Goal: Task Accomplishment & Management: Use online tool/utility

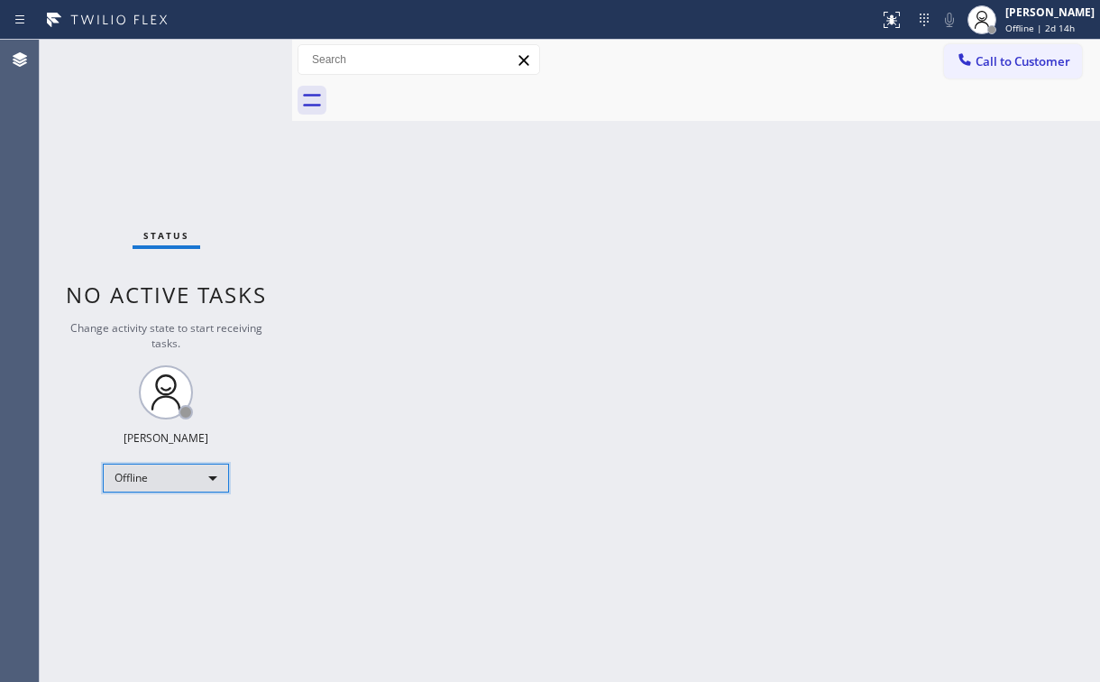
click at [189, 482] on div "Offline" at bounding box center [166, 478] width 126 height 29
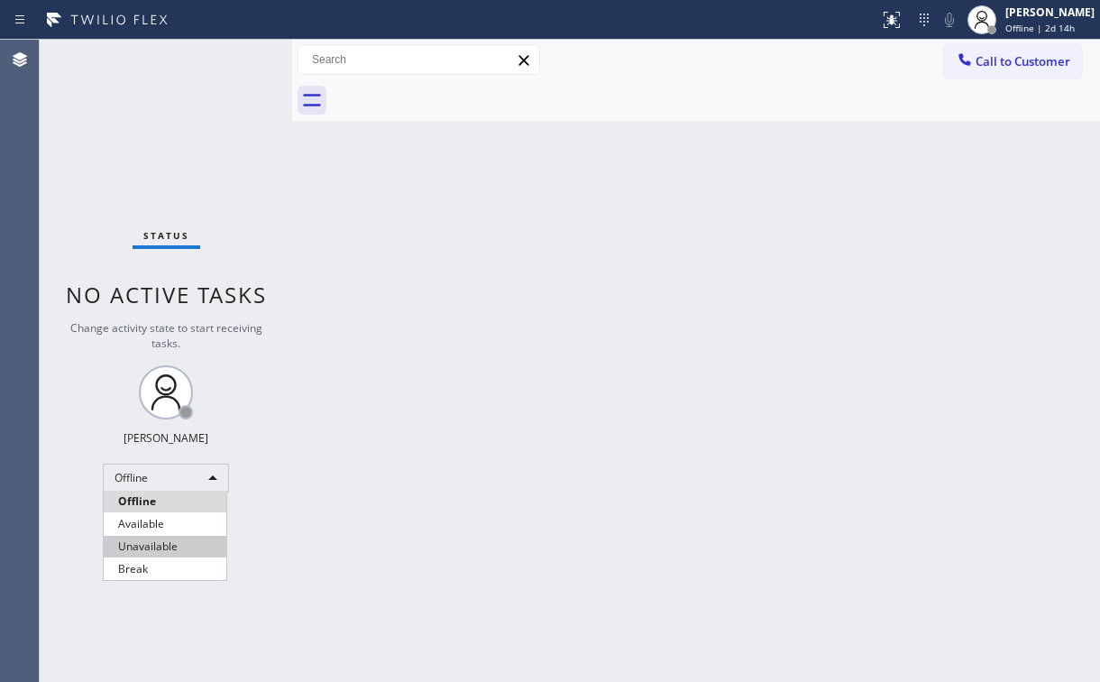
click at [159, 544] on li "Unavailable" at bounding box center [165, 547] width 123 height 22
click at [433, 509] on div "Back to Dashboard Change Sender ID Customers Technicians Select a contact Outbo…" at bounding box center [696, 361] width 808 height 642
drag, startPoint x: 156, startPoint y: 107, endPoint x: 142, endPoint y: 14, distance: 94.0
click at [156, 107] on div "Status No active tasks Change activity state to start receiving tasks. [PERSON_…" at bounding box center [166, 361] width 253 height 642
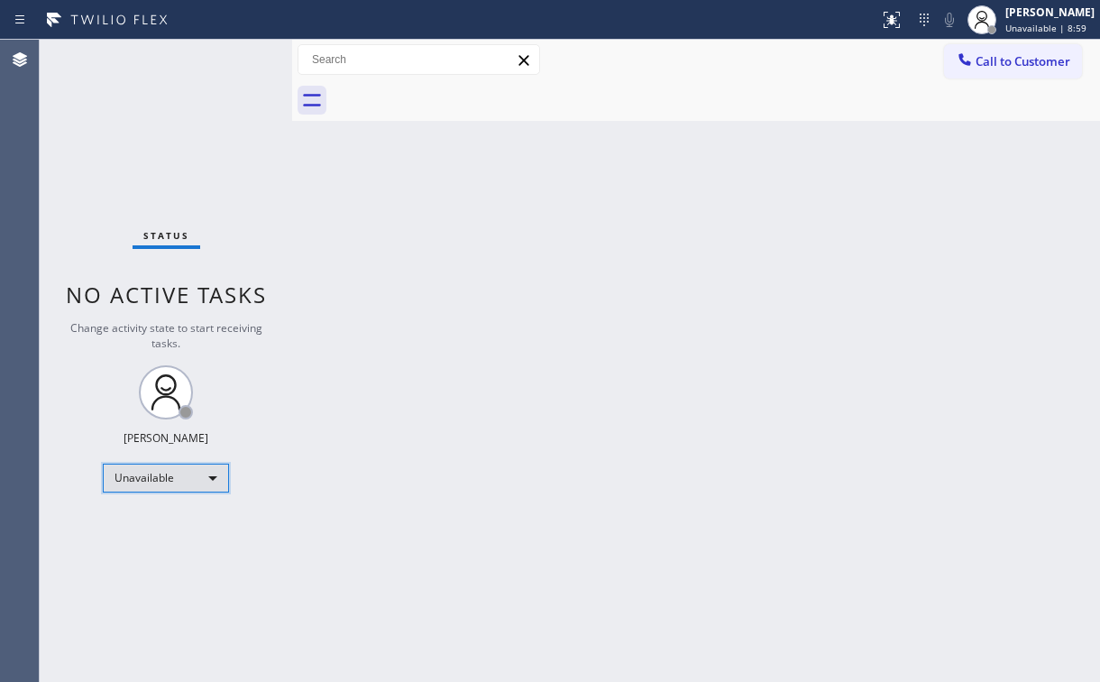
click at [220, 483] on div "Unavailable" at bounding box center [166, 478] width 126 height 29
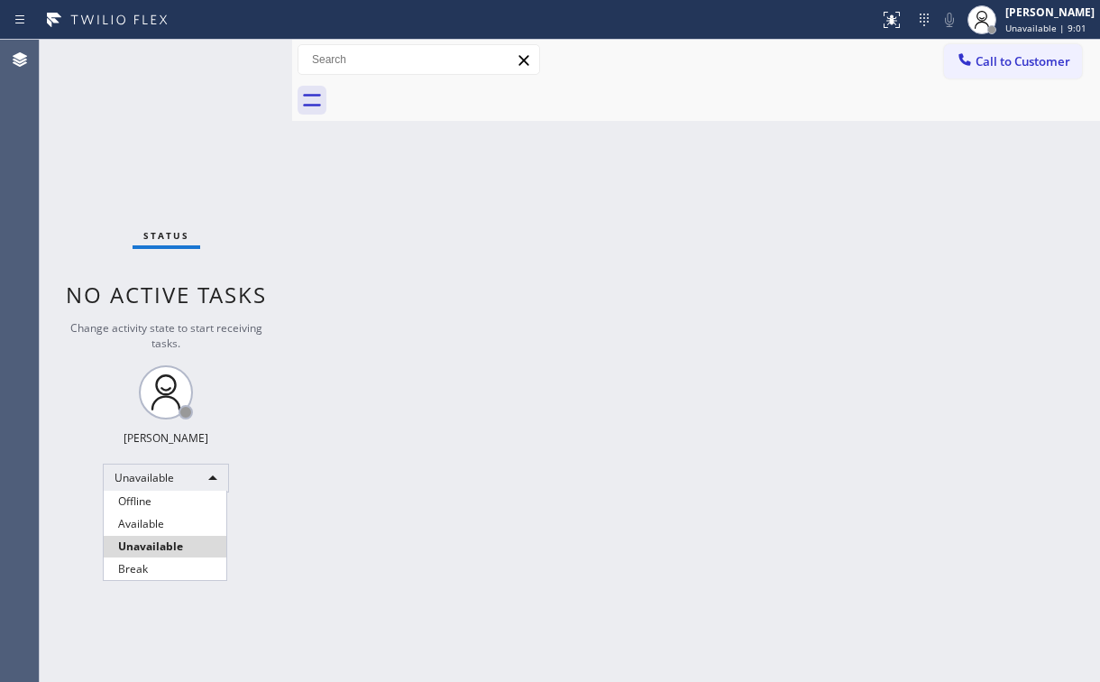
click at [189, 545] on li "Unavailable" at bounding box center [165, 547] width 123 height 22
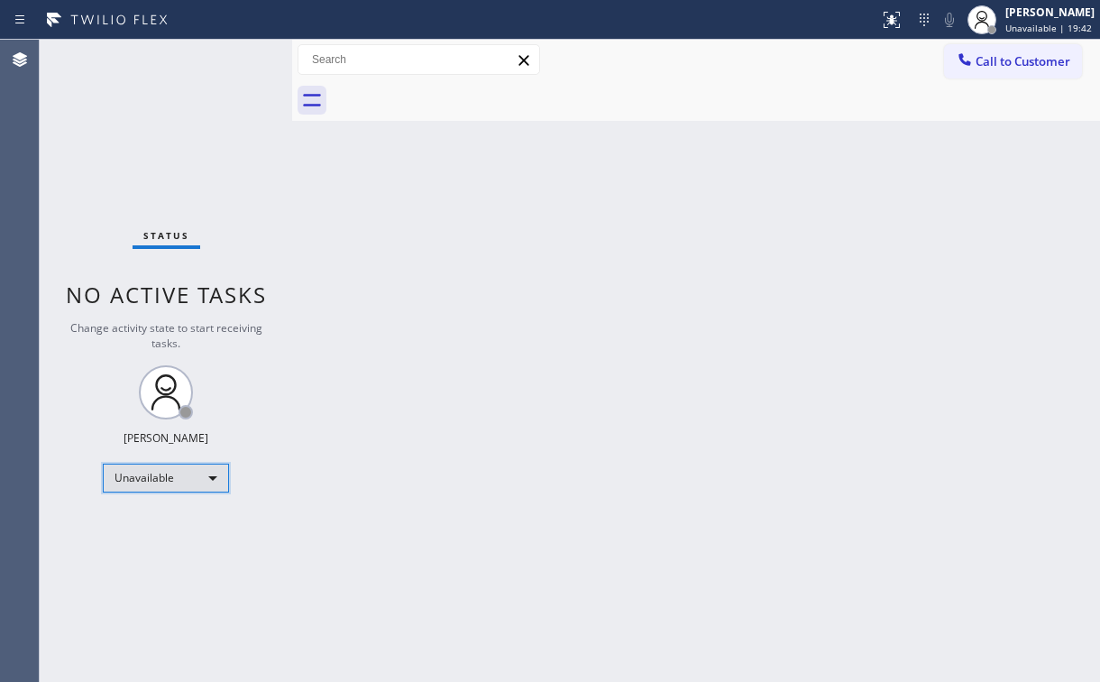
click at [170, 475] on div "Unavailable" at bounding box center [166, 478] width 126 height 29
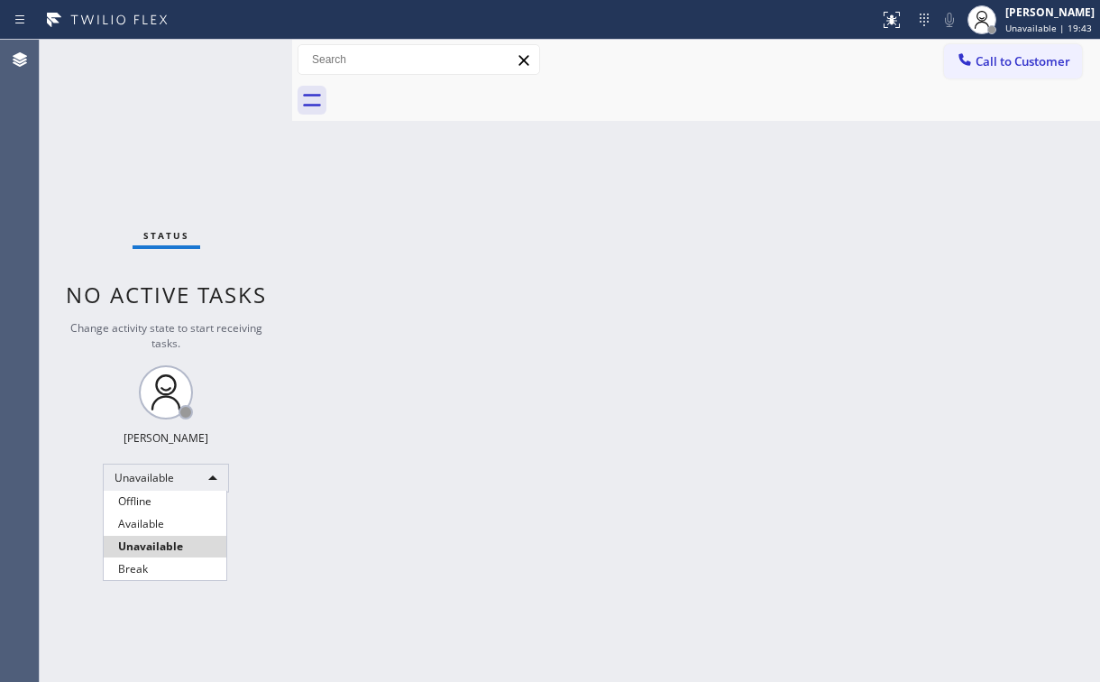
click at [161, 523] on li "Available" at bounding box center [165, 524] width 123 height 22
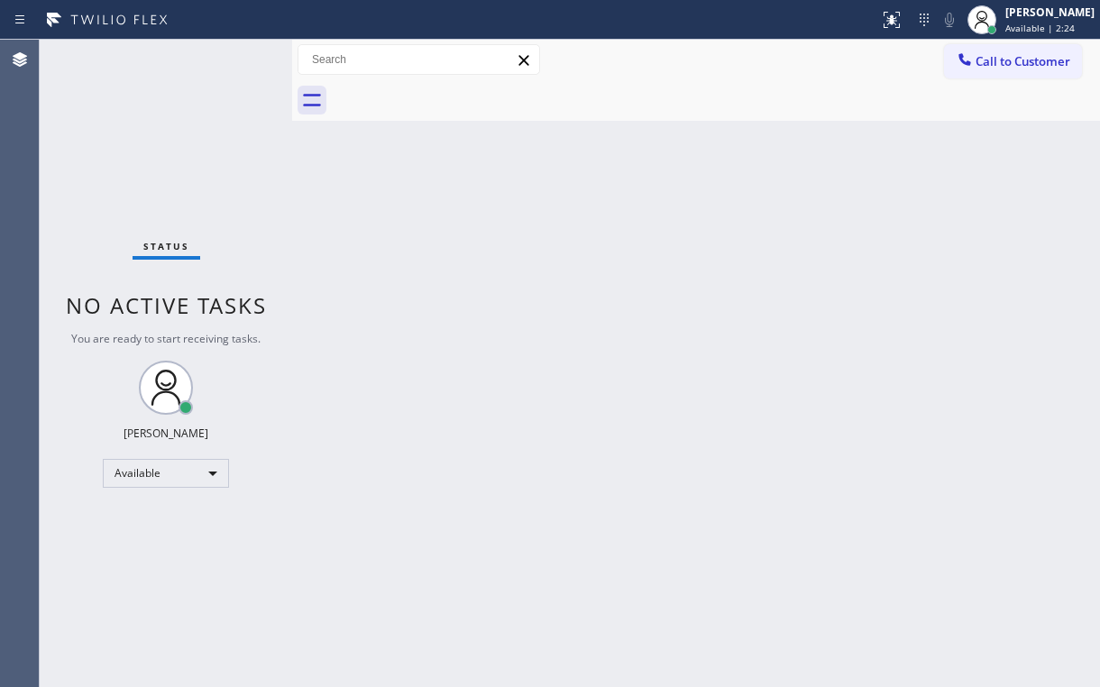
drag, startPoint x: 659, startPoint y: 81, endPoint x: 589, endPoint y: 69, distance: 71.5
click at [659, 79] on div "Call to Customer Outbound call Location Search location Your caller id phone nu…" at bounding box center [696, 80] width 808 height 81
click at [951, 167] on div "Back to Dashboard Change Sender ID Customers Technicians Select a contact Outbo…" at bounding box center [696, 364] width 808 height 648
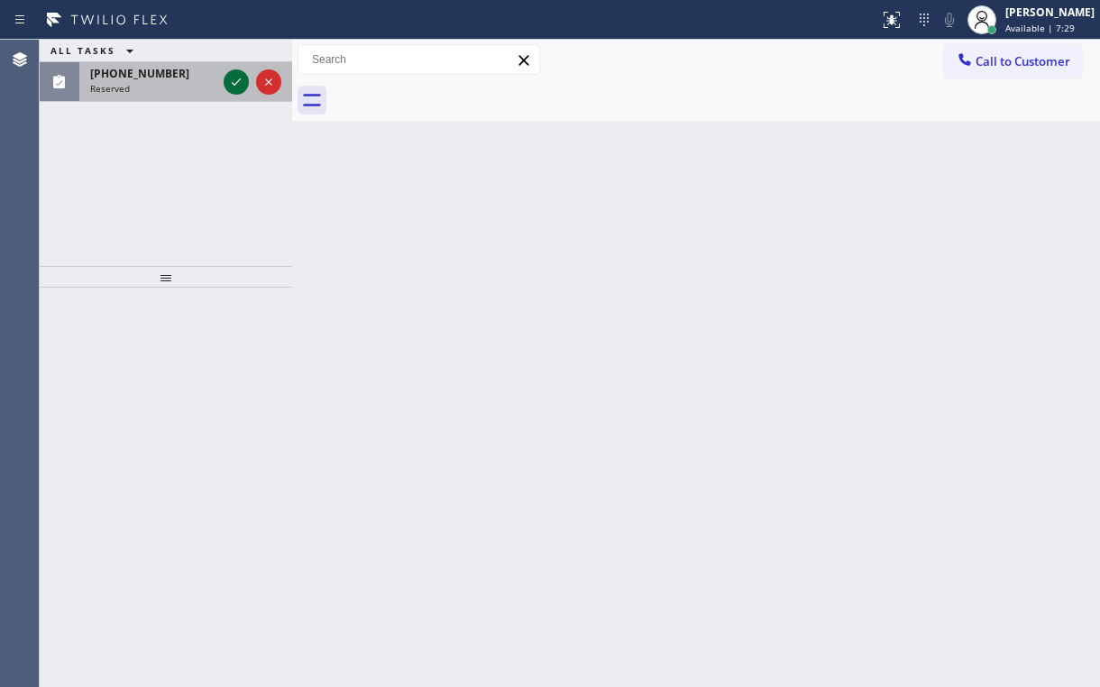
click at [234, 77] on icon at bounding box center [236, 82] width 22 height 22
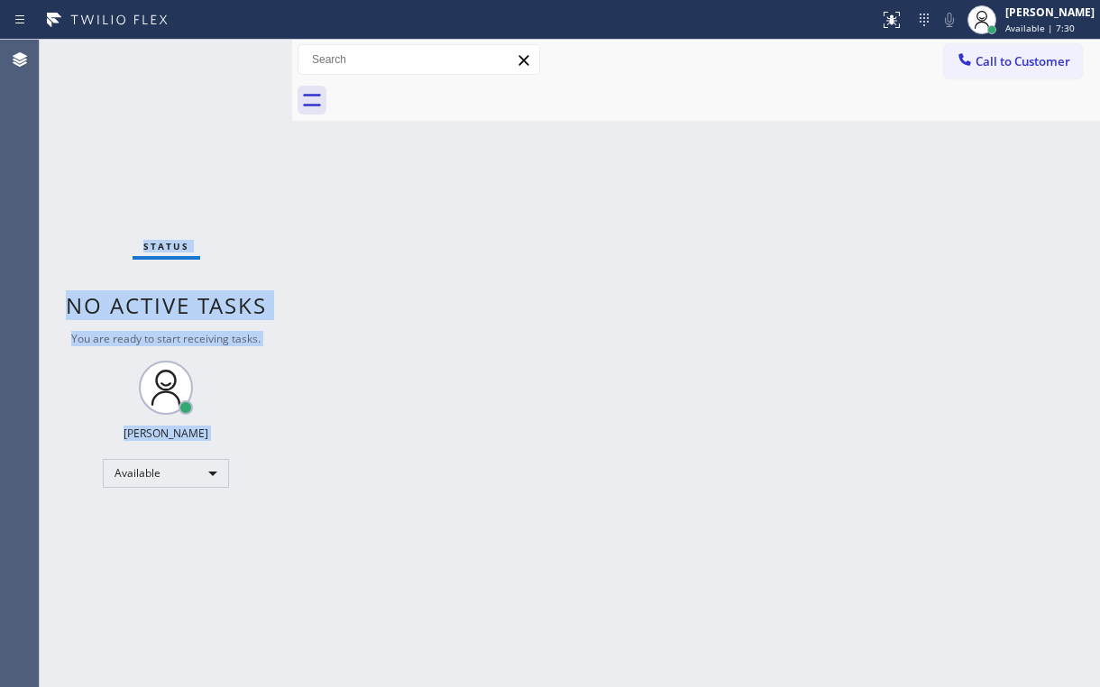
click at [234, 77] on div "Status No active tasks You are ready to start receiving tasks. [PERSON_NAME] Av…" at bounding box center [166, 364] width 253 height 648
click at [232, 77] on div "Status No active tasks You are ready to start receiving tasks. [PERSON_NAME] Av…" at bounding box center [166, 364] width 253 height 648
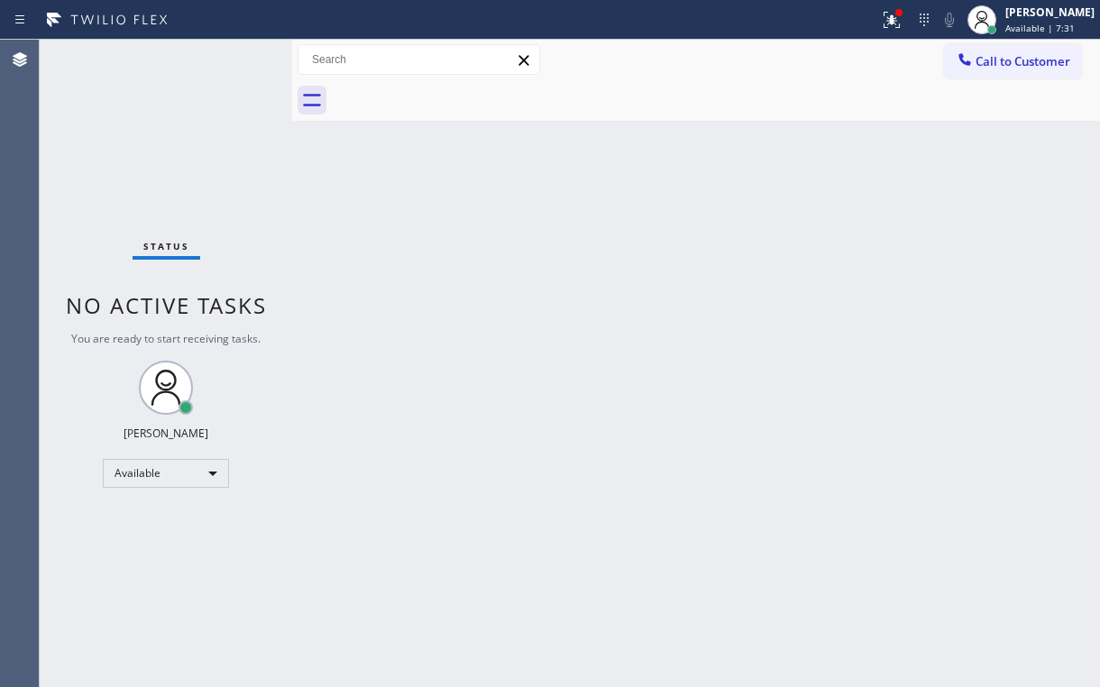
click at [318, 300] on div "Back to Dashboard Change Sender ID Customers Technicians Select a contact Outbo…" at bounding box center [696, 364] width 808 height 648
click at [885, 24] on div at bounding box center [892, 20] width 40 height 22
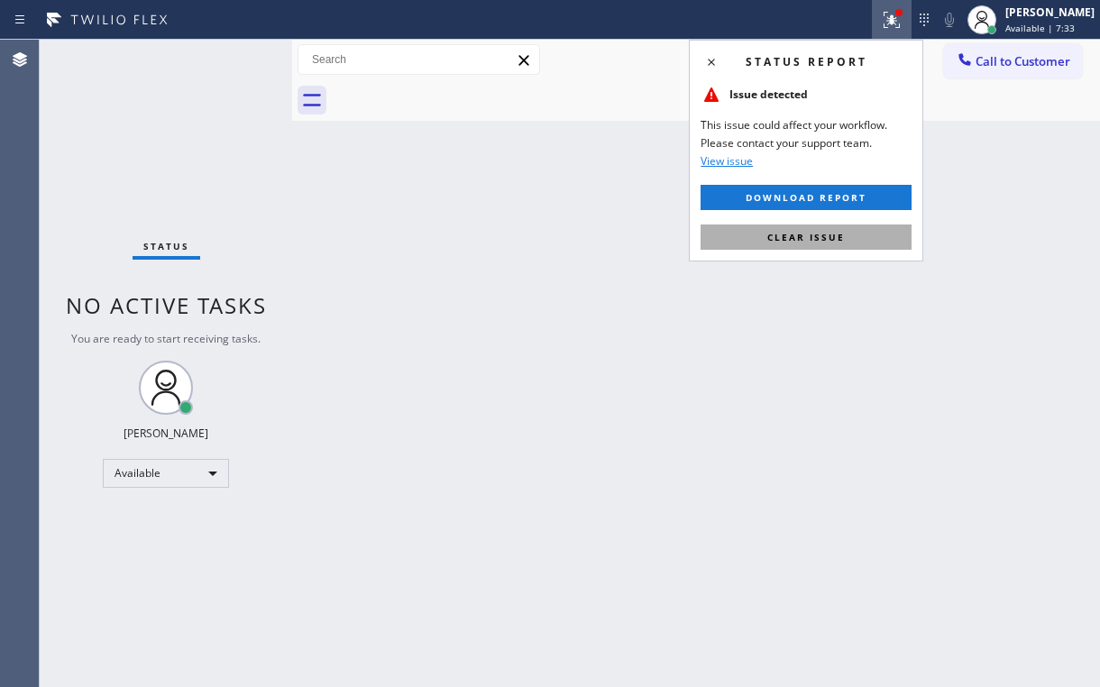
click at [841, 228] on button "Clear issue" at bounding box center [806, 237] width 211 height 25
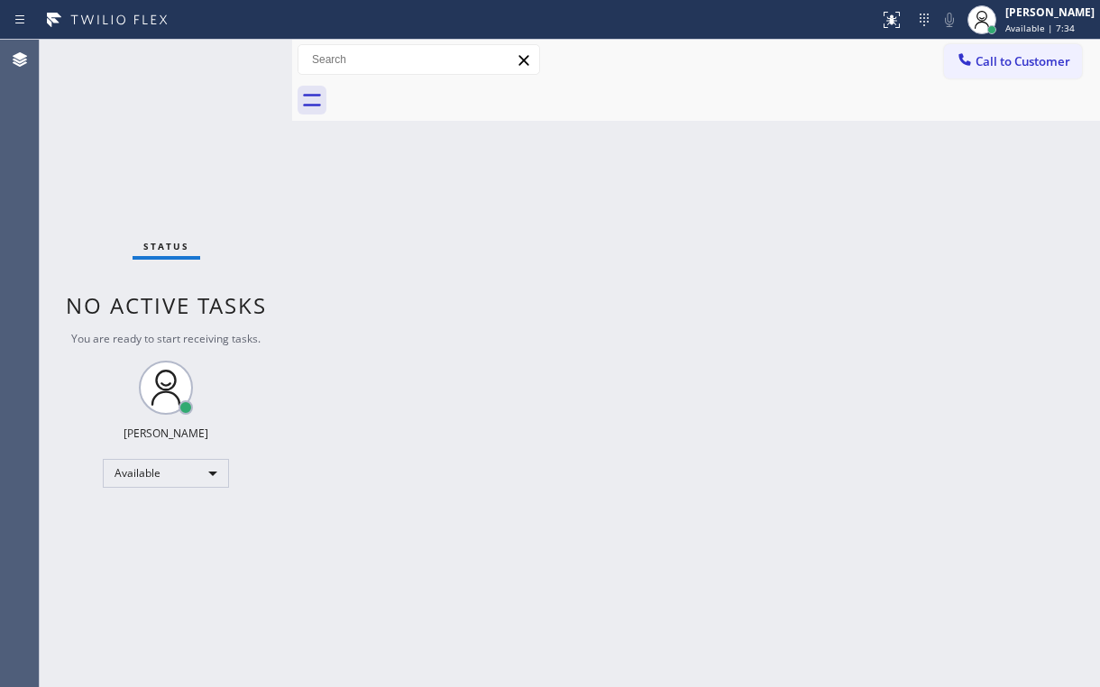
click at [372, 230] on div "Back to Dashboard Change Sender ID Customers Technicians Select a contact Outbo…" at bounding box center [696, 364] width 808 height 648
click at [254, 173] on div "Status No active tasks You are ready to start receiving tasks. [PERSON_NAME] Av…" at bounding box center [166, 364] width 253 height 648
drag, startPoint x: 124, startPoint y: 113, endPoint x: 535, endPoint y: 4, distance: 424.6
click at [130, 108] on div "Status No active tasks You are ready to start receiving tasks. [PERSON_NAME] Av…" at bounding box center [166, 364] width 253 height 648
click at [997, 62] on span "Call to Customer" at bounding box center [1023, 61] width 95 height 16
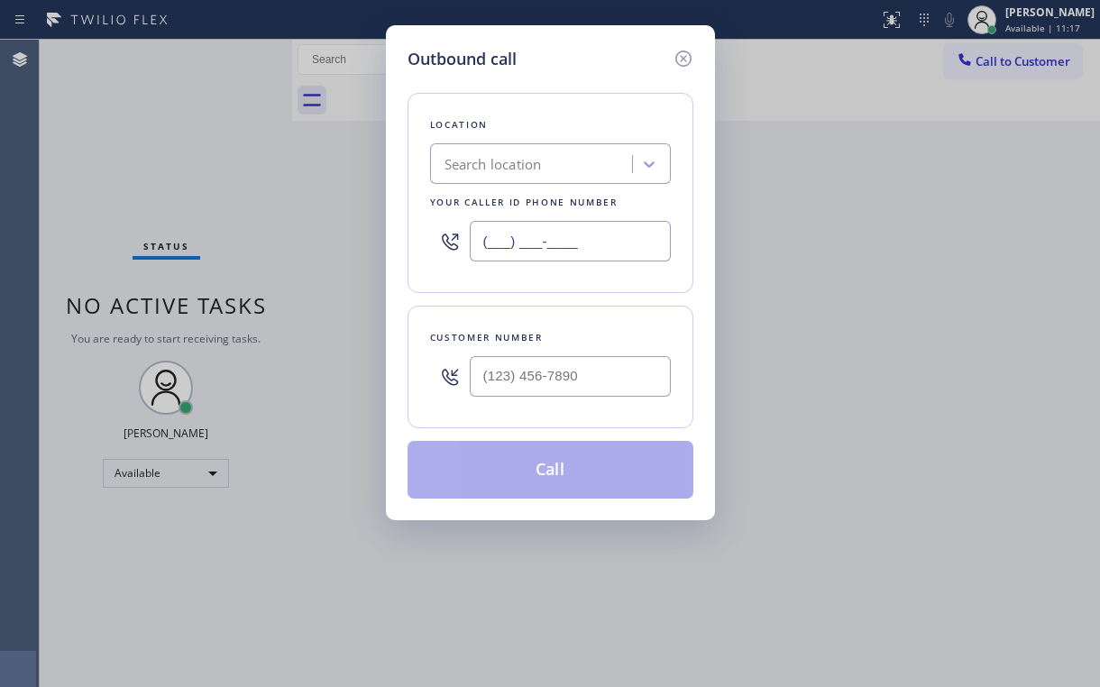
drag, startPoint x: 568, startPoint y: 254, endPoint x: 264, endPoint y: 254, distance: 303.9
click at [354, 254] on div "Outbound call Location Search location Your caller id phone number (___) ___-__…" at bounding box center [550, 343] width 1100 height 687
paste input "361) 203-3251"
type input "[PHONE_NUMBER]"
click at [599, 365] on input "(___) ___-____" at bounding box center [570, 376] width 201 height 41
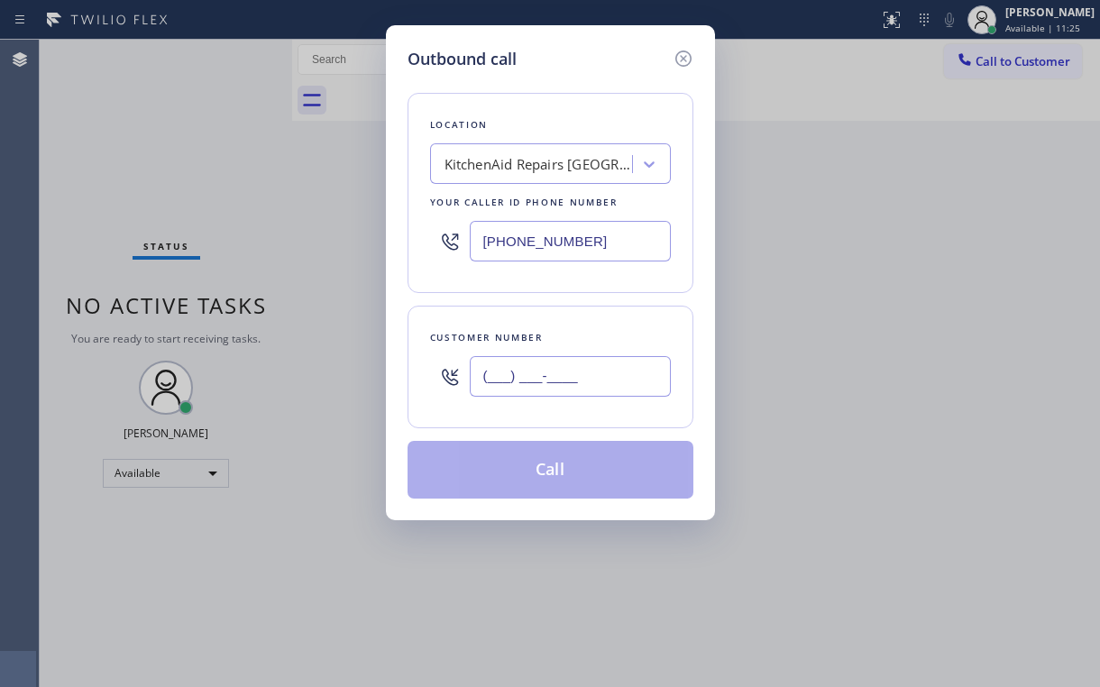
paste input "619) 417-3842"
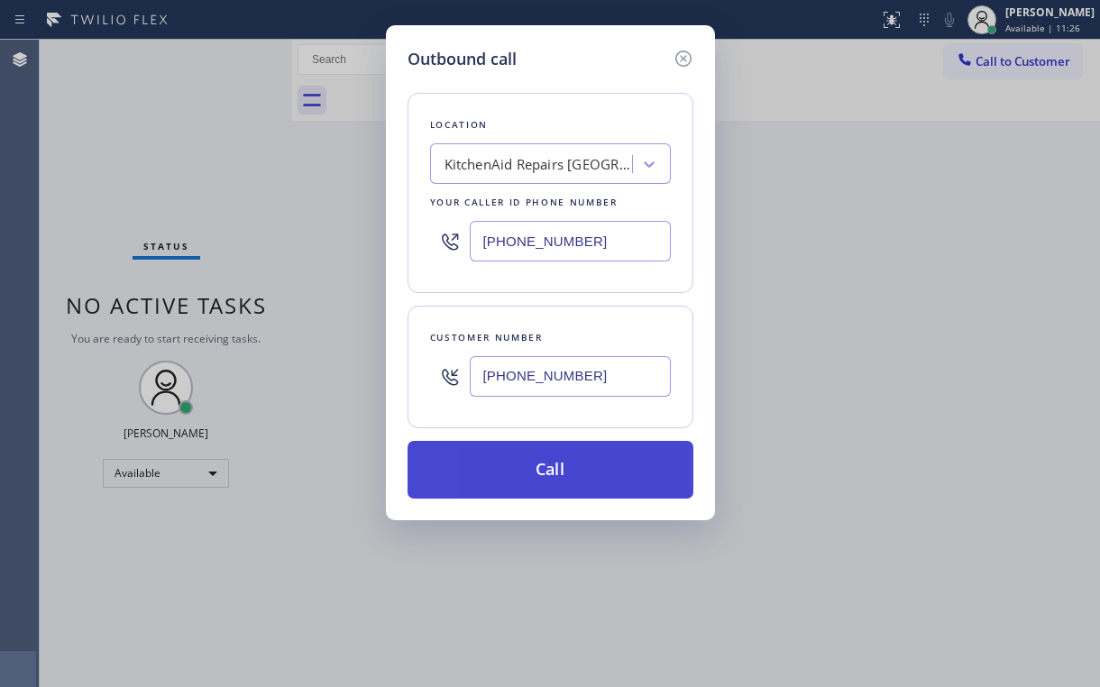
type input "[PHONE_NUMBER]"
click at [494, 484] on button "Call" at bounding box center [551, 470] width 286 height 58
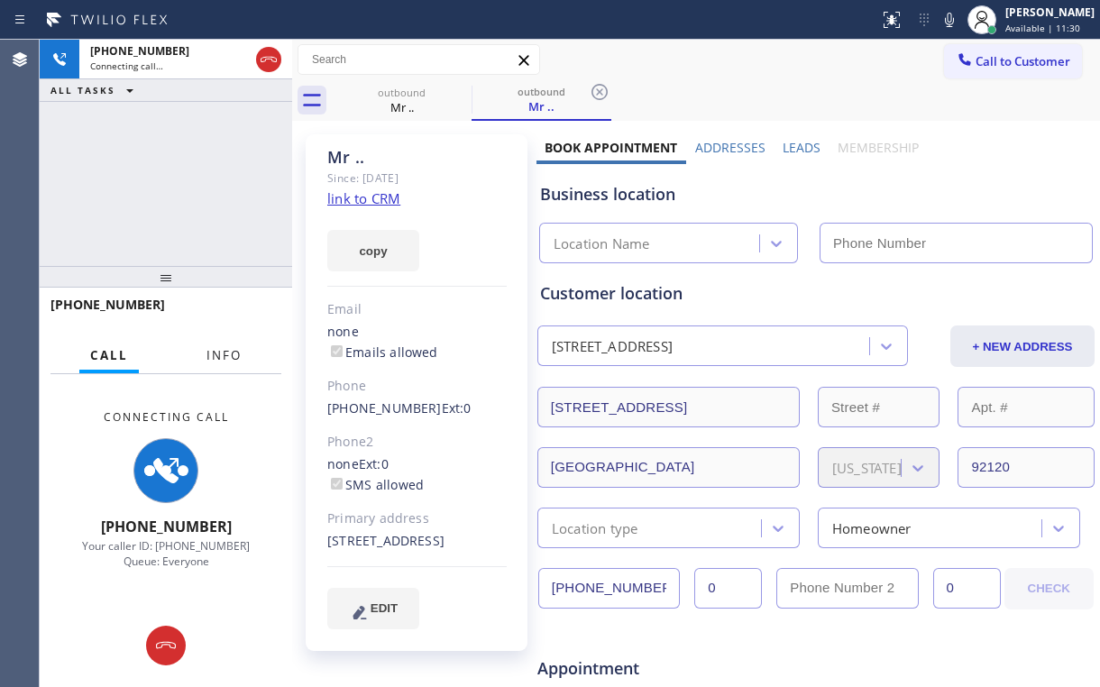
click at [240, 355] on span "Info" at bounding box center [224, 355] width 35 height 16
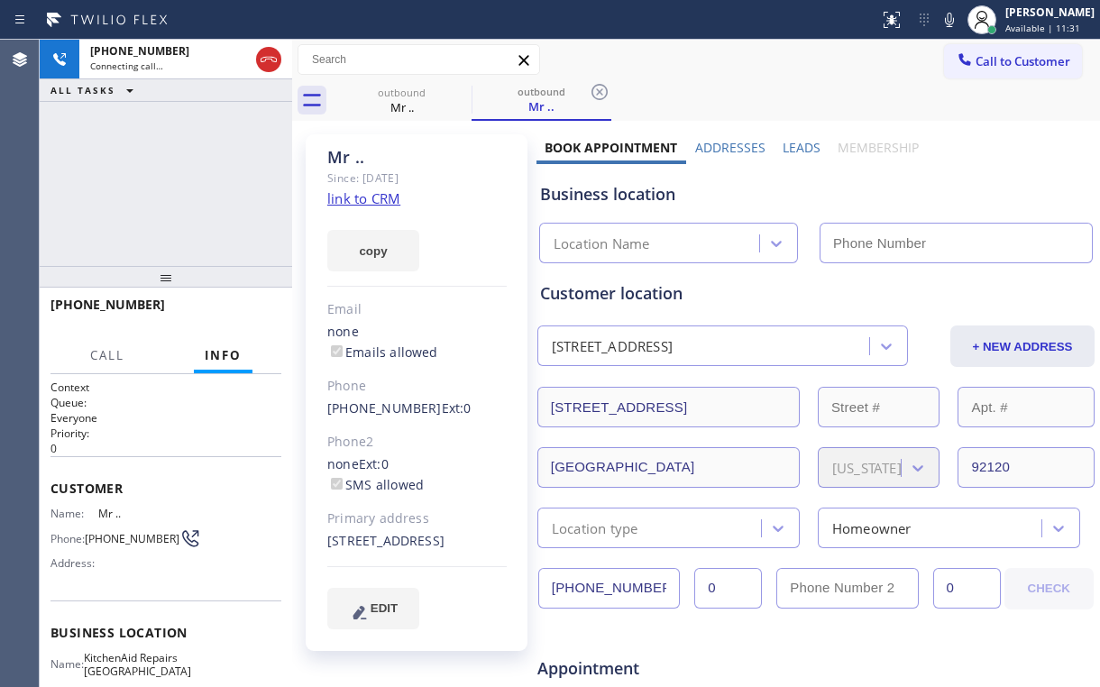
type input "[PHONE_NUMBER]"
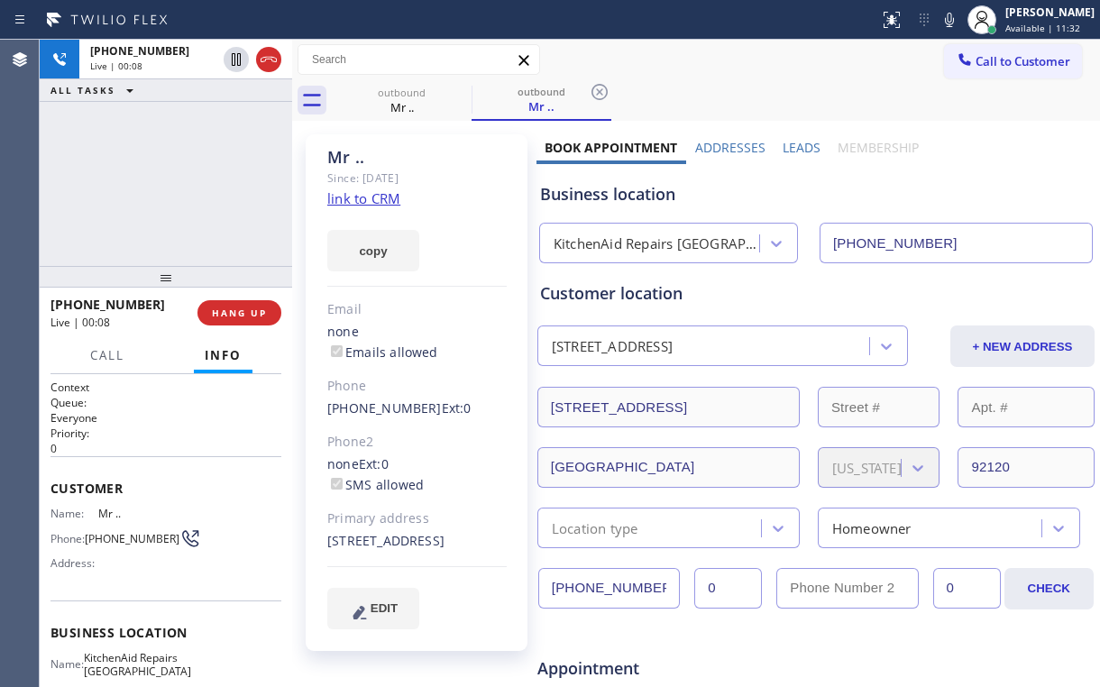
click at [167, 139] on div "[PHONE_NUMBER] Live | 00:08 ALL TASKS ALL TASKS ACTIVE TASKS TASKS IN WRAP UP" at bounding box center [166, 153] width 253 height 226
click at [233, 312] on span "HANG UP" at bounding box center [239, 313] width 55 height 13
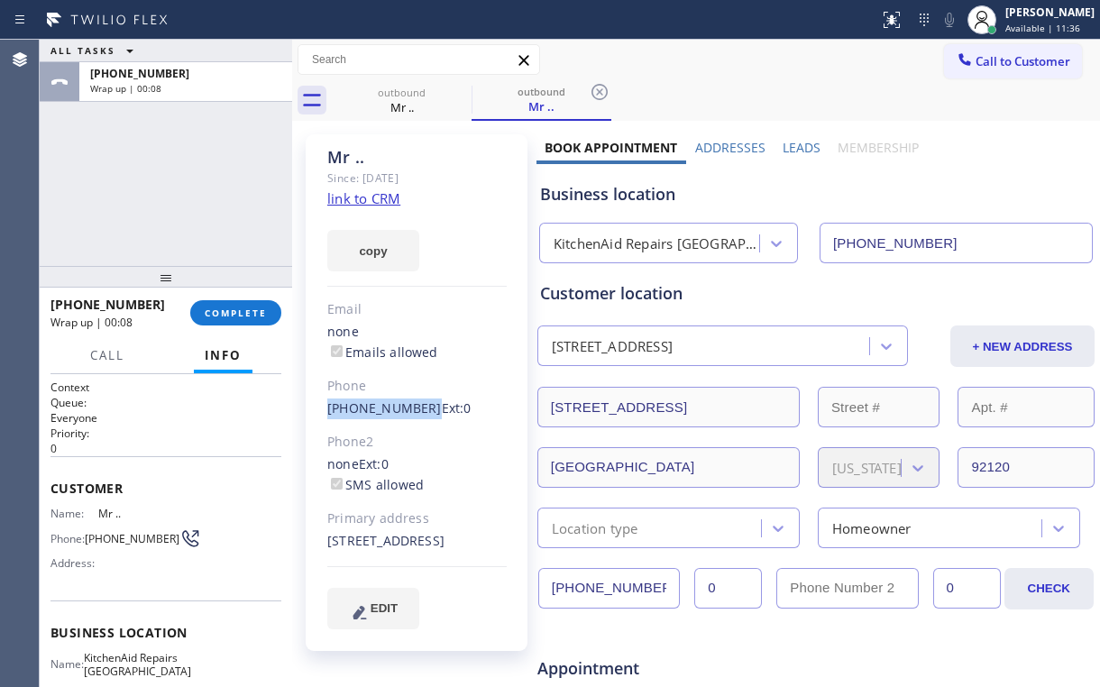
drag, startPoint x: 317, startPoint y: 411, endPoint x: 416, endPoint y: 408, distance: 98.4
click at [416, 408] on div "Mr .. Since: [DATE] link to CRM copy Email none Emails allowed Phone [PHONE_NUM…" at bounding box center [417, 392] width 222 height 517
copy link "[PHONE_NUMBER]"
click at [234, 307] on span "COMPLETE" at bounding box center [236, 313] width 62 height 13
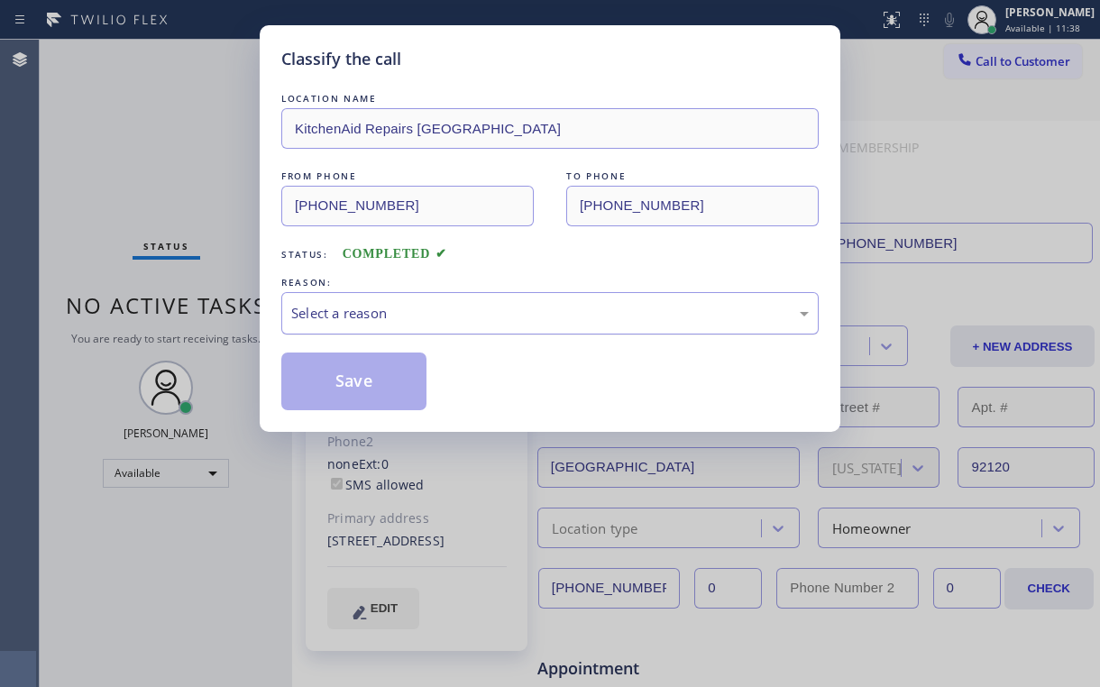
click at [383, 326] on div "Select a reason" at bounding box center [550, 313] width 538 height 42
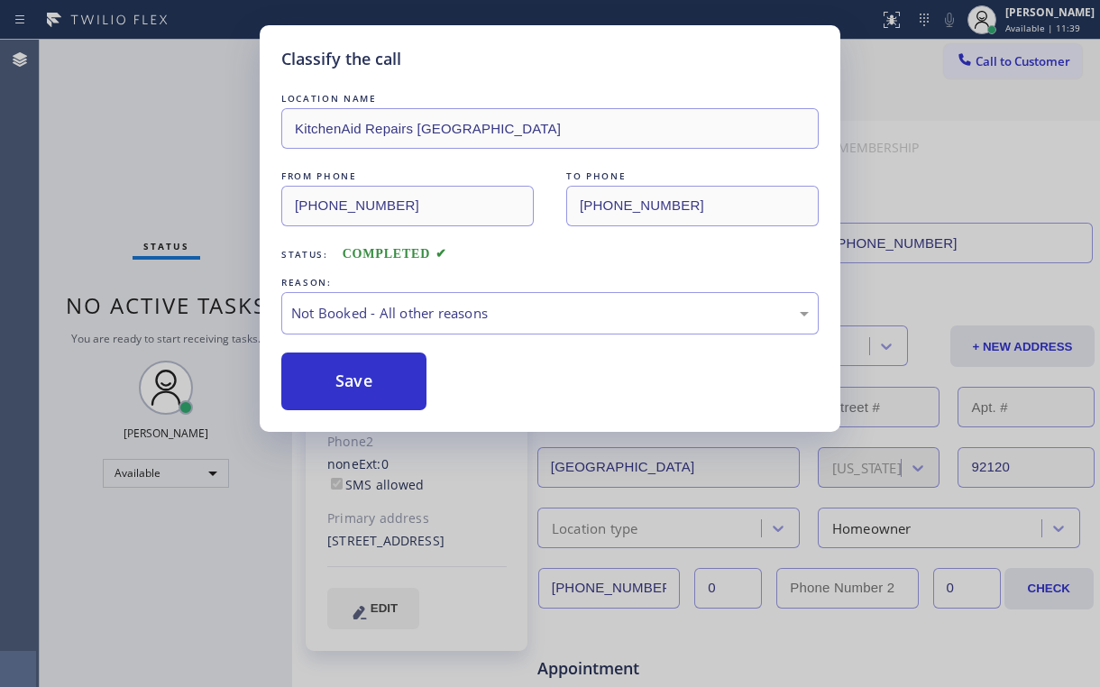
drag, startPoint x: 357, startPoint y: 381, endPoint x: 209, endPoint y: 213, distance: 224.3
click at [358, 380] on button "Save" at bounding box center [353, 382] width 145 height 58
click at [133, 140] on div "Classify the call LOCATION NAME KitchenAid Repairs [GEOGRAPHIC_DATA] FROM PHONE…" at bounding box center [550, 343] width 1100 height 687
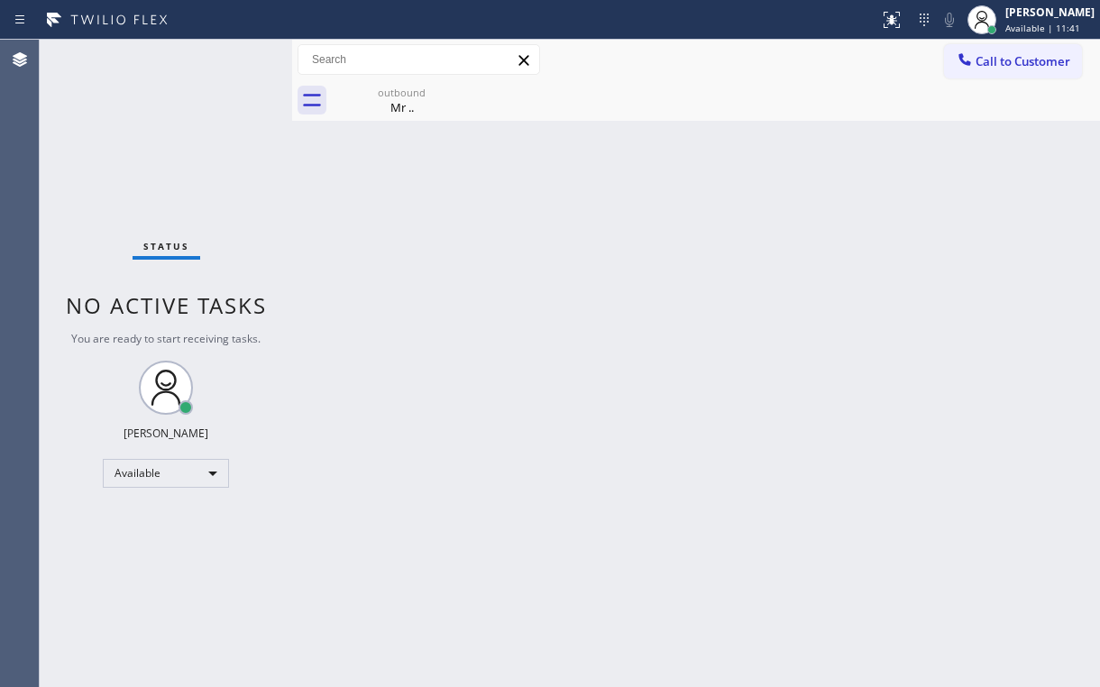
click at [400, 123] on div "Back to Dashboard Change Sender ID Customers Technicians Select a contact Outbo…" at bounding box center [696, 364] width 808 height 648
click at [415, 97] on div "outbound" at bounding box center [402, 93] width 136 height 14
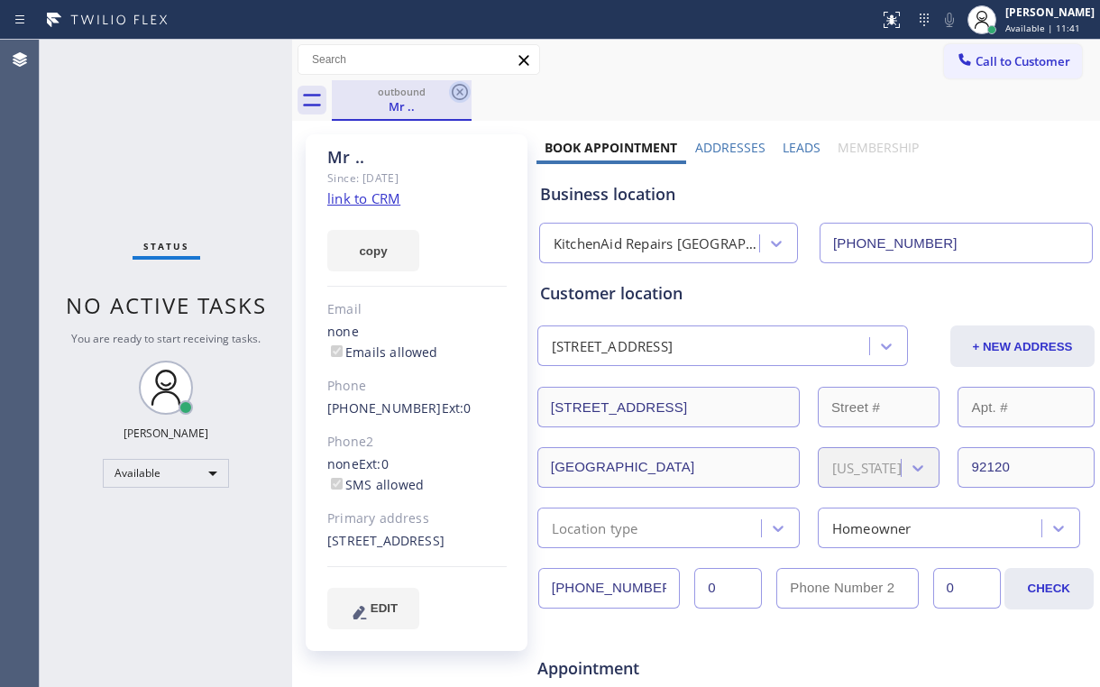
click at [458, 84] on icon at bounding box center [460, 92] width 16 height 16
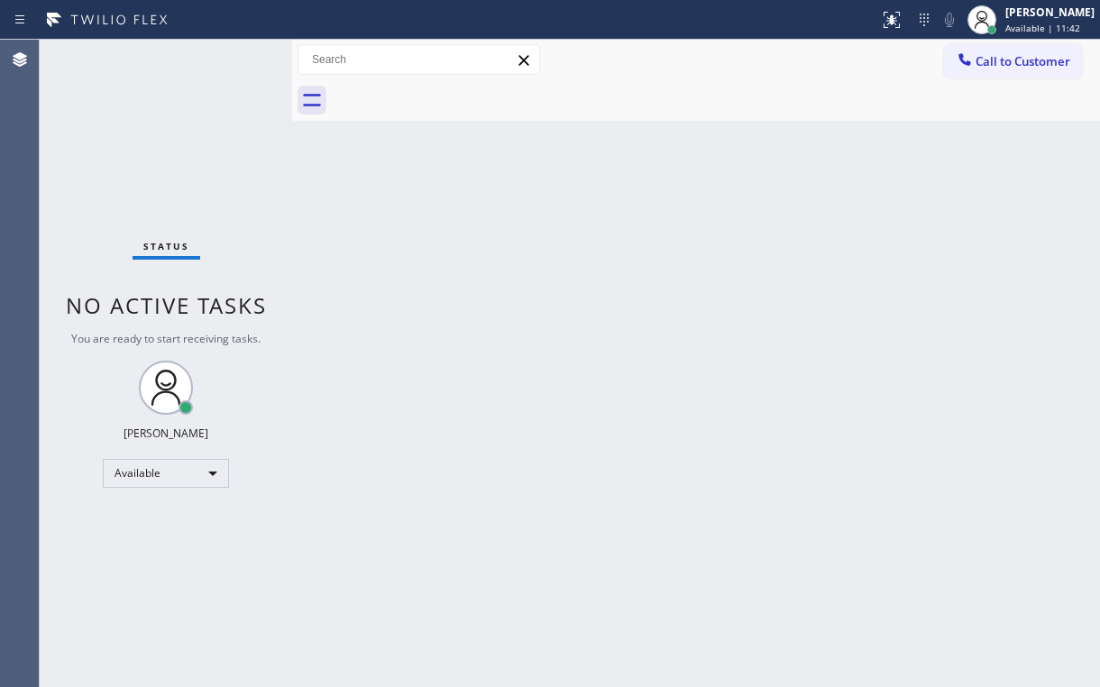
click at [179, 129] on div "Status No active tasks You are ready to start receiving tasks. [PERSON_NAME] Av…" at bounding box center [166, 364] width 253 height 648
drag, startPoint x: 1003, startPoint y: 51, endPoint x: 699, endPoint y: 187, distance: 333.0
click at [1002, 51] on button "Call to Customer" at bounding box center [1013, 61] width 138 height 34
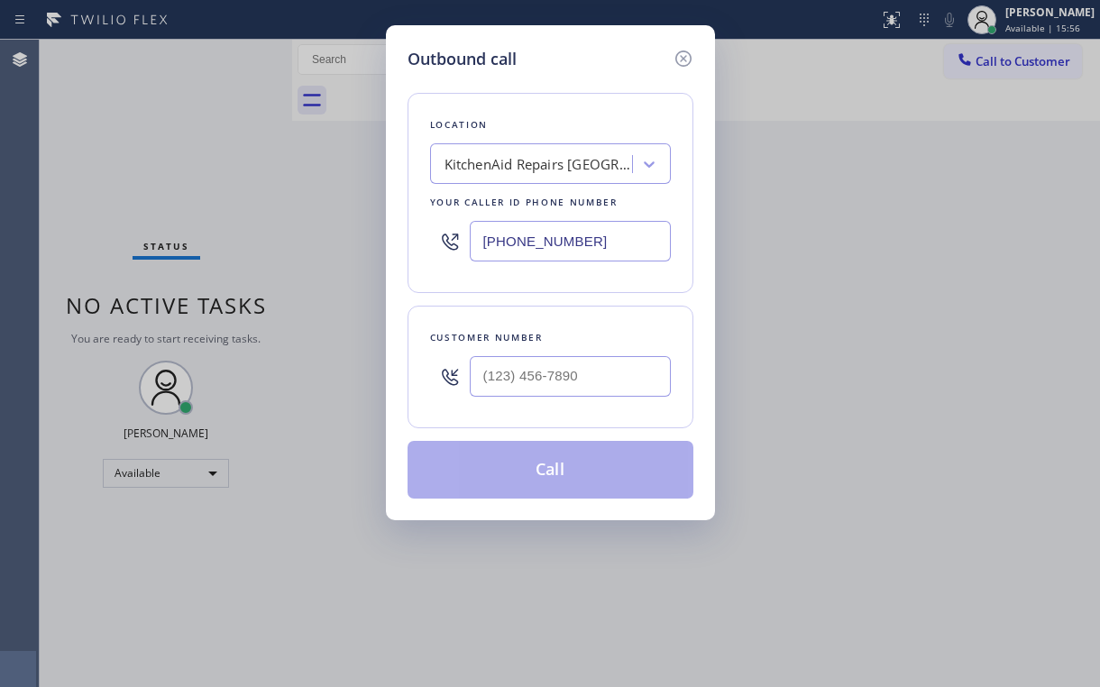
drag, startPoint x: 602, startPoint y: 238, endPoint x: 326, endPoint y: 239, distance: 276.9
click at [452, 239] on div "[PHONE_NUMBER]" at bounding box center [550, 241] width 241 height 59
paste input "10) 388-3867"
type input "[PHONE_NUMBER]"
click at [595, 350] on div at bounding box center [570, 376] width 201 height 59
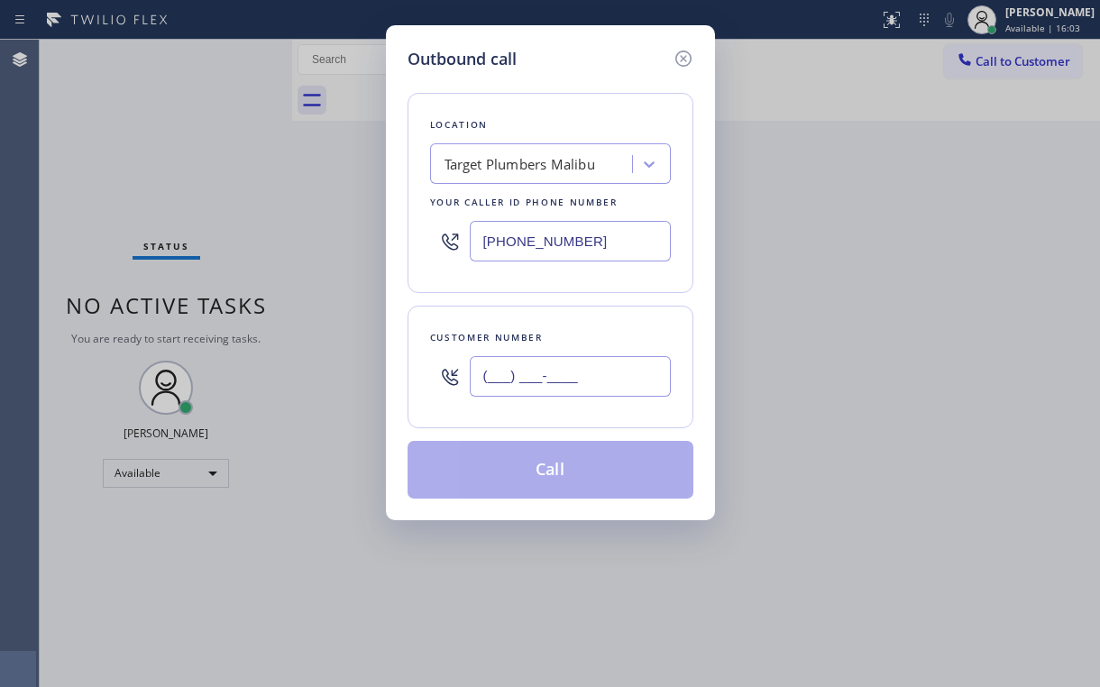
click at [584, 365] on input "(___) ___-____" at bounding box center [570, 376] width 201 height 41
paste input "862) 432-6543"
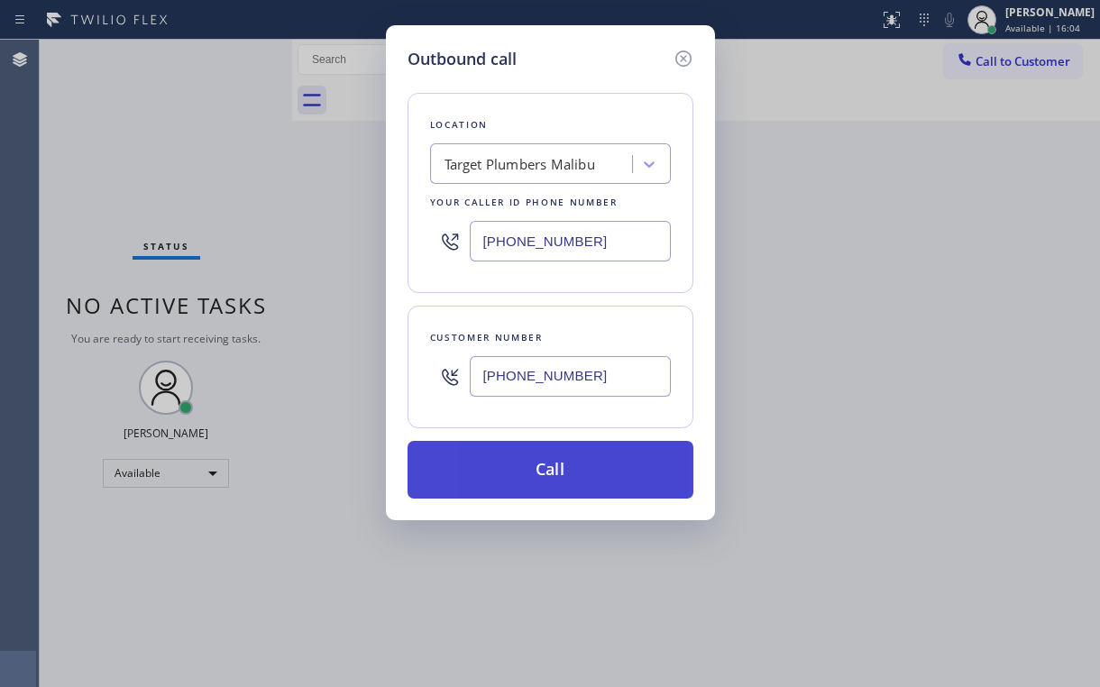
type input "[PHONE_NUMBER]"
click at [528, 455] on button "Call" at bounding box center [551, 470] width 286 height 58
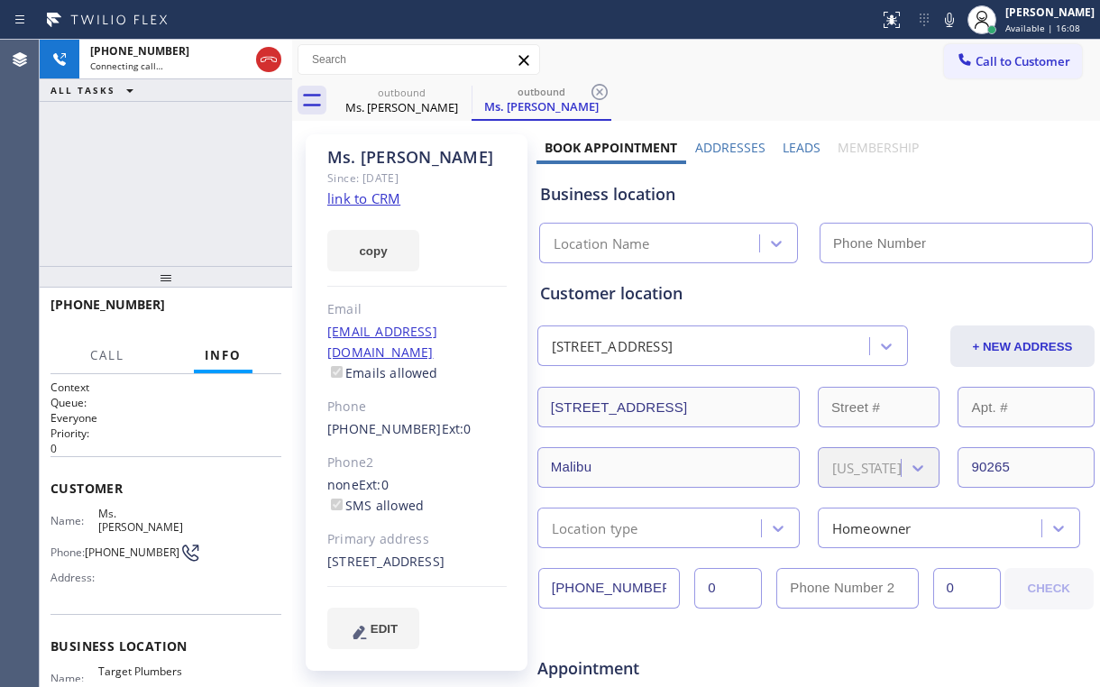
click at [202, 184] on div "[PHONE_NUMBER] Connecting call… ALL TASKS ALL TASKS ACTIVE TASKS TASKS IN WRAP …" at bounding box center [166, 153] width 253 height 226
type input "[PHONE_NUMBER]"
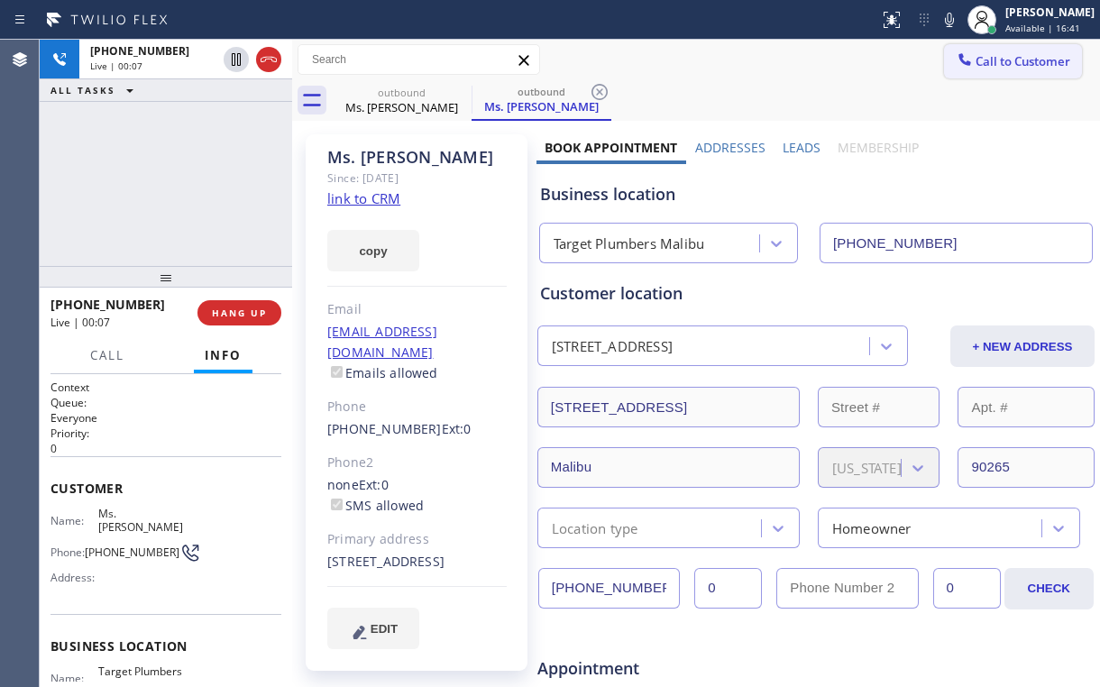
click at [976, 58] on span "Call to Customer" at bounding box center [1023, 61] width 95 height 16
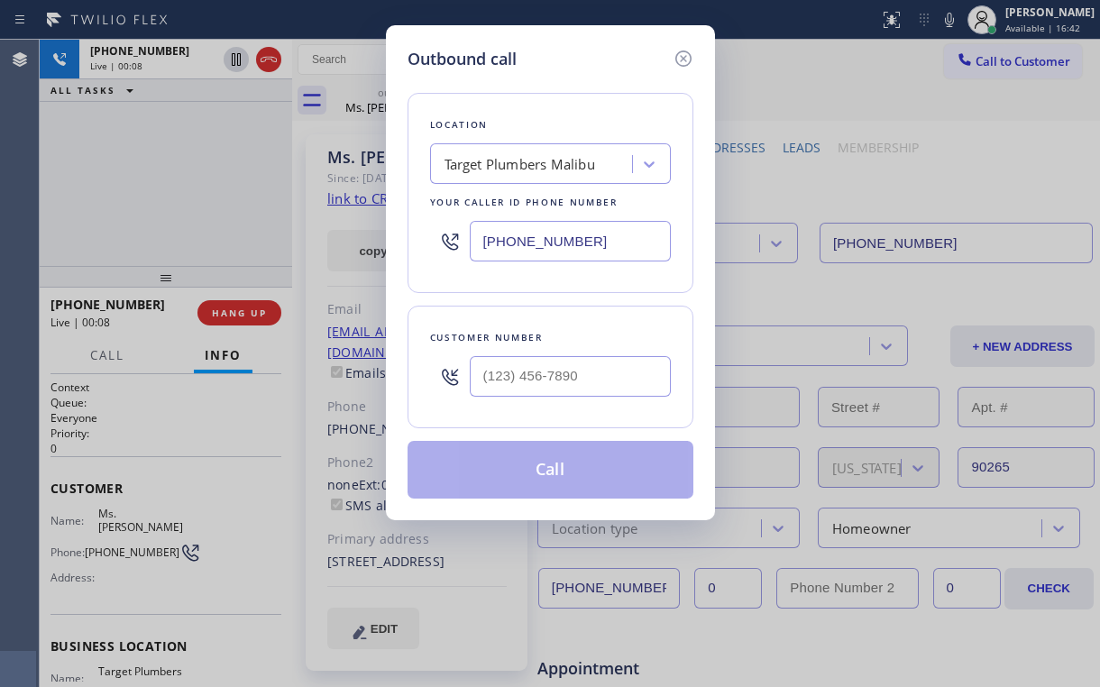
drag, startPoint x: 687, startPoint y: 54, endPoint x: 520, endPoint y: 75, distance: 168.1
click at [685, 55] on icon at bounding box center [683, 59] width 16 height 16
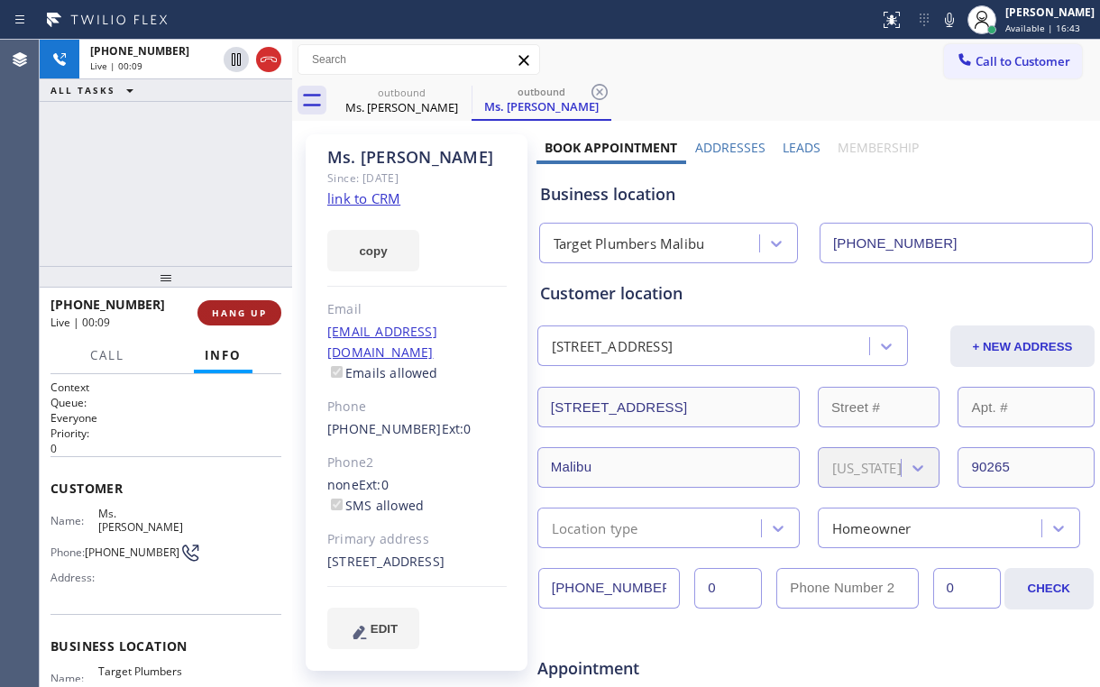
drag, startPoint x: 249, startPoint y: 288, endPoint x: 253, endPoint y: 307, distance: 19.3
click at [249, 288] on div at bounding box center [166, 277] width 253 height 22
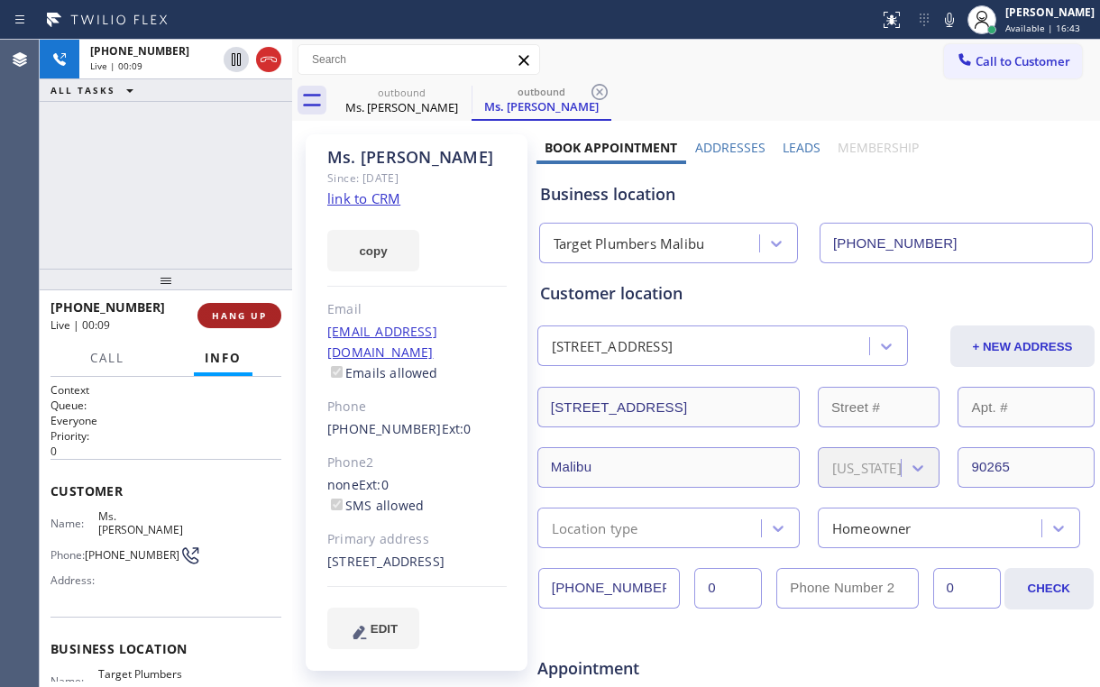
click at [253, 307] on button "HANG UP" at bounding box center [240, 315] width 84 height 25
click at [253, 314] on span "HANG UP" at bounding box center [239, 315] width 55 height 13
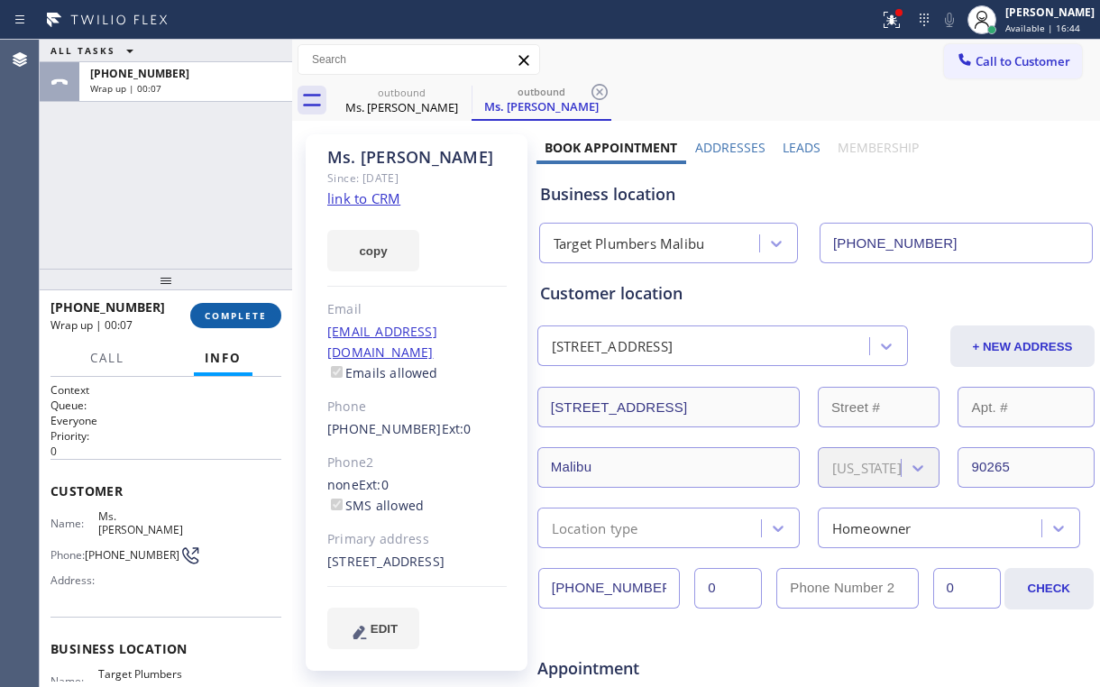
click at [253, 314] on span "COMPLETE" at bounding box center [236, 315] width 62 height 13
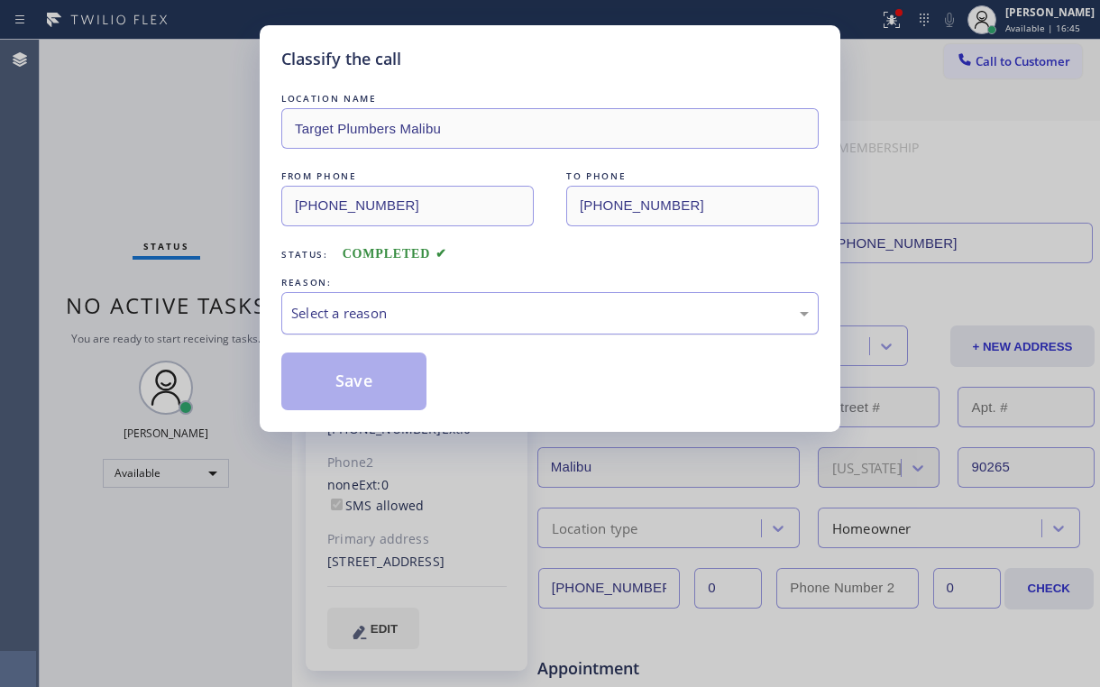
click at [345, 310] on div "Select a reason" at bounding box center [550, 313] width 518 height 21
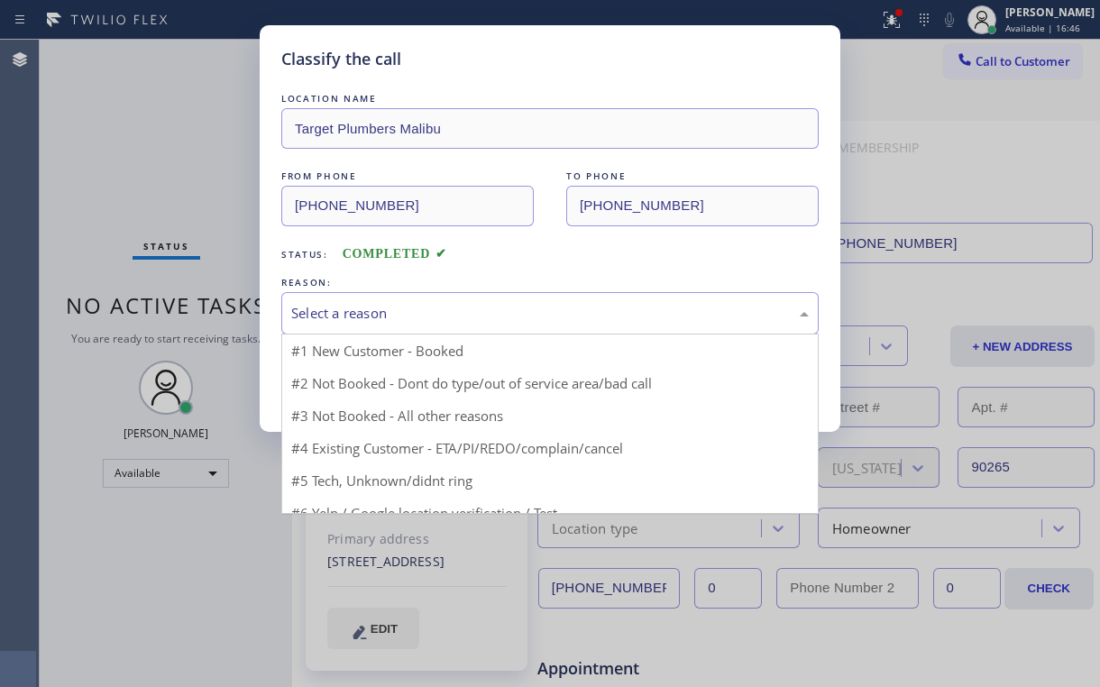
drag, startPoint x: 341, startPoint y: 377, endPoint x: 135, endPoint y: 210, distance: 264.8
click at [339, 376] on button "Save" at bounding box center [353, 382] width 145 height 58
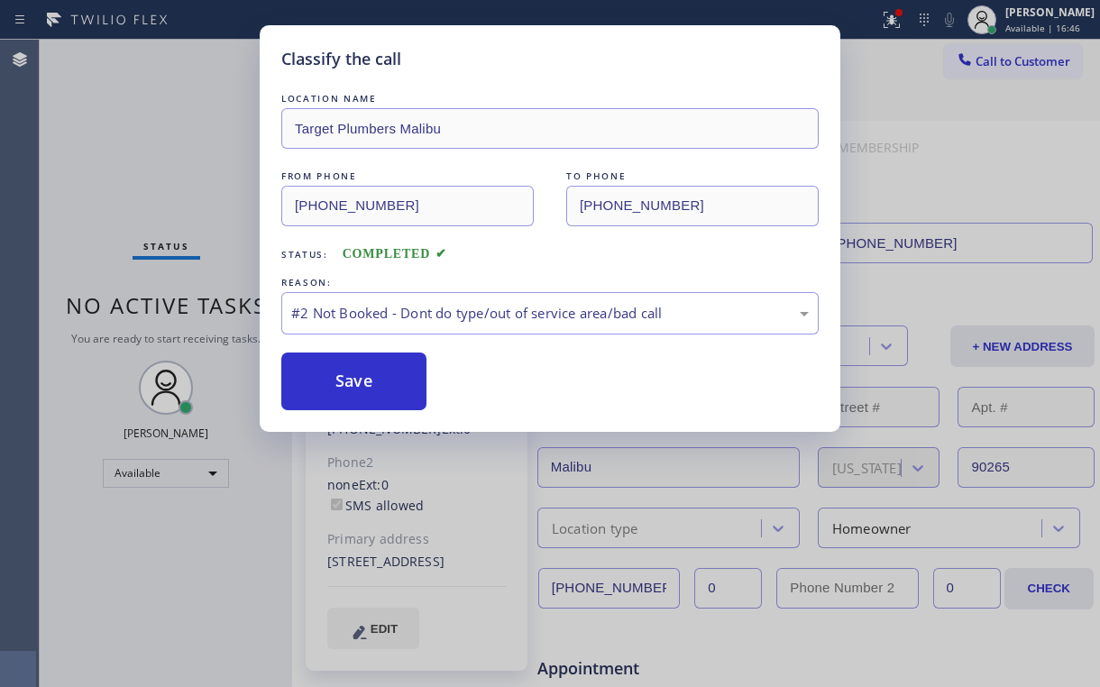
click at [116, 167] on div "Classify the call LOCATION NAME Target Plumbers Malibu FROM PHONE [PHONE_NUMBER…" at bounding box center [550, 343] width 1100 height 687
click at [988, 114] on div "outbound Ms. [PERSON_NAME] outbound Ms. [PERSON_NAME]" at bounding box center [716, 100] width 768 height 41
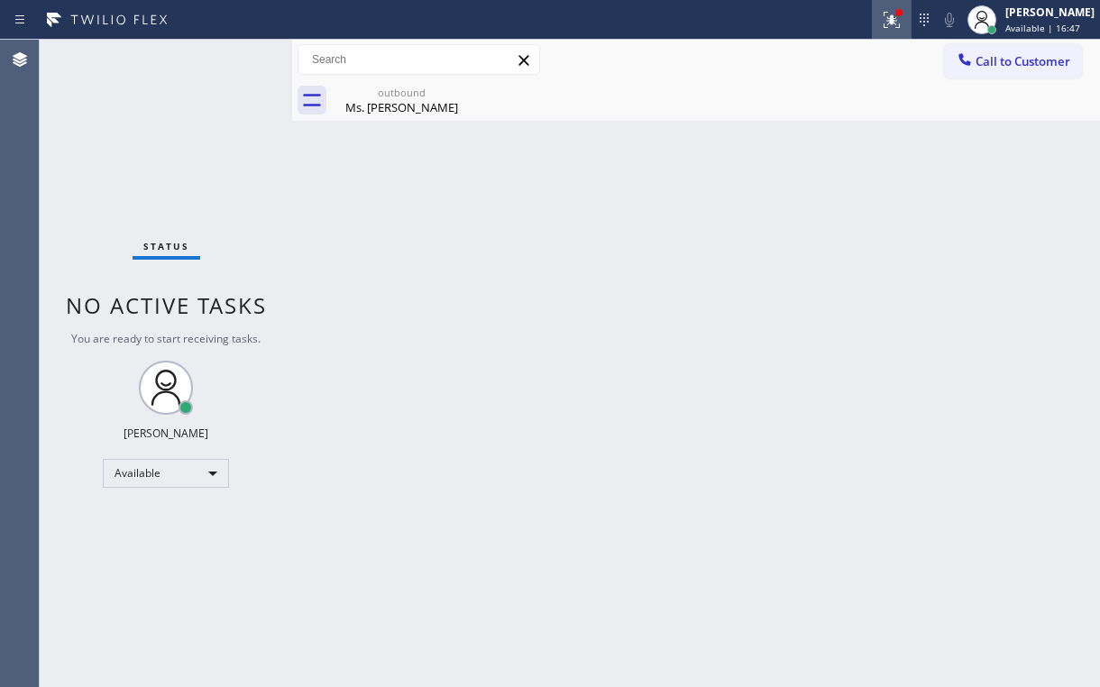
click at [903, 24] on icon at bounding box center [892, 20] width 22 height 22
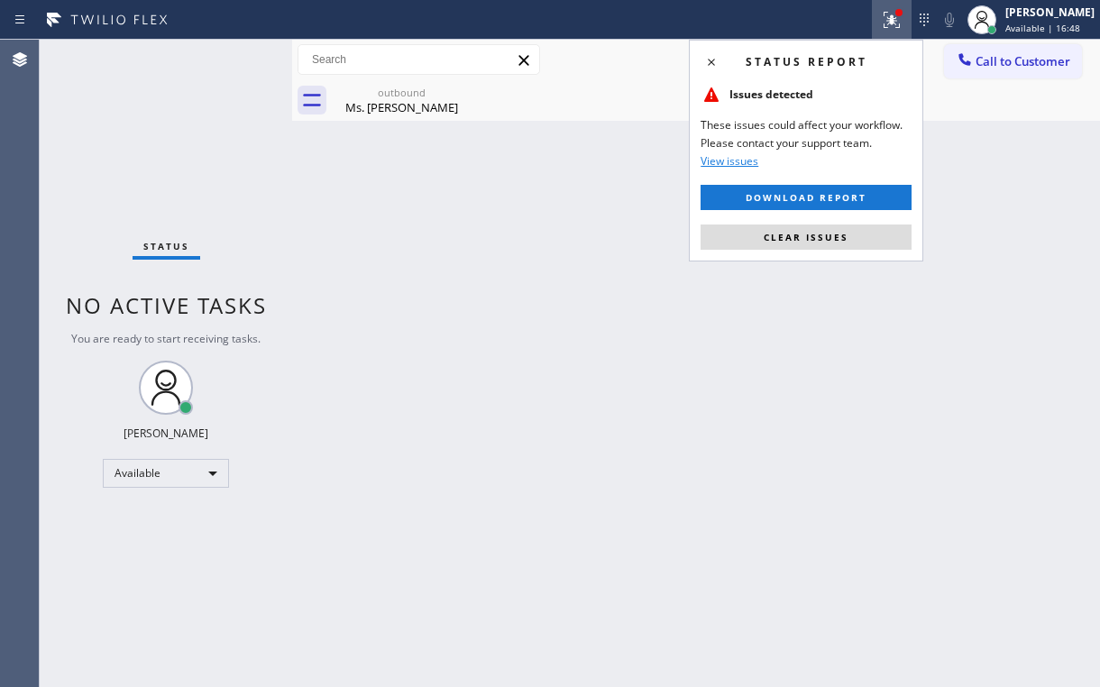
click at [787, 248] on button "Clear issues" at bounding box center [806, 237] width 211 height 25
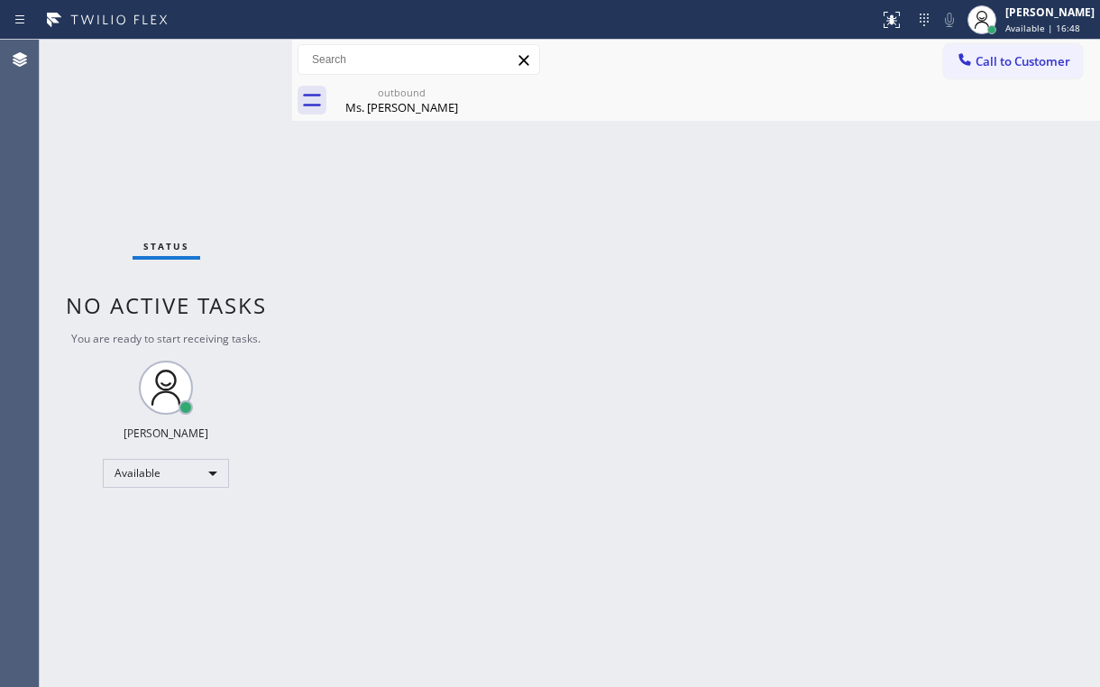
drag, startPoint x: 547, startPoint y: 198, endPoint x: 521, endPoint y: 180, distance: 31.3
click at [538, 191] on div "Back to Dashboard Change Sender ID Customers Technicians Select a contact Outbo…" at bounding box center [696, 364] width 808 height 648
drag, startPoint x: 375, startPoint y: 90, endPoint x: 413, endPoint y: 87, distance: 38.0
click at [375, 90] on div "outbound" at bounding box center [402, 93] width 136 height 14
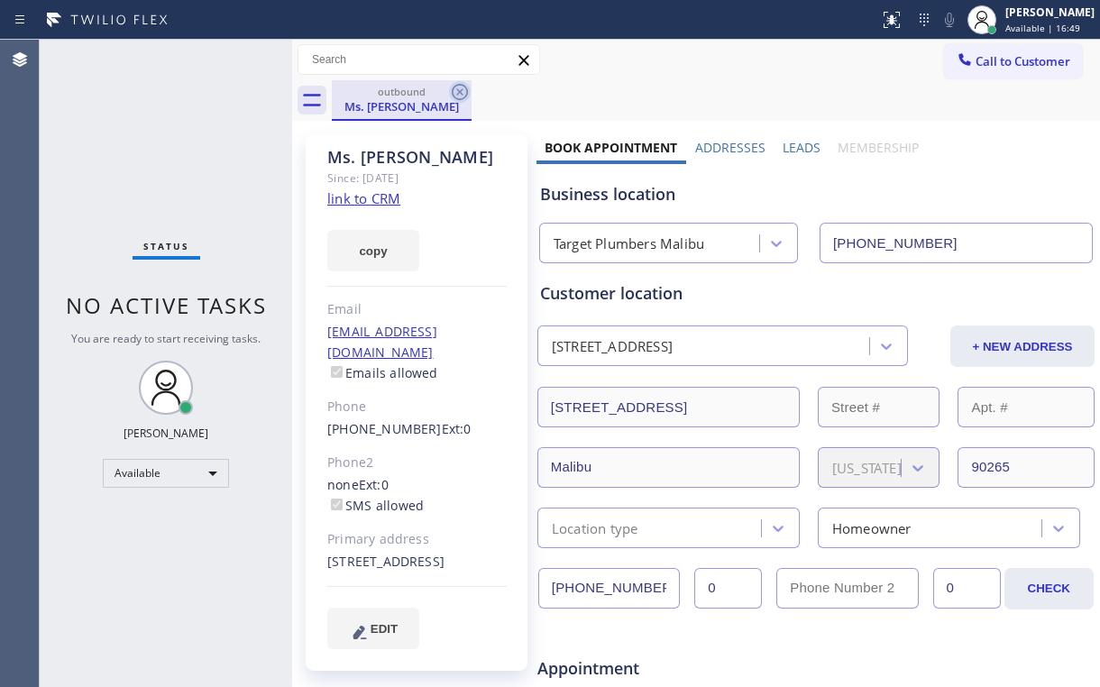
click at [466, 92] on icon at bounding box center [460, 92] width 16 height 16
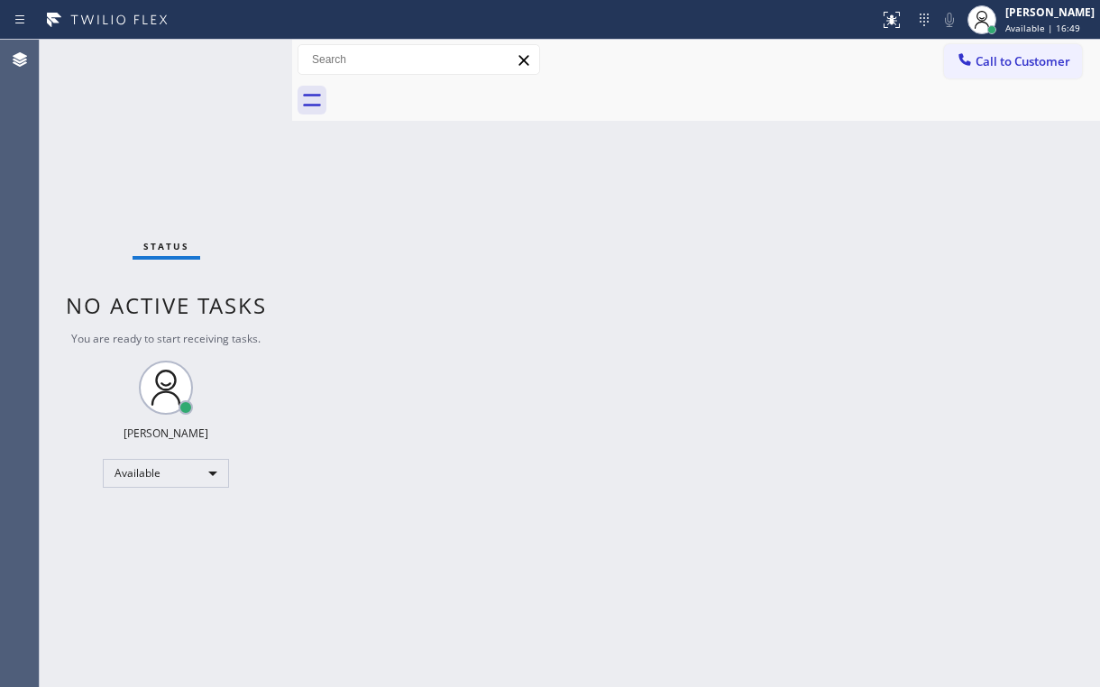
click at [1052, 151] on div "Back to Dashboard Change Sender ID Customers Technicians Select a contact Outbo…" at bounding box center [696, 364] width 808 height 648
drag, startPoint x: 1012, startPoint y: 66, endPoint x: 999, endPoint y: 70, distance: 13.4
click at [1010, 66] on span "Call to Customer" at bounding box center [1023, 61] width 95 height 16
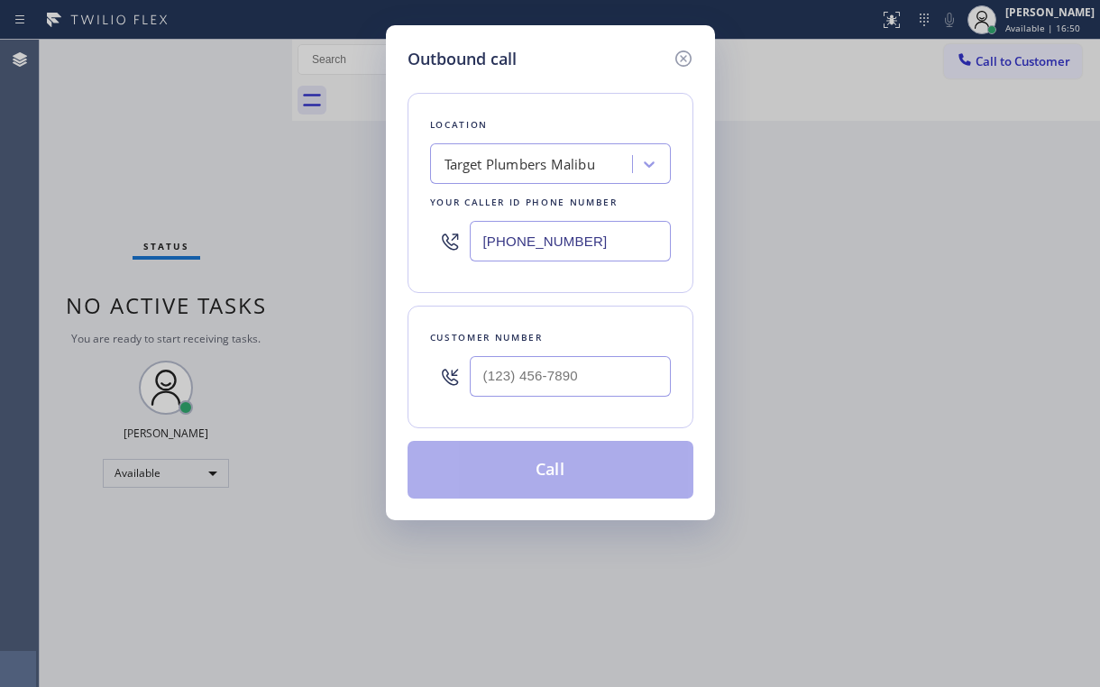
drag, startPoint x: 612, startPoint y: 232, endPoint x: 145, endPoint y: 300, distance: 472.2
click at [271, 267] on div "Outbound call Location Target Plumbers [GEOGRAPHIC_DATA] Your caller id phone n…" at bounding box center [550, 343] width 1100 height 687
paste input "424) 533-5426"
type input "[PHONE_NUMBER]"
click at [570, 377] on input "(___) ___-____" at bounding box center [570, 376] width 201 height 41
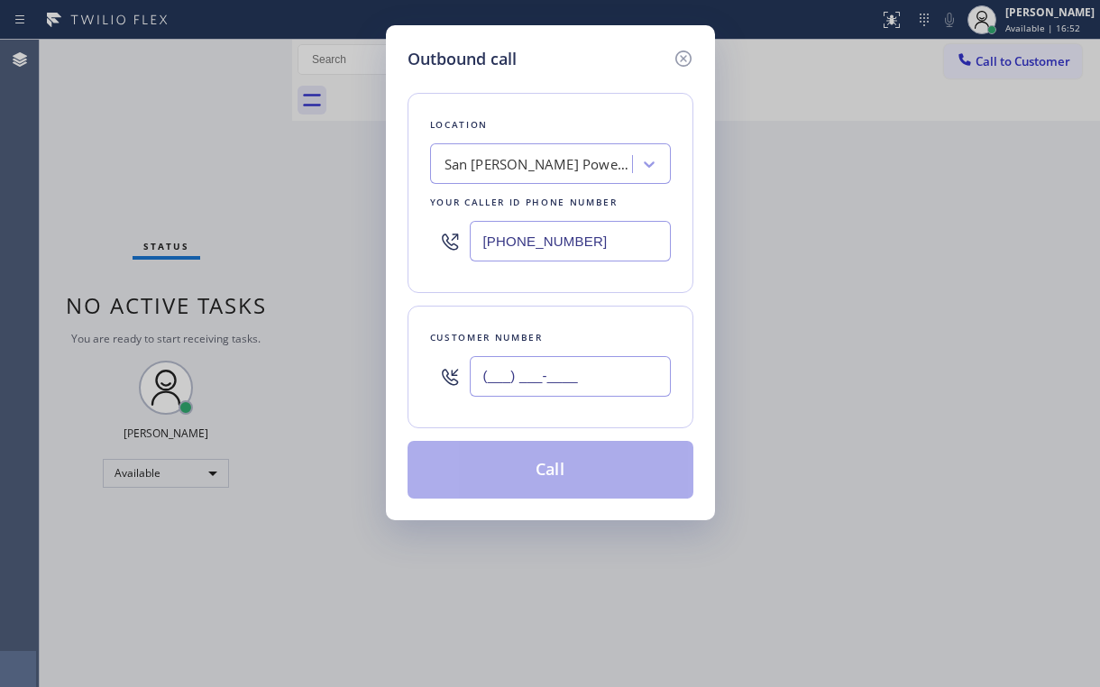
paste input "559) 756-4416"
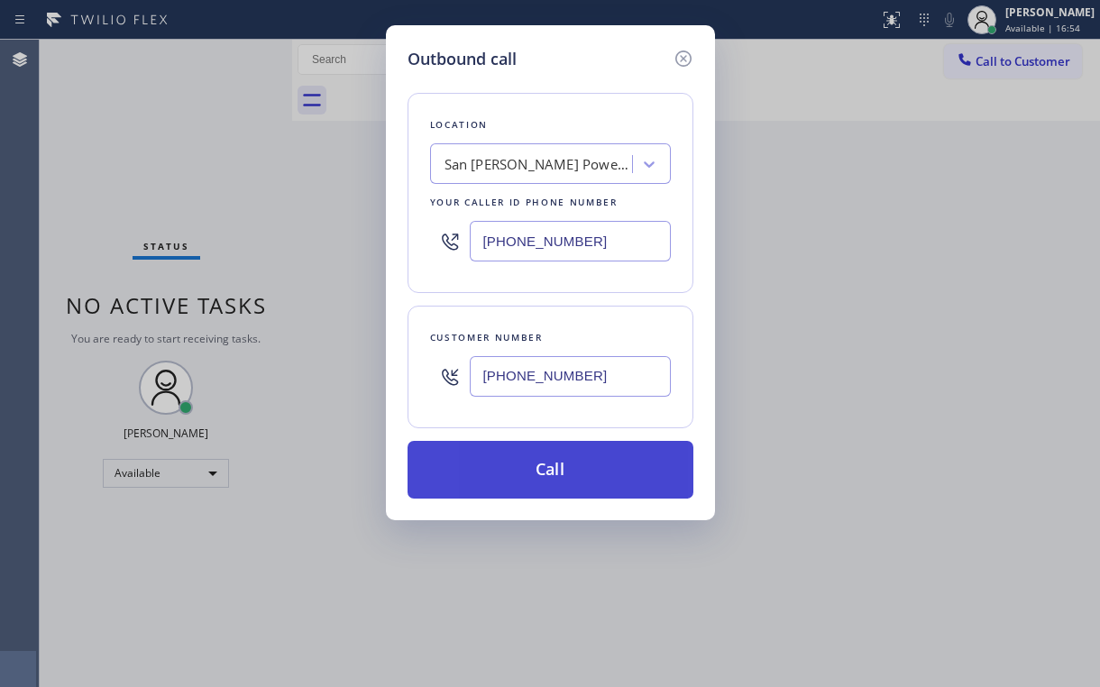
type input "[PHONE_NUMBER]"
drag, startPoint x: 556, startPoint y: 479, endPoint x: 570, endPoint y: 483, distance: 15.1
click at [556, 480] on button "Call" at bounding box center [551, 470] width 286 height 58
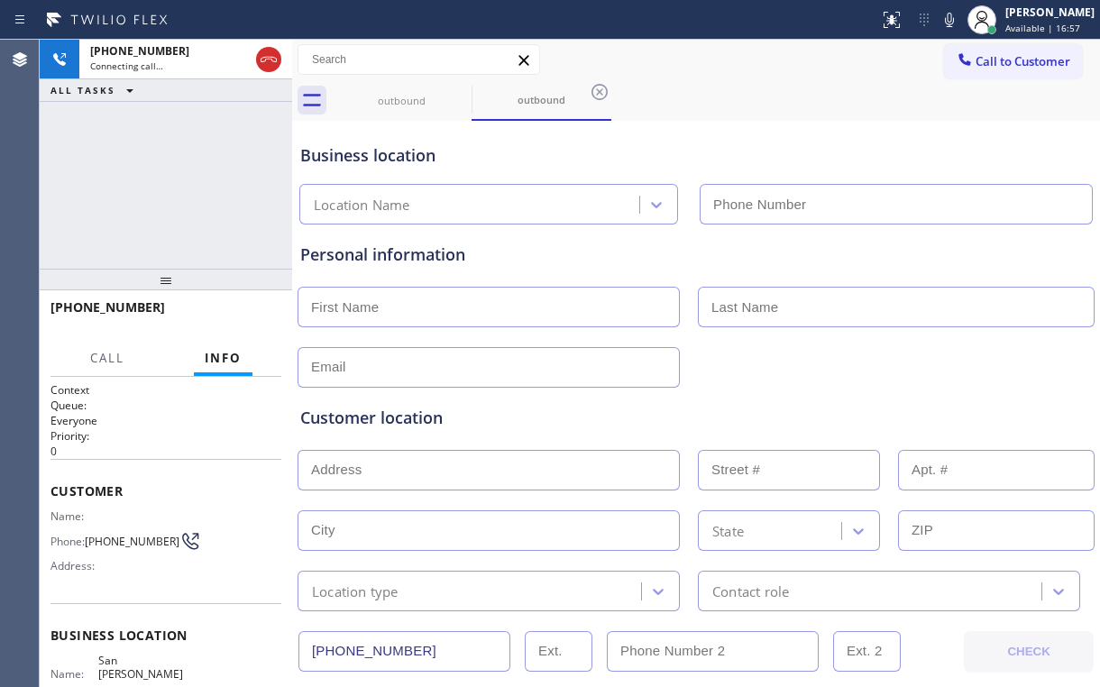
click at [155, 157] on div "[PHONE_NUMBER] Connecting call… ALL TASKS ALL TASKS ACTIVE TASKS TASKS IN WRAP …" at bounding box center [166, 154] width 253 height 229
type input "[PHONE_NUMBER]"
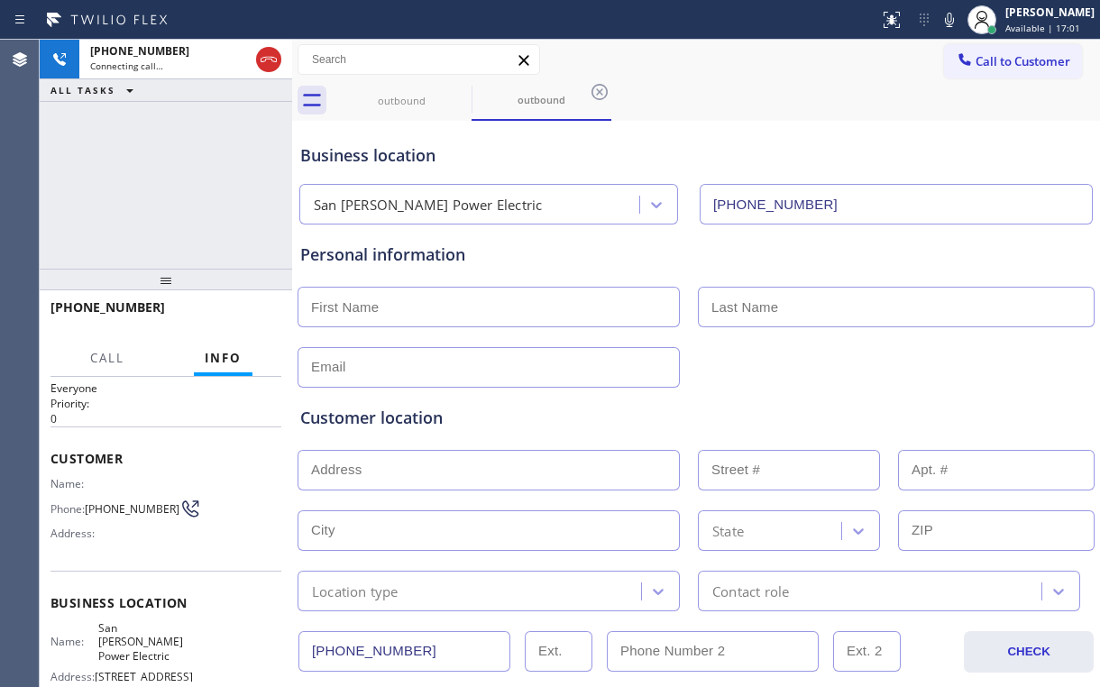
scroll to position [72, 0]
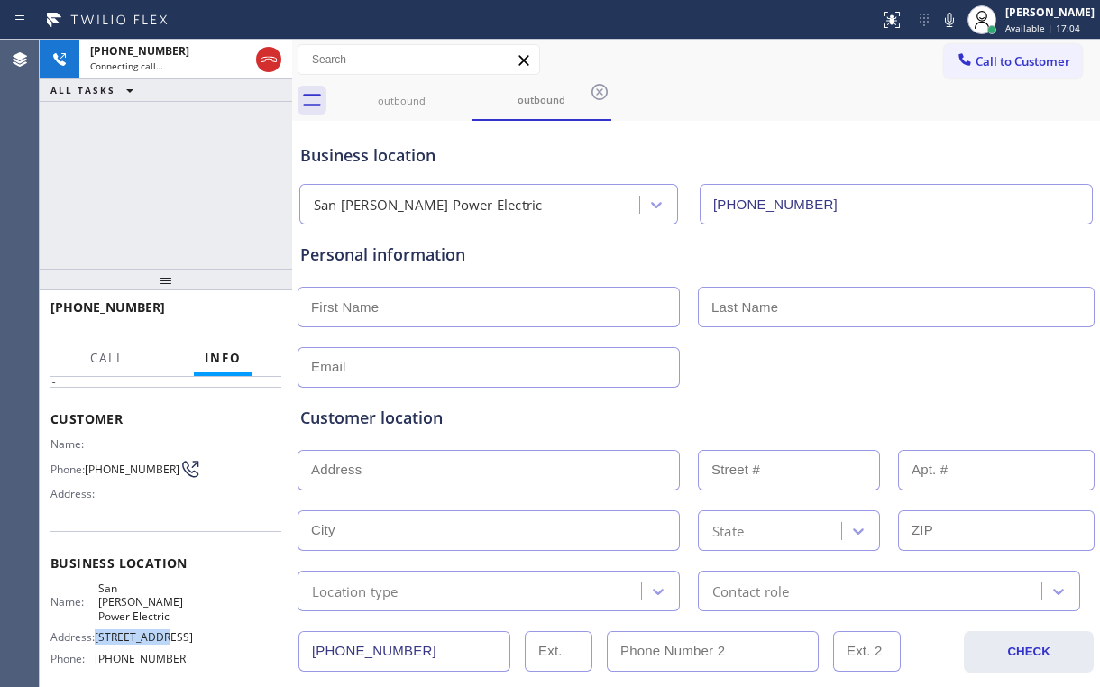
drag, startPoint x: 97, startPoint y: 626, endPoint x: 164, endPoint y: 626, distance: 66.7
click at [164, 630] on span "[STREET_ADDRESS]" at bounding box center [144, 637] width 98 height 14
copy span "[STREET_ADDRESS]"
click at [444, 310] on input "text" at bounding box center [489, 307] width 382 height 41
type input "[PERSON_NAME]"
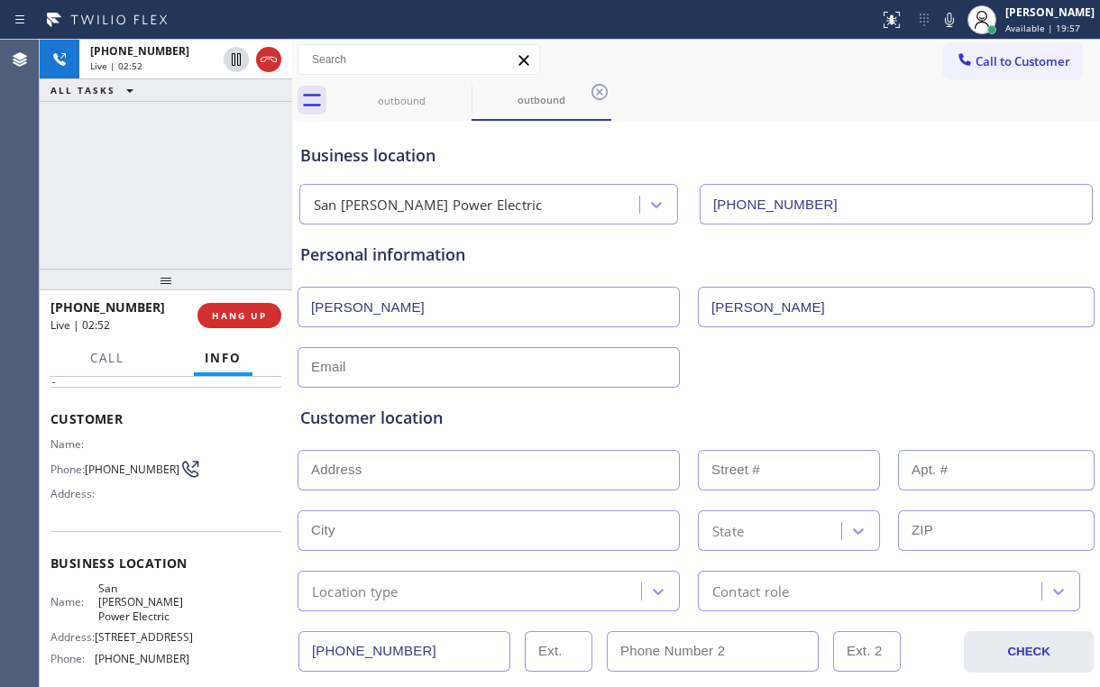
type input "[PERSON_NAME]"
type input "[EMAIL_ADDRESS][DOMAIN_NAME]"
click at [385, 462] on input "text" at bounding box center [489, 470] width 382 height 41
paste input "[STREET_ADDRESS]"
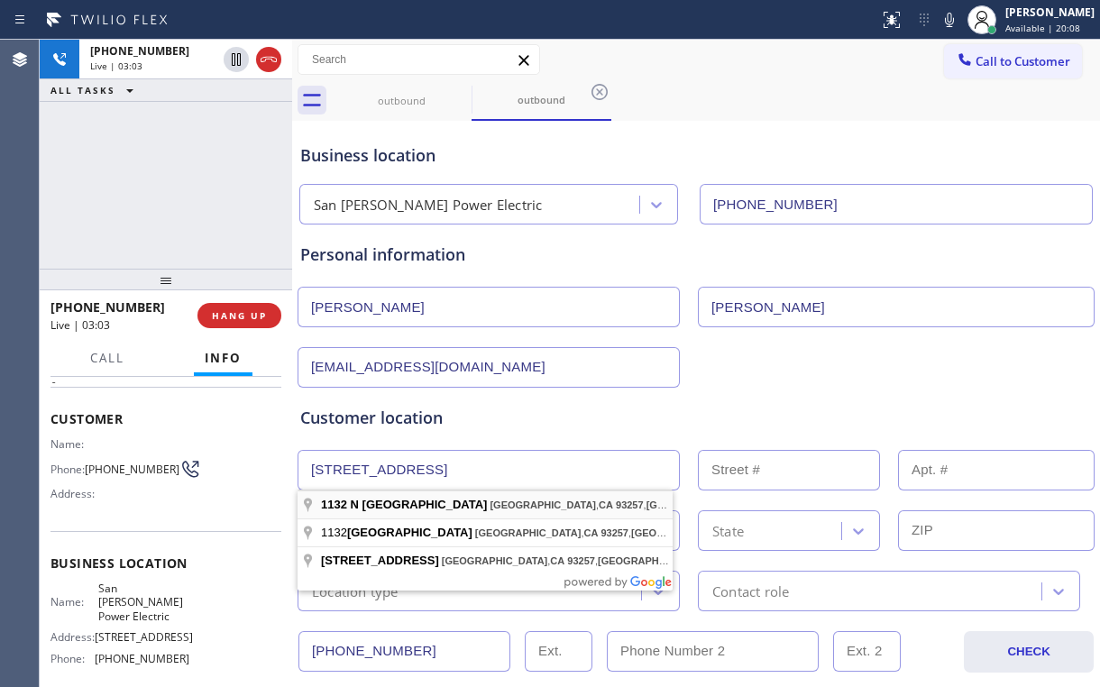
type input "[STREET_ADDRESS]"
type input "1132"
type input "[GEOGRAPHIC_DATA]"
type input "93257"
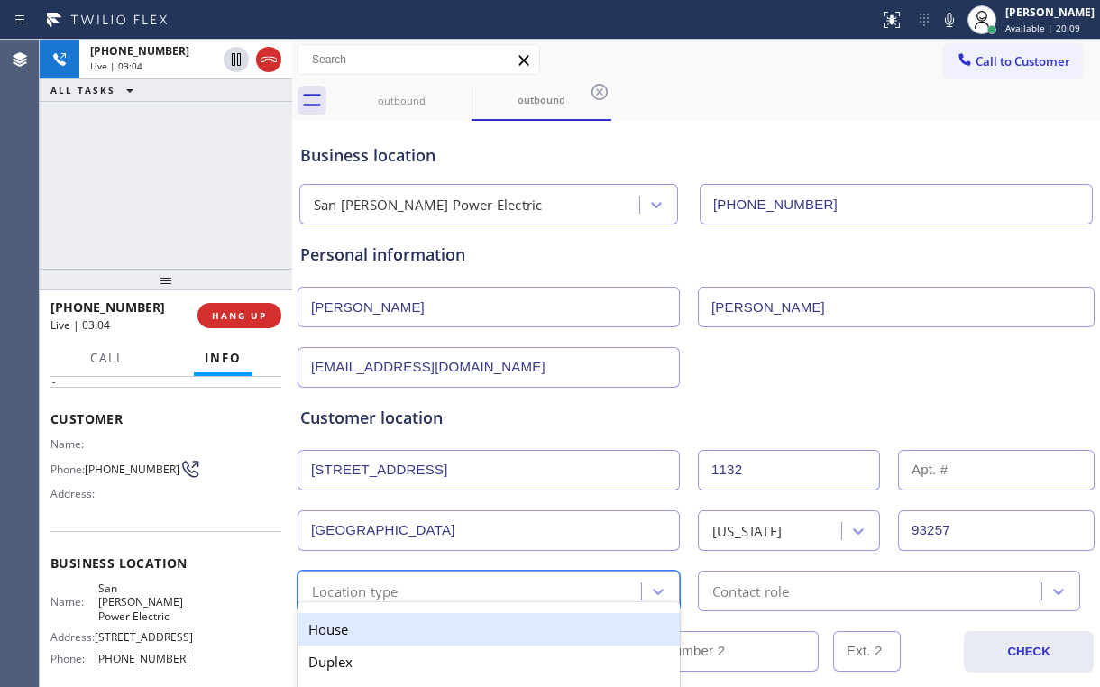
click at [436, 591] on div "Location type" at bounding box center [472, 591] width 338 height 32
type input "h"
click at [367, 627] on div "House" at bounding box center [489, 629] width 382 height 32
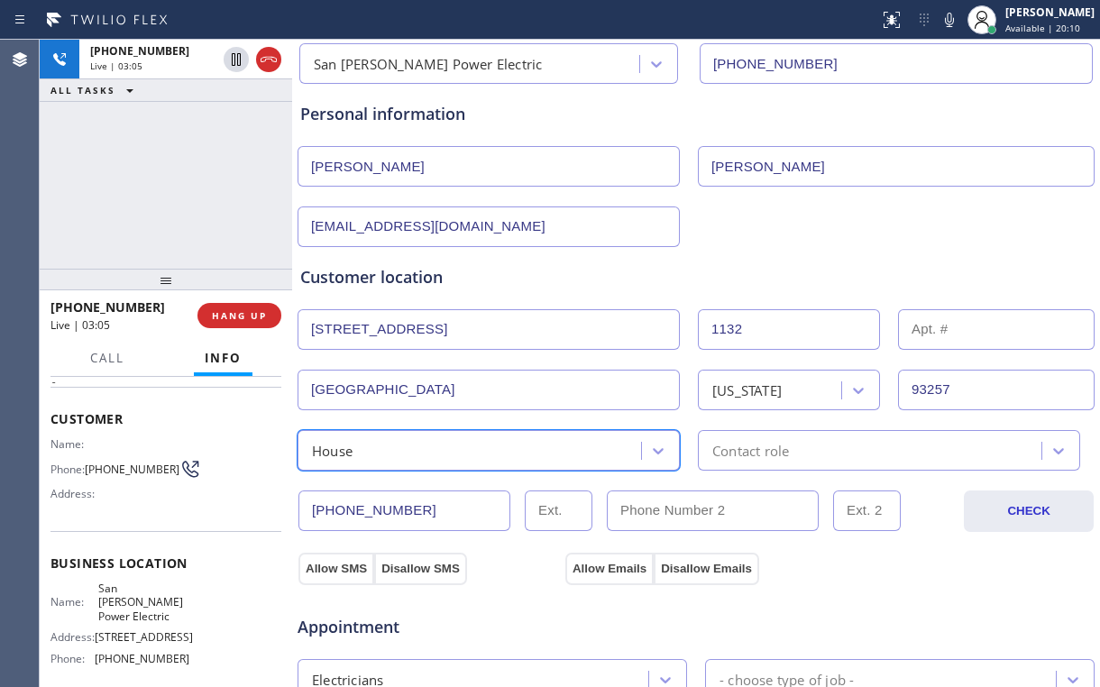
scroll to position [144, 0]
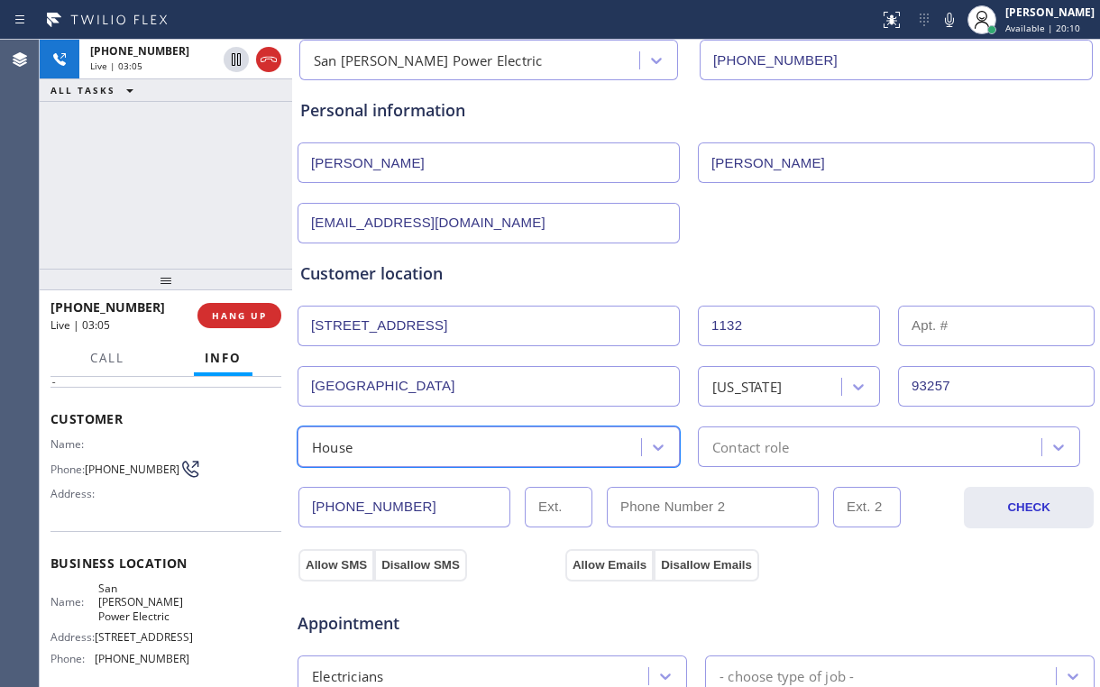
click at [747, 446] on div "Contact role" at bounding box center [750, 446] width 77 height 21
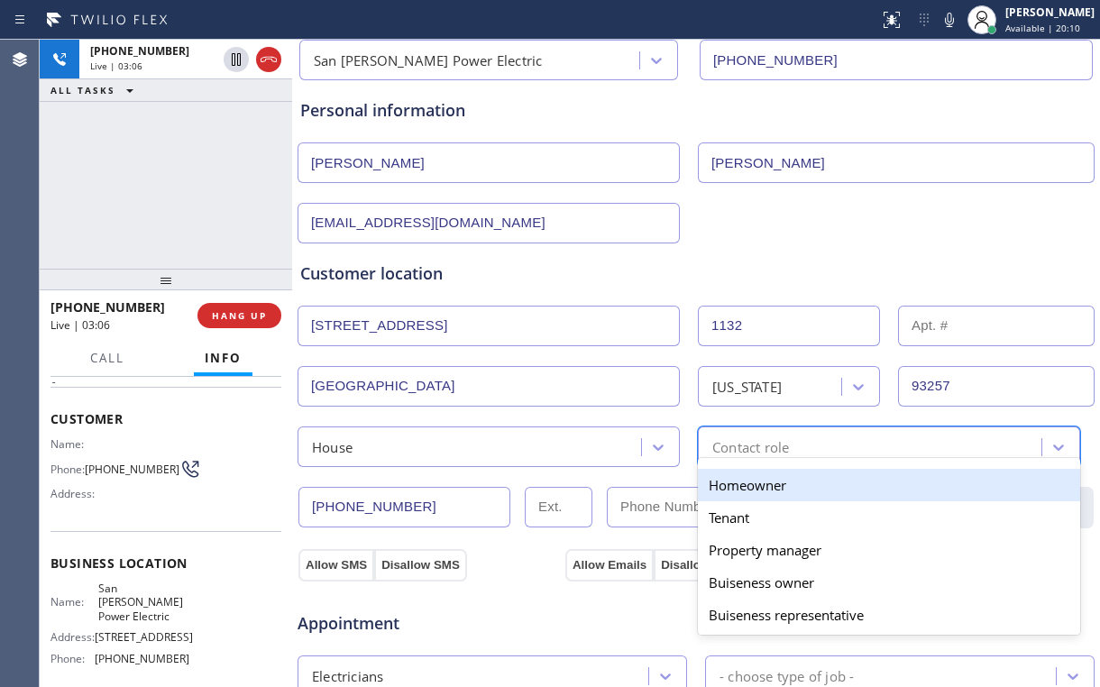
type input "h"
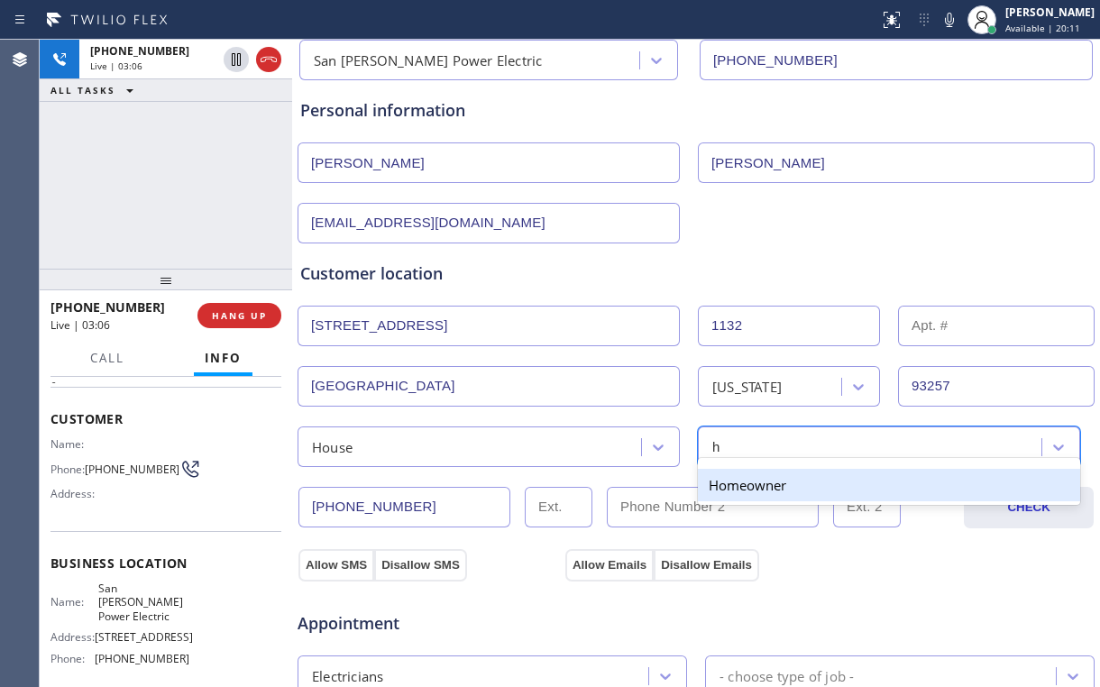
click at [724, 487] on div "Homeowner" at bounding box center [889, 485] width 382 height 32
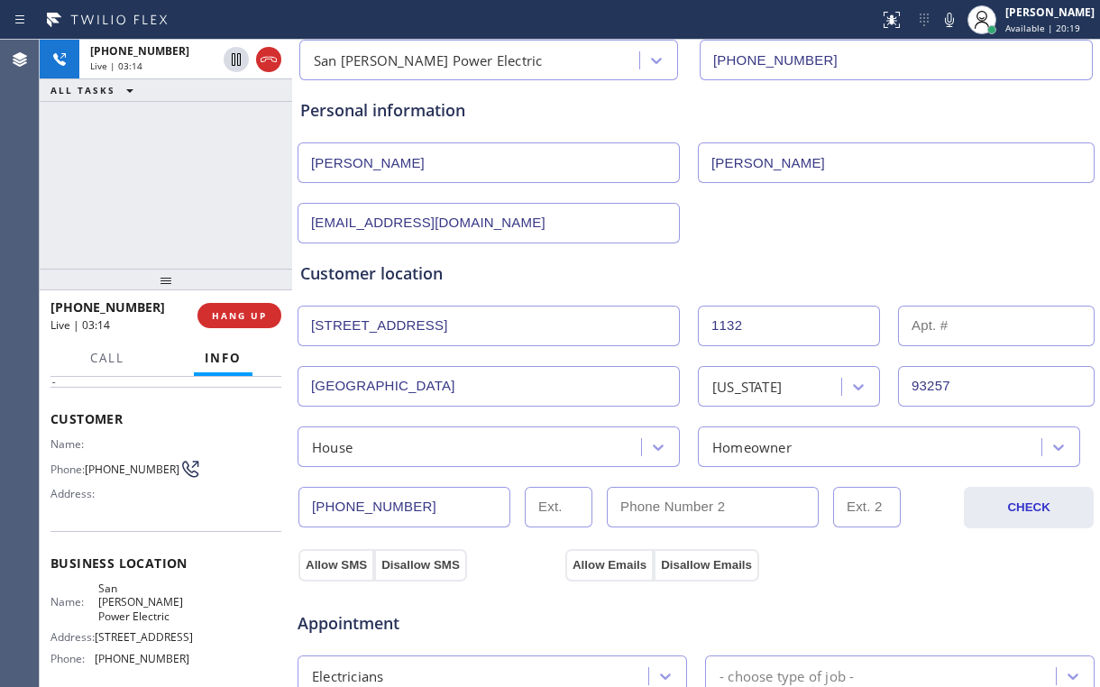
click at [145, 188] on div "[PHONE_NUMBER] Live | 03:14 ALL TASKS ALL TASKS ACTIVE TASKS TASKS IN WRAP UP" at bounding box center [166, 154] width 253 height 229
click at [325, 561] on button "Allow SMS" at bounding box center [337, 565] width 76 height 32
click at [604, 566] on button "Allow Emails" at bounding box center [609, 565] width 88 height 32
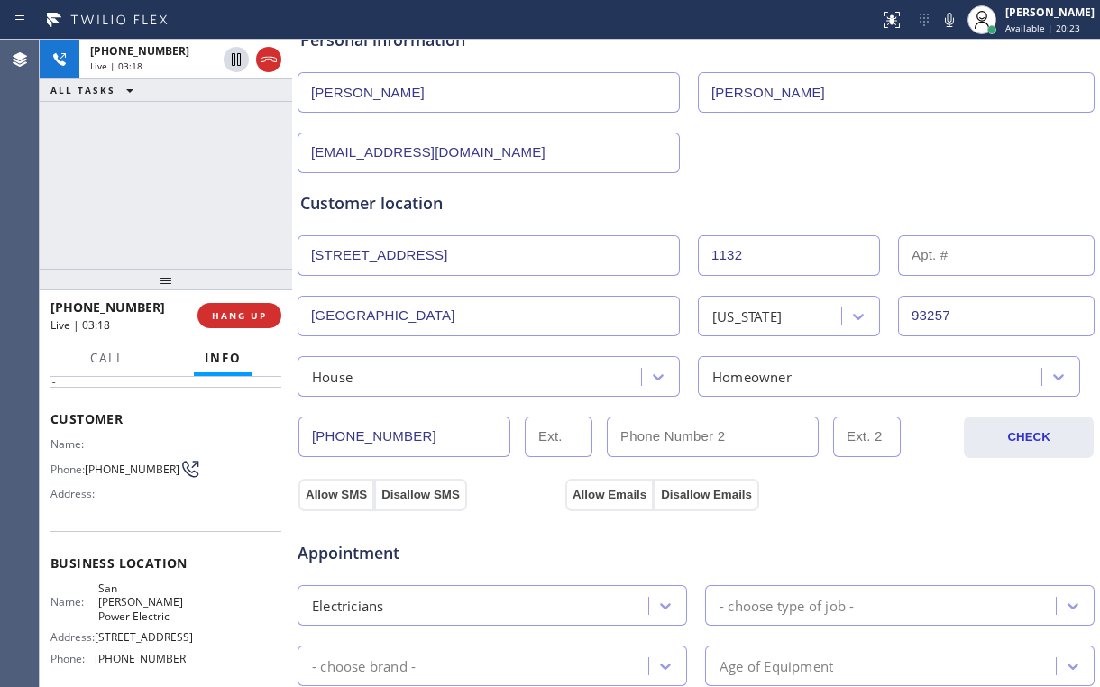
scroll to position [505, 0]
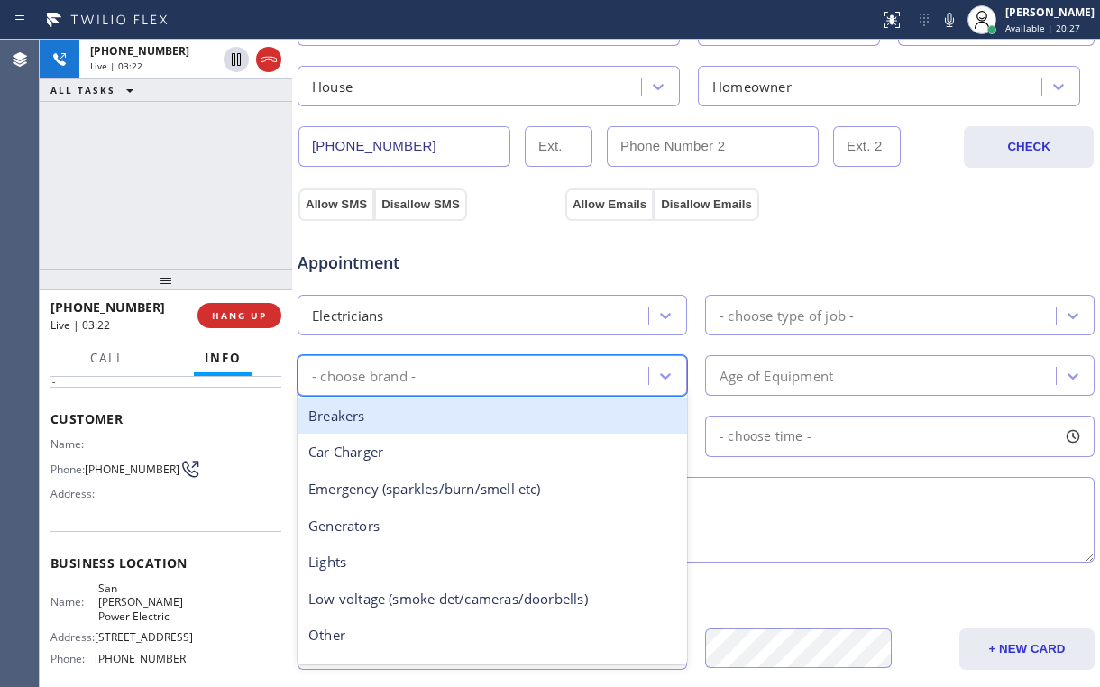
click at [409, 365] on div "- choose brand -" at bounding box center [364, 375] width 104 height 21
click at [553, 253] on span "Appointment" at bounding box center [429, 263] width 263 height 24
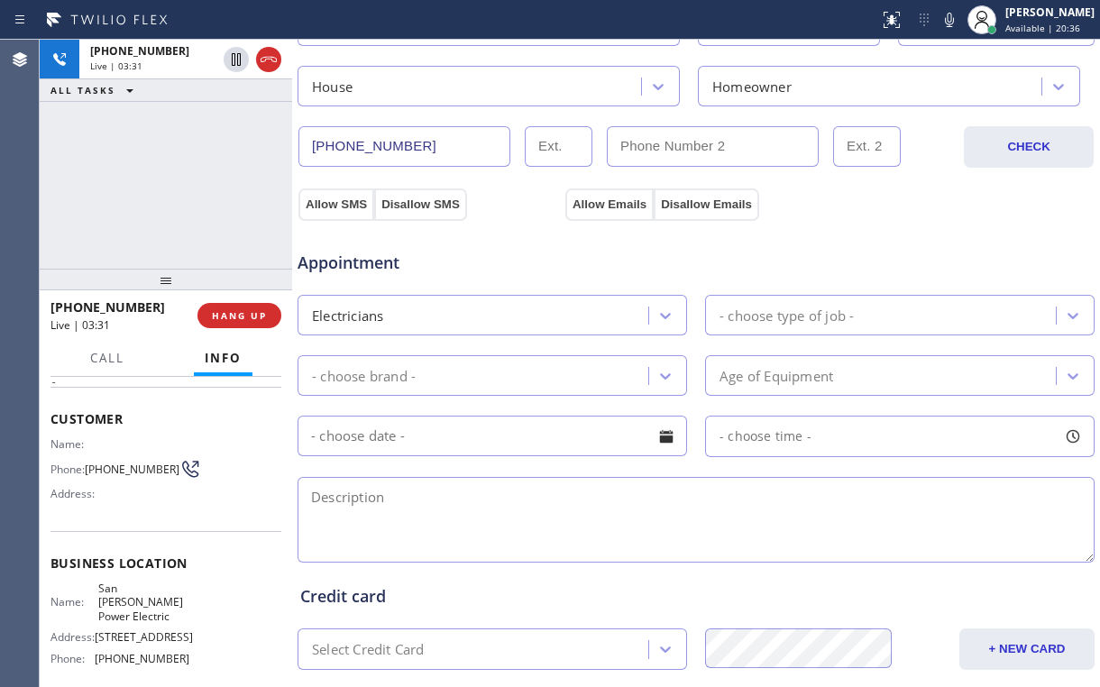
click at [545, 263] on span "Appointment" at bounding box center [429, 263] width 263 height 24
click at [187, 192] on div "[PHONE_NUMBER] Live | 03:32 ALL TASKS ALL TASKS ACTIVE TASKS TASKS IN WRAP UP" at bounding box center [166, 154] width 253 height 229
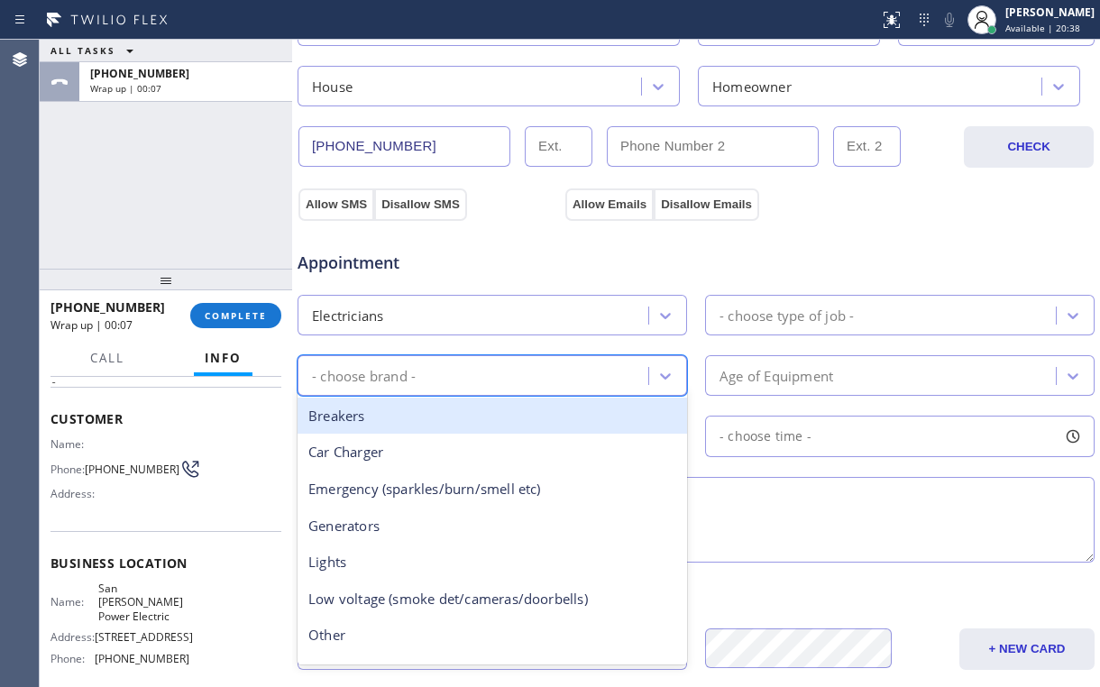
click at [436, 387] on div "- choose brand -" at bounding box center [475, 376] width 345 height 32
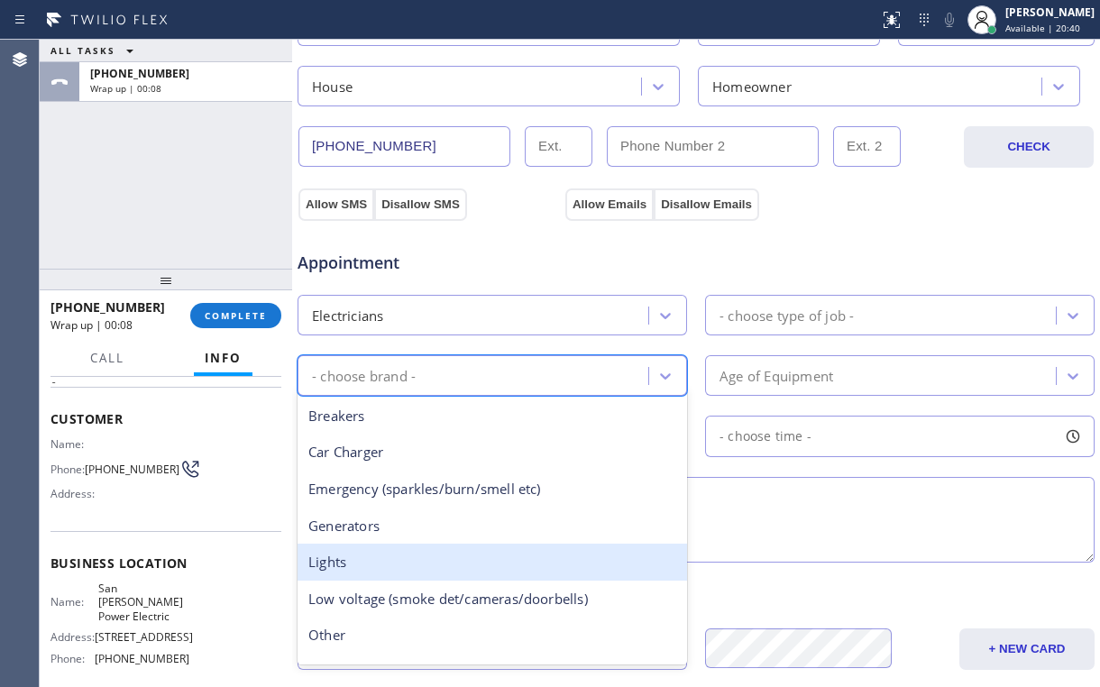
click at [369, 559] on div "Lights" at bounding box center [493, 562] width 390 height 37
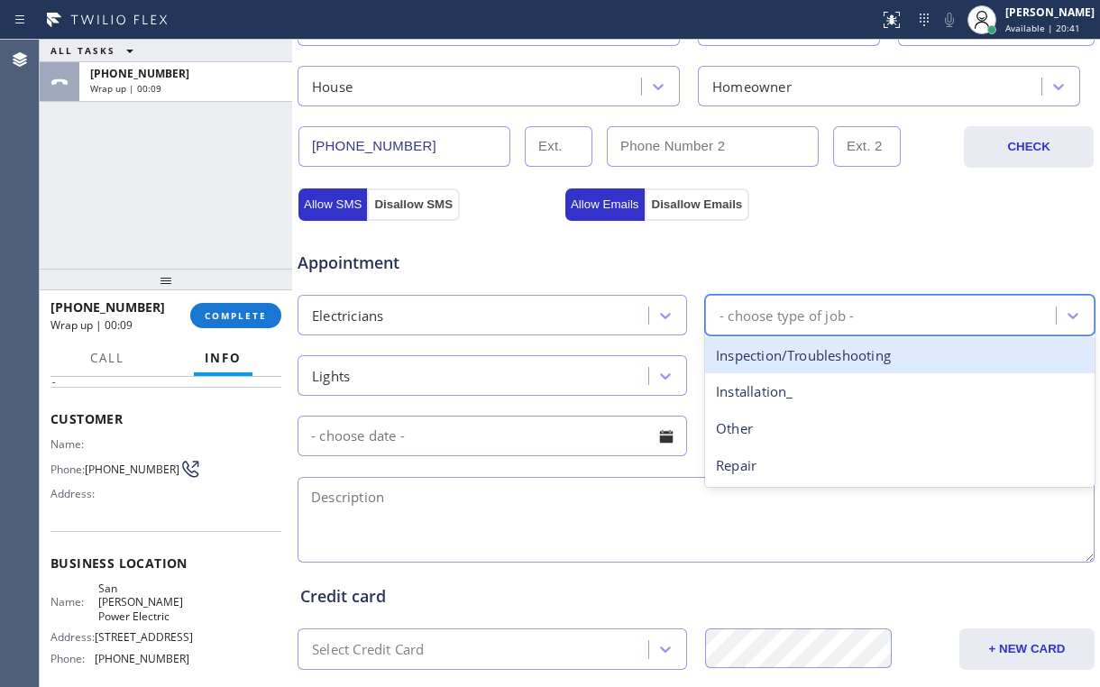
click at [856, 310] on div "- choose type of job -" at bounding box center [883, 315] width 345 height 32
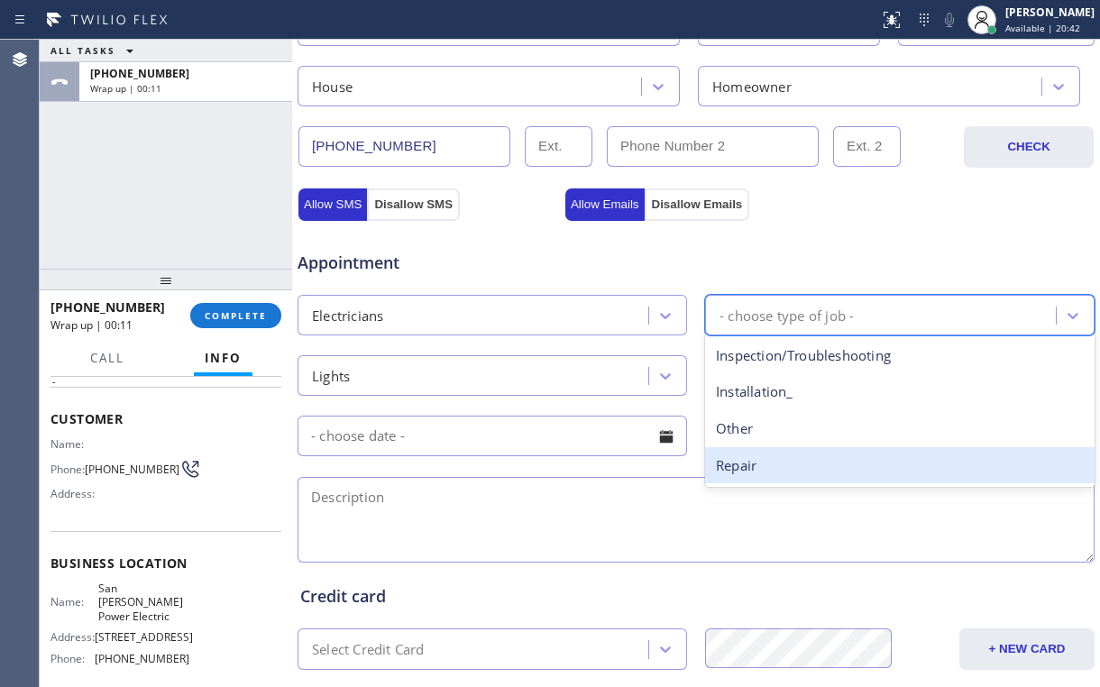
click at [747, 474] on div "Repair" at bounding box center [900, 465] width 390 height 37
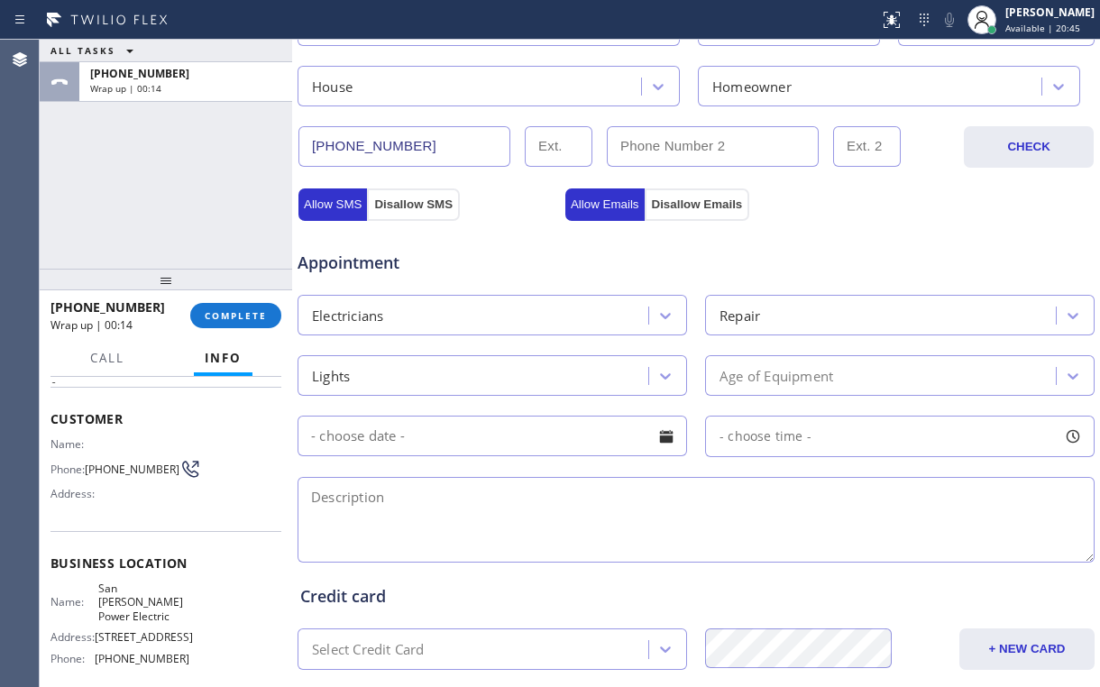
drag, startPoint x: 359, startPoint y: 481, endPoint x: 371, endPoint y: 484, distance: 12.3
click at [359, 481] on textarea at bounding box center [696, 520] width 797 height 86
paste textarea "outlet in kitchen is out | [STREET_ADDRESS] | house/ho |"
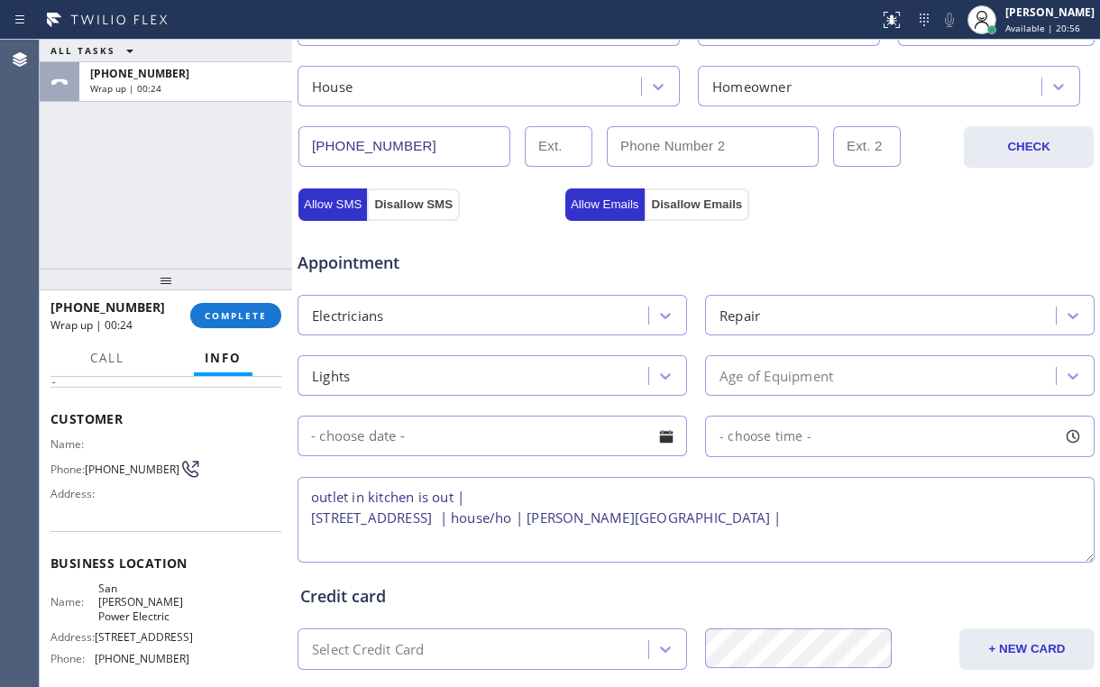
type textarea "outlet in kitchen is out | [STREET_ADDRESS] | house/ho | [PERSON_NAME][GEOGRAPH…"
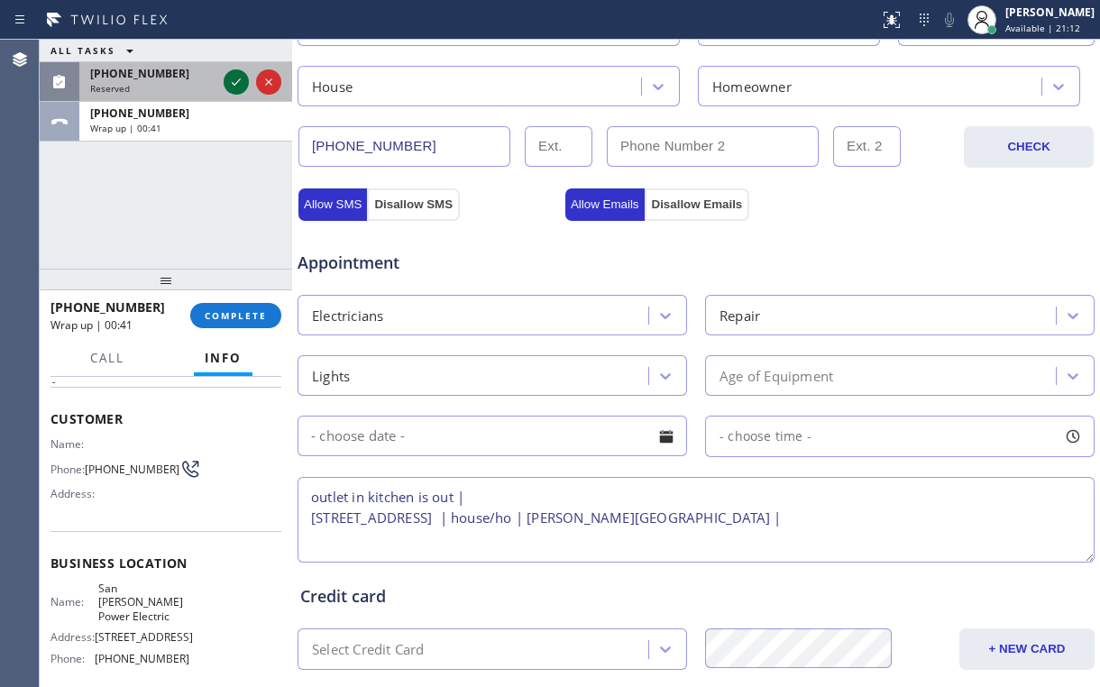
click at [236, 79] on icon at bounding box center [236, 82] width 22 height 22
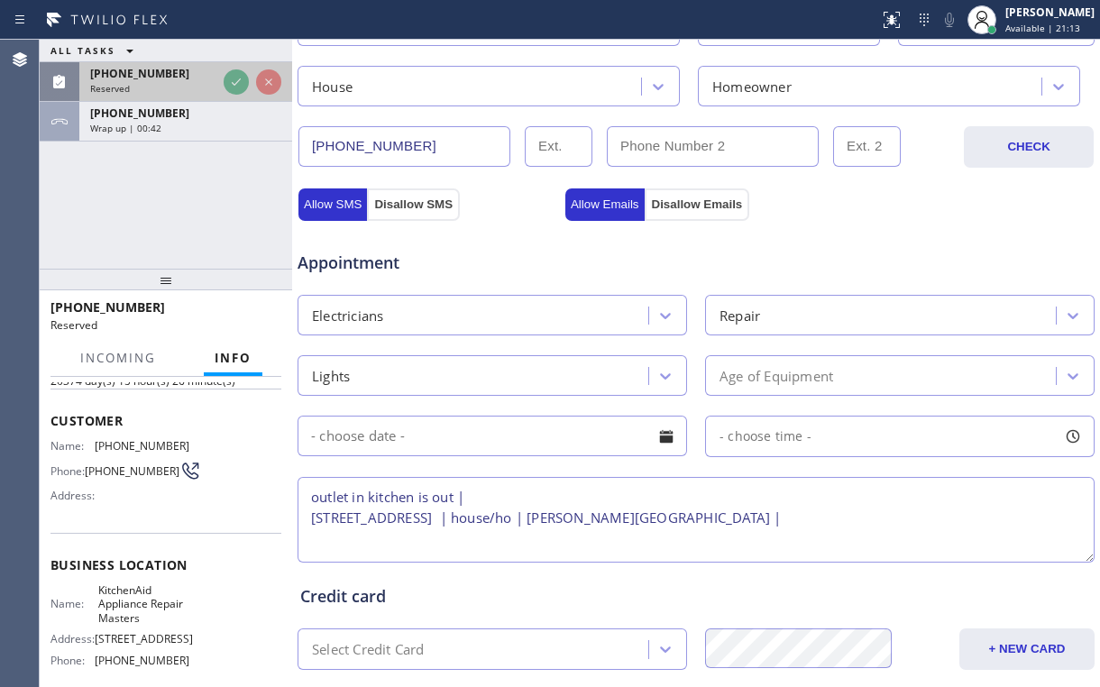
scroll to position [87, 0]
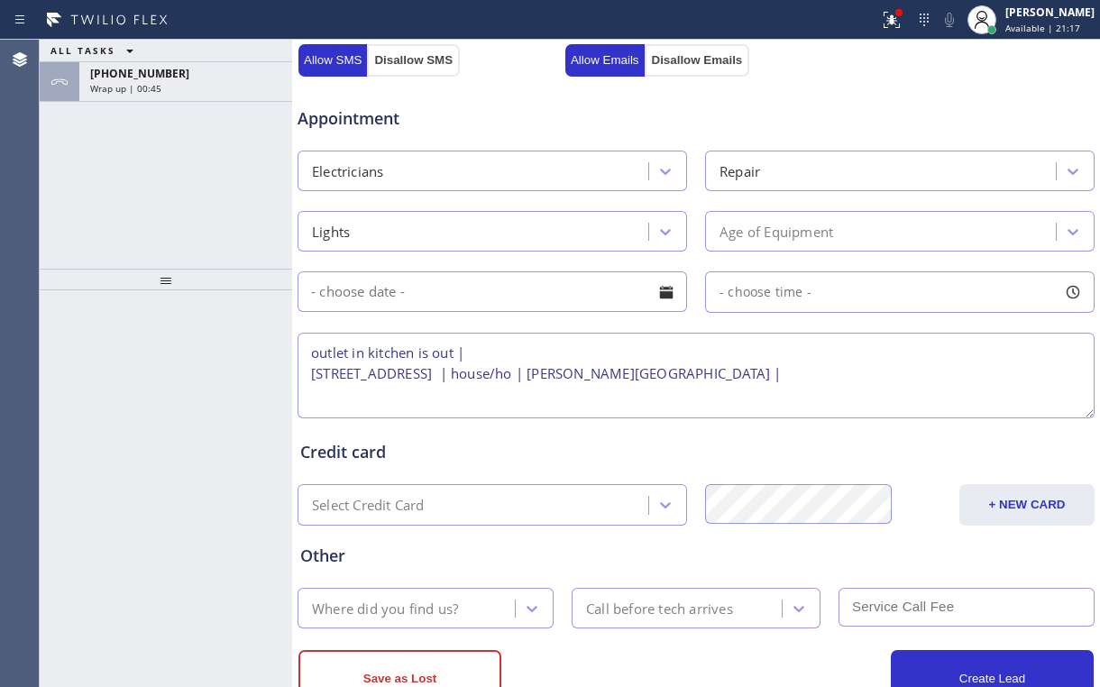
scroll to position [707, 0]
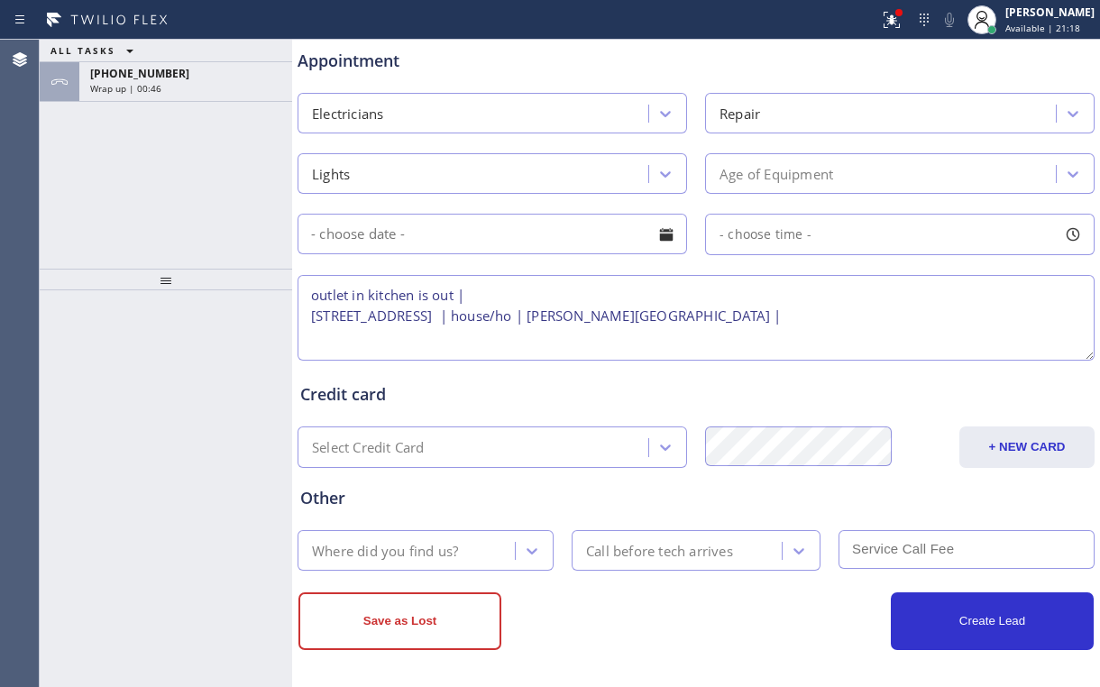
click at [372, 571] on div "Save as Lost Create Lead" at bounding box center [696, 610] width 799 height 79
click at [376, 551] on div "Where did you find us?" at bounding box center [385, 550] width 146 height 21
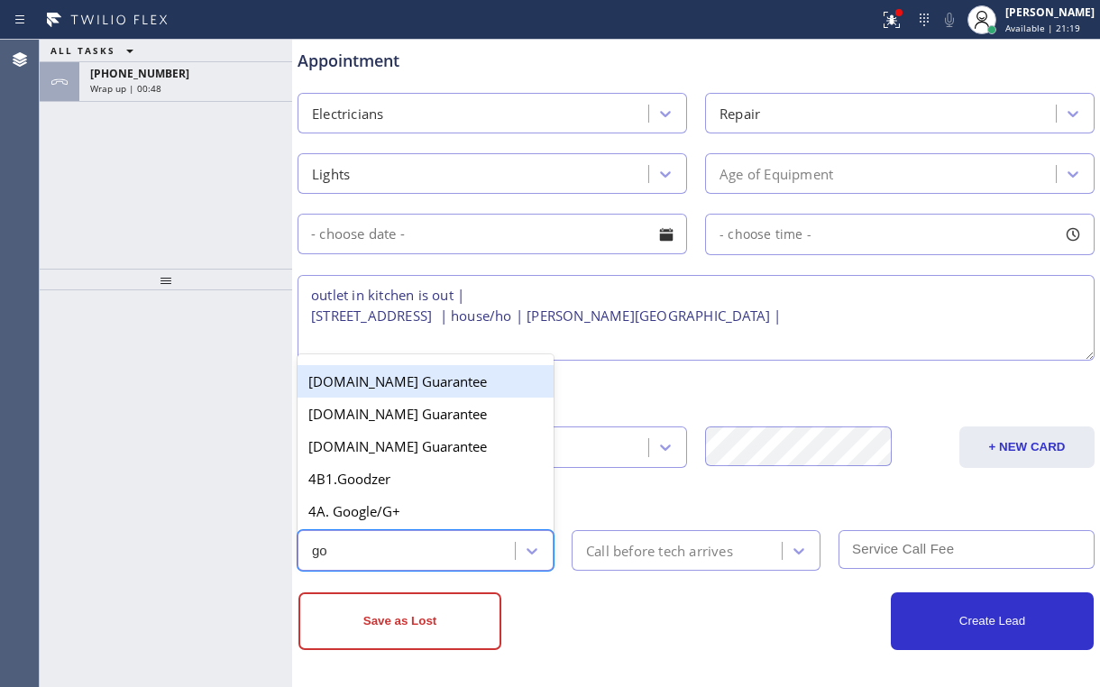
type input "goo"
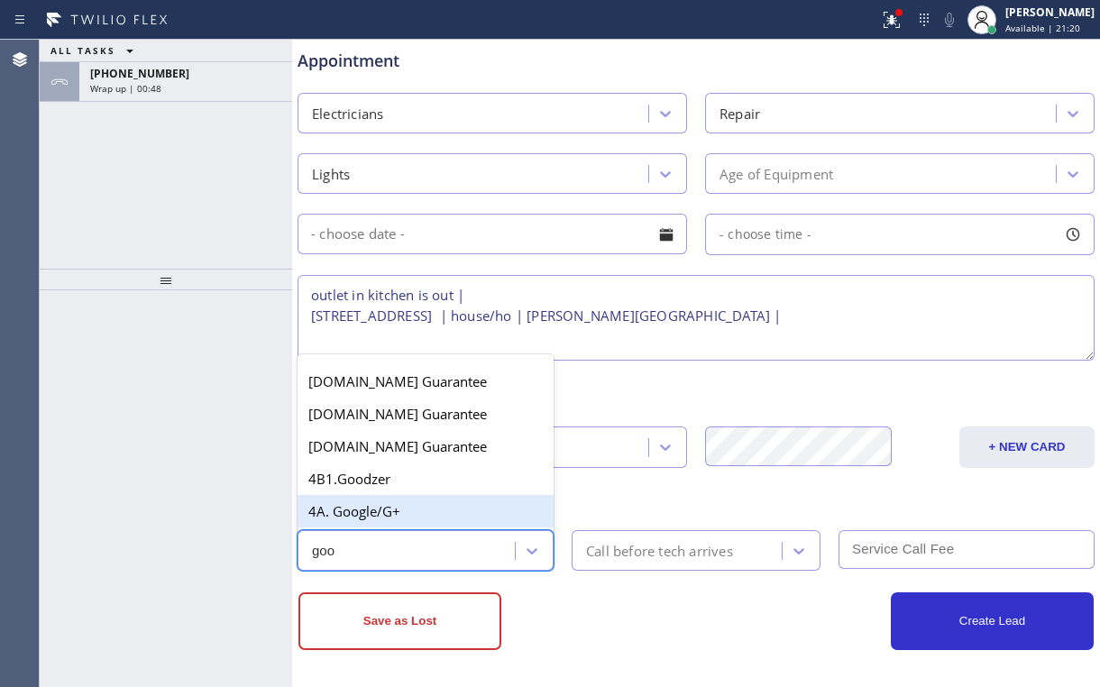
drag, startPoint x: 396, startPoint y: 504, endPoint x: 548, endPoint y: 511, distance: 152.6
click at [395, 505] on div "4A. Google/G+" at bounding box center [426, 511] width 256 height 32
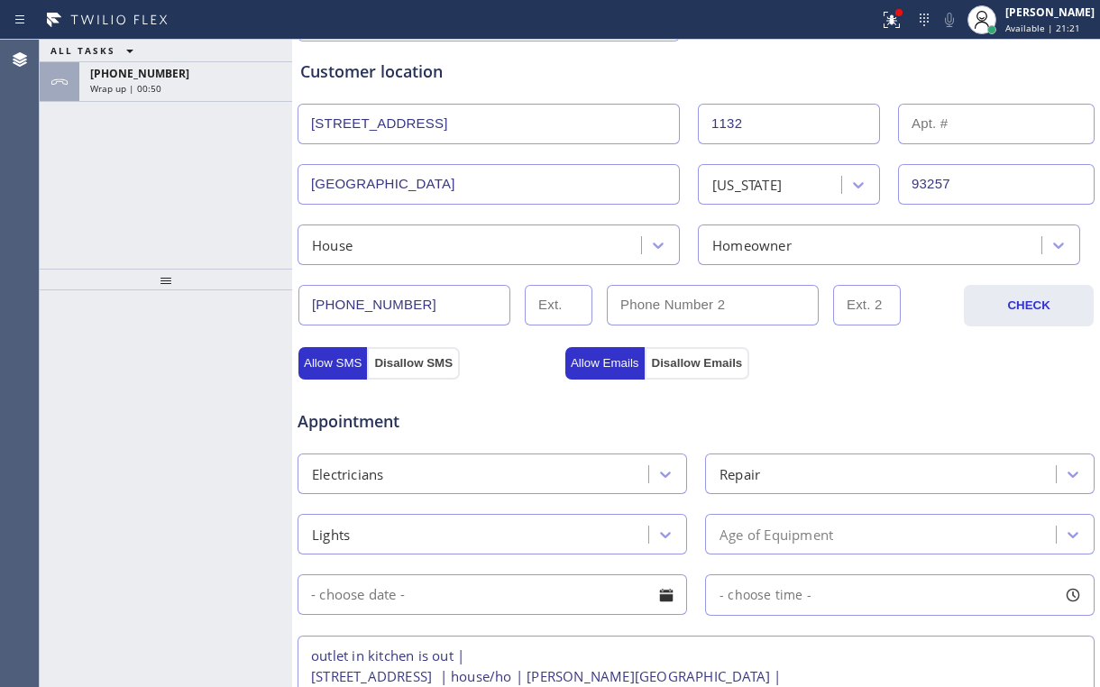
scroll to position [0, 0]
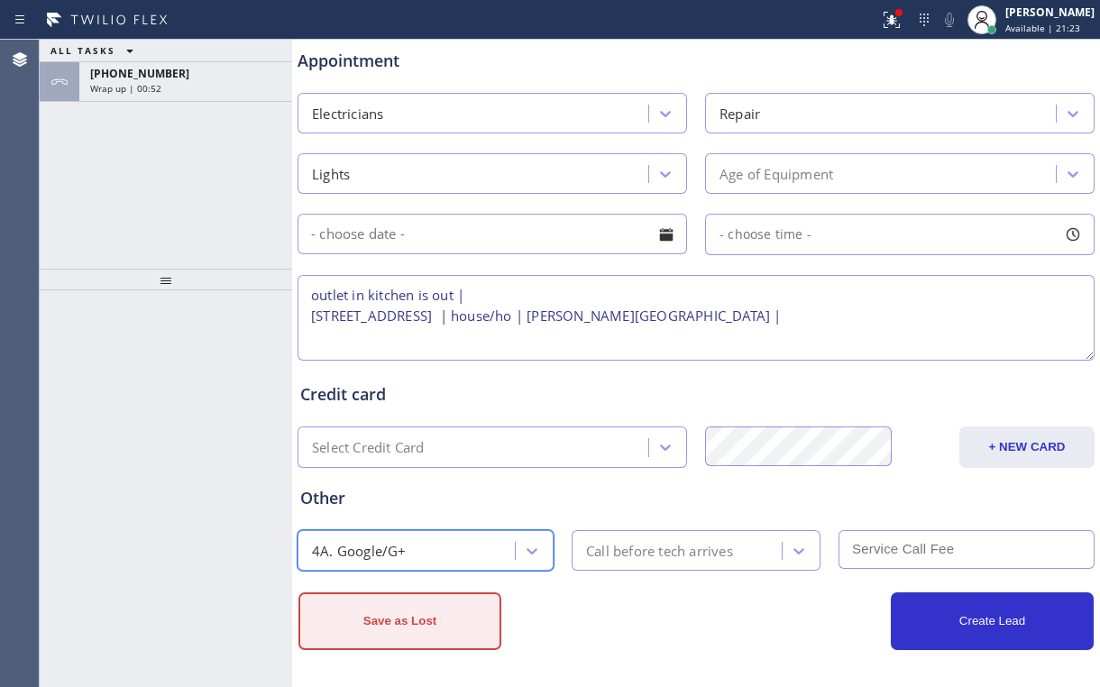
click at [445, 616] on button "Save as Lost" at bounding box center [400, 622] width 203 height 58
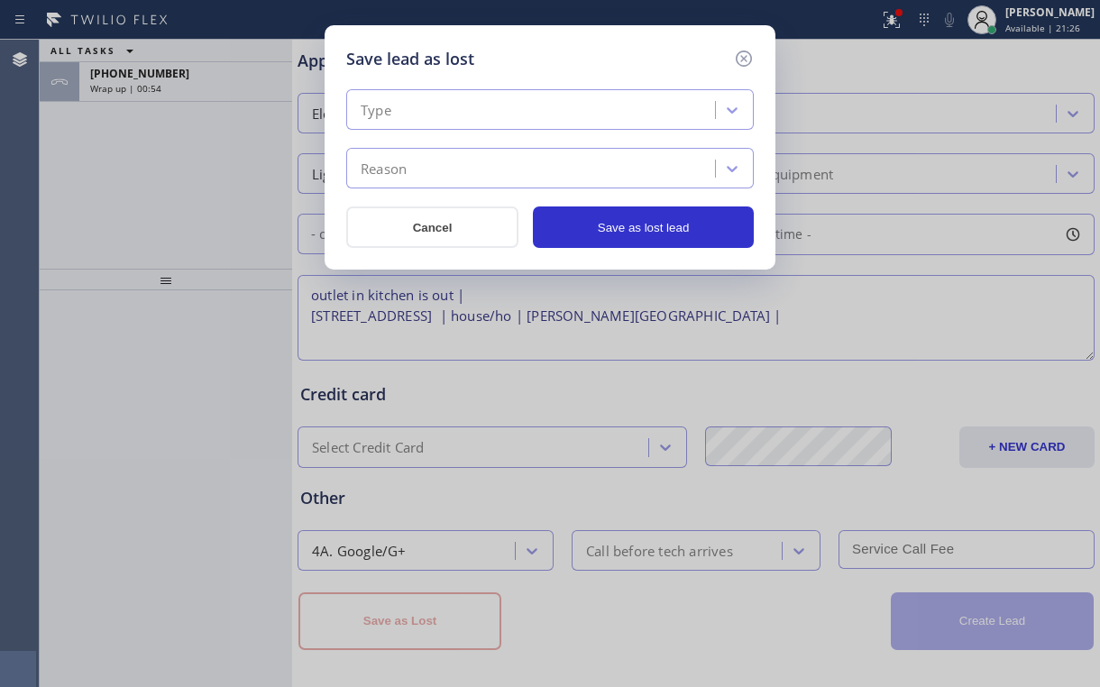
click at [470, 100] on div "Type" at bounding box center [533, 111] width 363 height 32
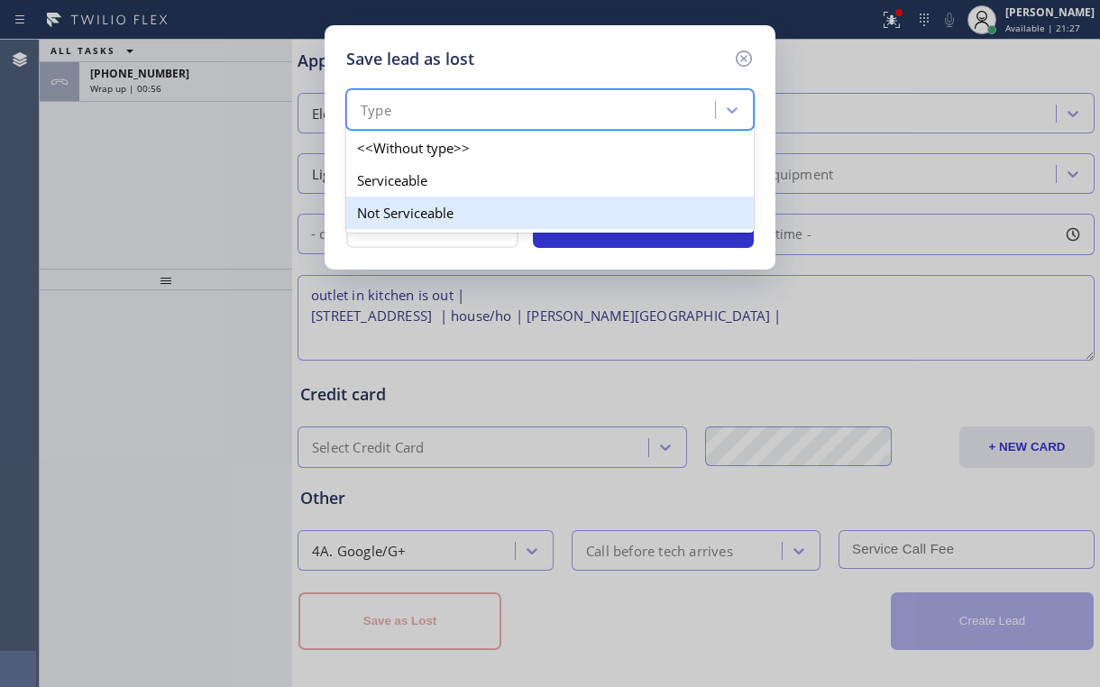
click at [411, 217] on div "Not Serviceable" at bounding box center [550, 213] width 408 height 32
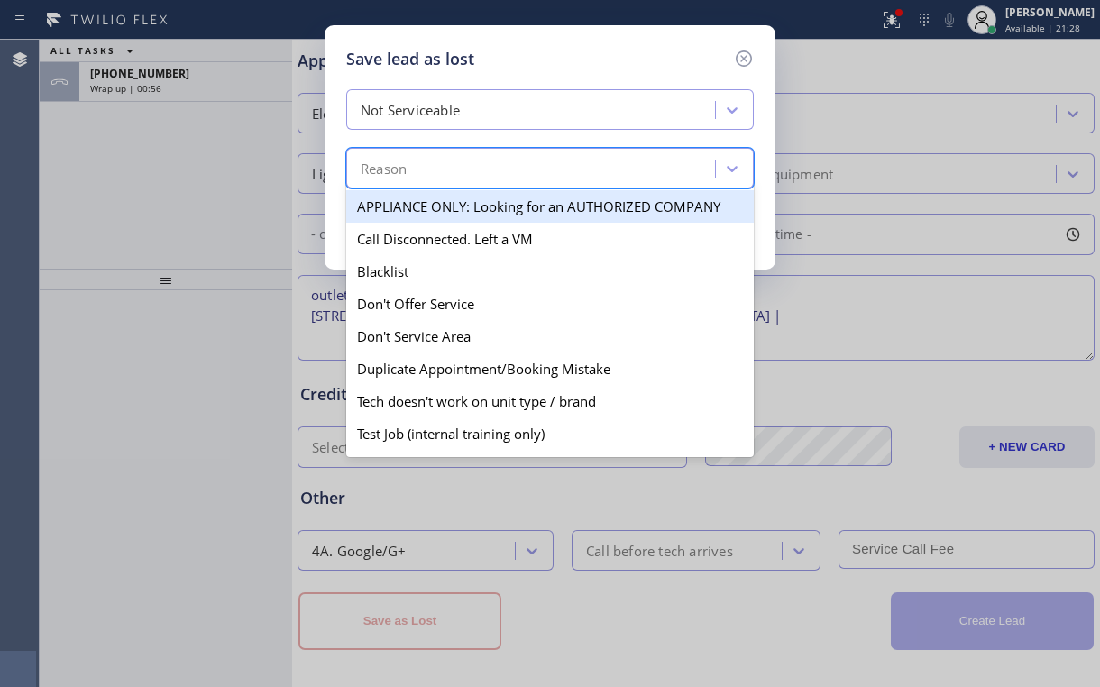
click at [465, 172] on div "Reason" at bounding box center [533, 169] width 363 height 32
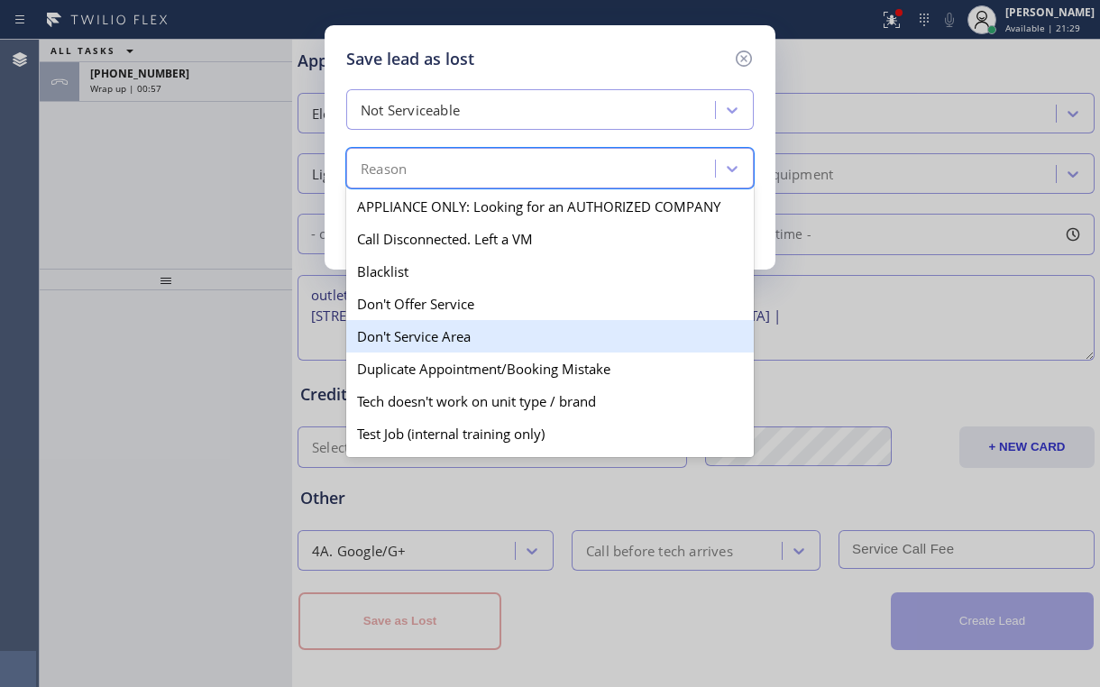
click at [450, 331] on div "Don't Service Area" at bounding box center [550, 336] width 408 height 32
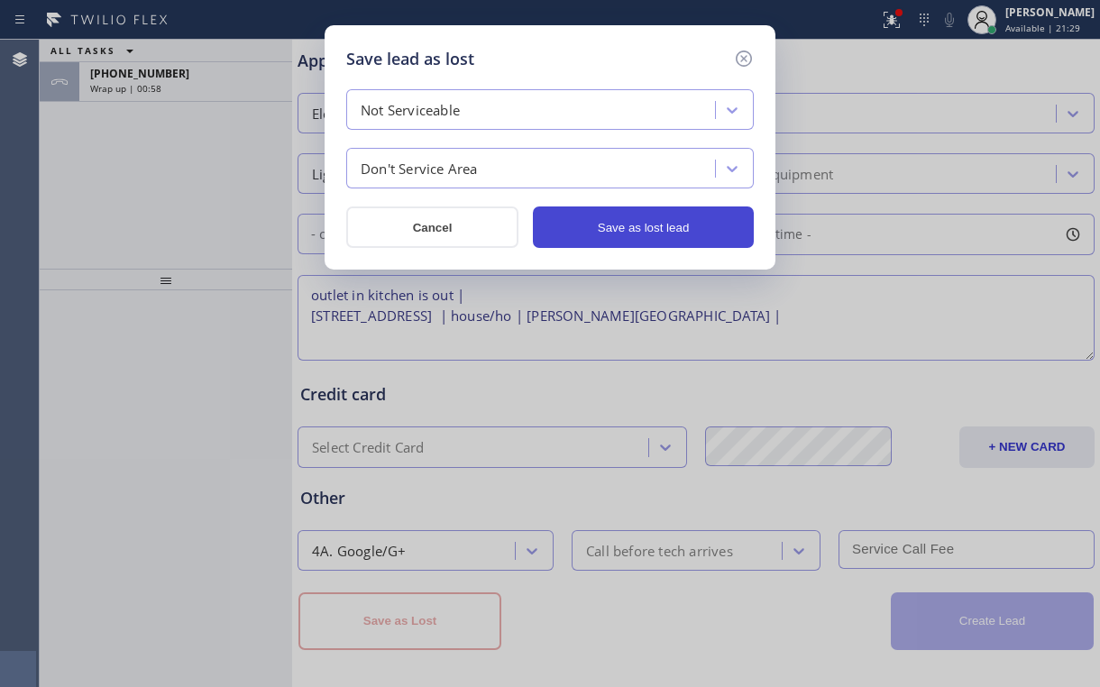
click at [659, 225] on button "Save as lost lead" at bounding box center [643, 227] width 221 height 41
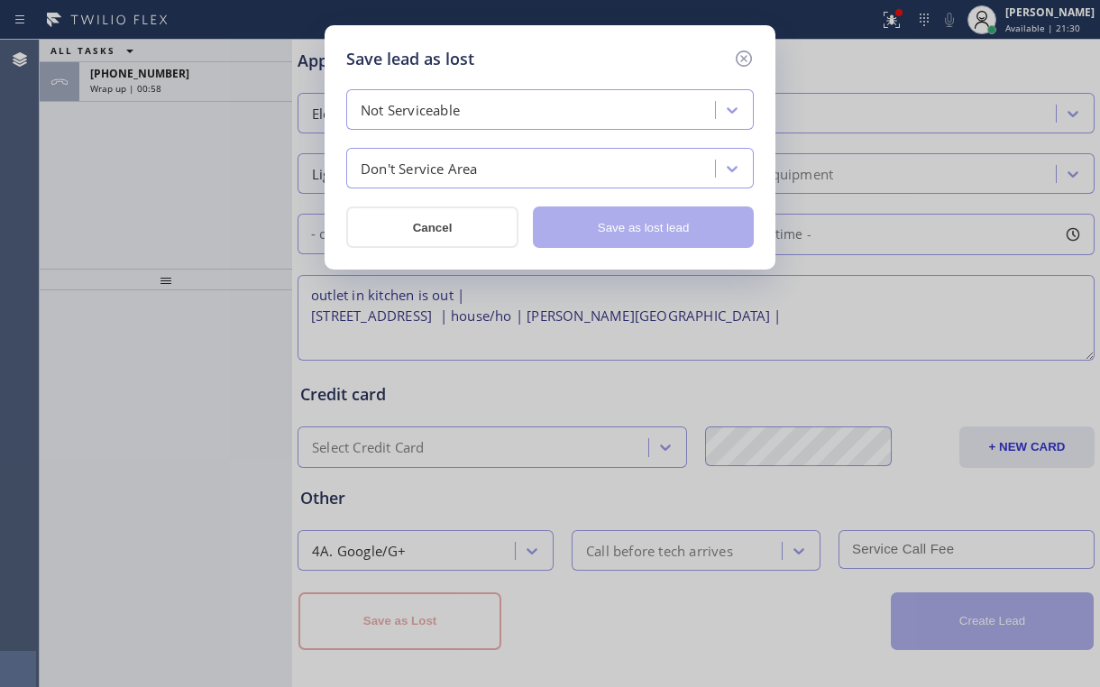
click at [216, 191] on div "Save lead as lost Not Serviceable Don't Service Area Cancel Save as lost lead" at bounding box center [550, 343] width 1100 height 687
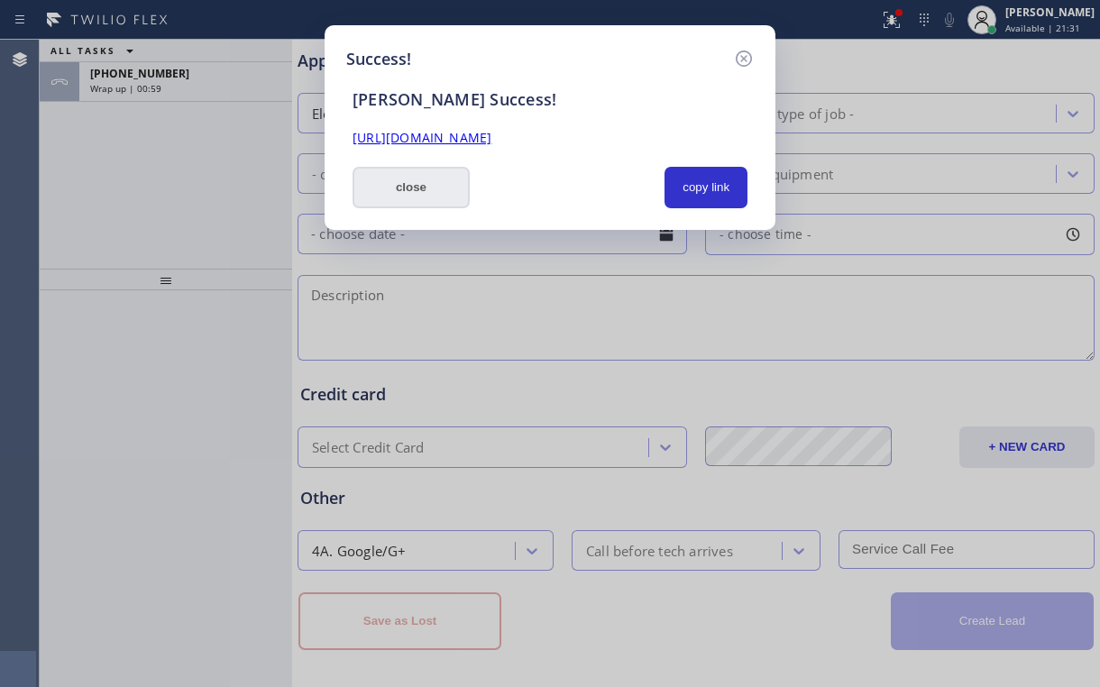
click at [380, 196] on button "close" at bounding box center [411, 187] width 117 height 41
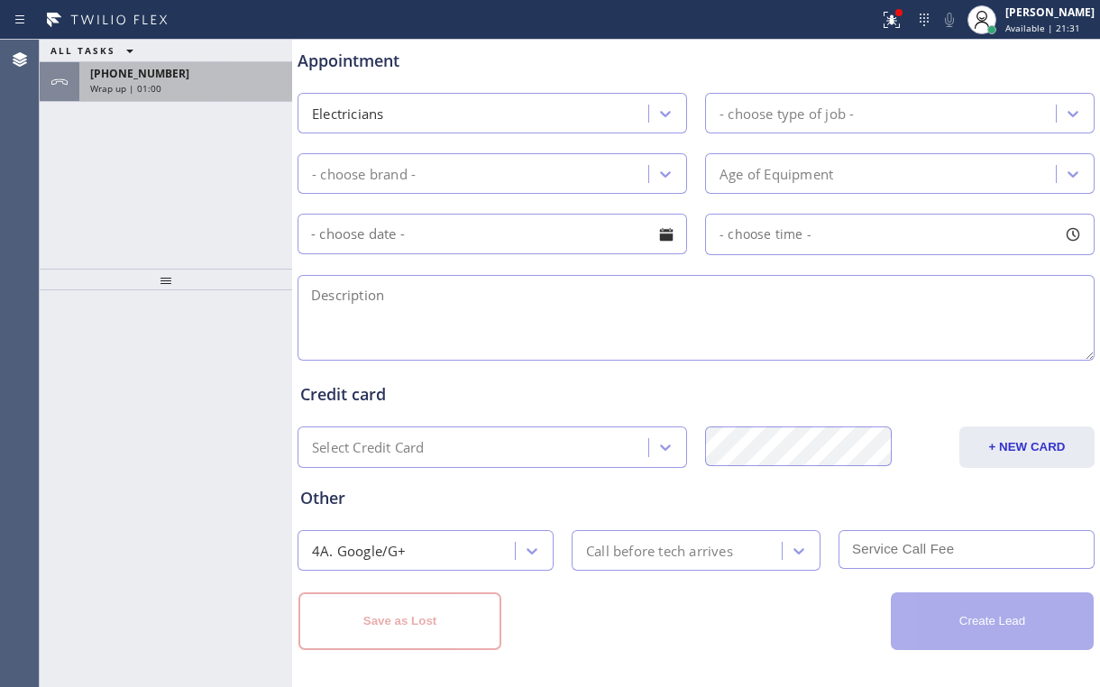
drag, startPoint x: 196, startPoint y: 185, endPoint x: 186, endPoint y: 94, distance: 91.6
click at [196, 180] on div "ALL TASKS ALL TASKS ACTIVE TASKS TASKS IN WRAP UP [PHONE_NUMBER] Wrap up | 01:00" at bounding box center [166, 154] width 253 height 229
click at [179, 88] on div "Wrap up | 01:00" at bounding box center [185, 88] width 191 height 13
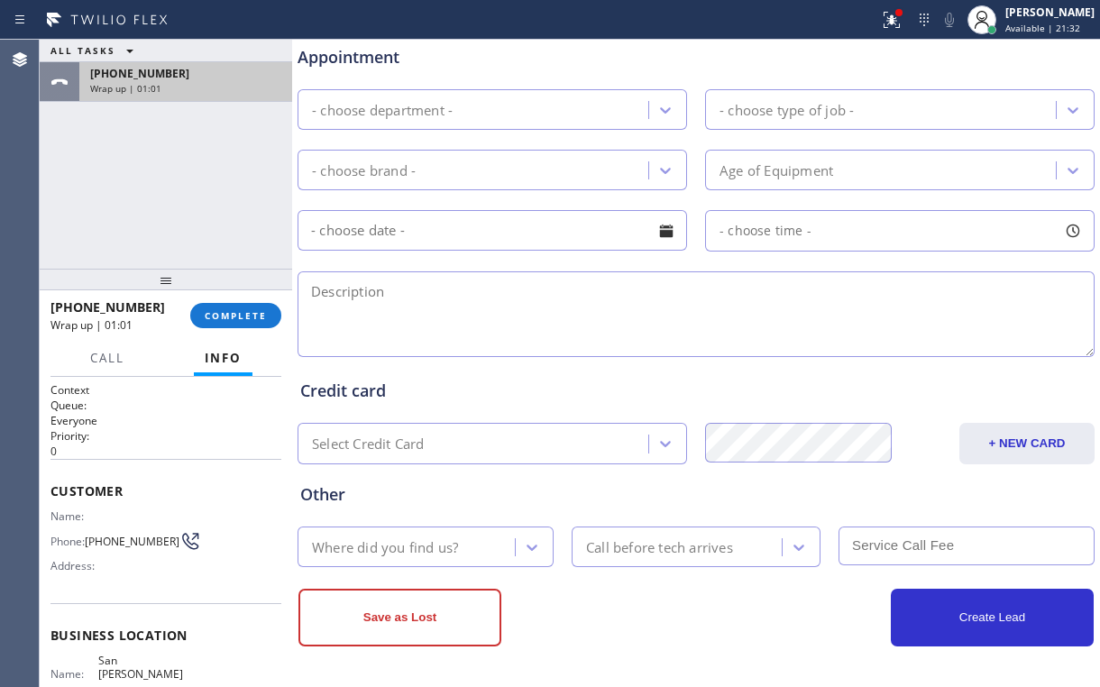
scroll to position [707, 0]
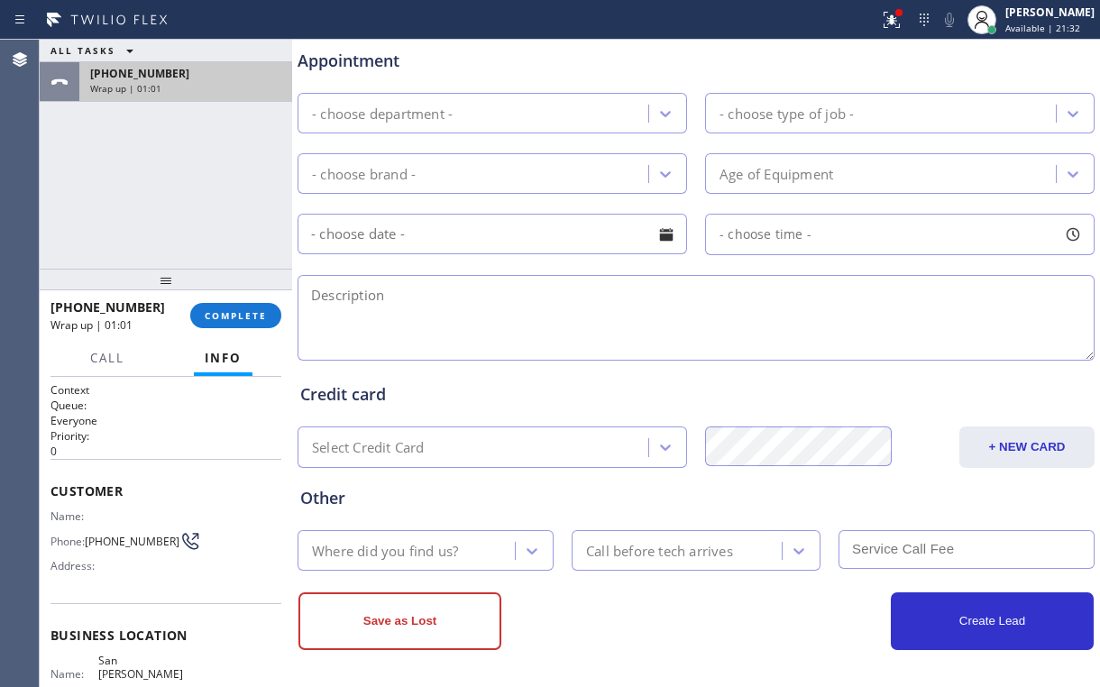
click at [180, 87] on div "Wrap up | 01:01" at bounding box center [185, 88] width 191 height 13
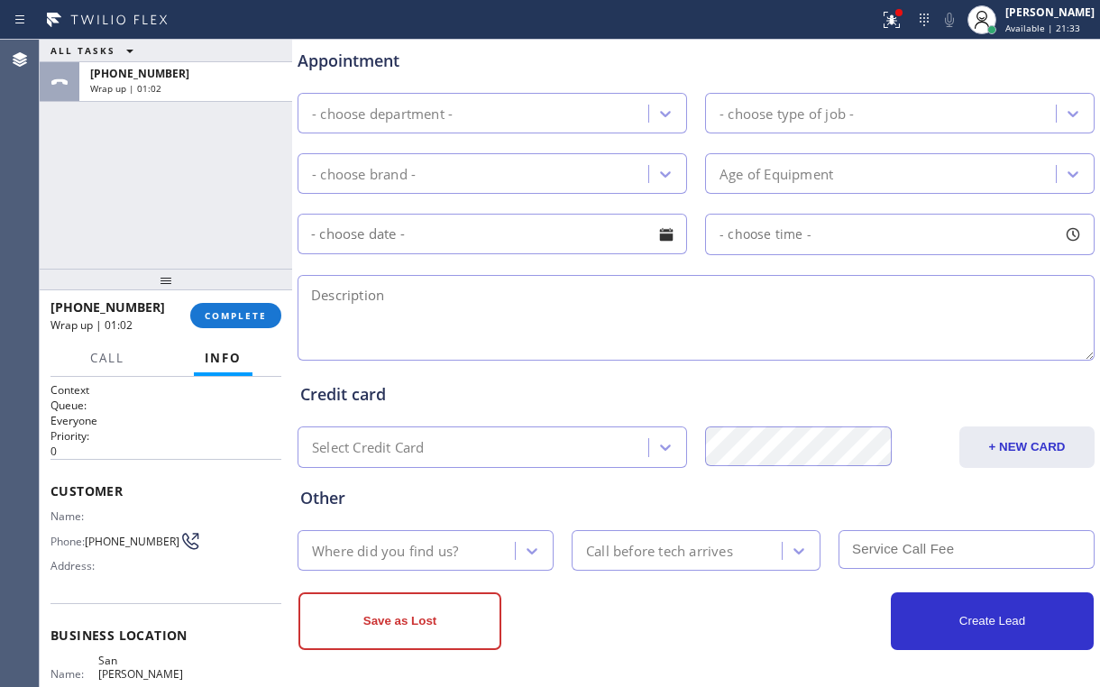
type input "[PHONE_NUMBER]"
click at [234, 312] on span "COMPLETE" at bounding box center [236, 315] width 62 height 13
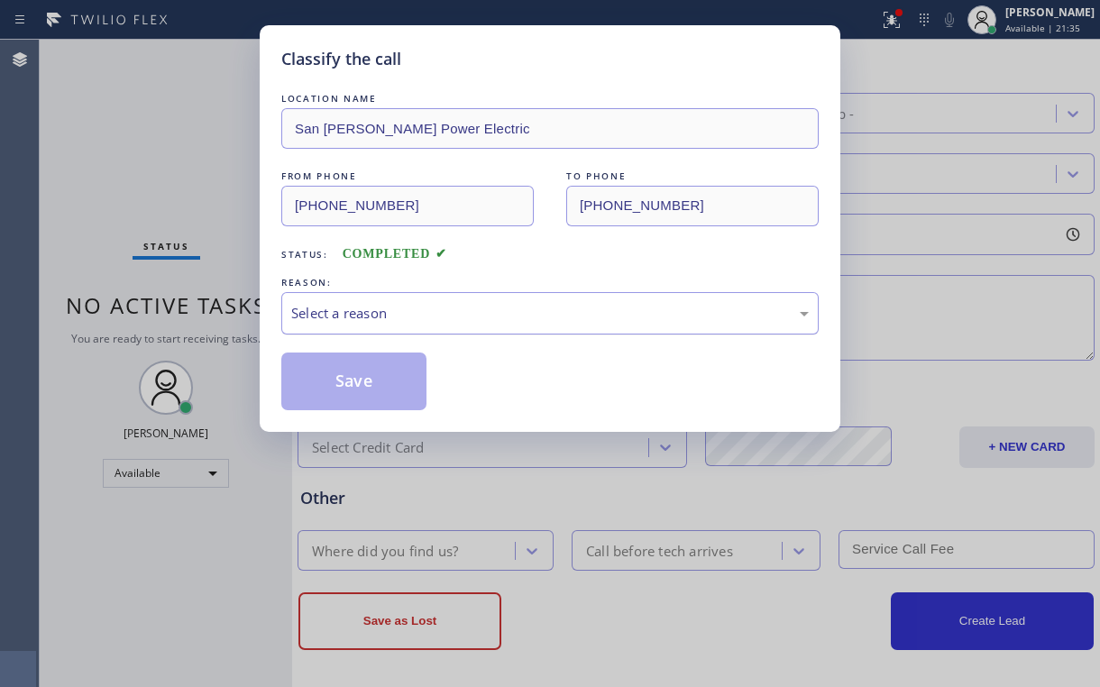
click at [361, 310] on div "Select a reason" at bounding box center [550, 313] width 518 height 21
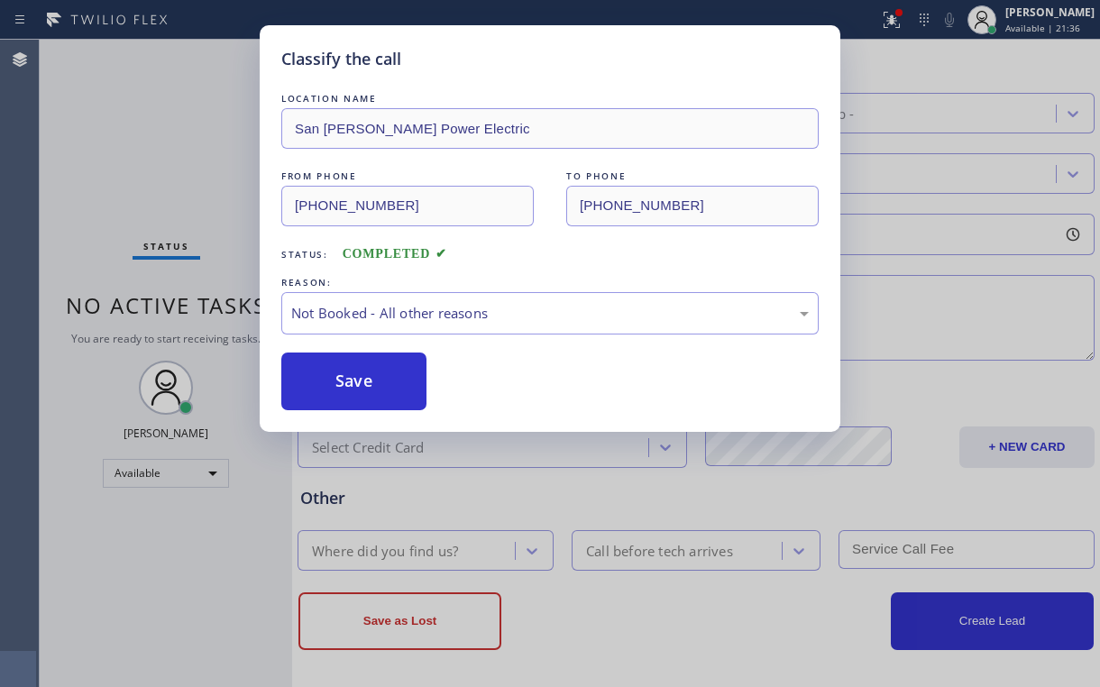
drag, startPoint x: 350, startPoint y: 381, endPoint x: 187, endPoint y: 130, distance: 299.2
click at [350, 380] on button "Save" at bounding box center [353, 382] width 145 height 58
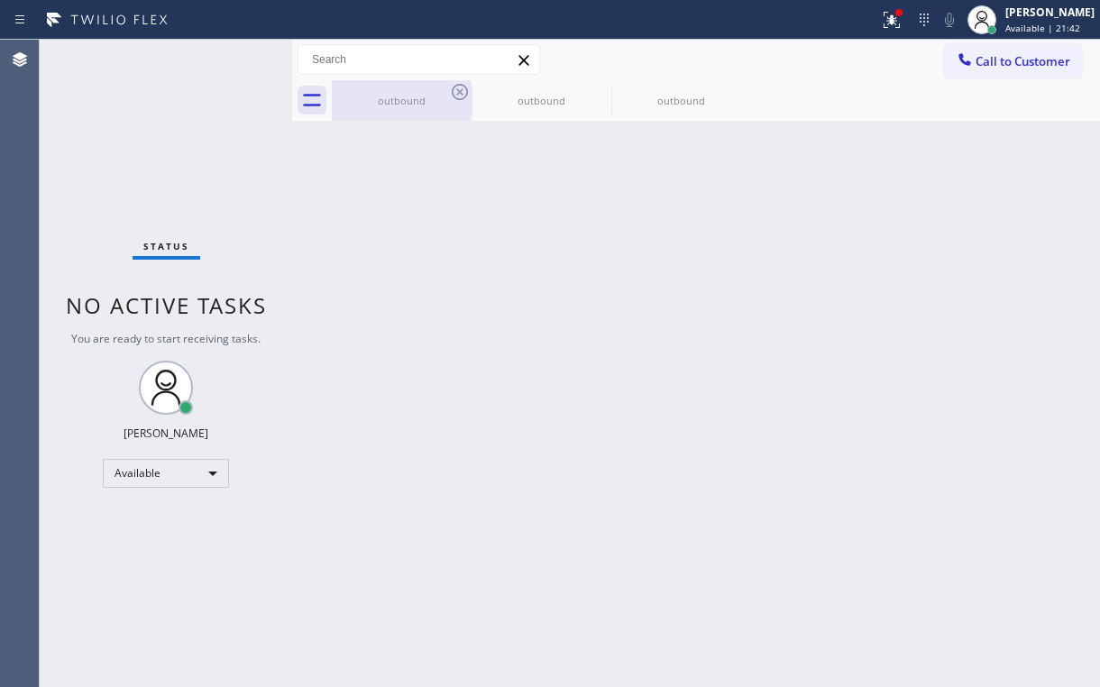
drag, startPoint x: 409, startPoint y: 97, endPoint x: 444, endPoint y: 90, distance: 35.9
click at [411, 97] on div "outbound" at bounding box center [402, 101] width 136 height 14
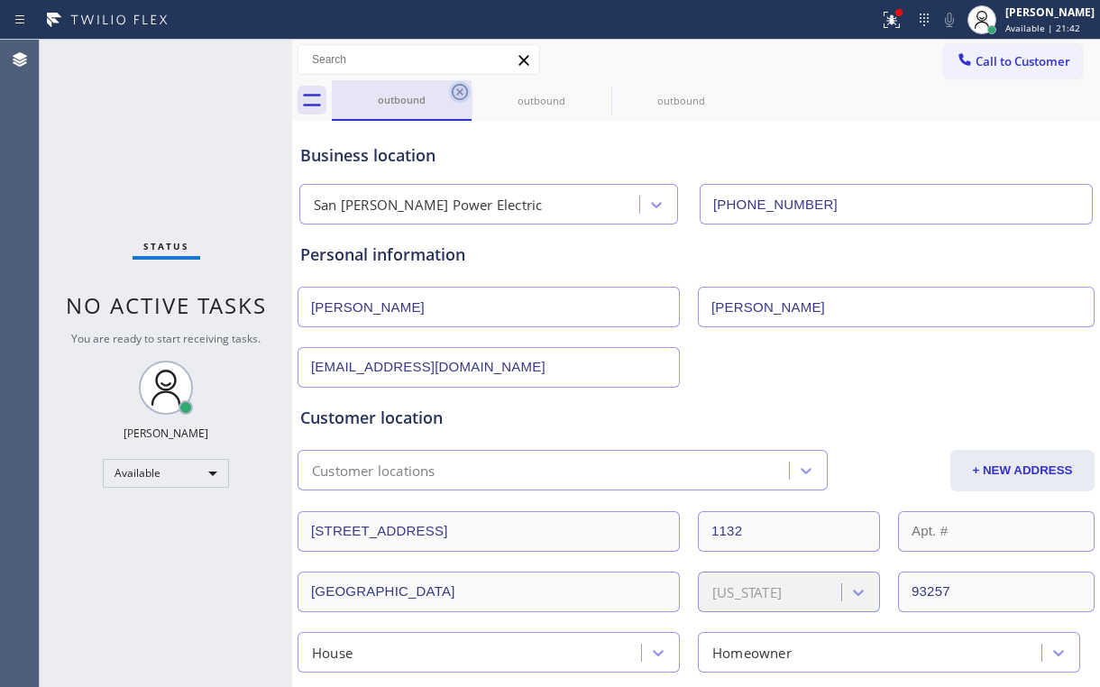
click at [461, 94] on icon at bounding box center [460, 92] width 16 height 16
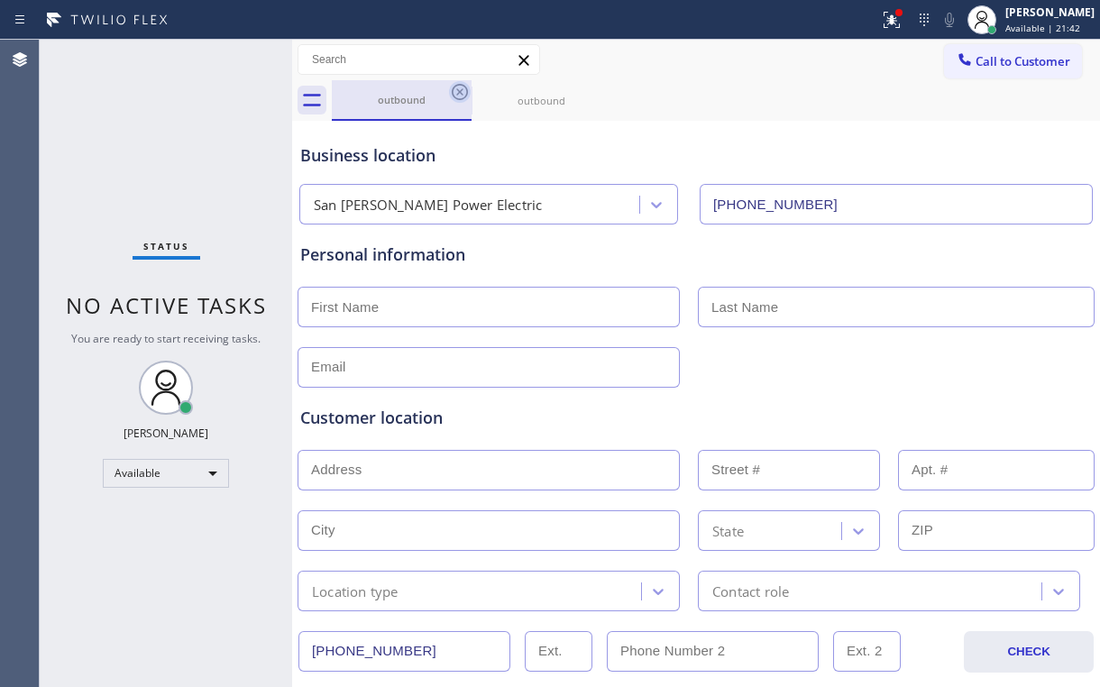
click at [463, 87] on icon at bounding box center [460, 92] width 22 height 22
click at [461, 87] on icon at bounding box center [460, 92] width 22 height 22
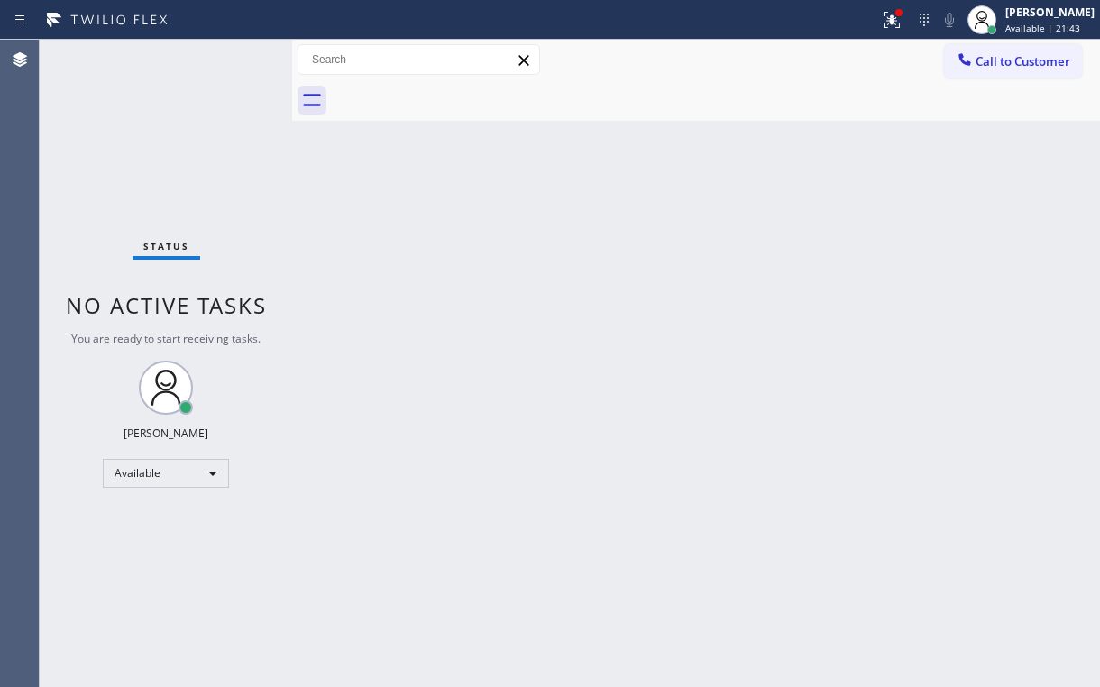
click at [235, 119] on div "Status No active tasks You are ready to start receiving tasks. [PERSON_NAME] Av…" at bounding box center [166, 364] width 253 height 648
click at [903, 18] on icon at bounding box center [892, 20] width 22 height 22
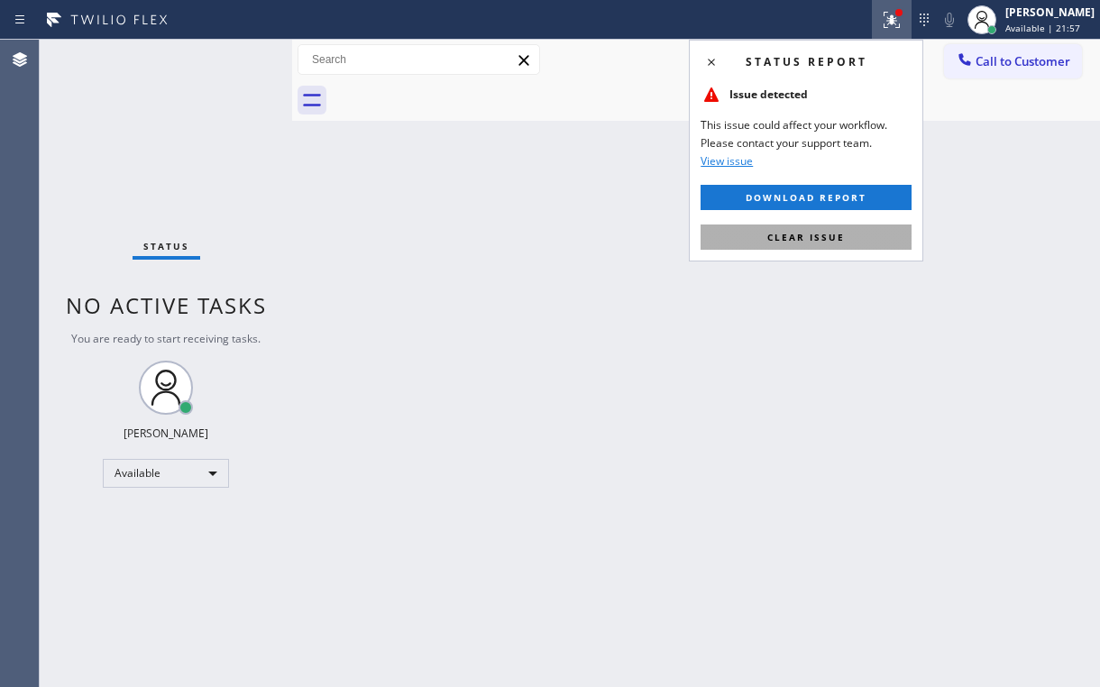
click at [811, 243] on button "Clear issue" at bounding box center [806, 237] width 211 height 25
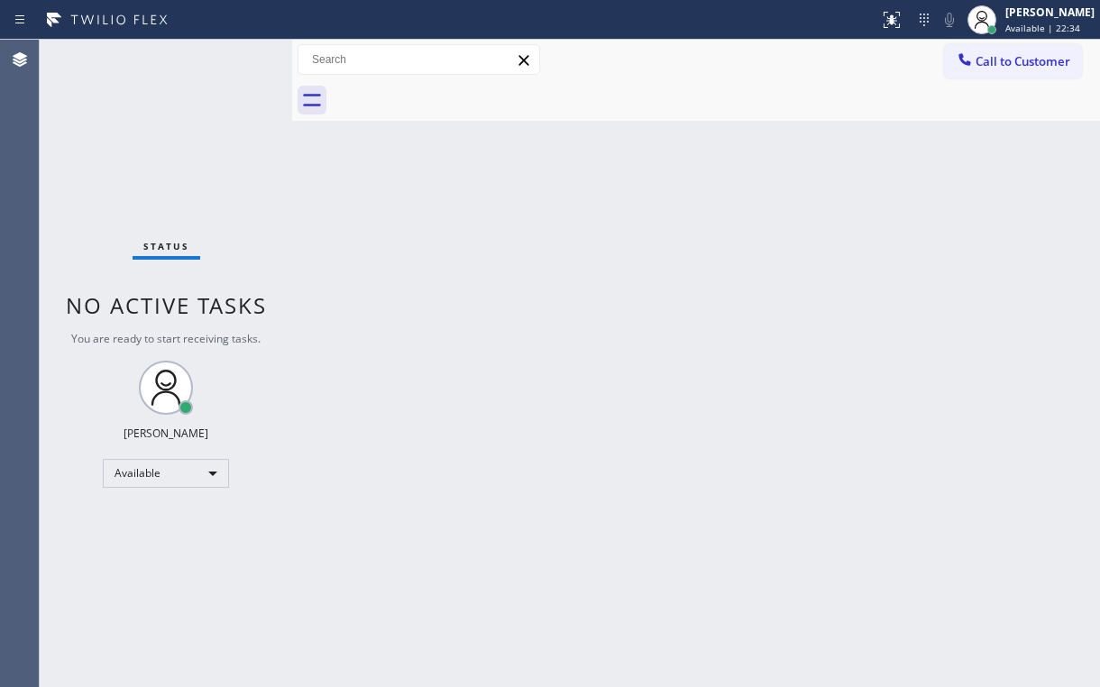
click at [89, 132] on div "Status No active tasks You are ready to start receiving tasks. [PERSON_NAME] Av…" at bounding box center [166, 364] width 253 height 648
click at [148, 123] on div "Status No active tasks You are ready to start receiving tasks. [PERSON_NAME] Av…" at bounding box center [166, 364] width 253 height 648
drag, startPoint x: 1027, startPoint y: 58, endPoint x: 1017, endPoint y: 65, distance: 12.3
click at [1024, 61] on span "Call to Customer" at bounding box center [1023, 61] width 95 height 16
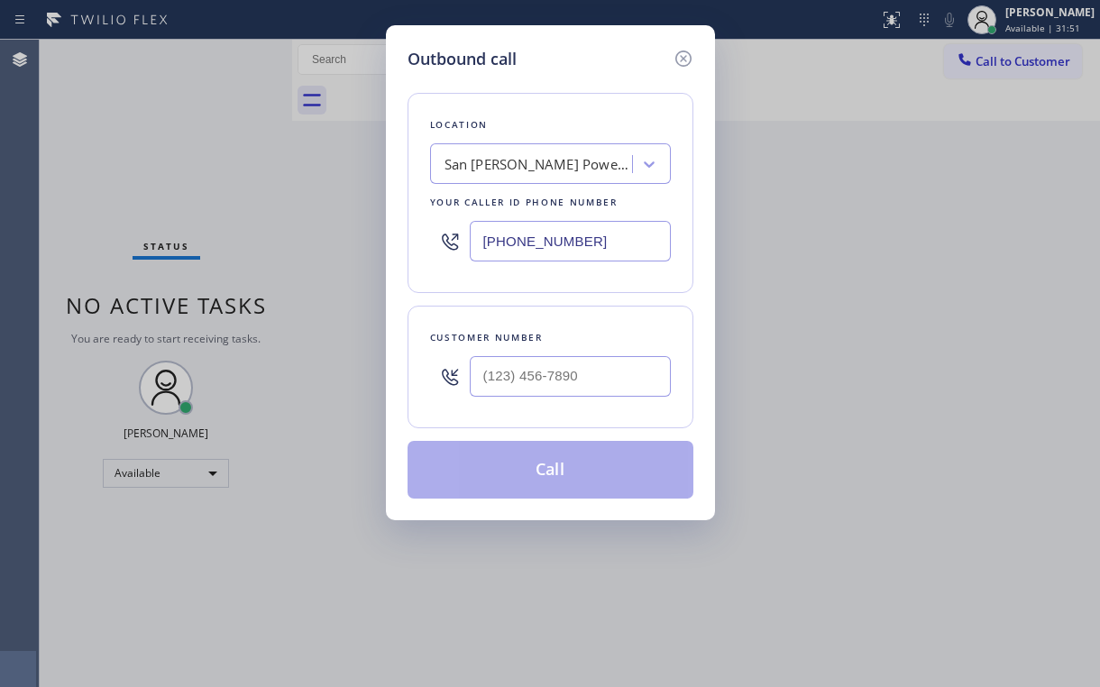
drag, startPoint x: 604, startPoint y: 225, endPoint x: 200, endPoint y: 273, distance: 407.0
click at [223, 267] on div "Outbound call Location [GEOGRAPHIC_DATA][PERSON_NAME] Power Electric Your calle…" at bounding box center [550, 343] width 1100 height 687
paste input "623) 401-050"
type input "[PHONE_NUMBER]"
click at [560, 381] on input "(___) ___-____" at bounding box center [570, 376] width 201 height 41
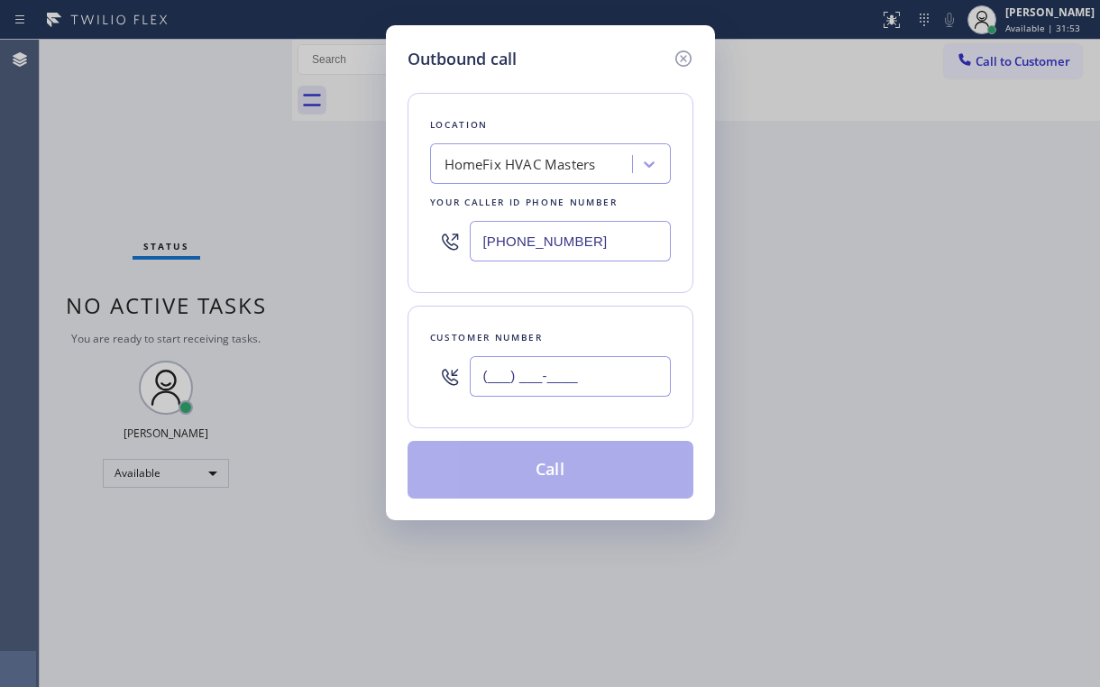
paste input "520) 541-6316"
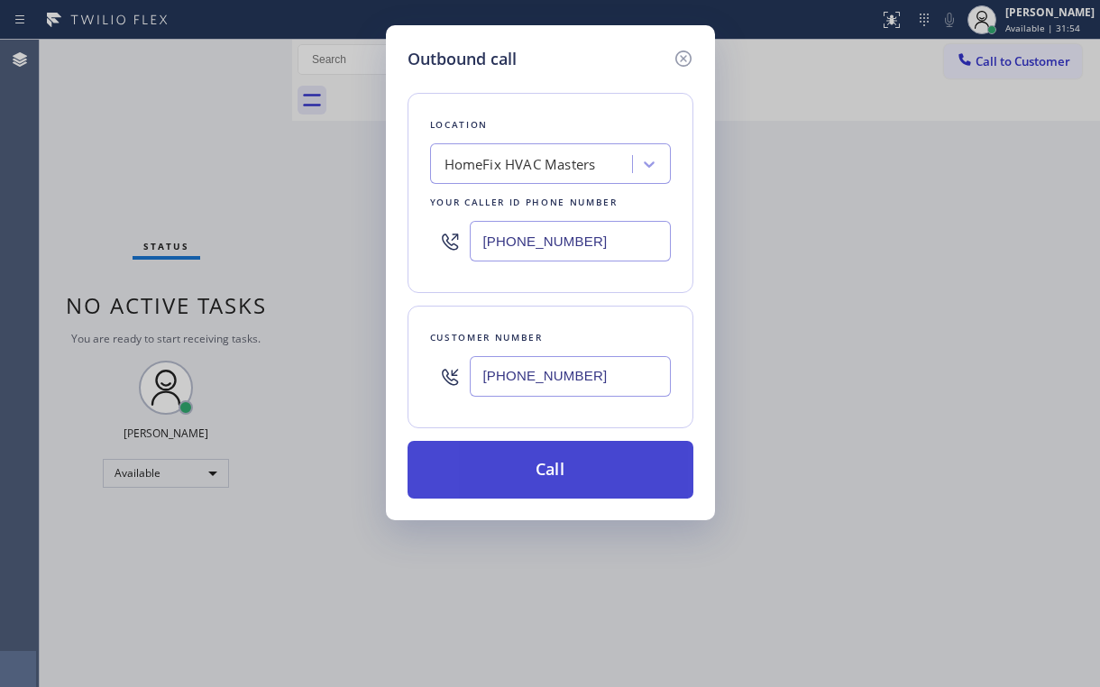
type input "[PHONE_NUMBER]"
click at [527, 457] on button "Call" at bounding box center [551, 470] width 286 height 58
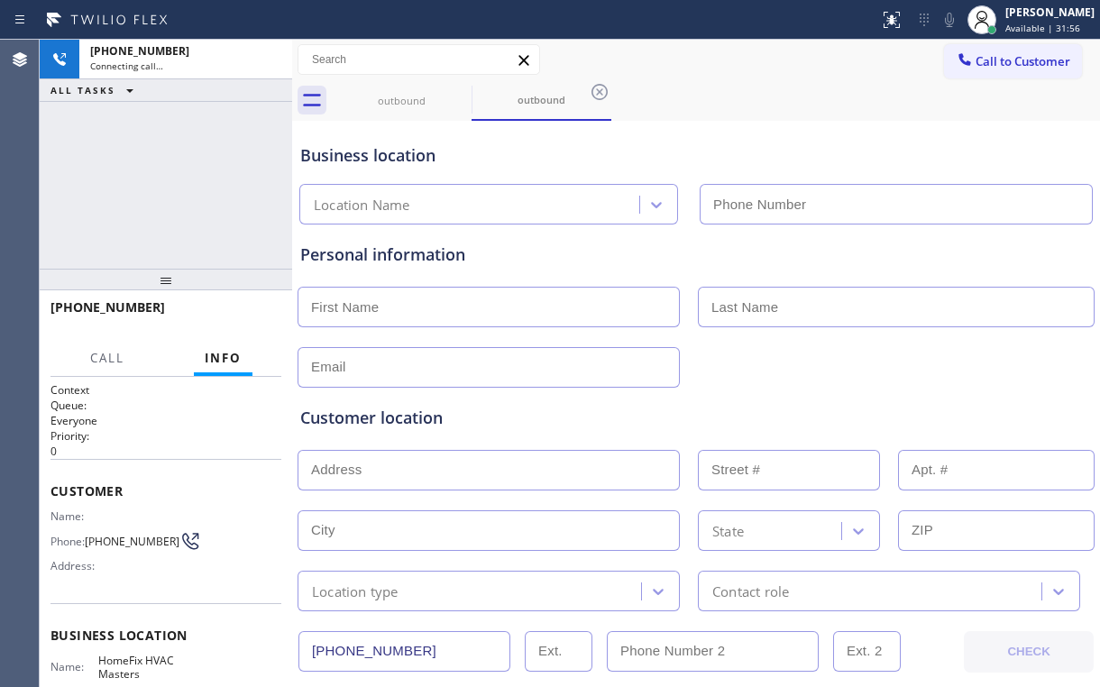
click at [170, 170] on div "[PHONE_NUMBER] Connecting call… ALL TASKS ALL TASKS ACTIVE TASKS TASKS IN WRAP …" at bounding box center [166, 154] width 253 height 229
type input "[PHONE_NUMBER]"
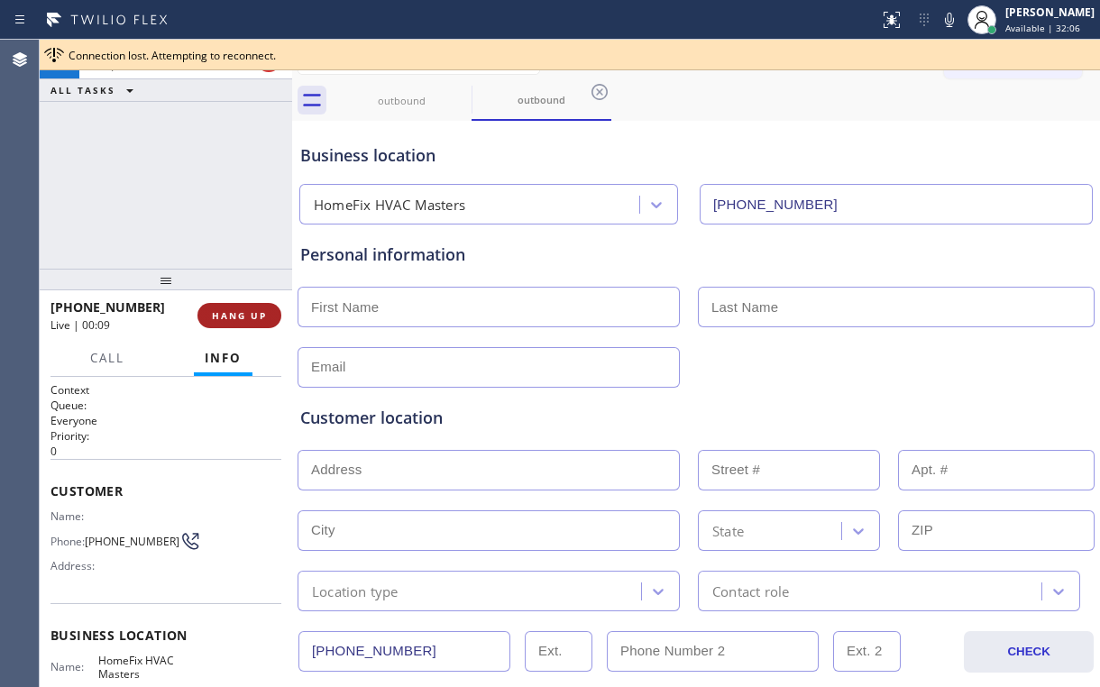
click at [238, 321] on span "HANG UP" at bounding box center [239, 315] width 55 height 13
click at [240, 321] on span "HANG UP" at bounding box center [239, 315] width 55 height 13
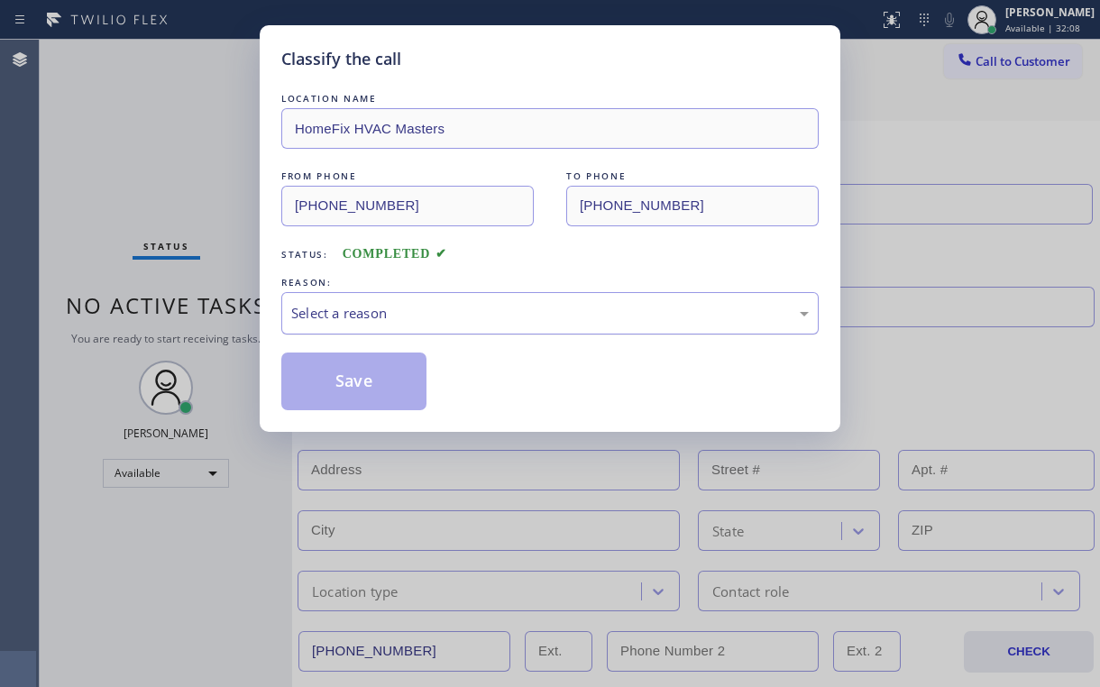
click at [323, 314] on div "Select a reason" at bounding box center [550, 313] width 518 height 21
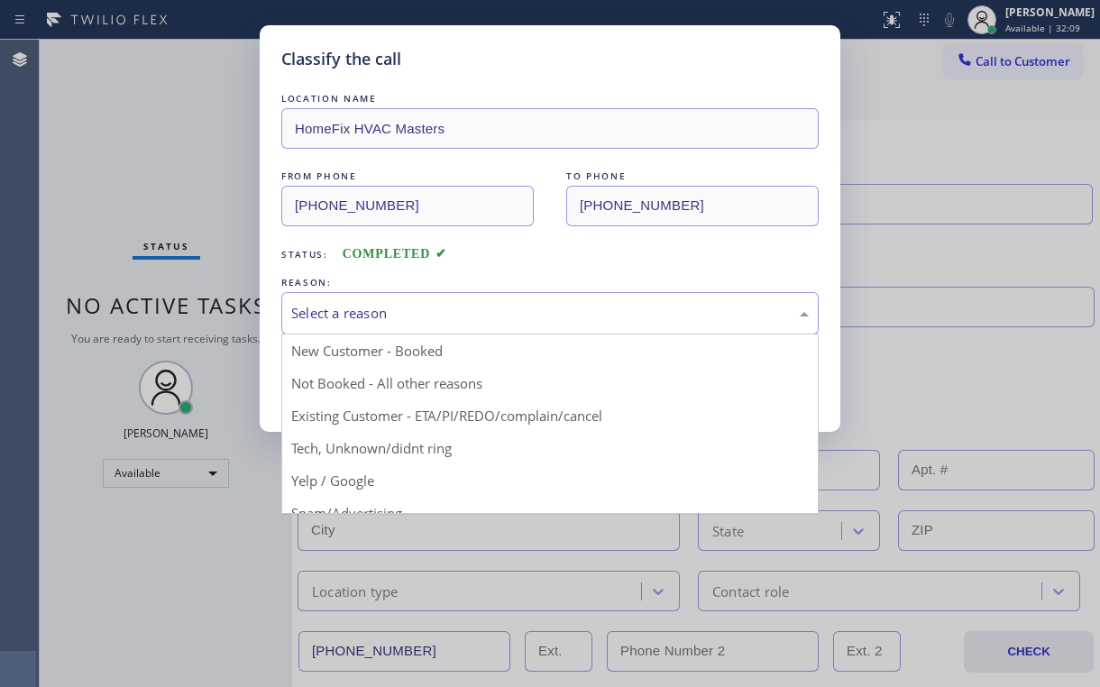
click at [345, 383] on button "Save" at bounding box center [353, 382] width 145 height 58
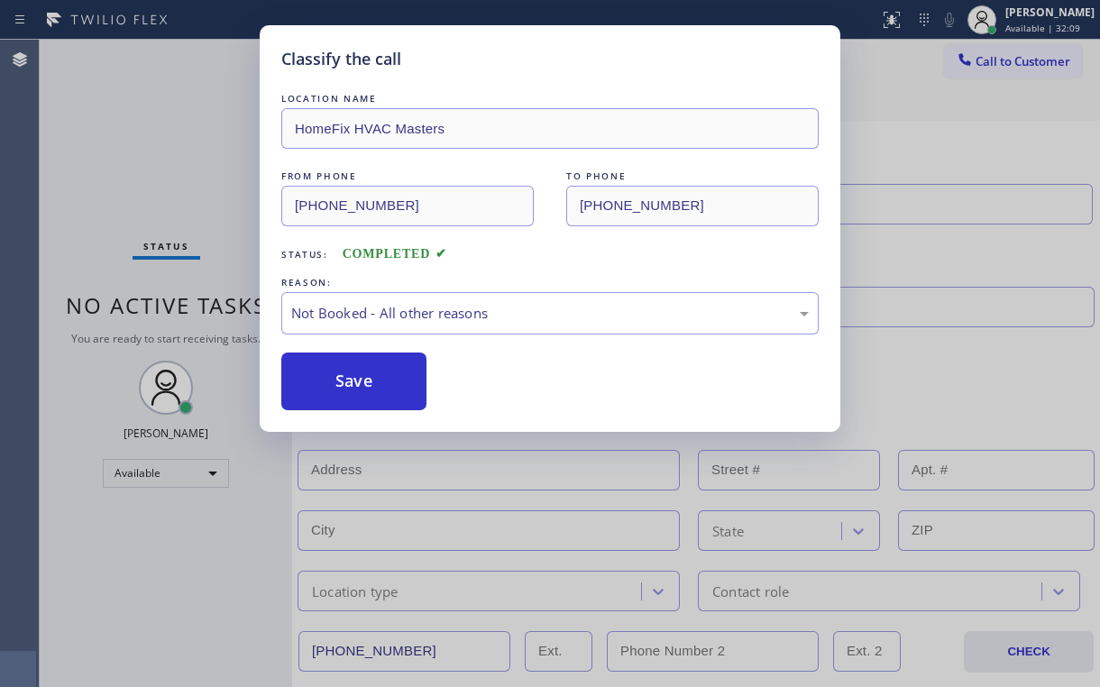
click at [159, 218] on div "Classify the call LOCATION NAME HomeFix HVAC Masters FROM PHONE [PHONE_NUMBER] …" at bounding box center [550, 343] width 1100 height 687
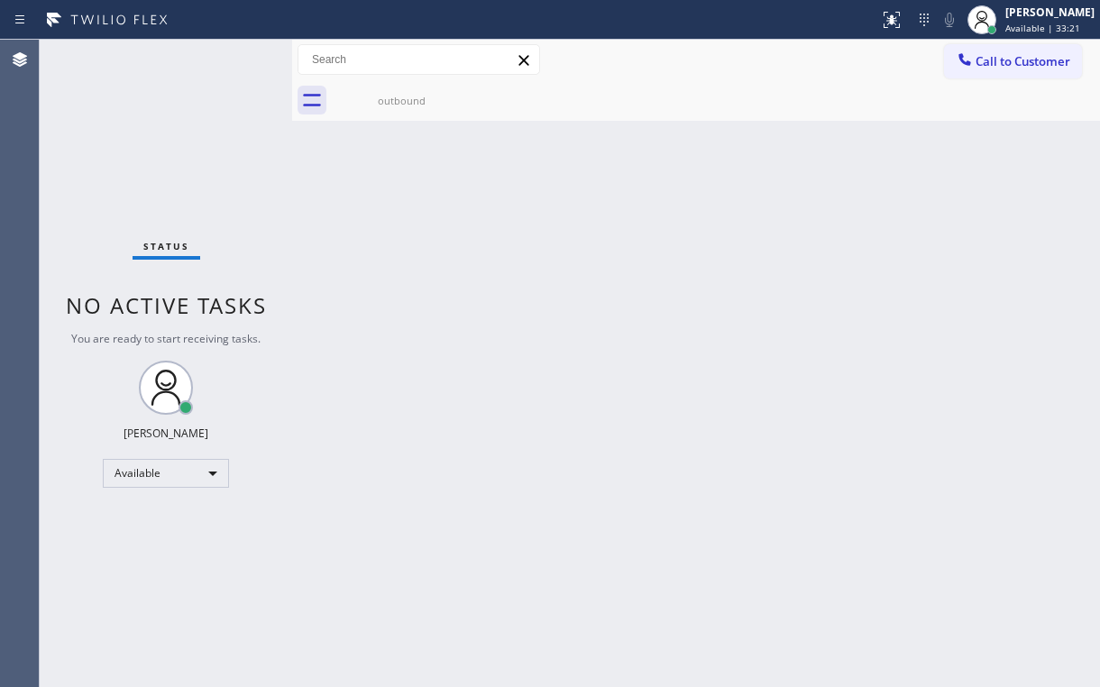
drag, startPoint x: 965, startPoint y: 66, endPoint x: 945, endPoint y: 85, distance: 27.4
click at [965, 67] on icon at bounding box center [965, 60] width 18 height 18
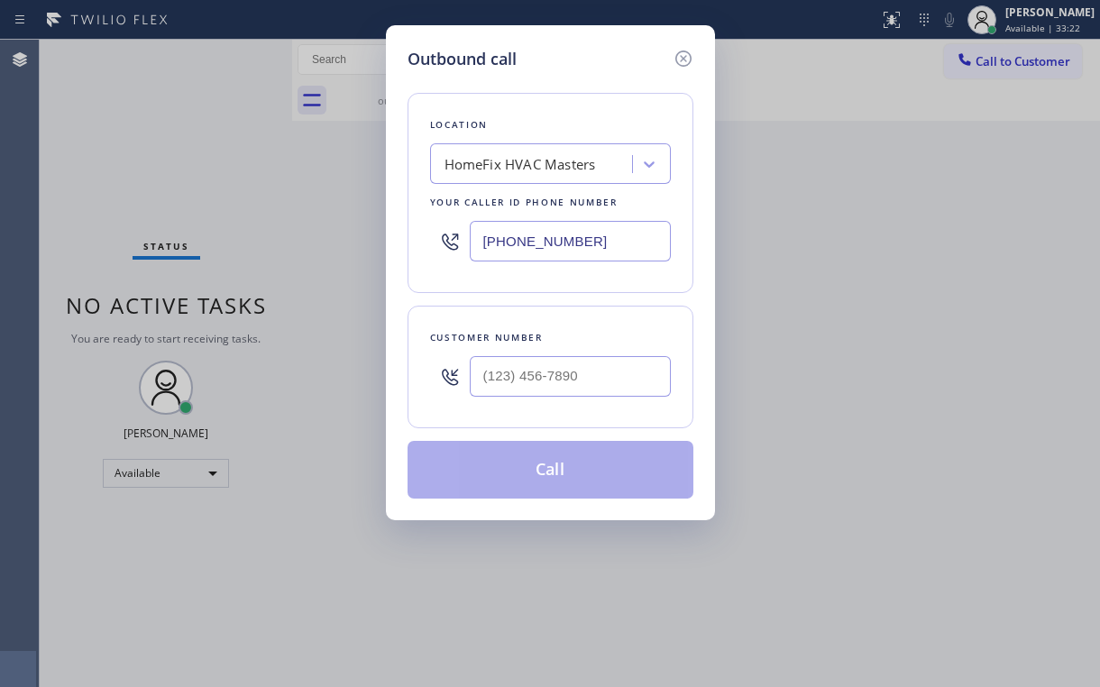
drag, startPoint x: 619, startPoint y: 239, endPoint x: 395, endPoint y: 240, distance: 223.7
click at [427, 236] on div "Location HomeFix HVAC Masters Your caller id phone number [PHONE_NUMBER]" at bounding box center [551, 193] width 286 height 200
paste input "215) 608-3565"
type input "[PHONE_NUMBER]"
click at [547, 373] on input "(___) ___-____" at bounding box center [570, 376] width 201 height 41
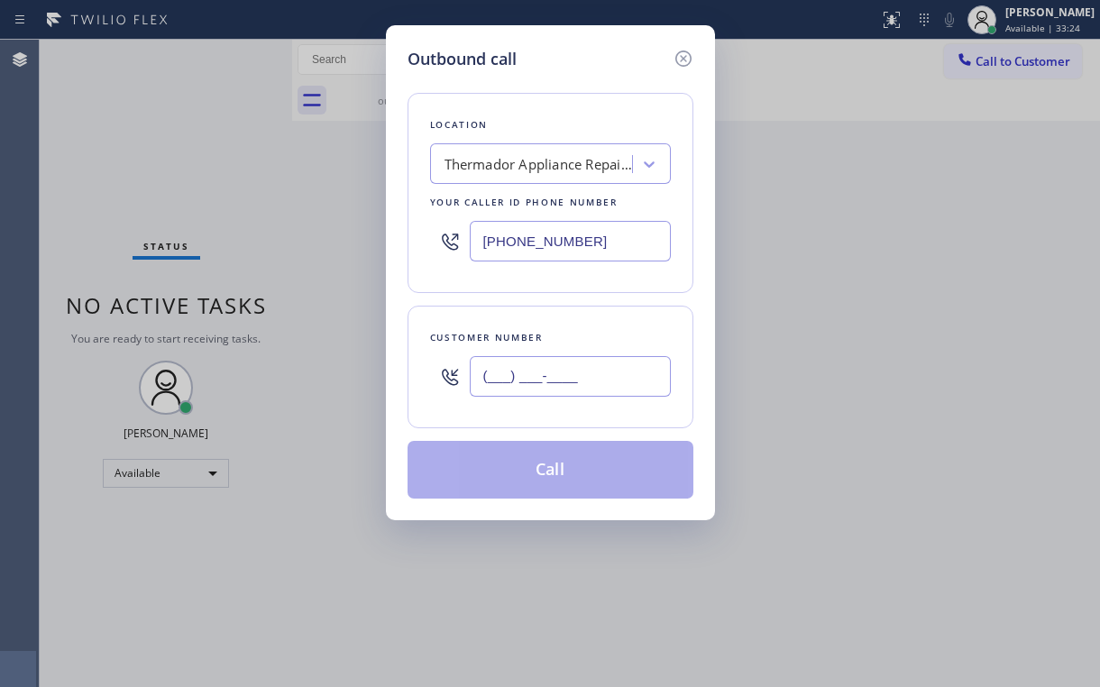
paste input "267) 255-2947"
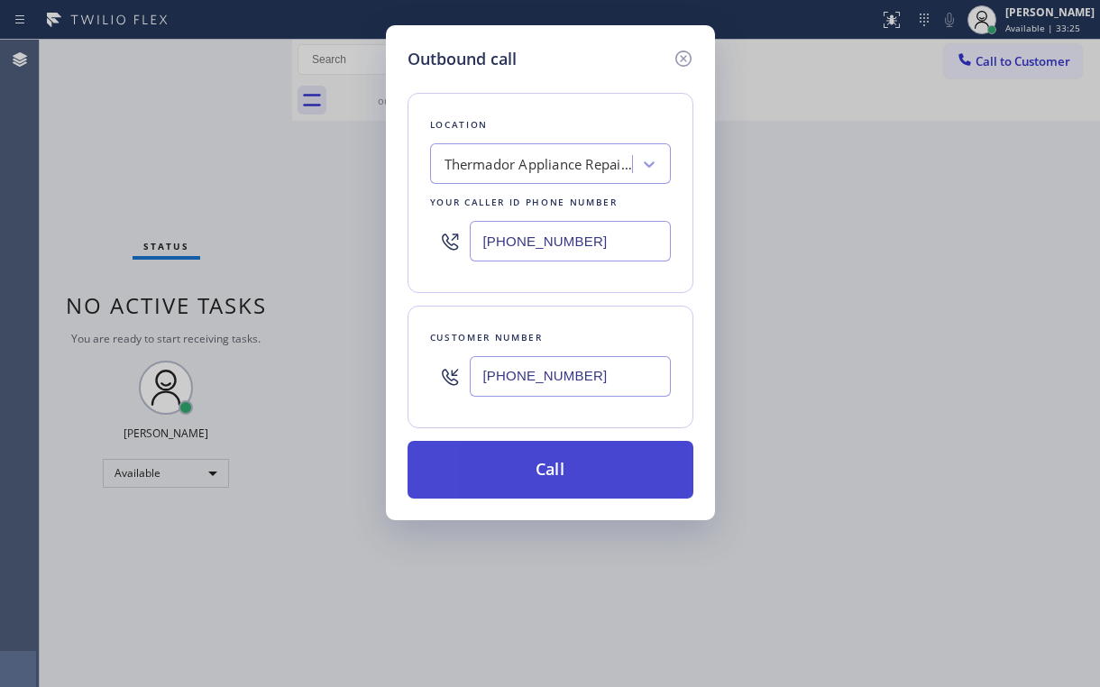
type input "[PHONE_NUMBER]"
click at [519, 475] on button "Call" at bounding box center [551, 470] width 286 height 58
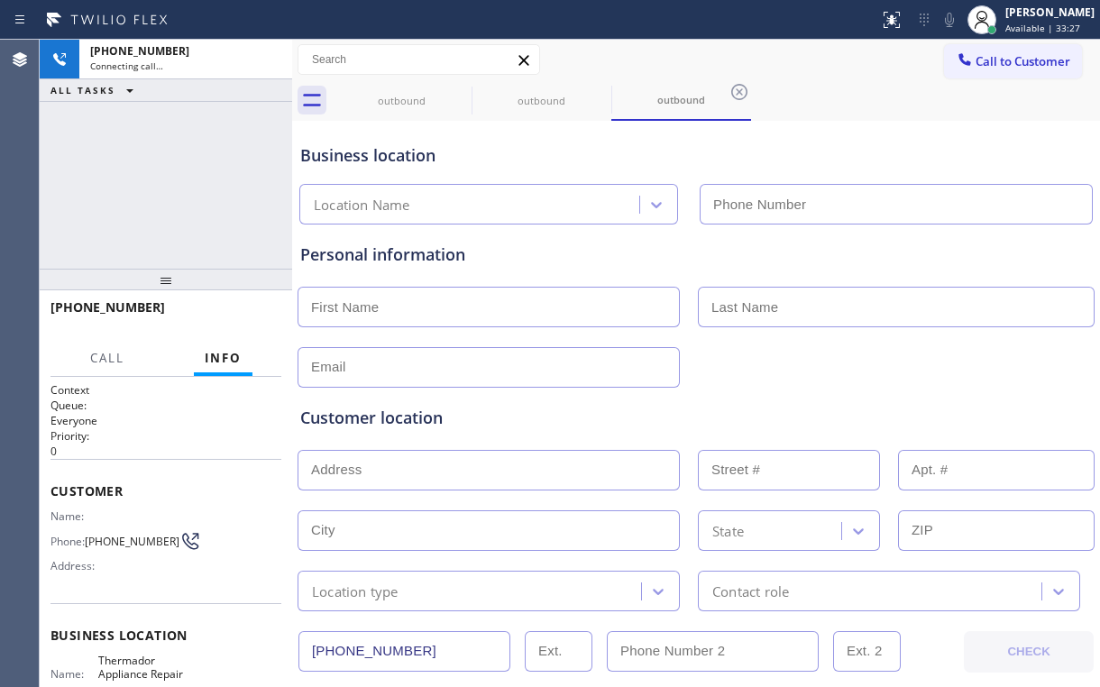
click at [137, 164] on div "[PHONE_NUMBER] Connecting call… ALL TASKS ALL TASKS ACTIVE TASKS TASKS IN WRAP …" at bounding box center [166, 154] width 253 height 229
type input "[PHONE_NUMBER]"
drag, startPoint x: 419, startPoint y: 99, endPoint x: 464, endPoint y: 102, distance: 44.3
click at [421, 101] on div "outbound" at bounding box center [402, 101] width 136 height 14
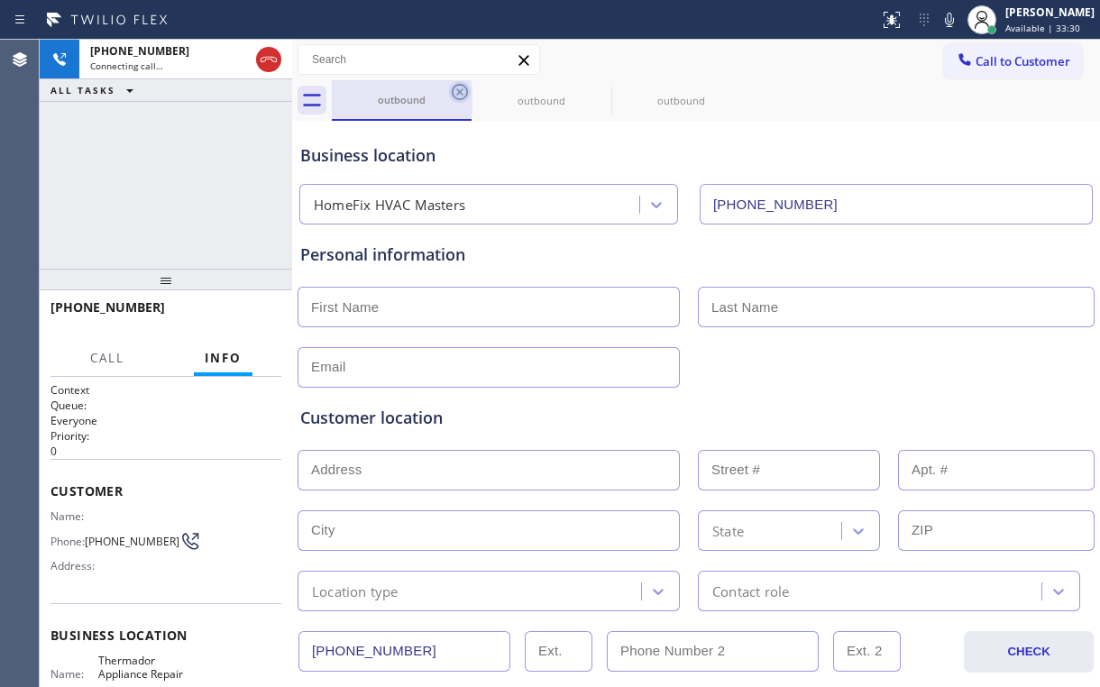
click at [464, 91] on icon at bounding box center [460, 92] width 22 height 22
click at [100, 164] on div "[PHONE_NUMBER] Connecting call… ALL TASKS ALL TASKS ACTIVE TASKS TASKS IN WRAP …" at bounding box center [166, 154] width 253 height 229
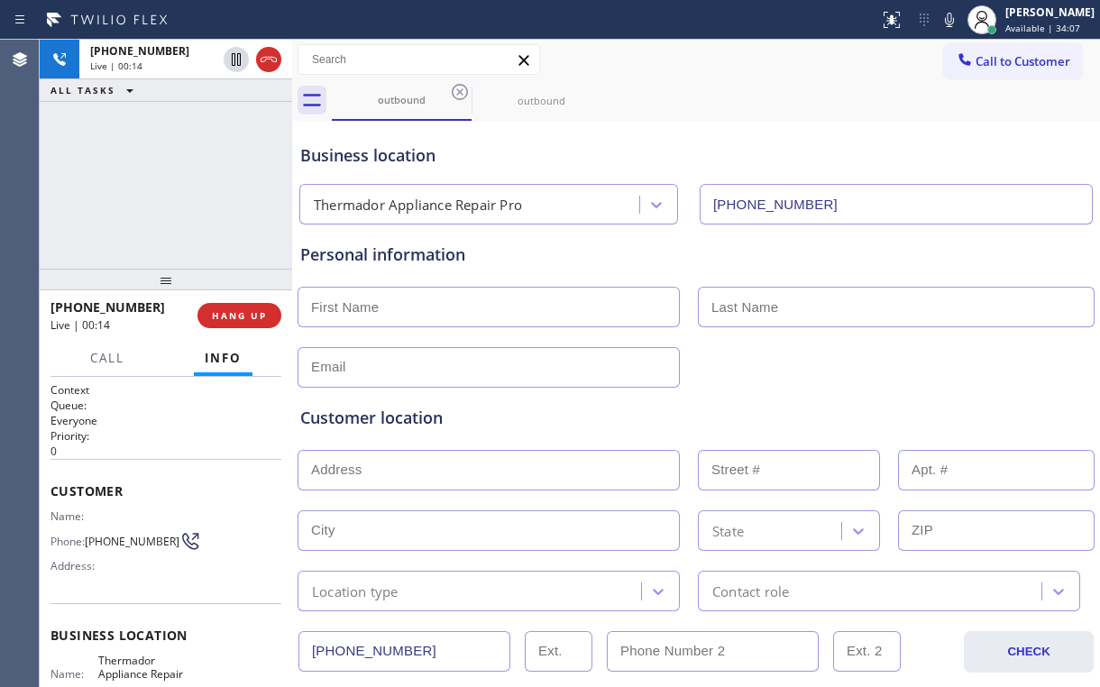
click at [193, 195] on div "[PHONE_NUMBER] Live | 00:14 ALL TASKS ALL TASKS ACTIVE TASKS TASKS IN WRAP UP" at bounding box center [166, 154] width 253 height 229
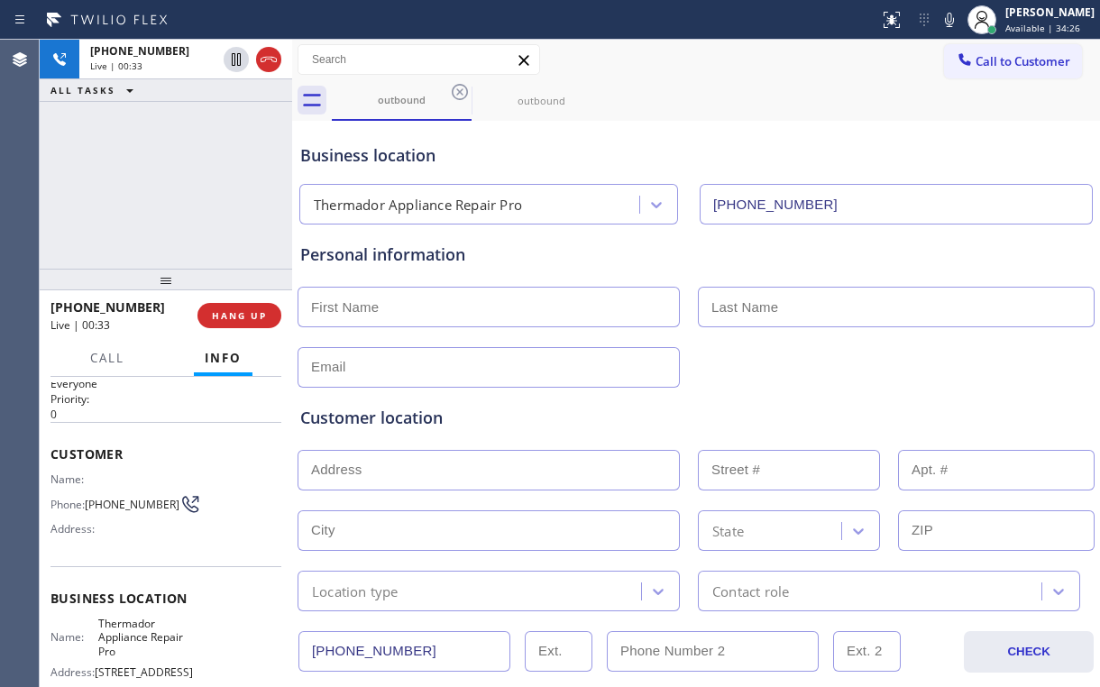
scroll to position [144, 0]
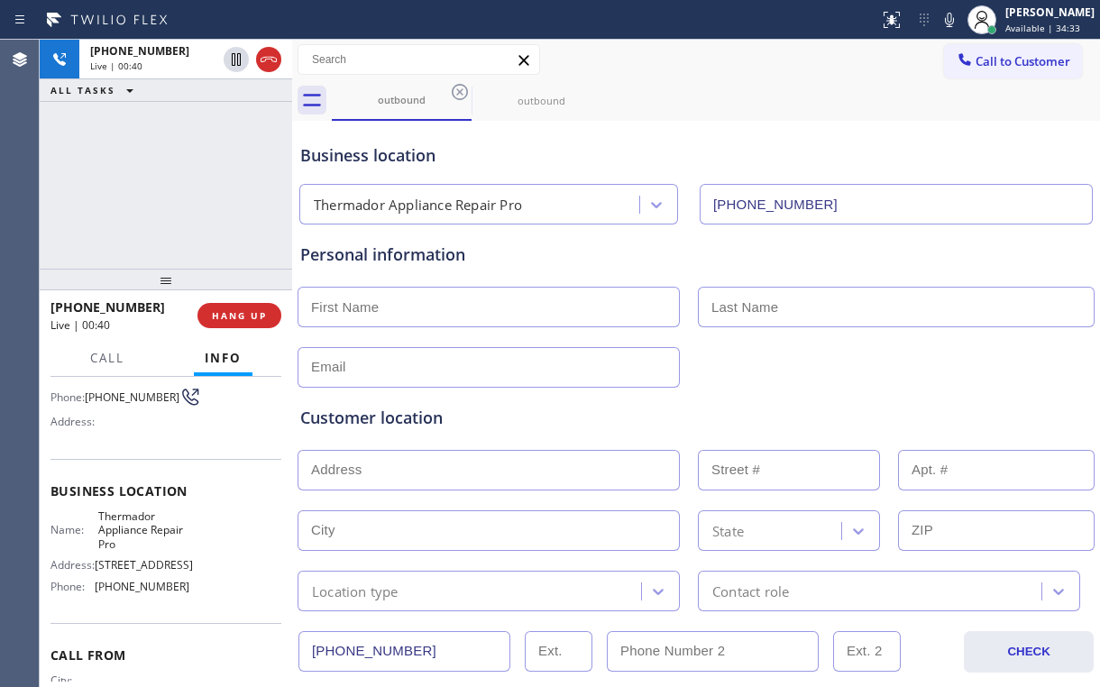
click at [181, 187] on div "[PHONE_NUMBER] Live | 00:40 ALL TASKS ALL TASKS ACTIVE TASKS TASKS IN WRAP UP" at bounding box center [166, 154] width 253 height 229
click at [174, 187] on div "[PHONE_NUMBER] Live | 00:43 ALL TASKS ALL TASKS ACTIVE TASKS TASKS IN WRAP UP" at bounding box center [166, 154] width 253 height 229
click at [240, 311] on span "HANG UP" at bounding box center [239, 315] width 55 height 13
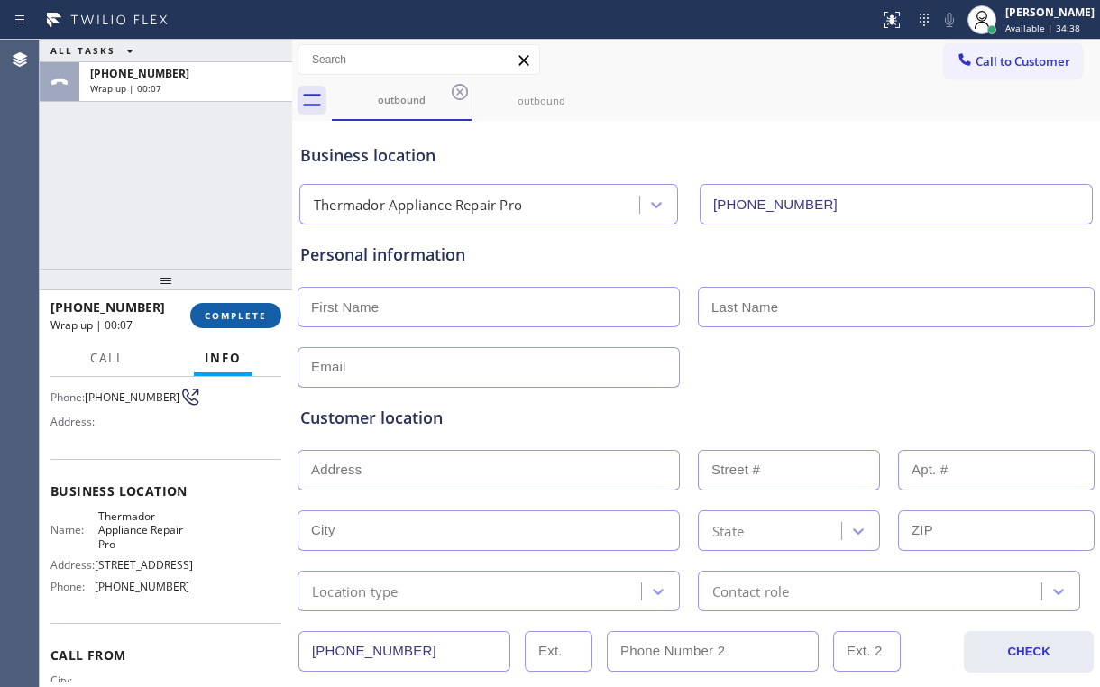
click at [240, 311] on span "COMPLETE" at bounding box center [236, 315] width 62 height 13
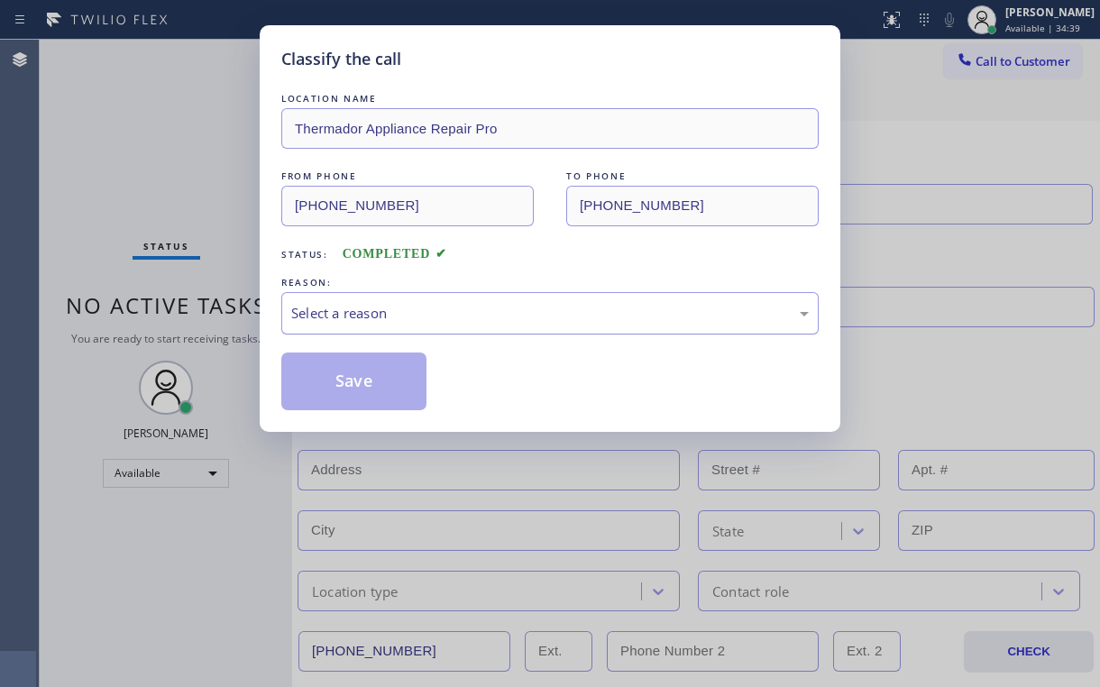
click at [372, 306] on div "Select a reason" at bounding box center [550, 313] width 518 height 21
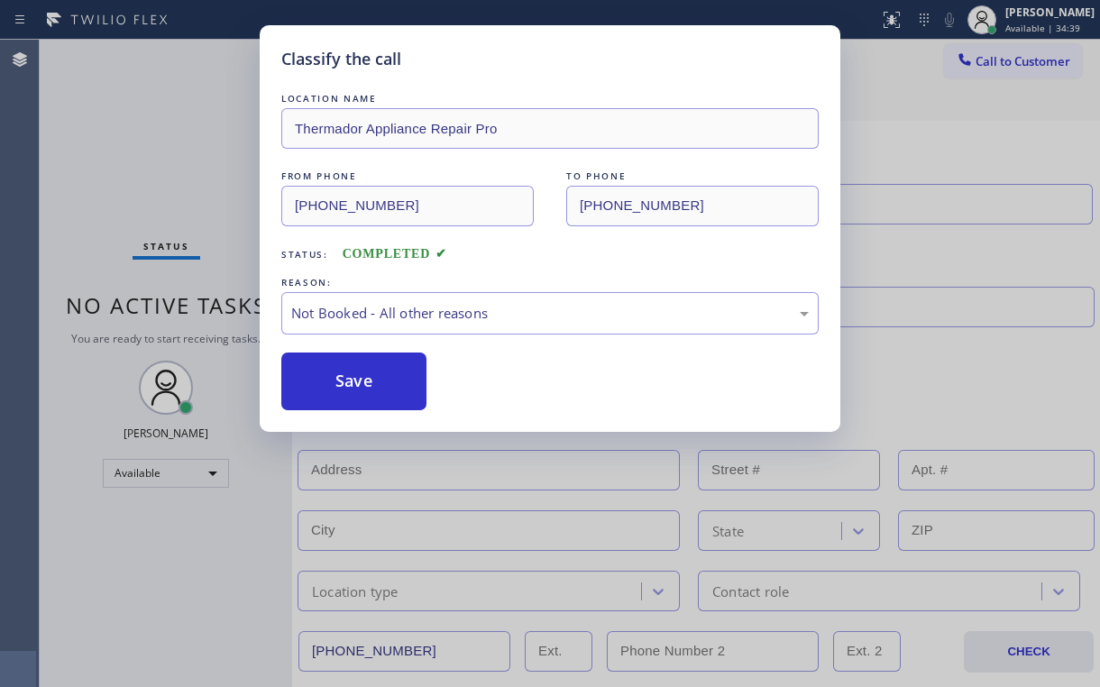
drag, startPoint x: 363, startPoint y: 388, endPoint x: 179, endPoint y: 152, distance: 298.9
click at [364, 386] on button "Save" at bounding box center [353, 382] width 145 height 58
drag, startPoint x: 179, startPoint y: 152, endPoint x: 201, endPoint y: 180, distance: 36.1
click at [196, 173] on div "Classify the call LOCATION NAME Thermador Appliance Repair Pro FROM PHONE [PHON…" at bounding box center [550, 343] width 1100 height 687
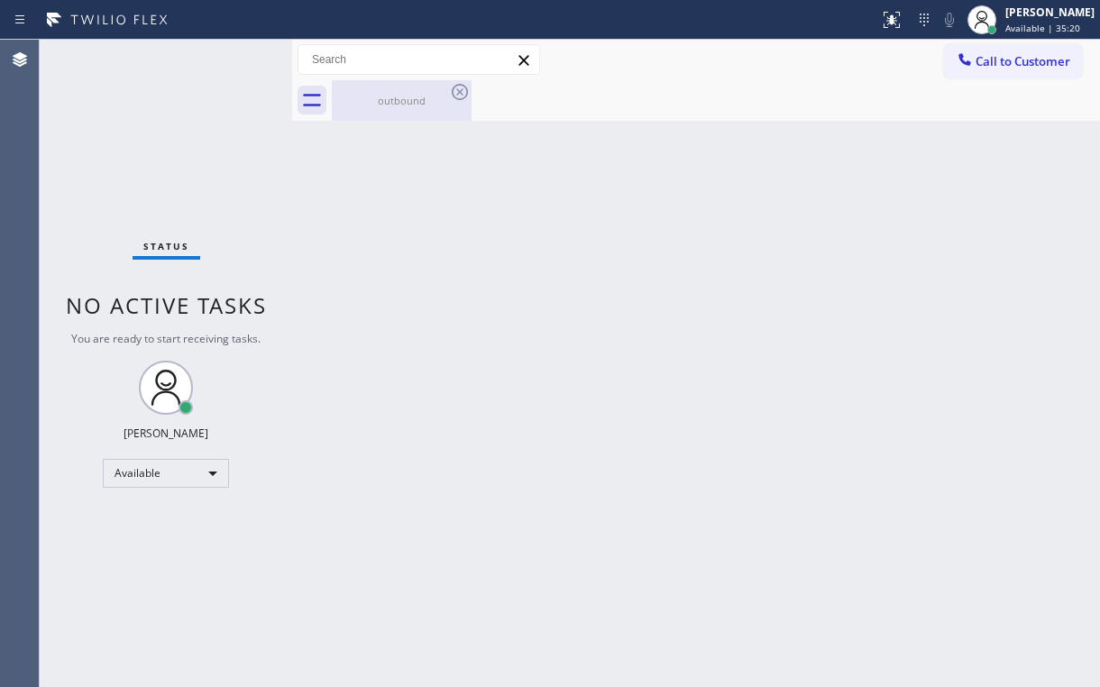
drag, startPoint x: 382, startPoint y: 98, endPoint x: 446, endPoint y: 100, distance: 63.2
click at [385, 98] on div "outbound" at bounding box center [402, 101] width 136 height 14
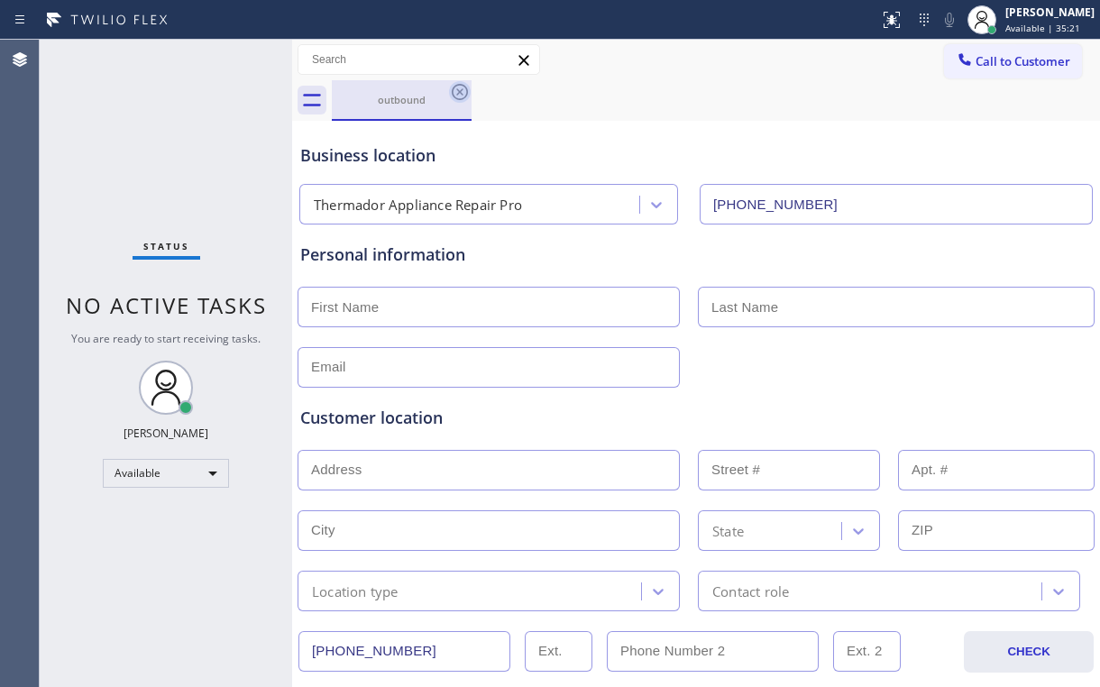
click at [462, 92] on icon at bounding box center [460, 92] width 22 height 22
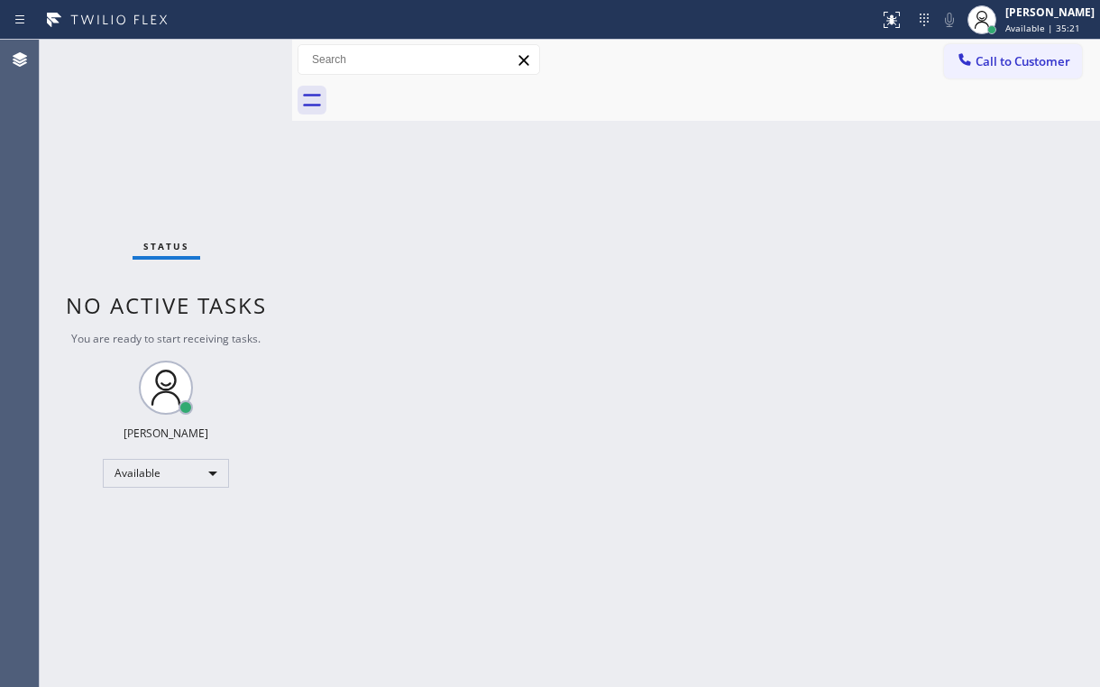
click at [743, 179] on div "Back to Dashboard Change Sender ID Customers Technicians Select a contact Outbo…" at bounding box center [696, 364] width 808 height 648
click at [1015, 60] on span "Call to Customer" at bounding box center [1023, 61] width 95 height 16
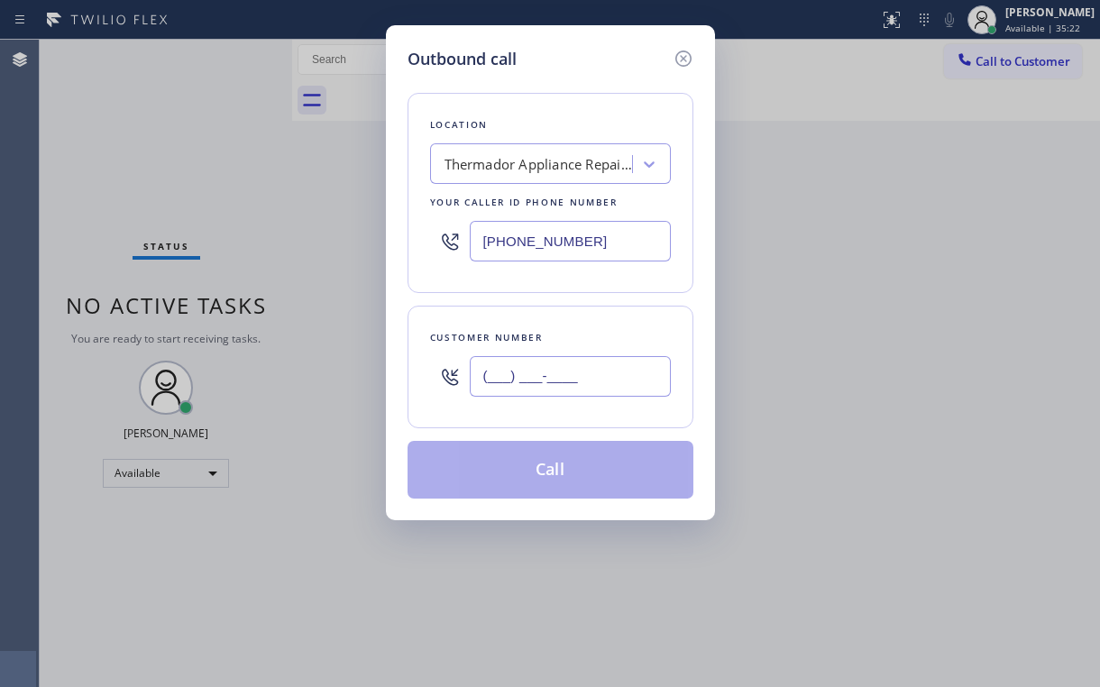
click at [573, 362] on input "(___) ___-____" at bounding box center [570, 376] width 201 height 41
paste input "267) 255-2947"
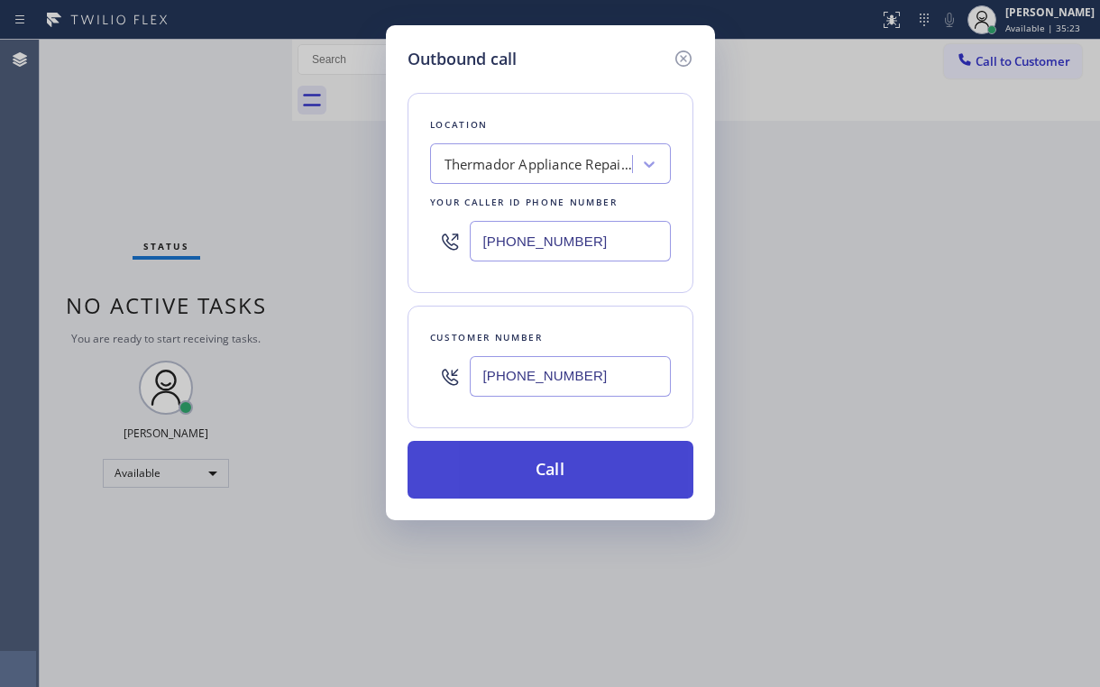
type input "[PHONE_NUMBER]"
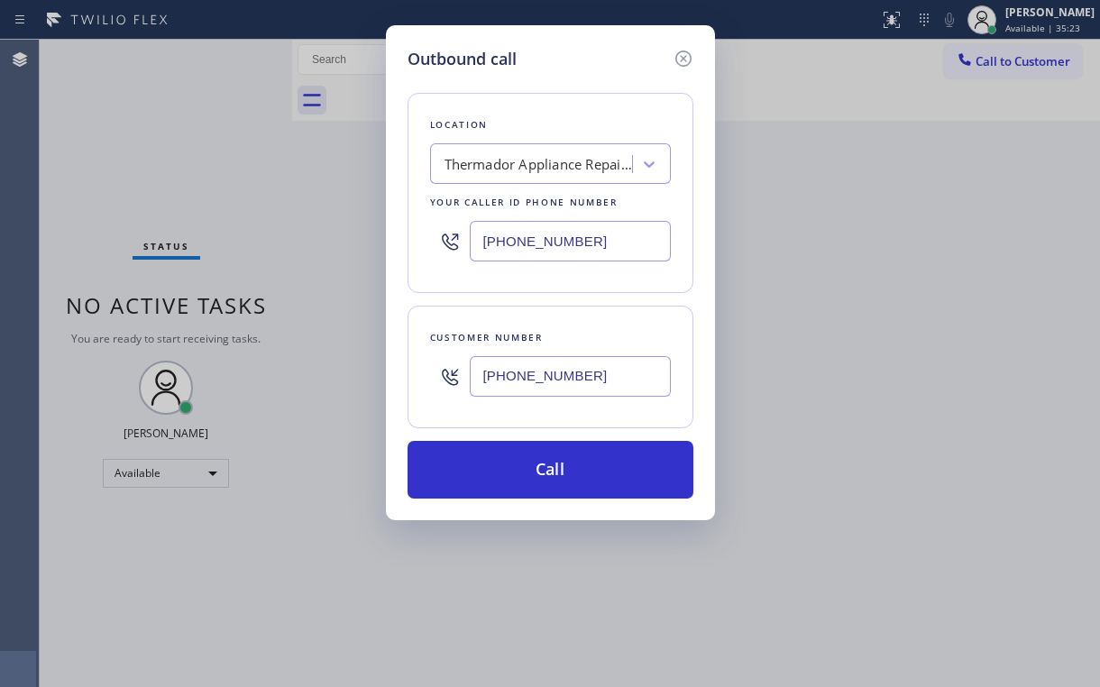
drag, startPoint x: 500, startPoint y: 455, endPoint x: 451, endPoint y: 596, distance: 149.7
click at [499, 456] on button "Call" at bounding box center [551, 470] width 286 height 58
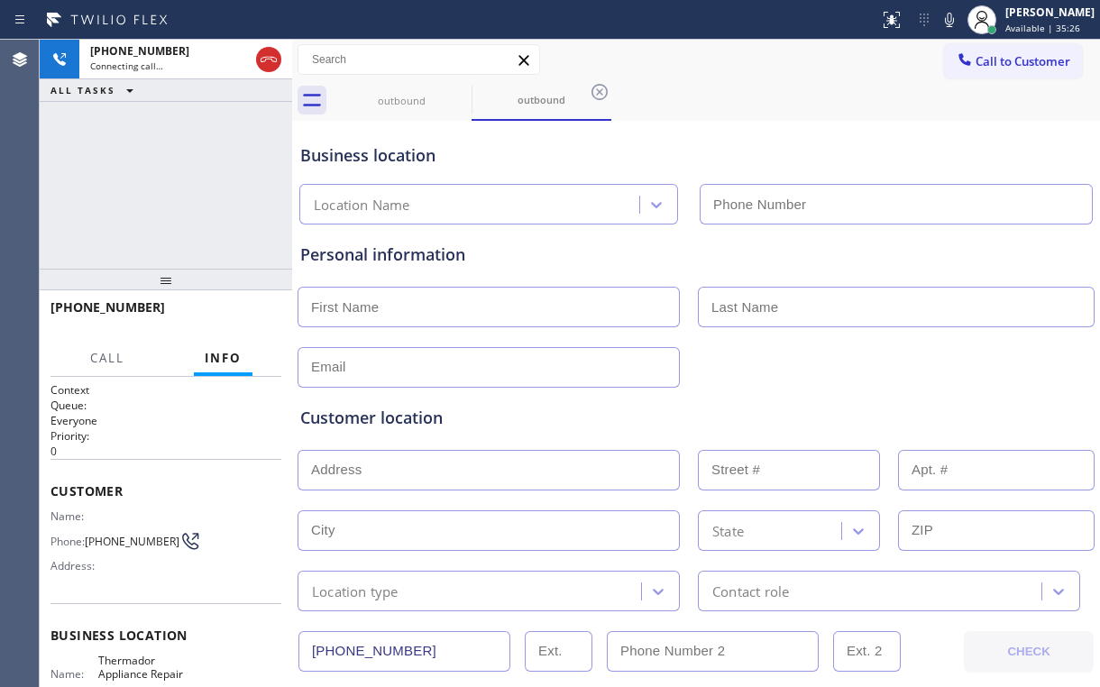
type input "[PHONE_NUMBER]"
click at [149, 184] on div "[PHONE_NUMBER] Connecting call… ALL TASKS ALL TASKS ACTIVE TASKS TASKS IN WRAP …" at bounding box center [166, 154] width 253 height 229
click at [173, 183] on div "[PHONE_NUMBER] Connecting call… ALL TASKS ALL TASKS ACTIVE TASKS TASKS IN WRAP …" at bounding box center [166, 154] width 253 height 229
click at [174, 183] on div "[PHONE_NUMBER] Connecting call… ALL TASKS ALL TASKS ACTIVE TASKS TASKS IN WRAP …" at bounding box center [166, 154] width 253 height 229
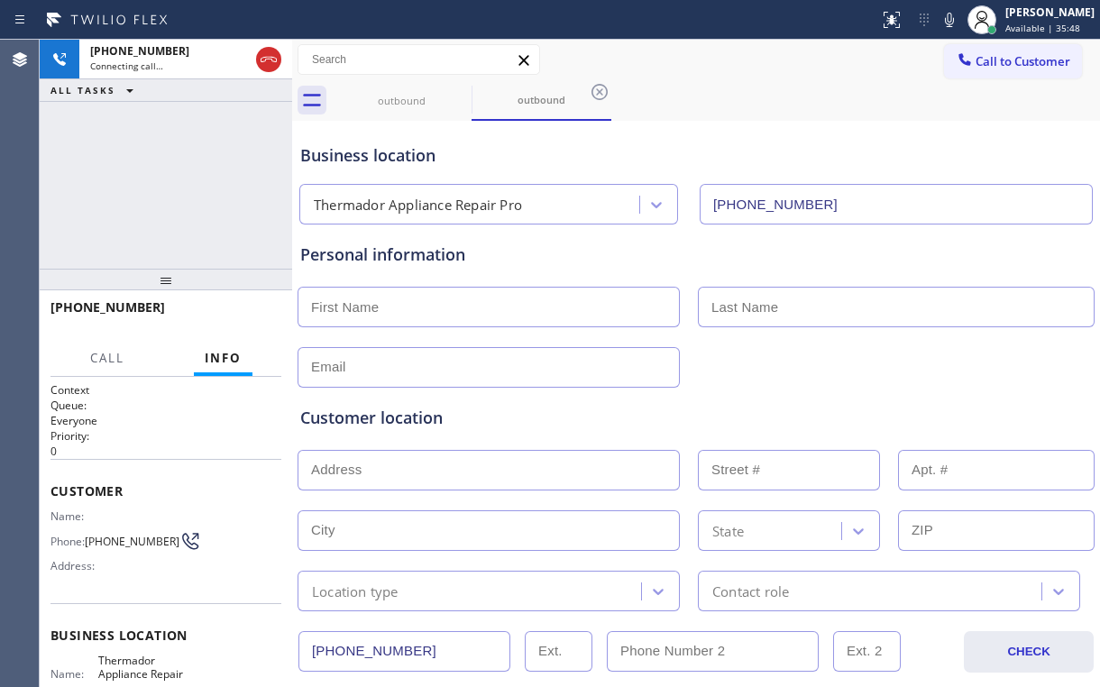
click at [177, 187] on div "[PHONE_NUMBER] Connecting call… ALL TASKS ALL TASKS ACTIVE TASKS TASKS IN WRAP …" at bounding box center [166, 154] width 253 height 229
click at [252, 316] on span "HANG UP" at bounding box center [239, 315] width 55 height 13
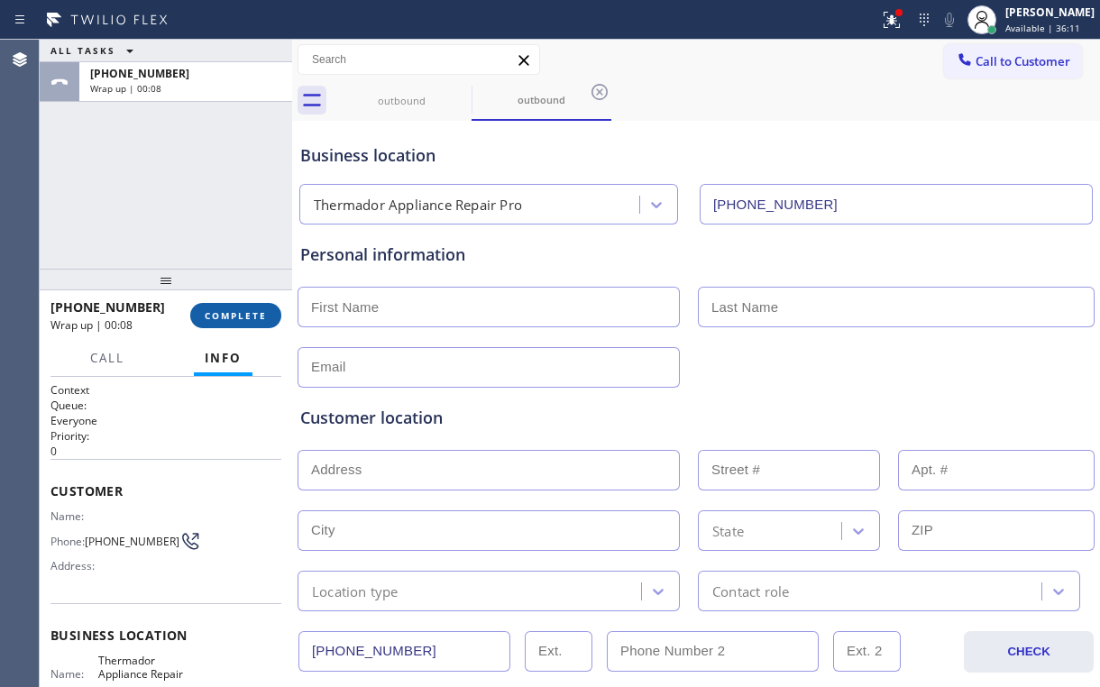
click at [254, 312] on span "COMPLETE" at bounding box center [236, 315] width 62 height 13
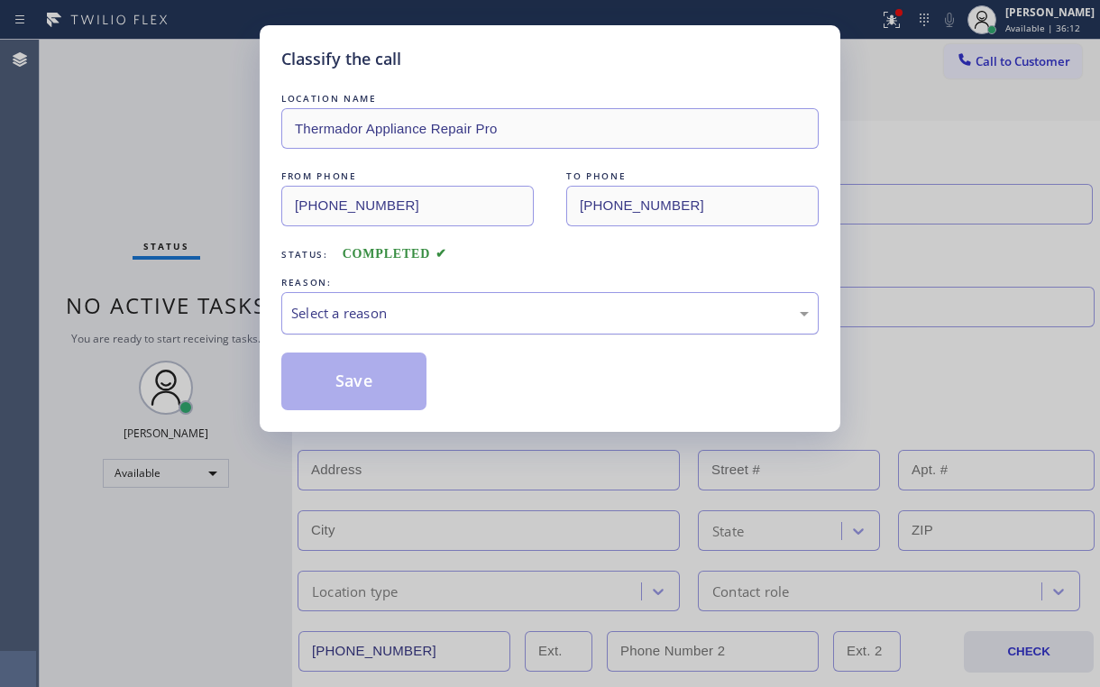
drag, startPoint x: 335, startPoint y: 303, endPoint x: 337, endPoint y: 320, distance: 17.3
click at [335, 304] on div "Select a reason" at bounding box center [550, 313] width 518 height 21
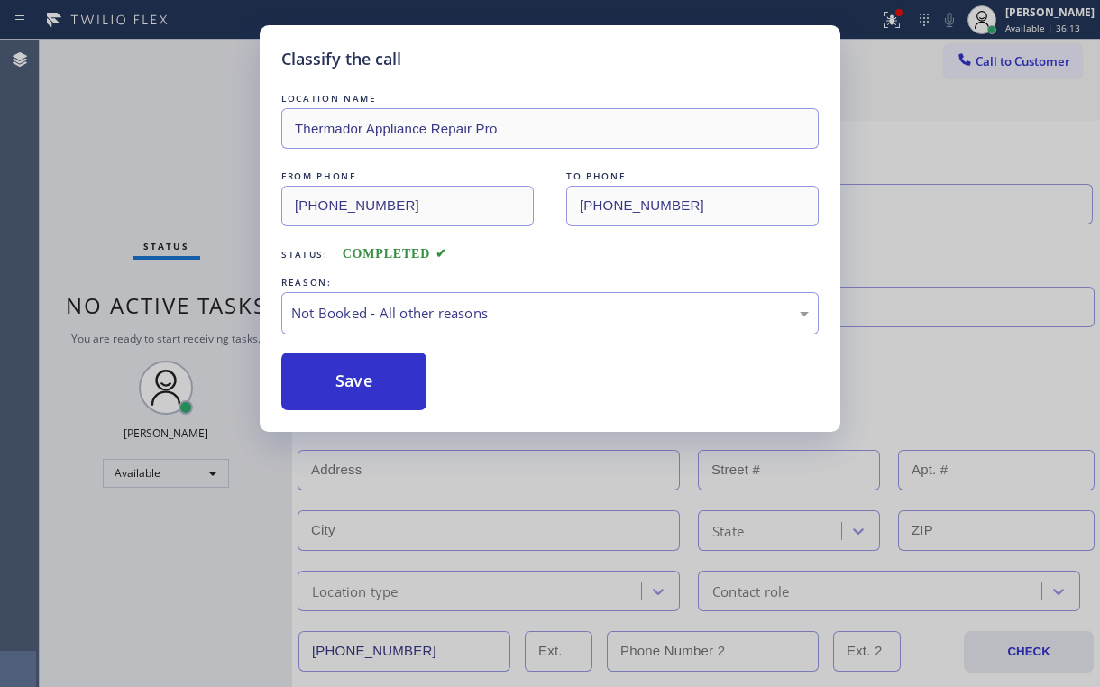
drag, startPoint x: 344, startPoint y: 380, endPoint x: 130, endPoint y: 172, distance: 297.8
click at [344, 380] on button "Save" at bounding box center [353, 382] width 145 height 58
click at [130, 170] on div "Classify the call LOCATION NAME Thermador Appliance Repair Pro FROM PHONE [PHON…" at bounding box center [550, 343] width 1100 height 687
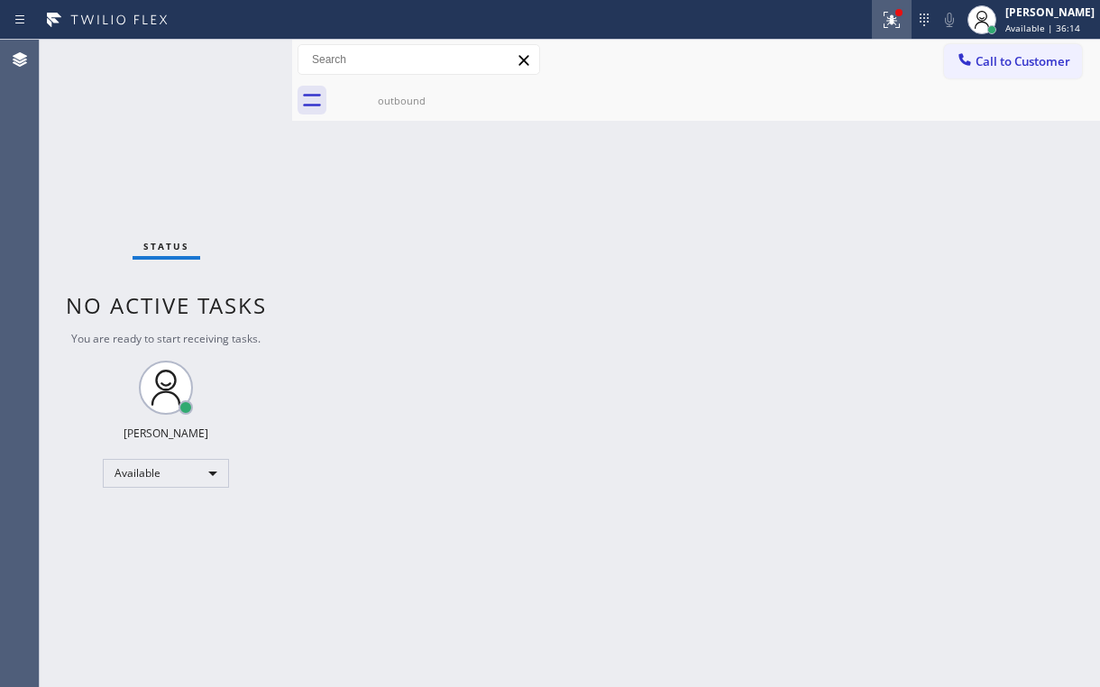
click at [895, 19] on icon at bounding box center [889, 18] width 11 height 13
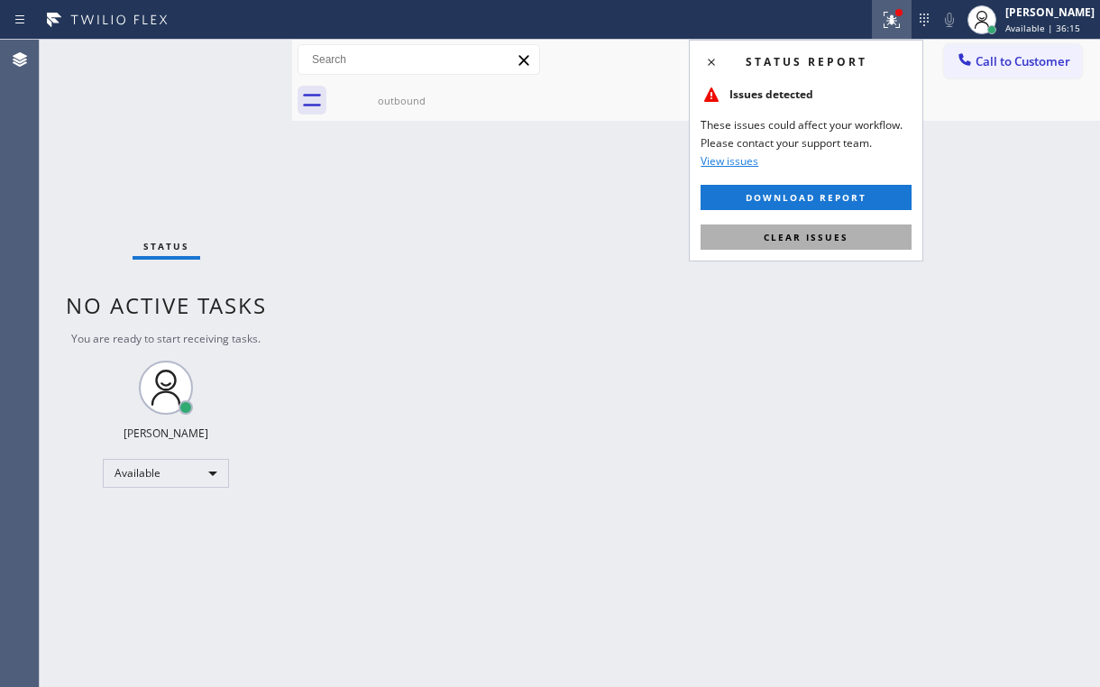
click at [785, 243] on button "Clear issues" at bounding box center [806, 237] width 211 height 25
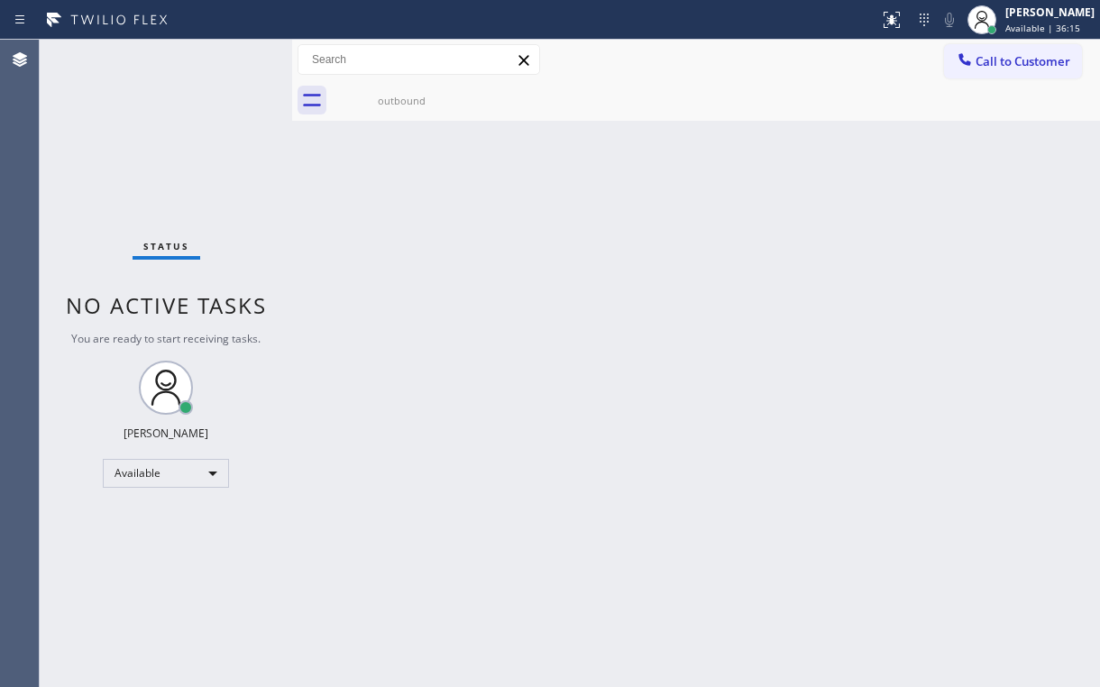
drag, startPoint x: 592, startPoint y: 194, endPoint x: 738, endPoint y: 4, distance: 239.9
click at [604, 168] on div "Back to Dashboard Change Sender ID Customers Technicians Select a contact Outbo…" at bounding box center [696, 364] width 808 height 648
drag, startPoint x: 411, startPoint y: 83, endPoint x: 470, endPoint y: 83, distance: 58.6
click at [411, 83] on div "outbound" at bounding box center [402, 100] width 136 height 41
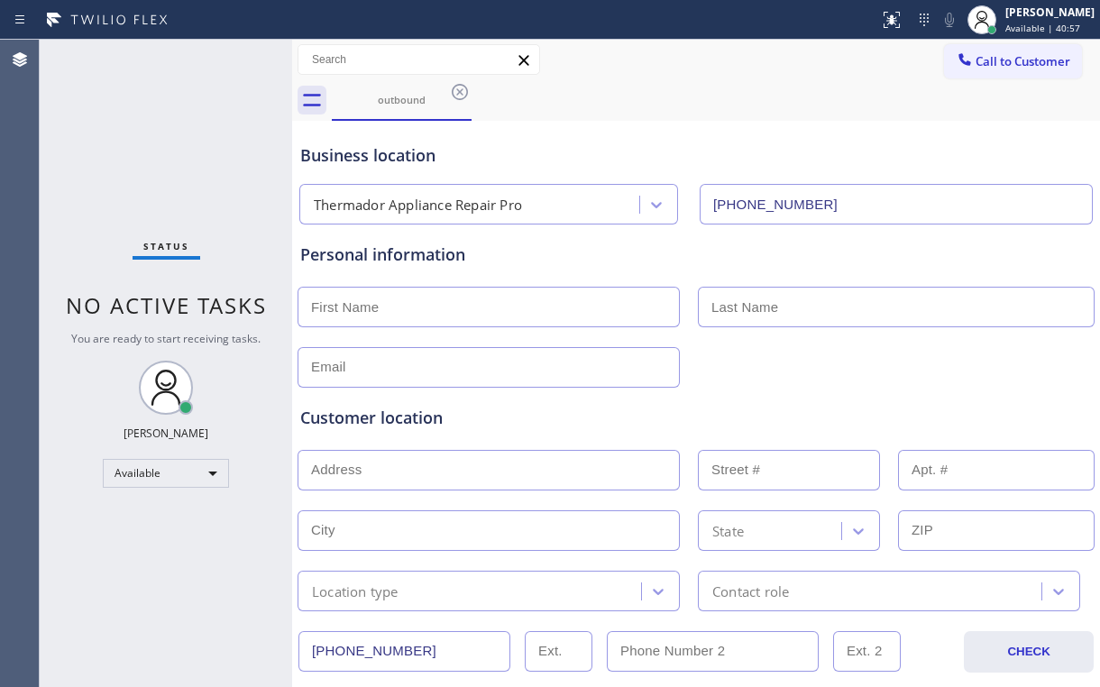
drag, startPoint x: 447, startPoint y: 85, endPoint x: 427, endPoint y: 265, distance: 181.5
click at [447, 86] on div "outbound" at bounding box center [402, 99] width 136 height 39
drag, startPoint x: 462, startPoint y: 76, endPoint x: 455, endPoint y: 93, distance: 18.6
click at [462, 76] on div "Call to Customer Outbound call Location Thermador Appliance Repair Pro Your cal…" at bounding box center [696, 60] width 808 height 41
click at [455, 93] on icon at bounding box center [460, 92] width 22 height 22
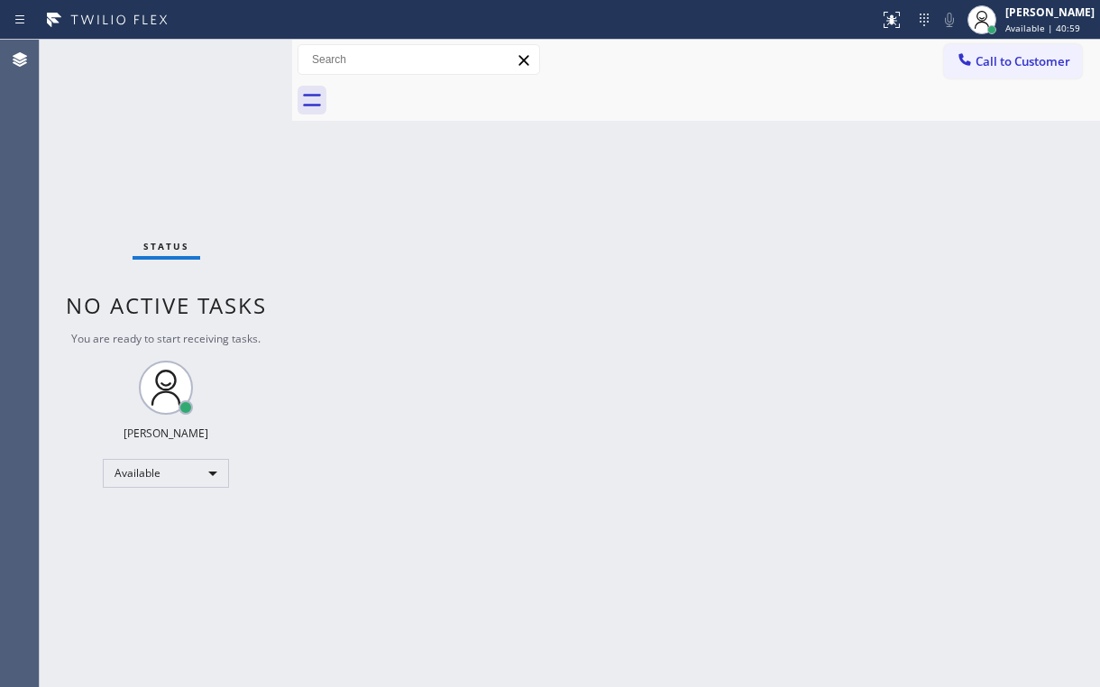
click at [672, 253] on div "Back to Dashboard Change Sender ID Customers Technicians Select a contact Outbo…" at bounding box center [696, 364] width 808 height 648
drag, startPoint x: 521, startPoint y: 90, endPoint x: 672, endPoint y: 102, distance: 151.1
click at [524, 91] on div at bounding box center [716, 100] width 768 height 41
click at [982, 78] on button "Call to Customer" at bounding box center [1013, 61] width 138 height 34
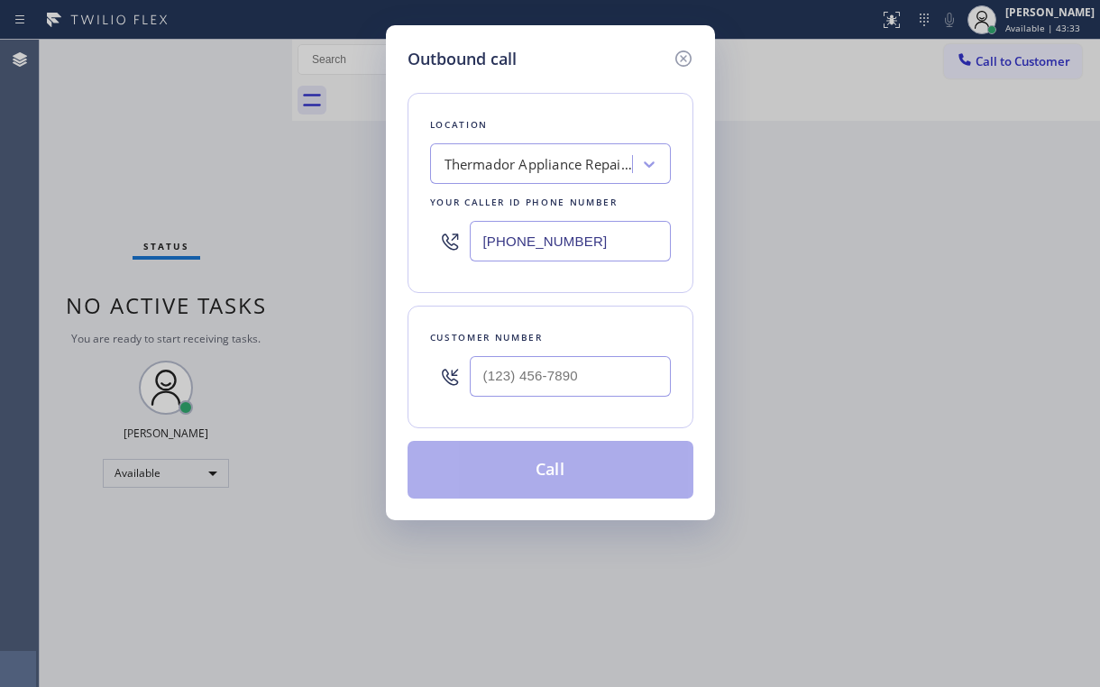
drag, startPoint x: 612, startPoint y: 240, endPoint x: 332, endPoint y: 272, distance: 282.3
click at [368, 262] on div "Outbound call Location Thermador Appliance Repair Pro Your caller id phone numb…" at bounding box center [550, 343] width 1100 height 687
paste input "562) 414-4846"
type input "[PHONE_NUMBER]"
drag, startPoint x: 556, startPoint y: 78, endPoint x: 548, endPoint y: 234, distance: 156.2
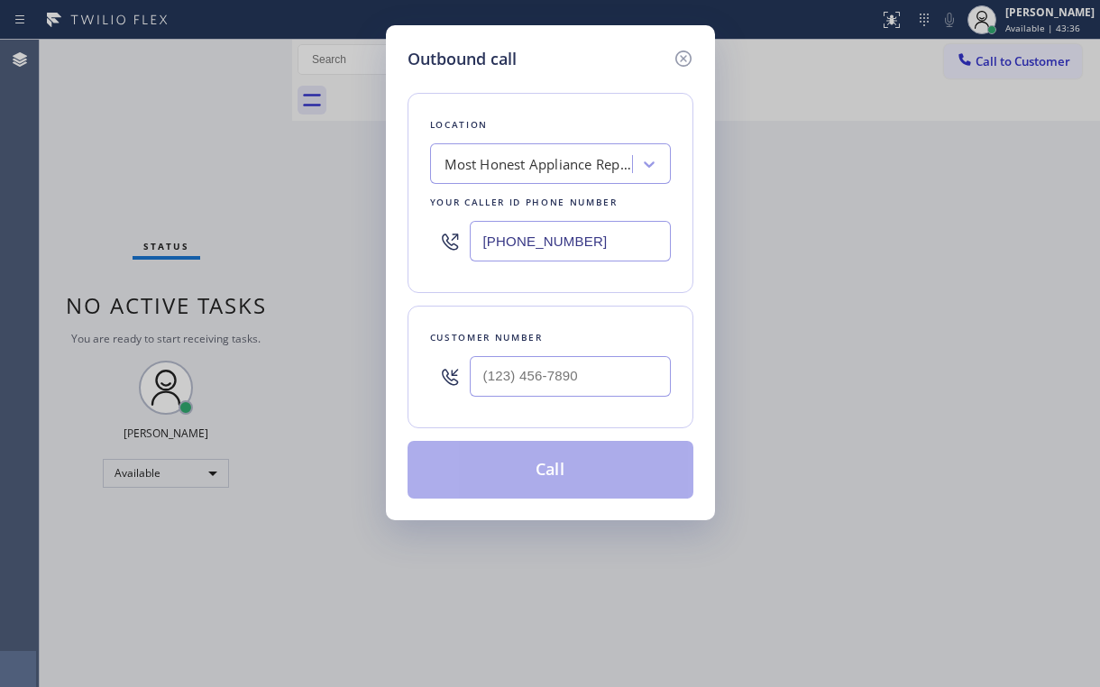
click at [556, 79] on div "Location Most Honest Appliance Repair [GEOGRAPHIC_DATA] Your caller id phone nu…" at bounding box center [551, 284] width 286 height 427
click at [592, 375] on input "(___) ___-____" at bounding box center [570, 376] width 201 height 41
paste input "714) 376-8416"
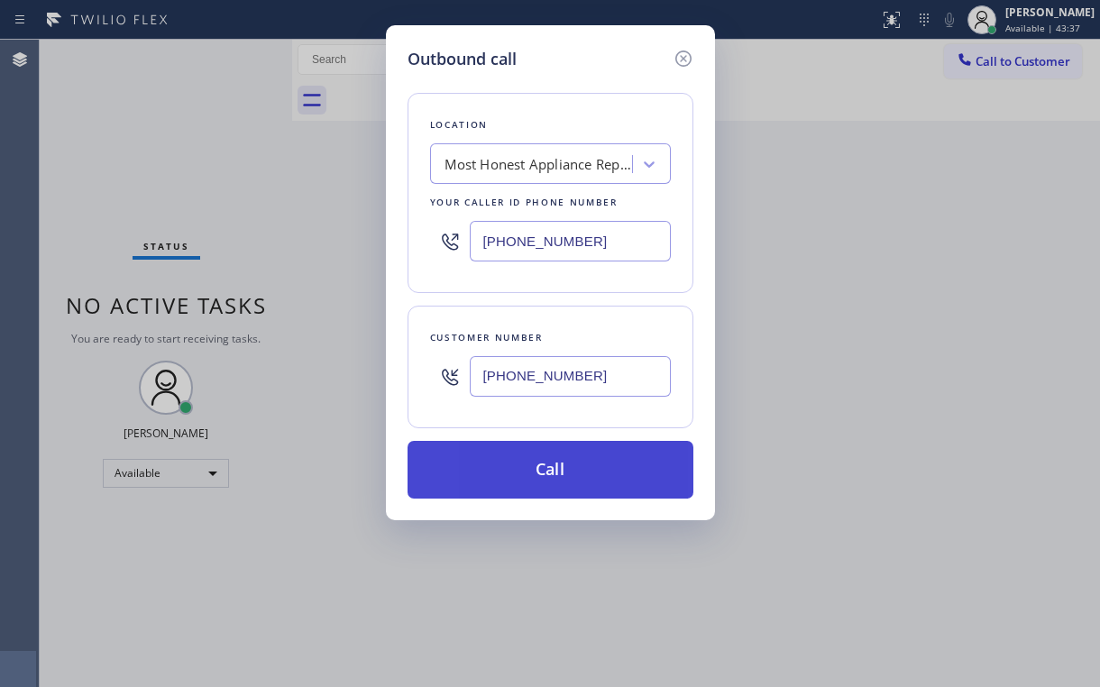
type input "[PHONE_NUMBER]"
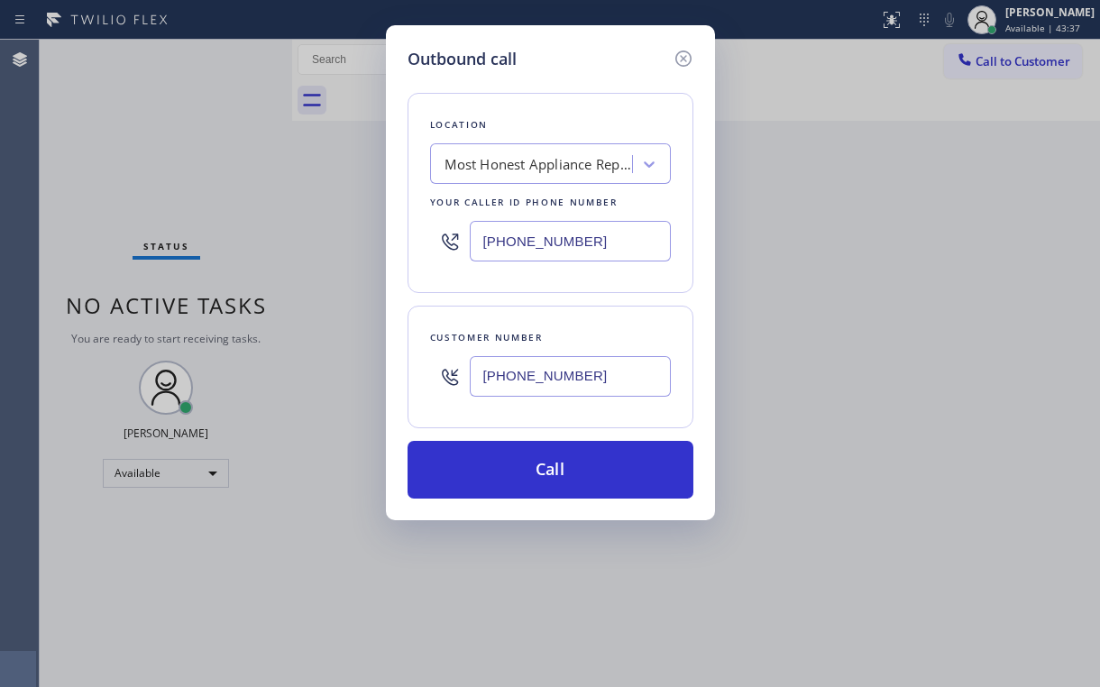
drag, startPoint x: 502, startPoint y: 469, endPoint x: 480, endPoint y: 576, distance: 109.7
click at [501, 474] on button "Call" at bounding box center [551, 470] width 286 height 58
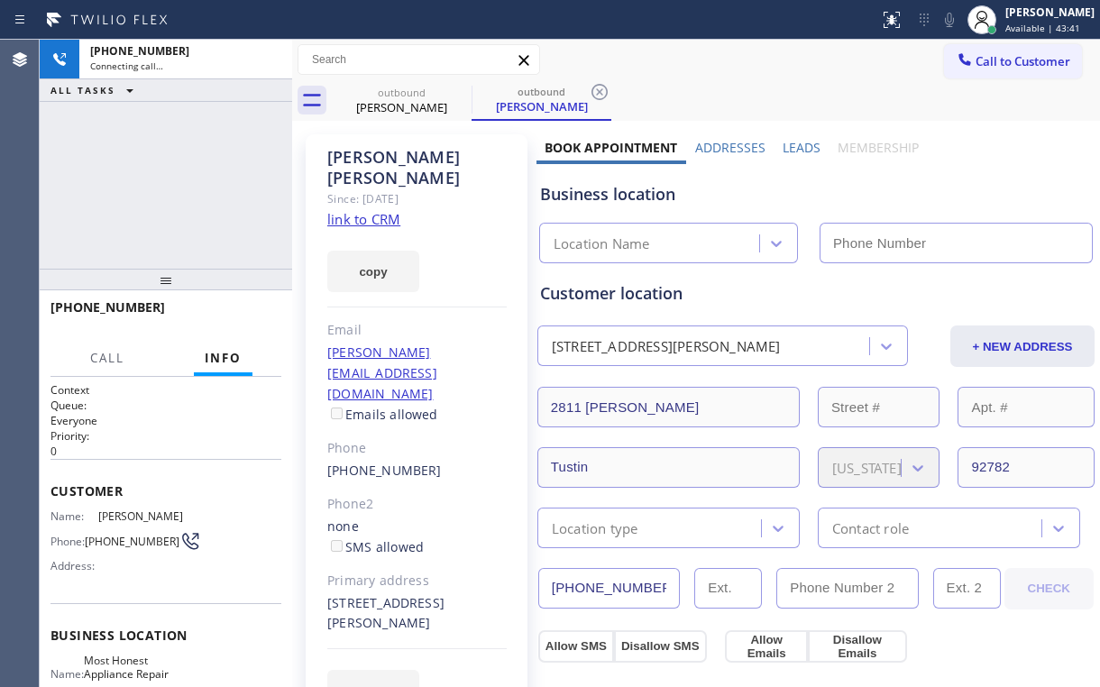
click at [173, 195] on div "[PHONE_NUMBER] Connecting call… ALL TASKS ALL TASKS ACTIVE TASKS TASKS IN WRAP …" at bounding box center [166, 154] width 253 height 229
type input "[PHONE_NUMBER]"
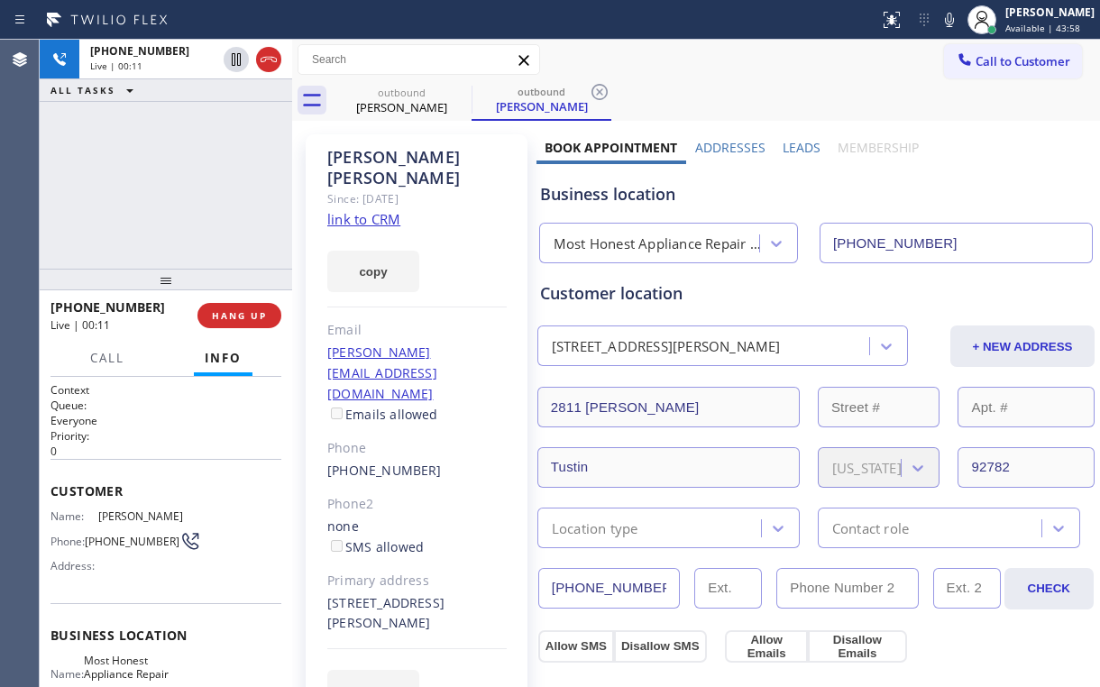
click at [174, 180] on div "[PHONE_NUMBER] Live | 00:11 ALL TASKS ALL TASKS ACTIVE TASKS TASKS IN WRAP UP" at bounding box center [166, 154] width 253 height 229
click at [179, 188] on div "[PHONE_NUMBER] Live | 00:17 ALL TASKS ALL TASKS ACTIVE TASKS TASKS IN WRAP UP" at bounding box center [166, 154] width 253 height 229
click at [179, 188] on div "[PHONE_NUMBER] Live | 00:18 ALL TASKS ALL TASKS ACTIVE TASKS TASKS IN WRAP UP" at bounding box center [166, 154] width 253 height 229
click at [179, 188] on div "[PHONE_NUMBER] Live | 00:19 ALL TASKS ALL TASKS ACTIVE TASKS TASKS IN WRAP UP" at bounding box center [166, 154] width 253 height 229
click at [620, 244] on div "Most Honest Appliance Repair [GEOGRAPHIC_DATA]" at bounding box center [657, 244] width 207 height 21
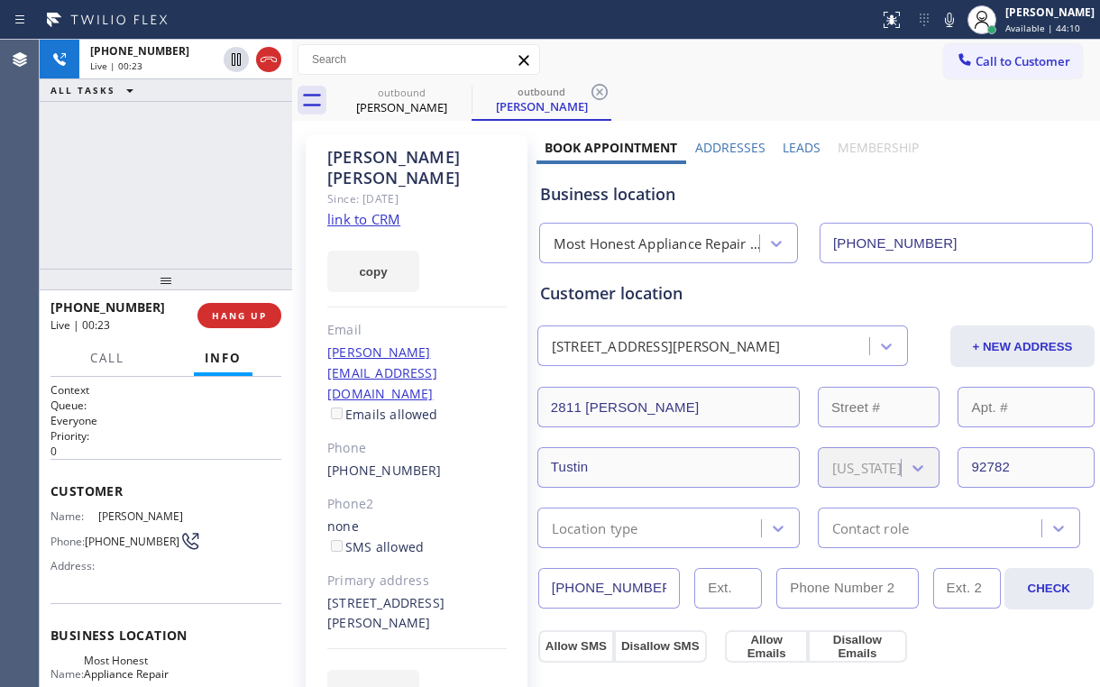
click at [173, 183] on div "[PHONE_NUMBER] Live | 00:23 ALL TASKS ALL TASKS ACTIVE TASKS TASKS IN WRAP UP" at bounding box center [166, 154] width 253 height 229
click at [173, 183] on div "[PHONE_NUMBER] Live | 00:24 ALL TASKS ALL TASKS ACTIVE TASKS TASKS IN WRAP UP" at bounding box center [166, 154] width 253 height 229
click at [173, 183] on div "[PHONE_NUMBER] Live | 00:25 ALL TASKS ALL TASKS ACTIVE TASKS TASKS IN WRAP UP" at bounding box center [166, 154] width 253 height 229
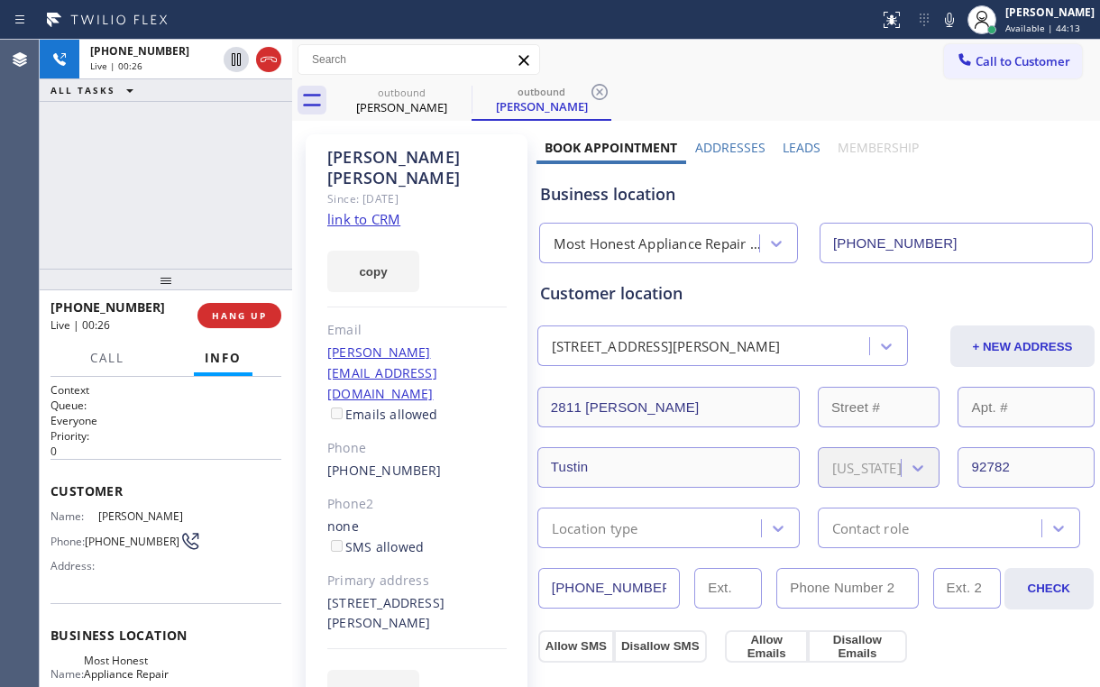
drag, startPoint x: 173, startPoint y: 183, endPoint x: 179, endPoint y: 190, distance: 9.6
click at [173, 183] on div "[PHONE_NUMBER] Live | 00:26 ALL TASKS ALL TASKS ACTIVE TASKS TASKS IN WRAP UP" at bounding box center [166, 154] width 253 height 229
click at [364, 210] on link "link to CRM" at bounding box center [363, 219] width 73 height 18
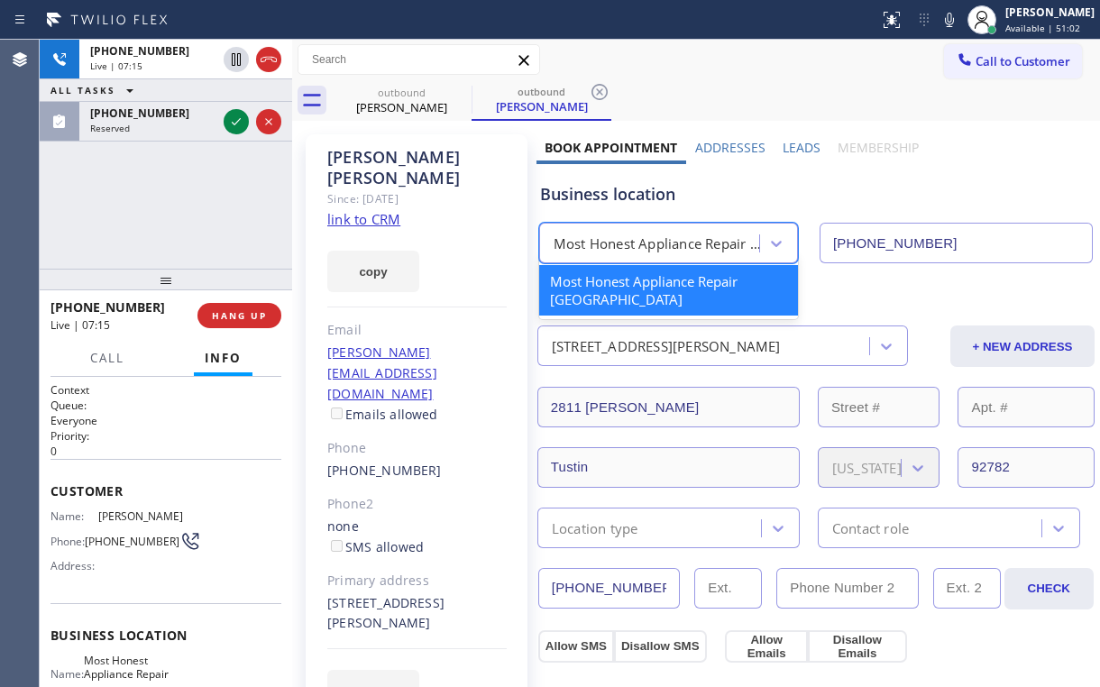
click at [680, 237] on div "Most Honest Appliance Repair [GEOGRAPHIC_DATA]" at bounding box center [657, 244] width 207 height 21
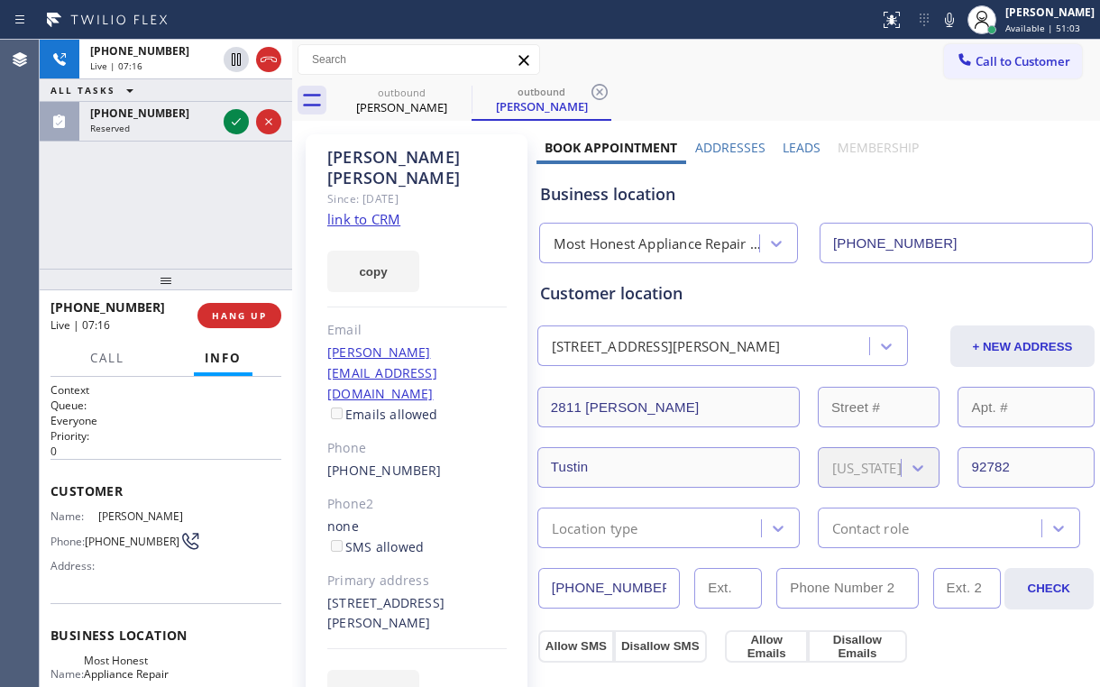
click at [698, 207] on div "Business location Most Honest Appliance Repair [GEOGRAPHIC_DATA] [PHONE_NUMBER]" at bounding box center [816, 213] width 559 height 99
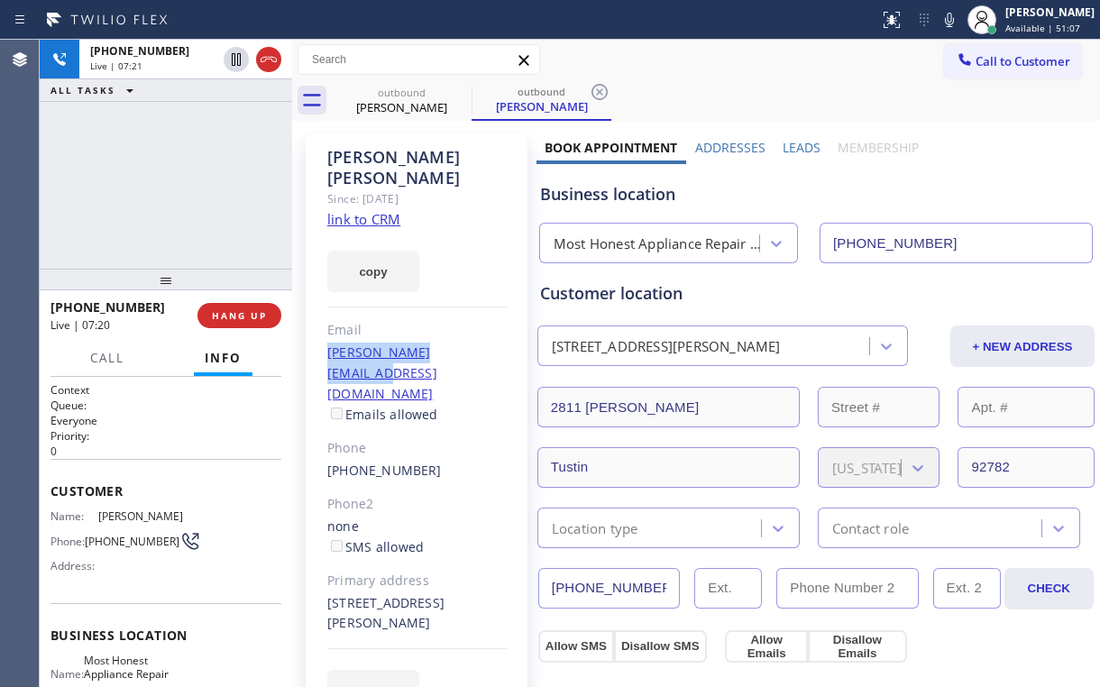
drag, startPoint x: 482, startPoint y: 334, endPoint x: 328, endPoint y: 327, distance: 153.4
click at [328, 343] on div "[PERSON_NAME][EMAIL_ADDRESS][DOMAIN_NAME] Emails allowed" at bounding box center [416, 384] width 179 height 83
click at [429, 283] on div "[PERSON_NAME] Since: [DATE] link to CRM copy Email [PERSON_NAME][EMAIL_ADDRESS]…" at bounding box center [417, 433] width 222 height 599
drag, startPoint x: 458, startPoint y: 334, endPoint x: 321, endPoint y: 335, distance: 137.1
click at [322, 335] on div "[PERSON_NAME] Since: [DATE] link to CRM copy Email [PERSON_NAME][EMAIL_ADDRESS]…" at bounding box center [417, 433] width 222 height 599
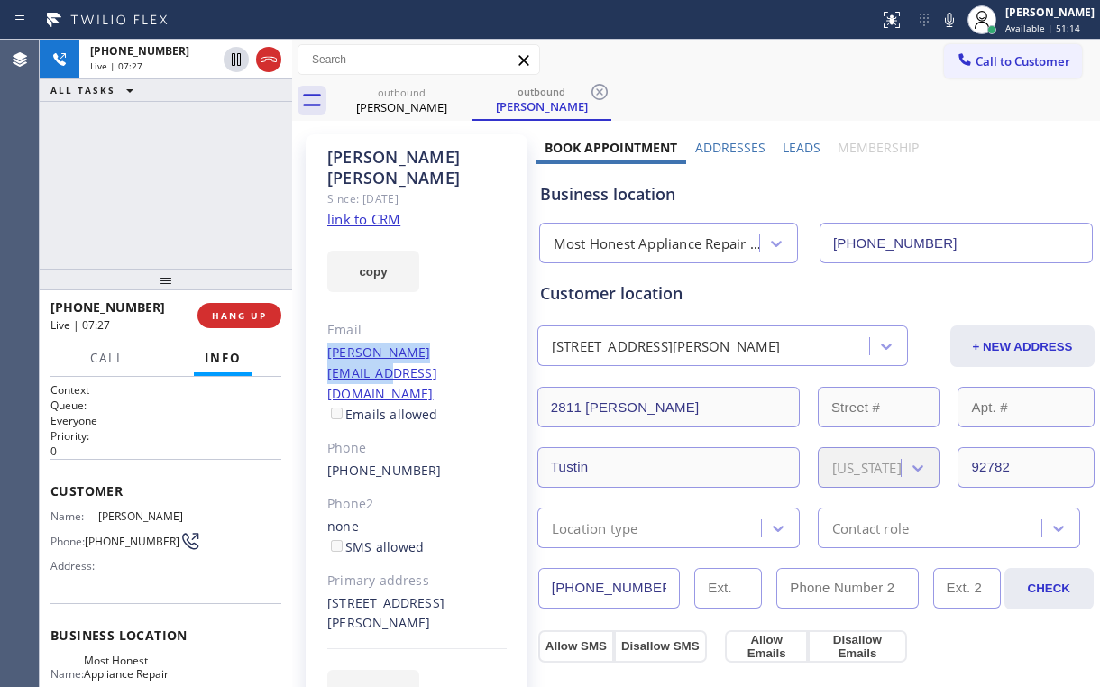
copy link "[PERSON_NAME][EMAIL_ADDRESS][DOMAIN_NAME]"
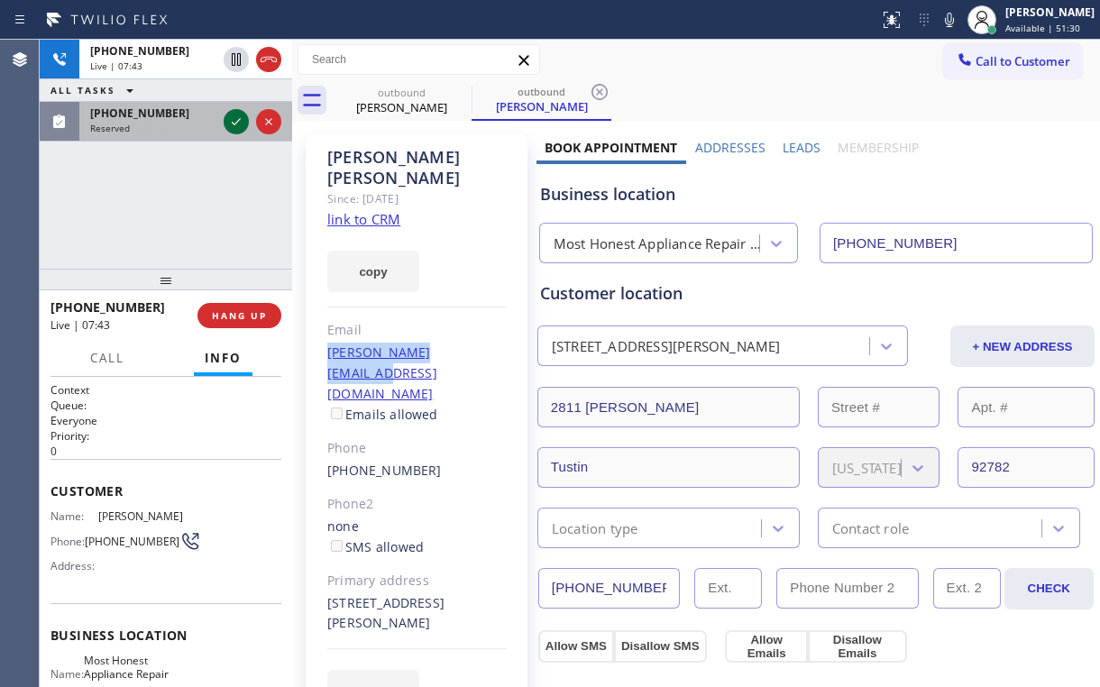
click at [227, 122] on icon at bounding box center [236, 122] width 22 height 22
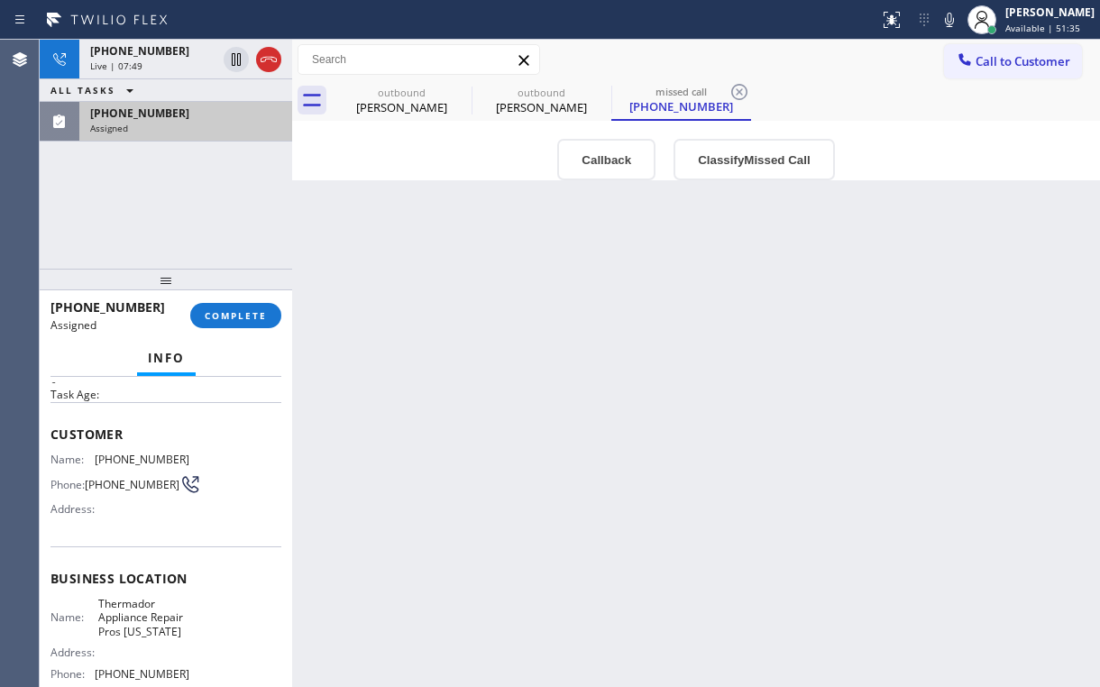
scroll to position [72, 0]
click at [241, 172] on div "[PHONE_NUMBER] Live | 08:18 ALL TASKS ALL TASKS ACTIVE TASKS TASKS IN WRAP UP […" at bounding box center [166, 154] width 253 height 229
click at [242, 172] on div "[PHONE_NUMBER] Live | 08:19 ALL TASKS ALL TASKS ACTIVE TASKS TASKS IN WRAP UP […" at bounding box center [166, 154] width 253 height 229
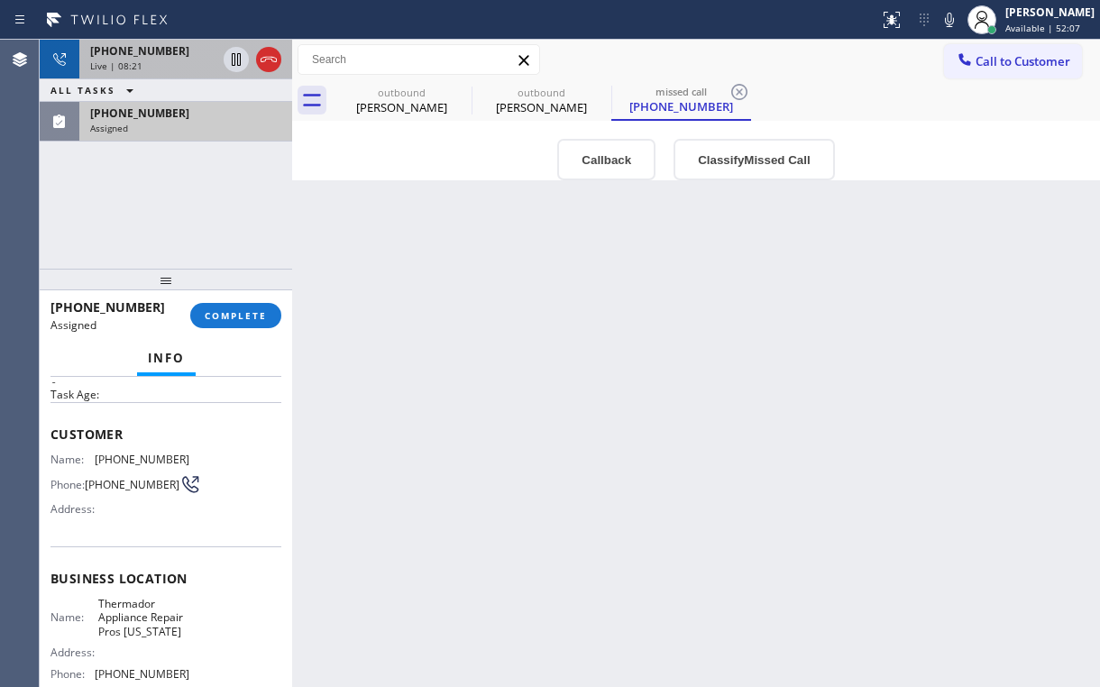
click at [165, 65] on div "Live | 08:21" at bounding box center [153, 66] width 126 height 13
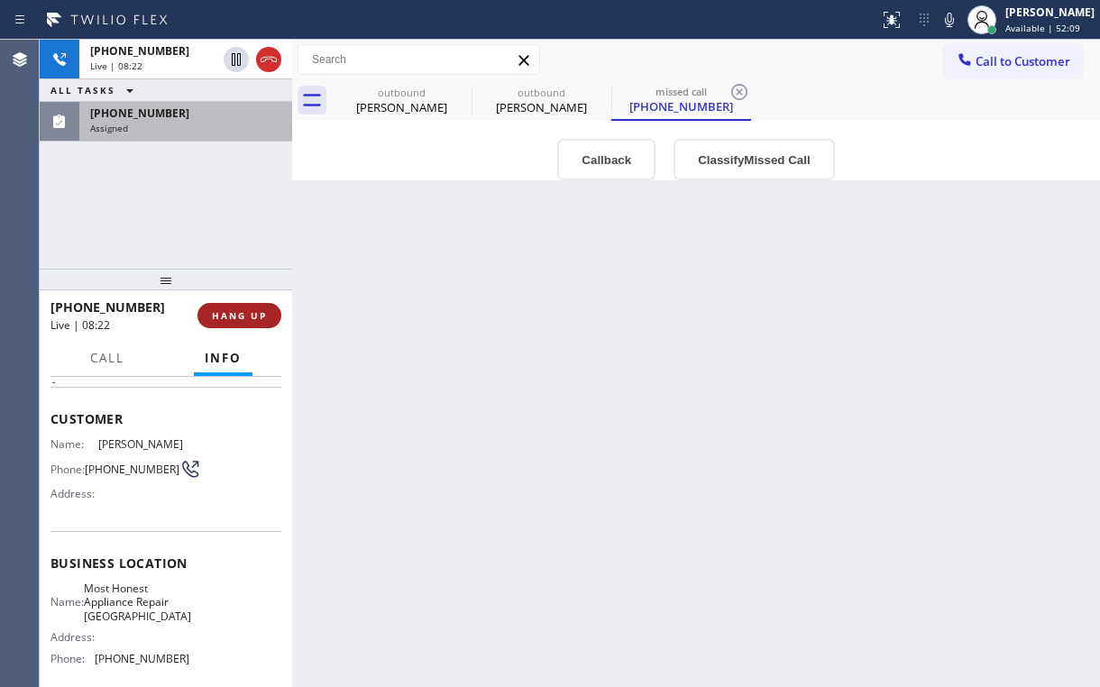
click at [245, 317] on span "HANG UP" at bounding box center [239, 315] width 55 height 13
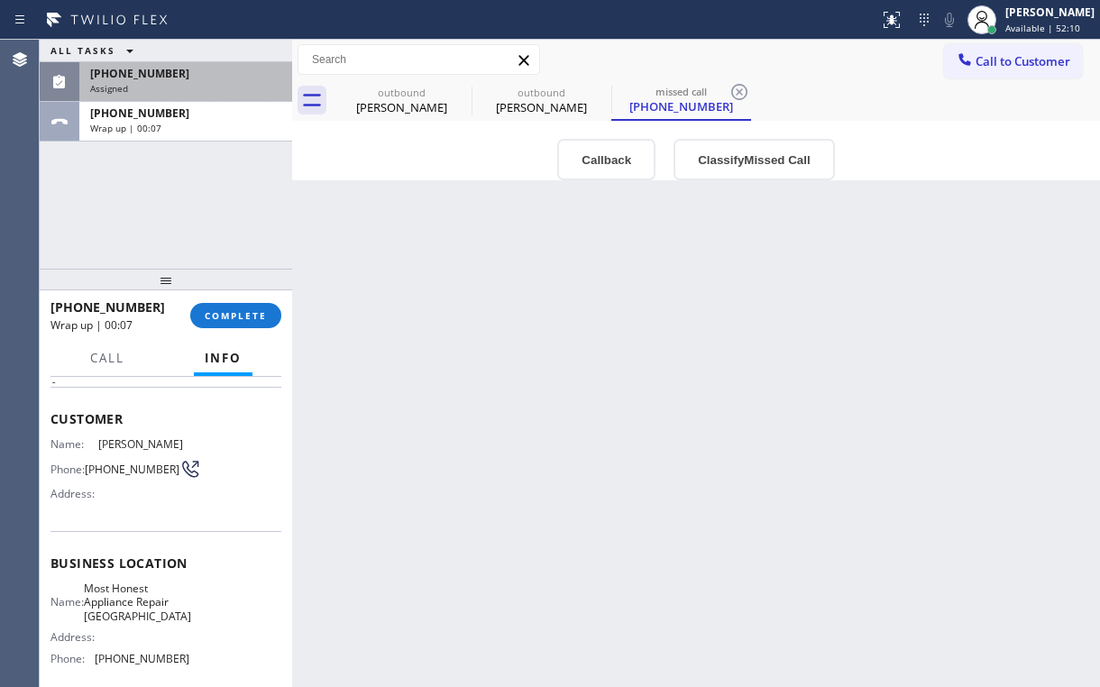
click at [510, 361] on div "Back to Dashboard Change Sender ID Customers Technicians Select a contact Outbo…" at bounding box center [696, 364] width 808 height 648
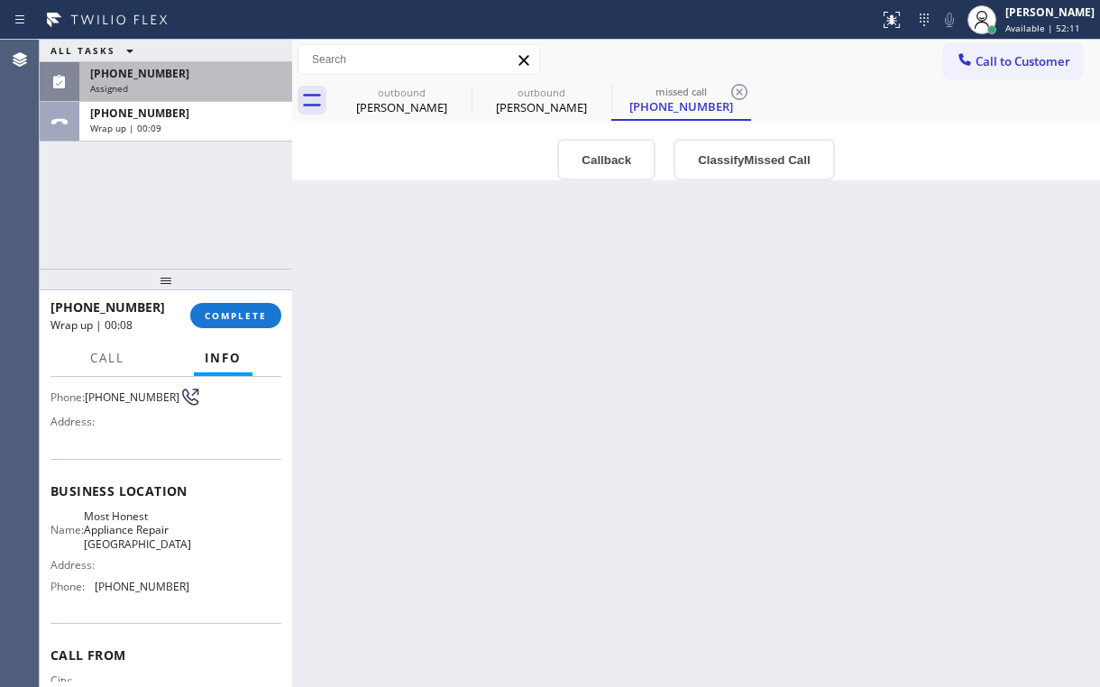
scroll to position [72, 0]
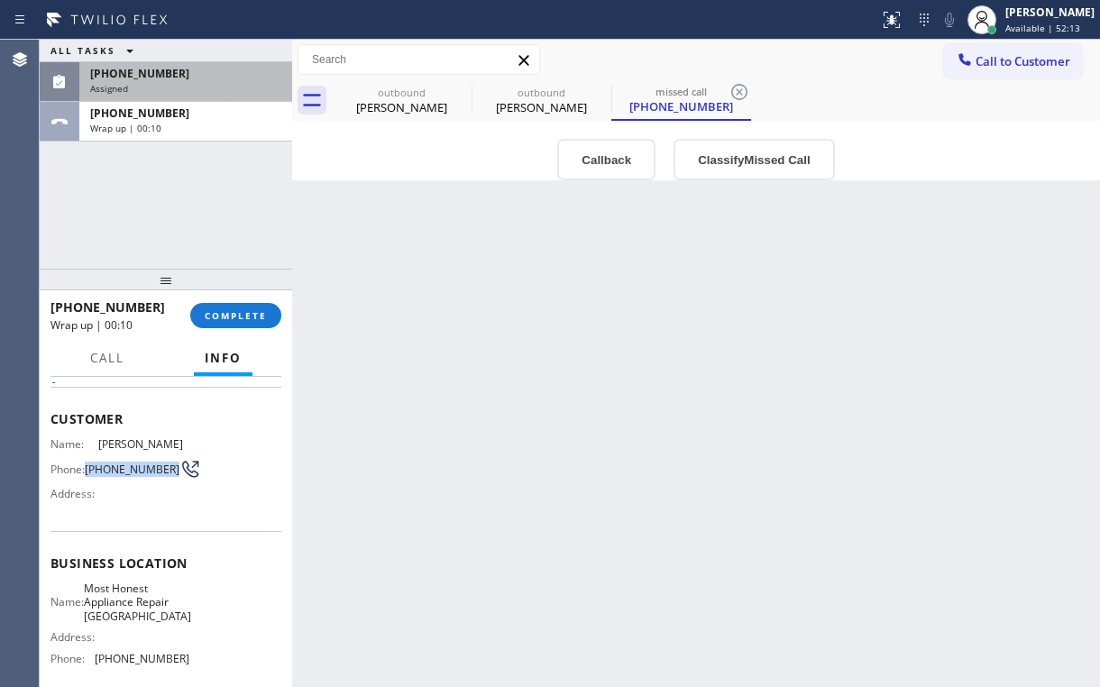
drag, startPoint x: 89, startPoint y: 460, endPoint x: 119, endPoint y: 482, distance: 36.8
click at [119, 482] on div "Name: [PERSON_NAME] Phone: [PHONE_NUMBER] Address:" at bounding box center [120, 472] width 139 height 71
click at [428, 442] on div "Back to Dashboard Change Sender ID Customers Technicians Select a contact Outbo…" at bounding box center [696, 364] width 808 height 648
click at [676, 97] on div "missed call" at bounding box center [681, 92] width 136 height 14
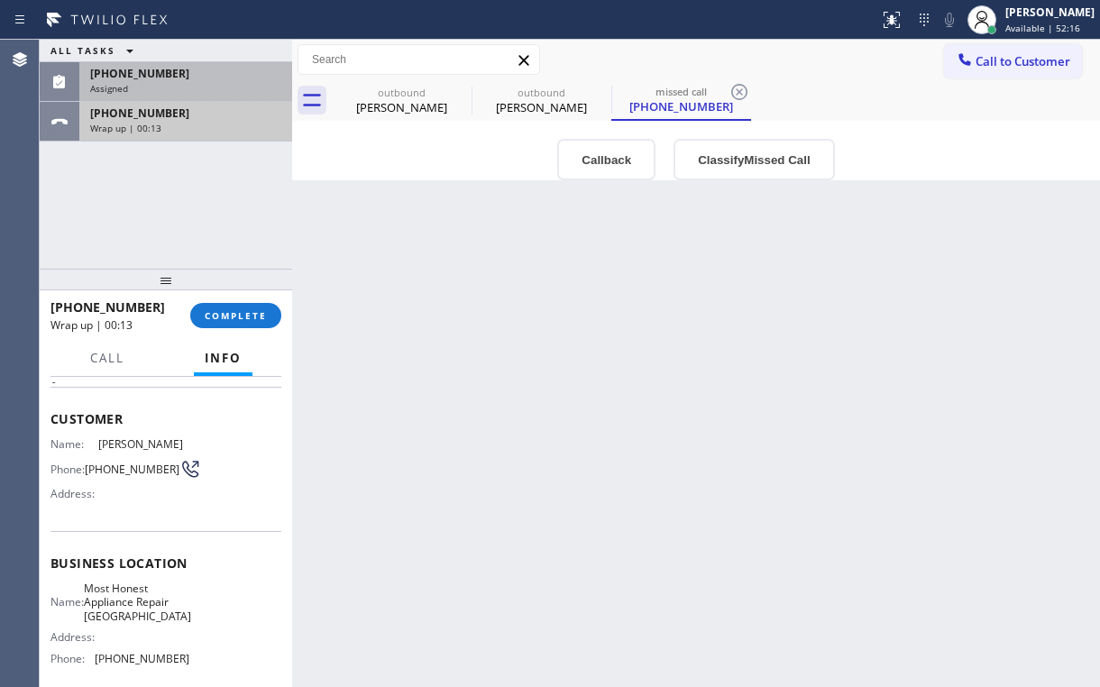
click at [172, 129] on div "Wrap up | 00:13" at bounding box center [185, 128] width 191 height 13
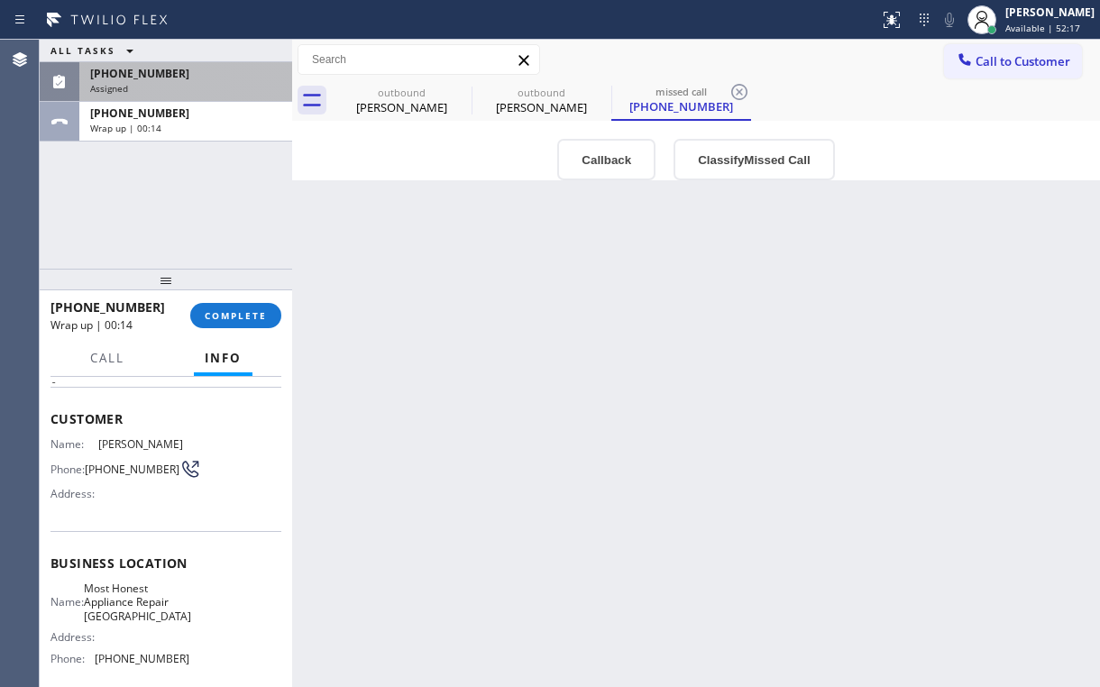
click at [188, 67] on div "[PHONE_NUMBER]" at bounding box center [185, 73] width 191 height 15
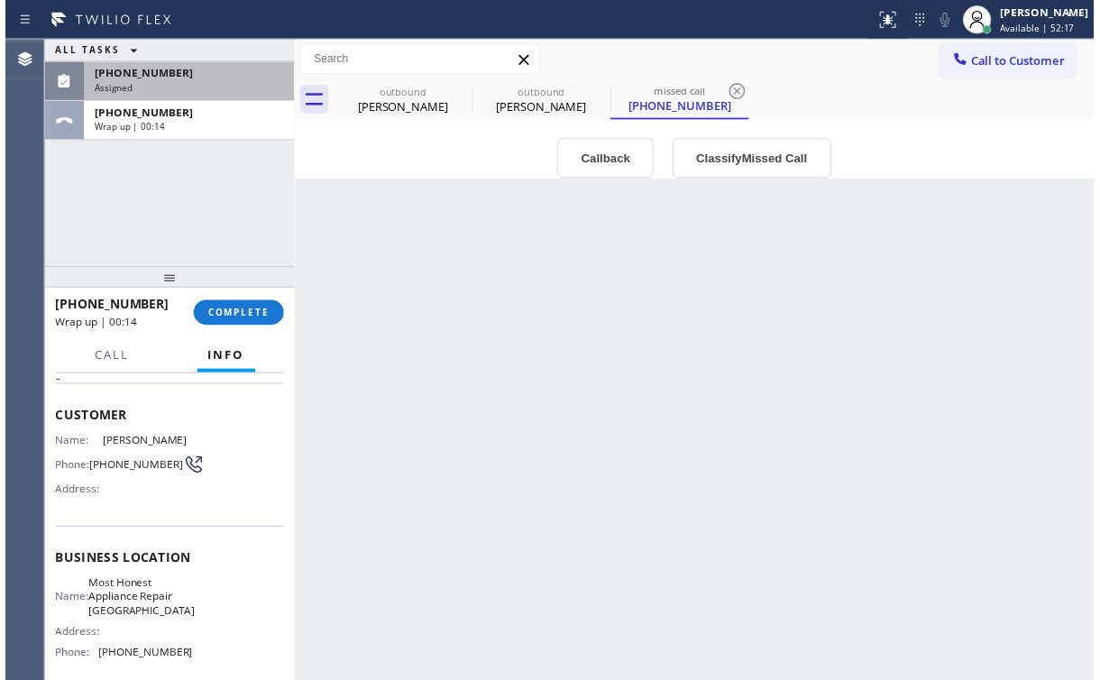
scroll to position [101, 0]
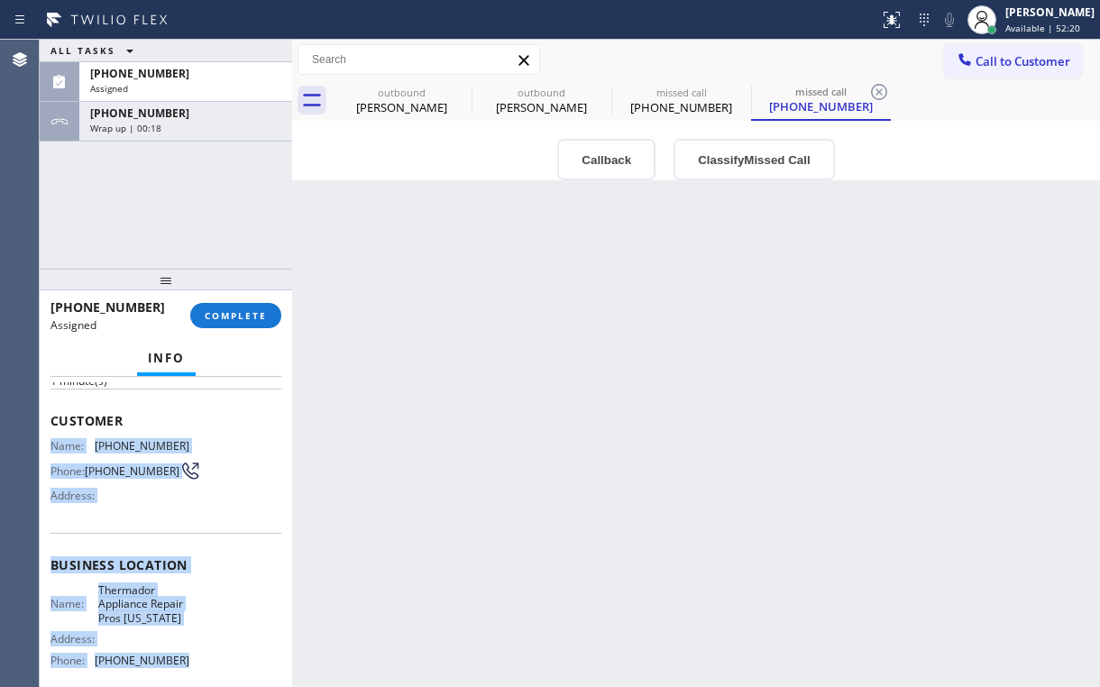
drag, startPoint x: 51, startPoint y: 437, endPoint x: 187, endPoint y: 653, distance: 255.0
click at [183, 664] on div "Context Queue: [Test] Voicemails Priority: 0 Task Age: [DEMOGRAPHIC_DATA] minut…" at bounding box center [166, 557] width 231 height 553
copy div "Name: [PHONE_NUMBER] Phone: [PHONE_NUMBER] Address: Business location Name: The…"
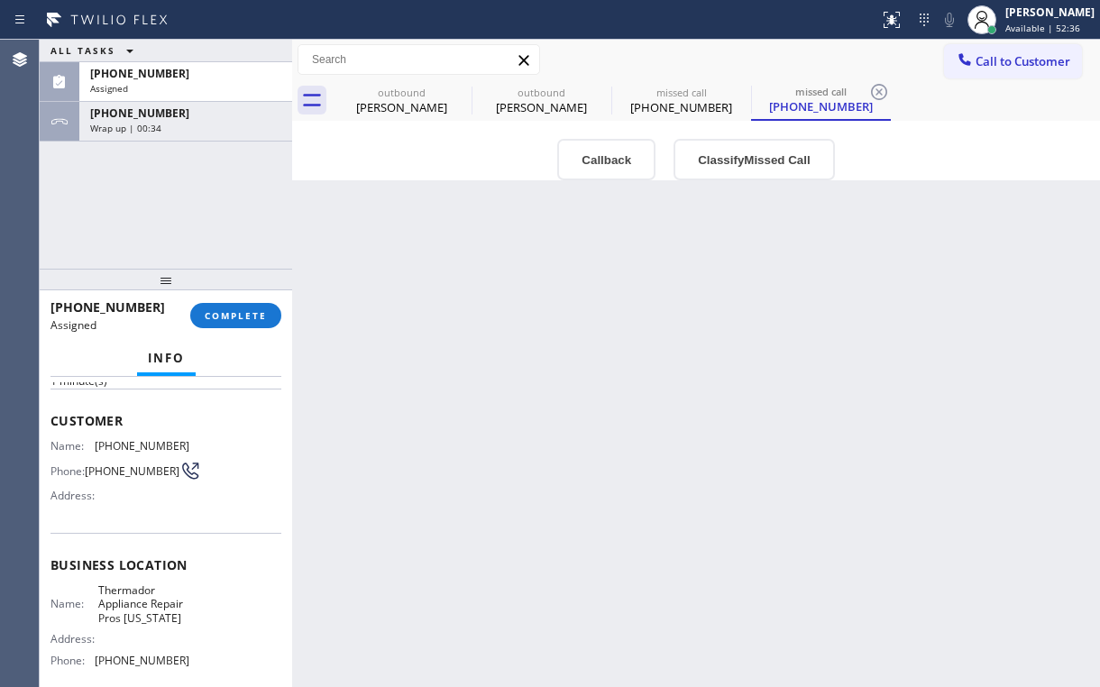
click at [227, 216] on div "ALL TASKS ALL TASKS ACTIVE TASKS TASKS IN WRAP UP [PHONE_NUMBER] Assigned [PHON…" at bounding box center [166, 154] width 253 height 229
click at [254, 318] on span "COMPLETE" at bounding box center [236, 315] width 62 height 13
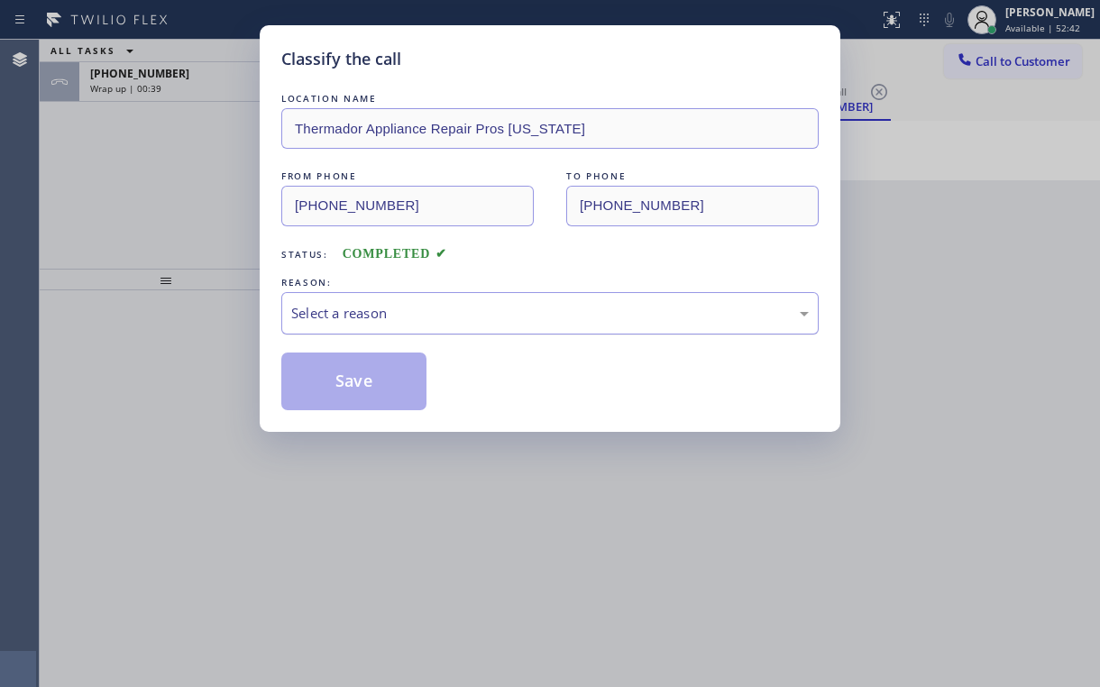
click at [335, 316] on div "Select a reason" at bounding box center [550, 313] width 518 height 21
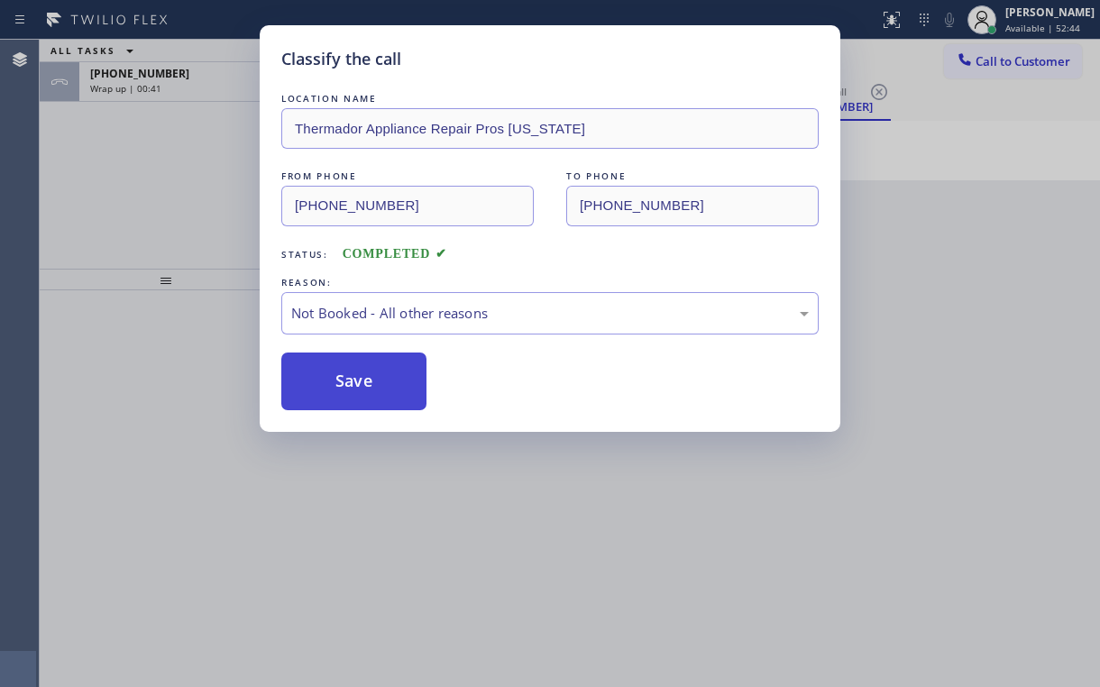
drag, startPoint x: 352, startPoint y: 373, endPoint x: 253, endPoint y: 258, distance: 151.6
click at [352, 372] on button "Save" at bounding box center [353, 382] width 145 height 58
click at [224, 232] on div "Classify the call LOCATION NAME Thermador Appliance Repair Pros [US_STATE] FROM…" at bounding box center [550, 343] width 1100 height 687
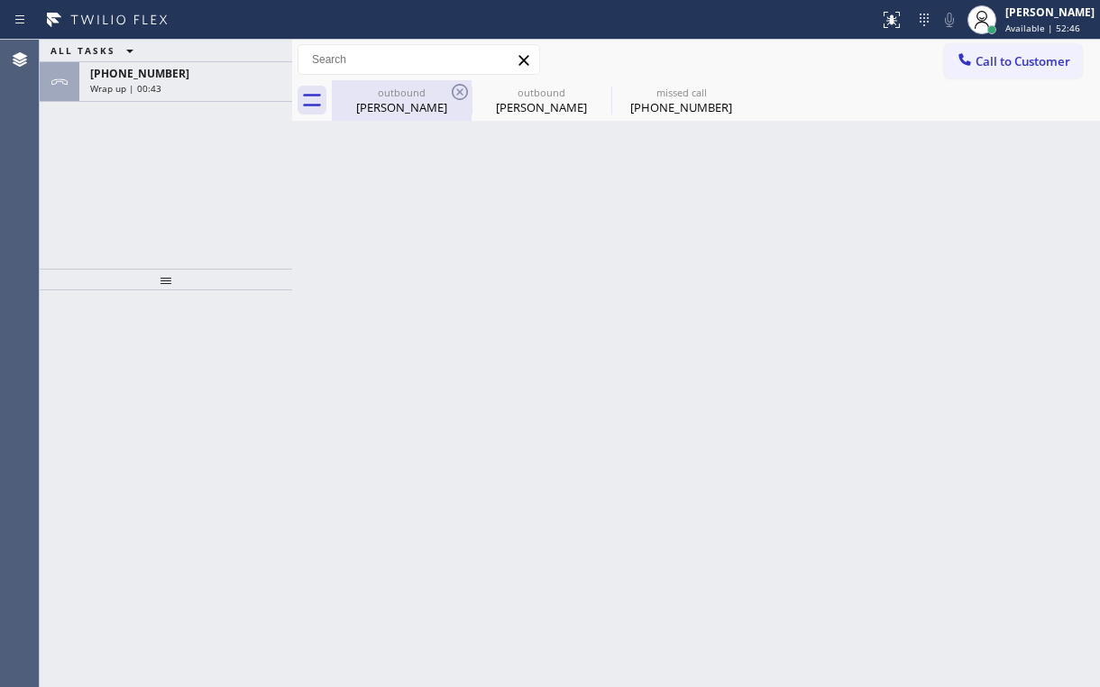
click at [410, 99] on div "[PERSON_NAME]" at bounding box center [402, 107] width 136 height 16
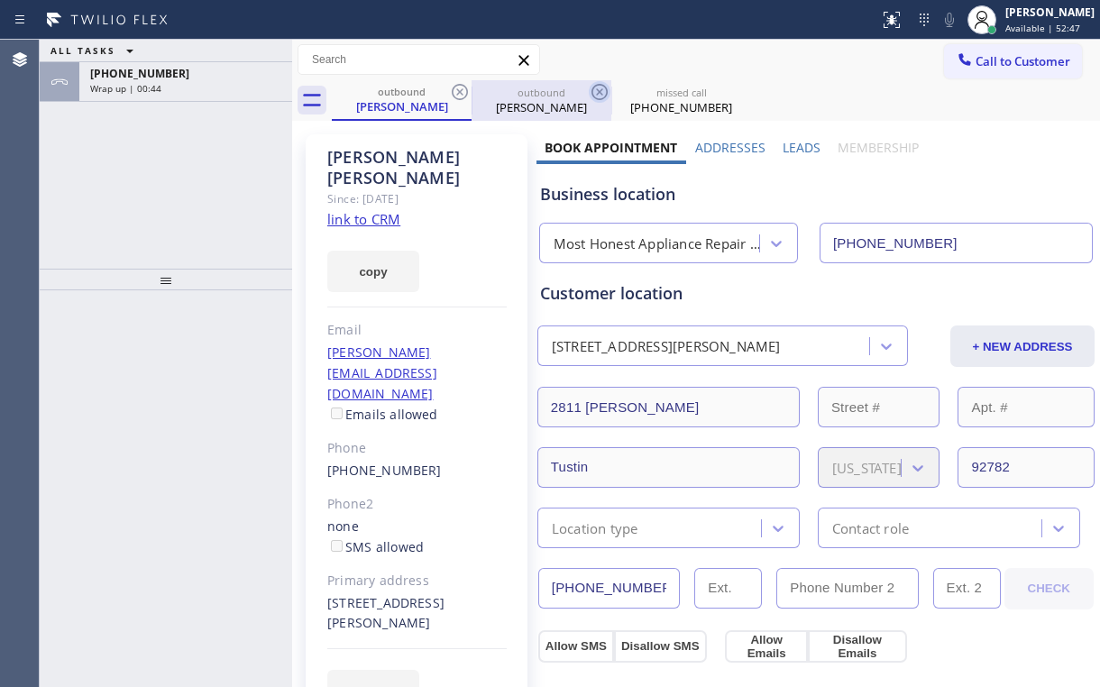
click at [464, 94] on icon at bounding box center [460, 92] width 22 height 22
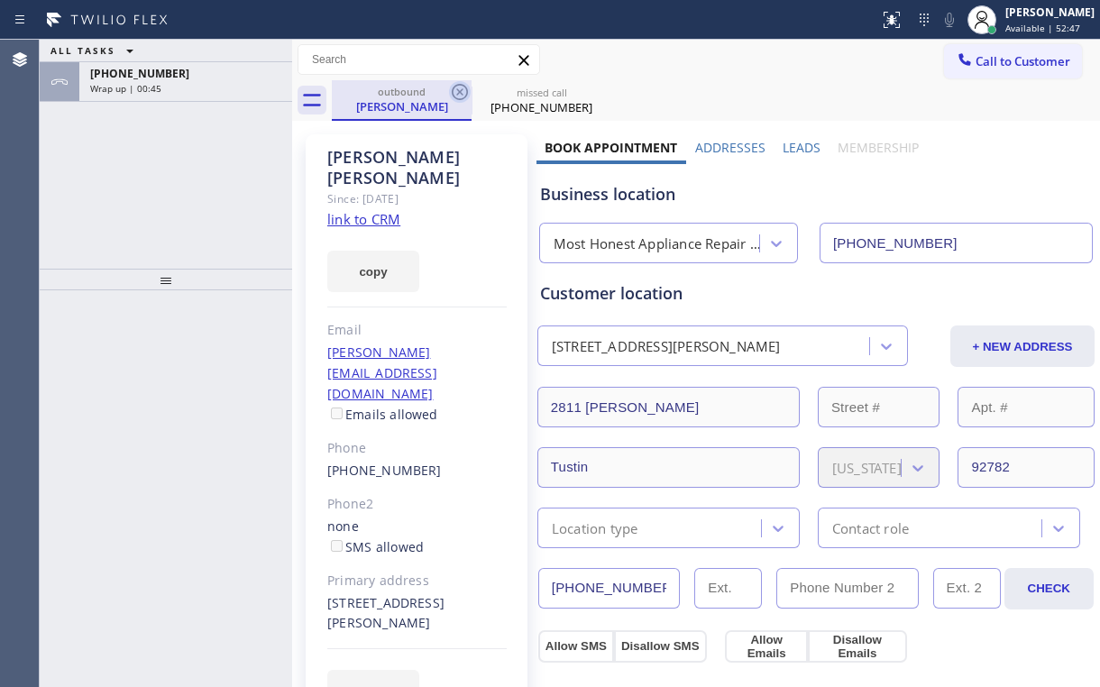
click at [462, 92] on icon at bounding box center [460, 92] width 22 height 22
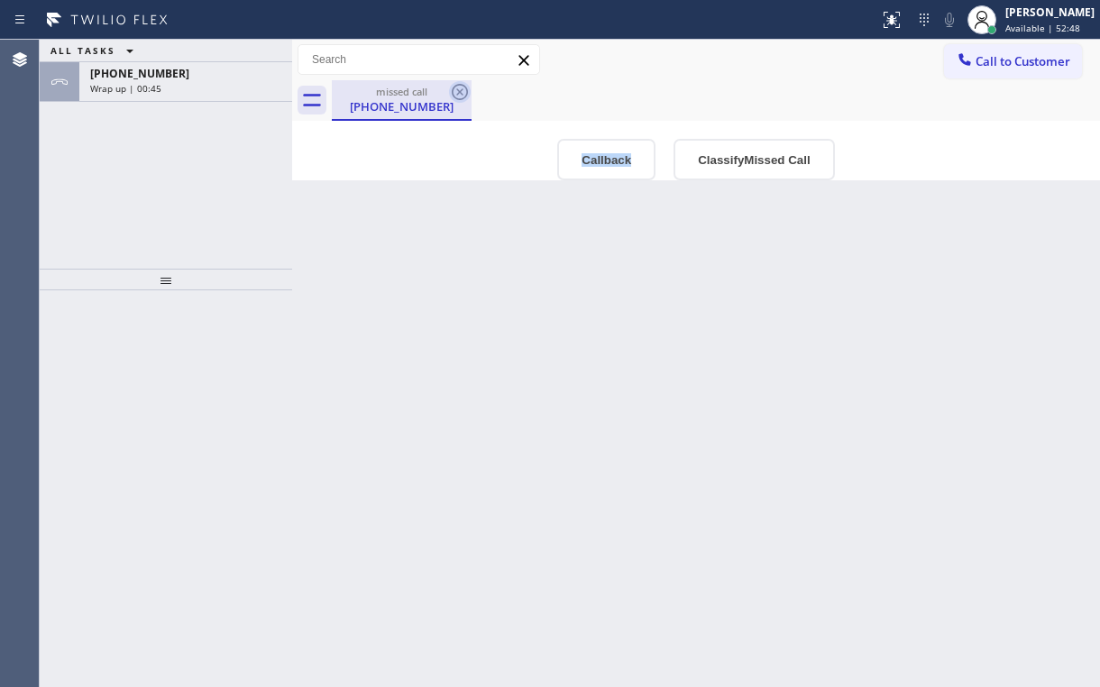
click at [461, 91] on icon at bounding box center [460, 92] width 16 height 16
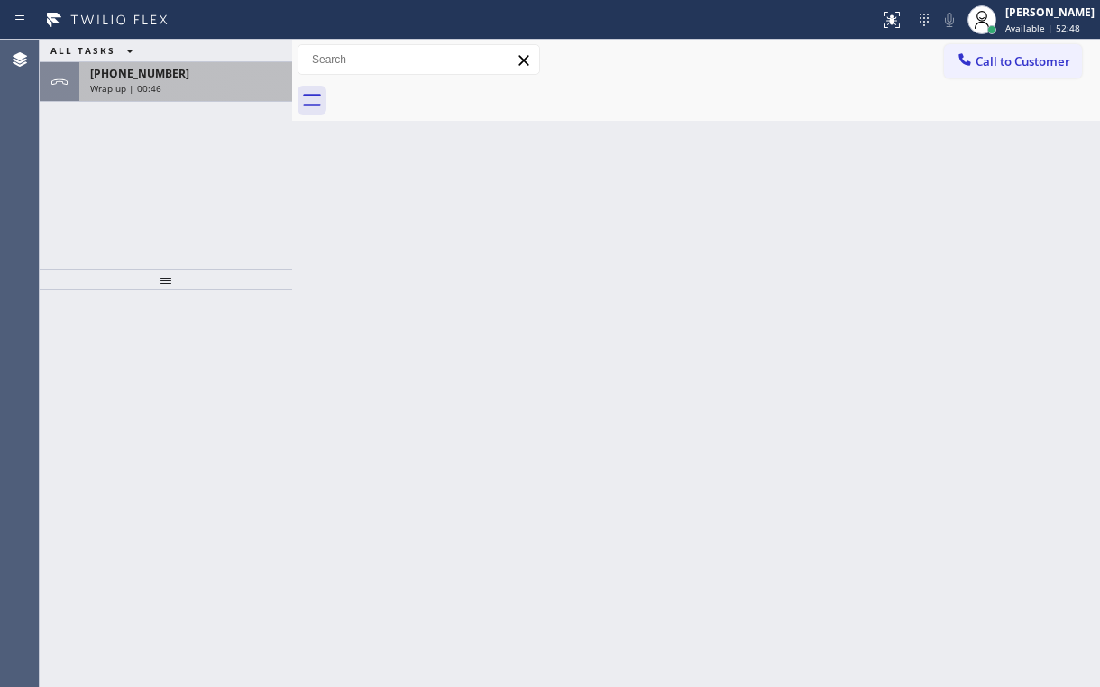
click at [216, 94] on div "[PHONE_NUMBER] Wrap up | 00:46" at bounding box center [182, 82] width 206 height 40
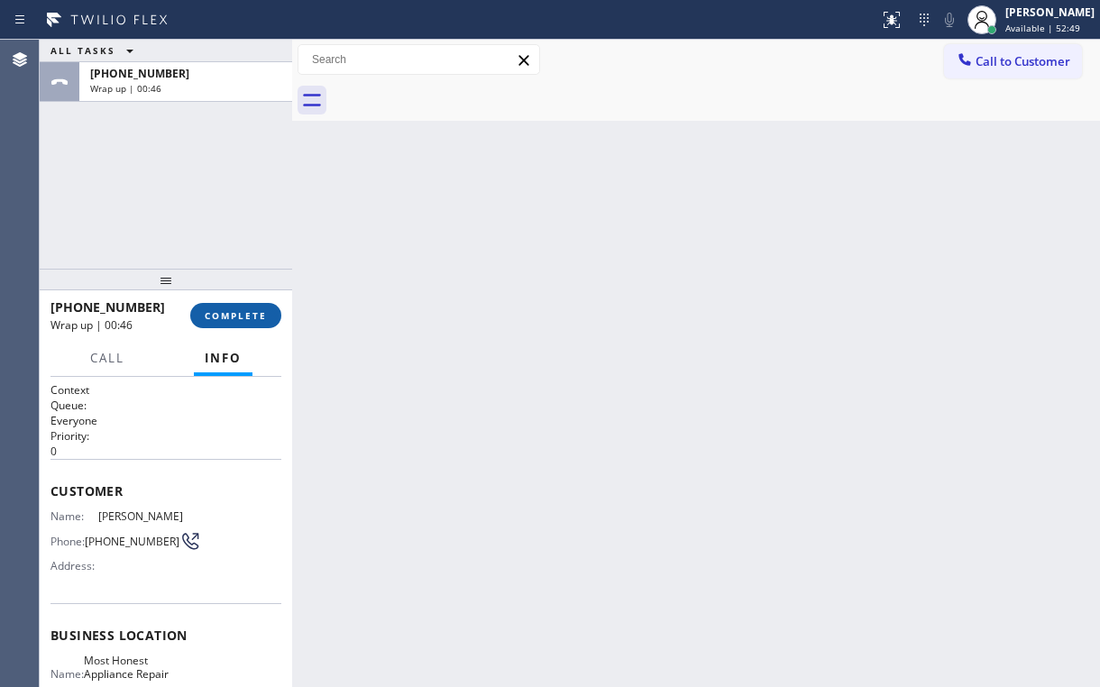
click at [235, 312] on span "COMPLETE" at bounding box center [236, 315] width 62 height 13
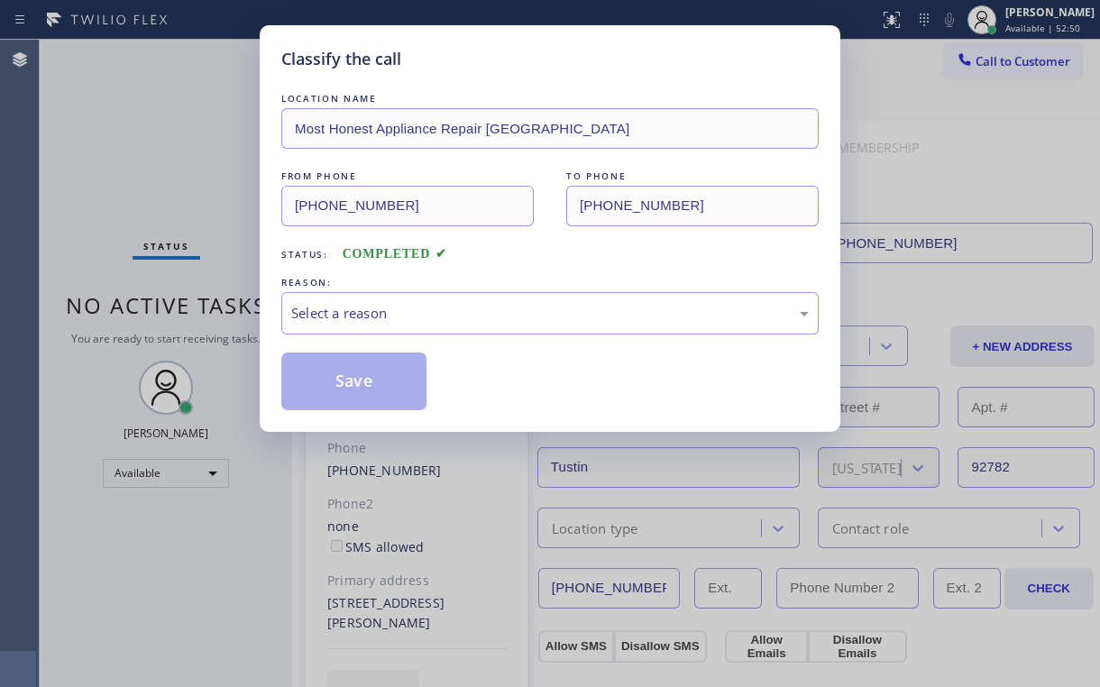
type input "[PHONE_NUMBER]"
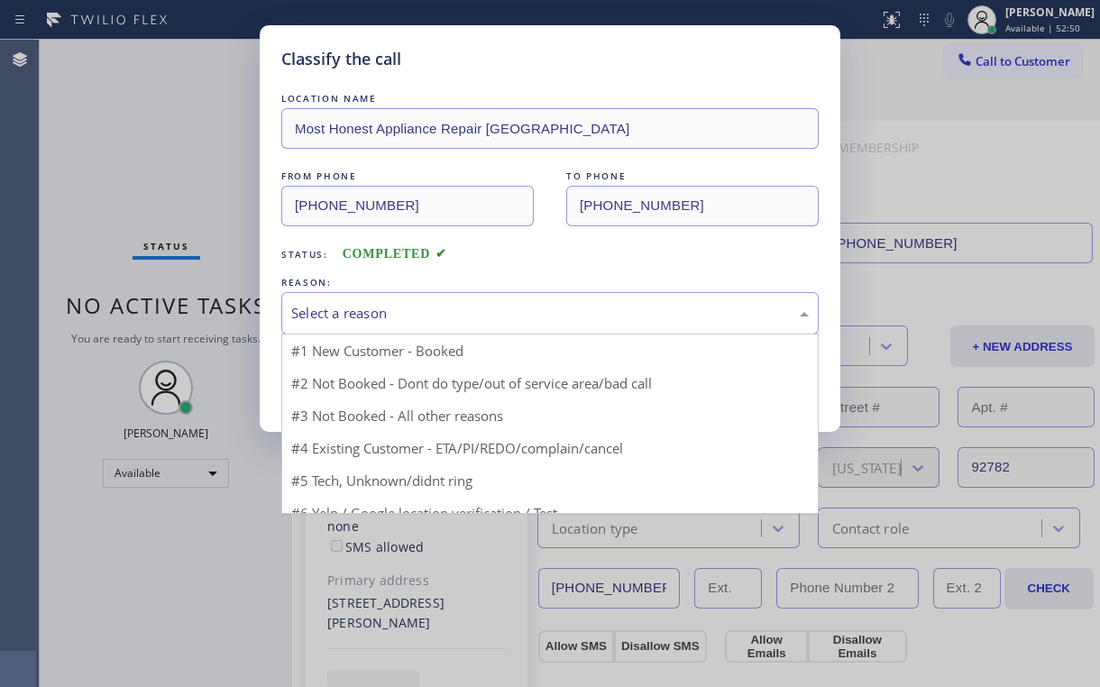
click at [347, 314] on div "Select a reason" at bounding box center [550, 313] width 518 height 21
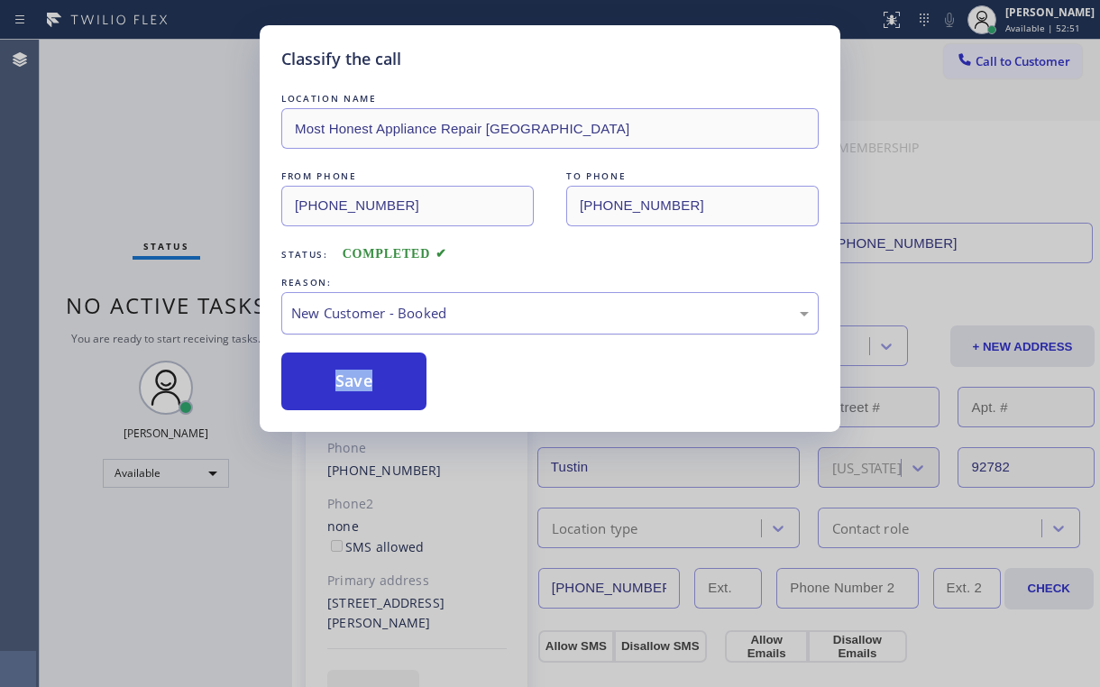
drag, startPoint x: 326, startPoint y: 393, endPoint x: 293, endPoint y: 321, distance: 79.5
click at [327, 393] on button "Save" at bounding box center [353, 382] width 145 height 58
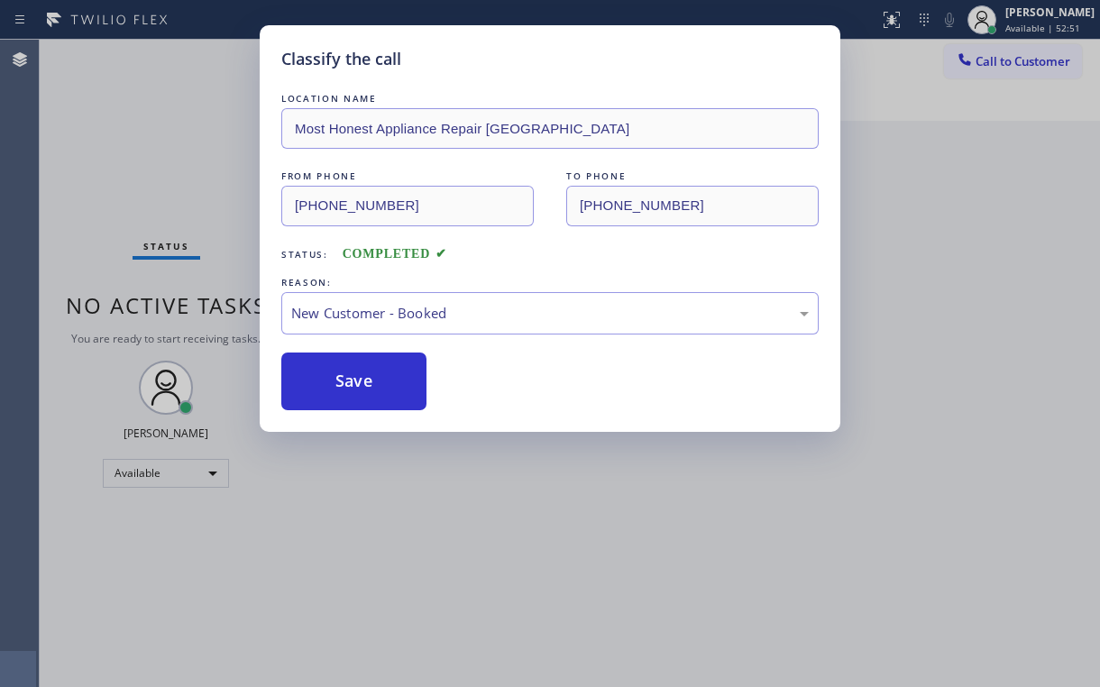
click at [191, 159] on div "Classify the call LOCATION NAME Most Honest Appliance Repair [GEOGRAPHIC_DATA] …" at bounding box center [550, 343] width 1100 height 687
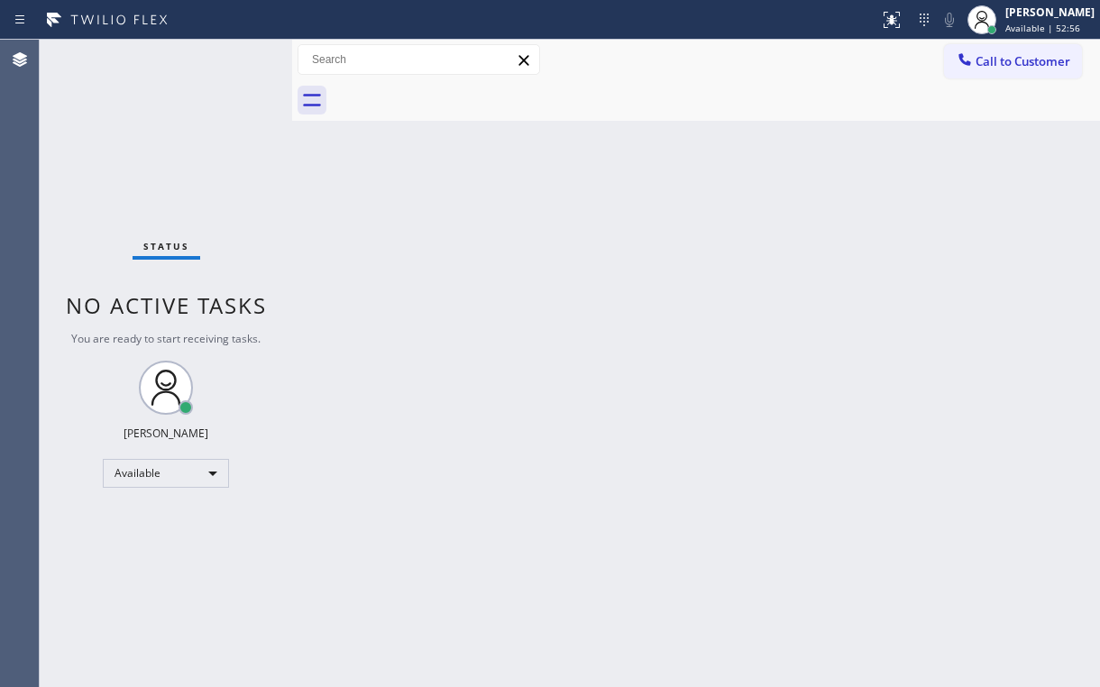
click at [996, 190] on div "Back to Dashboard Change Sender ID Customers Technicians Select a contact Outbo…" at bounding box center [696, 364] width 808 height 648
click at [1006, 73] on button "Call to Customer" at bounding box center [1013, 61] width 138 height 34
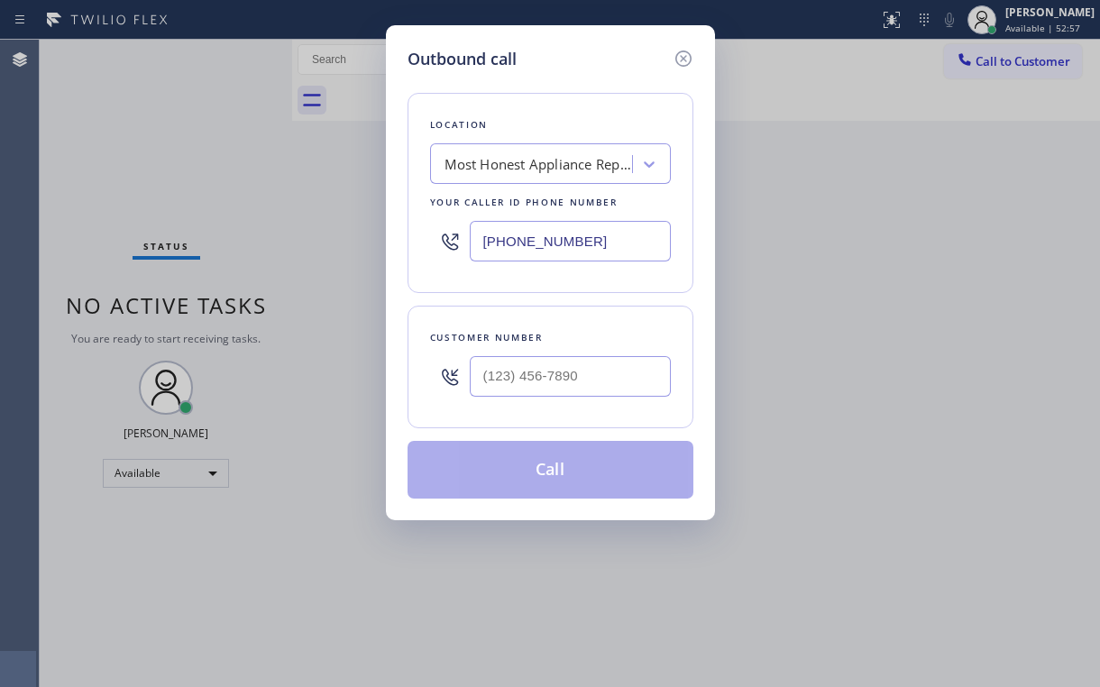
drag, startPoint x: 573, startPoint y: 238, endPoint x: 355, endPoint y: 307, distance: 227.9
click at [379, 247] on div "Outbound call Location Most Honest Appliance Repair [GEOGRAPHIC_DATA] Your call…" at bounding box center [550, 343] width 1100 height 687
paste input "332) 334-8174"
type input "[PHONE_NUMBER]"
drag, startPoint x: 990, startPoint y: 282, endPoint x: 660, endPoint y: 284, distance: 330.1
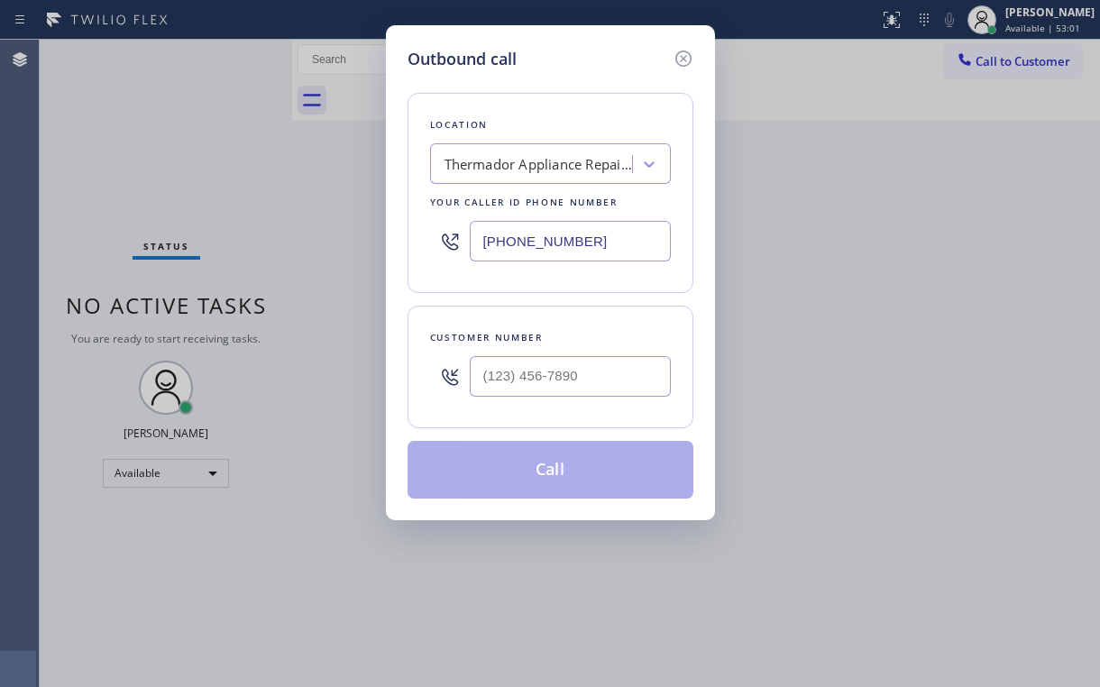
click at [986, 282] on div "Outbound call Location Thermador Appliance Repair Pros [US_STATE] Your caller i…" at bounding box center [550, 343] width 1100 height 687
click at [556, 397] on div at bounding box center [570, 376] width 201 height 59
click at [575, 373] on input "(___) ___-____" at bounding box center [570, 376] width 201 height 41
paste input "305) 771-6197"
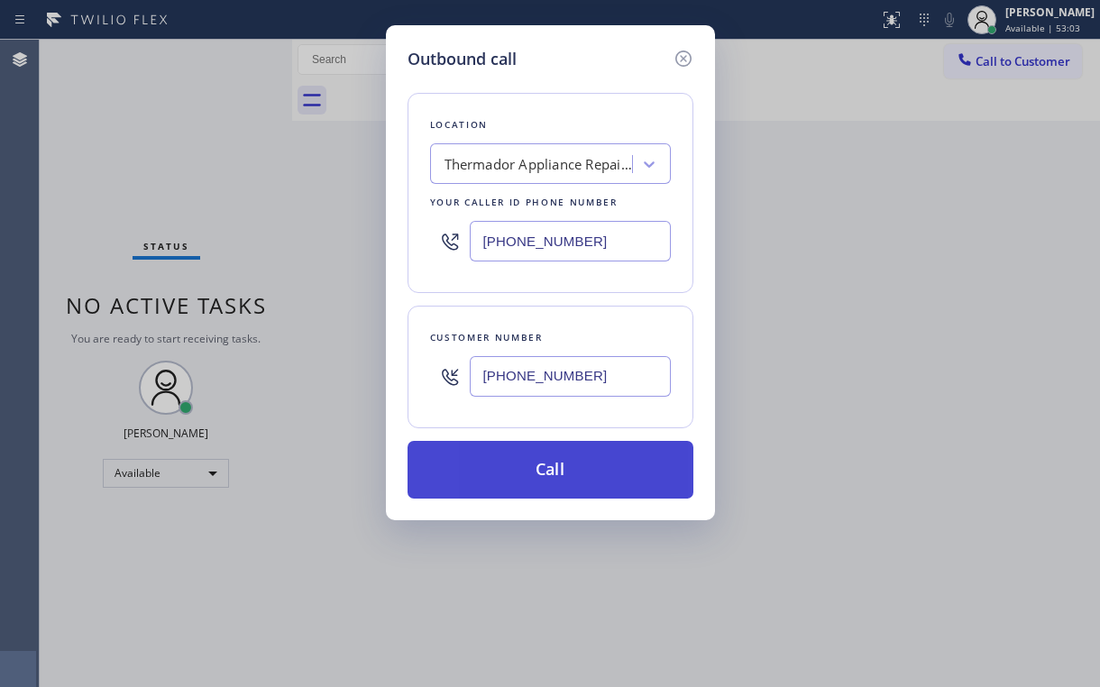
type input "[PHONE_NUMBER]"
click at [542, 473] on button "Call" at bounding box center [551, 470] width 286 height 58
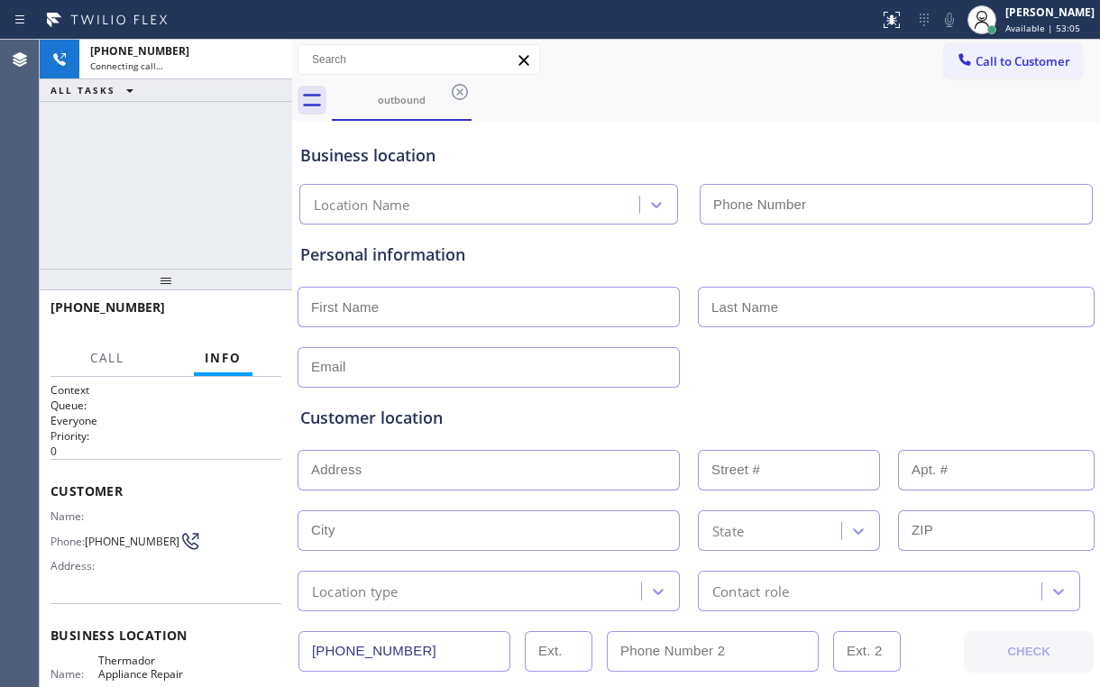
type input "[PHONE_NUMBER]"
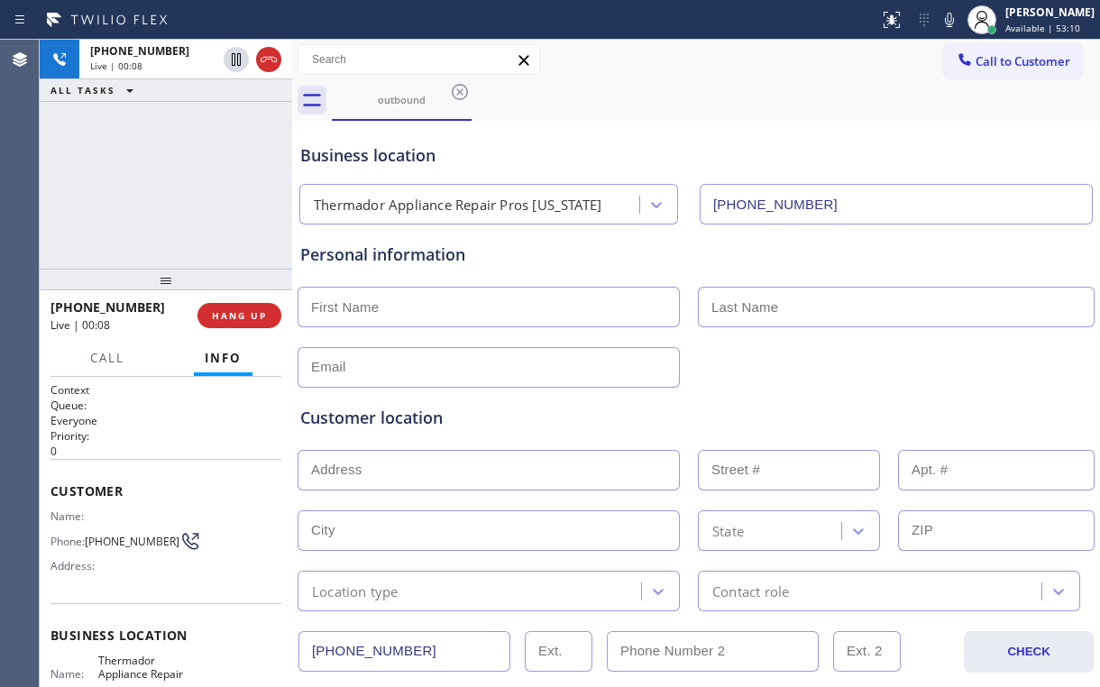
drag, startPoint x: 131, startPoint y: 177, endPoint x: 173, endPoint y: 192, distance: 45.1
click at [133, 177] on div "[PHONE_NUMBER] Live | 00:08 ALL TASKS ALL TASKS ACTIVE TASKS TASKS IN WRAP UP" at bounding box center [166, 154] width 253 height 229
click at [182, 185] on div "[PHONE_NUMBER] Live | 00:09 ALL TASKS ALL TASKS ACTIVE TASKS TASKS IN WRAP UP" at bounding box center [166, 154] width 253 height 229
drag, startPoint x: 182, startPoint y: 185, endPoint x: 172, endPoint y: 184, distance: 10.0
click at [172, 184] on div "[PHONE_NUMBER] Live | 00:11 ALL TASKS ALL TASKS ACTIVE TASKS TASKS IN WRAP UP" at bounding box center [166, 154] width 253 height 229
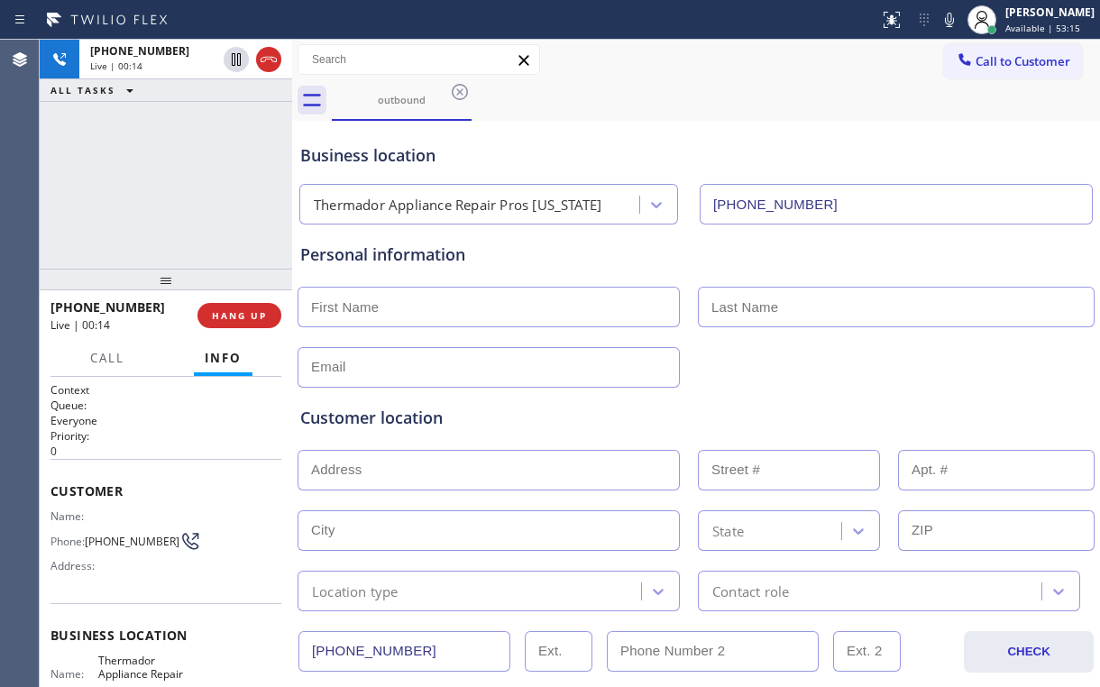
click at [172, 184] on div "[PHONE_NUMBER] Live | 00:14 ALL TASKS ALL TASKS ACTIVE TASKS TASKS IN WRAP UP" at bounding box center [166, 154] width 253 height 229
drag, startPoint x: 257, startPoint y: 321, endPoint x: 354, endPoint y: 246, distance: 122.1
click at [354, 246] on div "[PHONE_NUMBER] Live | 00:19 ALL TASKS ALL TASKS ACTIVE TASKS TASKS IN WRAP UP […" at bounding box center [570, 364] width 1061 height 648
drag, startPoint x: 411, startPoint y: 254, endPoint x: 366, endPoint y: 260, distance: 45.4
click at [366, 260] on div "Personal information" at bounding box center [696, 255] width 792 height 24
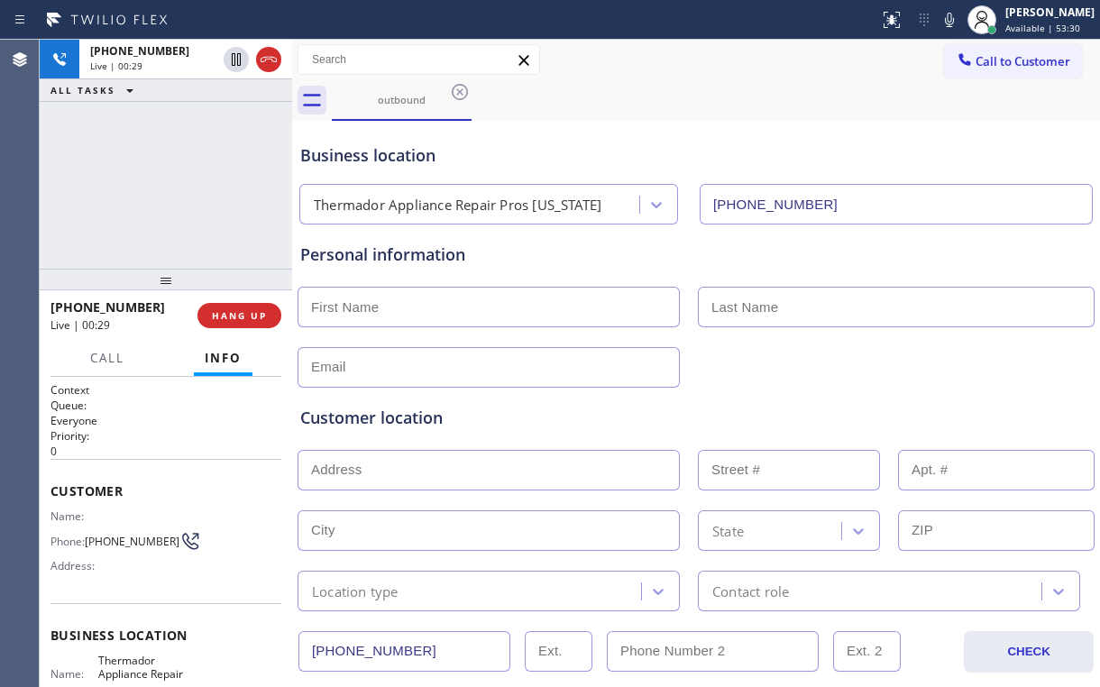
drag, startPoint x: 230, startPoint y: 207, endPoint x: 218, endPoint y: 200, distance: 13.8
click at [225, 204] on div "[PHONE_NUMBER] Live | 00:29 ALL TASKS ALL TASKS ACTIVE TASKS TASKS IN WRAP UP" at bounding box center [166, 154] width 253 height 229
click at [176, 186] on div "[PHONE_NUMBER] Live | 00:30 ALL TASKS ALL TASKS ACTIVE TASKS TASKS IN WRAP UP" at bounding box center [166, 154] width 253 height 229
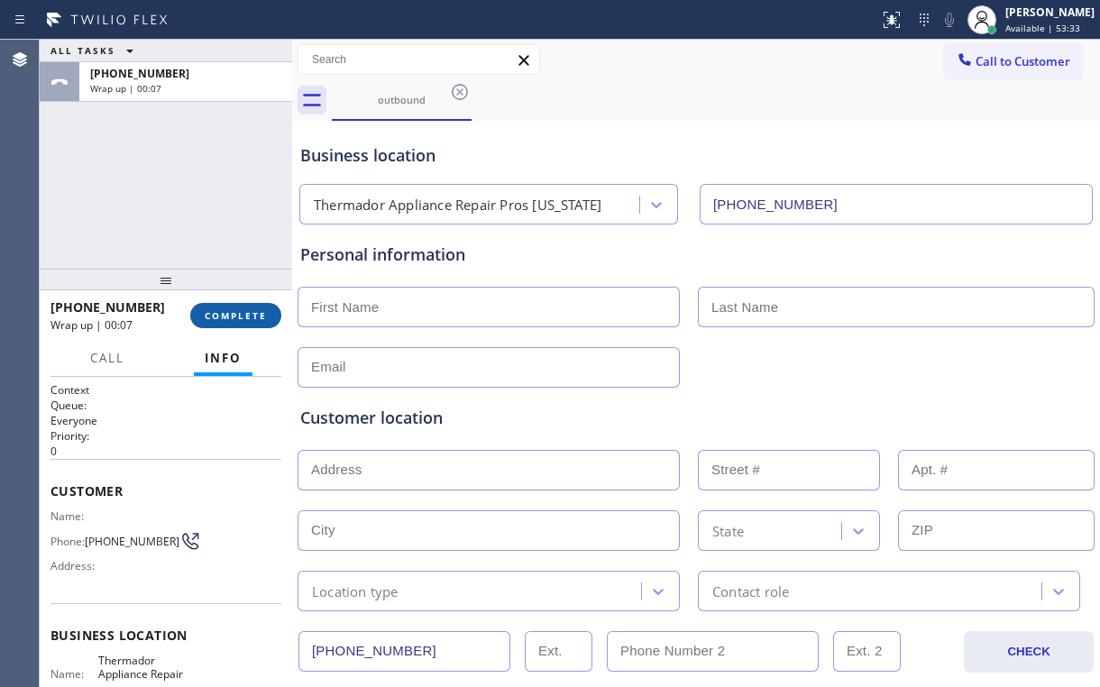
click at [249, 318] on span "COMPLETE" at bounding box center [236, 315] width 62 height 13
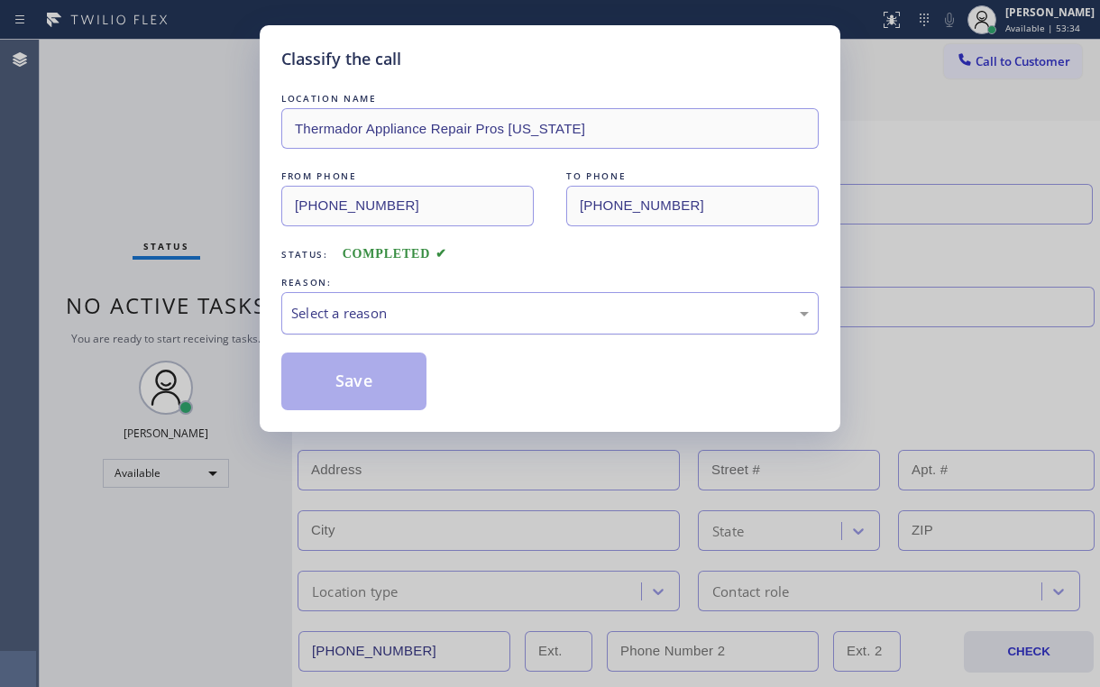
click at [351, 320] on div "Select a reason" at bounding box center [550, 313] width 518 height 21
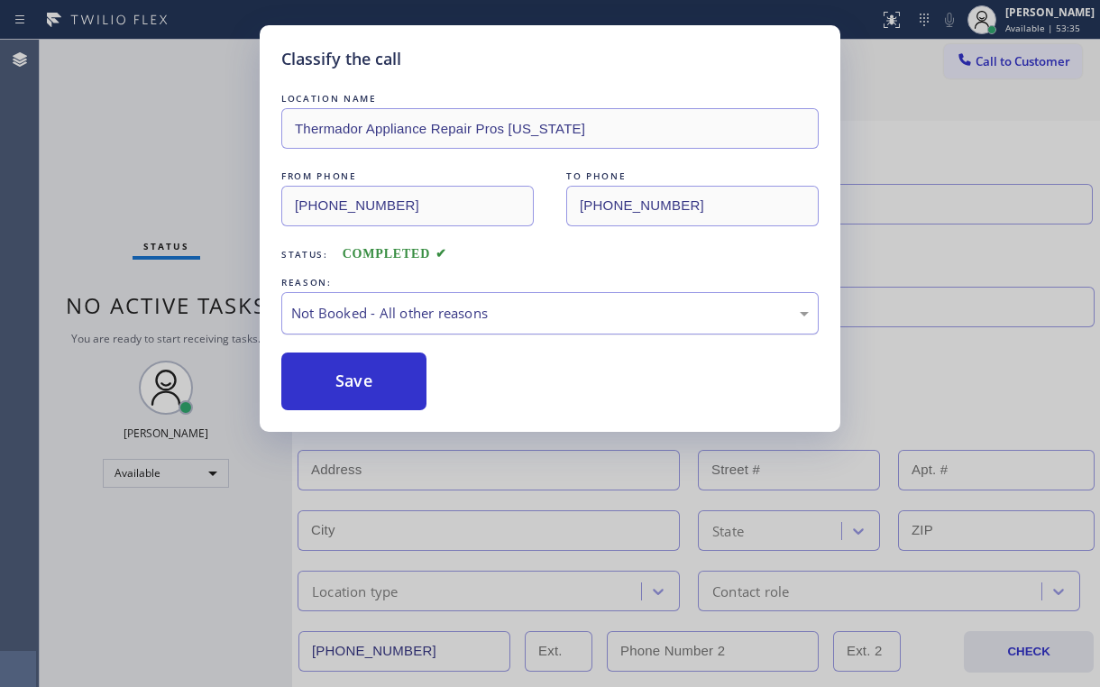
drag, startPoint x: 354, startPoint y: 373, endPoint x: 282, endPoint y: 308, distance: 96.4
click at [356, 373] on button "Save" at bounding box center [353, 382] width 145 height 58
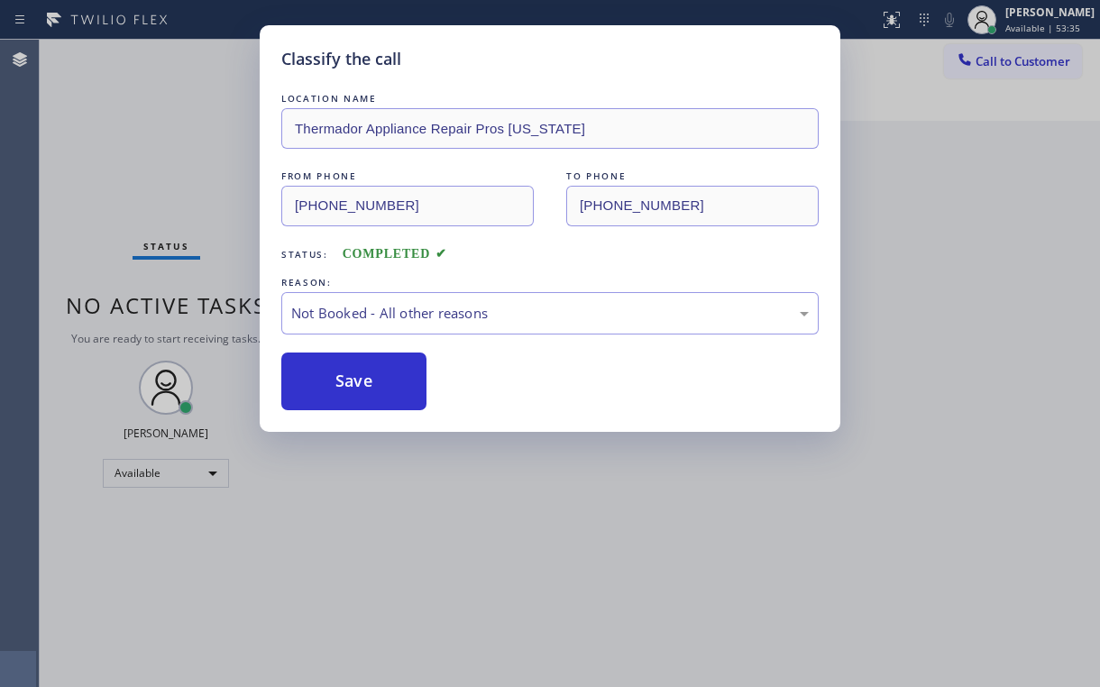
click at [168, 195] on div "Classify the call LOCATION NAME Thermador Appliance Repair Pros [US_STATE] FROM…" at bounding box center [550, 343] width 1100 height 687
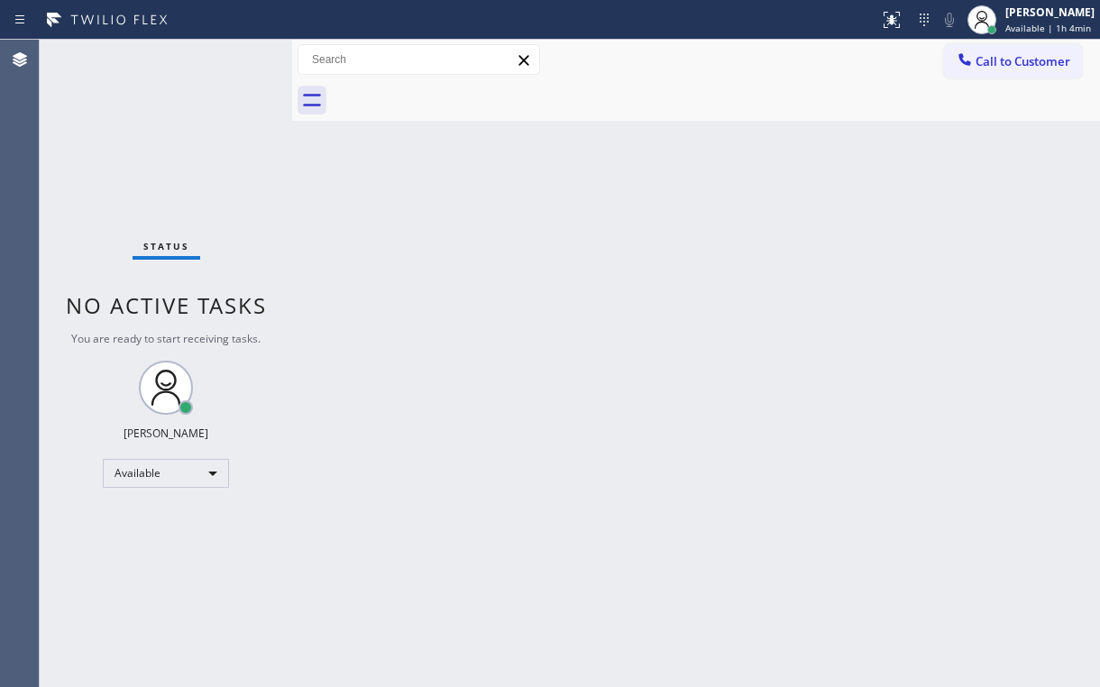
click at [130, 92] on div "Status No active tasks You are ready to start receiving tasks. [PERSON_NAME] Av…" at bounding box center [166, 364] width 253 height 648
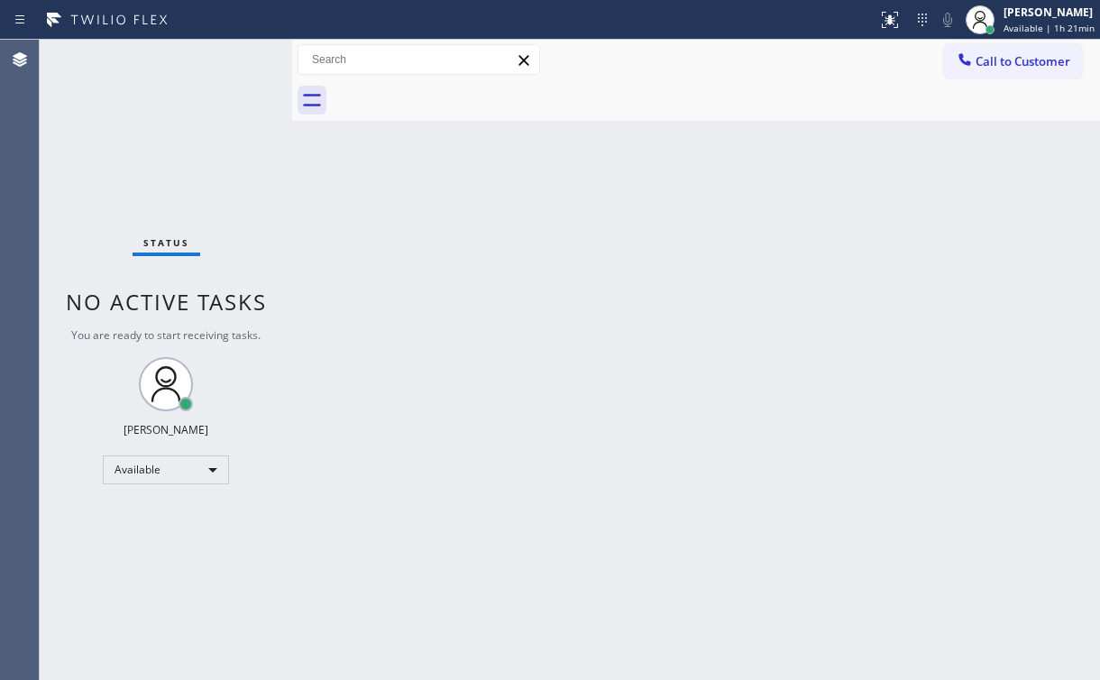
click at [1007, 70] on button "Call to Customer" at bounding box center [1013, 61] width 138 height 34
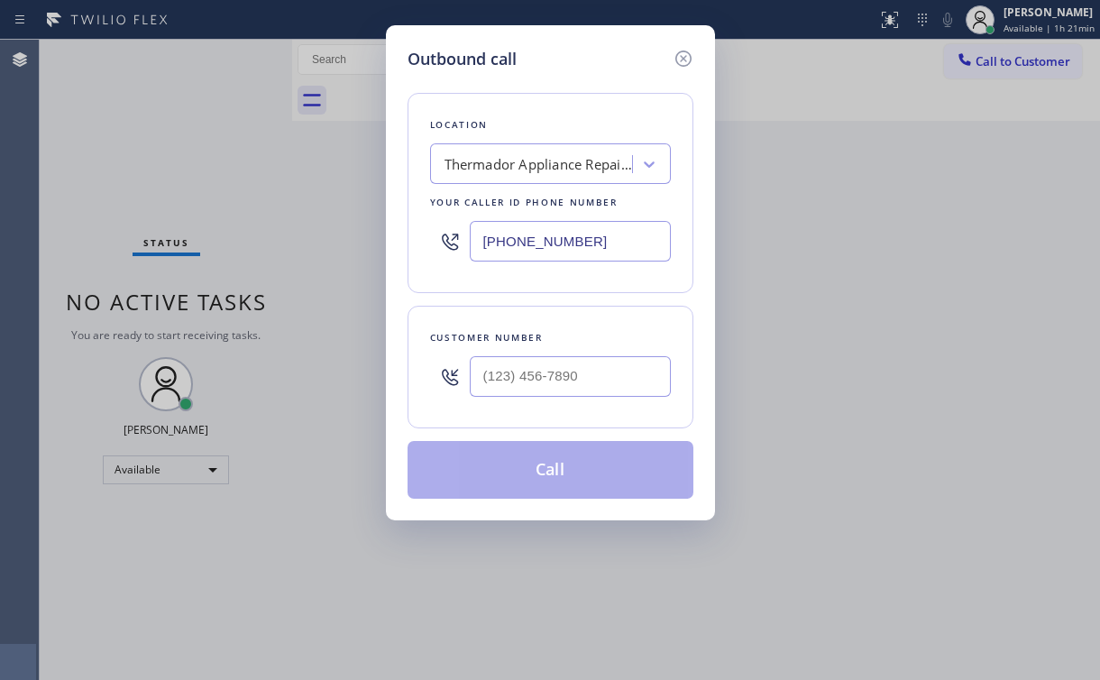
drag, startPoint x: 597, startPoint y: 238, endPoint x: 280, endPoint y: 238, distance: 317.5
click at [327, 238] on div "Outbound call Location Thermador Appliance Repair Pros [US_STATE] Your caller i…" at bounding box center [550, 340] width 1100 height 680
paste input "213) 344-0607"
type input "[PHONE_NUMBER]"
click at [556, 376] on input "(___) ___-____" at bounding box center [570, 376] width 201 height 41
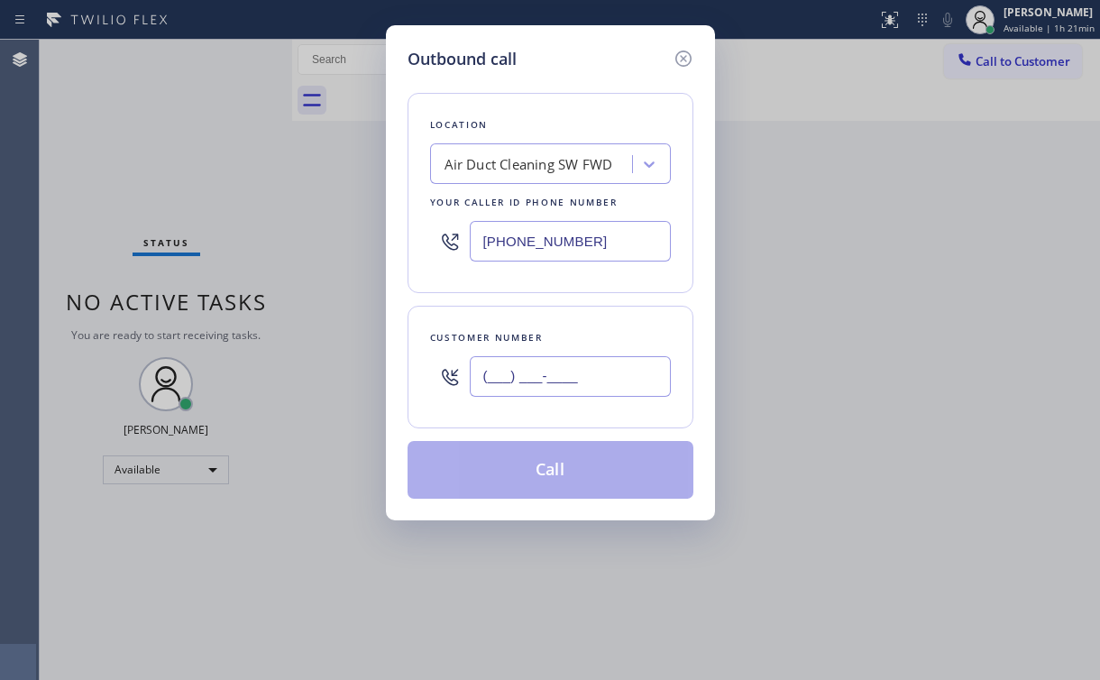
paste input "424) 204-4261"
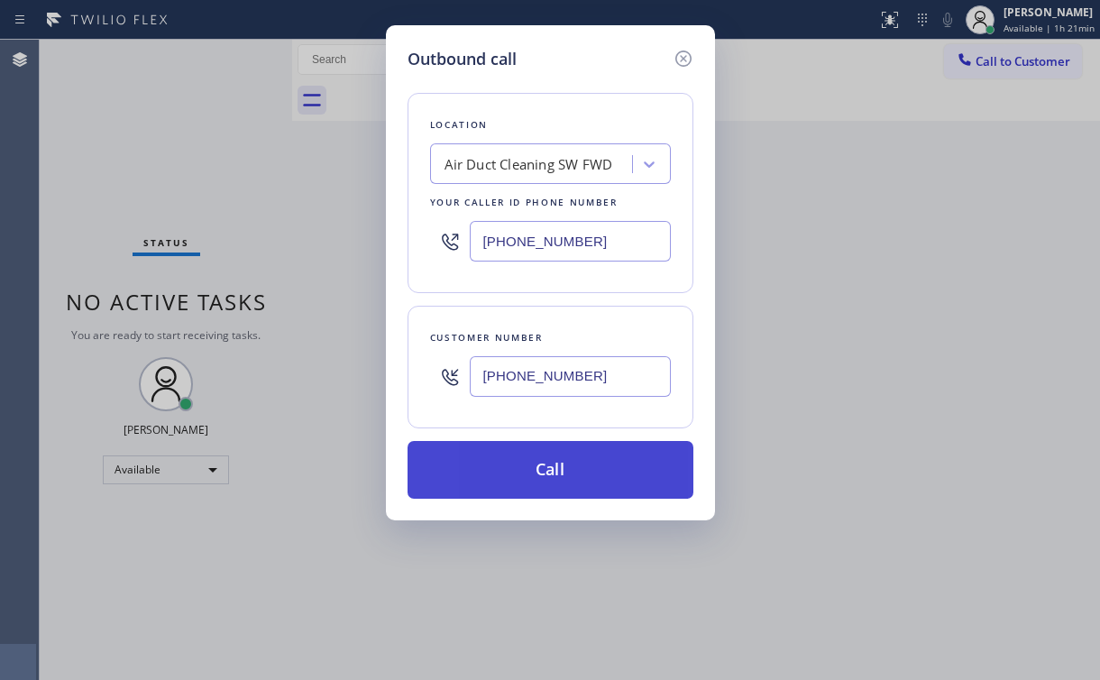
type input "[PHONE_NUMBER]"
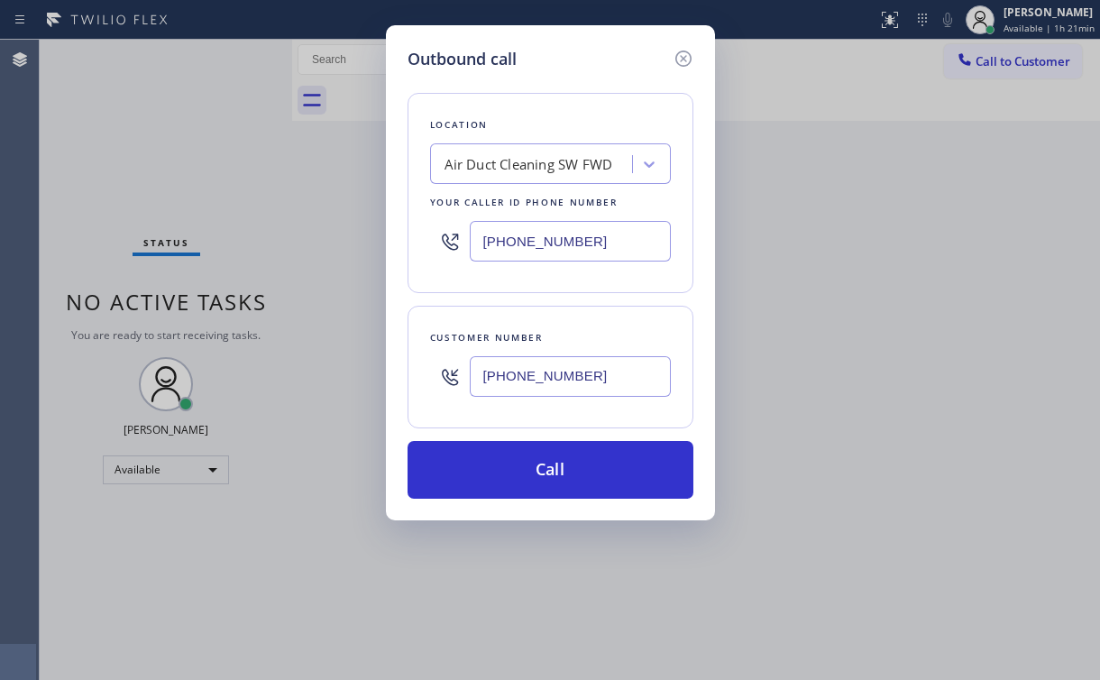
drag, startPoint x: 494, startPoint y: 464, endPoint x: 454, endPoint y: 675, distance: 214.9
click at [494, 467] on button "Call" at bounding box center [551, 470] width 286 height 58
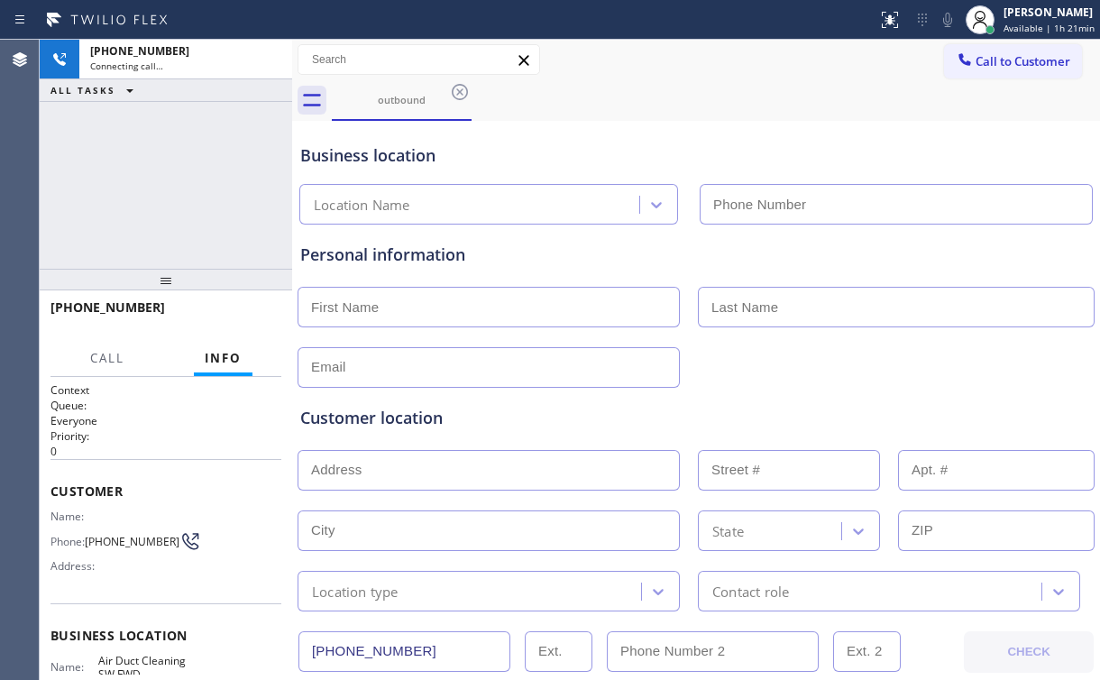
type input "[PHONE_NUMBER]"
click at [184, 174] on div "[PHONE_NUMBER] Connecting call… ALL TASKS ALL TASKS ACTIVE TASKS TASKS IN WRAP …" at bounding box center [166, 154] width 253 height 229
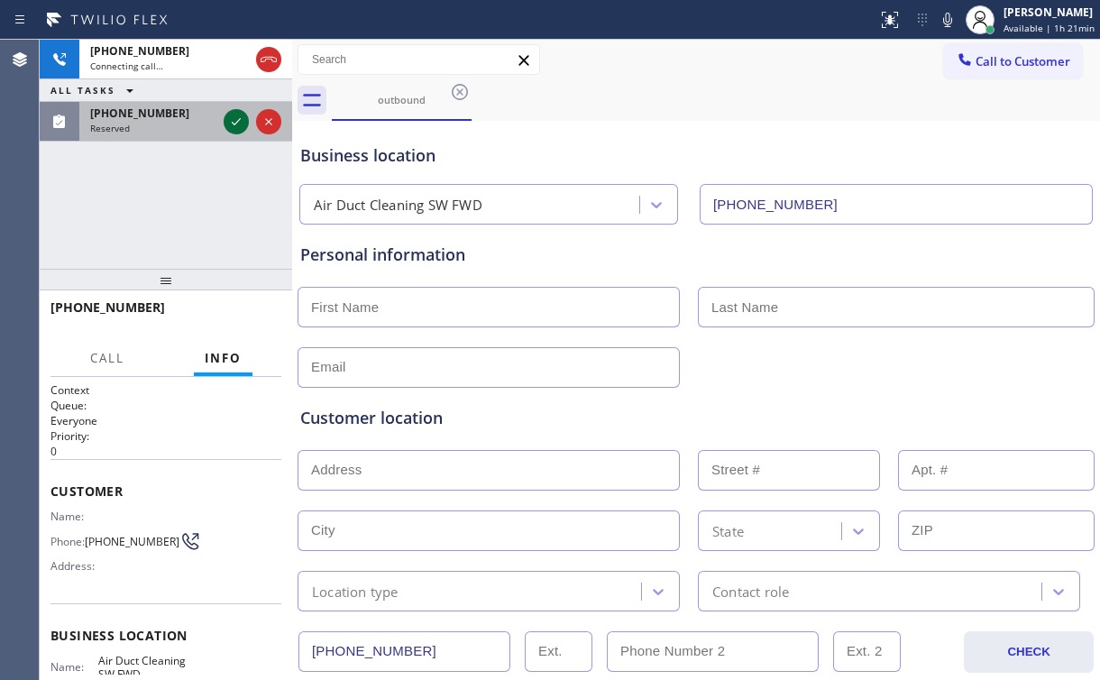
click at [237, 120] on icon at bounding box center [236, 122] width 22 height 22
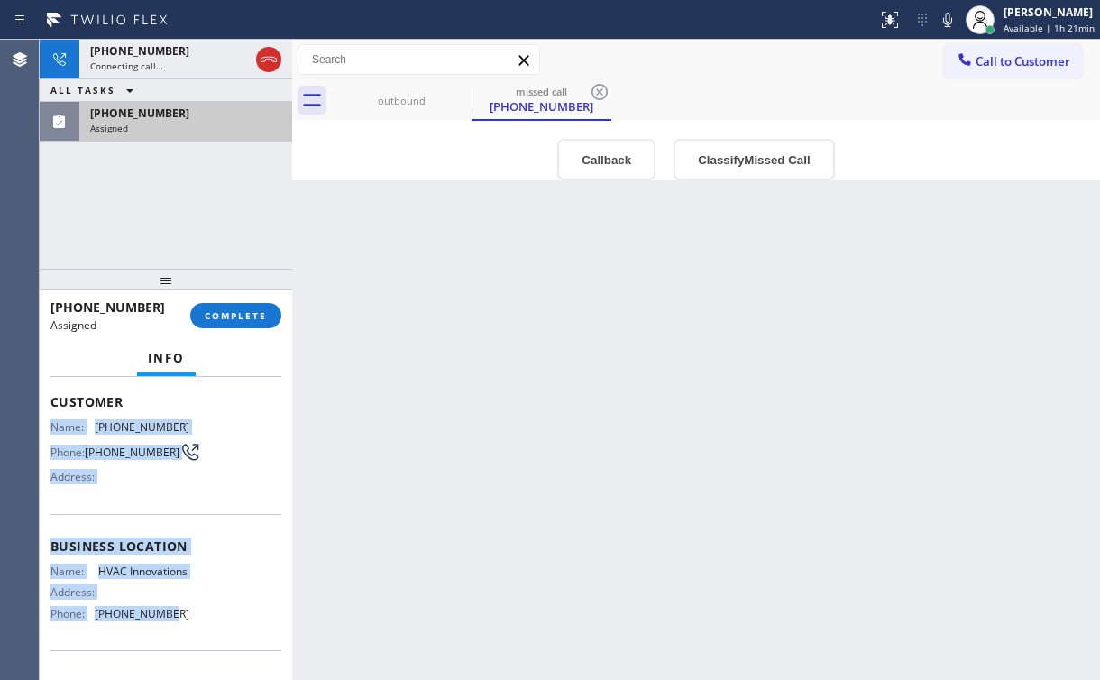
scroll to position [144, 0]
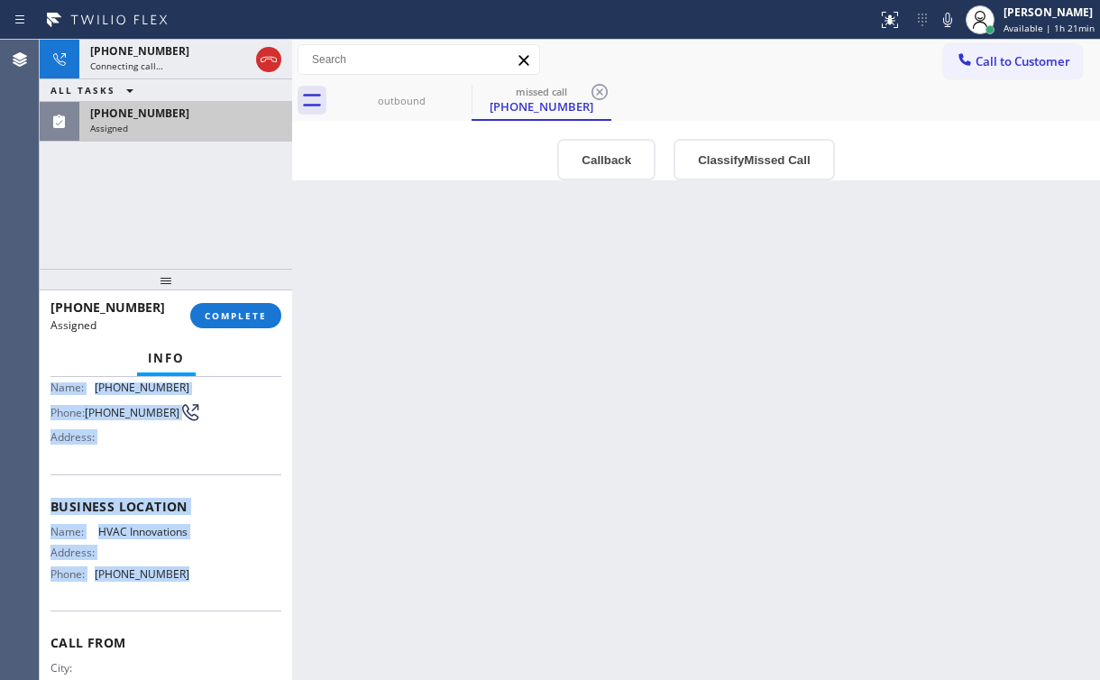
drag, startPoint x: 47, startPoint y: 455, endPoint x: 179, endPoint y: 595, distance: 193.3
click at [179, 595] on div "Context Queue: [Test] Voicemails Priority: 0 Task Age: Customer Name: [PHONE_NU…" at bounding box center [166, 529] width 253 height 304
copy div "Name: [PHONE_NUMBER] Phone: [PHONE_NUMBER] Address: Business location Name: HVA…"
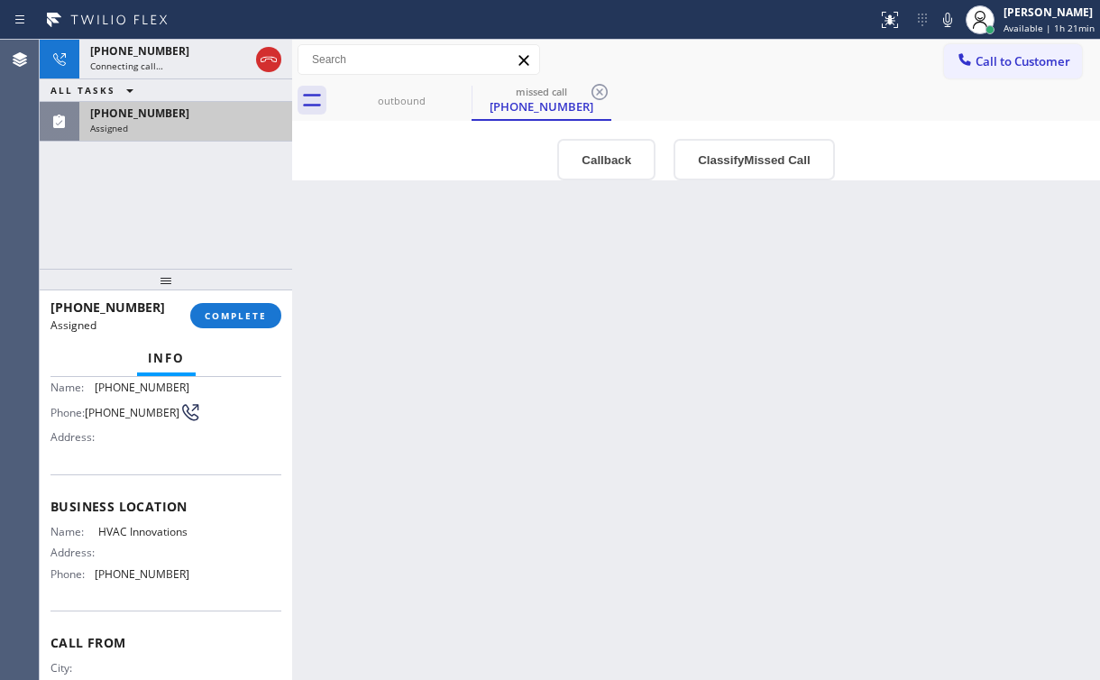
drag, startPoint x: 152, startPoint y: 171, endPoint x: 169, endPoint y: 180, distance: 19.4
click at [152, 172] on div "[PHONE_NUMBER] Connecting call… ALL TASKS ALL TASKS ACTIVE TASKS TASKS IN WRAP …" at bounding box center [166, 154] width 253 height 229
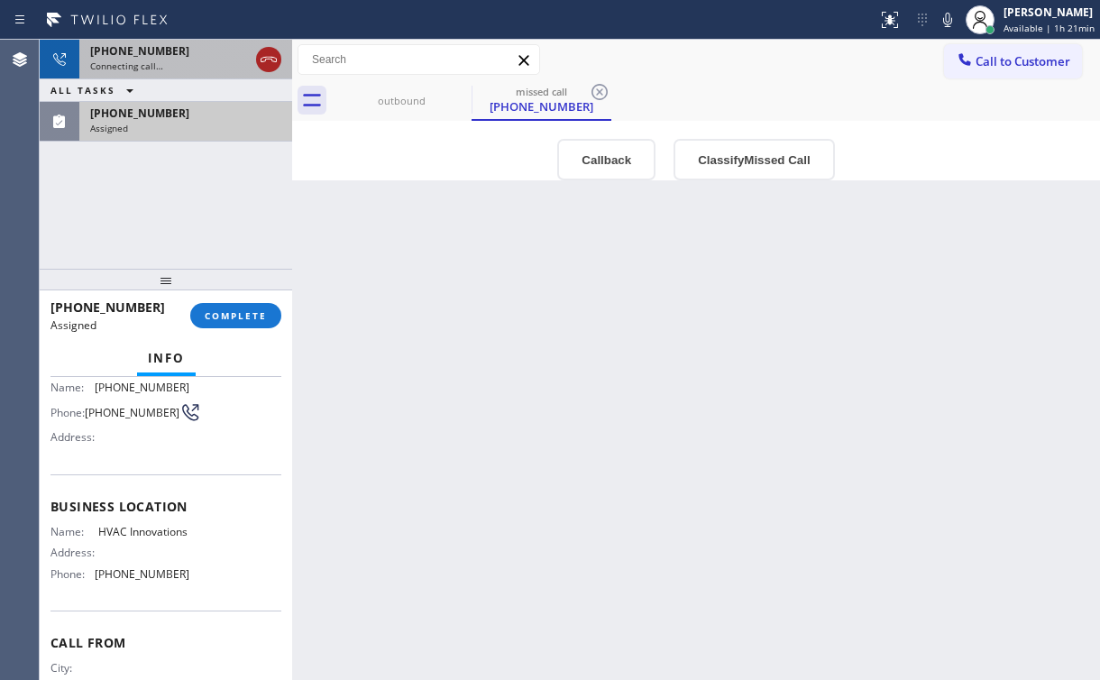
click at [264, 60] on icon at bounding box center [269, 60] width 22 height 22
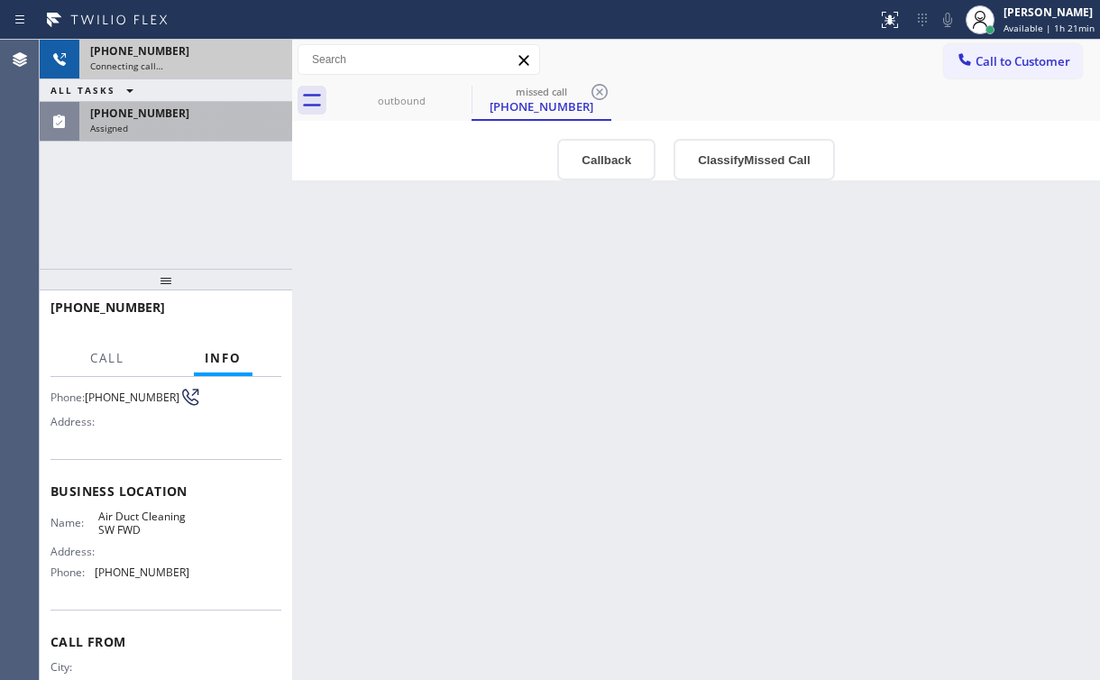
scroll to position [130, 0]
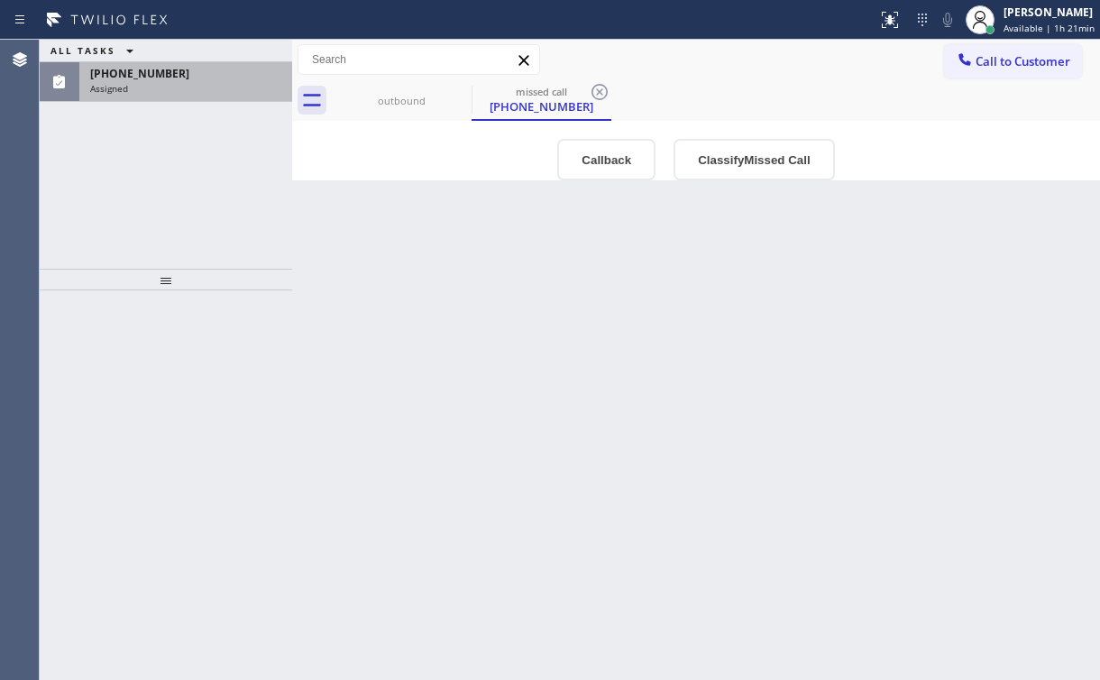
click at [203, 78] on div "[PHONE_NUMBER]" at bounding box center [185, 73] width 191 height 15
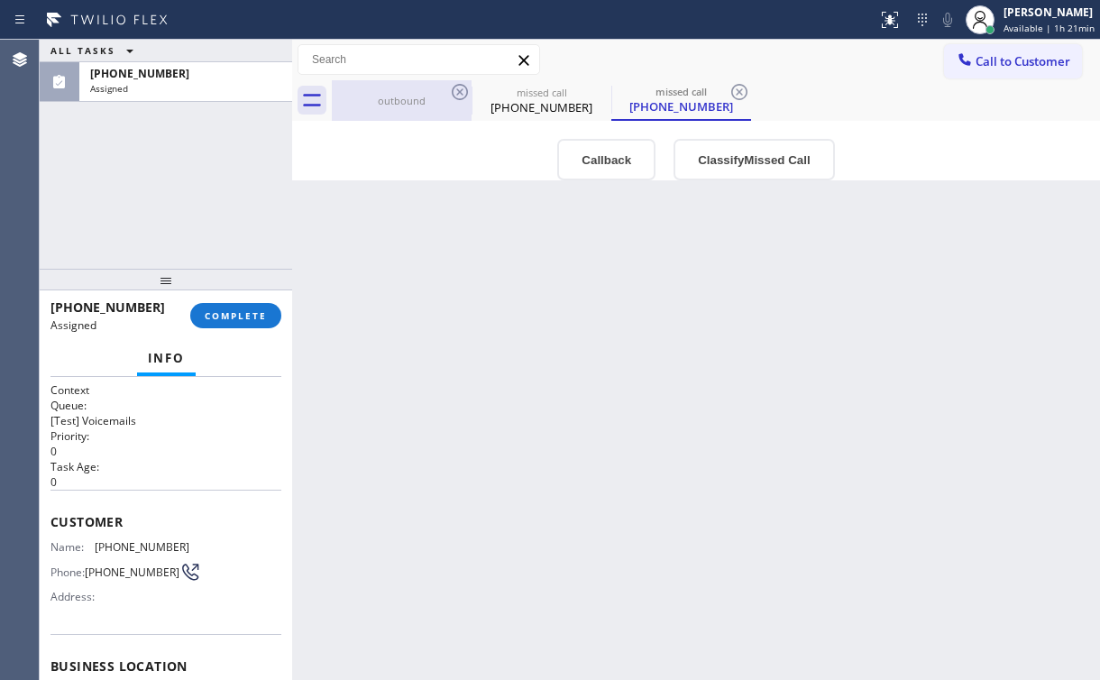
click at [381, 101] on div "outbound" at bounding box center [402, 101] width 136 height 14
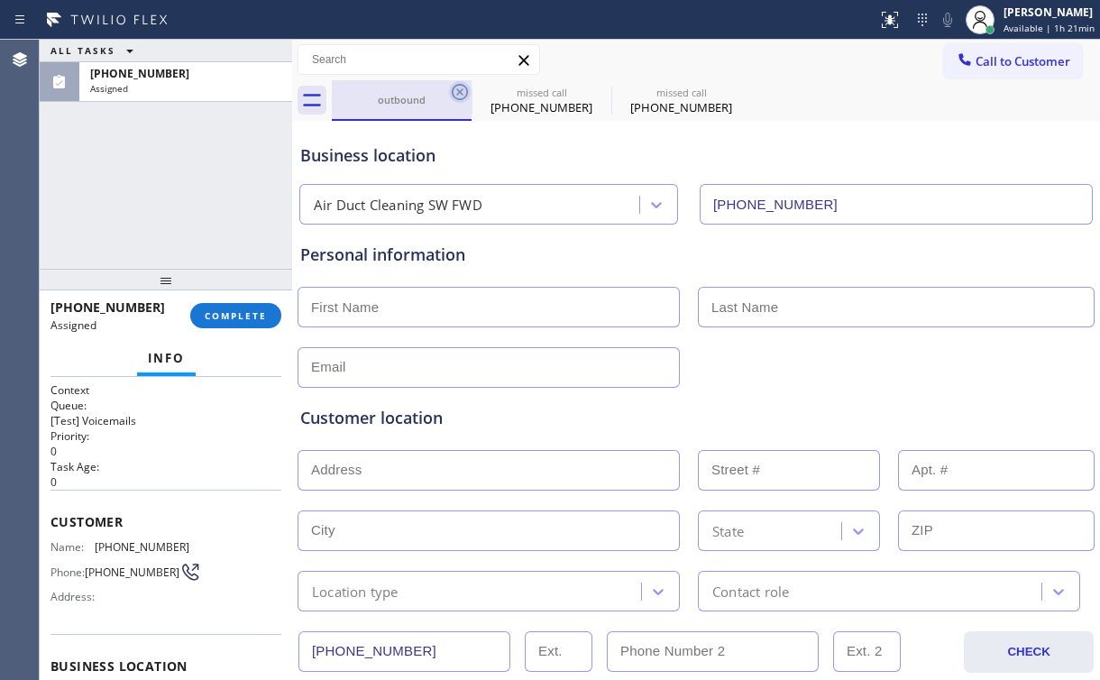
click at [453, 90] on icon at bounding box center [460, 92] width 16 height 16
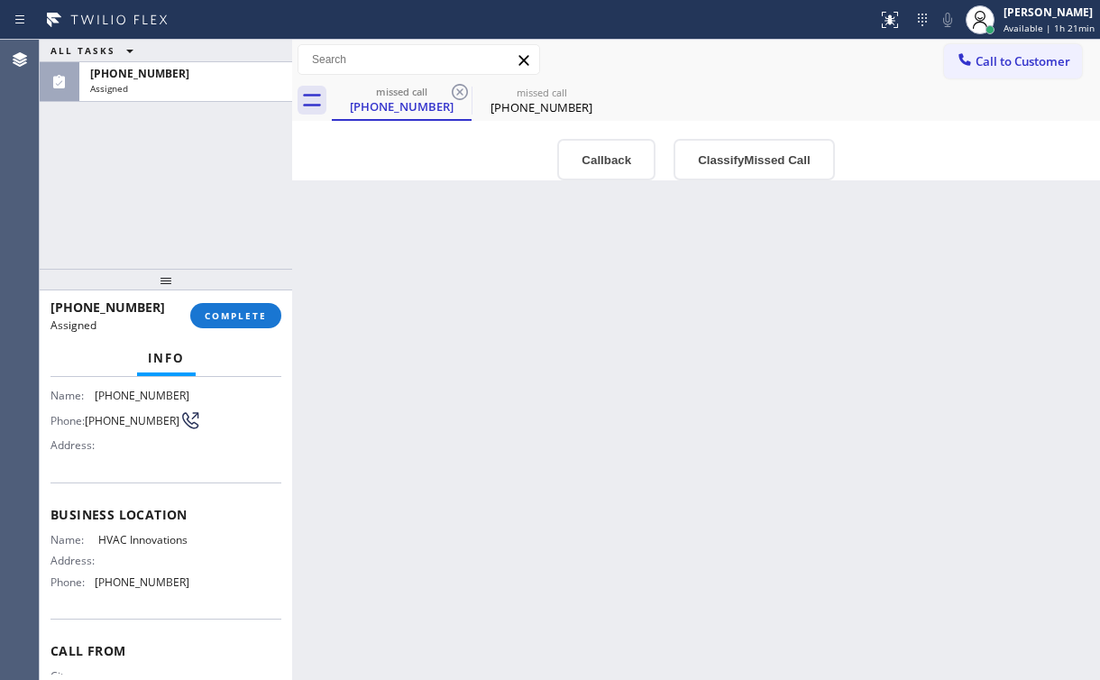
scroll to position [144, 0]
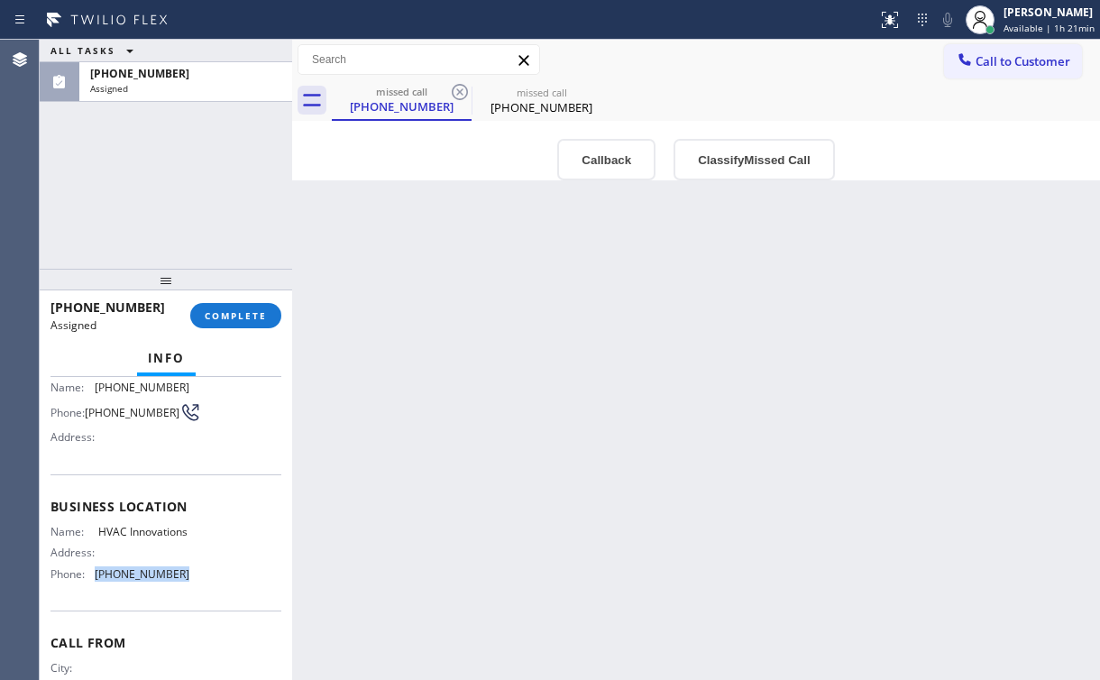
drag, startPoint x: 180, startPoint y: 593, endPoint x: 89, endPoint y: 588, distance: 91.2
click at [89, 581] on div "Phone: [PHONE_NUMBER]" at bounding box center [120, 574] width 139 height 14
copy div "[PHONE_NUMBER]"
click at [1024, 53] on span "Call to Customer" at bounding box center [1023, 61] width 95 height 16
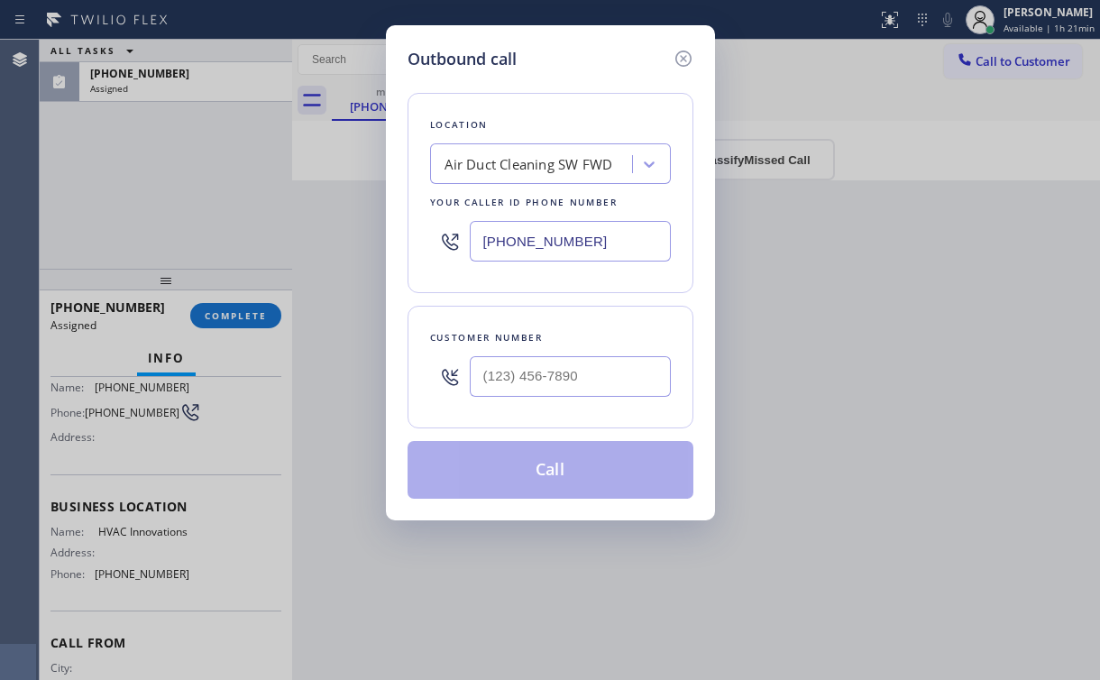
drag, startPoint x: 603, startPoint y: 245, endPoint x: 253, endPoint y: 284, distance: 353.0
click at [295, 275] on div "Outbound call Location Air Duct Cleaning SW FWD Your caller id phone number [PH…" at bounding box center [550, 340] width 1100 height 680
paste input "714) 909-1269"
type input "[PHONE_NUMBER]"
click at [194, 165] on div "Outbound call Location HVAC Innovations Your caller id phone number [PHONE_NUMB…" at bounding box center [550, 340] width 1100 height 680
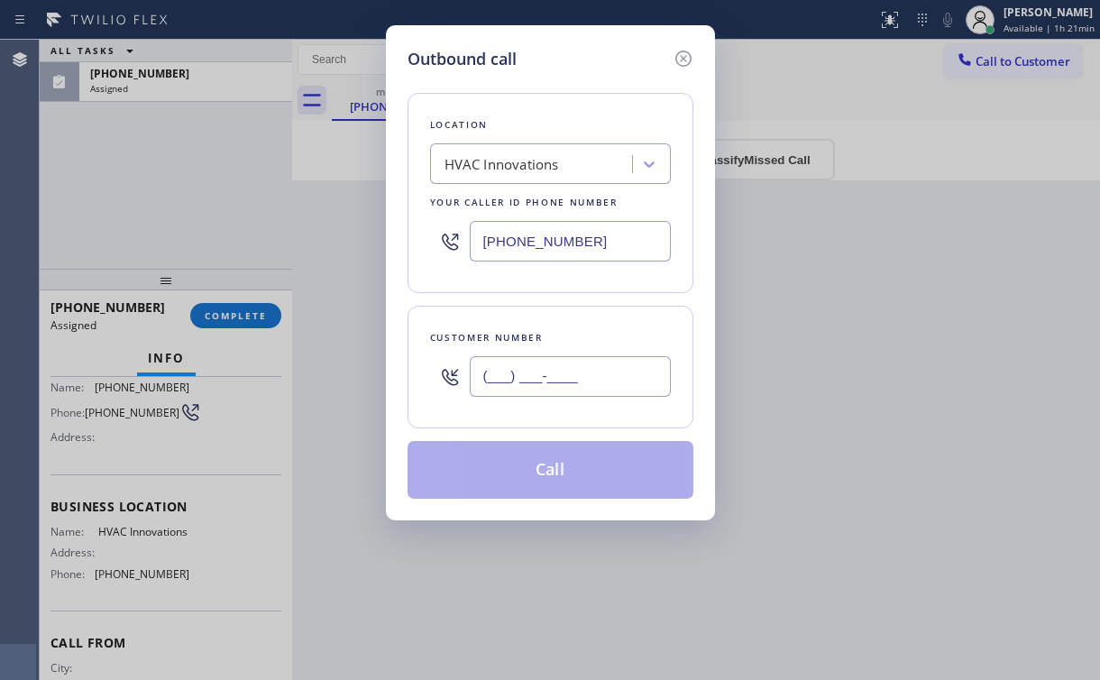
click at [538, 374] on input "(___) ___-____" at bounding box center [570, 376] width 201 height 41
paste input "305) 771-6197"
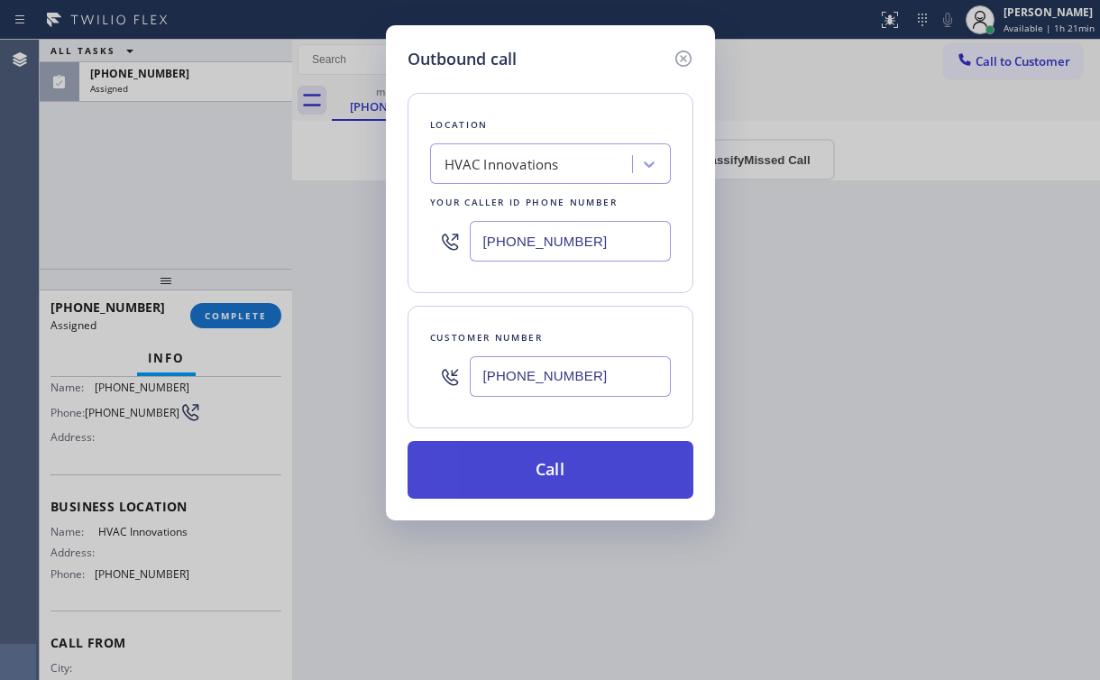
type input "[PHONE_NUMBER]"
click at [510, 476] on button "Call" at bounding box center [551, 470] width 286 height 58
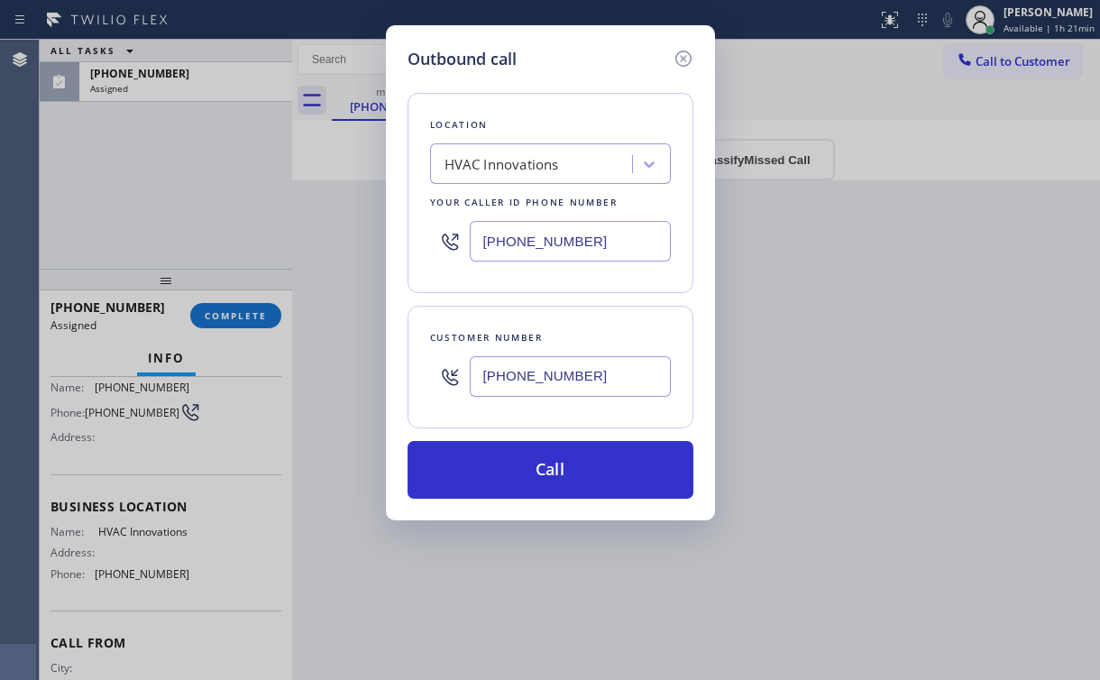
click at [180, 126] on div "Outbound call Location HVAC Innovations Your caller id phone number [PHONE_NUMB…" at bounding box center [550, 340] width 1100 height 680
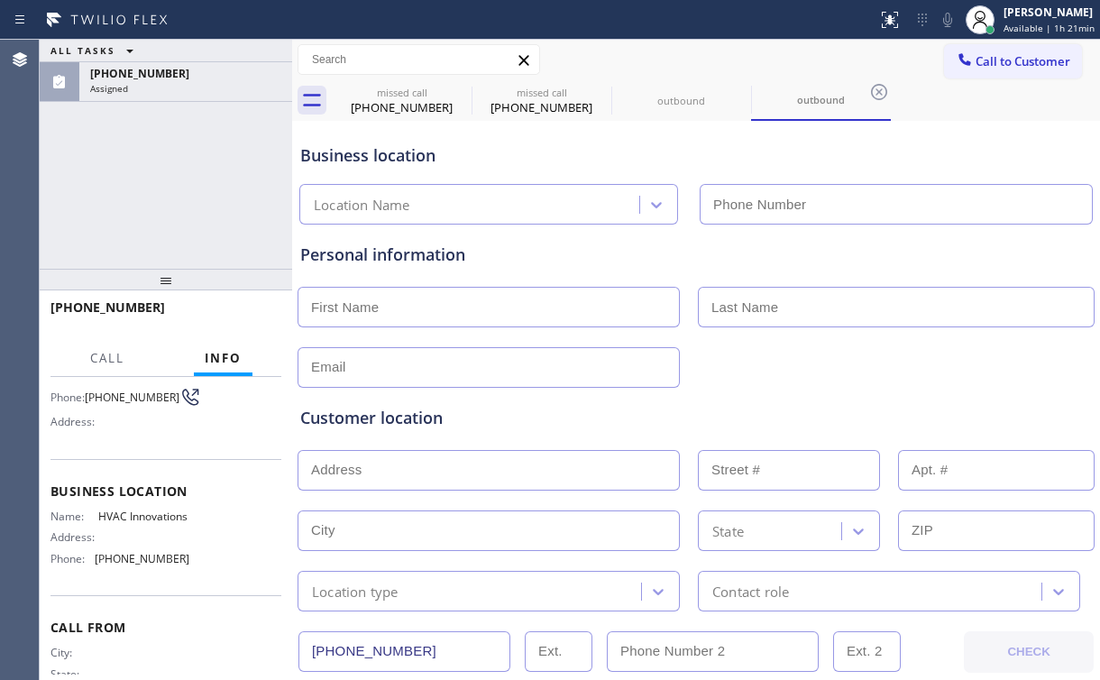
scroll to position [130, 0]
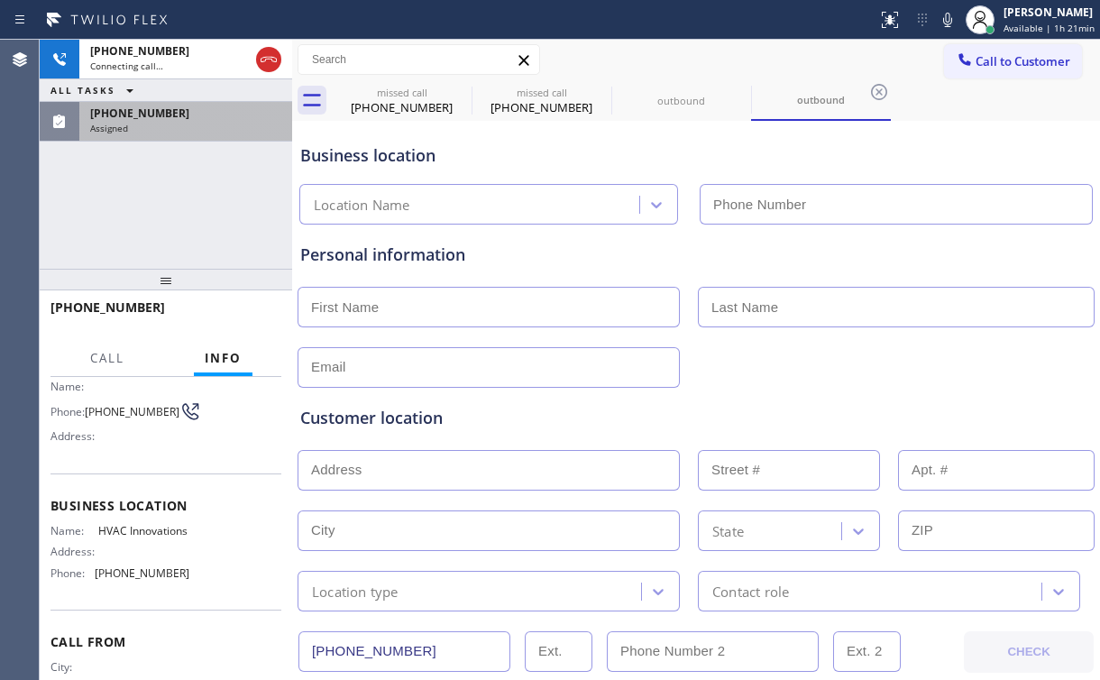
type input "[PHONE_NUMBER]"
click at [198, 124] on div "Assigned" at bounding box center [185, 128] width 191 height 13
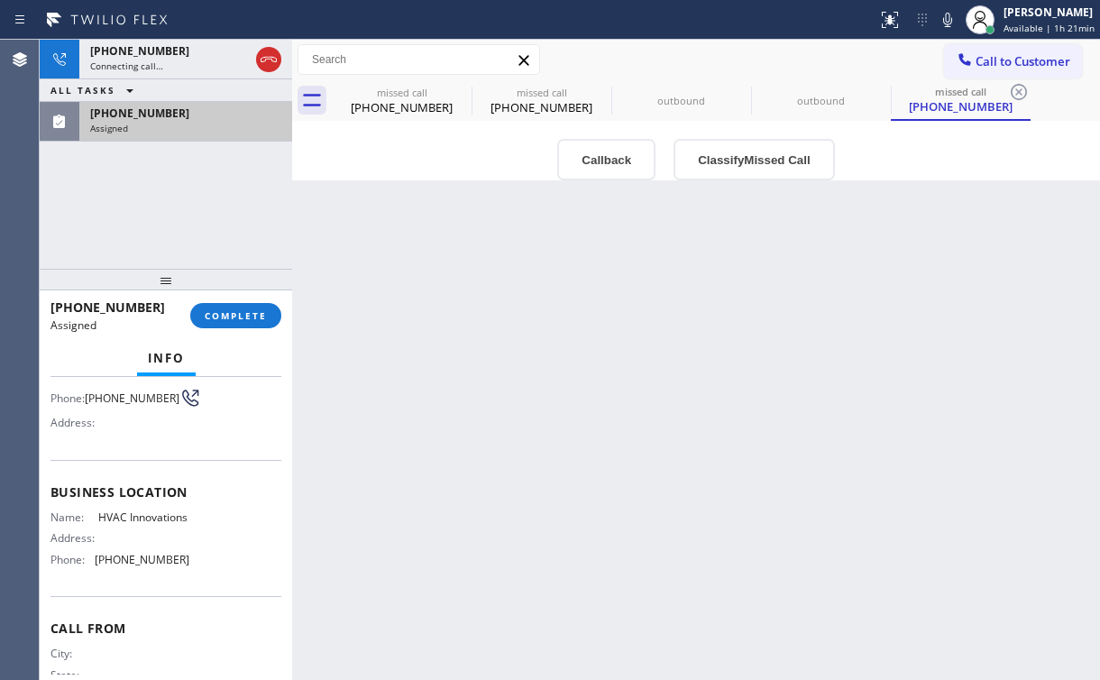
scroll to position [144, 0]
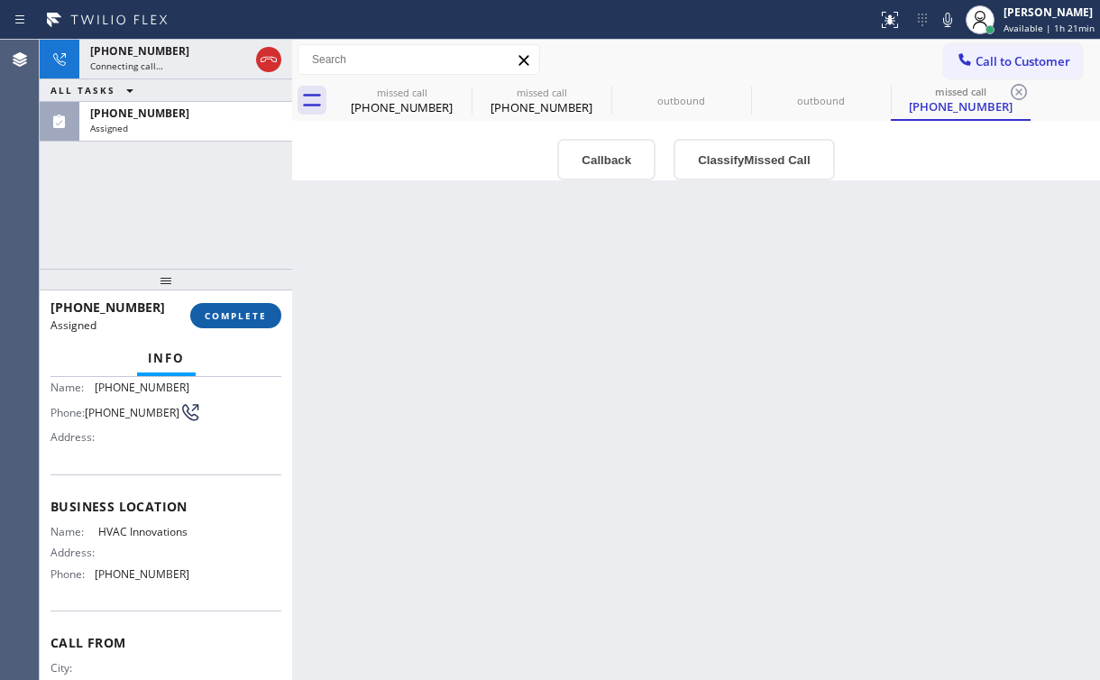
click at [233, 309] on span "COMPLETE" at bounding box center [236, 315] width 62 height 13
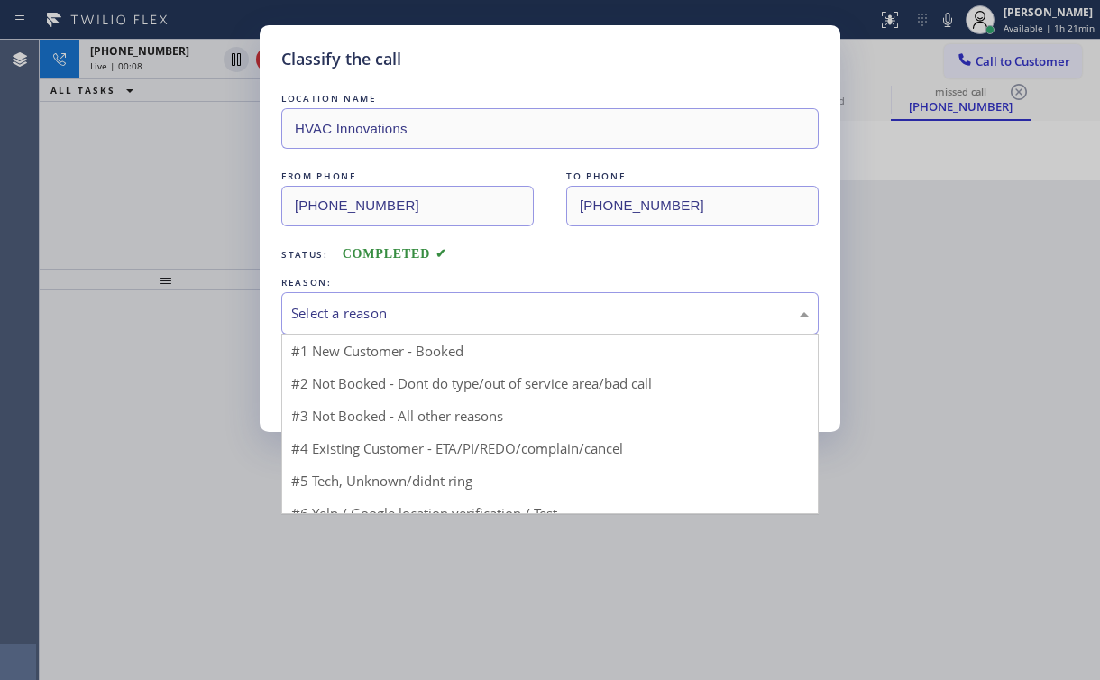
click at [359, 316] on div "Select a reason" at bounding box center [550, 313] width 518 height 21
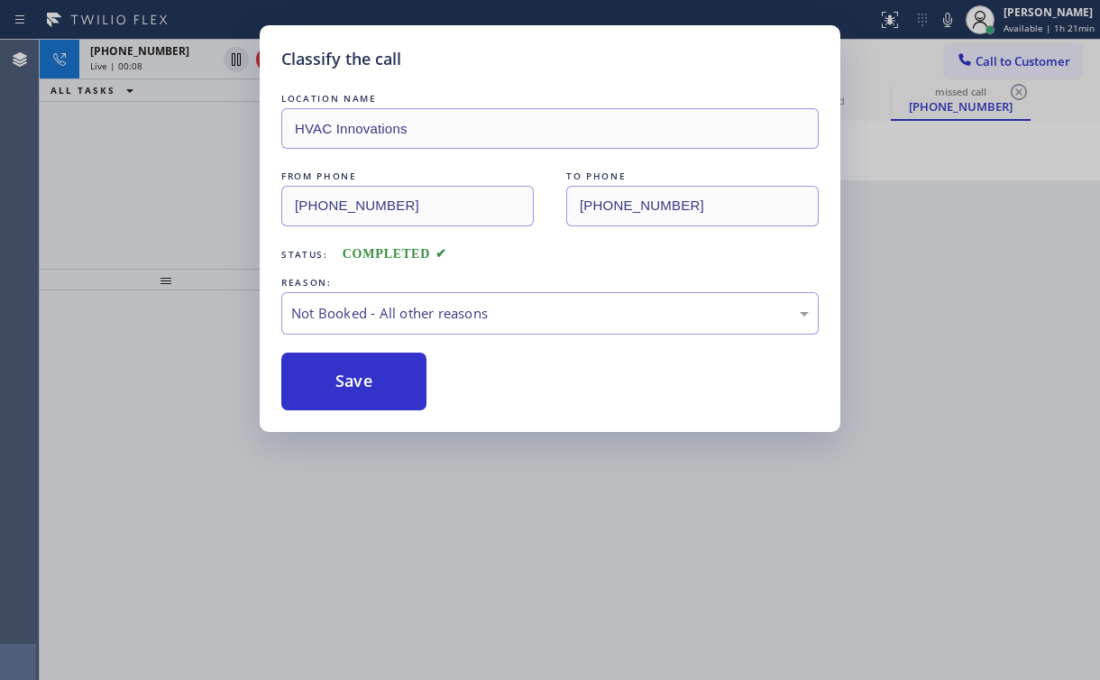
drag, startPoint x: 353, startPoint y: 387, endPoint x: 183, endPoint y: 213, distance: 243.0
click at [354, 385] on button "Save" at bounding box center [353, 382] width 145 height 58
click at [166, 193] on div "Classify the call LOCATION NAME HVAC Innovations FROM PHONE [PHONE_NUMBER] TO P…" at bounding box center [550, 340] width 1100 height 680
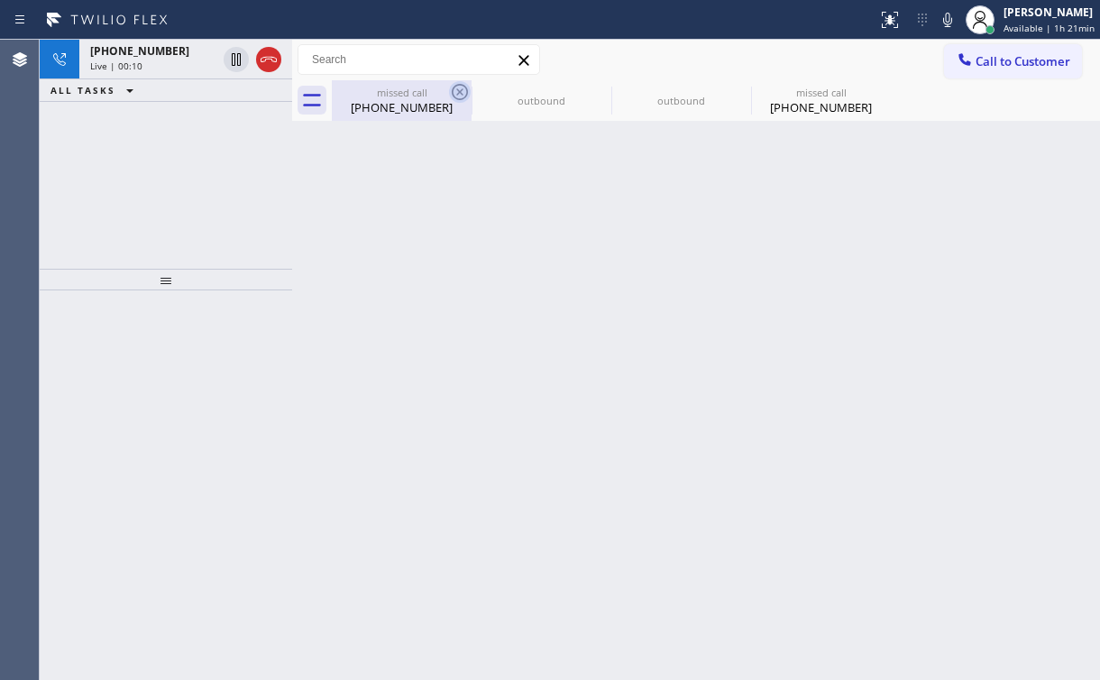
drag, startPoint x: 381, startPoint y: 104, endPoint x: 463, endPoint y: 89, distance: 83.3
click at [383, 104] on div "[PHONE_NUMBER]" at bounding box center [402, 107] width 136 height 16
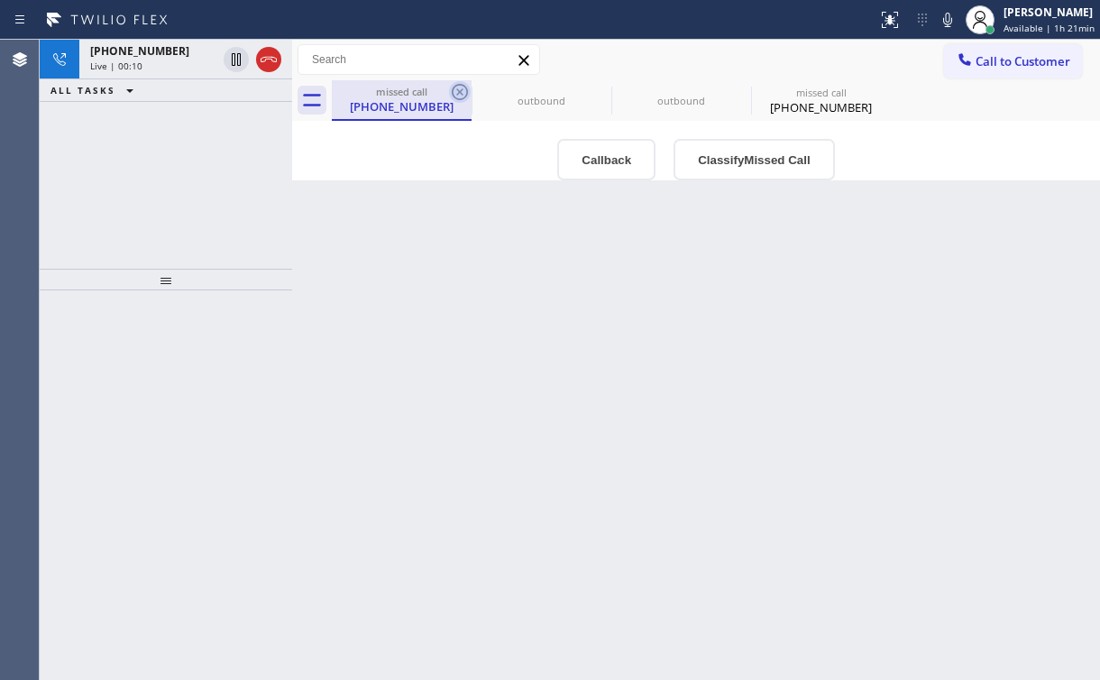
click at [464, 87] on icon at bounding box center [460, 92] width 16 height 16
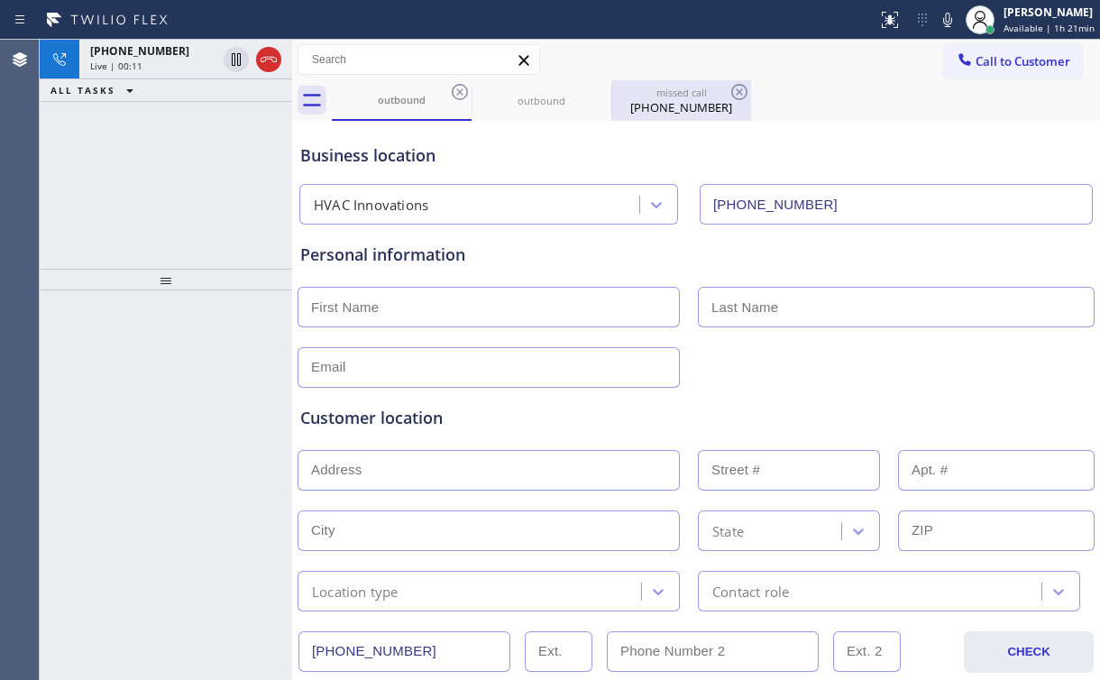
click at [685, 105] on div "[PHONE_NUMBER]" at bounding box center [681, 107] width 136 height 16
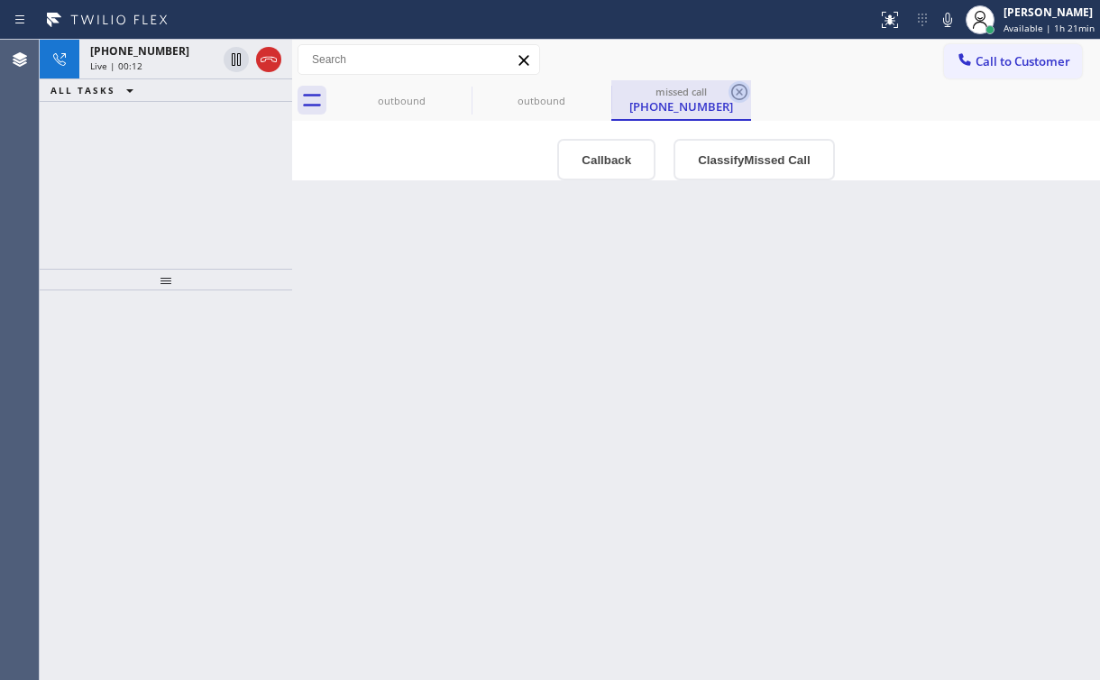
click at [740, 91] on icon at bounding box center [739, 92] width 16 height 16
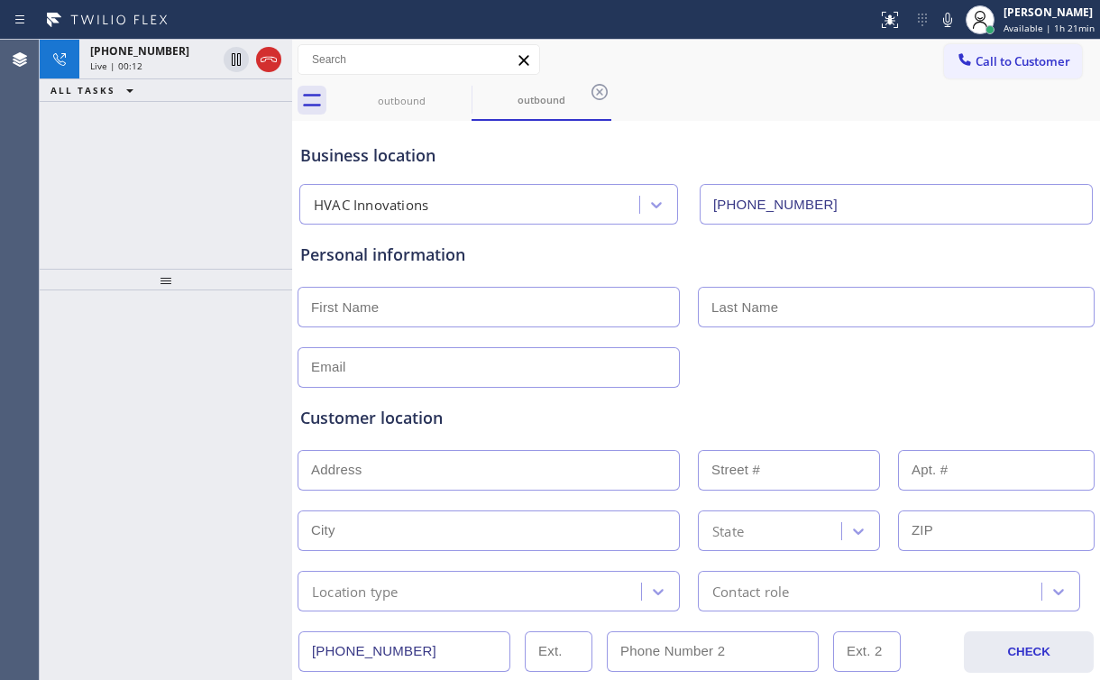
drag, startPoint x: 216, startPoint y: 182, endPoint x: 211, endPoint y: 167, distance: 16.3
click at [212, 172] on div "[PHONE_NUMBER] Live | 00:12 ALL TASKS ALL TASKS ACTIVE TASKS TASKS IN WRAP UP" at bounding box center [166, 154] width 253 height 229
drag, startPoint x: 266, startPoint y: 60, endPoint x: 395, endPoint y: 98, distance: 134.4
click at [267, 60] on icon at bounding box center [269, 60] width 22 height 22
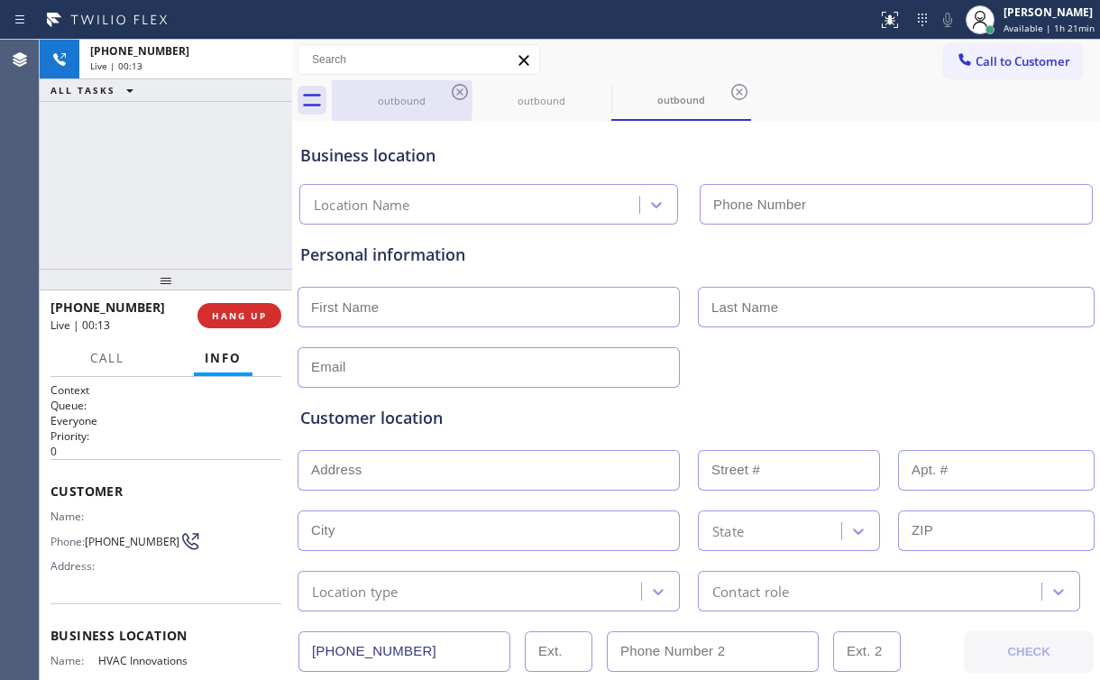
click at [400, 98] on div "outbound" at bounding box center [402, 101] width 136 height 14
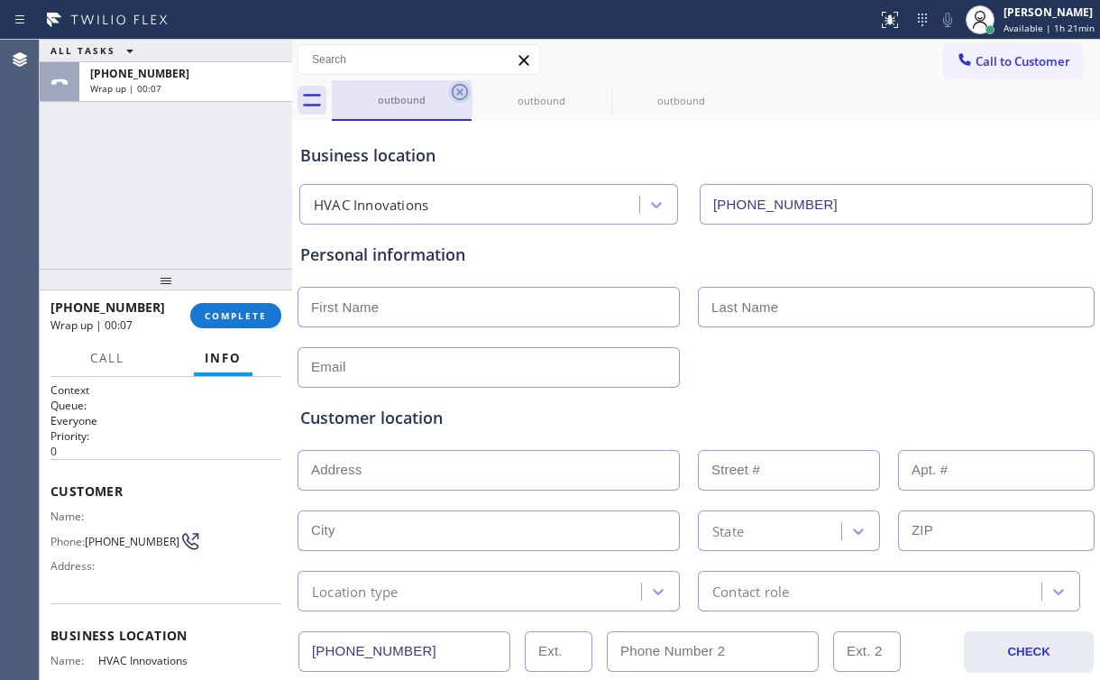
click at [462, 91] on icon at bounding box center [460, 92] width 22 height 22
click at [462, 90] on icon at bounding box center [460, 92] width 16 height 16
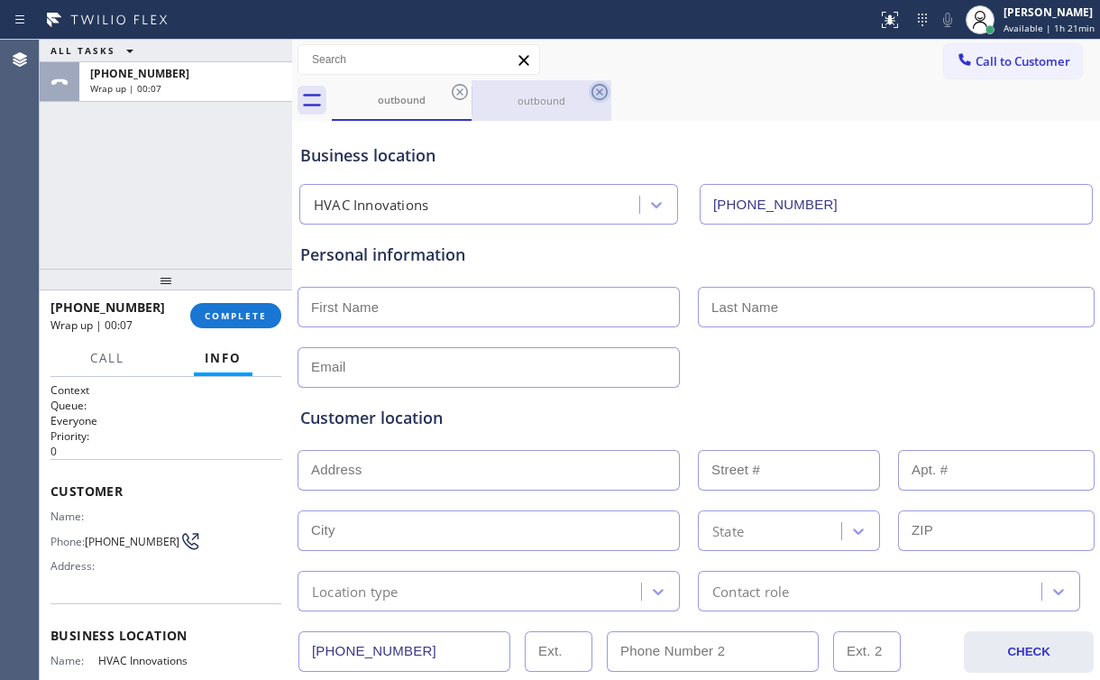
click at [592, 90] on icon at bounding box center [600, 92] width 16 height 16
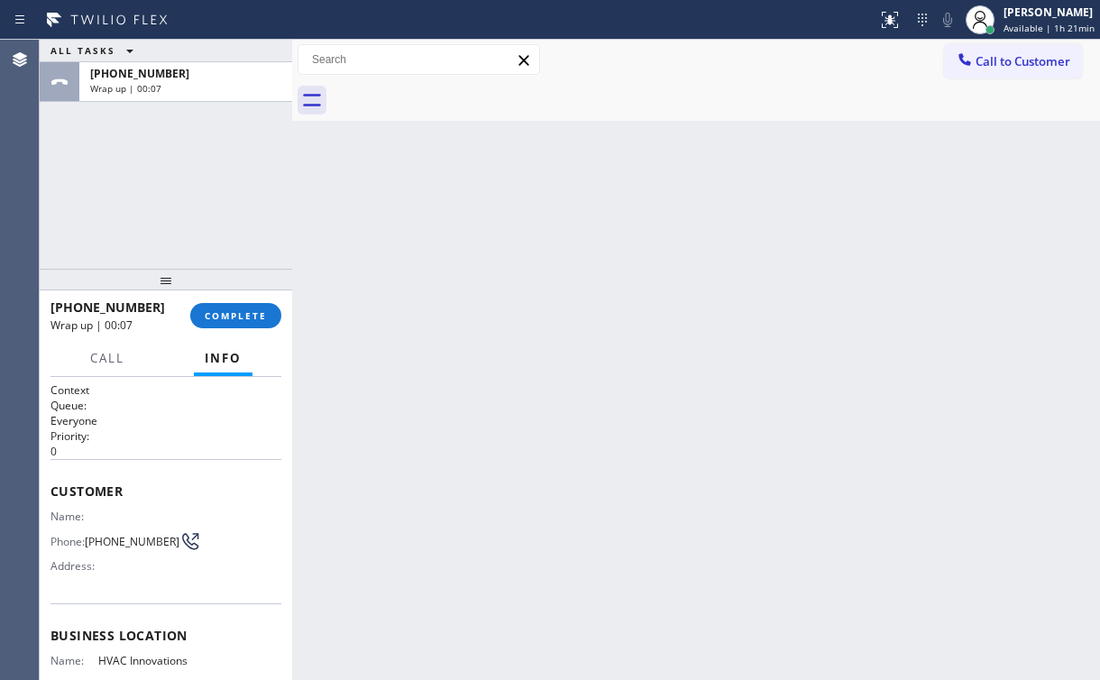
click at [462, 90] on div at bounding box center [716, 100] width 768 height 41
drag, startPoint x: 235, startPoint y: 314, endPoint x: 273, endPoint y: 317, distance: 38.0
click at [238, 314] on span "COMPLETE" at bounding box center [236, 315] width 62 height 13
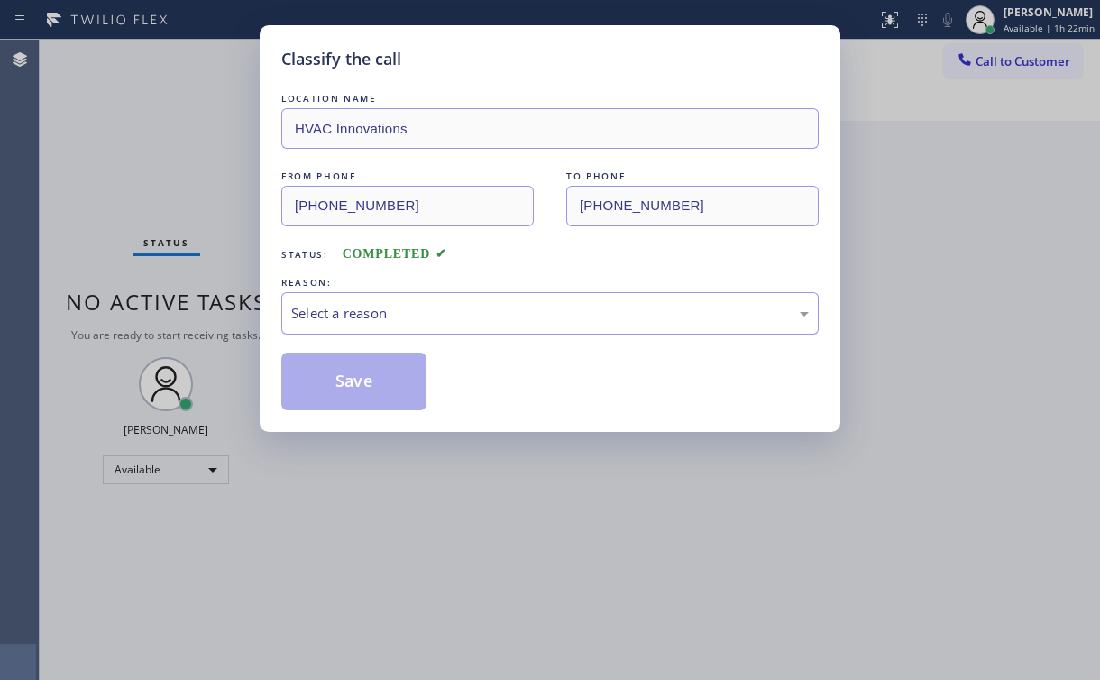
click at [397, 310] on div "Select a reason" at bounding box center [550, 313] width 518 height 21
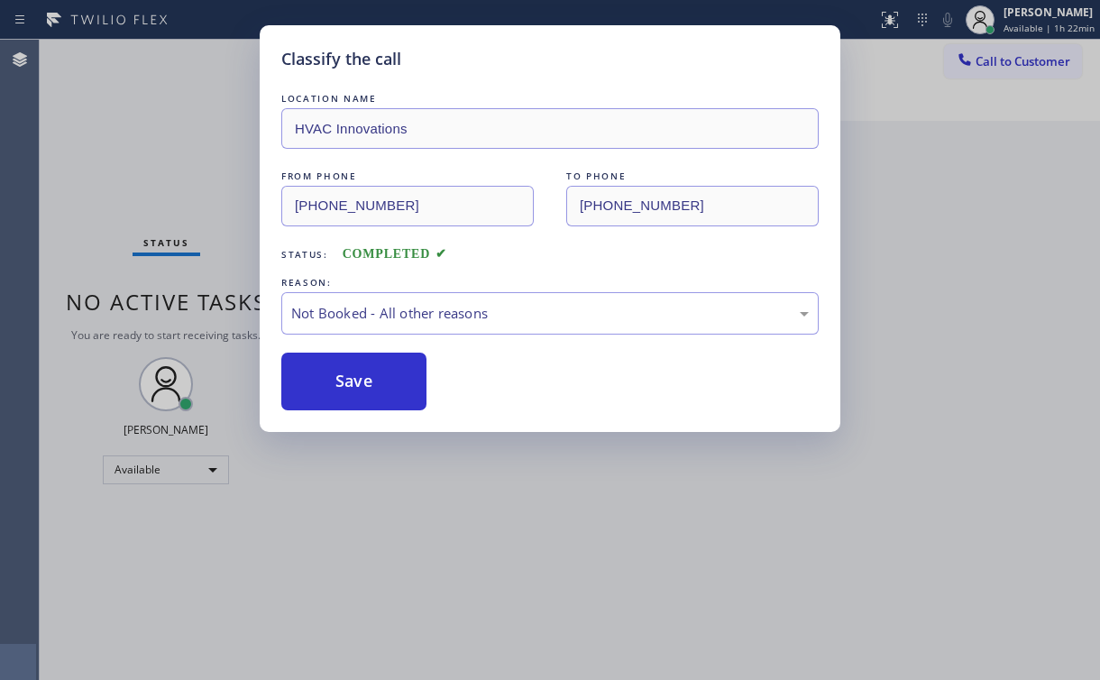
click at [363, 380] on button "Save" at bounding box center [353, 382] width 145 height 58
click at [136, 106] on div "Classify the call LOCATION NAME HVAC Innovations FROM PHONE [PHONE_NUMBER] TO P…" at bounding box center [550, 340] width 1100 height 680
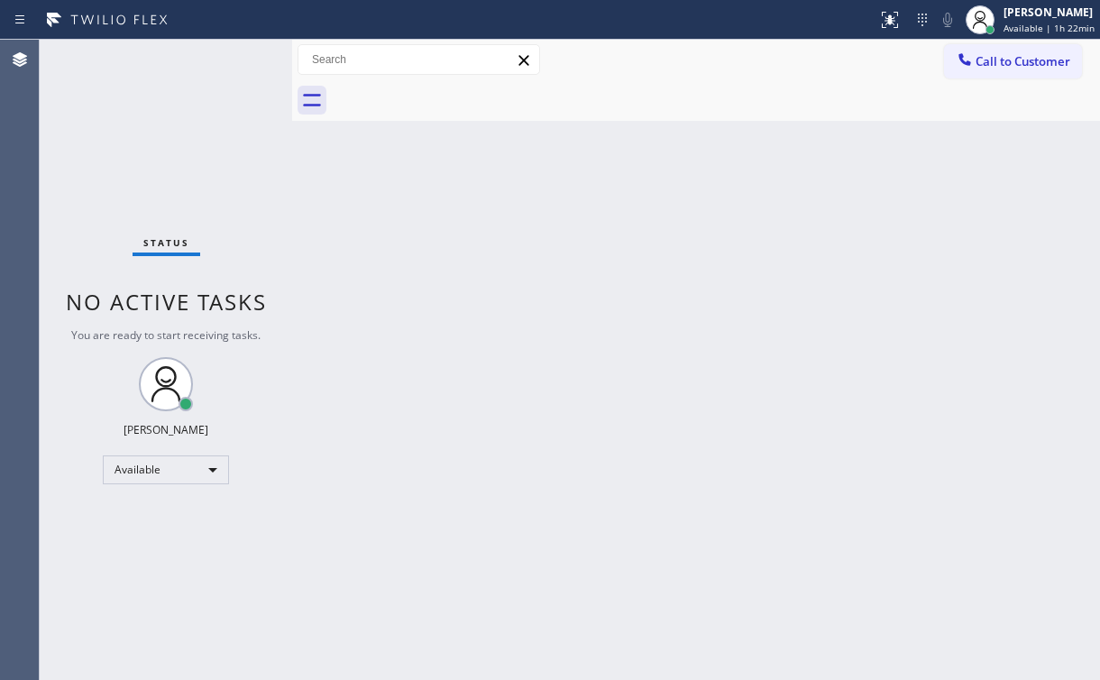
drag, startPoint x: 605, startPoint y: 141, endPoint x: 626, endPoint y: 58, distance: 85.5
click at [606, 140] on div "Back to Dashboard Change Sender ID Customers Technicians Select a contact Outbo…" at bounding box center [696, 360] width 808 height 640
drag, startPoint x: 997, startPoint y: 63, endPoint x: 660, endPoint y: 216, distance: 370.1
click at [996, 66] on span "Call to Customer" at bounding box center [1023, 61] width 95 height 16
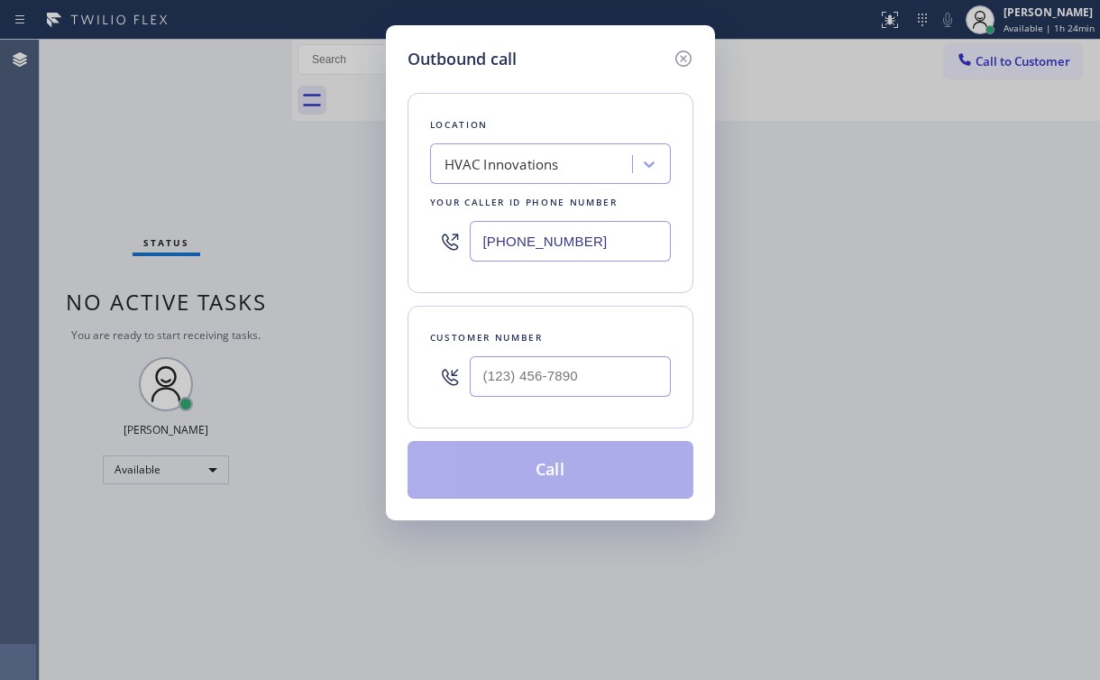
drag, startPoint x: 560, startPoint y: 235, endPoint x: 253, endPoint y: 252, distance: 307.1
click at [335, 244] on div "Outbound call Location HVAC Innovations Your caller id phone number [PHONE_NUMB…" at bounding box center [550, 340] width 1100 height 680
paste input "346) 486-4410"
type input "[PHONE_NUMBER]"
click at [538, 359] on input "(___) ___-____" at bounding box center [570, 376] width 201 height 41
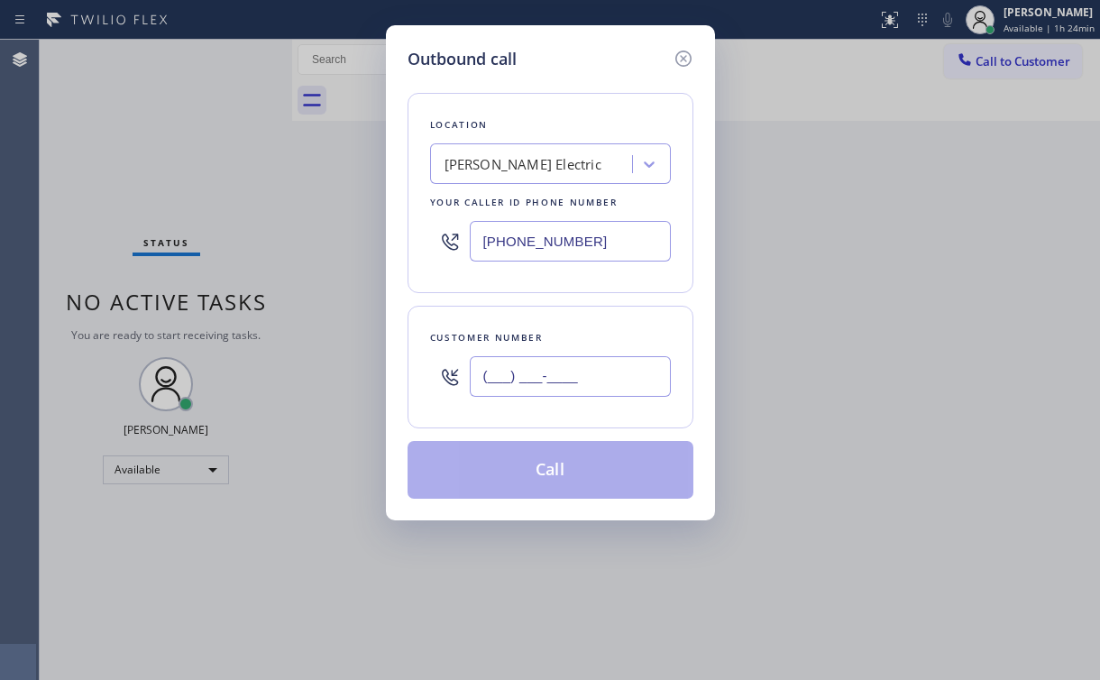
paste input "832) 428-6054"
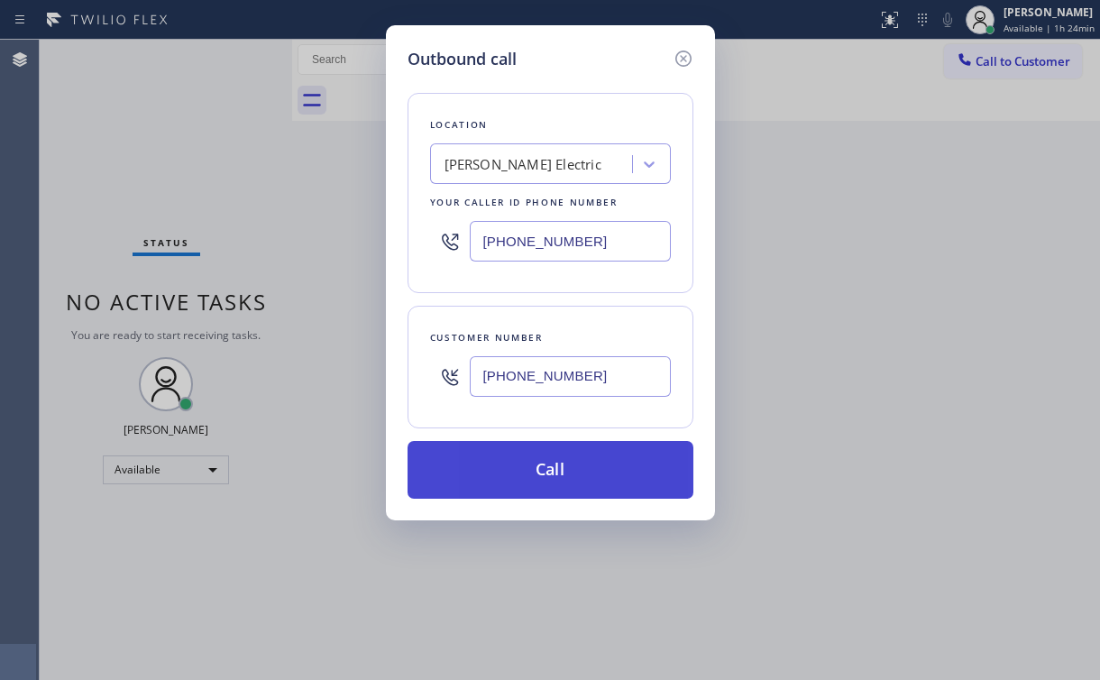
type input "[PHONE_NUMBER]"
click at [501, 462] on button "Call" at bounding box center [551, 470] width 286 height 58
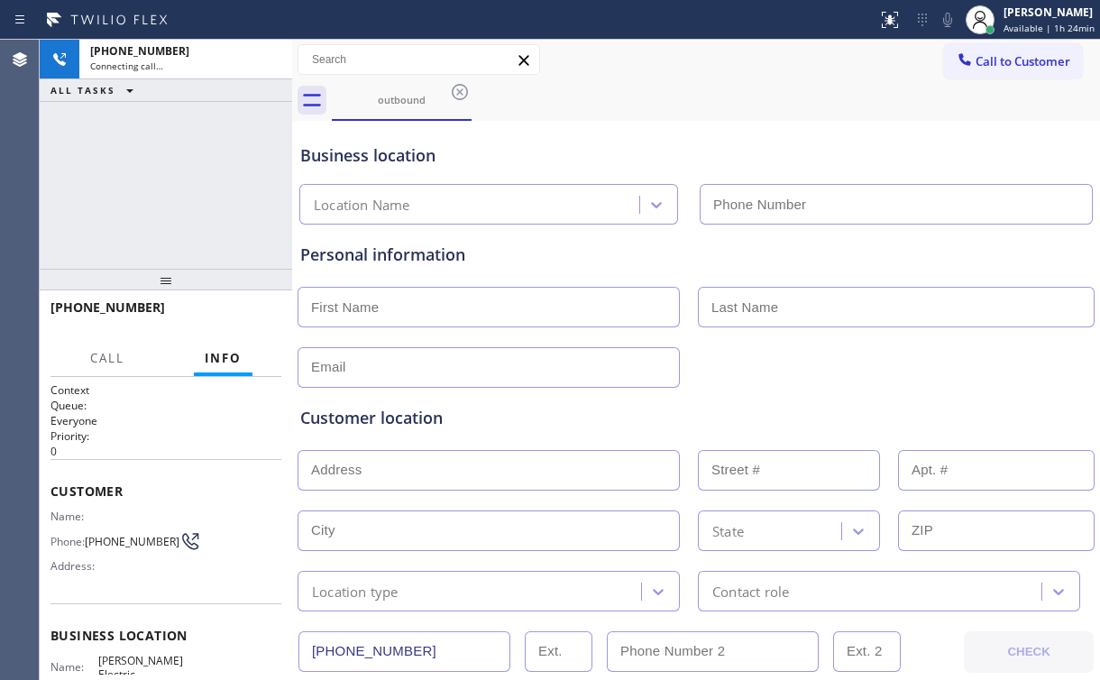
type input "[PHONE_NUMBER]"
click at [179, 169] on div "[PHONE_NUMBER] Connecting call… ALL TASKS ALL TASKS ACTIVE TASKS TASKS IN WRAP …" at bounding box center [166, 154] width 253 height 229
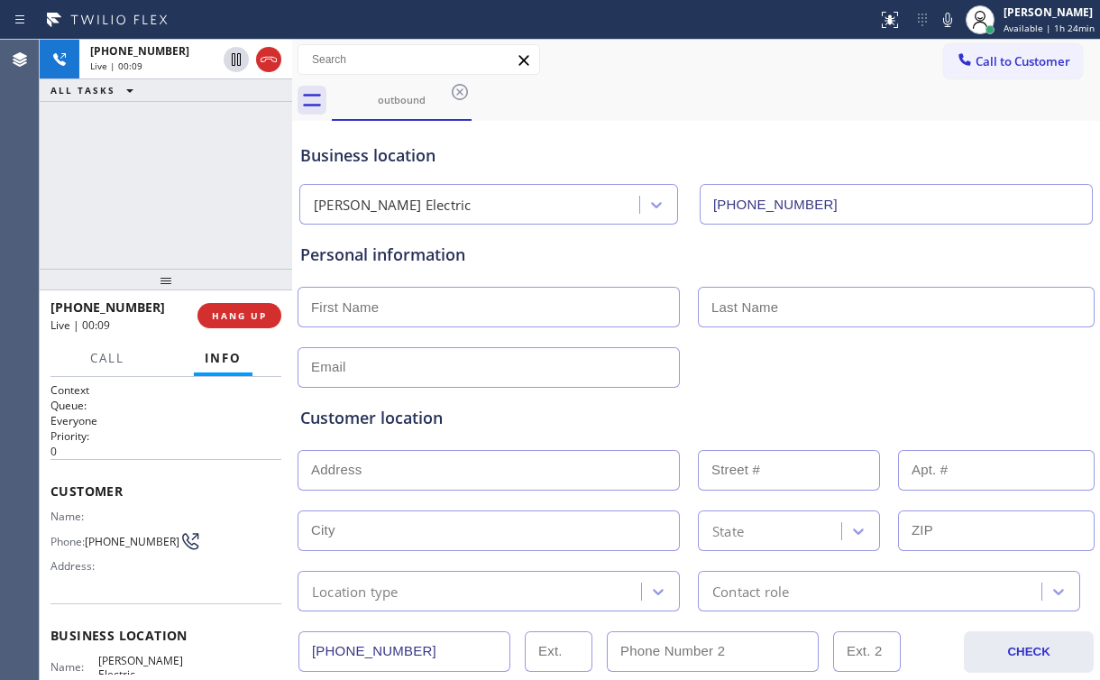
click at [202, 224] on div "[PHONE_NUMBER] Live | 00:09 ALL TASKS ALL TASKS ACTIVE TASKS TASKS IN WRAP UP" at bounding box center [166, 154] width 253 height 229
click at [174, 179] on div "[PHONE_NUMBER] Live | 00:42 ALL TASKS ALL TASKS ACTIVE TASKS TASKS IN WRAP UP" at bounding box center [166, 154] width 253 height 229
drag, startPoint x: 425, startPoint y: 255, endPoint x: 413, endPoint y: 255, distance: 11.7
click at [413, 255] on div "Personal information" at bounding box center [696, 255] width 792 height 24
drag, startPoint x: 335, startPoint y: 253, endPoint x: 369, endPoint y: 254, distance: 33.4
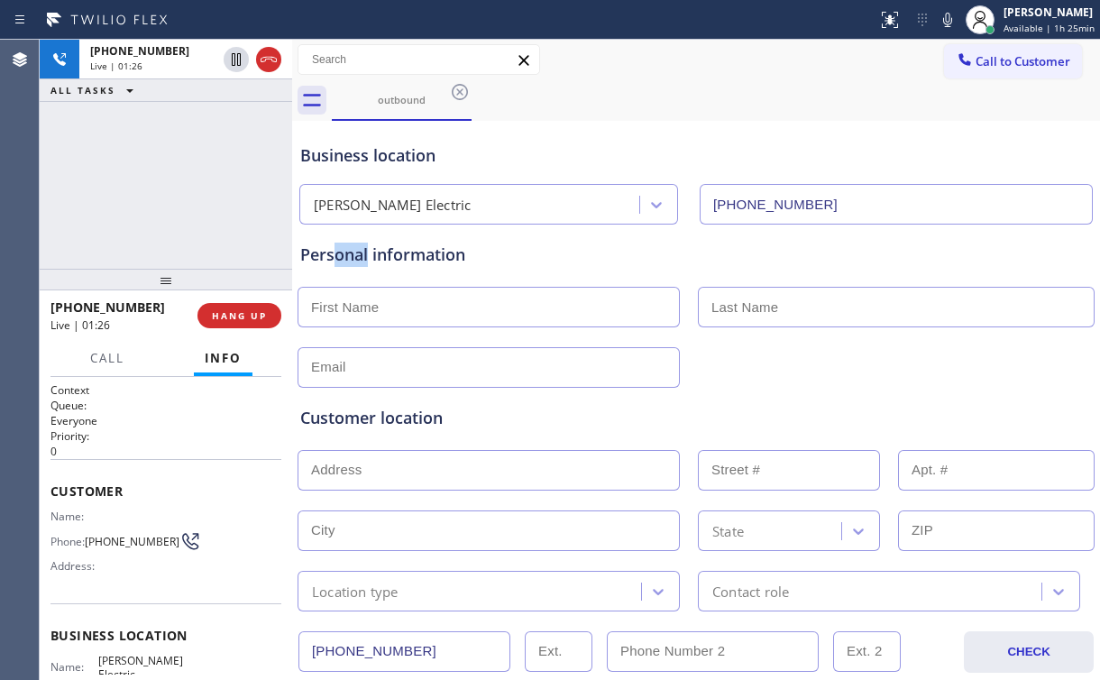
click at [369, 254] on div "Personal information" at bounding box center [696, 255] width 792 height 24
click at [394, 256] on div "Personal information" at bounding box center [696, 255] width 792 height 24
drag, startPoint x: 209, startPoint y: 198, endPoint x: 191, endPoint y: 187, distance: 21.0
click at [209, 197] on div "[PHONE_NUMBER] Live | 01:27 ALL TASKS ALL TASKS ACTIVE TASKS TASKS IN WRAP UP" at bounding box center [166, 154] width 253 height 229
click at [169, 180] on div "[PHONE_NUMBER] Live | 01:28 ALL TASKS ALL TASKS ACTIVE TASKS TASKS IN WRAP UP" at bounding box center [166, 154] width 253 height 229
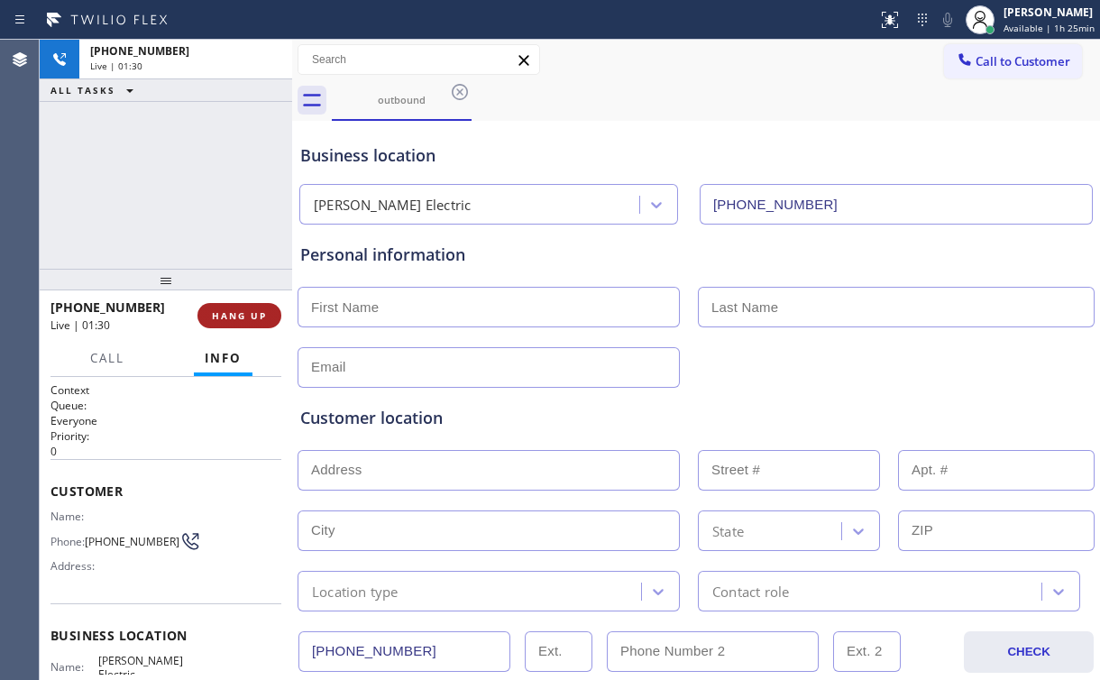
click at [245, 314] on span "HANG UP" at bounding box center [239, 315] width 55 height 13
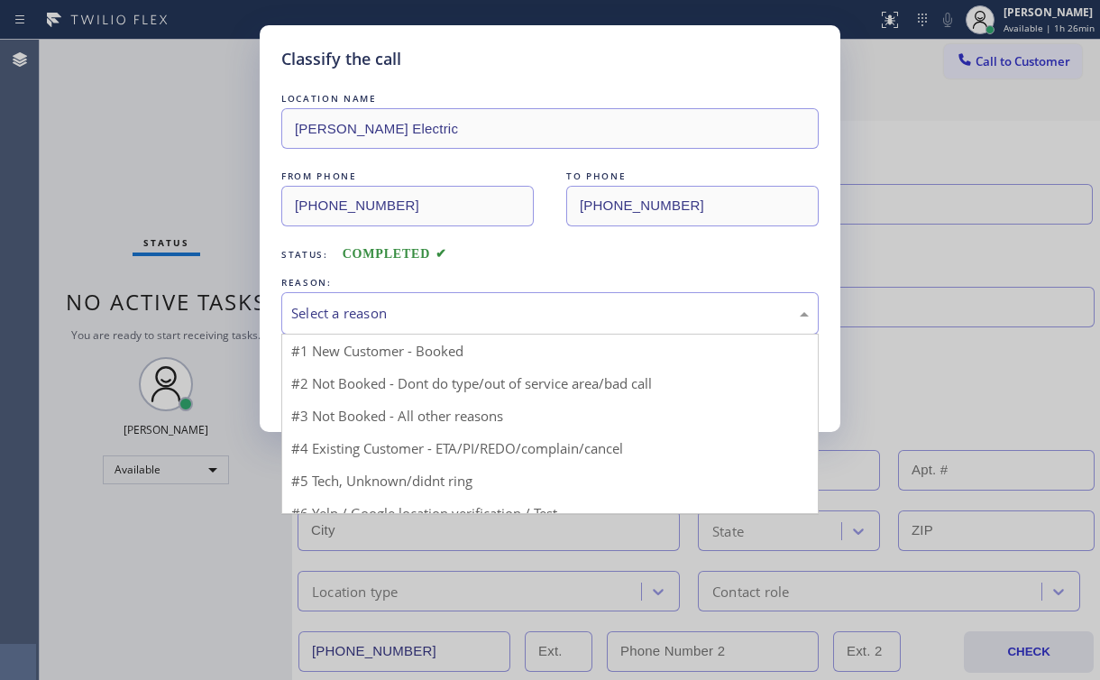
click at [365, 309] on div "Select a reason" at bounding box center [550, 313] width 518 height 21
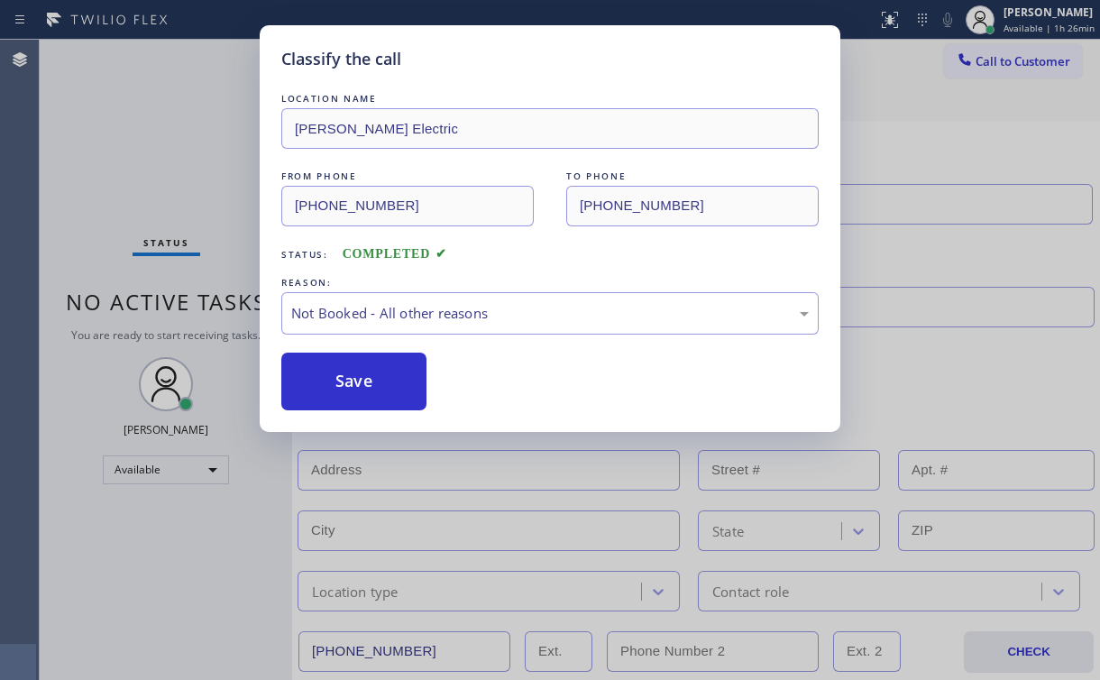
drag, startPoint x: 384, startPoint y: 386, endPoint x: 226, endPoint y: 242, distance: 213.8
click at [383, 383] on button "Save" at bounding box center [353, 382] width 145 height 58
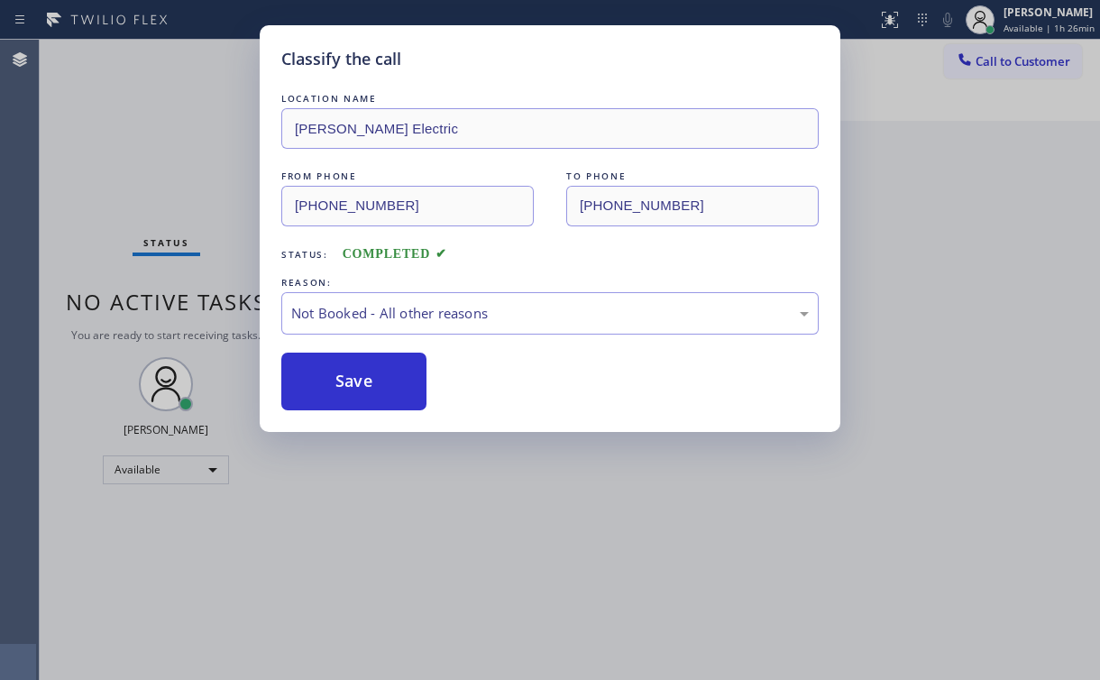
click at [190, 177] on div "Classify the call LOCATION NAME [PERSON_NAME] Electric FROM PHONE [PHONE_NUMBER…" at bounding box center [550, 340] width 1100 height 680
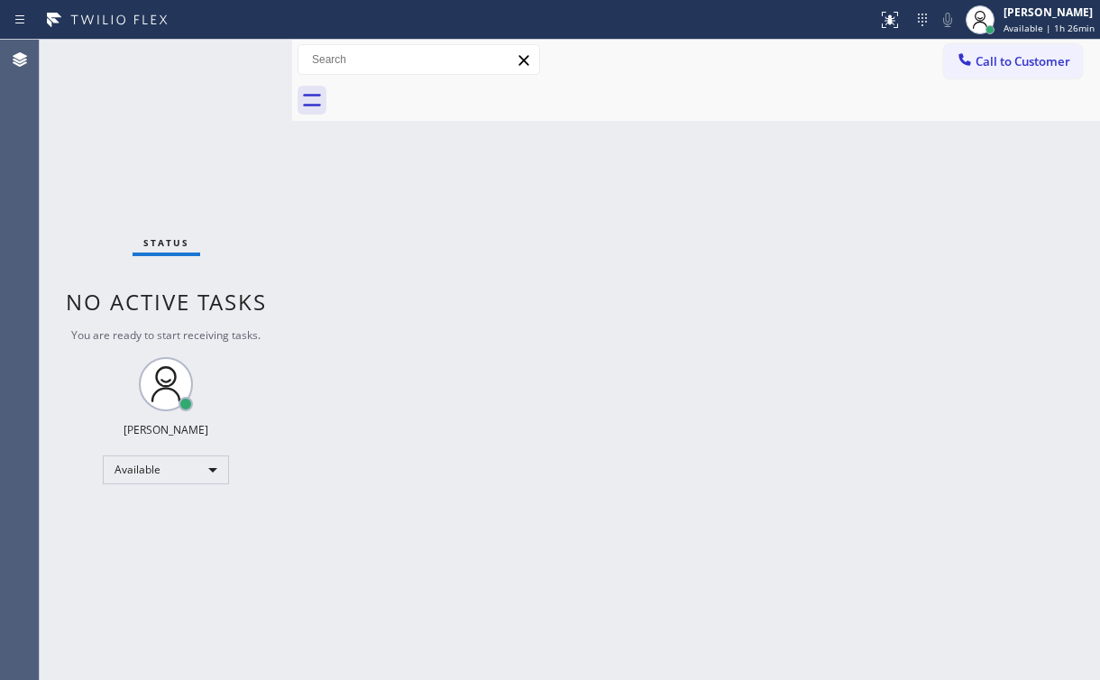
click at [130, 124] on div "Status No active tasks You are ready to start receiving tasks. [PERSON_NAME] Av…" at bounding box center [166, 360] width 253 height 640
click at [174, 143] on div "Status No active tasks You are ready to start receiving tasks. [PERSON_NAME] Av…" at bounding box center [166, 360] width 253 height 640
drag, startPoint x: 151, startPoint y: 165, endPoint x: 153, endPoint y: 150, distance: 15.6
click at [151, 165] on div "Status No active tasks You are ready to start receiving tasks. [PERSON_NAME] Av…" at bounding box center [166, 360] width 253 height 640
click at [19, 133] on div "Agent Desktop" at bounding box center [19, 360] width 39 height 640
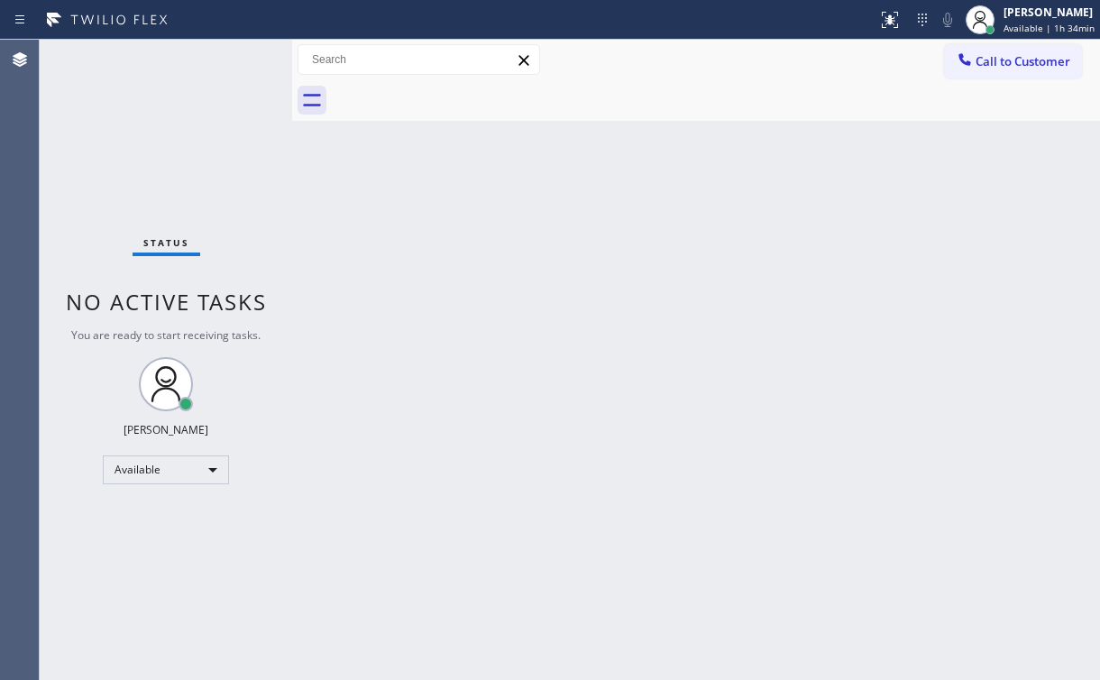
click at [102, 128] on div "Status No active tasks You are ready to start receiving tasks. [PERSON_NAME] Av…" at bounding box center [166, 360] width 253 height 640
click at [224, 80] on div "Status No active tasks You are ready to start receiving tasks. [PERSON_NAME] Av…" at bounding box center [166, 360] width 253 height 640
drag, startPoint x: 1028, startPoint y: 50, endPoint x: 1017, endPoint y: 58, distance: 13.5
click at [1024, 53] on button "Call to Customer" at bounding box center [1013, 61] width 138 height 34
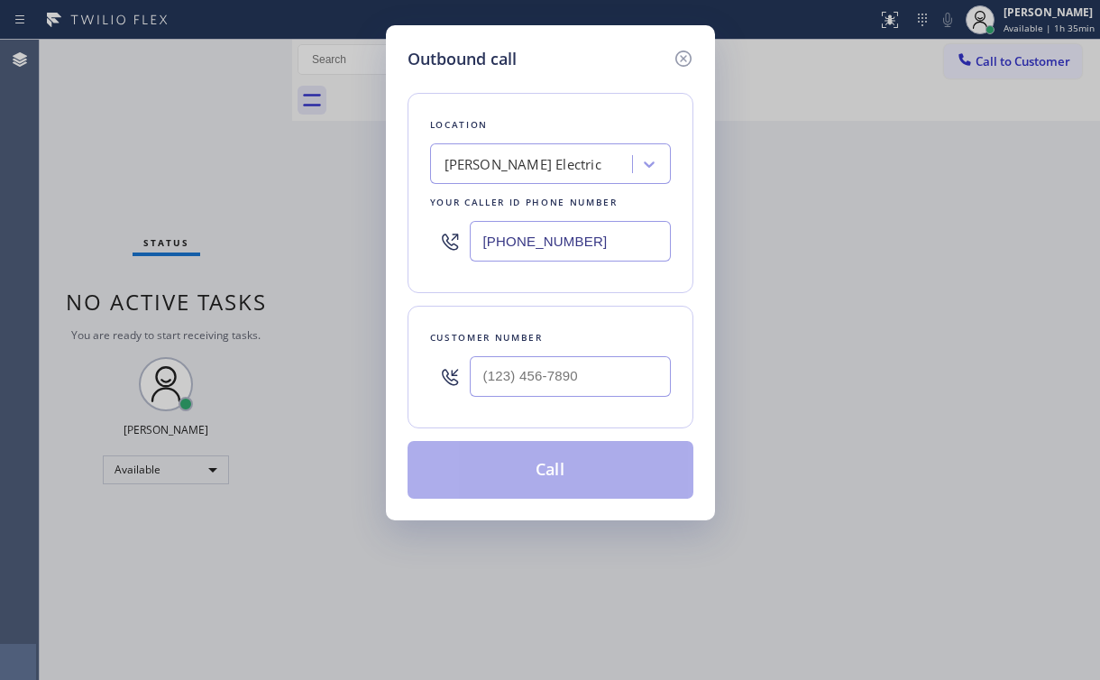
drag, startPoint x: 580, startPoint y: 238, endPoint x: 244, endPoint y: 242, distance: 335.5
click at [264, 243] on div "Outbound call Location [GEOGRAPHIC_DATA] Electric Your caller id phone number […" at bounding box center [550, 340] width 1100 height 680
paste input "714) 203-234"
type input "[PHONE_NUMBER]"
click at [617, 58] on div "Outbound call" at bounding box center [551, 59] width 286 height 24
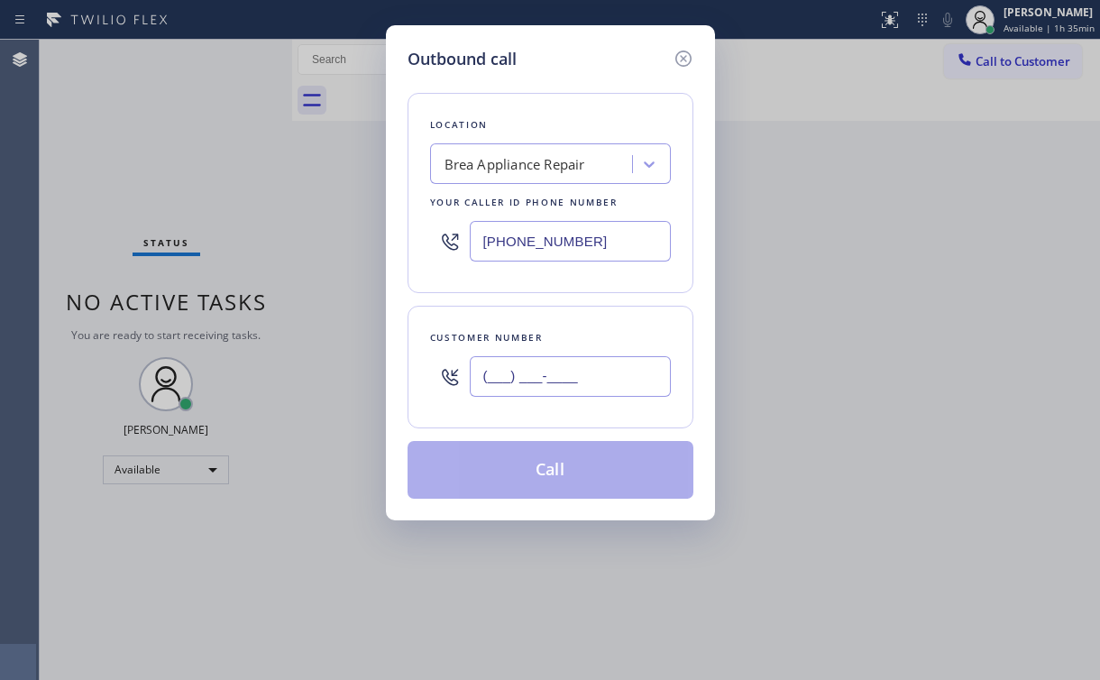
click at [556, 383] on input "(___) ___-____" at bounding box center [570, 376] width 201 height 41
paste input "562) 556-8322"
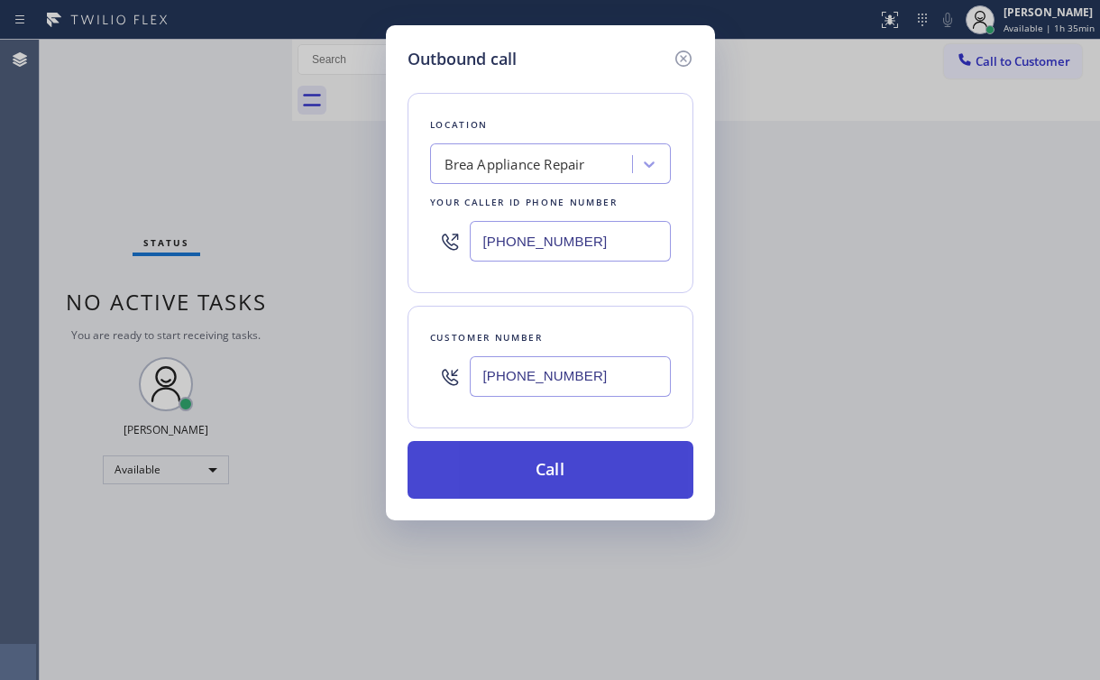
type input "[PHONE_NUMBER]"
click at [512, 477] on button "Call" at bounding box center [551, 470] width 286 height 58
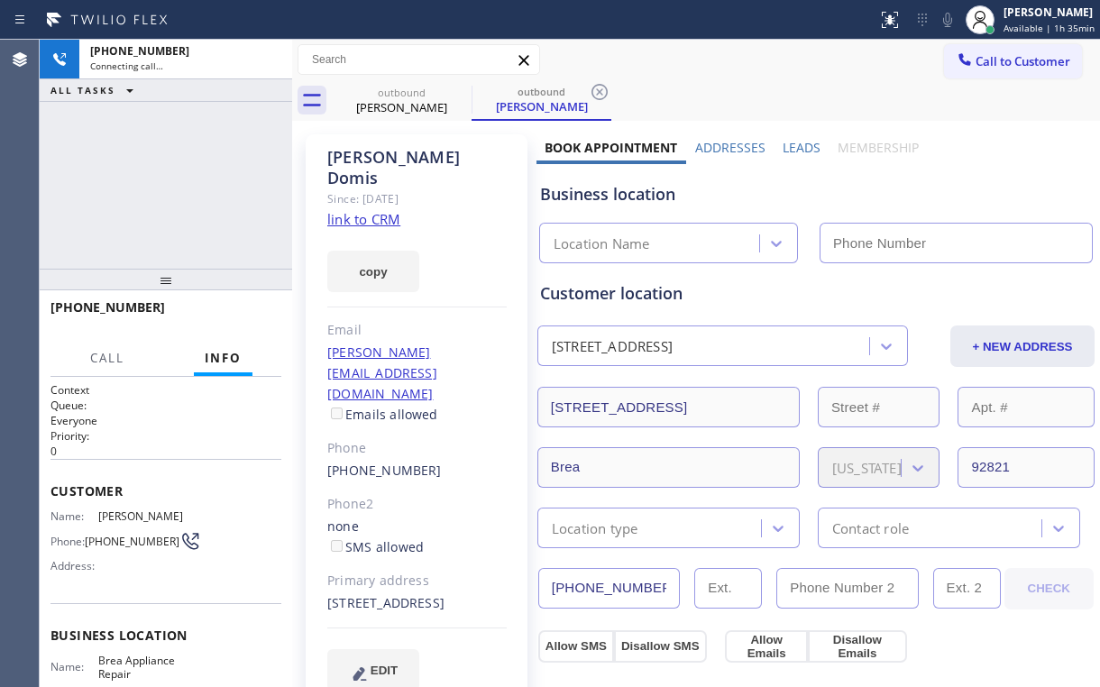
click at [137, 219] on div "[PHONE_NUMBER] Connecting call… ALL TASKS ALL TASKS ACTIVE TASKS TASKS IN WRAP …" at bounding box center [166, 154] width 253 height 229
type input "[PHONE_NUMBER]"
click at [241, 123] on div "[PHONE_NUMBER] Connecting call… ALL TASKS ALL TASKS ACTIVE TASKS TASKS IN WRAP …" at bounding box center [166, 154] width 253 height 229
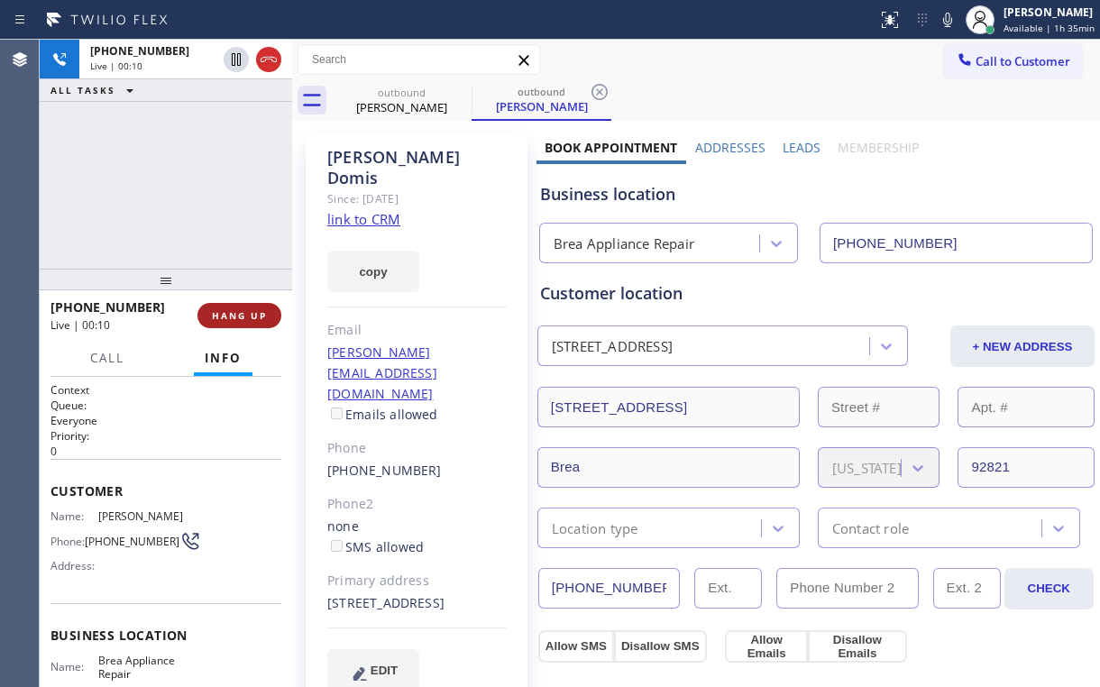
click at [266, 309] on button "HANG UP" at bounding box center [240, 315] width 84 height 25
click at [261, 308] on button "HANG UP" at bounding box center [240, 315] width 84 height 25
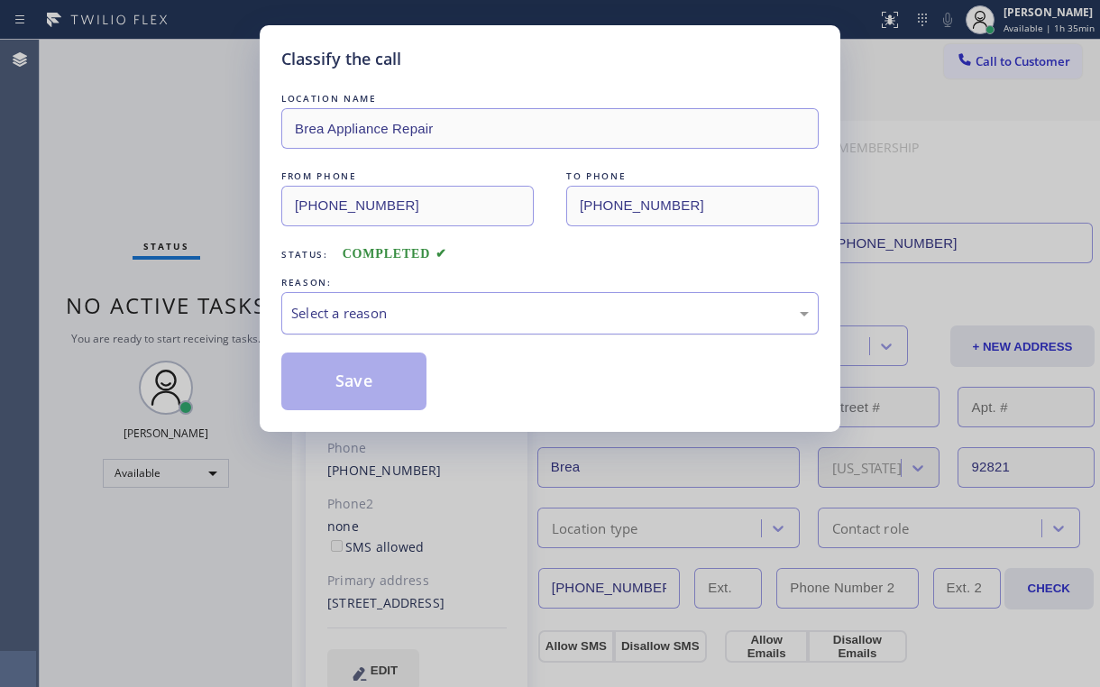
click at [356, 319] on div "Select a reason" at bounding box center [550, 313] width 518 height 21
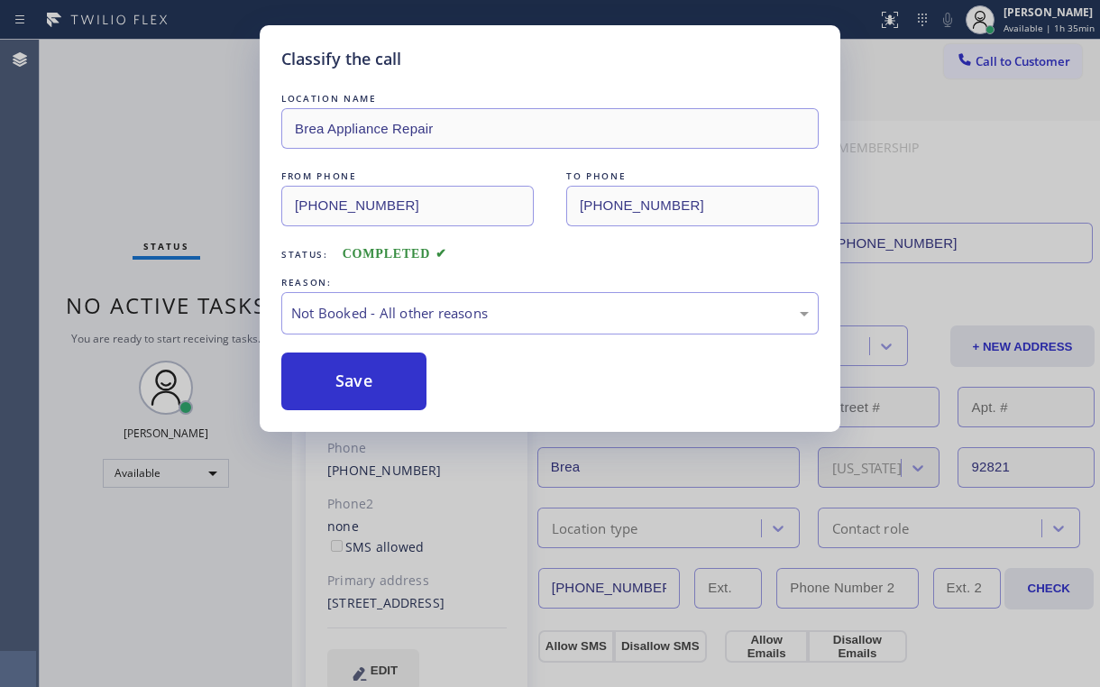
drag, startPoint x: 364, startPoint y: 383, endPoint x: 118, endPoint y: 71, distance: 397.5
click at [363, 381] on button "Save" at bounding box center [353, 382] width 145 height 58
click at [119, 73] on div "Classify the call LOCATION NAME Brea Appliance Repair FROM PHONE [PHONE_NUMBER]…" at bounding box center [550, 343] width 1100 height 687
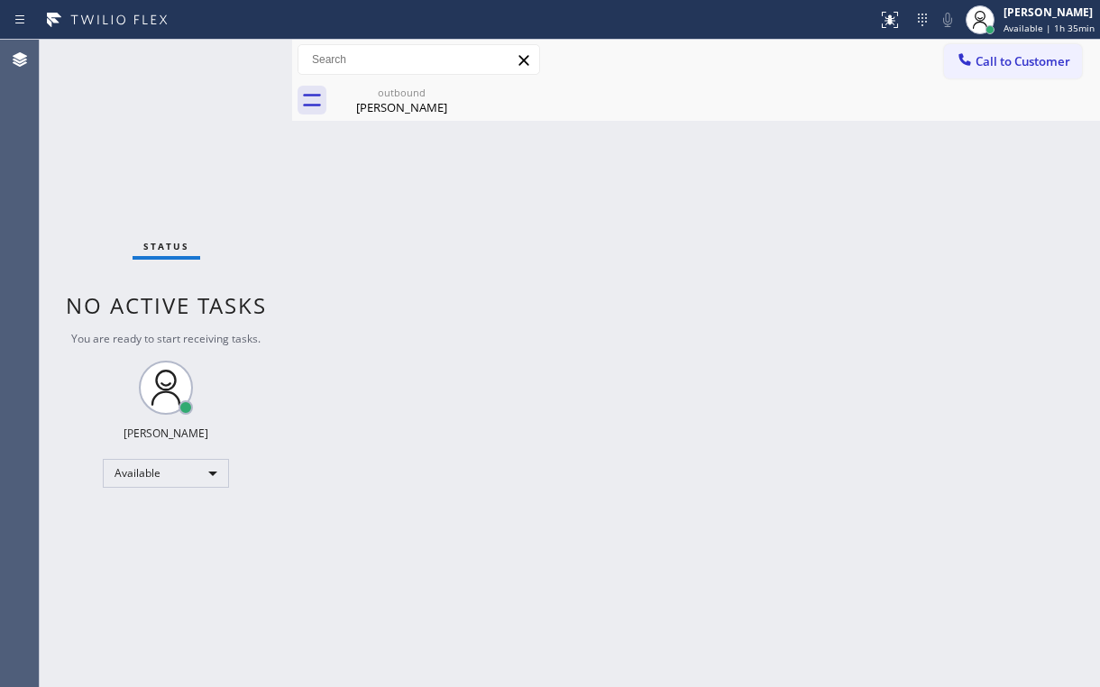
click at [197, 242] on div "Status" at bounding box center [167, 250] width 68 height 20
click at [408, 99] on div "[PERSON_NAME]" at bounding box center [402, 107] width 136 height 16
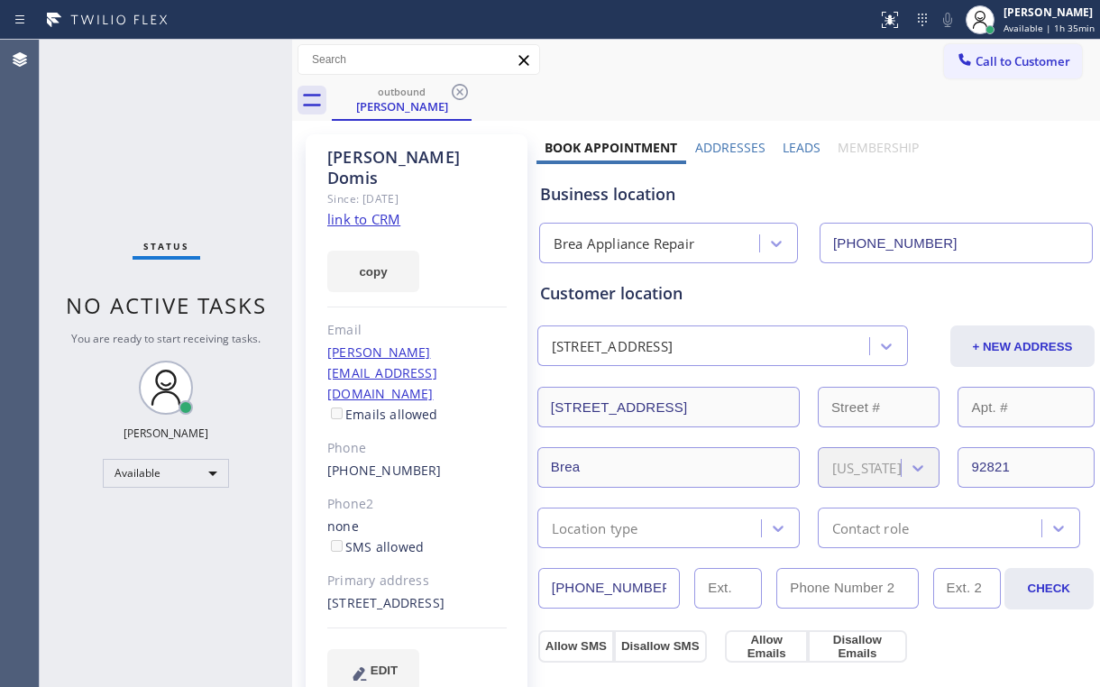
click at [455, 87] on icon at bounding box center [460, 92] width 22 height 22
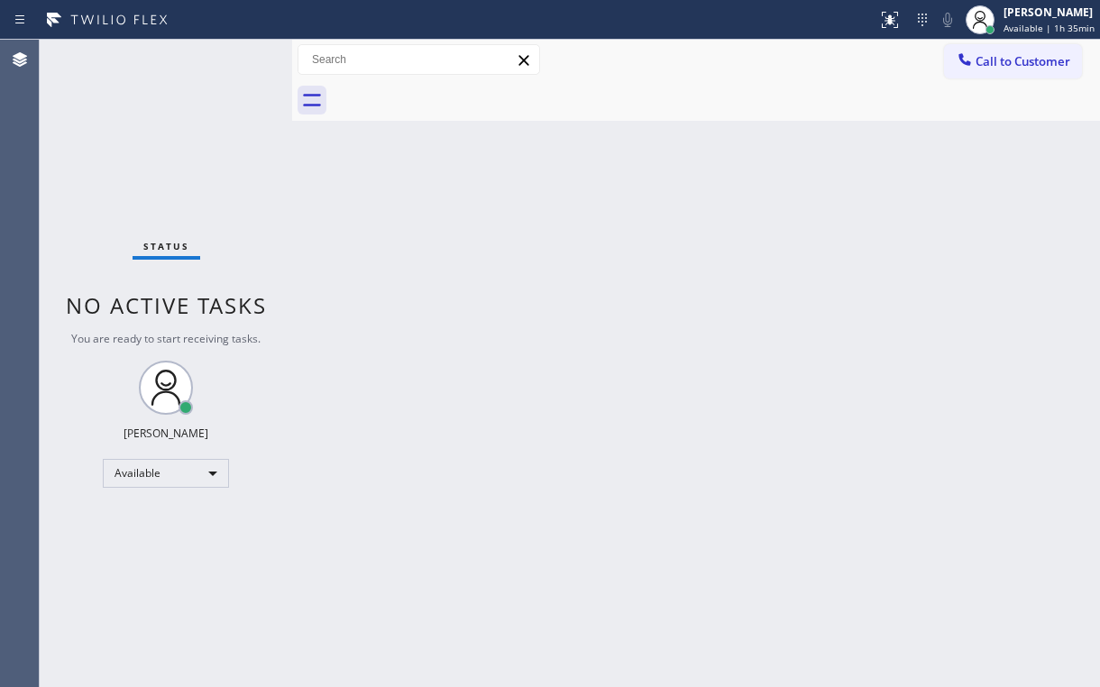
drag, startPoint x: 159, startPoint y: 176, endPoint x: 152, endPoint y: 66, distance: 110.3
click at [157, 174] on div "Status No active tasks You are ready to start receiving tasks. [PERSON_NAME] Av…" at bounding box center [166, 364] width 253 height 648
drag, startPoint x: 1002, startPoint y: 57, endPoint x: 602, endPoint y: 271, distance: 453.1
click at [981, 69] on span "Call to Customer" at bounding box center [1023, 61] width 95 height 16
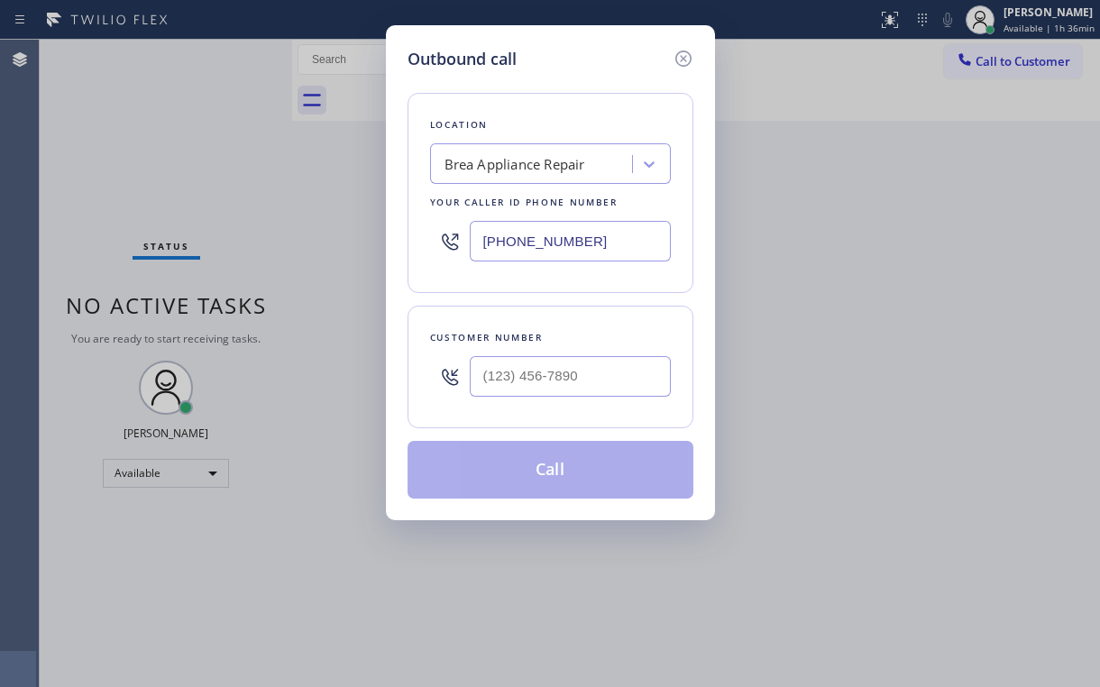
drag, startPoint x: 608, startPoint y: 239, endPoint x: 246, endPoint y: 250, distance: 361.8
click at [365, 234] on div "Outbound call Location Brea Appliance Repair Your caller id phone number [PHONE…" at bounding box center [550, 343] width 1100 height 687
paste input "48-8165"
type input "[PHONE_NUMBER]"
drag, startPoint x: 561, startPoint y: 47, endPoint x: 604, endPoint y: 217, distance: 175.9
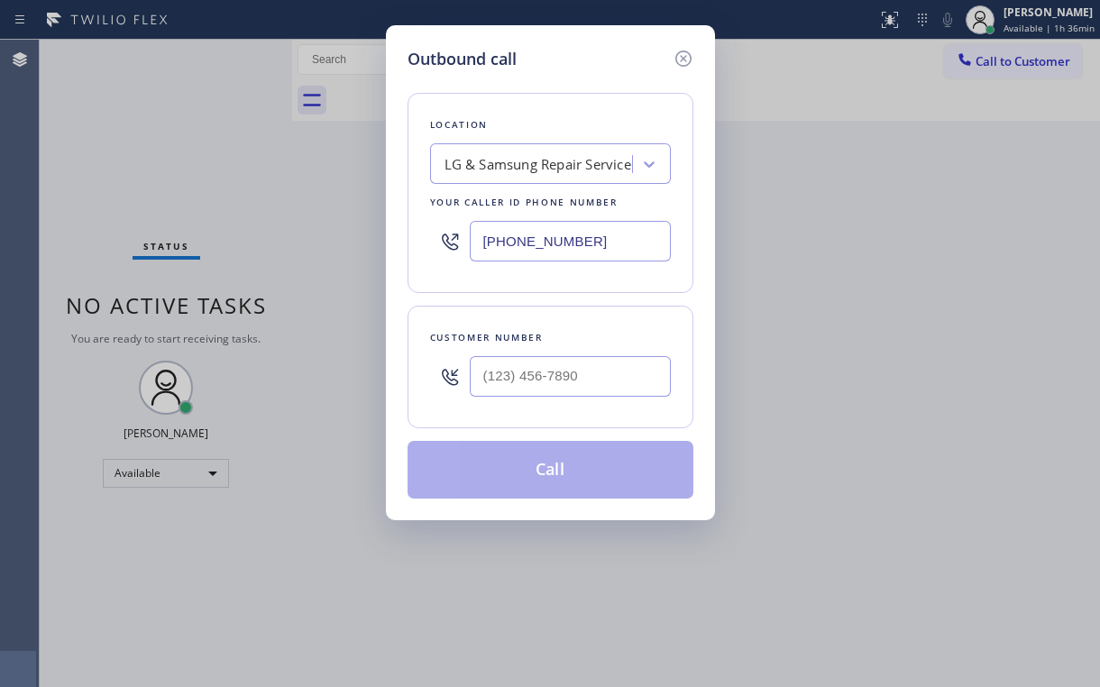
click at [561, 50] on div "Outbound call" at bounding box center [551, 59] width 286 height 24
click at [574, 382] on input "(___) ___-____" at bounding box center [570, 376] width 201 height 41
paste input "909) 674-8321"
type input "[PHONE_NUMBER]"
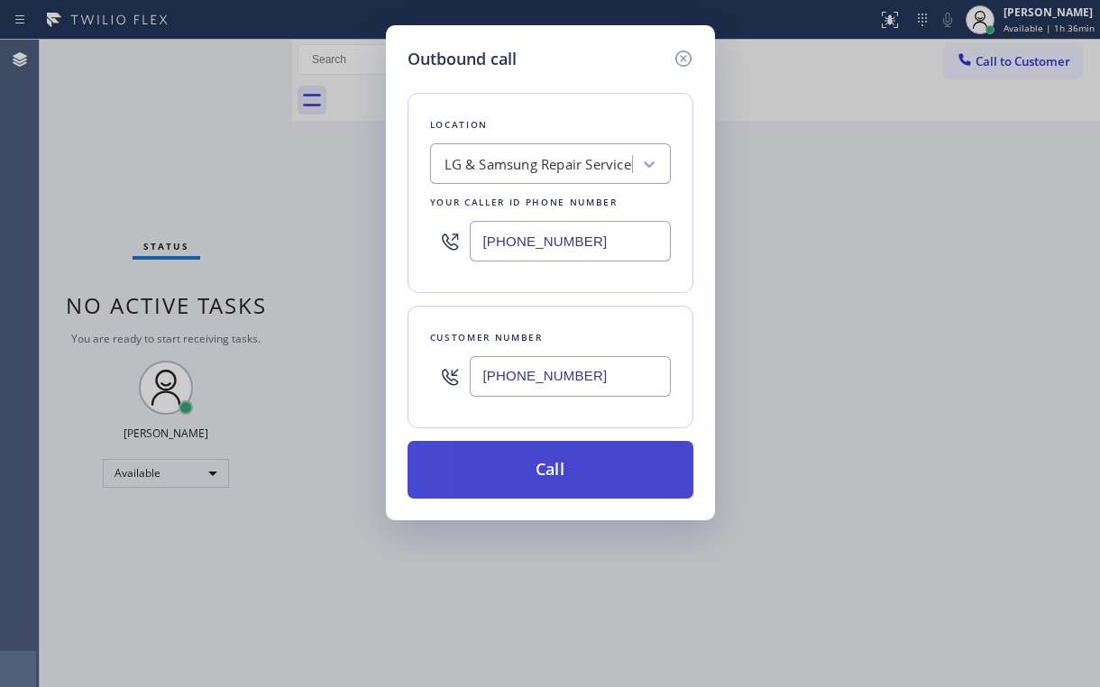
click at [523, 483] on button "Call" at bounding box center [551, 470] width 286 height 58
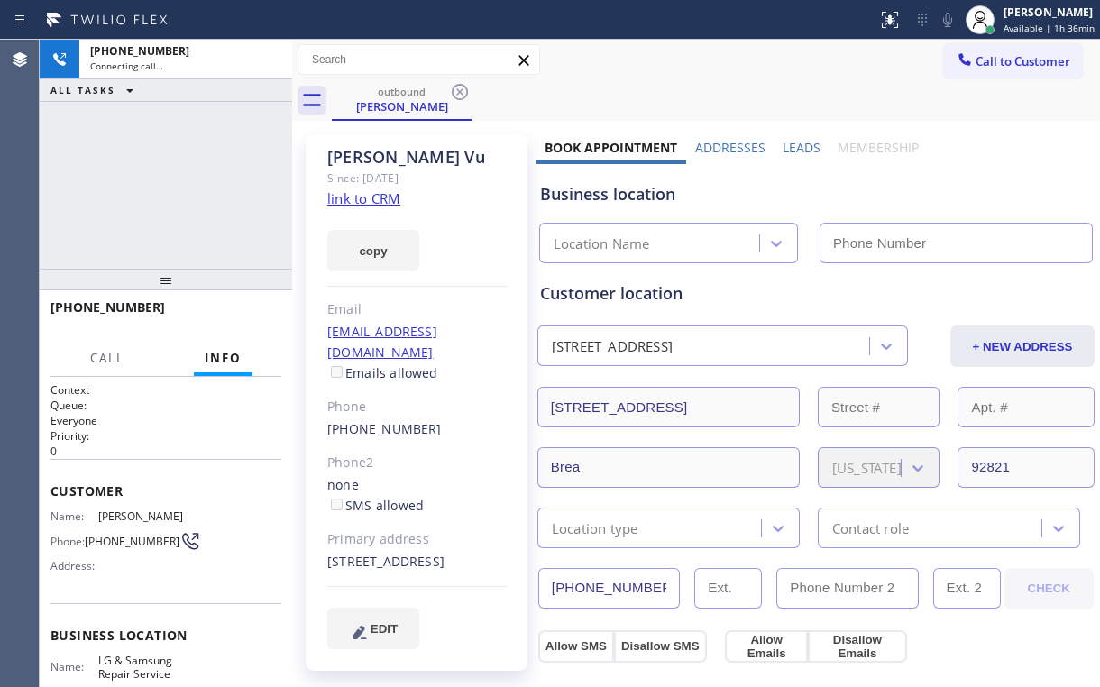
click at [202, 170] on div "[PHONE_NUMBER] Connecting call… ALL TASKS ALL TASKS ACTIVE TASKS TASKS IN WRAP …" at bounding box center [166, 154] width 253 height 229
type input "[PHONE_NUMBER]"
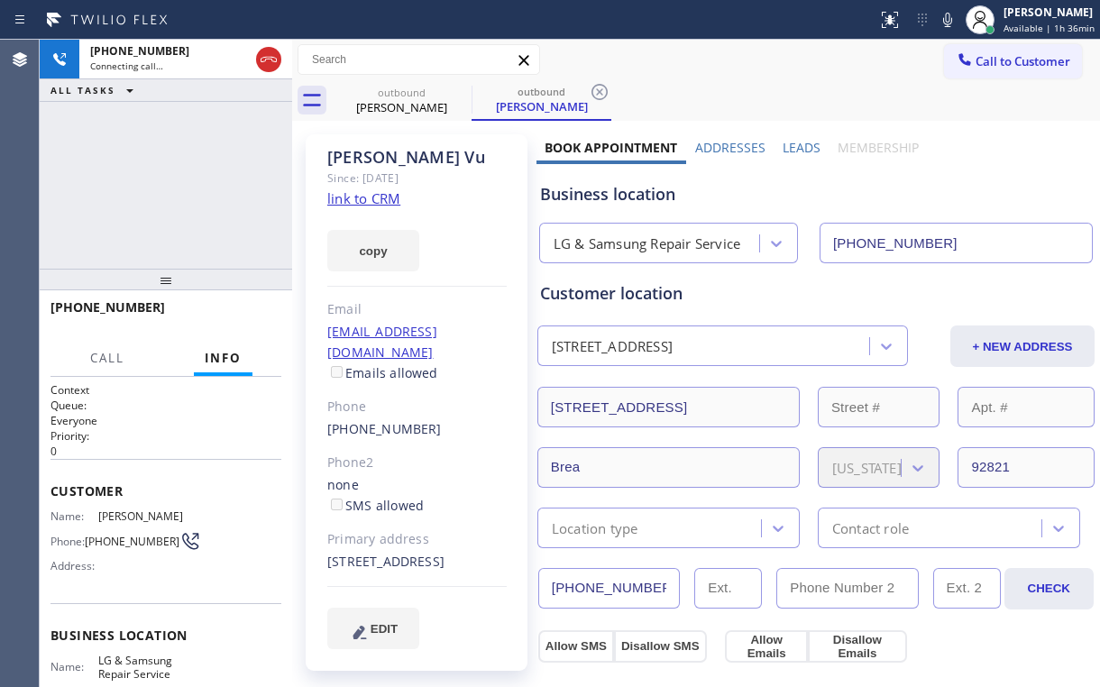
click at [186, 262] on div "[PHONE_NUMBER] Connecting call… ALL TASKS ALL TASKS ACTIVE TASKS TASKS IN WRAP …" at bounding box center [166, 154] width 253 height 229
click at [179, 201] on div "[PHONE_NUMBER] Connecting call… ALL TASKS ALL TASKS ACTIVE TASKS TASKS IN WRAP …" at bounding box center [166, 154] width 253 height 229
click at [253, 307] on button "HANG UP" at bounding box center [240, 315] width 84 height 25
click at [245, 321] on span "HANG UP" at bounding box center [239, 315] width 55 height 13
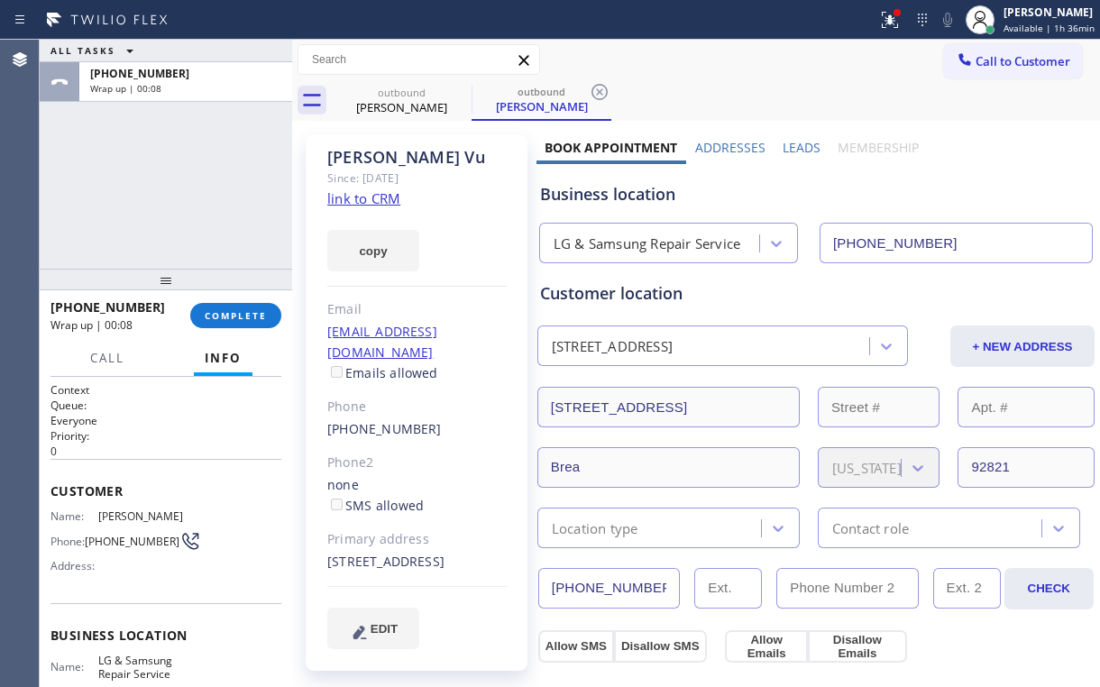
click at [284, 319] on div "ALL TASKS ALL TASKS ACTIVE TASKS TASKS IN WRAP UP [PHONE_NUMBER] Wrap up | 00:0…" at bounding box center [570, 364] width 1061 height 648
click at [260, 320] on span "COMPLETE" at bounding box center [233, 315] width 62 height 13
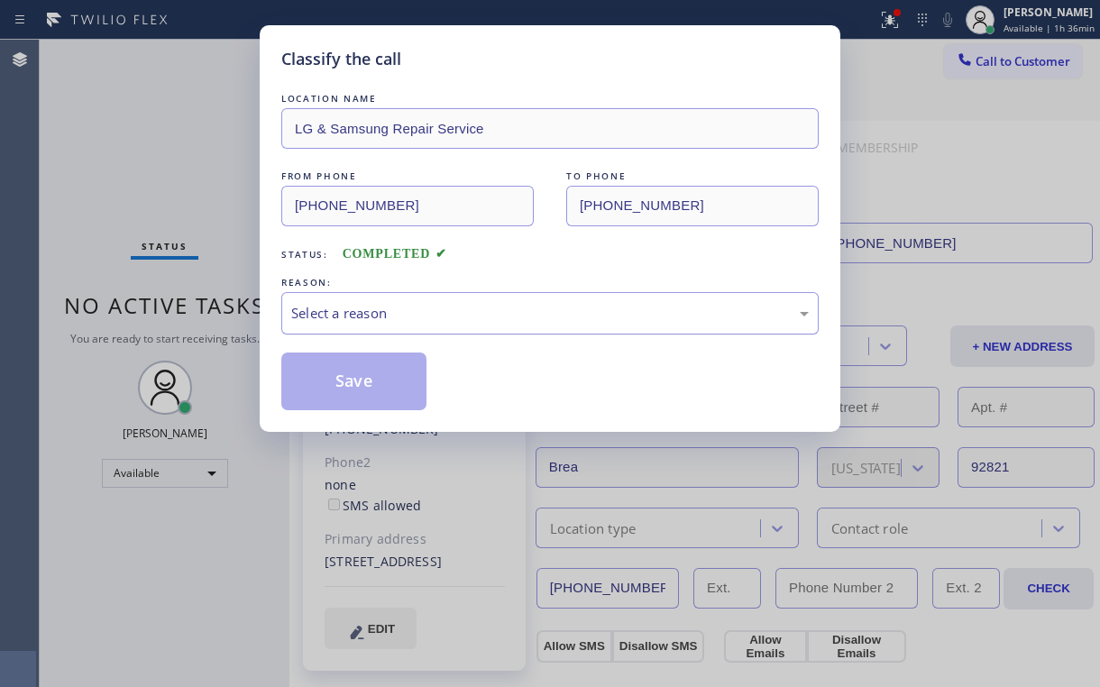
click at [335, 320] on div "Select a reason" at bounding box center [550, 313] width 518 height 21
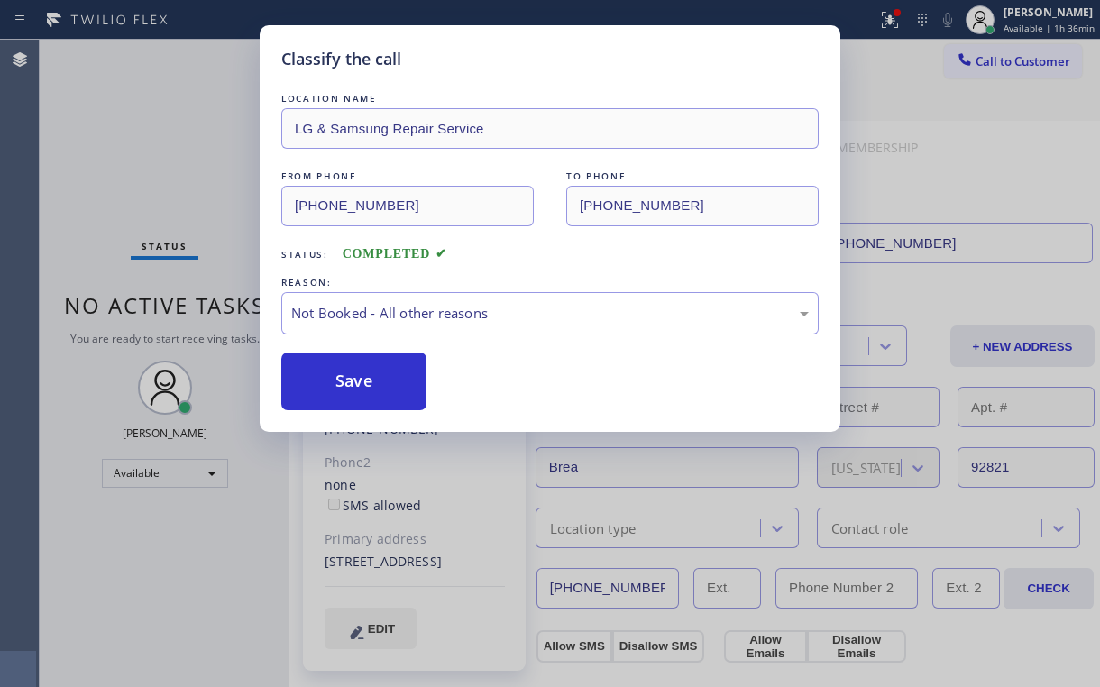
click at [342, 377] on button "Save" at bounding box center [353, 382] width 145 height 58
click at [122, 135] on div "Classify the call LOCATION NAME LG & Samsung Repair Service FROM PHONE [PHONE_N…" at bounding box center [550, 343] width 1100 height 687
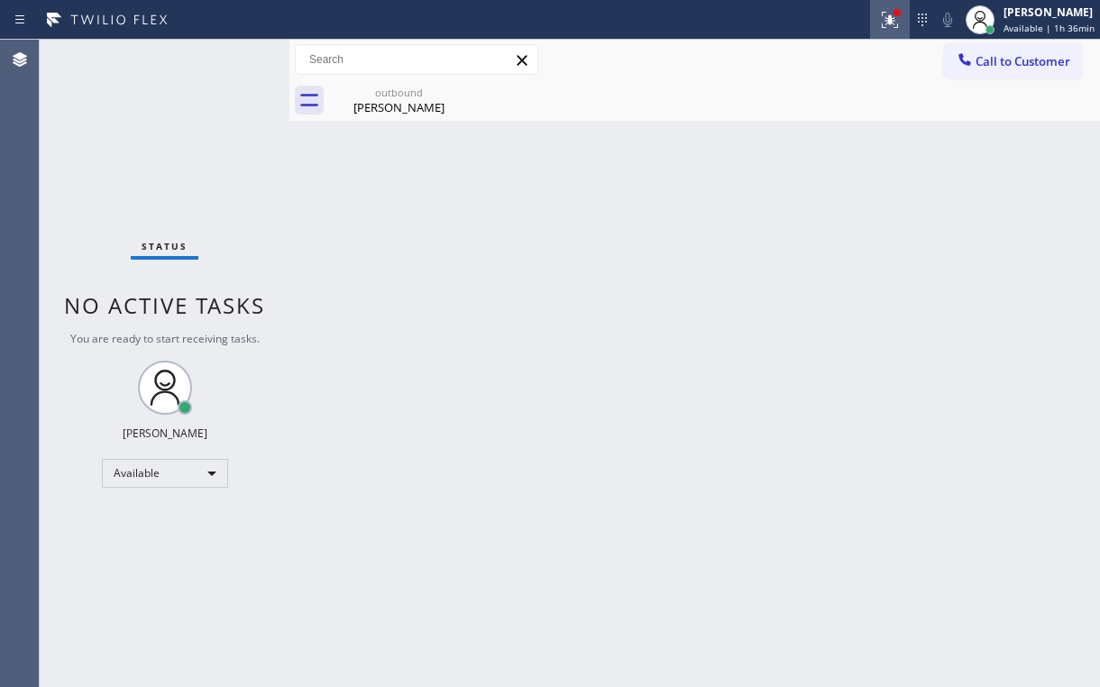
click at [891, 22] on icon at bounding box center [890, 20] width 22 height 22
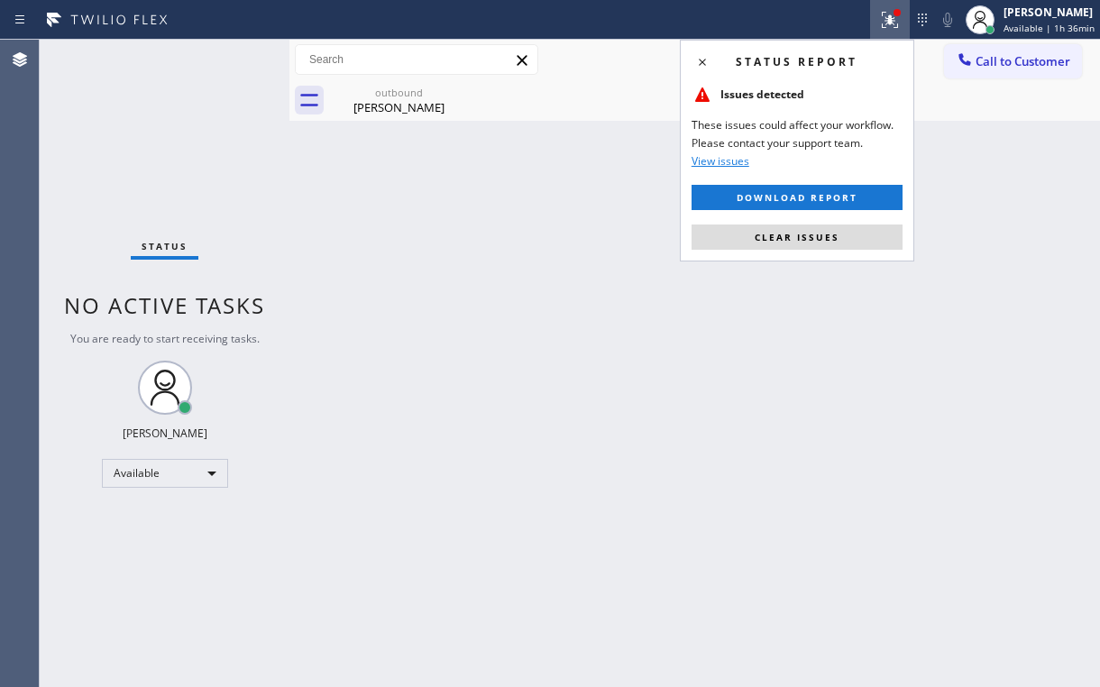
click at [841, 221] on div "Status report Issues detected These issues could affect your workflow. Please c…" at bounding box center [797, 151] width 234 height 222
drag, startPoint x: 829, startPoint y: 234, endPoint x: 558, endPoint y: 203, distance: 272.3
click at [826, 234] on span "Clear issues" at bounding box center [797, 237] width 85 height 13
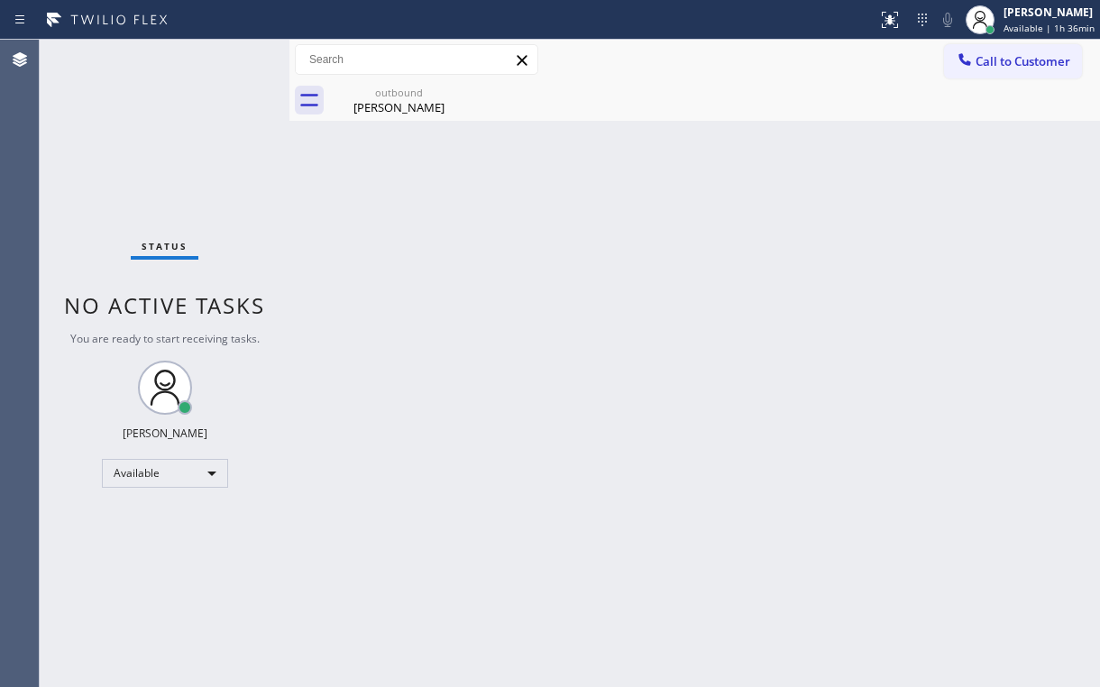
click at [402, 184] on div "Back to Dashboard Change Sender ID Customers Technicians Select a contact Outbo…" at bounding box center [694, 364] width 811 height 648
click at [382, 88] on div "outbound" at bounding box center [399, 93] width 136 height 14
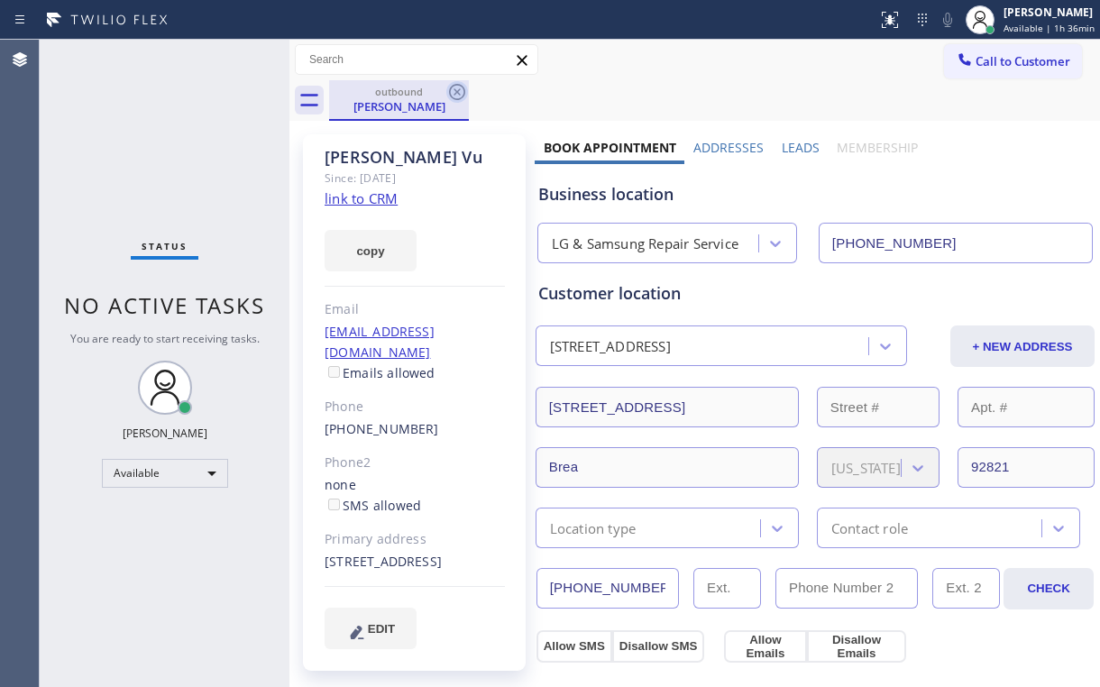
click at [458, 90] on icon at bounding box center [457, 92] width 16 height 16
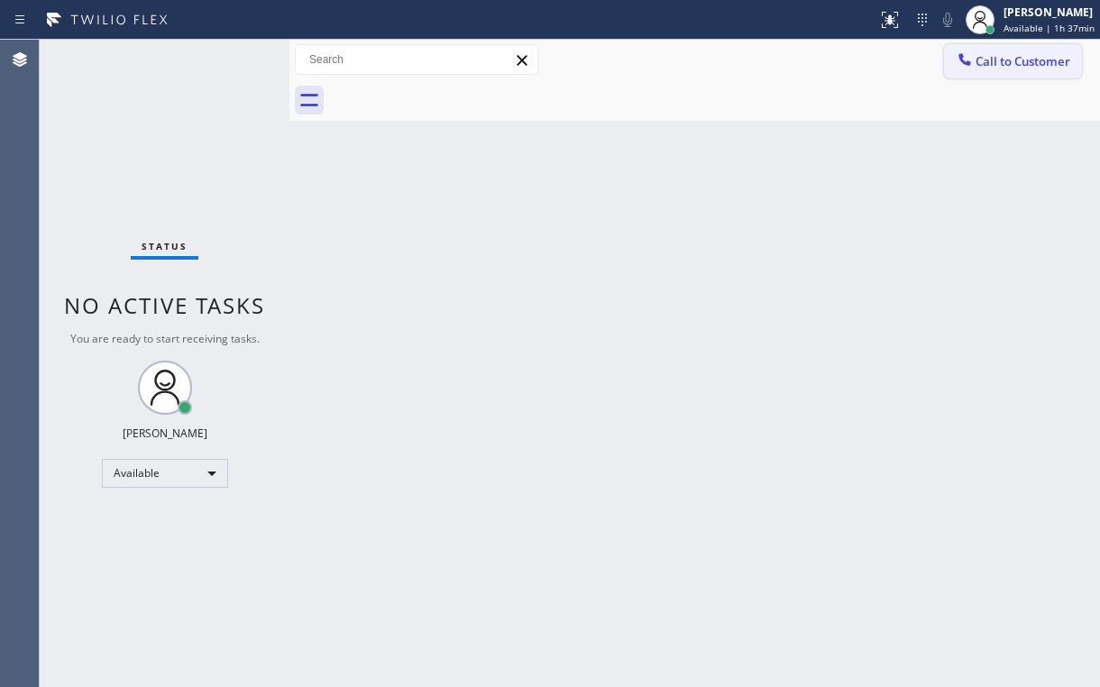
drag, startPoint x: 796, startPoint y: 72, endPoint x: 969, endPoint y: 63, distance: 172.5
click at [803, 76] on div "Call to Customer Outbound call Location LG & Samsung Repair Service Your caller…" at bounding box center [694, 60] width 811 height 41
click at [996, 61] on span "Call to Customer" at bounding box center [1023, 61] width 95 height 16
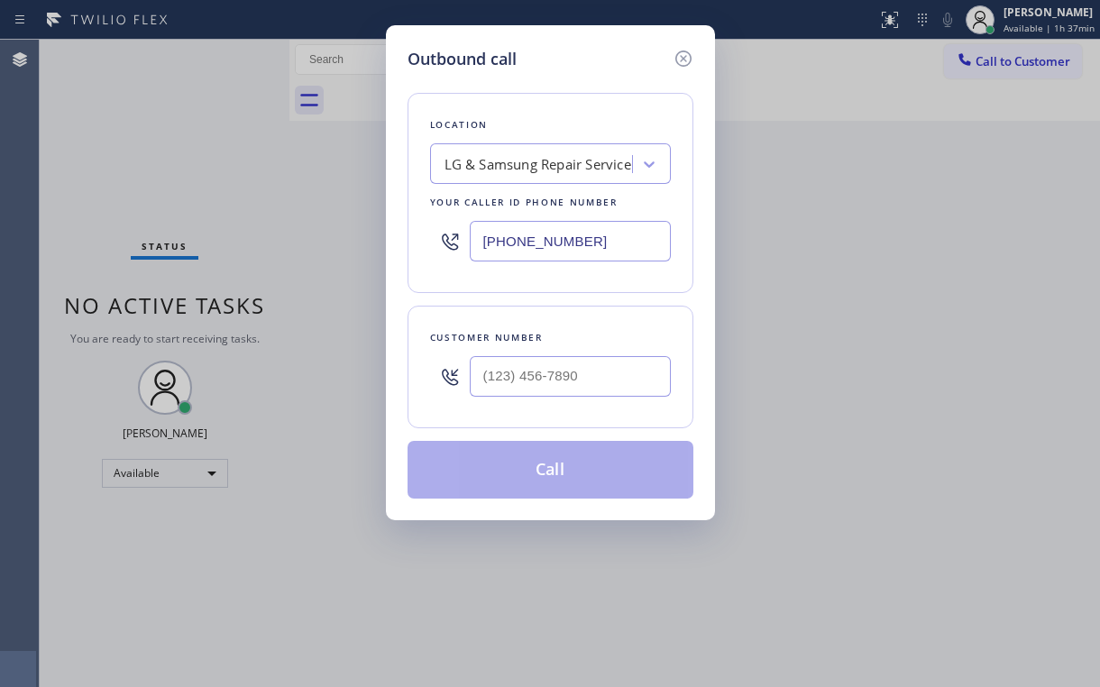
drag, startPoint x: 602, startPoint y: 242, endPoint x: 146, endPoint y: 285, distance: 458.4
click at [421, 249] on div "Location LG & Samsung Repair Service Your caller id phone number [PHONE_NUMBER]" at bounding box center [551, 193] width 286 height 200
paste input "86) 686-9536"
type input "[PHONE_NUMBER]"
drag, startPoint x: 565, startPoint y: 79, endPoint x: 566, endPoint y: 174, distance: 94.7
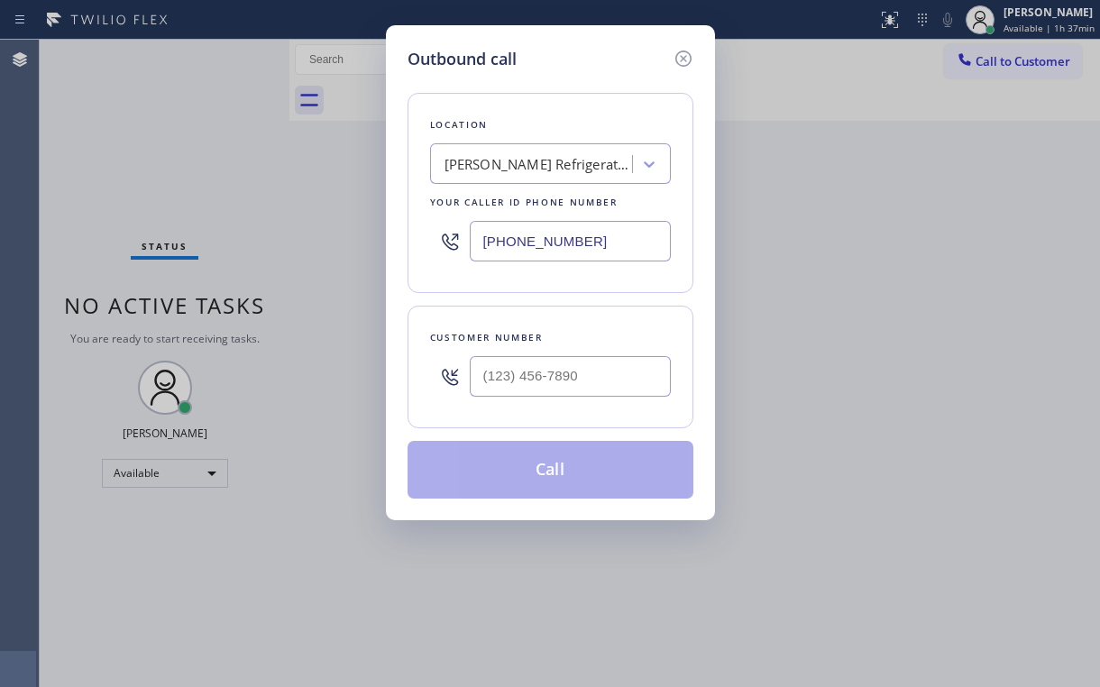
click at [565, 80] on div "Location [PERSON_NAME] Viking Refrigerator Repair Expert Your caller id phone n…" at bounding box center [551, 284] width 286 height 427
drag, startPoint x: 537, startPoint y: 379, endPoint x: 617, endPoint y: 339, distance: 89.5
click at [538, 379] on input "(___) ___-____" at bounding box center [570, 376] width 201 height 41
paste input "786) 359-8338"
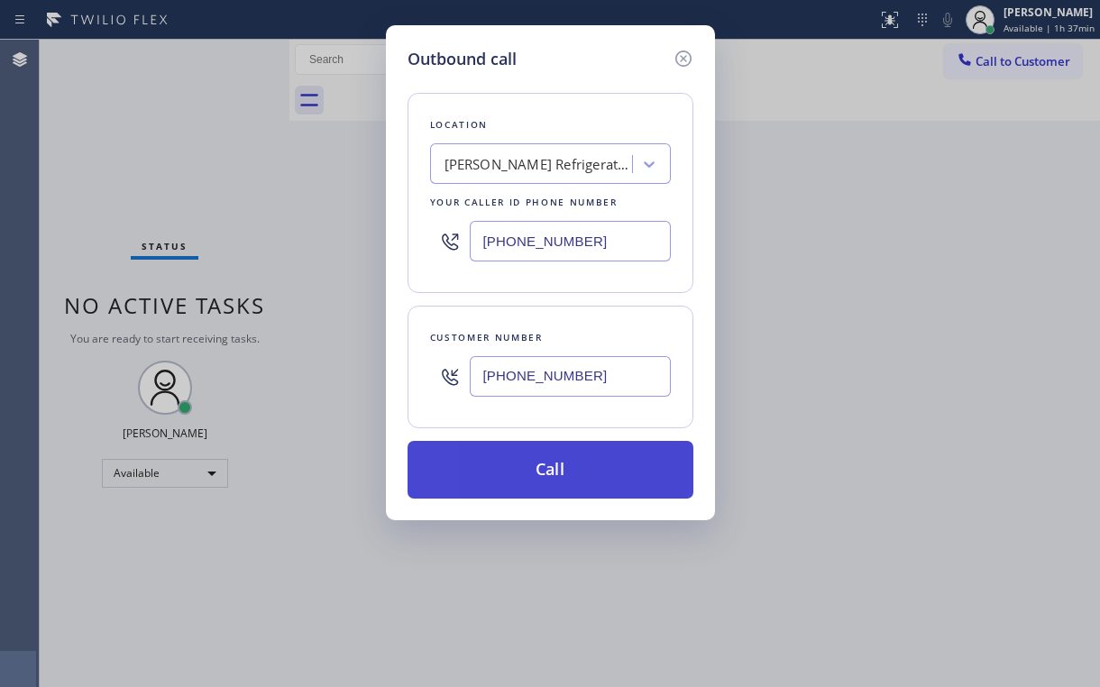
type input "[PHONE_NUMBER]"
click at [526, 473] on button "Call" at bounding box center [551, 470] width 286 height 58
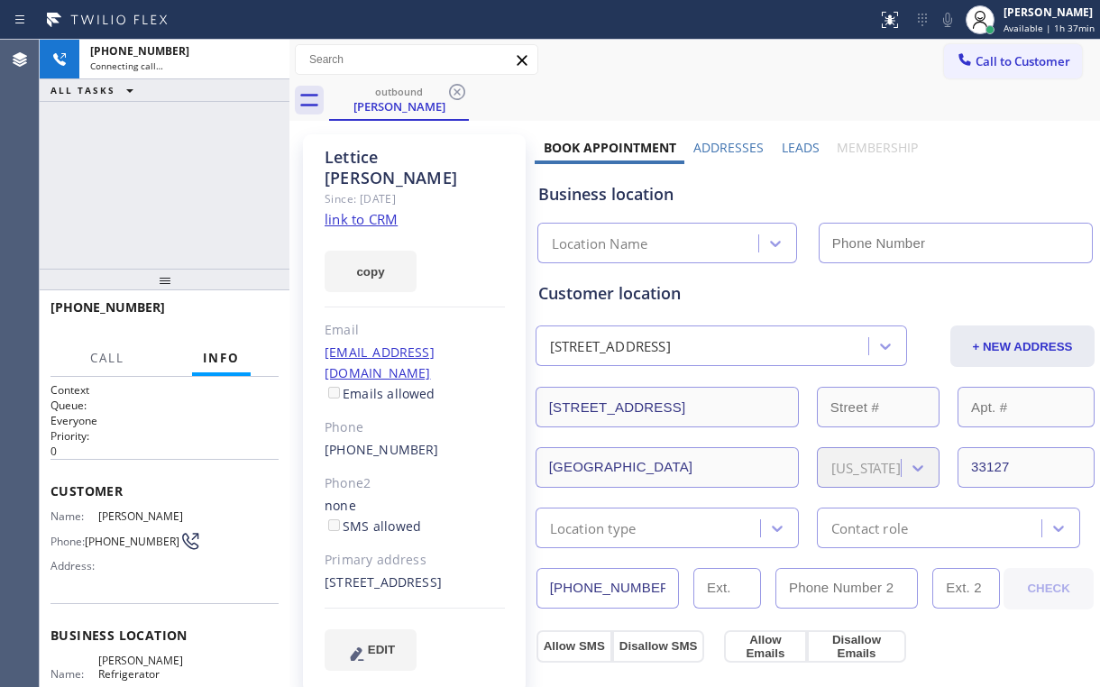
drag, startPoint x: 155, startPoint y: 140, endPoint x: 176, endPoint y: 152, distance: 24.3
click at [155, 141] on div "[PHONE_NUMBER] Connecting call… ALL TASKS ALL TASKS ACTIVE TASKS TASKS IN WRAP …" at bounding box center [165, 154] width 250 height 229
type input "[PHONE_NUMBER]"
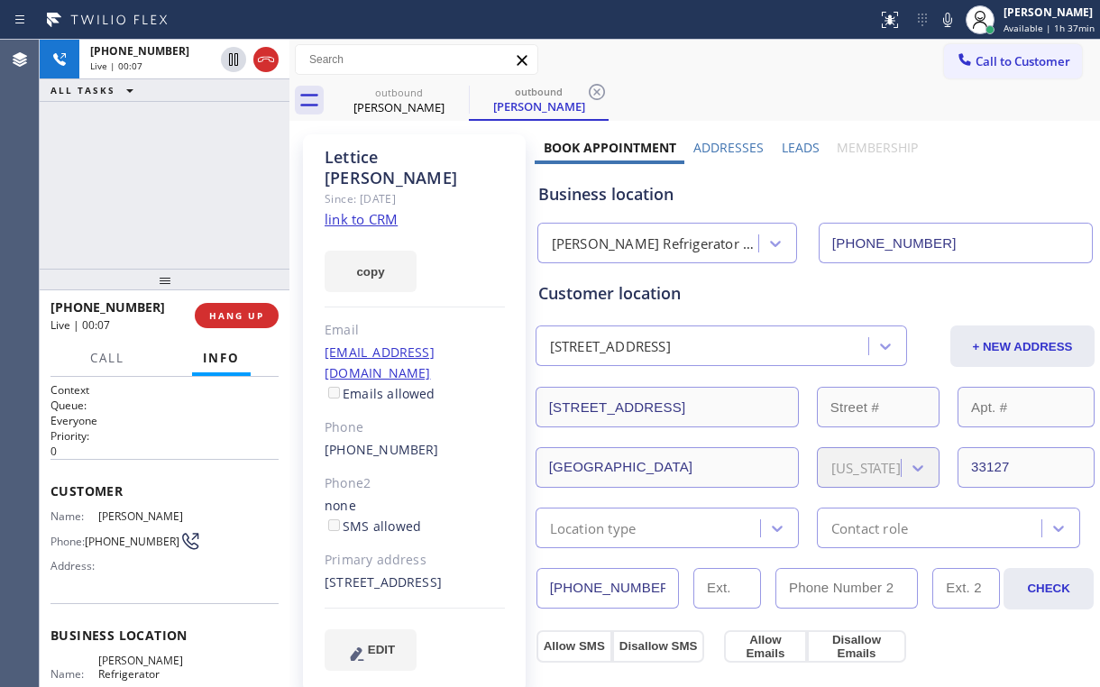
click at [159, 167] on div "[PHONE_NUMBER] Live | 00:07 ALL TASKS ALL TASKS ACTIVE TASKS TASKS IN WRAP UP" at bounding box center [165, 154] width 250 height 229
click at [242, 310] on span "HANG UP" at bounding box center [236, 315] width 55 height 13
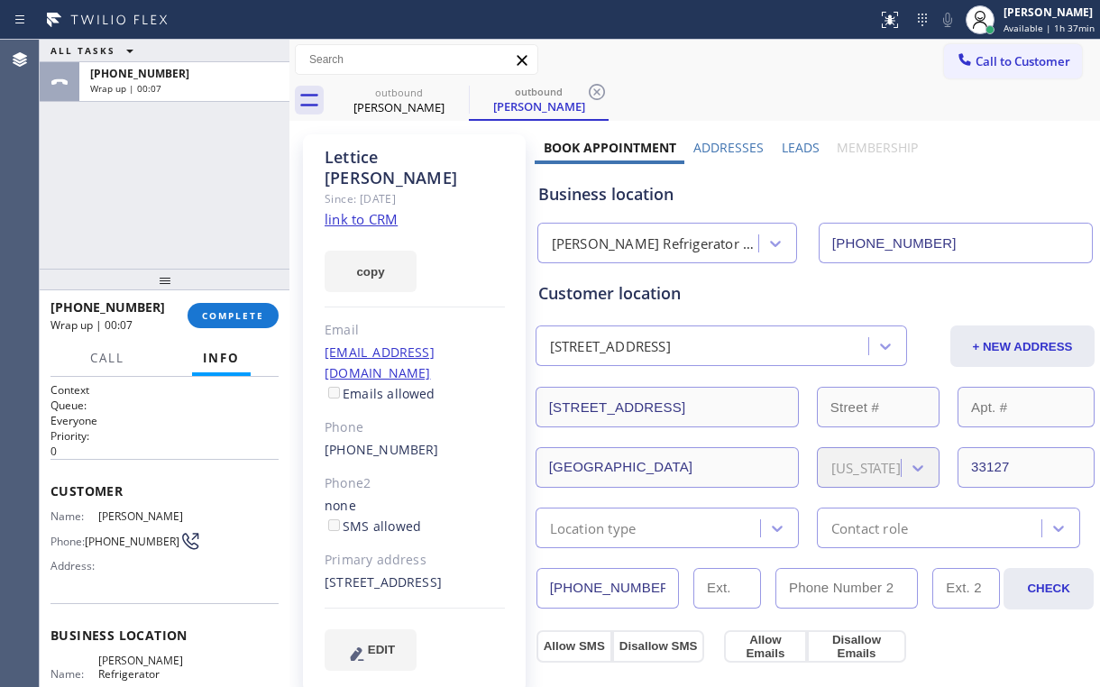
click at [242, 301] on div "[PHONE_NUMBER] Wrap up | 00:07 COMPLETE" at bounding box center [165, 315] width 228 height 47
click at [250, 313] on span "COMPLETE" at bounding box center [233, 315] width 62 height 13
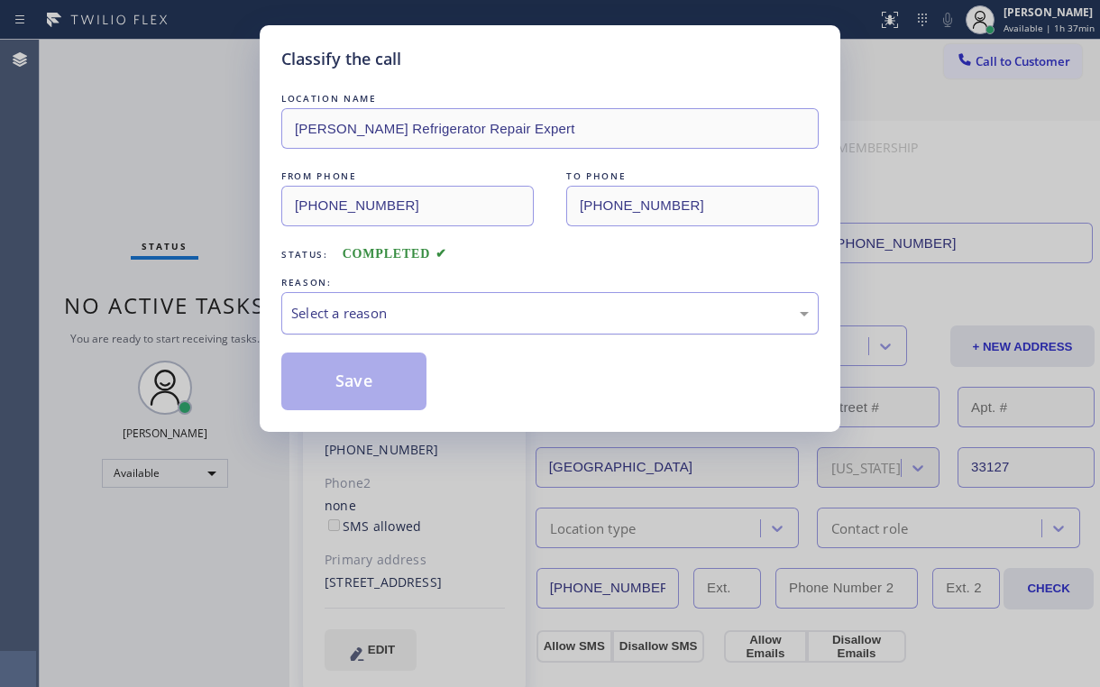
click at [345, 321] on div "Select a reason" at bounding box center [550, 313] width 518 height 21
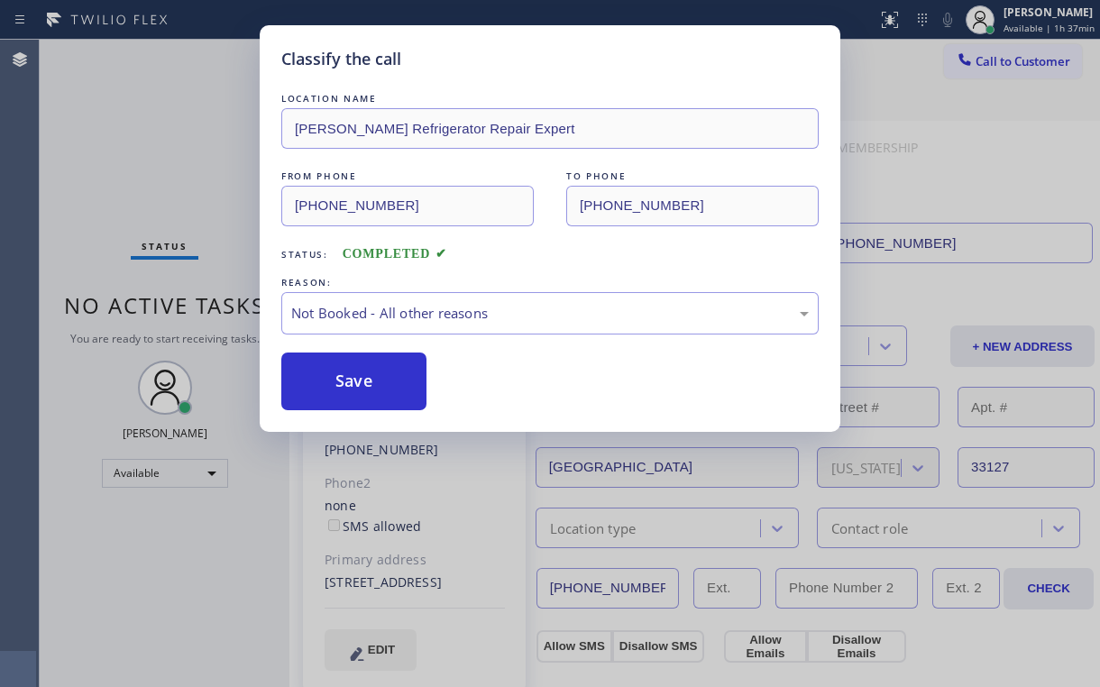
click at [349, 382] on button "Save" at bounding box center [353, 382] width 145 height 58
click at [132, 126] on div "Classify the call LOCATION NAME [PERSON_NAME] Refrigerator Repair Expert FROM P…" at bounding box center [550, 343] width 1100 height 687
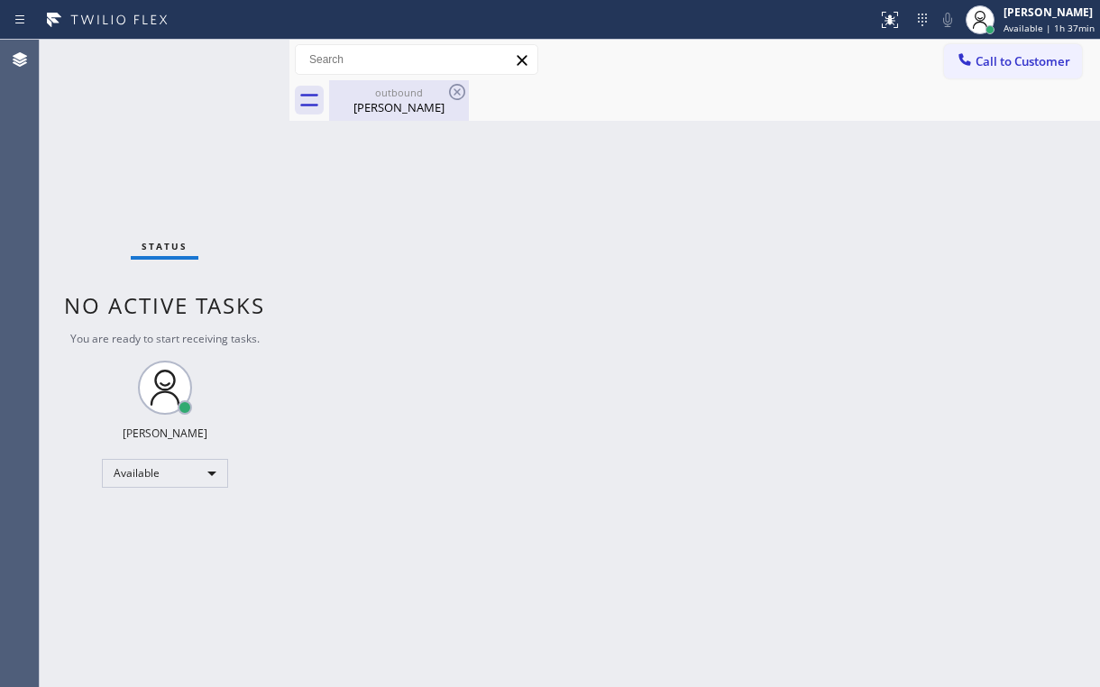
drag, startPoint x: 386, startPoint y: 115, endPoint x: 438, endPoint y: 106, distance: 52.9
click at [388, 115] on div "[PERSON_NAME]" at bounding box center [399, 107] width 136 height 16
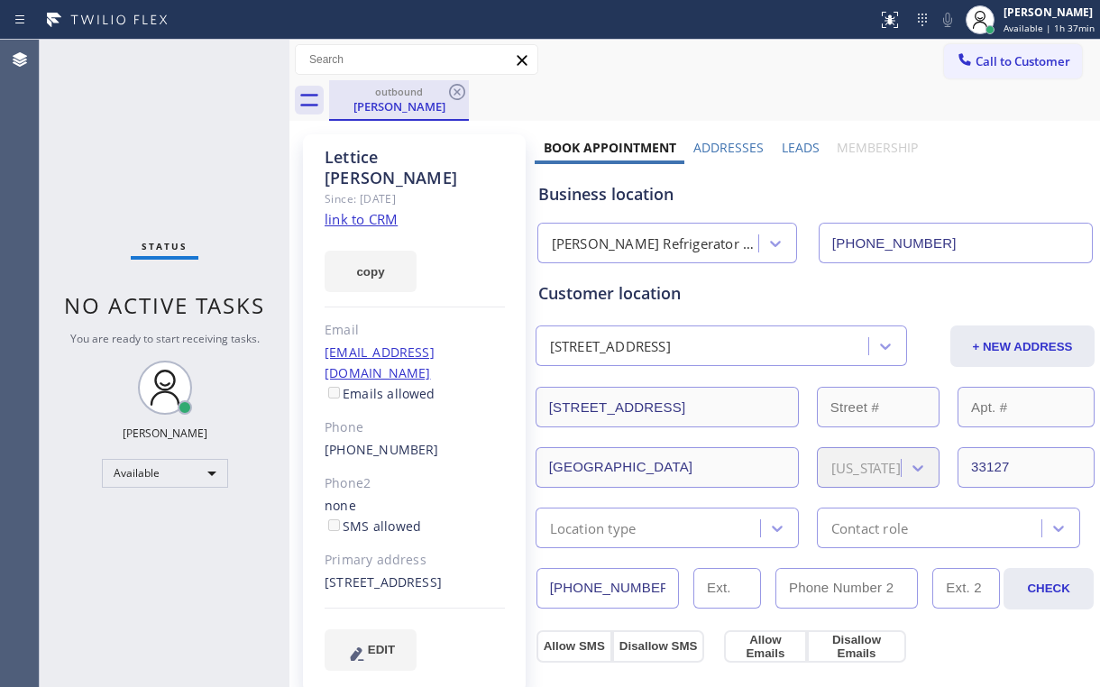
click at [462, 80] on div "outbound [PERSON_NAME]" at bounding box center [399, 99] width 136 height 39
click at [459, 87] on icon at bounding box center [457, 92] width 22 height 22
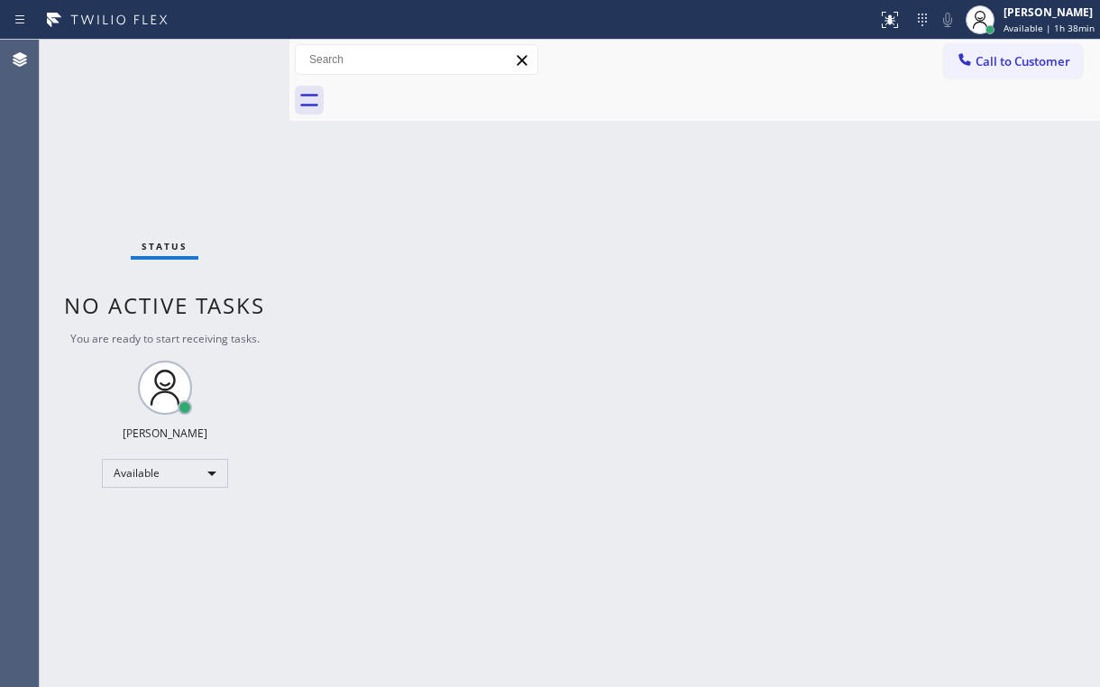
drag, startPoint x: 209, startPoint y: 131, endPoint x: 212, endPoint y: 4, distance: 127.2
click at [207, 125] on div "Status No active tasks You are ready to start receiving tasks. [PERSON_NAME] Av…" at bounding box center [165, 364] width 250 height 648
click at [990, 77] on button "Call to Customer" at bounding box center [1013, 61] width 138 height 34
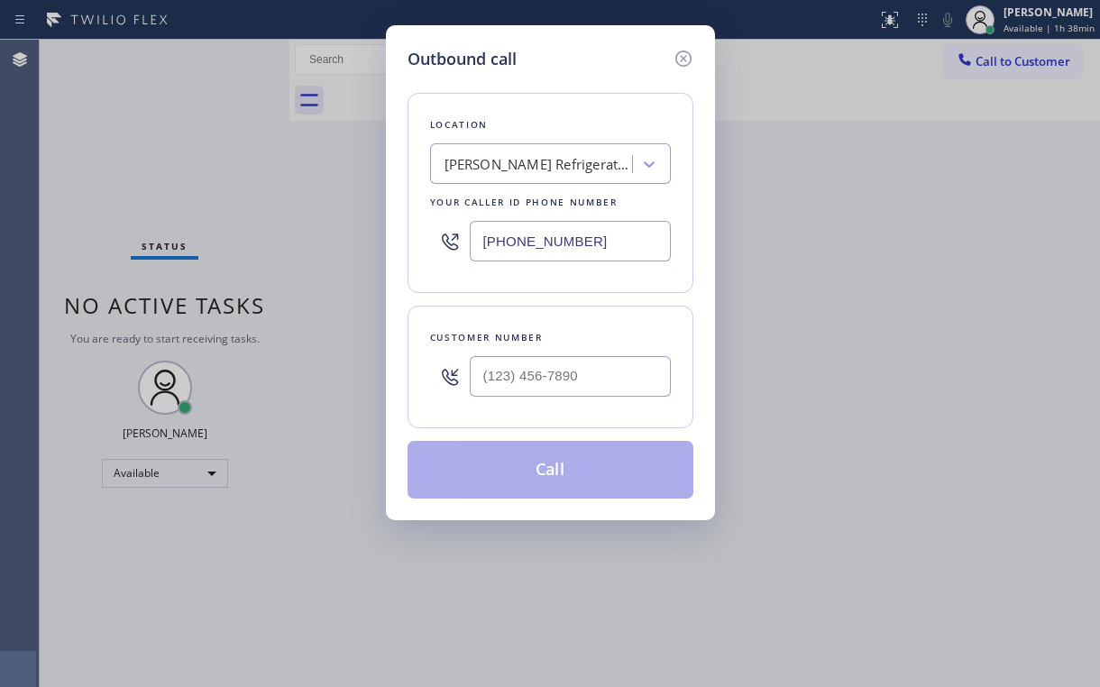
drag, startPoint x: 606, startPoint y: 247, endPoint x: 105, endPoint y: 294, distance: 503.6
click at [284, 263] on div "Outbound call Location [PERSON_NAME] Viking Refrigerator Repair Expert Your cal…" at bounding box center [550, 343] width 1100 height 687
paste input "347) 252-8119"
type input "[PHONE_NUMBER]"
drag, startPoint x: 581, startPoint y: 90, endPoint x: 585, endPoint y: 106, distance: 16.0
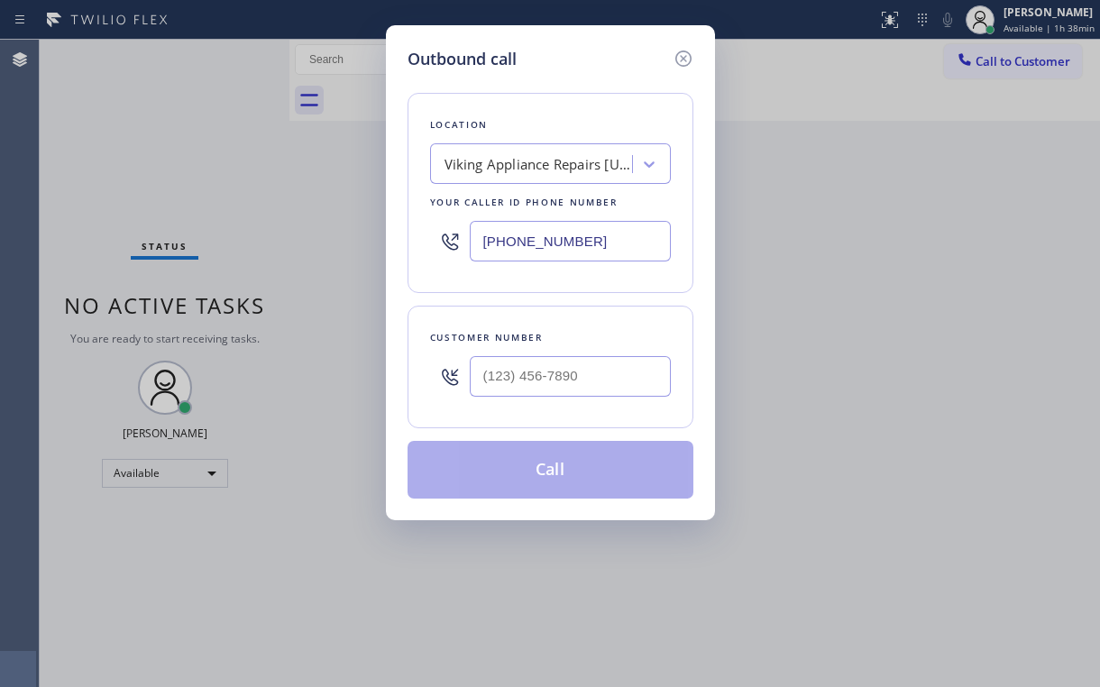
click at [583, 97] on div "Location Viking Appliance Repairs [US_STATE] Your caller id phone number [PHONE…" at bounding box center [551, 284] width 286 height 427
click at [574, 372] on input "(___) ___-____" at bounding box center [570, 376] width 201 height 41
paste input "646) 345-8669"
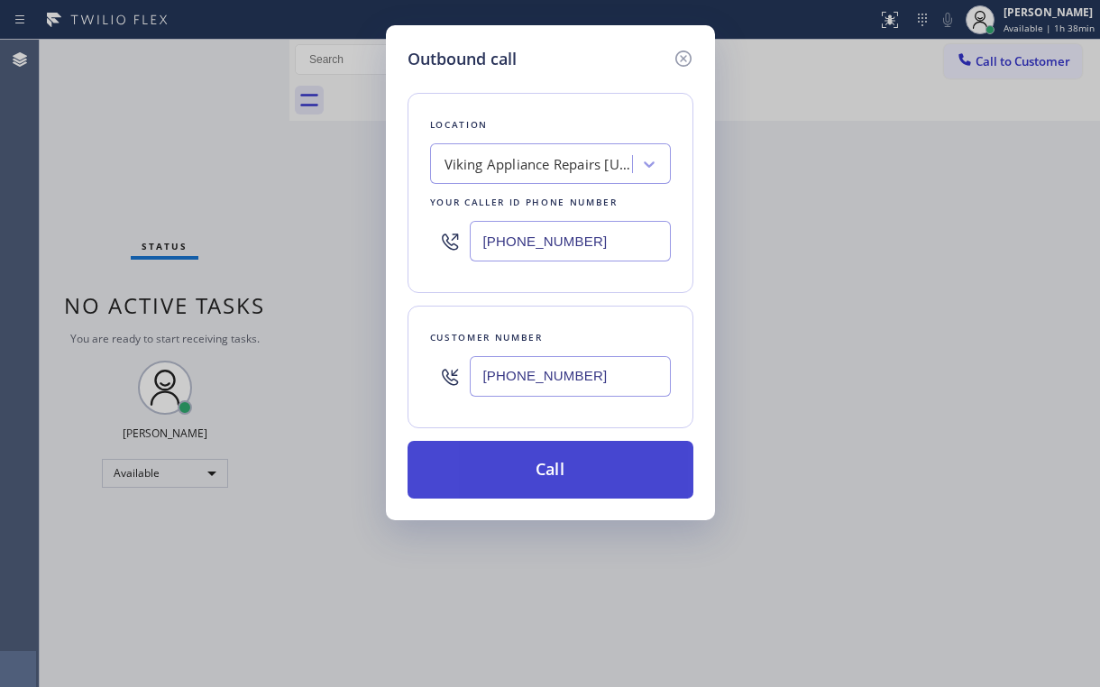
type input "[PHONE_NUMBER]"
click at [519, 469] on button "Call" at bounding box center [551, 470] width 286 height 58
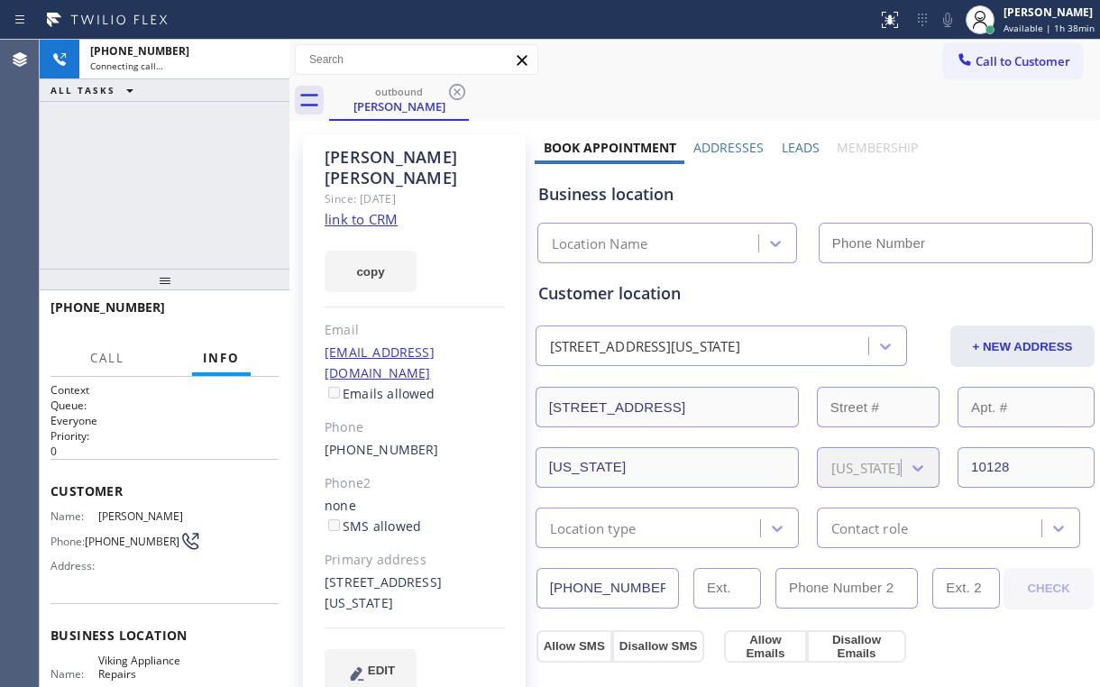
drag, startPoint x: 273, startPoint y: 154, endPoint x: 210, endPoint y: 180, distance: 68.3
click at [272, 159] on div "[PHONE_NUMBER] Connecting call… ALL TASKS ALL TASKS ACTIVE TASKS TASKS IN WRAP …" at bounding box center [165, 154] width 250 height 229
type input "[PHONE_NUMBER]"
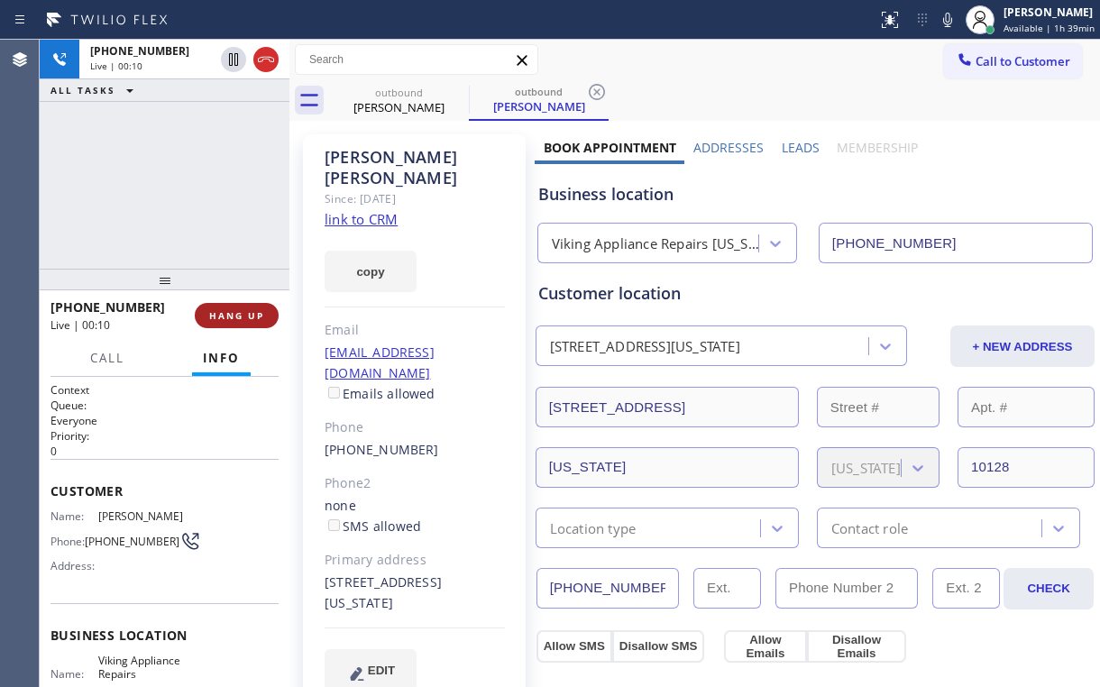
click at [255, 310] on span "HANG UP" at bounding box center [236, 315] width 55 height 13
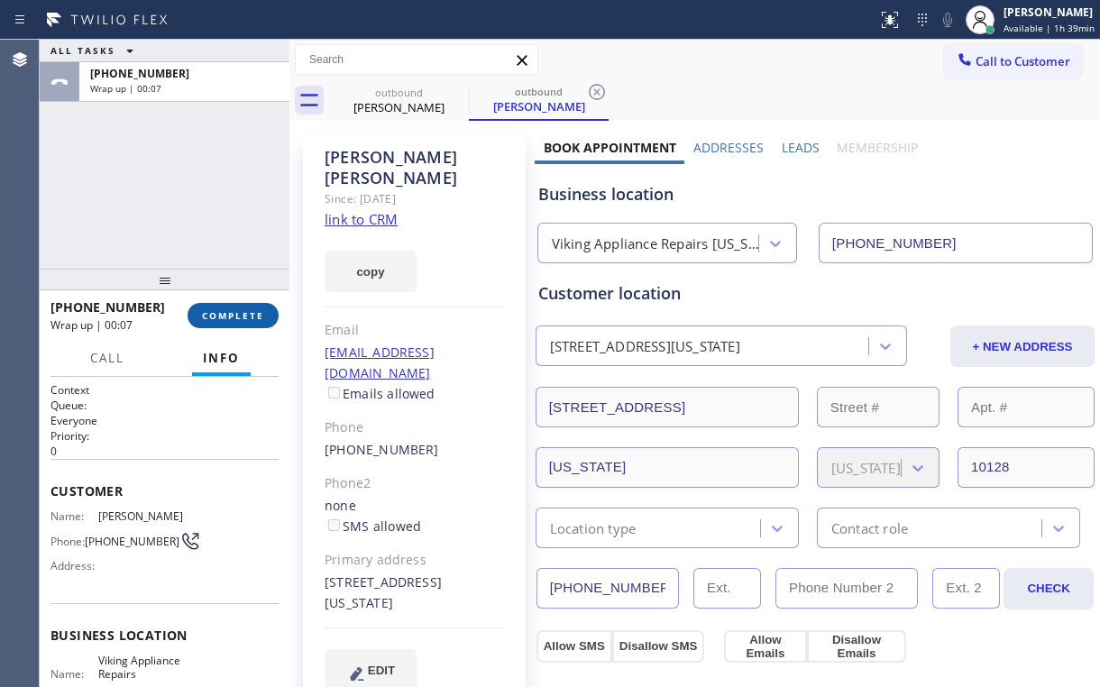
click at [255, 310] on span "COMPLETE" at bounding box center [233, 315] width 62 height 13
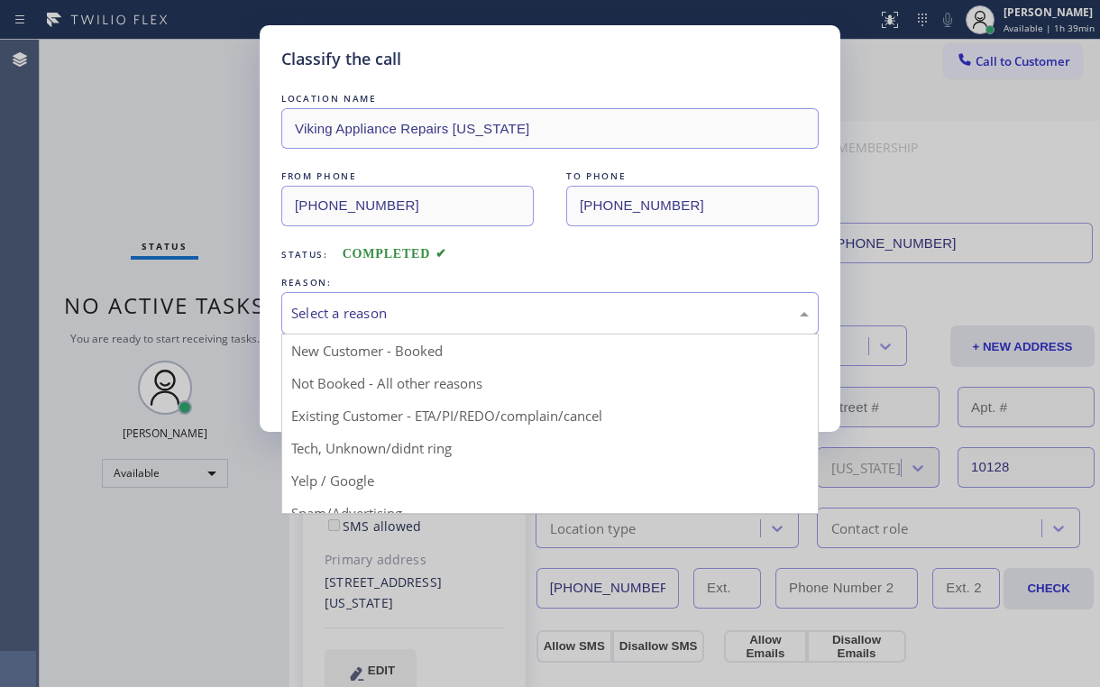
click at [362, 314] on div "Select a reason" at bounding box center [550, 313] width 518 height 21
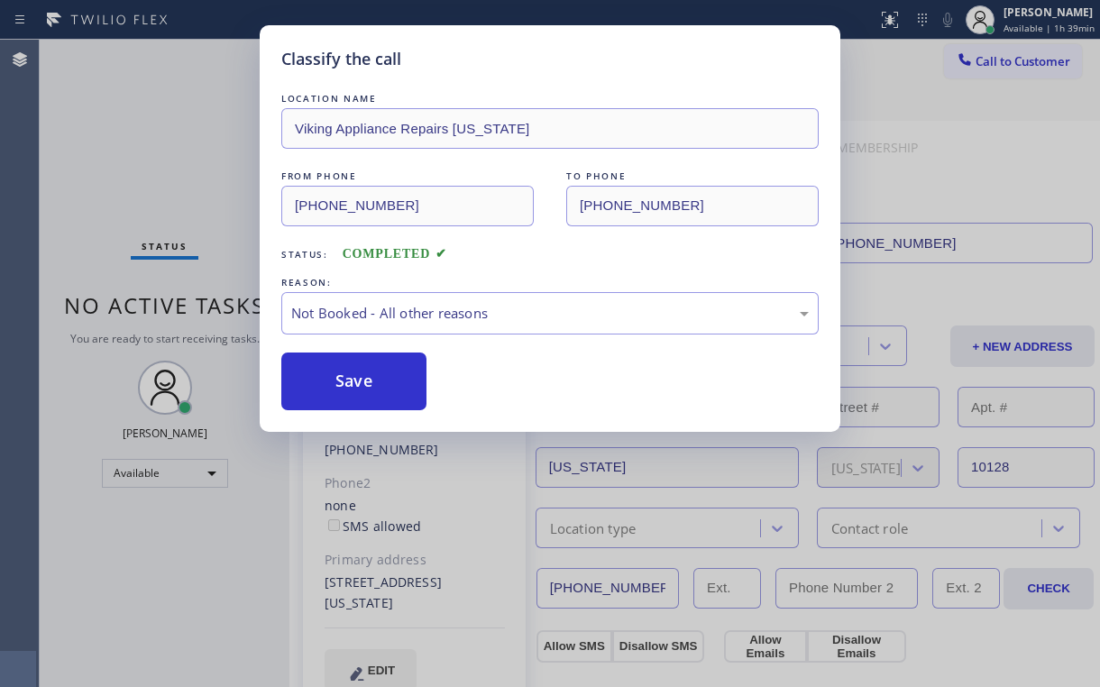
click at [354, 386] on button "Save" at bounding box center [353, 382] width 145 height 58
drag, startPoint x: 191, startPoint y: 165, endPoint x: 198, endPoint y: 183, distance: 19.1
click at [191, 169] on div "Classify the call LOCATION NAME Viking Appliance Repairs [US_STATE] FROM PHONE …" at bounding box center [550, 343] width 1100 height 687
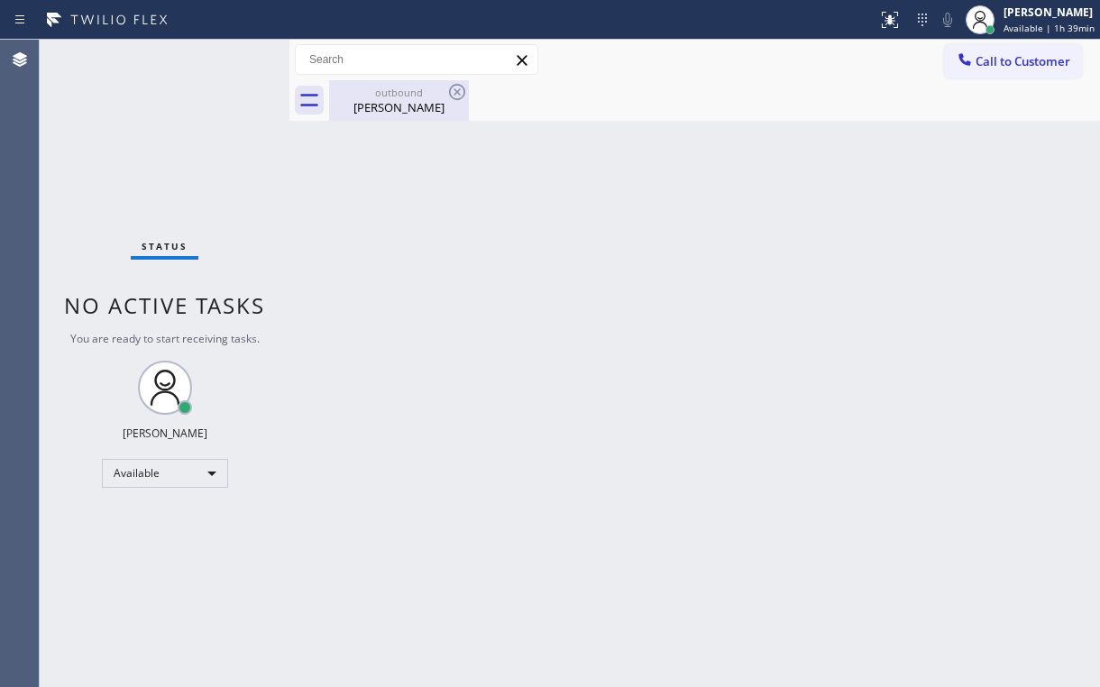
drag, startPoint x: 399, startPoint y: 81, endPoint x: 440, endPoint y: 92, distance: 42.9
click at [400, 83] on div "outbound [PERSON_NAME]" at bounding box center [399, 100] width 136 height 41
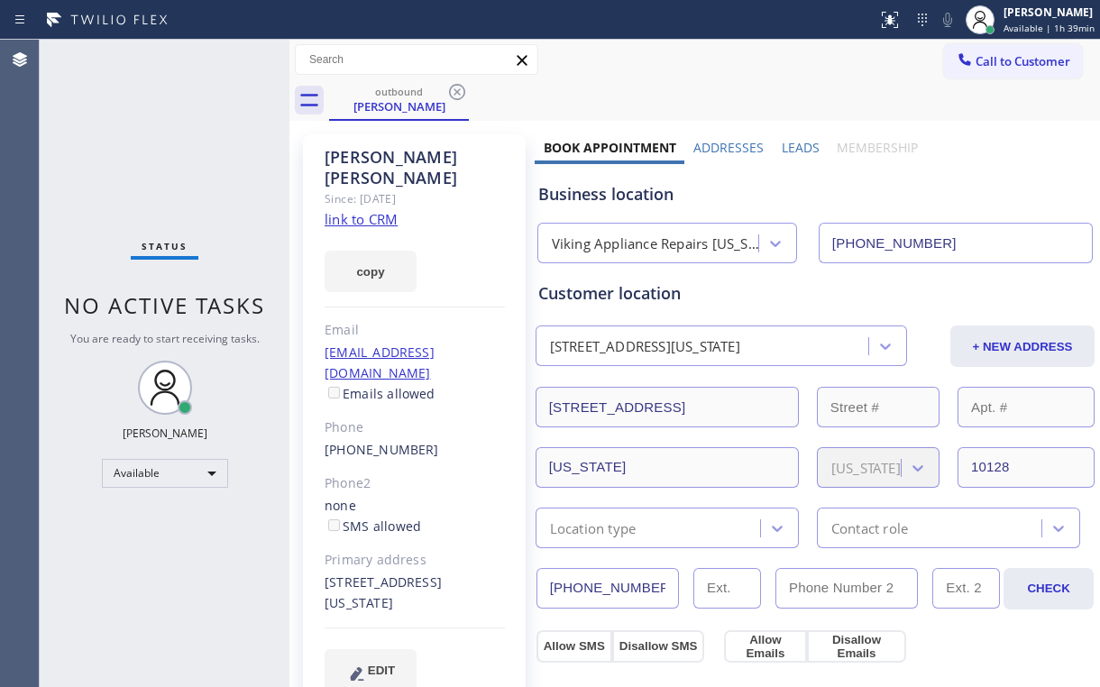
drag, startPoint x: 464, startPoint y: 83, endPoint x: 452, endPoint y: 86, distance: 12.0
click at [464, 83] on icon at bounding box center [457, 92] width 22 height 22
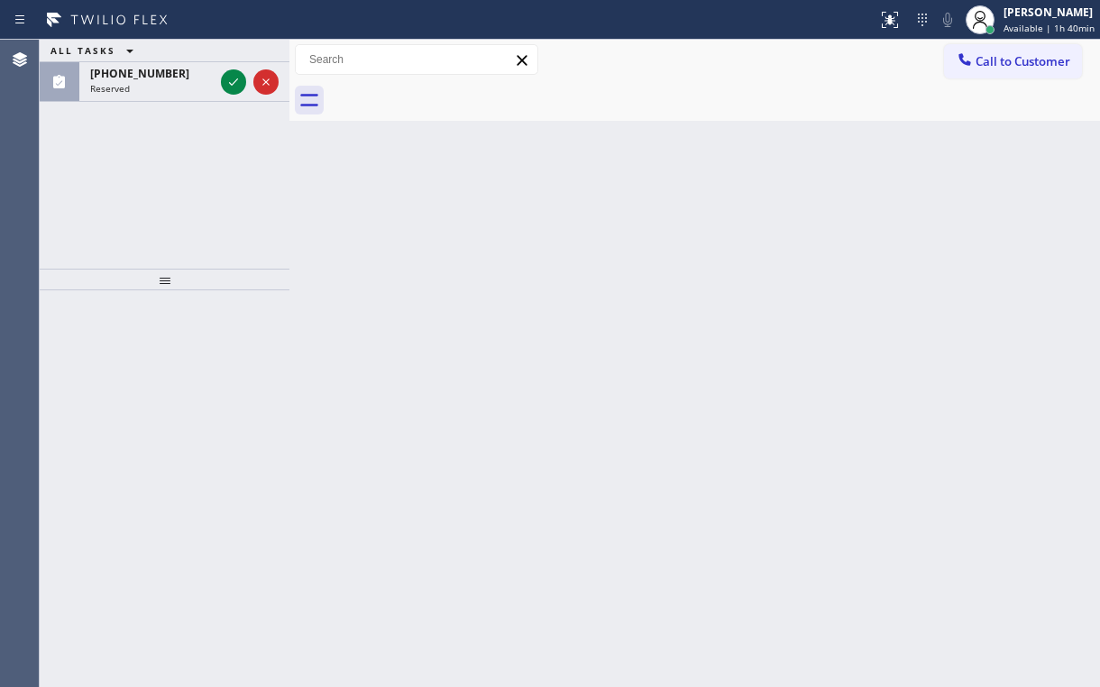
drag, startPoint x: 998, startPoint y: 60, endPoint x: 981, endPoint y: 62, distance: 17.2
click at [998, 60] on span "Call to Customer" at bounding box center [1023, 61] width 95 height 16
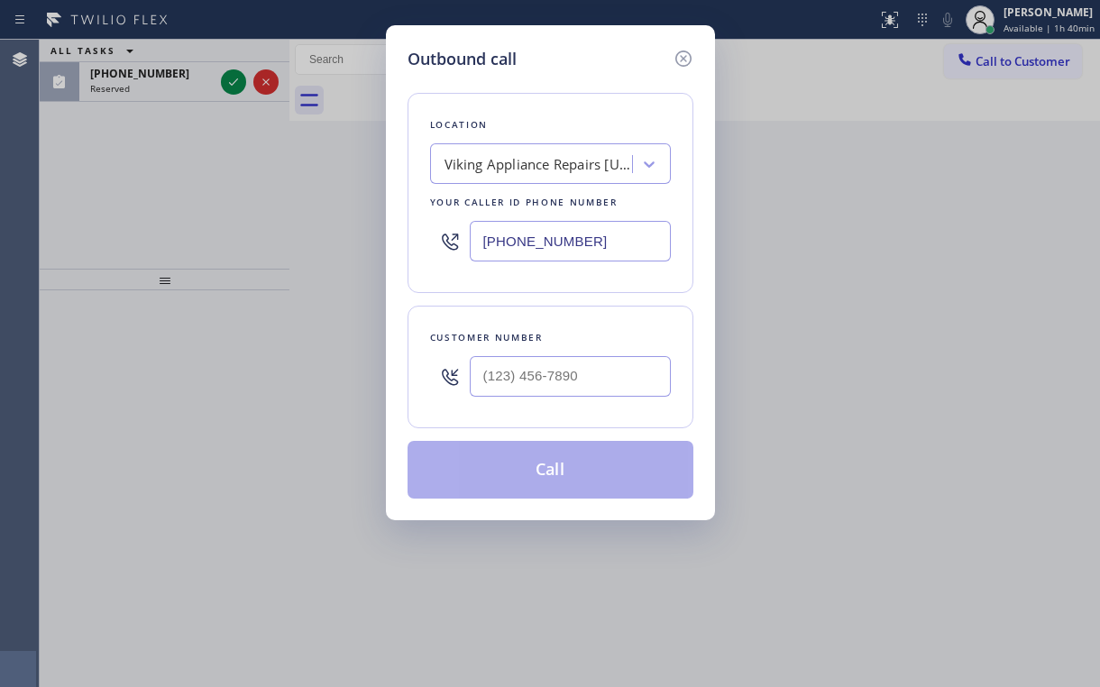
click at [445, 152] on div "Outbound call Location Viking Appliance Repairs [US_STATE] Your caller id phone…" at bounding box center [550, 343] width 1100 height 687
drag, startPoint x: 688, startPoint y: 49, endPoint x: 658, endPoint y: 61, distance: 32.3
click at [687, 49] on icon at bounding box center [684, 59] width 22 height 22
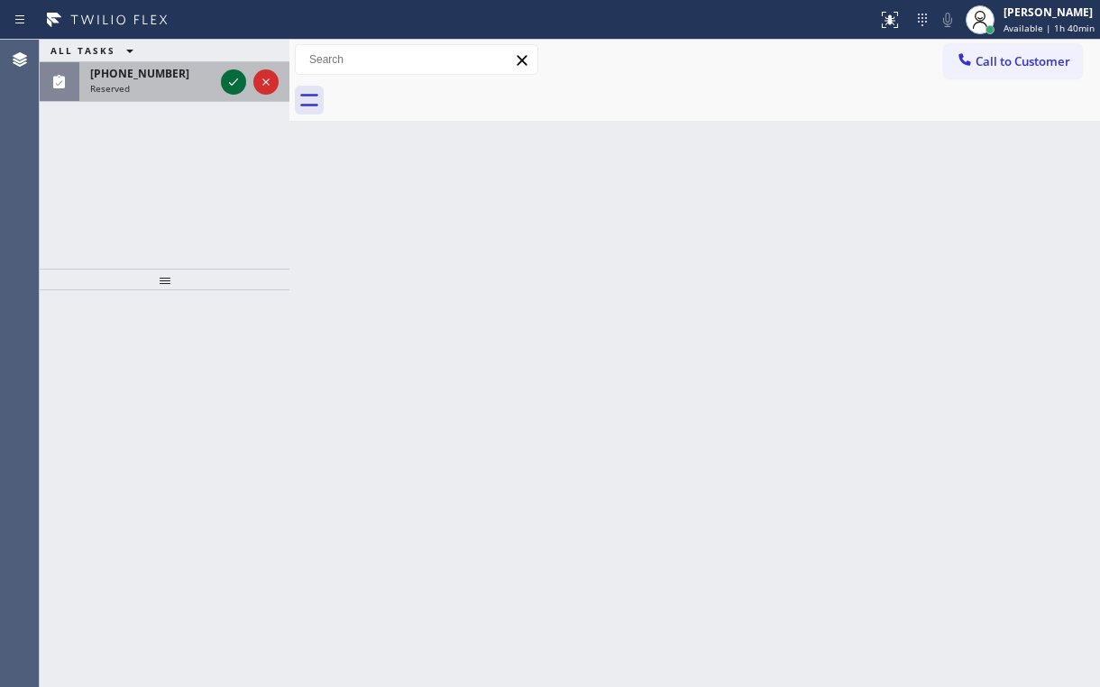
click at [241, 83] on icon at bounding box center [234, 82] width 22 height 22
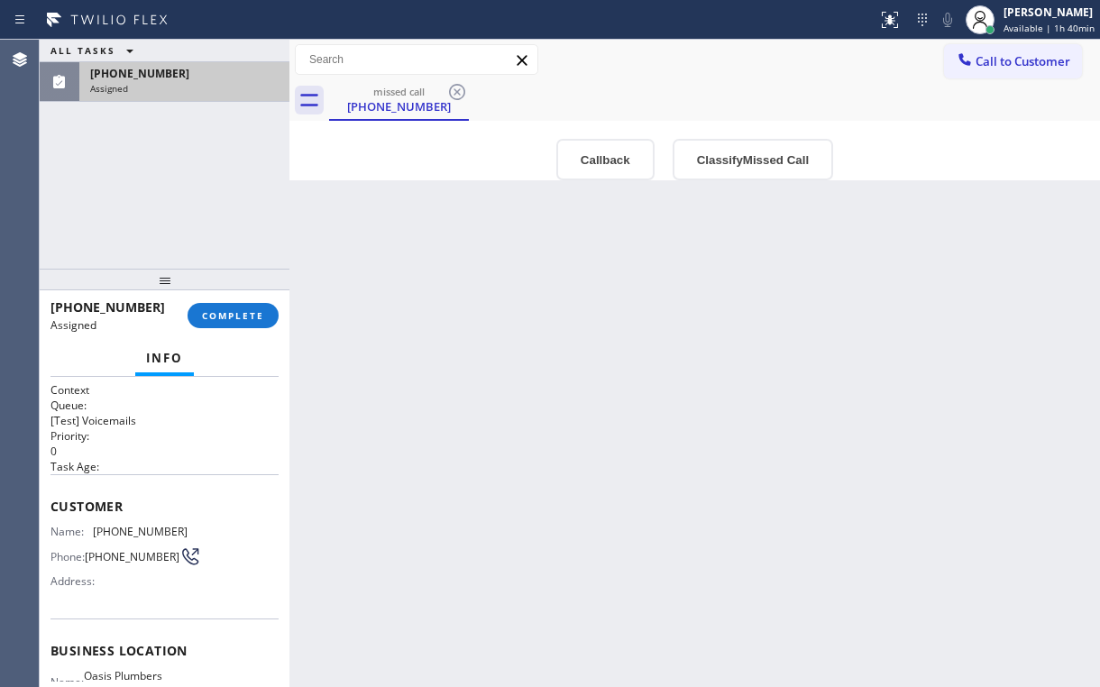
type input "[PHONE_NUMBER]"
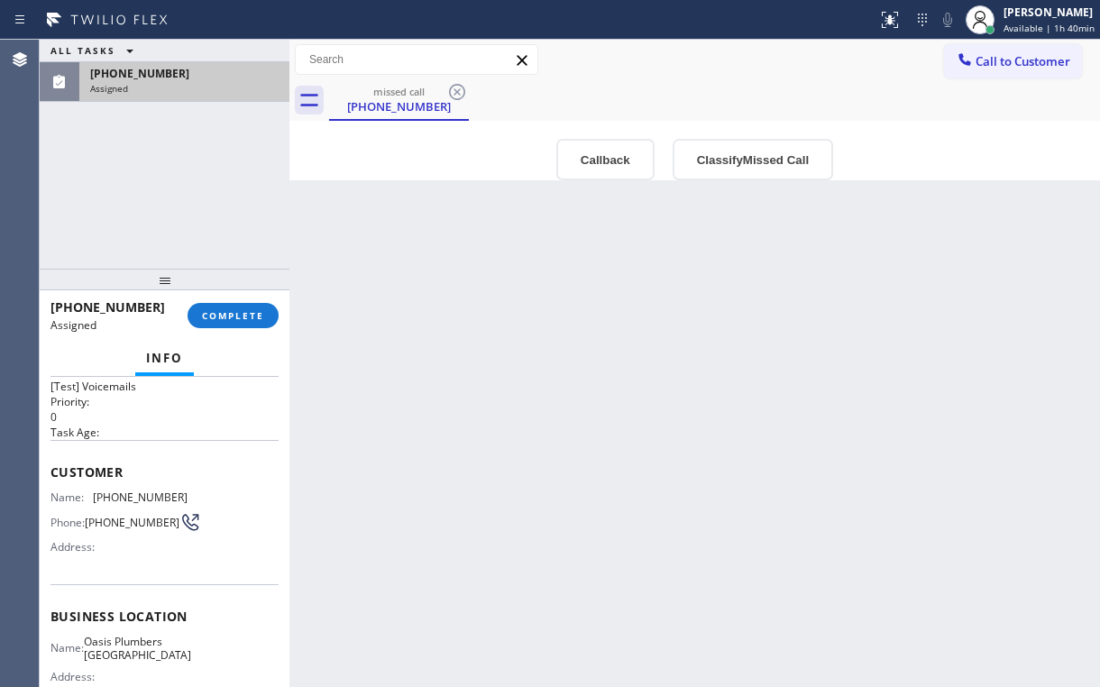
scroll to position [72, 0]
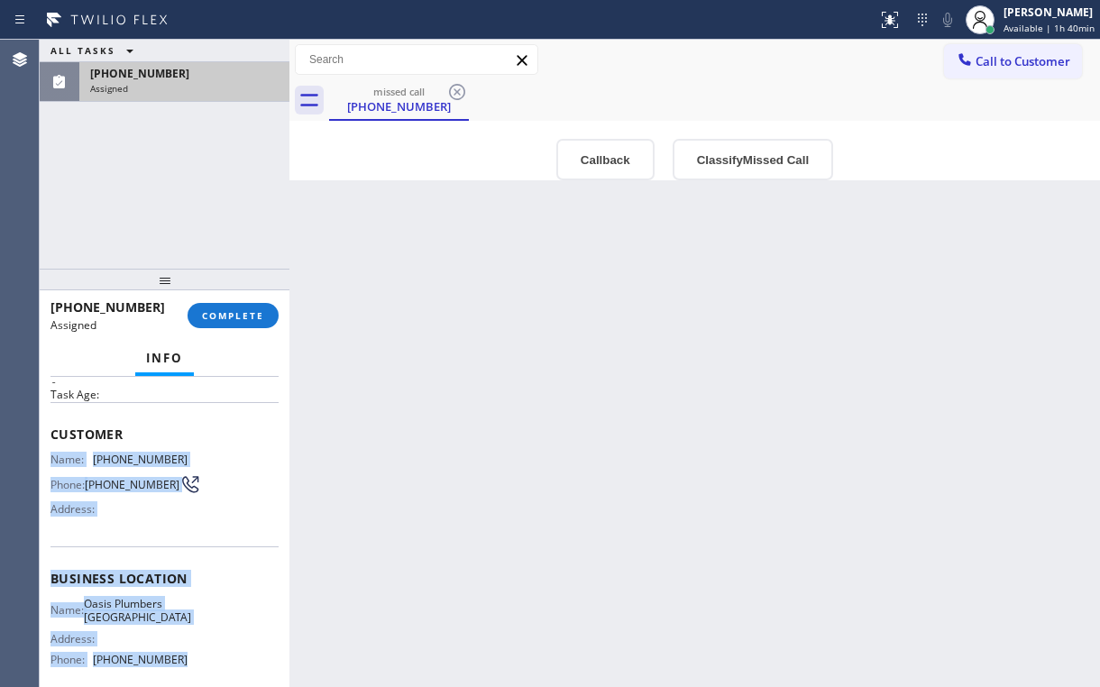
drag, startPoint x: 48, startPoint y: 453, endPoint x: 187, endPoint y: 639, distance: 232.0
click at [173, 656] on div "Context Queue: [Test] Voicemails Priority: 0 Task Age: Customer Name: [PHONE_NU…" at bounding box center [165, 532] width 250 height 310
copy div "Name: [PHONE_NUMBER] Phone: [PHONE_NUMBER] Address: Business location Name: [GE…"
click at [617, 162] on button "Callback" at bounding box center [605, 159] width 98 height 41
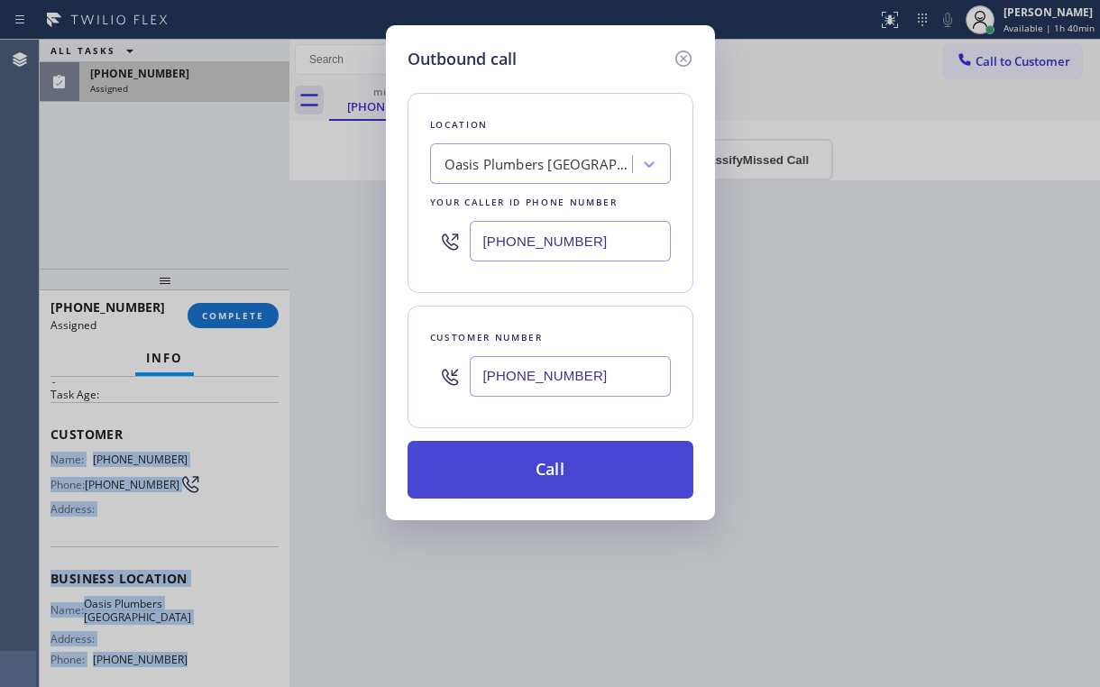
click at [557, 469] on button "Call" at bounding box center [551, 470] width 286 height 58
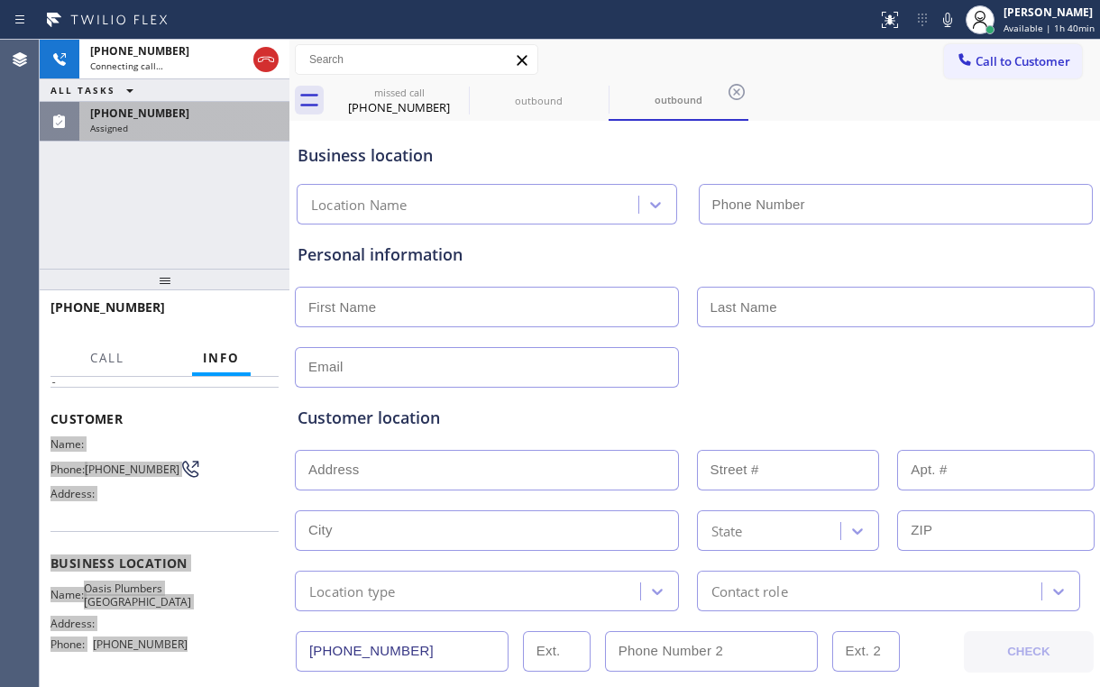
type input "[PHONE_NUMBER]"
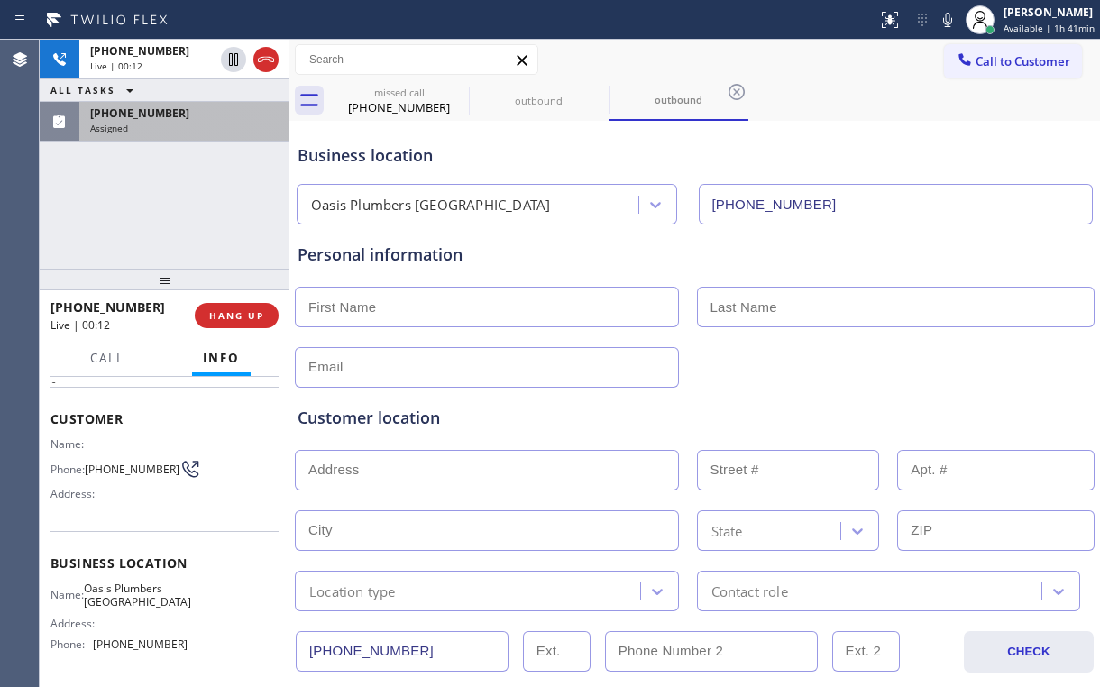
click at [154, 206] on div "[PHONE_NUMBER] Live | 00:12 ALL TASKS ALL TASKS ACTIVE TASKS TASKS IN WRAP UP […" at bounding box center [165, 154] width 250 height 229
click at [182, 193] on div "[PHONE_NUMBER] Live | 00:20 ALL TASKS ALL TASKS ACTIVE TASKS TASKS IN WRAP UP […" at bounding box center [165, 154] width 250 height 229
click at [182, 193] on div "[PHONE_NUMBER] Live | 00:21 ALL TASKS ALL TASKS ACTIVE TASKS TASKS IN WRAP UP […" at bounding box center [165, 154] width 250 height 229
click at [182, 193] on div "[PHONE_NUMBER] Live | 00:22 ALL TASKS ALL TASKS ACTIVE TASKS TASKS IN WRAP UP […" at bounding box center [165, 154] width 250 height 229
click at [182, 193] on div "[PHONE_NUMBER] Live | 00:23 ALL TASKS ALL TASKS ACTIVE TASKS TASKS IN WRAP UP […" at bounding box center [165, 154] width 250 height 229
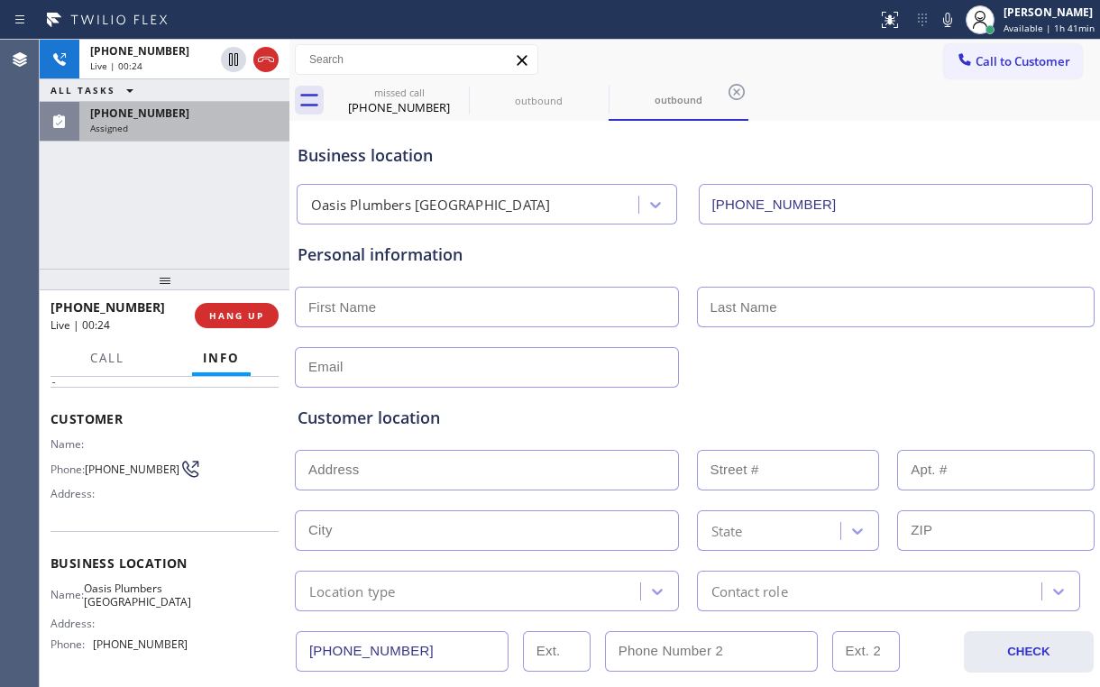
click at [174, 188] on div "[PHONE_NUMBER] Live | 00:24 ALL TASKS ALL TASKS ACTIVE TASKS TASKS IN WRAP UP […" at bounding box center [165, 154] width 250 height 229
click at [174, 188] on div "[PHONE_NUMBER] Live | 00:25 ALL TASKS ALL TASKS ACTIVE TASKS TASKS IN WRAP UP […" at bounding box center [165, 154] width 250 height 229
click at [174, 188] on div "[PHONE_NUMBER] Live | 00:26 ALL TASKS ALL TASKS ACTIVE TASKS TASKS IN WRAP UP […" at bounding box center [165, 154] width 250 height 229
drag, startPoint x: 259, startPoint y: 314, endPoint x: 150, endPoint y: 177, distance: 175.2
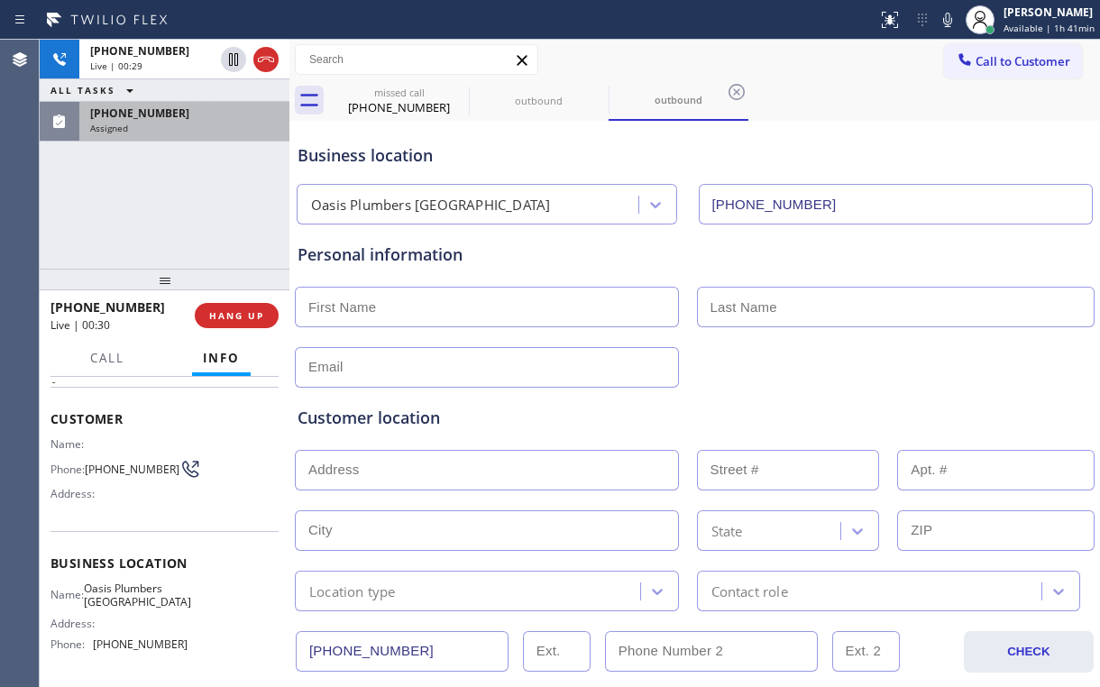
click at [150, 177] on div "[PHONE_NUMBER] Live | 00:29 ALL TASKS ALL TASKS ACTIVE TASKS TASKS IN WRAP UP […" at bounding box center [165, 364] width 250 height 648
click at [175, 191] on div "[PHONE_NUMBER] Live | 00:35 ALL TASKS ALL TASKS ACTIVE TASKS TASKS IN WRAP UP […" at bounding box center [165, 154] width 250 height 229
click at [175, 191] on div "[PHONE_NUMBER] Live | 00:36 ALL TASKS ALL TASKS ACTIVE TASKS TASKS IN WRAP UP […" at bounding box center [165, 154] width 250 height 229
click at [238, 317] on span "HANG UP" at bounding box center [236, 315] width 55 height 13
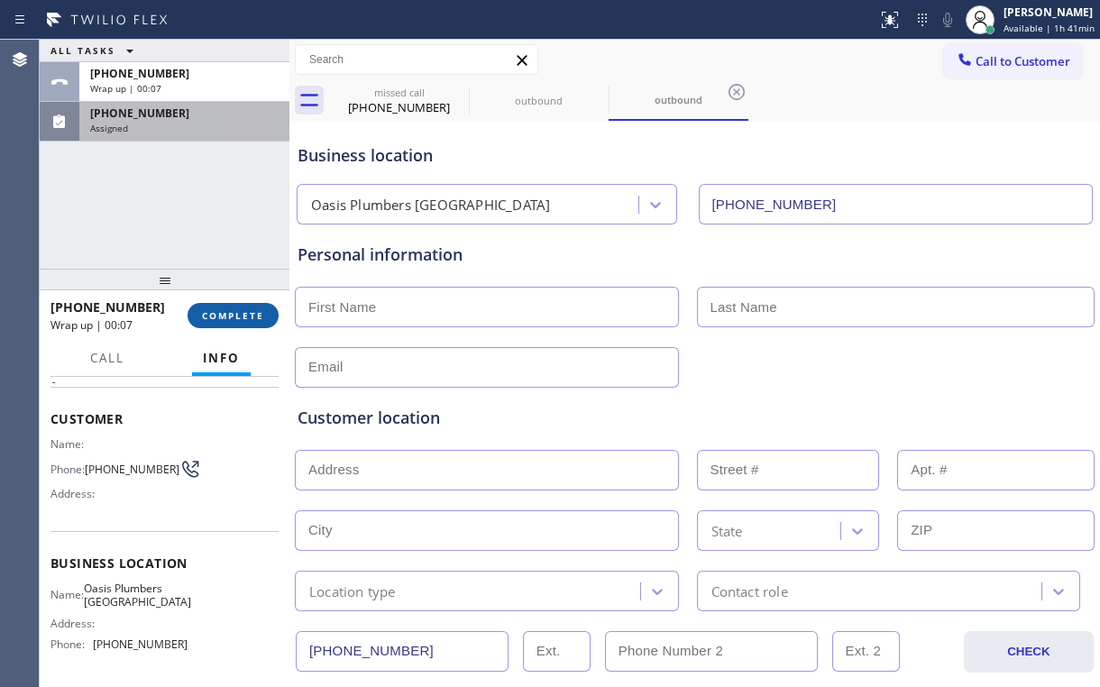
click at [238, 317] on span "COMPLETE" at bounding box center [233, 315] width 62 height 13
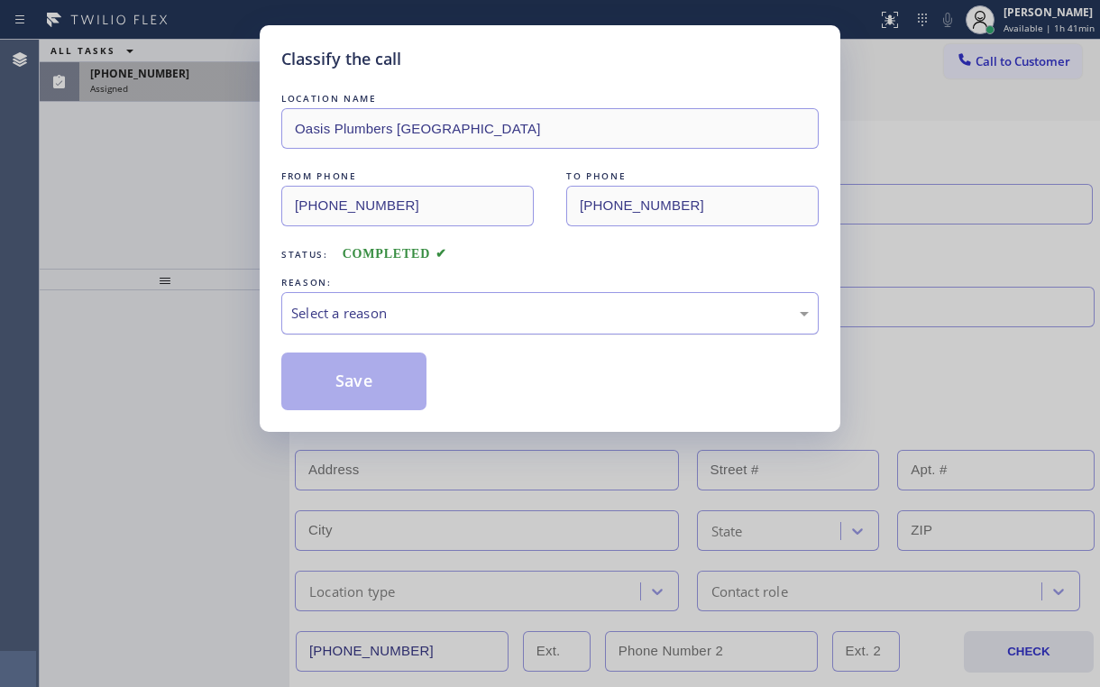
drag, startPoint x: 360, startPoint y: 307, endPoint x: 360, endPoint y: 317, distance: 9.9
click at [360, 307] on div "Select a reason" at bounding box center [550, 313] width 518 height 21
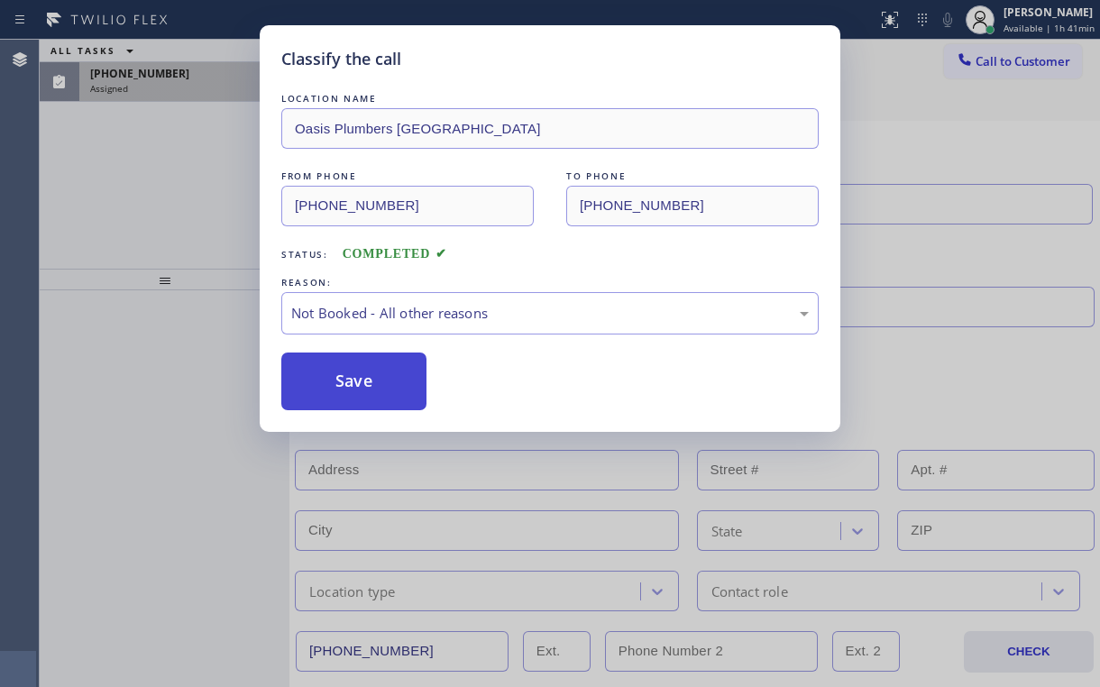
click at [335, 381] on button "Save" at bounding box center [353, 382] width 145 height 58
click at [133, 142] on div "Classify the call LOCATION NAME Oasis Plumbers [GEOGRAPHIC_DATA] FROM PHONE [PH…" at bounding box center [550, 343] width 1100 height 687
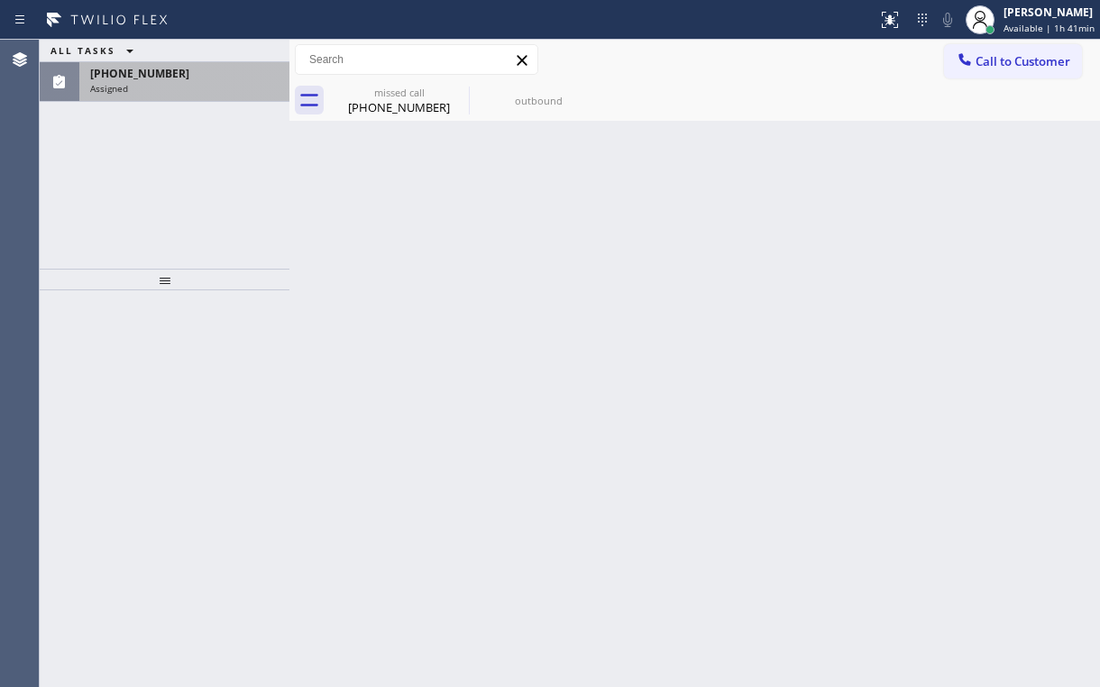
click at [176, 85] on div "Assigned" at bounding box center [184, 88] width 188 height 13
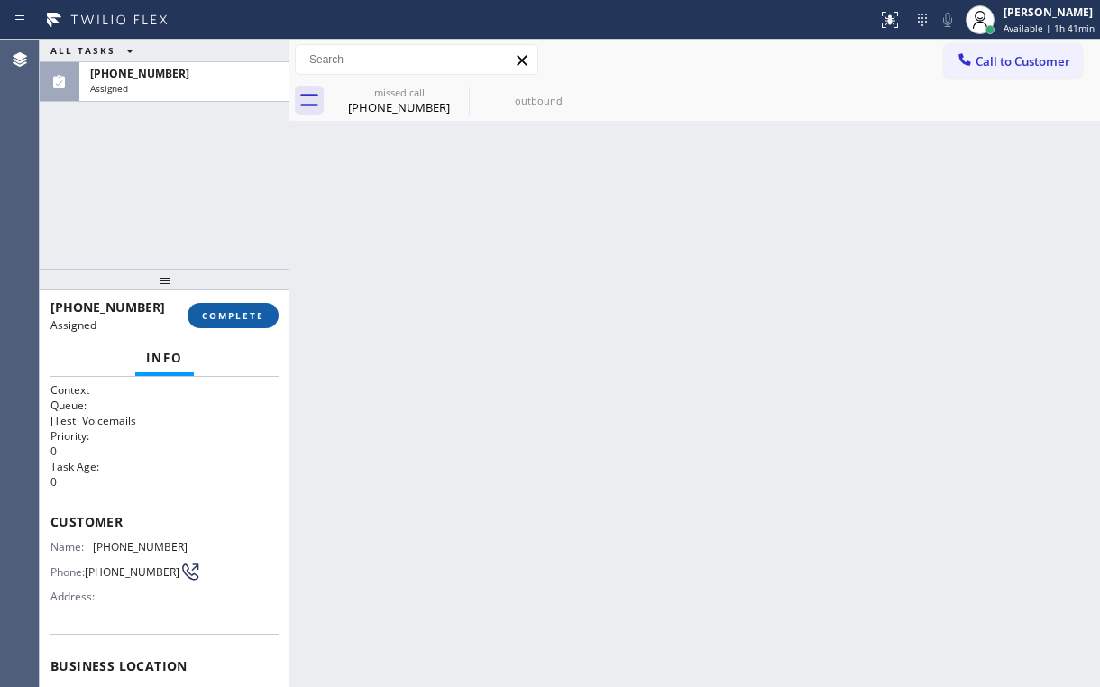
click at [244, 312] on span "COMPLETE" at bounding box center [233, 315] width 62 height 13
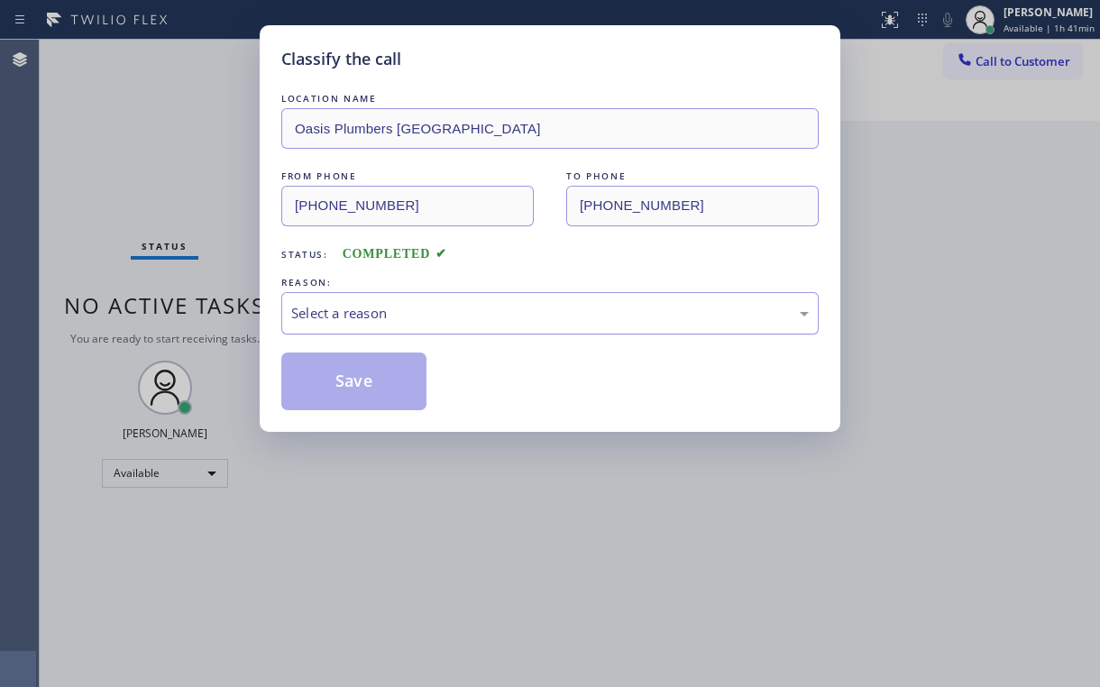
drag, startPoint x: 328, startPoint y: 302, endPoint x: 332, endPoint y: 326, distance: 23.7
click at [329, 303] on div "Select a reason" at bounding box center [550, 313] width 518 height 21
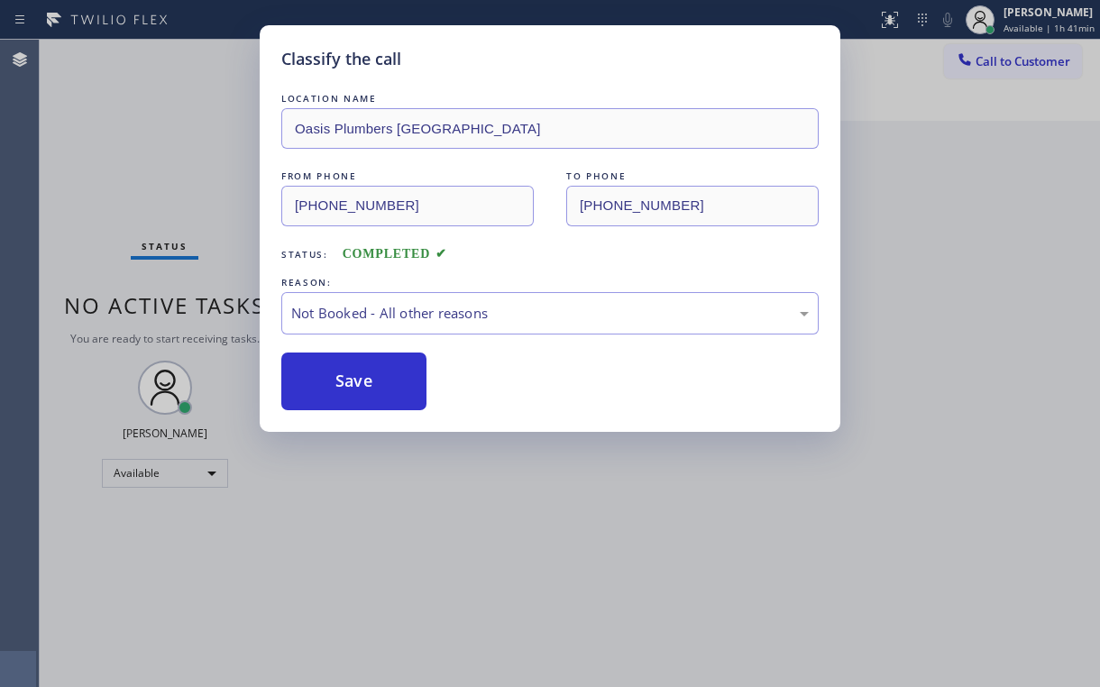
drag, startPoint x: 332, startPoint y: 379, endPoint x: 145, endPoint y: 157, distance: 289.9
click at [333, 379] on button "Save" at bounding box center [353, 382] width 145 height 58
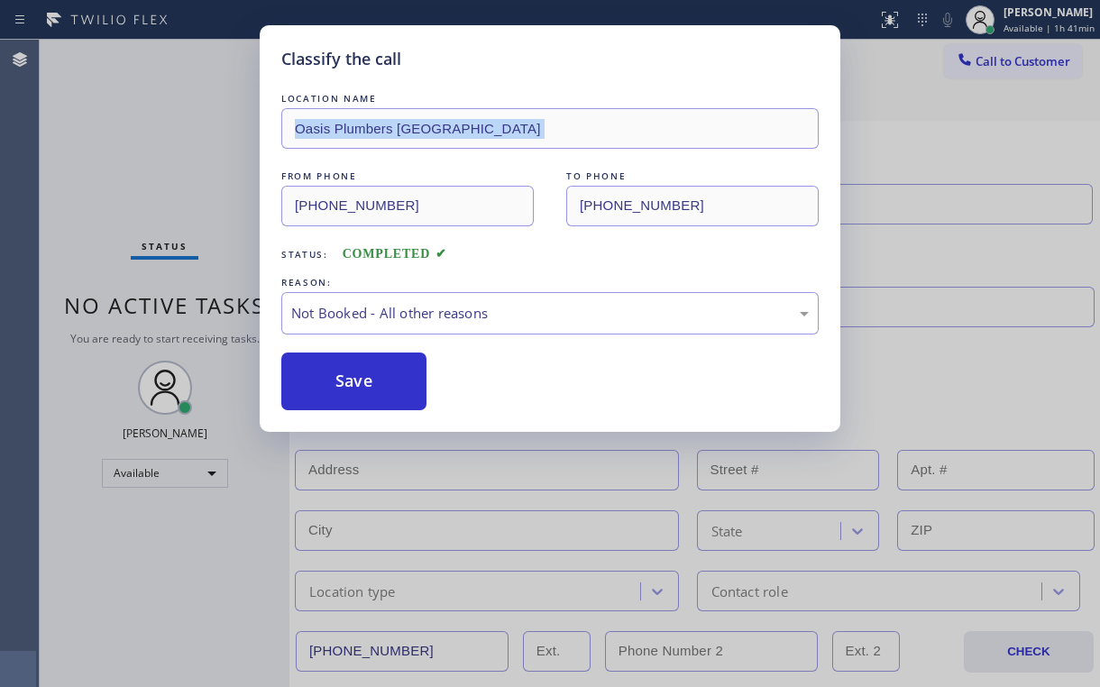
click at [149, 155] on div "Classify the call LOCATION NAME Oasis Plumbers [GEOGRAPHIC_DATA] FROM PHONE [PH…" at bounding box center [550, 343] width 1100 height 687
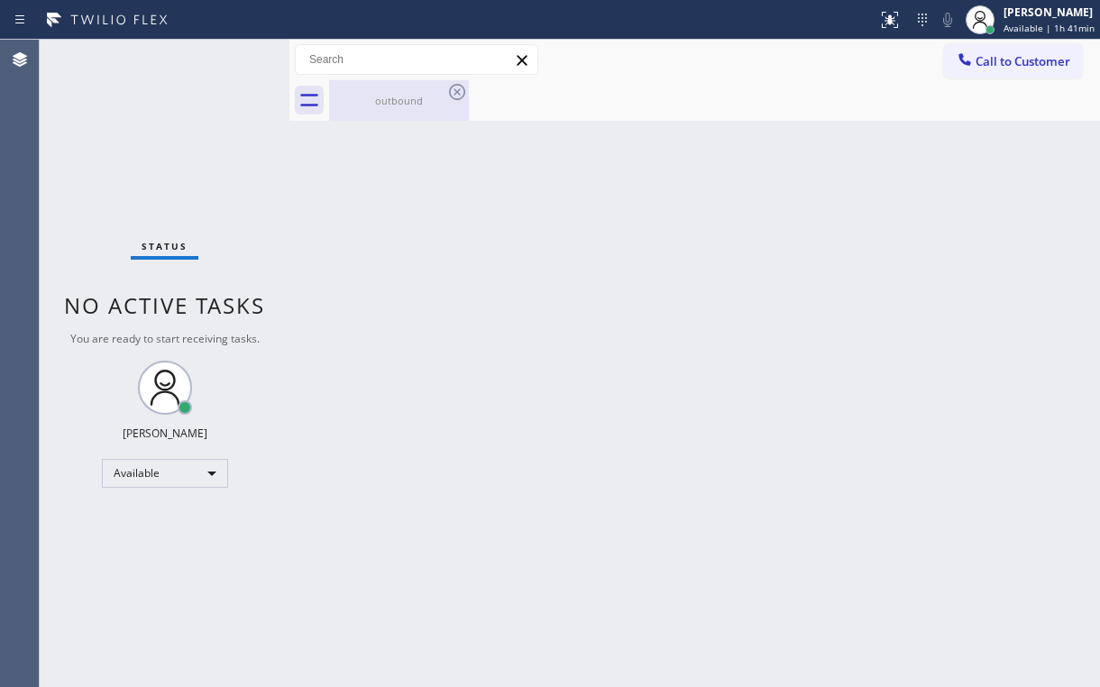
click at [400, 96] on div "outbound" at bounding box center [399, 101] width 136 height 14
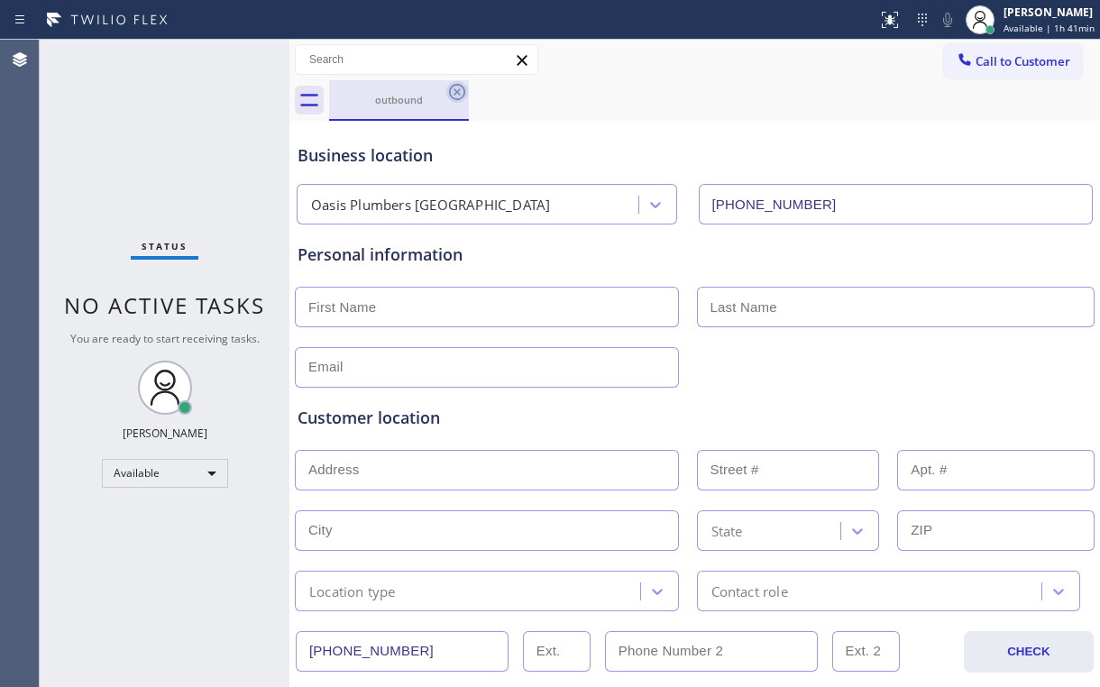
click at [464, 90] on icon at bounding box center [457, 92] width 16 height 16
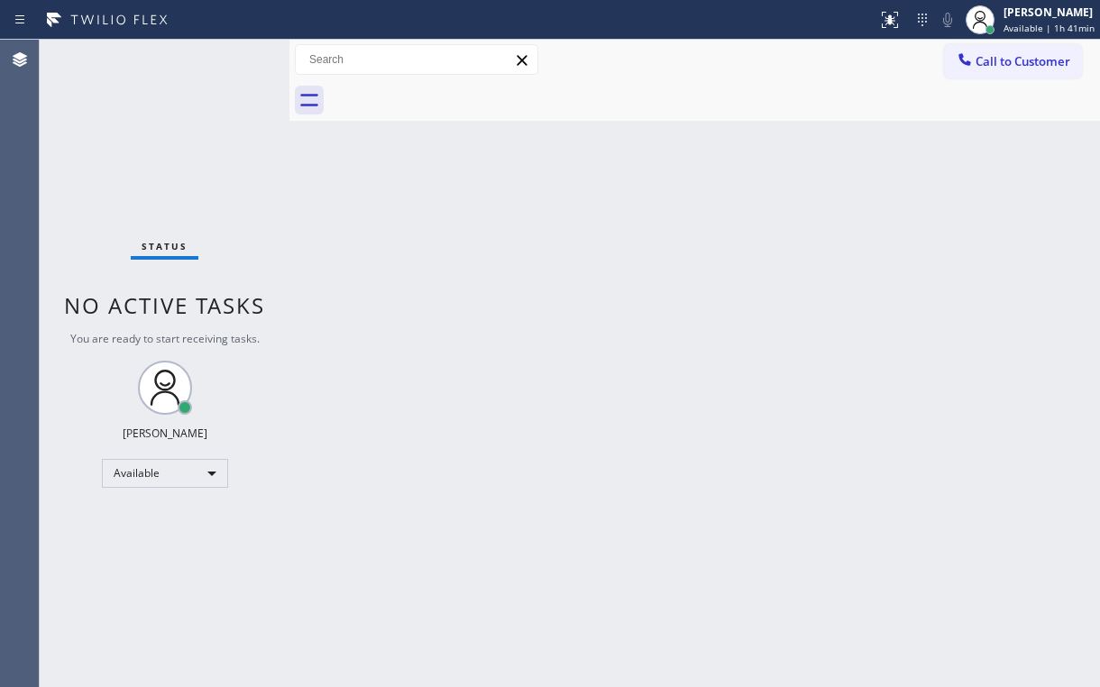
drag, startPoint x: 144, startPoint y: 106, endPoint x: 159, endPoint y: 19, distance: 88.7
click at [144, 105] on div "Status No active tasks You are ready to start receiving tasks. [PERSON_NAME] Av…" at bounding box center [165, 364] width 250 height 648
drag, startPoint x: 723, startPoint y: 60, endPoint x: 875, endPoint y: 76, distance: 152.3
click at [725, 61] on div "Call to Customer Outbound call Location Viking Appliance Repairs [US_STATE] You…" at bounding box center [694, 60] width 811 height 32
click at [1003, 57] on span "Call to Customer" at bounding box center [1023, 61] width 95 height 16
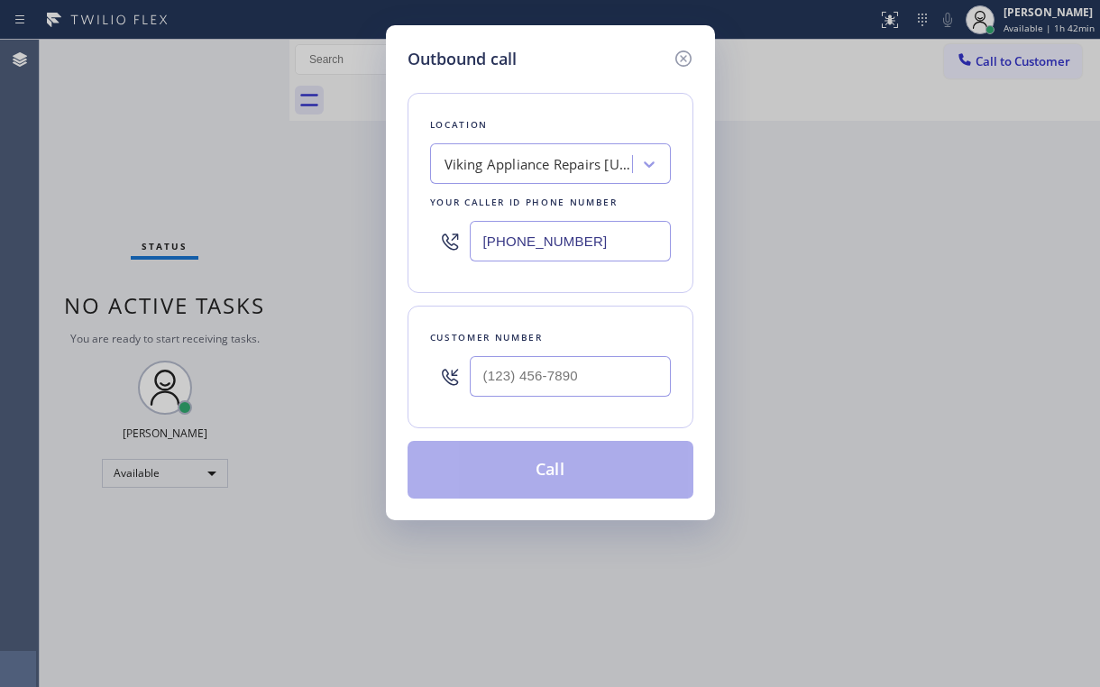
drag, startPoint x: 622, startPoint y: 232, endPoint x: 285, endPoint y: 318, distance: 348.2
click at [332, 246] on div "Outbound call Location Viking Appliance Repairs [US_STATE] Your caller id phone…" at bounding box center [550, 343] width 1100 height 687
paste input "410-8261"
type input "[PHONE_NUMBER]"
click at [162, 137] on div "Outbound call Location Best Brooklyn Appliance Repair Your caller id phone numb…" at bounding box center [550, 343] width 1100 height 687
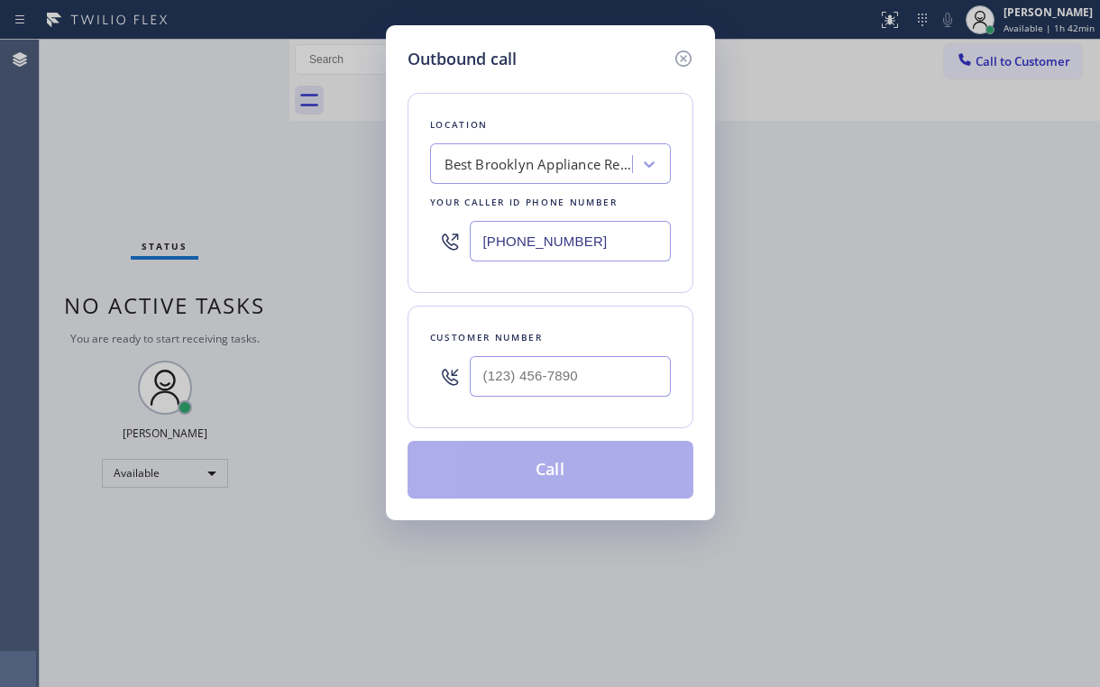
click at [145, 151] on div "Outbound call Location Best Brooklyn Appliance Repair Your caller id phone numb…" at bounding box center [550, 343] width 1100 height 687
click at [581, 23] on div "Outbound call Location Best Brooklyn Appliance Repair Your caller id phone numb…" at bounding box center [550, 343] width 1100 height 687
click at [540, 347] on div at bounding box center [570, 376] width 201 height 59
click at [536, 362] on input "(___) ___-____" at bounding box center [570, 376] width 201 height 41
paste input "917) 331-8503"
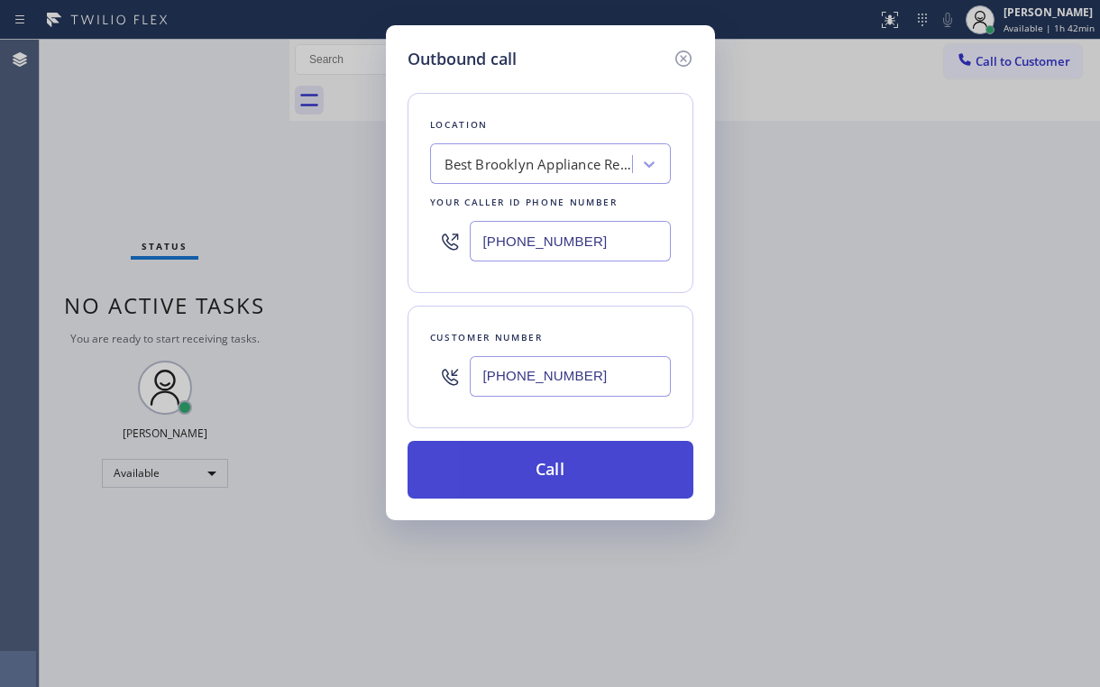
type input "[PHONE_NUMBER]"
click at [507, 464] on button "Call" at bounding box center [551, 470] width 286 height 58
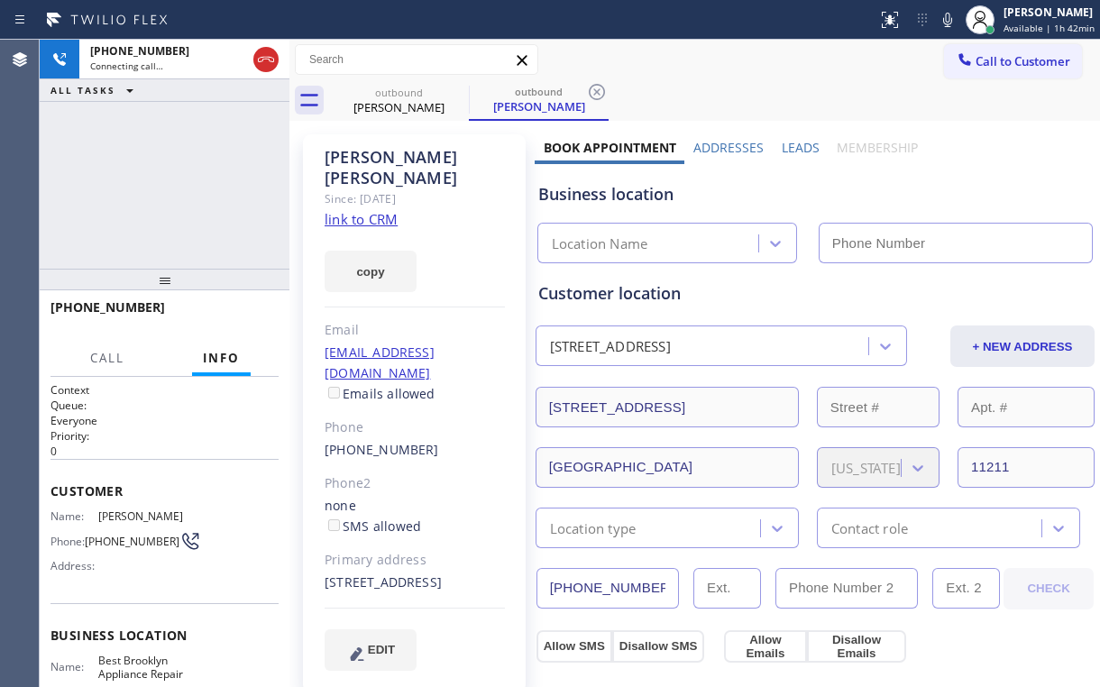
click at [82, 167] on div "[PHONE_NUMBER] Connecting call… ALL TASKS ALL TASKS ACTIVE TASKS TASKS IN WRAP …" at bounding box center [165, 154] width 250 height 229
type input "[PHONE_NUMBER]"
click at [183, 216] on div "[PHONE_NUMBER] Connecting call… ALL TASKS ALL TASKS ACTIVE TASKS TASKS IN WRAP …" at bounding box center [165, 154] width 250 height 229
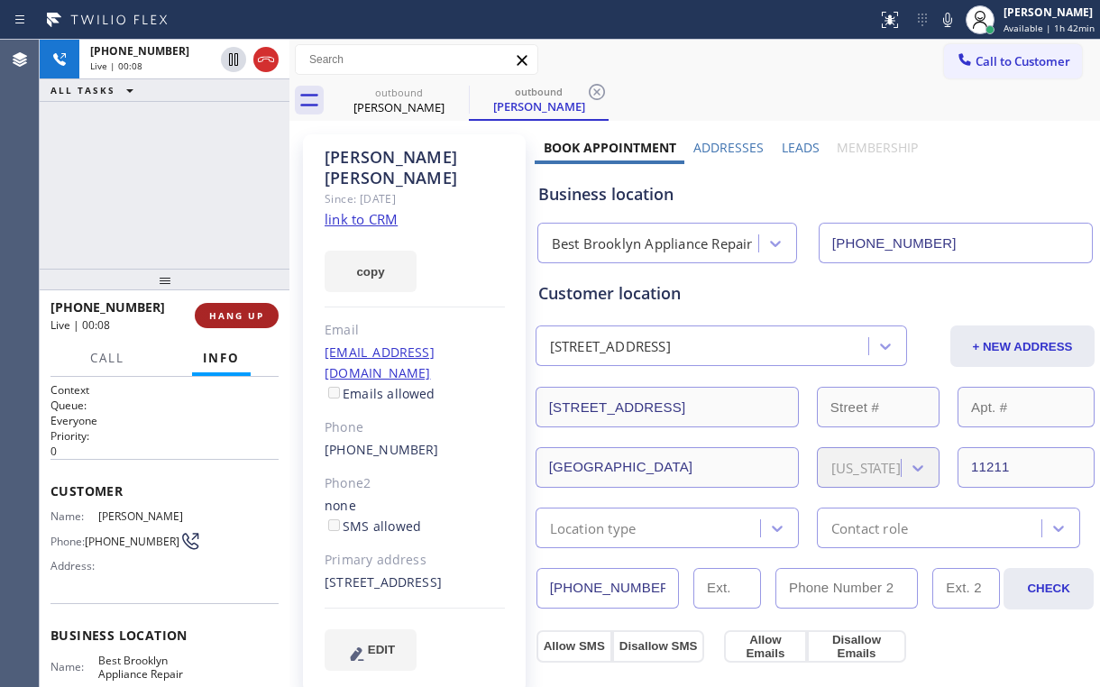
click at [234, 307] on div "[PHONE_NUMBER] Live | 00:08 HANG UP" at bounding box center [165, 315] width 228 height 47
click at [234, 307] on button "HANG UP" at bounding box center [237, 315] width 84 height 25
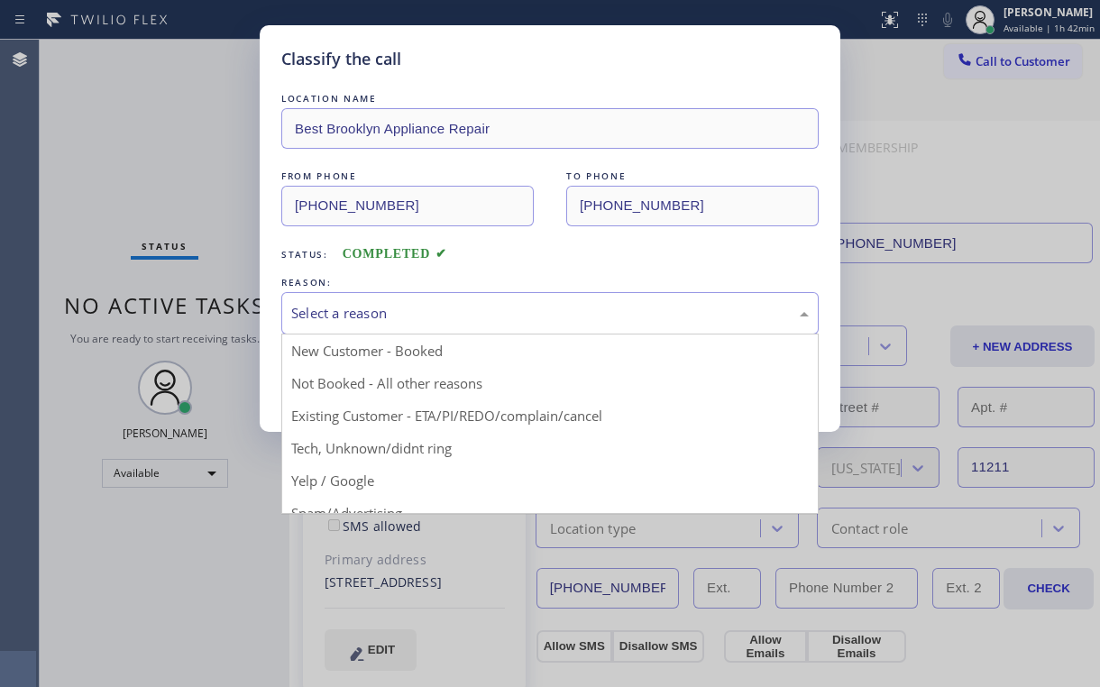
click at [331, 294] on div "Select a reason" at bounding box center [550, 313] width 538 height 42
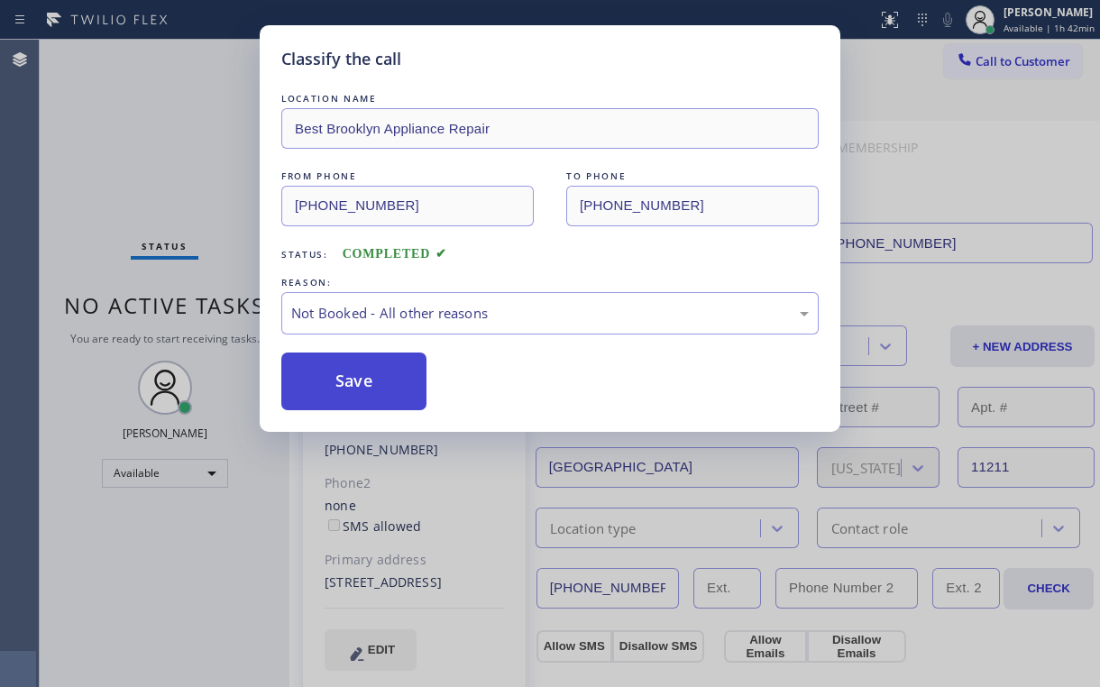
click at [332, 390] on button "Save" at bounding box center [353, 382] width 145 height 58
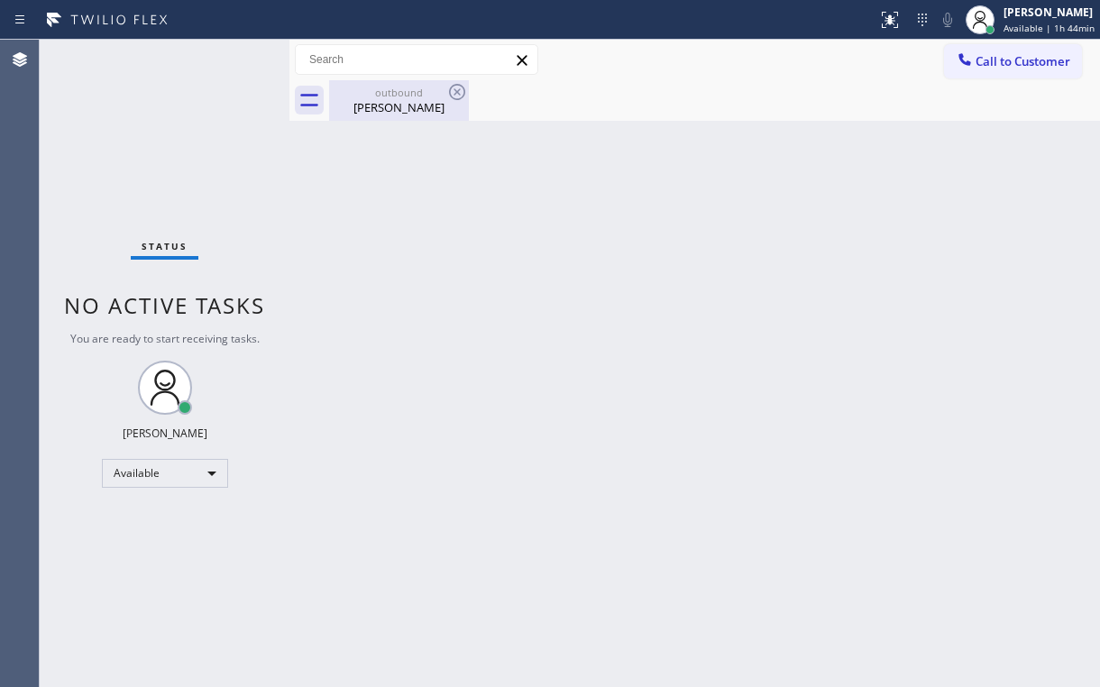
drag, startPoint x: 393, startPoint y: 97, endPoint x: 440, endPoint y: 100, distance: 47.0
click at [394, 96] on div "outbound" at bounding box center [399, 93] width 136 height 14
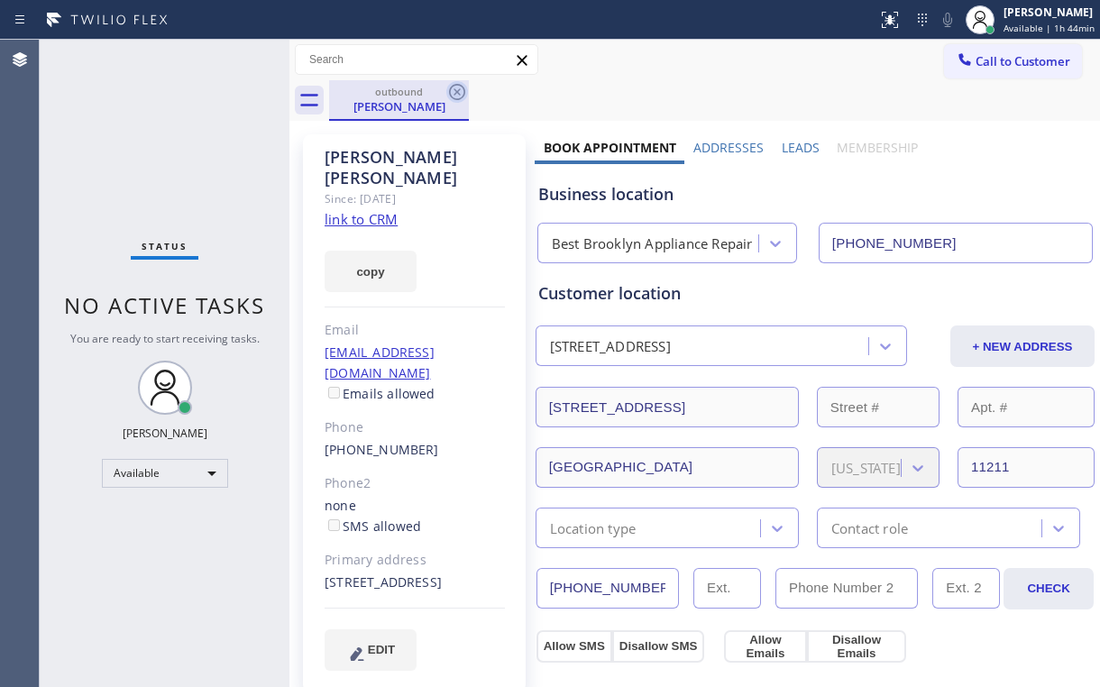
click at [456, 94] on icon at bounding box center [457, 92] width 22 height 22
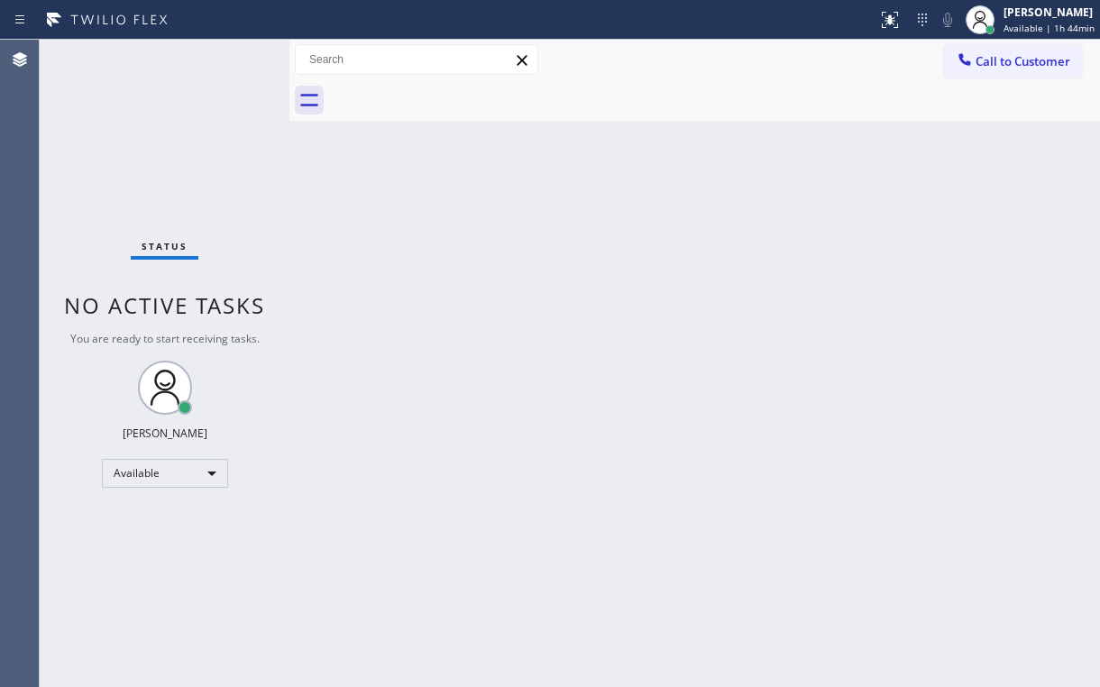
click at [271, 233] on div "Status No active tasks You are ready to start receiving tasks. [PERSON_NAME] Av…" at bounding box center [165, 364] width 250 height 648
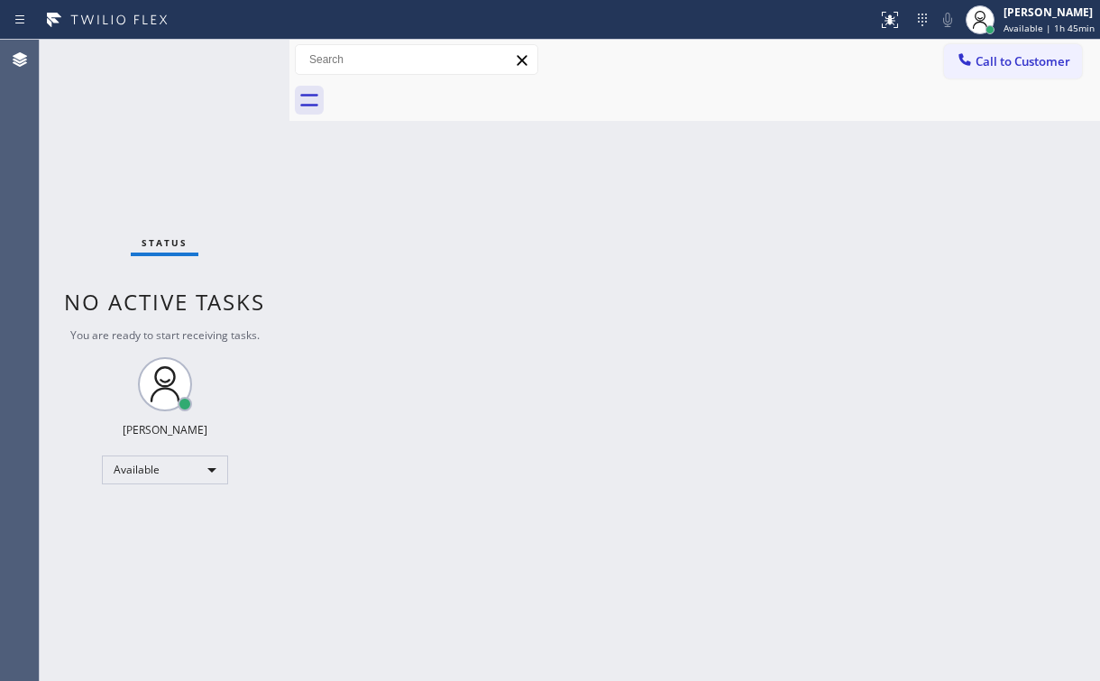
click at [142, 97] on div "Status No active tasks You are ready to start receiving tasks. [PERSON_NAME] Av…" at bounding box center [165, 360] width 250 height 641
drag, startPoint x: 859, startPoint y: 84, endPoint x: 904, endPoint y: 89, distance: 45.4
click at [859, 86] on div at bounding box center [714, 100] width 771 height 41
click at [1014, 67] on span "Call to Customer" at bounding box center [1023, 61] width 95 height 16
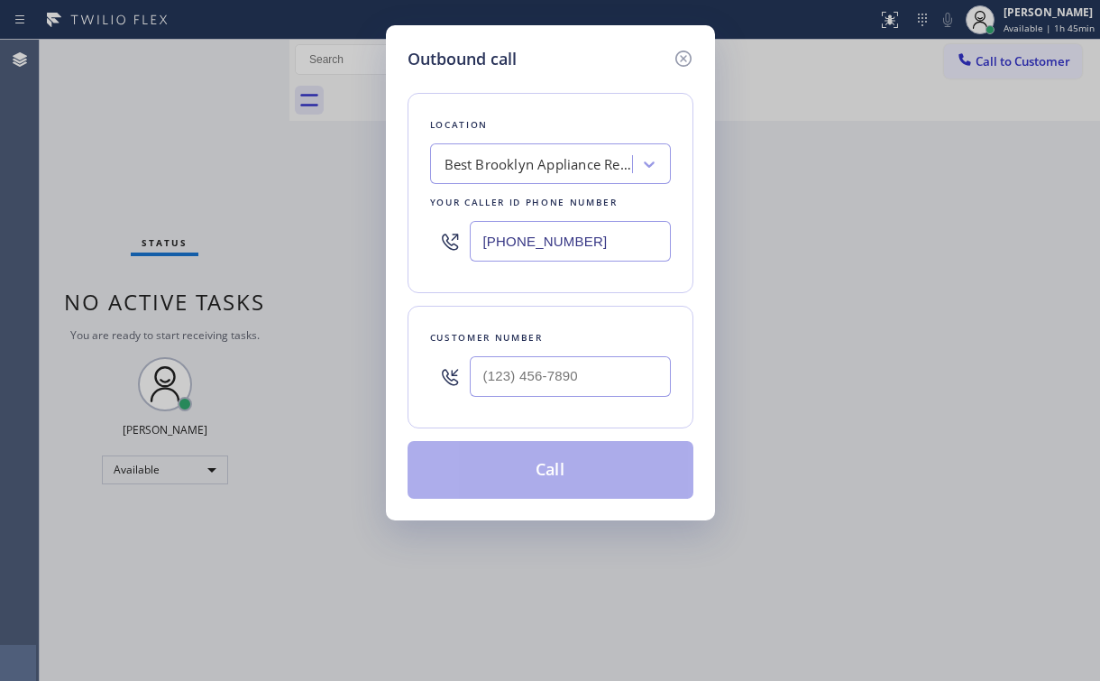
drag, startPoint x: 619, startPoint y: 234, endPoint x: 297, endPoint y: 242, distance: 322.0
click at [312, 235] on div "Outbound call Location Best Brooklyn Appliance Repair Your caller id phone numb…" at bounding box center [550, 340] width 1100 height 681
paste input "786) 761-7126"
type input "[PHONE_NUMBER]"
click at [565, 372] on input "(___) ___-____" at bounding box center [570, 376] width 201 height 41
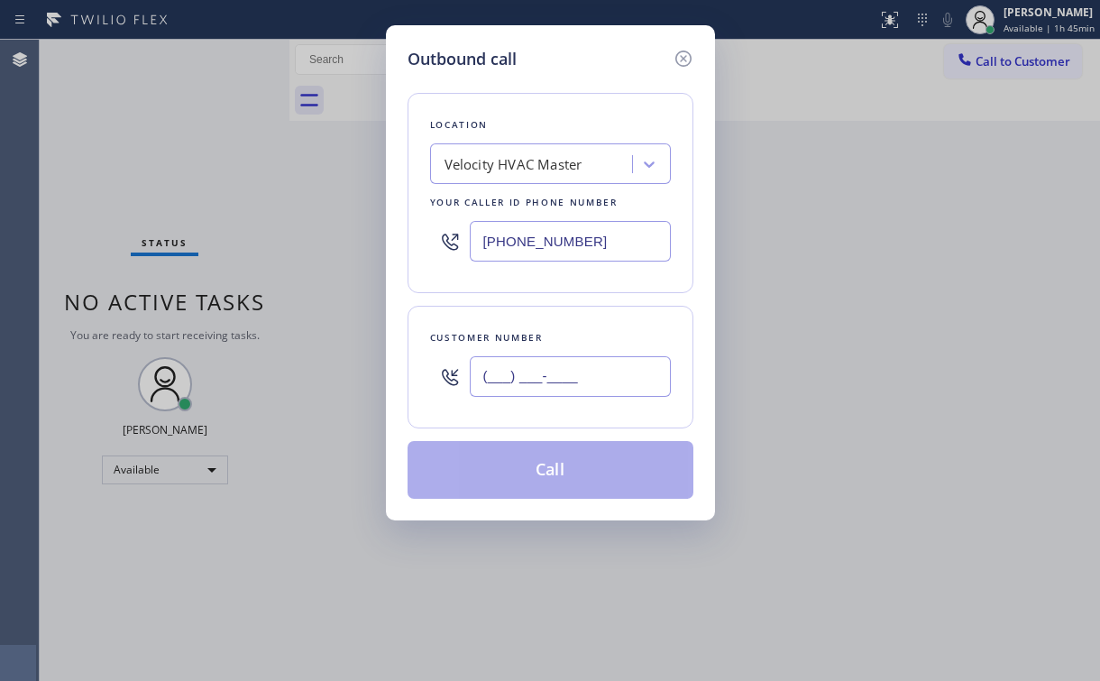
paste input "305) 771-6197"
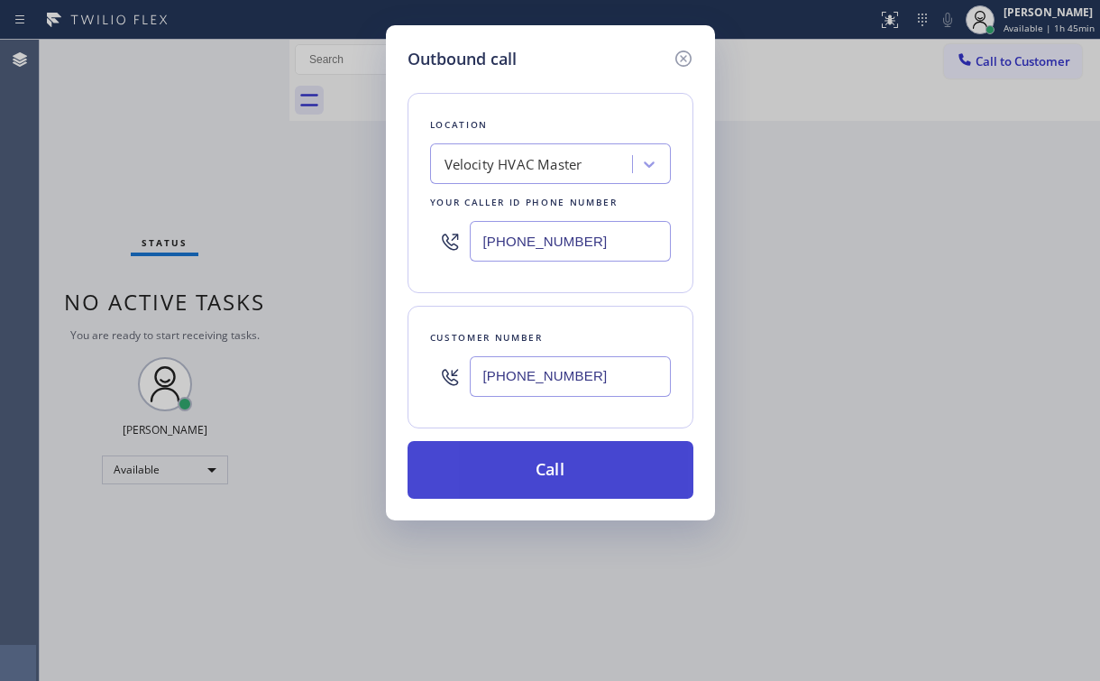
type input "[PHONE_NUMBER]"
click at [503, 473] on button "Call" at bounding box center [551, 470] width 286 height 58
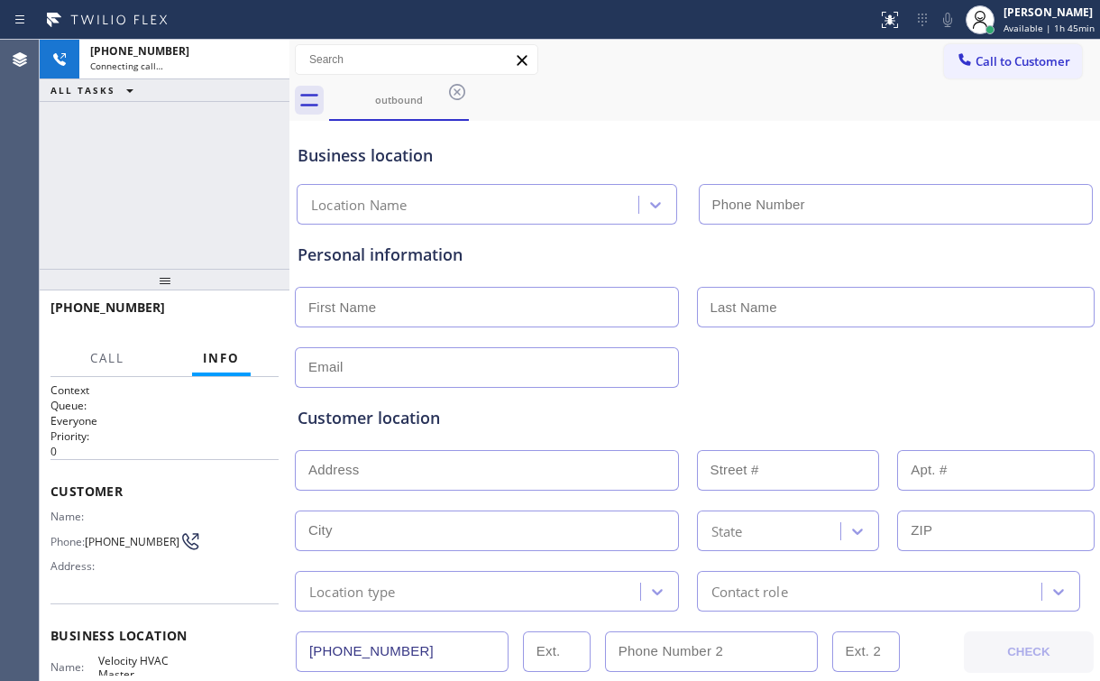
click at [177, 162] on div "[PHONE_NUMBER] Connecting call… ALL TASKS ALL TASKS ACTIVE TASKS TASKS IN WRAP …" at bounding box center [165, 154] width 250 height 229
type input "[PHONE_NUMBER]"
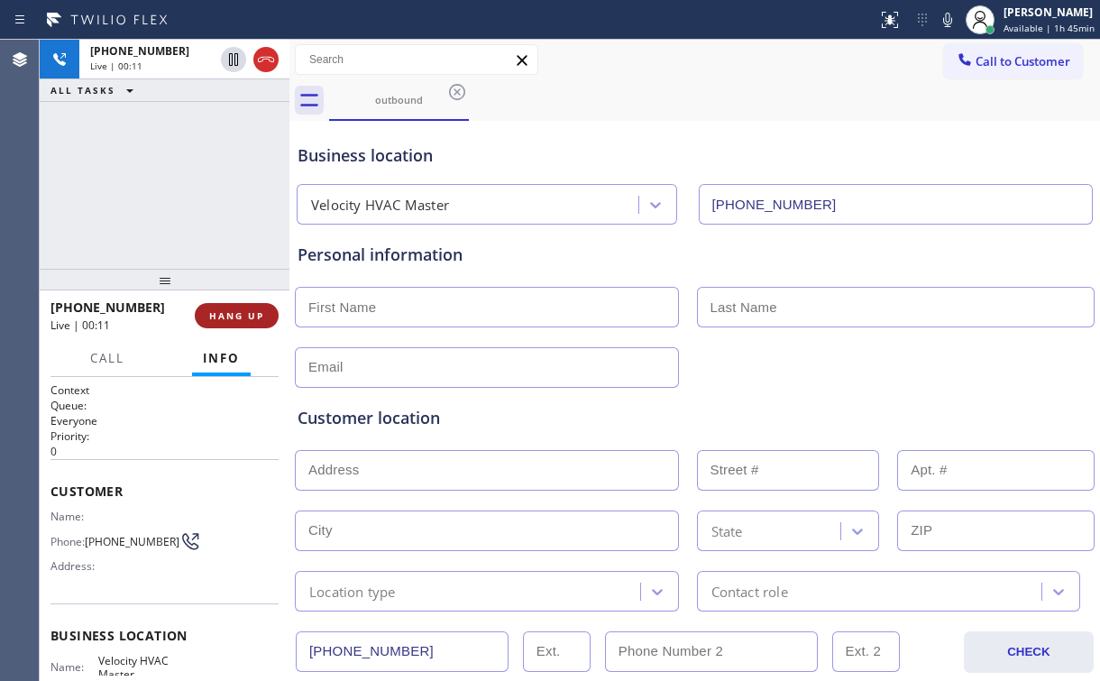
click at [255, 320] on span "HANG UP" at bounding box center [236, 315] width 55 height 13
click at [242, 307] on button "HANG UP" at bounding box center [237, 315] width 84 height 25
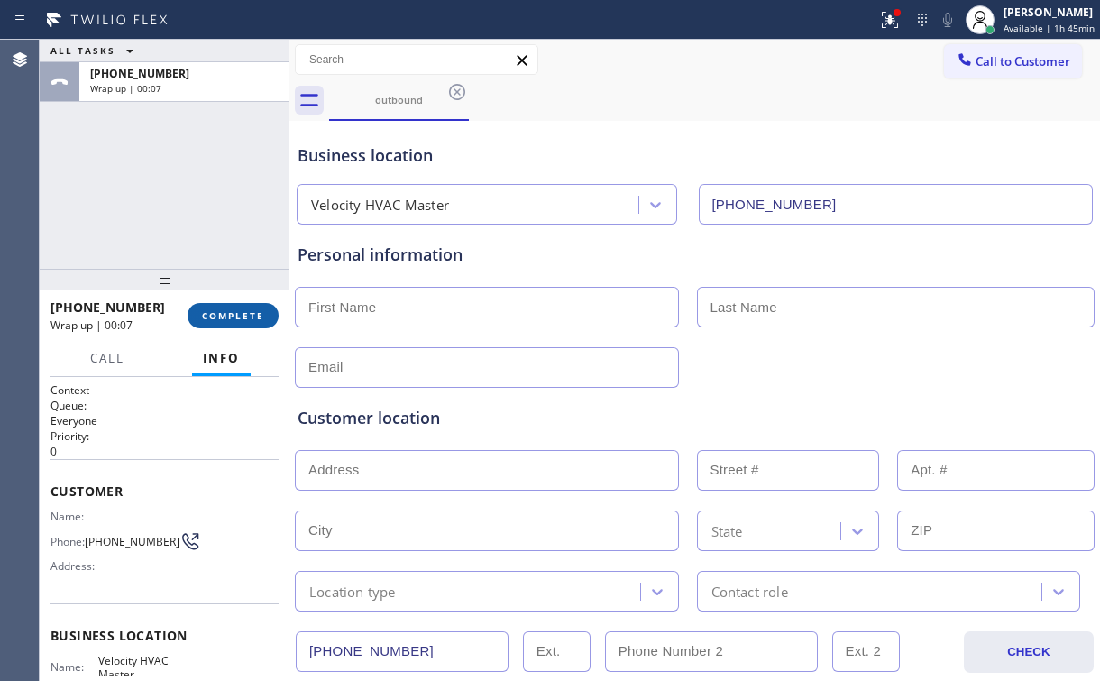
drag, startPoint x: 238, startPoint y: 318, endPoint x: 248, endPoint y: 324, distance: 11.3
click at [239, 318] on span "COMPLETE" at bounding box center [233, 315] width 62 height 13
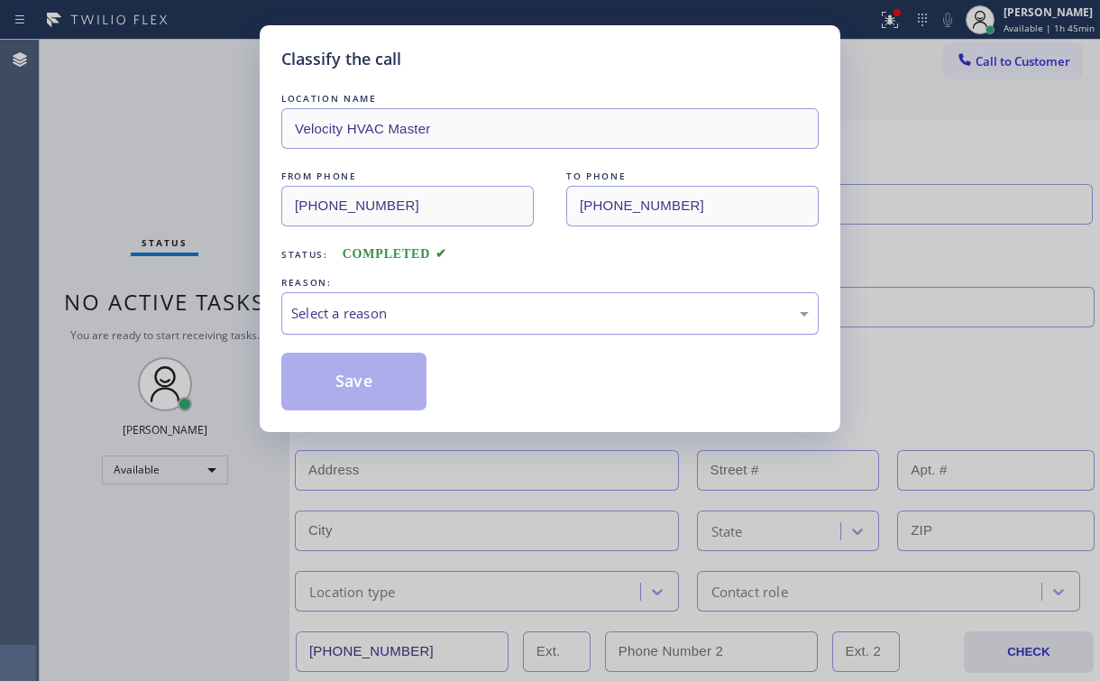
click at [345, 314] on div "Select a reason" at bounding box center [550, 313] width 518 height 21
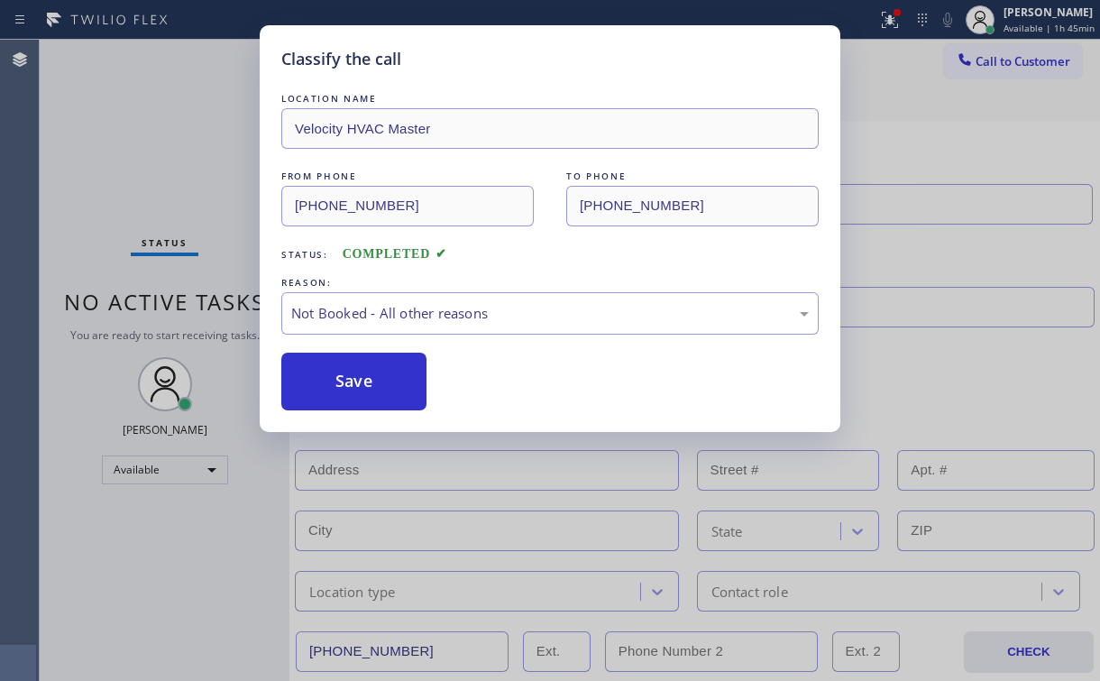
click at [346, 368] on button "Save" at bounding box center [353, 382] width 145 height 58
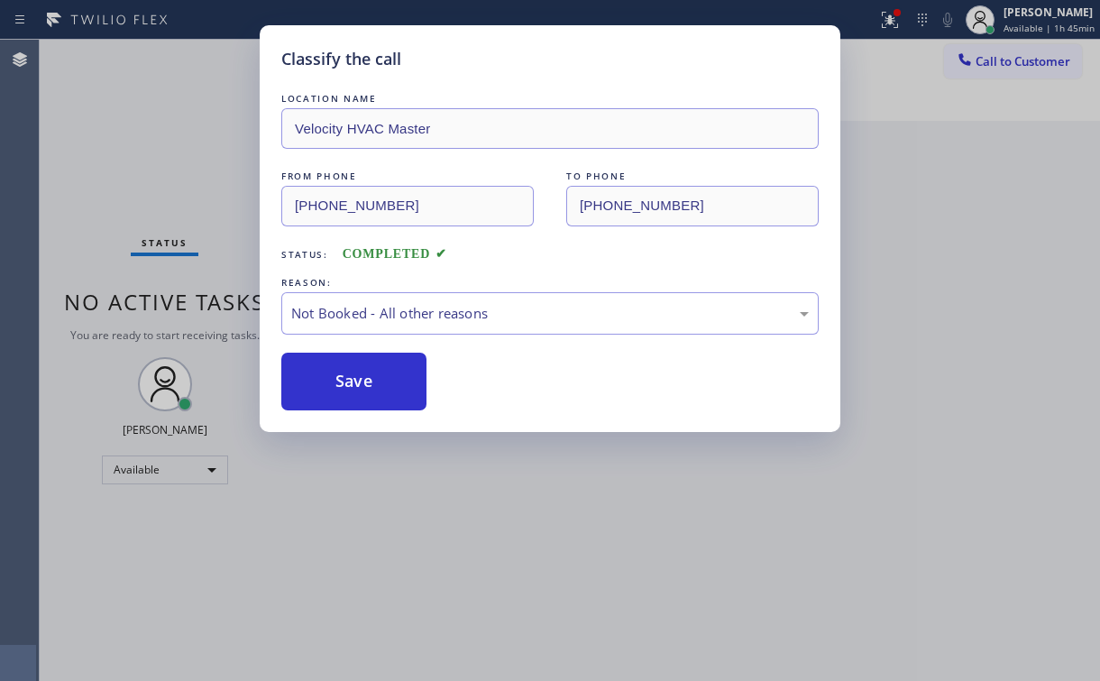
click at [198, 132] on div "Classify the call LOCATION NAME Velocity HVAC Master FROM PHONE [PHONE_NUMBER] …" at bounding box center [550, 340] width 1100 height 681
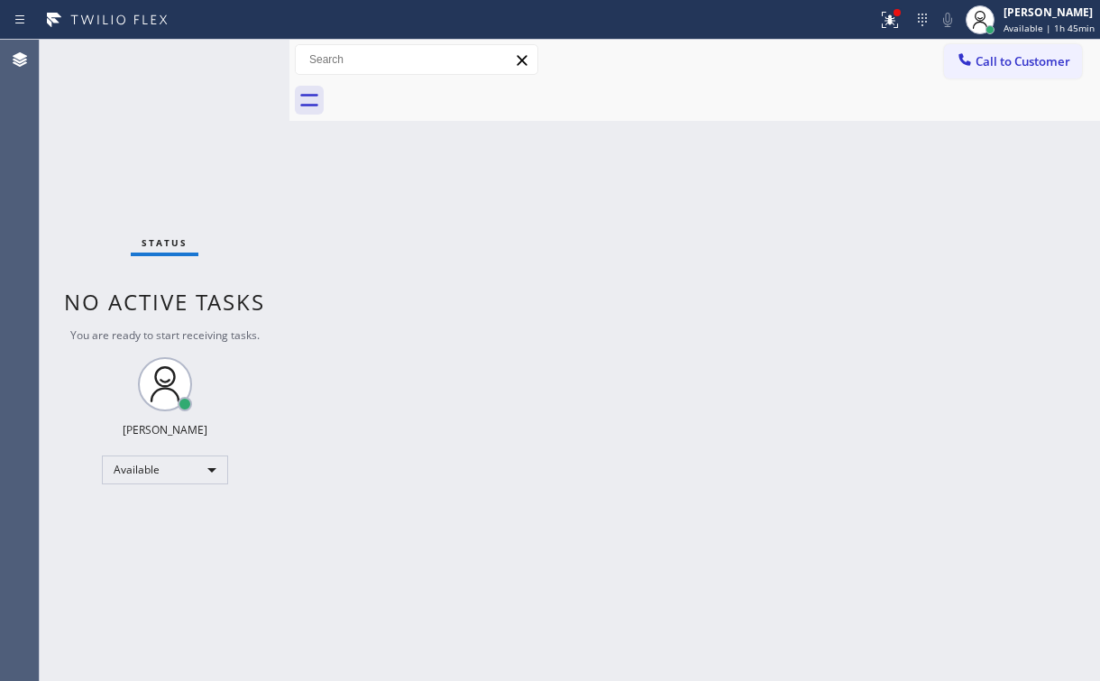
drag, startPoint x: 736, startPoint y: 83, endPoint x: 794, endPoint y: 79, distance: 57.8
click at [751, 83] on div at bounding box center [714, 100] width 771 height 41
click at [910, 14] on div at bounding box center [890, 20] width 40 height 22
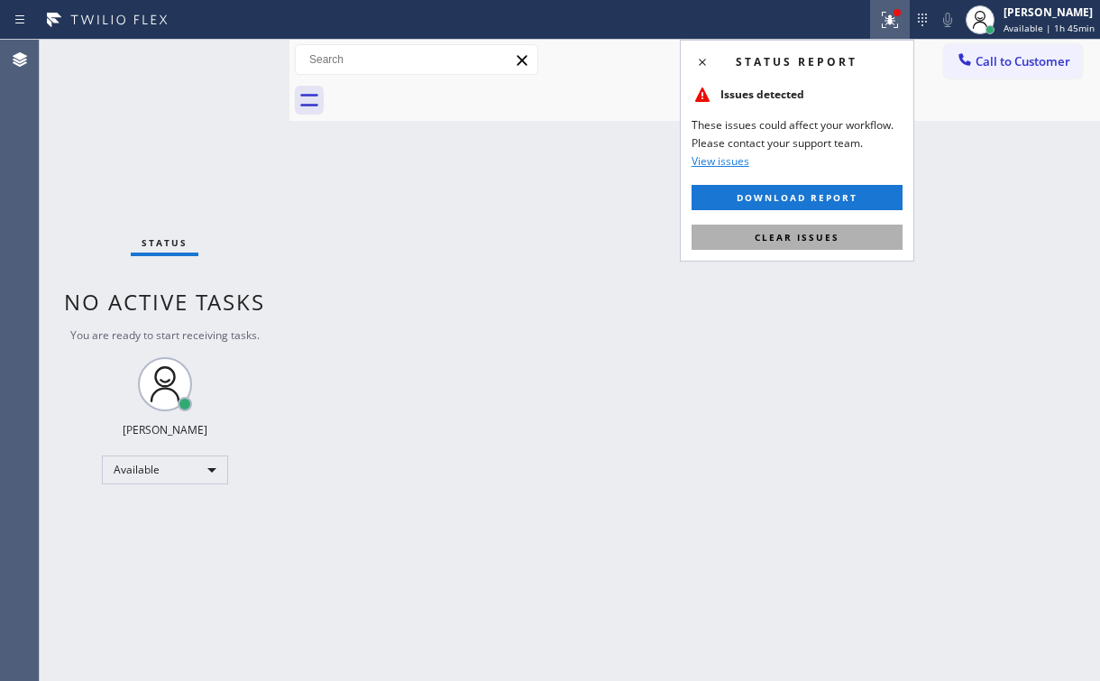
click at [772, 243] on button "Clear issues" at bounding box center [797, 237] width 211 height 25
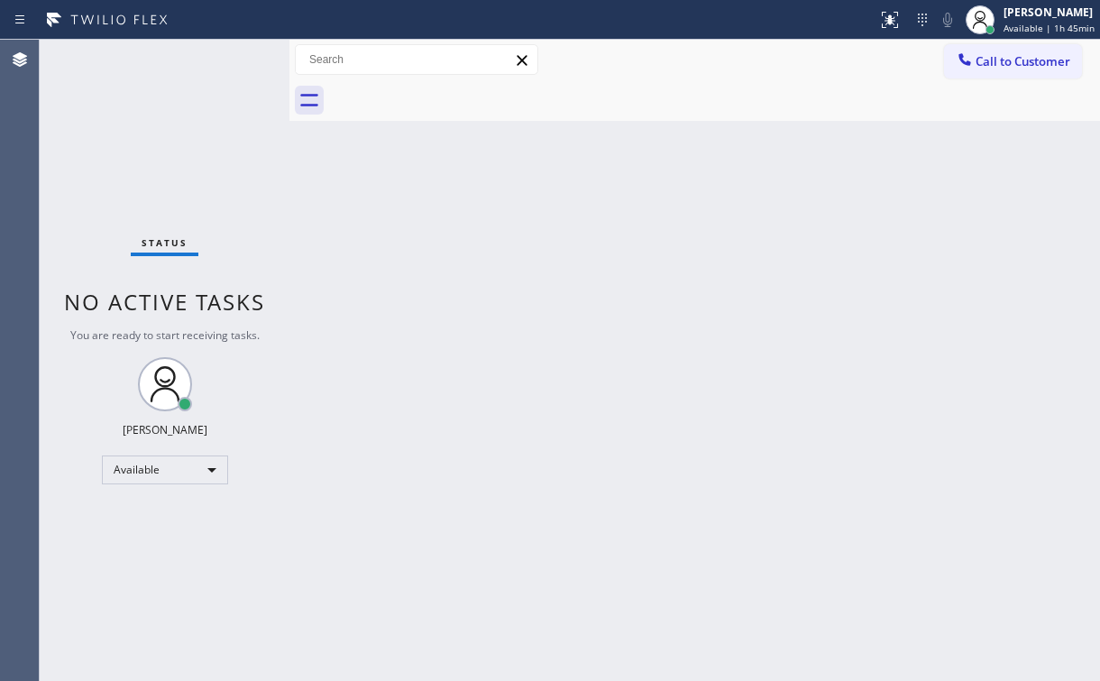
drag, startPoint x: 934, startPoint y: 225, endPoint x: 952, endPoint y: 211, distance: 22.5
click at [949, 216] on div "Back to Dashboard Change Sender ID Customers Technicians Select a contact Outbo…" at bounding box center [694, 360] width 811 height 641
click at [1003, 59] on span "Call to Customer" at bounding box center [1023, 61] width 95 height 16
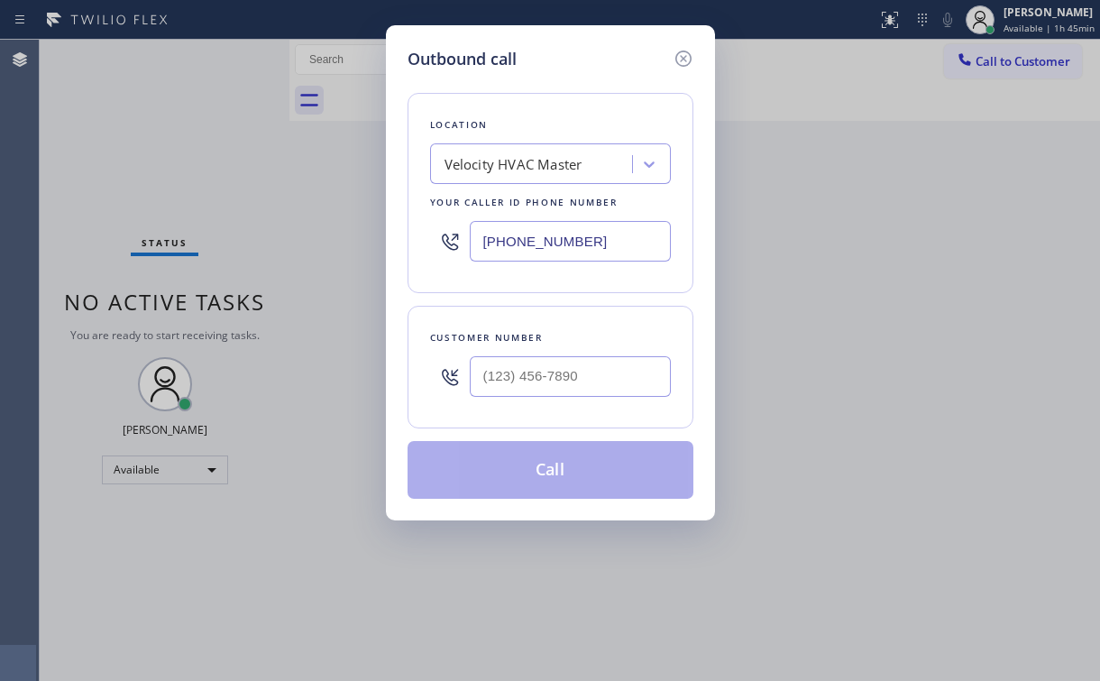
drag, startPoint x: 339, startPoint y: 263, endPoint x: 133, endPoint y: 284, distance: 207.6
click at [234, 274] on div "Outbound call Location Velocity HVAC Master Your caller id phone number [PHONE_…" at bounding box center [550, 340] width 1100 height 681
paste input "510) 640-8987"
type input "[PHONE_NUMBER]"
drag, startPoint x: 582, startPoint y: 83, endPoint x: 603, endPoint y: 177, distance: 96.3
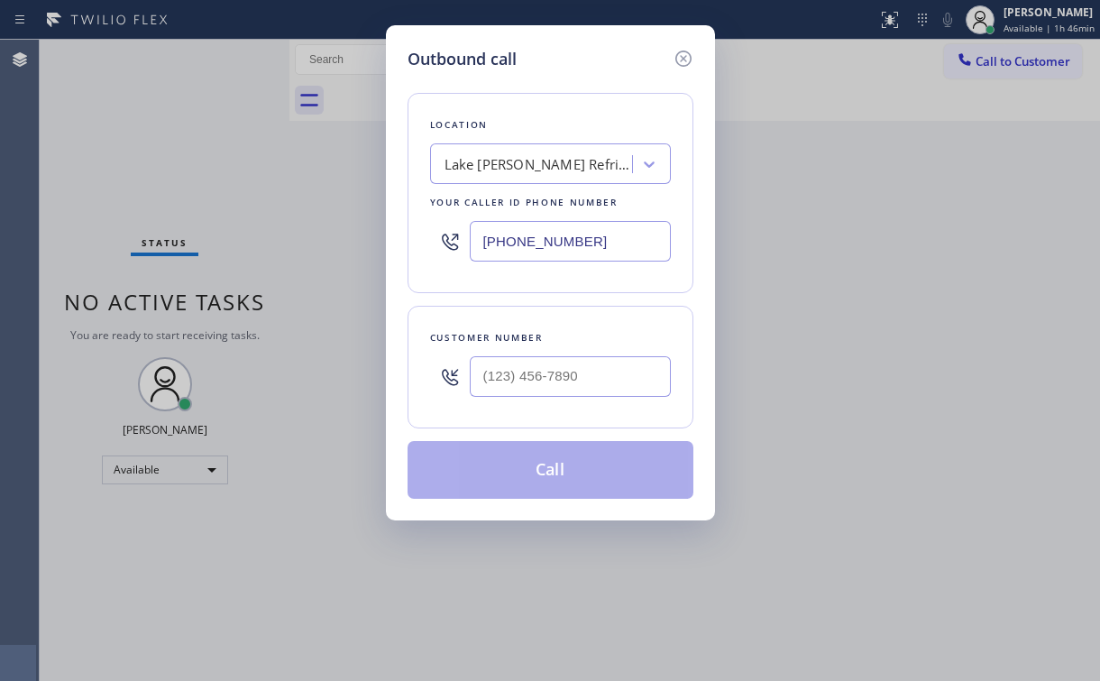
click at [582, 85] on div "Location [GEOGRAPHIC_DATA][PERSON_NAME] Refrigerator Repair Your caller id phon…" at bounding box center [551, 284] width 286 height 427
click at [531, 379] on input "(___) ___-____" at bounding box center [570, 376] width 201 height 41
paste input "510) 891-5801"
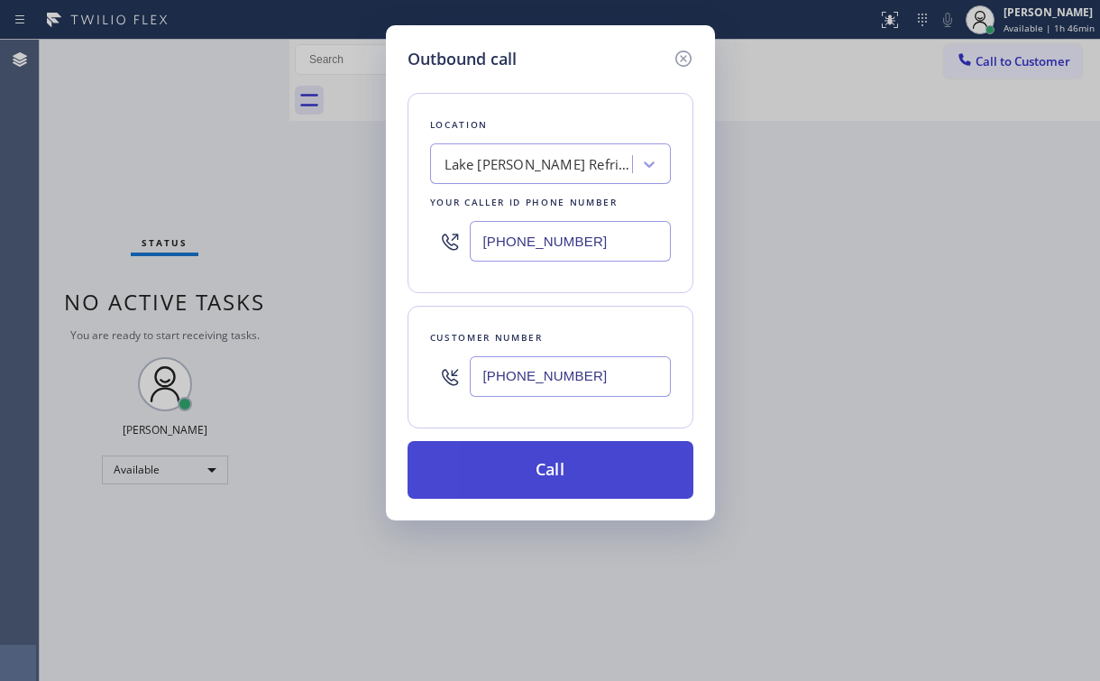
type input "[PHONE_NUMBER]"
click at [496, 477] on button "Call" at bounding box center [551, 470] width 286 height 58
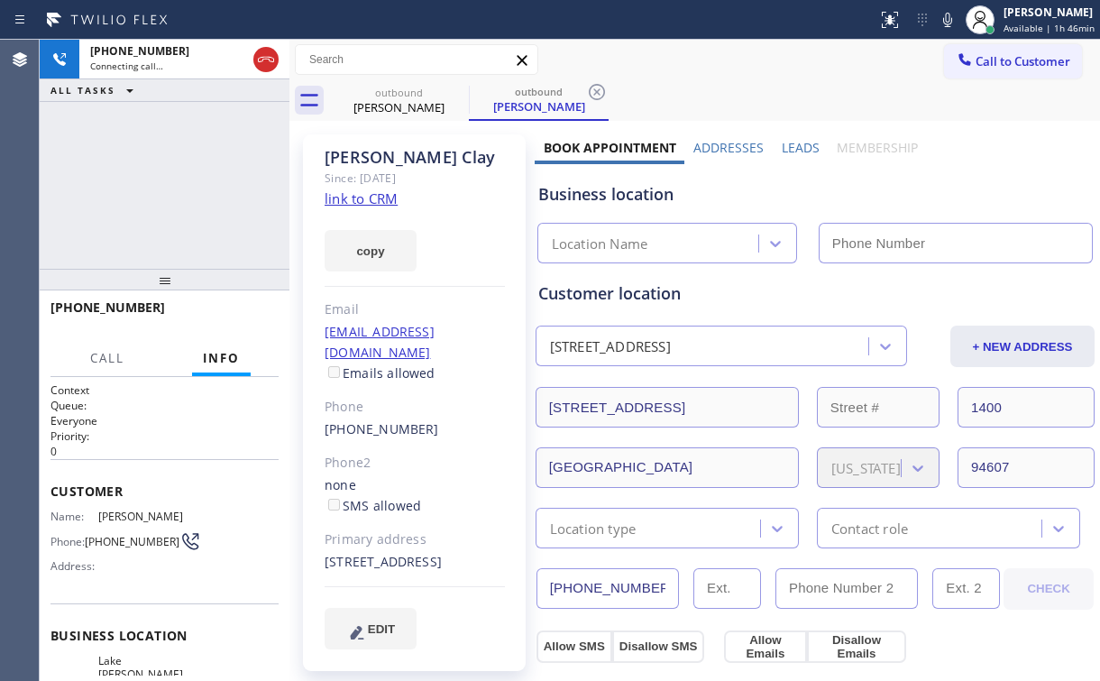
click at [198, 173] on div "[PHONE_NUMBER] Connecting call… ALL TASKS ALL TASKS ACTIVE TASKS TASKS IN WRAP …" at bounding box center [165, 154] width 250 height 229
type input "[PHONE_NUMBER]"
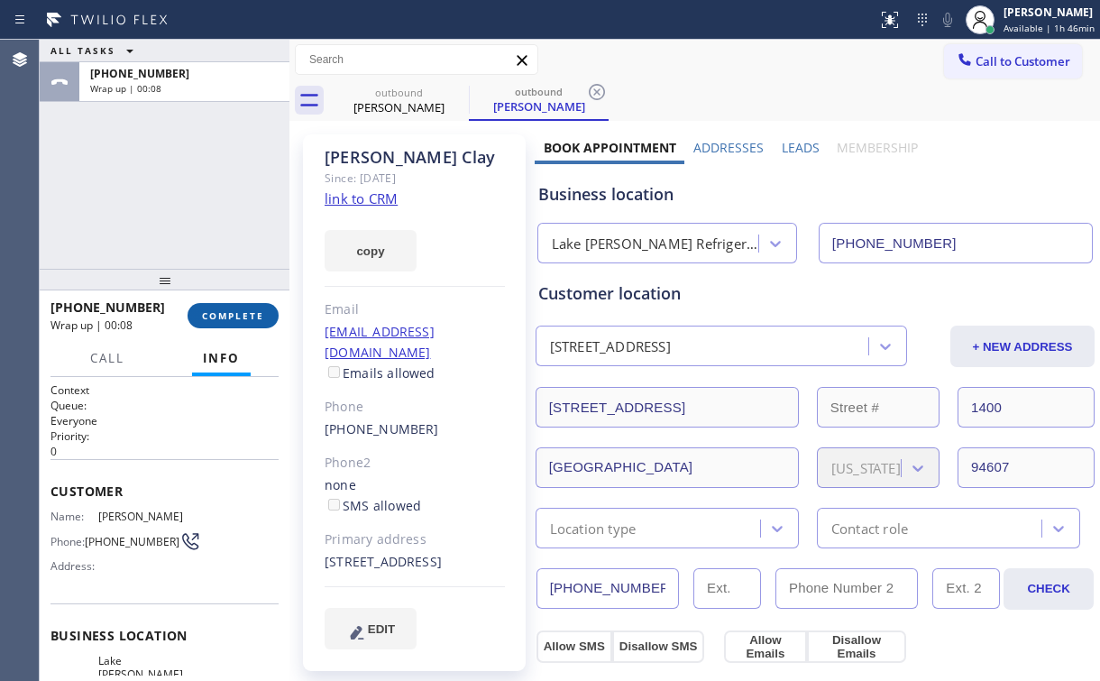
click at [257, 323] on button "COMPLETE" at bounding box center [233, 315] width 91 height 25
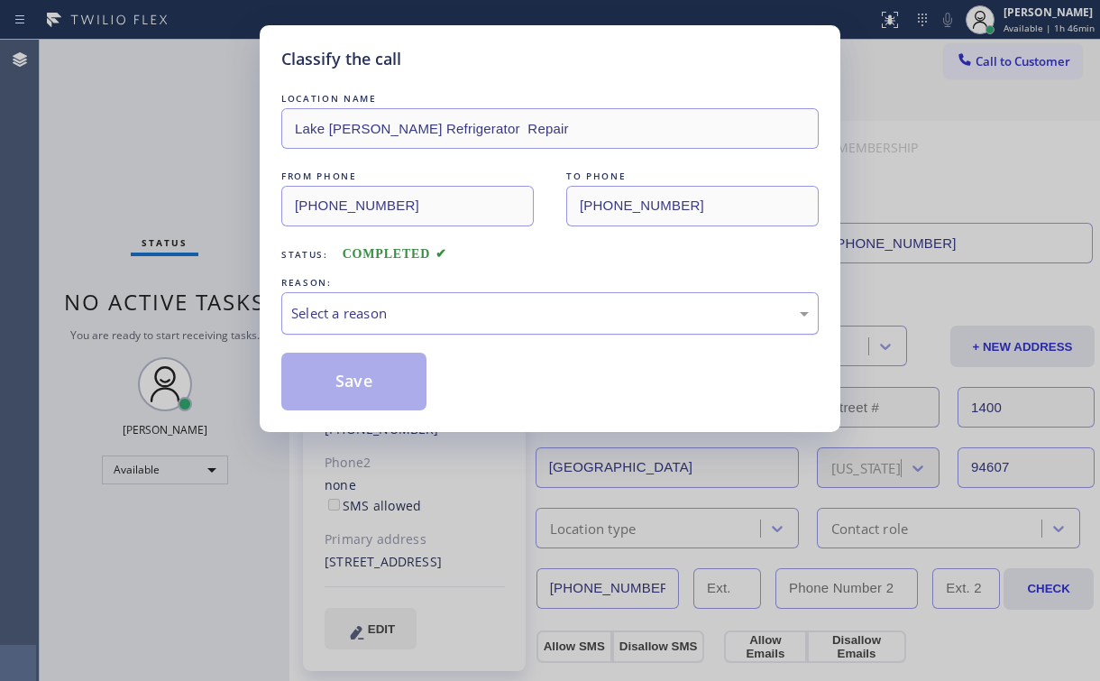
click at [375, 316] on div "Select a reason" at bounding box center [550, 313] width 518 height 21
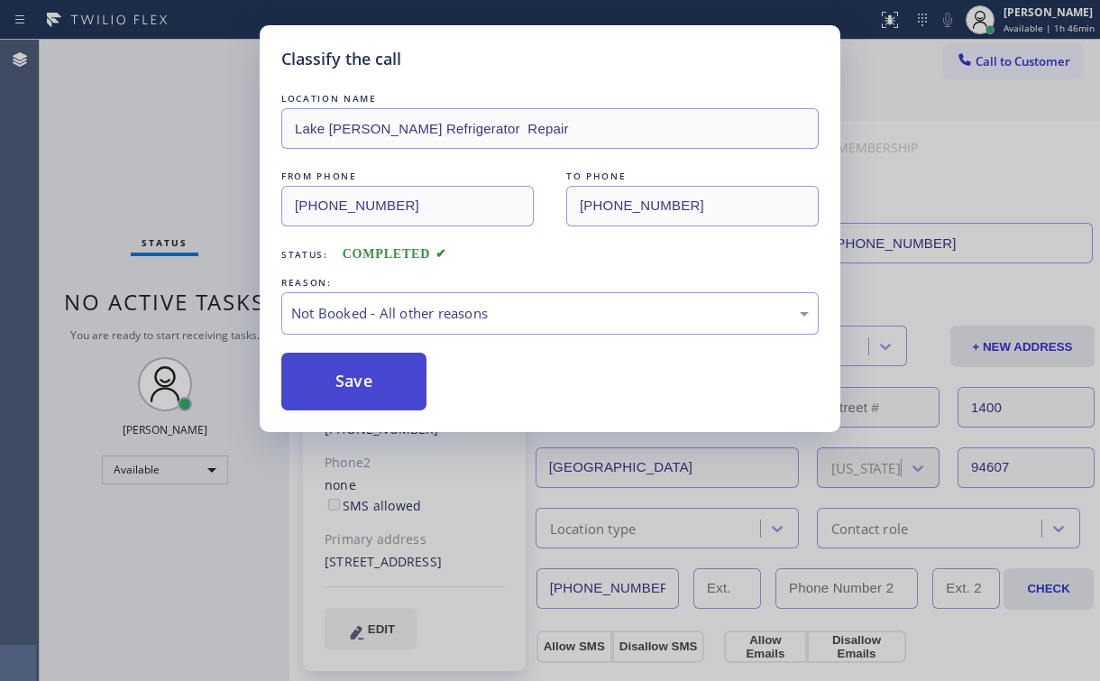
click at [345, 381] on button "Save" at bounding box center [353, 382] width 145 height 58
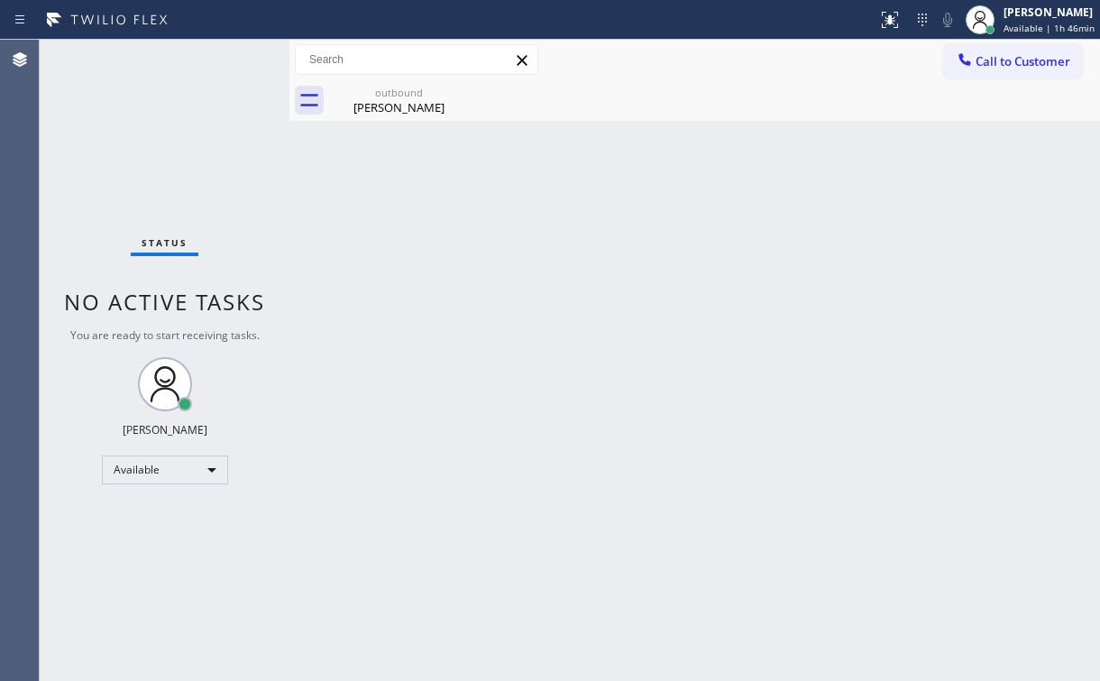
drag, startPoint x: 185, startPoint y: 184, endPoint x: 219, endPoint y: 147, distance: 50.4
click at [184, 182] on div "Status No active tasks You are ready to start receiving tasks. [PERSON_NAME] Av…" at bounding box center [165, 360] width 250 height 641
click at [425, 96] on div "outbound" at bounding box center [399, 93] width 136 height 14
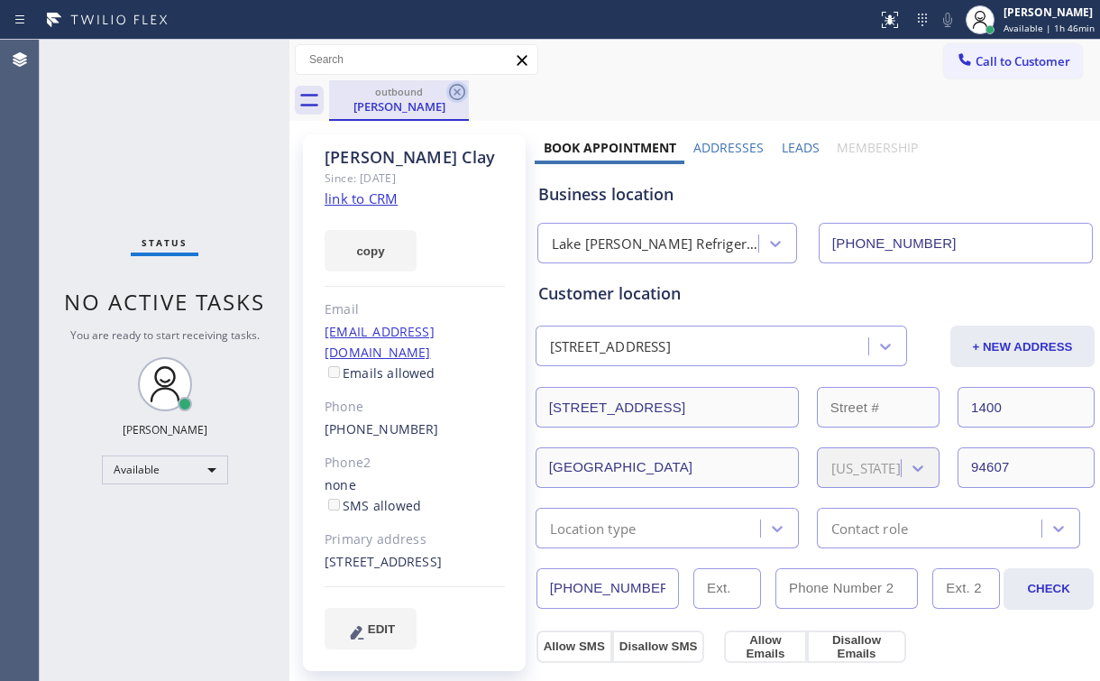
click at [467, 93] on icon at bounding box center [457, 92] width 22 height 22
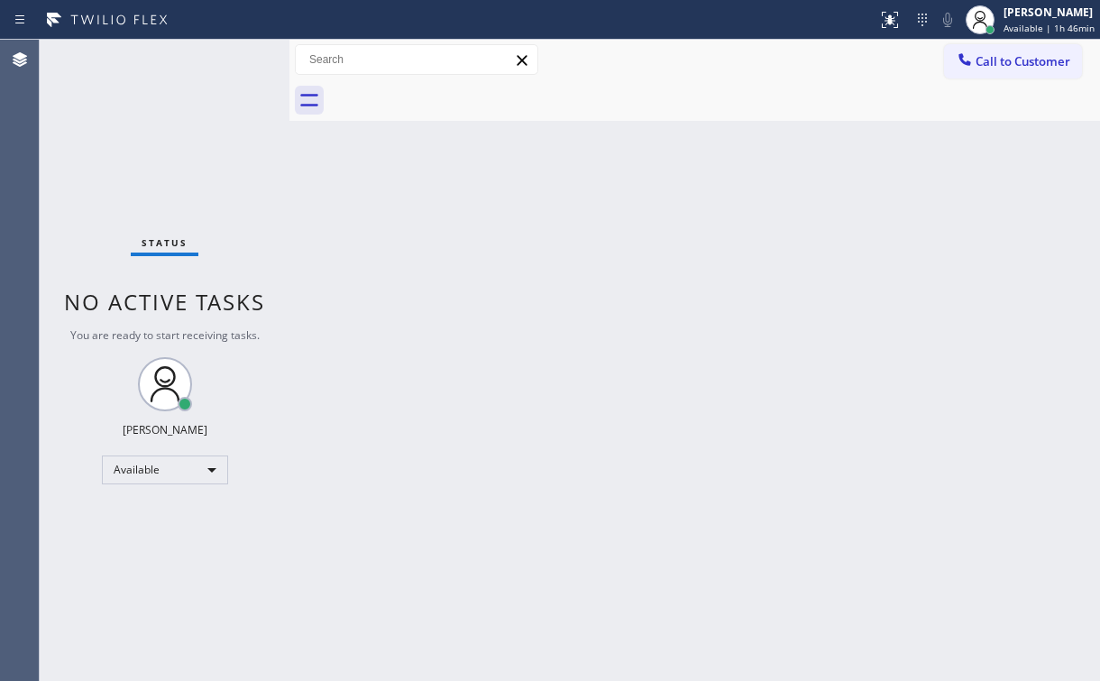
click at [176, 106] on div "Status No active tasks You are ready to start receiving tasks. [PERSON_NAME] Av…" at bounding box center [165, 360] width 250 height 641
click at [159, 173] on div "Status No active tasks You are ready to start receiving tasks. [PERSON_NAME] Av…" at bounding box center [165, 360] width 250 height 641
click at [988, 69] on button "Call to Customer" at bounding box center [1013, 61] width 138 height 34
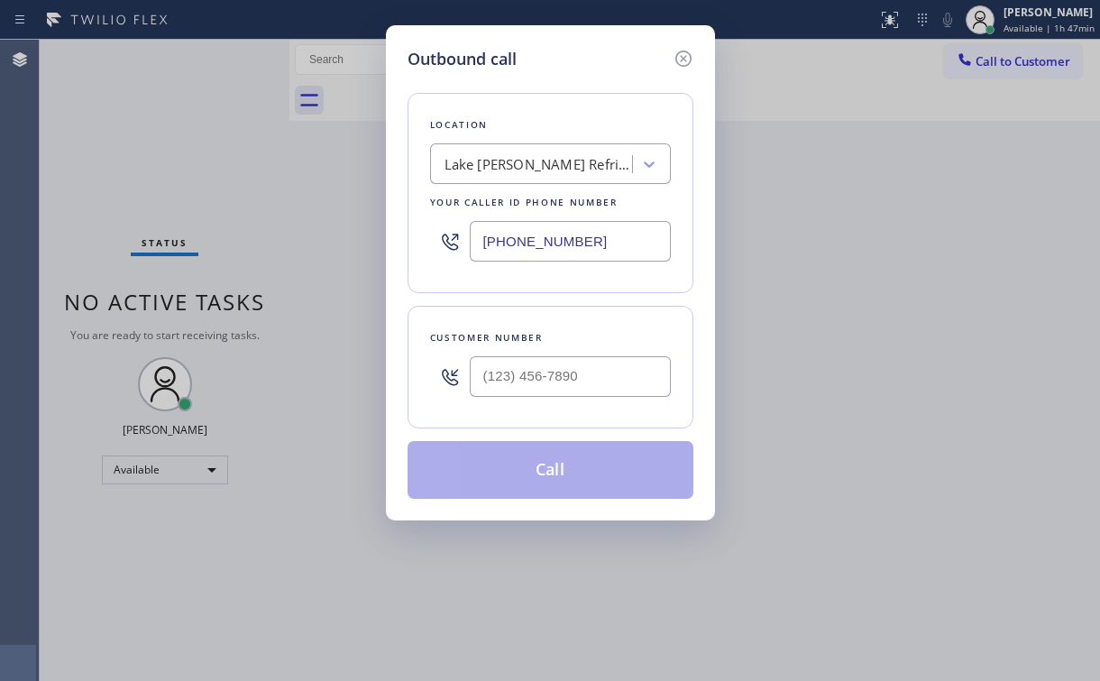
drag, startPoint x: 610, startPoint y: 232, endPoint x: 372, endPoint y: 242, distance: 237.4
click at [430, 236] on div "[PHONE_NUMBER]" at bounding box center [550, 241] width 241 height 59
paste input "714) 248-8165"
type input "[PHONE_NUMBER]"
drag, startPoint x: 525, startPoint y: 81, endPoint x: 565, endPoint y: 302, distance: 224.5
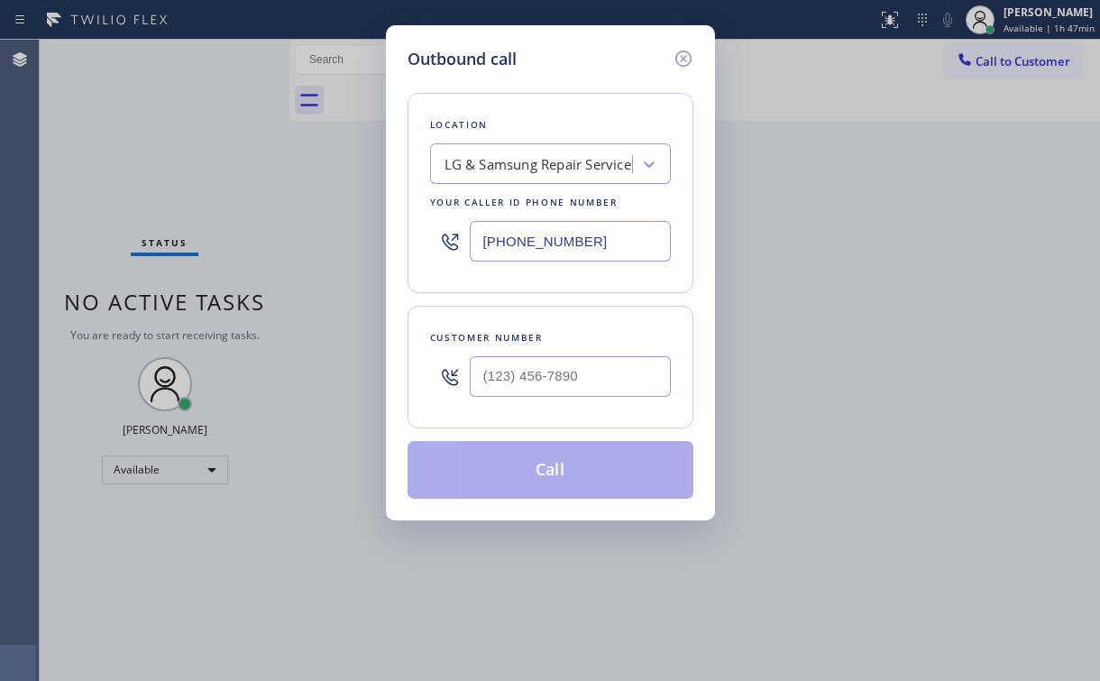
click at [532, 86] on div "Location LG & Samsung Repair Service Your caller id phone number [PHONE_NUMBER]…" at bounding box center [551, 284] width 286 height 427
click at [563, 356] on input "(___) ___-____" at bounding box center [570, 376] width 201 height 41
paste input "714) 869-5967"
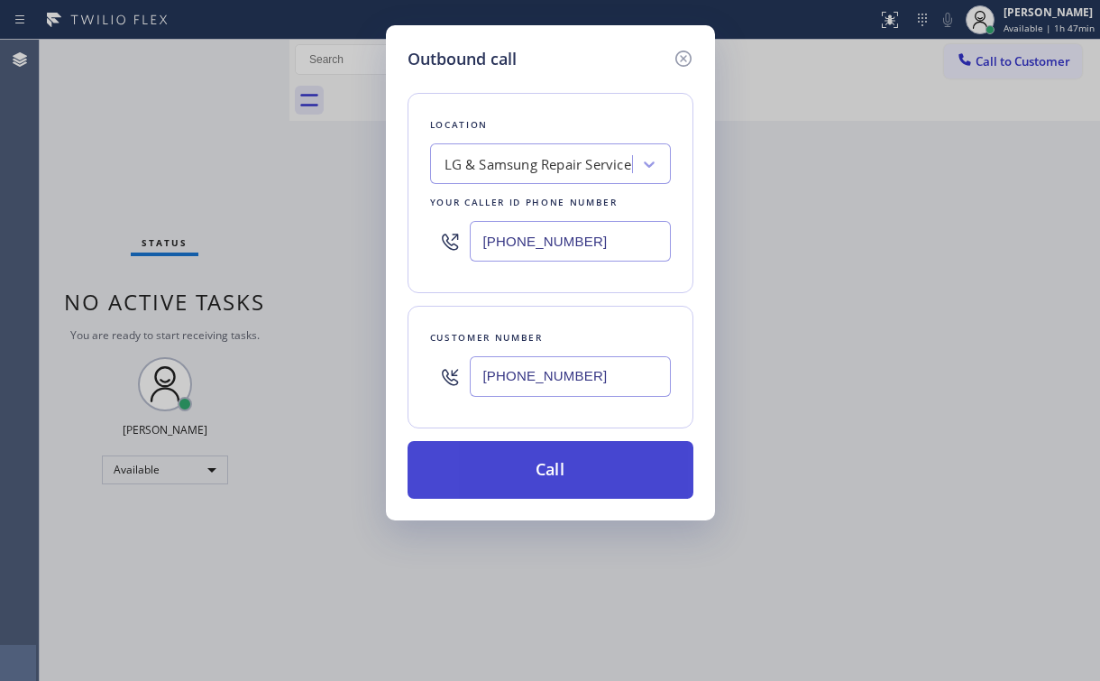
type input "[PHONE_NUMBER]"
drag, startPoint x: 491, startPoint y: 462, endPoint x: 490, endPoint y: 472, distance: 10.0
click at [491, 465] on button "Call" at bounding box center [551, 470] width 286 height 58
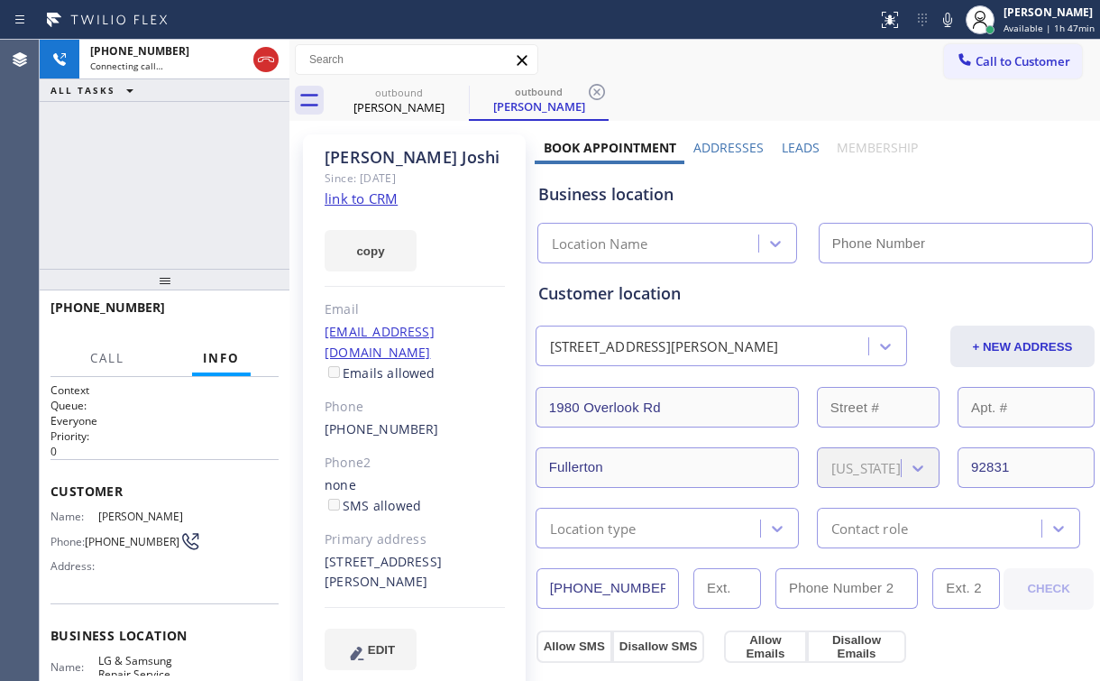
click at [170, 170] on div "[PHONE_NUMBER] Connecting call… ALL TASKS ALL TASKS ACTIVE TASKS TASKS IN WRAP …" at bounding box center [165, 154] width 250 height 229
type input "[PHONE_NUMBER]"
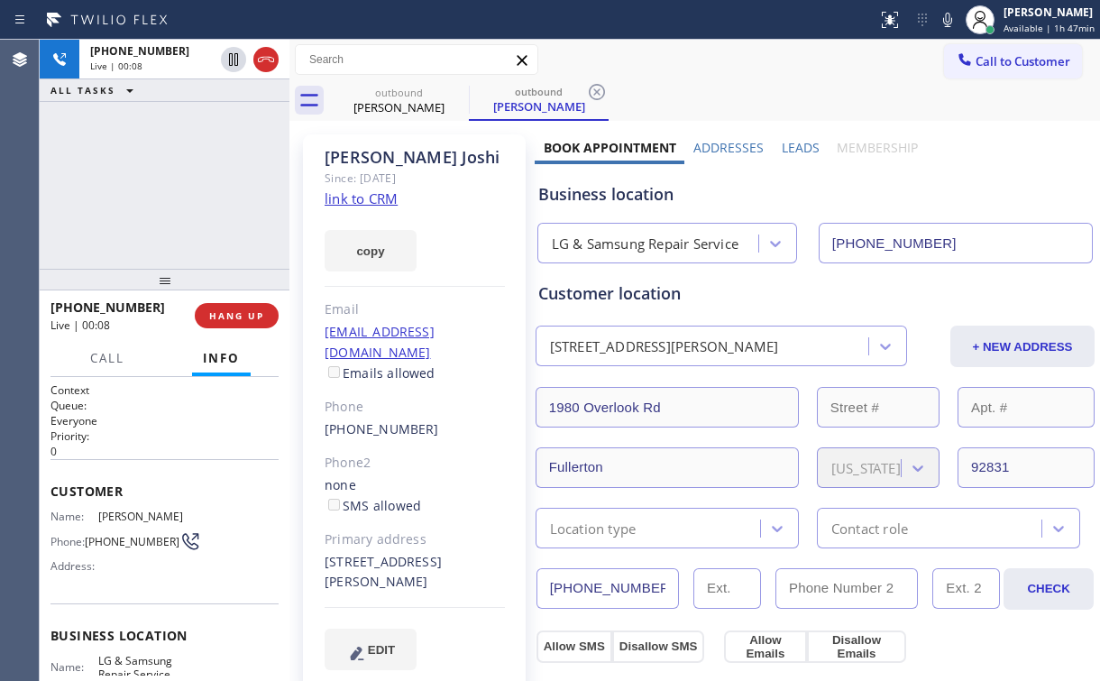
drag, startPoint x: 236, startPoint y: 140, endPoint x: 242, endPoint y: 248, distance: 108.4
click at [234, 144] on div "[PHONE_NUMBER] Live | 00:08 ALL TASKS ALL TASKS ACTIVE TASKS TASKS IN WRAP UP" at bounding box center [165, 154] width 250 height 229
click at [250, 307] on button "HANG UP" at bounding box center [237, 315] width 84 height 25
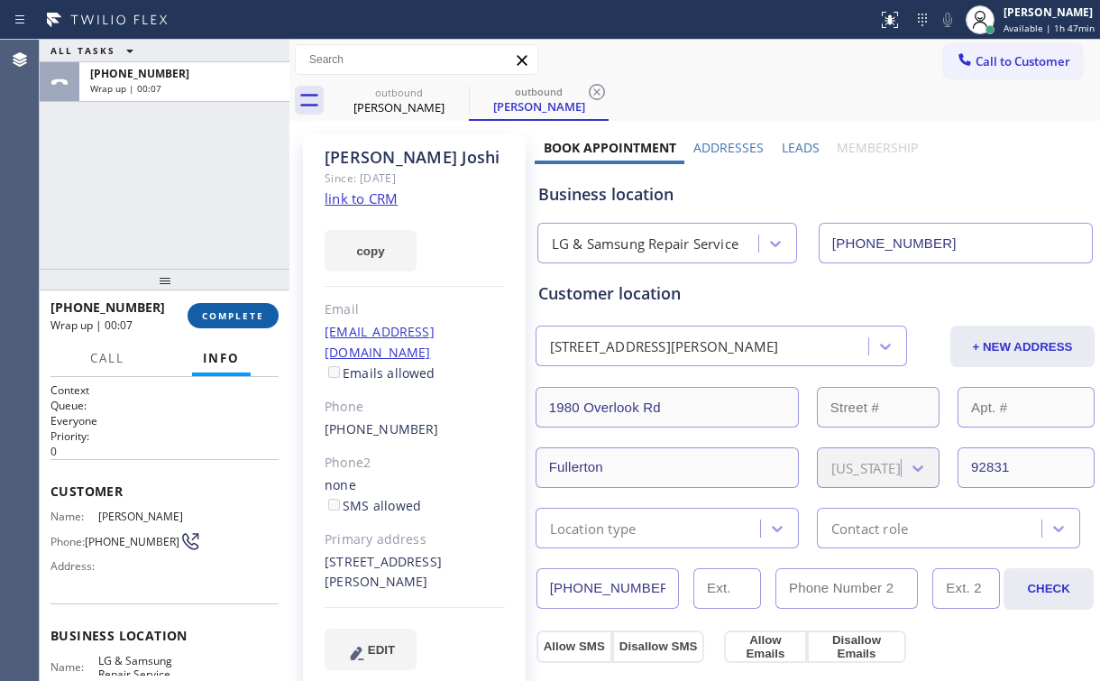
click at [255, 315] on span "COMPLETE" at bounding box center [233, 315] width 62 height 13
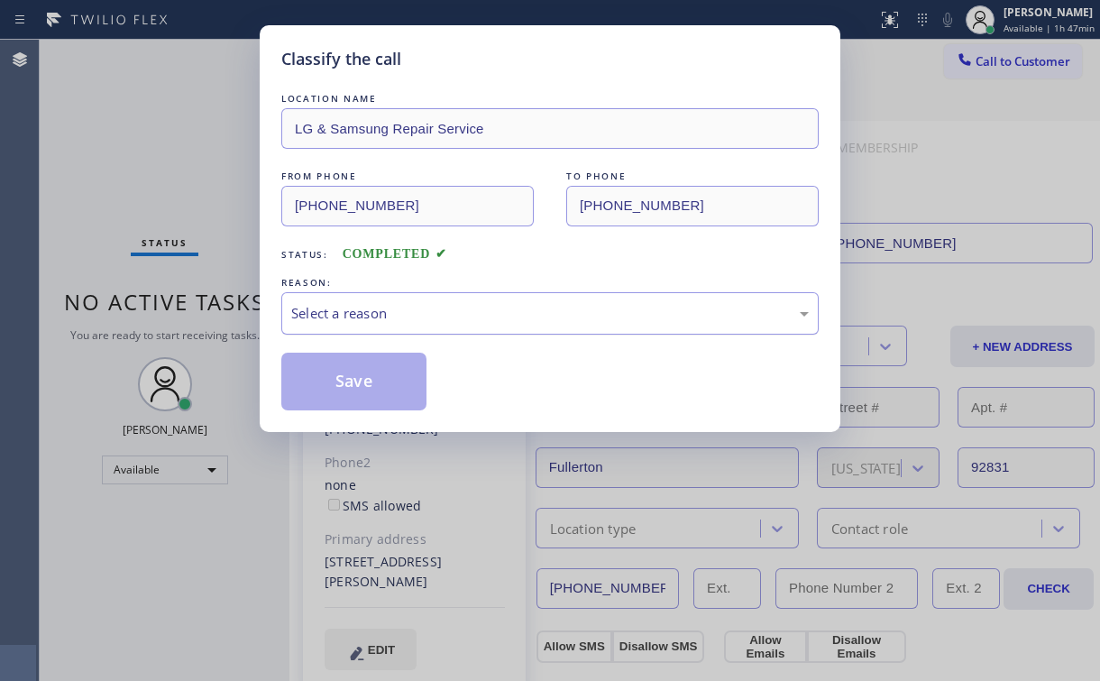
click at [362, 317] on div "Select a reason" at bounding box center [550, 313] width 518 height 21
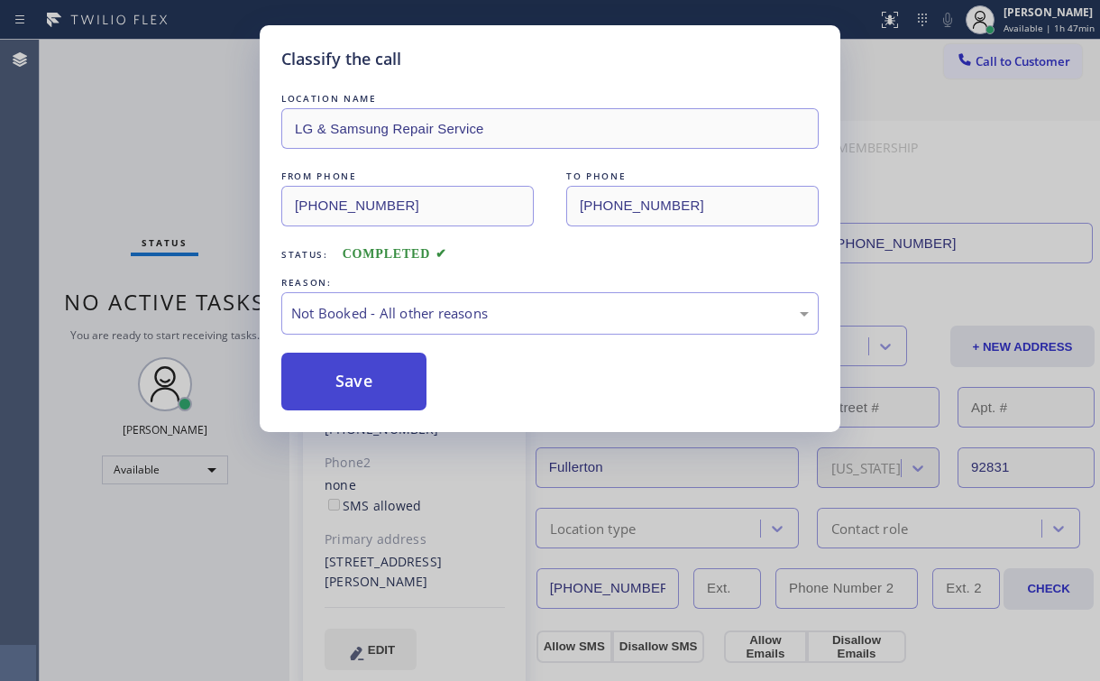
click at [354, 377] on button "Save" at bounding box center [353, 382] width 145 height 58
click at [152, 164] on div "Classify the call LOCATION NAME LG & Samsung Repair Service FROM PHONE [PHONE_N…" at bounding box center [550, 340] width 1100 height 681
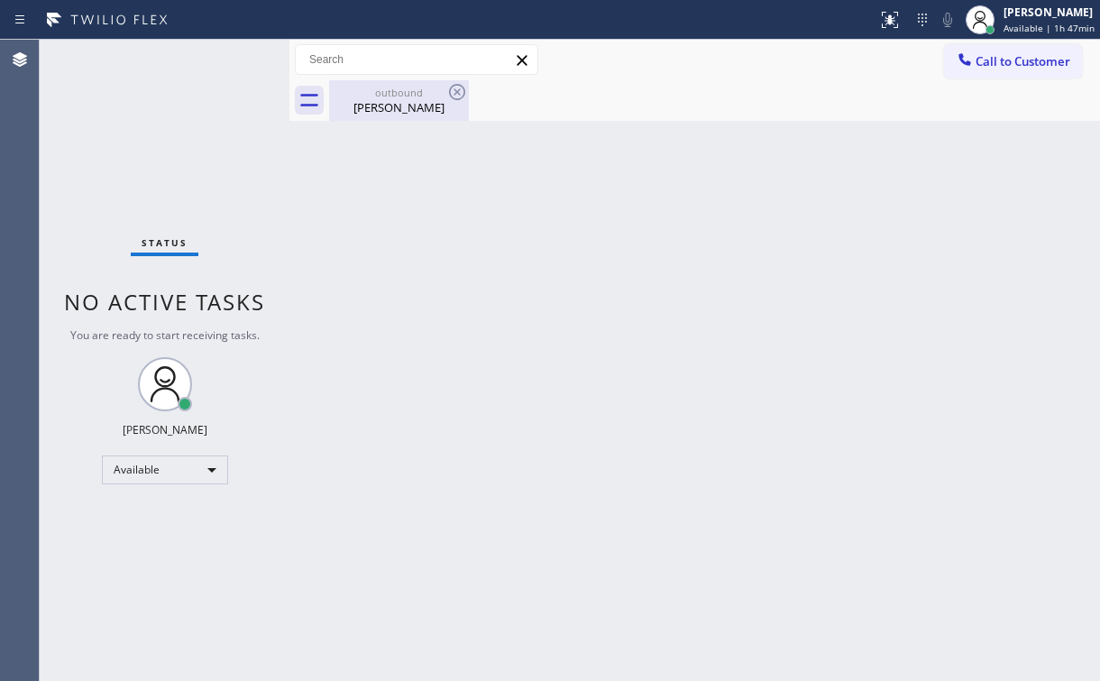
drag, startPoint x: 403, startPoint y: 111, endPoint x: 444, endPoint y: 101, distance: 41.8
click at [403, 110] on div "[PERSON_NAME]" at bounding box center [399, 107] width 136 height 16
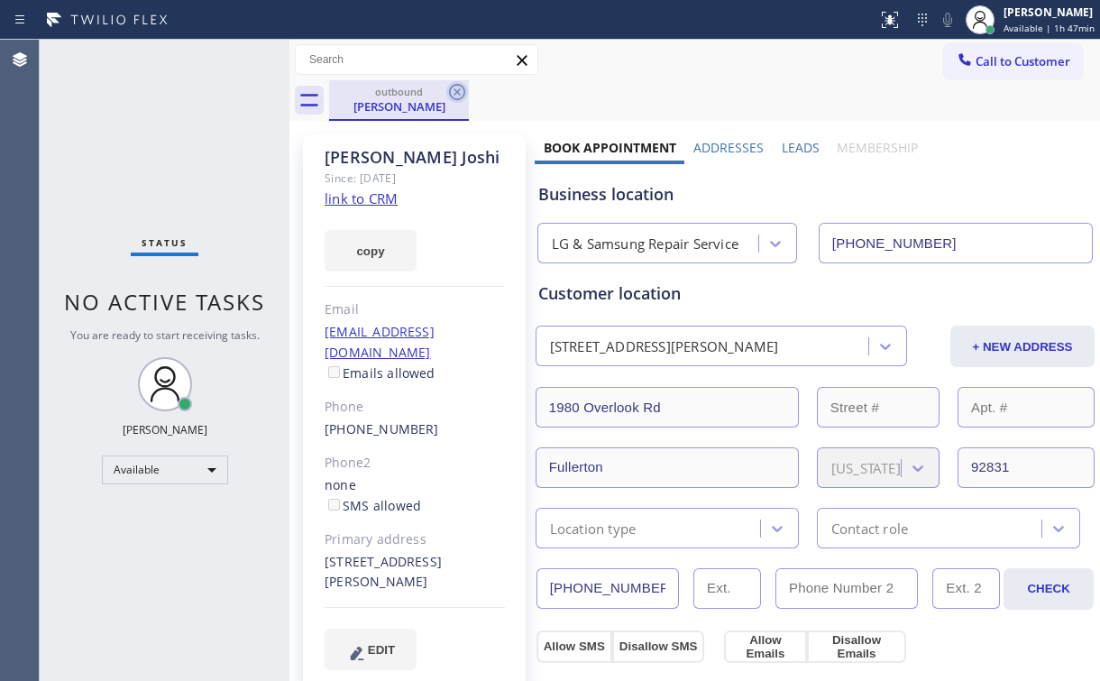
click at [462, 87] on icon at bounding box center [457, 92] width 16 height 16
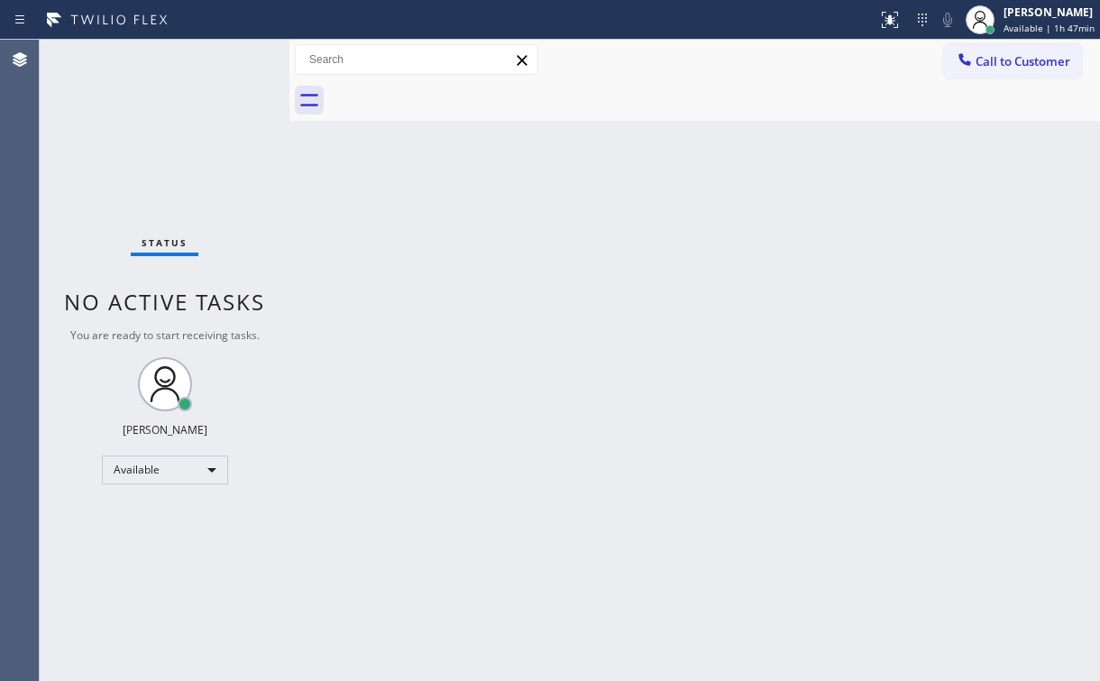
click at [150, 144] on div "Status No active tasks You are ready to start receiving tasks. [PERSON_NAME] Av…" at bounding box center [165, 360] width 250 height 641
drag, startPoint x: 834, startPoint y: 150, endPoint x: 1020, endPoint y: 102, distance: 191.8
click at [859, 148] on div "Back to Dashboard Change Sender ID Customers Technicians Select a contact Outbo…" at bounding box center [694, 360] width 811 height 641
drag, startPoint x: 988, startPoint y: 72, endPoint x: 580, endPoint y: 240, distance: 440.8
click at [988, 72] on button "Call to Customer" at bounding box center [1013, 61] width 138 height 34
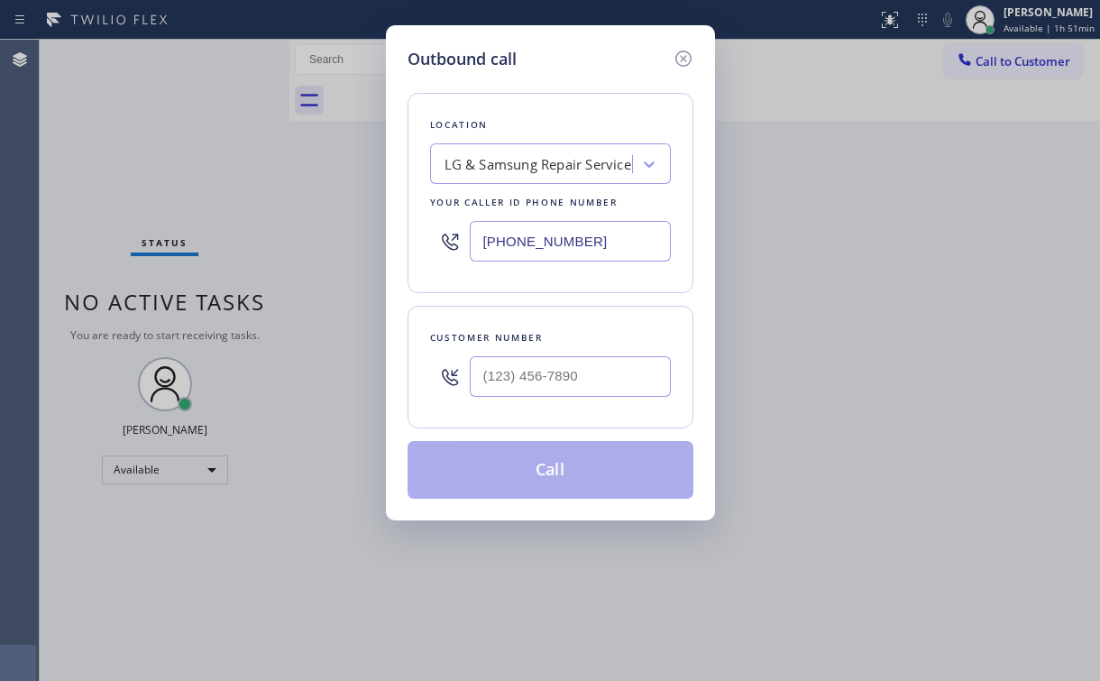
drag, startPoint x: 618, startPoint y: 237, endPoint x: 285, endPoint y: 259, distance: 333.5
click at [317, 253] on div "Outbound call Location LG & Samsung Repair Service Your caller id phone number …" at bounding box center [550, 340] width 1100 height 681
paste input "text"
type input "[PHONE_NUMBER]"
drag, startPoint x: 630, startPoint y: 76, endPoint x: 622, endPoint y: 225, distance: 149.0
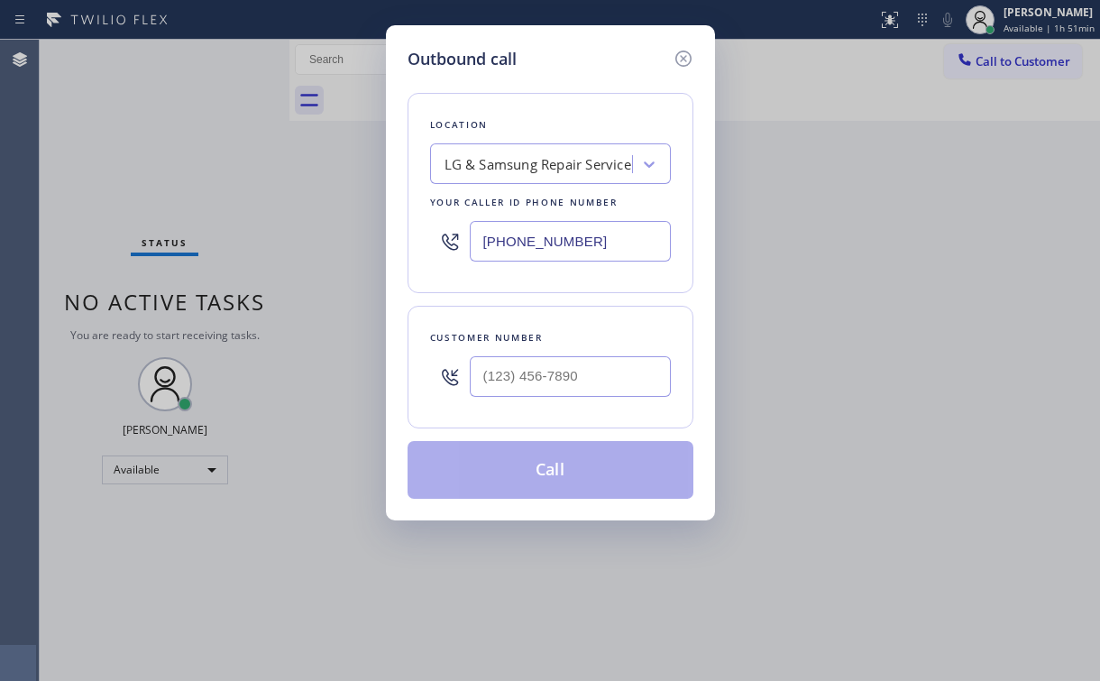
click at [630, 78] on div "Location LG & Samsung Repair Service Your caller id phone number [PHONE_NUMBER]…" at bounding box center [551, 284] width 286 height 427
click at [559, 412] on div "Customer number" at bounding box center [551, 367] width 286 height 123
drag, startPoint x: 563, startPoint y: 374, endPoint x: 575, endPoint y: 365, distance: 15.5
click at [564, 374] on input "(___) ___-____" at bounding box center [570, 376] width 201 height 41
paste input "714) 206-9884"
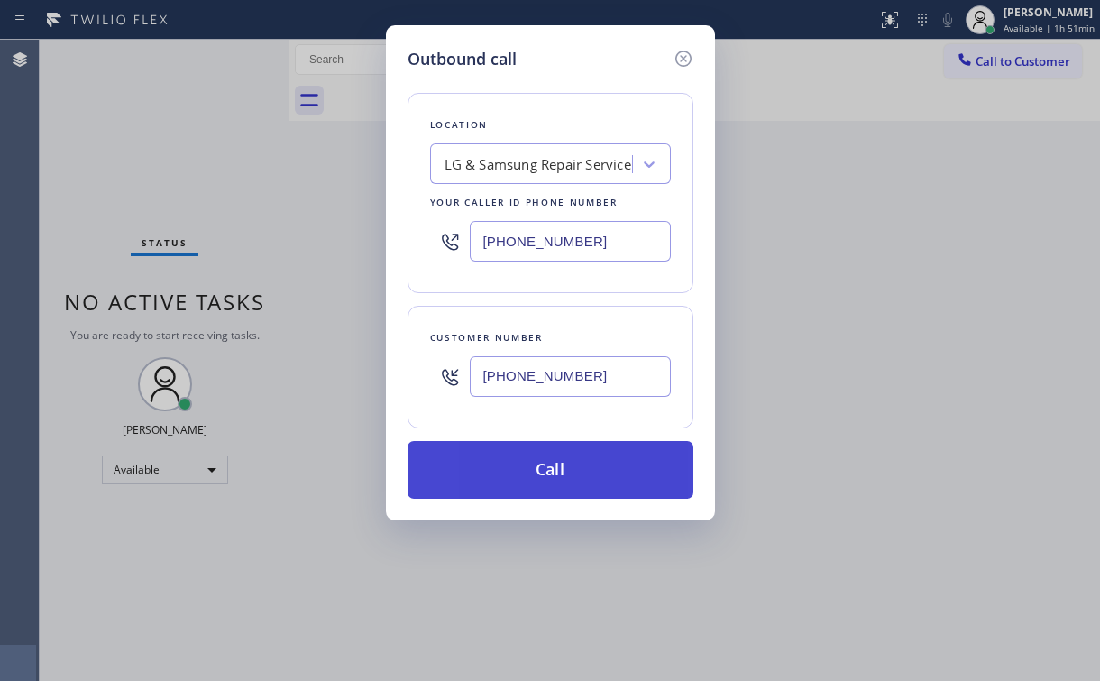
type input "[PHONE_NUMBER]"
click at [550, 468] on button "Call" at bounding box center [551, 470] width 286 height 58
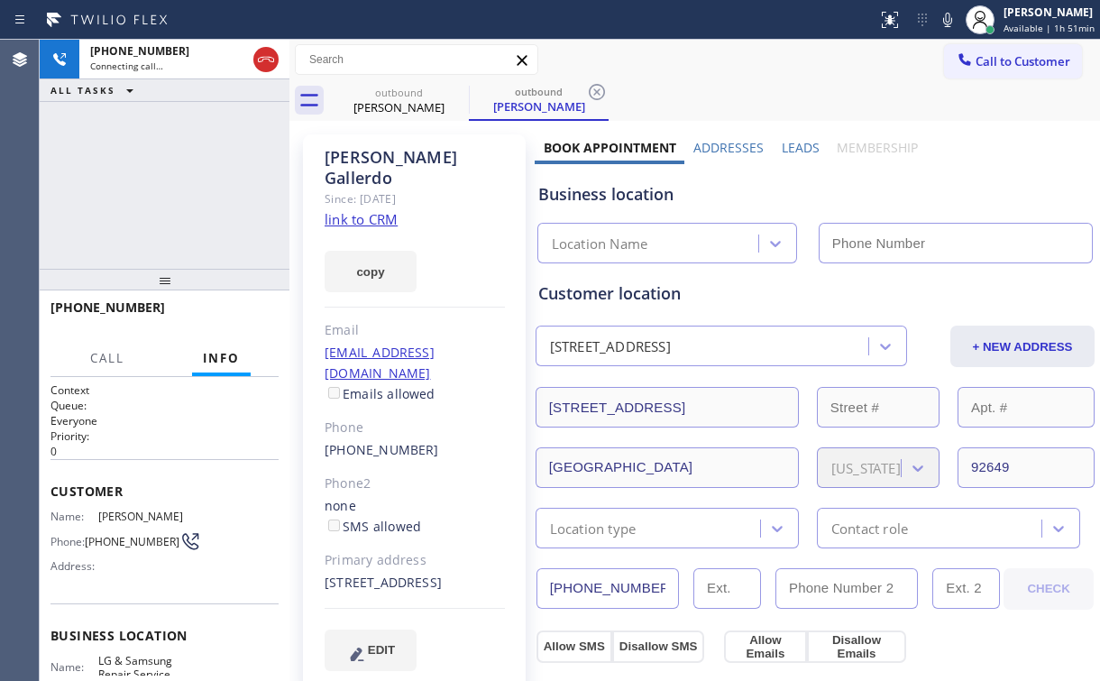
click at [147, 188] on div "[PHONE_NUMBER] Connecting call… ALL TASKS ALL TASKS ACTIVE TASKS TASKS IN WRAP …" at bounding box center [165, 154] width 250 height 229
type input "[PHONE_NUMBER]"
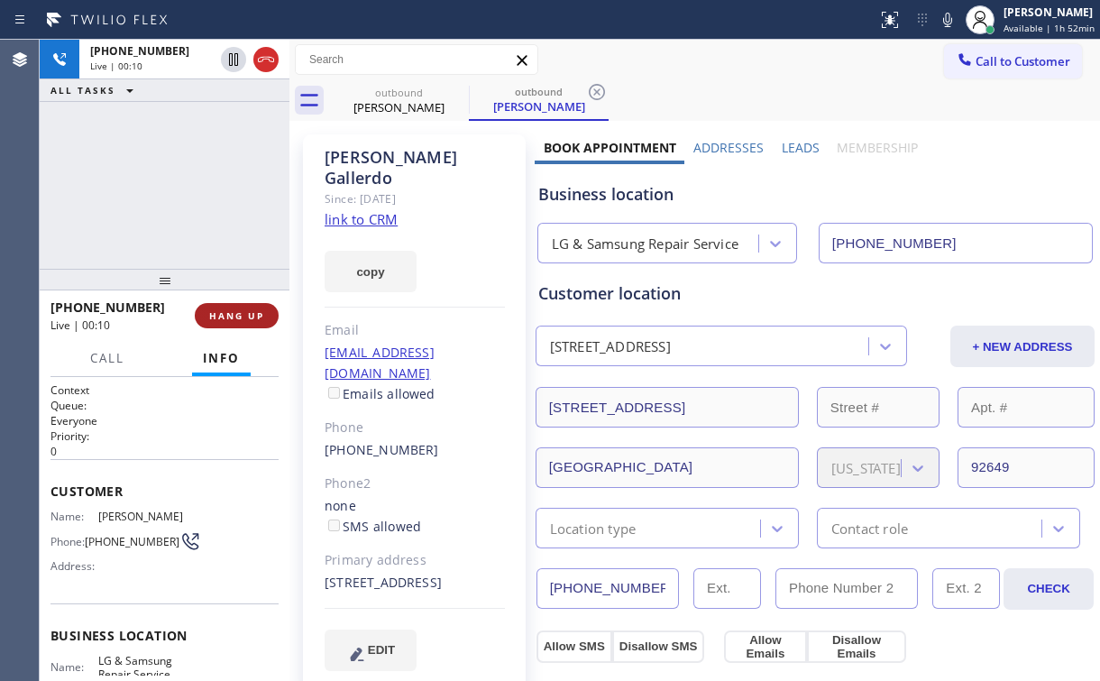
click at [258, 310] on span "HANG UP" at bounding box center [236, 315] width 55 height 13
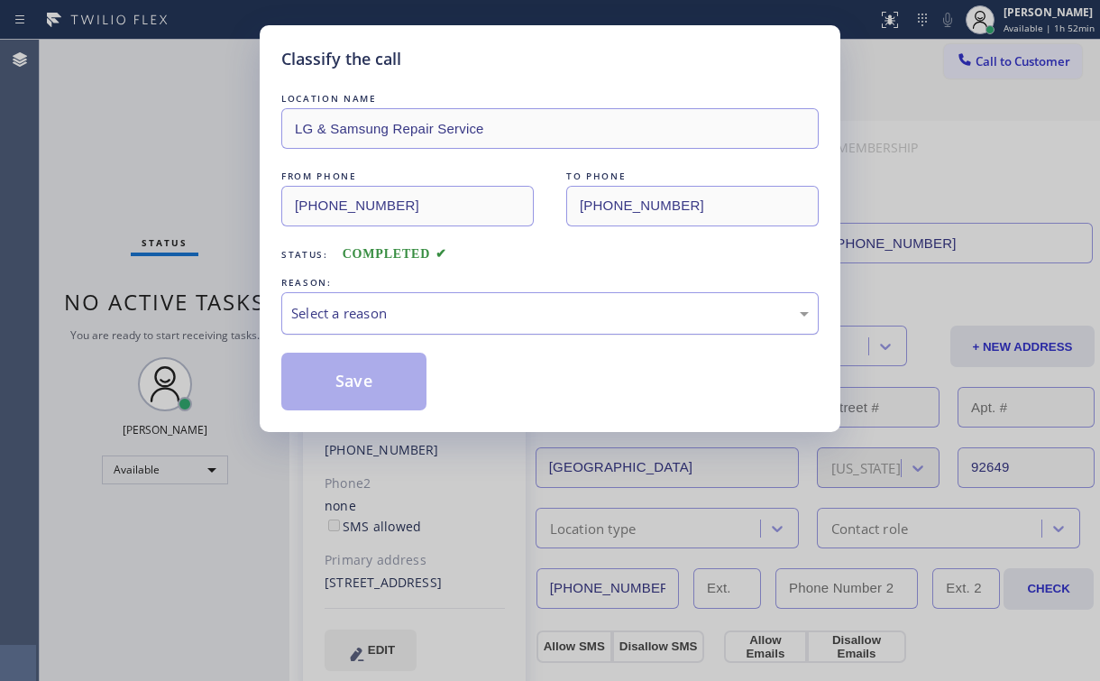
click at [368, 324] on div "Select a reason" at bounding box center [550, 313] width 538 height 42
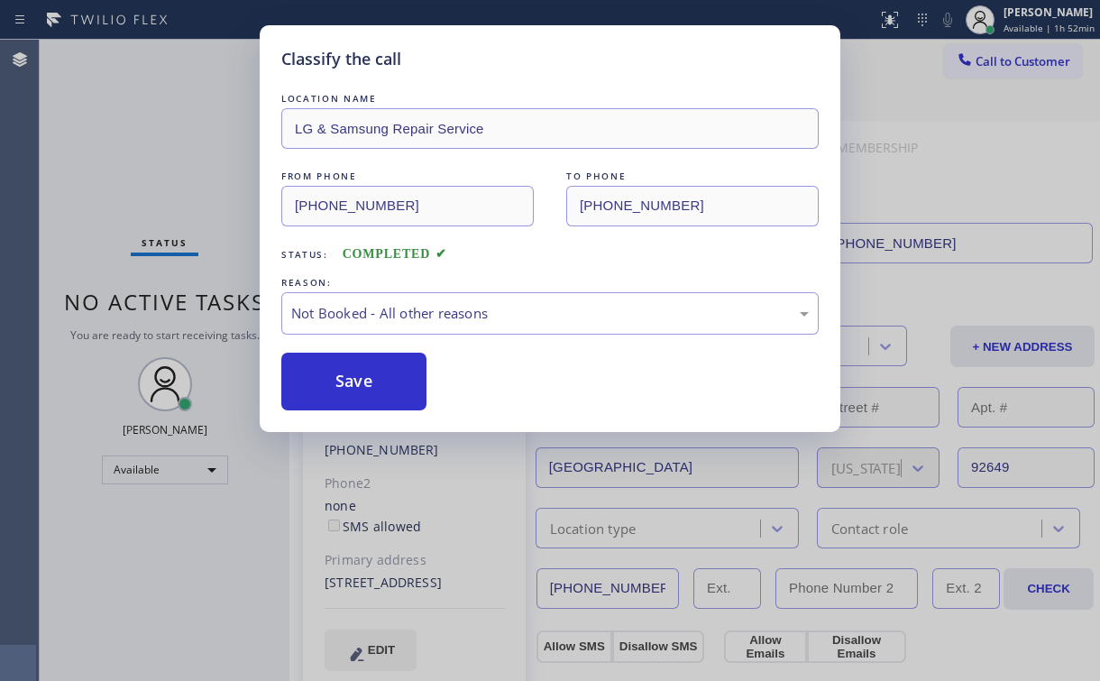
click at [360, 384] on button "Save" at bounding box center [353, 382] width 145 height 58
click at [163, 175] on div "Classify the call LOCATION NAME LG & Samsung Repair Service FROM PHONE [PHONE_N…" at bounding box center [550, 340] width 1100 height 681
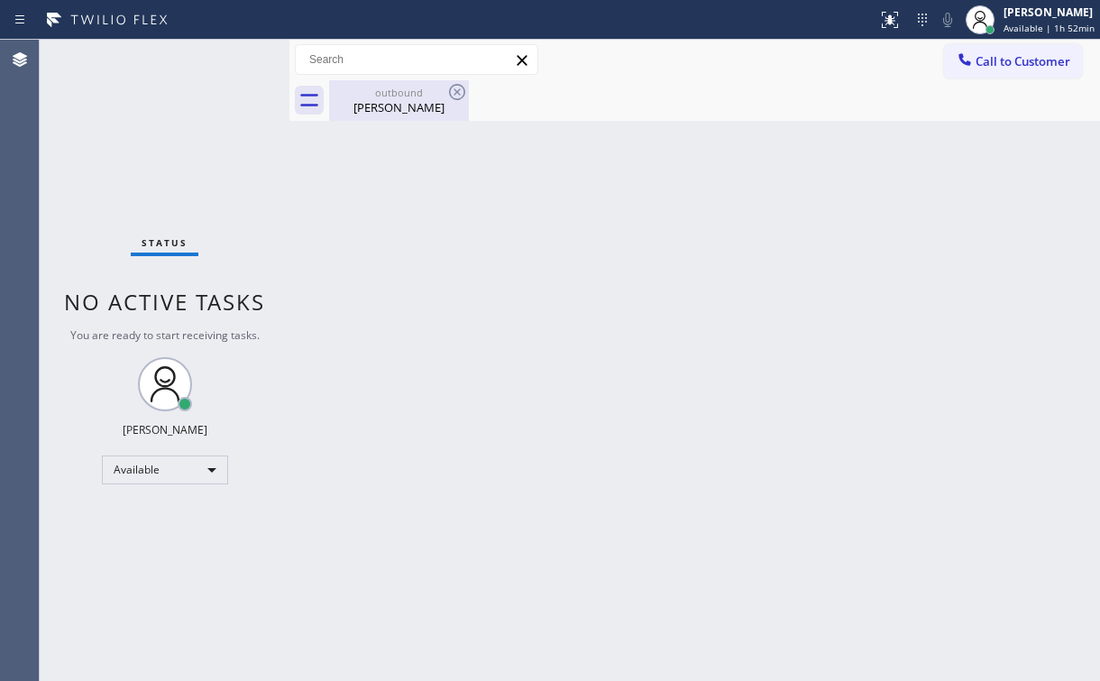
click at [432, 94] on div "outbound" at bounding box center [399, 93] width 136 height 14
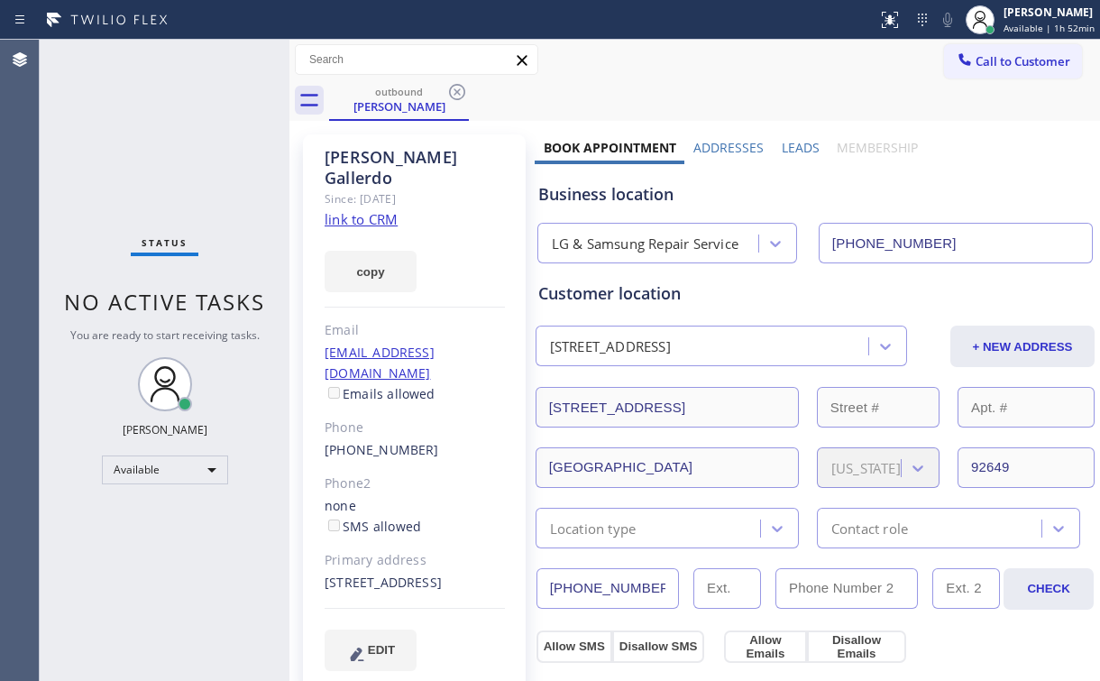
drag, startPoint x: 455, startPoint y: 92, endPoint x: 404, endPoint y: 207, distance: 126.4
click at [456, 92] on icon at bounding box center [457, 92] width 16 height 16
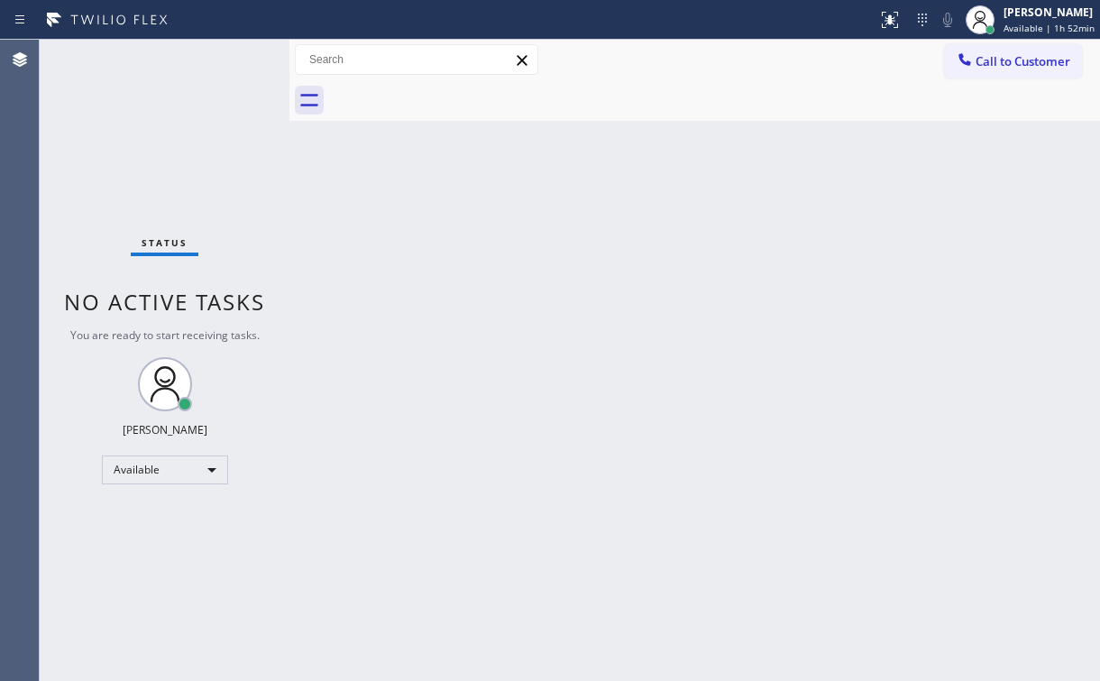
click at [175, 155] on div "Status No active tasks You are ready to start receiving tasks. [PERSON_NAME] Av…" at bounding box center [165, 360] width 250 height 641
drag, startPoint x: 648, startPoint y: 61, endPoint x: 667, endPoint y: 68, distance: 20.0
click at [658, 65] on div "Call to Customer Outbound call Location LG & Samsung Repair Service Your caller…" at bounding box center [694, 60] width 811 height 32
click at [1019, 69] on button "Call to Customer" at bounding box center [1013, 61] width 138 height 34
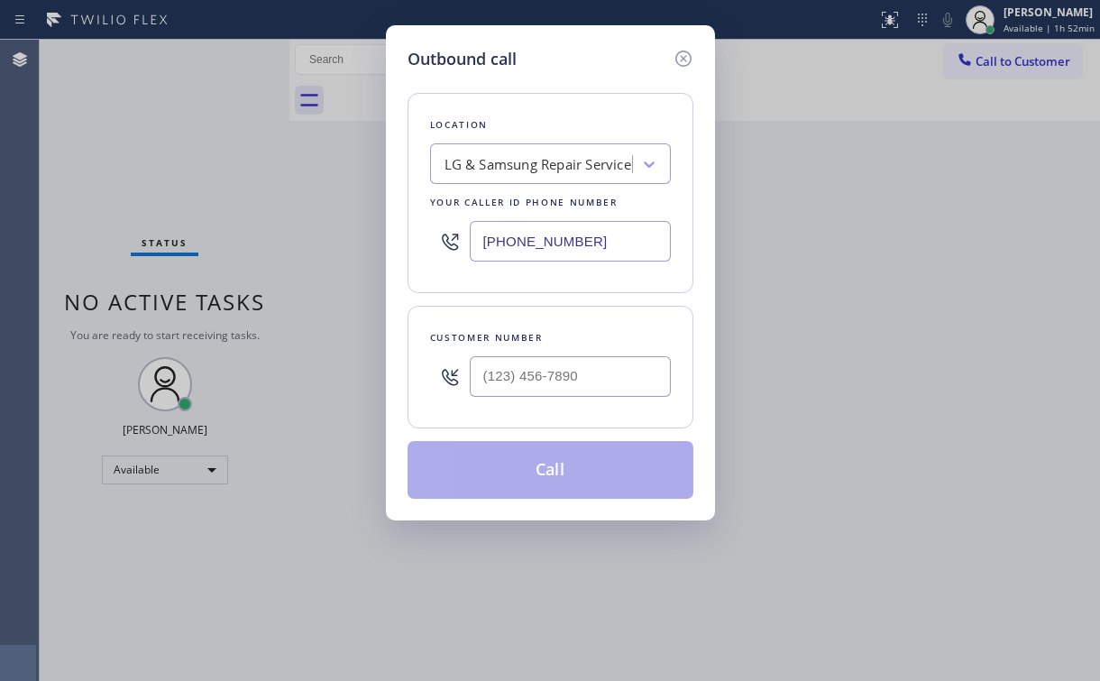
drag, startPoint x: 552, startPoint y: 246, endPoint x: 330, endPoint y: 277, distance: 224.0
click at [373, 257] on div "Outbound call Location LG & Samsung Repair Service Your caller id phone number …" at bounding box center [550, 340] width 1100 height 681
paste input "73) 341-2560"
type input "[PHONE_NUMBER]"
drag, startPoint x: 538, startPoint y: 84, endPoint x: 579, endPoint y: 299, distance: 219.5
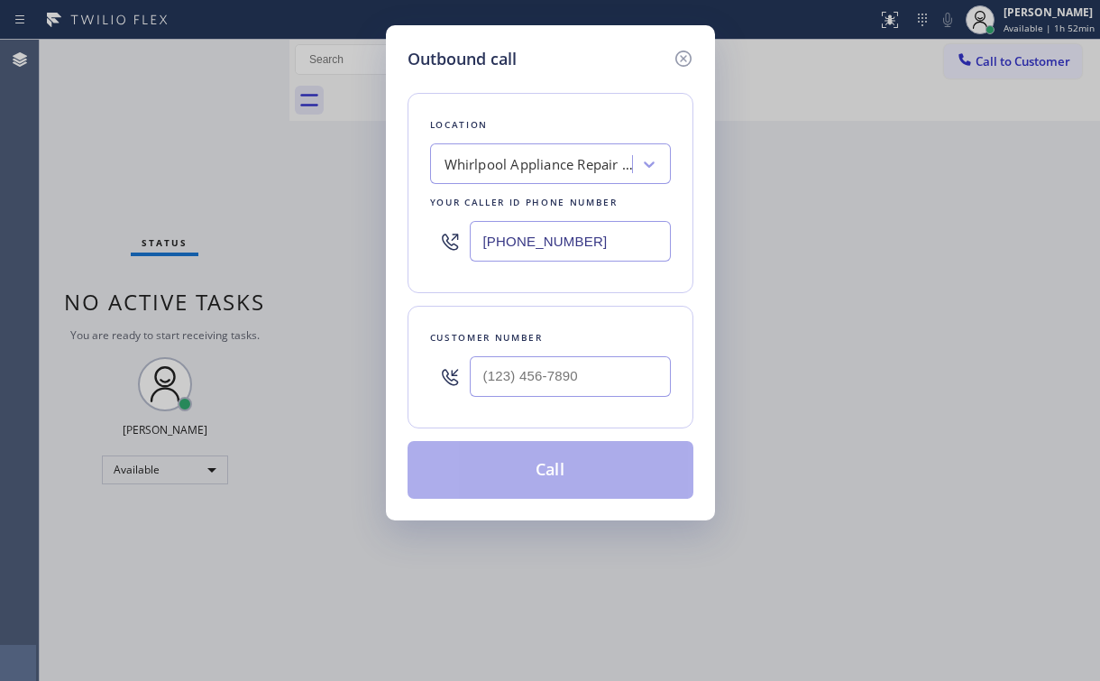
click at [539, 86] on div "Location Whirlpool Appliance Repair Co [GEOGRAPHIC_DATA] Your caller id phone n…" at bounding box center [551, 284] width 286 height 427
click at [558, 368] on input "(___) ___-____" at bounding box center [570, 376] width 201 height 41
paste input "714) 686-8814"
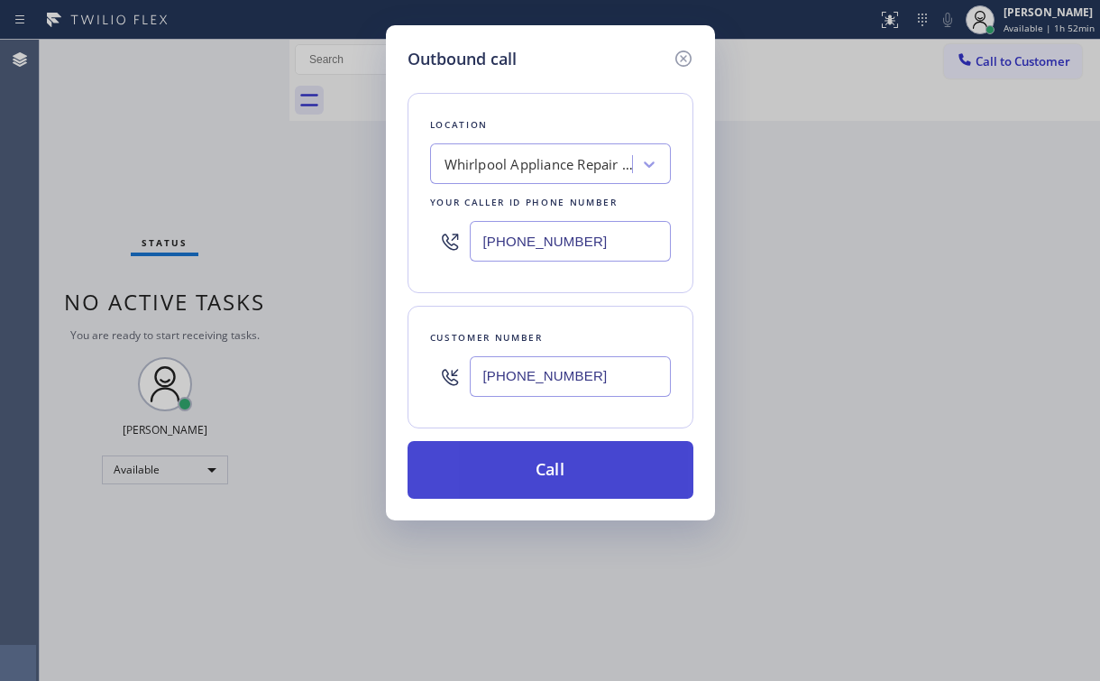
type input "[PHONE_NUMBER]"
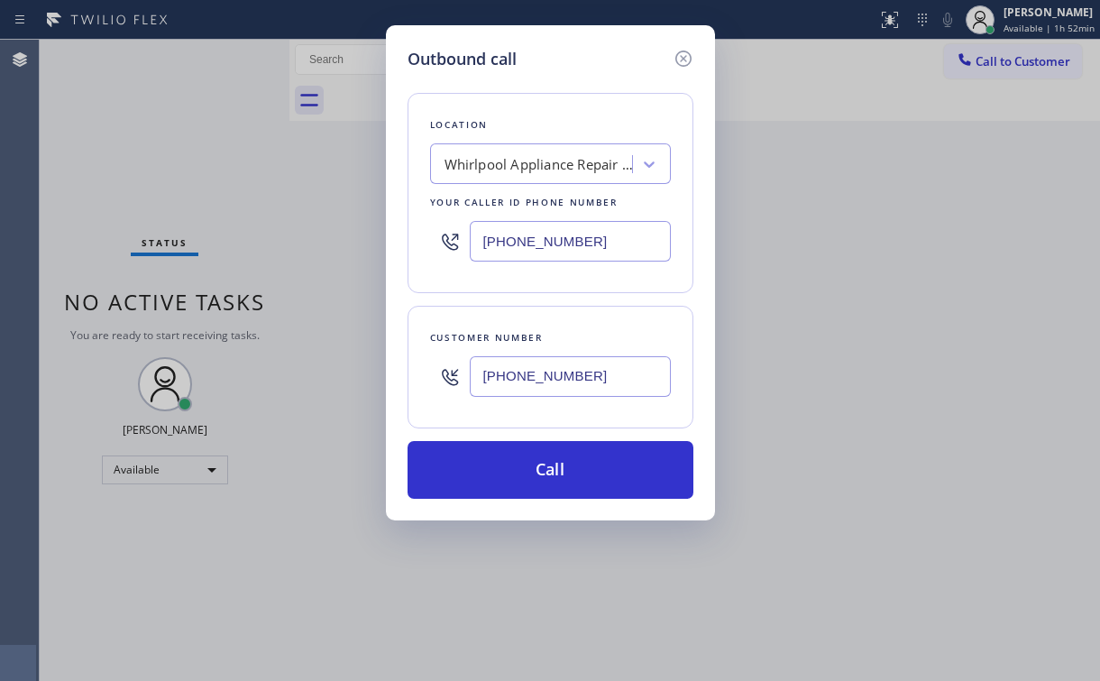
drag, startPoint x: 514, startPoint y: 467, endPoint x: 455, endPoint y: 655, distance: 196.8
click at [511, 473] on button "Call" at bounding box center [551, 470] width 286 height 58
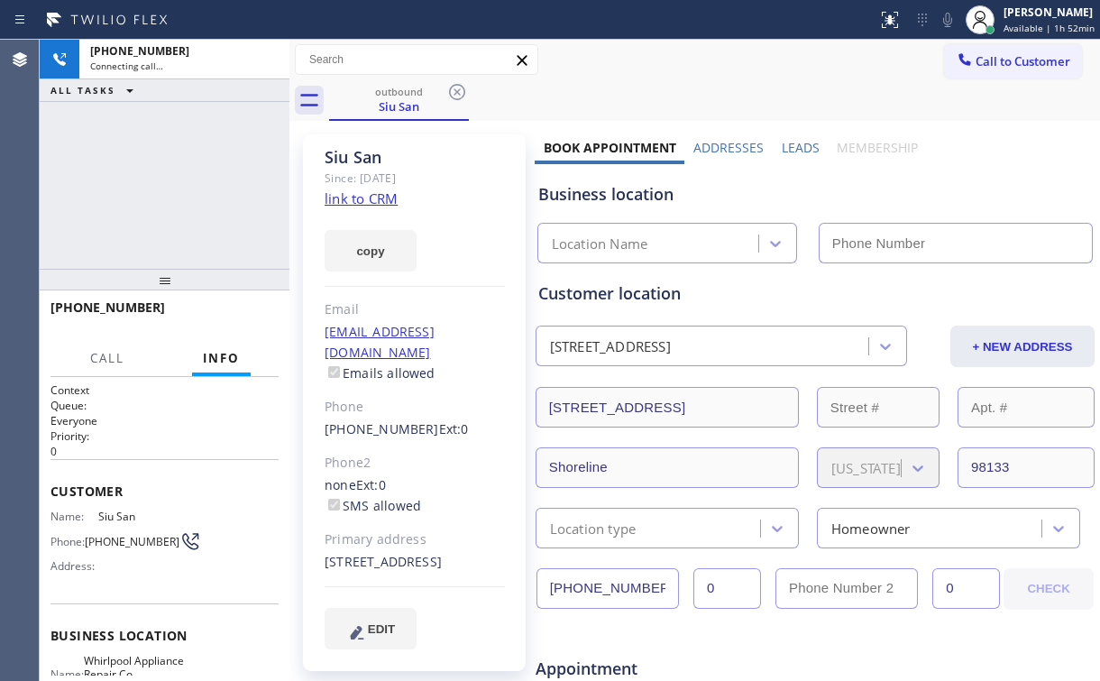
click at [161, 202] on div "[PHONE_NUMBER] Connecting call… ALL TASKS ALL TASKS ACTIVE TASKS TASKS IN WRAP …" at bounding box center [165, 154] width 250 height 229
type input "[PHONE_NUMBER]"
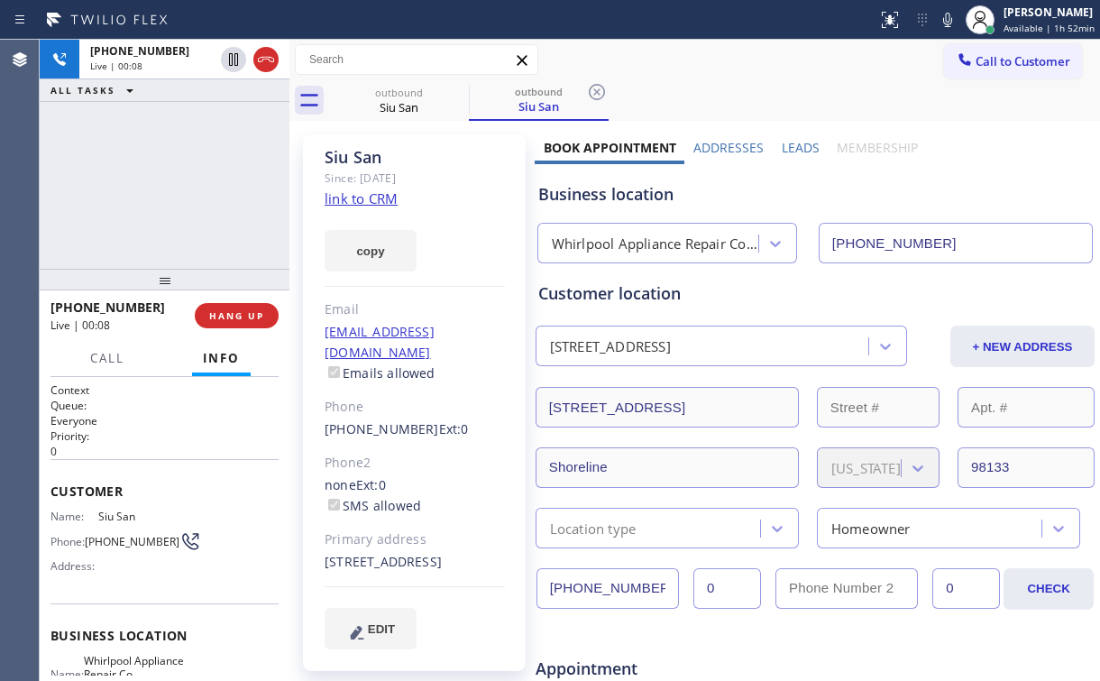
click at [162, 172] on div "[PHONE_NUMBER] Live | 00:08 ALL TASKS ALL TASKS ACTIVE TASKS TASKS IN WRAP UP" at bounding box center [165, 154] width 250 height 229
click at [246, 308] on button "HANG UP" at bounding box center [237, 315] width 84 height 25
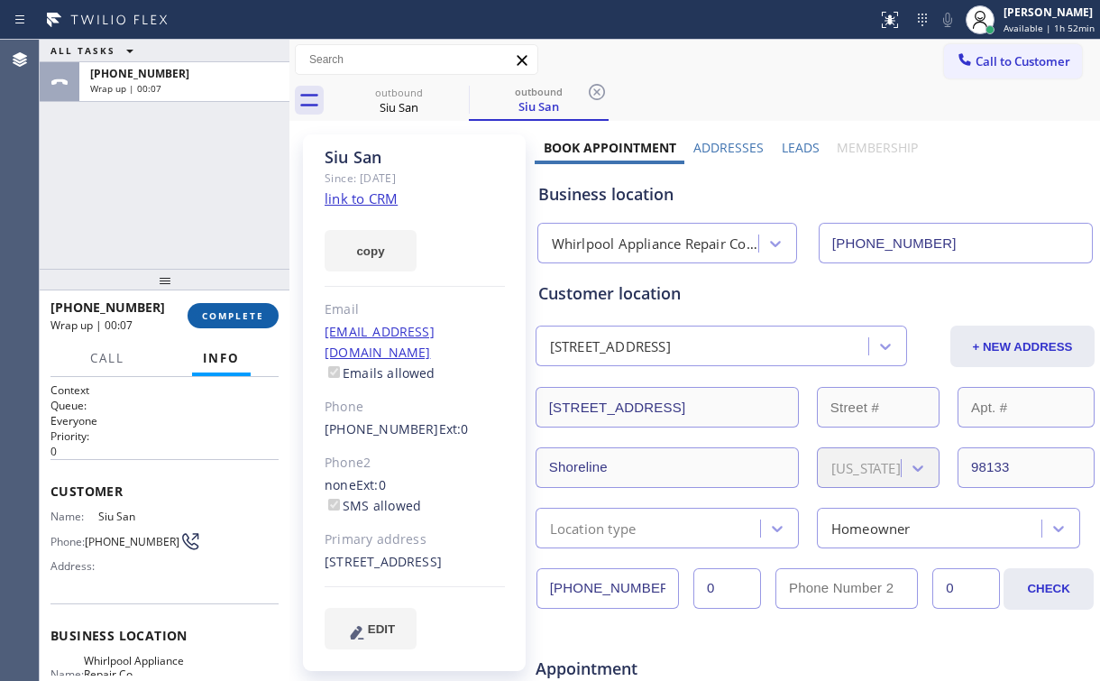
click at [246, 308] on button "COMPLETE" at bounding box center [233, 315] width 91 height 25
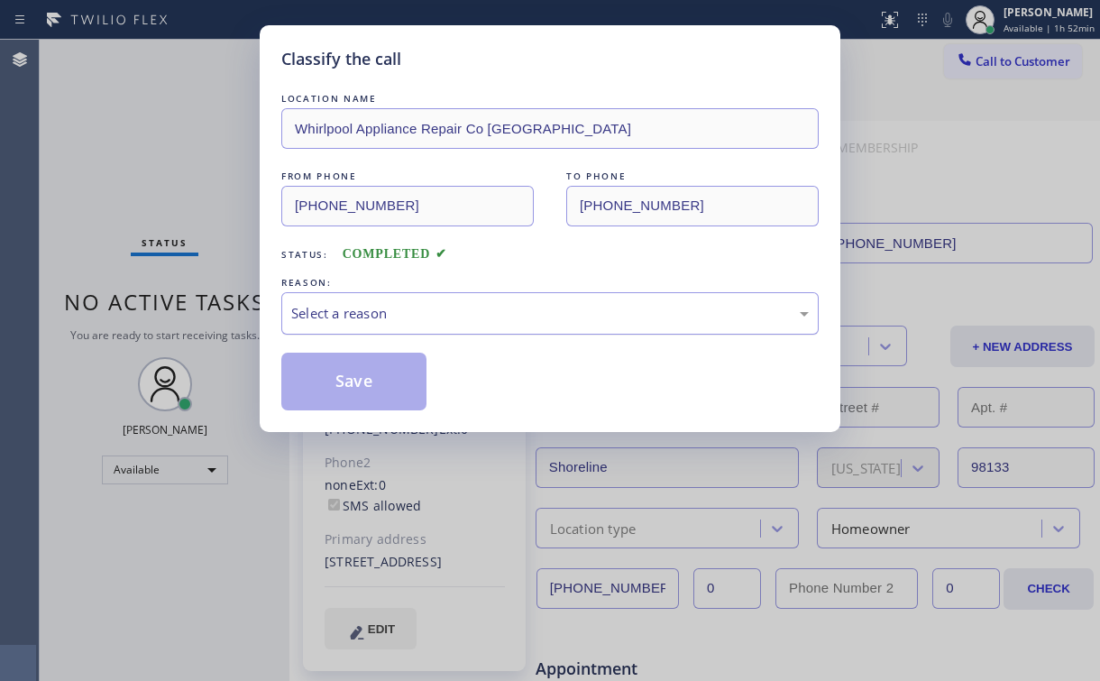
drag, startPoint x: 352, startPoint y: 308, endPoint x: 354, endPoint y: 321, distance: 12.8
click at [353, 311] on div "Select a reason" at bounding box center [550, 313] width 518 height 21
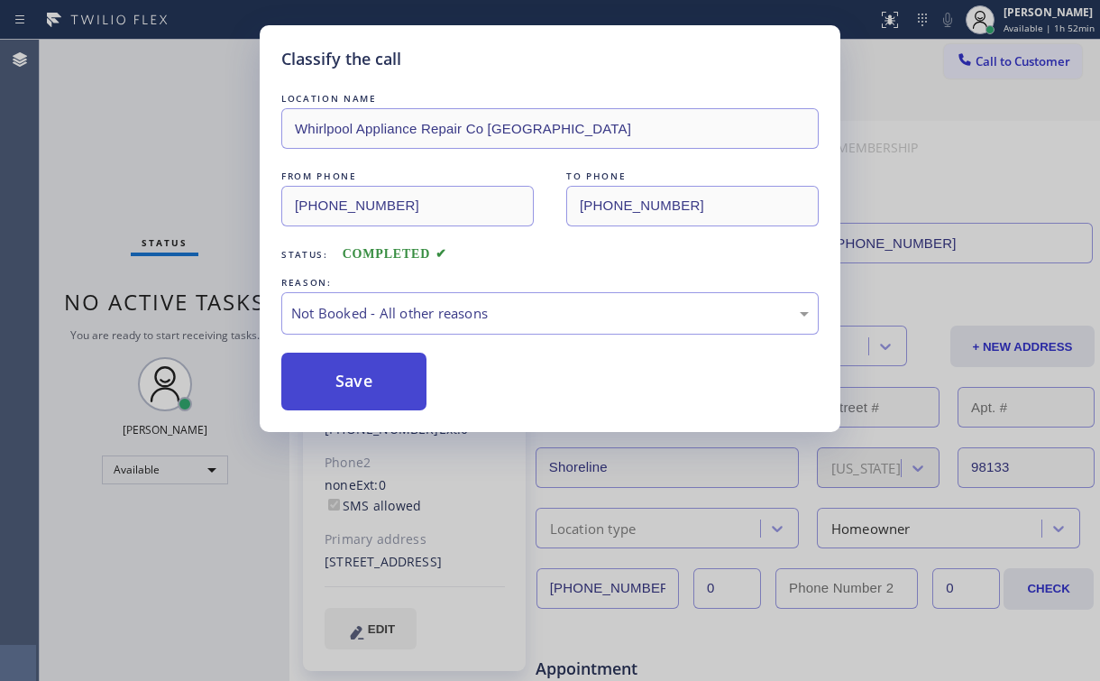
drag, startPoint x: 354, startPoint y: 383, endPoint x: 200, endPoint y: 207, distance: 234.0
click at [353, 382] on button "Save" at bounding box center [353, 382] width 145 height 58
drag, startPoint x: 157, startPoint y: 152, endPoint x: 181, endPoint y: 173, distance: 32.6
click at [165, 160] on div "Classify the call LOCATION NAME Whirlpool Appliance Repair Co Chicago FROM PHON…" at bounding box center [550, 340] width 1100 height 681
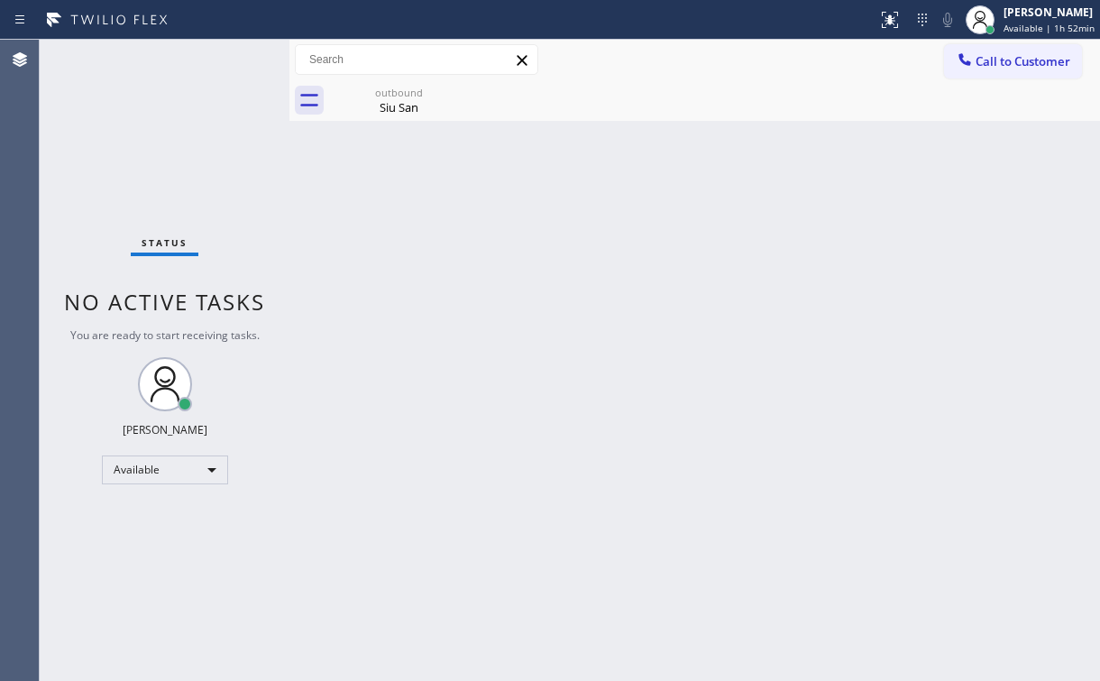
click at [139, 136] on div "Status No active tasks You are ready to start receiving tasks. [PERSON_NAME] Av…" at bounding box center [165, 360] width 250 height 641
drag, startPoint x: 383, startPoint y: 105, endPoint x: 453, endPoint y: 100, distance: 69.6
click at [390, 106] on div "Siu San" at bounding box center [399, 107] width 136 height 16
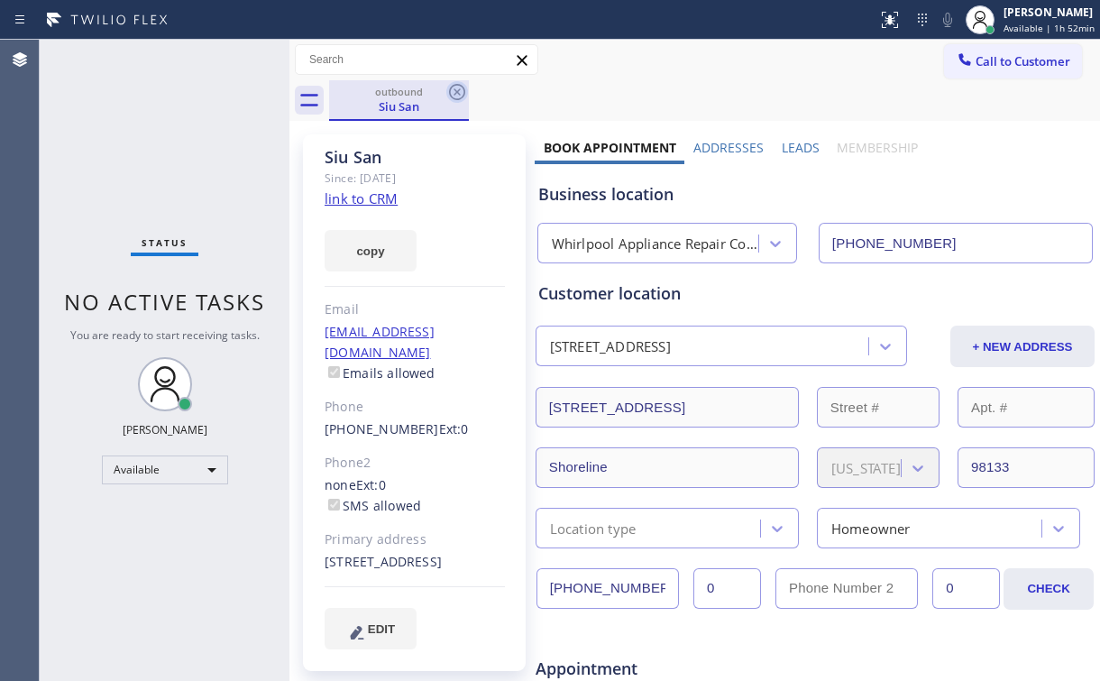
click at [458, 88] on icon at bounding box center [457, 92] width 22 height 22
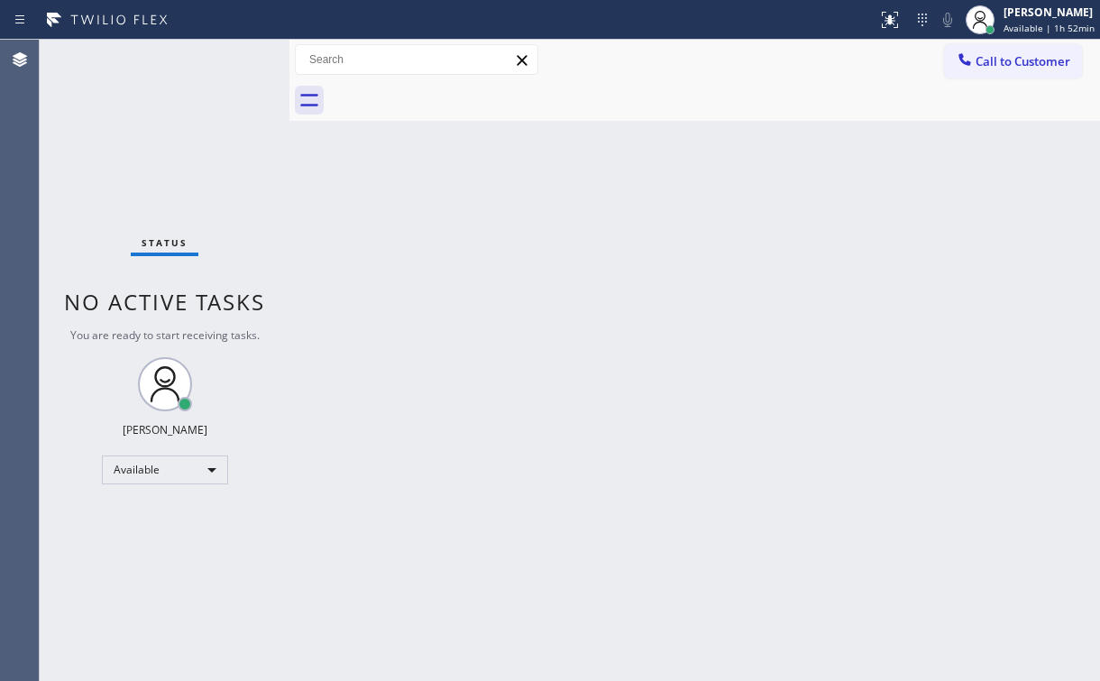
drag, startPoint x: 72, startPoint y: 105, endPoint x: 106, endPoint y: 66, distance: 51.2
click at [72, 105] on div "Status No active tasks You are ready to start receiving tasks. [PERSON_NAME] Av…" at bounding box center [165, 360] width 250 height 641
click at [737, 73] on div "Call to Customer Outbound call Location Whirlpool Appliance Repair Co [GEOGRAPH…" at bounding box center [694, 60] width 811 height 32
click at [1010, 59] on span "Call to Customer" at bounding box center [1023, 61] width 95 height 16
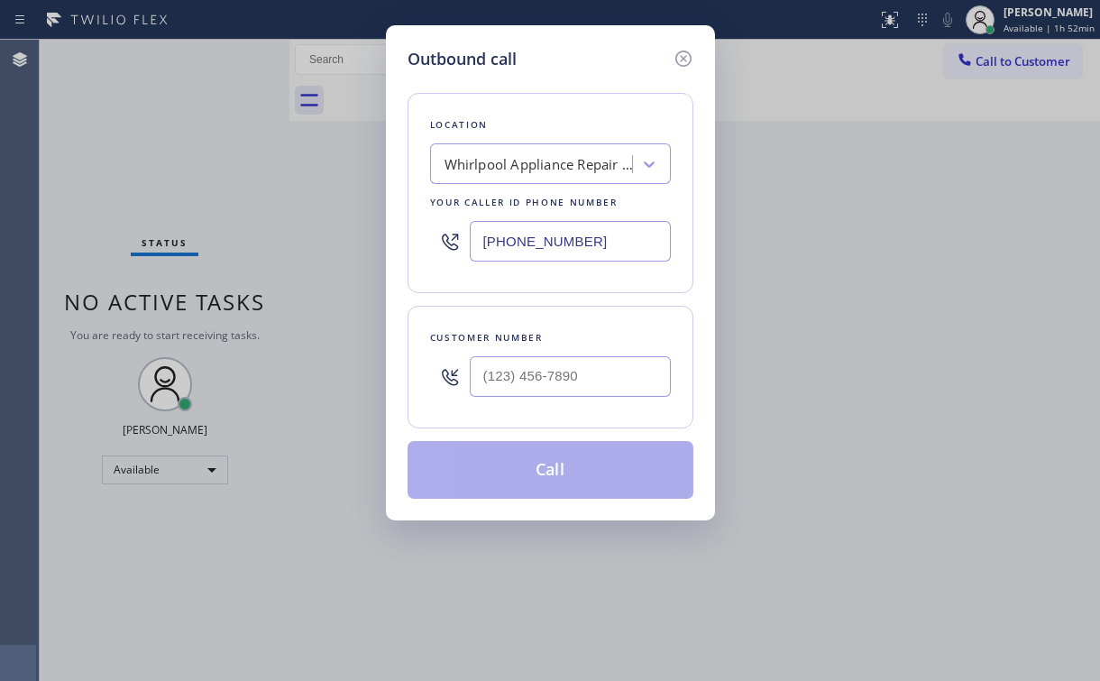
drag, startPoint x: 598, startPoint y: 244, endPoint x: 255, endPoint y: 306, distance: 348.1
click at [455, 256] on div "[PHONE_NUMBER]" at bounding box center [550, 241] width 241 height 59
paste input "855) 731-4952"
type input "[PHONE_NUMBER]"
click at [228, 182] on div "Outbound call Location 5 Star Appliance Repair Your caller id phone number [PHO…" at bounding box center [550, 340] width 1100 height 681
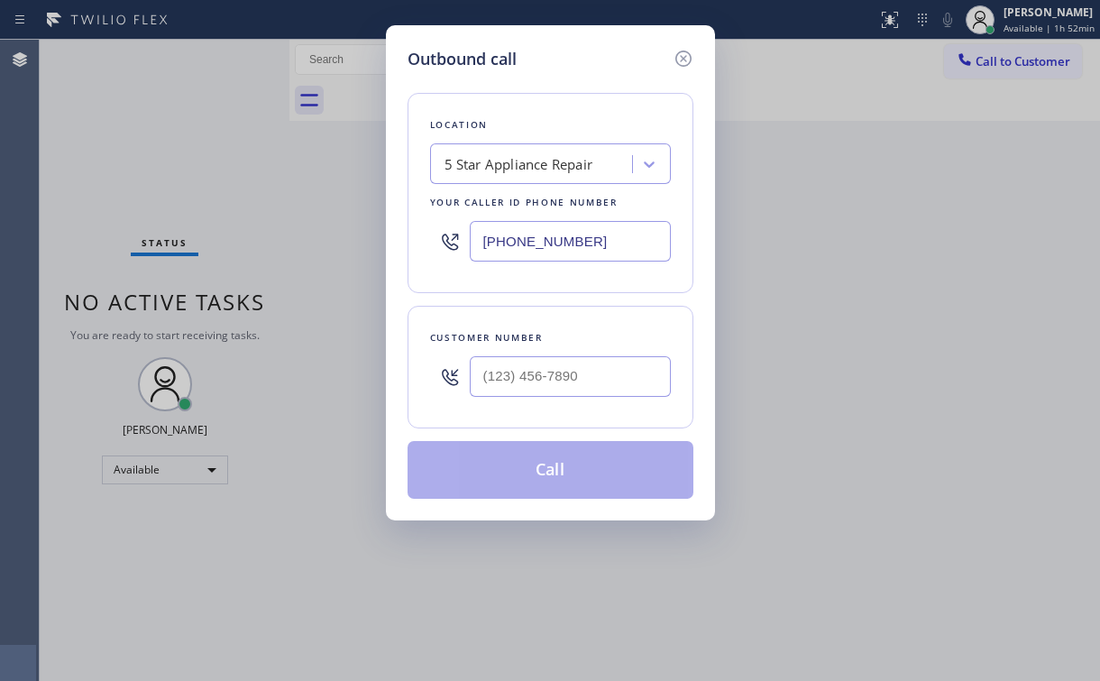
drag, startPoint x: 556, startPoint y: 80, endPoint x: 587, endPoint y: 124, distance: 54.3
click at [556, 80] on div "Location 5 Star Appliance Repair Your caller id phone number [PHONE_NUMBER] Cus…" at bounding box center [551, 284] width 286 height 427
click at [585, 378] on input "(___) ___-____" at bounding box center [570, 376] width 201 height 41
paste input "714) 525-6500"
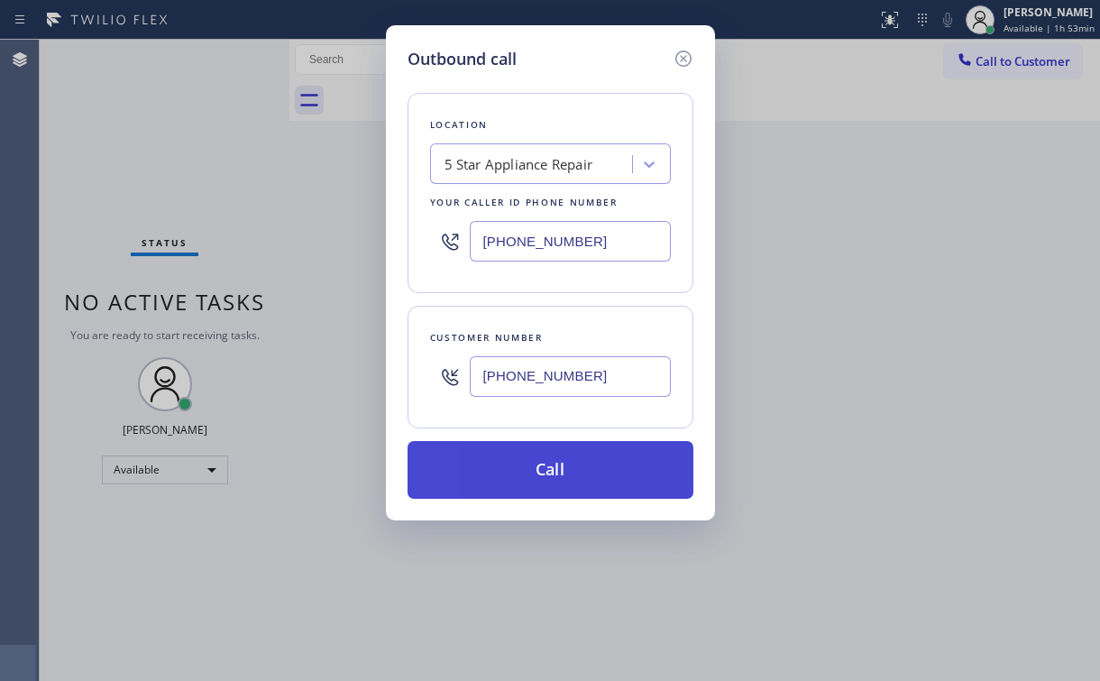
type input "[PHONE_NUMBER]"
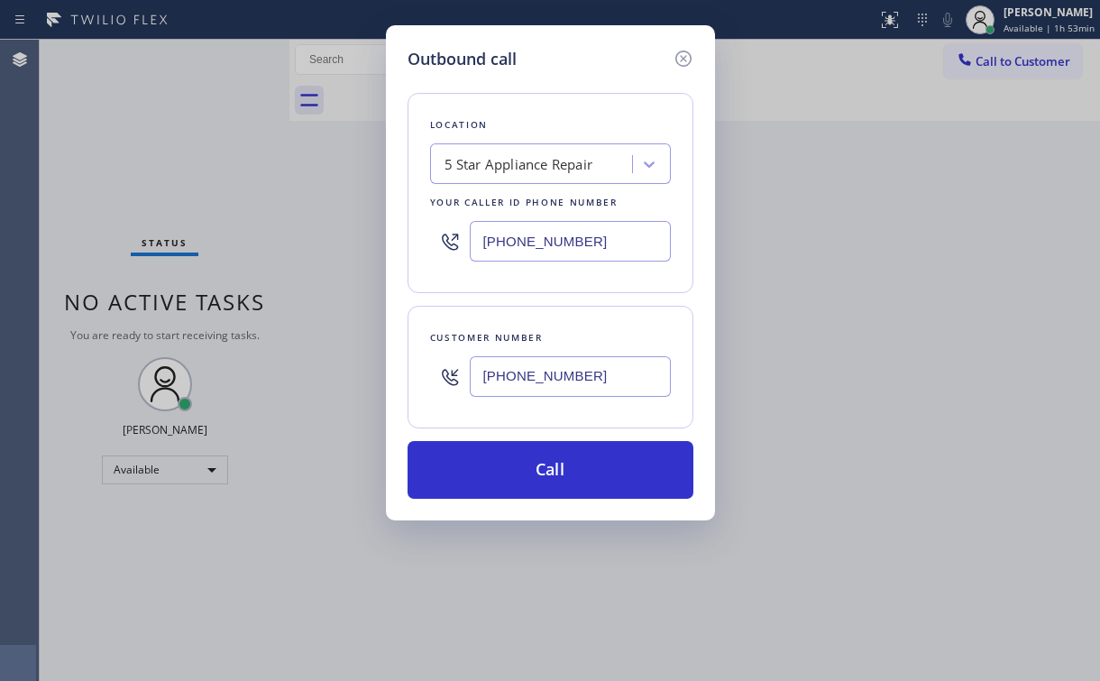
drag, startPoint x: 513, startPoint y: 472, endPoint x: 468, endPoint y: 628, distance: 162.4
click at [512, 473] on button "Call" at bounding box center [551, 470] width 286 height 58
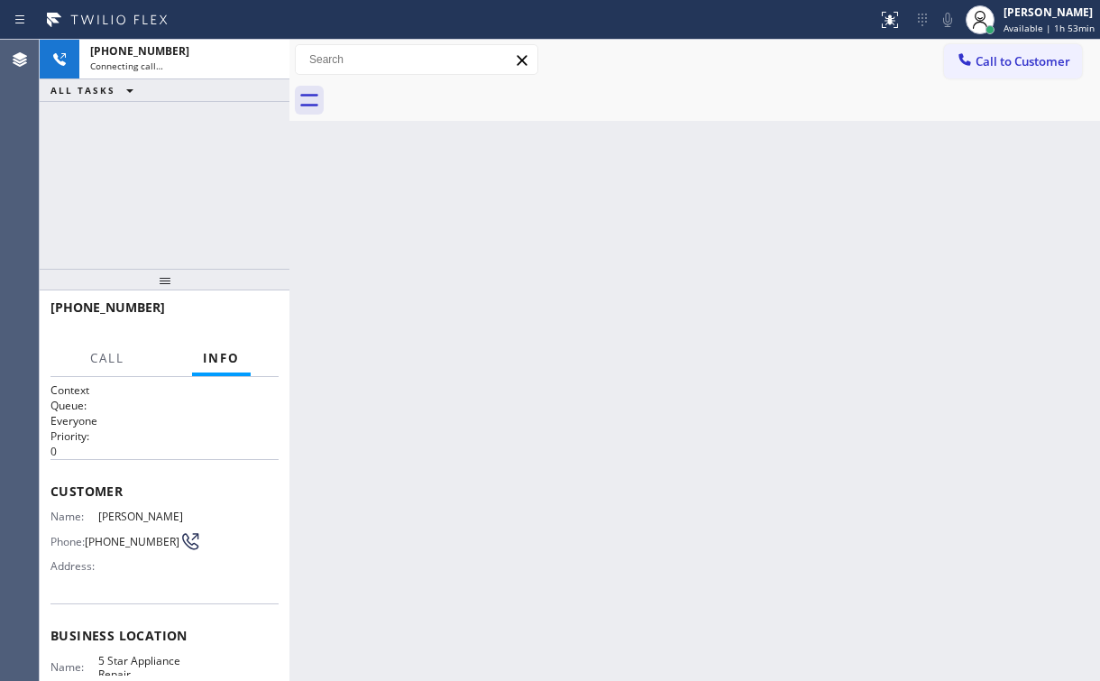
click at [107, 180] on div "[PHONE_NUMBER] Connecting call… ALL TASKS ALL TASKS ACTIVE TASKS TASKS IN WRAP …" at bounding box center [165, 154] width 250 height 229
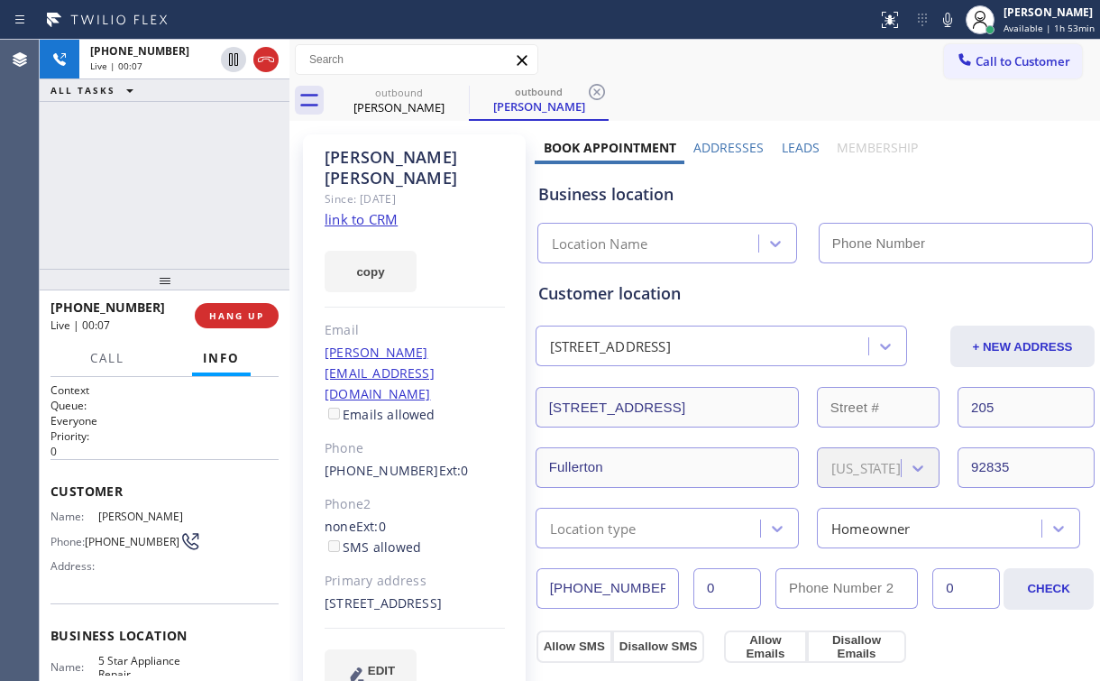
type input "[PHONE_NUMBER]"
click at [247, 329] on div "[PHONE_NUMBER] Live | 00:09 HANG UP" at bounding box center [165, 315] width 228 height 47
click at [246, 325] on button "HANG UP" at bounding box center [237, 315] width 84 height 25
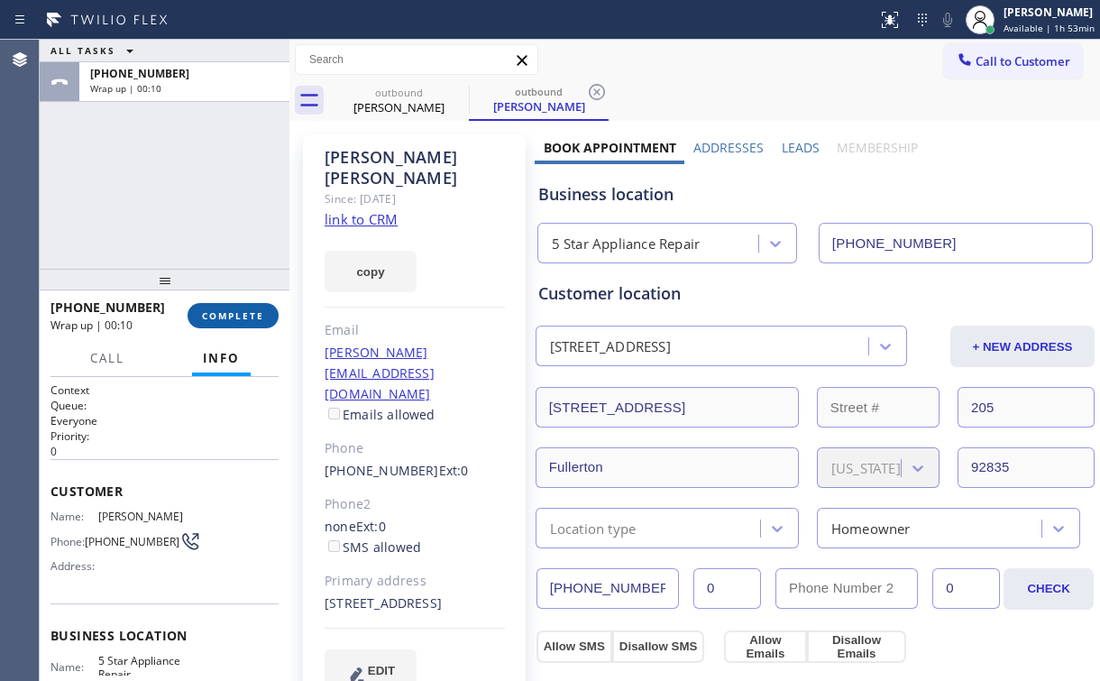
click at [243, 316] on span "COMPLETE" at bounding box center [233, 315] width 62 height 13
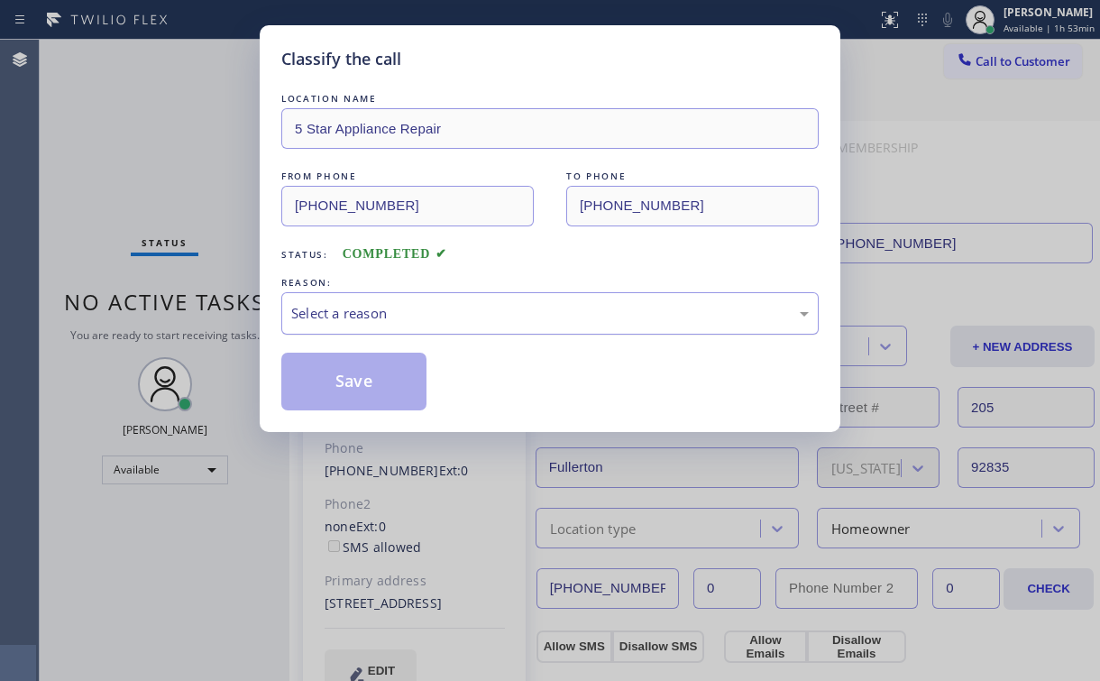
drag, startPoint x: 310, startPoint y: 317, endPoint x: 323, endPoint y: 315, distance: 12.9
click at [312, 317] on div "Select a reason" at bounding box center [550, 313] width 518 height 21
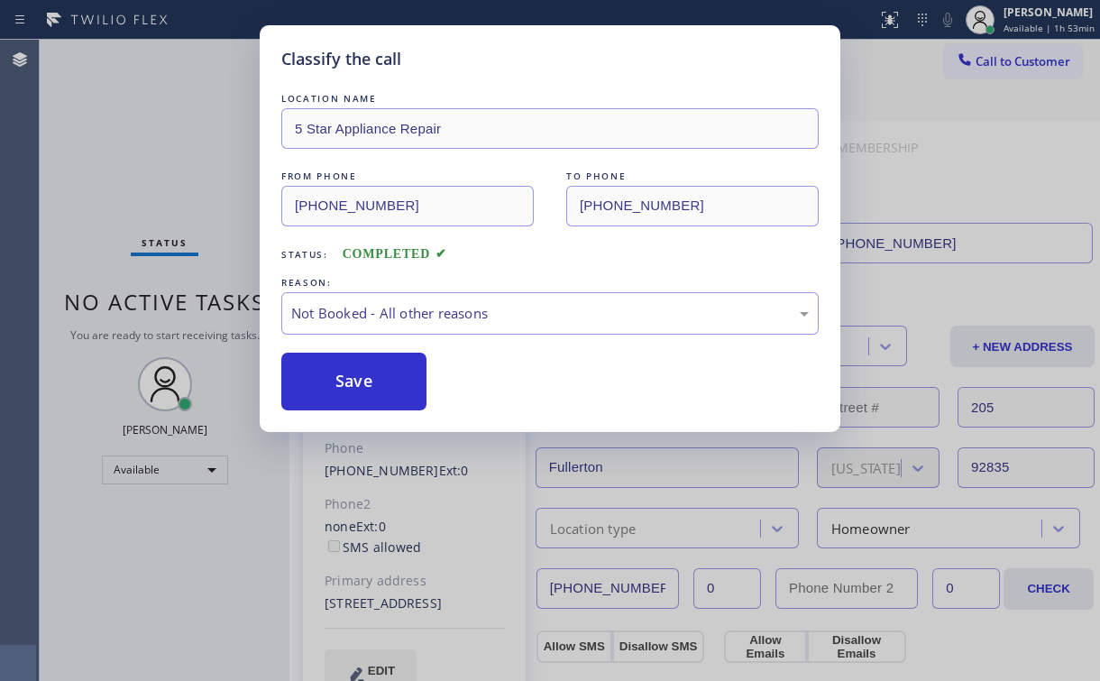
drag, startPoint x: 357, startPoint y: 380, endPoint x: 112, endPoint y: 125, distance: 353.3
click at [357, 378] on button "Save" at bounding box center [353, 382] width 145 height 58
click at [112, 125] on div "Classify the call LOCATION NAME 5 Star Appliance Repair FROM PHONE [PHONE_NUMBE…" at bounding box center [550, 340] width 1100 height 681
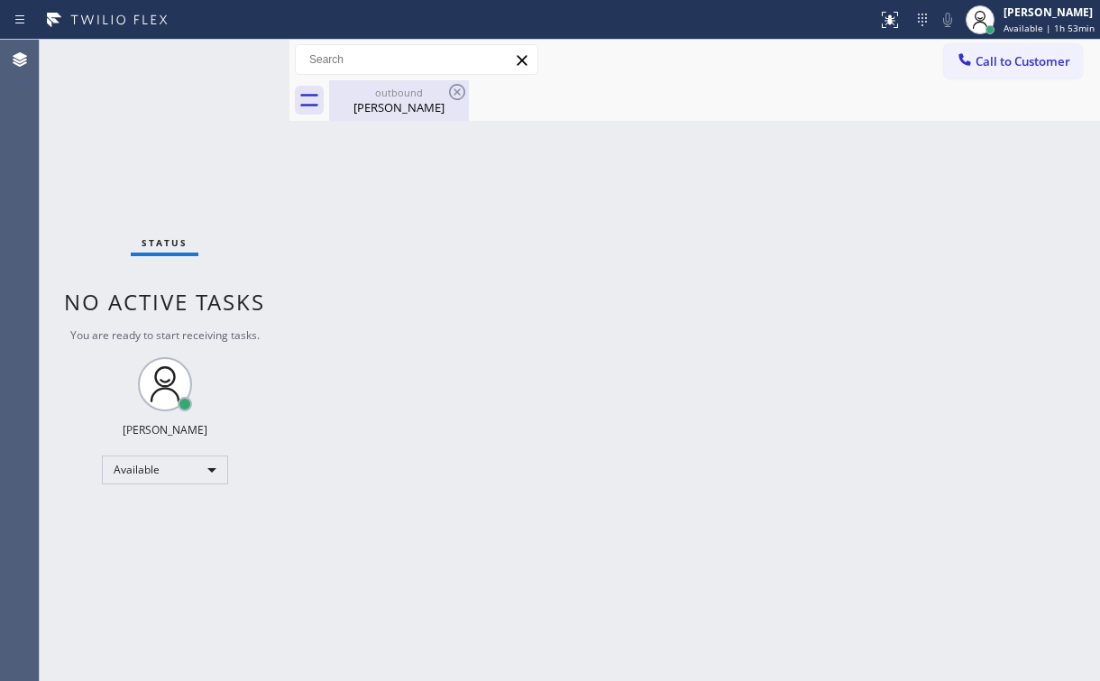
drag, startPoint x: 410, startPoint y: 89, endPoint x: 455, endPoint y: 90, distance: 44.2
click at [410, 90] on div "outbound" at bounding box center [399, 93] width 136 height 14
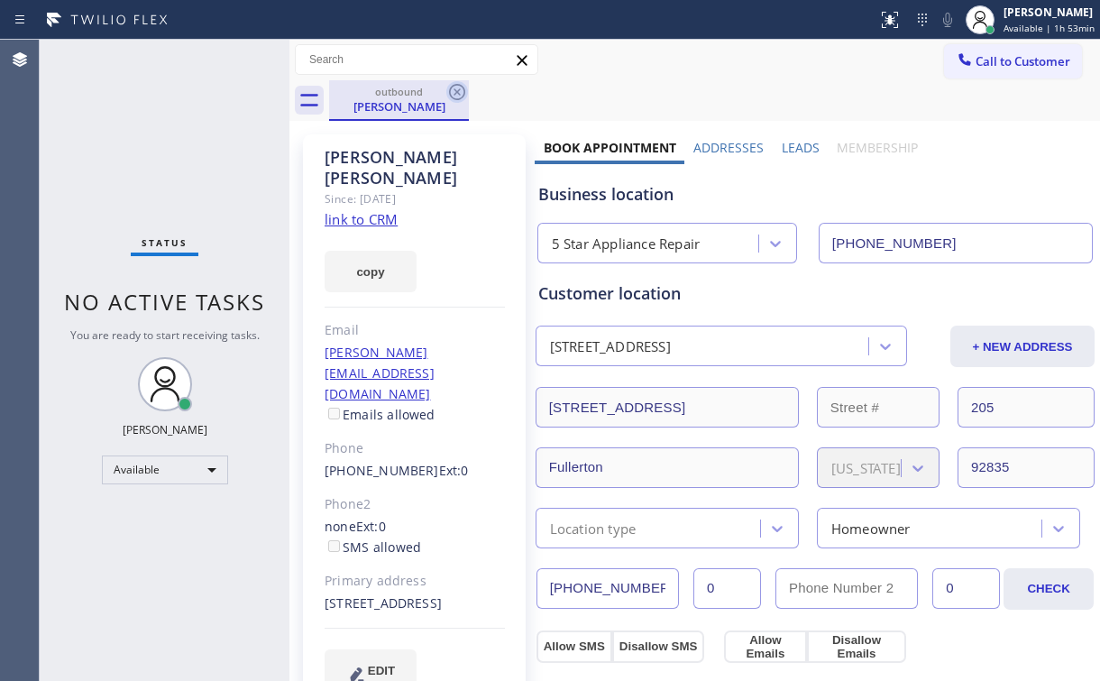
click at [462, 89] on icon at bounding box center [457, 92] width 22 height 22
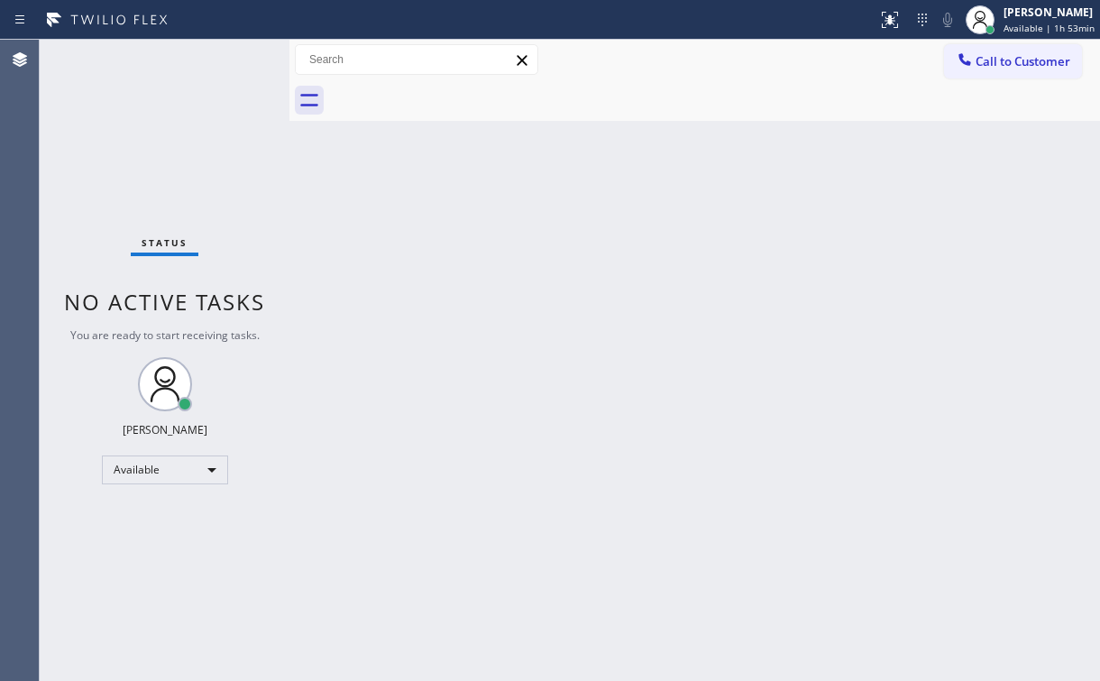
drag, startPoint x: 149, startPoint y: 107, endPoint x: 188, endPoint y: 5, distance: 109.9
click at [151, 105] on div "Status No active tasks You are ready to start receiving tasks. [PERSON_NAME] Av…" at bounding box center [165, 360] width 250 height 641
drag, startPoint x: 707, startPoint y: 87, endPoint x: 861, endPoint y: 94, distance: 154.4
click at [712, 88] on div at bounding box center [714, 100] width 771 height 41
click at [994, 59] on span "Call to Customer" at bounding box center [1023, 61] width 95 height 16
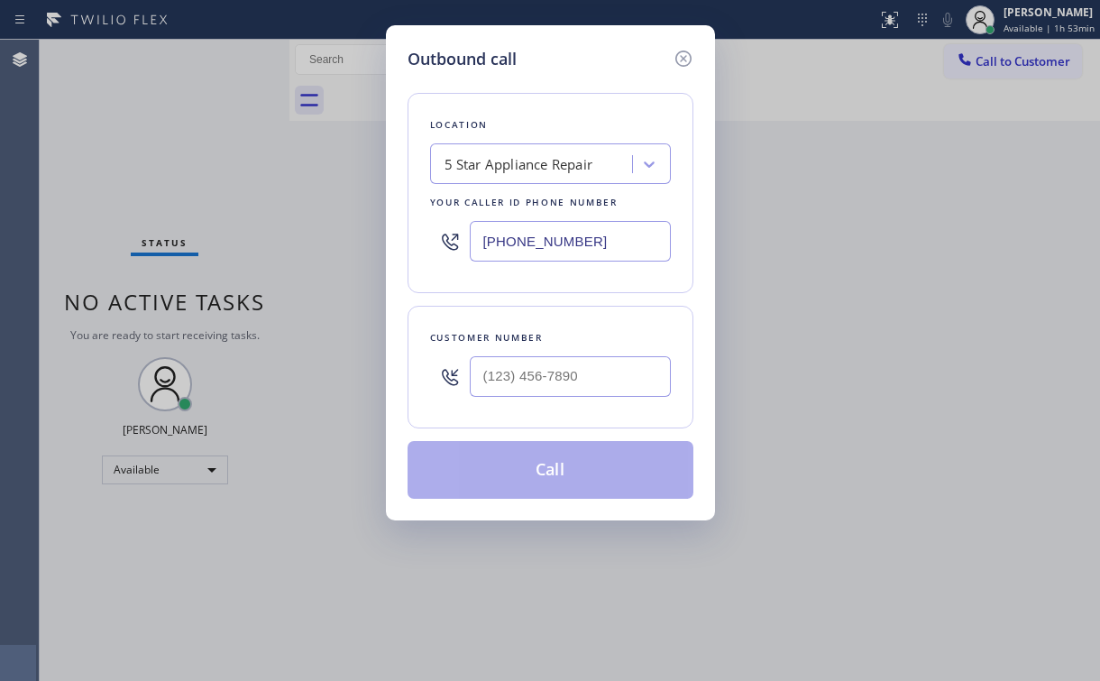
drag, startPoint x: 617, startPoint y: 238, endPoint x: 296, endPoint y: 289, distance: 325.0
click at [344, 271] on div "Outbound call Location 5 Star Appliance Repair Your caller id phone number [PHO…" at bounding box center [550, 340] width 1100 height 681
paste input "626) 469-7417"
type input "[PHONE_NUMBER]"
drag, startPoint x: 549, startPoint y: 78, endPoint x: 555, endPoint y: 94, distance: 17.1
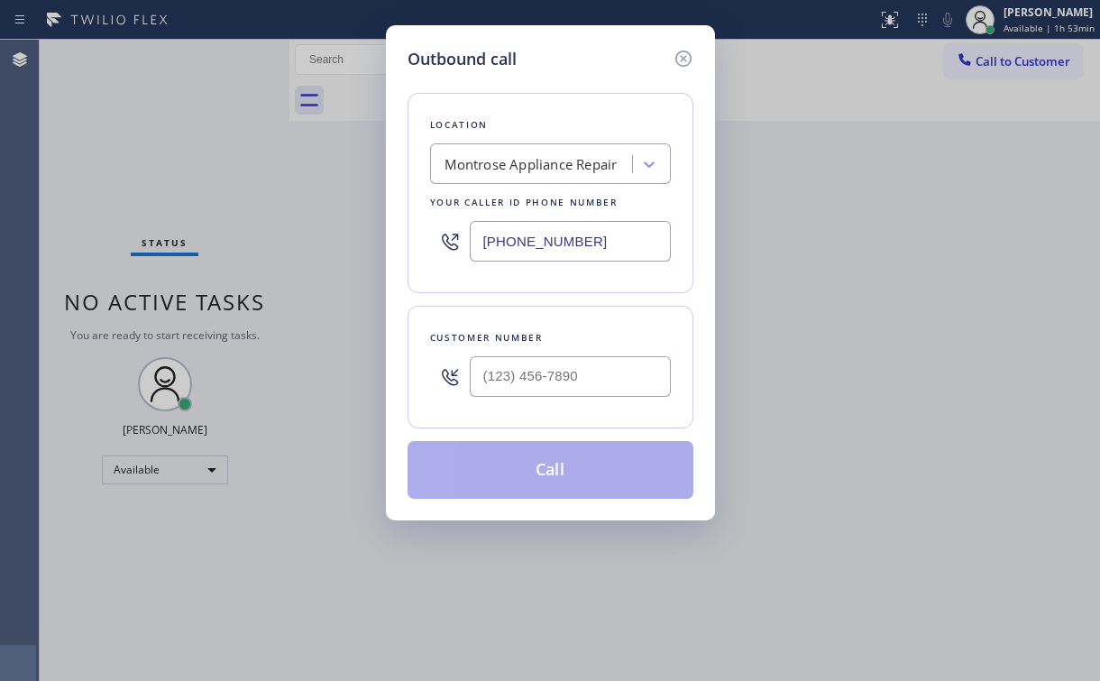
click at [550, 78] on div "Location [GEOGRAPHIC_DATA] Appliance Repair Your caller id phone number [PHONE_…" at bounding box center [551, 284] width 286 height 427
drag, startPoint x: 541, startPoint y: 400, endPoint x: 585, endPoint y: 374, distance: 50.9
click at [543, 400] on div at bounding box center [570, 376] width 201 height 59
click at [575, 375] on input "(___) ___-____" at bounding box center [570, 376] width 201 height 41
paste input "818) 621-4659"
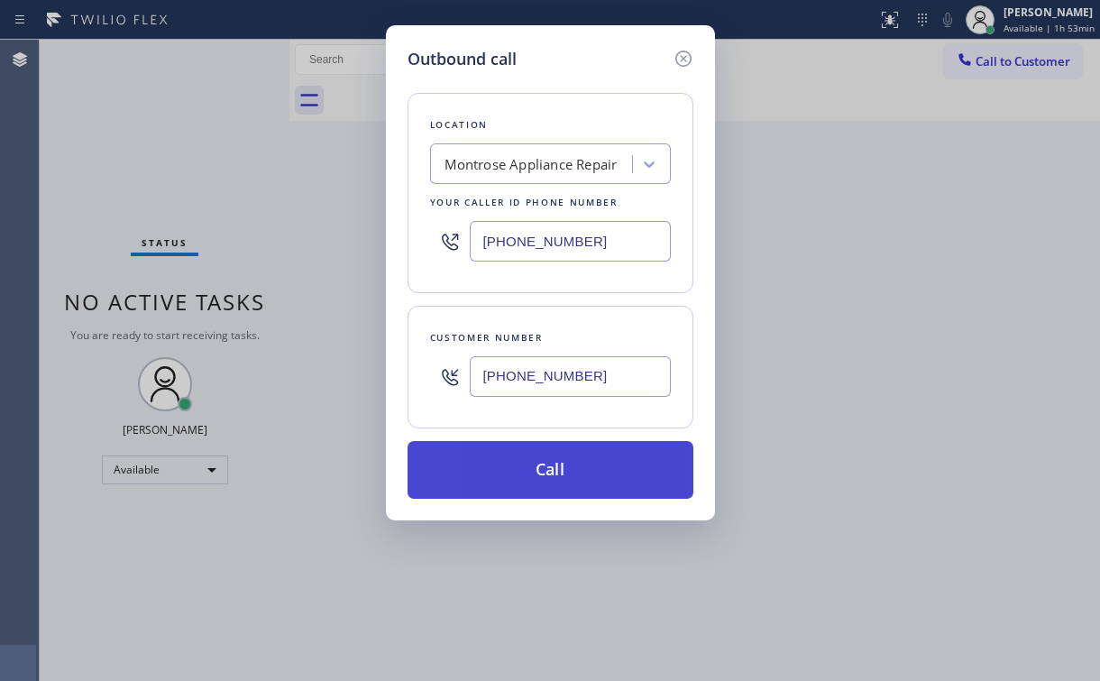
type input "[PHONE_NUMBER]"
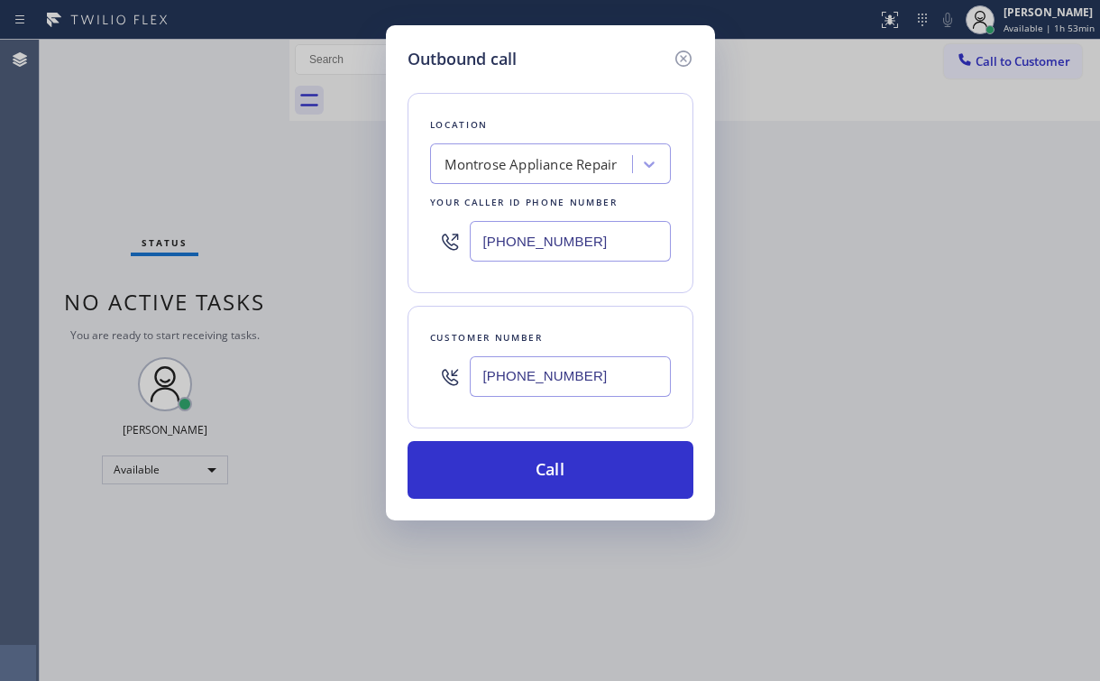
drag, startPoint x: 507, startPoint y: 458, endPoint x: 496, endPoint y: 563, distance: 105.2
click at [507, 464] on button "Call" at bounding box center [551, 470] width 286 height 58
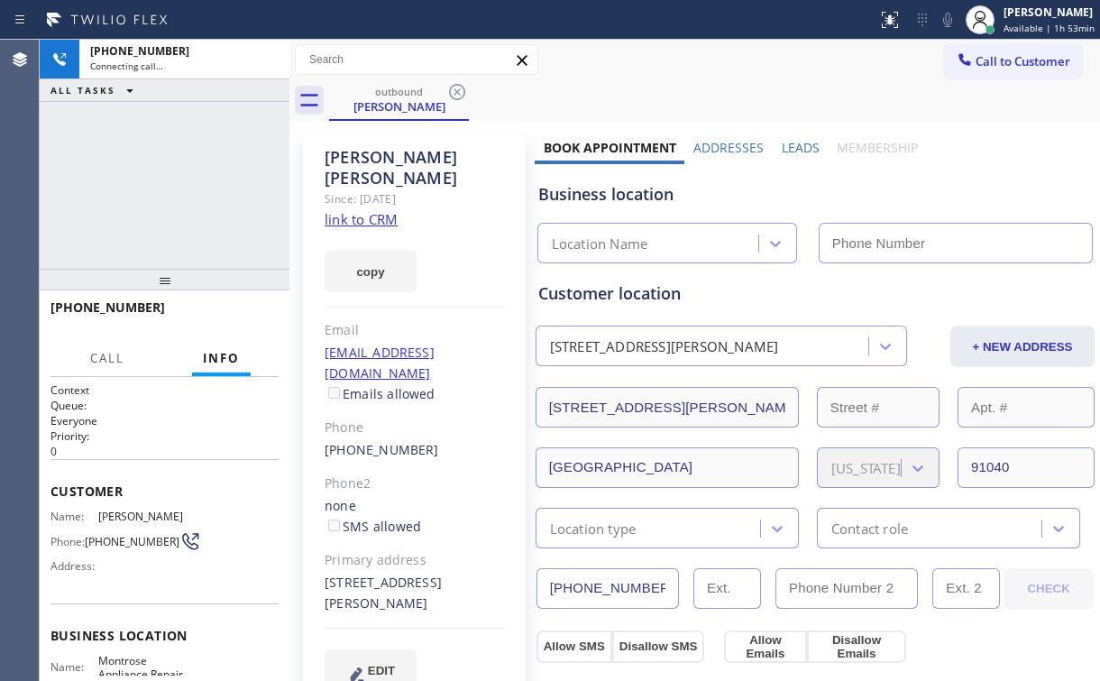
click at [202, 137] on div "[PHONE_NUMBER] Connecting call… ALL TASKS ALL TASKS ACTIVE TASKS TASKS IN WRAP …" at bounding box center [165, 154] width 250 height 229
type input "[PHONE_NUMBER]"
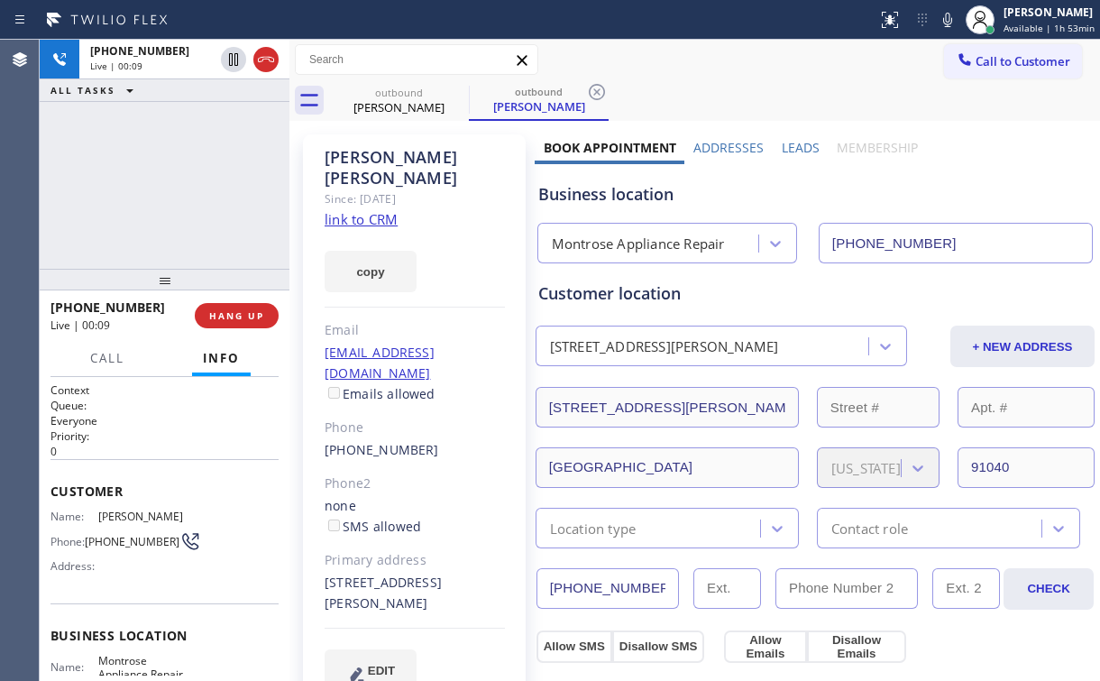
click at [253, 298] on div "[PHONE_NUMBER] Live | 00:09 HANG UP" at bounding box center [165, 315] width 228 height 47
click at [238, 321] on span "HANG UP" at bounding box center [236, 315] width 55 height 13
click at [253, 304] on button "HANG UP" at bounding box center [237, 315] width 84 height 25
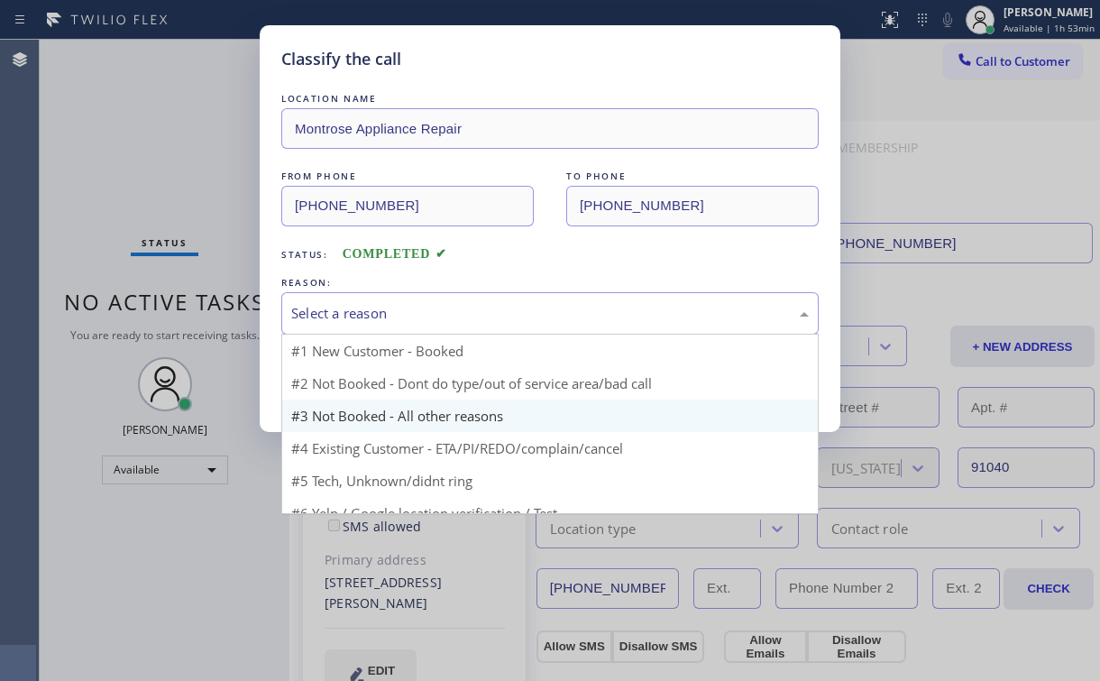
drag, startPoint x: 335, startPoint y: 310, endPoint x: 326, endPoint y: 373, distance: 63.6
click at [335, 311] on div "Select a reason" at bounding box center [550, 313] width 518 height 21
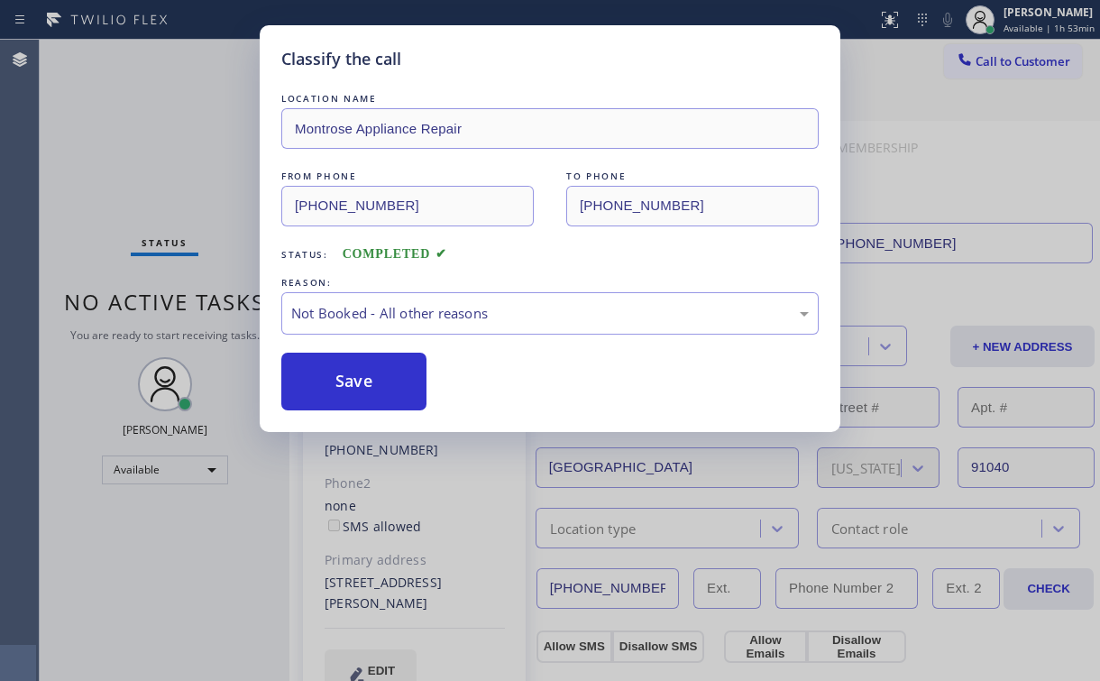
drag, startPoint x: 326, startPoint y: 378, endPoint x: 170, endPoint y: 118, distance: 303.0
click at [326, 377] on button "Save" at bounding box center [353, 382] width 145 height 58
click at [160, 112] on div "Classify the call LOCATION NAME Montrose Appliance Repair FROM PHONE [PHONE_NUM…" at bounding box center [550, 340] width 1100 height 681
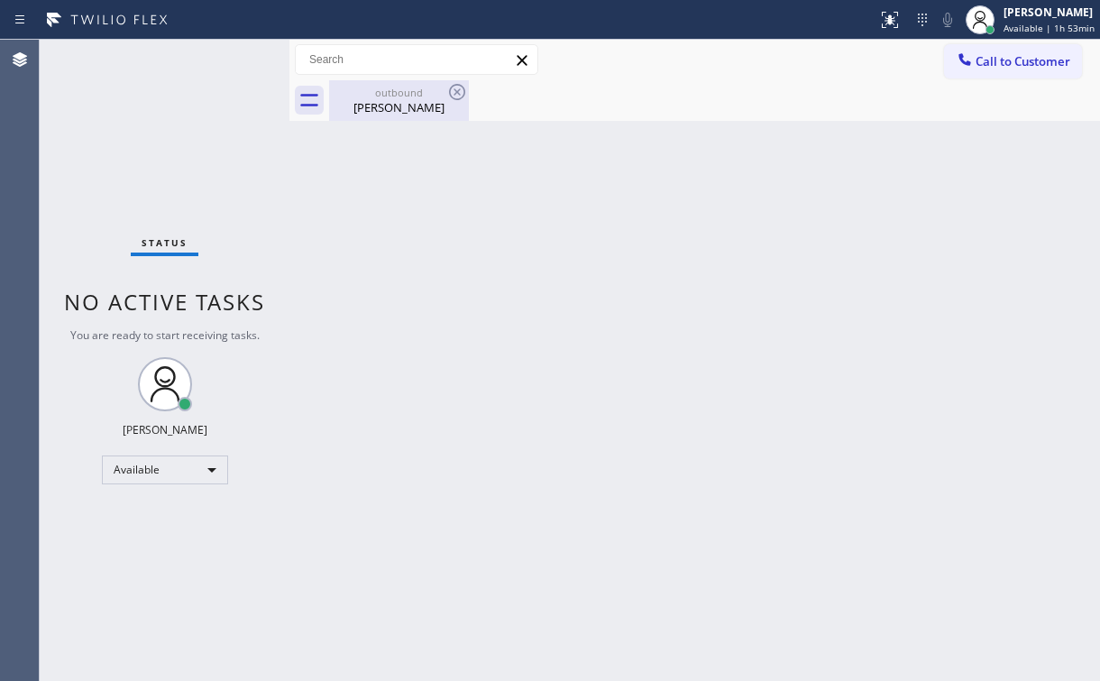
drag, startPoint x: 384, startPoint y: 96, endPoint x: 447, endPoint y: 102, distance: 63.4
click at [386, 96] on div "outbound" at bounding box center [399, 93] width 136 height 14
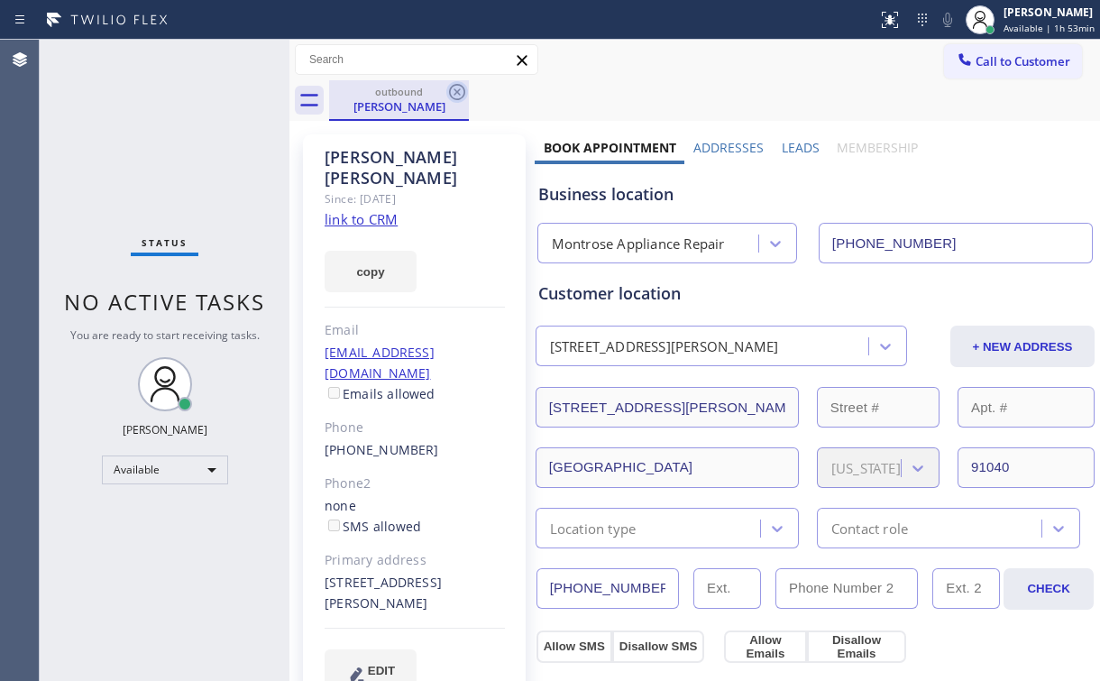
click at [462, 97] on icon at bounding box center [457, 92] width 16 height 16
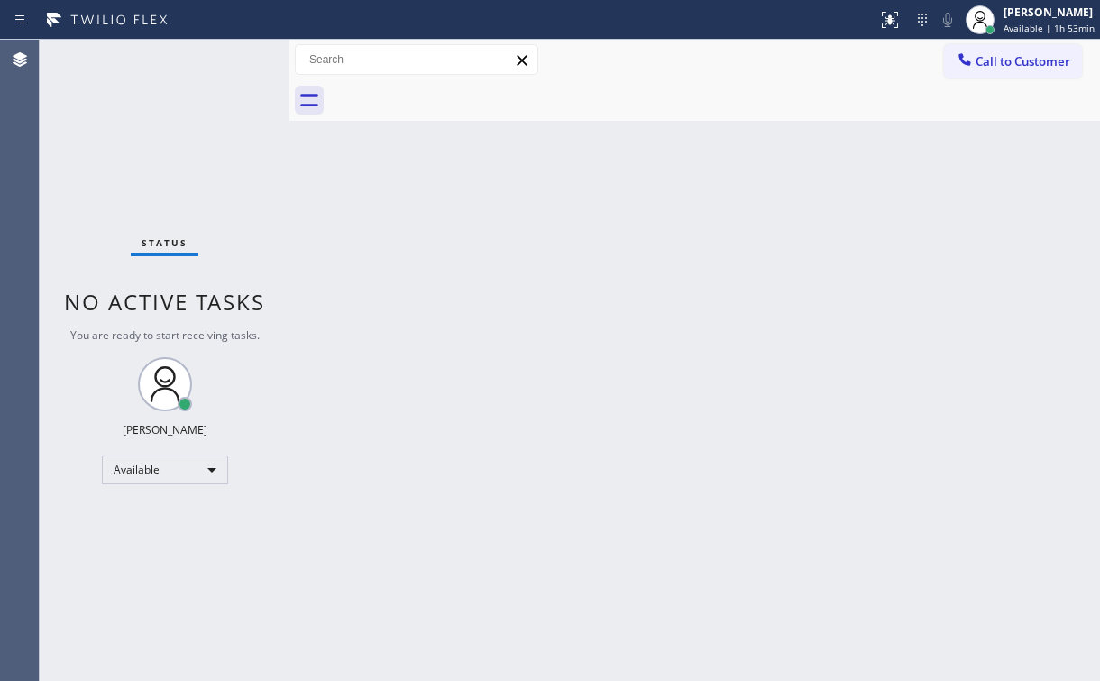
click at [166, 116] on div "Status No active tasks You are ready to start receiving tasks. [PERSON_NAME] Av…" at bounding box center [165, 360] width 250 height 641
drag, startPoint x: 778, startPoint y: 67, endPoint x: 962, endPoint y: 91, distance: 185.6
click at [792, 75] on div "Call to Customer Outbound call Location [GEOGRAPHIC_DATA] Appliance Repair Your…" at bounding box center [694, 60] width 811 height 32
click at [1006, 54] on span "Call to Customer" at bounding box center [1023, 61] width 95 height 16
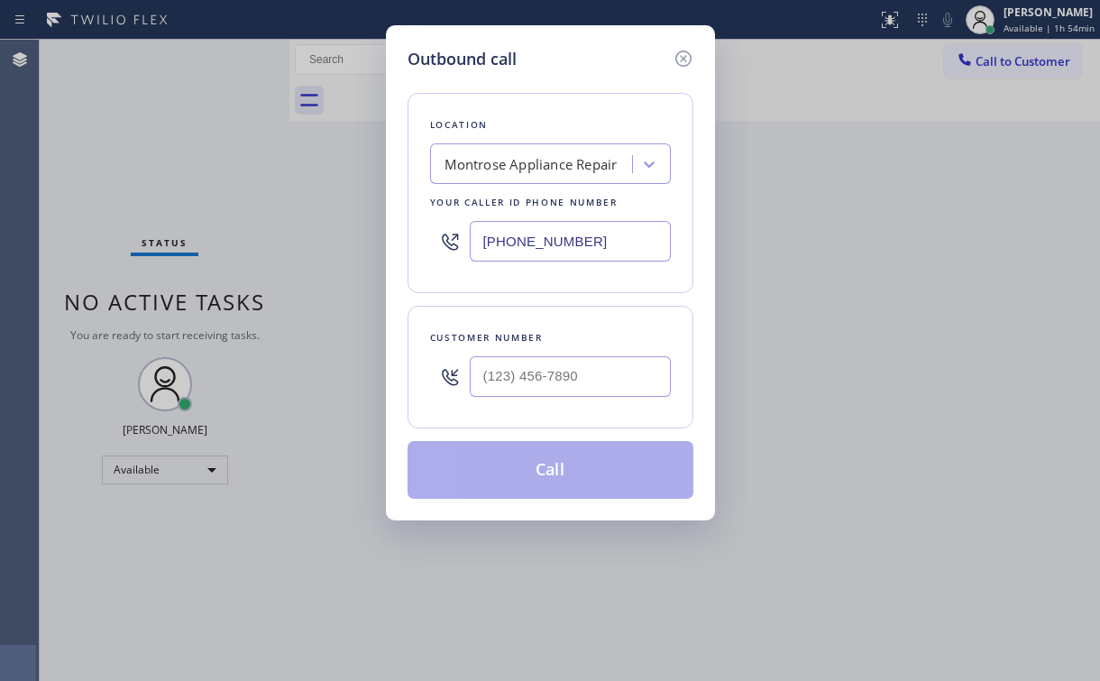
click at [372, 255] on div "Outbound call Location [GEOGRAPHIC_DATA] Appliance Repair Your caller id phone …" at bounding box center [550, 340] width 1100 height 681
paste input "305) 306-8406"
type input "[PHONE_NUMBER]"
click at [611, 44] on div "Outbound call Location Appliance Repair [GEOGRAPHIC_DATA] Your caller id phone …" at bounding box center [550, 272] width 329 height 495
click at [524, 398] on div at bounding box center [570, 376] width 201 height 59
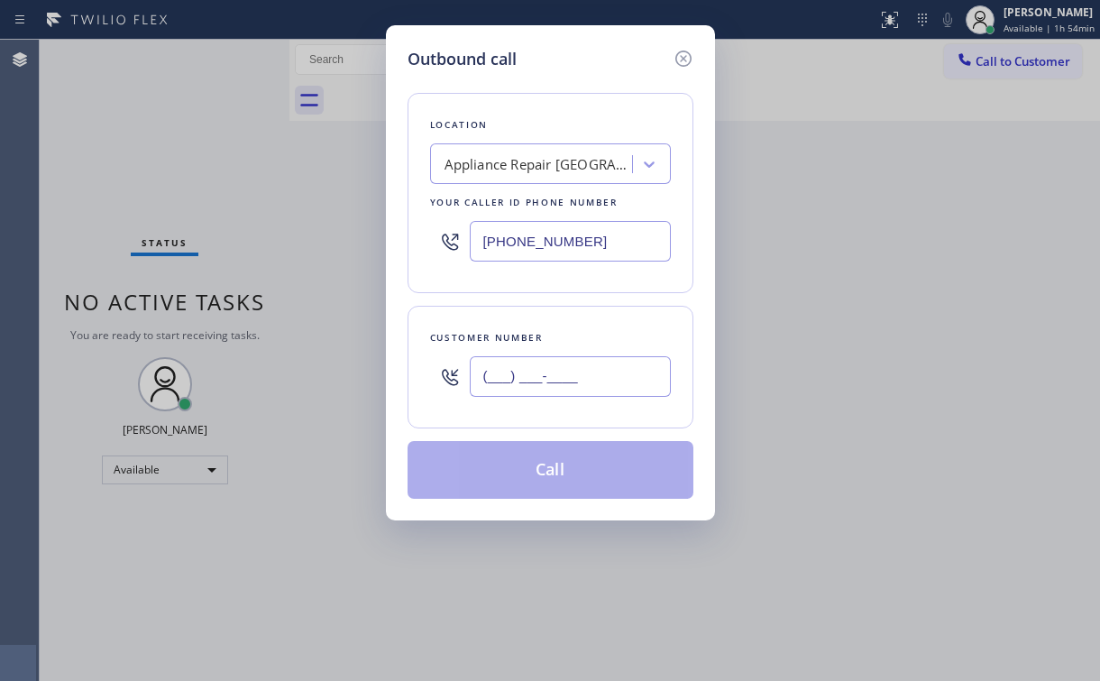
drag, startPoint x: 543, startPoint y: 385, endPoint x: 556, endPoint y: 375, distance: 16.1
click at [543, 384] on input "(___) ___-____" at bounding box center [570, 376] width 201 height 41
paste input "954) 288-9546"
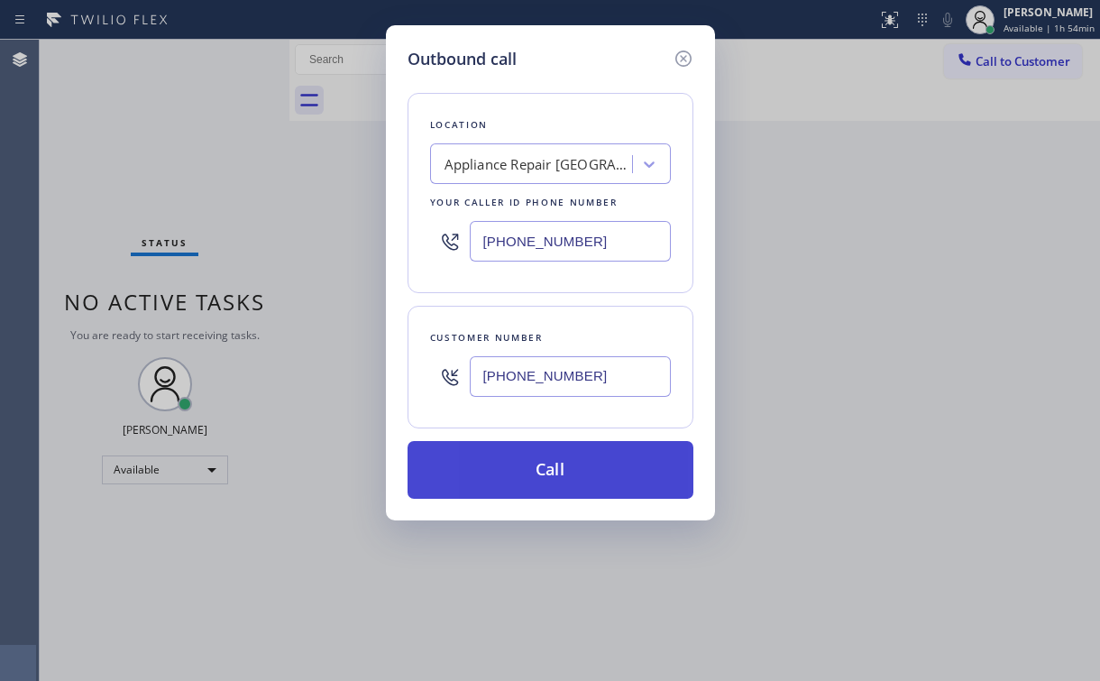
type input "[PHONE_NUMBER]"
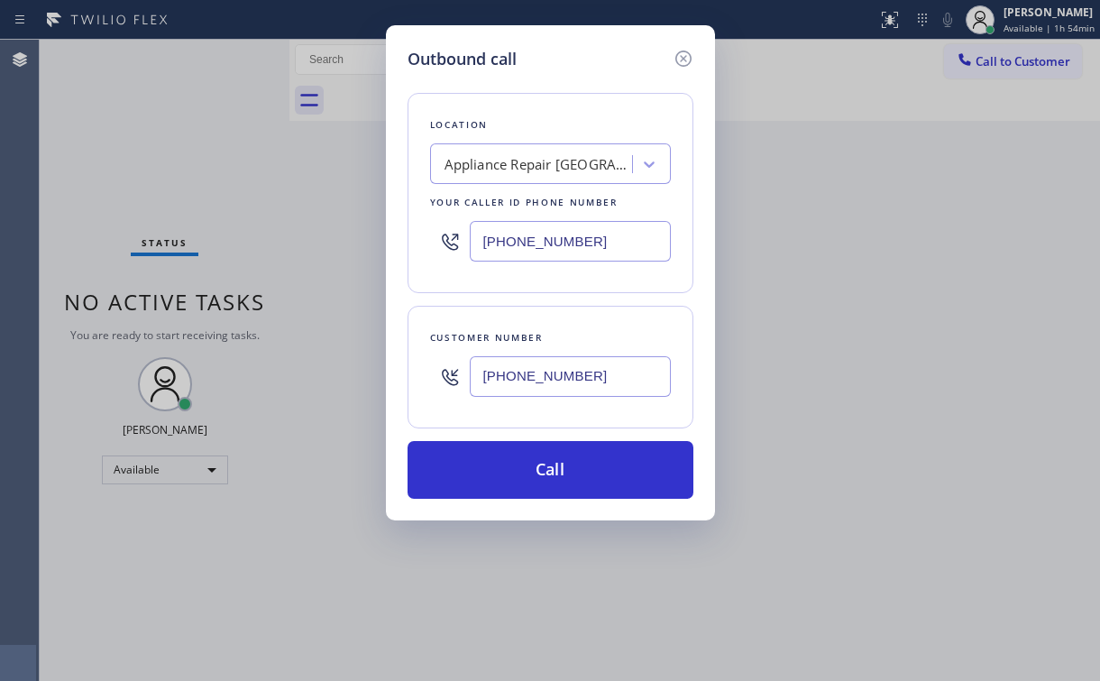
drag, startPoint x: 519, startPoint y: 495, endPoint x: 501, endPoint y: 515, distance: 27.4
click at [519, 494] on button "Call" at bounding box center [551, 470] width 286 height 58
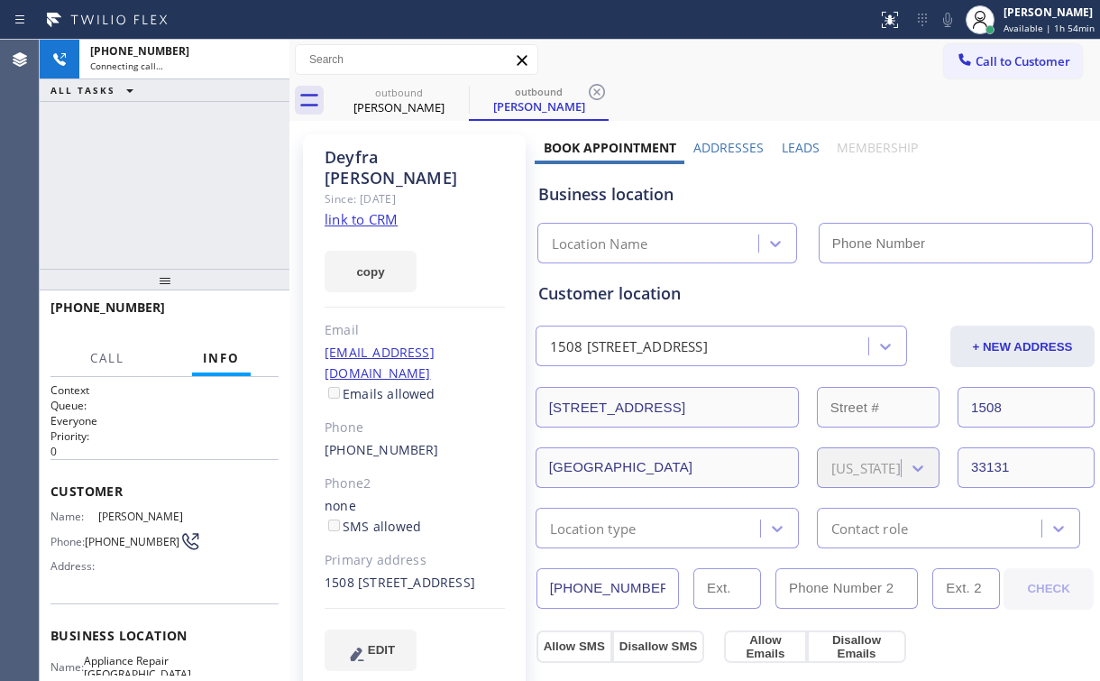
click at [264, 210] on div "[PHONE_NUMBER] Connecting call… ALL TASKS ALL TASKS ACTIVE TASKS TASKS IN WRAP …" at bounding box center [165, 154] width 250 height 229
type input "[PHONE_NUMBER]"
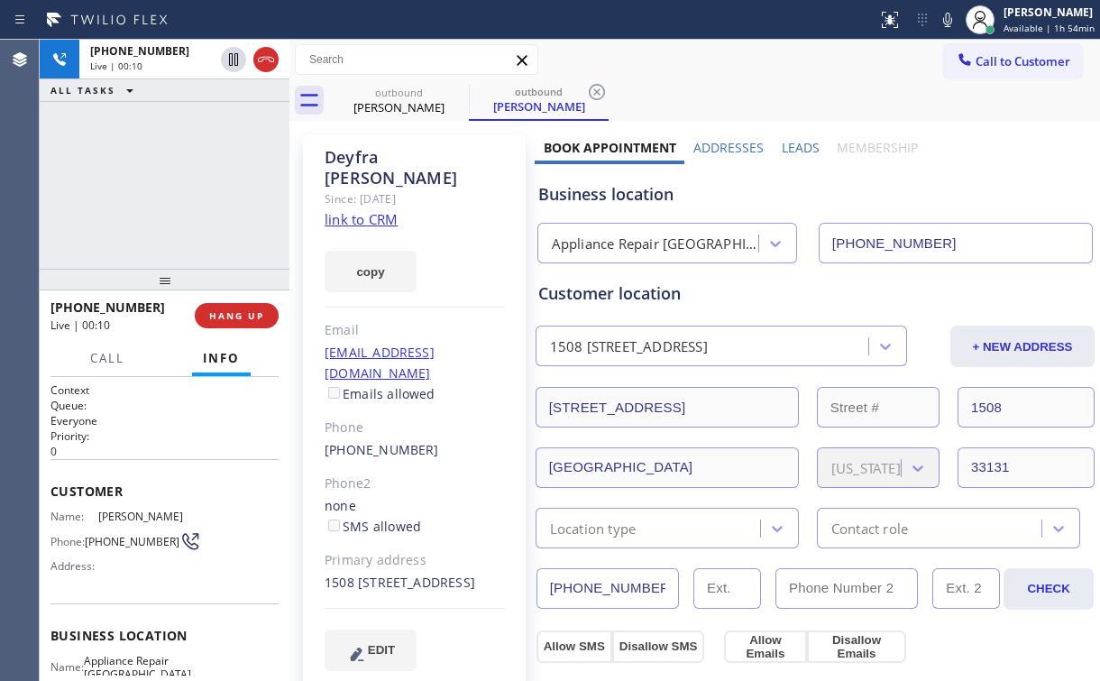
click at [238, 187] on div "[PHONE_NUMBER] Live | 00:10 ALL TASKS ALL TASKS ACTIVE TASKS TASKS IN WRAP UP" at bounding box center [165, 154] width 250 height 229
click at [266, 313] on button "HANG UP" at bounding box center [237, 315] width 84 height 25
click at [263, 313] on span "HANG UP" at bounding box center [236, 315] width 55 height 13
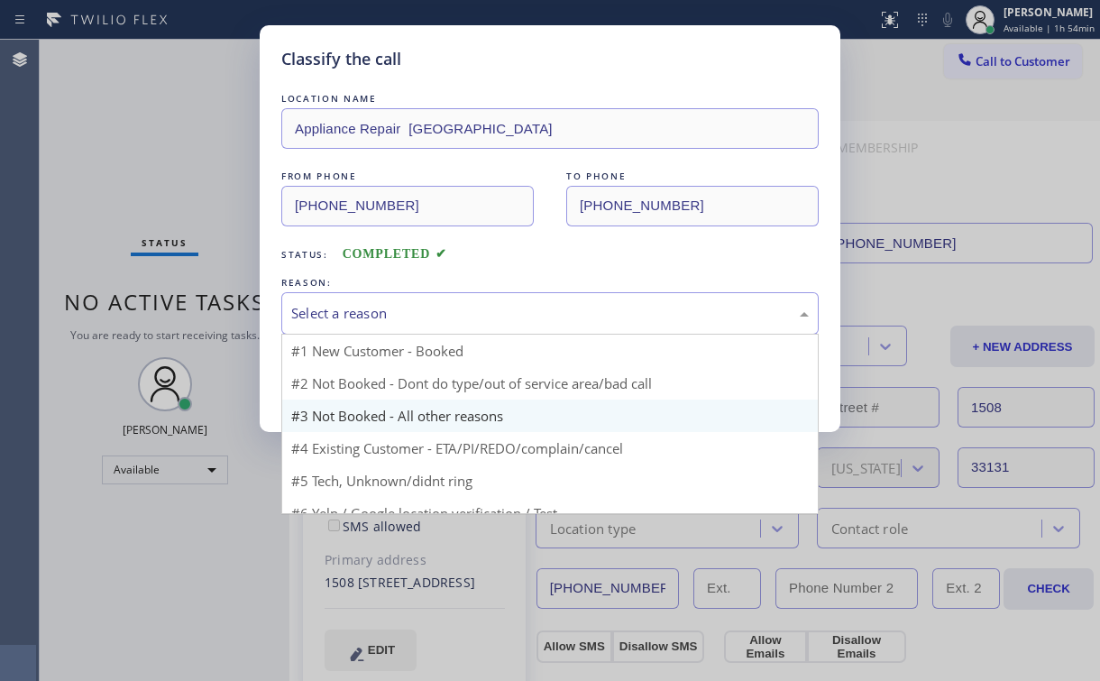
drag, startPoint x: 335, startPoint y: 313, endPoint x: 339, endPoint y: 368, distance: 55.1
click at [336, 313] on div "Select a reason" at bounding box center [550, 313] width 518 height 21
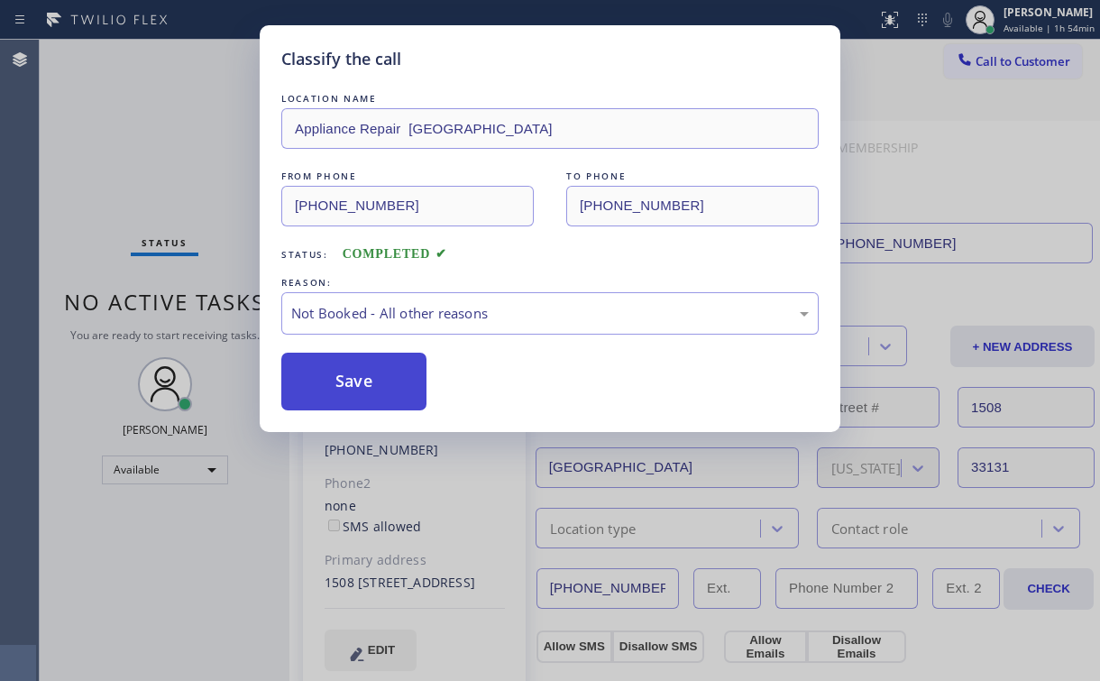
click at [341, 371] on button "Save" at bounding box center [353, 382] width 145 height 58
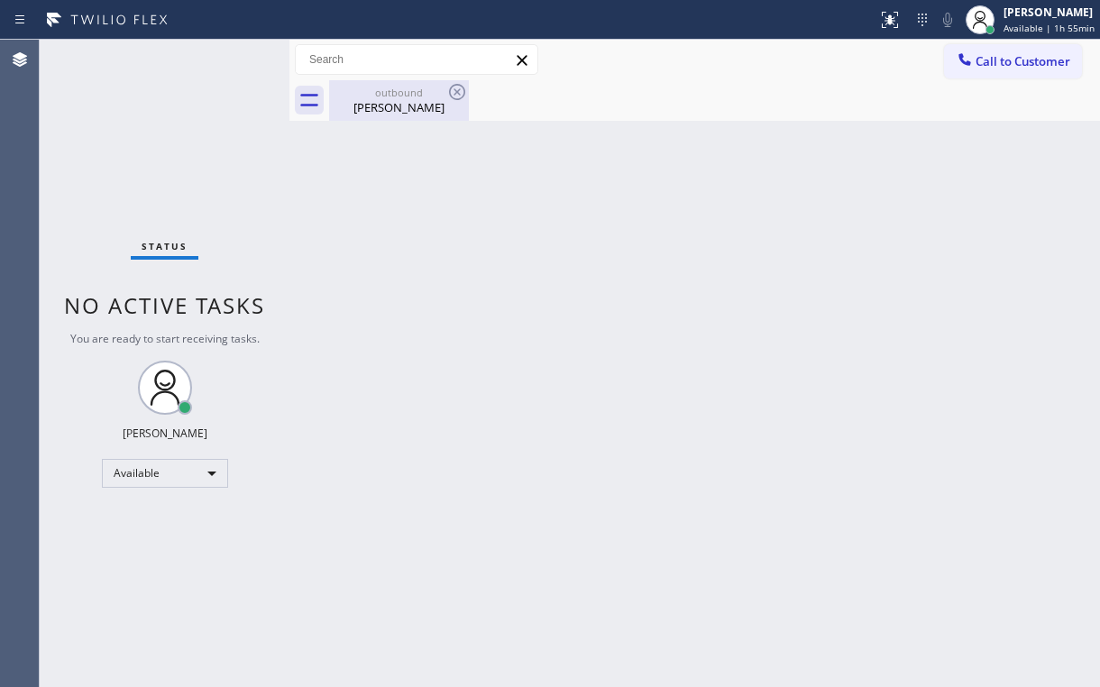
click at [386, 96] on div "outbound" at bounding box center [399, 93] width 136 height 14
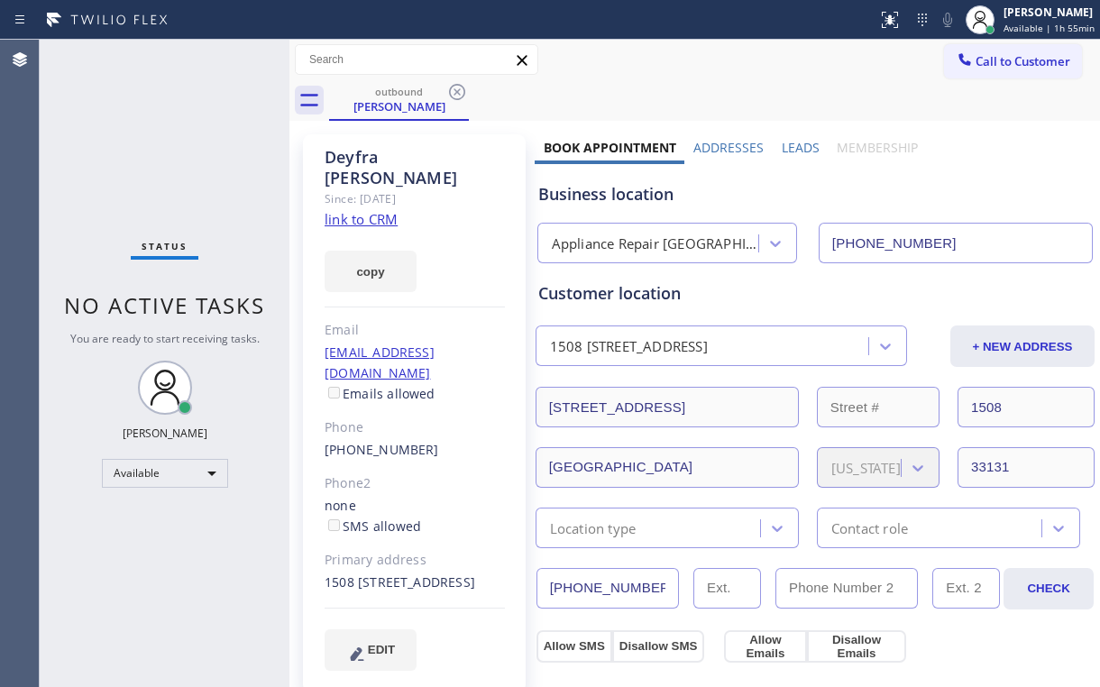
click at [478, 87] on div "outbound [PERSON_NAME]" at bounding box center [714, 100] width 771 height 41
click at [461, 90] on icon at bounding box center [457, 92] width 22 height 22
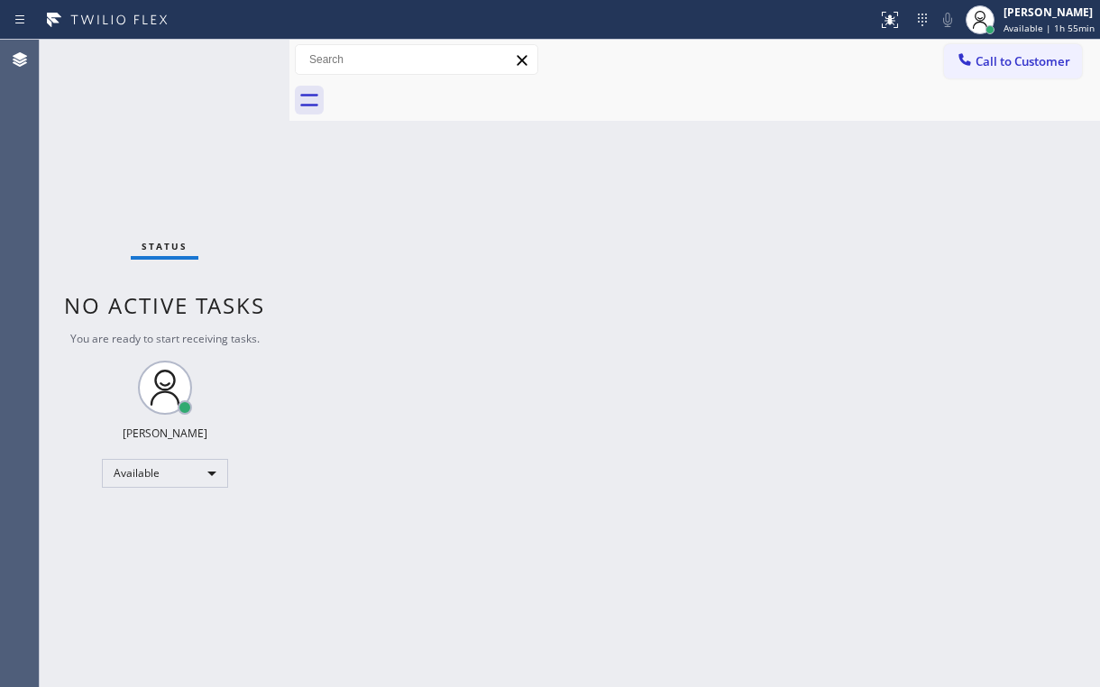
click at [611, 369] on div "Back to Dashboard Change Sender ID Customers Technicians Select a contact Outbo…" at bounding box center [694, 364] width 811 height 648
click at [632, 67] on div "Call to Customer Outbound call Location Appliance Repair [GEOGRAPHIC_DATA] Your…" at bounding box center [694, 60] width 811 height 32
click at [187, 461] on div "Available" at bounding box center [165, 473] width 126 height 29
click at [188, 567] on li "Break" at bounding box center [164, 565] width 123 height 22
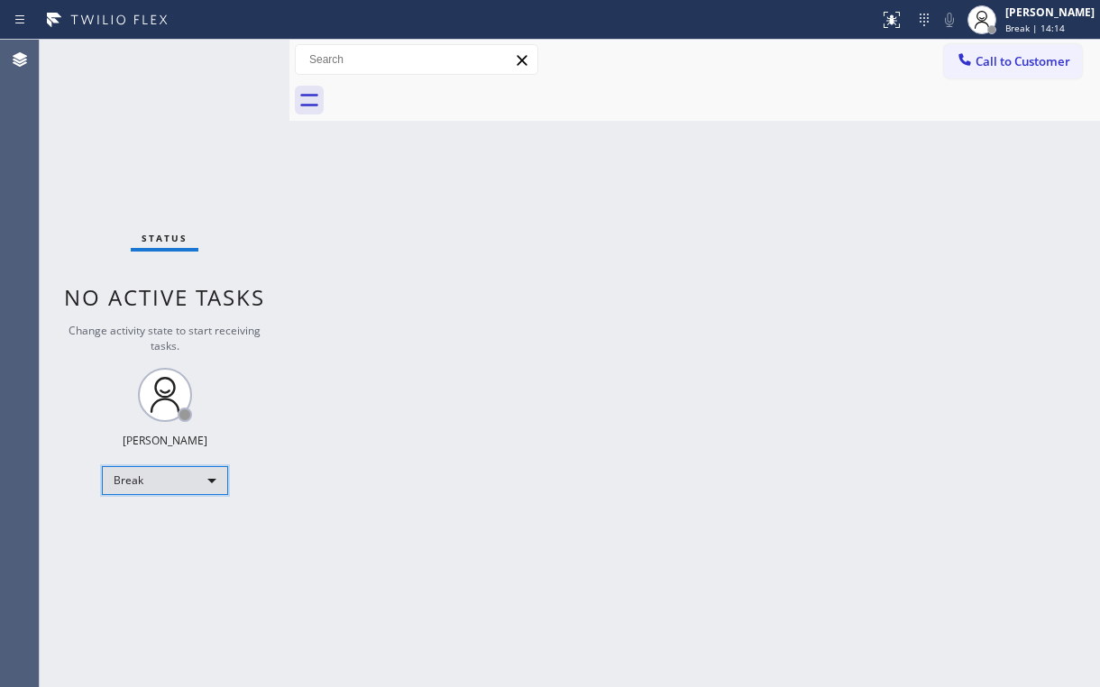
click at [155, 475] on div "Break" at bounding box center [165, 480] width 126 height 29
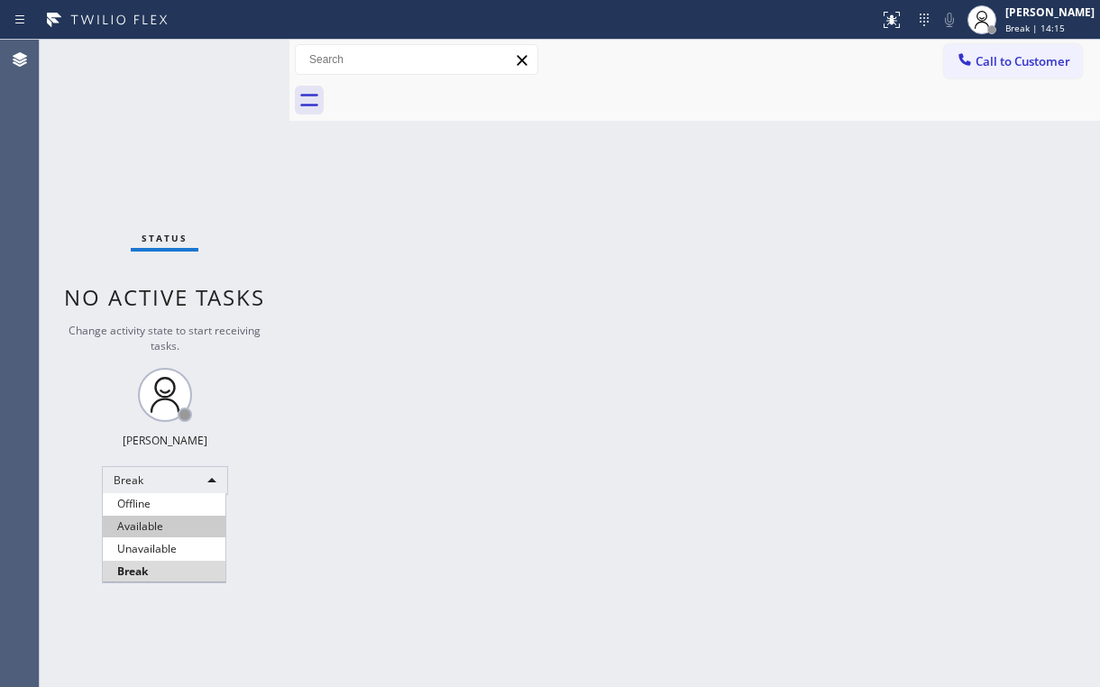
drag, startPoint x: 144, startPoint y: 525, endPoint x: 330, endPoint y: 685, distance: 245.5
click at [144, 527] on li "Available" at bounding box center [164, 527] width 123 height 22
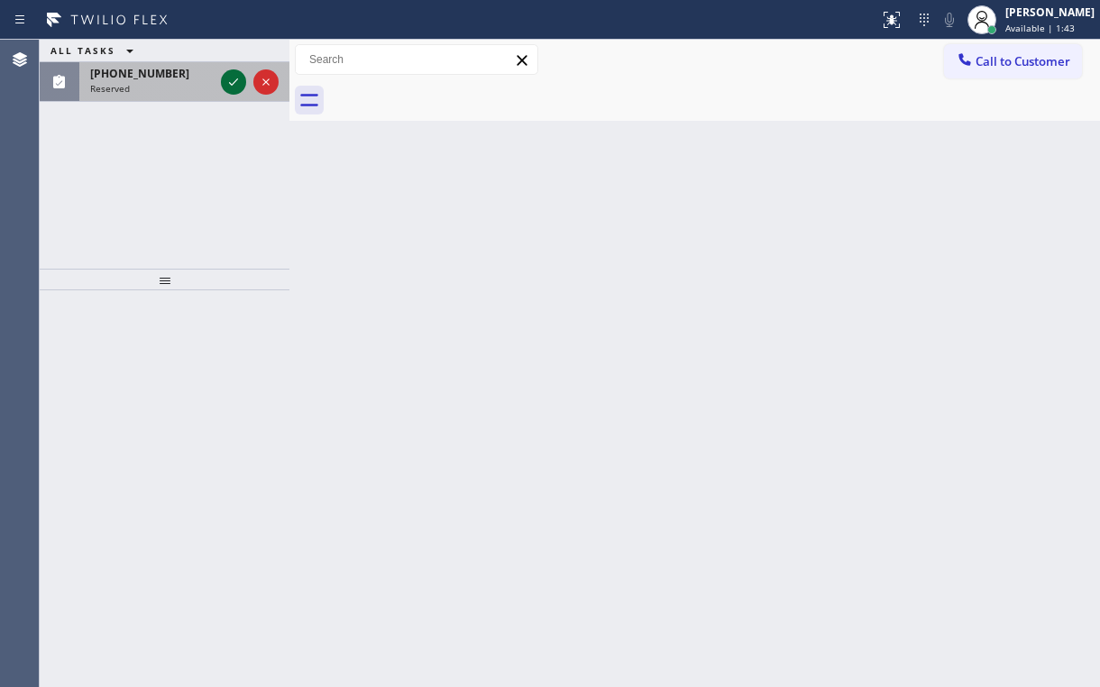
click at [223, 84] on icon at bounding box center [234, 82] width 22 height 22
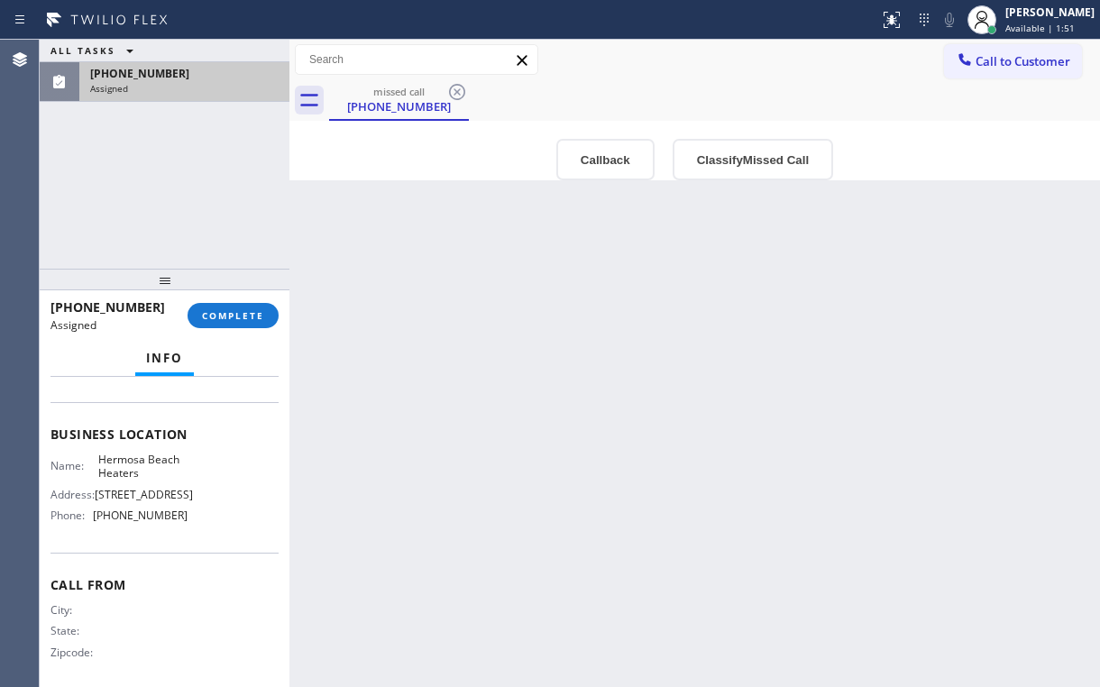
scroll to position [144, 0]
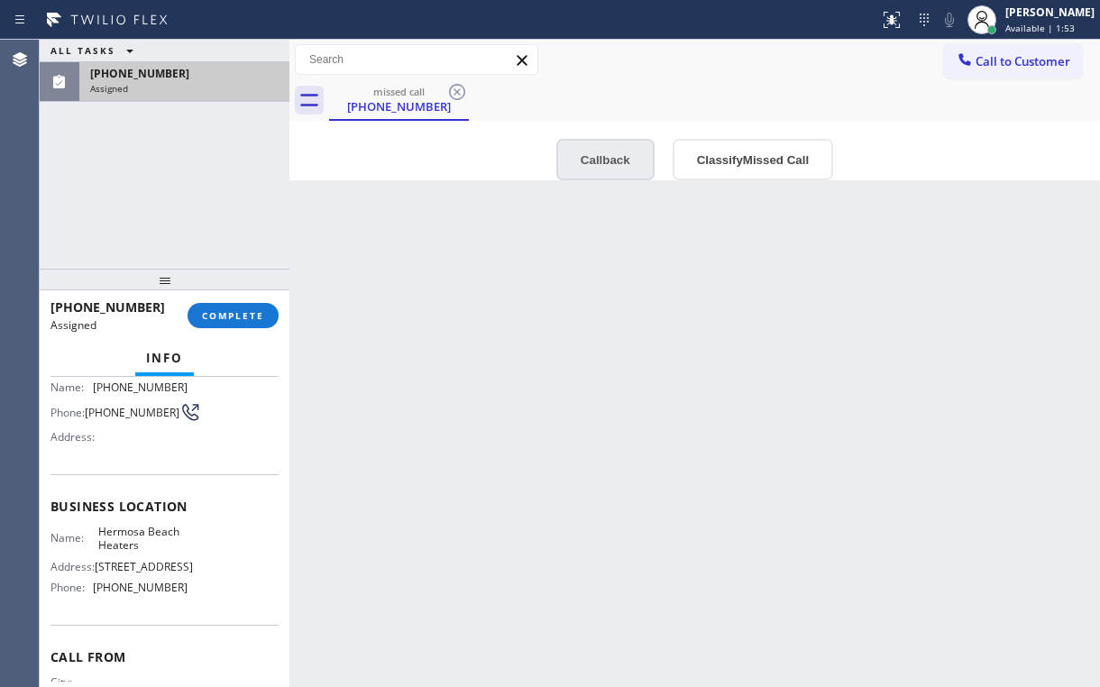
click at [617, 156] on button "Callback" at bounding box center [605, 159] width 98 height 41
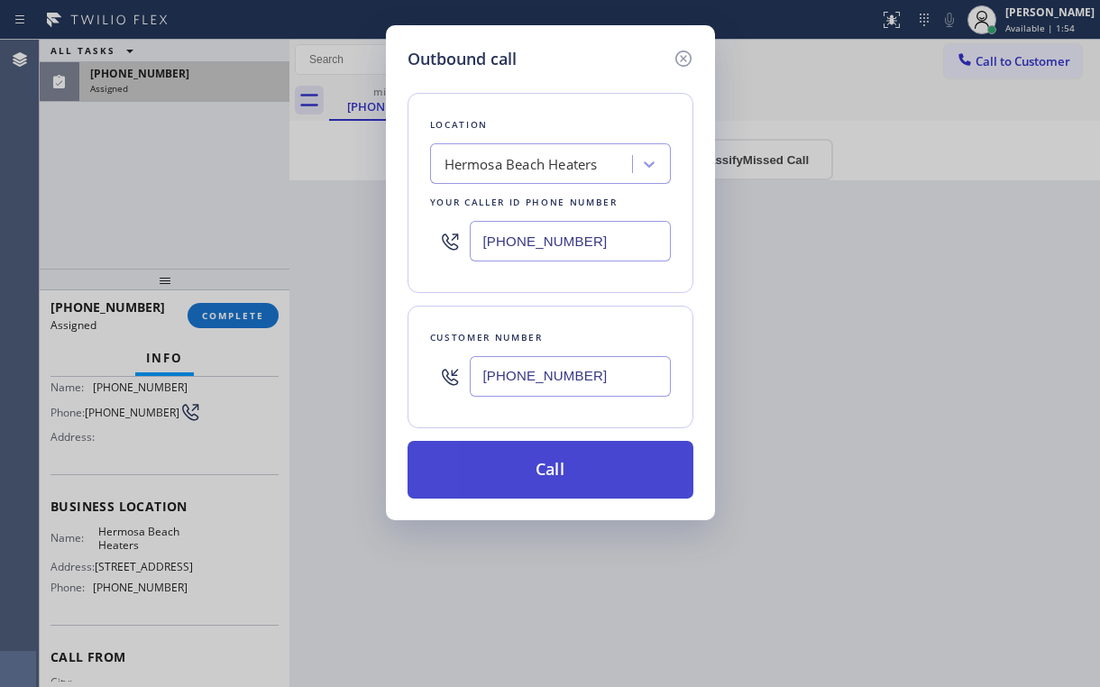
click at [528, 473] on button "Call" at bounding box center [551, 470] width 286 height 58
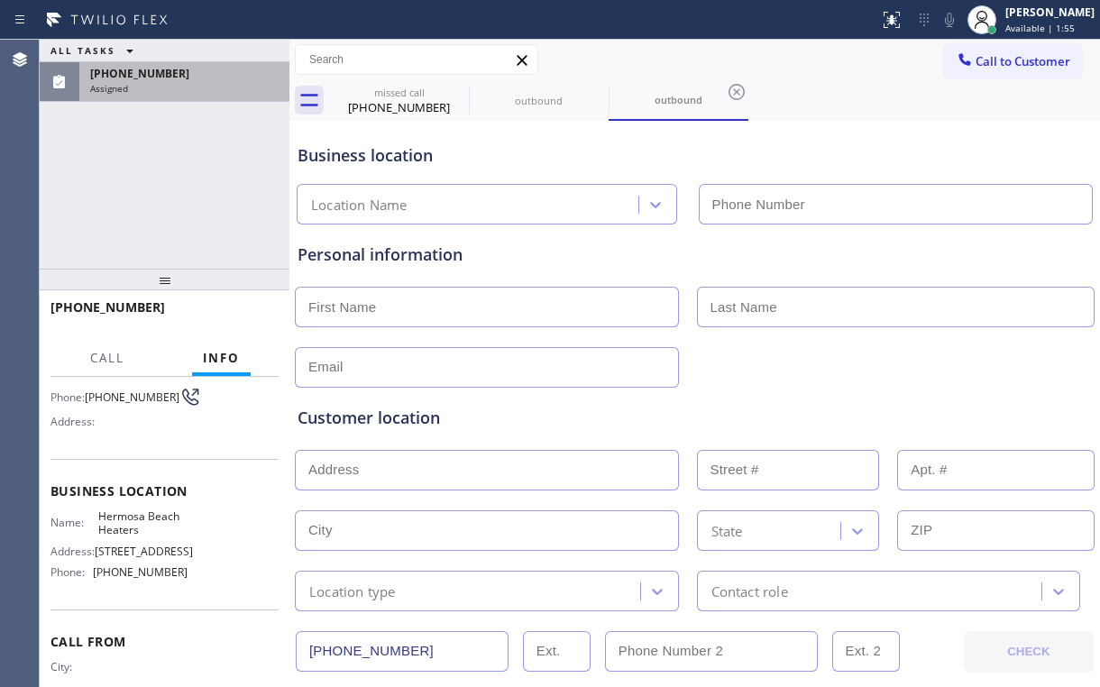
scroll to position [130, 0]
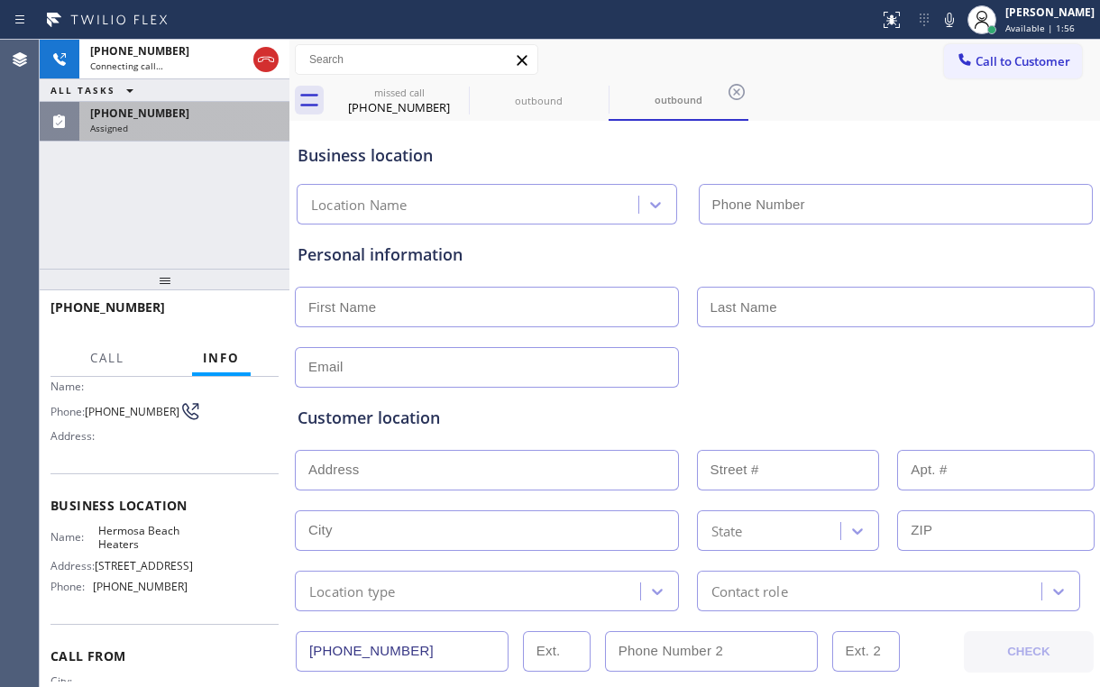
type input "[PHONE_NUMBER]"
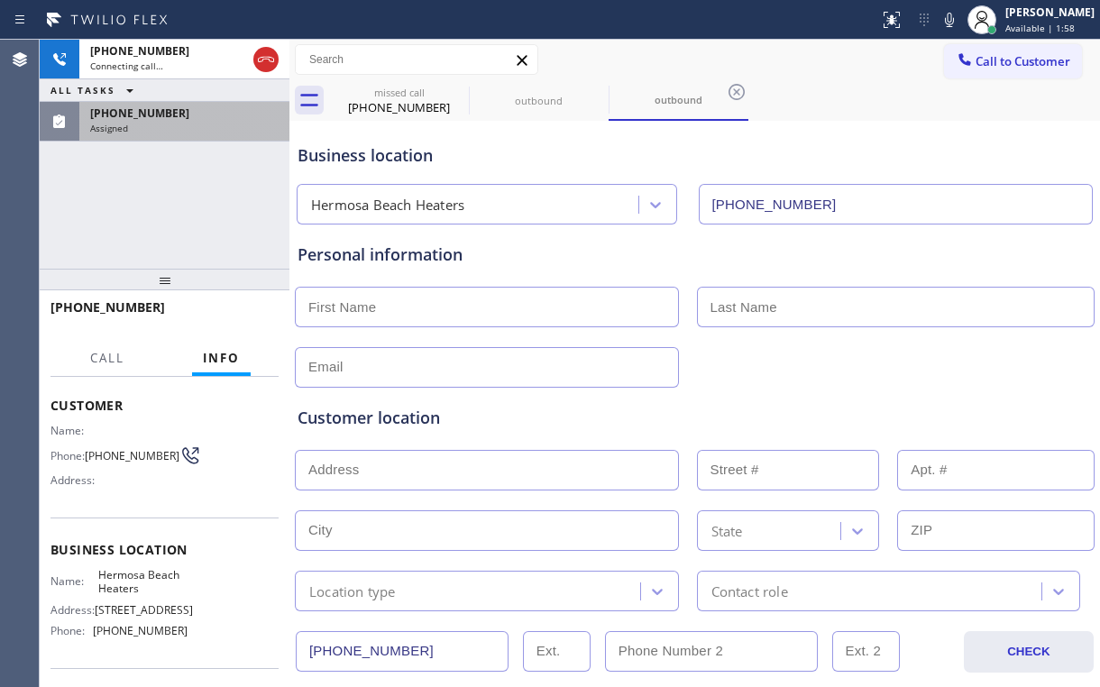
scroll to position [79, 0]
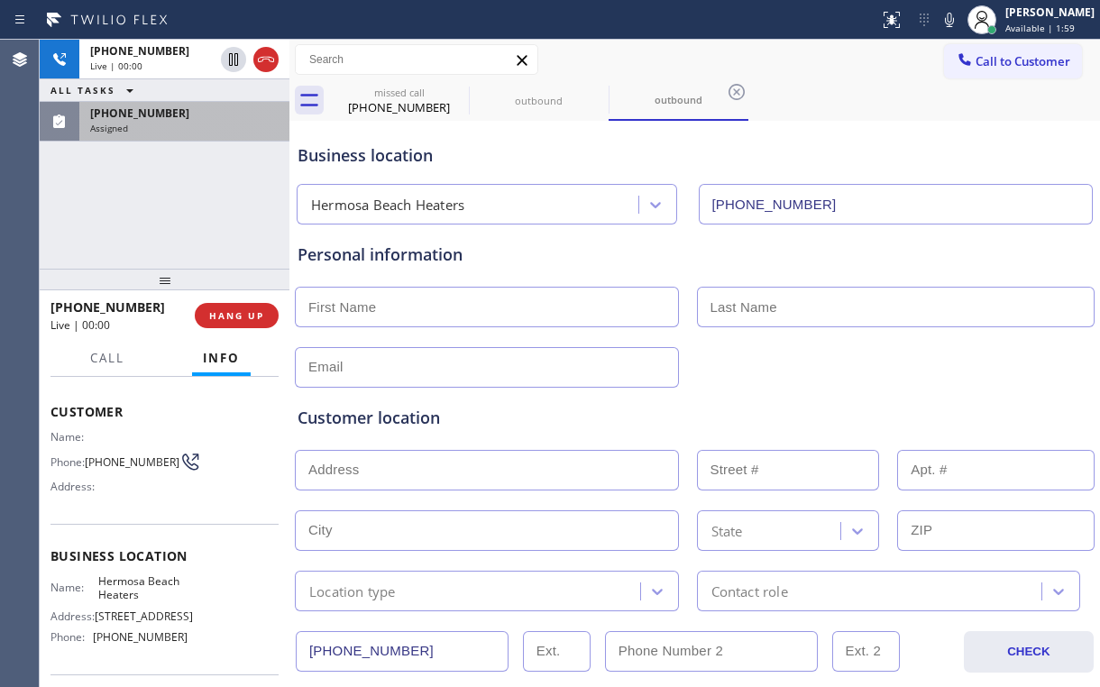
click at [50, 456] on div "Context Queue: Everyone Priority: 0 Customer Name: Phone: [PHONE_NUMBER] Addres…" at bounding box center [165, 532] width 250 height 310
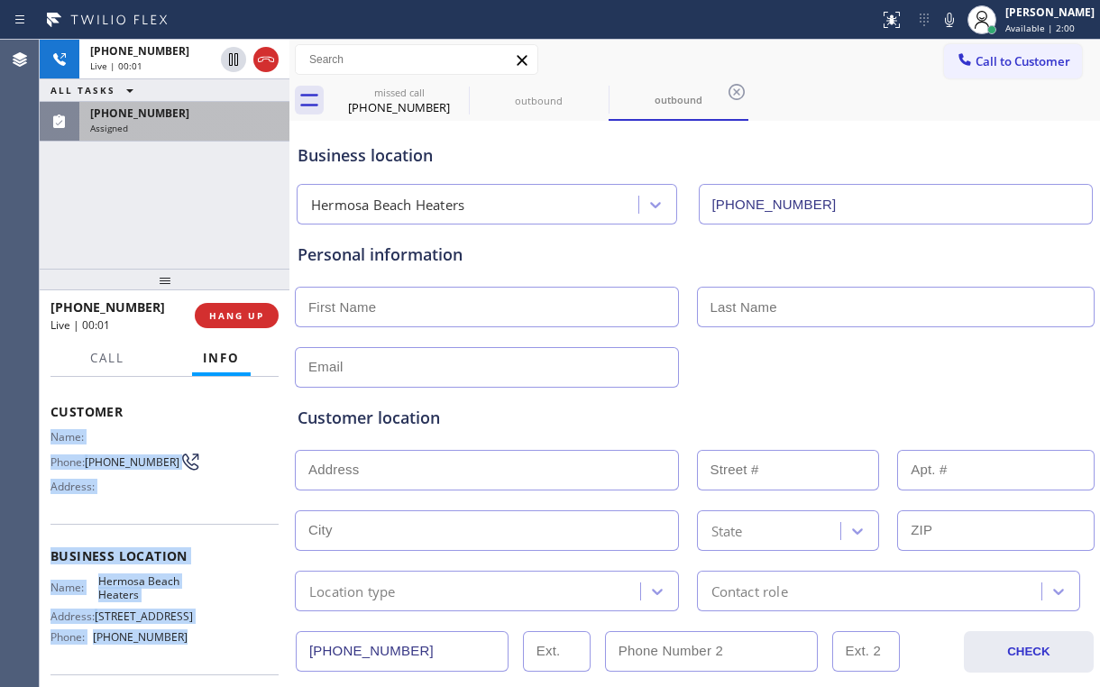
drag, startPoint x: 52, startPoint y: 431, endPoint x: 172, endPoint y: 355, distance: 141.9
click at [187, 655] on div "Context Queue: Everyone Priority: 0 Customer Name: Phone: [PHONE_NUMBER] Addres…" at bounding box center [165, 557] width 228 height 508
copy div "Name: Phone: [PHONE_NUMBER] Address: Business location Name: [GEOGRAPHIC_DATA] …"
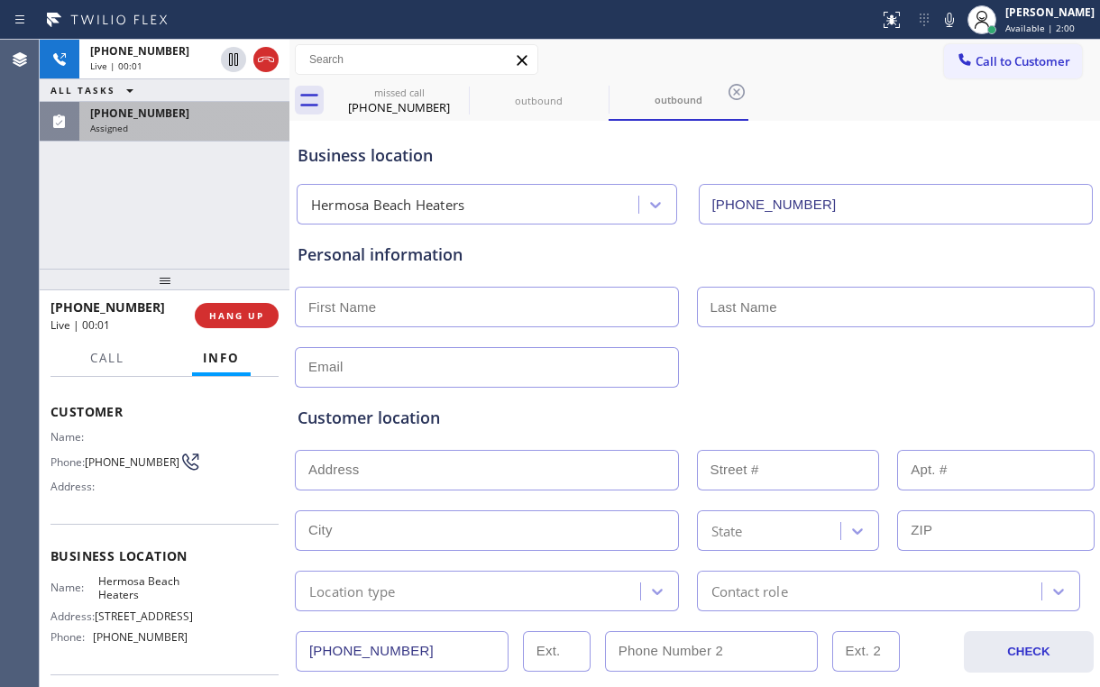
click at [152, 218] on div "[PHONE_NUMBER] Live | 00:01 ALL TASKS ALL TASKS ACTIVE TASKS TASKS IN WRAP UP […" at bounding box center [165, 154] width 250 height 229
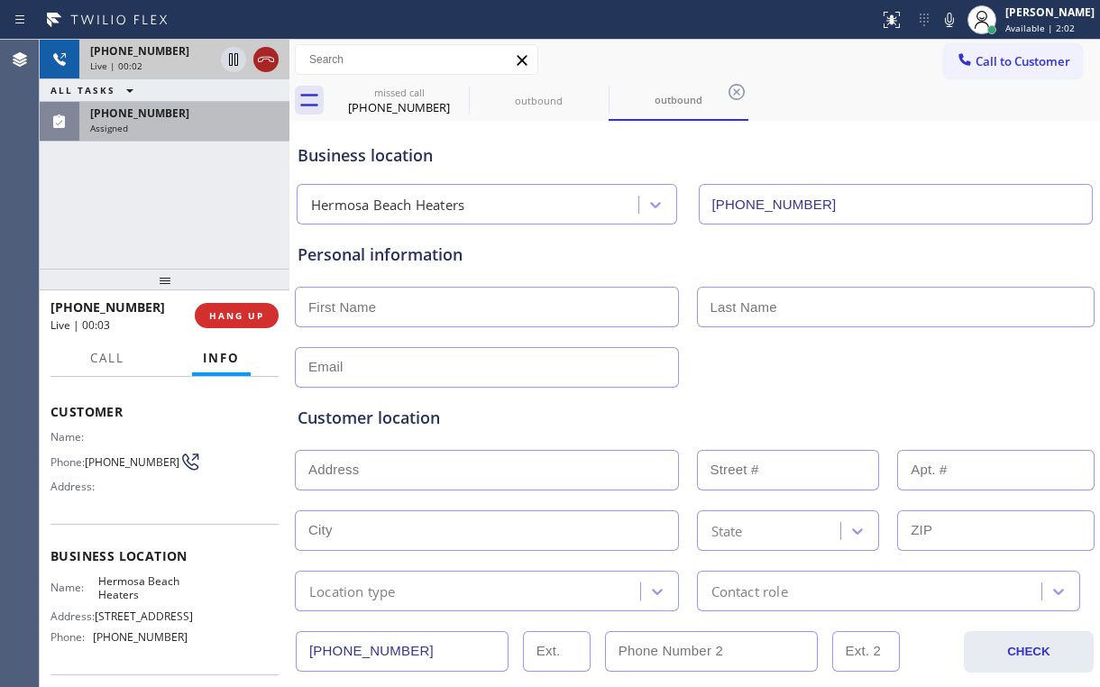
click at [266, 56] on icon at bounding box center [266, 60] width 22 height 22
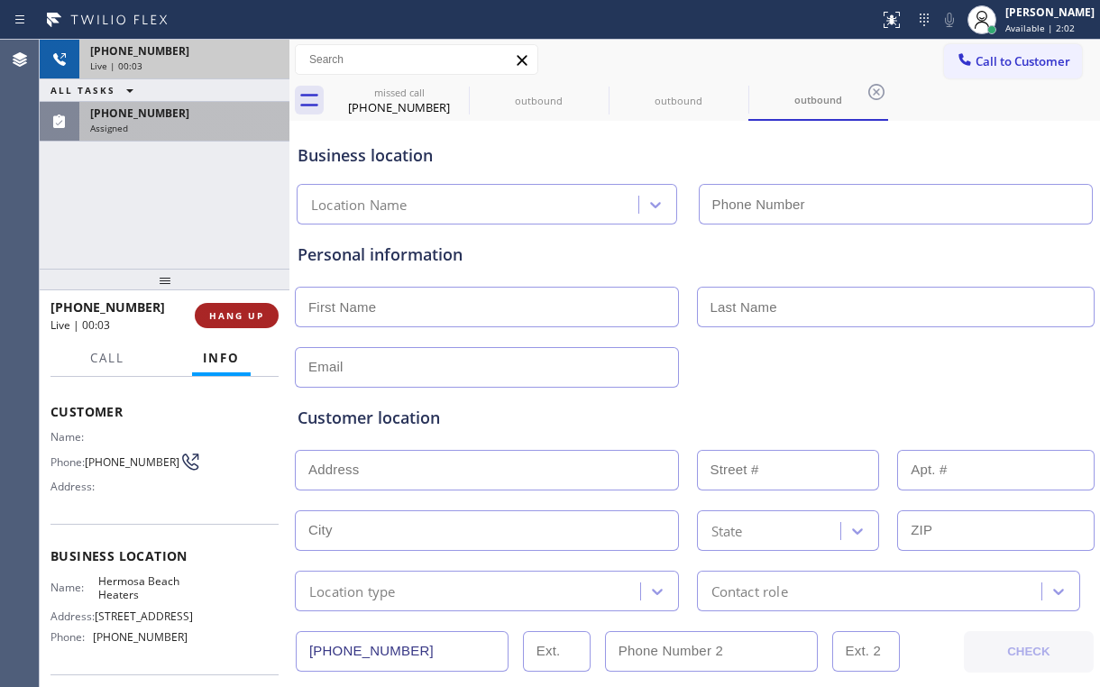
type input "[PHONE_NUMBER]"
click at [234, 326] on button "HANG UP" at bounding box center [237, 315] width 84 height 25
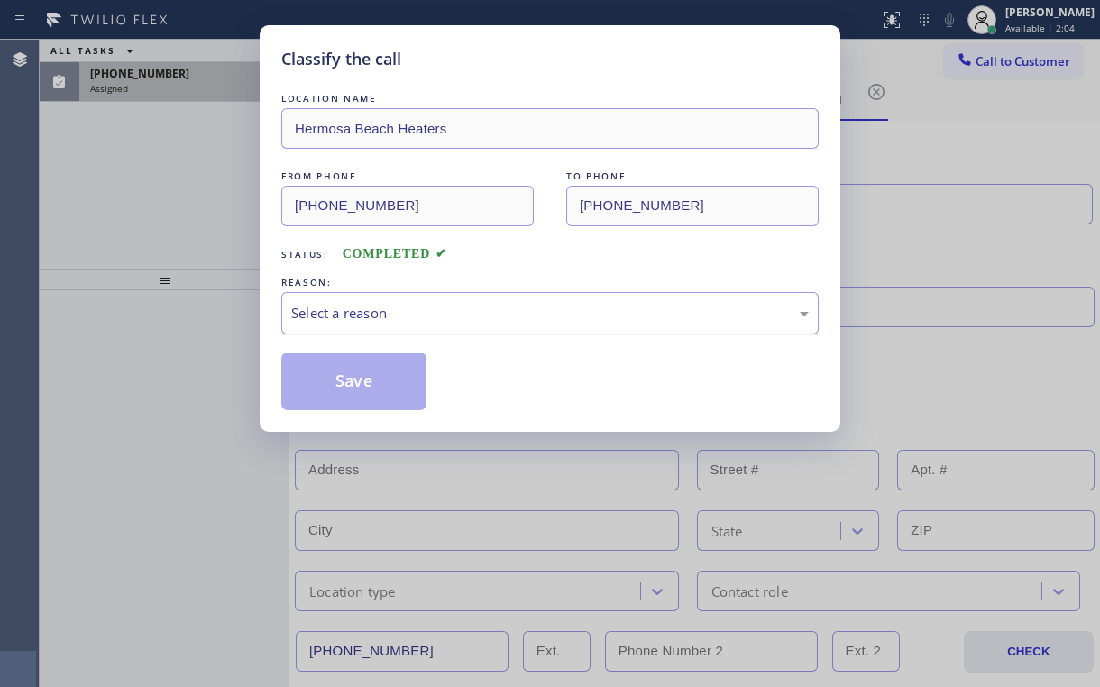
click at [323, 316] on div "Select a reason" at bounding box center [550, 313] width 518 height 21
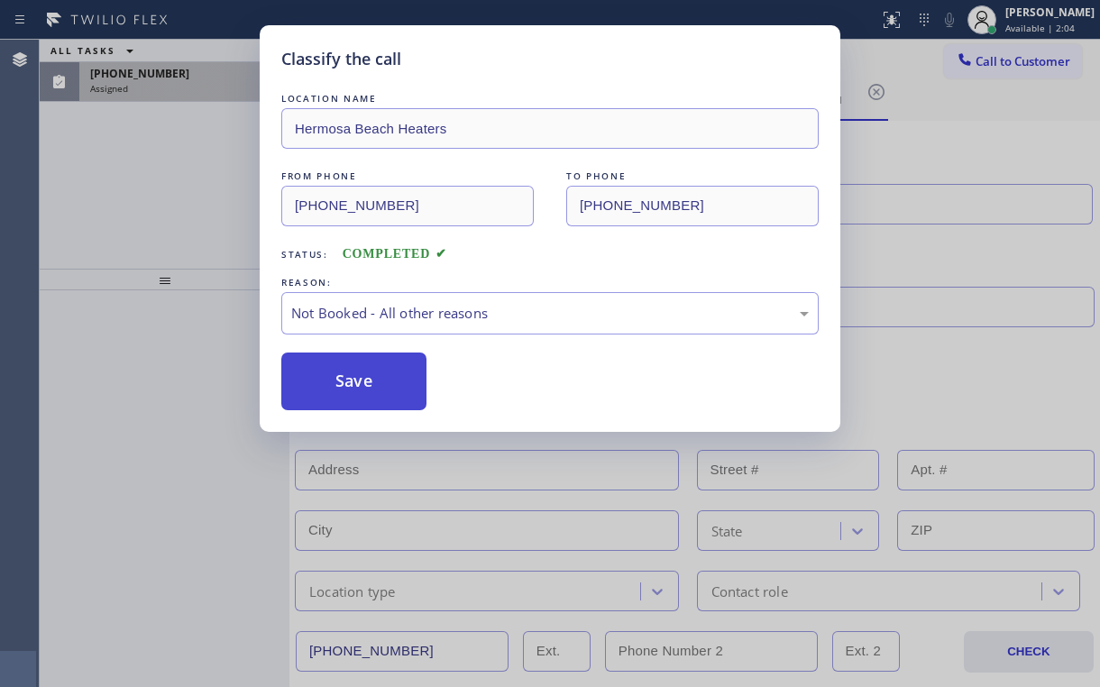
drag, startPoint x: 343, startPoint y: 383, endPoint x: 137, endPoint y: 146, distance: 313.9
click at [343, 382] on button "Save" at bounding box center [353, 382] width 145 height 58
click at [137, 147] on div "Classify the call LOCATION NAME [GEOGRAPHIC_DATA] Heaters FROM PHONE [PHONE_NUM…" at bounding box center [550, 343] width 1100 height 687
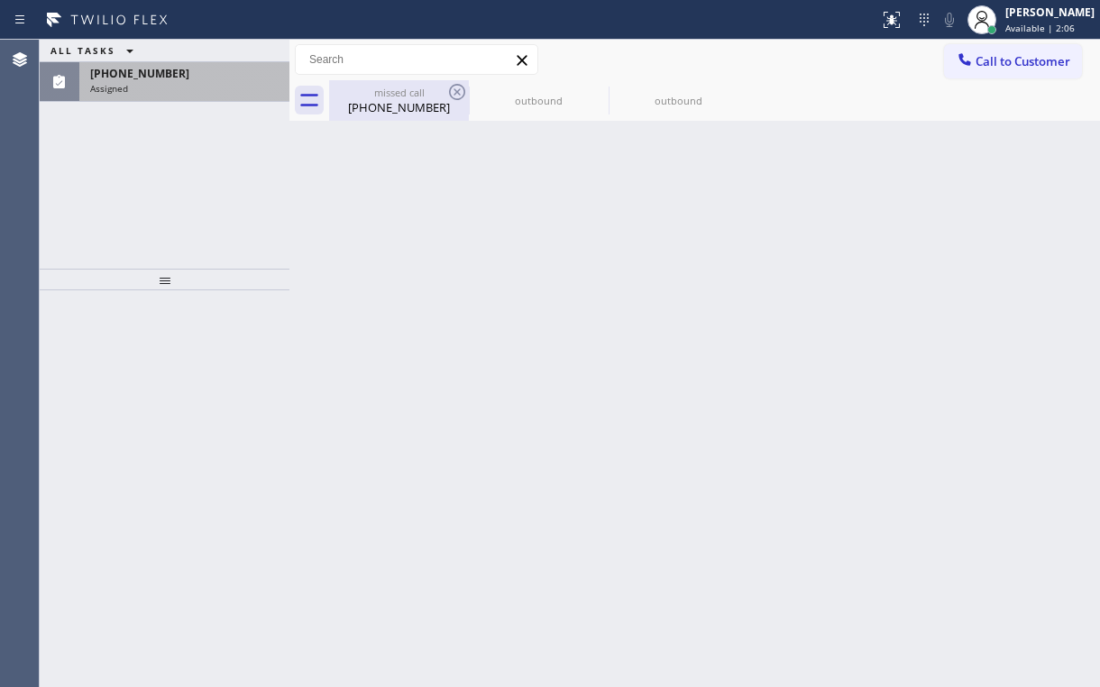
click at [399, 109] on div "[PHONE_NUMBER]" at bounding box center [399, 107] width 136 height 16
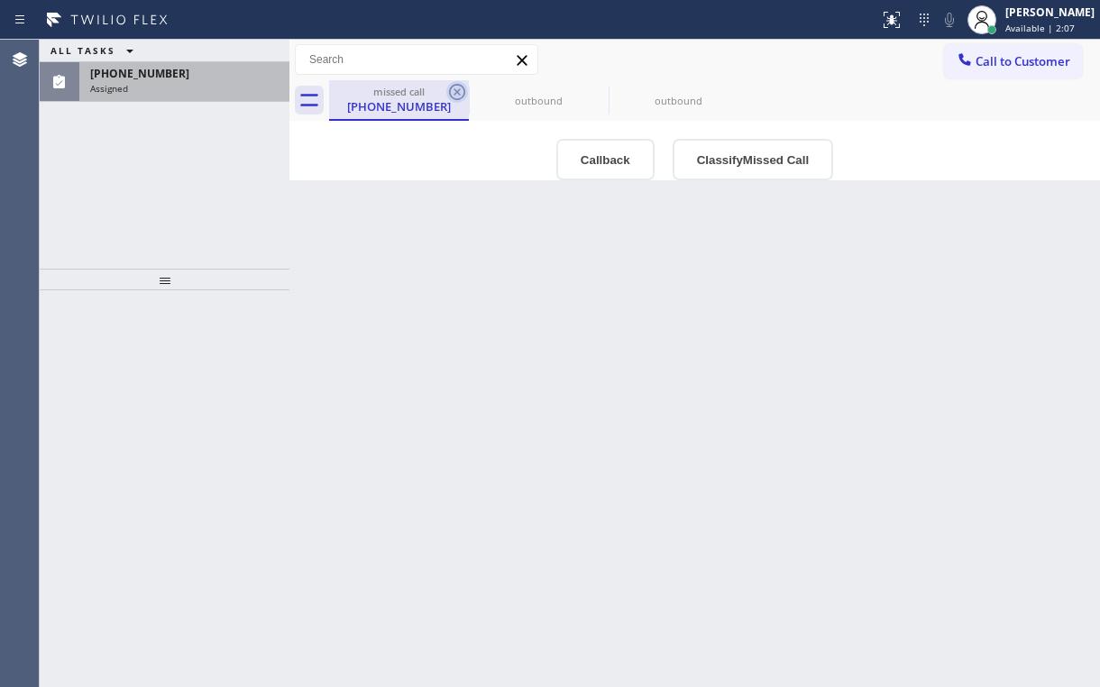
click at [464, 82] on icon at bounding box center [457, 92] width 22 height 22
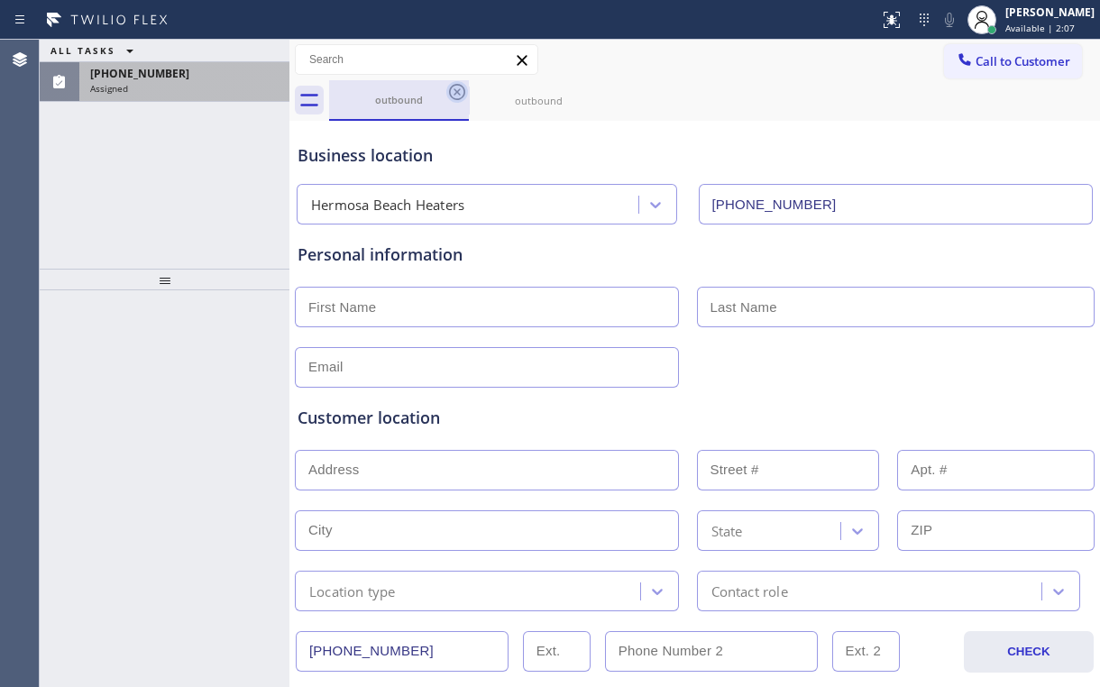
click at [462, 87] on icon at bounding box center [457, 92] width 16 height 16
click at [0, 0] on icon at bounding box center [0, 0] width 0 height 0
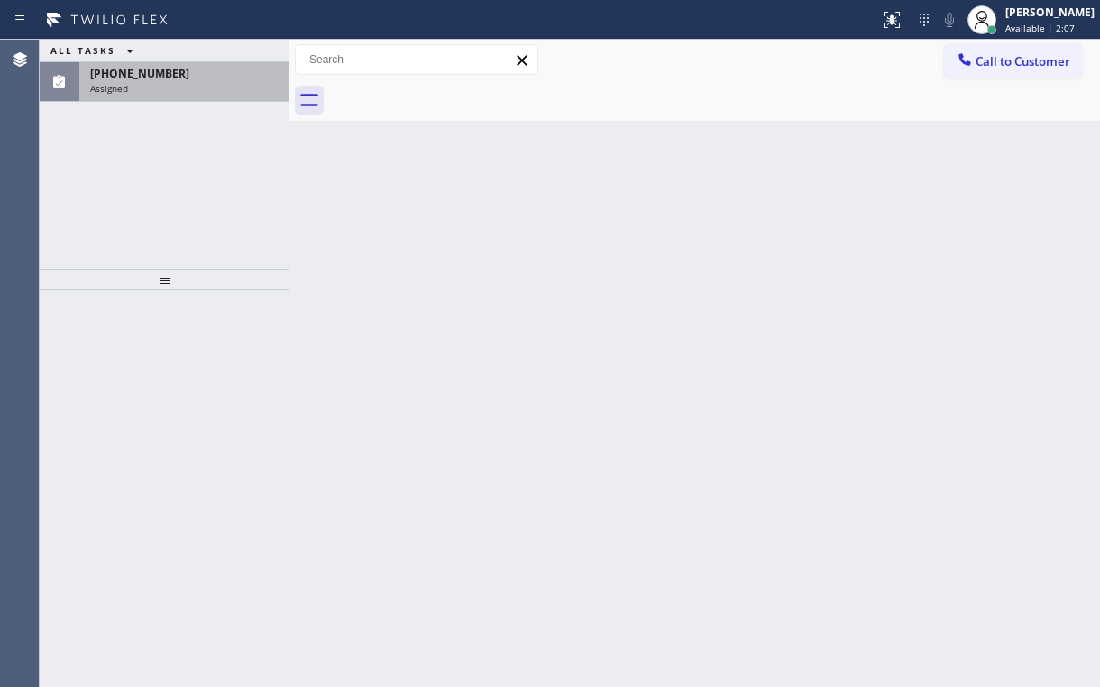
click at [462, 87] on div at bounding box center [714, 100] width 771 height 41
click at [162, 78] on span "[PHONE_NUMBER]" at bounding box center [139, 73] width 99 height 15
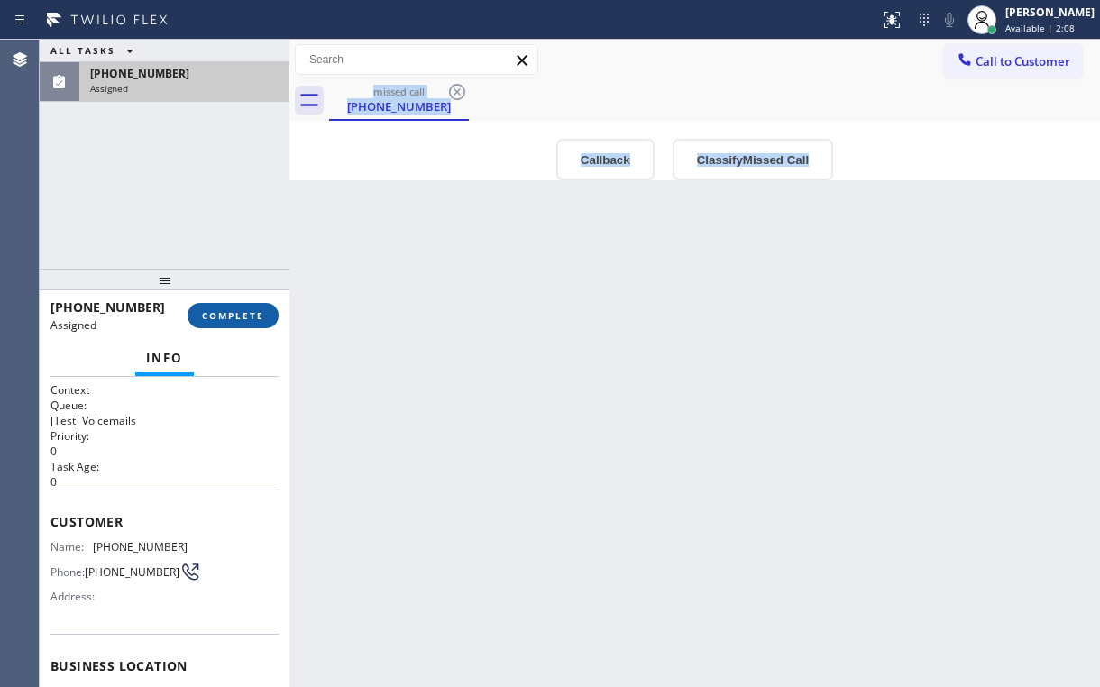
click at [231, 316] on span "COMPLETE" at bounding box center [233, 315] width 62 height 13
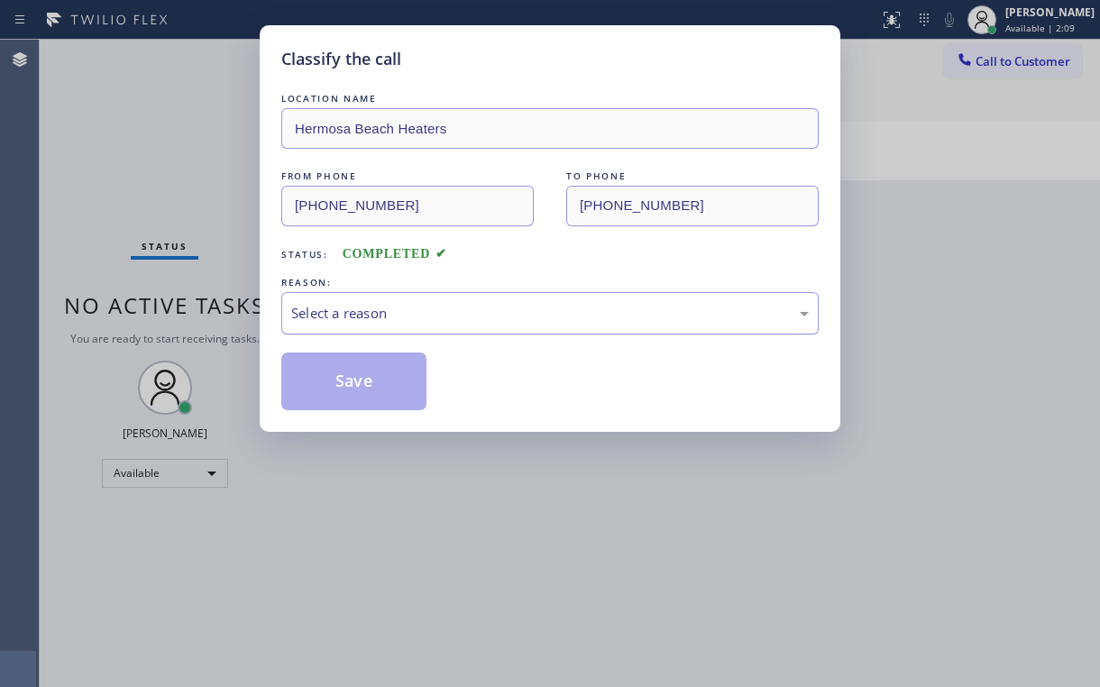
drag, startPoint x: 360, startPoint y: 300, endPoint x: 360, endPoint y: 326, distance: 26.2
click at [360, 302] on div "Select a reason" at bounding box center [550, 313] width 538 height 42
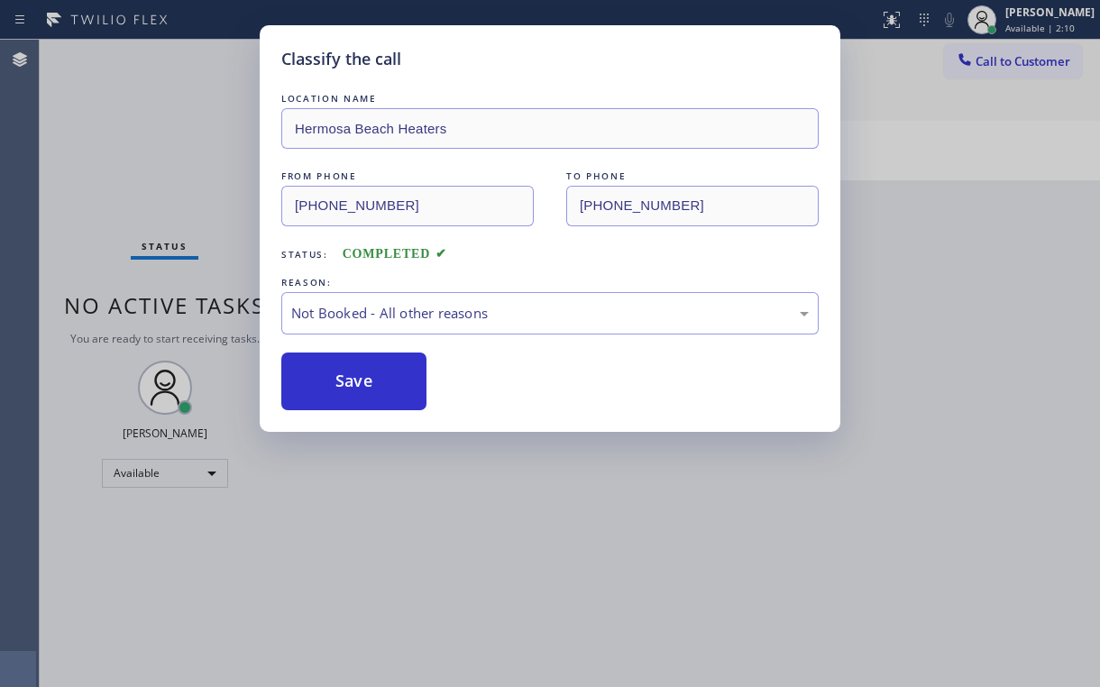
drag, startPoint x: 350, startPoint y: 386, endPoint x: 260, endPoint y: 241, distance: 170.9
click at [350, 386] on button "Save" at bounding box center [353, 382] width 145 height 58
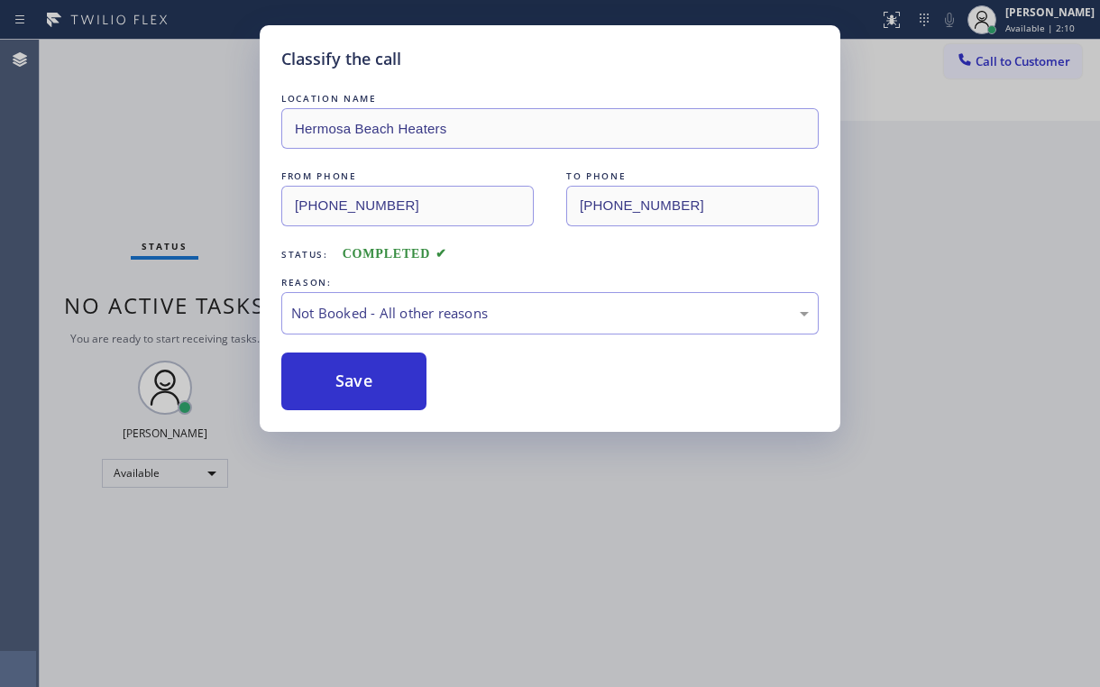
click at [164, 129] on div "Classify the call LOCATION NAME [GEOGRAPHIC_DATA] Heaters FROM PHONE [PHONE_NUM…" at bounding box center [550, 343] width 1100 height 687
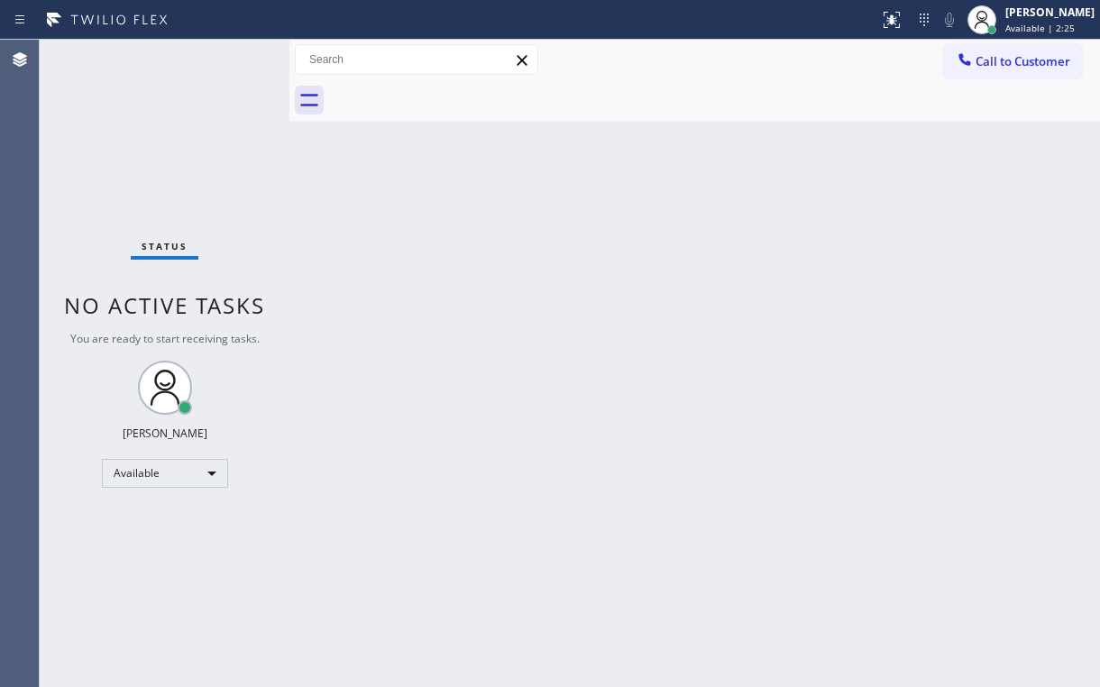
drag, startPoint x: 170, startPoint y: 173, endPoint x: 178, endPoint y: 205, distance: 32.6
click at [170, 174] on div "Status No active tasks You are ready to start receiving tasks. [PERSON_NAME] Av…" at bounding box center [165, 364] width 250 height 648
click at [190, 467] on div "Available" at bounding box center [165, 473] width 126 height 29
drag, startPoint x: 163, startPoint y: 545, endPoint x: 300, endPoint y: 631, distance: 162.1
click at [162, 546] on li "Unavailable" at bounding box center [164, 542] width 123 height 22
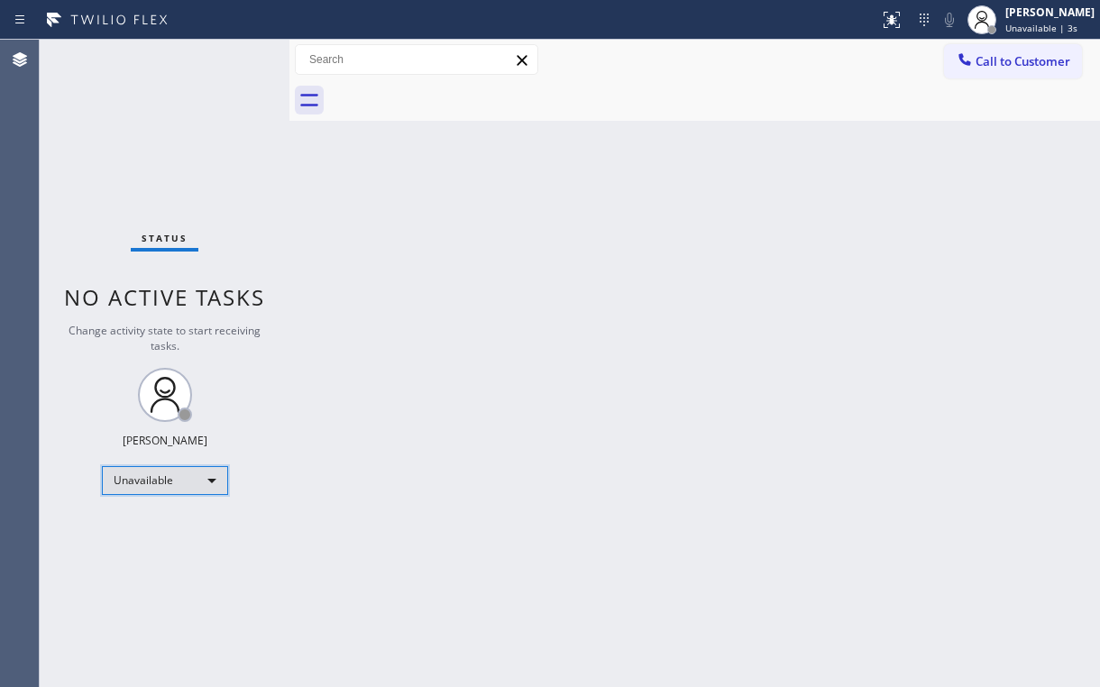
click at [138, 480] on div "Unavailable" at bounding box center [165, 480] width 126 height 29
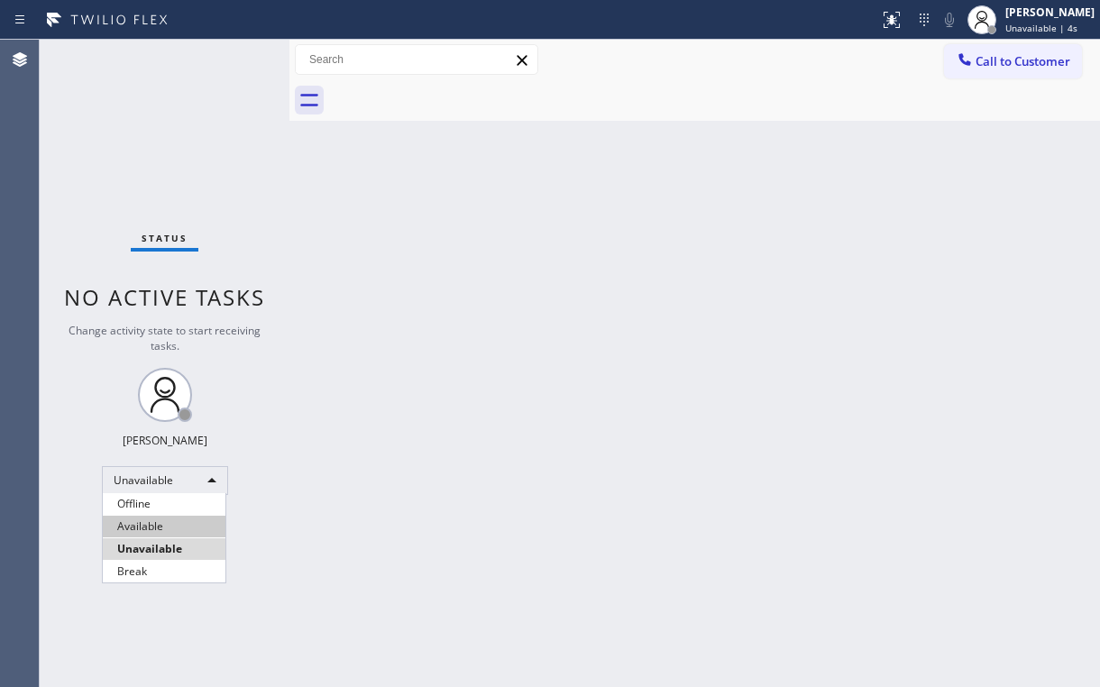
click at [154, 517] on li "Available" at bounding box center [164, 527] width 123 height 22
click at [422, 516] on div "Back to Dashboard Change Sender ID Customers Technicians Select a contact Outbo…" at bounding box center [694, 364] width 811 height 648
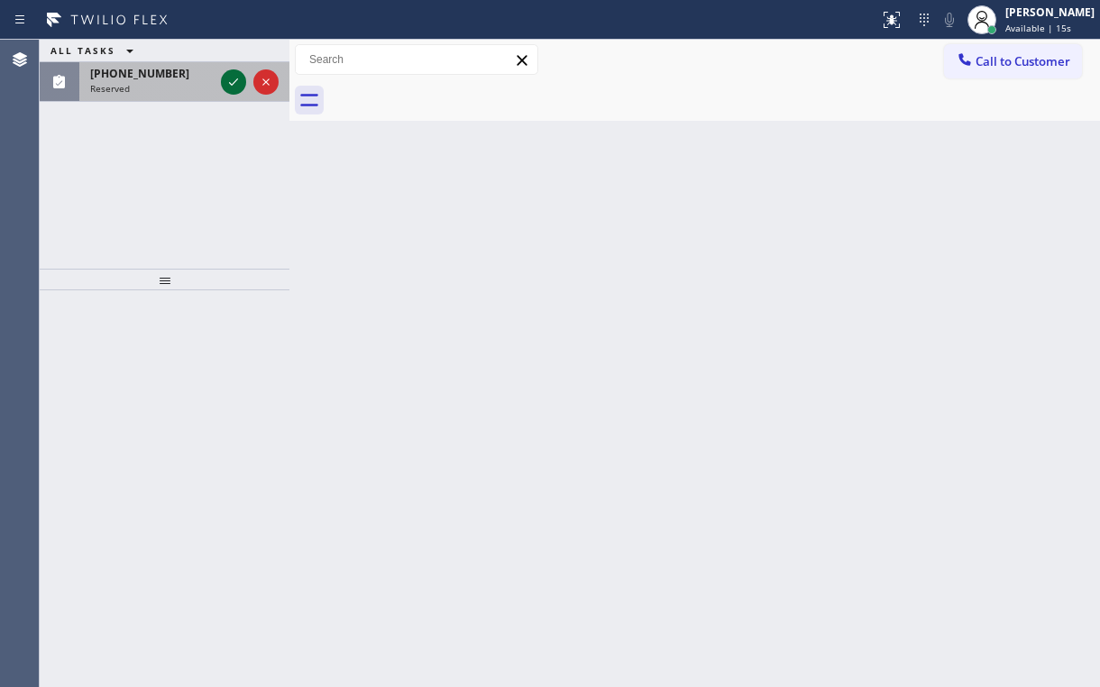
click at [221, 88] on div at bounding box center [233, 82] width 25 height 22
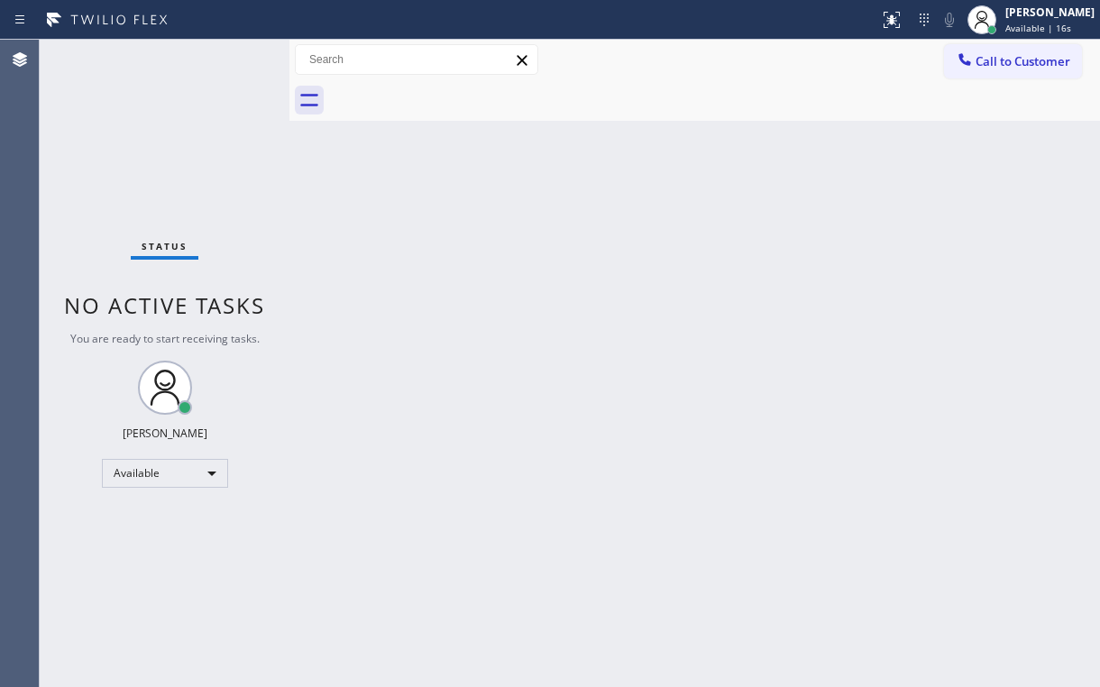
click at [223, 85] on div "Status No active tasks You are ready to start receiving tasks. [PERSON_NAME] Av…" at bounding box center [165, 364] width 250 height 648
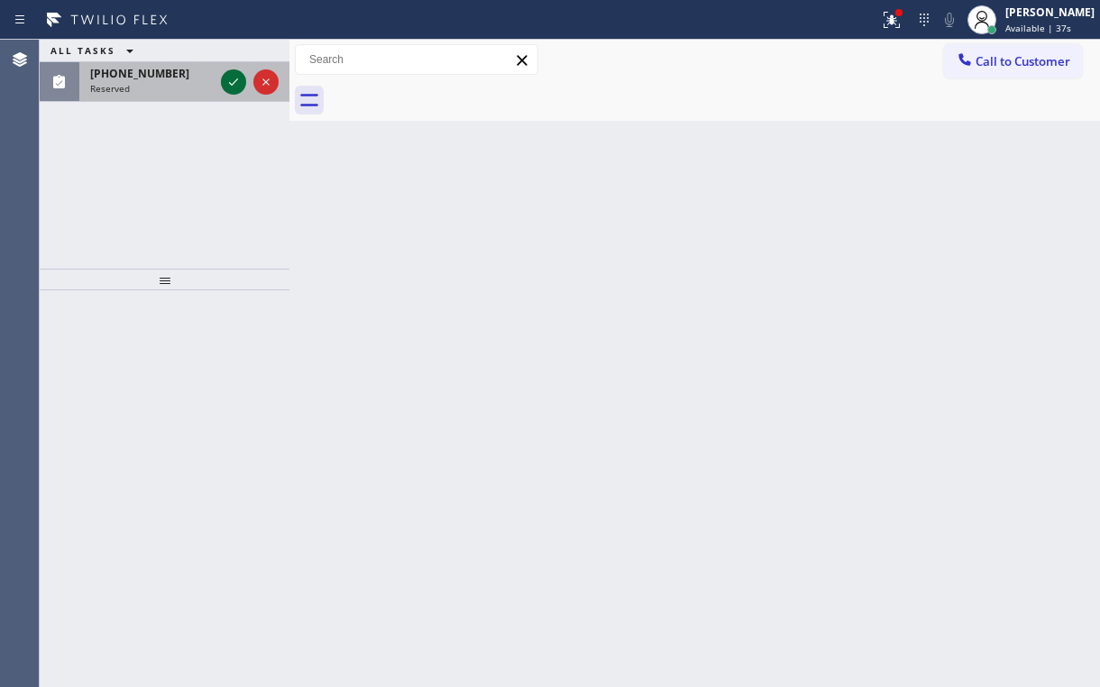
click at [227, 73] on icon at bounding box center [234, 82] width 22 height 22
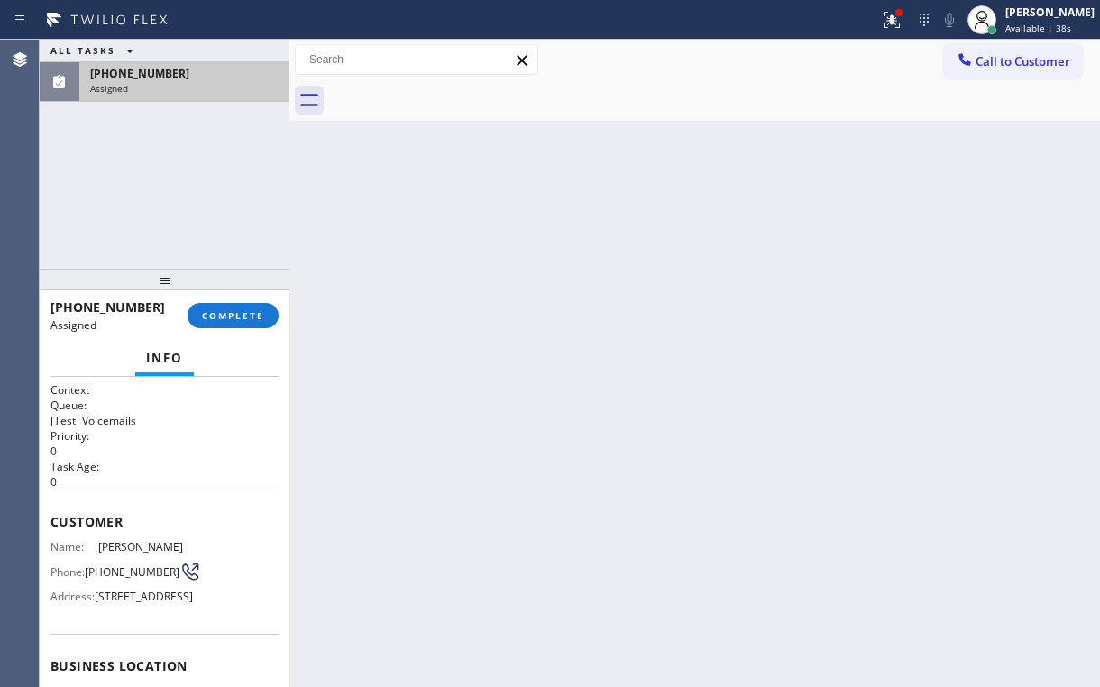
click at [230, 76] on div "[PHONE_NUMBER]" at bounding box center [184, 73] width 188 height 15
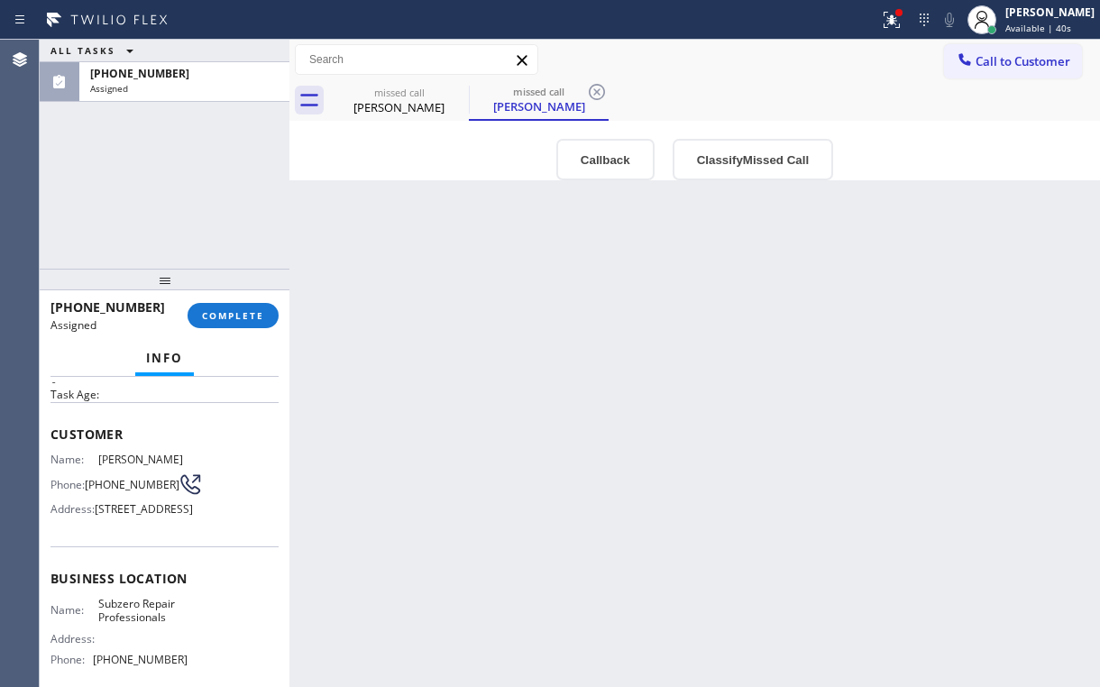
scroll to position [72, 0]
drag, startPoint x: 101, startPoint y: 479, endPoint x: 113, endPoint y: 487, distance: 14.3
click at [113, 487] on span "[PHONE_NUMBER]" at bounding box center [132, 485] width 95 height 14
click at [95, 478] on span "[PHONE_NUMBER]" at bounding box center [132, 485] width 95 height 14
drag, startPoint x: 106, startPoint y: 484, endPoint x: 126, endPoint y: 491, distance: 20.8
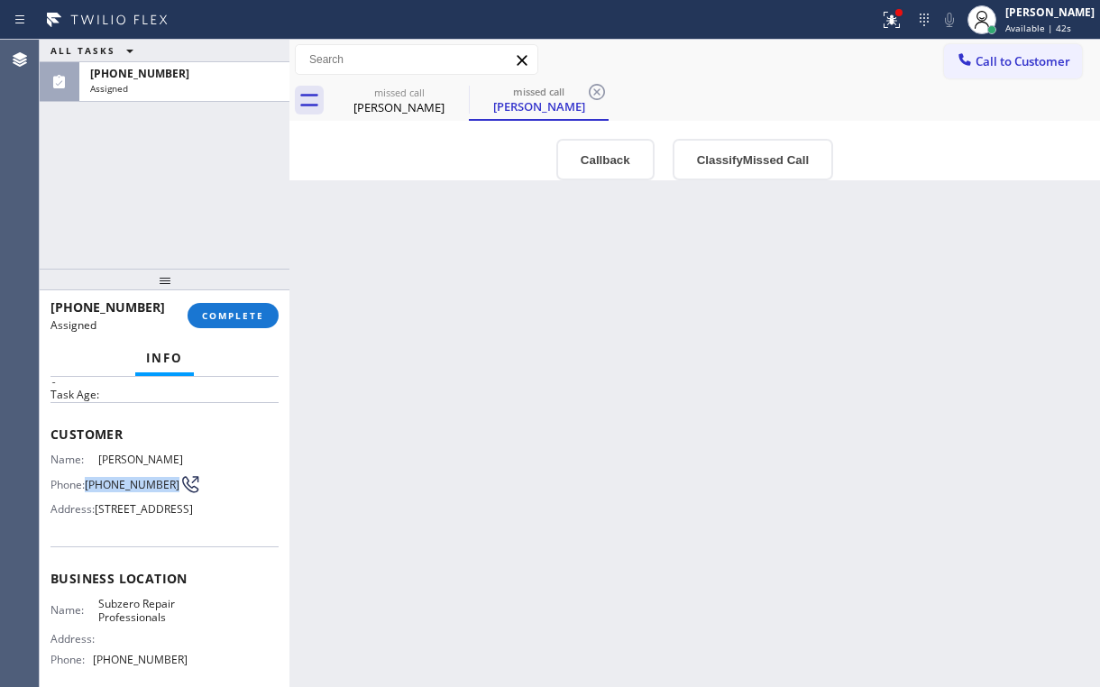
click at [122, 492] on div "Phone: [PHONE_NUMBER]" at bounding box center [119, 484] width 137 height 22
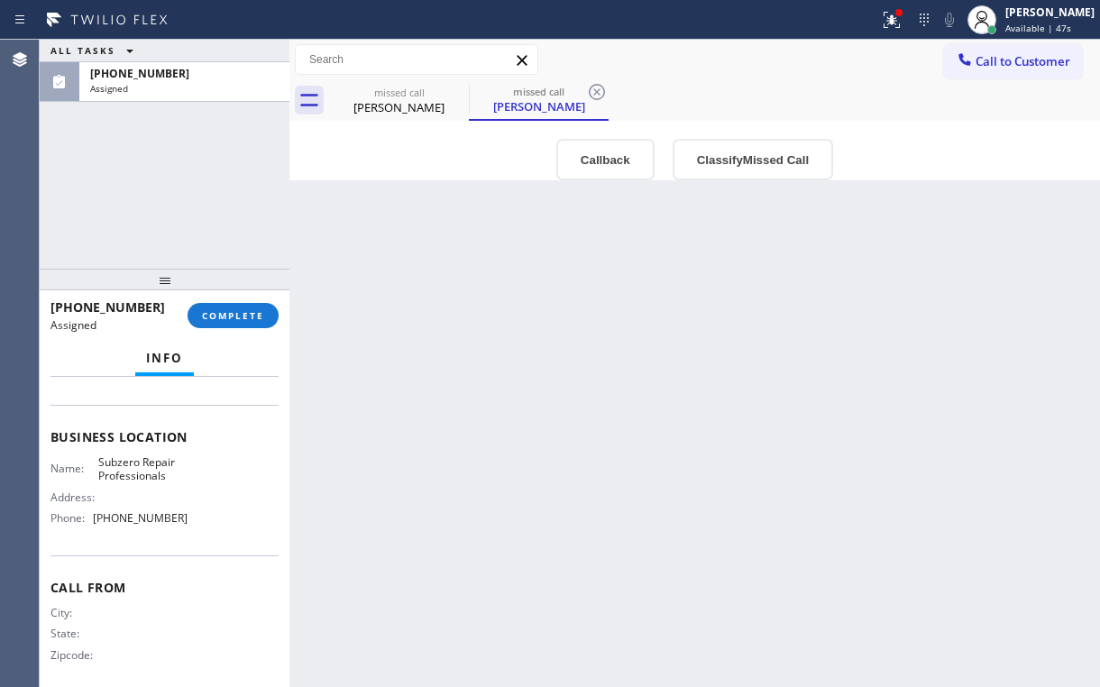
scroll to position [216, 0]
drag, startPoint x: 174, startPoint y: 554, endPoint x: 89, endPoint y: 555, distance: 84.8
click at [89, 522] on div "Phone: [PHONE_NUMBER]" at bounding box center [119, 516] width 137 height 14
copy div "[PHONE_NUMBER]"
click at [180, 488] on div "Business location Name: Subzero Repair Professionals Address: Phone: [PHONE_NUM…" at bounding box center [165, 477] width 228 height 151
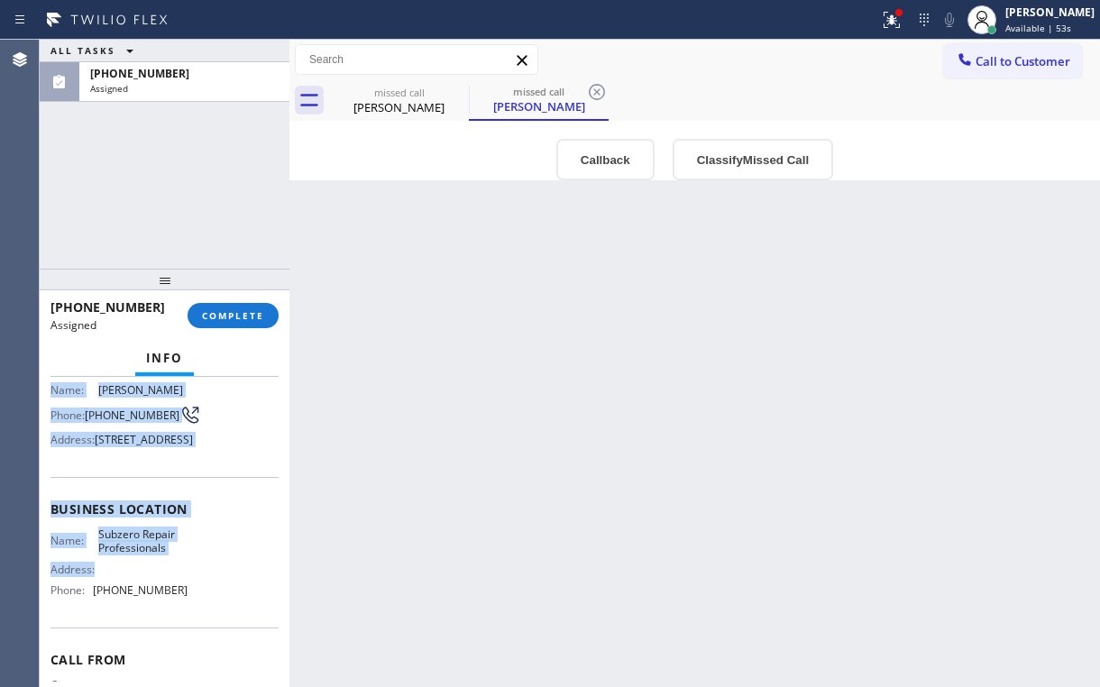
scroll to position [144, 0]
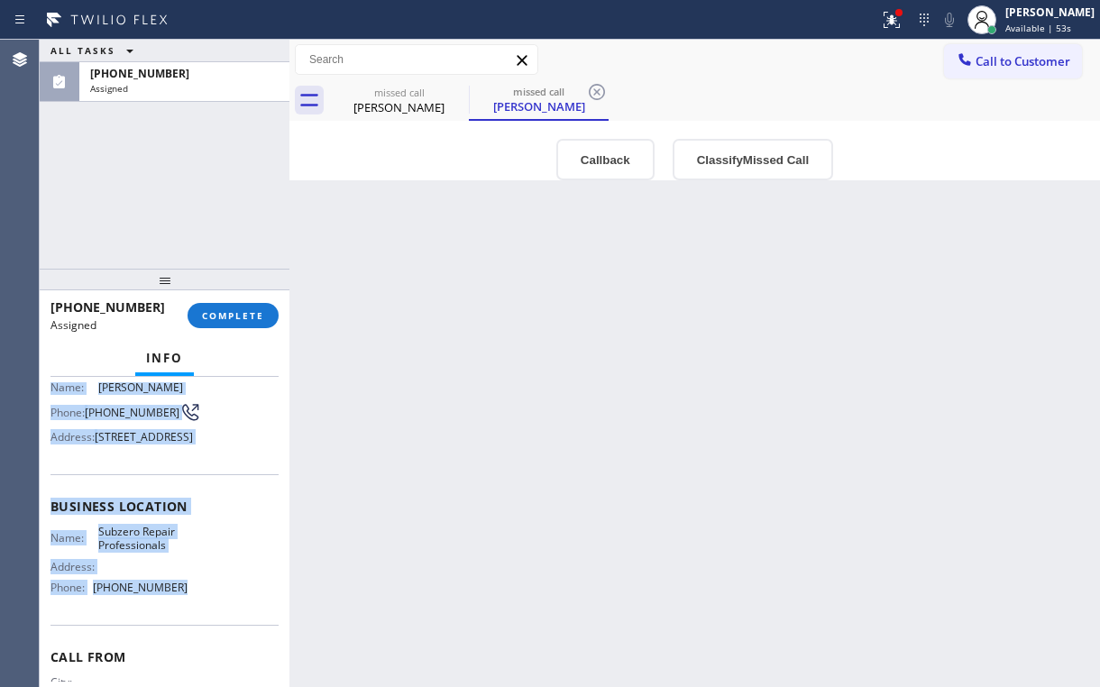
drag, startPoint x: 47, startPoint y: 455, endPoint x: 182, endPoint y: 637, distance: 226.2
click at [182, 637] on div "Context Queue: [Test] Voicemails Priority: 0 Task Age: Customer Name: [PERSON_N…" at bounding box center [165, 532] width 250 height 310
copy div "Name: [PERSON_NAME] Phone: [PHONE_NUMBER] Address: [STREET_ADDRESS] Business lo…"
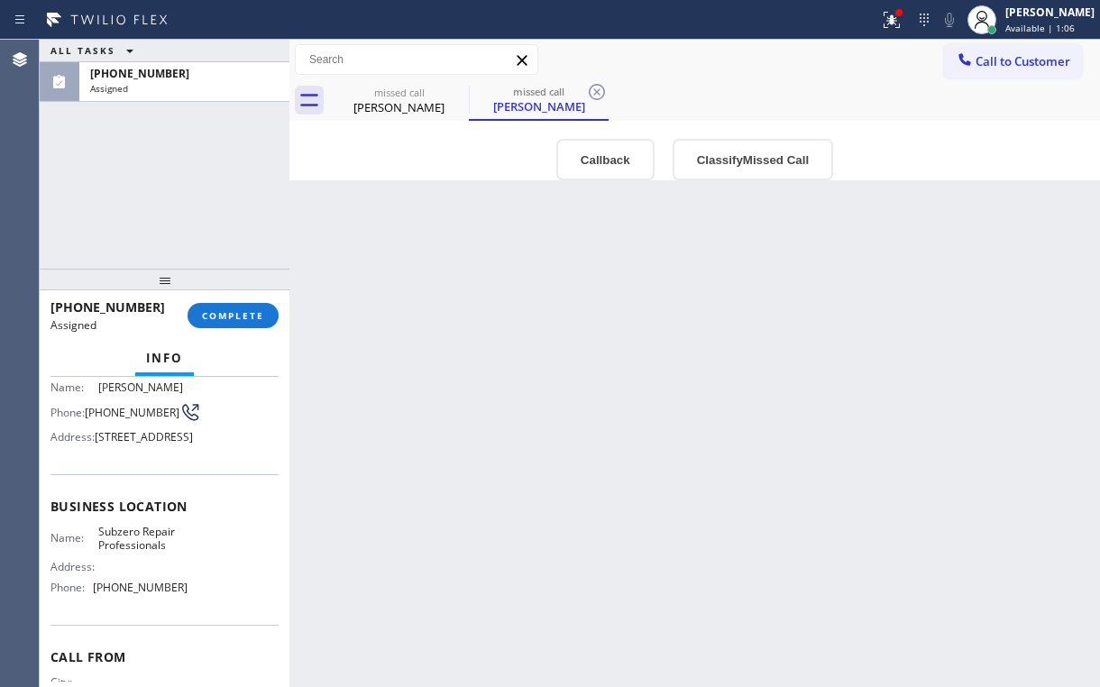
click at [222, 328] on div "[PHONE_NUMBER] Assigned COMPLETE" at bounding box center [165, 315] width 228 height 47
click at [248, 313] on span "COMPLETE" at bounding box center [233, 315] width 62 height 13
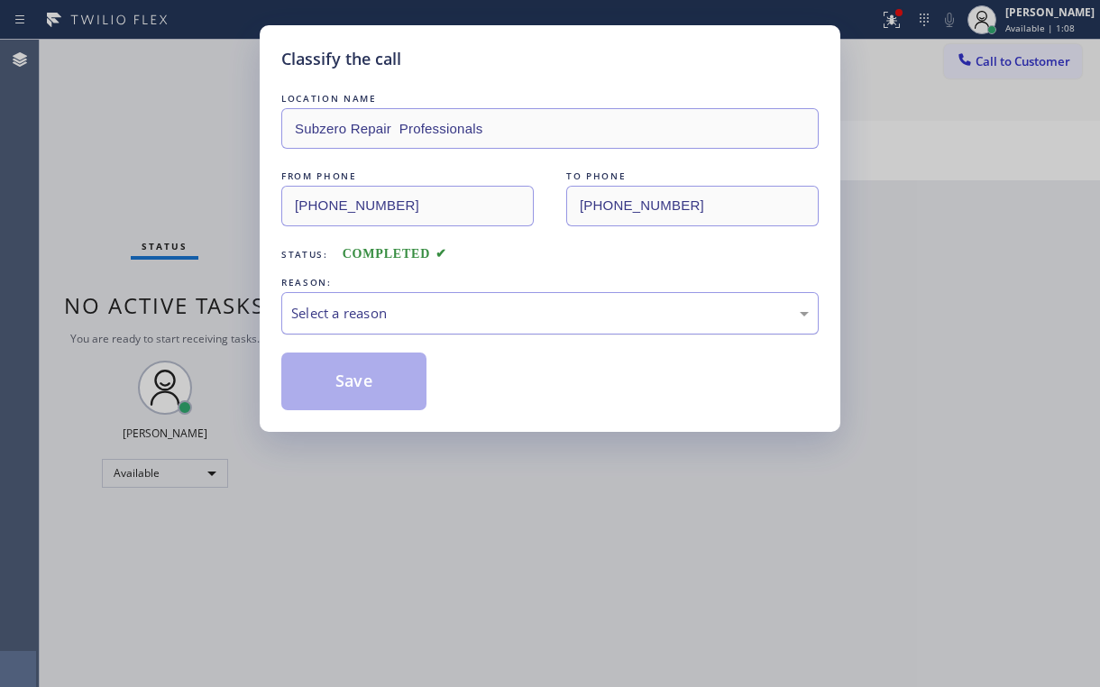
click at [377, 299] on div "Select a reason" at bounding box center [550, 313] width 538 height 42
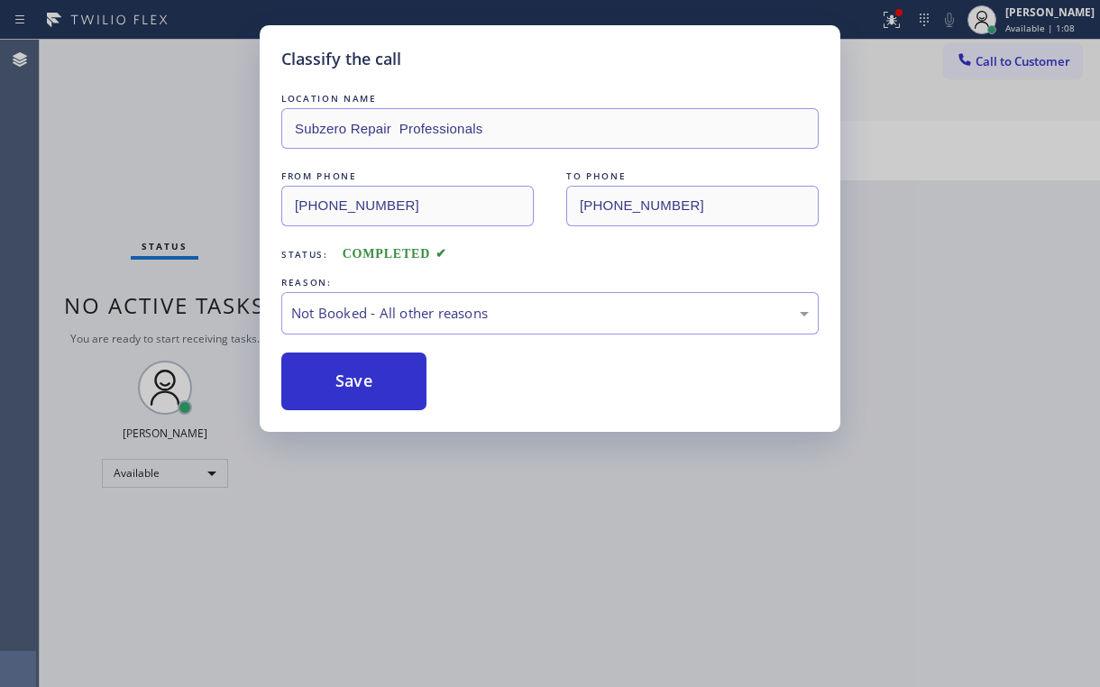
drag, startPoint x: 350, startPoint y: 384, endPoint x: 179, endPoint y: 143, distance: 295.5
click at [350, 382] on button "Save" at bounding box center [353, 382] width 145 height 58
drag, startPoint x: 170, startPoint y: 135, endPoint x: 437, endPoint y: 111, distance: 269.0
click at [179, 142] on div "Classify the call LOCATION NAME Subzero Repair Professionals FROM PHONE [PHONE_…" at bounding box center [550, 343] width 1100 height 687
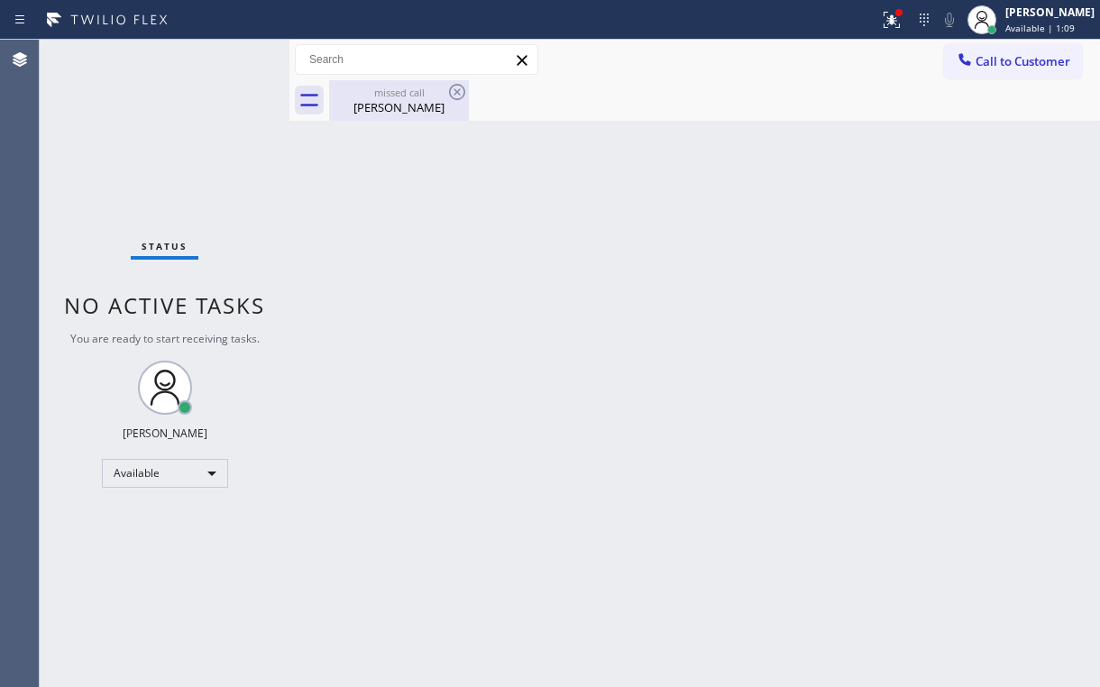
click at [425, 109] on div "[PERSON_NAME]" at bounding box center [399, 107] width 136 height 16
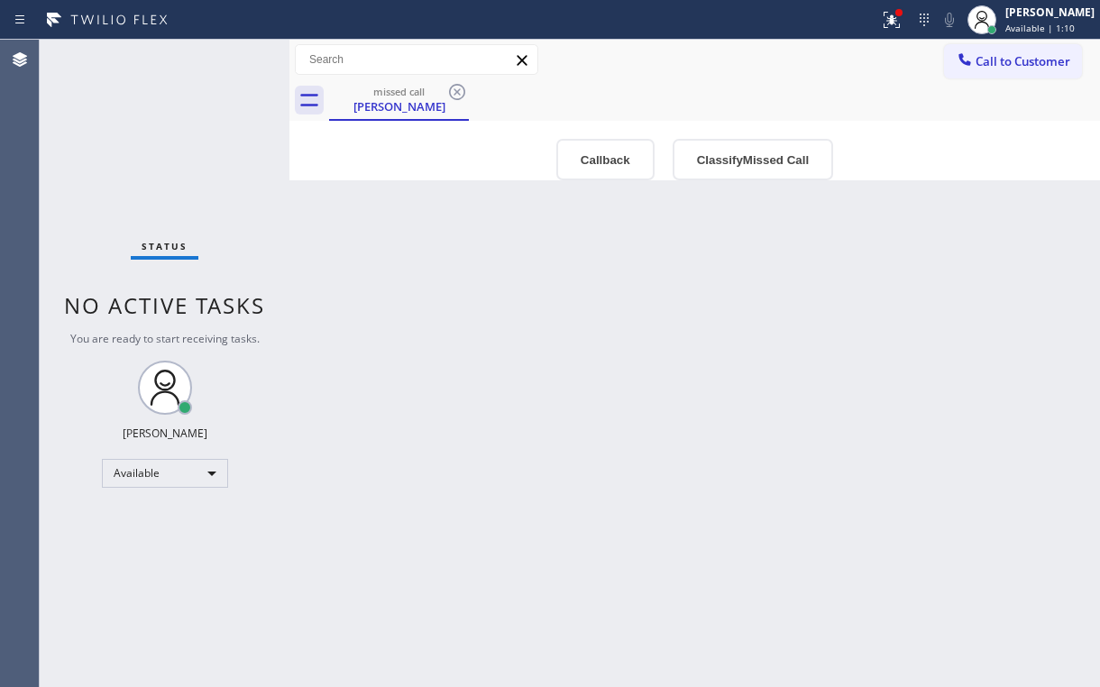
drag, startPoint x: 451, startPoint y: 89, endPoint x: 587, endPoint y: 90, distance: 136.2
click at [451, 90] on icon at bounding box center [457, 92] width 22 height 22
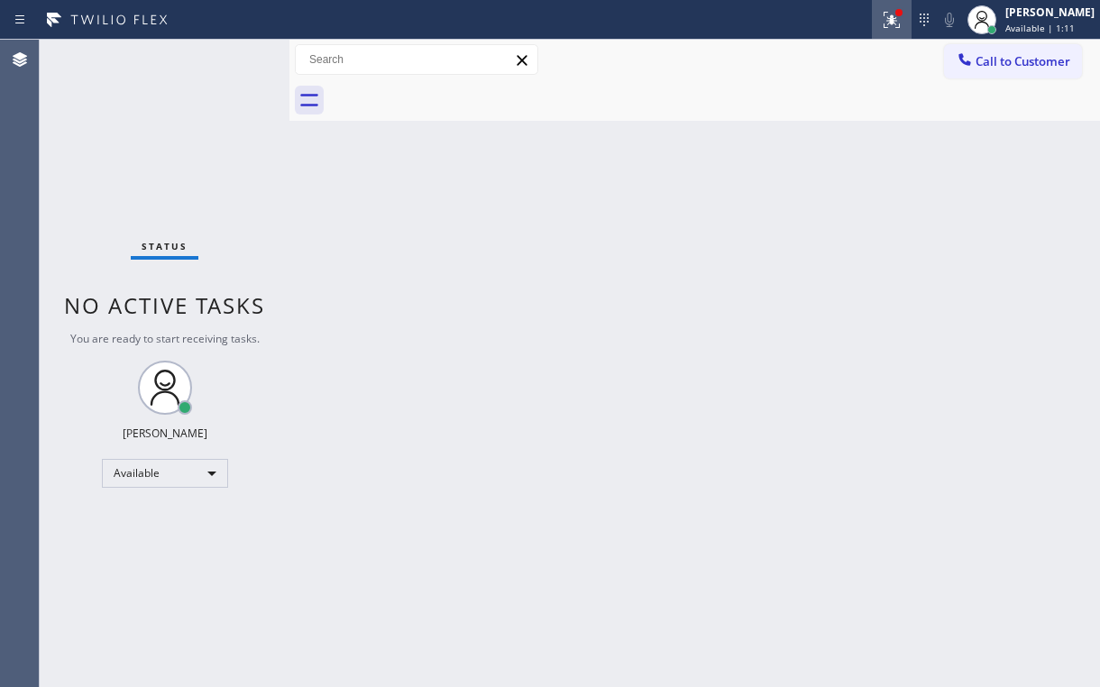
drag, startPoint x: 895, startPoint y: 14, endPoint x: 845, endPoint y: 196, distance: 187.9
click at [895, 16] on icon at bounding box center [892, 20] width 22 height 22
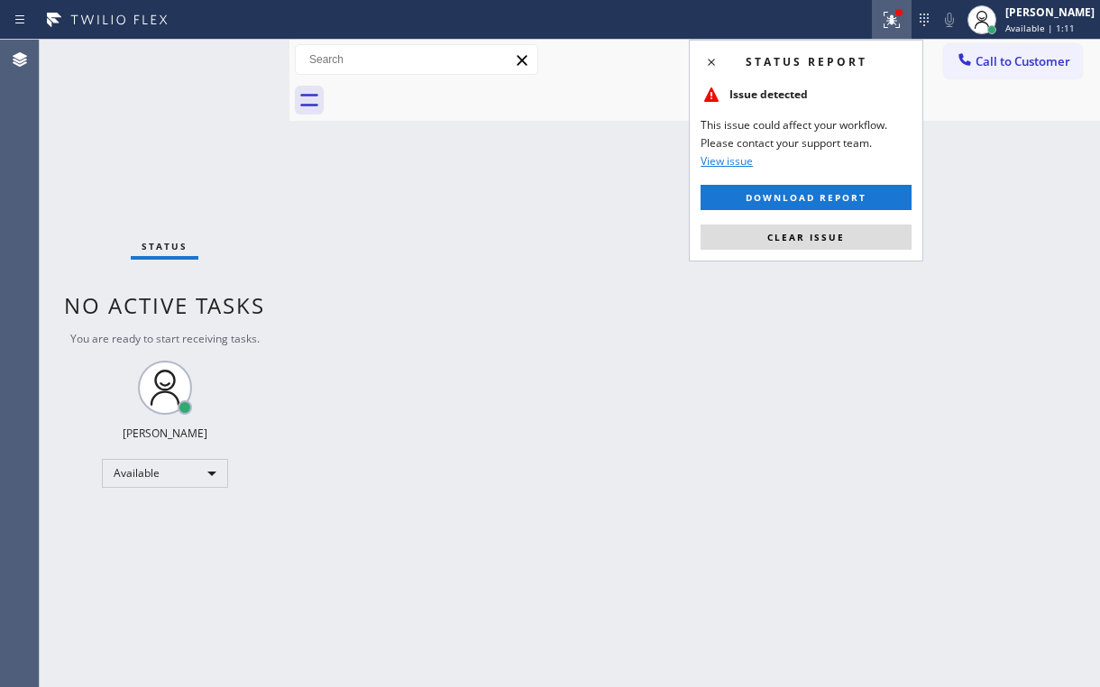
drag, startPoint x: 826, startPoint y: 238, endPoint x: 1015, endPoint y: 159, distance: 205.3
click at [826, 238] on span "Clear issue" at bounding box center [806, 237] width 78 height 13
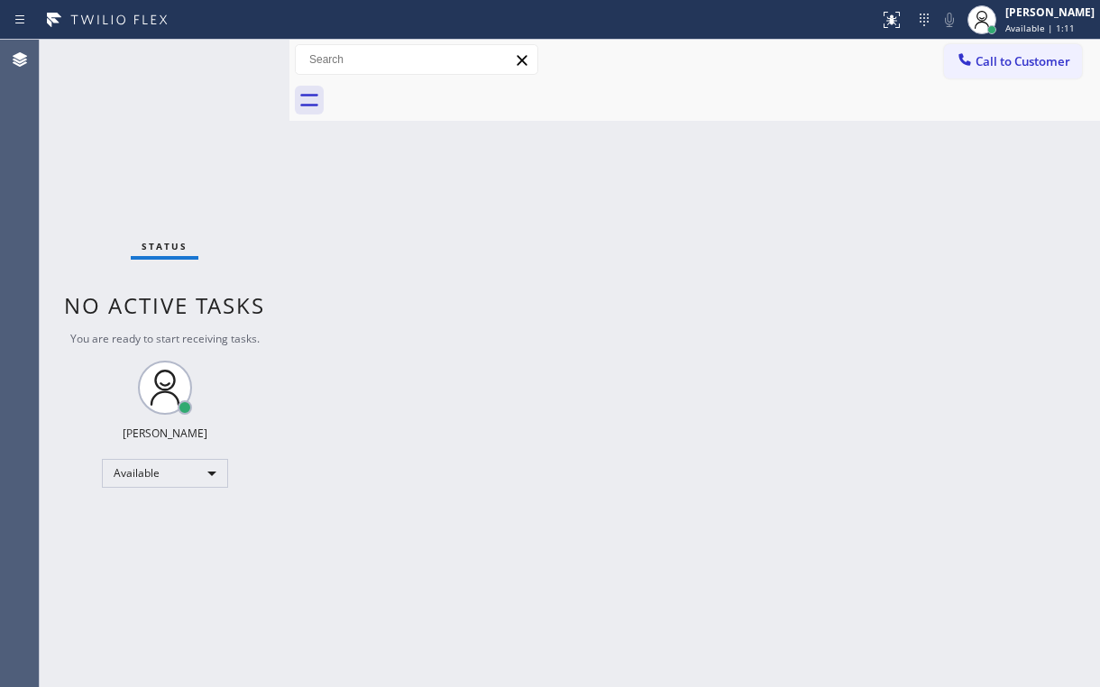
drag, startPoint x: 1015, startPoint y: 159, endPoint x: 1007, endPoint y: 87, distance: 72.6
click at [1015, 151] on div "Back to Dashboard Change Sender ID Customers Technicians Select a contact Outbo…" at bounding box center [694, 364] width 811 height 648
drag, startPoint x: 993, startPoint y: 65, endPoint x: 655, endPoint y: 210, distance: 368.0
click at [992, 65] on span "Call to Customer" at bounding box center [1023, 61] width 95 height 16
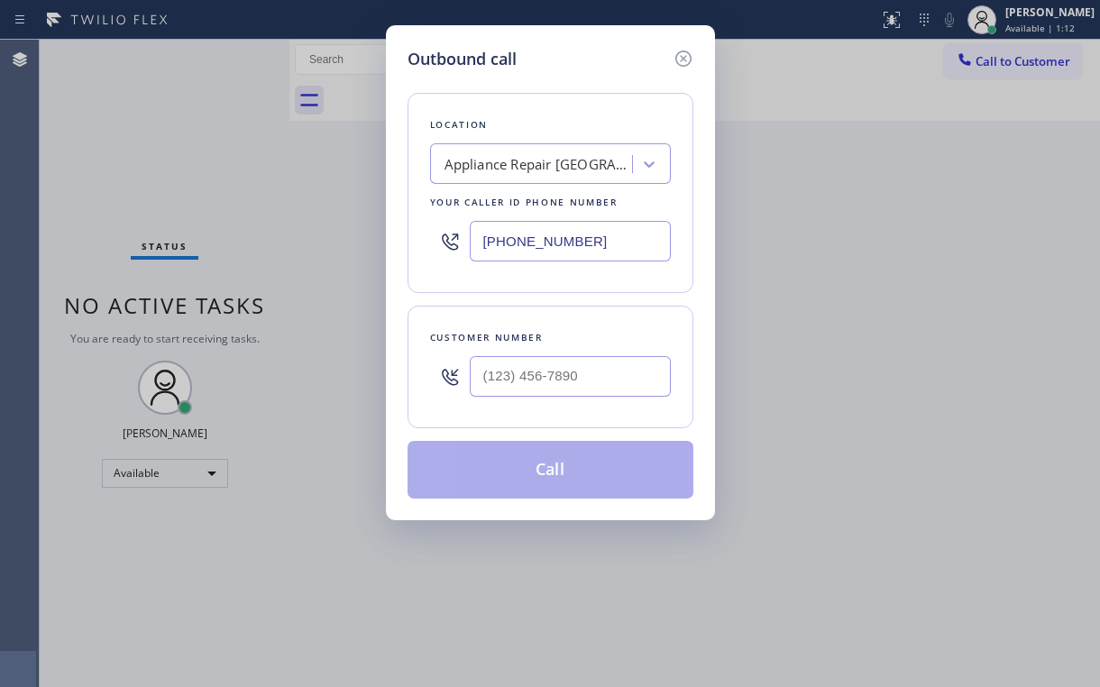
drag, startPoint x: 600, startPoint y: 252, endPoint x: 321, endPoint y: 255, distance: 278.7
click at [400, 240] on div "Outbound call Location Appliance Repair [GEOGRAPHIC_DATA] Your caller id phone …" at bounding box center [550, 272] width 329 height 495
paste input "760) 642-6449"
type input "[PHONE_NUMBER]"
drag, startPoint x: 240, startPoint y: 202, endPoint x: 252, endPoint y: 204, distance: 11.9
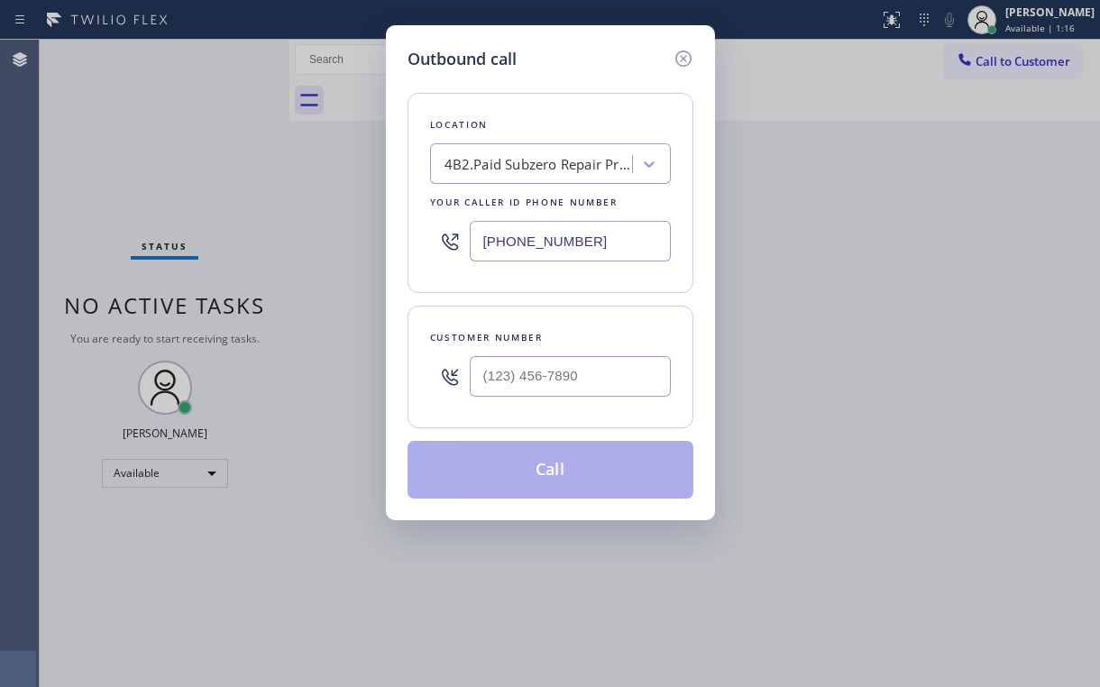
click at [240, 202] on div "Outbound call Location 4B2.Paid Subzero Repair Professionals Your caller id pho…" at bounding box center [550, 343] width 1100 height 687
click at [529, 373] on input "(___) ___-____" at bounding box center [570, 376] width 201 height 41
paste input "619) 977-4025"
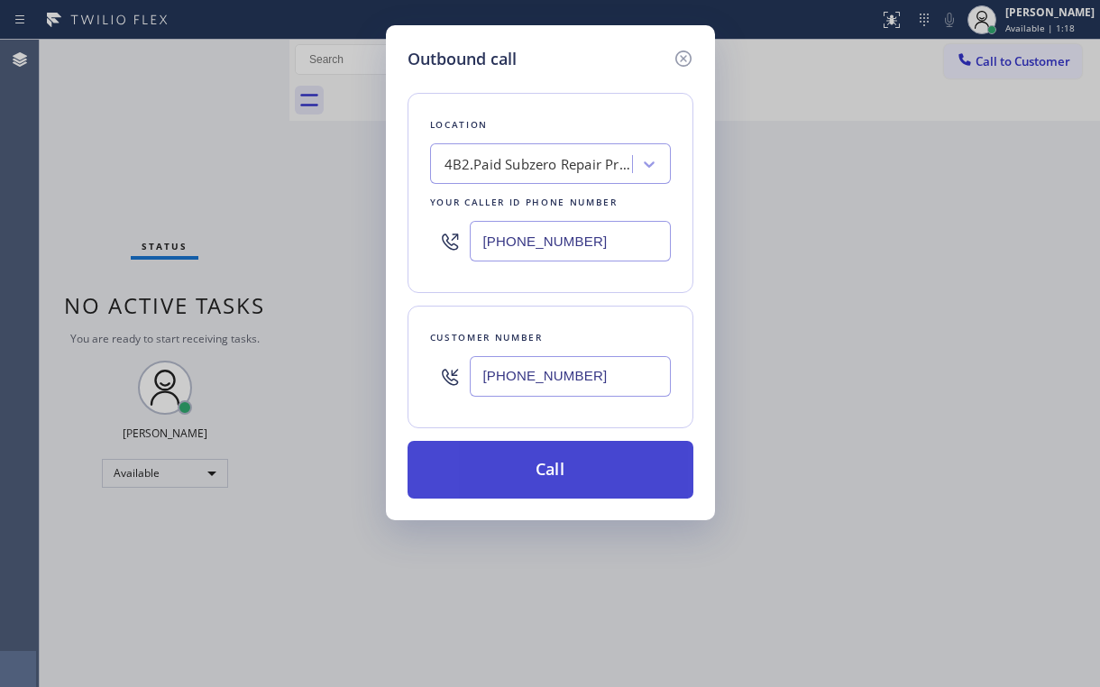
type input "[PHONE_NUMBER]"
click at [502, 457] on button "Call" at bounding box center [551, 470] width 286 height 58
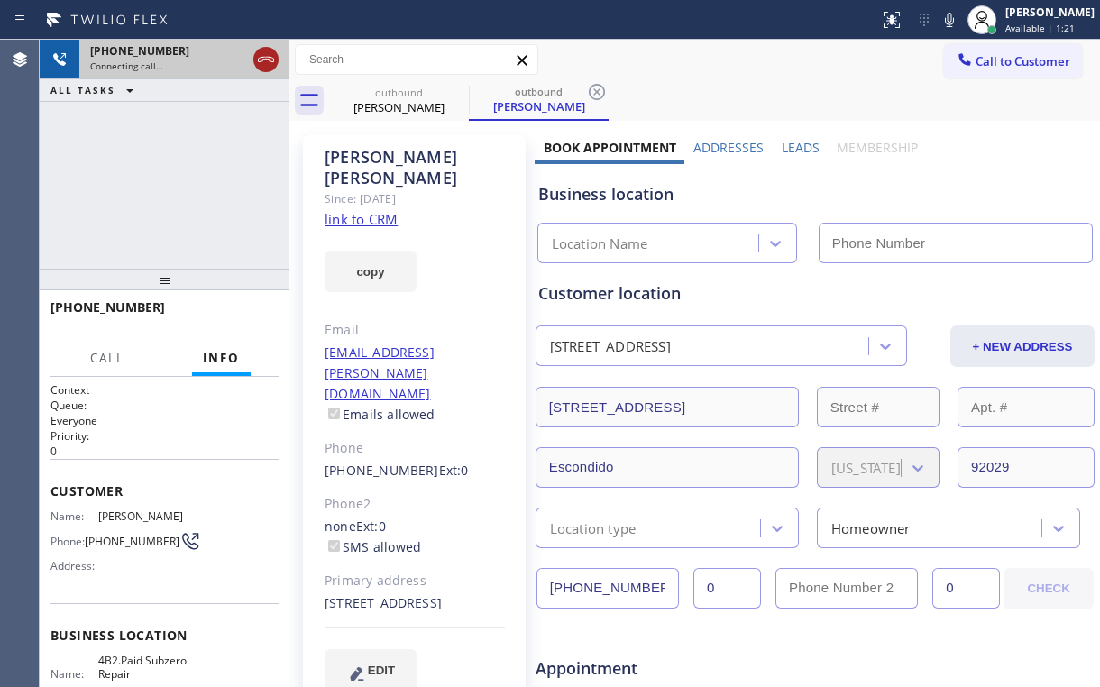
click at [263, 56] on icon at bounding box center [266, 60] width 22 height 22
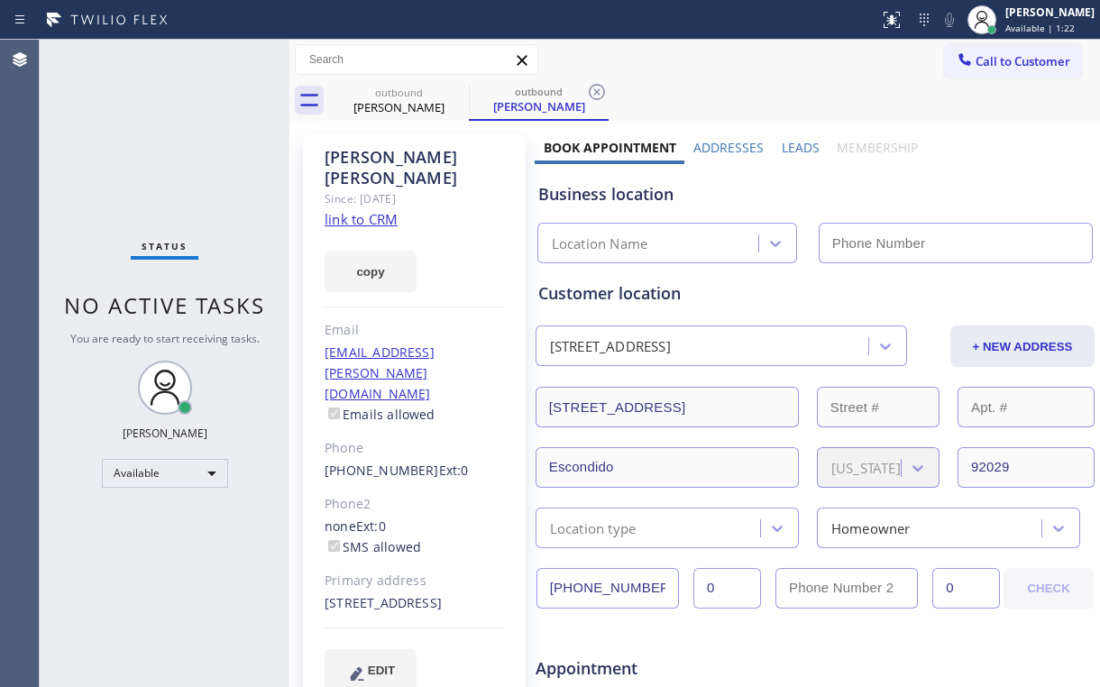
type input "[PHONE_NUMBER]"
click at [178, 133] on div "Status No active tasks You are ready to start receiving tasks. [PERSON_NAME] Av…" at bounding box center [165, 364] width 250 height 648
click at [368, 210] on link "link to CRM" at bounding box center [361, 219] width 73 height 18
click at [1001, 63] on span "Call to Customer" at bounding box center [1023, 61] width 95 height 16
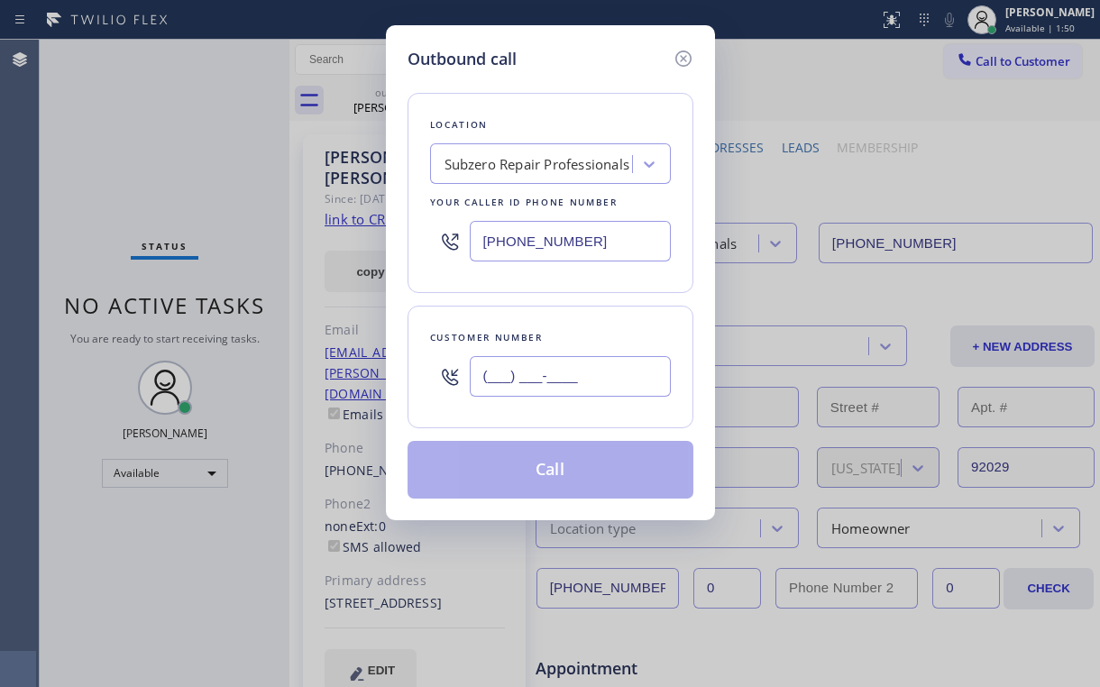
click at [598, 362] on input "(___) ___-____" at bounding box center [570, 376] width 201 height 41
paste input "619) 977-4025"
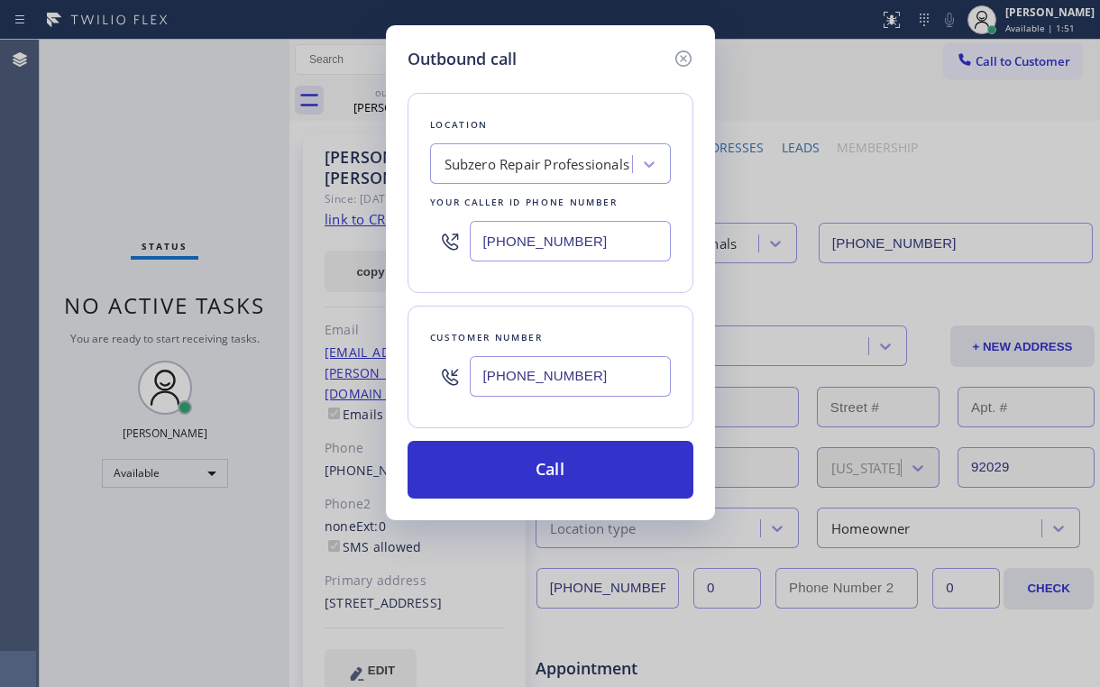
type input "[PHONE_NUMBER]"
click at [502, 477] on button "Call" at bounding box center [551, 470] width 286 height 58
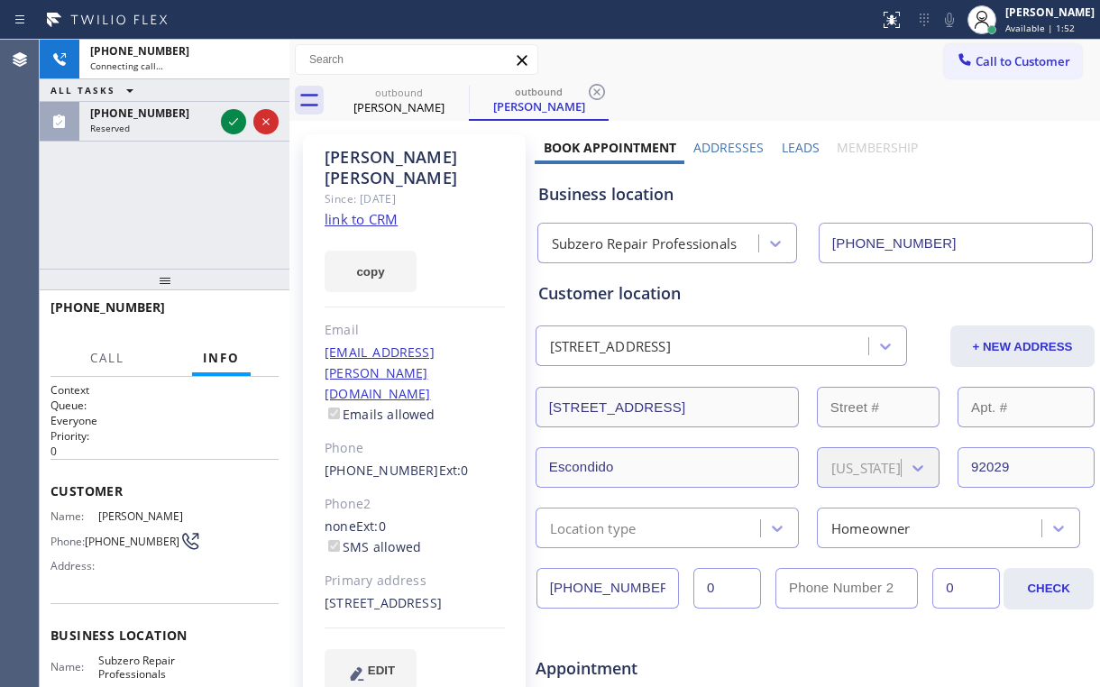
click at [219, 156] on div "[PHONE_NUMBER] Connecting call… ALL TASKS ALL TASKS ACTIVE TASKS TASKS IN WRAP …" at bounding box center [165, 154] width 250 height 229
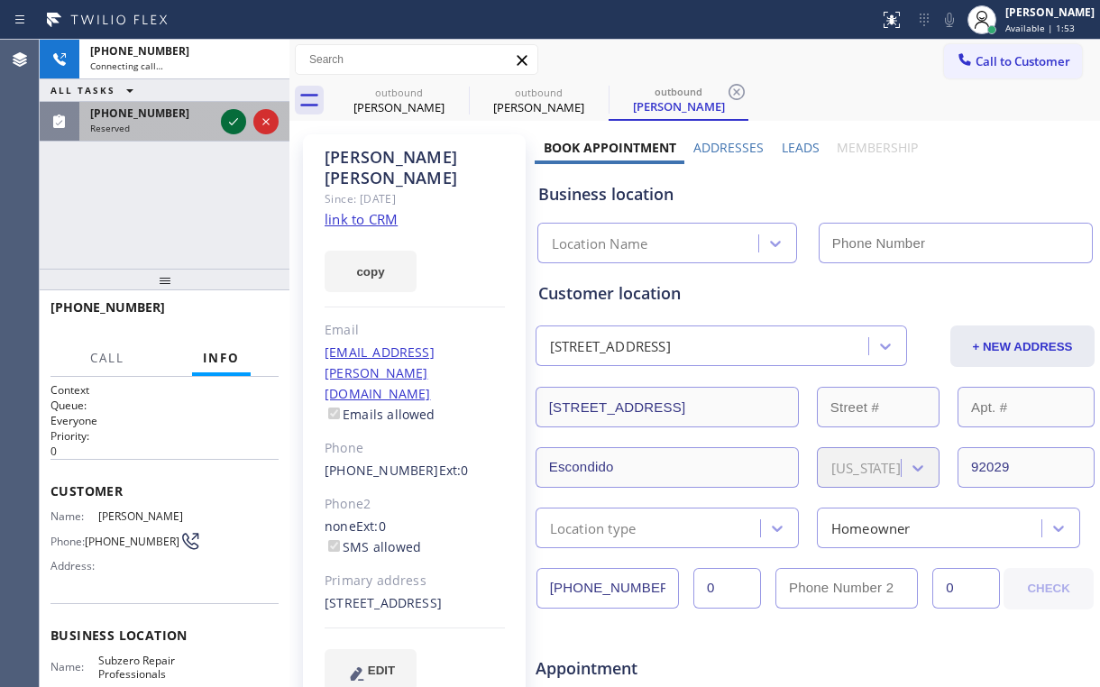
click at [227, 121] on icon at bounding box center [234, 122] width 22 height 22
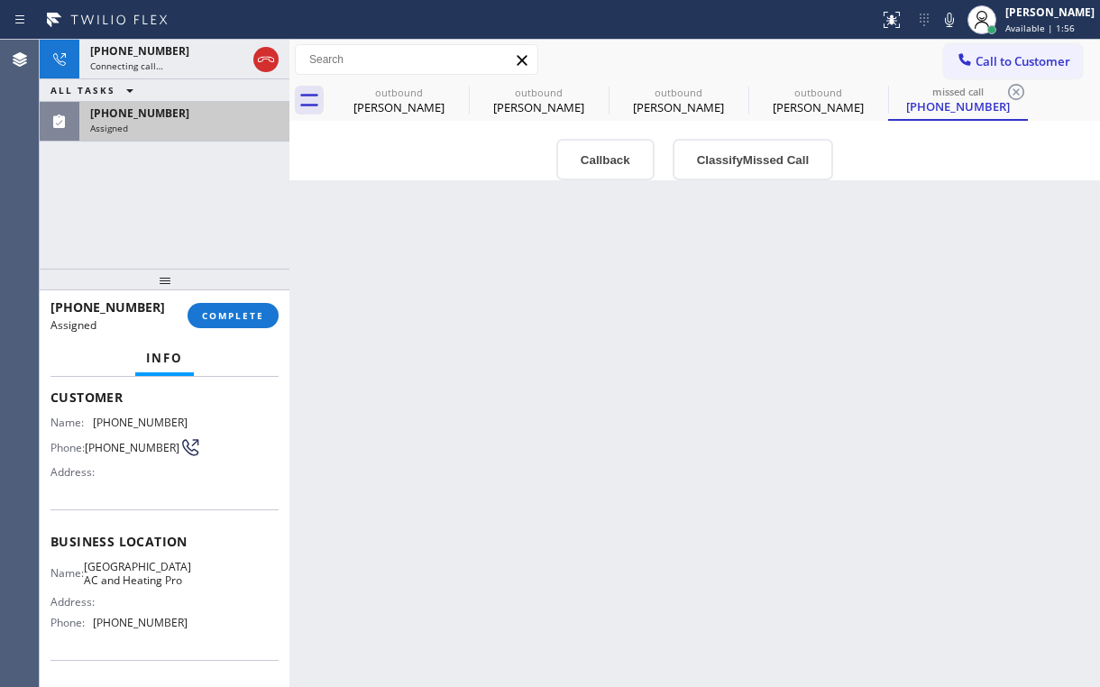
scroll to position [72, 0]
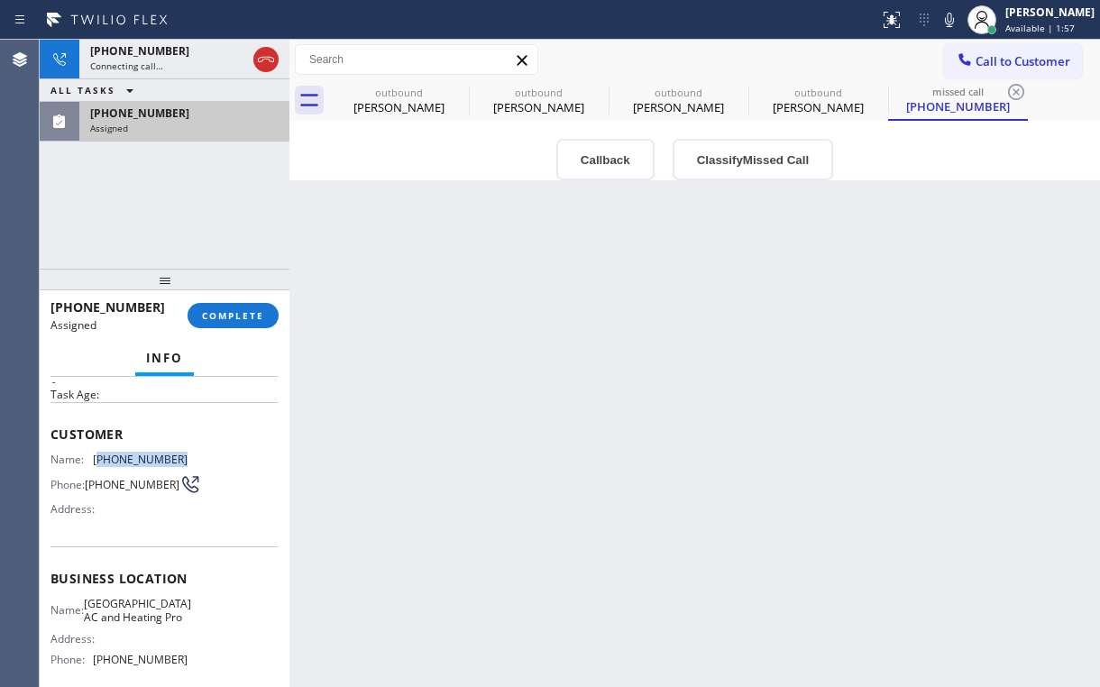
drag, startPoint x: 97, startPoint y: 451, endPoint x: 190, endPoint y: 457, distance: 93.1
click at [190, 457] on div "Name: [PHONE_NUMBER] Phone: [PHONE_NUMBER] Address:" at bounding box center [165, 488] width 228 height 71
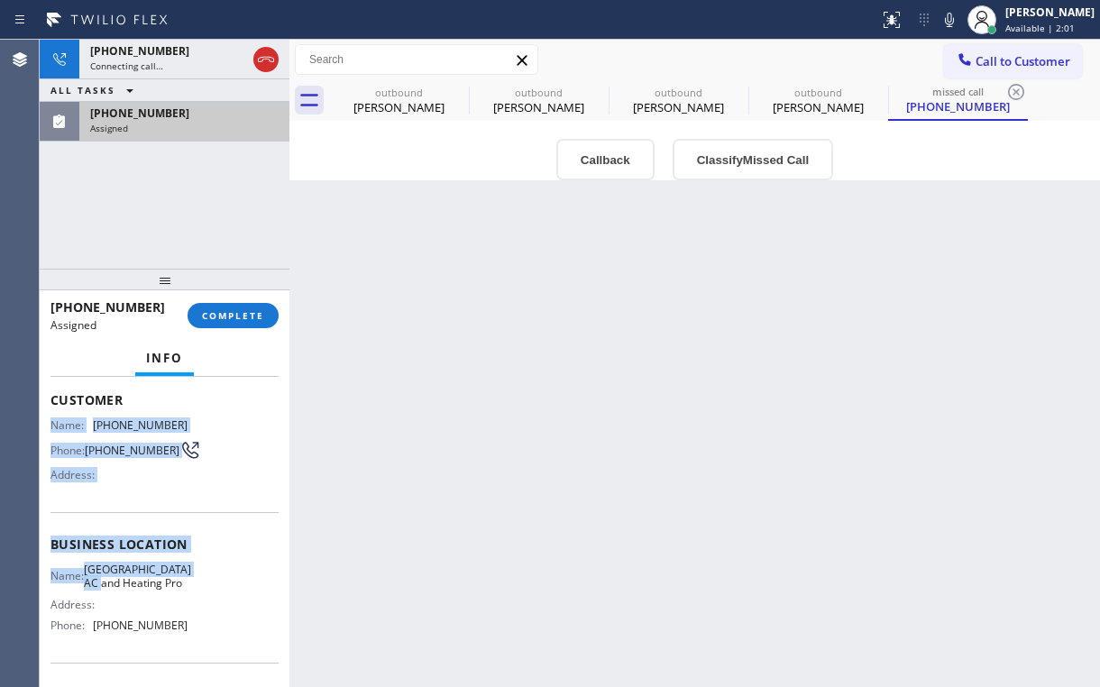
drag, startPoint x: 47, startPoint y: 452, endPoint x: 139, endPoint y: 578, distance: 156.2
click at [139, 578] on div "Context Queue: [Test] Voicemails Priority: 0 Task Age: Customer Name: [PHONE_NU…" at bounding box center [165, 532] width 250 height 310
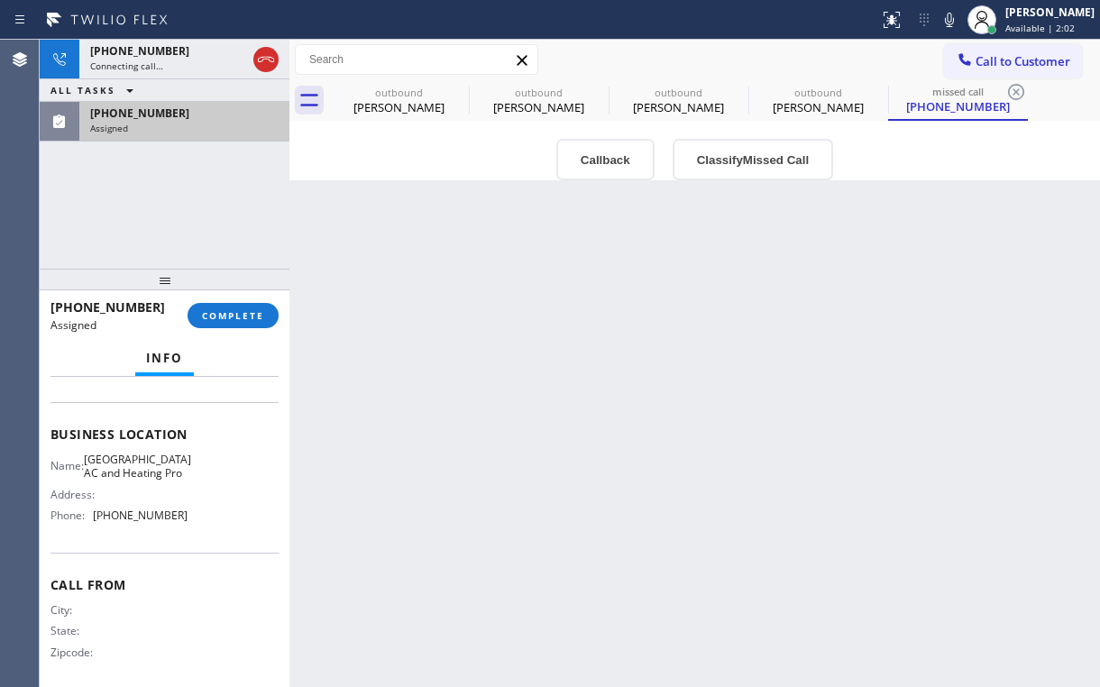
click at [156, 592] on span "Call From" at bounding box center [165, 584] width 228 height 17
click at [161, 530] on div "Name: [GEOGRAPHIC_DATA] AC and Heating Pro Address: Phone: [PHONE_NUMBER]" at bounding box center [119, 492] width 137 height 78
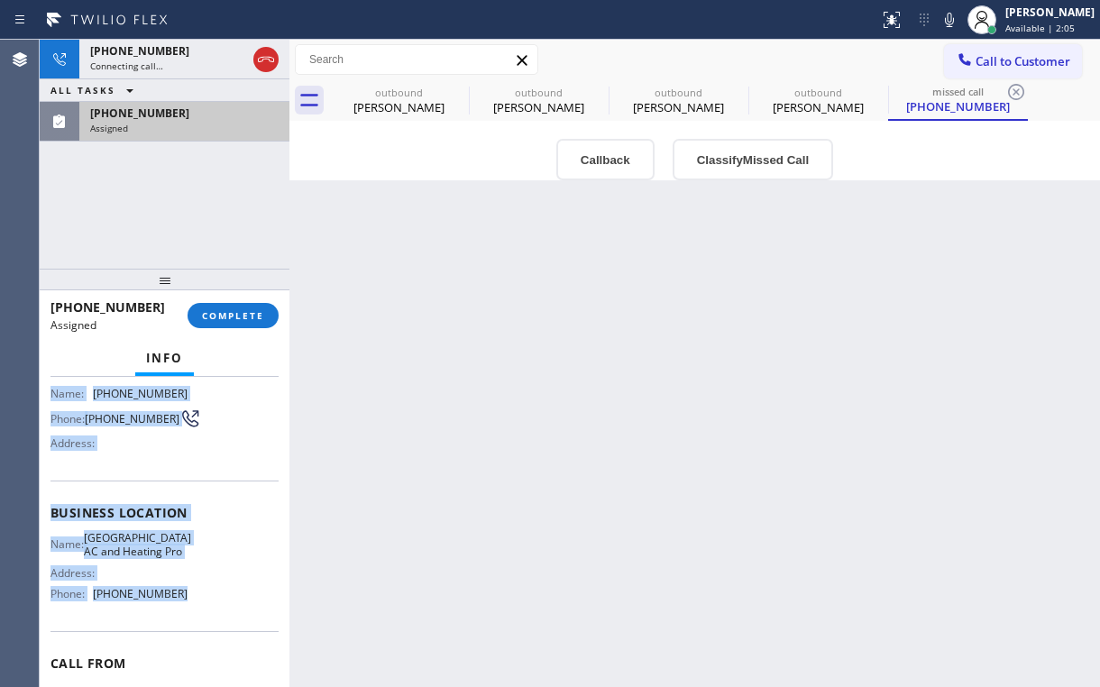
scroll to position [144, 0]
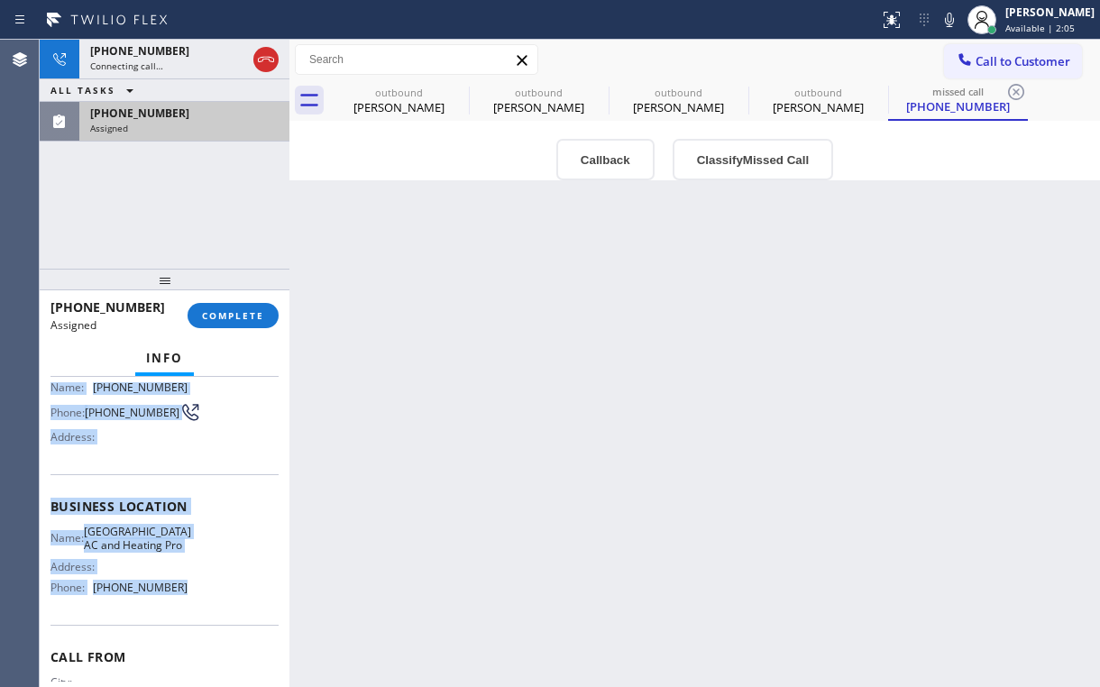
drag, startPoint x: 47, startPoint y: 523, endPoint x: 180, endPoint y: 602, distance: 155.3
click at [180, 602] on div "Context Queue: [Test] Voicemails Priority: 0 Task Age: Customer Name: [PHONE_NU…" at bounding box center [165, 532] width 250 height 310
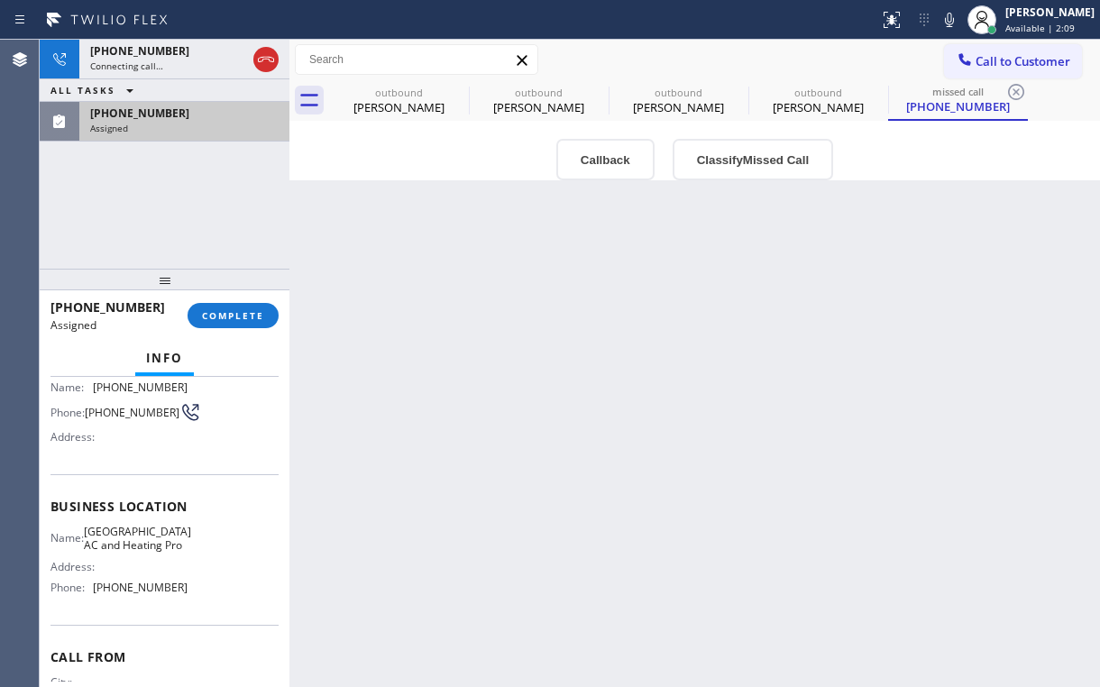
click at [207, 230] on div "[PHONE_NUMBER] Connecting call… ALL TASKS ALL TASKS ACTIVE TASKS TASKS IN WRAP …" at bounding box center [165, 154] width 250 height 229
click at [372, 105] on div "[PERSON_NAME]" at bounding box center [399, 107] width 136 height 16
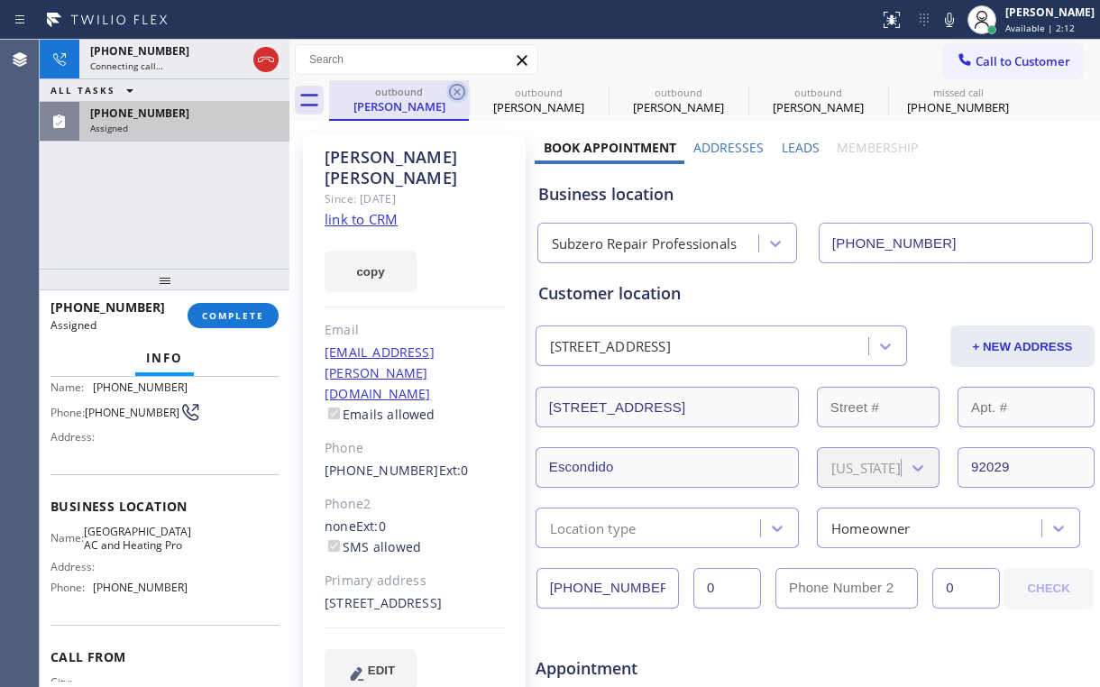
click at [455, 87] on icon at bounding box center [457, 92] width 22 height 22
click at [0, 0] on icon at bounding box center [0, 0] width 0 height 0
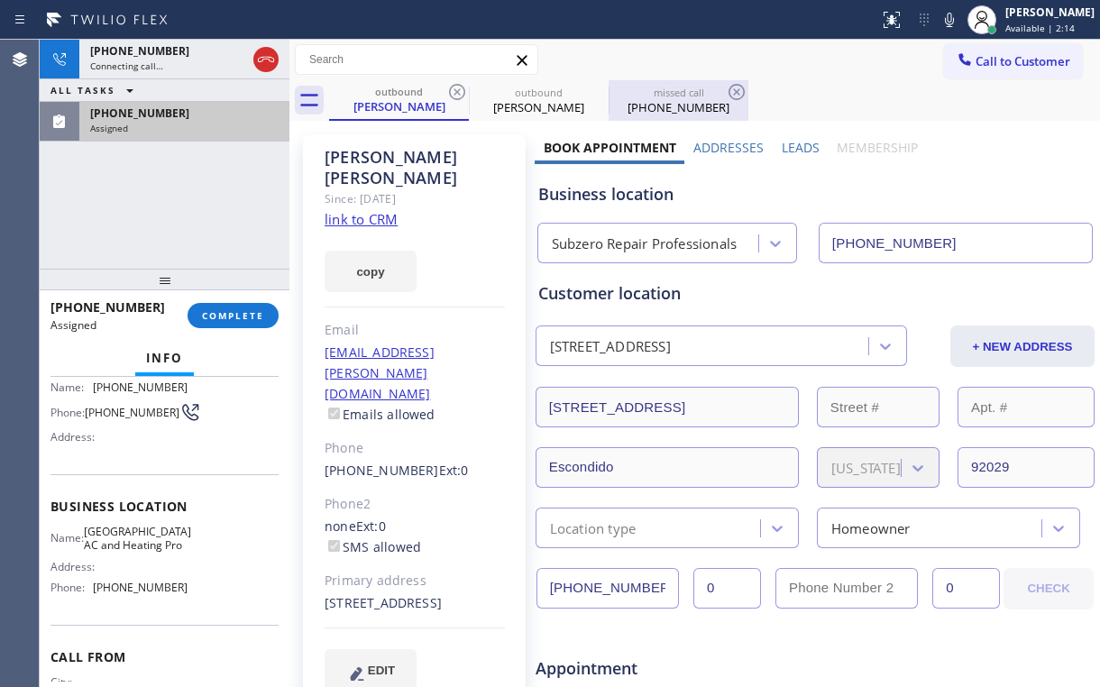
click at [706, 91] on div "missed call" at bounding box center [679, 93] width 136 height 14
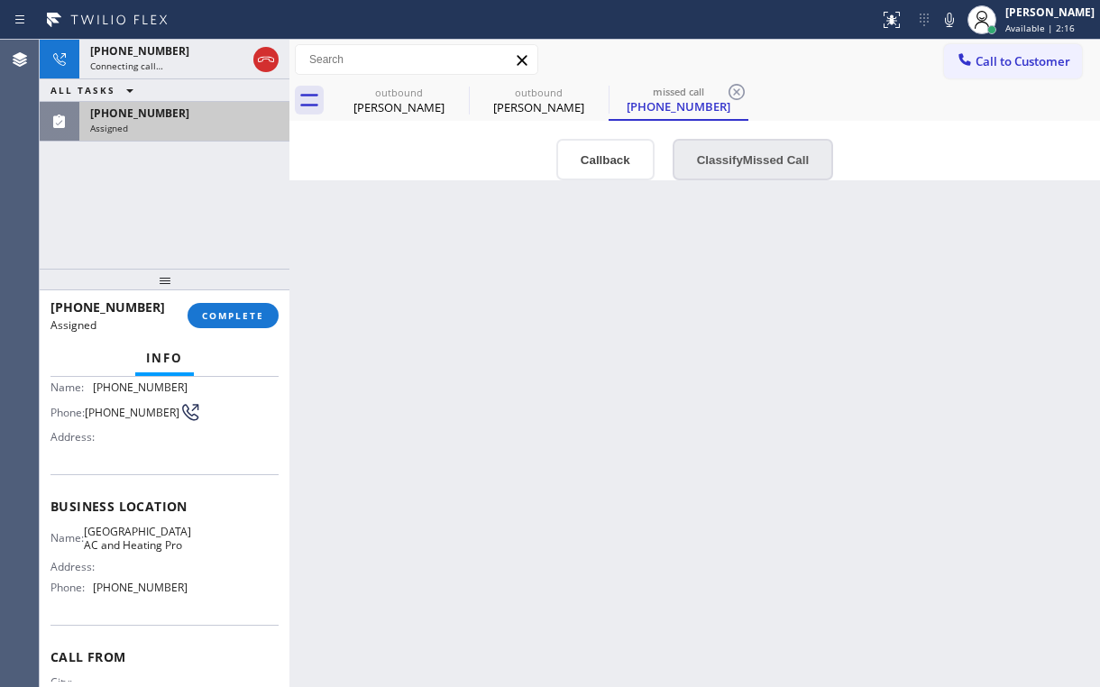
click at [751, 166] on button "Classify Missed Call" at bounding box center [753, 159] width 161 height 41
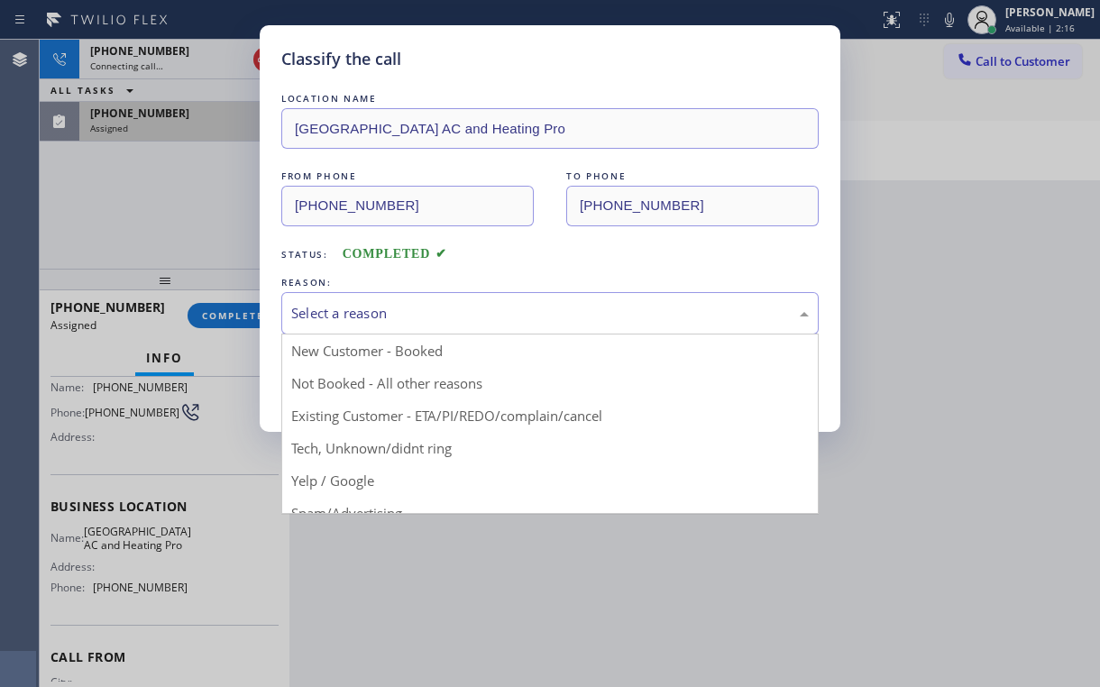
click at [381, 325] on div "Select a reason" at bounding box center [550, 313] width 538 height 42
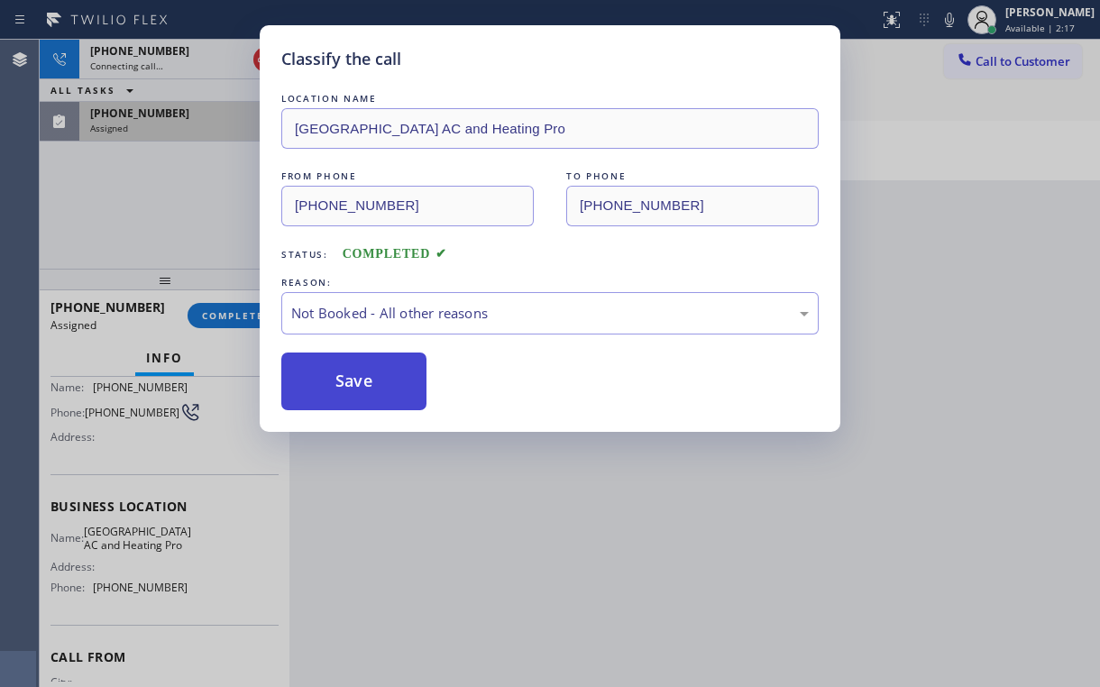
click at [370, 386] on button "Save" at bounding box center [353, 382] width 145 height 58
click at [142, 202] on div "Classify the call LOCATION NAME [GEOGRAPHIC_DATA] AC and Heating Pro FROM PHONE…" at bounding box center [550, 343] width 1100 height 687
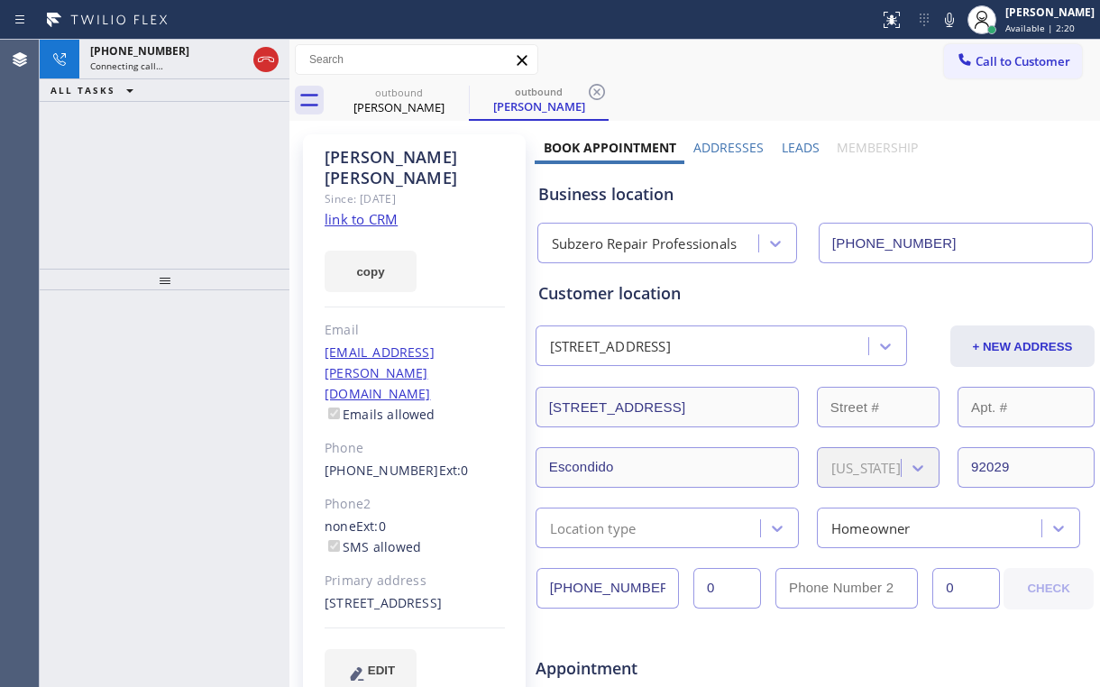
drag, startPoint x: 153, startPoint y: 198, endPoint x: 151, endPoint y: 112, distance: 86.6
click at [153, 198] on div "[PHONE_NUMBER] Connecting call… ALL TASKS ALL TASKS ACTIVE TASKS TASKS IN WRAP …" at bounding box center [165, 154] width 250 height 229
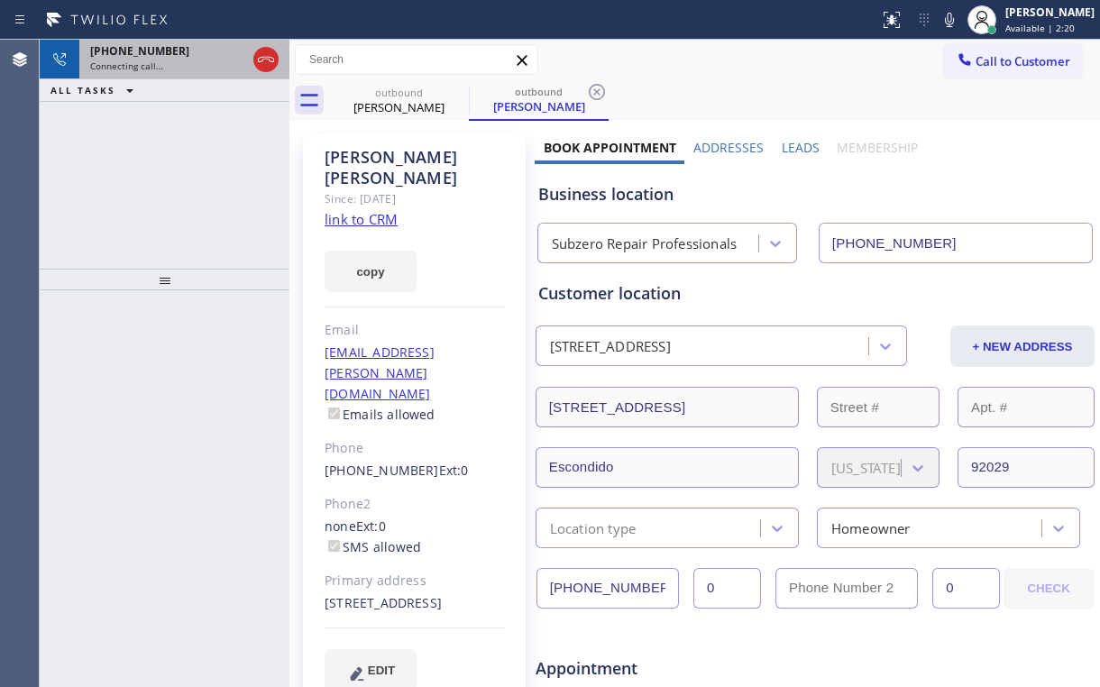
click at [166, 58] on div "[PHONE_NUMBER] Connecting call…" at bounding box center [164, 60] width 170 height 40
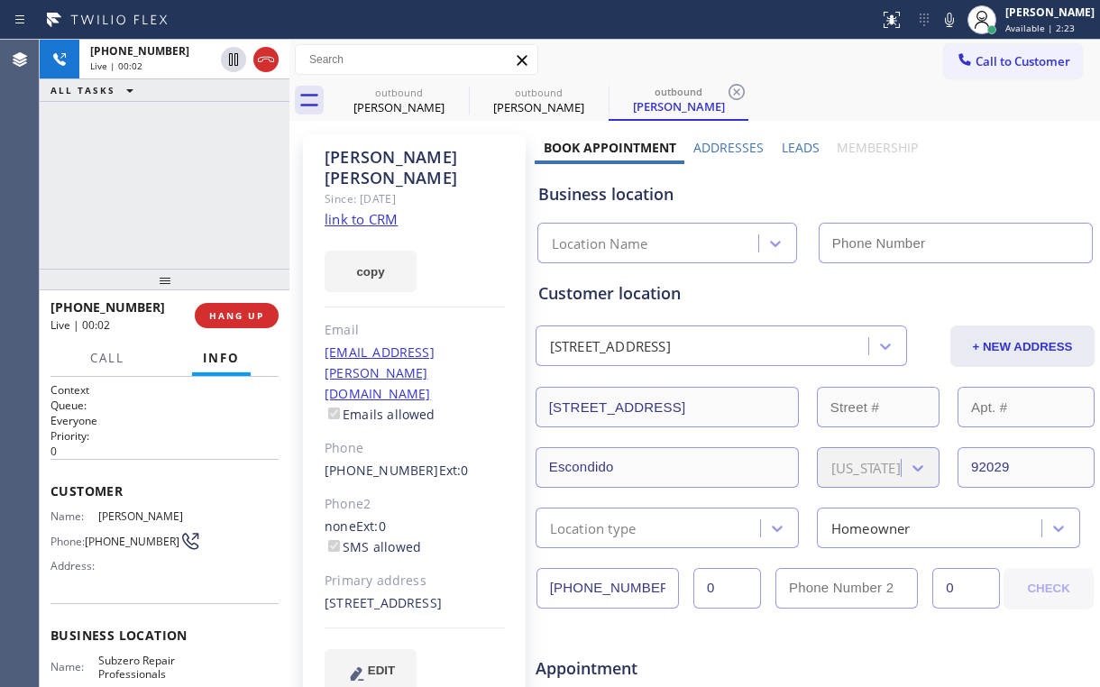
type input "[PHONE_NUMBER]"
click at [678, 249] on div "Subzero Repair Professionals" at bounding box center [645, 244] width 186 height 21
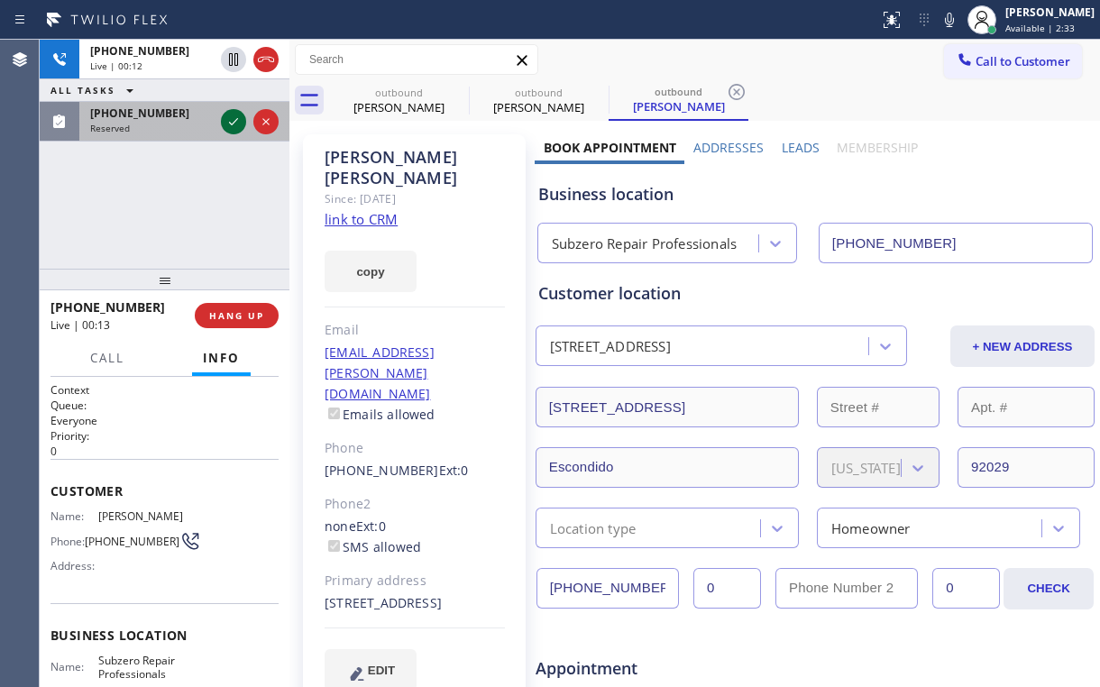
click at [226, 119] on icon at bounding box center [234, 122] width 22 height 22
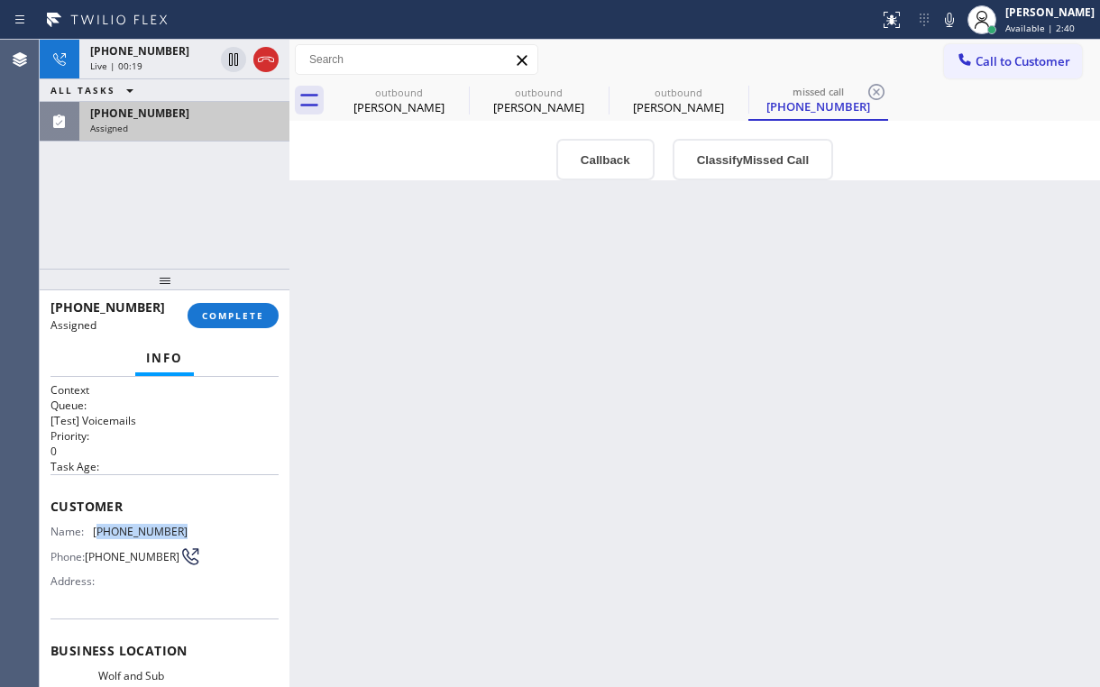
drag, startPoint x: 99, startPoint y: 522, endPoint x: 178, endPoint y: 528, distance: 78.6
click at [178, 528] on span "[PHONE_NUMBER]" at bounding box center [140, 532] width 95 height 14
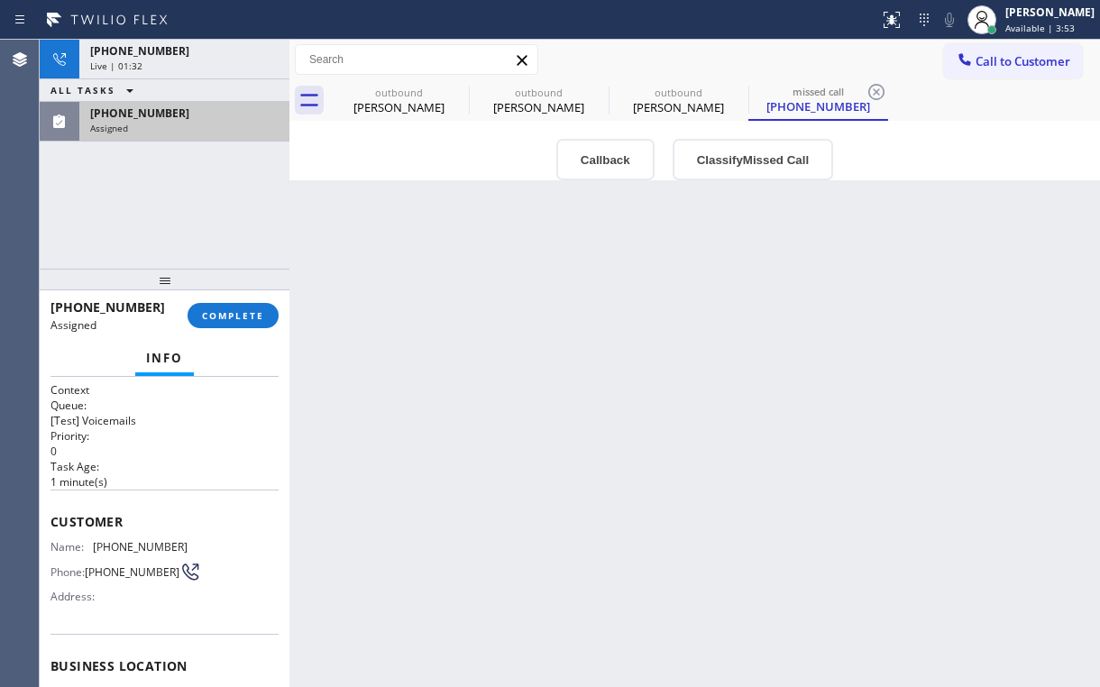
click at [178, 186] on div "[PHONE_NUMBER] Live | 01:32 ALL TASKS ALL TASKS ACTIVE TASKS TASKS IN WRAP UP […" at bounding box center [165, 154] width 250 height 229
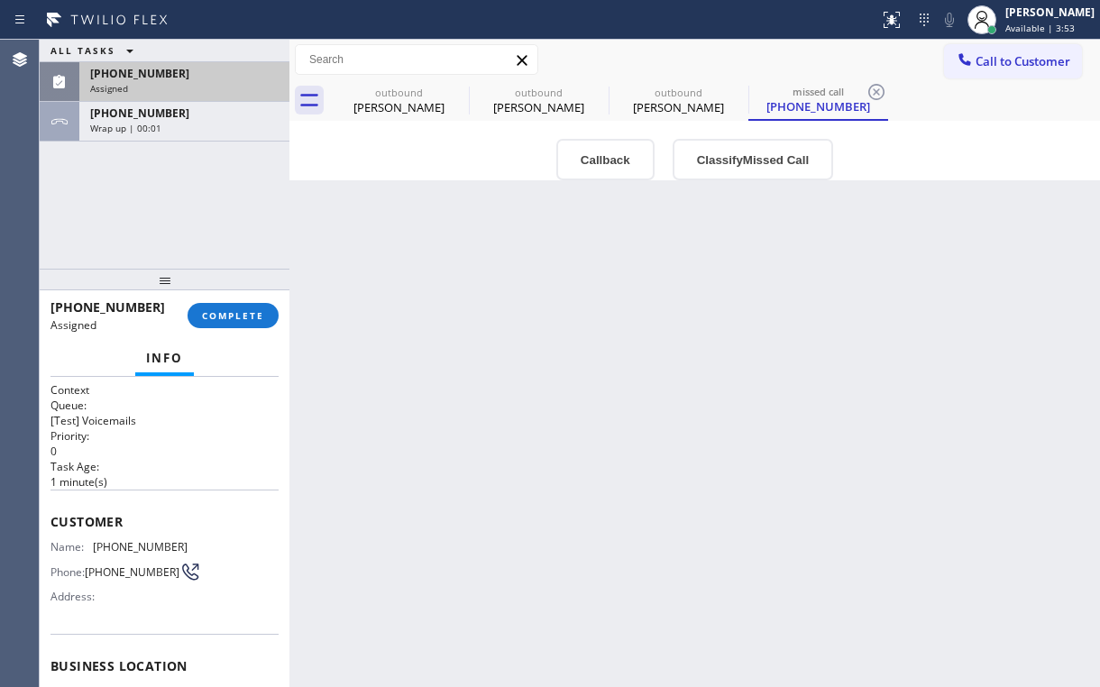
click at [178, 186] on div "ALL TASKS ALL TASKS ACTIVE TASKS TASKS IN WRAP UP [PHONE_NUMBER] Assigned [PHON…" at bounding box center [165, 154] width 250 height 229
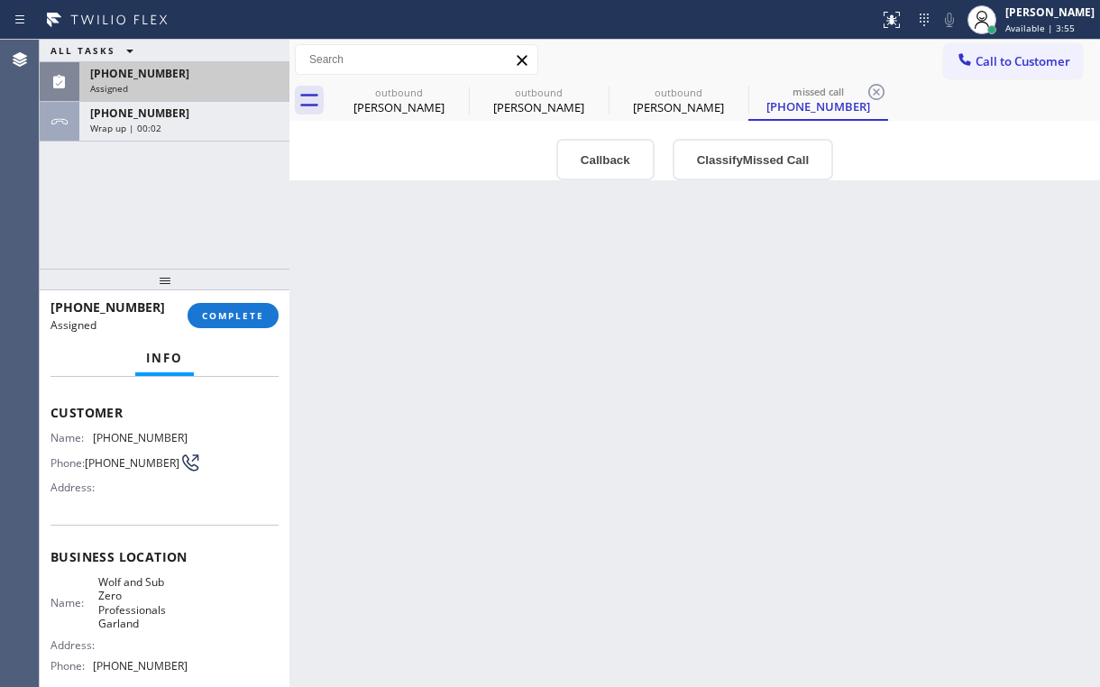
scroll to position [144, 0]
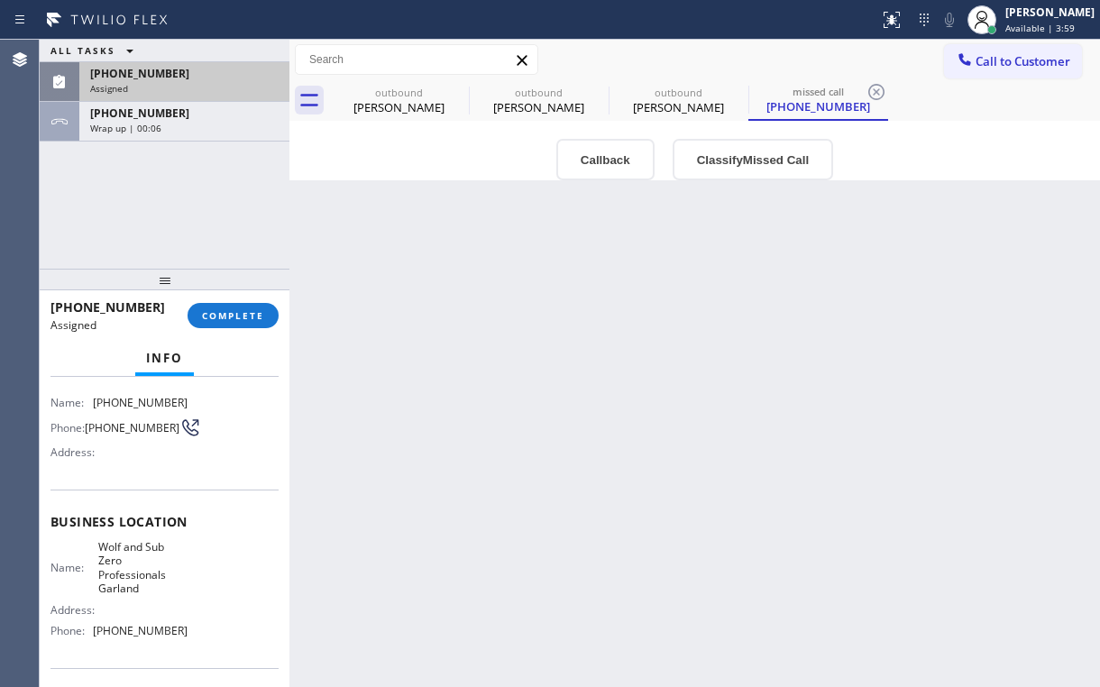
drag, startPoint x: 685, startPoint y: 509, endPoint x: 314, endPoint y: 432, distance: 379.4
click at [685, 508] on div "Back to Dashboard Change Sender ID Customers Technicians Select a contact Outbo…" at bounding box center [694, 364] width 811 height 648
drag, startPoint x: 170, startPoint y: 629, endPoint x: 95, endPoint y: 623, distance: 75.0
click at [96, 624] on span "[PHONE_NUMBER]" at bounding box center [140, 631] width 95 height 14
click at [124, 563] on span "Wolf and Sub Zero Professionals Garland" at bounding box center [142, 568] width 89 height 56
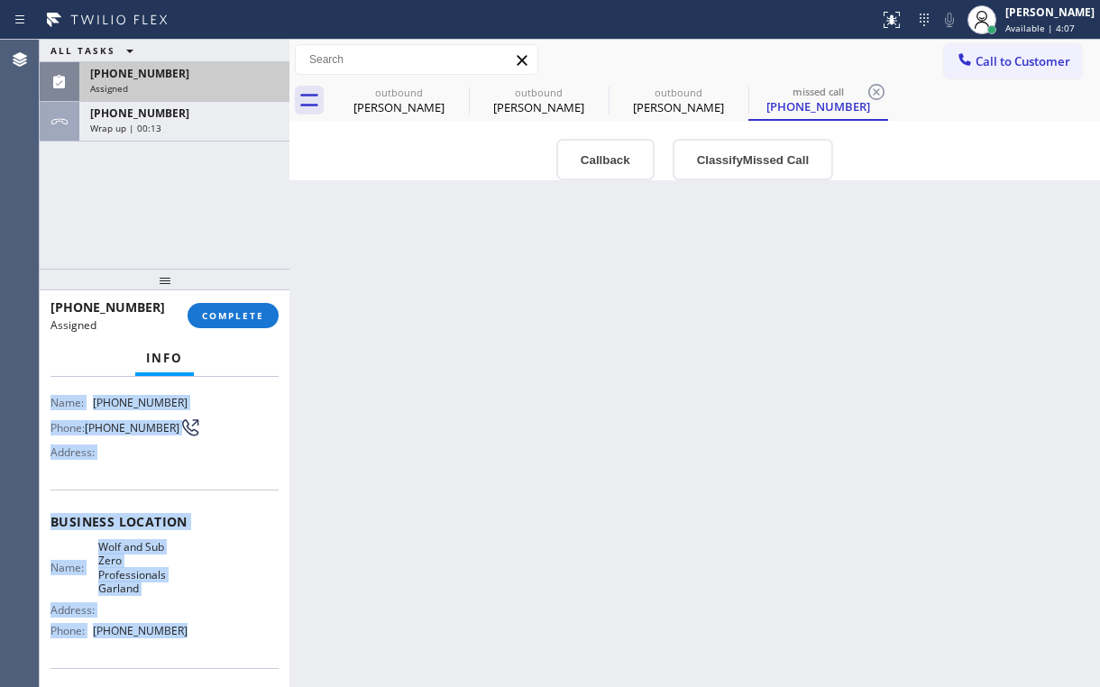
drag, startPoint x: 48, startPoint y: 399, endPoint x: 169, endPoint y: 635, distance: 265.4
click at [169, 635] on div "Context Queue: [Test] Voicemails Priority: 0 Task Age: [DEMOGRAPHIC_DATA] minut…" at bounding box center [165, 532] width 250 height 310
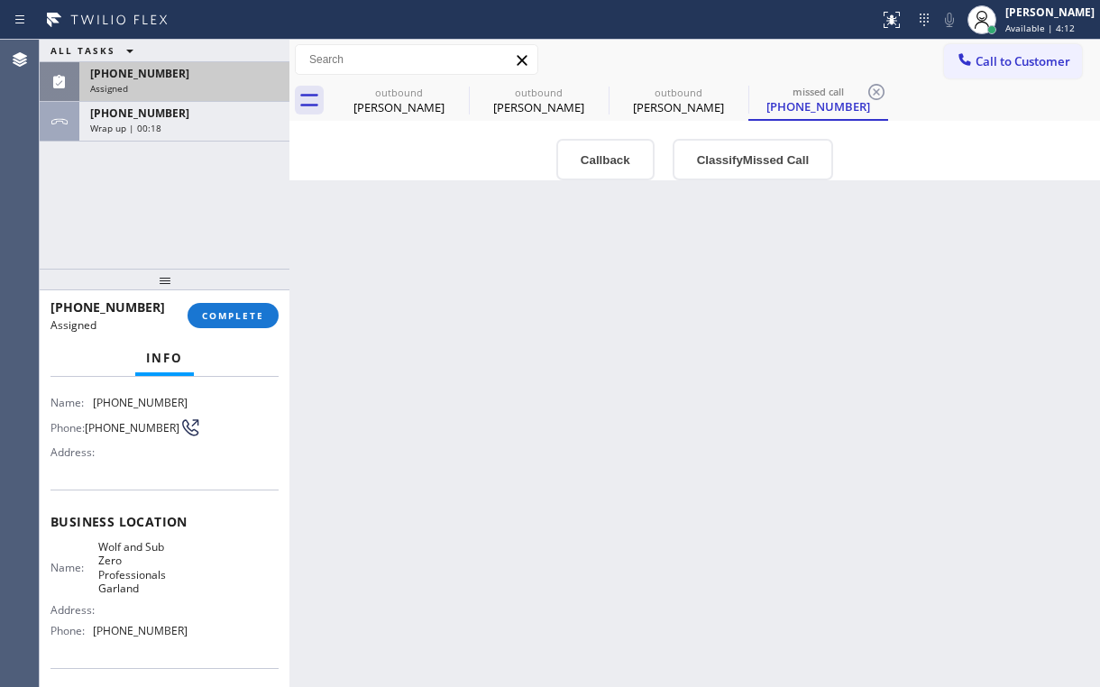
click at [202, 225] on div "ALL TASKS ALL TASKS ACTIVE TASKS TASKS IN WRAP UP [PHONE_NUMBER] Assigned [PHON…" at bounding box center [165, 154] width 250 height 229
click at [198, 92] on div "Assigned" at bounding box center [184, 88] width 188 height 13
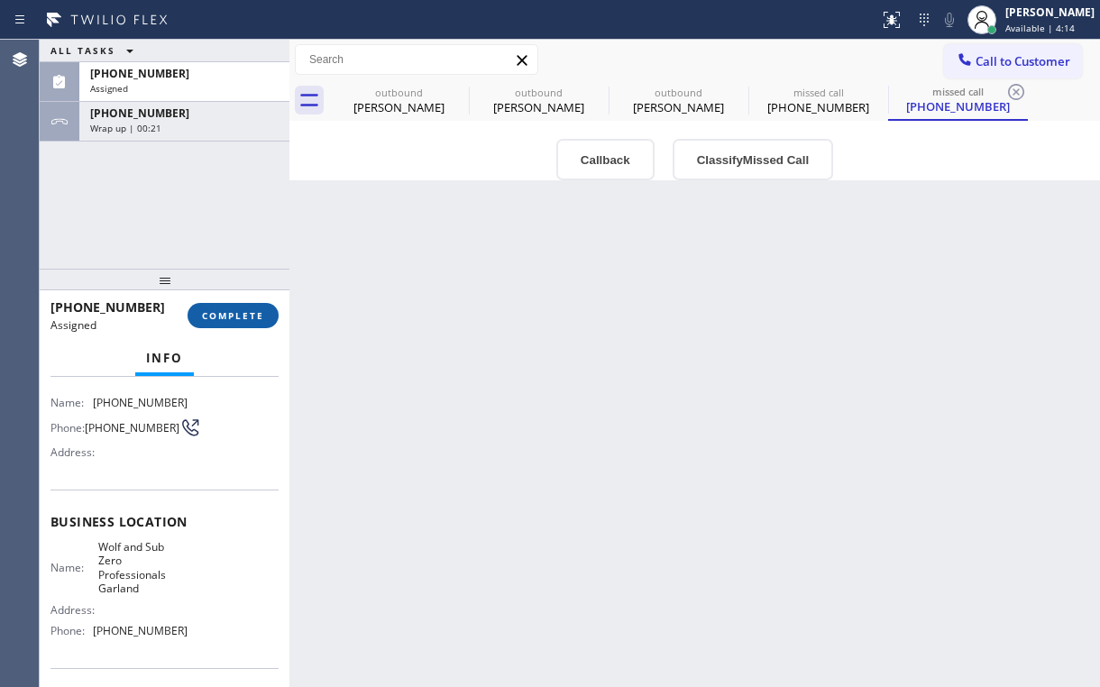
click at [227, 317] on span "COMPLETE" at bounding box center [233, 315] width 62 height 13
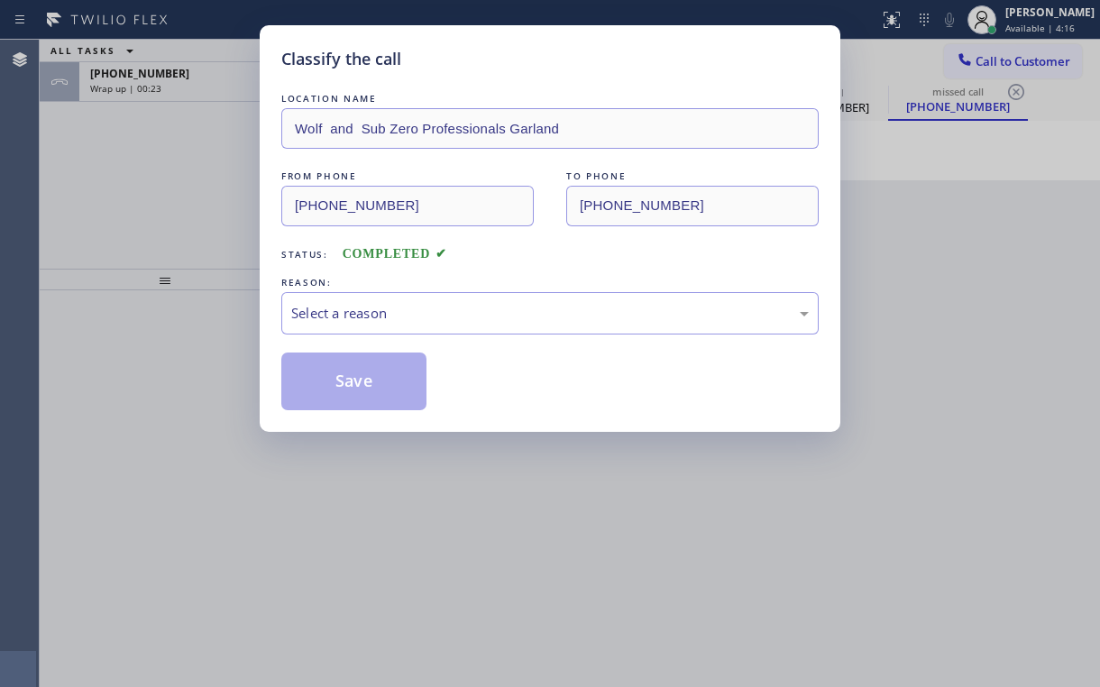
click at [249, 324] on div "Classify the call LOCATION NAME Wolf and Sub Zero Professionals Garland FROM PH…" at bounding box center [550, 343] width 1100 height 687
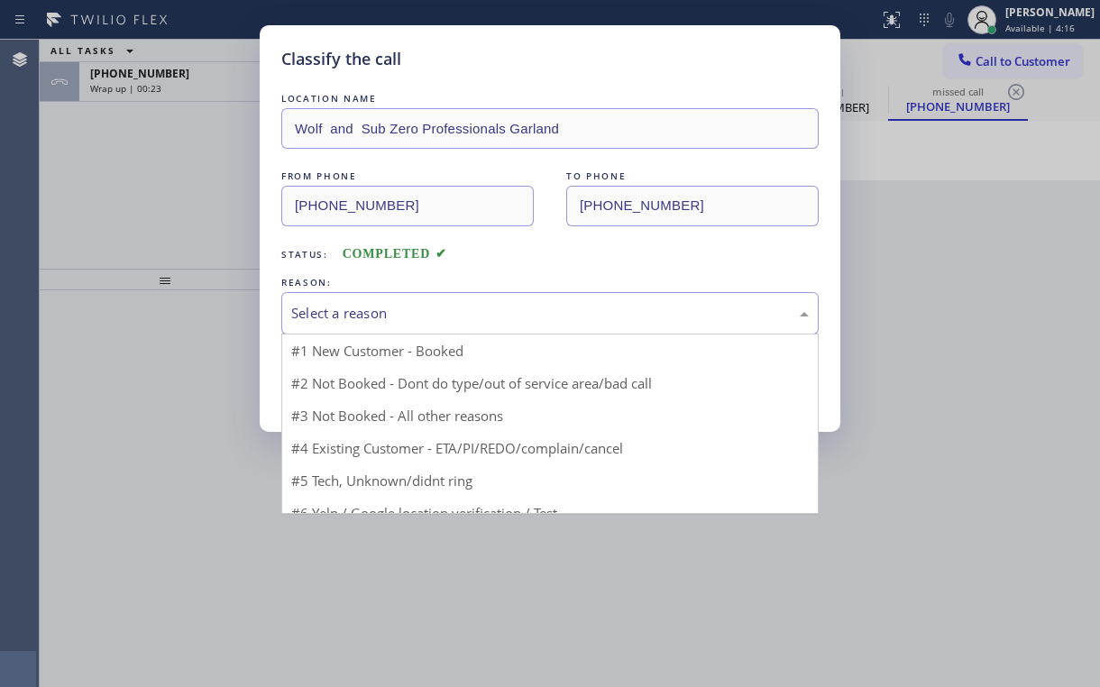
click at [333, 317] on div "Select a reason" at bounding box center [550, 313] width 518 height 21
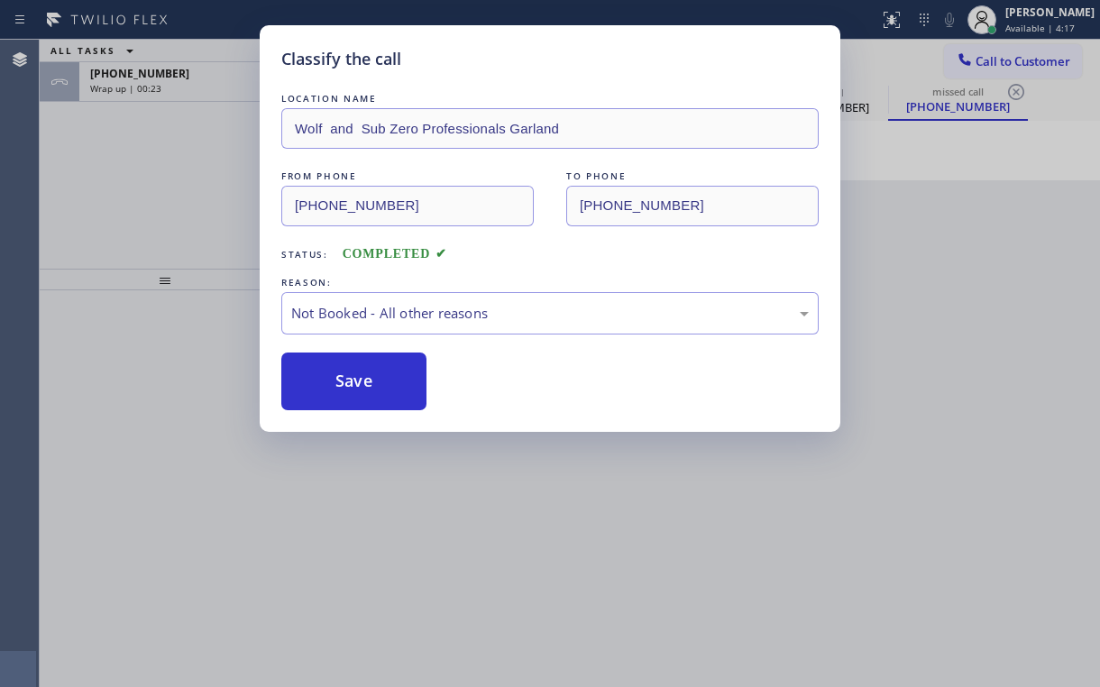
drag, startPoint x: 326, startPoint y: 381, endPoint x: 173, endPoint y: 152, distance: 275.6
click at [328, 379] on button "Save" at bounding box center [353, 382] width 145 height 58
drag, startPoint x: 170, startPoint y: 148, endPoint x: 183, endPoint y: 148, distance: 13.5
click at [170, 148] on div "Classify the call LOCATION NAME Wolf and Sub Zero Professionals Garland FROM PH…" at bounding box center [550, 343] width 1100 height 687
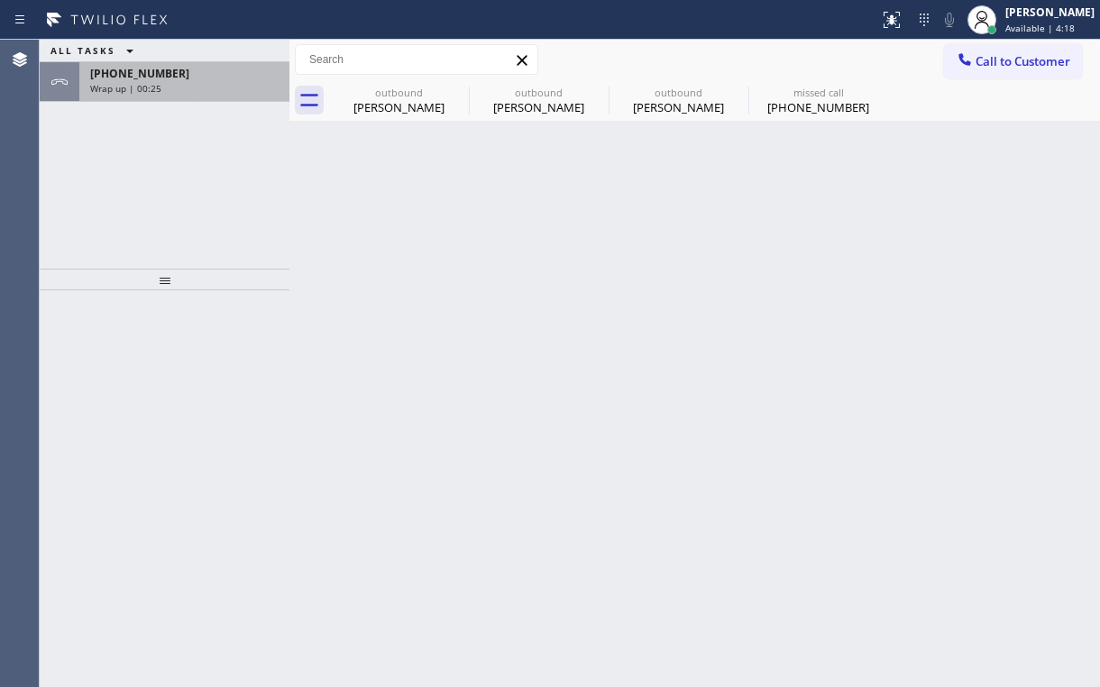
click at [226, 79] on div "[PHONE_NUMBER] Wrap up | 00:25" at bounding box center [180, 82] width 203 height 40
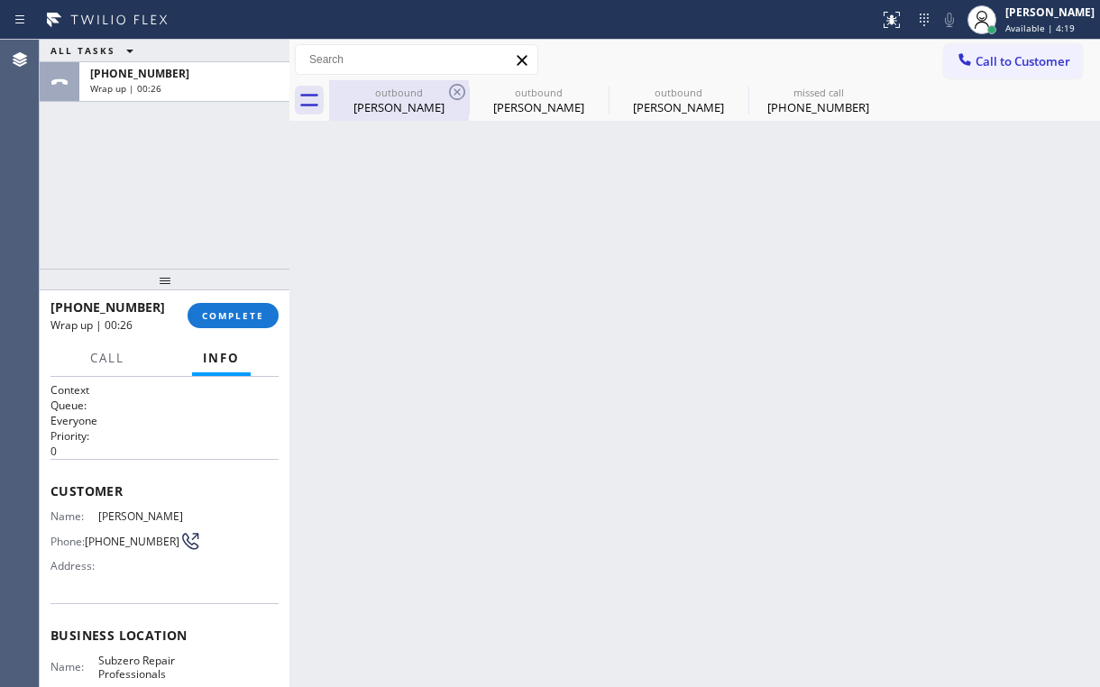
drag, startPoint x: 398, startPoint y: 91, endPoint x: 458, endPoint y: 97, distance: 60.8
click at [399, 91] on div "outbound" at bounding box center [399, 93] width 136 height 14
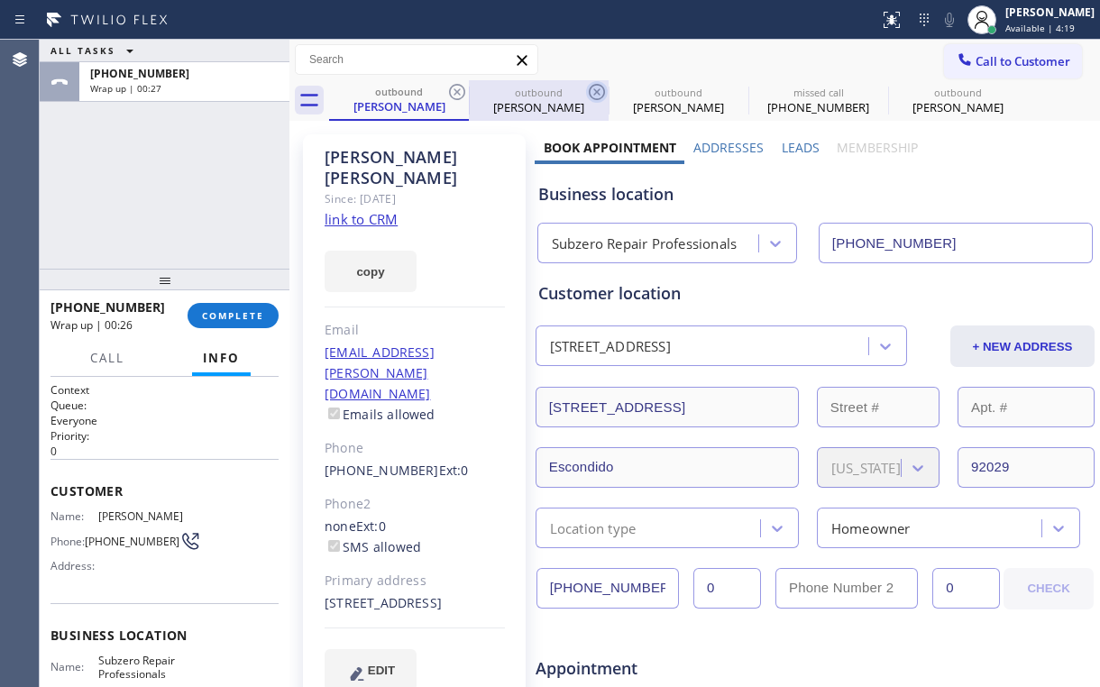
click at [454, 90] on icon at bounding box center [457, 92] width 22 height 22
click at [586, 90] on icon at bounding box center [597, 92] width 22 height 22
click at [0, 0] on icon at bounding box center [0, 0] width 0 height 0
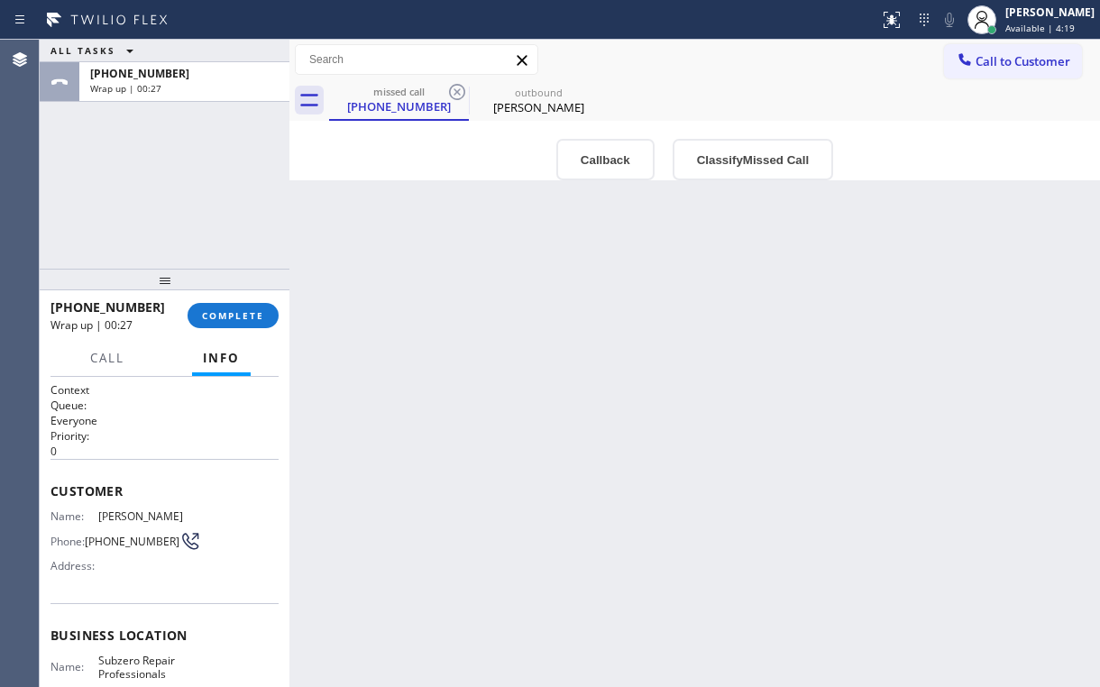
click at [454, 90] on icon at bounding box center [457, 92] width 22 height 22
type input "[PHONE_NUMBER]"
click at [0, 0] on icon at bounding box center [0, 0] width 0 height 0
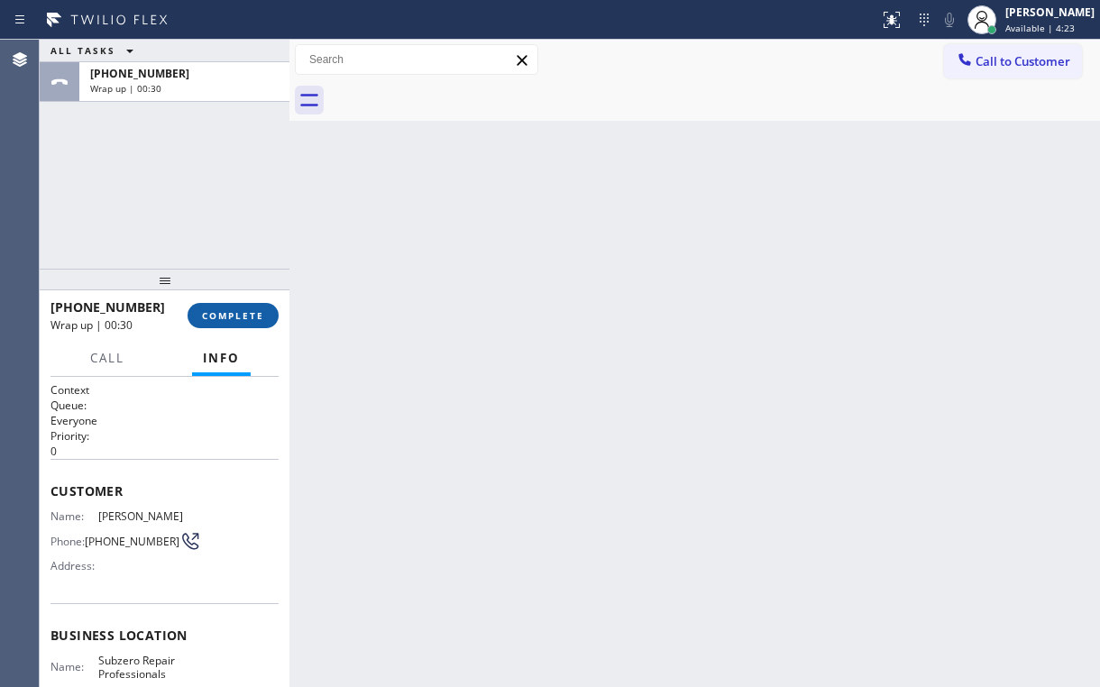
click at [224, 325] on button "COMPLETE" at bounding box center [233, 315] width 91 height 25
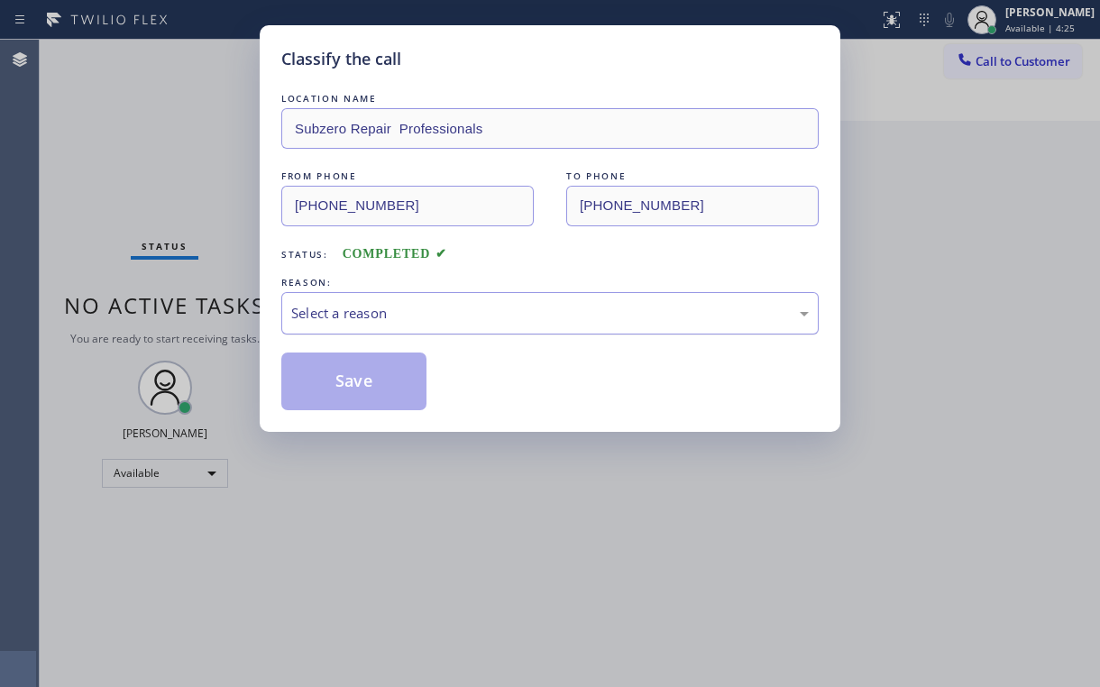
click at [332, 319] on div "Select a reason" at bounding box center [550, 313] width 518 height 21
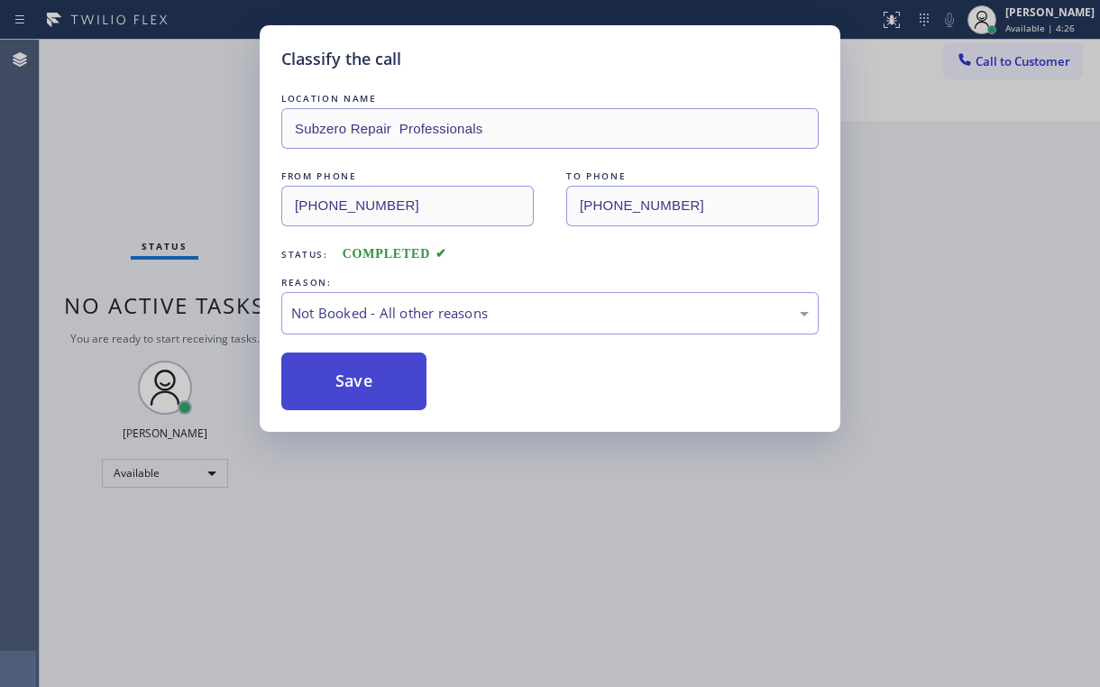
click at [336, 380] on button "Save" at bounding box center [353, 382] width 145 height 58
click at [161, 142] on div "Classify the call LOCATION NAME Subzero Repair Professionals FROM PHONE [PHONE_…" at bounding box center [550, 343] width 1100 height 687
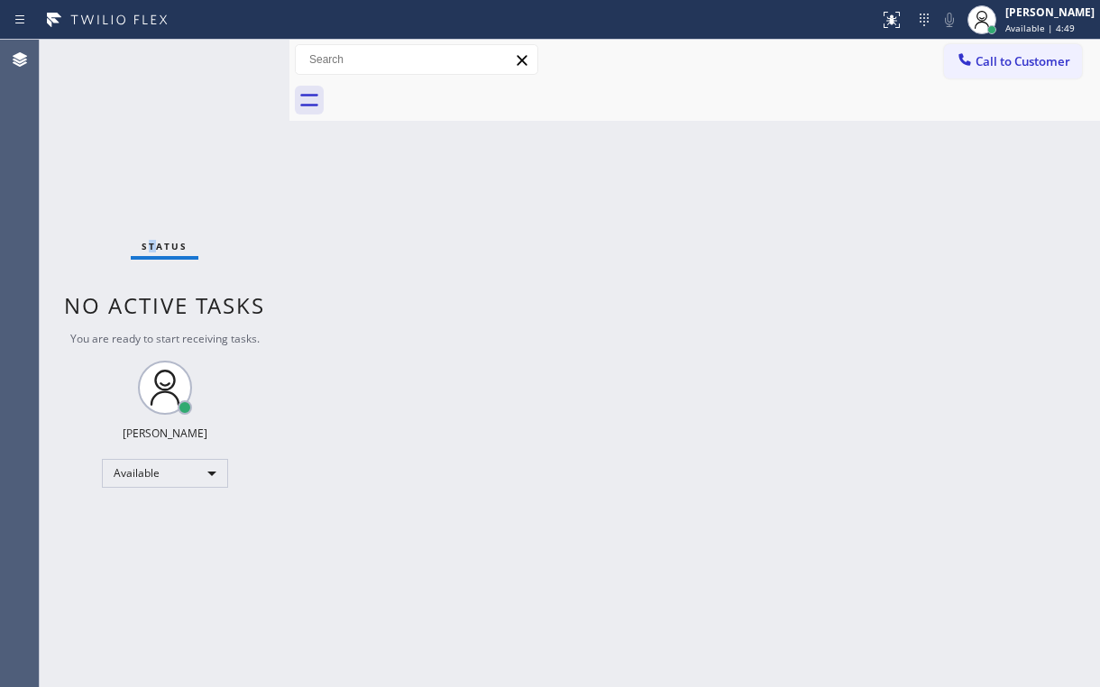
click at [152, 177] on div "Status No active tasks You are ready to start receiving tasks. [PERSON_NAME] Av…" at bounding box center [165, 364] width 250 height 648
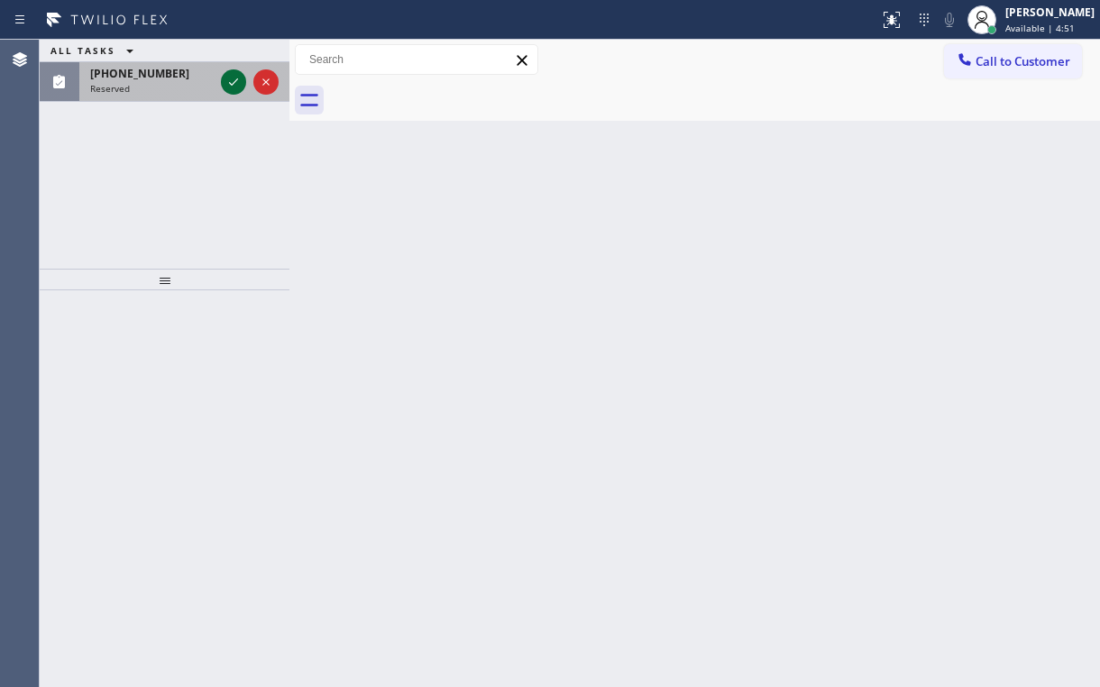
click at [224, 87] on icon at bounding box center [234, 82] width 22 height 22
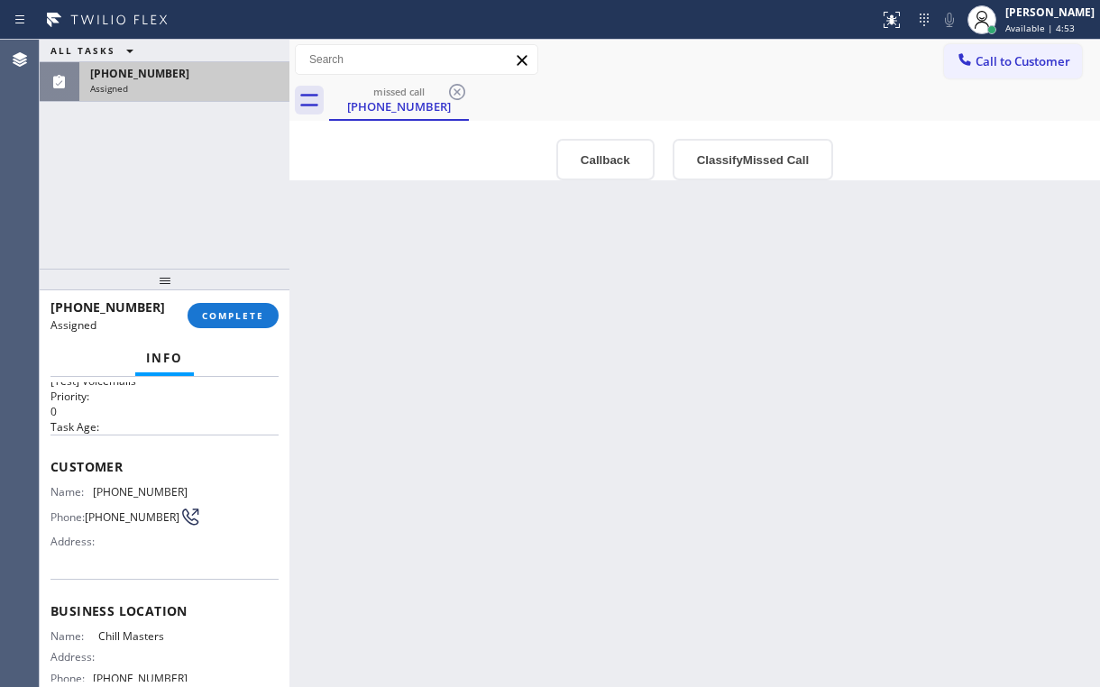
scroll to position [72, 0]
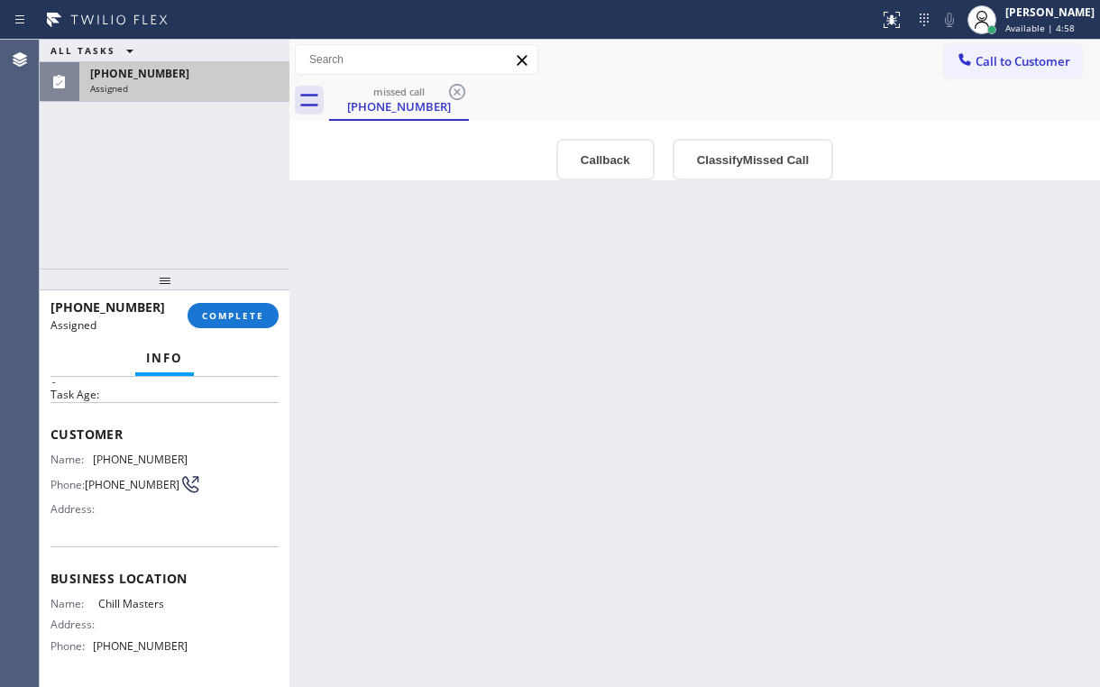
click at [934, 253] on div "Back to Dashboard Change Sender ID Customers Technicians Select a contact Outbo…" at bounding box center [694, 364] width 811 height 648
click at [1012, 61] on span "Call to Customer" at bounding box center [1023, 61] width 95 height 16
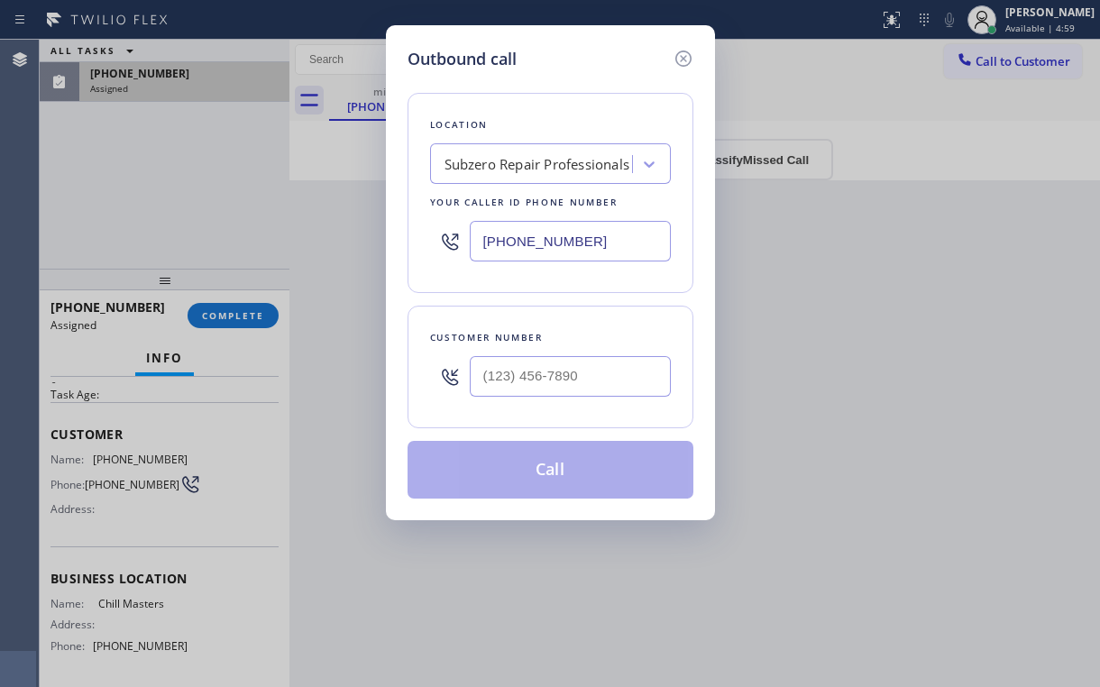
drag, startPoint x: 547, startPoint y: 238, endPoint x: 501, endPoint y: 242, distance: 46.1
click at [509, 241] on input "[PHONE_NUMBER]" at bounding box center [570, 241] width 201 height 41
click at [589, 256] on input "[PHONE_NUMBER]" at bounding box center [570, 241] width 201 height 41
drag, startPoint x: 600, startPoint y: 239, endPoint x: 374, endPoint y: 261, distance: 226.5
click at [317, 238] on div "Outbound call Location Subzero Repair Professionals Your caller id phone number…" at bounding box center [550, 343] width 1100 height 687
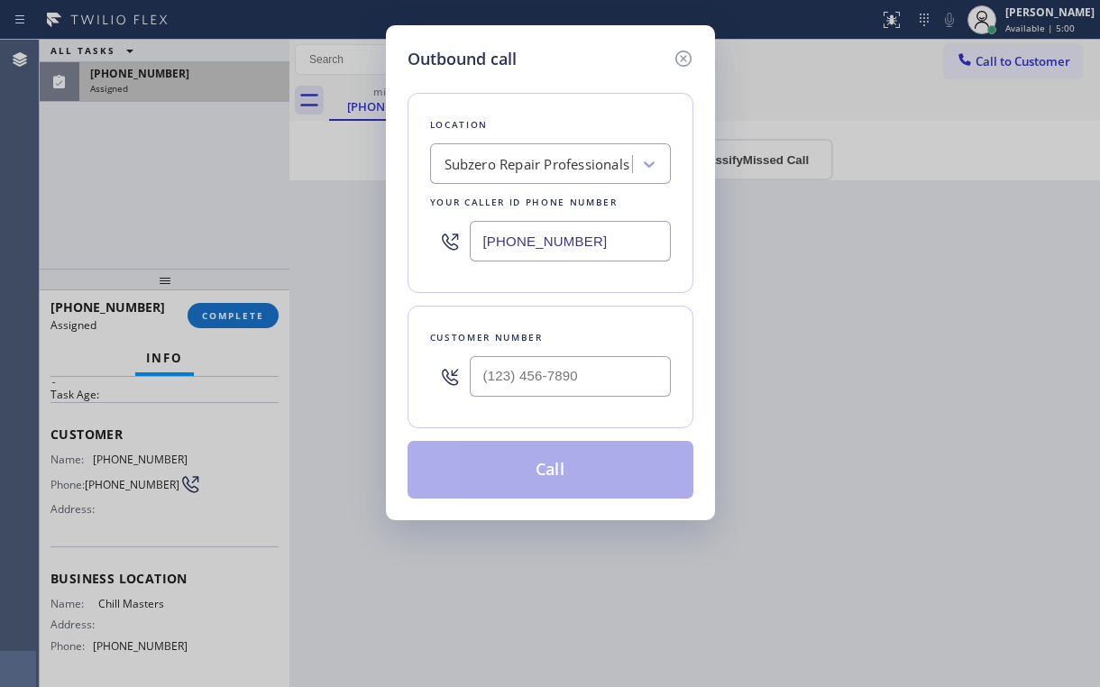
paste input "214) 972-3641"
type input "[PHONE_NUMBER]"
drag, startPoint x: 297, startPoint y: 179, endPoint x: 330, endPoint y: 202, distance: 40.8
click at [297, 180] on div "Outbound call Location Wolf & Sub Zero Professionals Garland Your caller id pho…" at bounding box center [550, 343] width 1100 height 687
click at [507, 375] on input "(___) ___-____" at bounding box center [570, 376] width 201 height 41
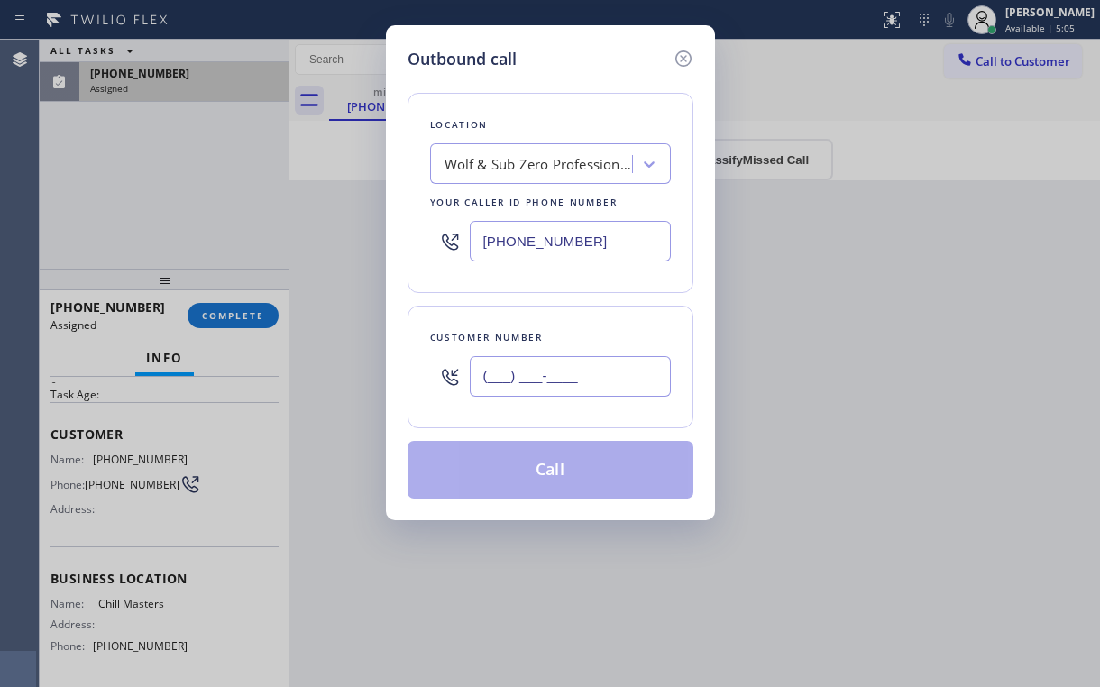
paste input "214) 283-3419"
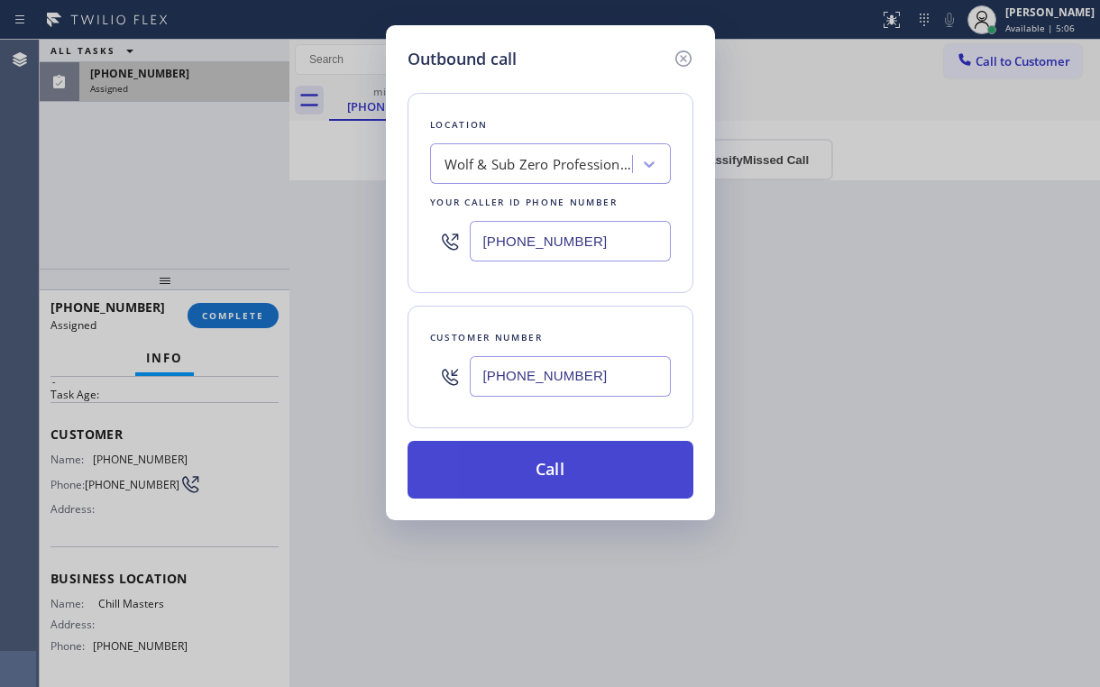
type input "[PHONE_NUMBER]"
click at [516, 473] on button "Call" at bounding box center [551, 470] width 286 height 58
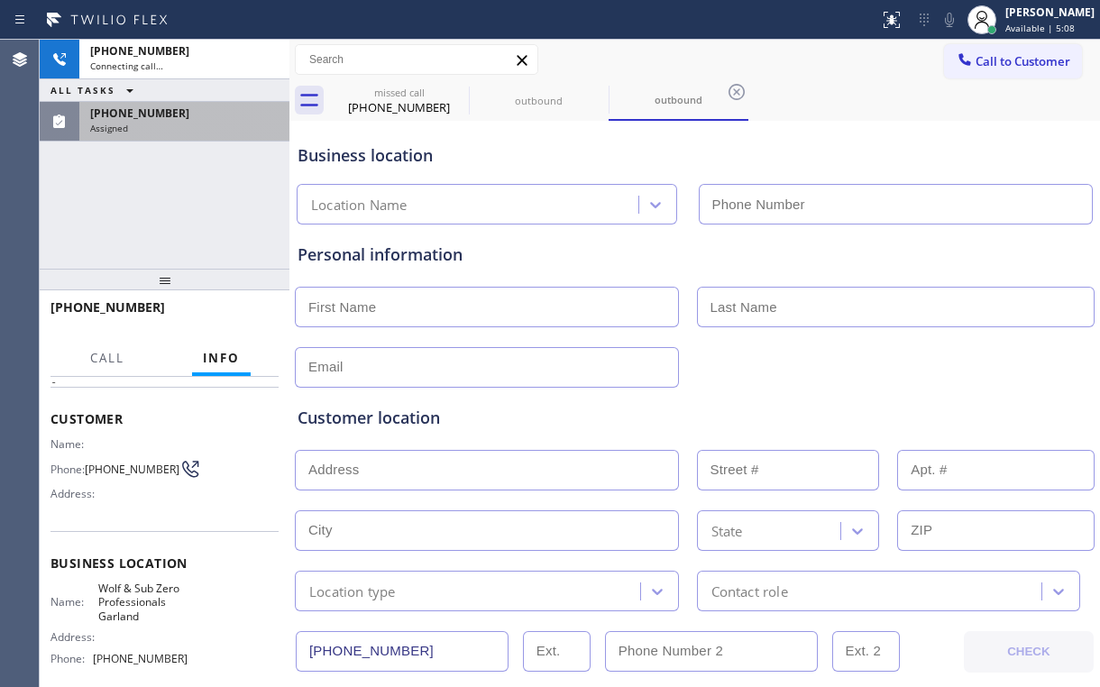
type input "[PHONE_NUMBER]"
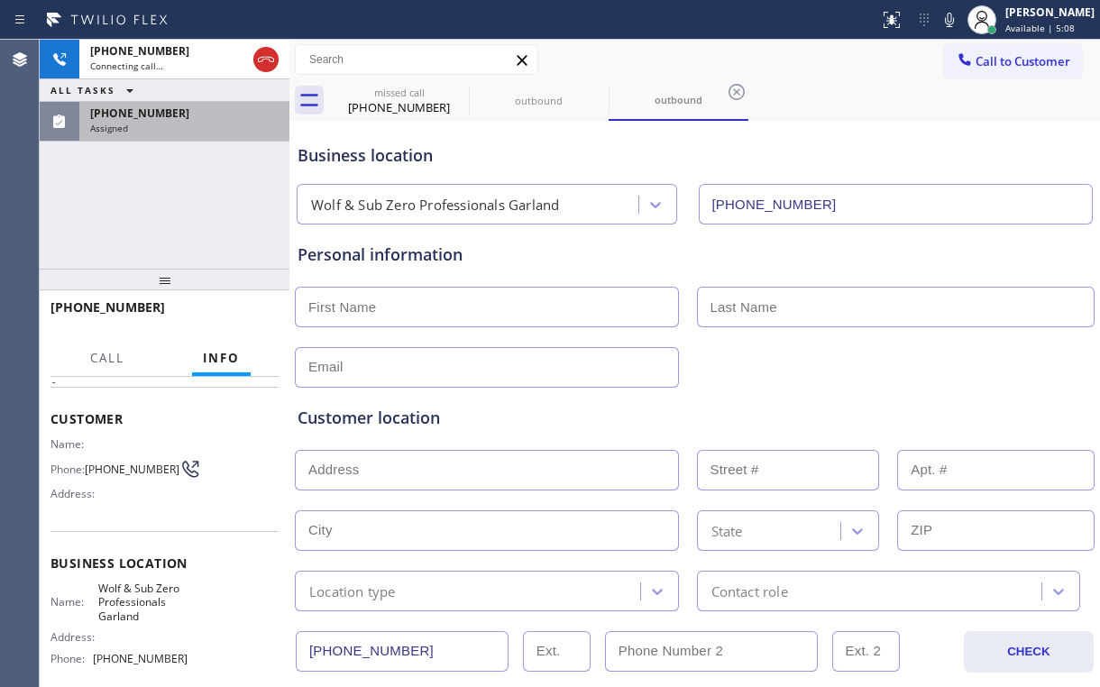
click at [170, 234] on div "[PHONE_NUMBER] Connecting call… ALL TASKS ALL TASKS ACTIVE TASKS TASKS IN WRAP …" at bounding box center [165, 154] width 250 height 229
click at [397, 105] on div "[PHONE_NUMBER]" at bounding box center [399, 107] width 136 height 16
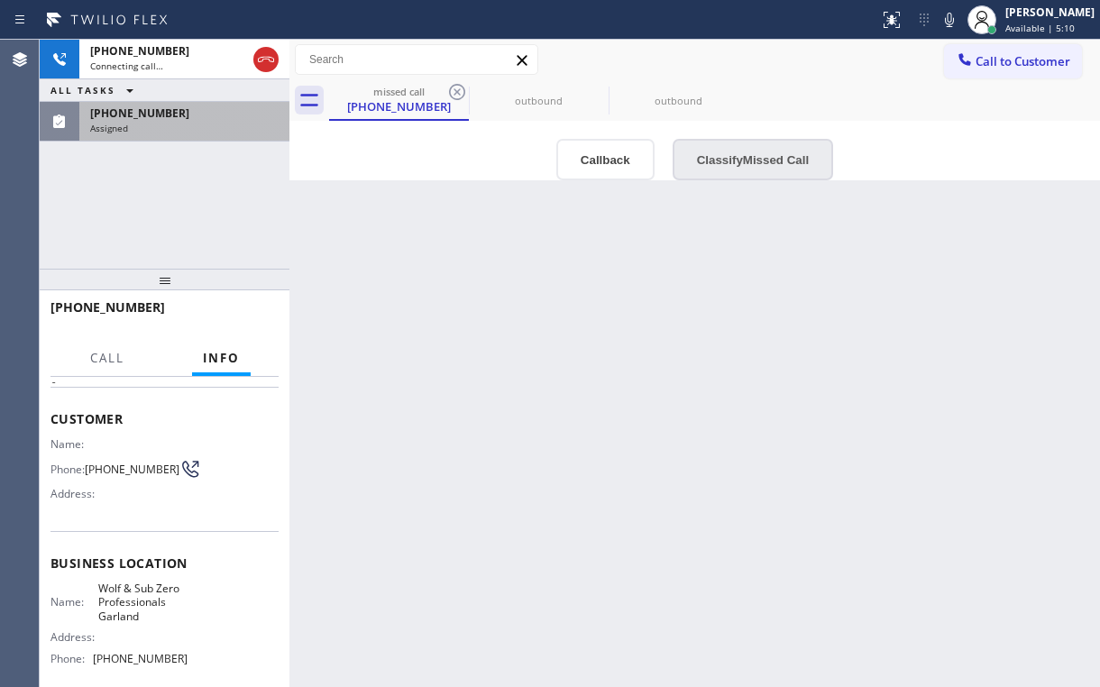
click at [698, 166] on button "Classify Missed Call" at bounding box center [753, 159] width 161 height 41
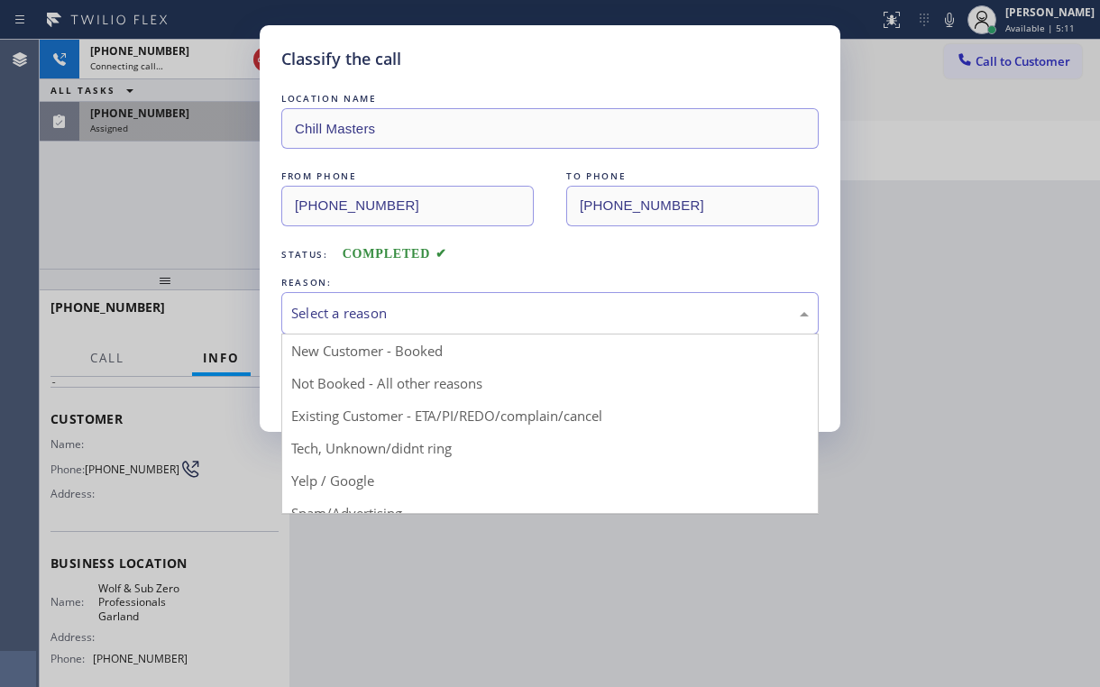
click at [400, 322] on div "Select a reason" at bounding box center [550, 313] width 518 height 21
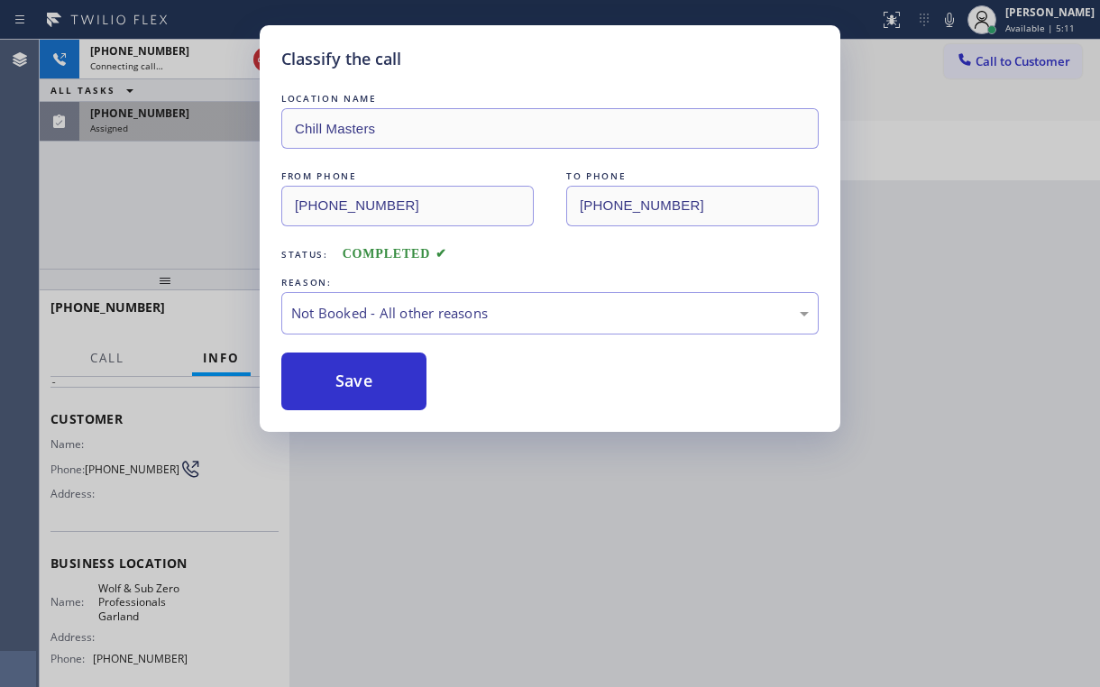
drag, startPoint x: 369, startPoint y: 375, endPoint x: 152, endPoint y: 211, distance: 272.4
click at [369, 374] on button "Save" at bounding box center [353, 382] width 145 height 58
click at [138, 205] on div "Classify the call LOCATION NAME Chill Masters FROM PHONE [PHONE_NUMBER] TO PHON…" at bounding box center [550, 343] width 1100 height 687
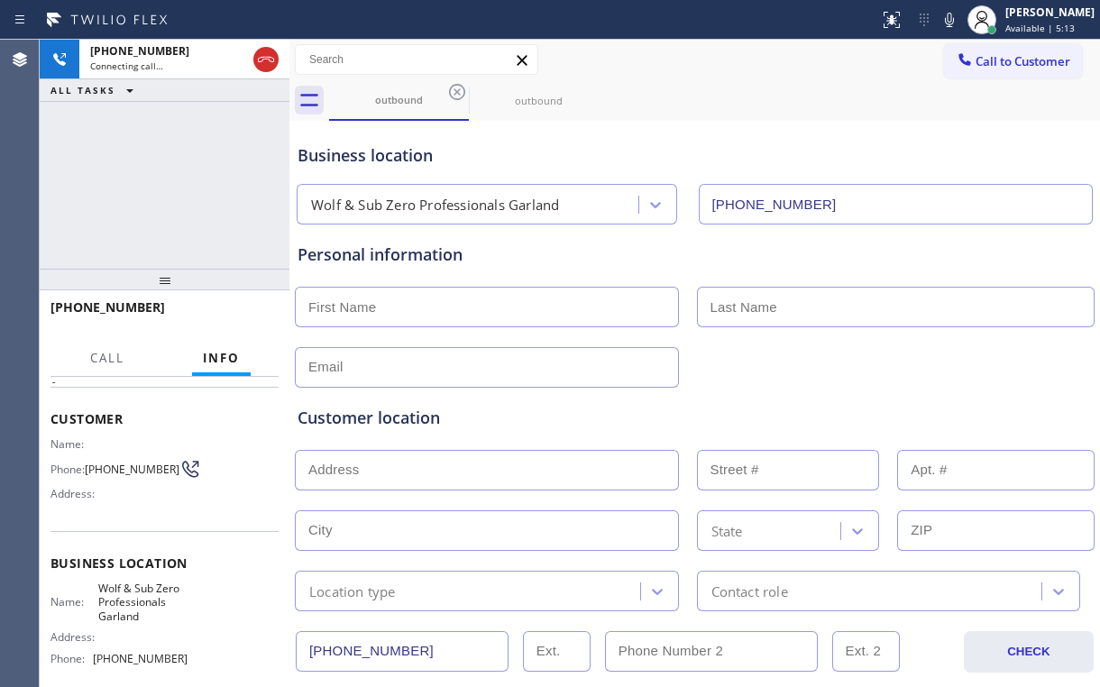
click at [154, 124] on div "[PHONE_NUMBER] Connecting call… ALL TASKS ALL TASKS ACTIVE TASKS TASKS IN WRAP …" at bounding box center [165, 154] width 250 height 229
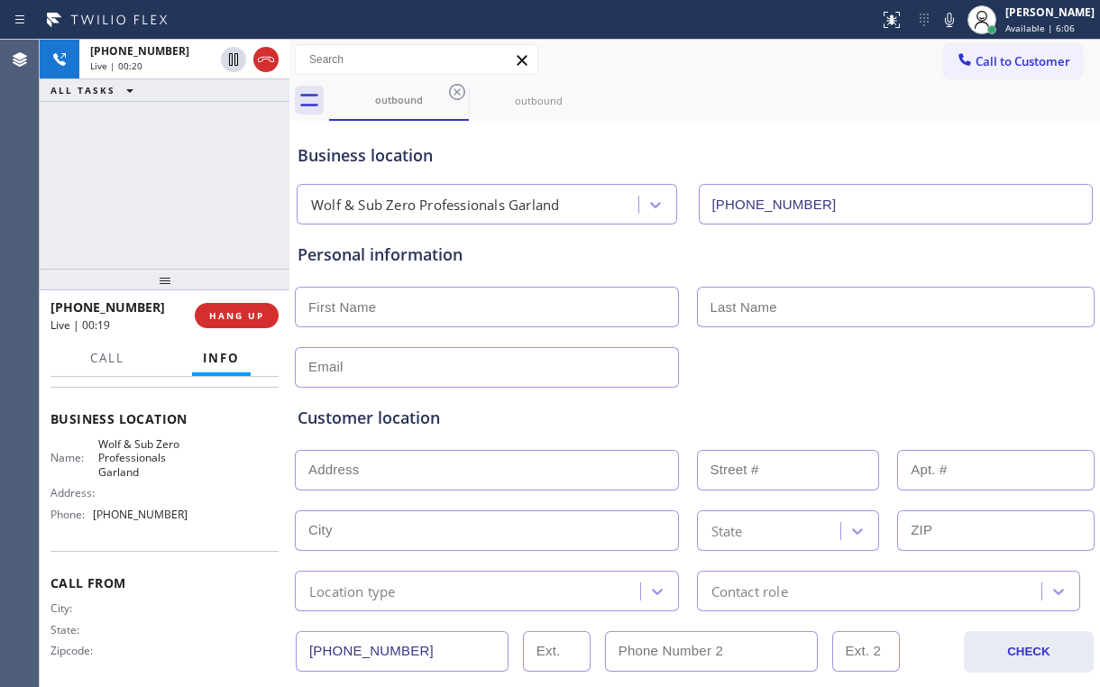
scroll to position [224, 0]
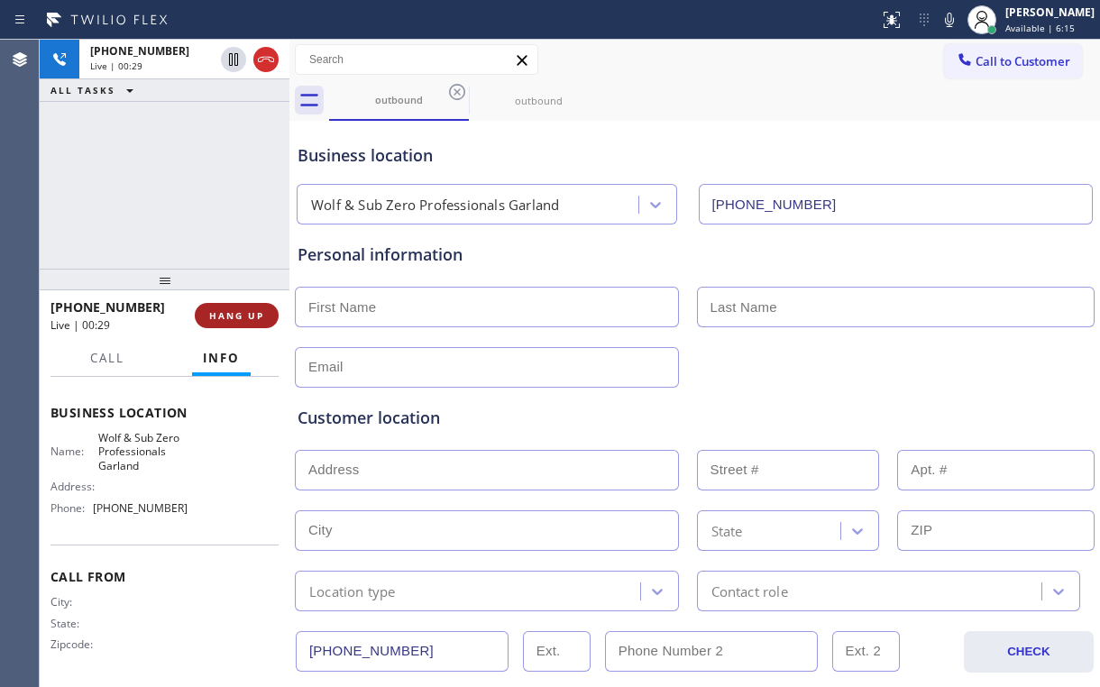
click at [246, 314] on span "HANG UP" at bounding box center [236, 315] width 55 height 13
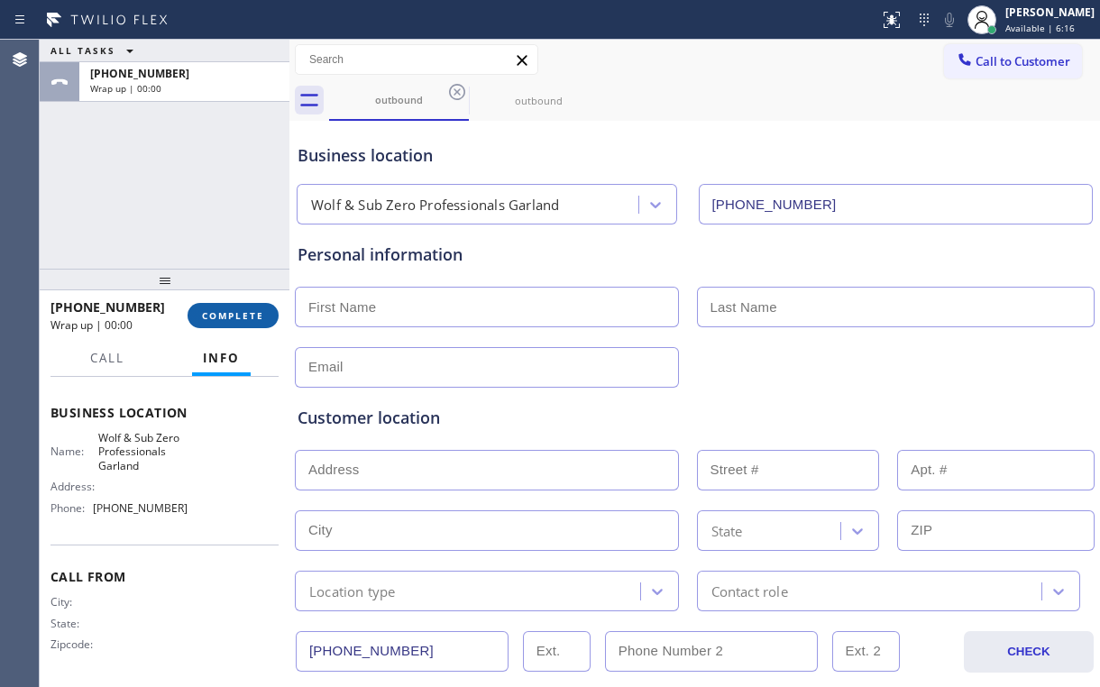
click at [246, 314] on span "COMPLETE" at bounding box center [233, 315] width 62 height 13
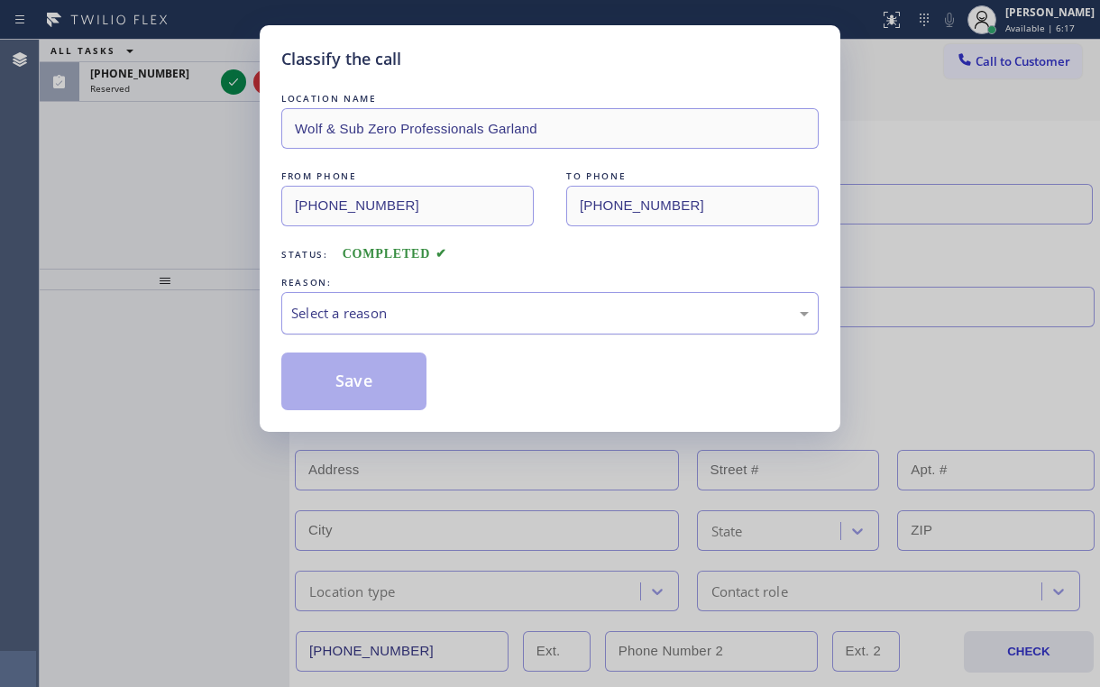
click at [334, 327] on div "Select a reason" at bounding box center [550, 313] width 538 height 42
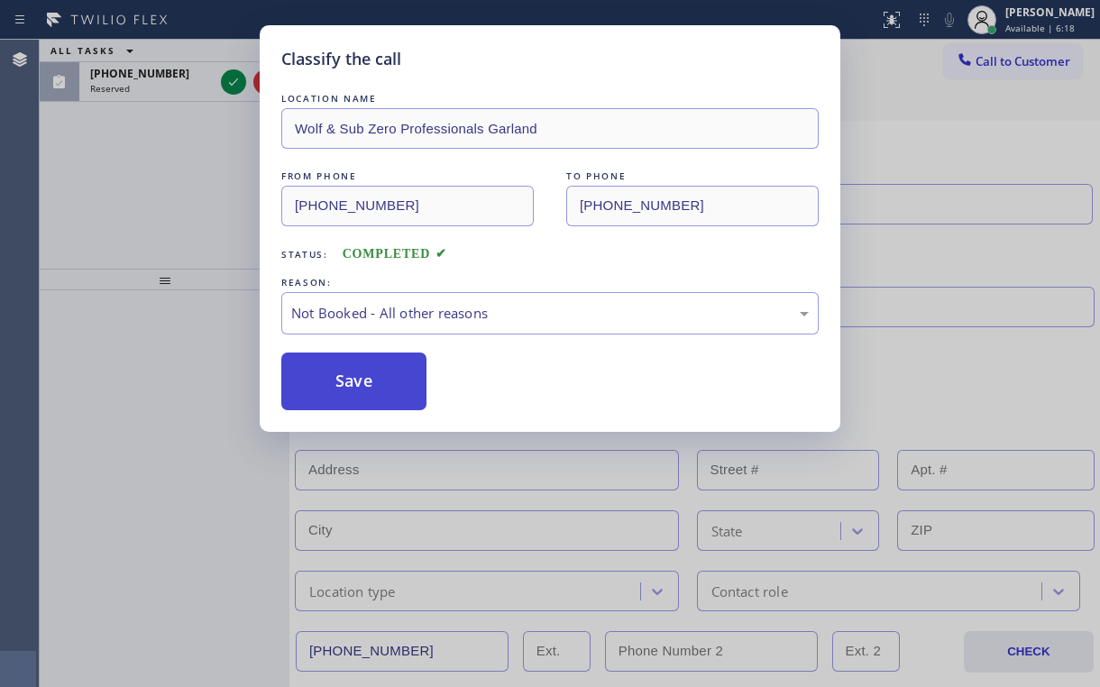
click at [350, 387] on button "Save" at bounding box center [353, 382] width 145 height 58
click at [350, 382] on button "Save" at bounding box center [353, 382] width 145 height 58
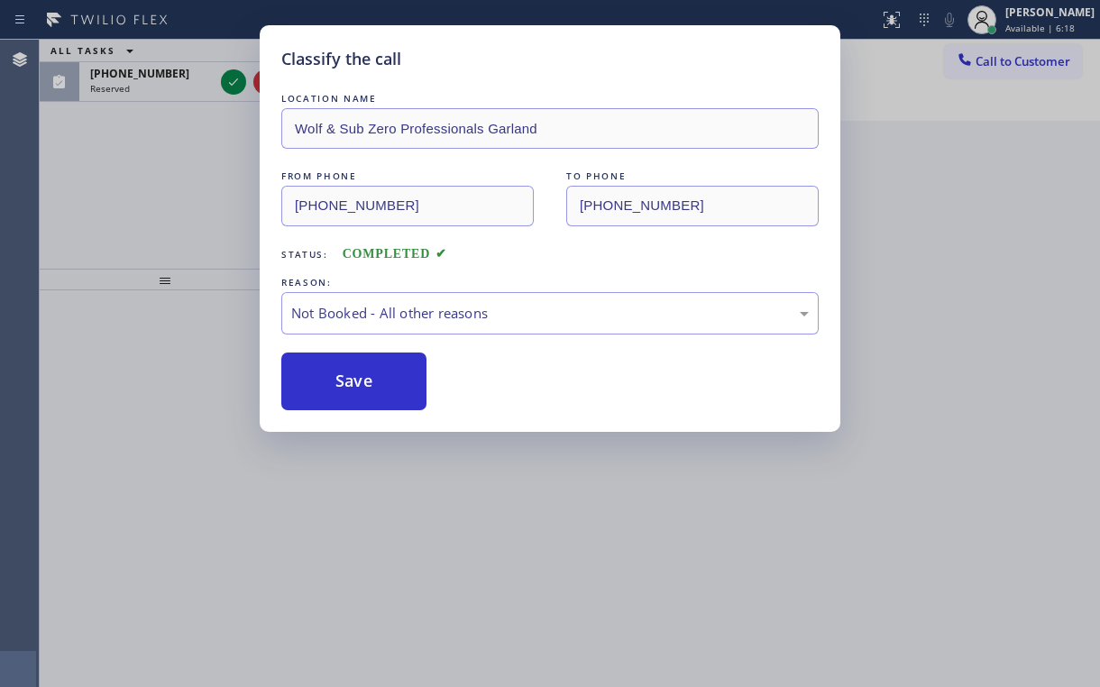
click at [94, 157] on div "Classify the call LOCATION NAME Wolf & Sub Zero Professionals Garland FROM PHON…" at bounding box center [550, 343] width 1100 height 687
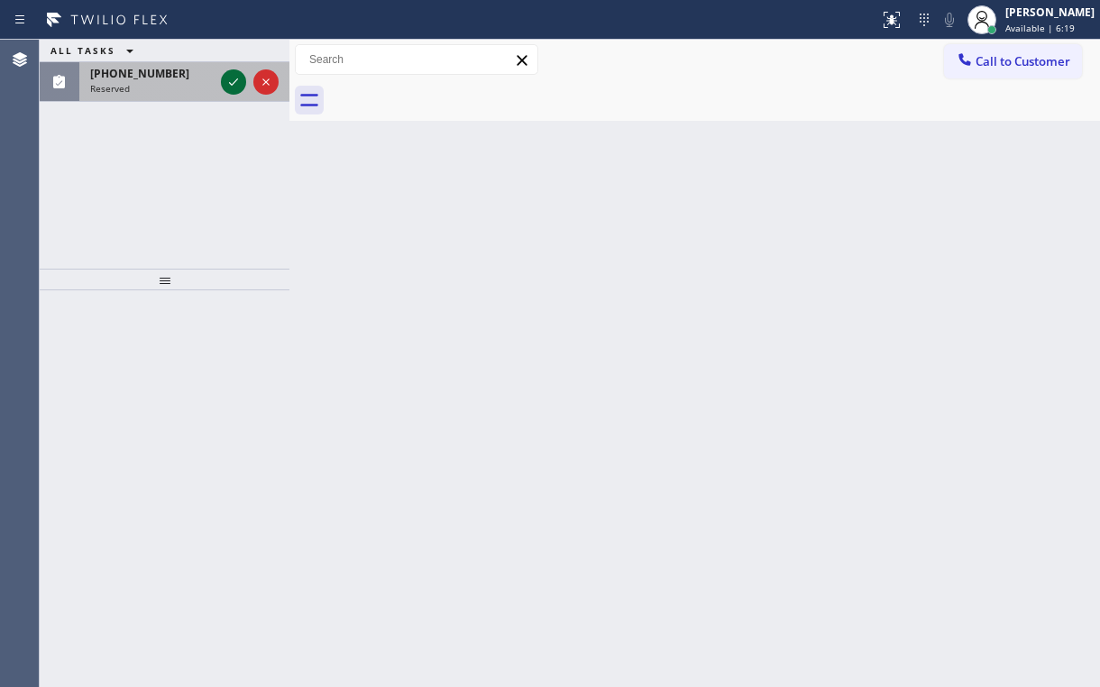
click at [236, 83] on icon at bounding box center [234, 82] width 22 height 22
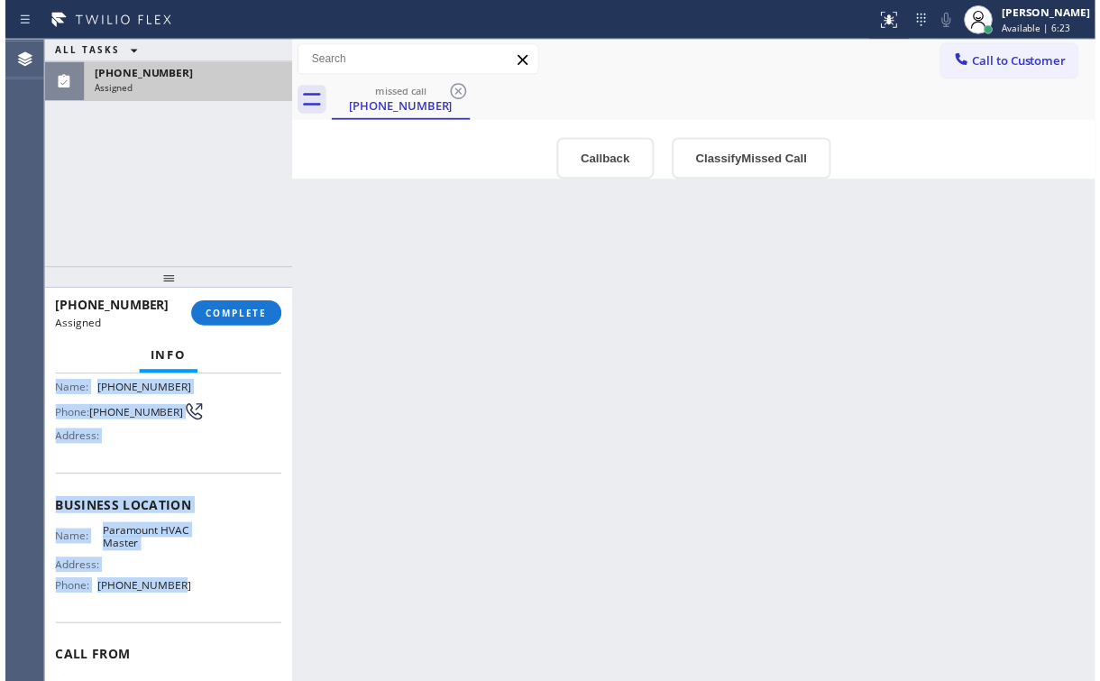
scroll to position [144, 0]
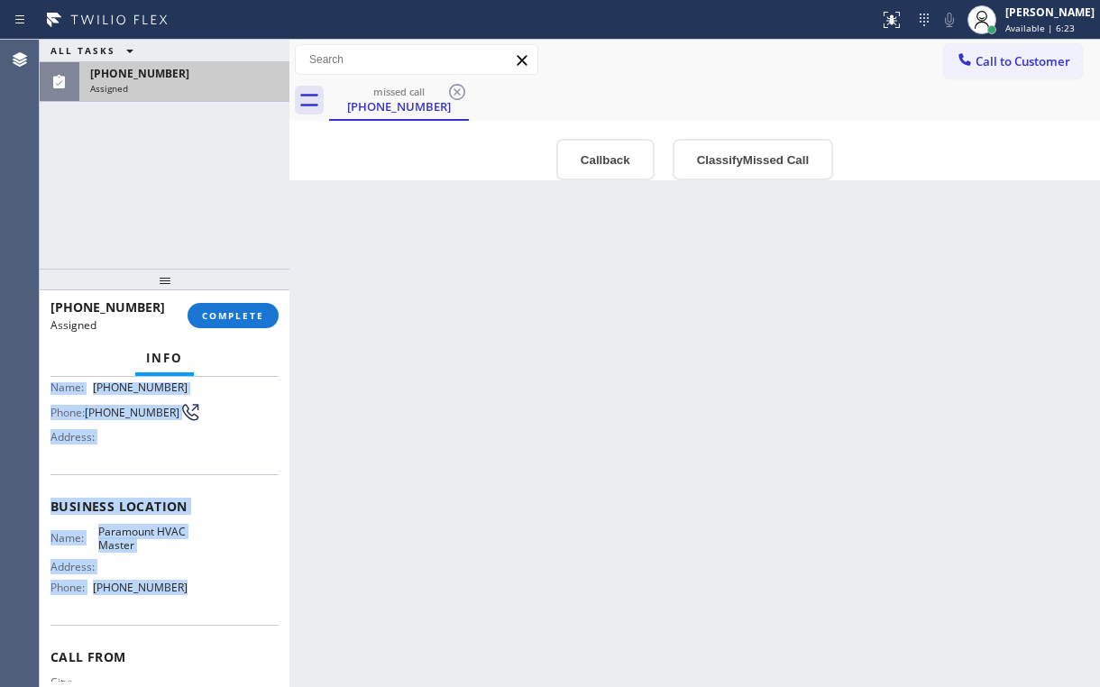
drag, startPoint x: 51, startPoint y: 445, endPoint x: 174, endPoint y: 592, distance: 192.0
click at [174, 592] on div "Context Queue: [Test] Voicemails Priority: 0 Task Age: Customer Name: [PHONE_NU…" at bounding box center [165, 499] width 228 height 523
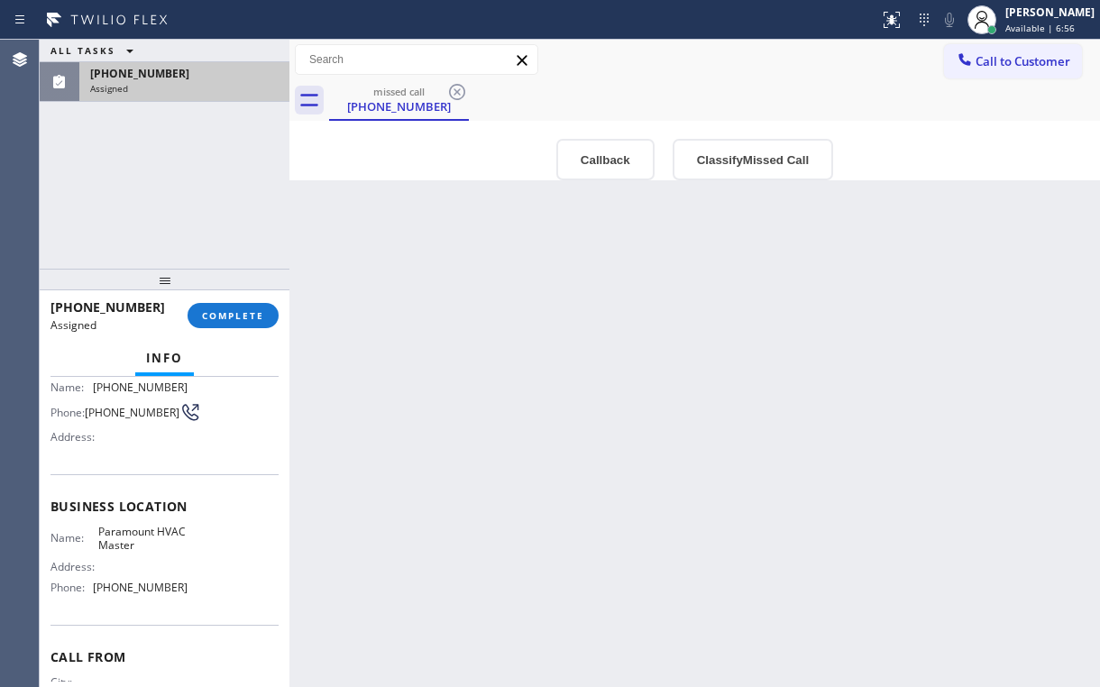
click at [294, 198] on div "Back to Dashboard Change Sender ID Customers Technicians Select a contact Outbo…" at bounding box center [694, 364] width 811 height 648
click at [772, 166] on button "Classify Missed Call" at bounding box center [753, 159] width 161 height 41
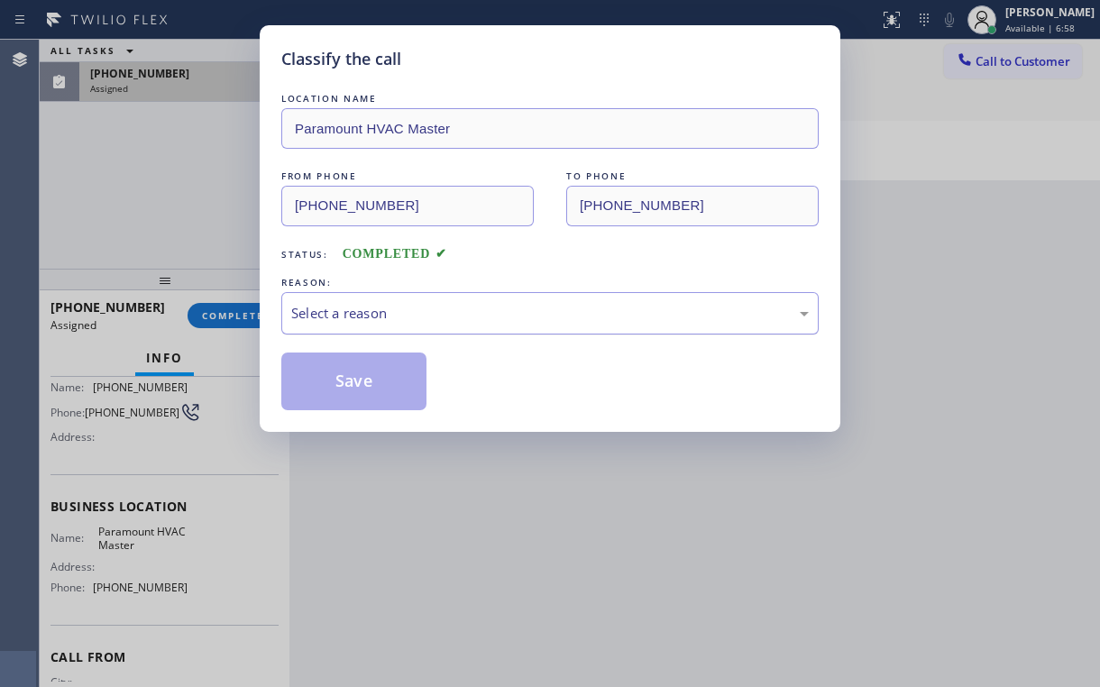
click at [411, 317] on div "Select a reason" at bounding box center [550, 313] width 518 height 21
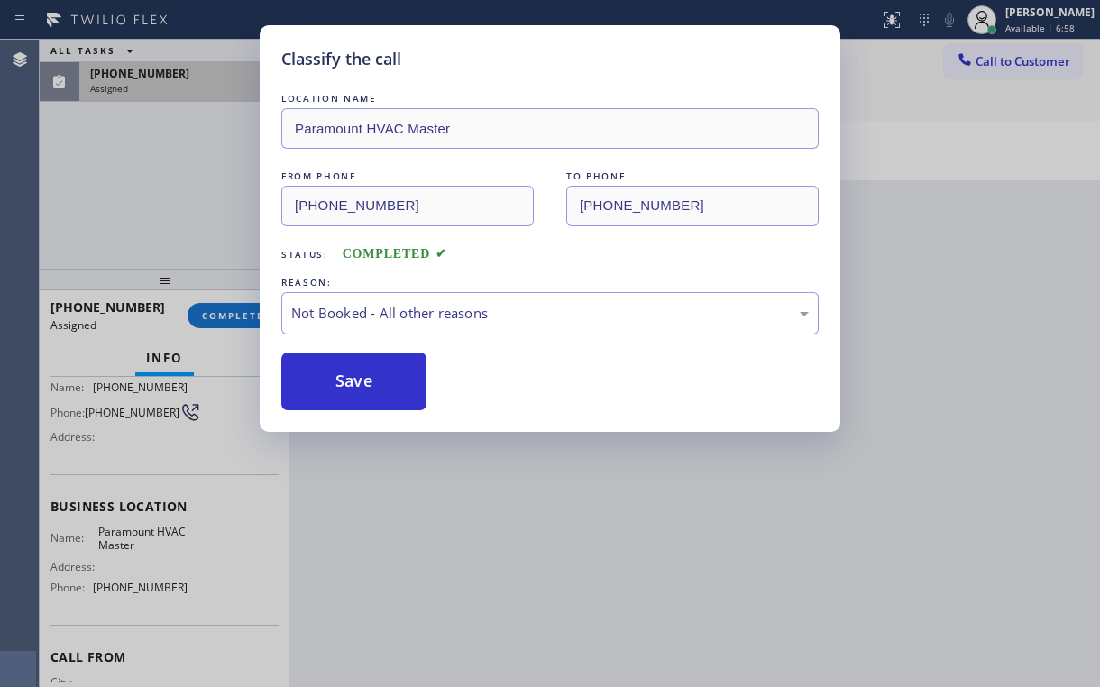
drag, startPoint x: 375, startPoint y: 384, endPoint x: 286, endPoint y: 289, distance: 130.8
click at [375, 383] on button "Save" at bounding box center [353, 382] width 145 height 58
click at [165, 202] on div "Classify the call LOCATION NAME Paramount HVAC Master FROM PHONE [PHONE_NUMBER]…" at bounding box center [550, 343] width 1100 height 687
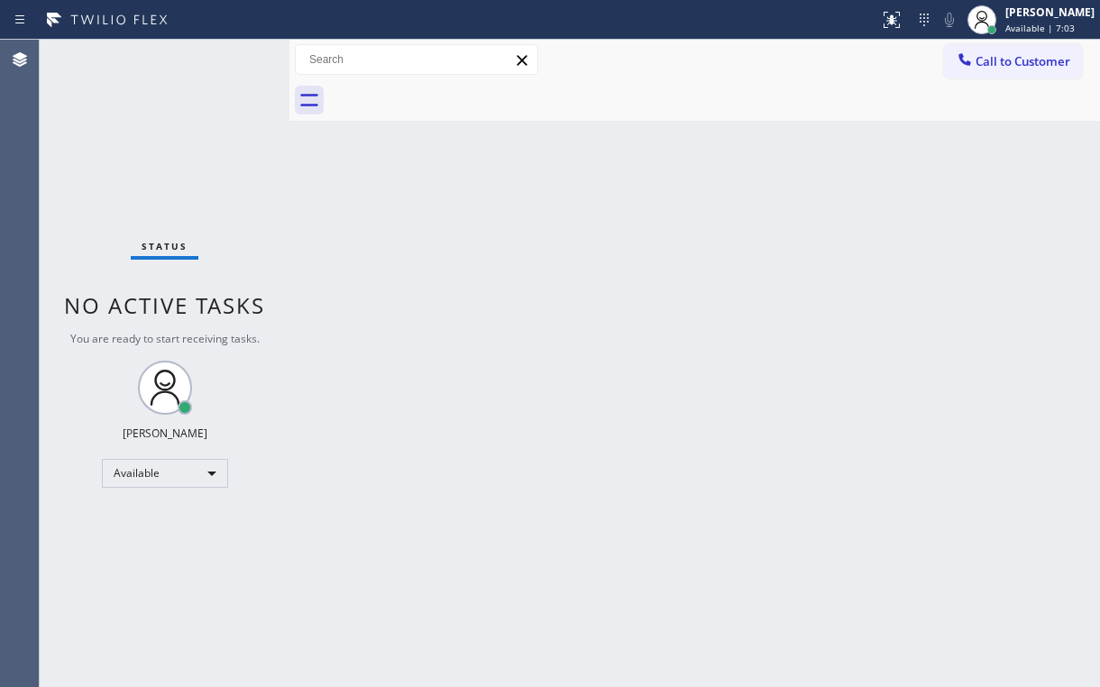
drag, startPoint x: 1010, startPoint y: 151, endPoint x: 1015, endPoint y: 92, distance: 58.8
click at [1011, 147] on div "Back to Dashboard Change Sender ID Customers Technicians Select a contact Outbo…" at bounding box center [694, 364] width 811 height 648
drag, startPoint x: 1013, startPoint y: 65, endPoint x: 644, endPoint y: 187, distance: 388.4
click at [1007, 67] on span "Call to Customer" at bounding box center [1023, 61] width 95 height 16
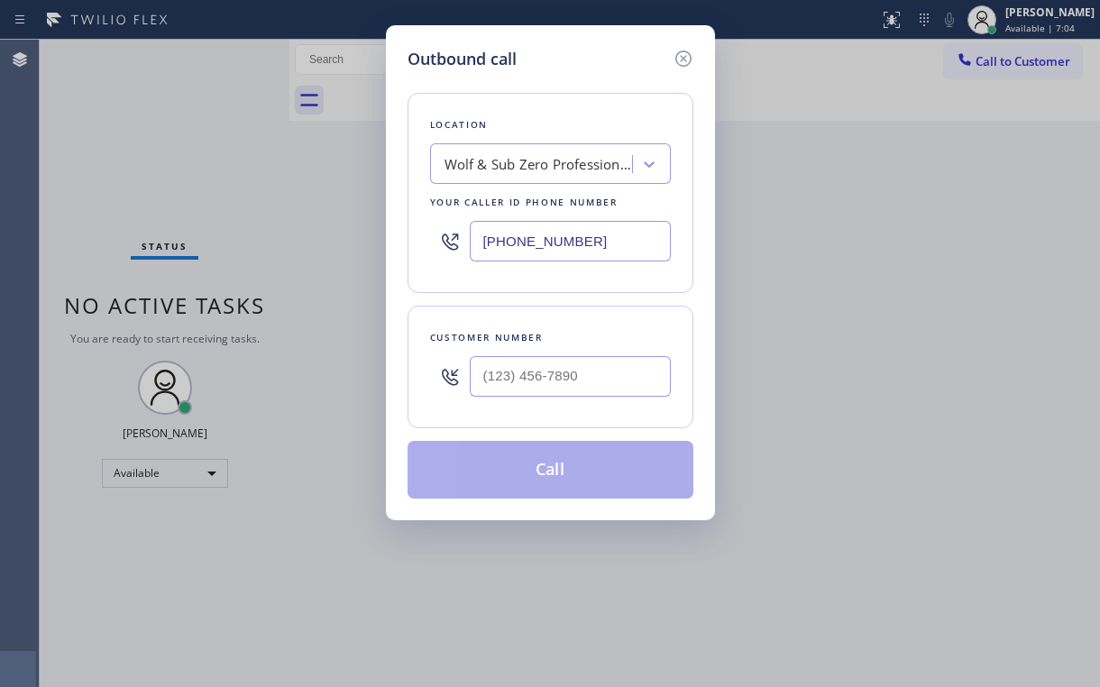
drag, startPoint x: 364, startPoint y: 256, endPoint x: 256, endPoint y: 286, distance: 112.2
click at [332, 262] on div "Outbound call Location Wolf & Sub Zero Professionals Garland Your caller id pho…" at bounding box center [550, 343] width 1100 height 687
paste input "text"
type input "[PHONE_NUMBER]"
click at [967, 360] on div "Outbound call Location Wolf & Sub Zero Professionals Garland Your caller id pho…" at bounding box center [550, 343] width 1100 height 687
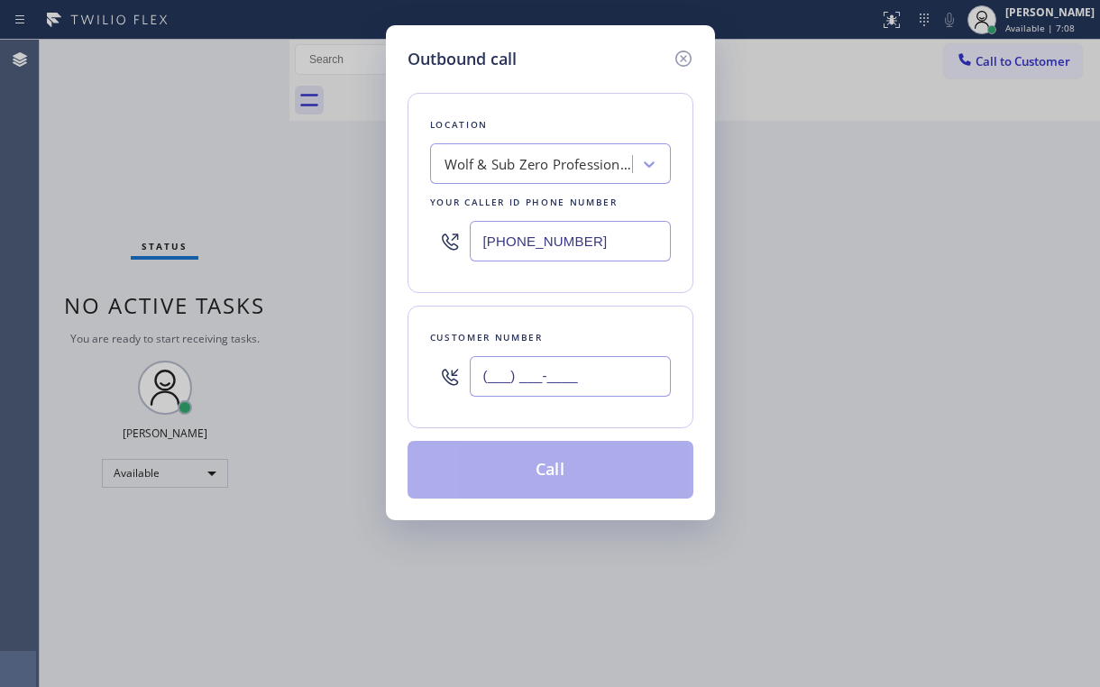
click at [574, 369] on input "(___) ___-____" at bounding box center [570, 376] width 201 height 41
paste input "305) 771-6197"
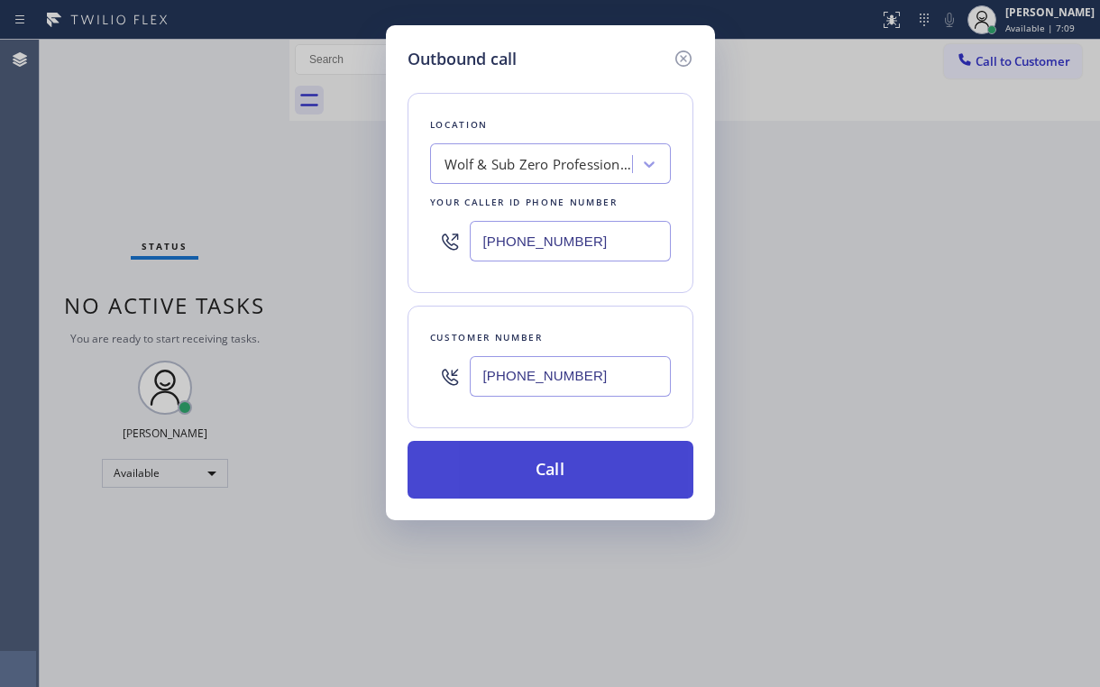
type input "[PHONE_NUMBER]"
click at [513, 458] on button "Call" at bounding box center [551, 470] width 286 height 58
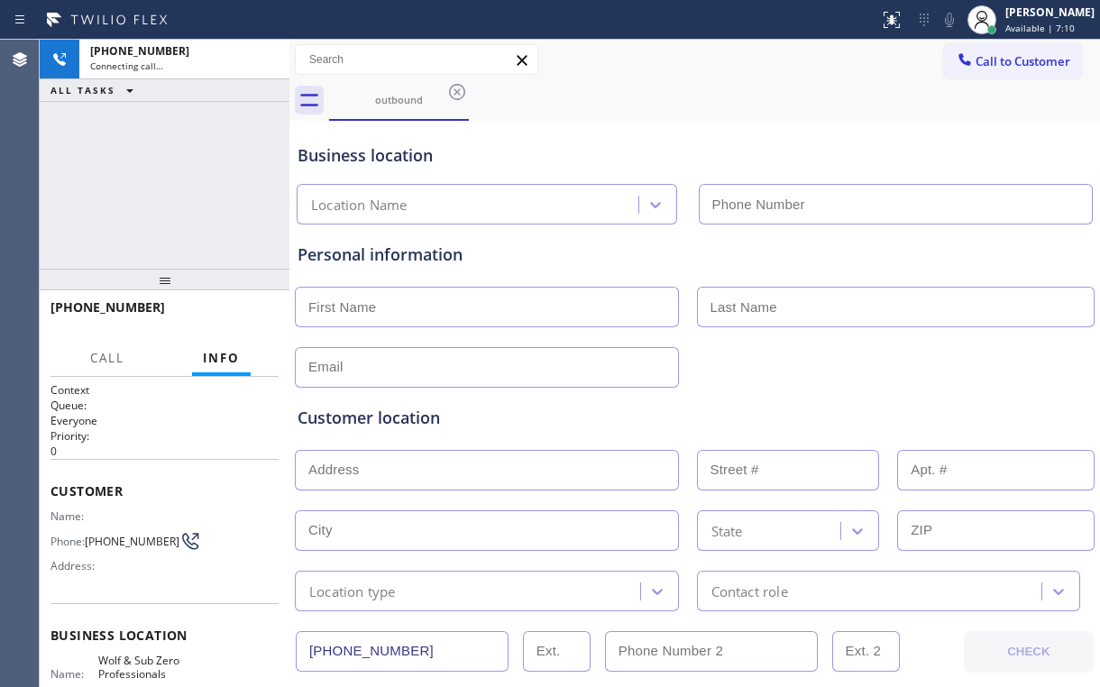
type input "[PHONE_NUMBER]"
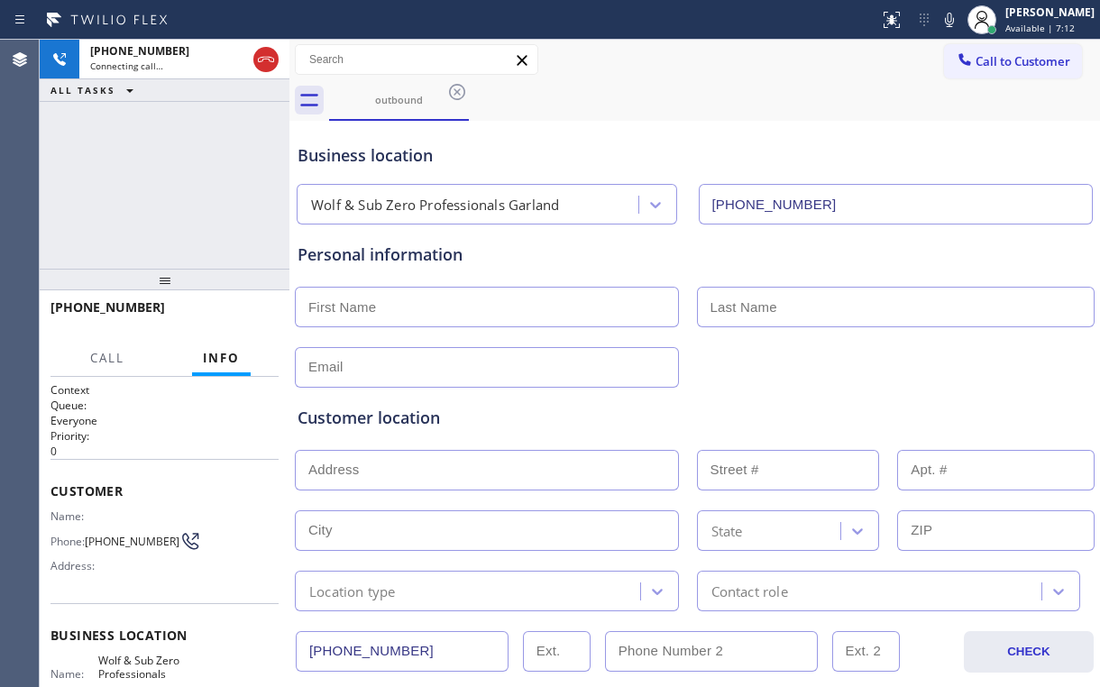
drag, startPoint x: 166, startPoint y: 159, endPoint x: 317, endPoint y: 500, distance: 373.1
click at [176, 188] on div "[PHONE_NUMBER] Connecting call… ALL TASKS ALL TASKS ACTIVE TASKS TASKS IN WRAP …" at bounding box center [165, 154] width 250 height 229
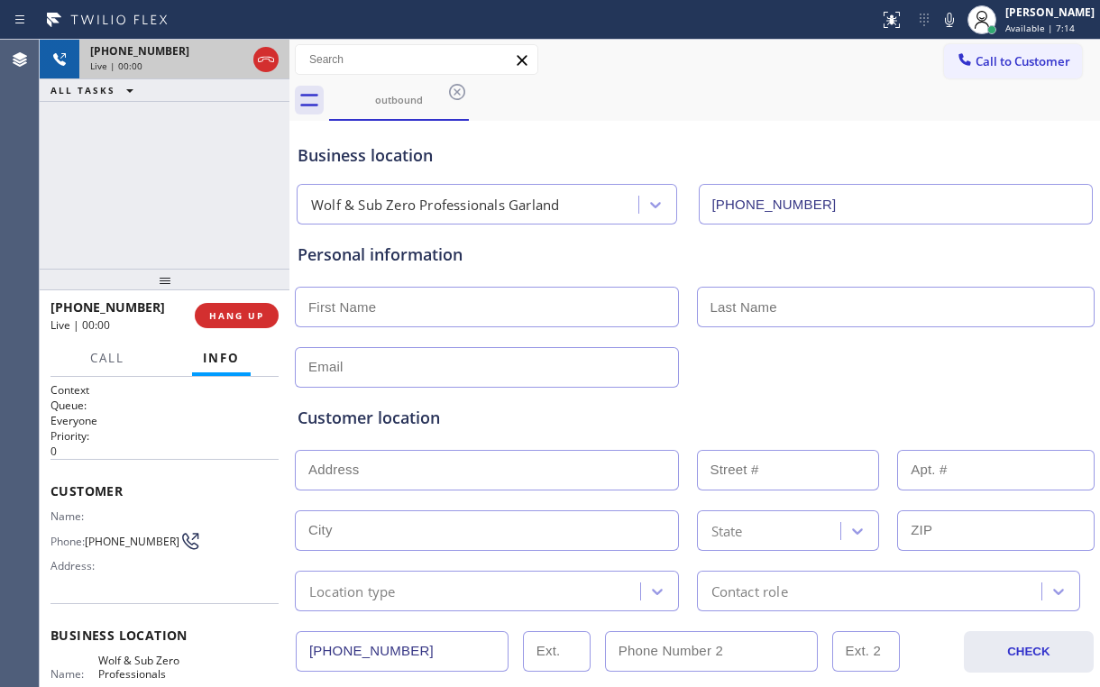
click at [254, 47] on div at bounding box center [266, 60] width 32 height 40
click at [259, 51] on icon at bounding box center [266, 60] width 22 height 22
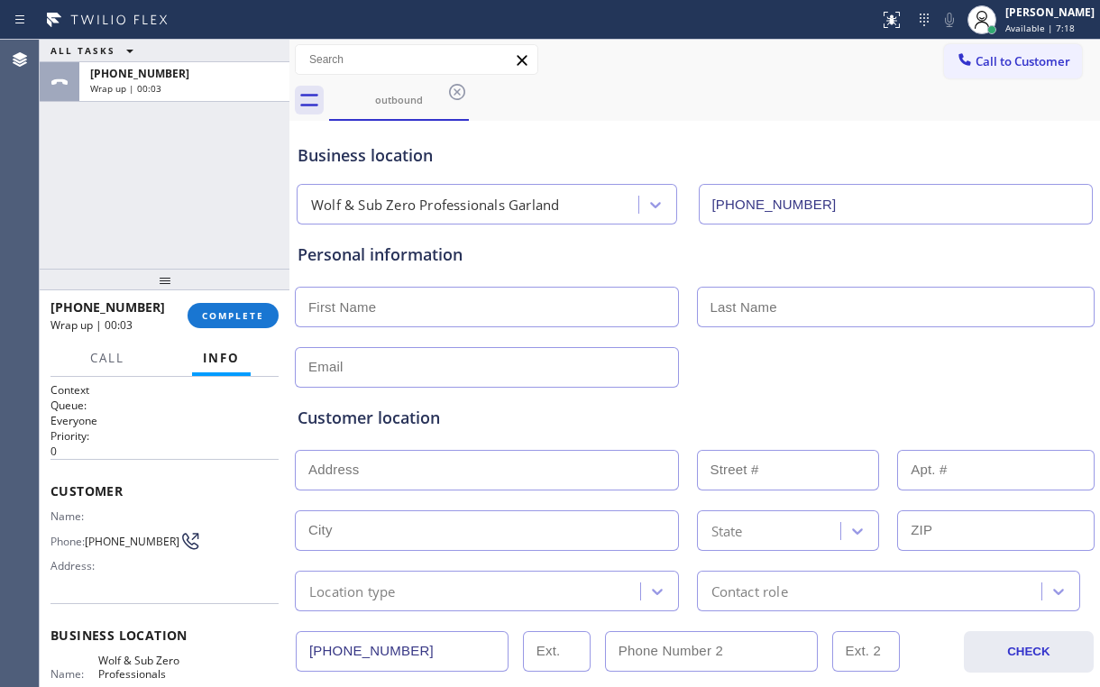
click at [938, 126] on div "Business location Wolf & Sub Zero Professionals Garland [PHONE_NUMBER]" at bounding box center [695, 174] width 802 height 99
drag, startPoint x: 1012, startPoint y: 60, endPoint x: 973, endPoint y: 77, distance: 42.4
click at [1011, 60] on span "Call to Customer" at bounding box center [1023, 61] width 95 height 16
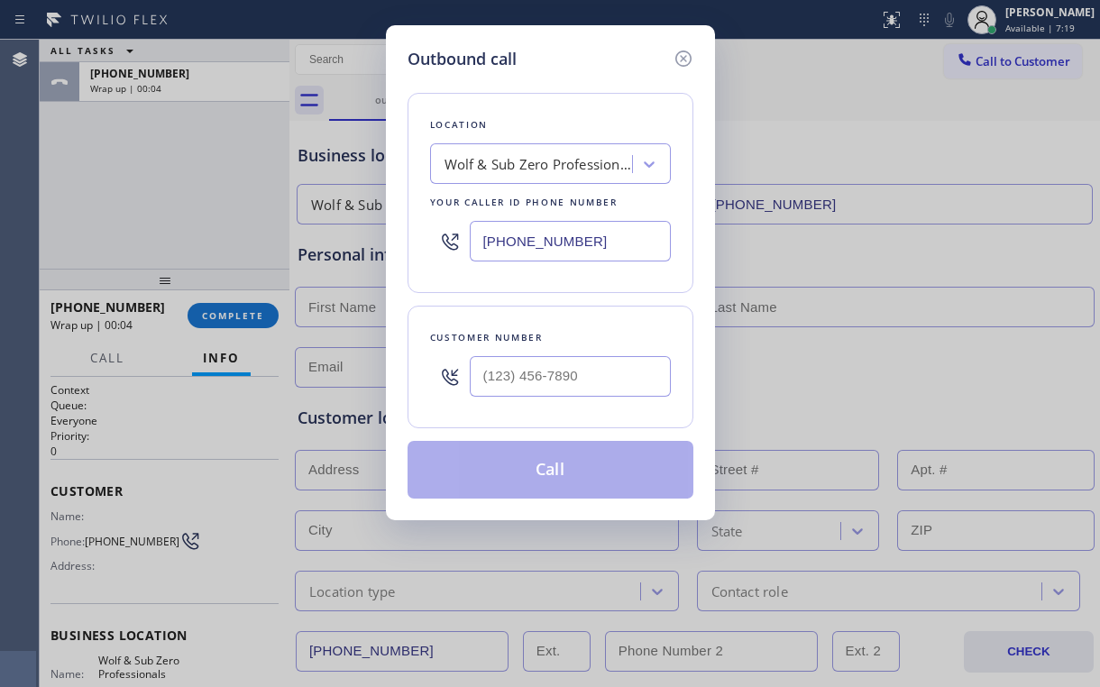
drag, startPoint x: 581, startPoint y: 255, endPoint x: 228, endPoint y: 282, distance: 353.7
click at [317, 273] on div "Outbound call Location Wolf & Sub Zero Professionals Garland Your caller id pho…" at bounding box center [550, 343] width 1100 height 687
drag, startPoint x: 607, startPoint y: 238, endPoint x: 473, endPoint y: 245, distance: 134.6
click at [465, 238] on div "[PHONE_NUMBER]" at bounding box center [550, 241] width 241 height 59
paste input "text"
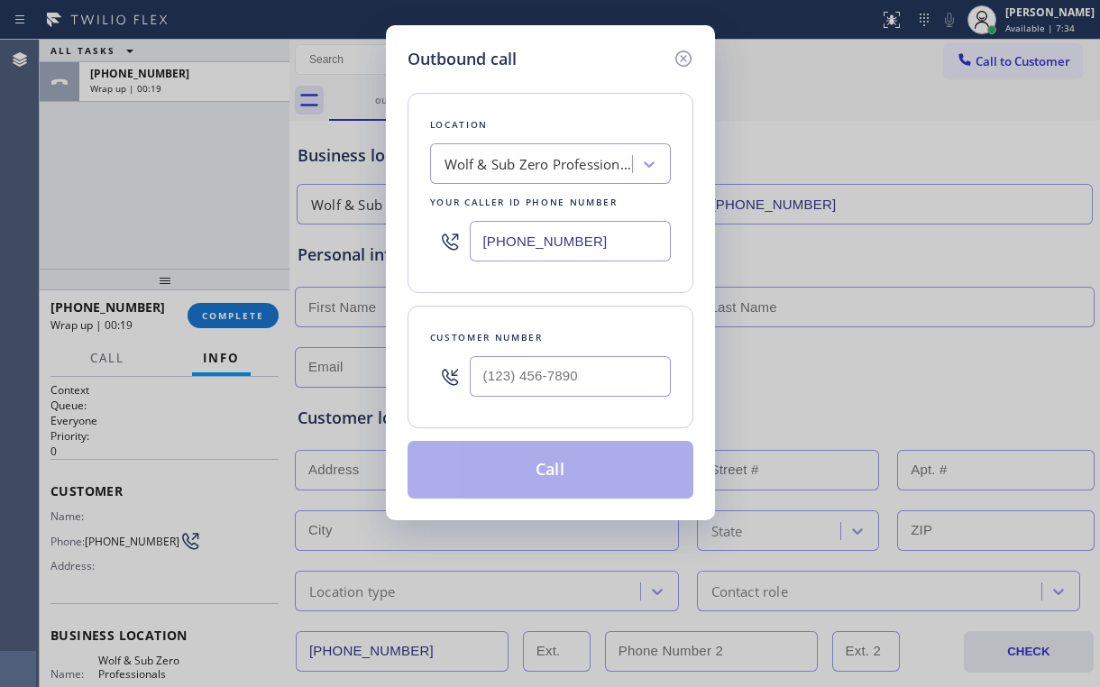
click at [224, 202] on div "Outbound call Location Wolf & Sub Zero Professionals Garland Your caller id pho…" at bounding box center [550, 343] width 1100 height 687
drag, startPoint x: 588, startPoint y: 244, endPoint x: 390, endPoint y: 253, distance: 198.6
click at [390, 244] on div "Outbound call Location Wolf & Sub Zero Professionals Garland Your caller id pho…" at bounding box center [550, 272] width 329 height 495
paste input "786) 461-1410"
type input "[PHONE_NUMBER]"
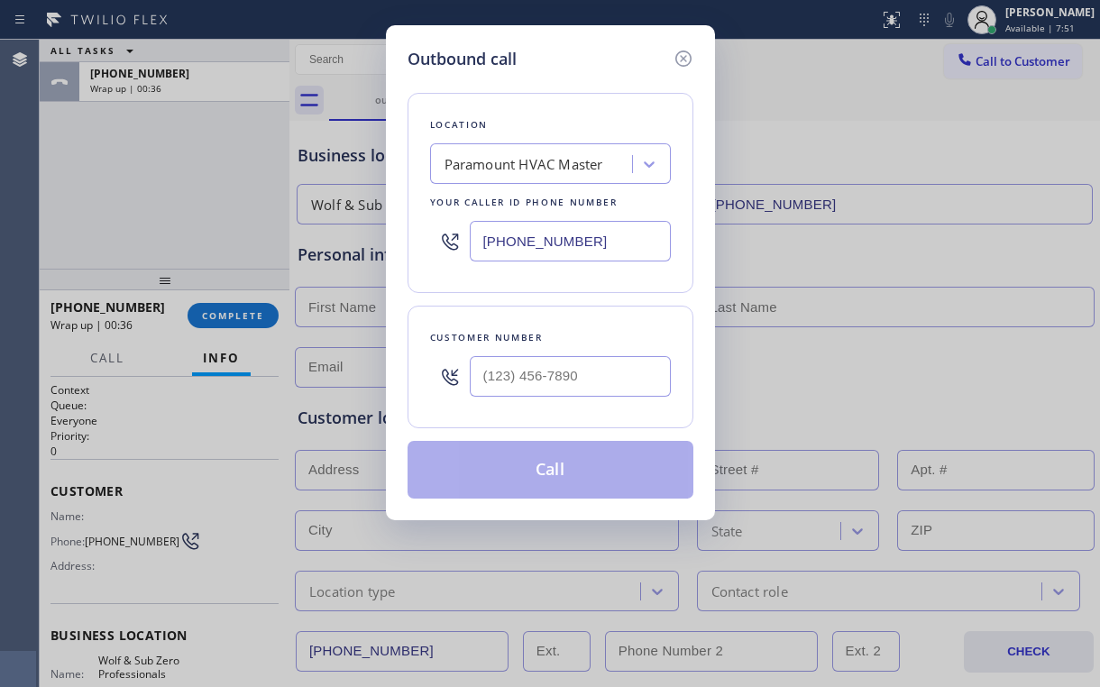
click at [953, 178] on div "Outbound call Location Paramount HVAC Master Your caller id phone number [PHONE…" at bounding box center [550, 343] width 1100 height 687
click at [563, 375] on input "(___) ___-____" at bounding box center [570, 376] width 201 height 41
paste input "305) 771-6197"
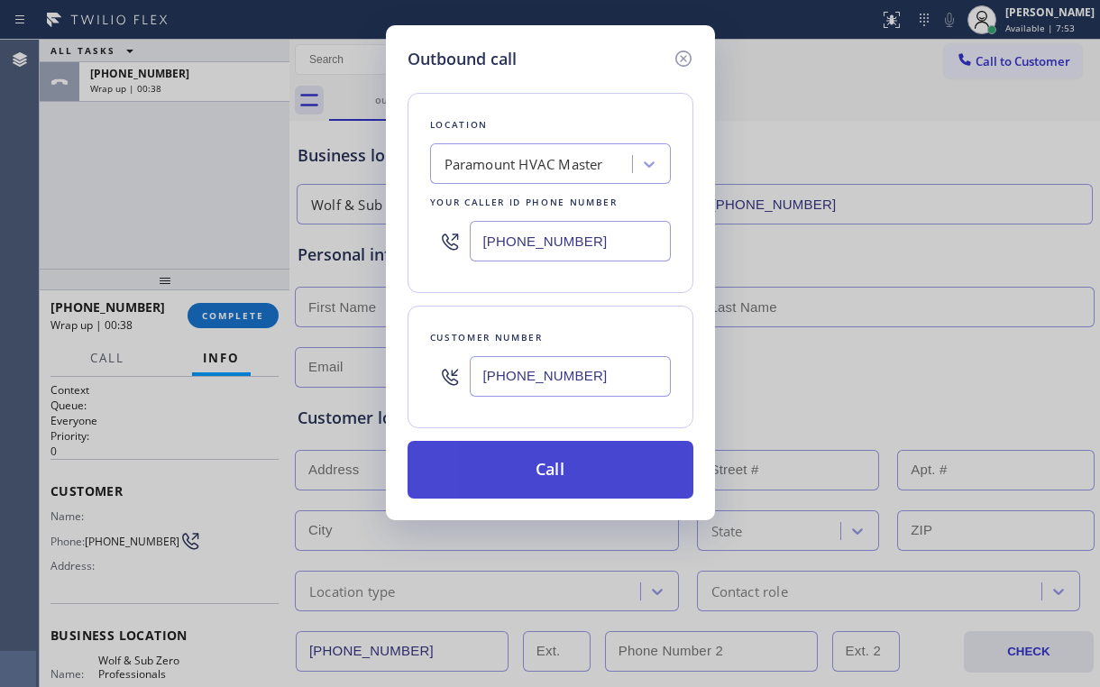
type input "[PHONE_NUMBER]"
click at [510, 471] on button "Call" at bounding box center [551, 470] width 286 height 58
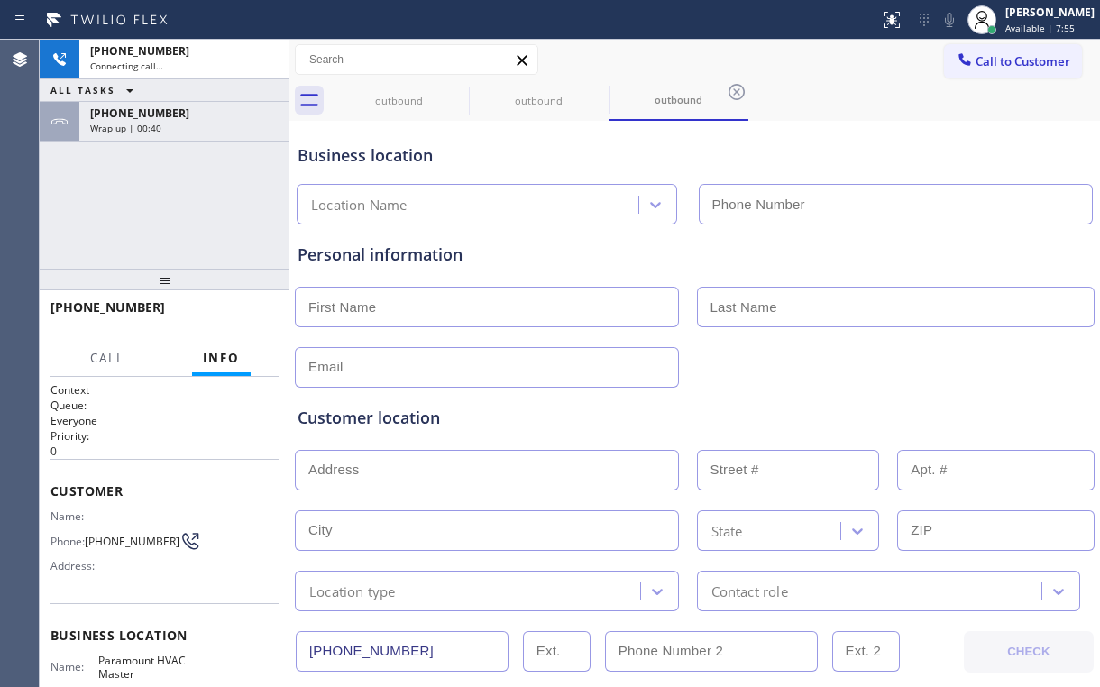
type input "[PHONE_NUMBER]"
click at [221, 228] on div "[PHONE_NUMBER] Connecting call… ALL TASKS ALL TASKS ACTIVE TASKS TASKS IN WRAP …" at bounding box center [165, 154] width 250 height 229
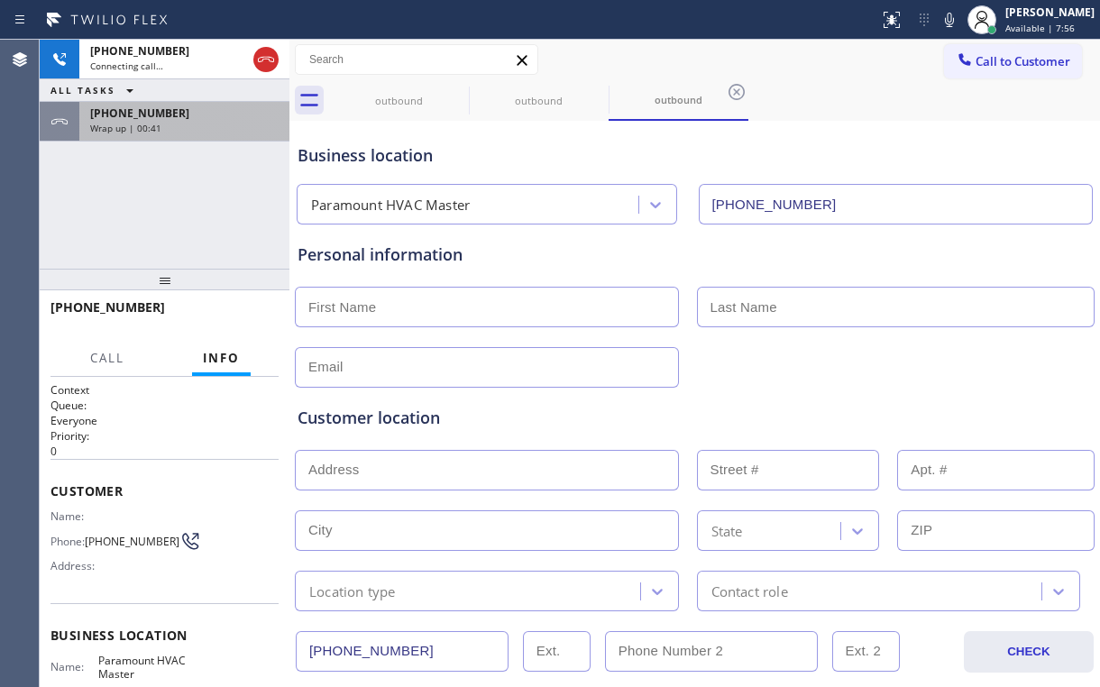
click at [182, 119] on div "[PHONE_NUMBER] Wrap up | 00:41" at bounding box center [180, 122] width 203 height 40
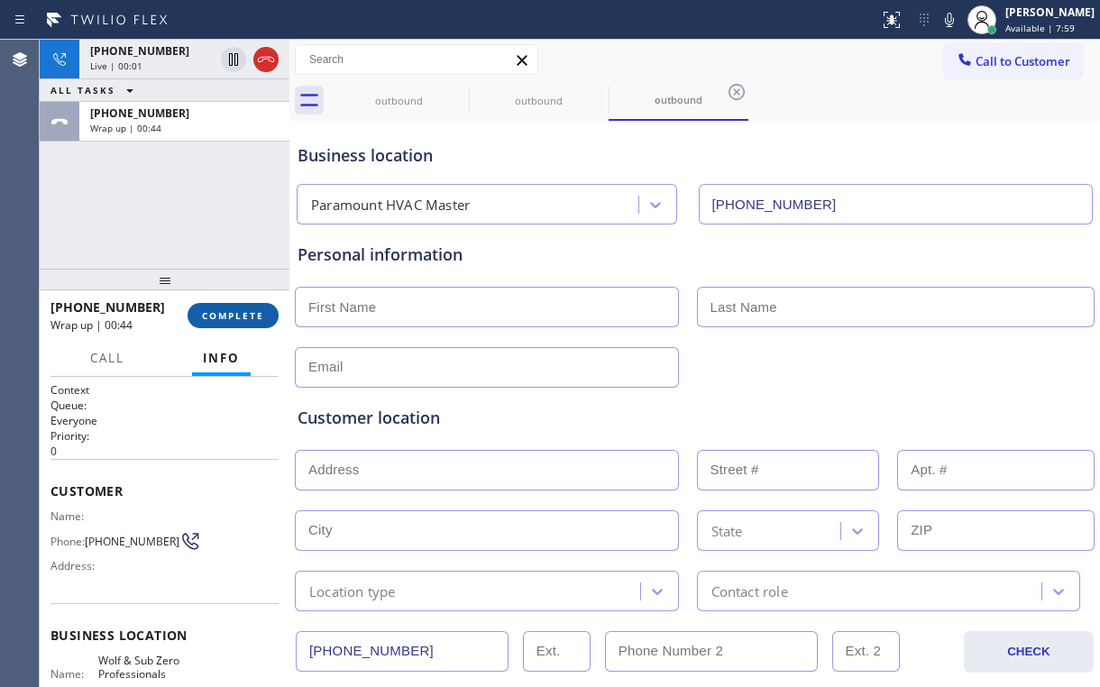
click at [227, 313] on span "COMPLETE" at bounding box center [233, 315] width 62 height 13
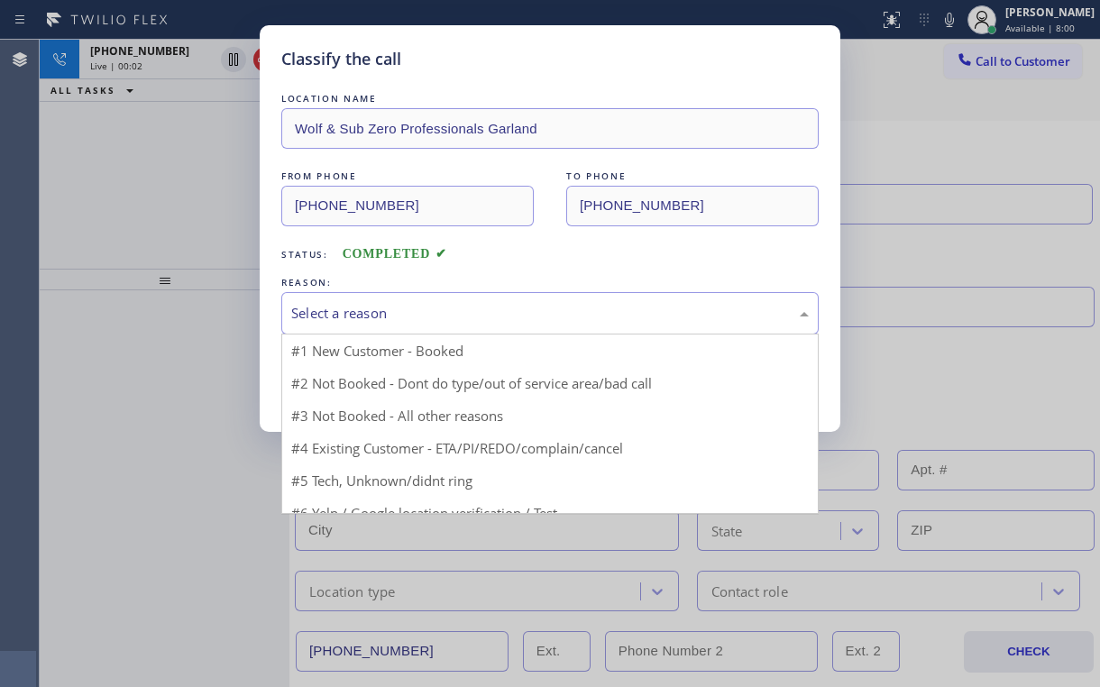
click at [317, 319] on div "Select a reason" at bounding box center [550, 313] width 518 height 21
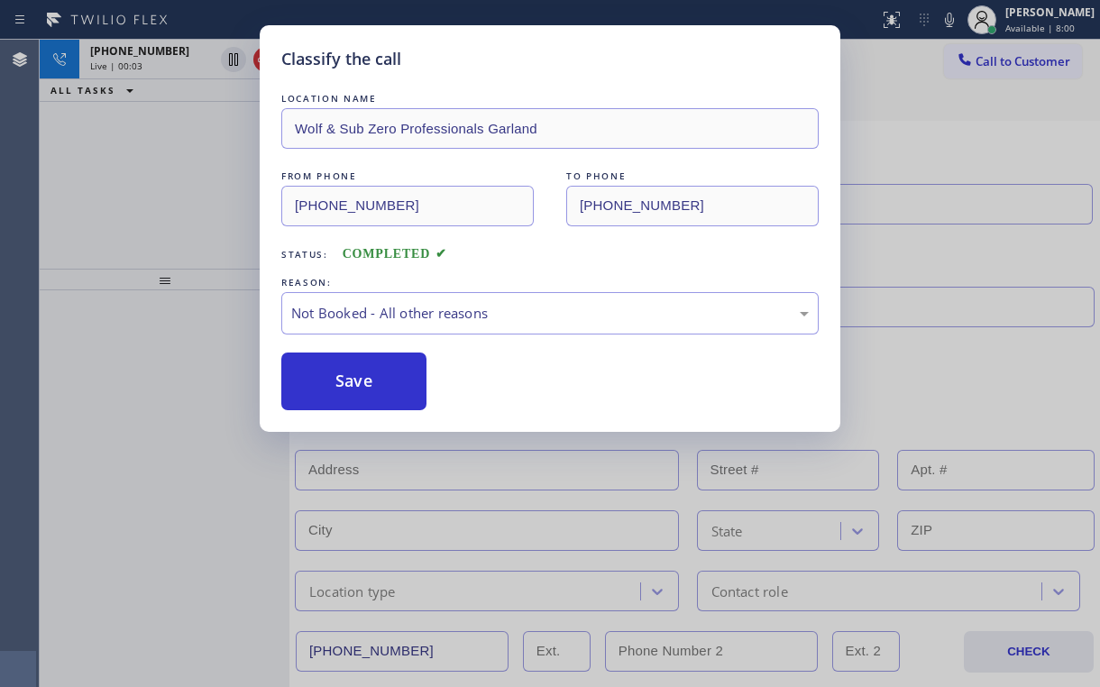
drag, startPoint x: 330, startPoint y: 385, endPoint x: 175, endPoint y: 195, distance: 245.5
click at [330, 384] on button "Save" at bounding box center [353, 382] width 145 height 58
click at [174, 194] on div "Classify the call LOCATION NAME Wolf & Sub Zero Professionals Garland FROM PHON…" at bounding box center [550, 343] width 1100 height 687
click at [173, 176] on div "Classify the call LOCATION NAME Wolf & Sub Zero Professionals Garland FROM PHON…" at bounding box center [550, 343] width 1100 height 687
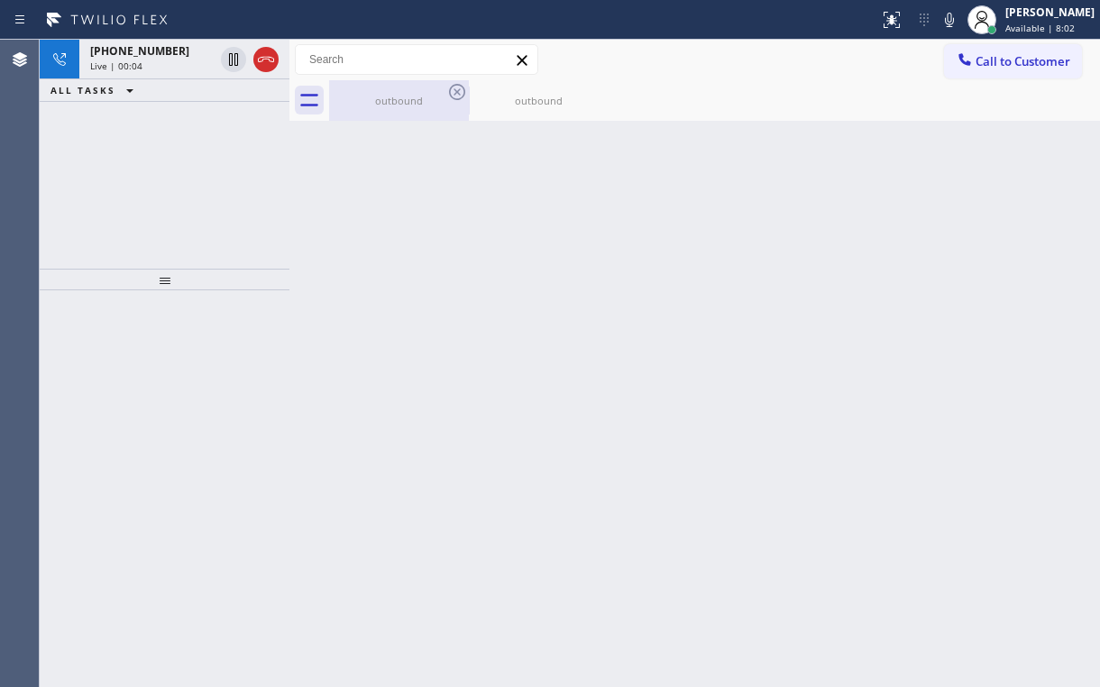
click at [363, 100] on div "outbound" at bounding box center [399, 101] width 136 height 14
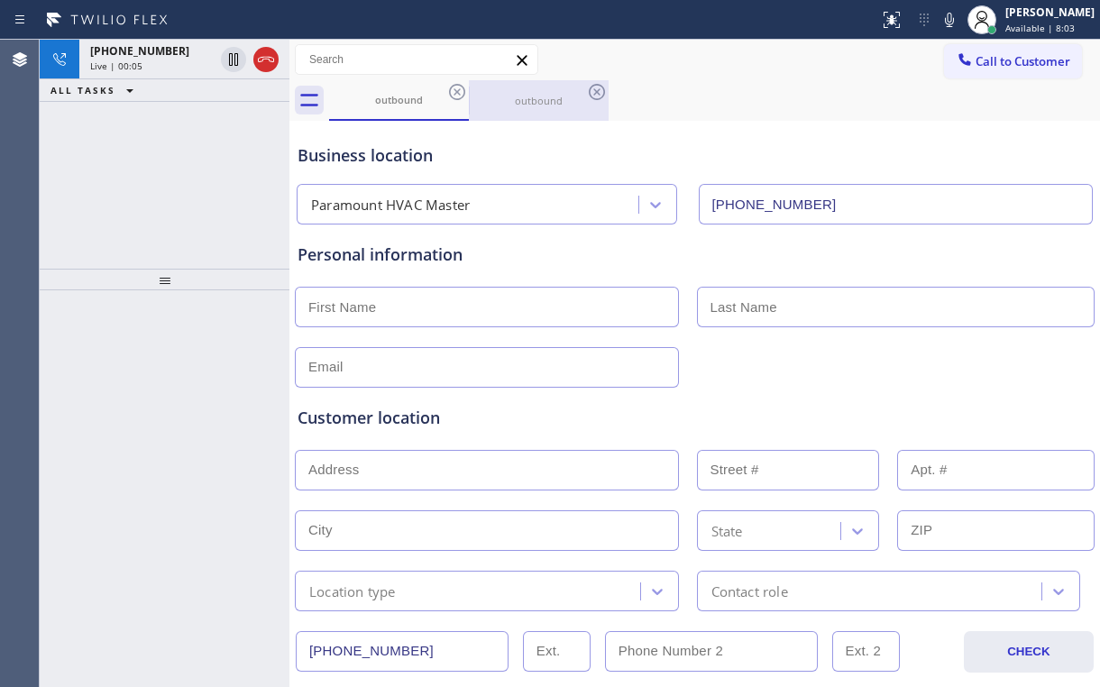
click at [548, 98] on div "outbound" at bounding box center [539, 101] width 136 height 14
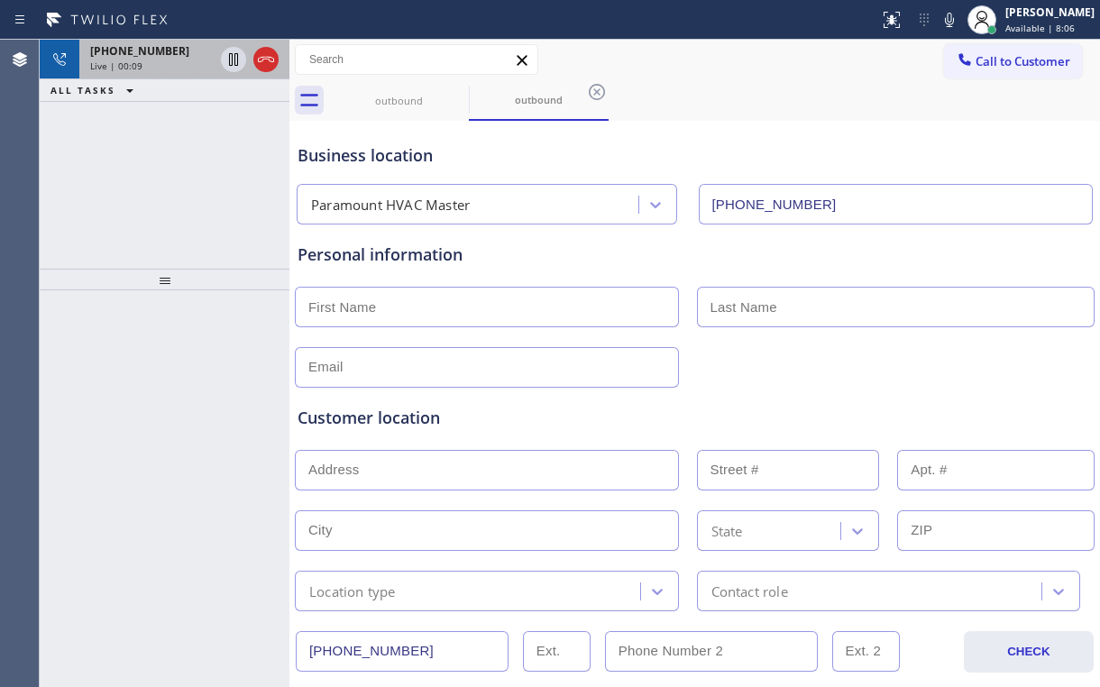
click at [146, 69] on div "Live | 00:09" at bounding box center [152, 66] width 124 height 13
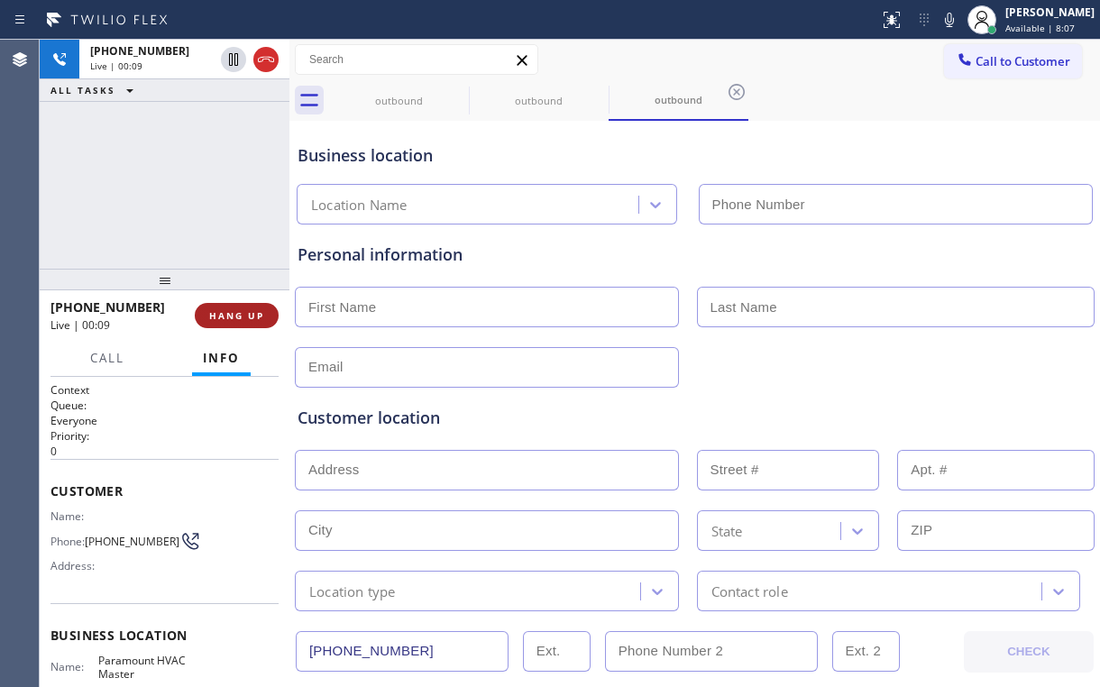
type input "[PHONE_NUMBER]"
click at [244, 319] on span "HANG UP" at bounding box center [236, 315] width 55 height 13
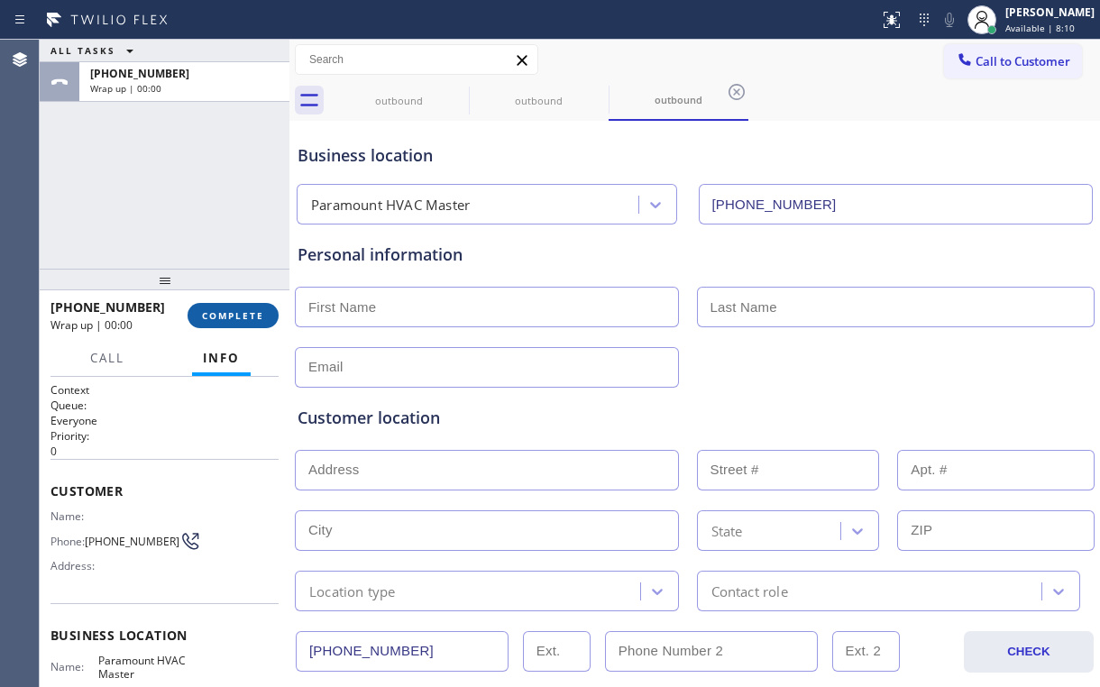
click at [242, 314] on span "COMPLETE" at bounding box center [233, 315] width 62 height 13
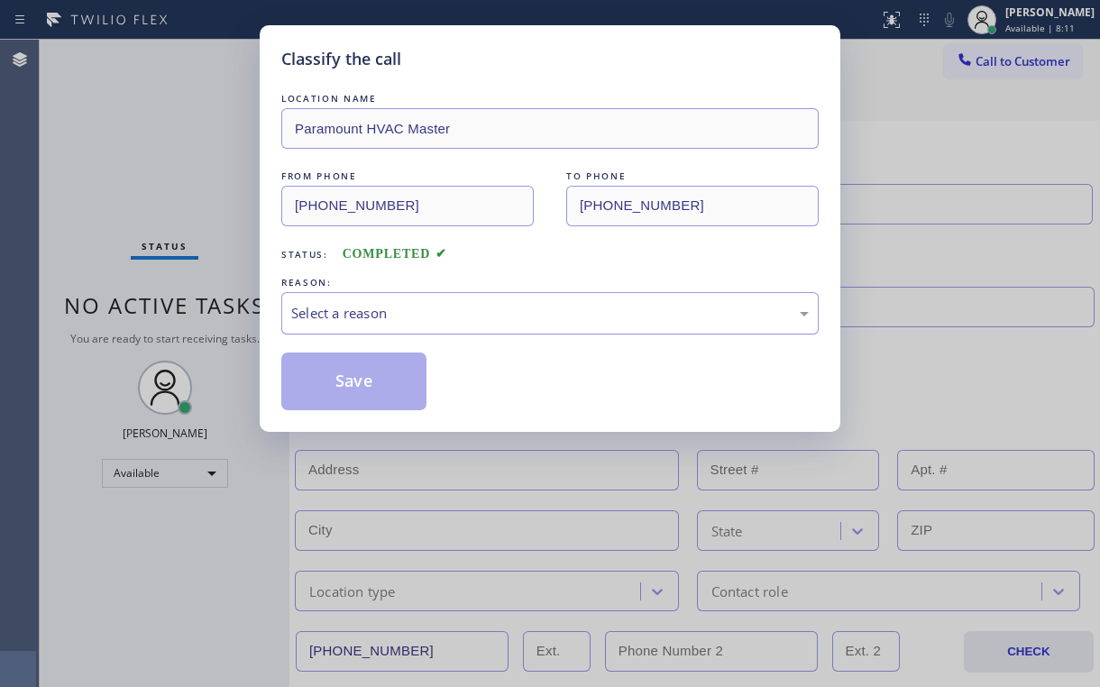
drag, startPoint x: 308, startPoint y: 307, endPoint x: 327, endPoint y: 328, distance: 29.4
click at [310, 310] on div "Select a reason" at bounding box center [550, 313] width 518 height 21
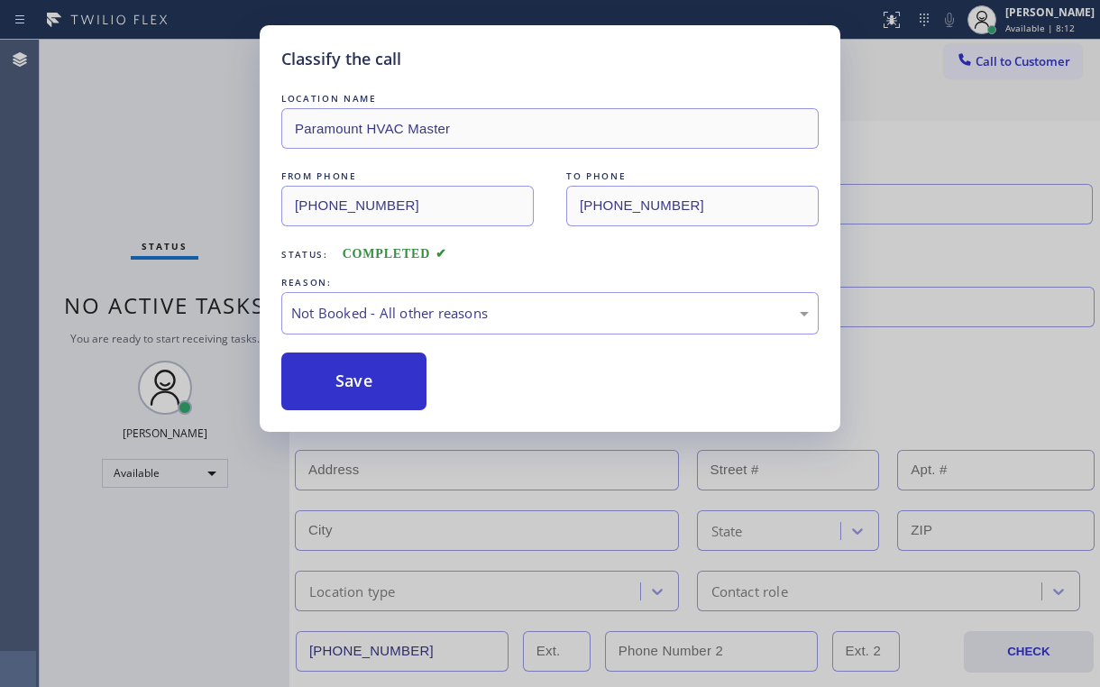
drag, startPoint x: 332, startPoint y: 374, endPoint x: 115, endPoint y: 141, distance: 318.4
click at [332, 372] on button "Save" at bounding box center [353, 382] width 145 height 58
drag, startPoint x: 115, startPoint y: 141, endPoint x: 153, endPoint y: 142, distance: 37.9
click at [118, 141] on div "Classify the call LOCATION NAME Paramount HVAC Master FROM PHONE [PHONE_NUMBER]…" at bounding box center [550, 343] width 1100 height 687
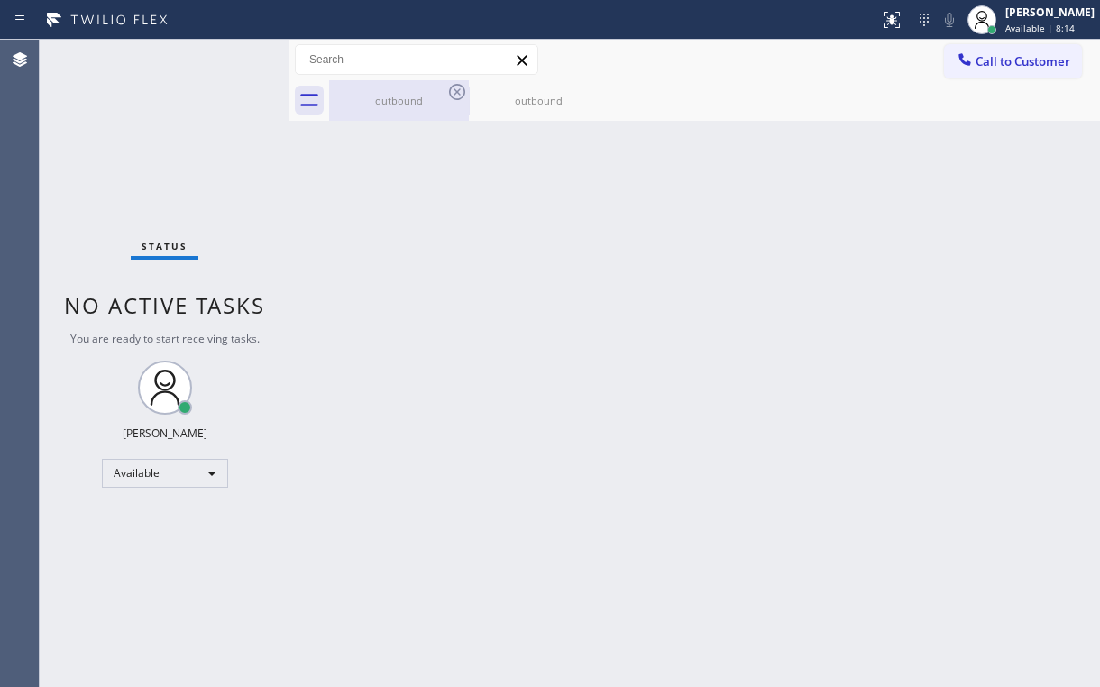
drag, startPoint x: 504, startPoint y: 167, endPoint x: 436, endPoint y: 120, distance: 82.3
click at [498, 164] on div "Back to Dashboard Change Sender ID Customers Technicians Select a contact Outbo…" at bounding box center [694, 364] width 811 height 648
drag, startPoint x: 423, startPoint y: 110, endPoint x: 465, endPoint y: 95, distance: 45.1
click at [424, 110] on div "outbound" at bounding box center [399, 100] width 136 height 41
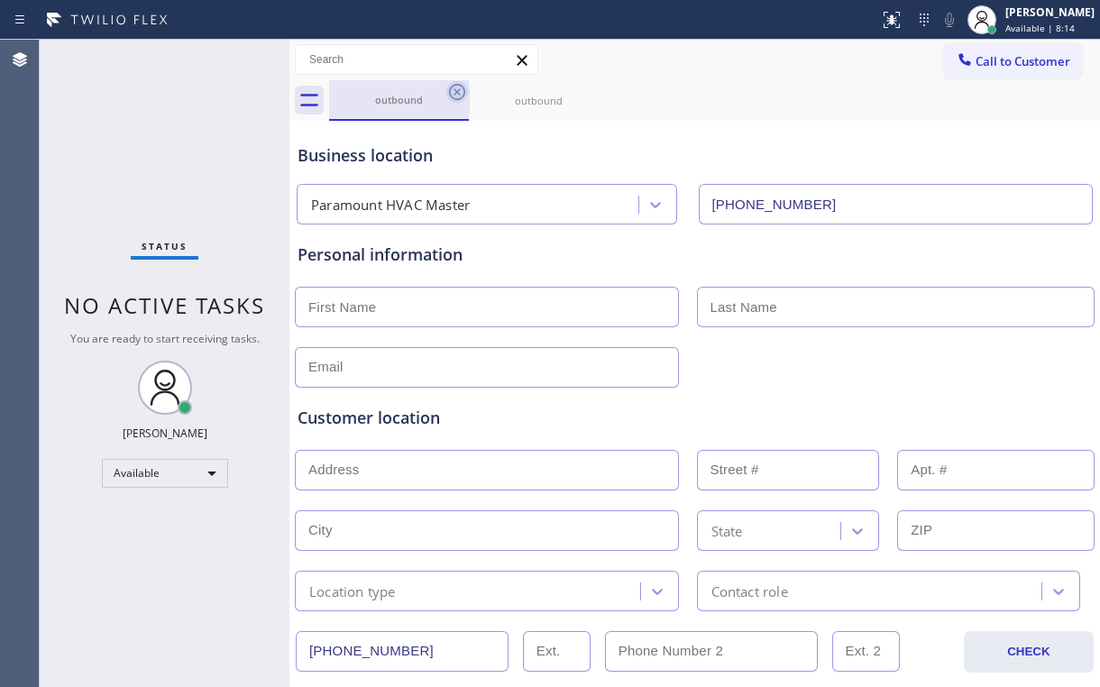
click at [458, 91] on icon at bounding box center [457, 92] width 22 height 22
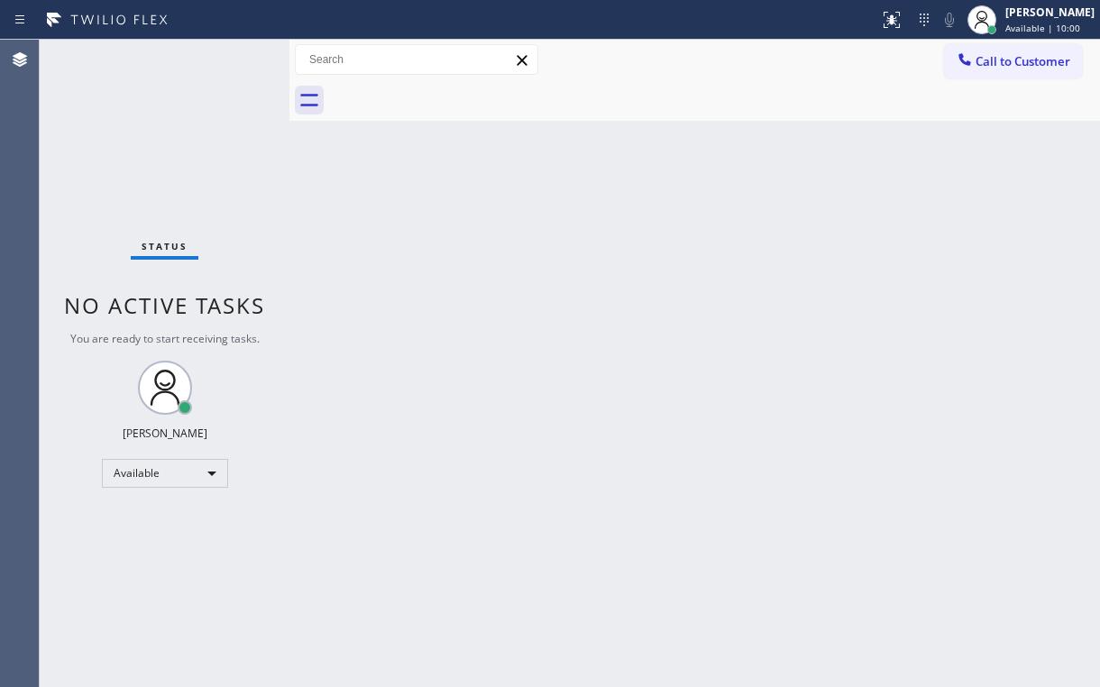
drag, startPoint x: 914, startPoint y: 253, endPoint x: 941, endPoint y: 219, distance: 43.1
click at [916, 251] on div "Back to Dashboard Change Sender ID Customers Technicians Select a contact Outbo…" at bounding box center [694, 364] width 811 height 648
click at [1015, 71] on button "Call to Customer" at bounding box center [1013, 61] width 138 height 34
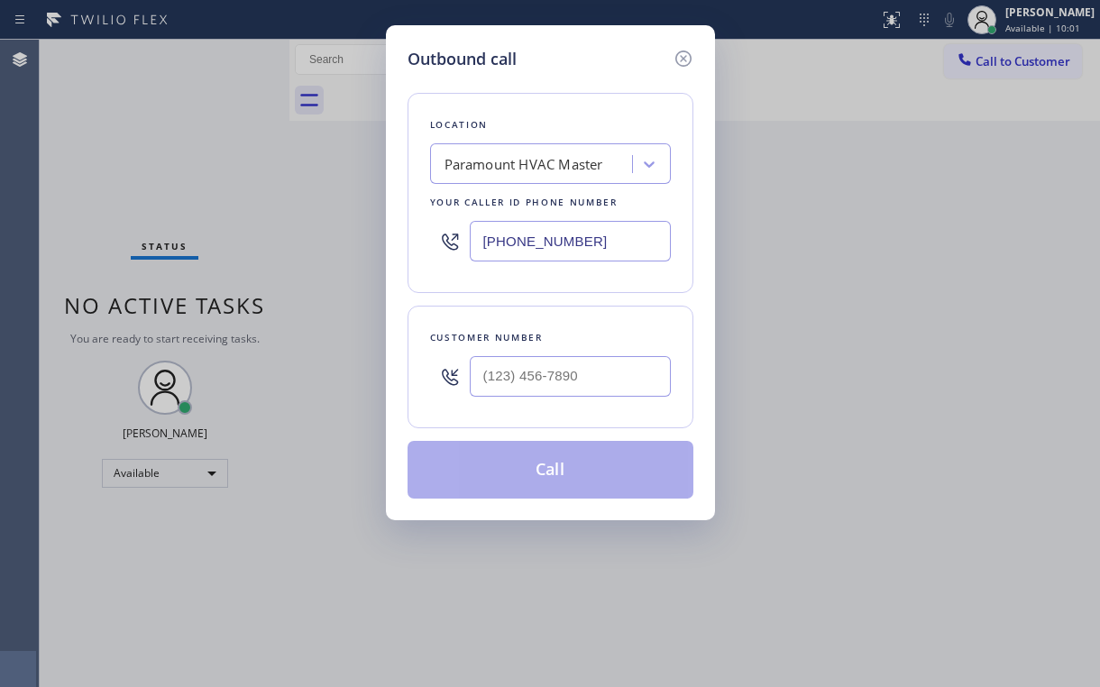
drag, startPoint x: 473, startPoint y: 240, endPoint x: 319, endPoint y: 257, distance: 154.3
click at [341, 255] on div "Outbound call Location Paramount HVAC Master Your caller id phone number [PHONE…" at bounding box center [550, 343] width 1100 height 687
paste input "424) 772-4226"
type input "[PHONE_NUMBER]"
drag, startPoint x: 942, startPoint y: 303, endPoint x: 899, endPoint y: 307, distance: 42.5
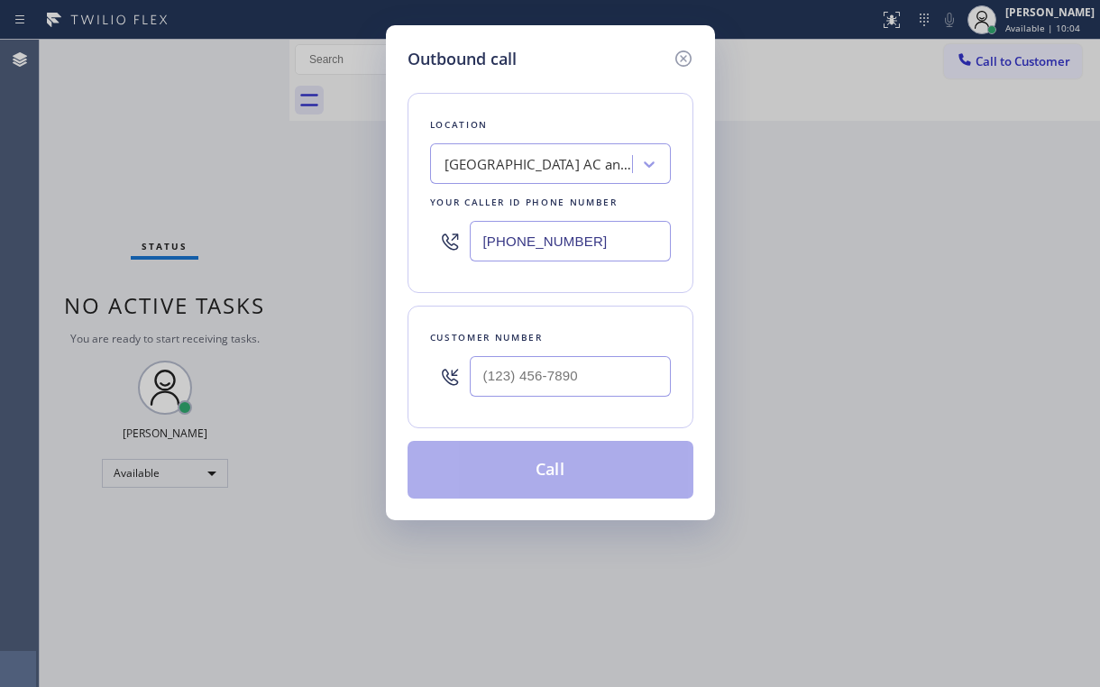
click at [931, 303] on div "Outbound call Location [GEOGRAPHIC_DATA] AC and Heating Pro Your caller id phon…" at bounding box center [550, 343] width 1100 height 687
click at [532, 400] on div at bounding box center [570, 376] width 201 height 59
click at [565, 383] on input "(___) ___-____" at bounding box center [570, 376] width 201 height 41
paste input "714) 655-2858"
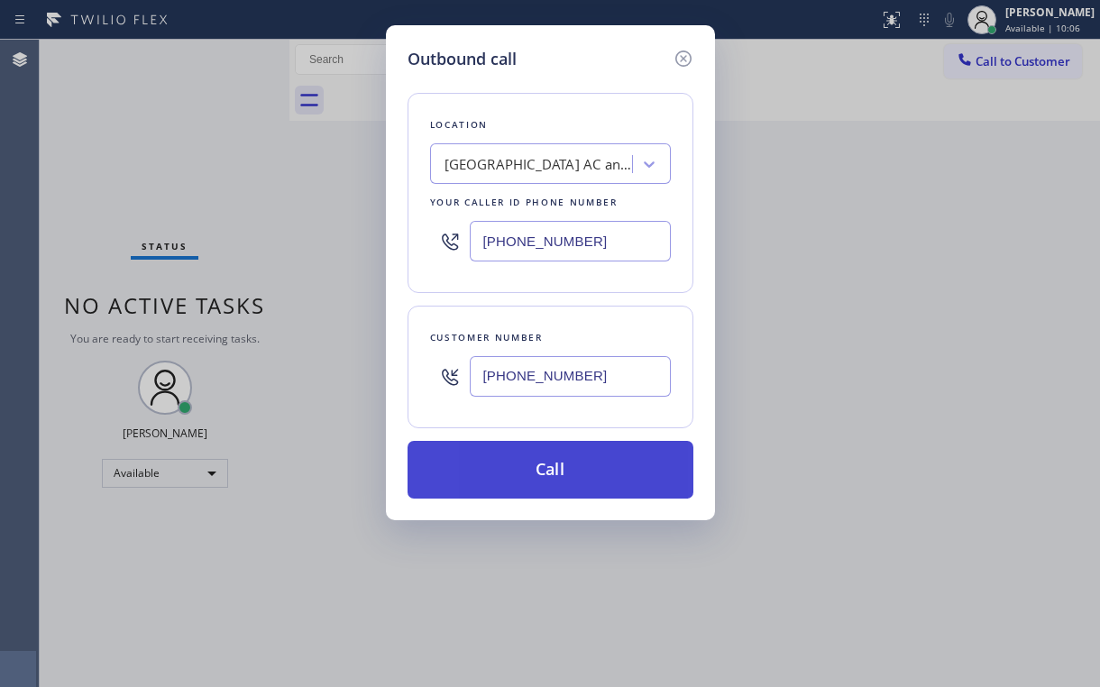
type input "[PHONE_NUMBER]"
click at [563, 480] on button "Call" at bounding box center [551, 470] width 286 height 58
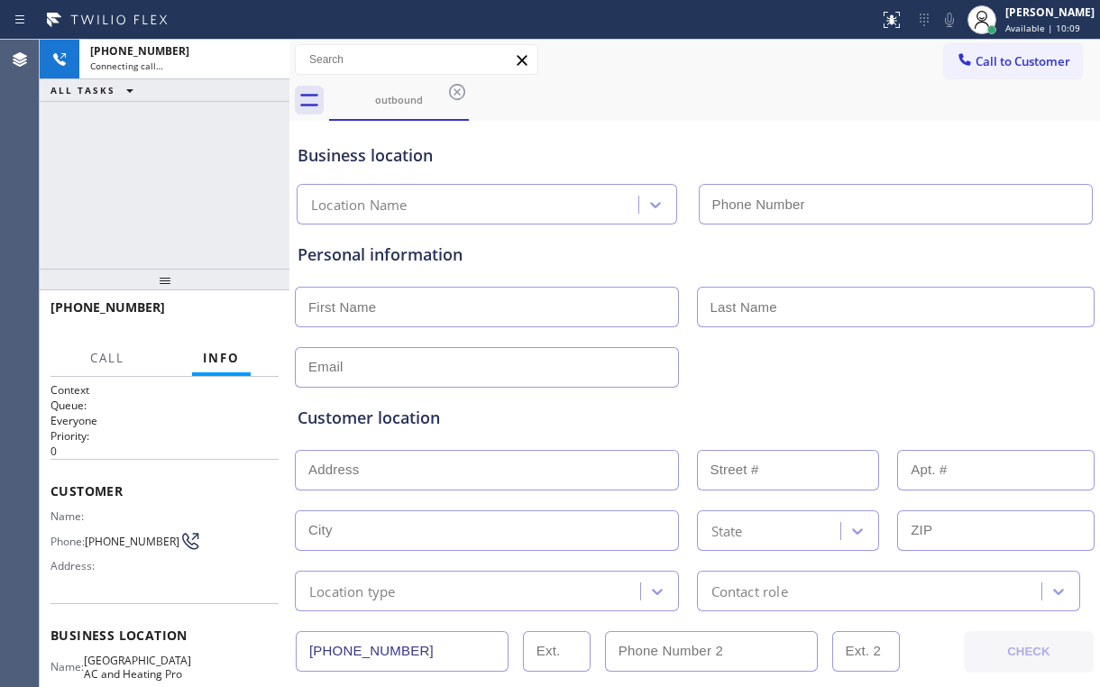
type input "[PHONE_NUMBER]"
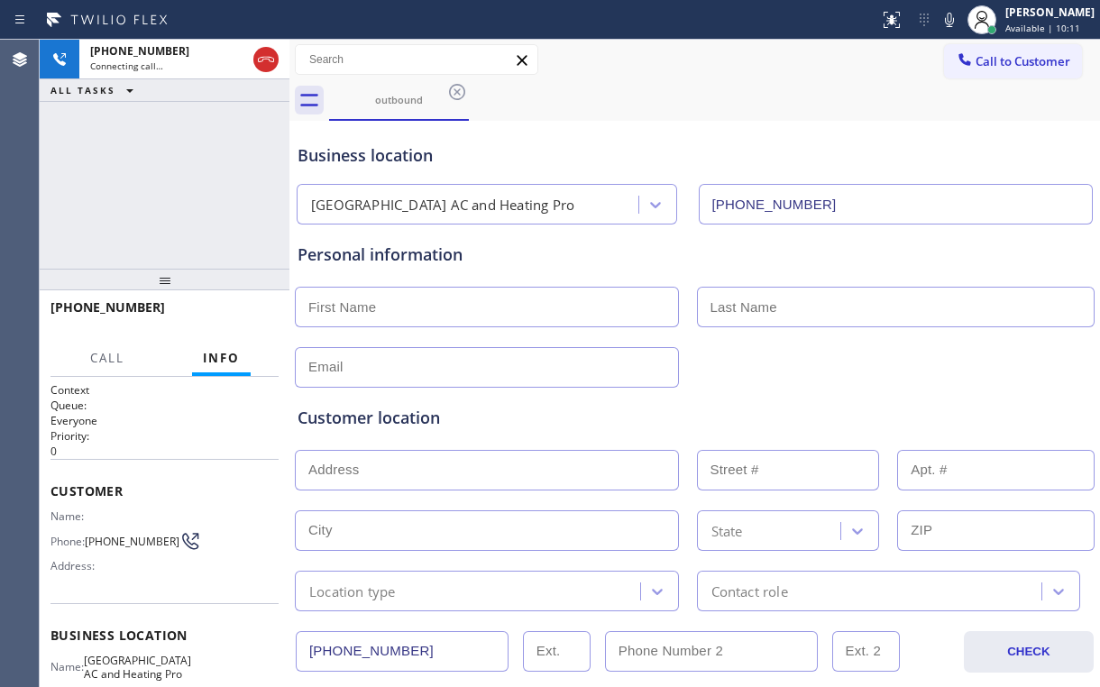
click at [191, 188] on div "[PHONE_NUMBER] Connecting call… ALL TASKS ALL TASKS ACTIVE TASKS TASKS IN WRAP …" at bounding box center [165, 154] width 250 height 229
click at [238, 321] on span "HANG UP" at bounding box center [236, 315] width 55 height 13
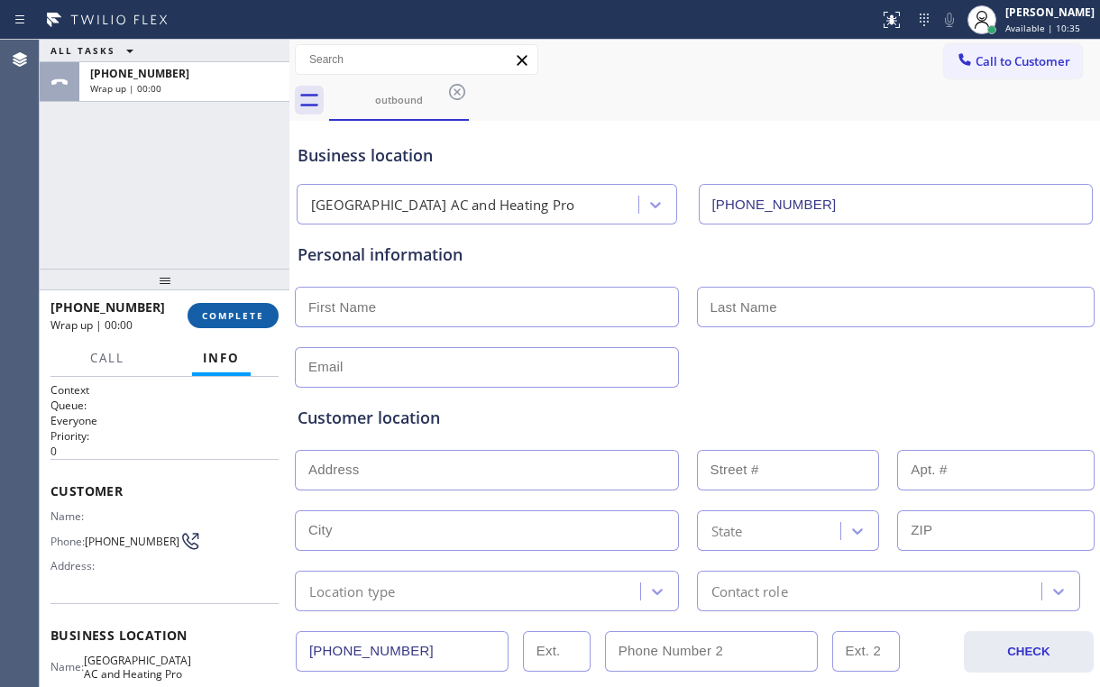
click at [240, 319] on span "COMPLETE" at bounding box center [233, 315] width 62 height 13
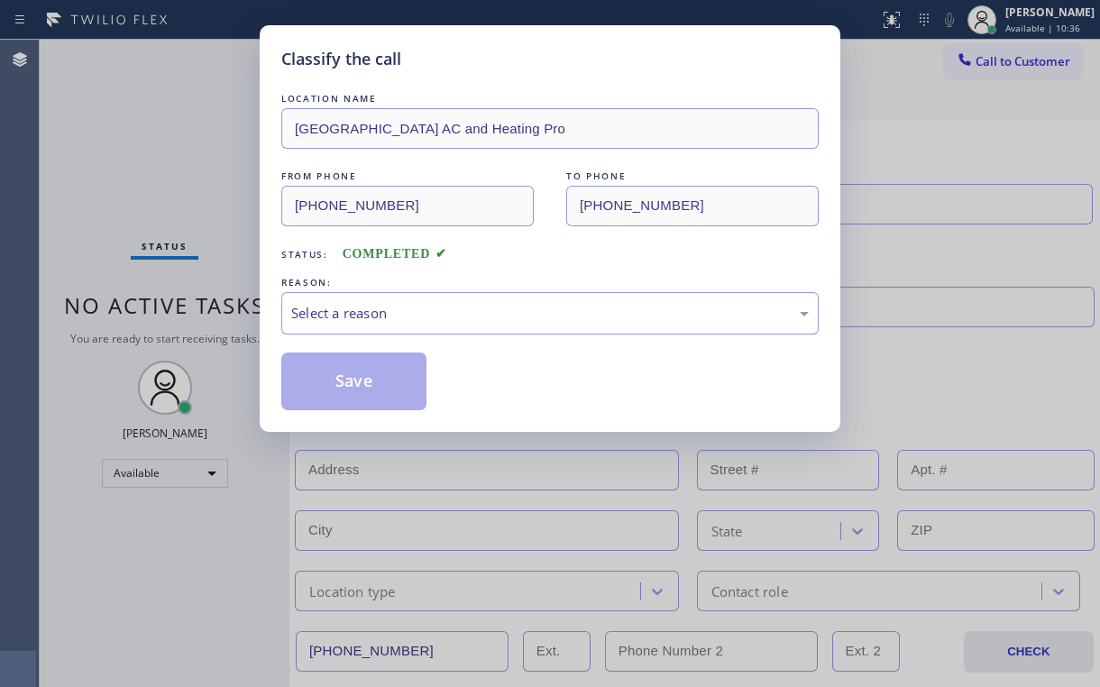
drag, startPoint x: 305, startPoint y: 310, endPoint x: 310, endPoint y: 319, distance: 10.5
click at [310, 319] on div "Select a reason" at bounding box center [550, 313] width 518 height 21
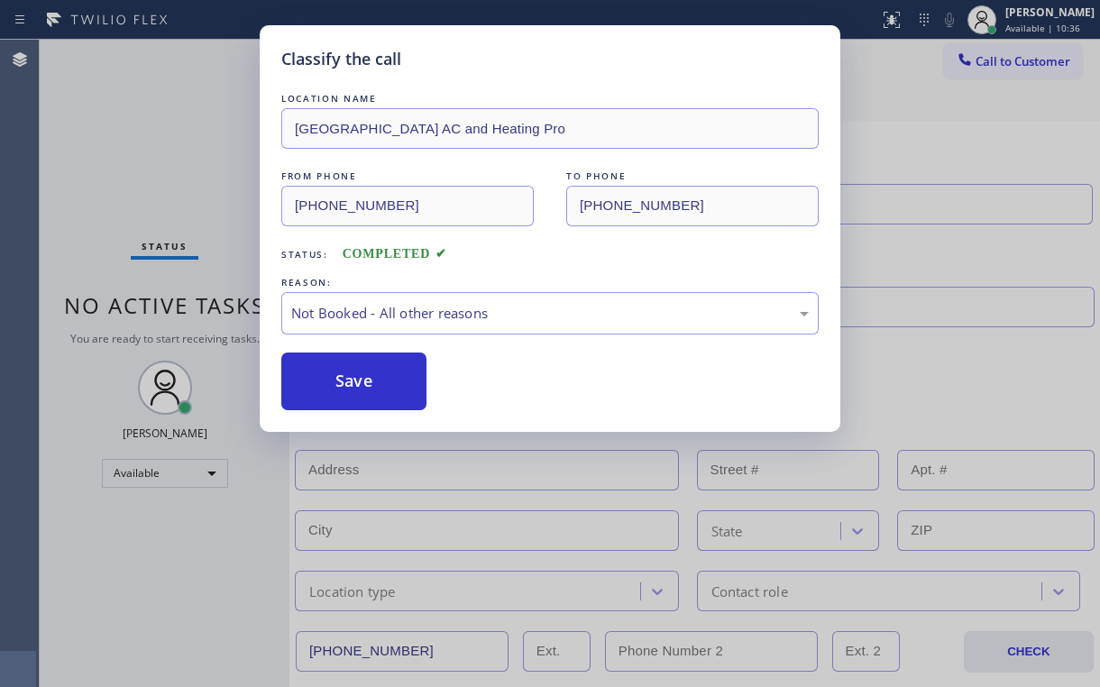
click at [337, 378] on button "Save" at bounding box center [353, 382] width 145 height 58
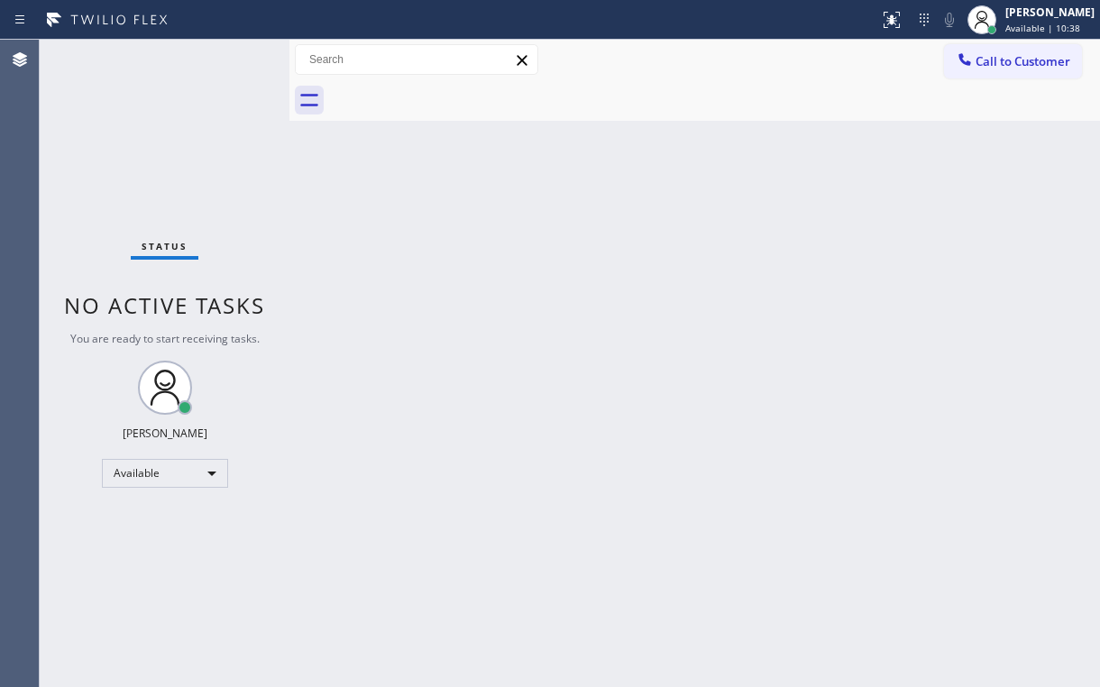
click at [335, 341] on div "Back to Dashboard Change Sender ID Customers Technicians Select a contact Outbo…" at bounding box center [694, 364] width 811 height 648
drag, startPoint x: 1006, startPoint y: 65, endPoint x: 575, endPoint y: 234, distance: 462.9
click at [983, 78] on div "Call to Customer Outbound call Location [GEOGRAPHIC_DATA] AC and Heating Pro Yo…" at bounding box center [694, 60] width 811 height 41
drag, startPoint x: 988, startPoint y: 51, endPoint x: 953, endPoint y: 68, distance: 38.3
click at [986, 51] on button "Call to Customer" at bounding box center [1013, 61] width 138 height 34
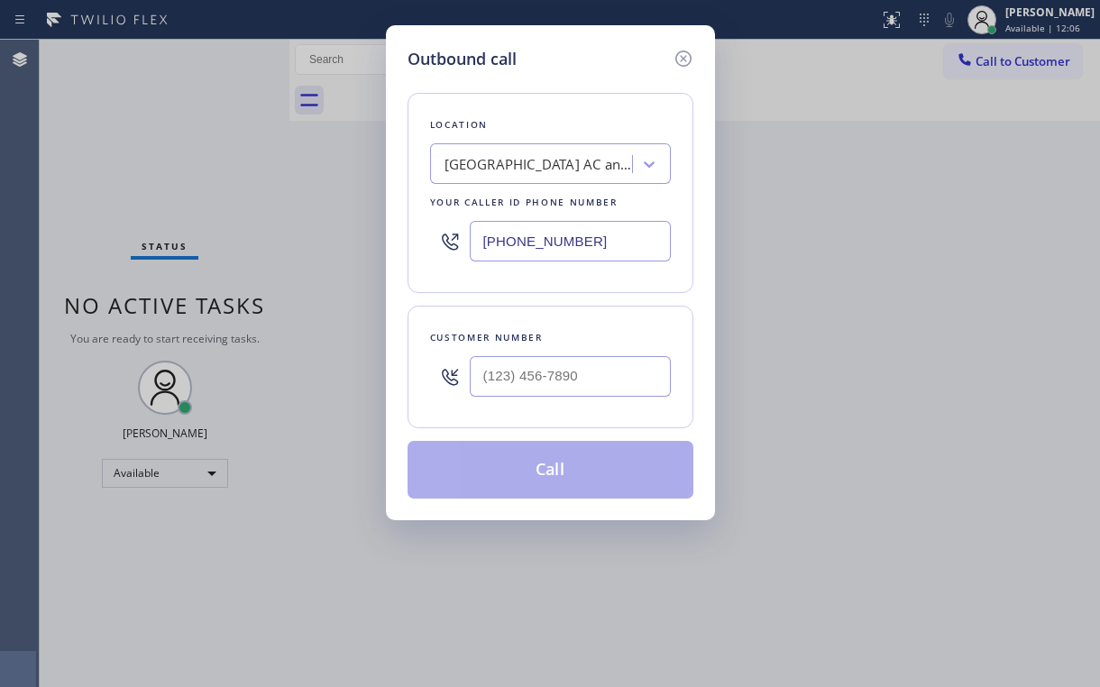
drag, startPoint x: 602, startPoint y: 231, endPoint x: 318, endPoint y: 278, distance: 287.9
click at [354, 271] on div "Outbound call Location [GEOGRAPHIC_DATA] AC and Heating Pro Your caller id phon…" at bounding box center [550, 343] width 1100 height 687
paste input "626) 469-7417"
type input "[PHONE_NUMBER]"
drag, startPoint x: 576, startPoint y: 78, endPoint x: 599, endPoint y: 203, distance: 127.4
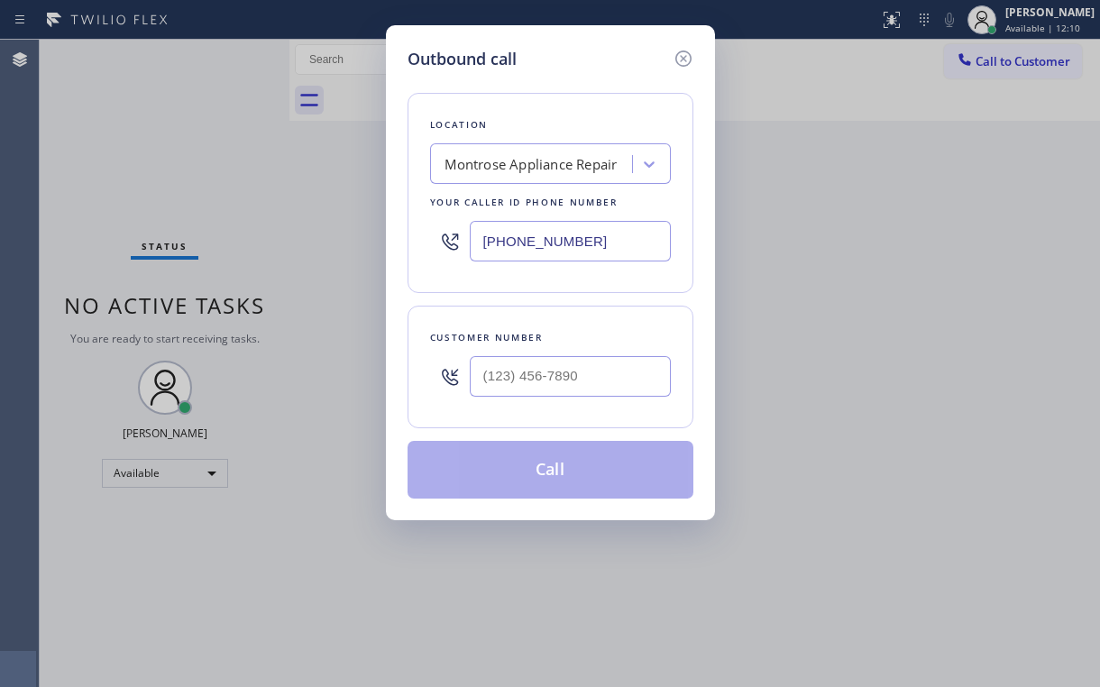
click at [577, 78] on div "Location [GEOGRAPHIC_DATA] Appliance Repair Your caller id phone number [PHONE_…" at bounding box center [551, 284] width 286 height 427
click at [563, 383] on input "(___) ___-____" at bounding box center [570, 376] width 201 height 41
paste input "760) 703-7412"
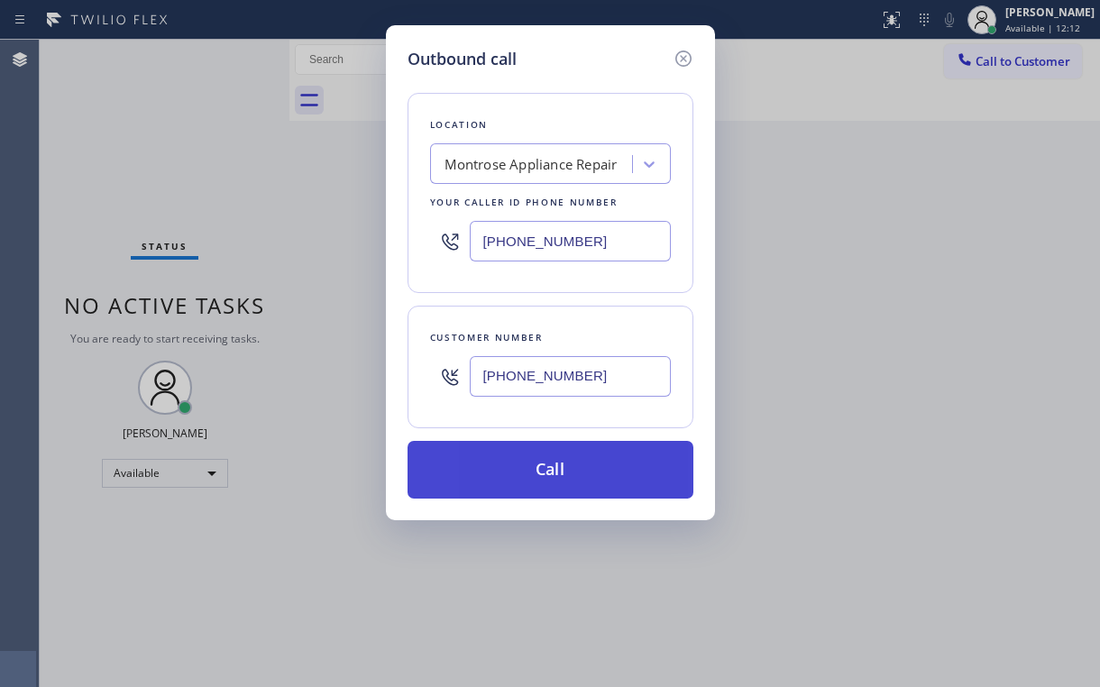
type input "[PHONE_NUMBER]"
click at [501, 471] on button "Call" at bounding box center [551, 470] width 286 height 58
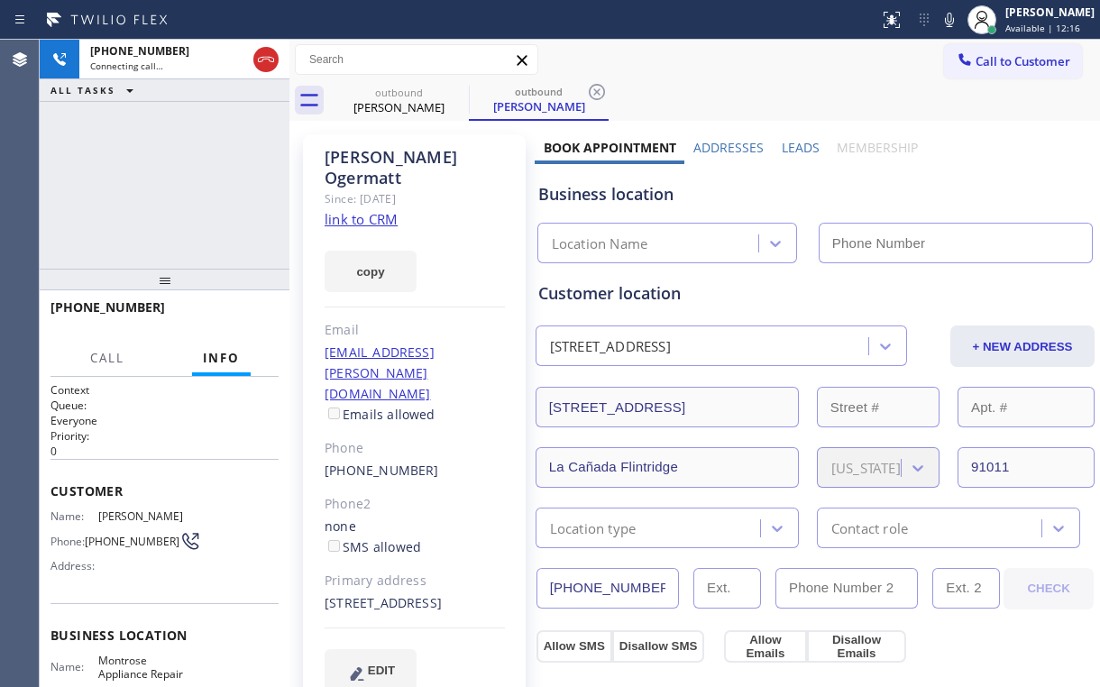
type input "[PHONE_NUMBER]"
click at [225, 166] on div "[PHONE_NUMBER] Connecting call… ALL TASKS ALL TASKS ACTIVE TASKS TASKS IN WRAP …" at bounding box center [165, 154] width 250 height 229
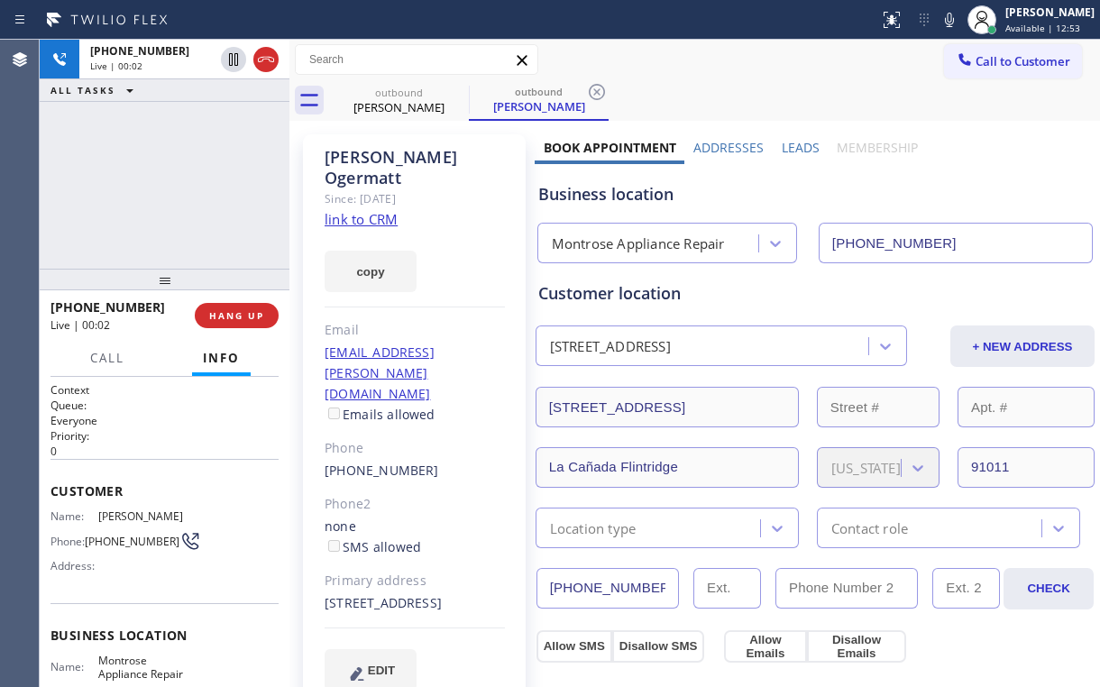
drag, startPoint x: 170, startPoint y: 195, endPoint x: 207, endPoint y: 245, distance: 62.6
click at [177, 210] on div "[PHONE_NUMBER] Live | 00:02 ALL TASKS ALL TASKS ACTIVE TASKS TASKS IN WRAP UP" at bounding box center [165, 154] width 250 height 229
click at [244, 314] on span "HANG UP" at bounding box center [236, 315] width 55 height 13
click at [244, 314] on span "COMPLETE" at bounding box center [233, 315] width 62 height 13
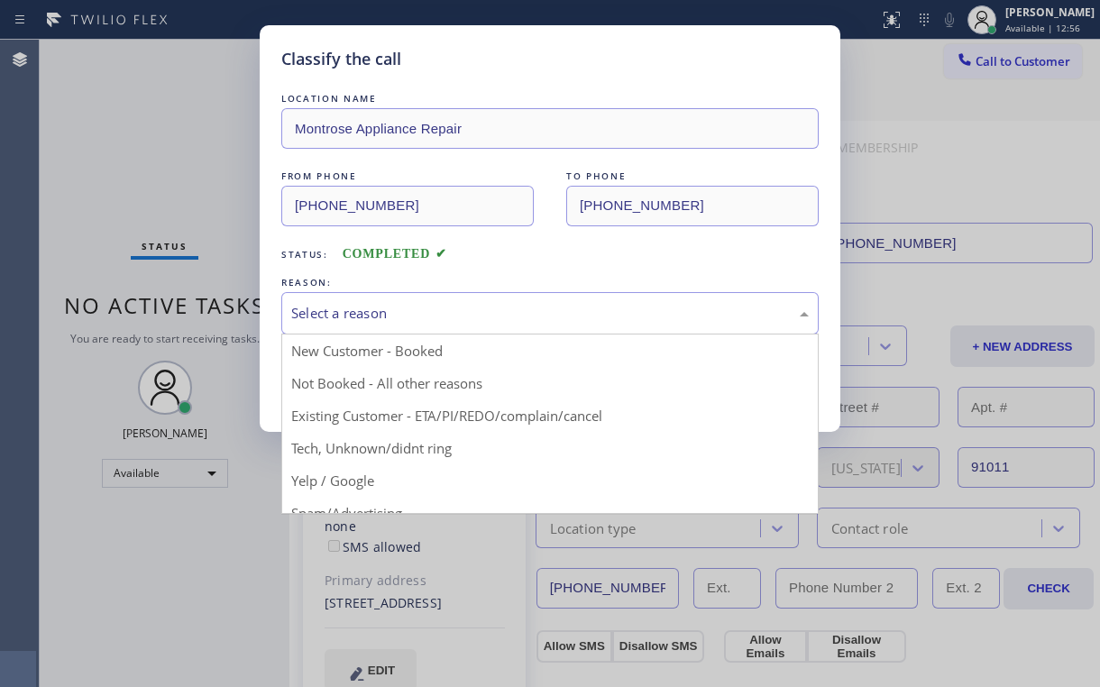
drag, startPoint x: 355, startPoint y: 302, endPoint x: 379, endPoint y: 332, distance: 37.9
click at [357, 307] on div "Select a reason" at bounding box center [550, 313] width 518 height 21
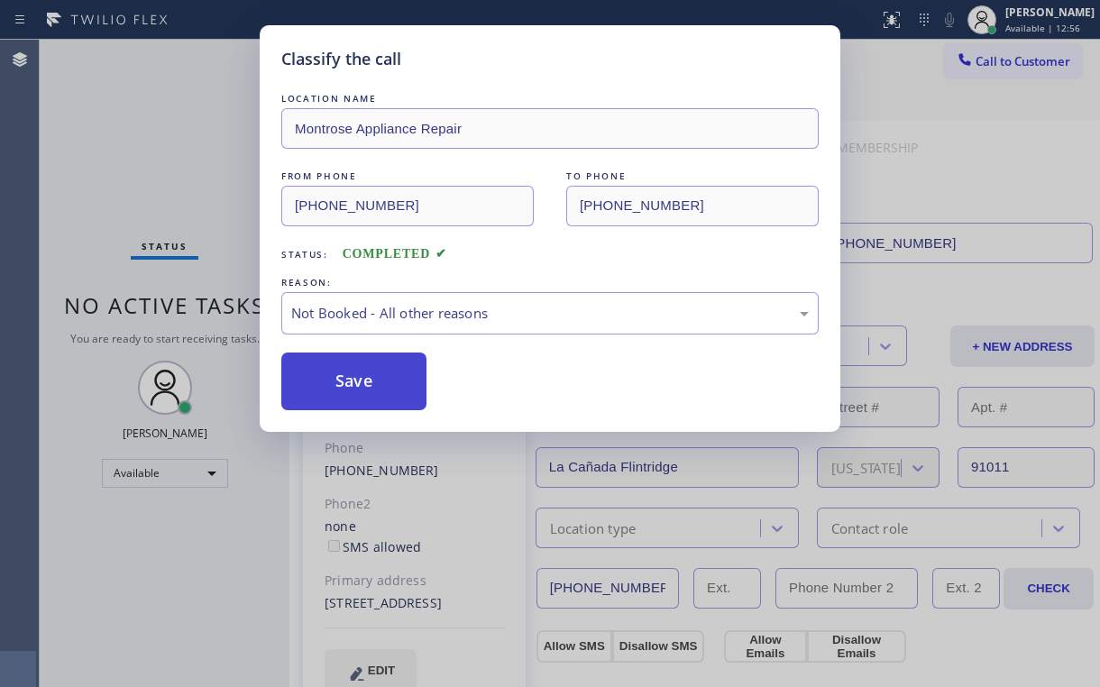
click at [375, 375] on button "Save" at bounding box center [353, 382] width 145 height 58
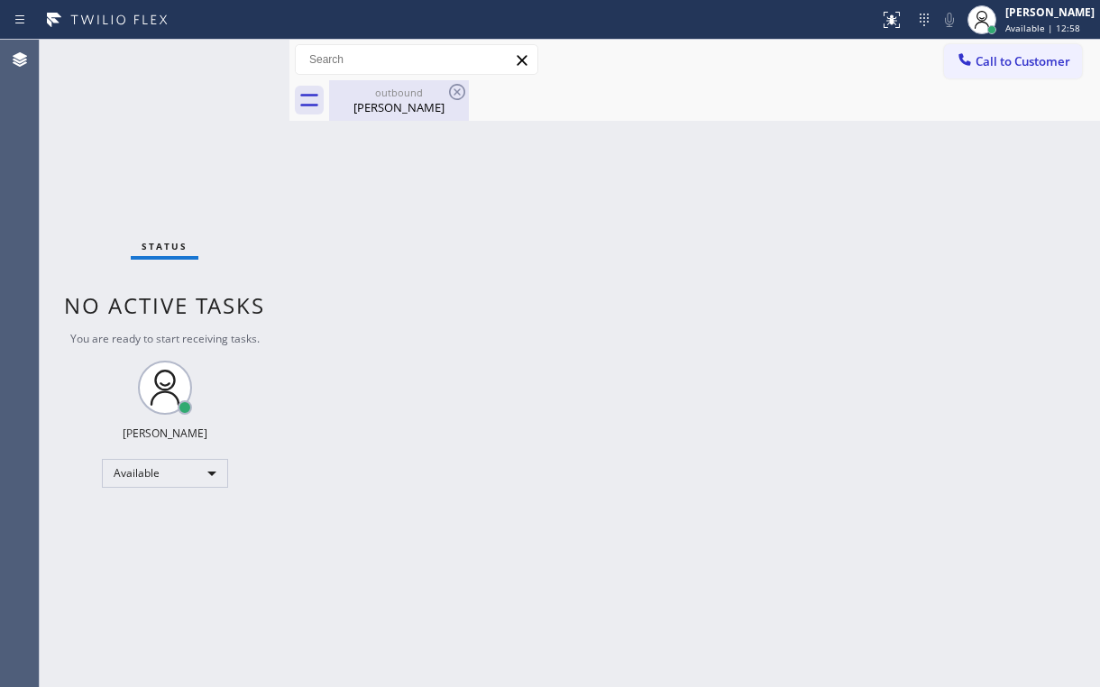
click at [434, 90] on div "outbound" at bounding box center [399, 93] width 136 height 14
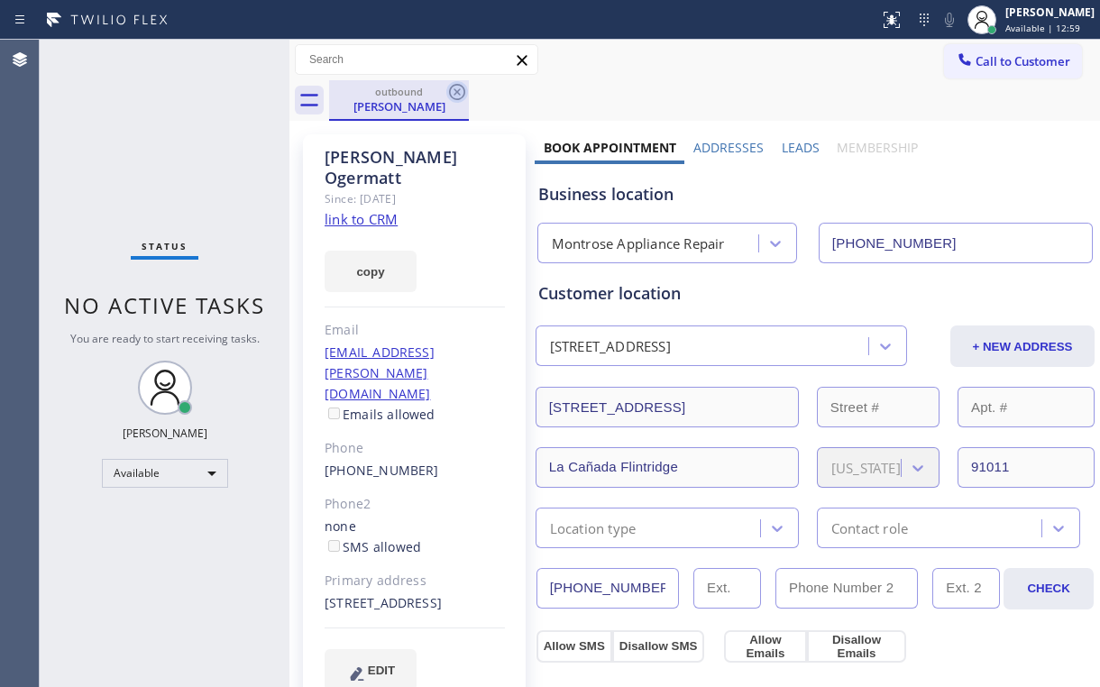
click at [455, 94] on icon at bounding box center [457, 92] width 16 height 16
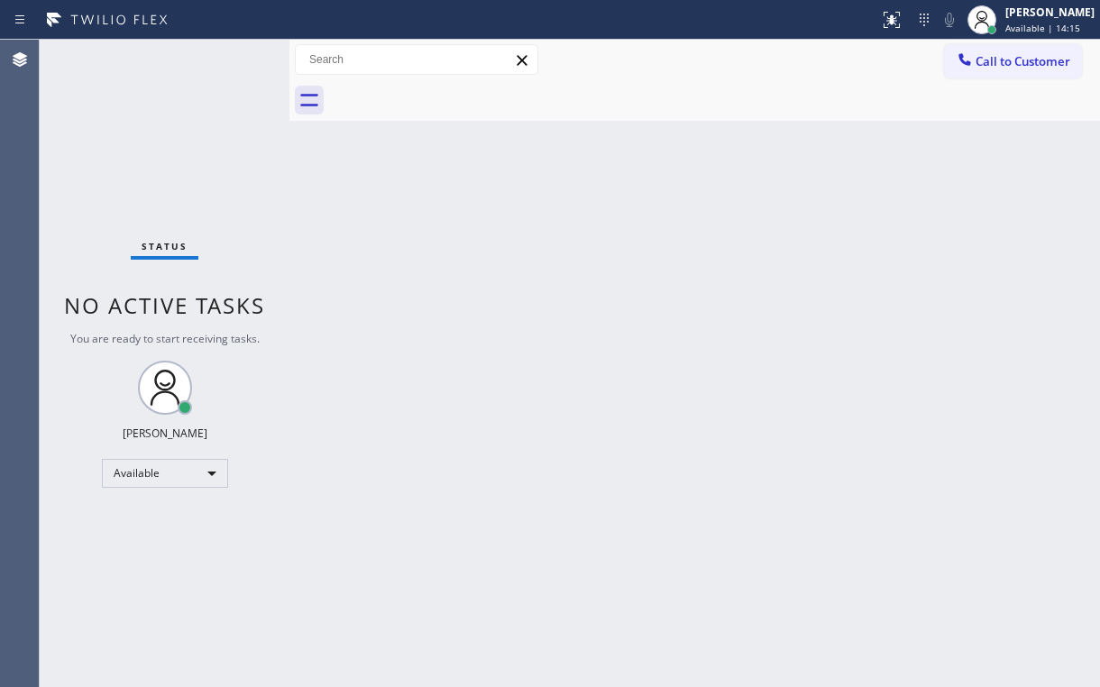
drag, startPoint x: 1043, startPoint y: 53, endPoint x: 931, endPoint y: 105, distance: 123.1
click at [1034, 57] on span "Call to Customer" at bounding box center [1023, 61] width 95 height 16
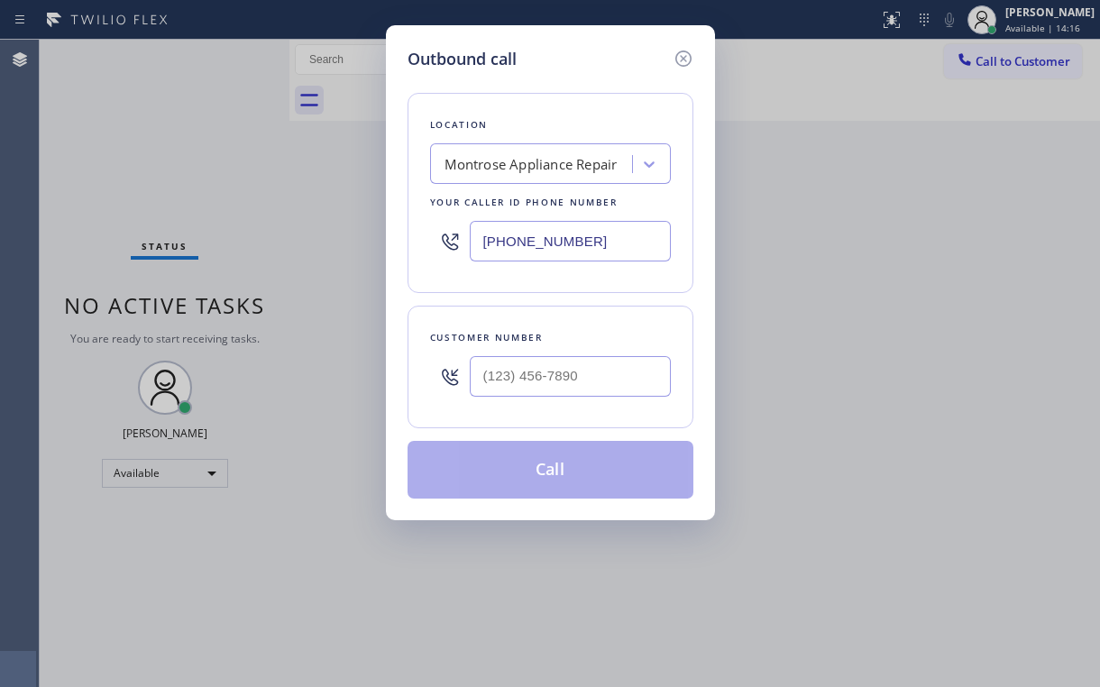
drag, startPoint x: 552, startPoint y: 251, endPoint x: 365, endPoint y: 258, distance: 186.8
click at [390, 258] on div "Outbound call Location [GEOGRAPHIC_DATA] Appliance Repair Your caller id phone …" at bounding box center [550, 272] width 329 height 495
click at [629, 267] on div "[PHONE_NUMBER]" at bounding box center [550, 241] width 241 height 59
drag, startPoint x: 440, startPoint y: 242, endPoint x: 345, endPoint y: 242, distance: 95.6
click at [315, 242] on div "Outbound call Location [GEOGRAPHIC_DATA] Appliance Repair Your caller id phone …" at bounding box center [550, 343] width 1100 height 687
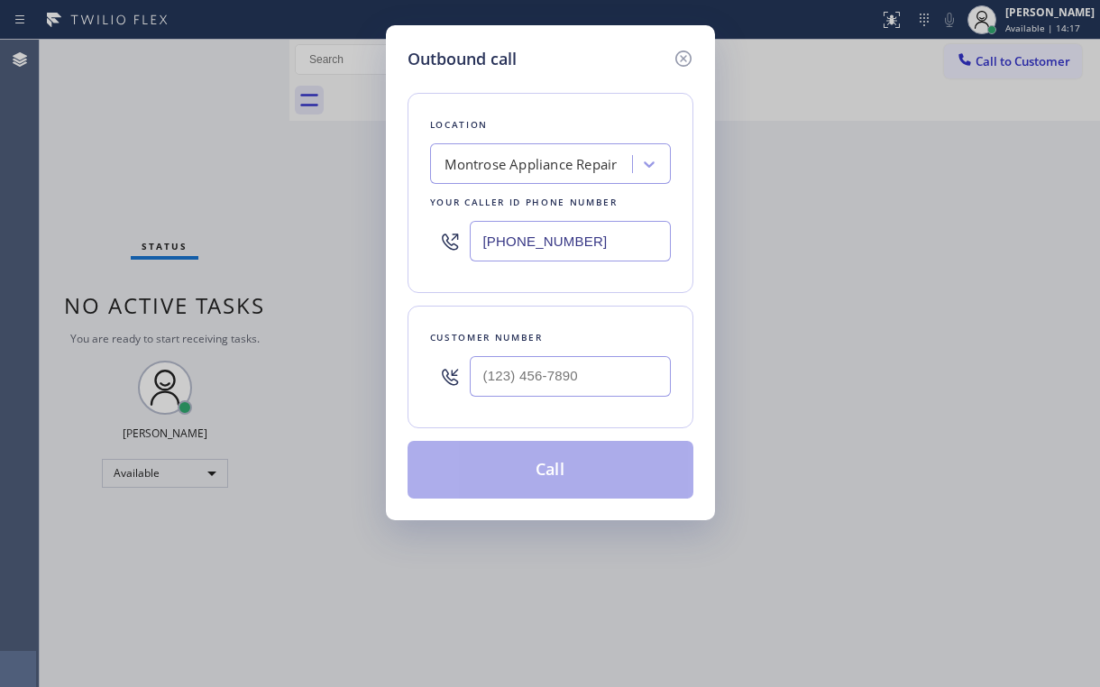
paste input "510) 319-023"
type input "[PHONE_NUMBER]"
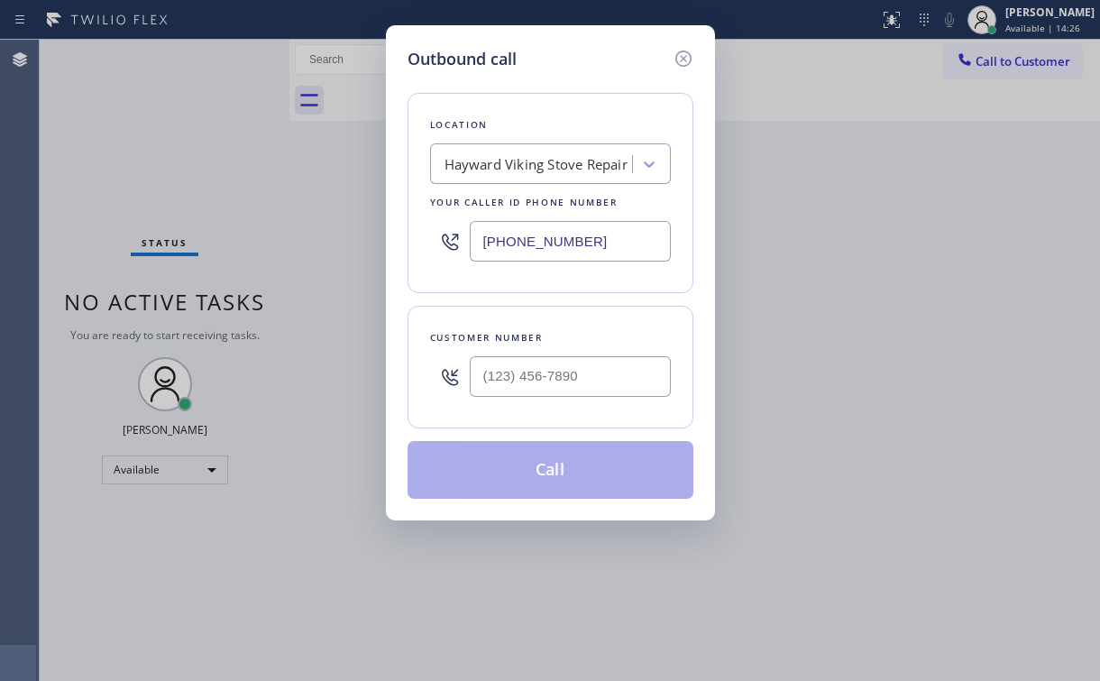
click at [593, 396] on div at bounding box center [570, 376] width 201 height 59
click at [580, 372] on input "(___) ___-____" at bounding box center [570, 376] width 201 height 41
paste input "510) 789-8808"
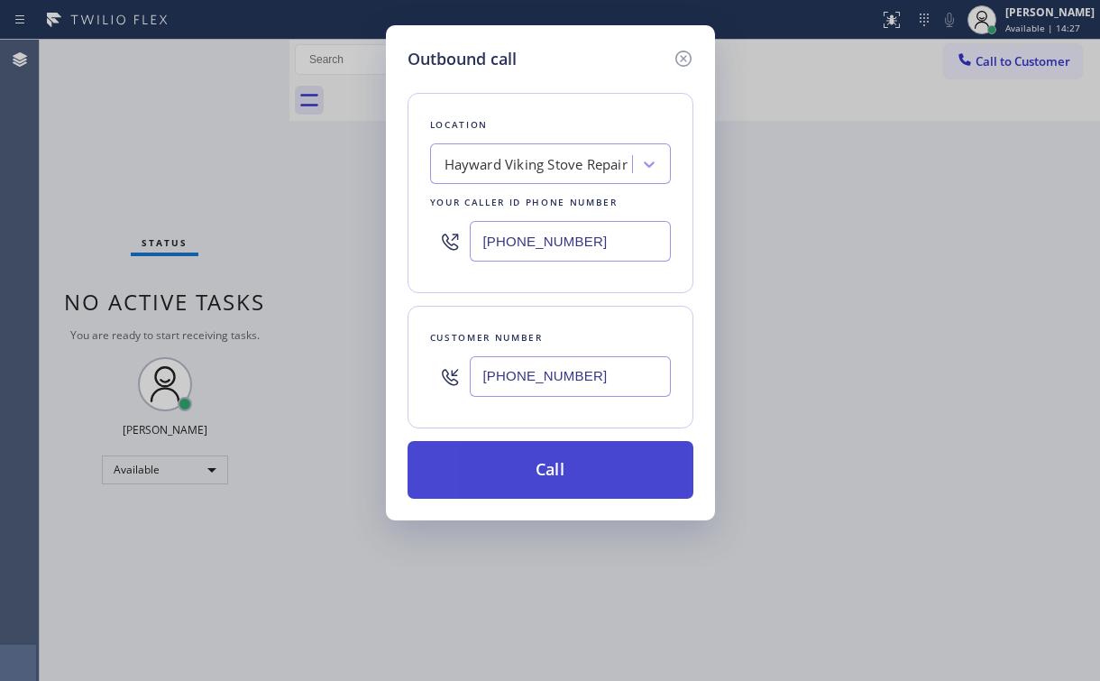
type input "[PHONE_NUMBER]"
click at [495, 455] on button "Call" at bounding box center [551, 470] width 286 height 58
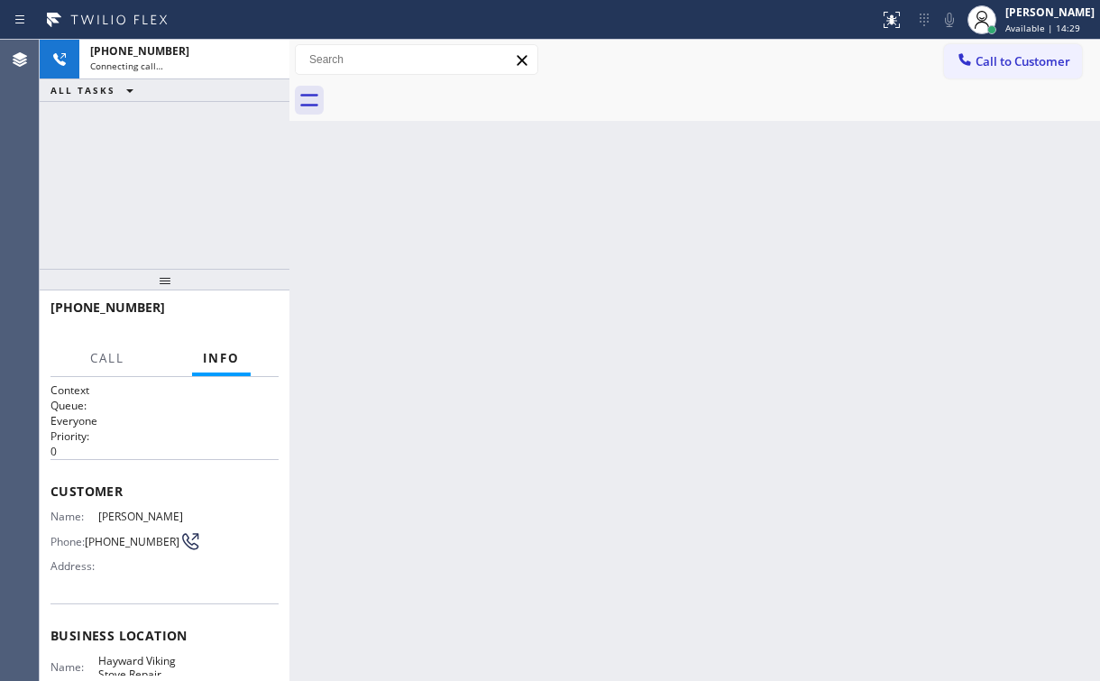
click at [249, 199] on div "[PHONE_NUMBER] Connecting call… ALL TASKS ALL TASKS ACTIVE TASKS TASKS IN WRAP …" at bounding box center [165, 154] width 250 height 229
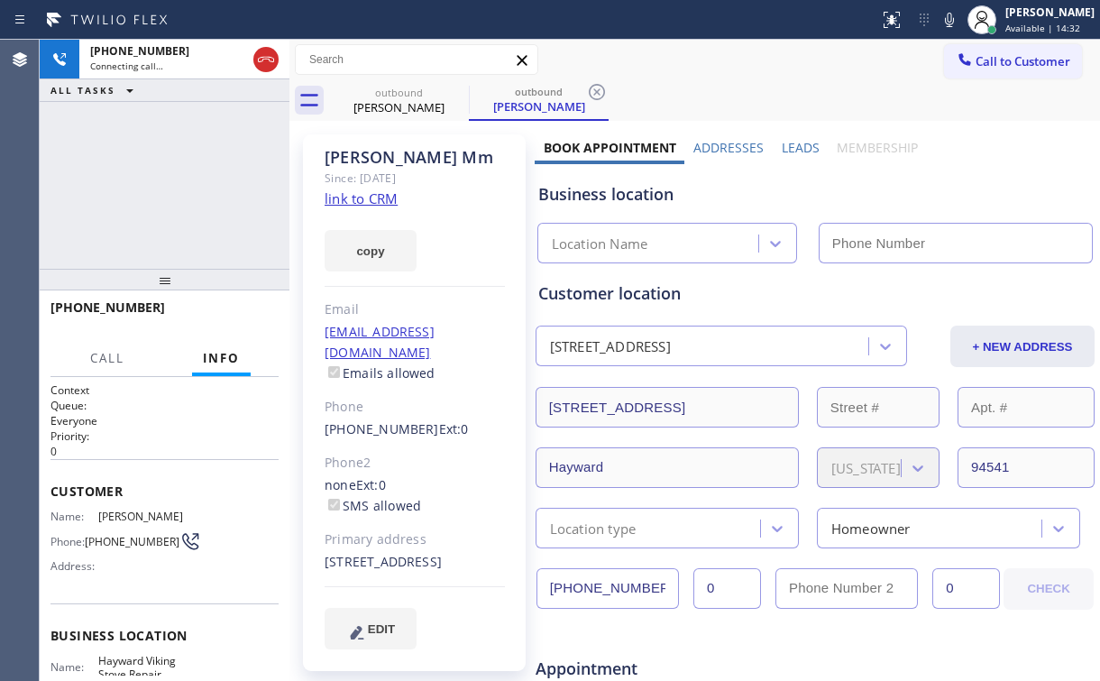
type input "[PHONE_NUMBER]"
click at [172, 187] on div "[PHONE_NUMBER] Connecting call… ALL TASKS ALL TASKS ACTIVE TASKS TASKS IN WRAP …" at bounding box center [165, 154] width 250 height 229
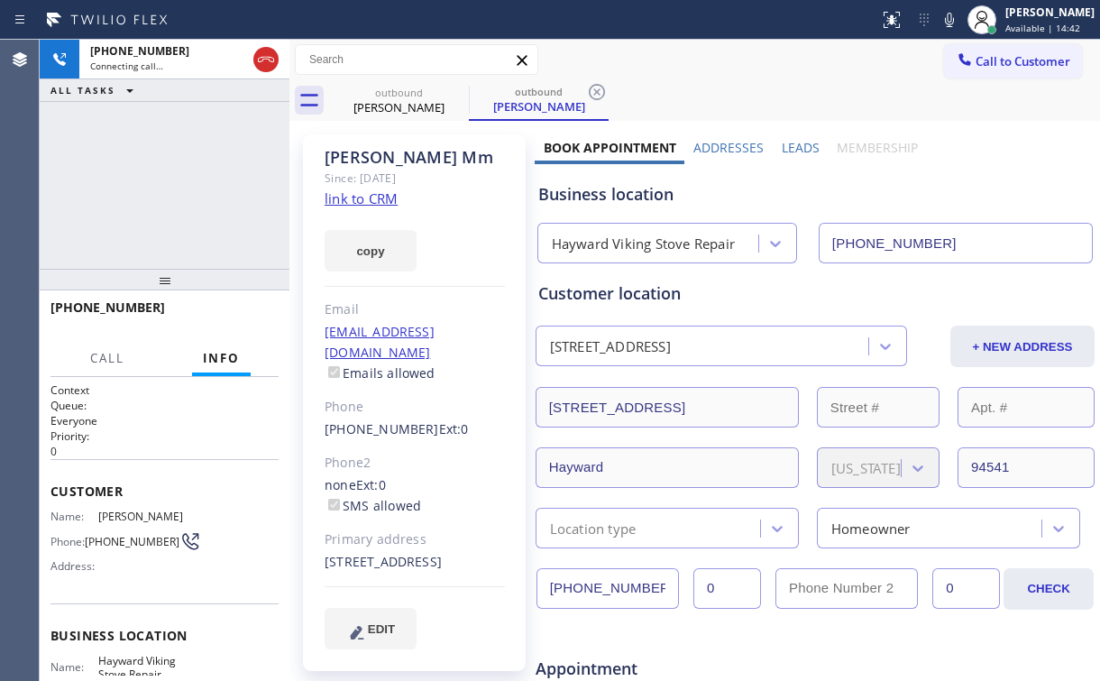
click at [172, 187] on div "[PHONE_NUMBER] Connecting call… ALL TASKS ALL TASKS ACTIVE TASKS TASKS IN WRAP …" at bounding box center [165, 154] width 250 height 229
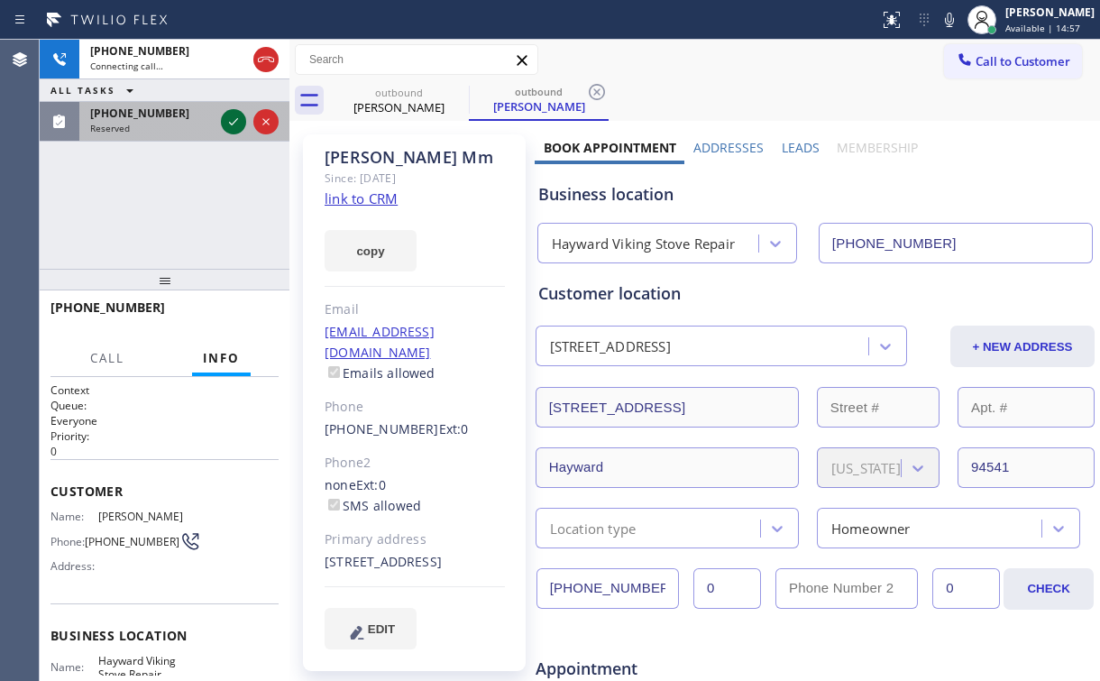
click at [228, 115] on icon at bounding box center [234, 122] width 22 height 22
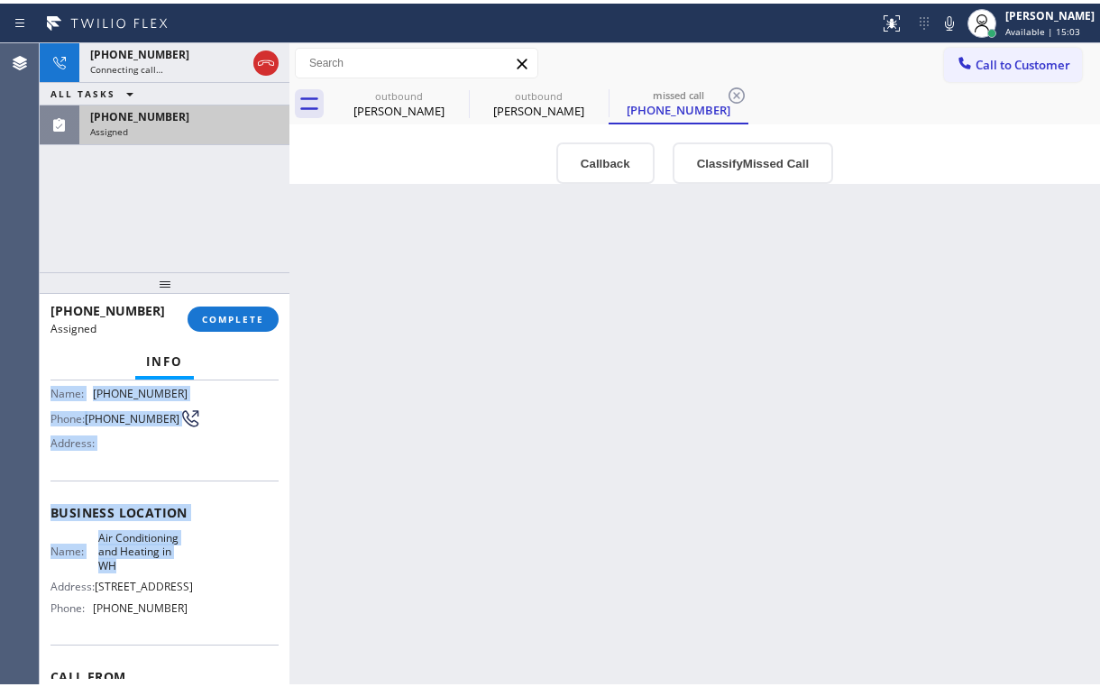
scroll to position [144, 0]
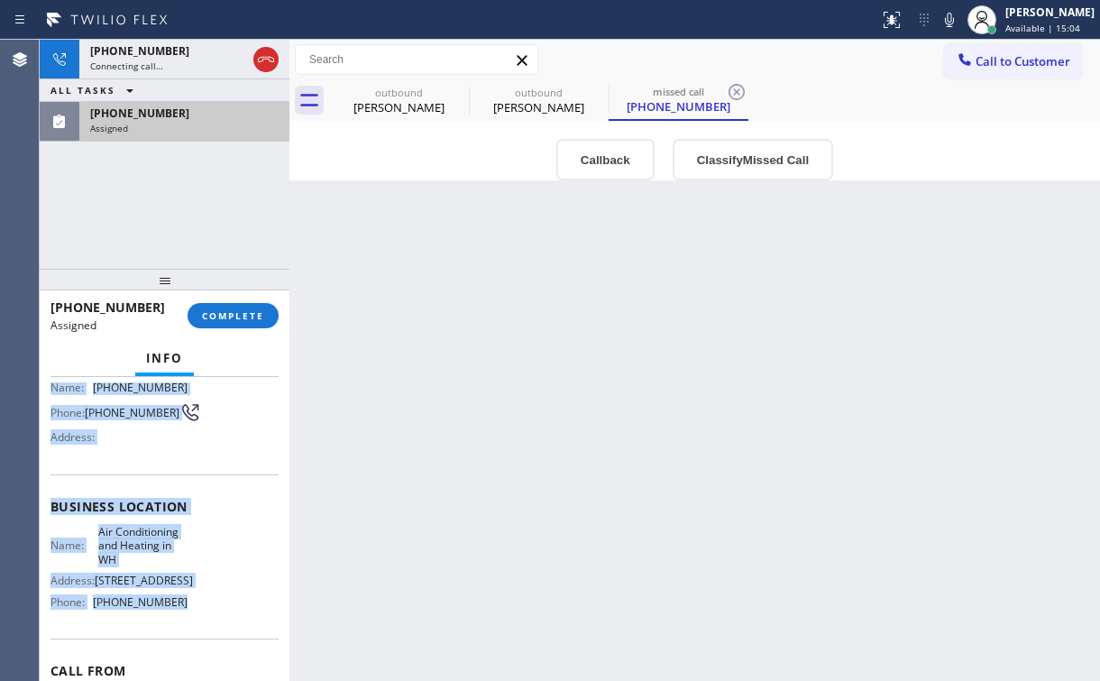
drag, startPoint x: 46, startPoint y: 454, endPoint x: 235, endPoint y: 607, distance: 243.7
click at [181, 617] on div "Context Queue: [Test] Voicemails Priority: 0 Task Age: Customer Name: [PHONE_NU…" at bounding box center [165, 529] width 250 height 304
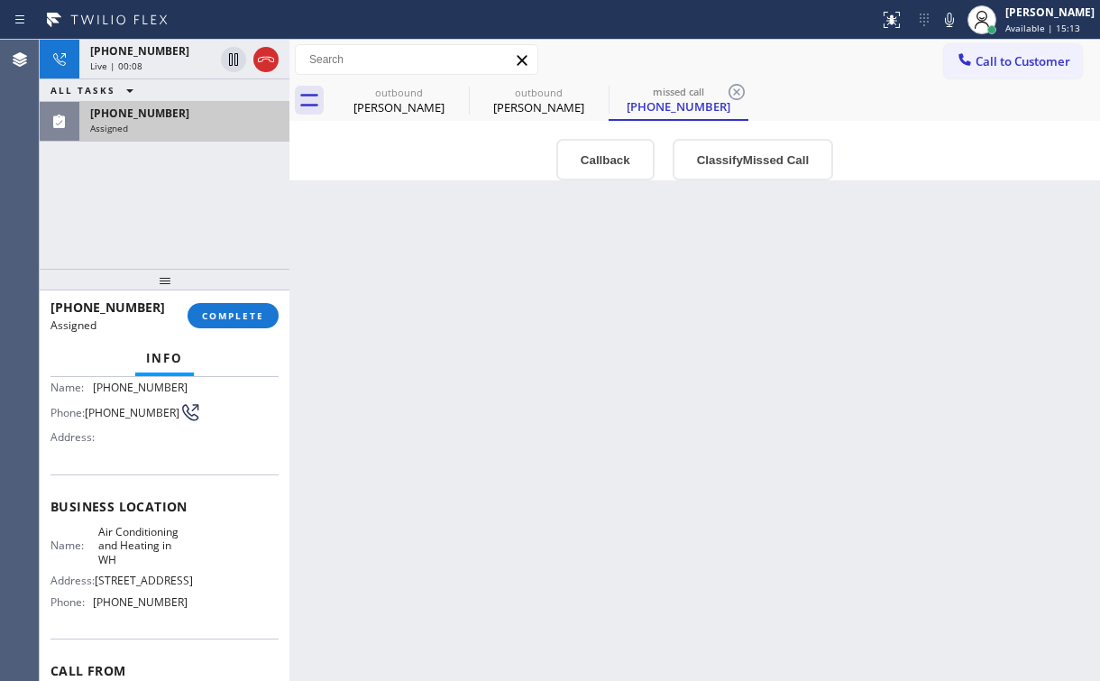
drag, startPoint x: 180, startPoint y: 152, endPoint x: 242, endPoint y: 269, distance: 132.3
click at [180, 152] on div "[PHONE_NUMBER] Live | 00:08 ALL TASKS ALL TASKS ACTIVE TASKS TASKS IN WRAP UP […" at bounding box center [165, 154] width 250 height 229
click at [234, 314] on span "COMPLETE" at bounding box center [233, 315] width 62 height 13
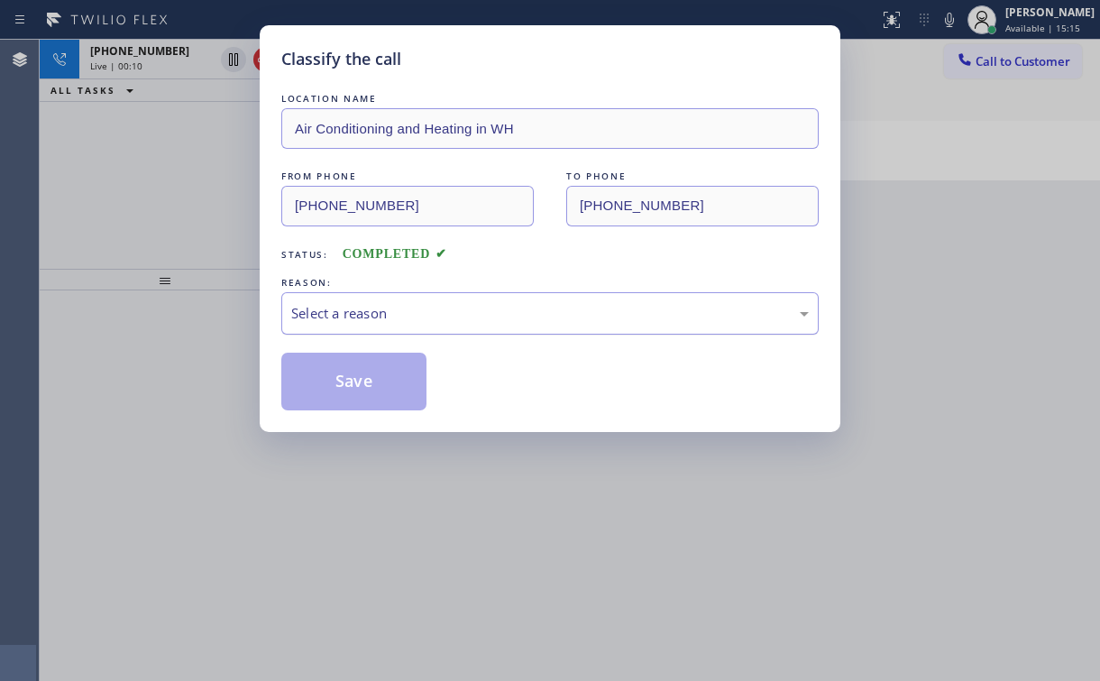
drag, startPoint x: 354, startPoint y: 313, endPoint x: 354, endPoint y: 327, distance: 14.4
click at [354, 313] on div "Select a reason" at bounding box center [550, 313] width 518 height 21
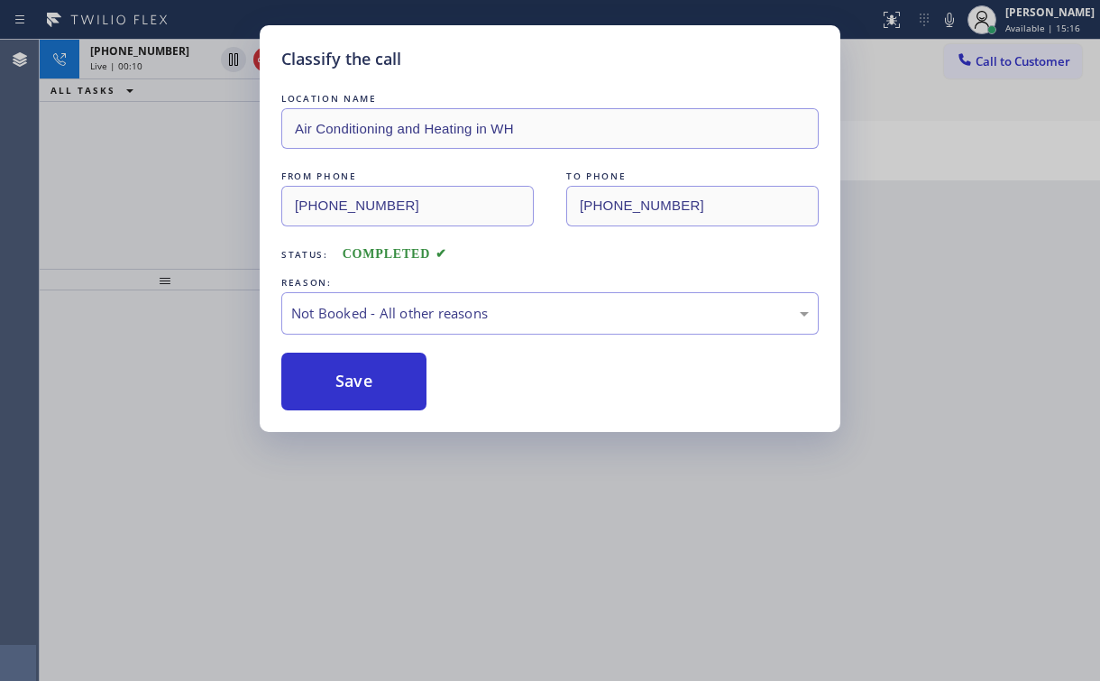
click at [346, 379] on button "Save" at bounding box center [353, 382] width 145 height 58
click at [187, 163] on div "Classify the call LOCATION NAME Air Conditioning and Heating in [GEOGRAPHIC_DAT…" at bounding box center [550, 340] width 1100 height 681
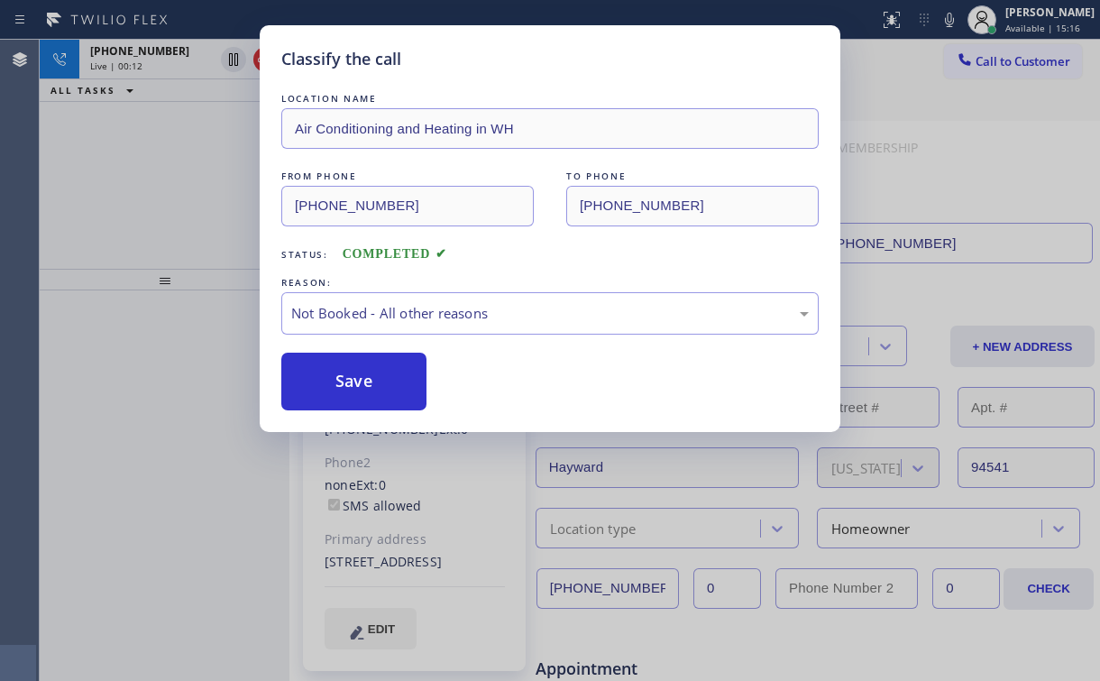
click at [174, 50] on div "Classify the call LOCATION NAME Air Conditioning and Heating in [GEOGRAPHIC_DAT…" at bounding box center [550, 340] width 1100 height 681
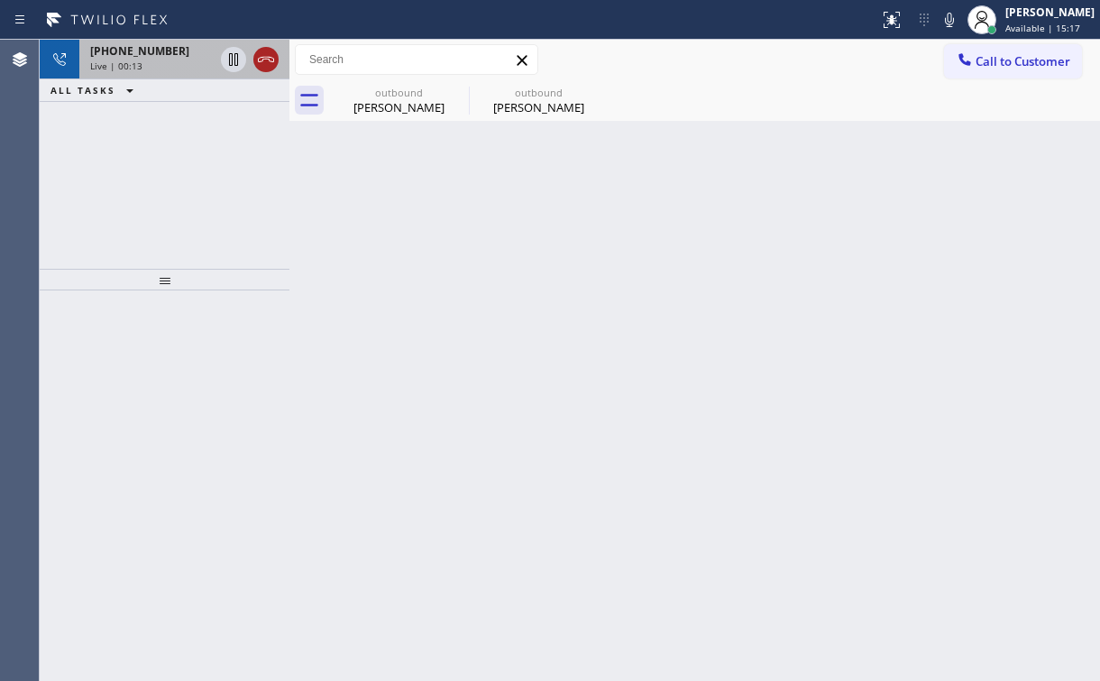
click at [271, 55] on icon at bounding box center [266, 60] width 22 height 22
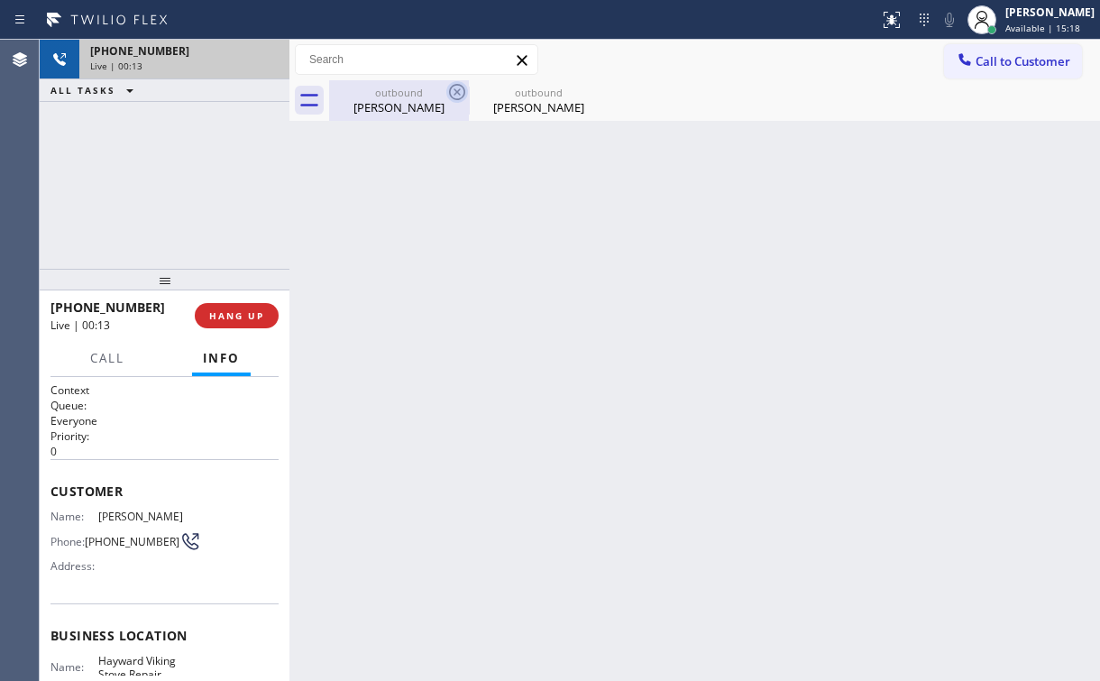
drag, startPoint x: 393, startPoint y: 107, endPoint x: 454, endPoint y: 97, distance: 61.2
click at [396, 107] on div "[PERSON_NAME]" at bounding box center [399, 107] width 136 height 16
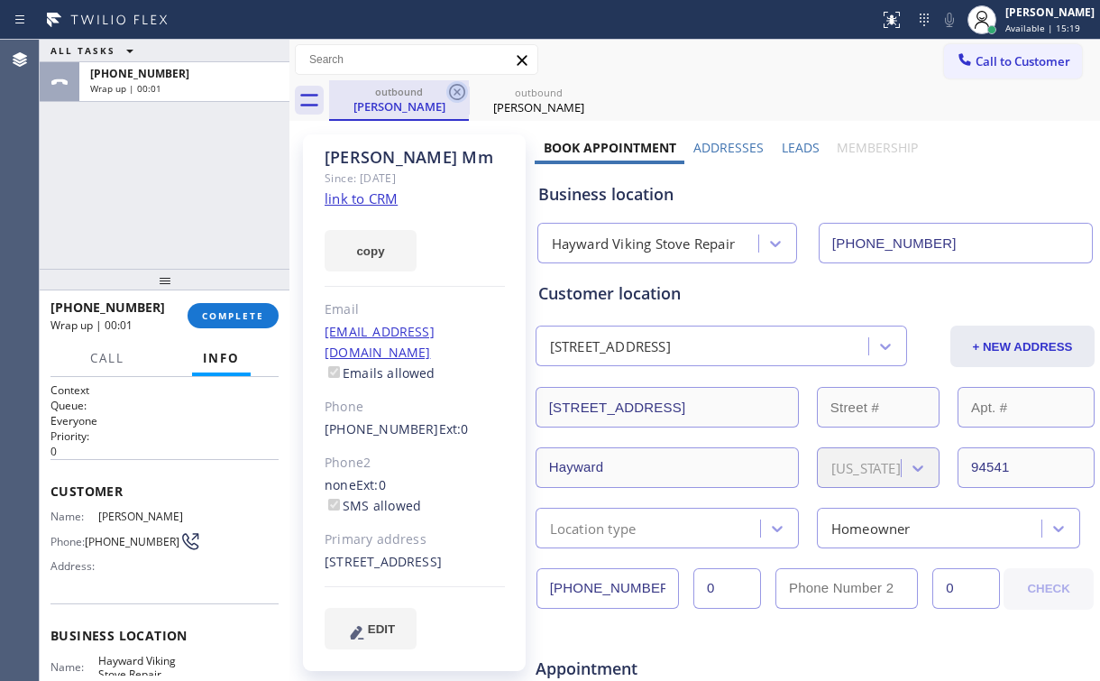
click at [459, 90] on icon at bounding box center [457, 92] width 16 height 16
click at [0, 0] on icon at bounding box center [0, 0] width 0 height 0
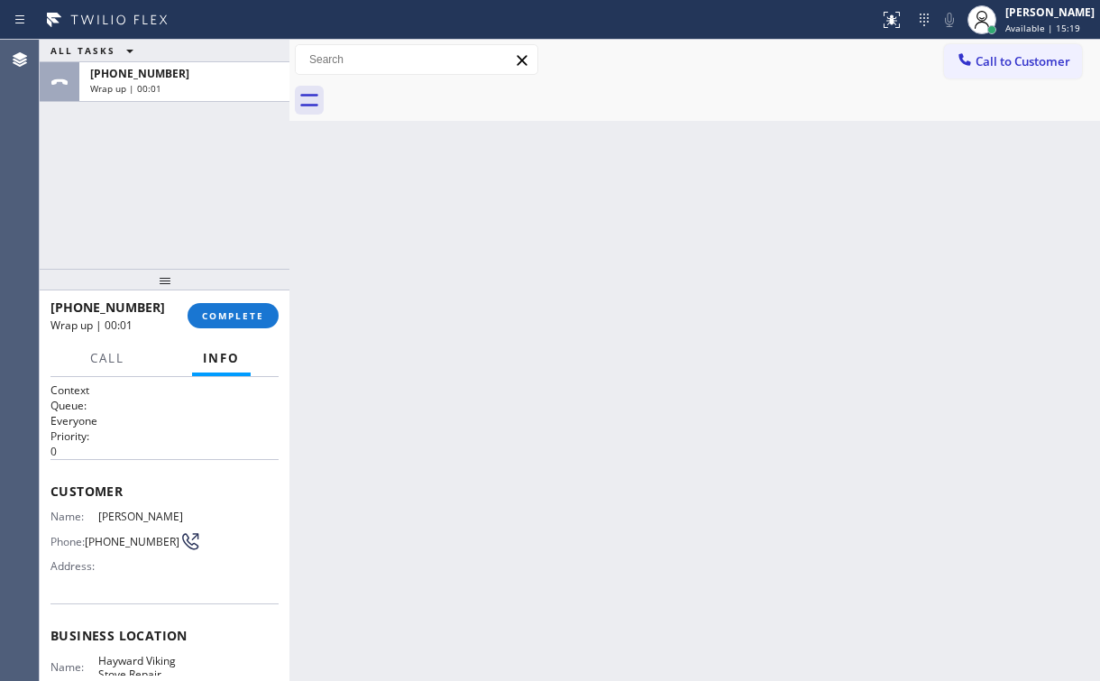
click at [459, 91] on div at bounding box center [714, 100] width 771 height 41
click at [238, 321] on span "COMPLETE" at bounding box center [233, 315] width 62 height 13
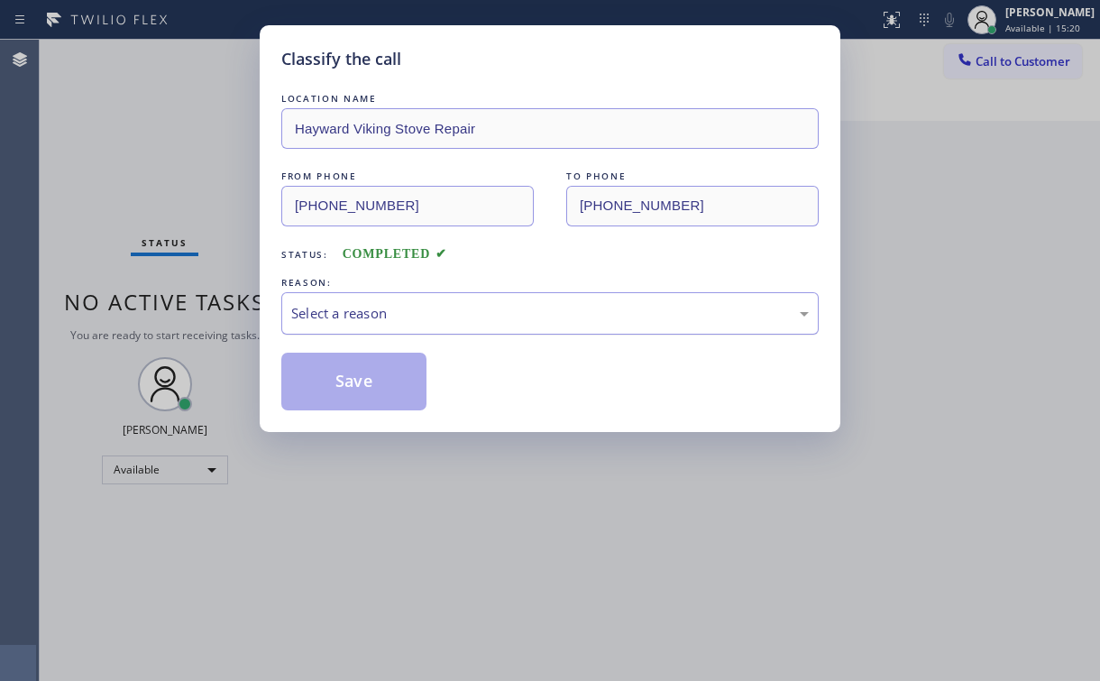
click at [337, 327] on div "Select a reason" at bounding box center [550, 313] width 538 height 42
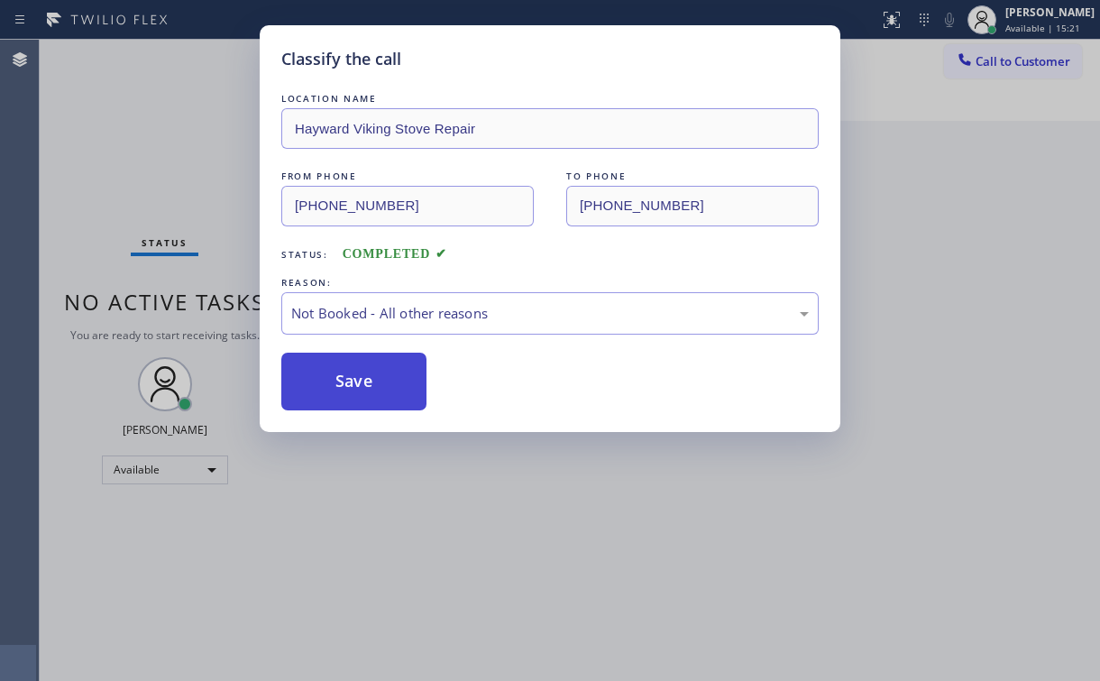
click at [346, 392] on button "Save" at bounding box center [353, 382] width 145 height 58
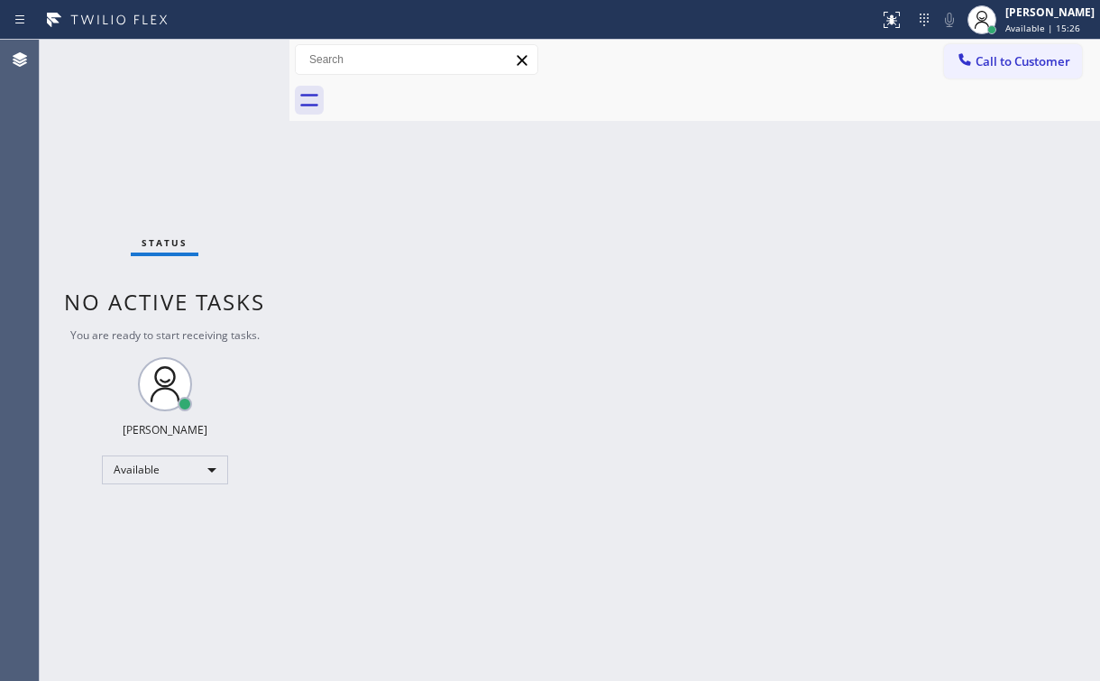
drag, startPoint x: 1021, startPoint y: 139, endPoint x: 1031, endPoint y: 85, distance: 55.0
click at [1021, 137] on div "Back to Dashboard Change Sender ID Customers Technicians Select a contact Outbo…" at bounding box center [694, 360] width 811 height 641
click at [1020, 41] on div "Call to Customer Outbound call Location Hayward Viking Stove Repair Your caller…" at bounding box center [694, 60] width 811 height 41
click at [1014, 54] on span "Call to Customer" at bounding box center [1023, 61] width 95 height 16
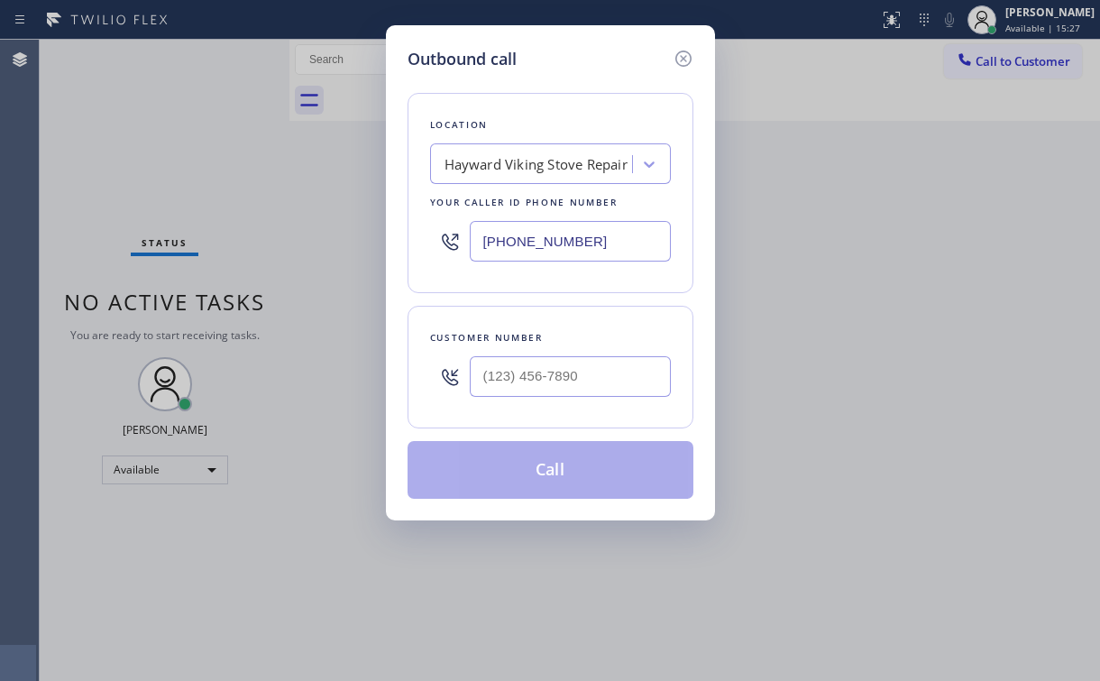
click at [390, 246] on div "Outbound call Location Hayward Viking Stove Repair Your caller id phone number …" at bounding box center [550, 272] width 329 height 495
paste input "818) 485-446"
type input "[PHONE_NUMBER]"
drag, startPoint x: 256, startPoint y: 220, endPoint x: 326, endPoint y: 250, distance: 76.4
click at [260, 224] on div "Outbound call Location Air Conditioning and Heating in [GEOGRAPHIC_DATA] Your c…" at bounding box center [550, 340] width 1100 height 681
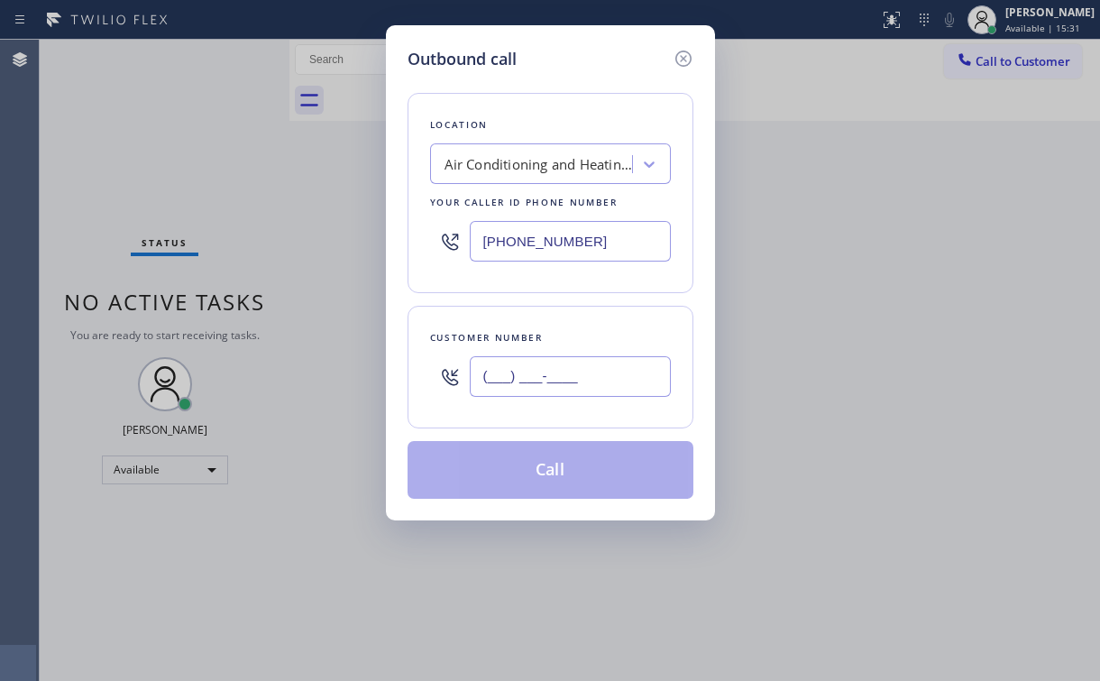
click at [557, 361] on input "(___) ___-____" at bounding box center [570, 376] width 201 height 41
paste input "818) 443-6938"
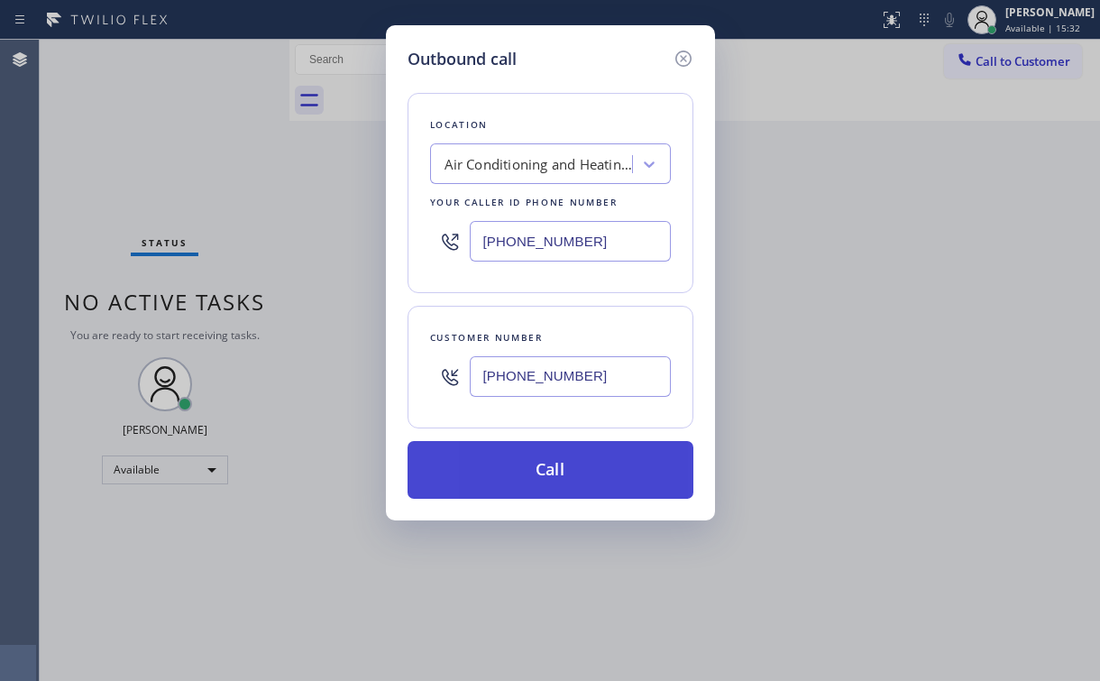
type input "[PHONE_NUMBER]"
click at [501, 459] on button "Call" at bounding box center [551, 470] width 286 height 58
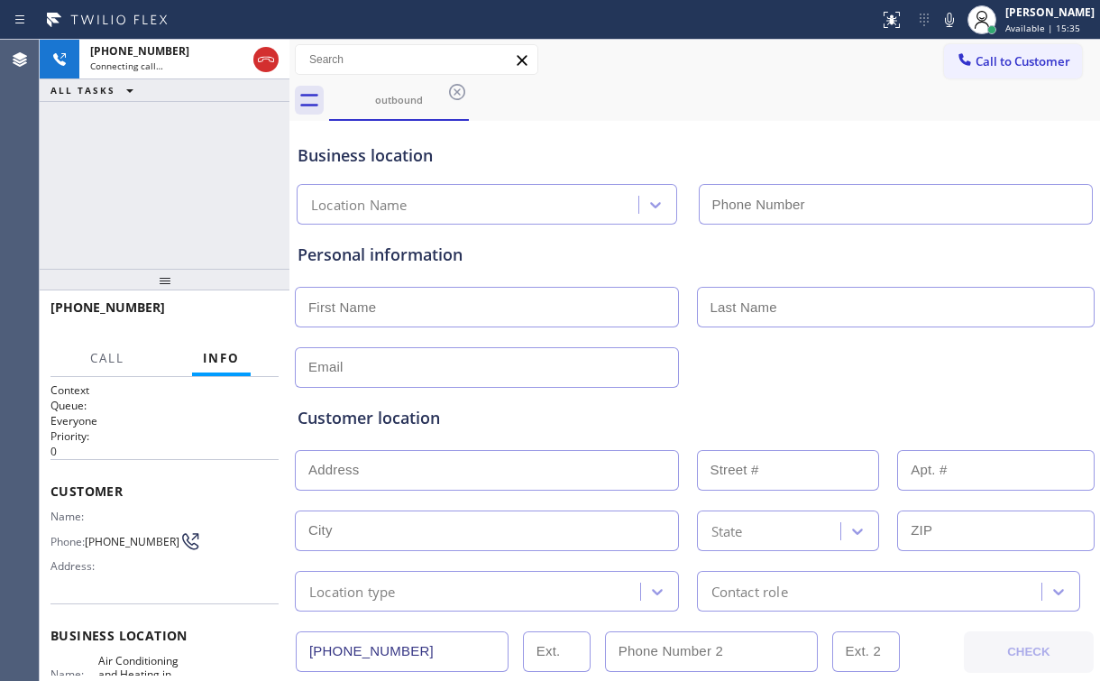
type input "[PHONE_NUMBER]"
click at [177, 218] on div "[PHONE_NUMBER] Connecting call… ALL TASKS ALL TASKS ACTIVE TASKS TASKS IN WRAP …" at bounding box center [165, 154] width 250 height 229
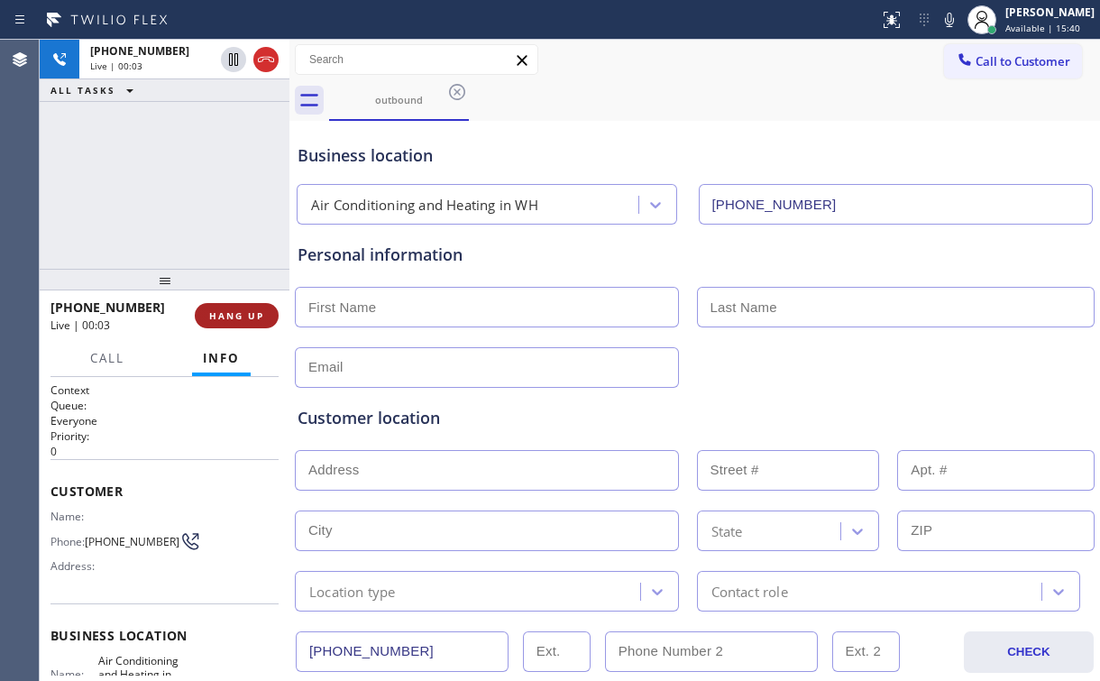
click at [266, 319] on button "HANG UP" at bounding box center [237, 315] width 84 height 25
click at [244, 315] on span "HANG UP" at bounding box center [236, 315] width 55 height 13
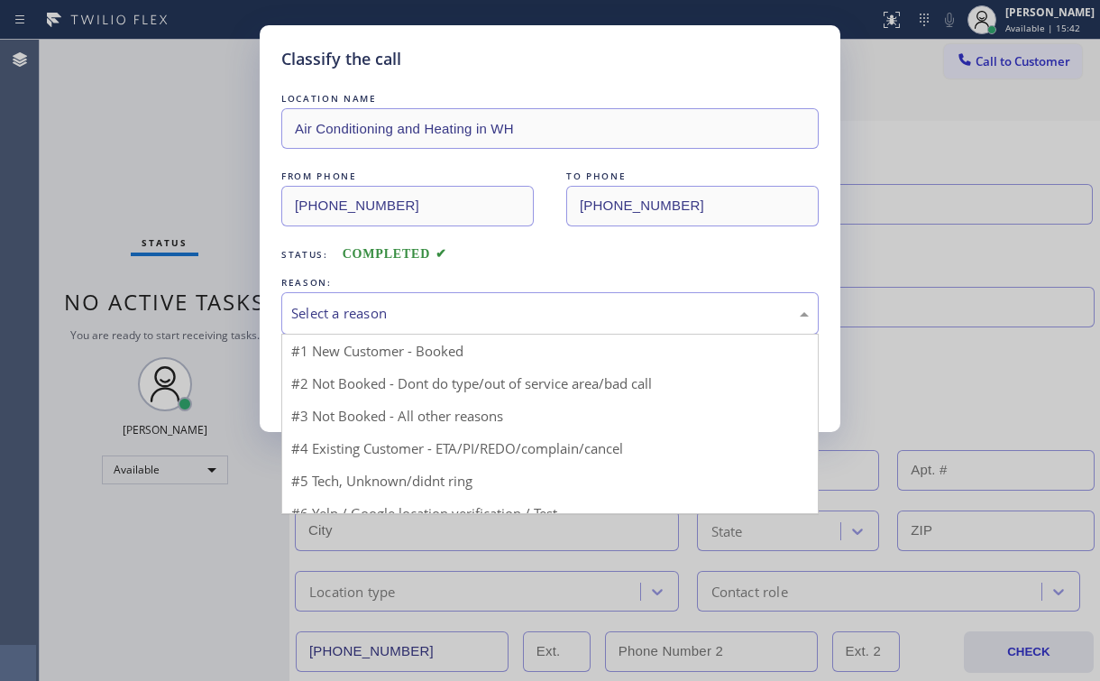
click at [321, 312] on div "Select a reason" at bounding box center [550, 313] width 518 height 21
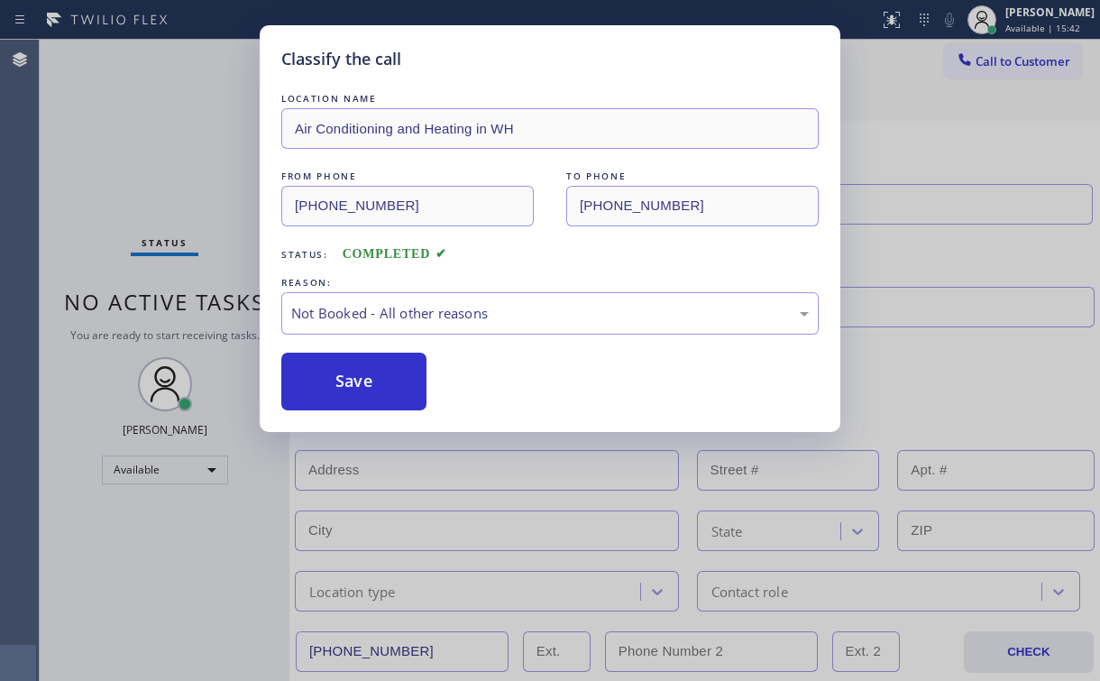
click at [335, 390] on button "Save" at bounding box center [353, 382] width 145 height 58
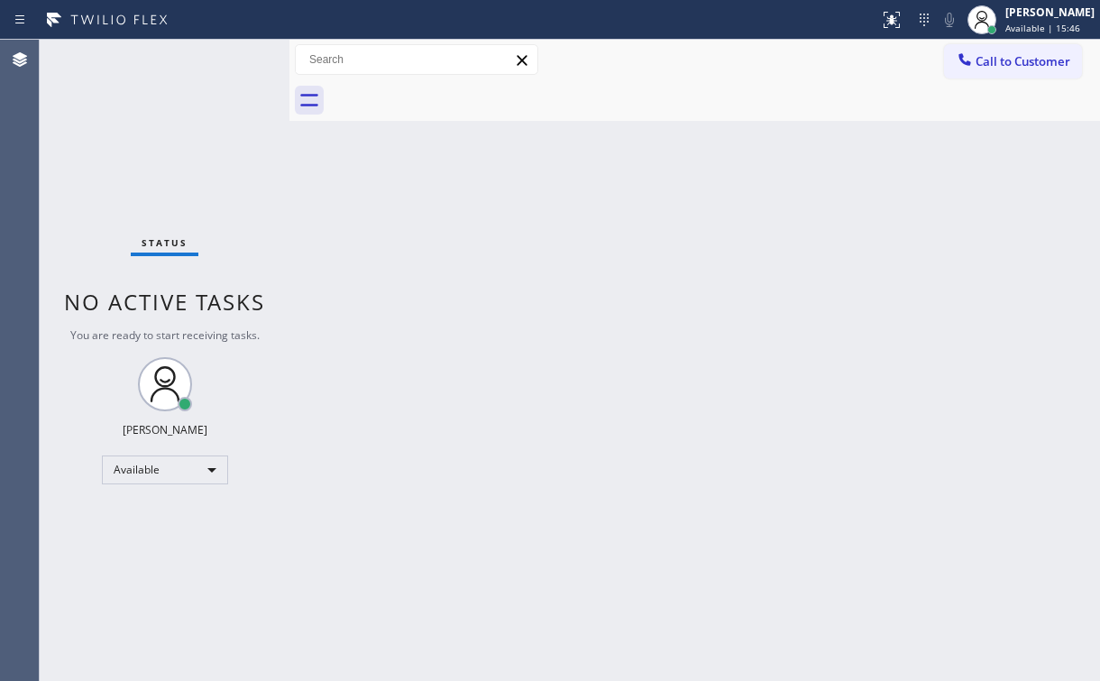
click at [238, 198] on div "Status No active tasks You are ready to start receiving tasks. [PERSON_NAME] Av…" at bounding box center [165, 360] width 250 height 641
click at [411, 268] on div "Back to Dashboard Change Sender ID Customers Technicians Select a contact Outbo…" at bounding box center [694, 360] width 811 height 641
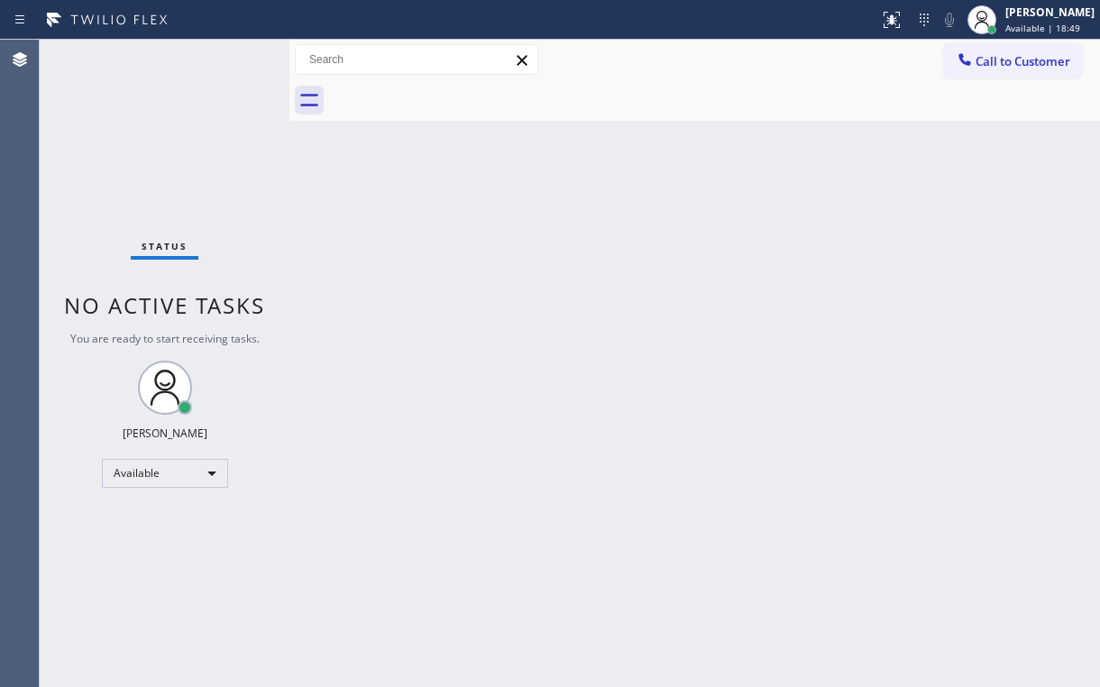
drag, startPoint x: 675, startPoint y: 79, endPoint x: 846, endPoint y: 76, distance: 171.4
click at [675, 80] on div at bounding box center [714, 100] width 771 height 41
click at [1037, 63] on span "Call to Customer" at bounding box center [1023, 61] width 95 height 16
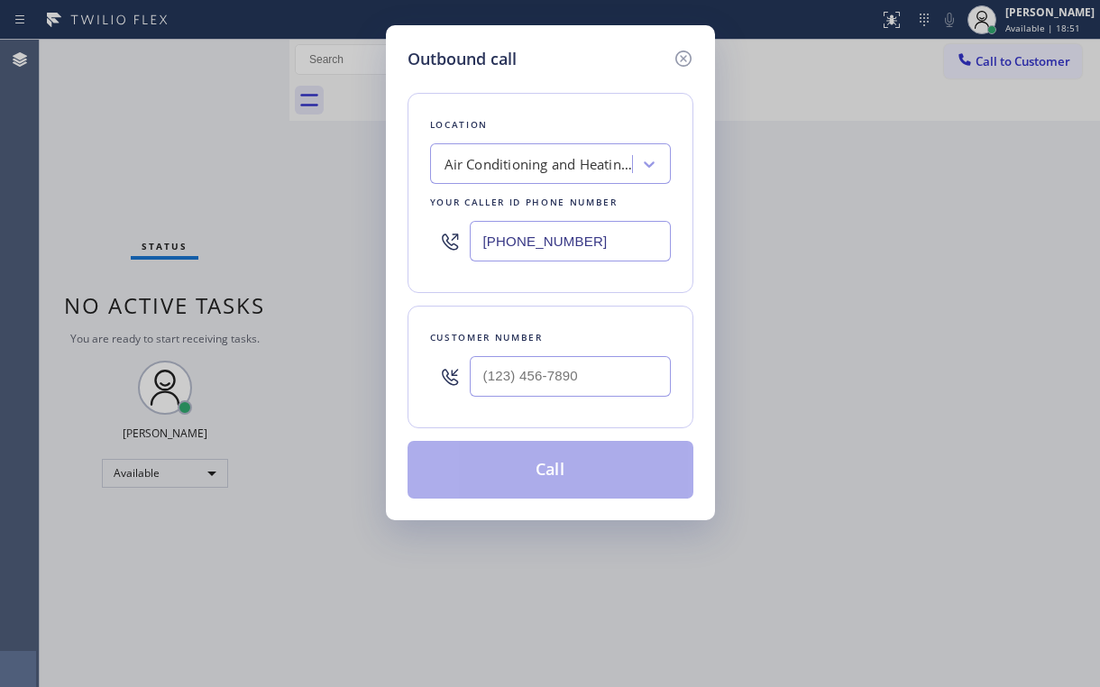
drag, startPoint x: 629, startPoint y: 225, endPoint x: 433, endPoint y: 237, distance: 196.1
click at [433, 237] on div "[PHONE_NUMBER]" at bounding box center [550, 241] width 241 height 59
paste input "213) 894-9860"
type input "[PHONE_NUMBER]"
click at [623, 51] on div "Outbound call" at bounding box center [551, 59] width 286 height 24
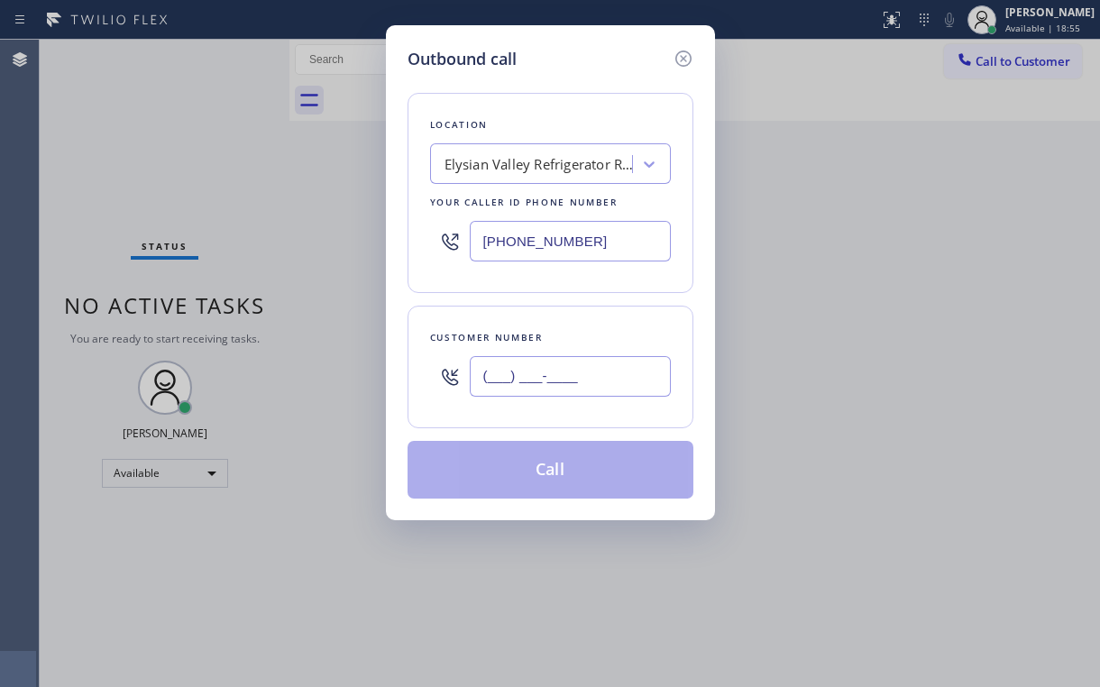
click at [583, 369] on input "(___) ___-____" at bounding box center [570, 376] width 201 height 41
paste input "213) 278-3441"
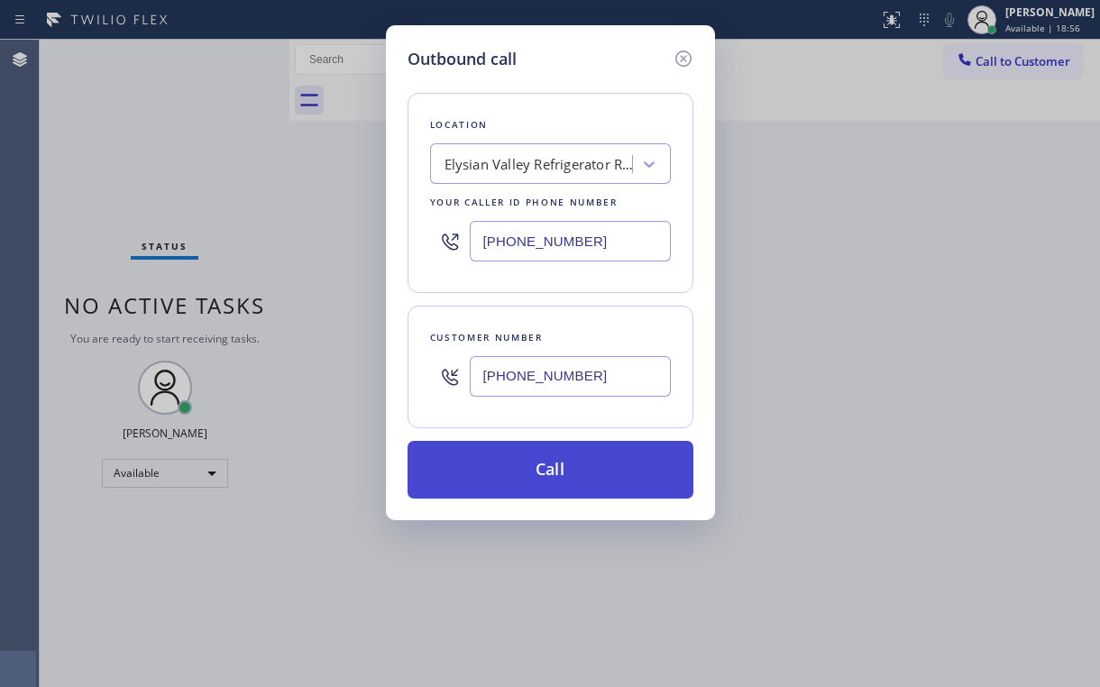
type input "[PHONE_NUMBER]"
click at [503, 473] on button "Call" at bounding box center [551, 470] width 286 height 58
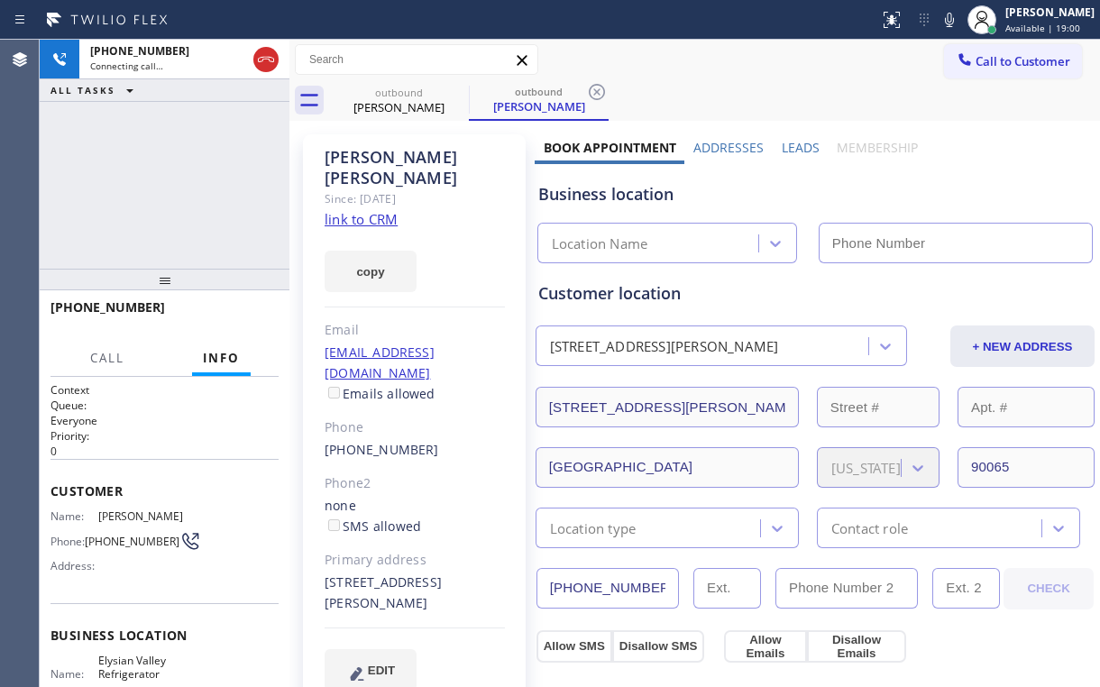
type input "[PHONE_NUMBER]"
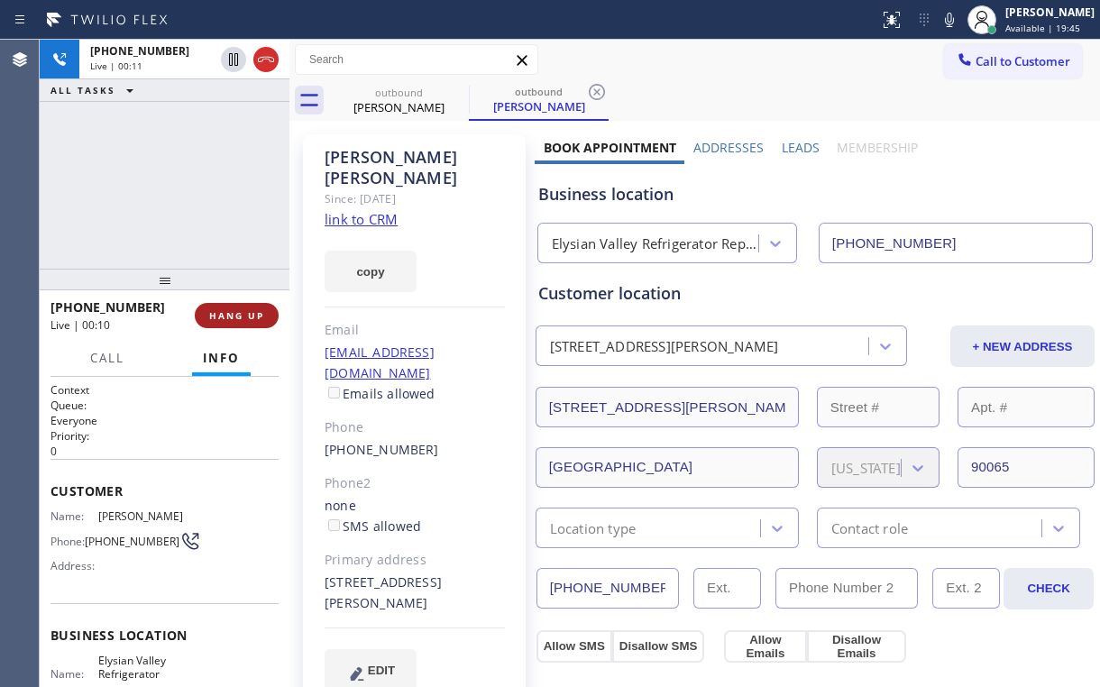
click at [252, 316] on span "HANG UP" at bounding box center [236, 315] width 55 height 13
click at [252, 317] on span "HANG UP" at bounding box center [236, 315] width 55 height 13
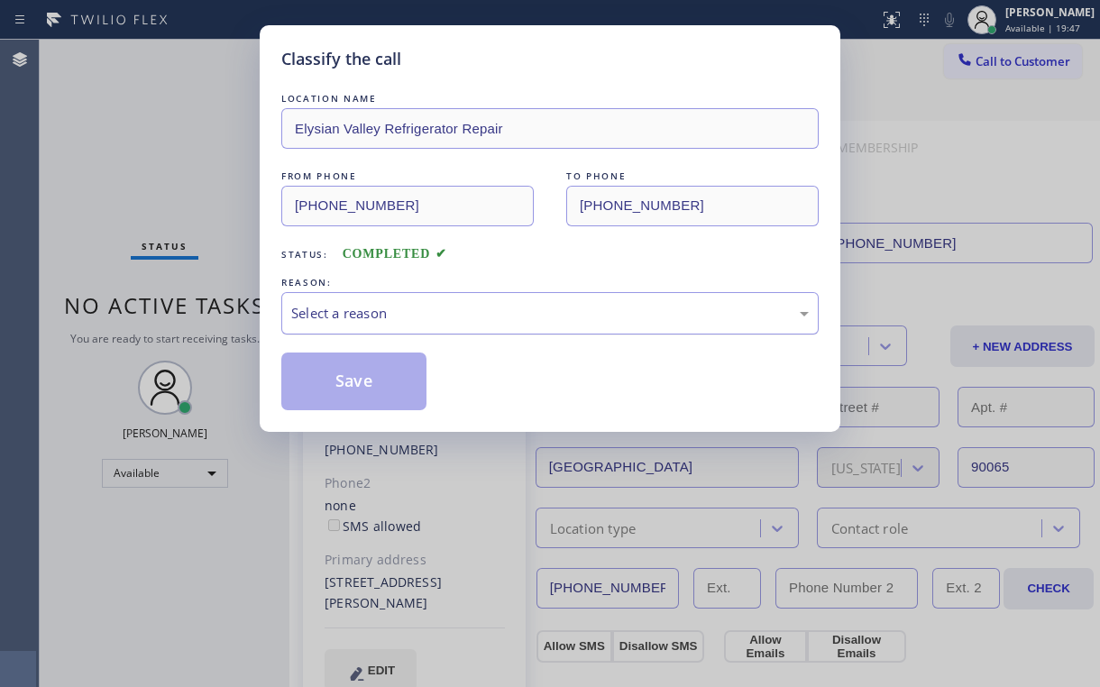
click at [351, 312] on div "Select a reason" at bounding box center [550, 313] width 518 height 21
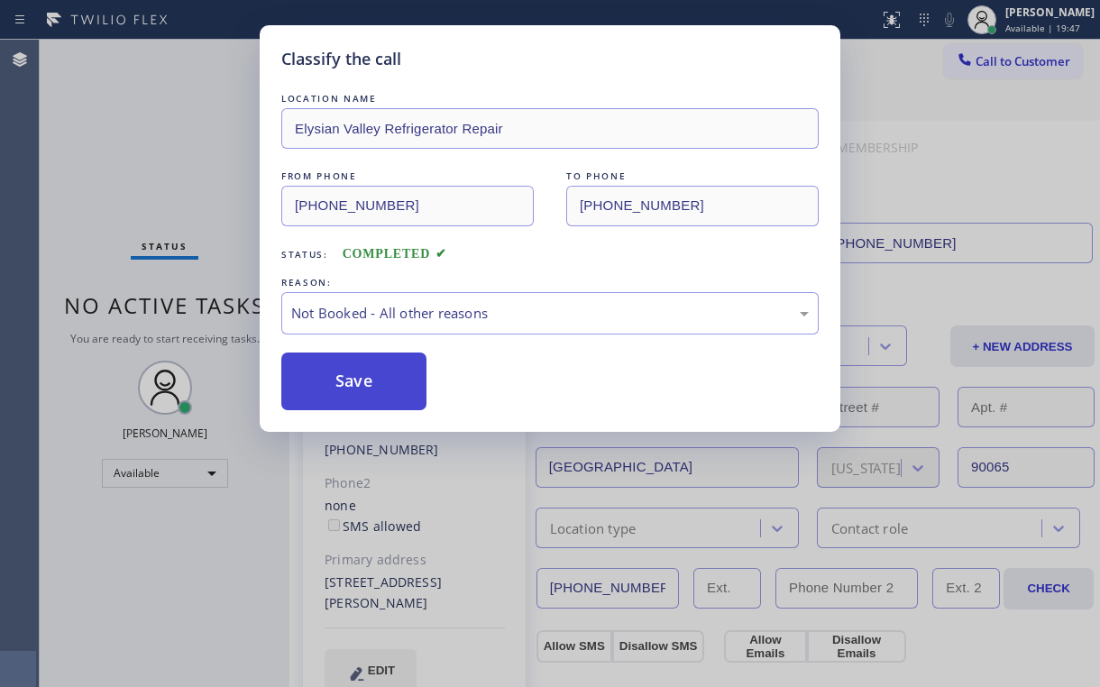
drag, startPoint x: 351, startPoint y: 373, endPoint x: 172, endPoint y: 167, distance: 273.0
click at [351, 372] on button "Save" at bounding box center [353, 382] width 145 height 58
click at [142, 142] on div "Classify the call LOCATION NAME [GEOGRAPHIC_DATA] Refrigerator Repair FROM PHON…" at bounding box center [550, 343] width 1100 height 687
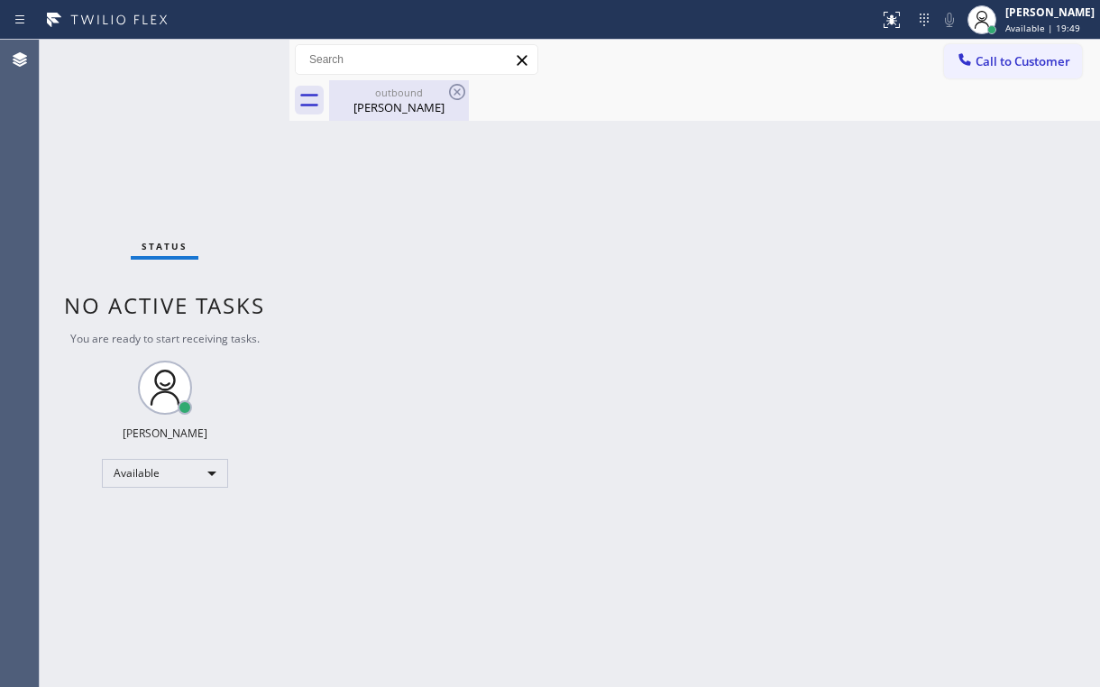
drag, startPoint x: 395, startPoint y: 94, endPoint x: 439, endPoint y: 100, distance: 44.6
click at [399, 97] on div "outbound" at bounding box center [399, 93] width 136 height 14
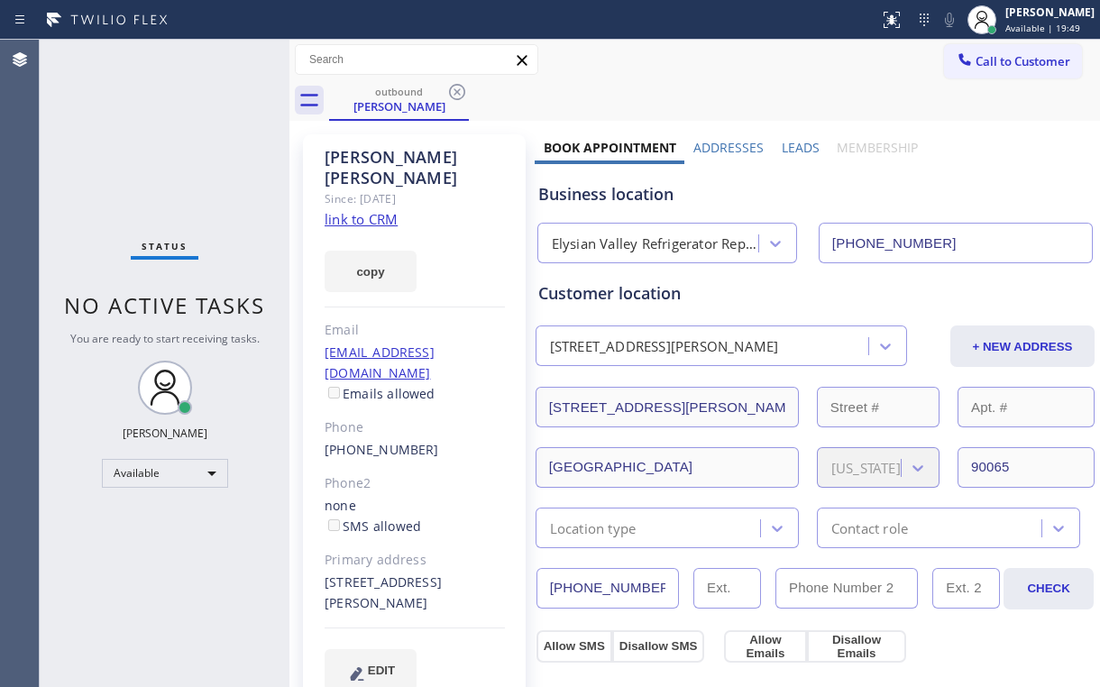
drag, startPoint x: 455, startPoint y: 83, endPoint x: 384, endPoint y: 424, distance: 348.3
click at [456, 85] on icon at bounding box center [457, 92] width 22 height 22
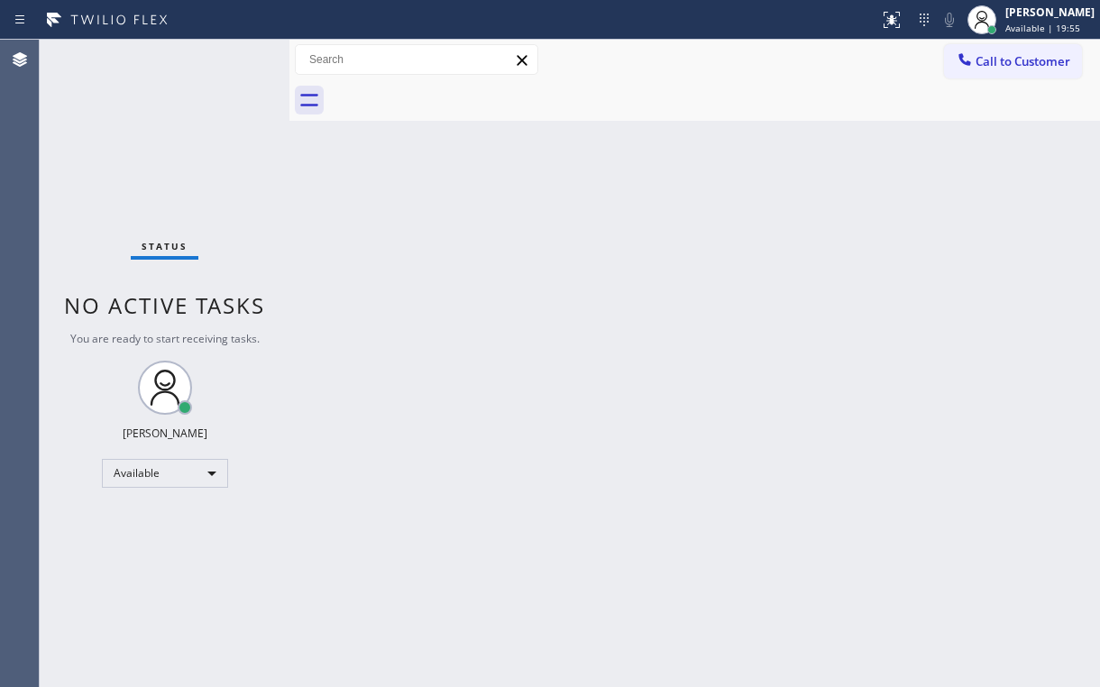
click at [119, 162] on div "Status No active tasks You are ready to start receiving tasks. [PERSON_NAME] Av…" at bounding box center [165, 364] width 250 height 648
click at [685, 94] on div at bounding box center [714, 100] width 771 height 41
drag, startPoint x: 1033, startPoint y: 65, endPoint x: 933, endPoint y: 95, distance: 103.6
click at [1028, 65] on span "Call to Customer" at bounding box center [1023, 61] width 95 height 16
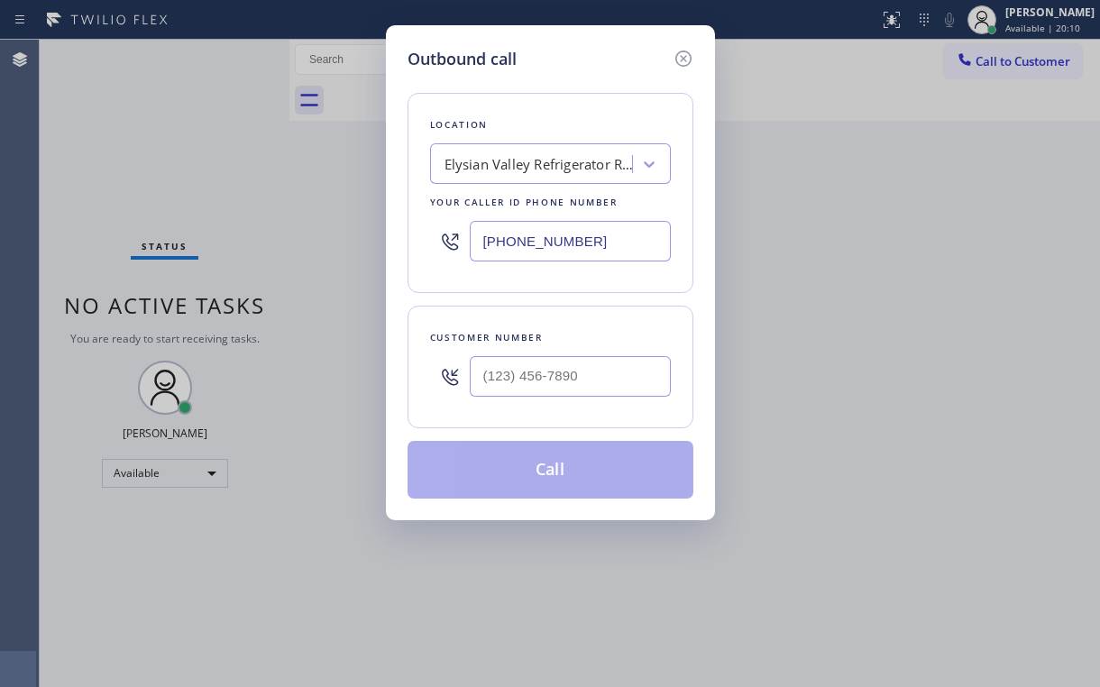
drag, startPoint x: 620, startPoint y: 234, endPoint x: 289, endPoint y: 253, distance: 332.4
click at [328, 253] on div "Outbound call Location [GEOGRAPHIC_DATA] Refrigerator Repair Your caller id pho…" at bounding box center [550, 343] width 1100 height 687
paste input "602) 806-7728"
type input "[PHONE_NUMBER]"
click at [556, 86] on div "Location KitchenAid Repairs [GEOGRAPHIC_DATA] Your caller id phone number [PHON…" at bounding box center [551, 284] width 286 height 427
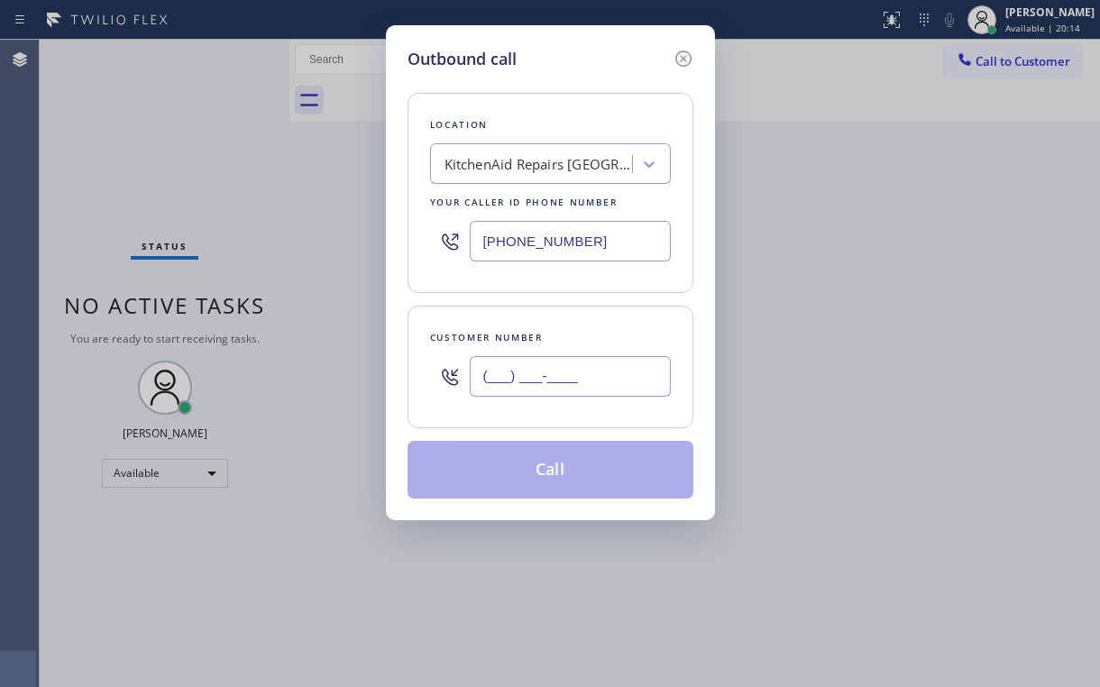
click at [543, 365] on input "(___) ___-____" at bounding box center [570, 376] width 201 height 41
paste input "623) 256-9395"
type input "[PHONE_NUMBER]"
drag, startPoint x: 478, startPoint y: 455, endPoint x: 458, endPoint y: 576, distance: 123.4
click at [477, 460] on button "Call" at bounding box center [551, 470] width 286 height 58
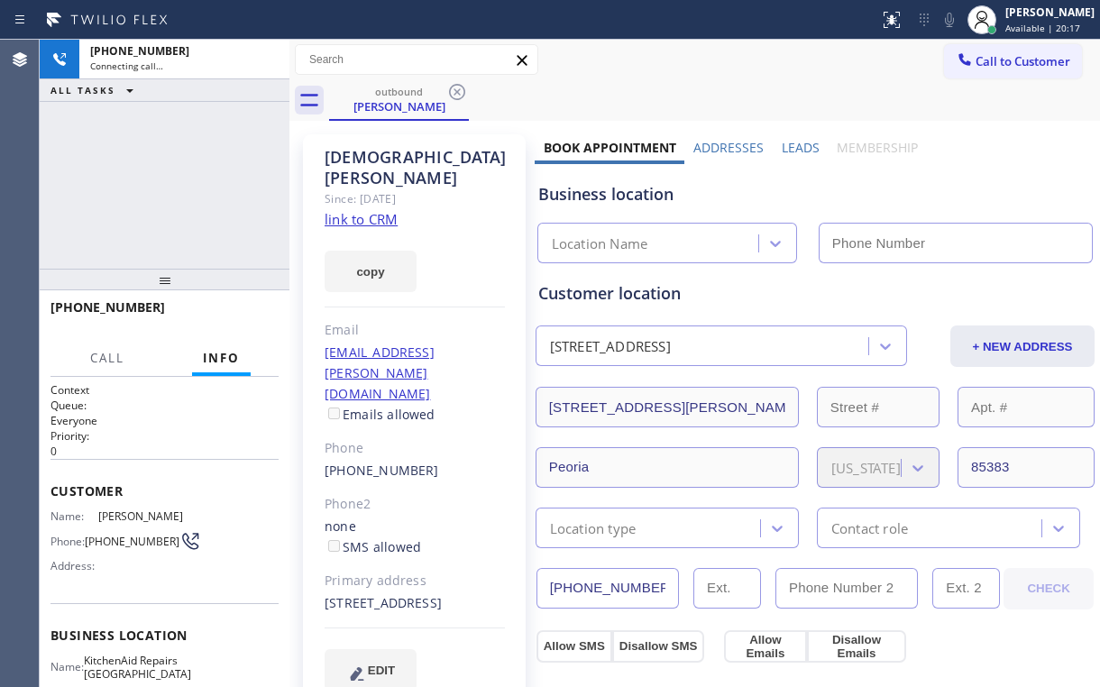
drag, startPoint x: 157, startPoint y: 186, endPoint x: 166, endPoint y: 183, distance: 9.4
click at [157, 186] on div "[PHONE_NUMBER] Connecting call… ALL TASKS ALL TASKS ACTIVE TASKS TASKS IN WRAP …" at bounding box center [165, 154] width 250 height 229
type input "[PHONE_NUMBER]"
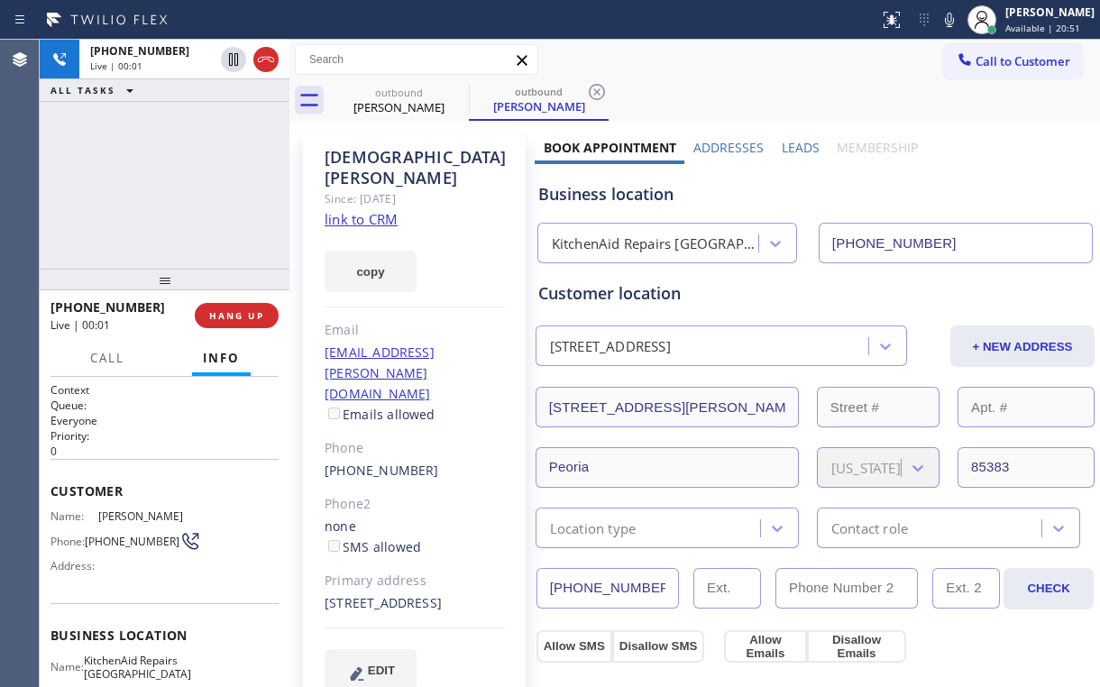
click at [178, 179] on div "[PHONE_NUMBER] Live | 00:01 ALL TASKS ALL TASKS ACTIVE TASKS TASKS IN WRAP UP" at bounding box center [165, 154] width 250 height 229
click at [177, 182] on div "[PHONE_NUMBER] Live | 00:02 ALL TASKS ALL TASKS ACTIVE TASKS TASKS IN WRAP UP" at bounding box center [165, 154] width 250 height 229
click at [241, 307] on button "HANG UP" at bounding box center [237, 315] width 84 height 25
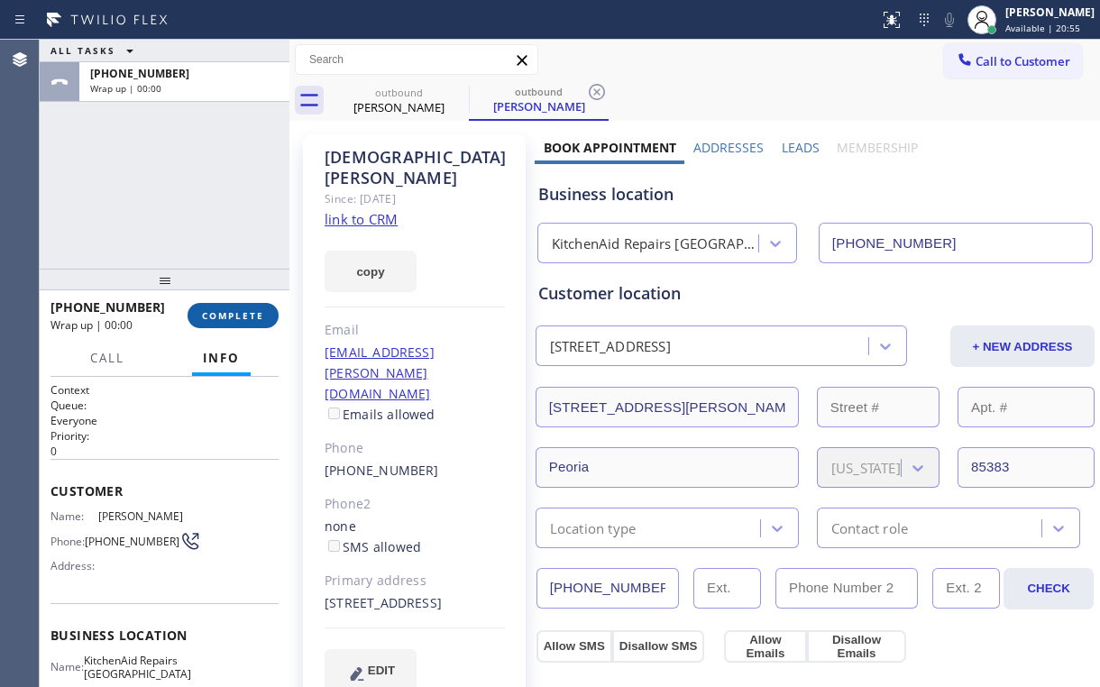
click at [241, 308] on button "COMPLETE" at bounding box center [233, 315] width 91 height 25
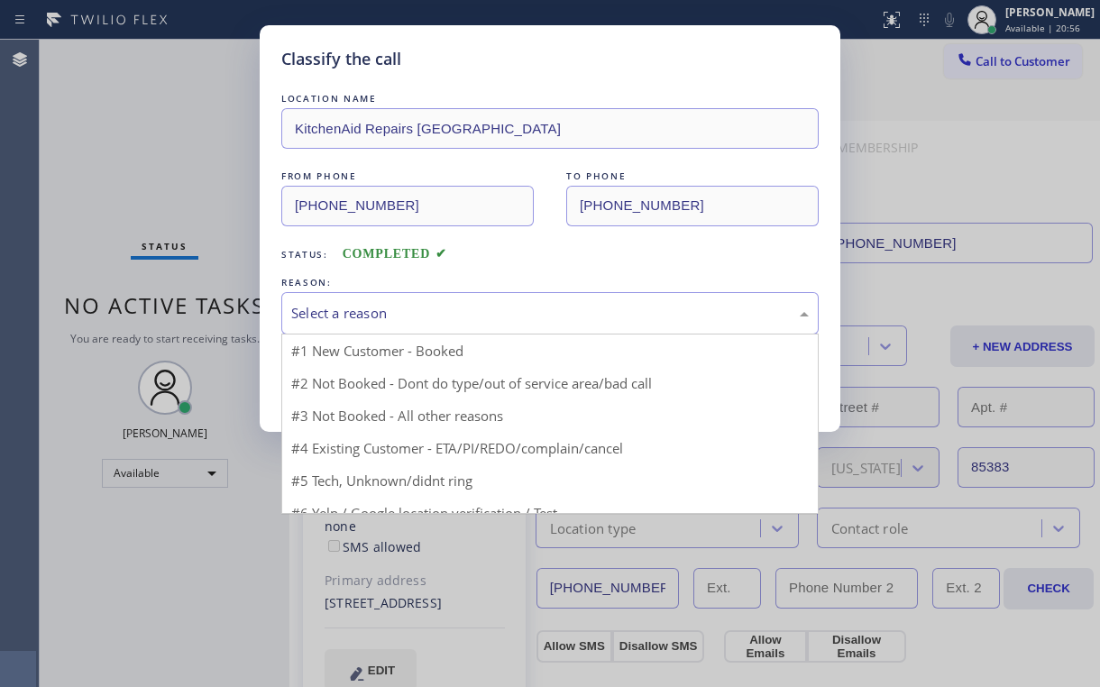
drag, startPoint x: 332, startPoint y: 307, endPoint x: 335, endPoint y: 317, distance: 11.4
click at [333, 308] on div "Select a reason" at bounding box center [550, 313] width 518 height 21
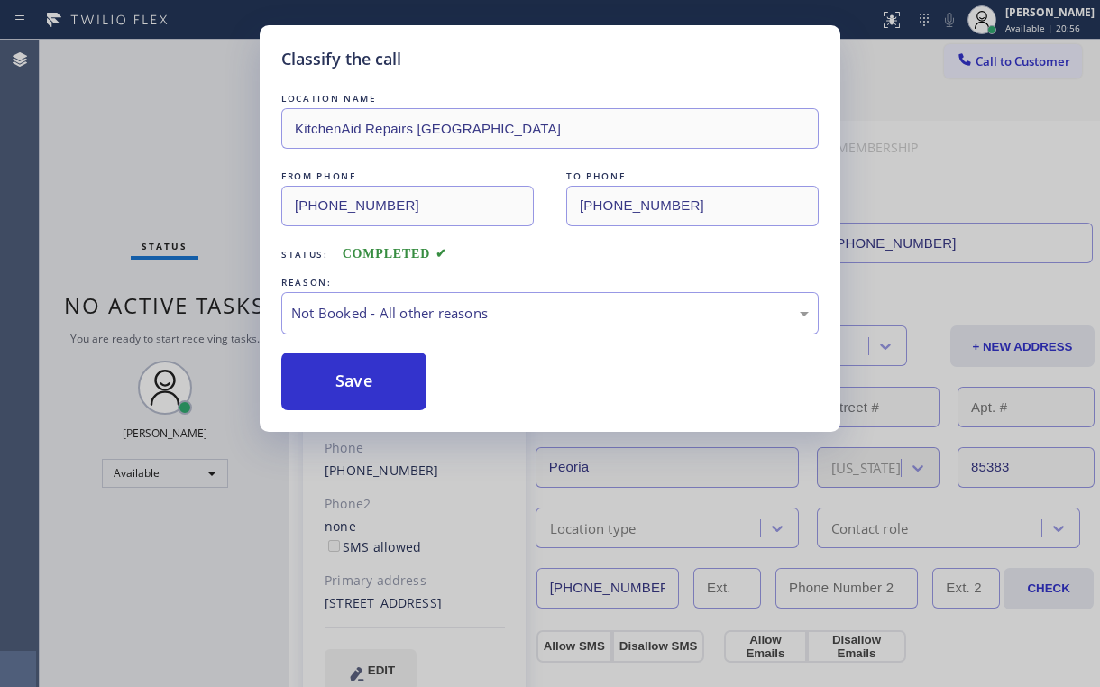
drag, startPoint x: 353, startPoint y: 382, endPoint x: 191, endPoint y: 167, distance: 269.3
click at [353, 380] on button "Save" at bounding box center [353, 382] width 145 height 58
click at [151, 113] on div "Classify the call LOCATION NAME KitchenAid Repairs Phoenix FROM PHONE [PHONE_NU…" at bounding box center [550, 343] width 1100 height 687
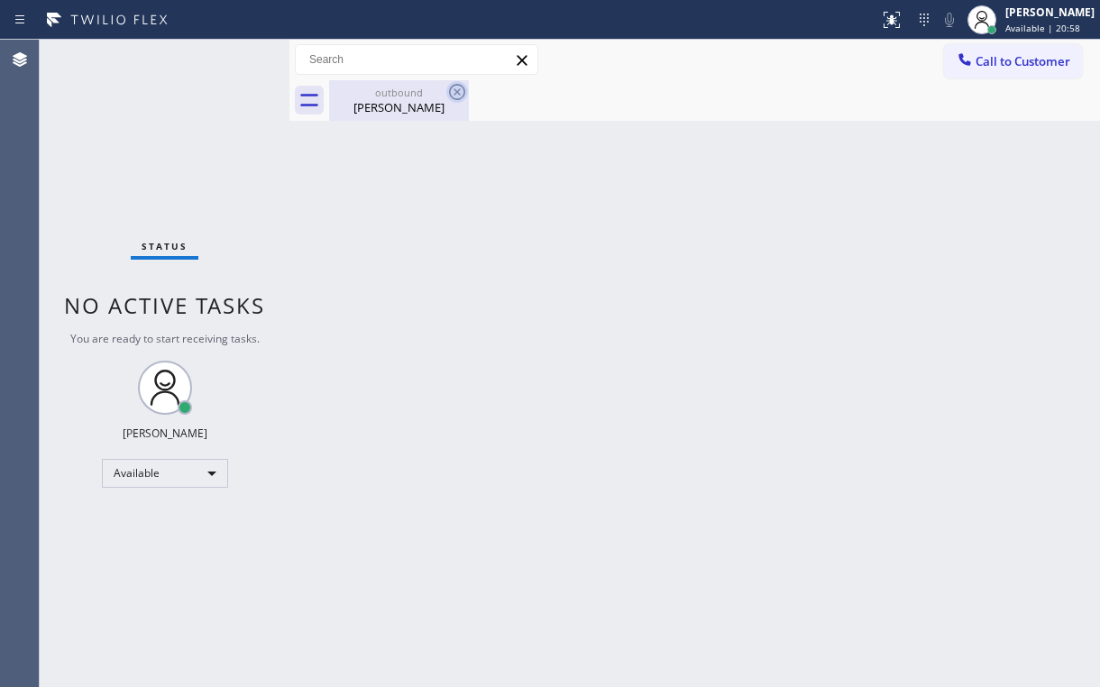
drag, startPoint x: 400, startPoint y: 88, endPoint x: 448, endPoint y: 100, distance: 50.1
click at [404, 90] on div "outbound" at bounding box center [399, 93] width 136 height 14
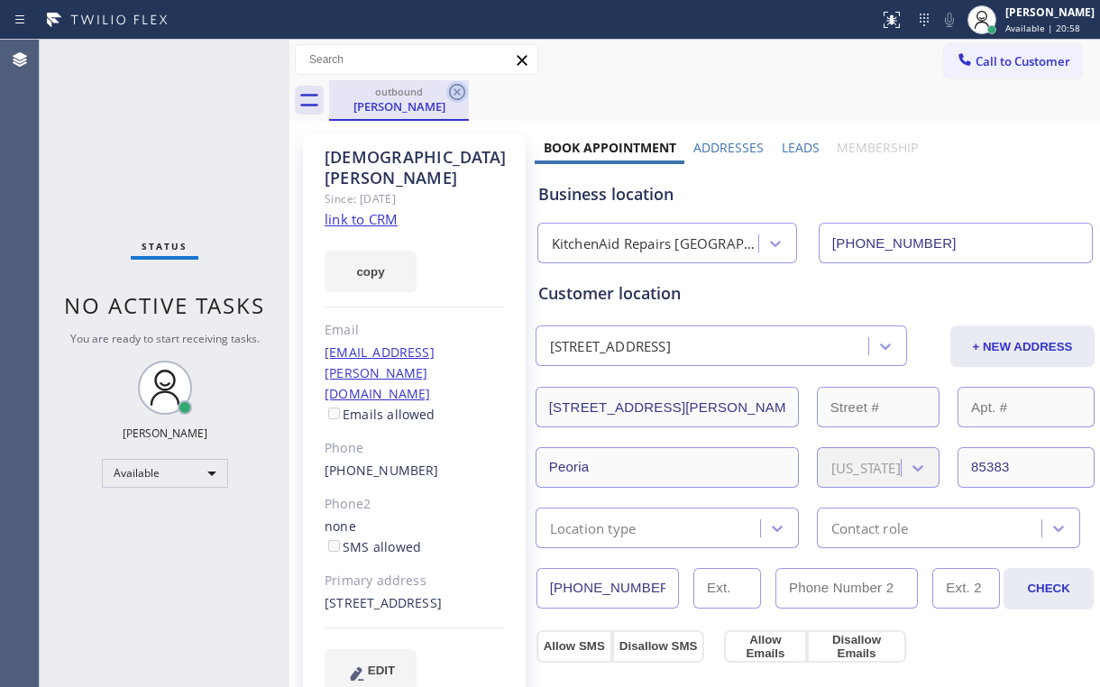
click at [462, 97] on icon at bounding box center [457, 92] width 16 height 16
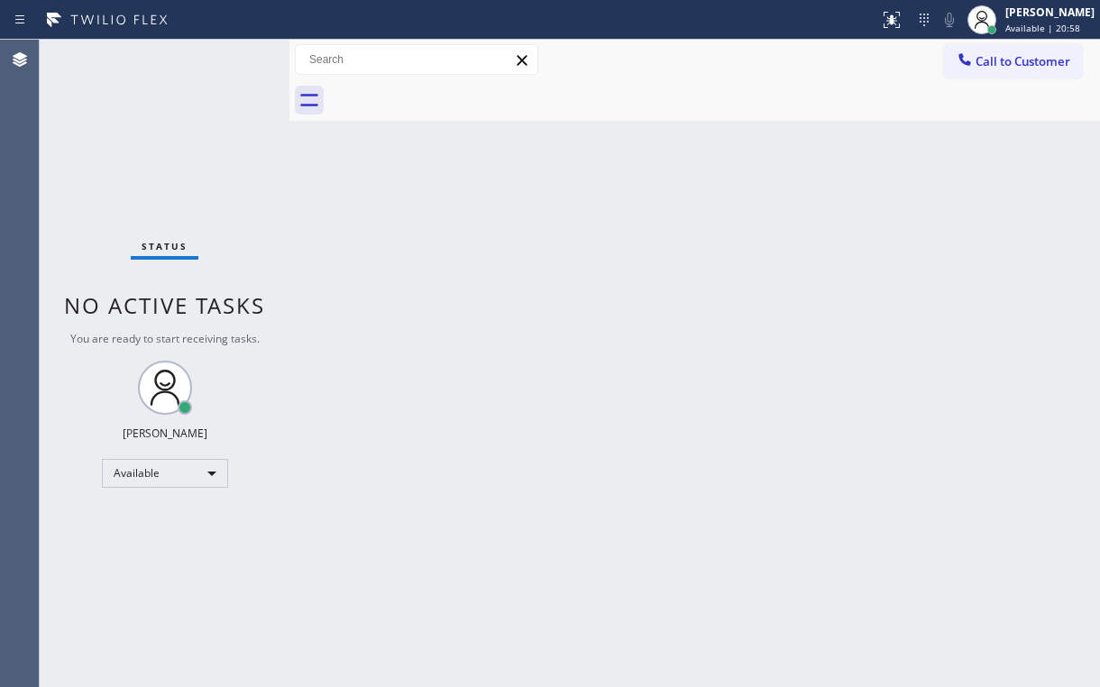
drag, startPoint x: 163, startPoint y: 182, endPoint x: 225, endPoint y: 61, distance: 135.9
click at [164, 179] on div "Status No active tasks You are ready to start receiving tasks. [PERSON_NAME] Av…" at bounding box center [165, 364] width 250 height 648
drag, startPoint x: 794, startPoint y: 67, endPoint x: 815, endPoint y: 85, distance: 28.2
click at [808, 81] on div "Call to Customer Outbound call Location KitchenAid Repairs [GEOGRAPHIC_DATA] Yo…" at bounding box center [694, 80] width 811 height 81
drag, startPoint x: 1017, startPoint y: 67, endPoint x: 935, endPoint y: 73, distance: 82.3
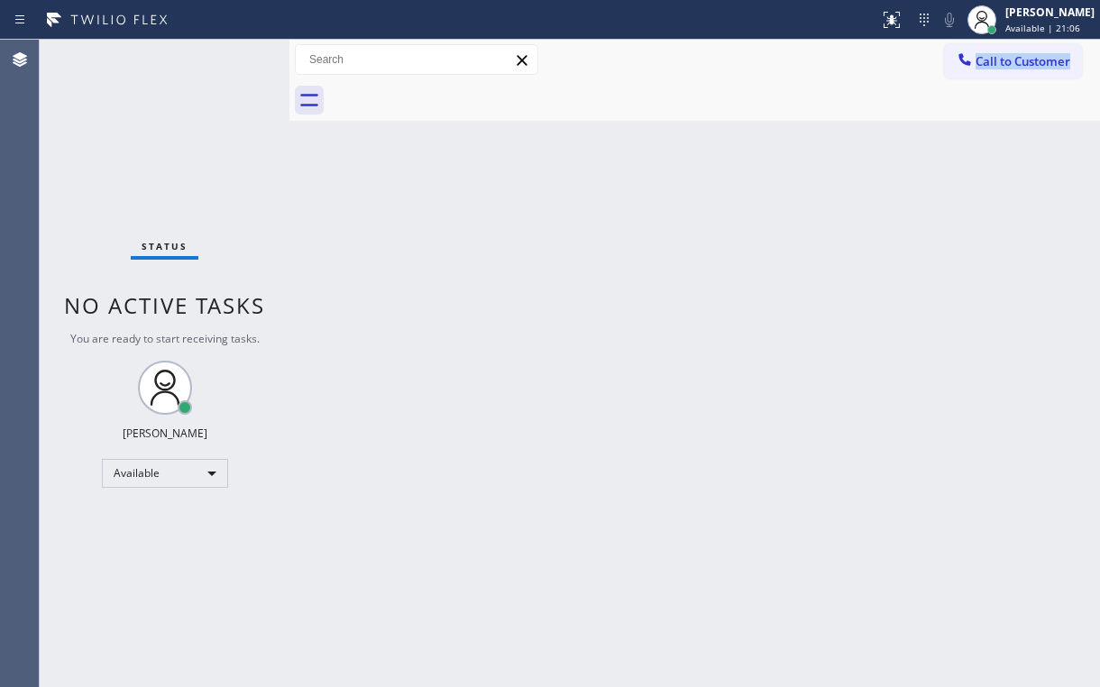
click at [1015, 65] on span "Call to Customer" at bounding box center [1023, 61] width 95 height 16
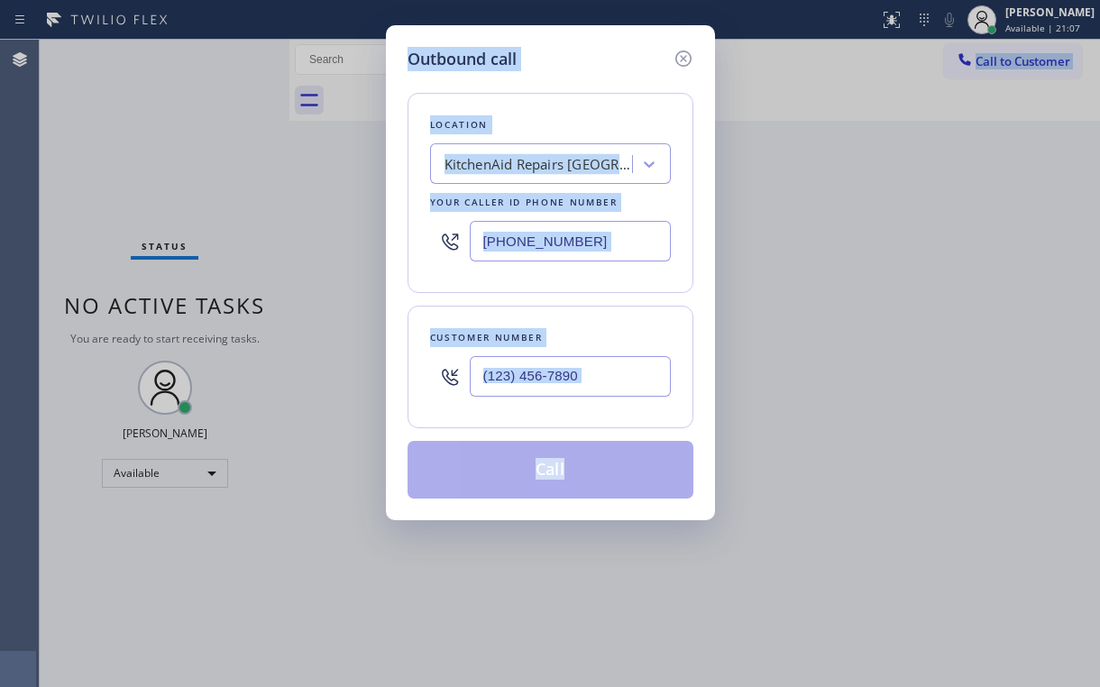
click at [820, 146] on div "Outbound call Location KitchenAid Repairs [GEOGRAPHIC_DATA] Your caller id phon…" at bounding box center [550, 343] width 1100 height 687
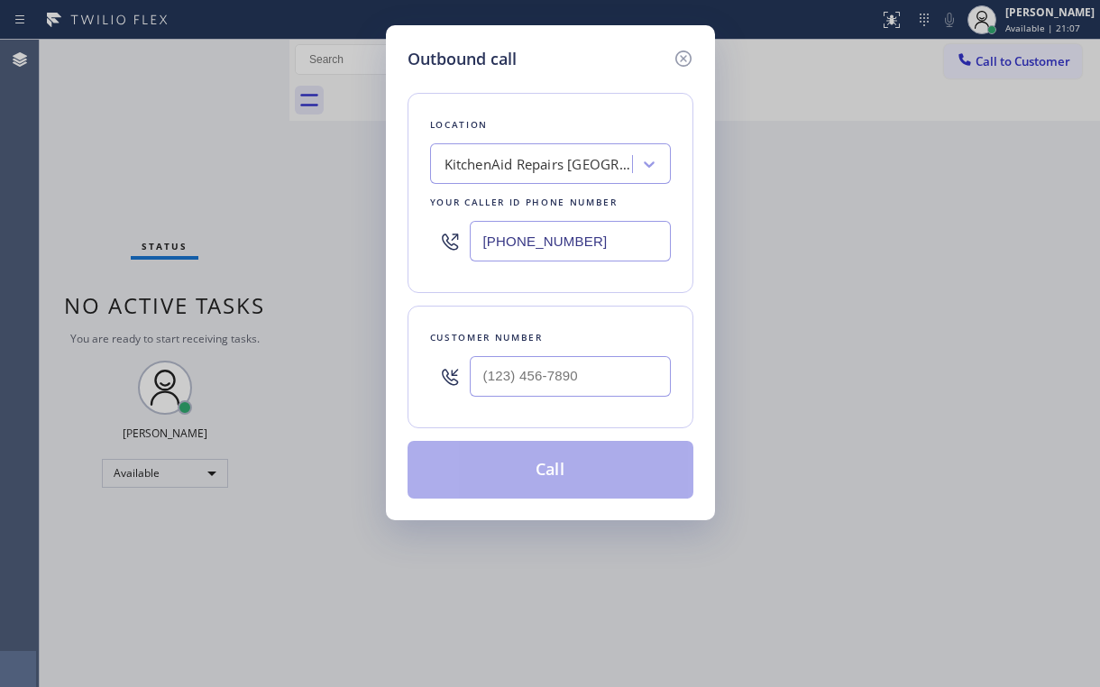
click at [974, 64] on div "Outbound call Location KitchenAid Repairs [GEOGRAPHIC_DATA] Your caller id phon…" at bounding box center [550, 343] width 1100 height 687
drag, startPoint x: 602, startPoint y: 238, endPoint x: 138, endPoint y: 243, distance: 464.5
click at [168, 245] on div "Outbound call Location KitchenAid Repairs [GEOGRAPHIC_DATA] Your caller id phon…" at bounding box center [550, 343] width 1100 height 687
paste input "929) 226-671"
type input "[PHONE_NUMBER]"
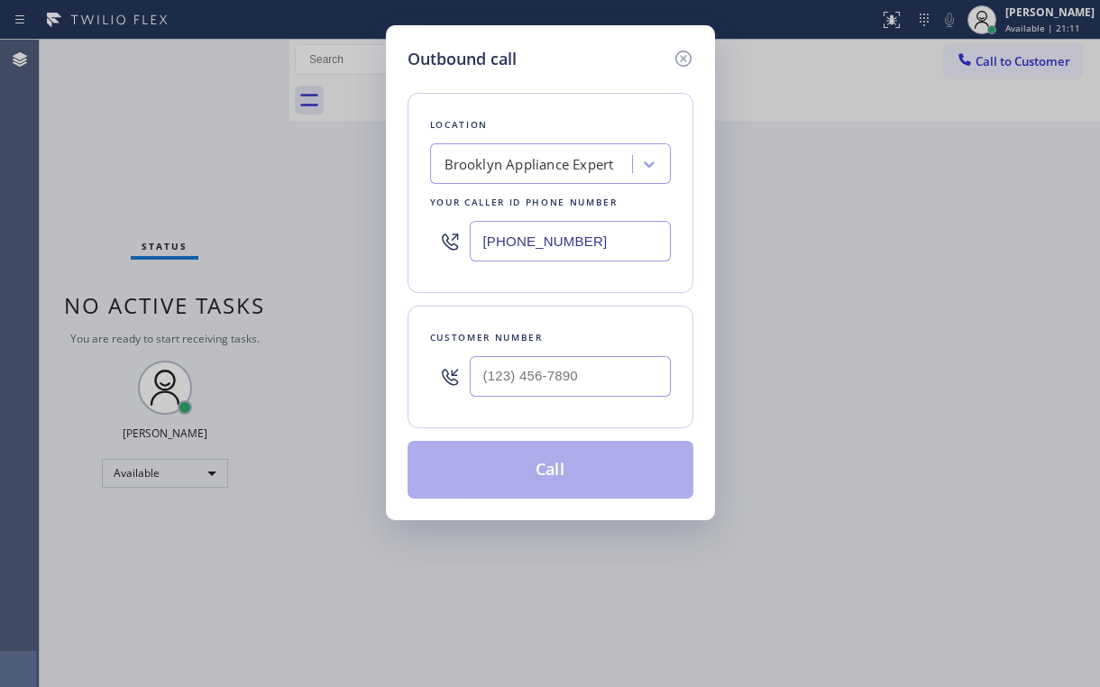
click at [561, 49] on div "Outbound call" at bounding box center [551, 59] width 286 height 24
click at [572, 381] on input "(___) ___-____" at bounding box center [570, 376] width 201 height 41
paste input "917) 686-1166"
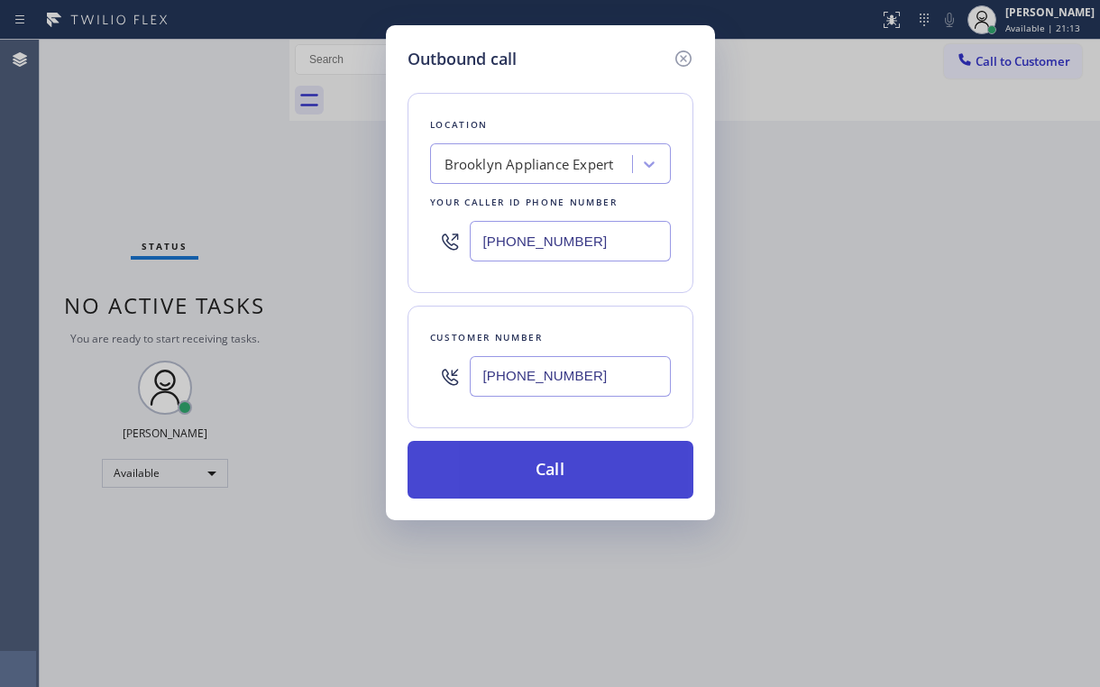
type input "[PHONE_NUMBER]"
drag, startPoint x: 491, startPoint y: 462, endPoint x: 484, endPoint y: 492, distance: 31.3
click at [491, 463] on button "Call" at bounding box center [551, 470] width 286 height 58
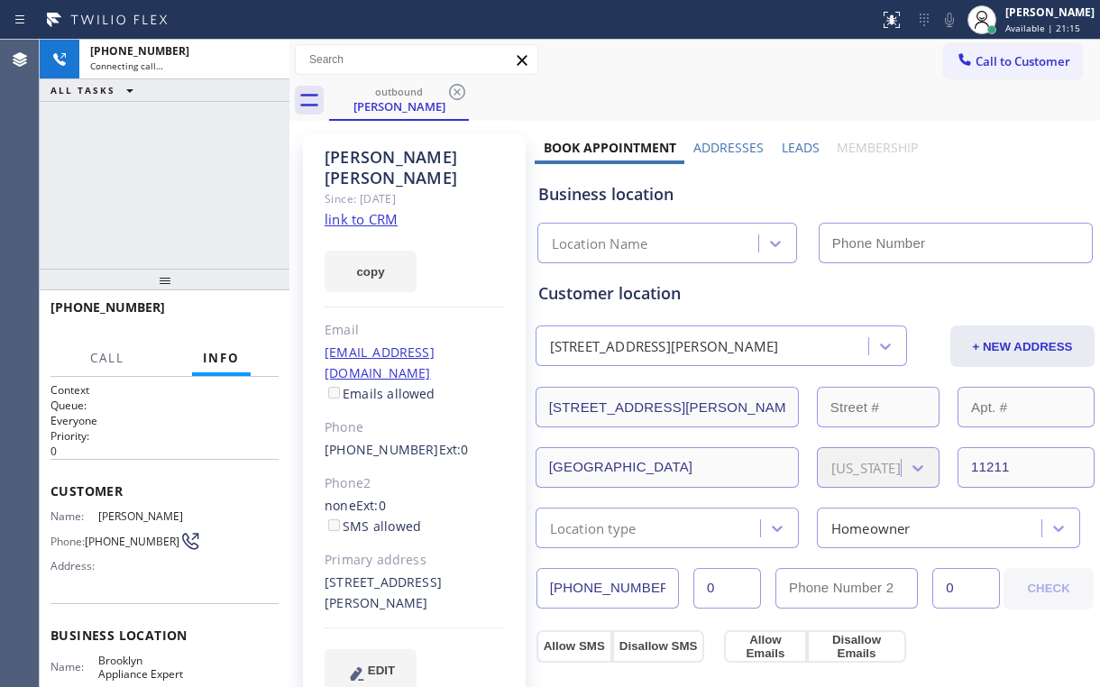
click at [209, 170] on div "[PHONE_NUMBER] Connecting call… ALL TASKS ALL TASKS ACTIVE TASKS TASKS IN WRAP …" at bounding box center [165, 154] width 250 height 229
type input "[PHONE_NUMBER]"
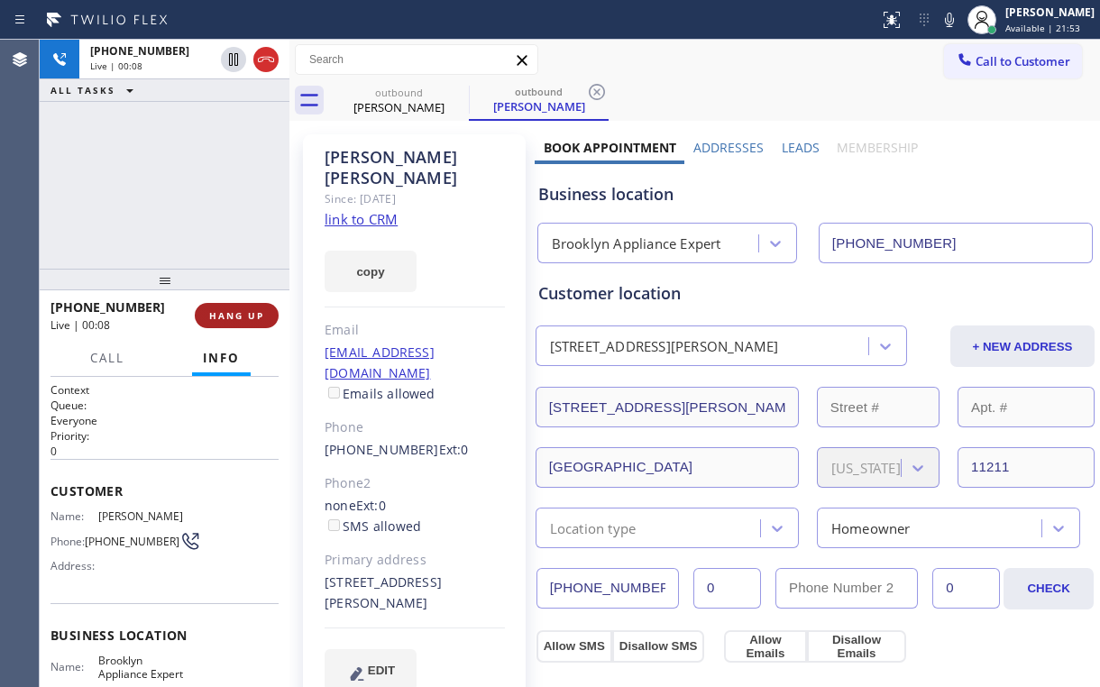
click at [223, 306] on button "HANG UP" at bounding box center [237, 315] width 84 height 25
click at [226, 321] on span "HANG UP" at bounding box center [236, 315] width 55 height 13
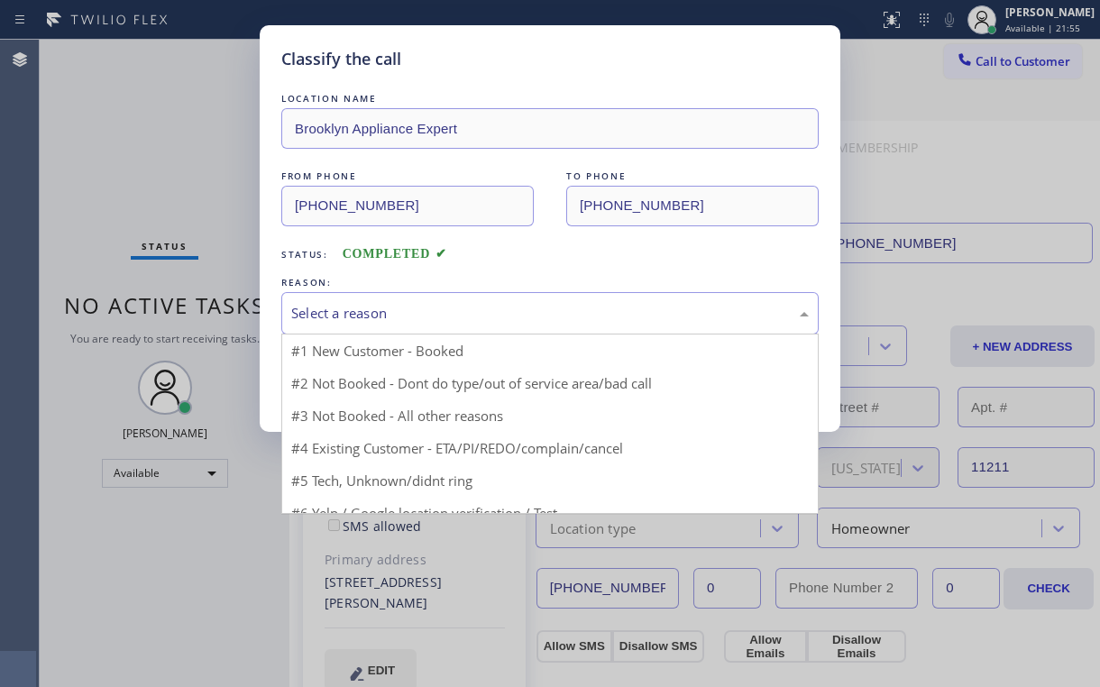
drag, startPoint x: 317, startPoint y: 319, endPoint x: 326, endPoint y: 332, distance: 15.5
click at [317, 321] on div "Select a reason" at bounding box center [550, 313] width 518 height 21
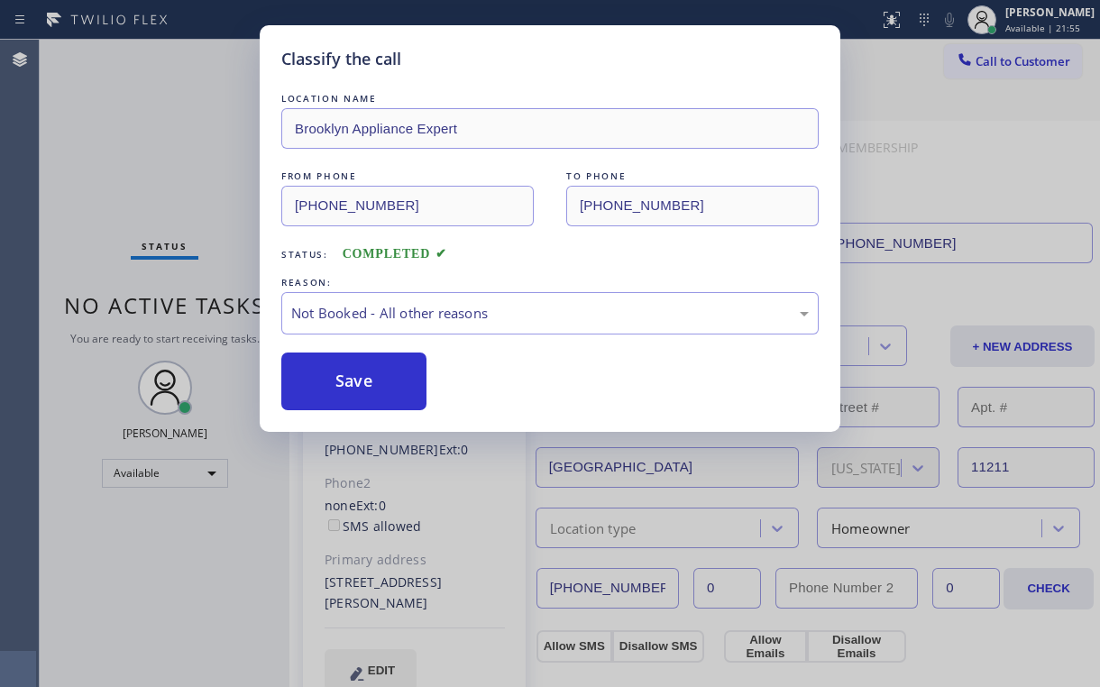
click at [339, 376] on button "Save" at bounding box center [353, 382] width 145 height 58
drag, startPoint x: 139, startPoint y: 97, endPoint x: 184, endPoint y: 2, distance: 105.7
click at [141, 101] on div "Classify the call LOCATION NAME Brooklyn Appliance Expert FROM PHONE [PHONE_NUM…" at bounding box center [550, 343] width 1100 height 687
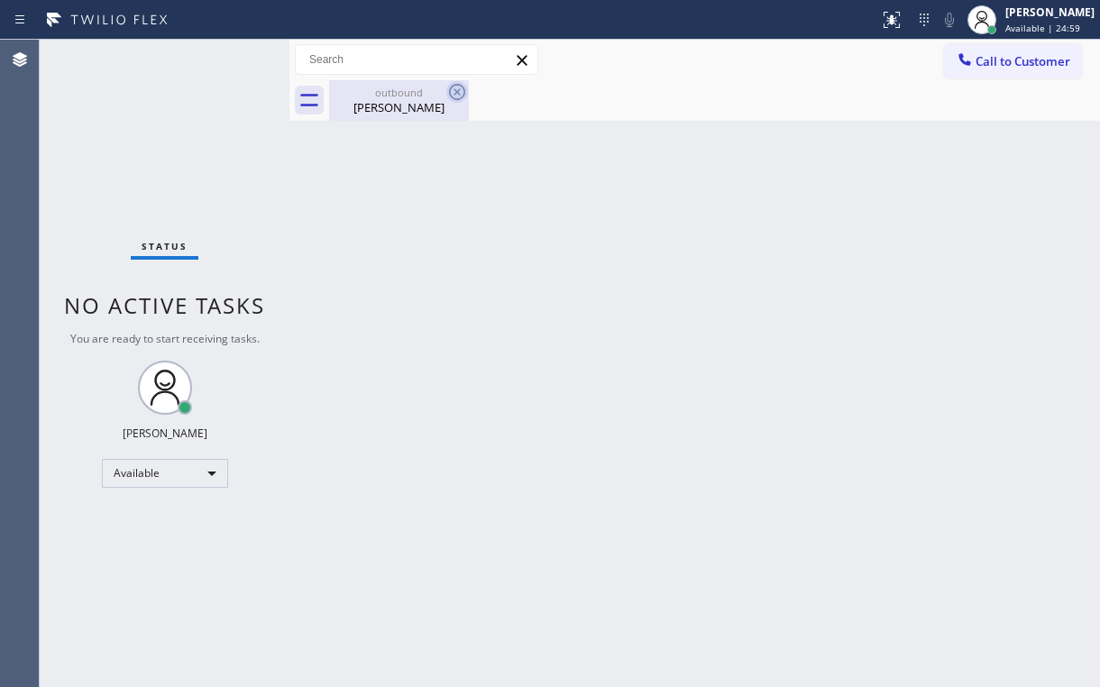
click at [396, 99] on div "[PERSON_NAME]" at bounding box center [399, 107] width 136 height 16
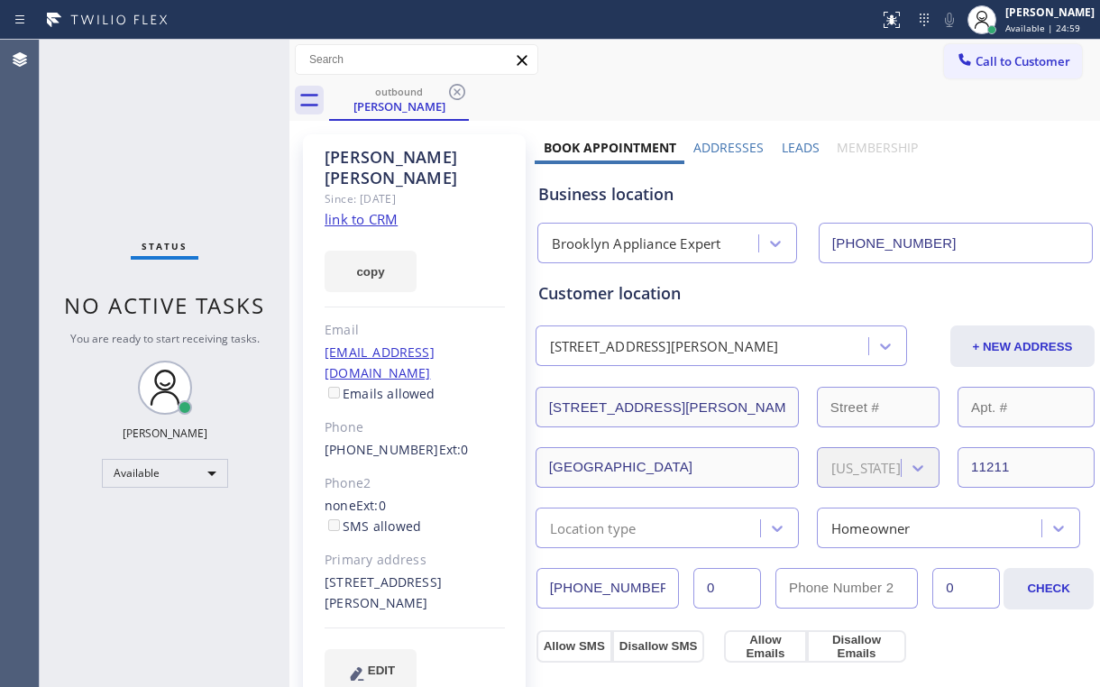
drag, startPoint x: 465, startPoint y: 94, endPoint x: 453, endPoint y: 95, distance: 12.7
click at [465, 94] on icon at bounding box center [457, 92] width 22 height 22
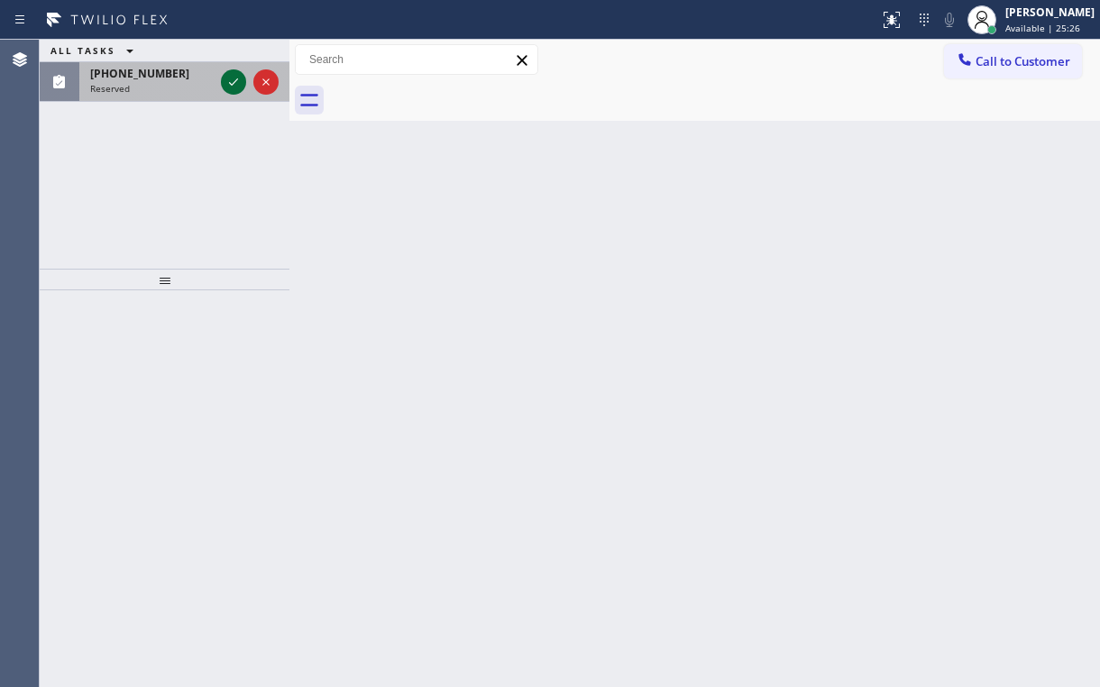
click at [233, 82] on icon at bounding box center [234, 82] width 22 height 22
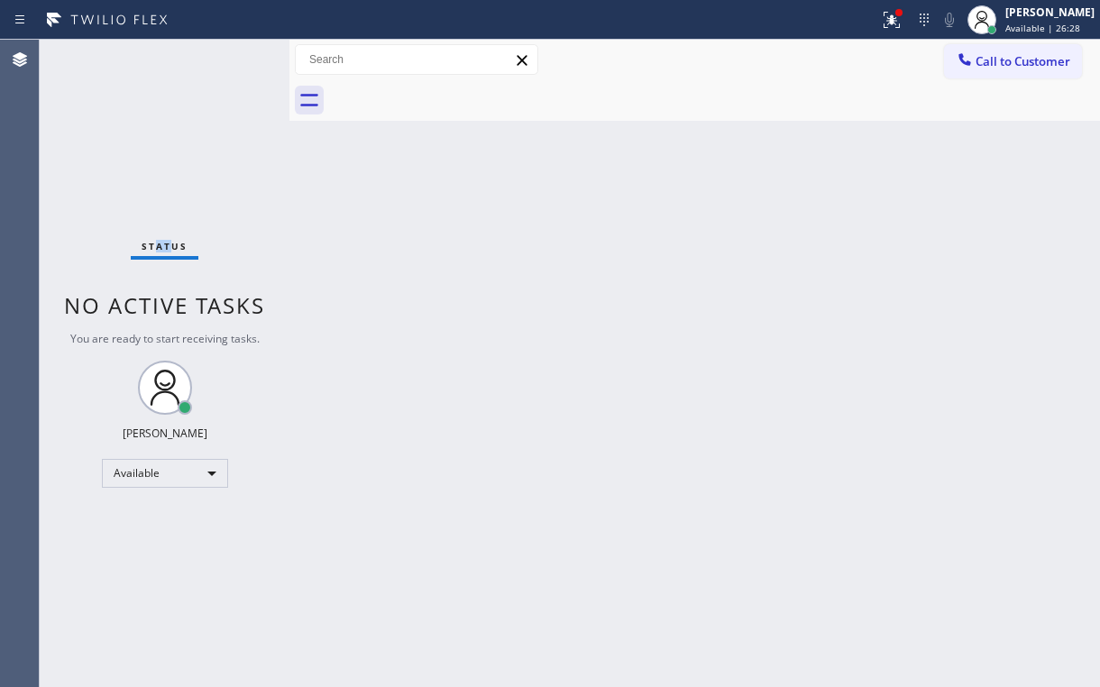
drag, startPoint x: 171, startPoint y: 151, endPoint x: 130, endPoint y: 40, distance: 118.4
click at [148, 109] on div "Status No active tasks You are ready to start receiving tasks. [PERSON_NAME] Av…" at bounding box center [165, 364] width 250 height 648
click at [229, 239] on div "Status No active tasks You are ready to start receiving tasks. [PERSON_NAME] Av…" at bounding box center [165, 364] width 250 height 648
click at [173, 161] on div "Status No active tasks You are ready to start receiving tasks. [PERSON_NAME] Av…" at bounding box center [165, 364] width 250 height 648
click at [166, 141] on div "Status No active tasks You are ready to start receiving tasks. [PERSON_NAME] Av…" at bounding box center [165, 364] width 250 height 648
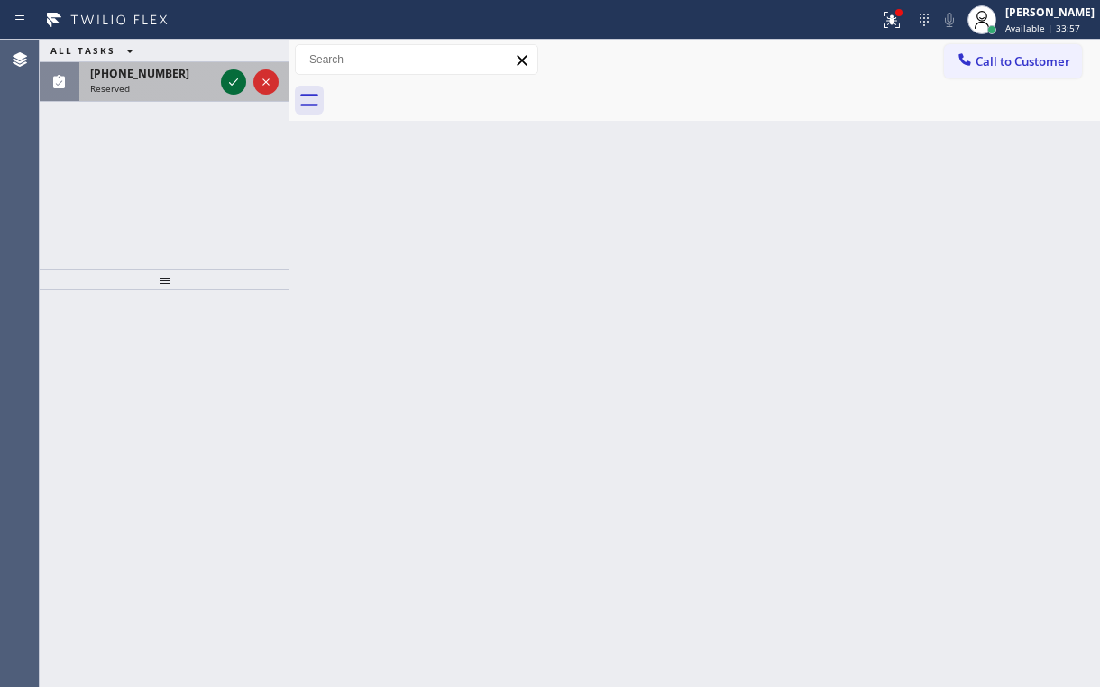
click at [234, 83] on icon at bounding box center [234, 82] width 22 height 22
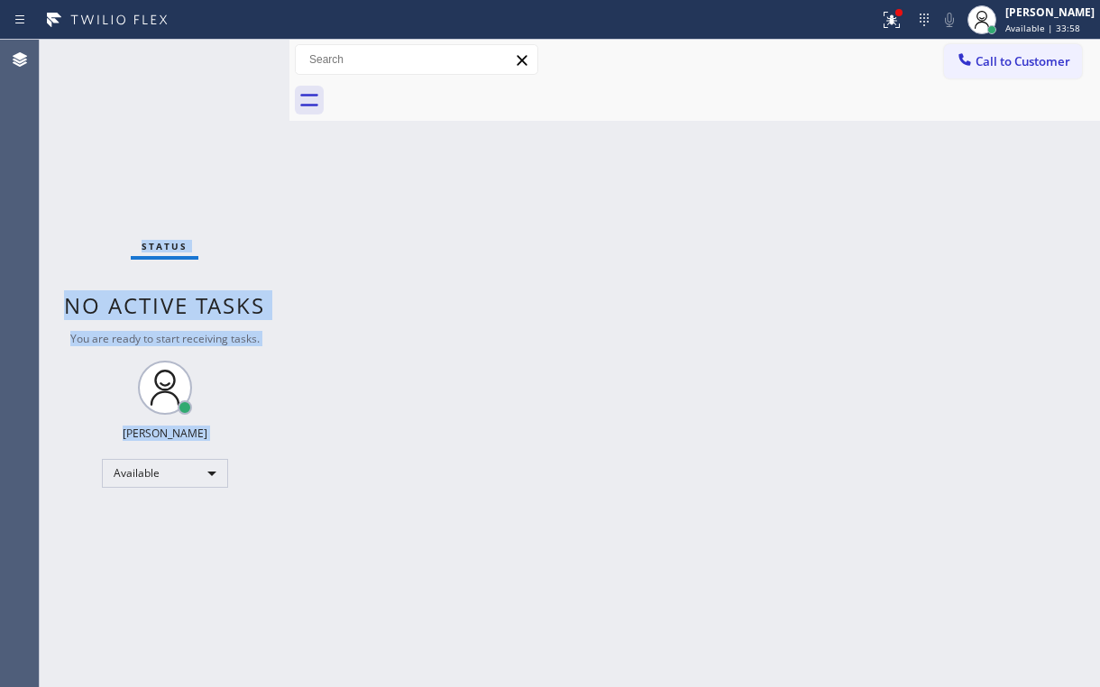
click at [232, 84] on div "Status No active tasks You are ready to start receiving tasks. [PERSON_NAME] Av…" at bounding box center [165, 364] width 250 height 648
click at [900, 23] on icon at bounding box center [892, 20] width 16 height 16
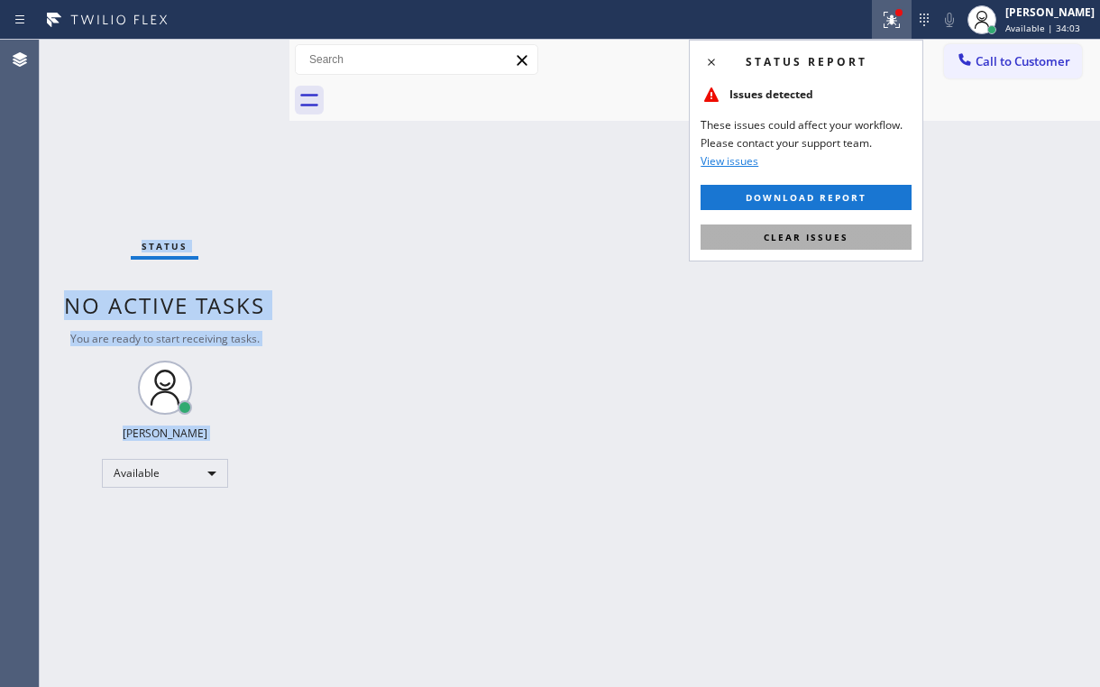
click at [829, 232] on span "Clear issues" at bounding box center [806, 237] width 85 height 13
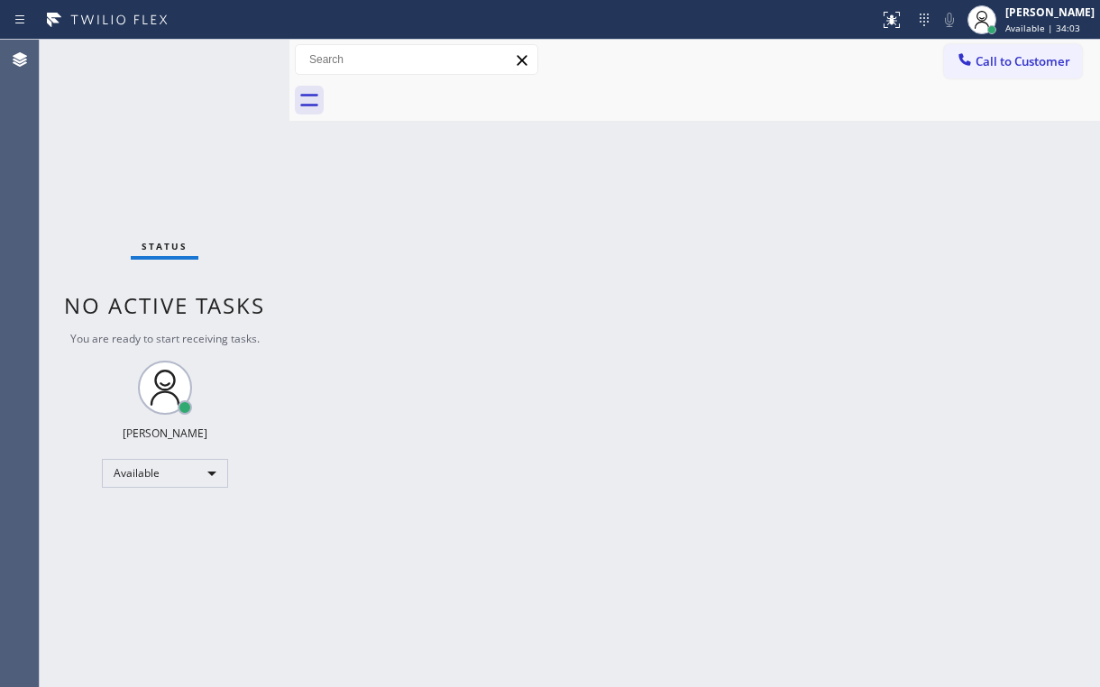
click at [537, 289] on div "Back to Dashboard Change Sender ID Customers Technicians Select a contact Outbo…" at bounding box center [694, 364] width 811 height 648
drag, startPoint x: 148, startPoint y: 136, endPoint x: 99, endPoint y: 1, distance: 143.8
click at [147, 135] on div "Status No active tasks You are ready to start receiving tasks. [PERSON_NAME] Av…" at bounding box center [165, 364] width 250 height 648
drag, startPoint x: 822, startPoint y: 103, endPoint x: 925, endPoint y: 73, distance: 107.9
click at [822, 103] on div at bounding box center [714, 100] width 771 height 41
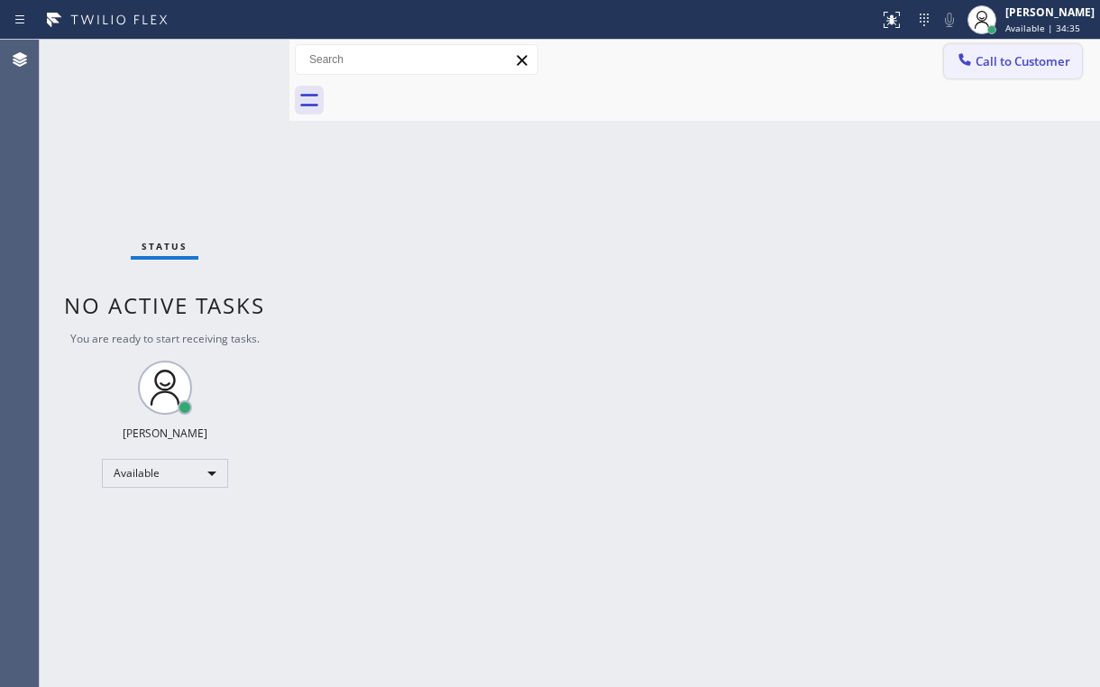
click at [969, 68] on icon at bounding box center [965, 60] width 18 height 18
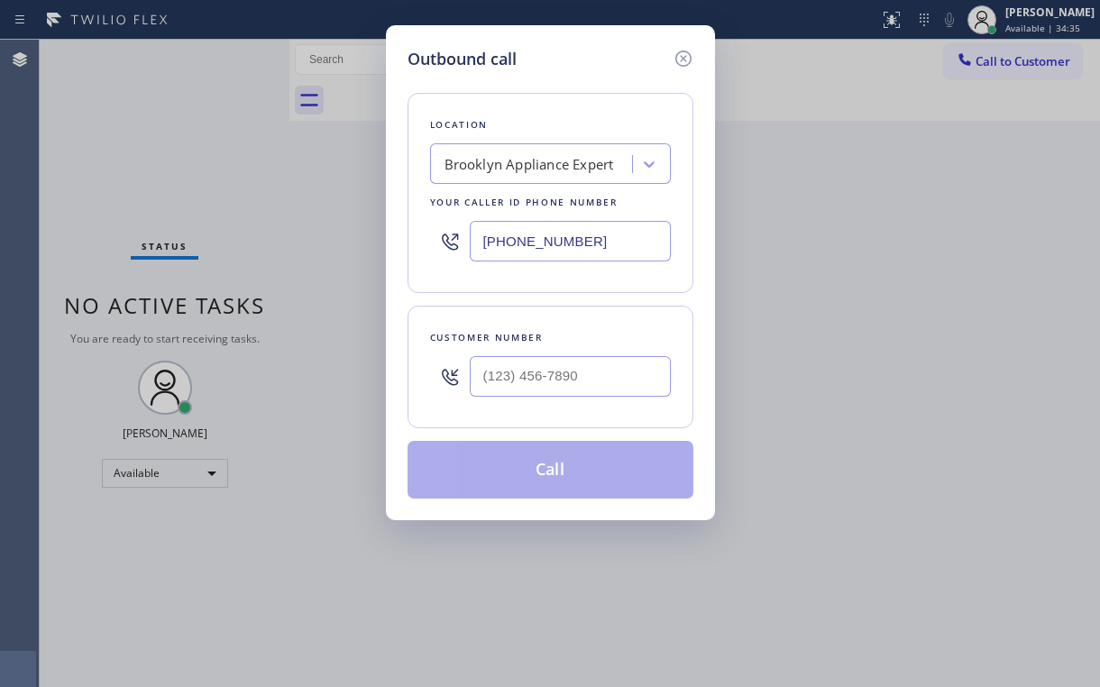
click at [433, 254] on div "[PHONE_NUMBER]" at bounding box center [550, 241] width 241 height 59
paste input "714) 912-8101"
type input "[PHONE_NUMBER]"
click at [577, 75] on div "Location KitchenAid Elite Appliance Repair Your caller id phone number [PHONE_N…" at bounding box center [551, 284] width 286 height 427
click at [569, 397] on div at bounding box center [570, 376] width 201 height 59
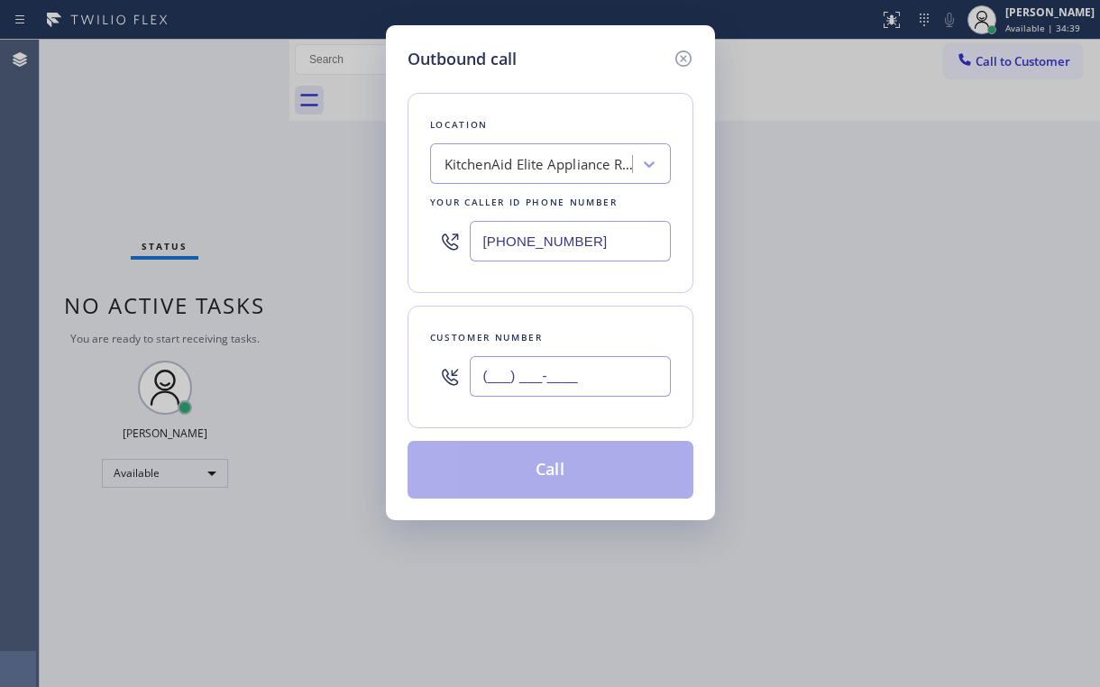
drag, startPoint x: 570, startPoint y: 383, endPoint x: 577, endPoint y: 374, distance: 11.5
click at [571, 383] on input "(___) ___-____" at bounding box center [570, 376] width 201 height 41
paste input "949) 278-4098"
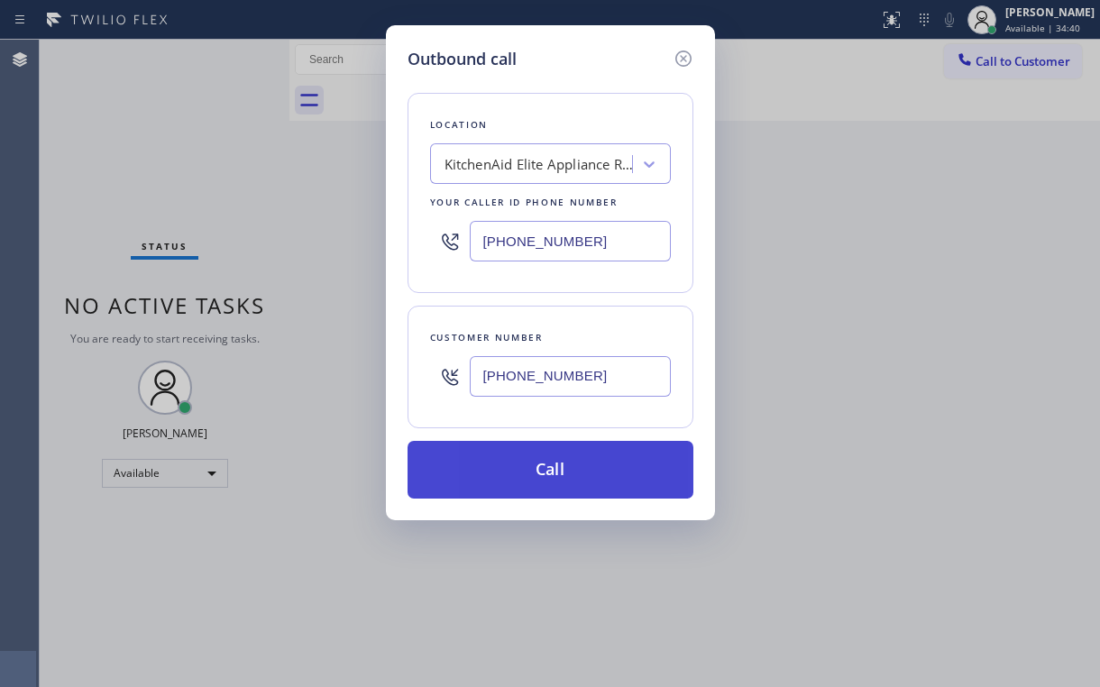
type input "[PHONE_NUMBER]"
click at [523, 469] on button "Call" at bounding box center [551, 470] width 286 height 58
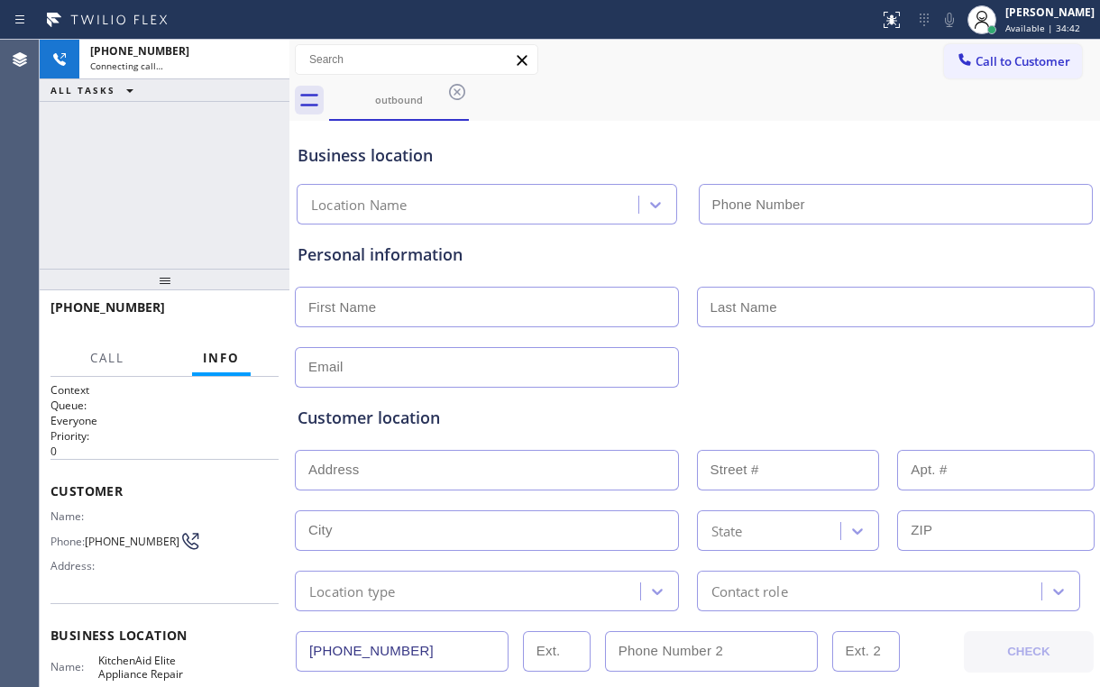
click at [131, 158] on div "[PHONE_NUMBER] Connecting call… ALL TASKS ALL TASKS ACTIVE TASKS TASKS IN WRAP …" at bounding box center [165, 154] width 250 height 229
type input "[PHONE_NUMBER]"
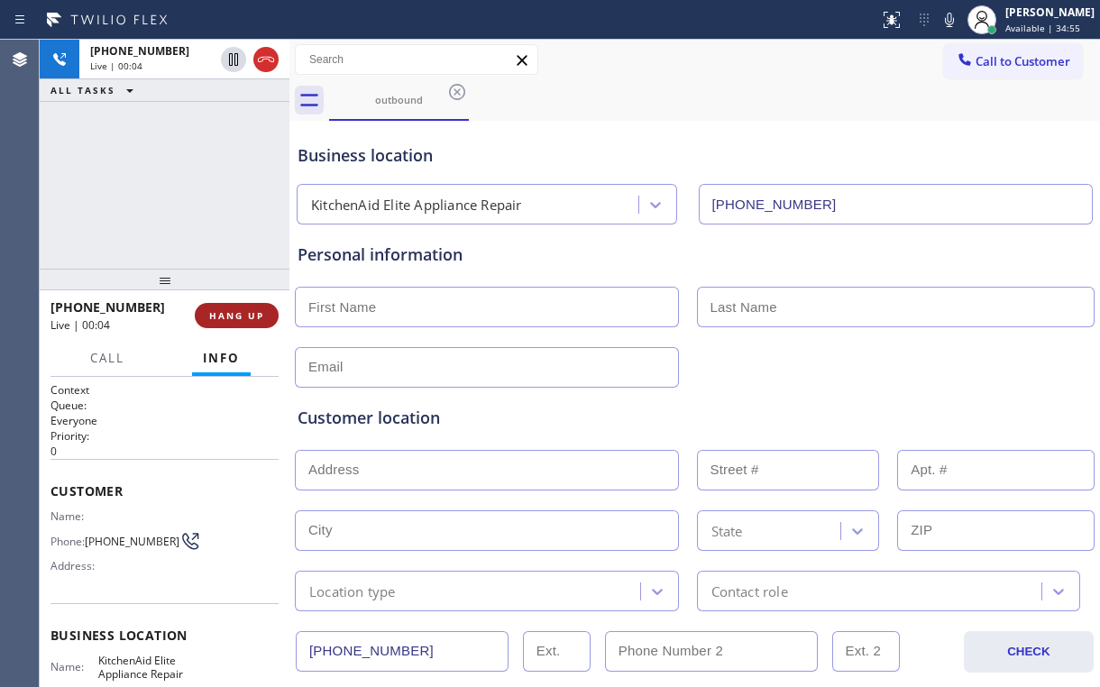
click at [234, 317] on span "HANG UP" at bounding box center [236, 315] width 55 height 13
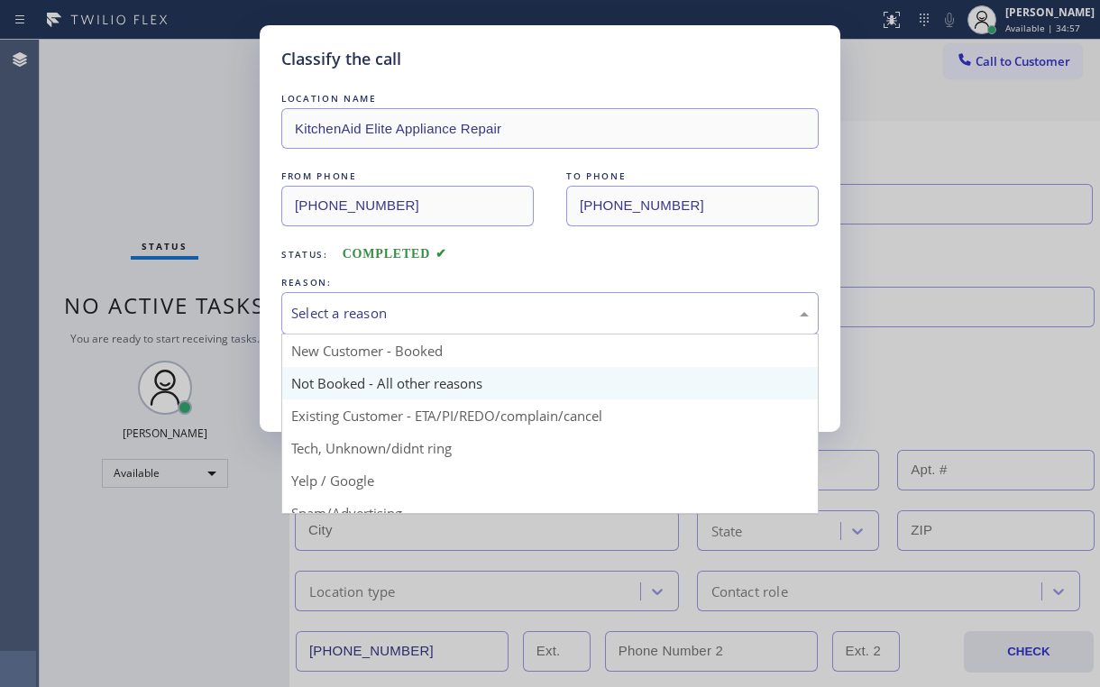
drag, startPoint x: 329, startPoint y: 317, endPoint x: 400, endPoint y: 373, distance: 89.9
click at [332, 318] on div "Select a reason" at bounding box center [550, 313] width 518 height 21
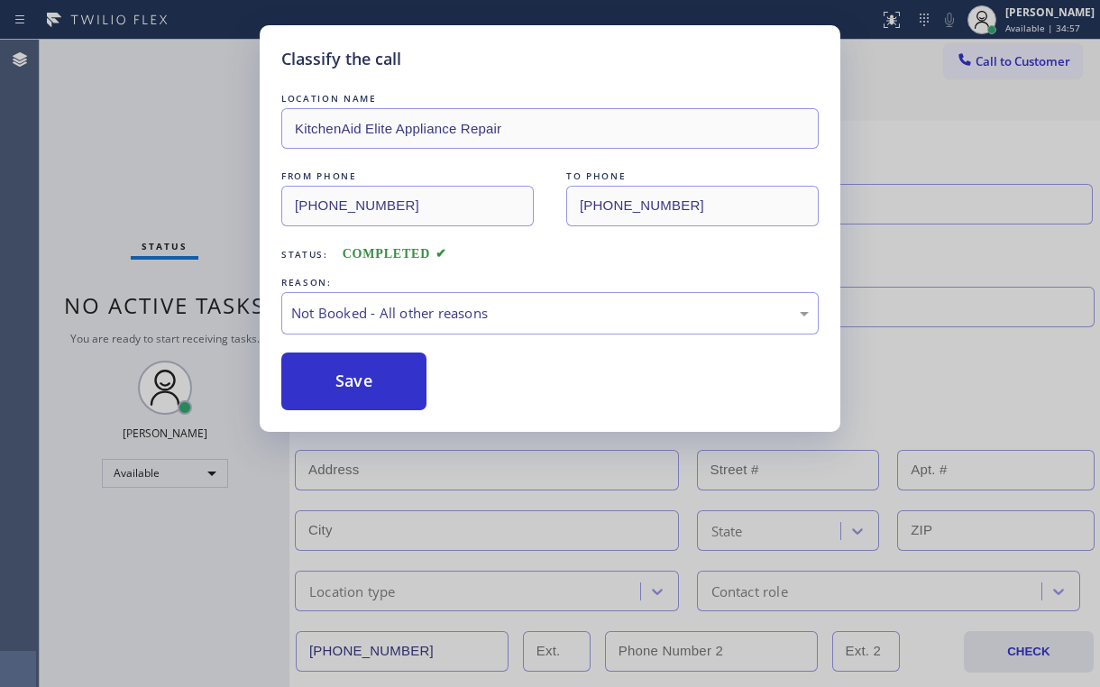
click at [381, 381] on button "Save" at bounding box center [353, 382] width 145 height 58
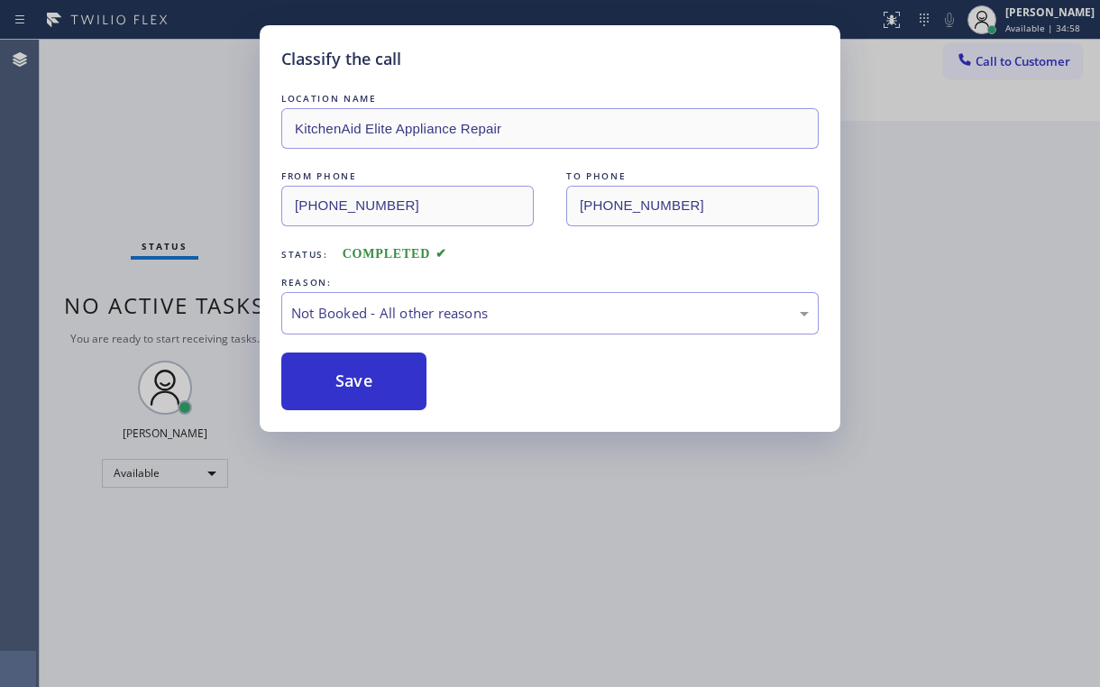
click at [165, 106] on div "Classify the call LOCATION NAME KitchenAid Elite Appliance Repair FROM PHONE [P…" at bounding box center [550, 343] width 1100 height 687
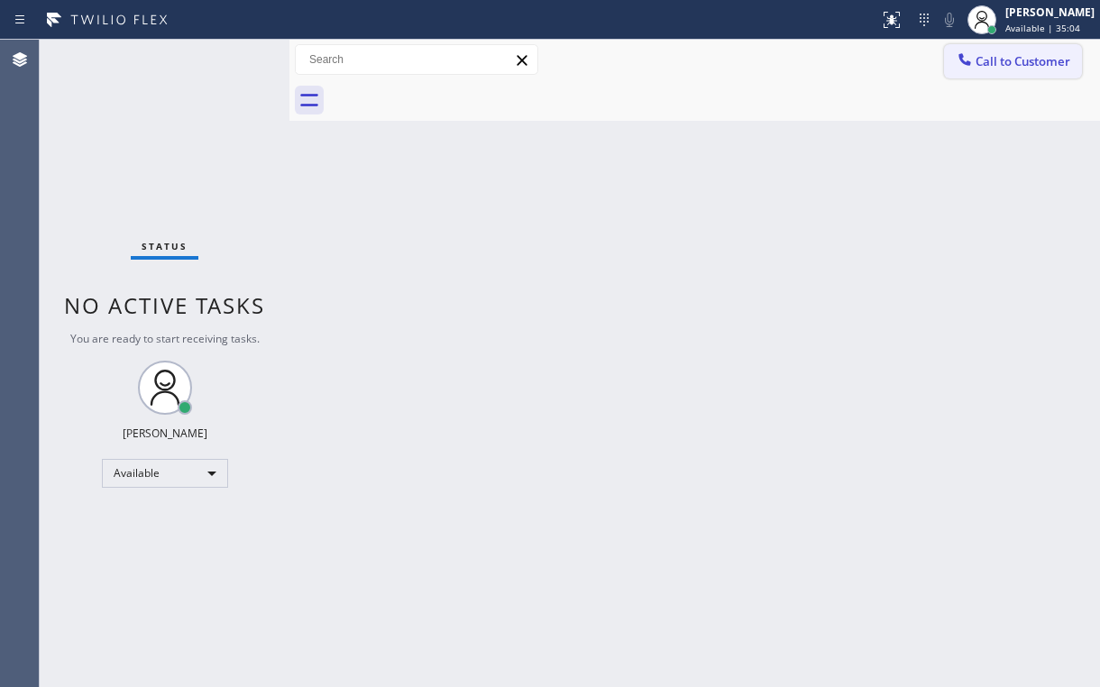
drag, startPoint x: 740, startPoint y: 76, endPoint x: 951, endPoint y: 71, distance: 212.0
click at [744, 78] on div "Call to Customer Outbound call Location KitchenAid Elite Appliance Repair Your …" at bounding box center [694, 60] width 811 height 41
drag, startPoint x: 1060, startPoint y: 25, endPoint x: 1058, endPoint y: 36, distance: 11.0
click at [1060, 25] on span "Available | 35:04" at bounding box center [1043, 28] width 75 height 13
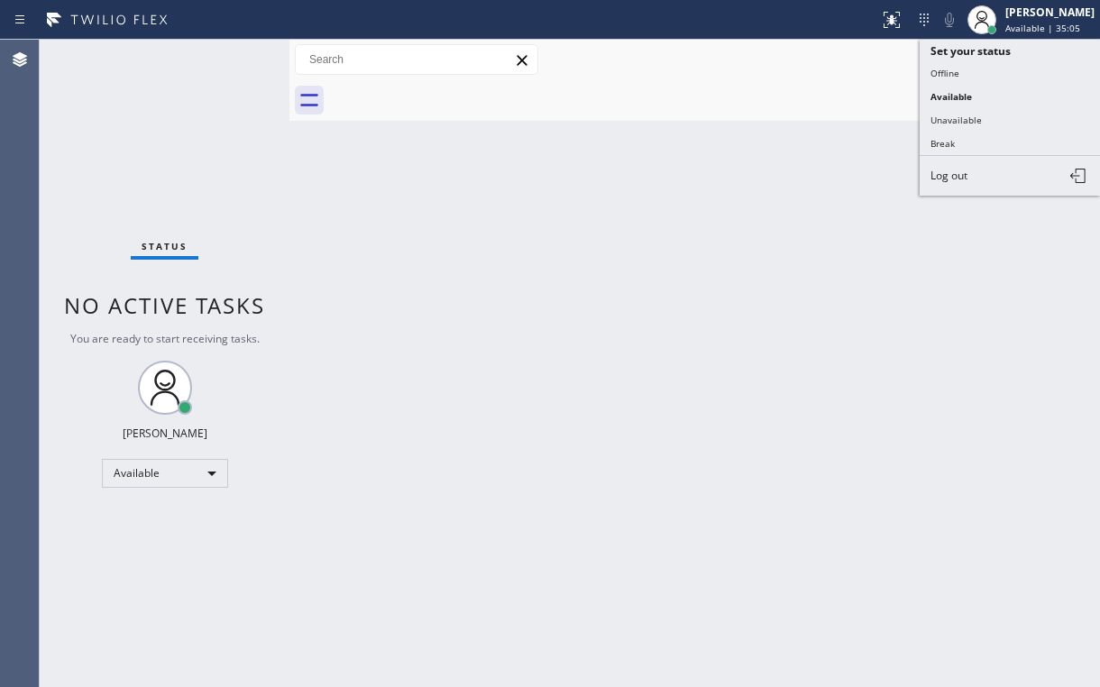
click at [745, 149] on div "Back to Dashboard Change Sender ID Customers Technicians Select a contact Outbo…" at bounding box center [694, 364] width 811 height 648
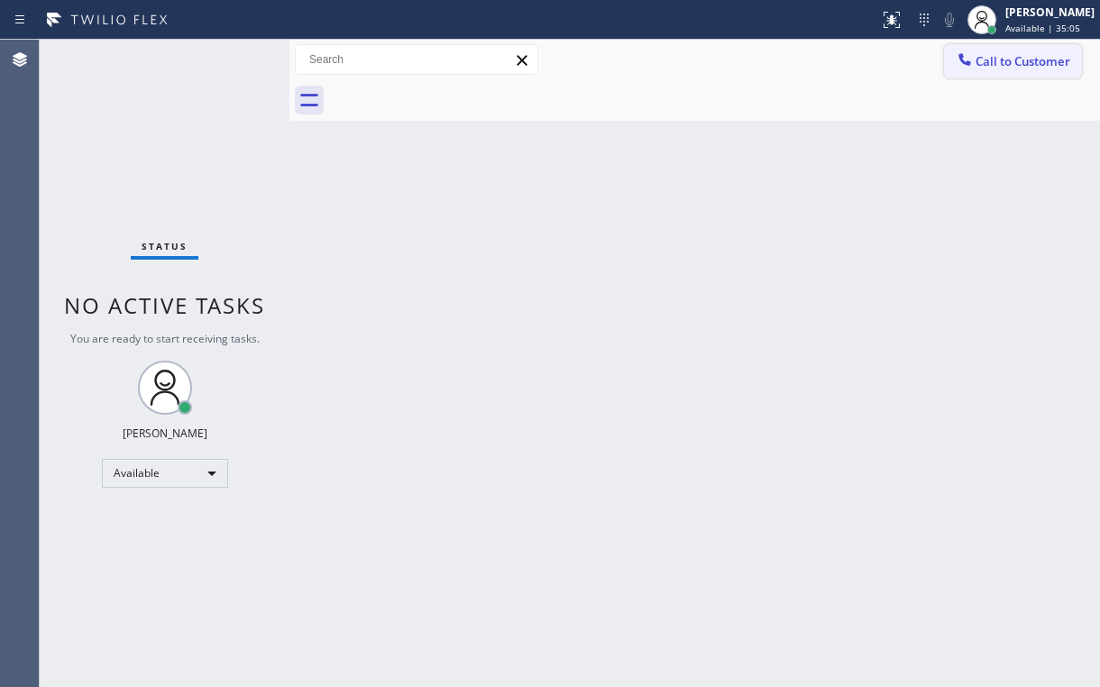
click at [1018, 47] on button "Call to Customer" at bounding box center [1013, 61] width 138 height 34
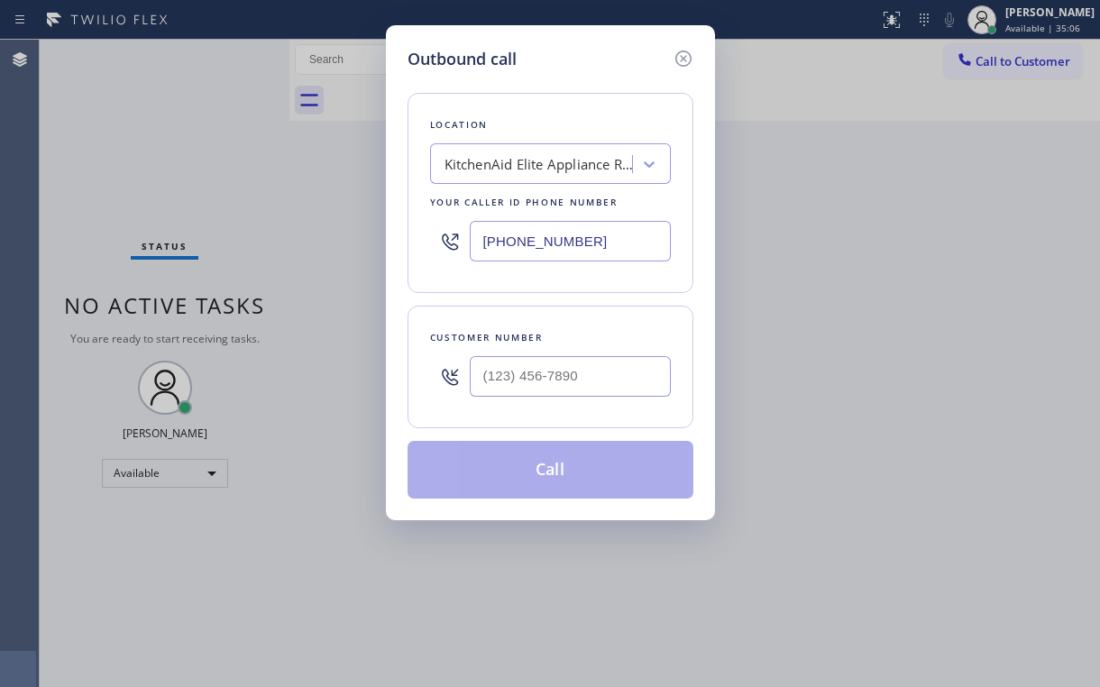
drag, startPoint x: 566, startPoint y: 246, endPoint x: 249, endPoint y: 296, distance: 321.3
click at [354, 274] on div "Outbound call Location KitchenAid Elite Appliance Repair Your caller id phone n…" at bounding box center [550, 343] width 1100 height 687
paste input "855) 731-4952"
type input "[PHONE_NUMBER]"
drag, startPoint x: 599, startPoint y: 82, endPoint x: 602, endPoint y: 94, distance: 12.3
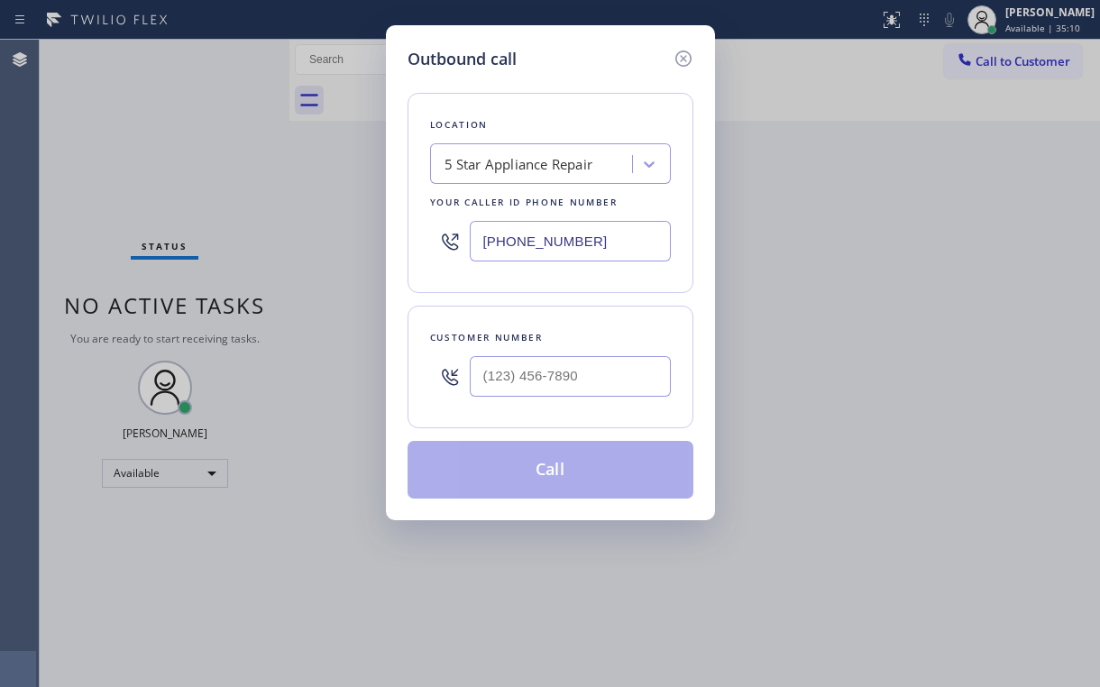
click at [600, 84] on div "Location 5 Star Appliance Repair Your caller id phone number [PHONE_NUMBER] Cus…" at bounding box center [551, 284] width 286 height 427
click at [565, 361] on input "(___) ___-____" at bounding box center [570, 376] width 201 height 41
paste input "213) 361-3661"
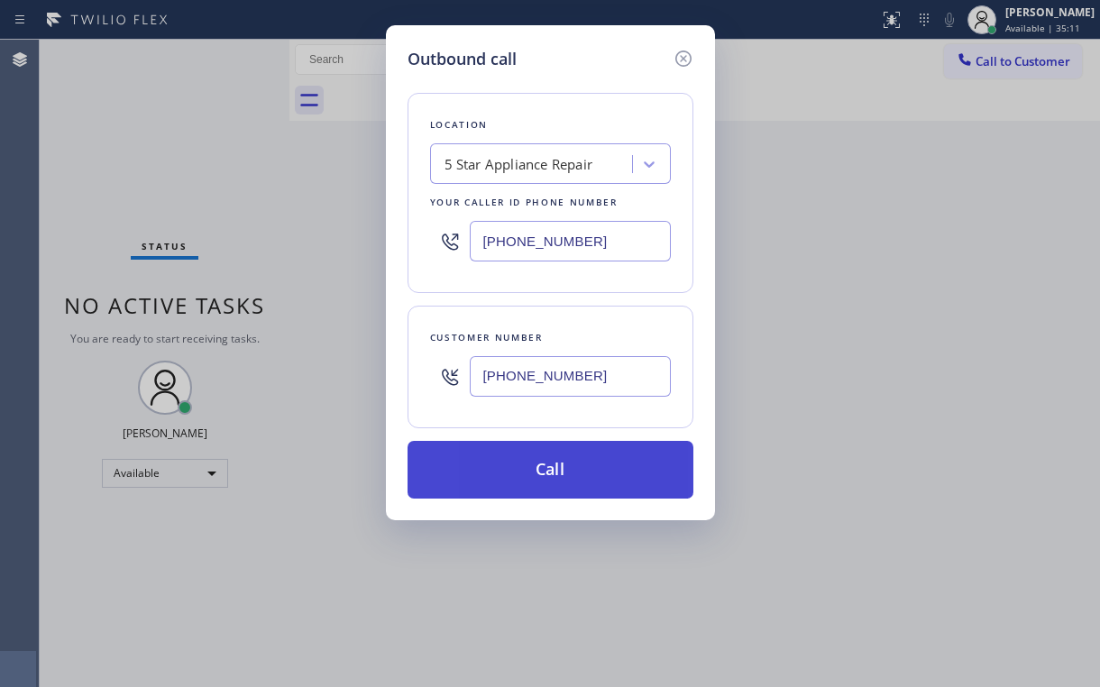
type input "[PHONE_NUMBER]"
drag, startPoint x: 484, startPoint y: 462, endPoint x: 440, endPoint y: 628, distance: 171.7
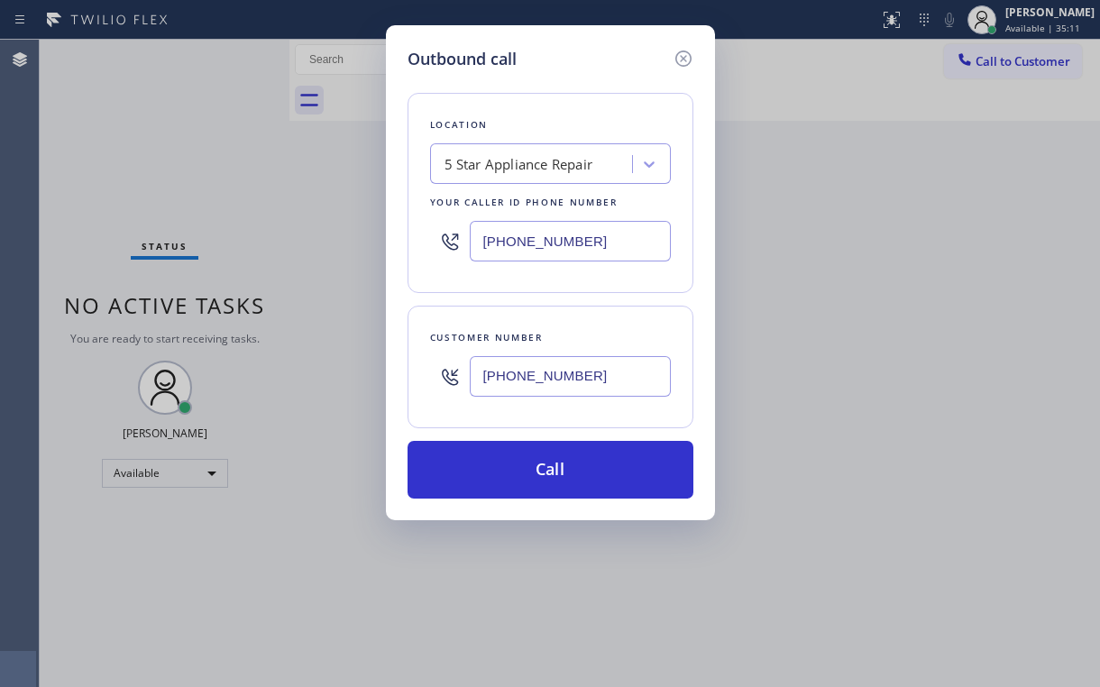
click at [483, 464] on button "Call" at bounding box center [551, 470] width 286 height 58
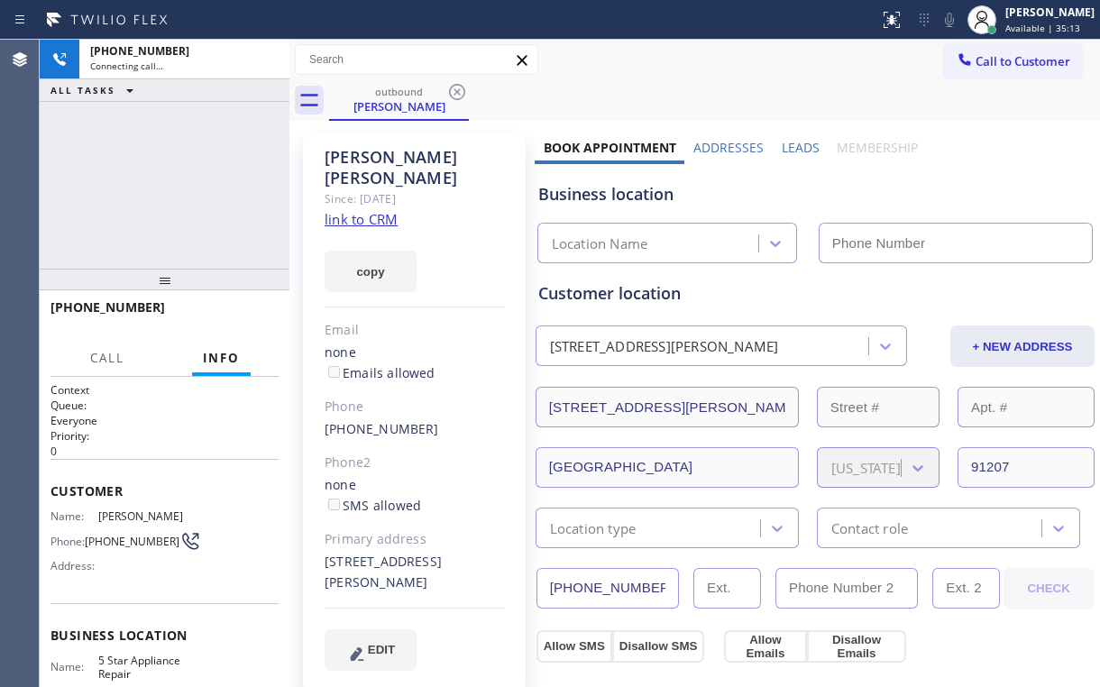
click at [235, 198] on div "[PHONE_NUMBER] Connecting call… ALL TASKS ALL TASKS ACTIVE TASKS TASKS IN WRAP …" at bounding box center [165, 154] width 250 height 229
type input "[PHONE_NUMBER]"
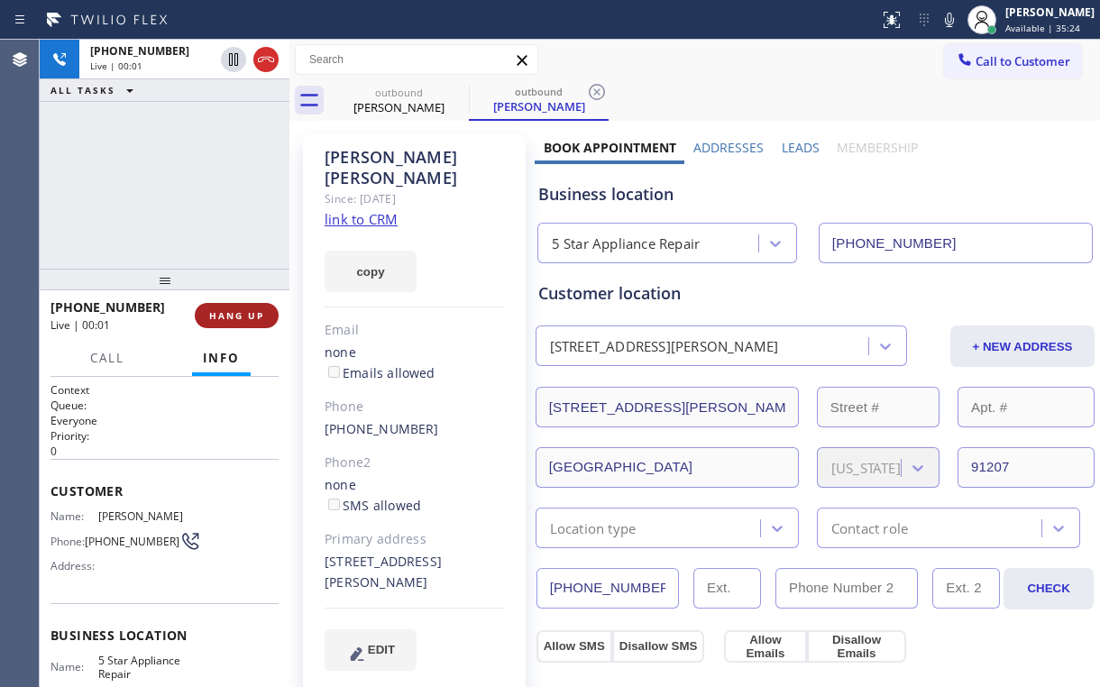
click at [228, 317] on span "HANG UP" at bounding box center [236, 315] width 55 height 13
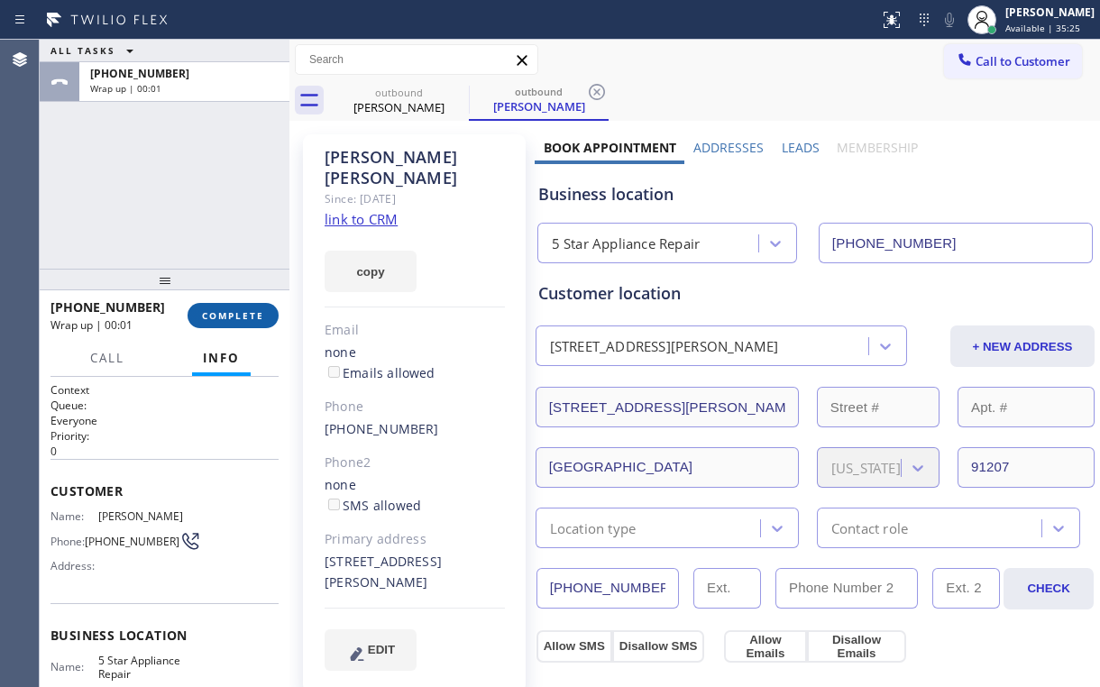
click at [255, 317] on span "COMPLETE" at bounding box center [233, 315] width 62 height 13
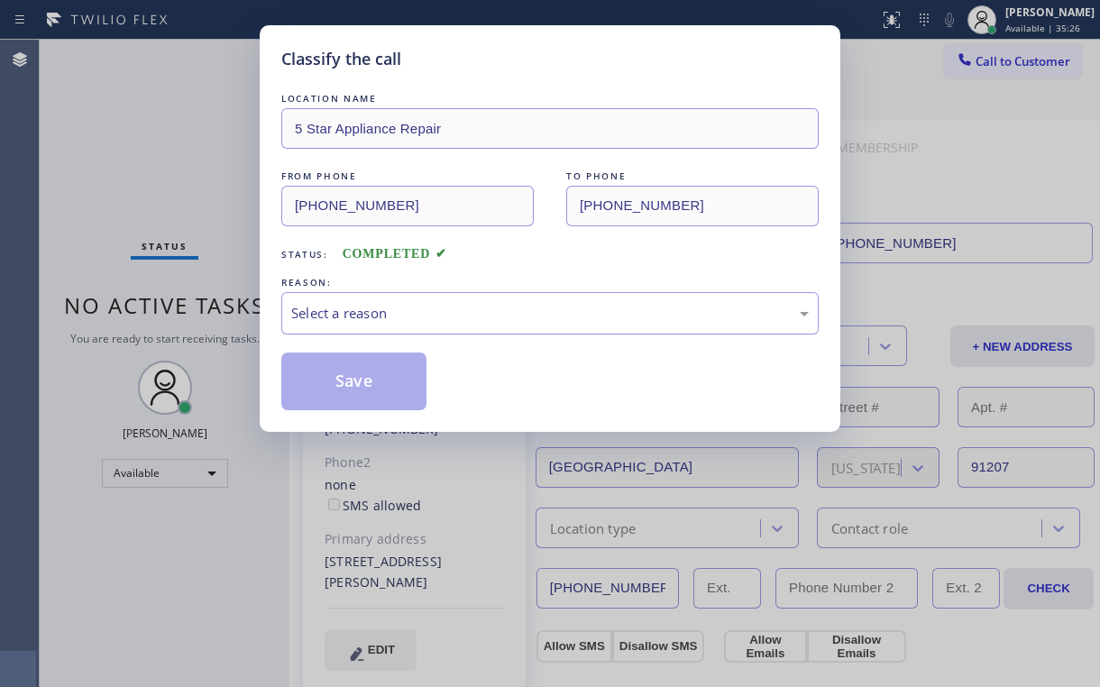
click at [333, 314] on div "Select a reason" at bounding box center [550, 313] width 518 height 21
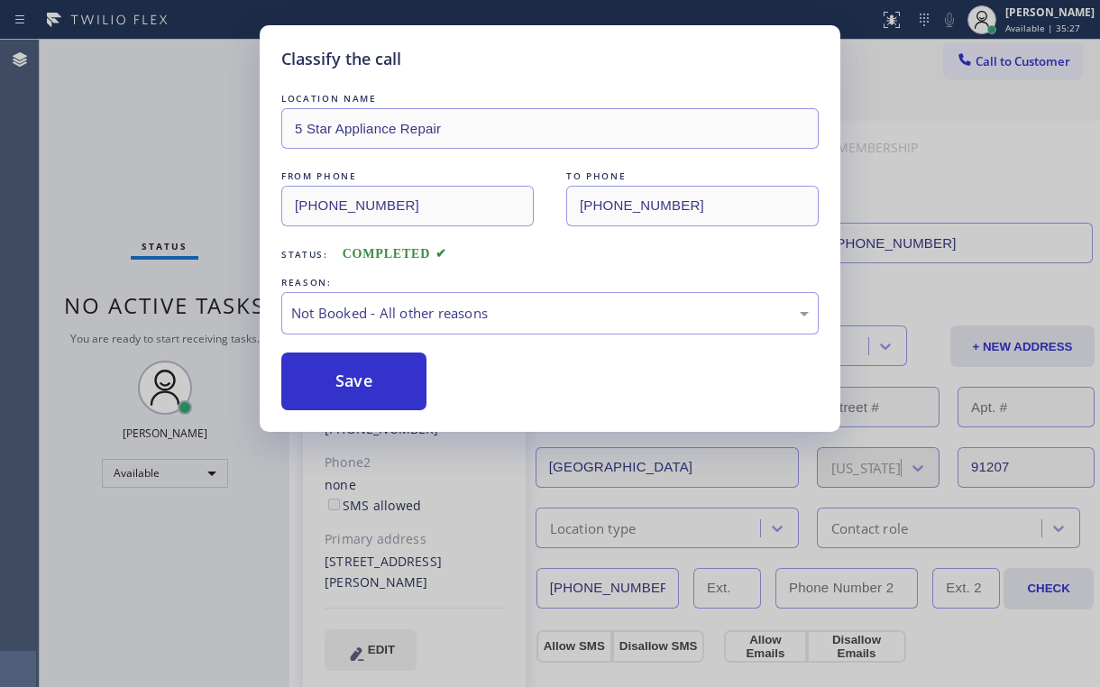
drag, startPoint x: 371, startPoint y: 381, endPoint x: 289, endPoint y: 251, distance: 153.9
click at [372, 381] on button "Save" at bounding box center [353, 382] width 145 height 58
click at [179, 141] on div "Classify the call LOCATION NAME 5 Star Appliance Repair FROM PHONE [PHONE_NUMBE…" at bounding box center [550, 343] width 1100 height 687
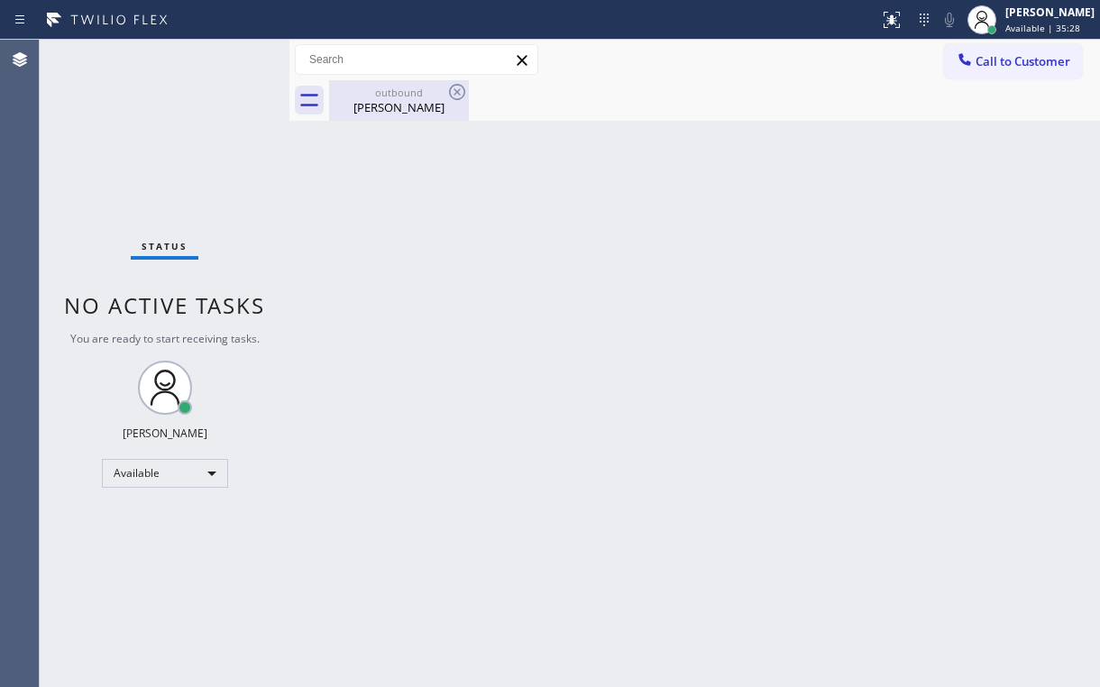
click at [421, 101] on div "[PERSON_NAME]" at bounding box center [399, 107] width 136 height 16
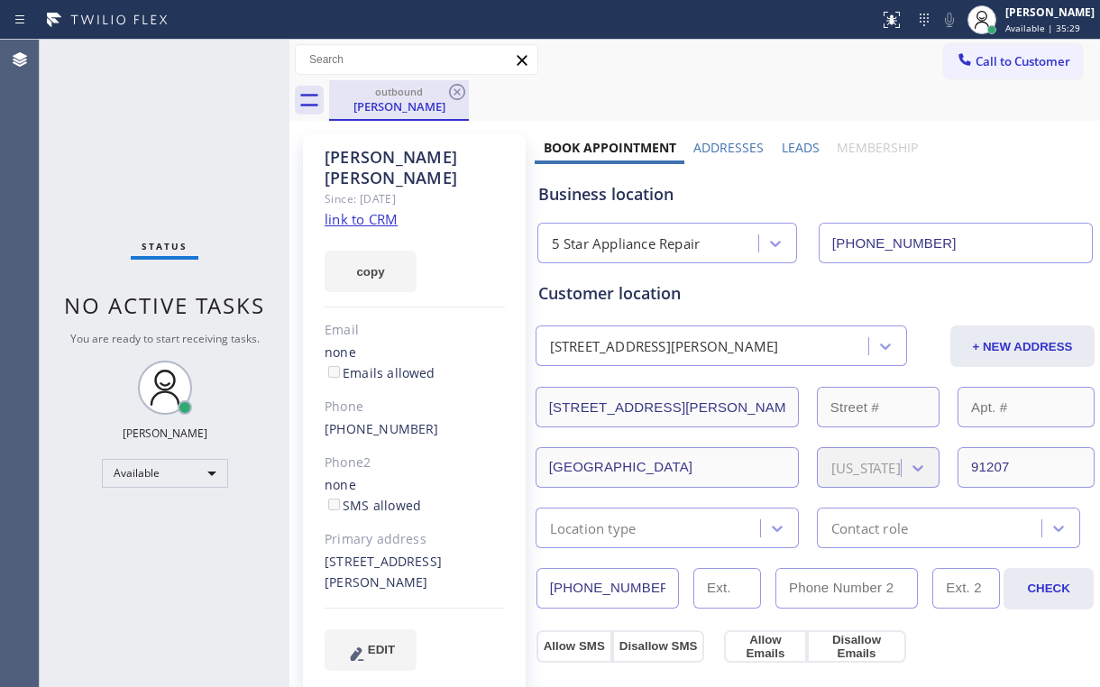
click at [468, 87] on div "outbound [PERSON_NAME]" at bounding box center [399, 100] width 140 height 41
click at [459, 94] on icon at bounding box center [457, 92] width 16 height 16
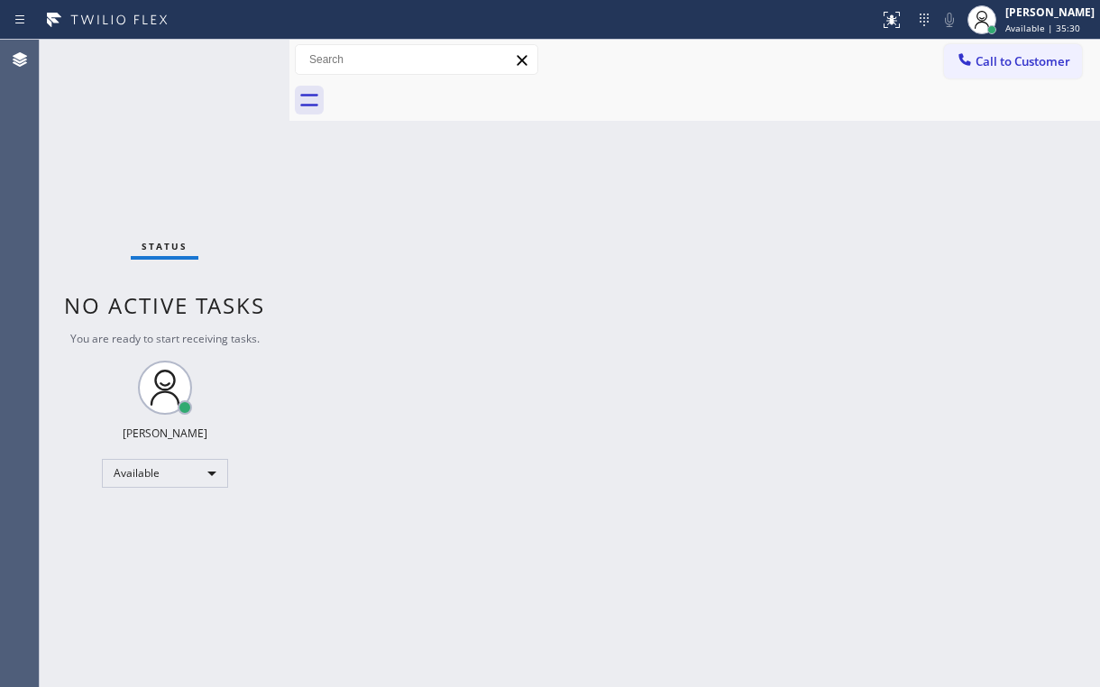
drag, startPoint x: 30, startPoint y: 141, endPoint x: 106, endPoint y: 69, distance: 104.6
click at [32, 141] on div "Agent Desktop" at bounding box center [19, 364] width 39 height 648
click at [803, 159] on div "Back to Dashboard Change Sender ID Customers Technicians Select a contact Outbo…" at bounding box center [694, 364] width 811 height 648
drag, startPoint x: 996, startPoint y: 74, endPoint x: 623, endPoint y: 236, distance: 406.3
click at [992, 76] on button "Call to Customer" at bounding box center [1013, 61] width 138 height 34
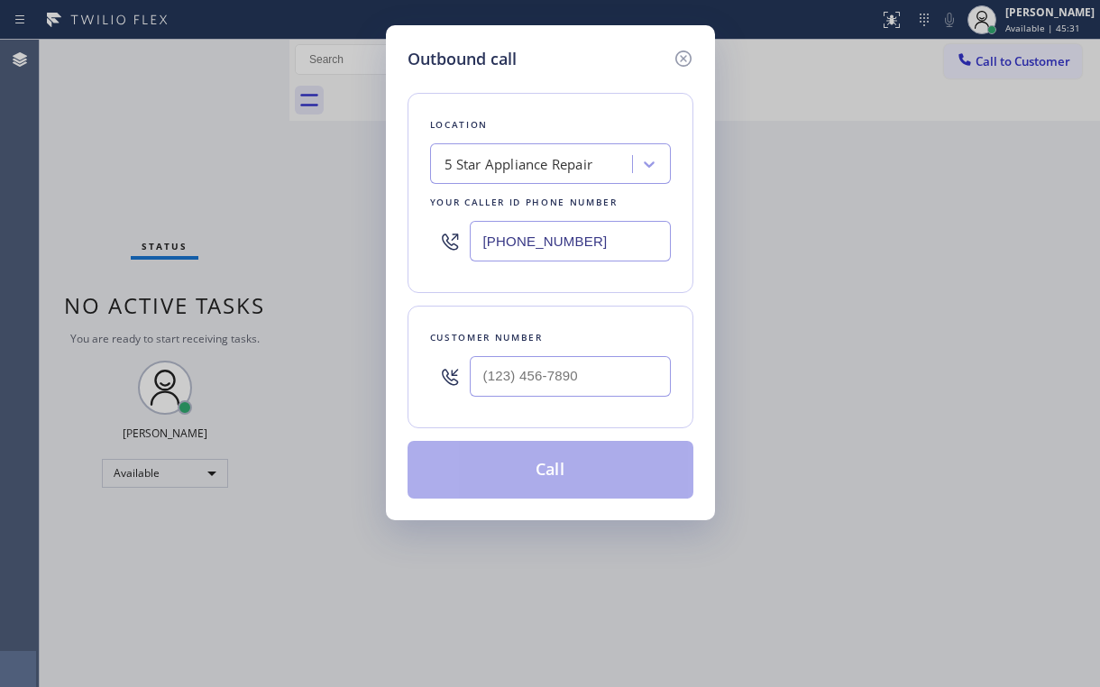
drag, startPoint x: 604, startPoint y: 245, endPoint x: 199, endPoint y: 246, distance: 404.9
click at [354, 238] on div "Outbound call Location 5 Star Appliance Repair Your caller id phone number [PHO…" at bounding box center [550, 343] width 1100 height 687
paste input "213) 839-3031"
type input "[PHONE_NUMBER]"
click at [585, 371] on input "(___) ___-____" at bounding box center [570, 376] width 201 height 41
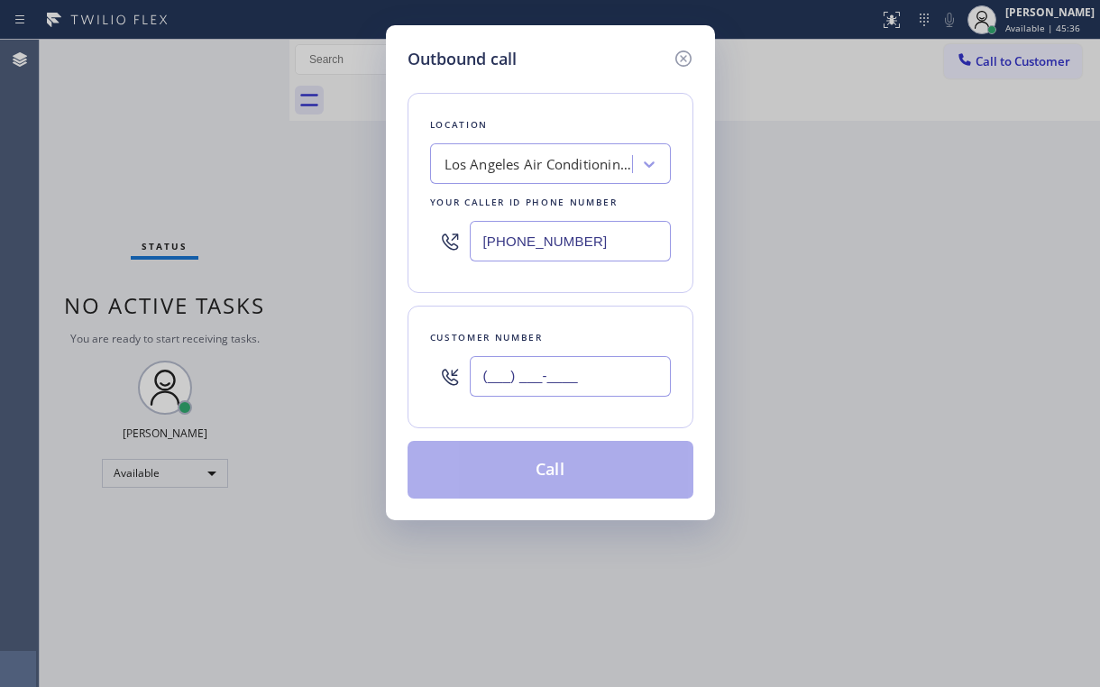
paste input "323) 496-8382"
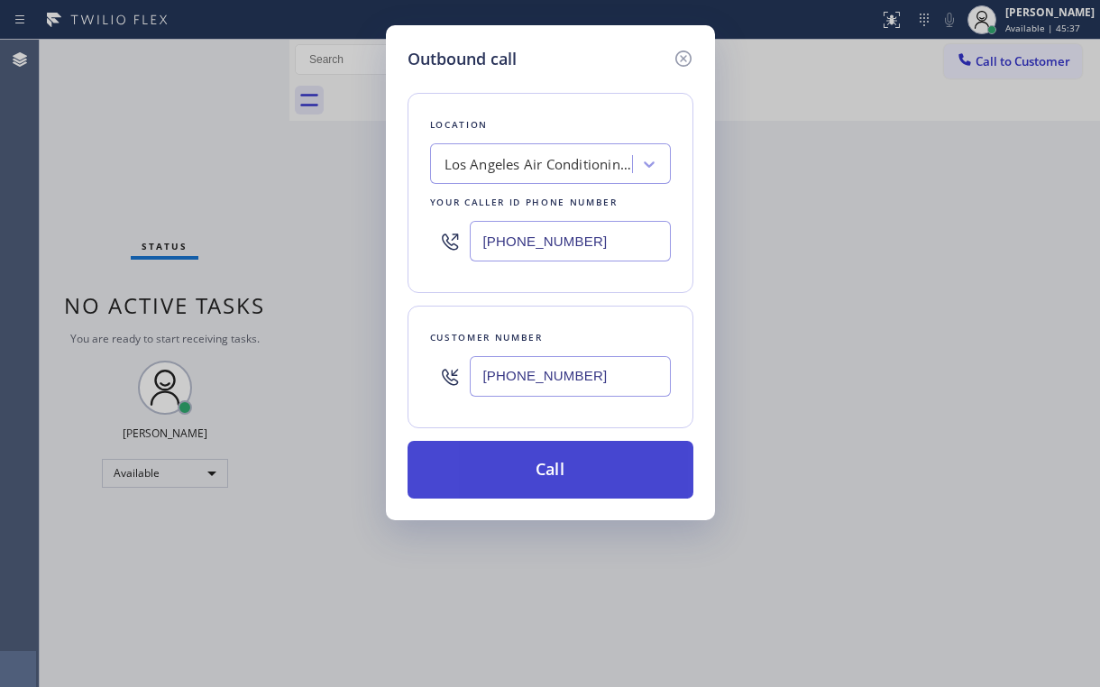
type input "[PHONE_NUMBER]"
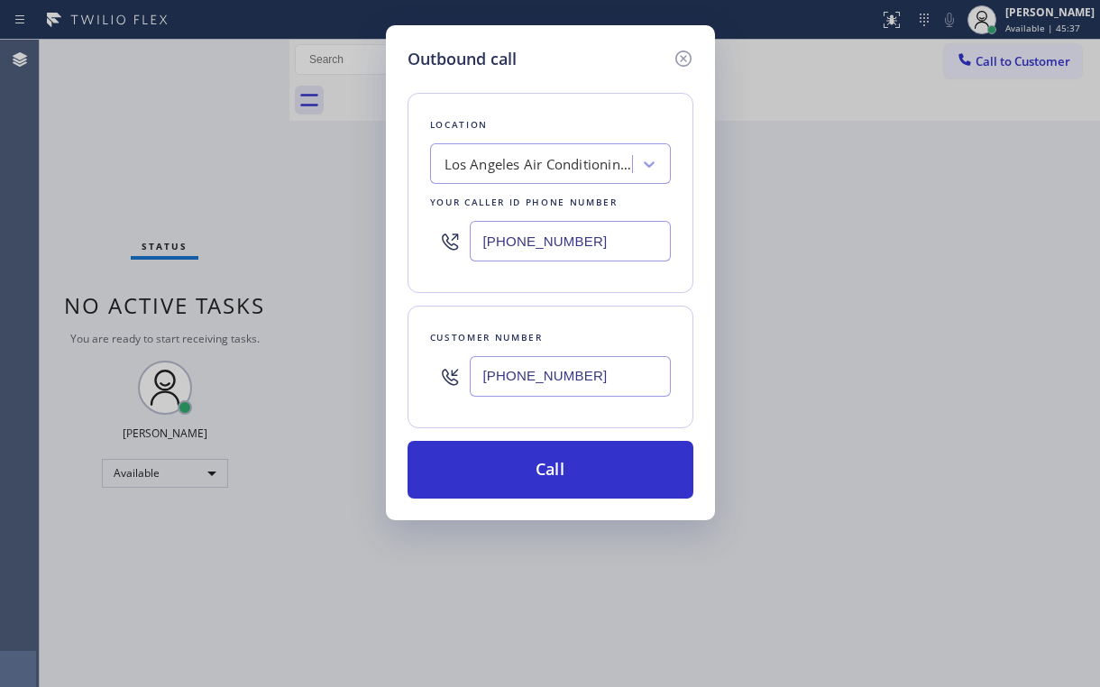
drag, startPoint x: 511, startPoint y: 481, endPoint x: 463, endPoint y: 648, distance: 173.8
click at [510, 482] on button "Call" at bounding box center [551, 470] width 286 height 58
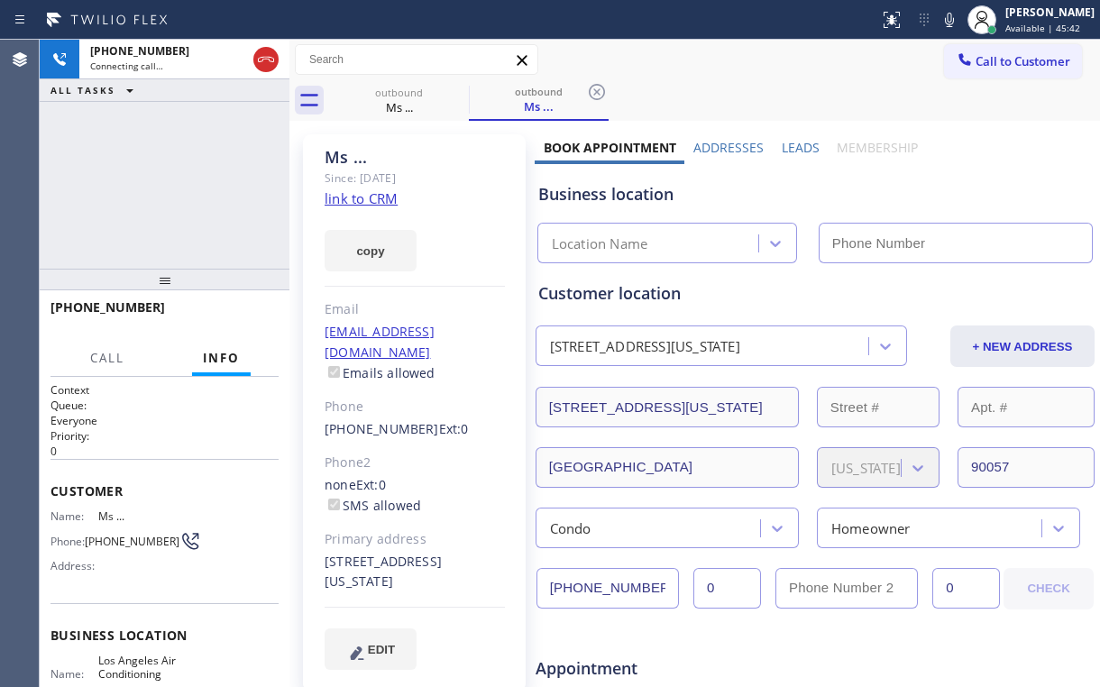
type input "[PHONE_NUMBER]"
click at [188, 213] on div "[PHONE_NUMBER] Connecting call… ALL TASKS ALL TASKS ACTIVE TASKS TASKS IN WRAP …" at bounding box center [165, 154] width 250 height 229
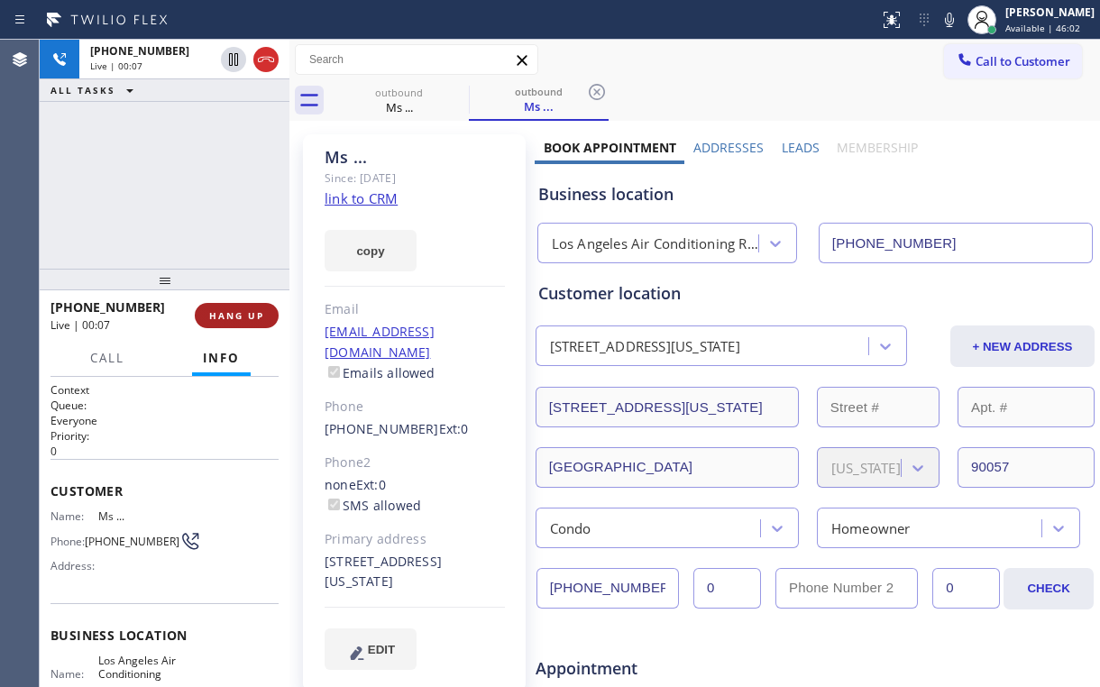
click at [253, 313] on span "HANG UP" at bounding box center [236, 315] width 55 height 13
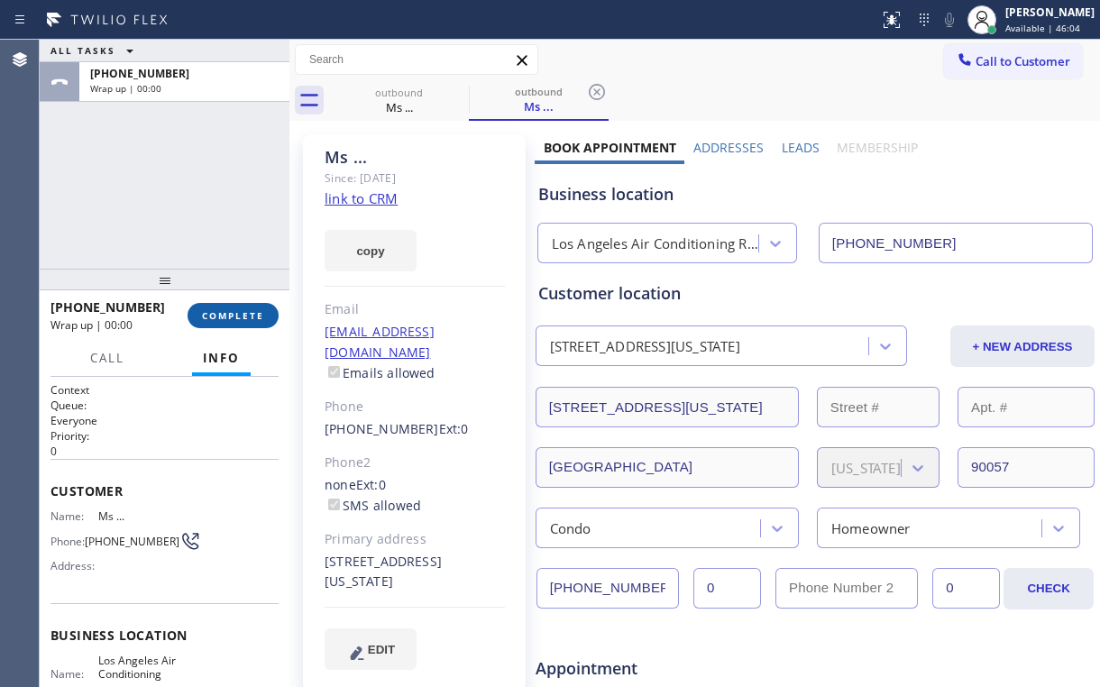
click at [253, 313] on span "COMPLETE" at bounding box center [233, 315] width 62 height 13
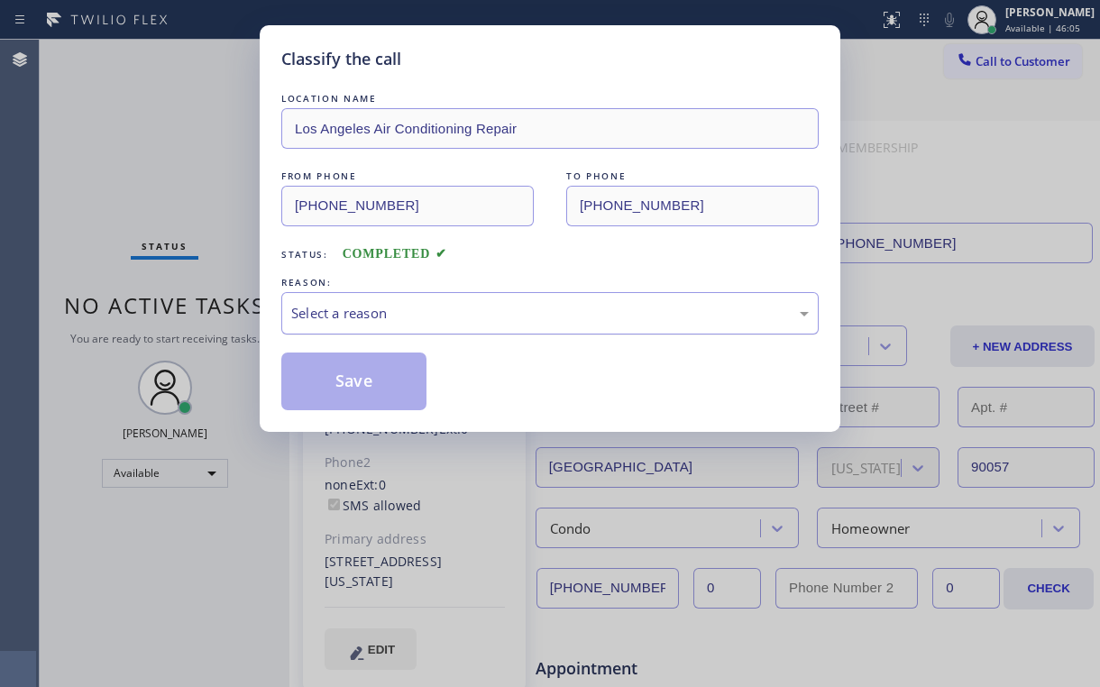
click at [363, 306] on div "Select a reason" at bounding box center [550, 313] width 518 height 21
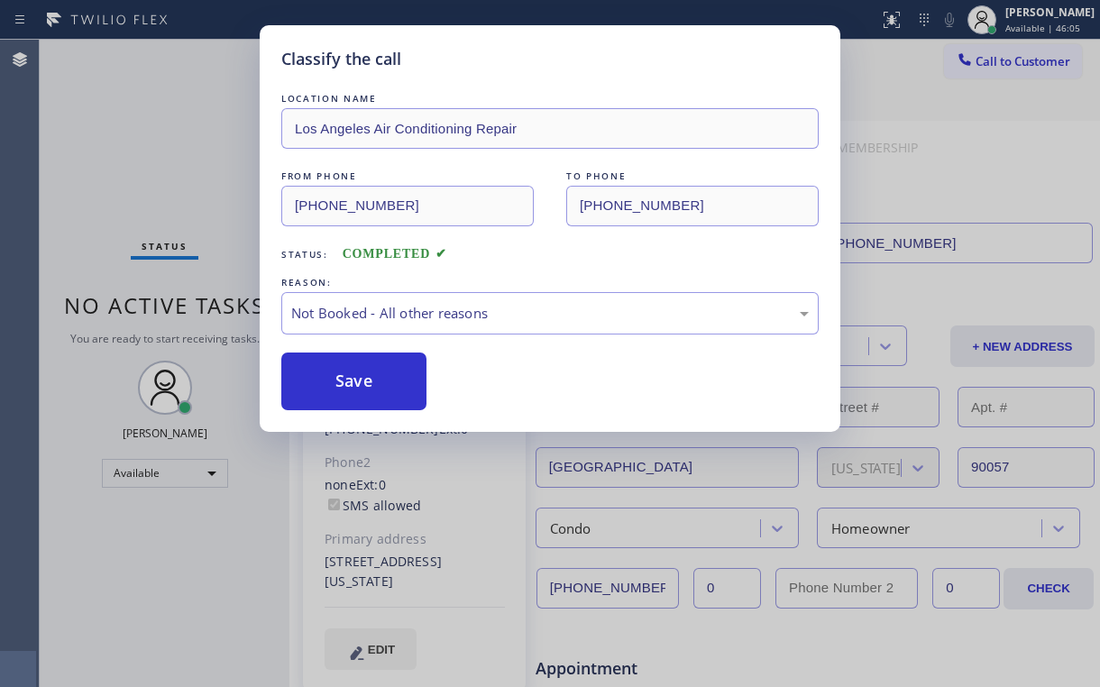
click at [361, 381] on button "Save" at bounding box center [353, 382] width 145 height 58
drag, startPoint x: 108, startPoint y: 122, endPoint x: 671, endPoint y: 256, distance: 578.6
click at [112, 123] on div "Classify the call LOCATION NAME Los Angeles Air Conditioning Repair FROM PHONE …" at bounding box center [550, 343] width 1100 height 687
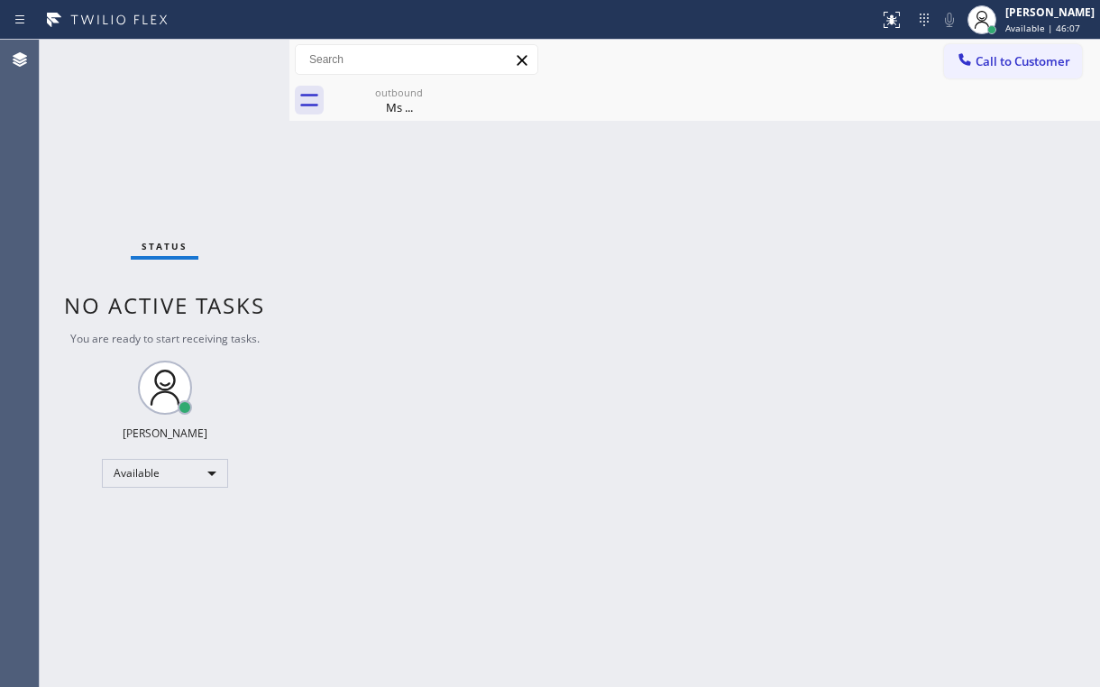
drag, startPoint x: 1017, startPoint y: 53, endPoint x: 524, endPoint y: 285, distance: 545.0
click at [1015, 53] on span "Call to Customer" at bounding box center [1023, 61] width 95 height 16
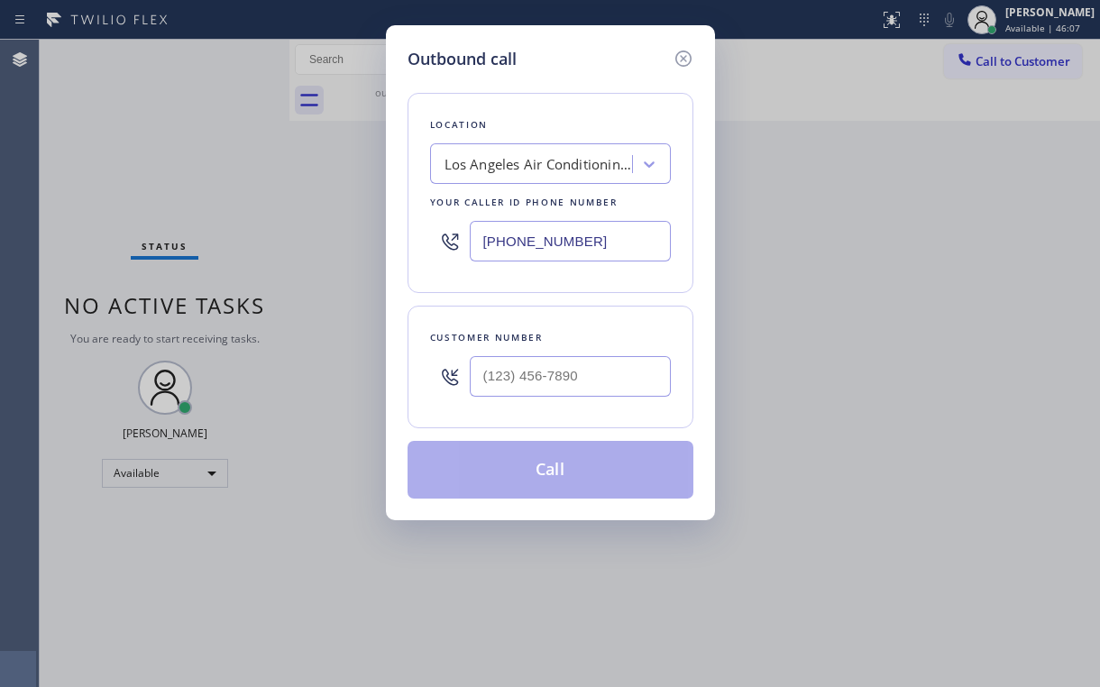
drag, startPoint x: 604, startPoint y: 233, endPoint x: 167, endPoint y: 245, distance: 437.6
click at [309, 234] on div "Outbound call Location [GEOGRAPHIC_DATA] Air Conditioning Repair Your caller id…" at bounding box center [550, 343] width 1100 height 687
paste input "346) 271-7638"
type input "[PHONE_NUMBER]"
click at [582, 356] on input "(___) ___-____" at bounding box center [570, 376] width 201 height 41
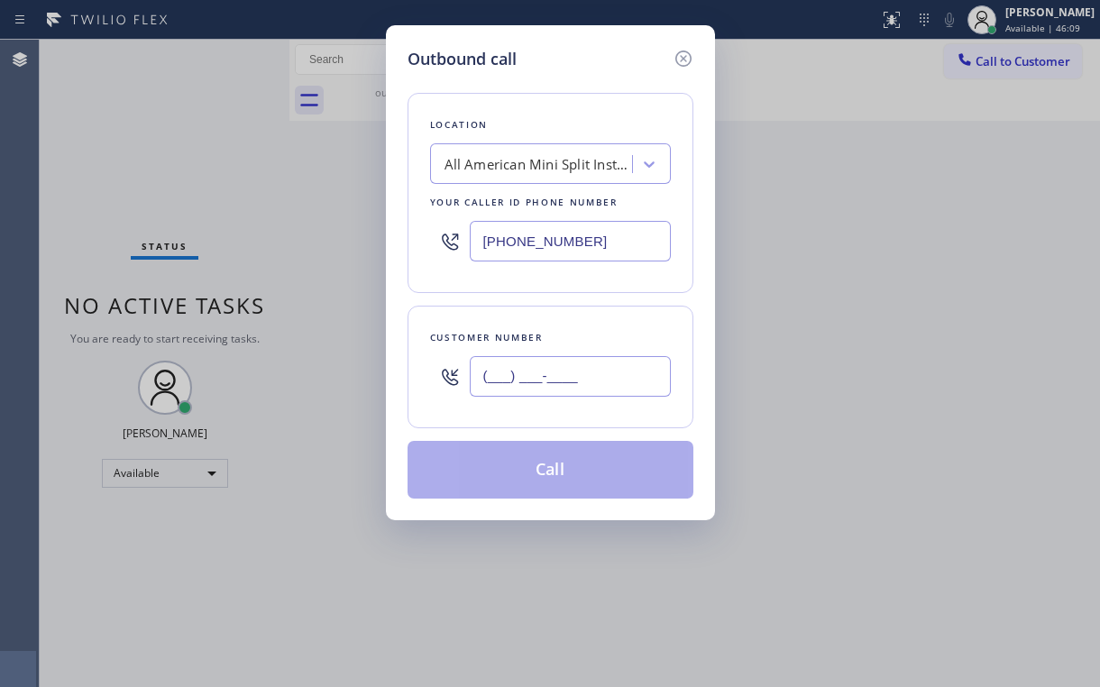
paste input "346) 358-3146"
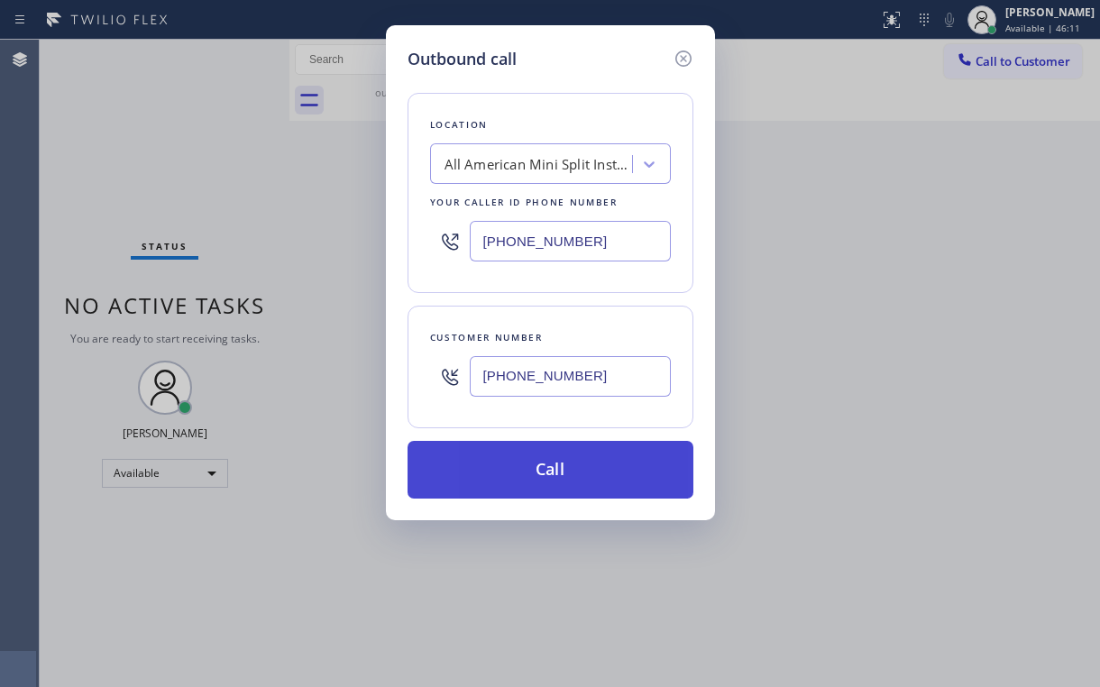
type input "[PHONE_NUMBER]"
click at [498, 476] on button "Call" at bounding box center [551, 470] width 286 height 58
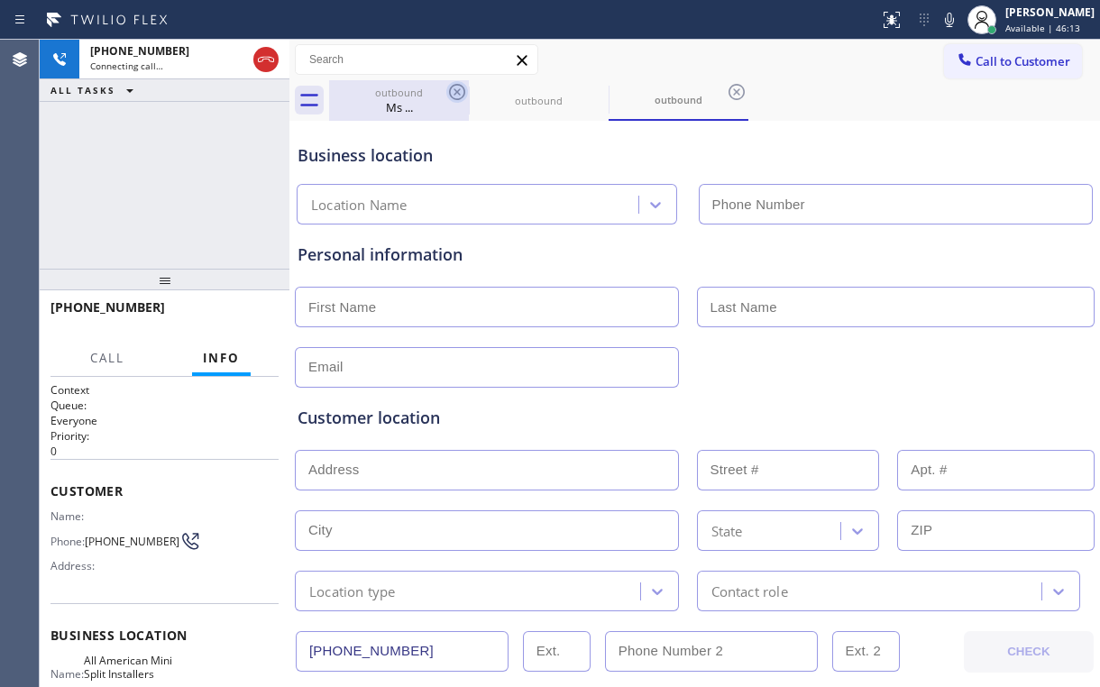
click at [372, 102] on div "Ms ..." at bounding box center [399, 107] width 136 height 16
type input "[PHONE_NUMBER]"
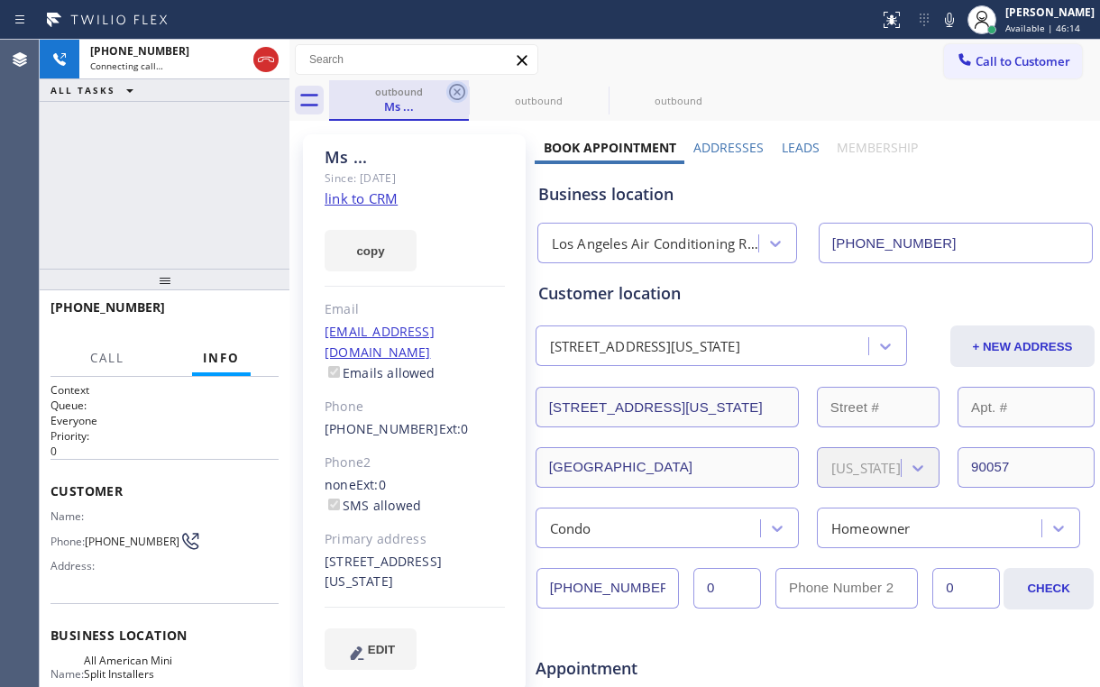
type input "[PHONE_NUMBER]"
click at [455, 91] on icon at bounding box center [457, 92] width 16 height 16
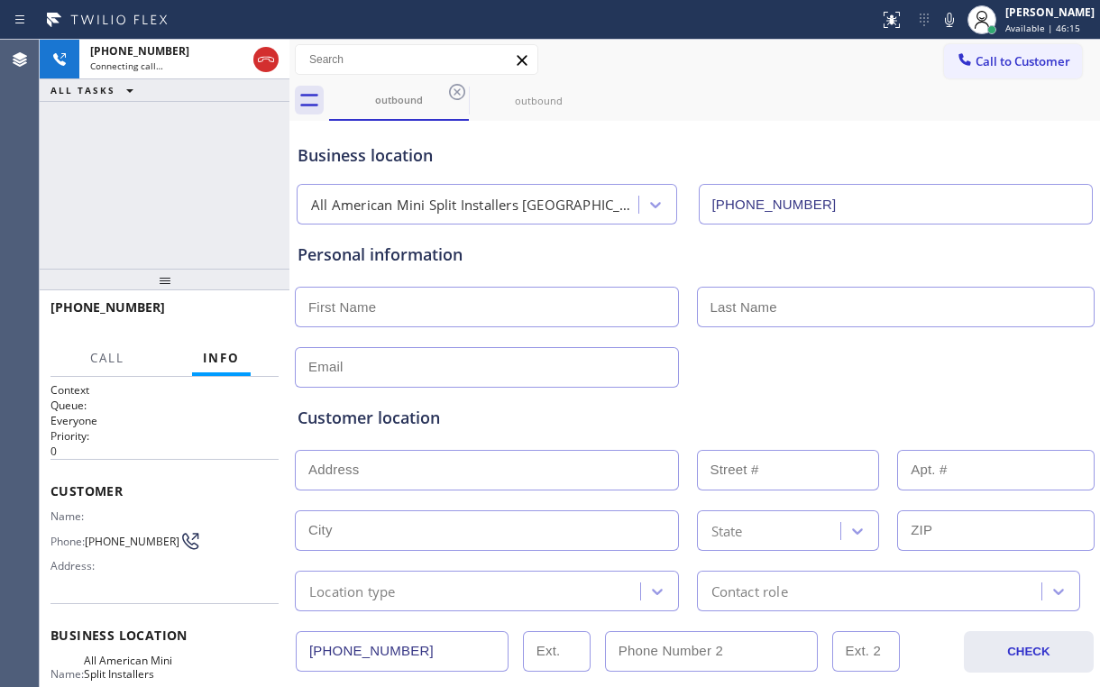
drag, startPoint x: 131, startPoint y: 179, endPoint x: 216, endPoint y: 16, distance: 183.6
click at [132, 178] on div "[PHONE_NUMBER] Connecting call… ALL TASKS ALL TASKS ACTIVE TASKS TASKS IN WRAP …" at bounding box center [165, 154] width 250 height 229
click at [242, 317] on span "HANG UP" at bounding box center [236, 315] width 55 height 13
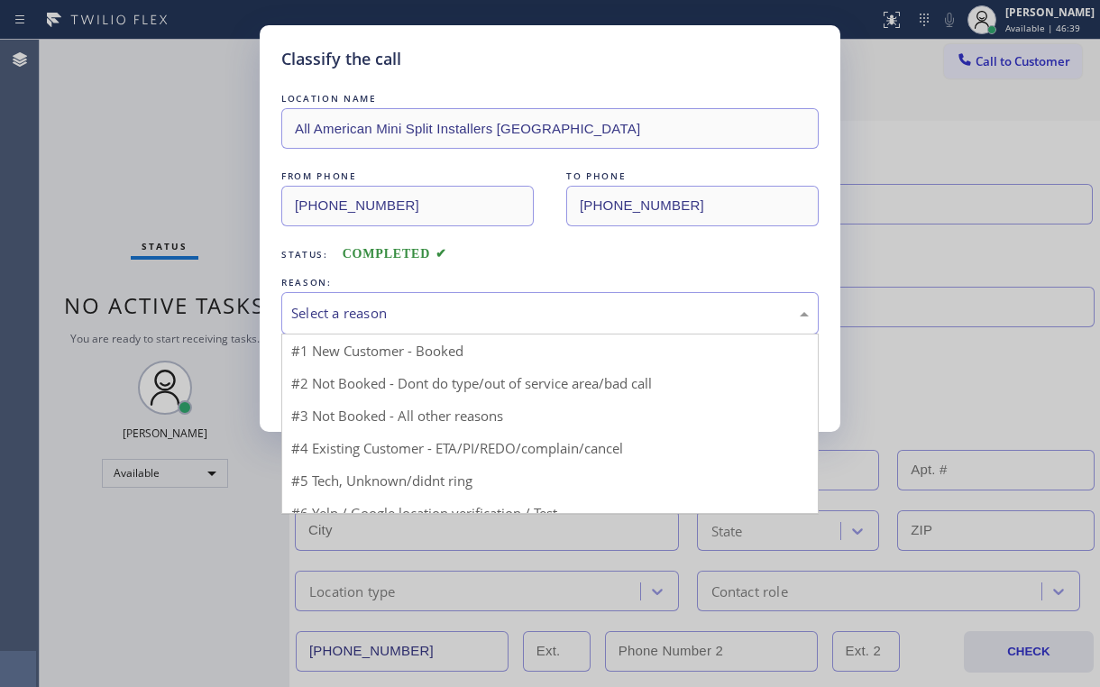
drag, startPoint x: 375, startPoint y: 319, endPoint x: 365, endPoint y: 382, distance: 63.9
click at [375, 321] on div "Select a reason" at bounding box center [550, 313] width 518 height 21
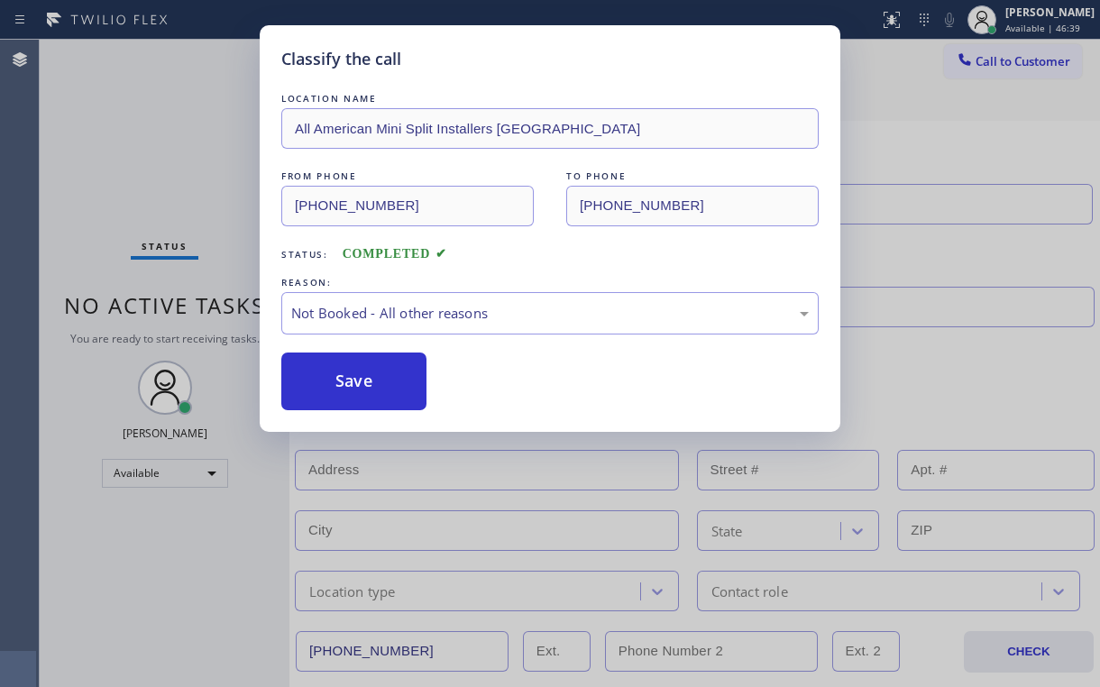
click at [361, 386] on button "Save" at bounding box center [353, 382] width 145 height 58
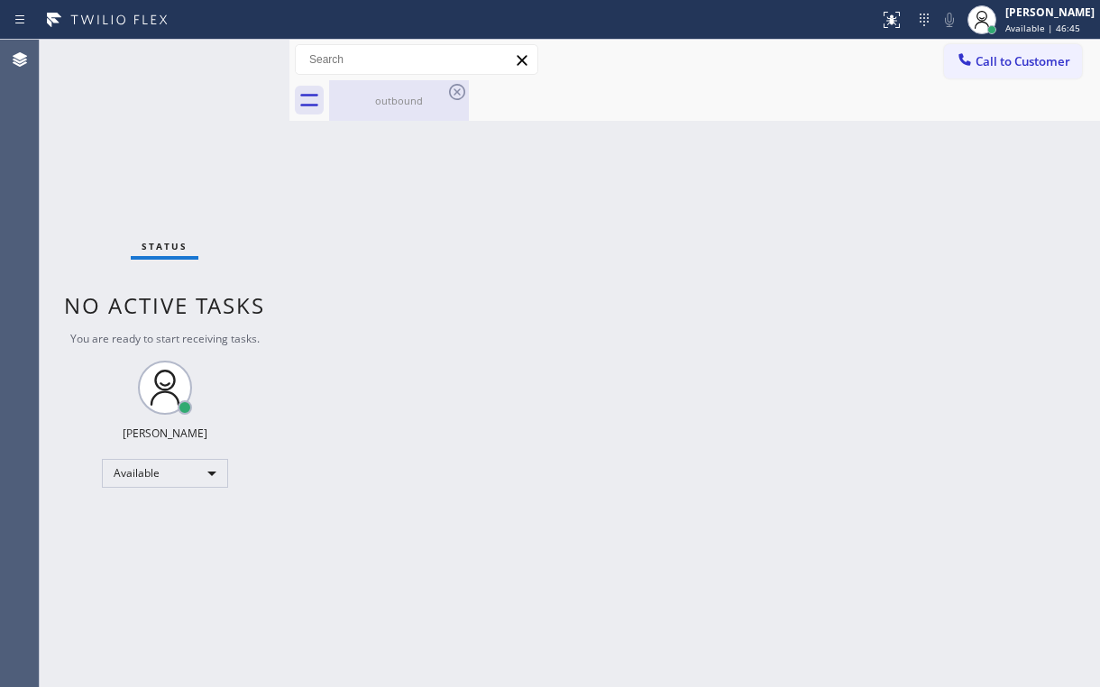
drag, startPoint x: 332, startPoint y: 167, endPoint x: 368, endPoint y: 115, distance: 62.8
click at [332, 167] on div "Back to Dashboard Change Sender ID Customers Technicians Select a contact Outbo…" at bounding box center [694, 364] width 811 height 648
drag, startPoint x: 369, startPoint y: 111, endPoint x: 460, endPoint y: 93, distance: 92.9
click at [370, 110] on div "outbound" at bounding box center [399, 100] width 136 height 41
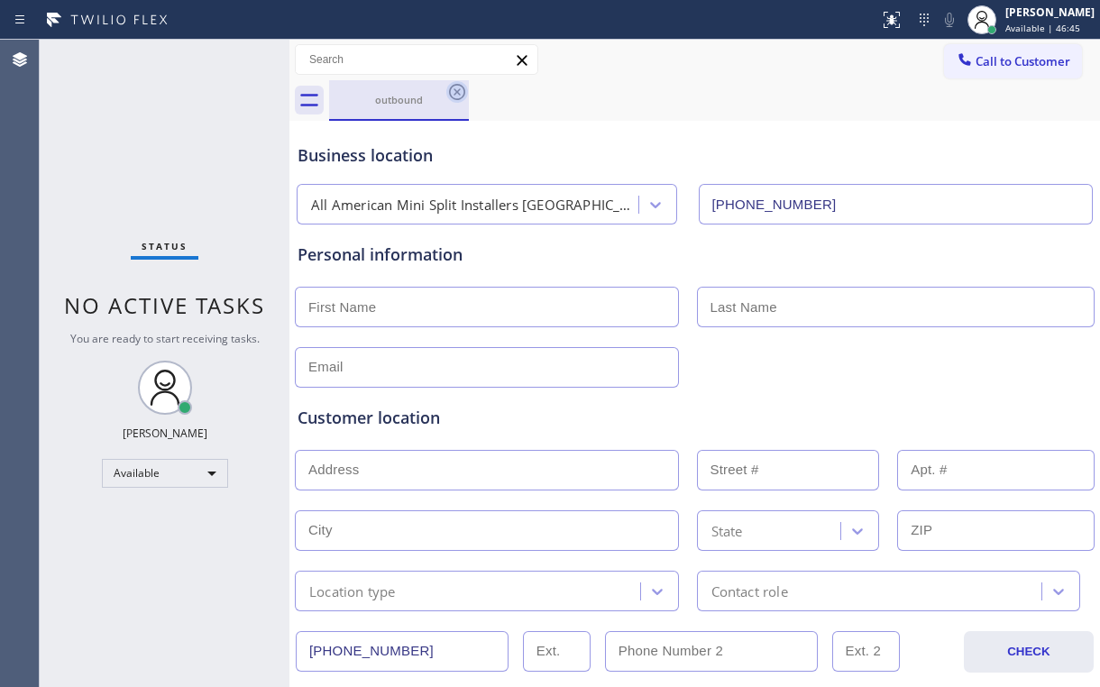
click at [461, 88] on icon at bounding box center [457, 92] width 22 height 22
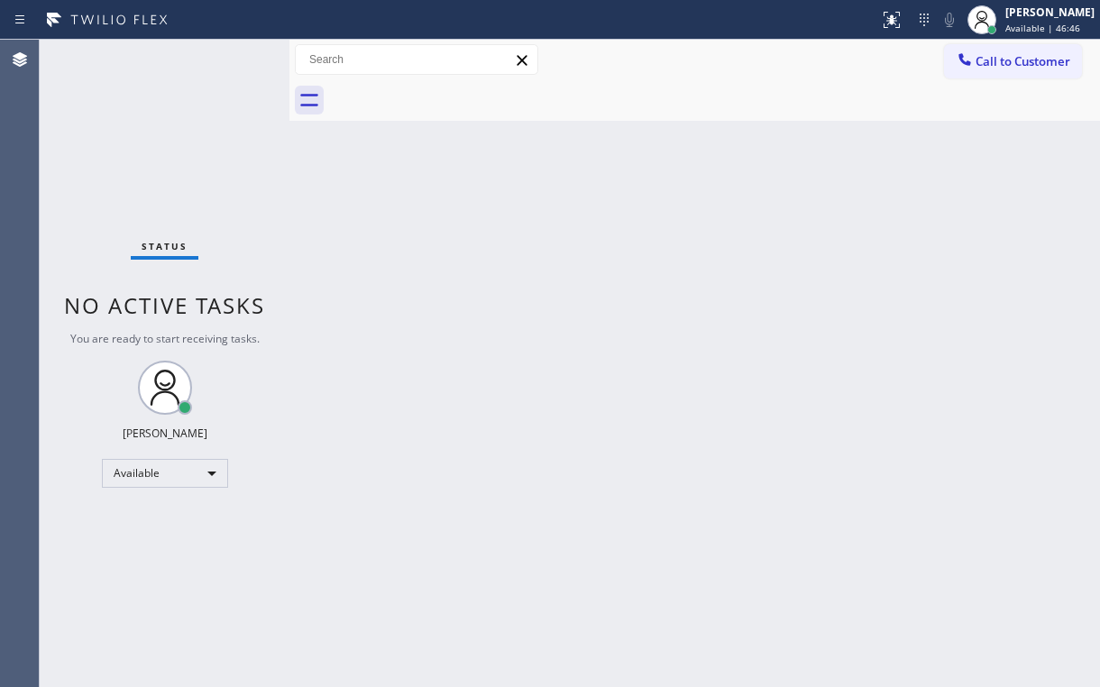
click at [660, 173] on div "Back to Dashboard Change Sender ID Customers Technicians Select a contact Outbo…" at bounding box center [694, 364] width 811 height 648
click at [143, 126] on div "Status No active tasks You are ready to start receiving tasks. [PERSON_NAME] Av…" at bounding box center [165, 364] width 250 height 648
drag, startPoint x: 175, startPoint y: 145, endPoint x: 180, endPoint y: 133, distance: 12.9
drag, startPoint x: 180, startPoint y: 133, endPoint x: 177, endPoint y: 122, distance: 12.3
click at [180, 133] on div "Status No active tasks You are ready to start receiving tasks. [PERSON_NAME] Av…" at bounding box center [165, 364] width 250 height 648
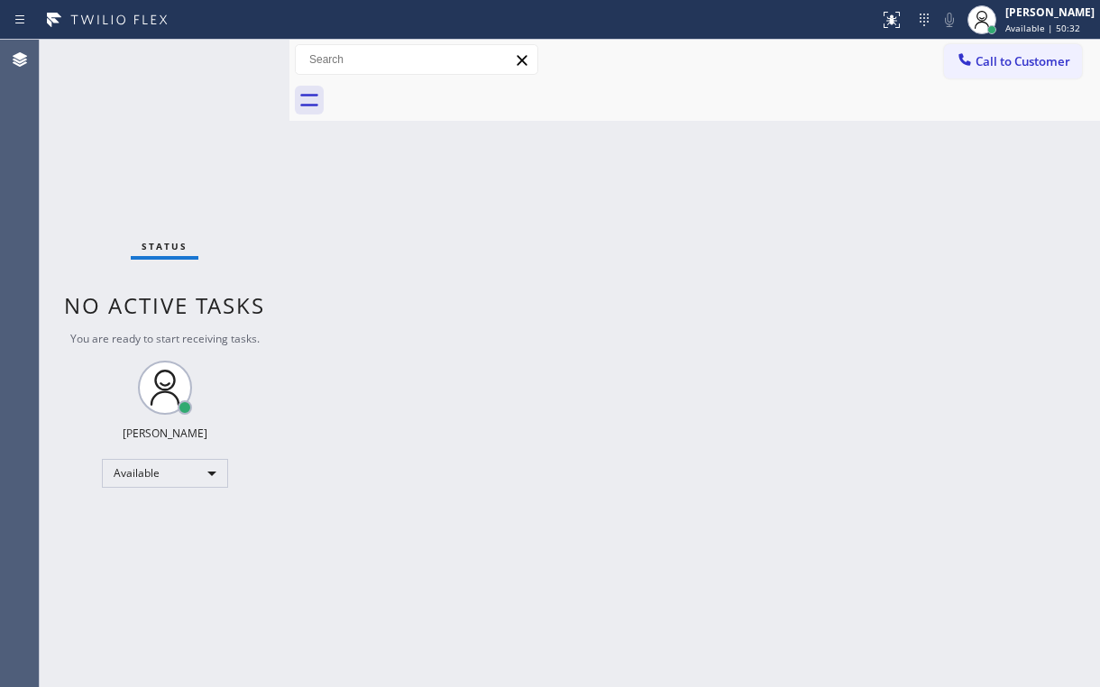
click at [1003, 59] on span "Call to Customer" at bounding box center [1023, 61] width 95 height 16
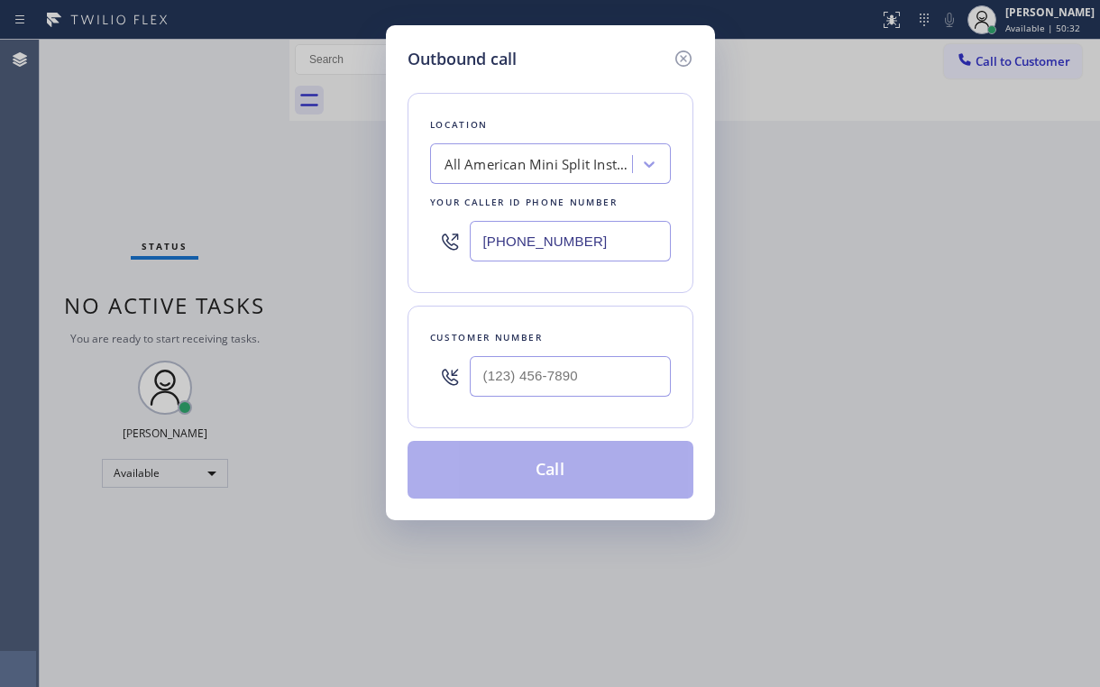
click at [307, 249] on div "Outbound call Location All American Mini Split Installers [GEOGRAPHIC_DATA] You…" at bounding box center [550, 343] width 1100 height 687
paste input "617) 379-1364"
type input "[PHONE_NUMBER]"
drag, startPoint x: 530, startPoint y: 87, endPoint x: 579, endPoint y: 310, distance: 228.9
click at [533, 90] on div "Location Kitchen Aid Appliance Repair Your caller id phone number [PHONE_NUMBER…" at bounding box center [551, 284] width 286 height 427
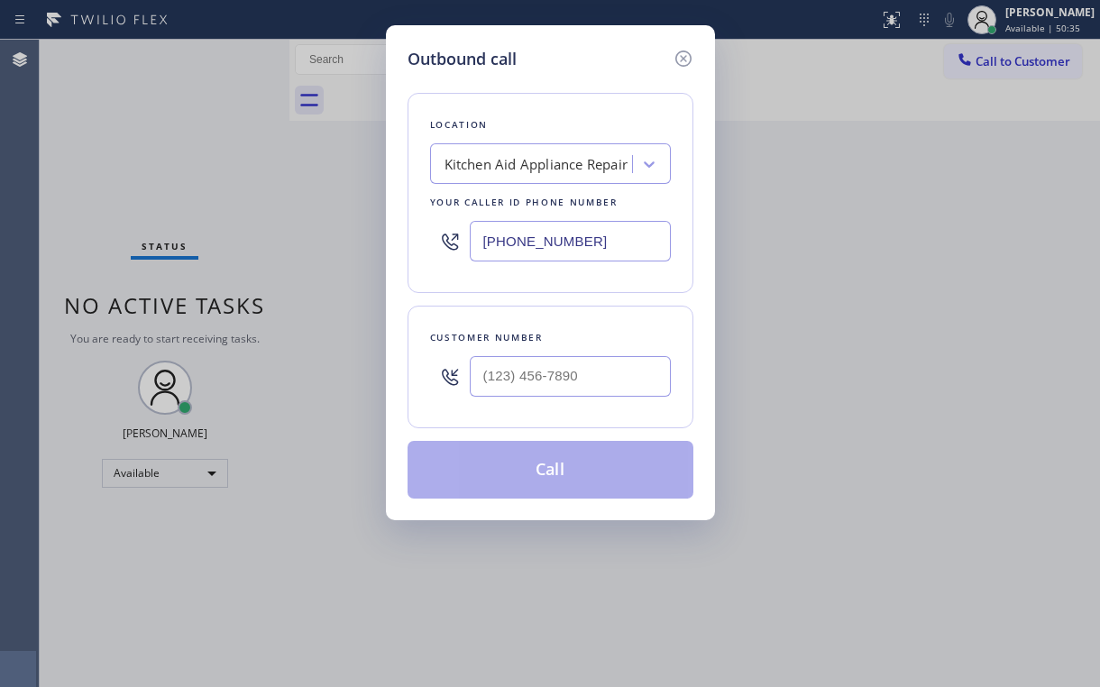
drag, startPoint x: 563, startPoint y: 410, endPoint x: 568, endPoint y: 400, distance: 11.3
click at [564, 409] on div "Customer number" at bounding box center [551, 367] width 286 height 123
click at [571, 388] on input "(___) ___-____" at bounding box center [570, 376] width 201 height 41
paste input "312) 919-1751"
type input "[PHONE_NUMBER]"
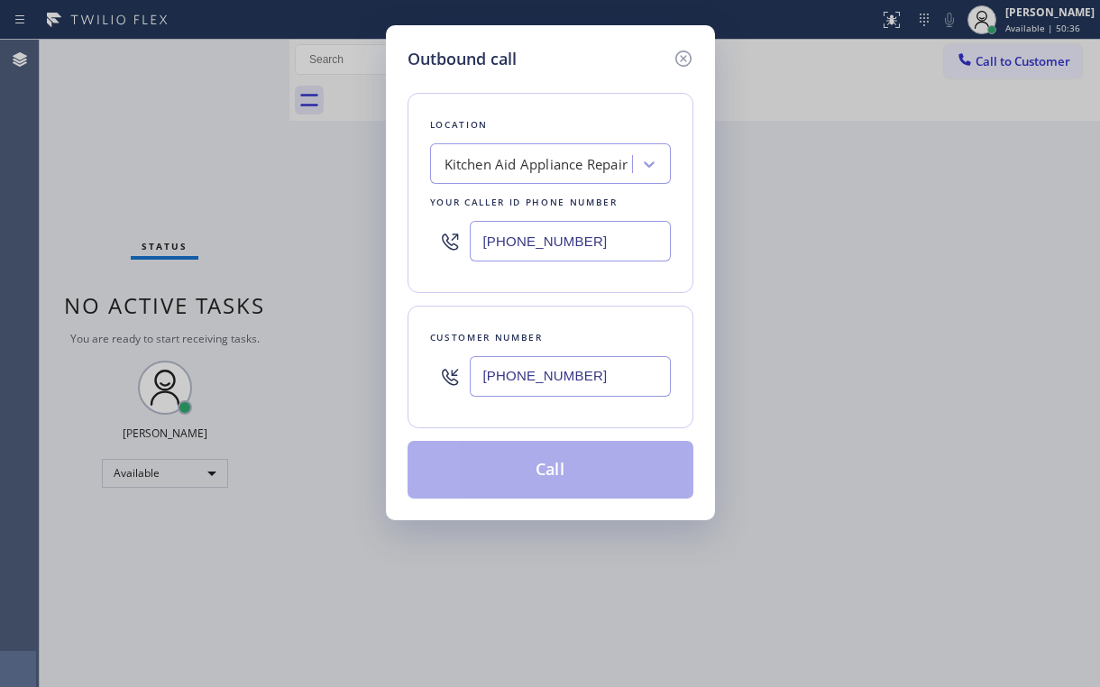
click at [516, 468] on button "Call" at bounding box center [551, 470] width 286 height 58
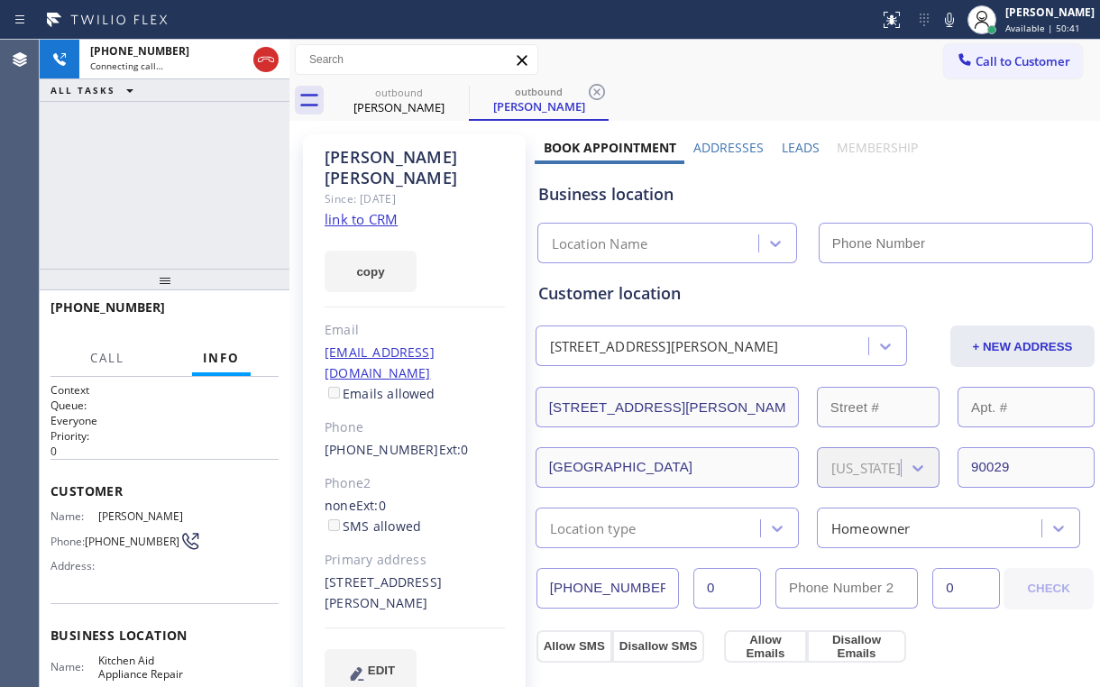
type input "[PHONE_NUMBER]"
click at [185, 194] on div "[PHONE_NUMBER] Connecting call… ALL TASKS ALL TASKS ACTIVE TASKS TASKS IN WRAP …" at bounding box center [165, 154] width 250 height 229
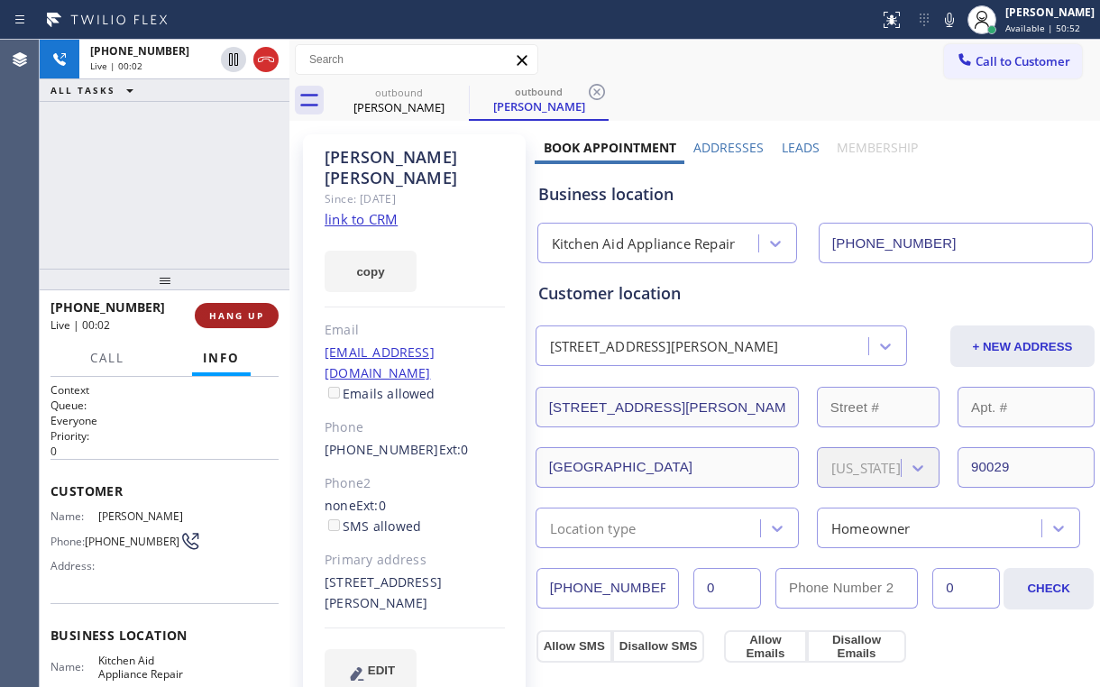
click at [228, 329] on div "[PHONE_NUMBER] Live | 00:02 HANG UP" at bounding box center [165, 315] width 228 height 47
click at [238, 315] on span "HANG UP" at bounding box center [236, 315] width 55 height 13
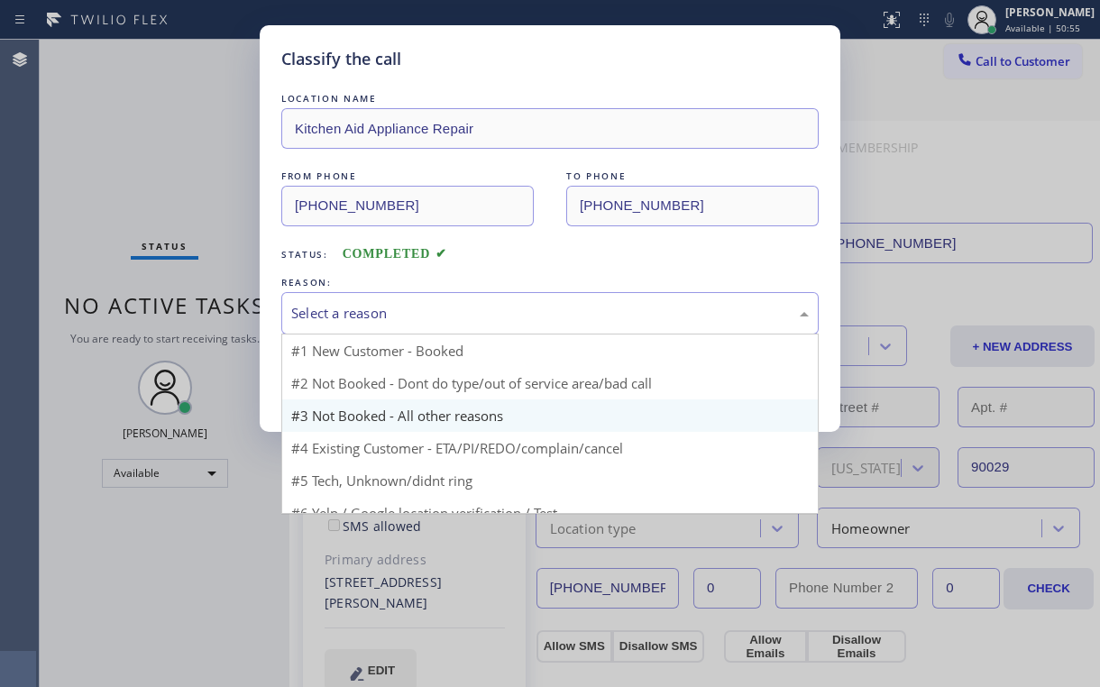
drag, startPoint x: 381, startPoint y: 303, endPoint x: 366, endPoint y: 368, distance: 66.5
click at [381, 306] on div "Select a reason" at bounding box center [550, 313] width 518 height 21
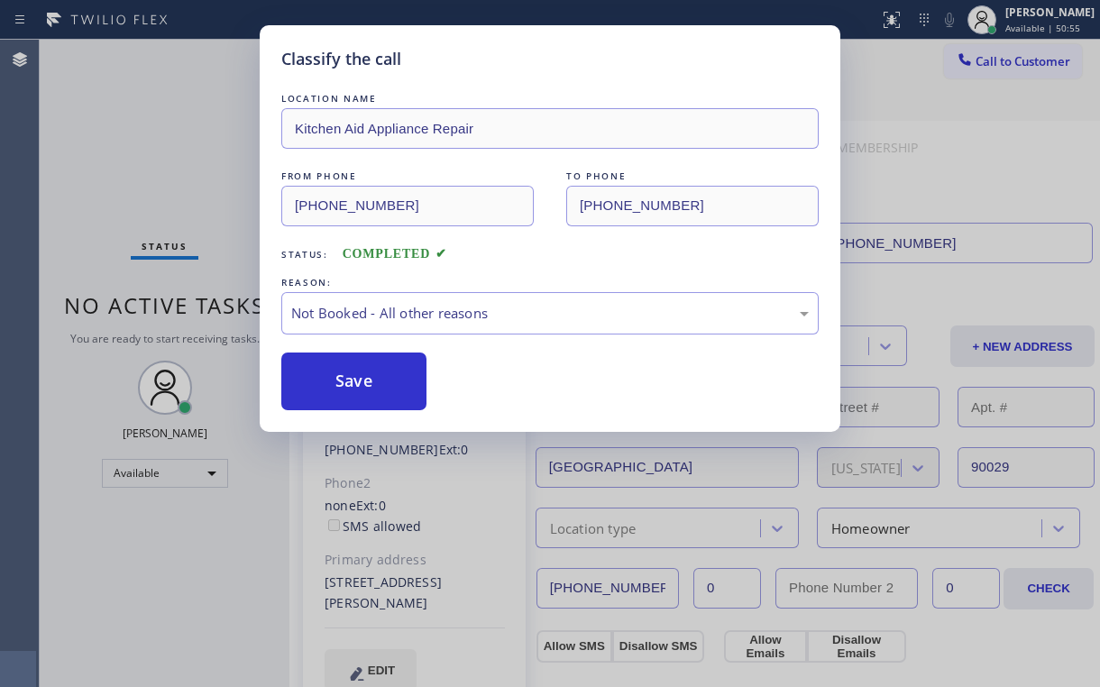
drag, startPoint x: 362, startPoint y: 382, endPoint x: 119, endPoint y: 150, distance: 336.1
click at [355, 375] on button "Save" at bounding box center [353, 382] width 145 height 58
click at [112, 133] on div "Classify the call LOCATION NAME Kitchen Aid Appliance Repair FROM PHONE [PHONE_…" at bounding box center [550, 343] width 1100 height 687
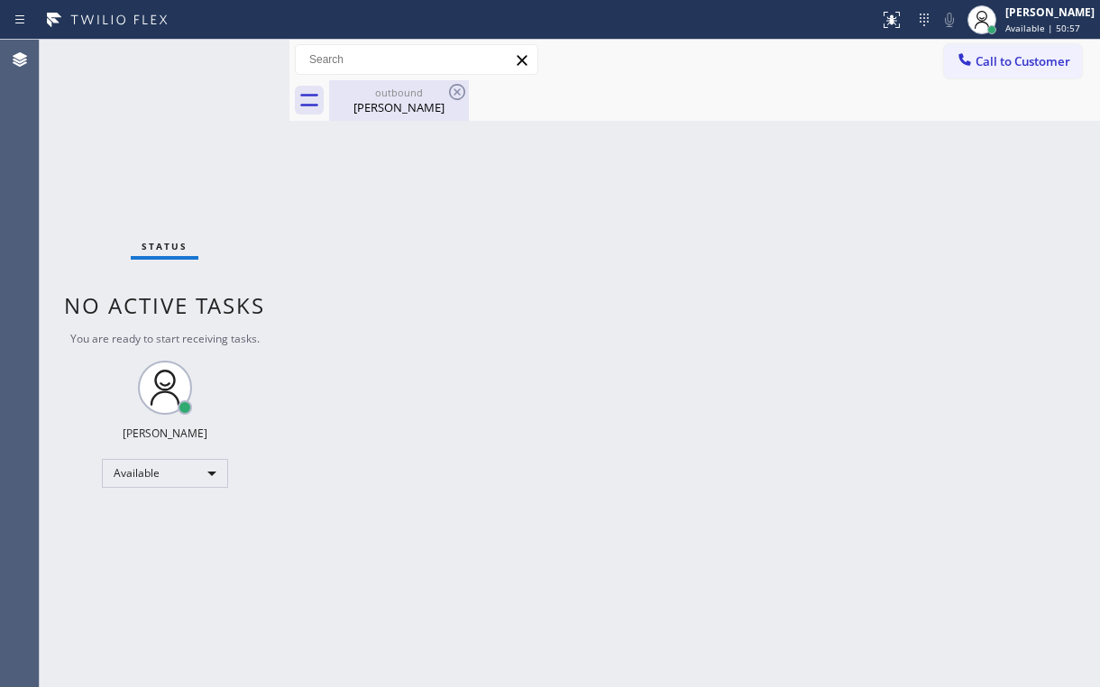
drag, startPoint x: 384, startPoint y: 101, endPoint x: 468, endPoint y: 87, distance: 85.1
click at [387, 101] on div "[PERSON_NAME]" at bounding box center [399, 107] width 136 height 16
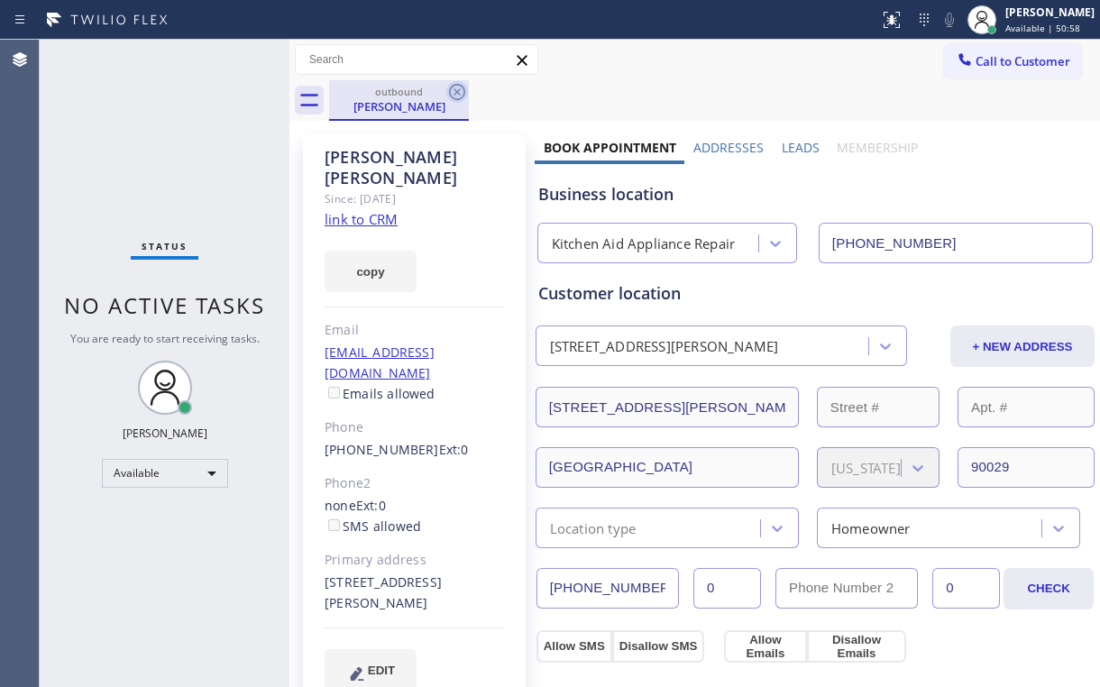
click at [453, 89] on icon at bounding box center [457, 92] width 22 height 22
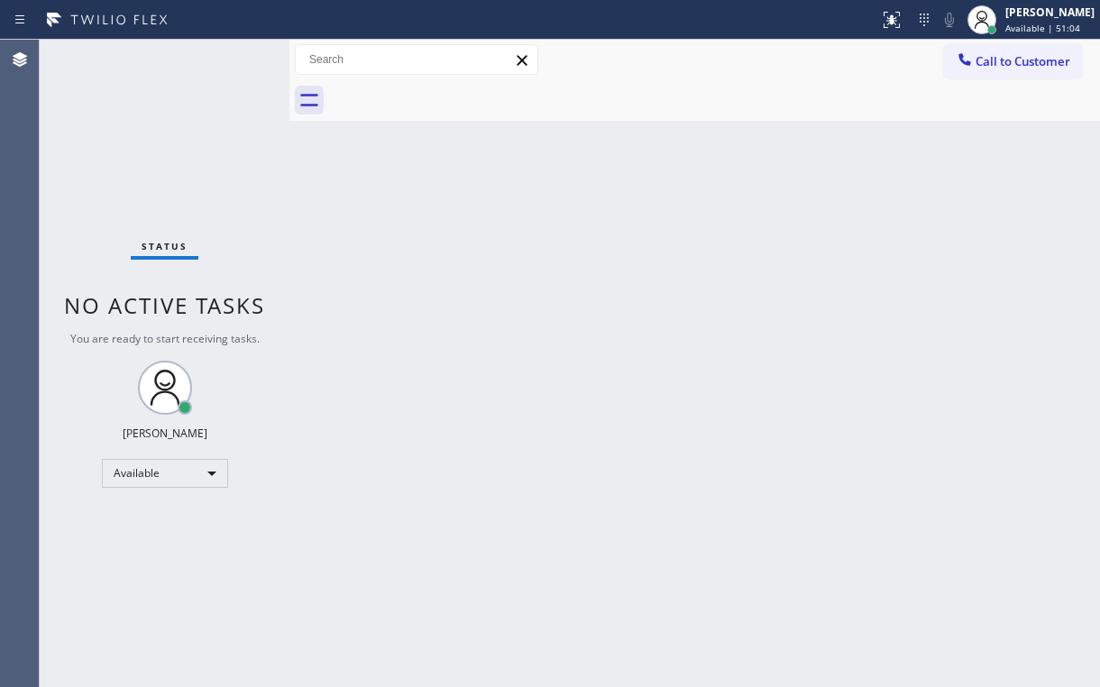
drag, startPoint x: 726, startPoint y: 106, endPoint x: 927, endPoint y: 81, distance: 202.7
click at [736, 106] on div at bounding box center [714, 100] width 771 height 41
click at [997, 61] on span "Call to Customer" at bounding box center [1023, 61] width 95 height 16
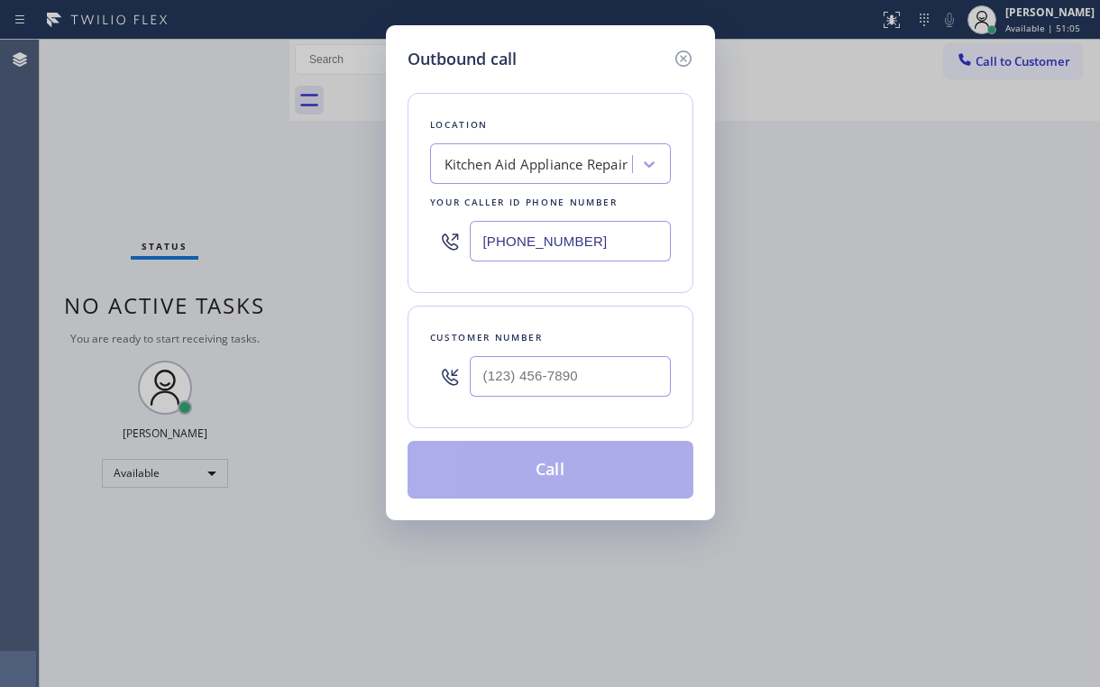
drag, startPoint x: 577, startPoint y: 240, endPoint x: 336, endPoint y: 263, distance: 241.9
click at [336, 263] on div "Outbound call Location Kitchen Aid Appliance Repair Your caller id phone number…" at bounding box center [550, 343] width 1100 height 687
paste input "714) 364-864"
type input "[PHONE_NUMBER]"
click at [634, 82] on div "Location KitchenAid Appliance Professionals [GEOGRAPHIC_DATA] Your caller id ph…" at bounding box center [551, 284] width 286 height 427
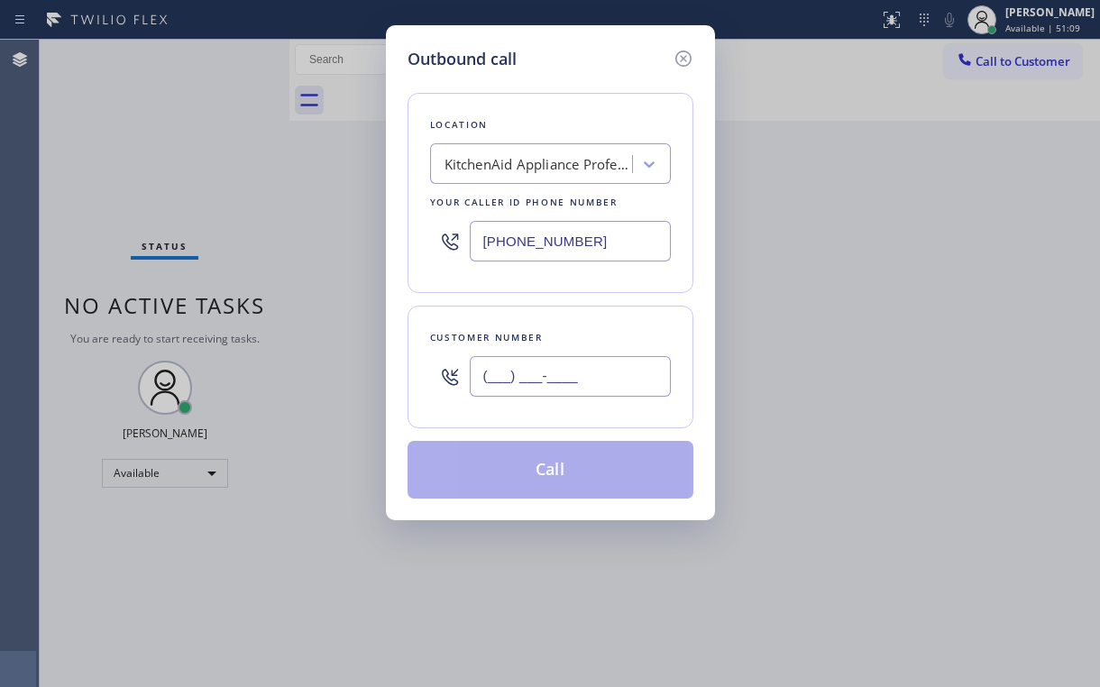
click at [557, 385] on input "(___) ___-____" at bounding box center [570, 376] width 201 height 41
paste input "626) 429-3806"
type input "[PHONE_NUMBER]"
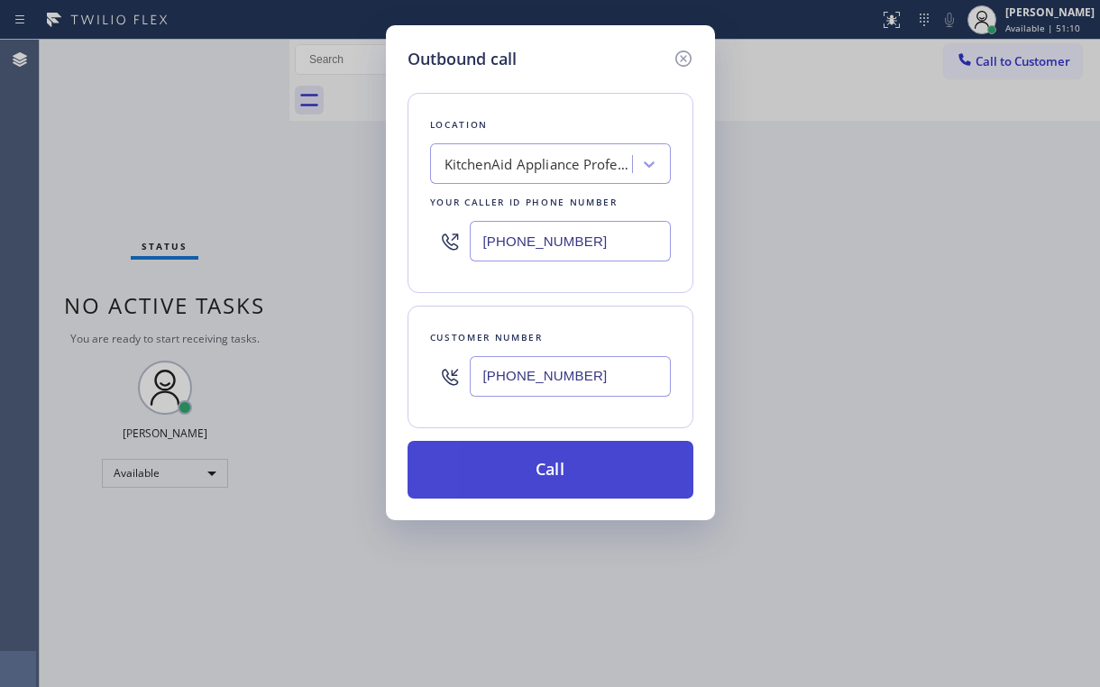
click at [538, 446] on button "Call" at bounding box center [551, 470] width 286 height 58
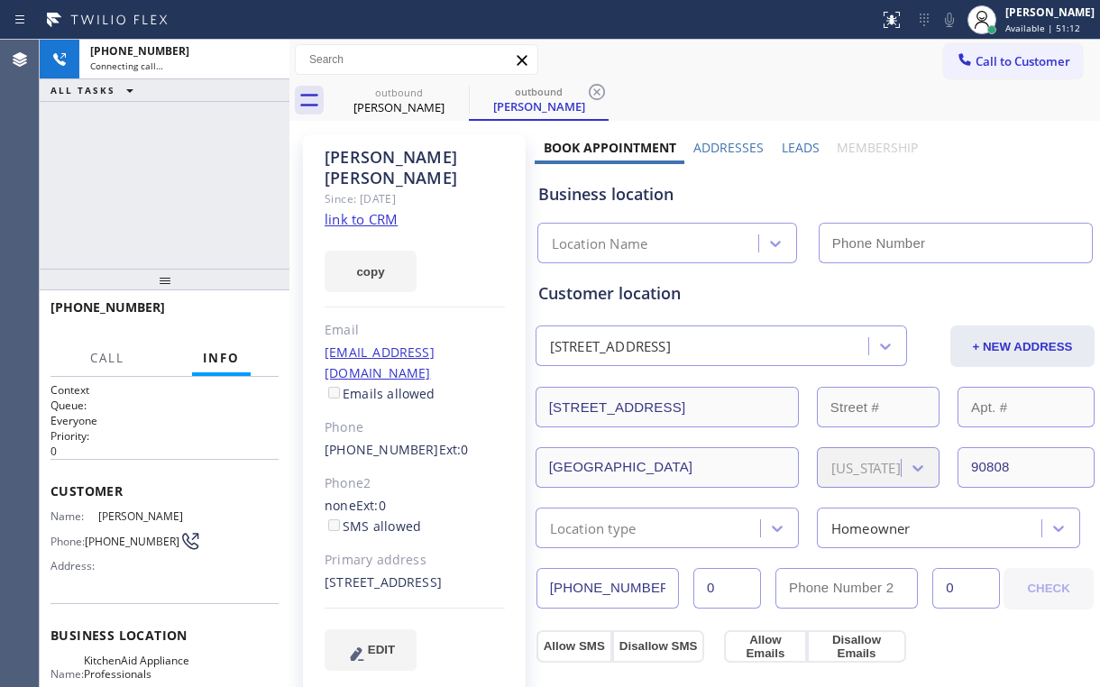
click at [168, 188] on div "[PHONE_NUMBER] Connecting call… ALL TASKS ALL TASKS ACTIVE TASKS TASKS IN WRAP …" at bounding box center [165, 154] width 250 height 229
type input "[PHONE_NUMBER]"
drag, startPoint x: 258, startPoint y: 178, endPoint x: 227, endPoint y: 177, distance: 30.7
click at [258, 177] on div "[PHONE_NUMBER] Connecting call… ALL TASKS ALL TASKS ACTIVE TASKS TASKS IN WRAP …" at bounding box center [165, 154] width 250 height 229
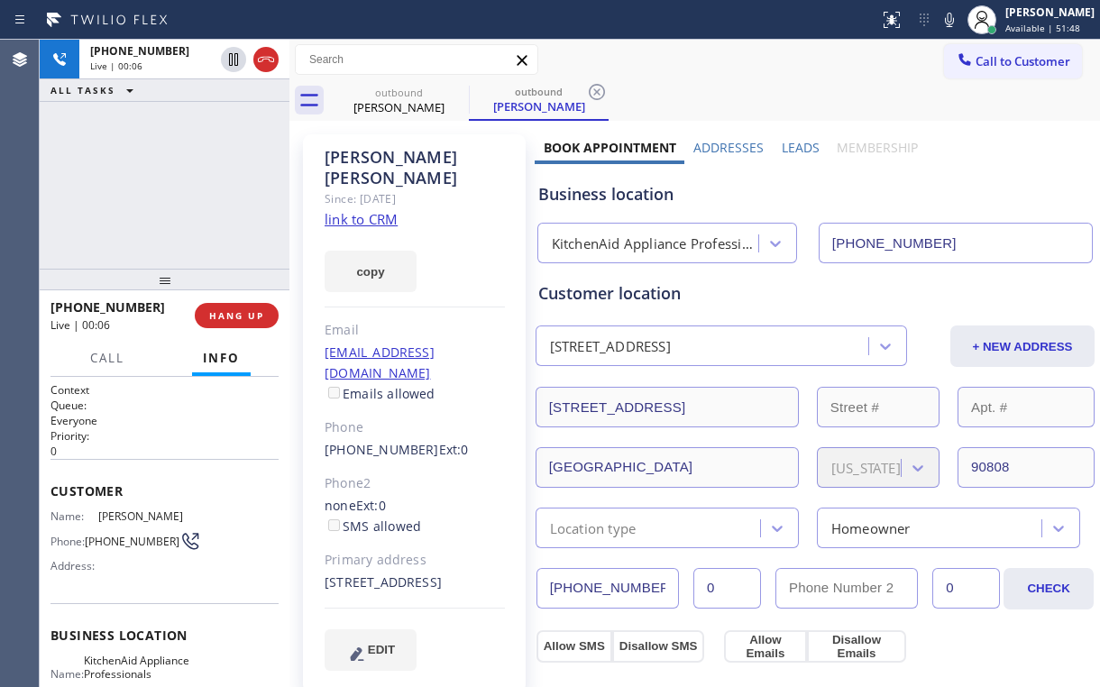
click at [209, 192] on div "[PHONE_NUMBER] Live | 00:06 ALL TASKS ALL TASKS ACTIVE TASKS TASKS IN WRAP UP" at bounding box center [165, 154] width 250 height 229
click at [688, 243] on div "KitchenAid Appliance Professionals [GEOGRAPHIC_DATA]" at bounding box center [656, 244] width 208 height 21
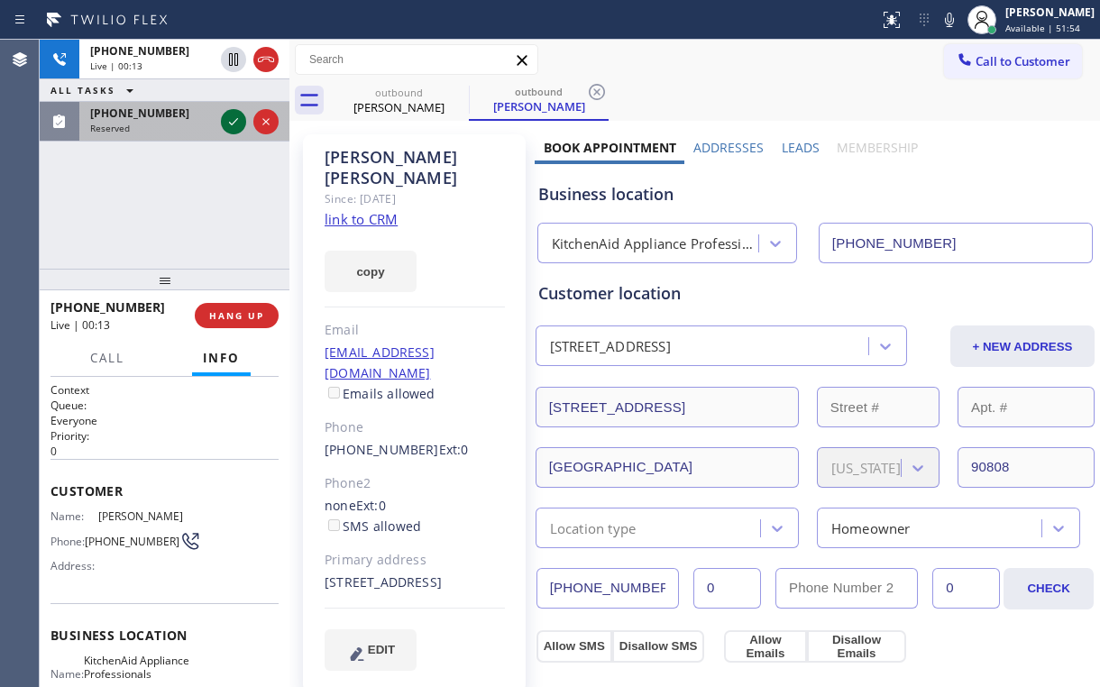
click at [233, 116] on icon at bounding box center [234, 122] width 22 height 22
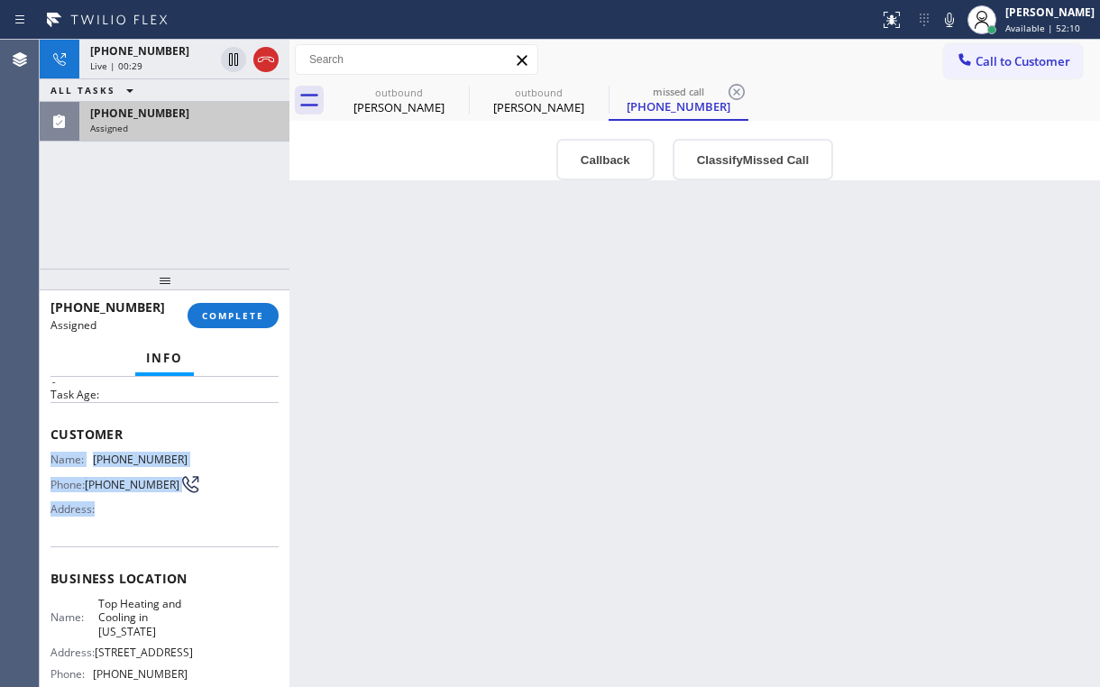
scroll to position [144, 0]
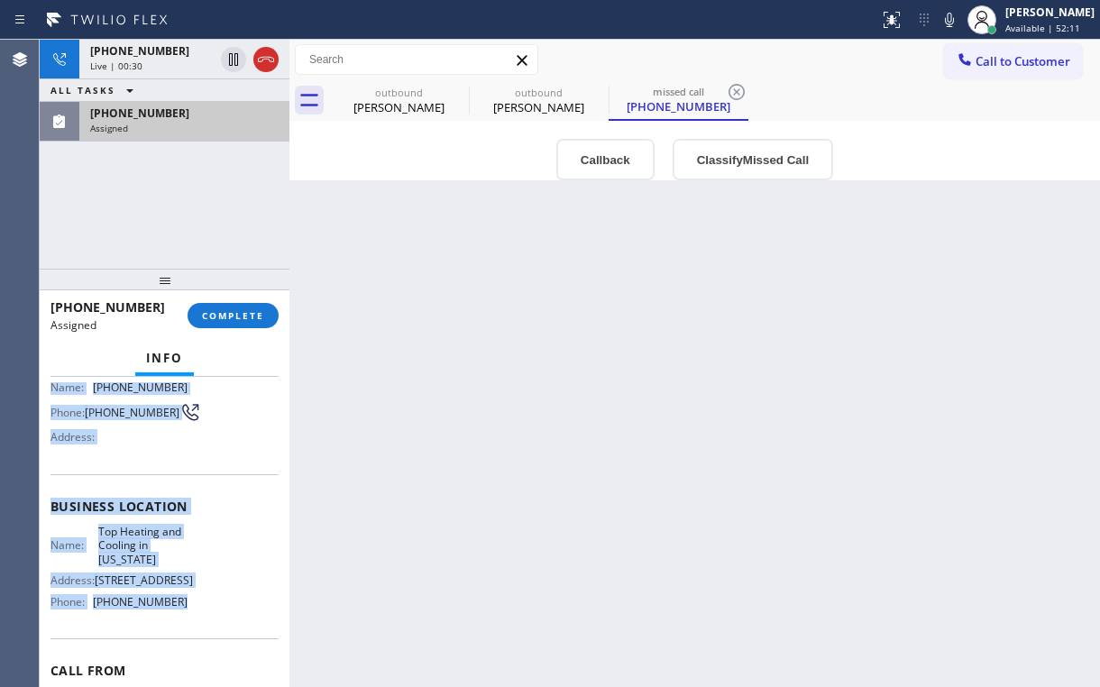
drag, startPoint x: 101, startPoint y: 484, endPoint x: 189, endPoint y: 595, distance: 141.8
click at [178, 602] on div "Context Queue: [Test] Voicemails Priority: 0 Task Age: Customer Name: [PHONE_NU…" at bounding box center [165, 532] width 250 height 310
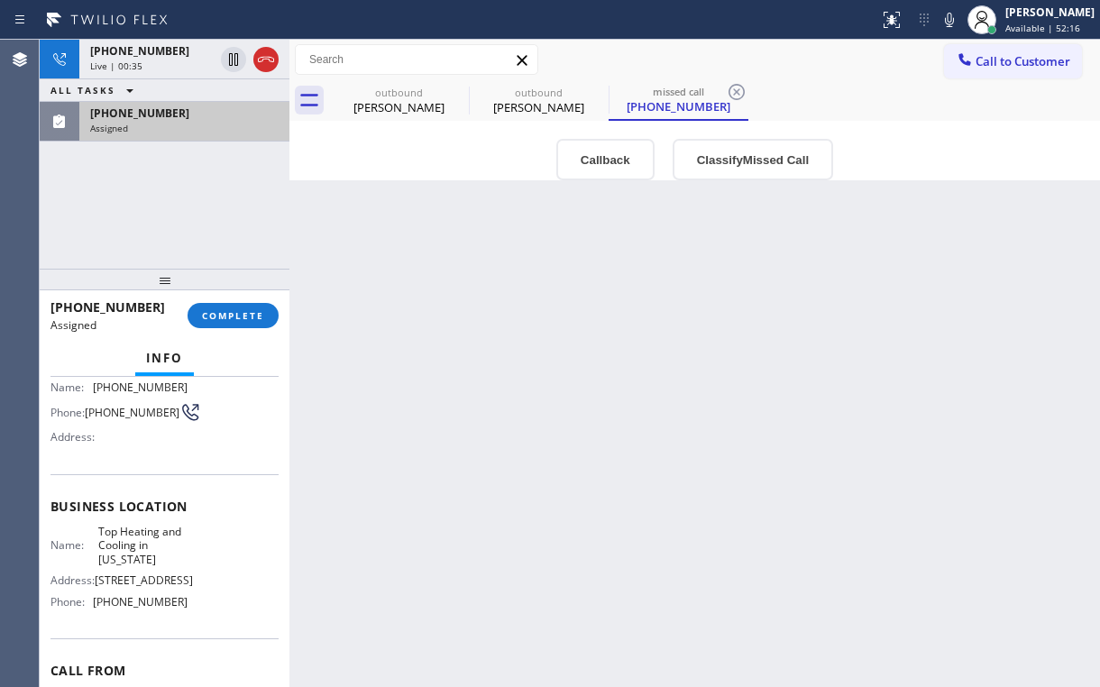
click at [234, 220] on div "[PHONE_NUMBER] Live | 00:35 ALL TASKS ALL TASKS ACTIVE TASKS TASKS IN WRAP UP […" at bounding box center [165, 154] width 250 height 229
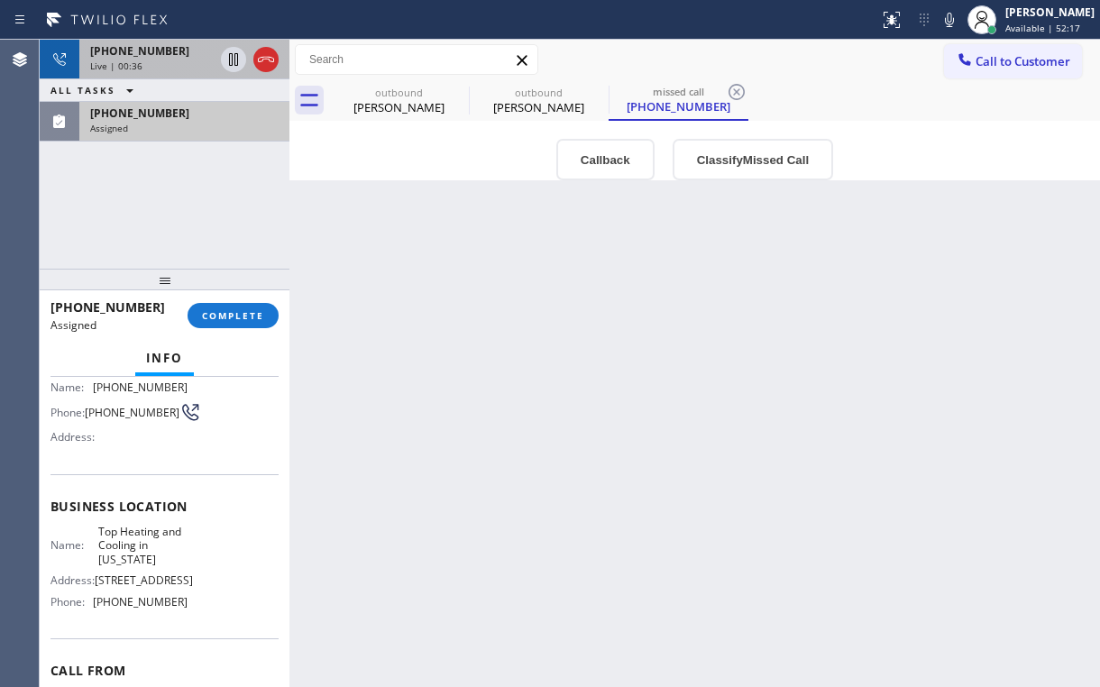
click at [157, 58] on div "[PHONE_NUMBER] Live | 00:36" at bounding box center [148, 60] width 138 height 40
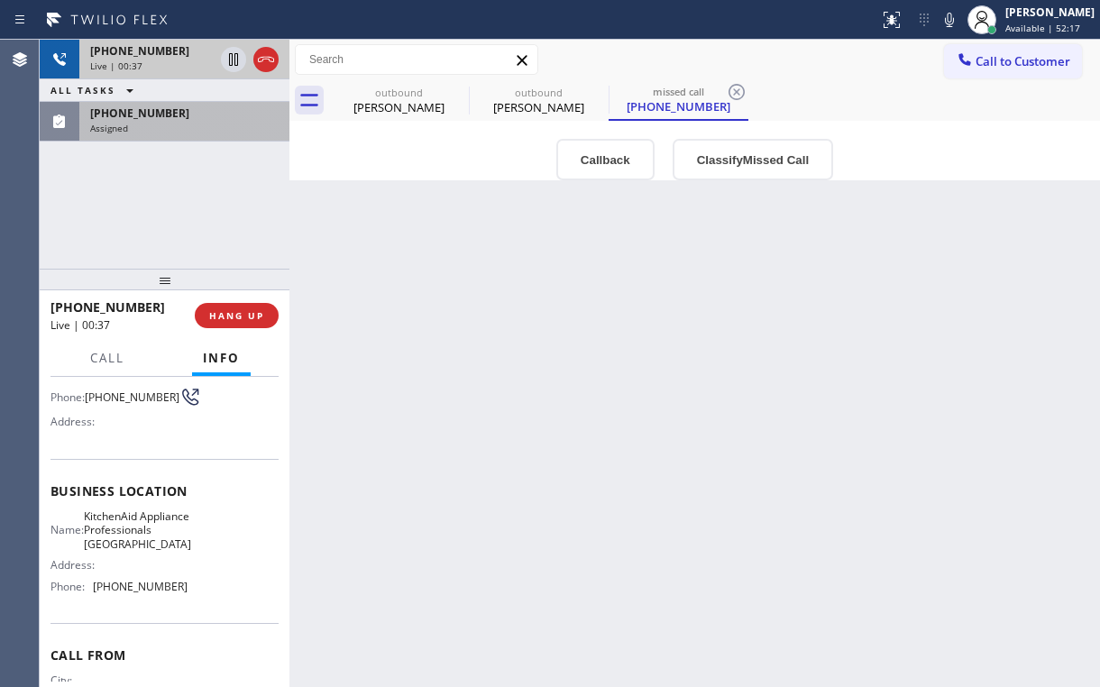
scroll to position [137, 0]
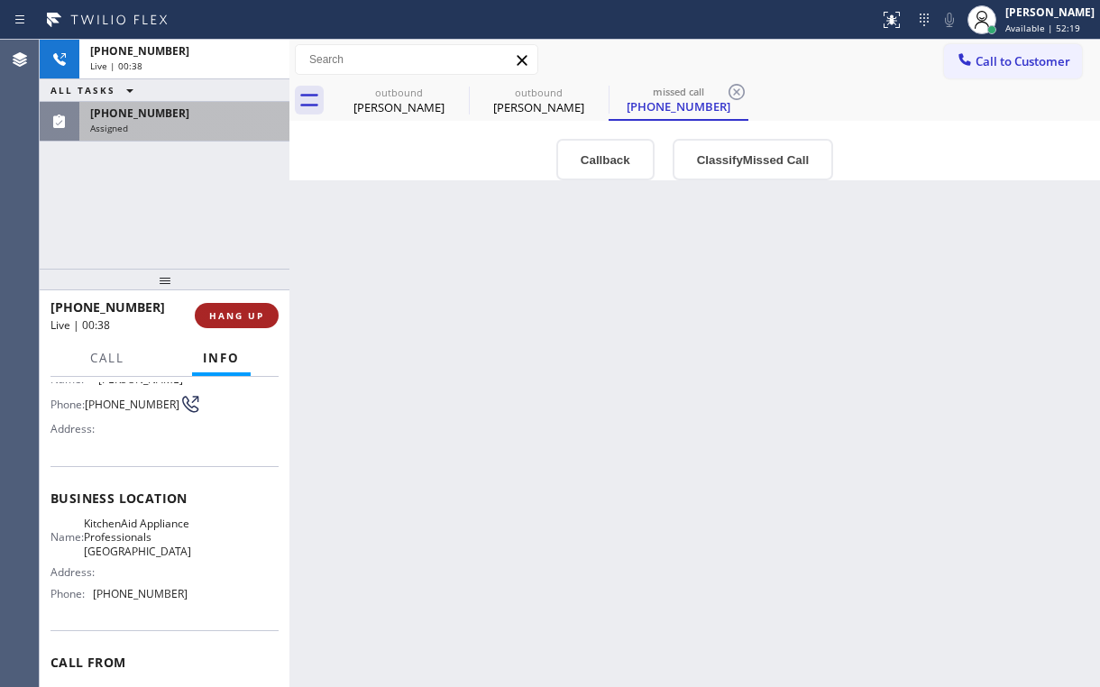
click at [246, 317] on span "HANG UP" at bounding box center [236, 315] width 55 height 13
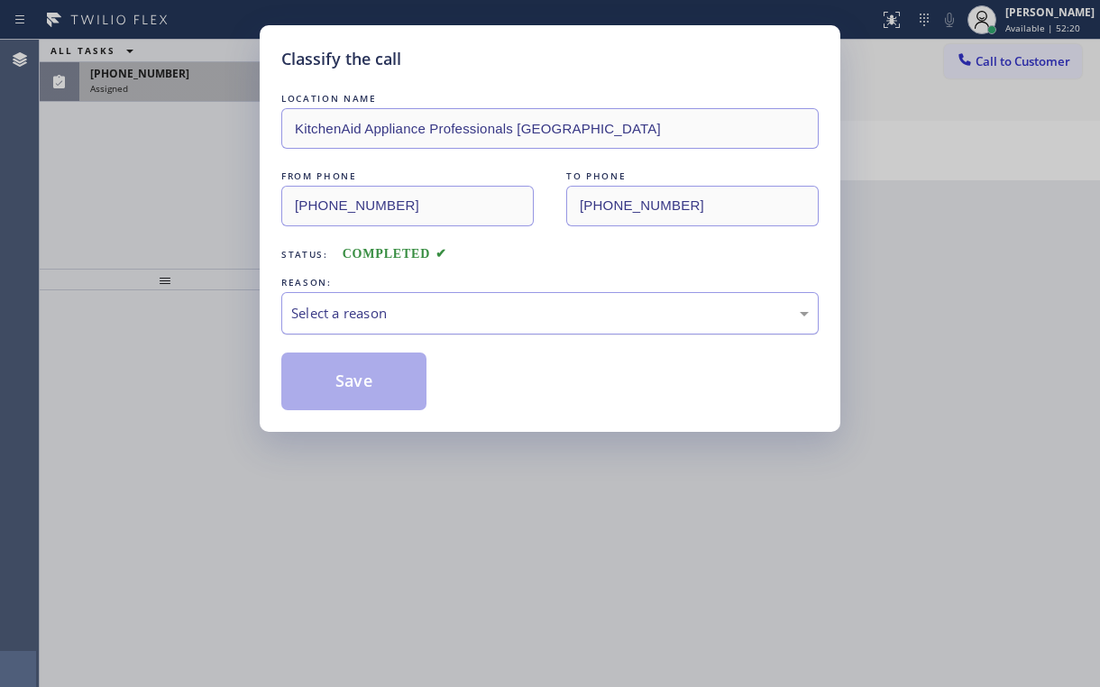
drag, startPoint x: 310, startPoint y: 314, endPoint x: 313, endPoint y: 325, distance: 11.2
click at [311, 317] on div "Select a reason" at bounding box center [550, 313] width 518 height 21
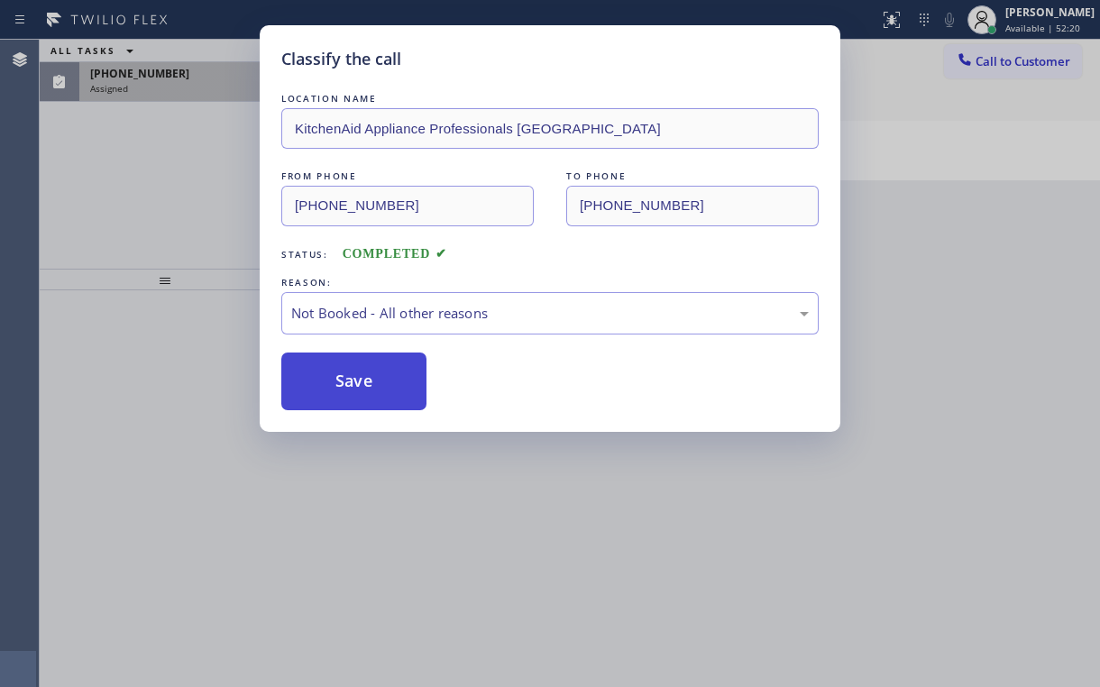
click at [342, 380] on button "Save" at bounding box center [353, 382] width 145 height 58
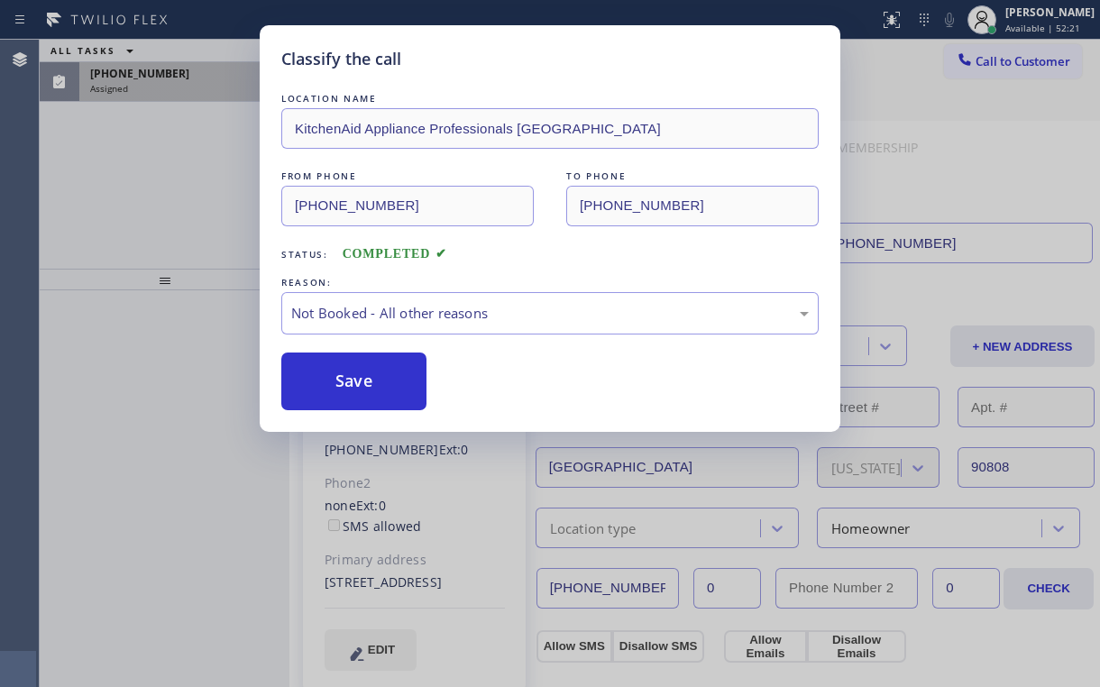
click at [182, 179] on div "Classify the call LOCATION NAME KitchenAid Appliance Professionals [GEOGRAPHIC_…" at bounding box center [550, 343] width 1100 height 687
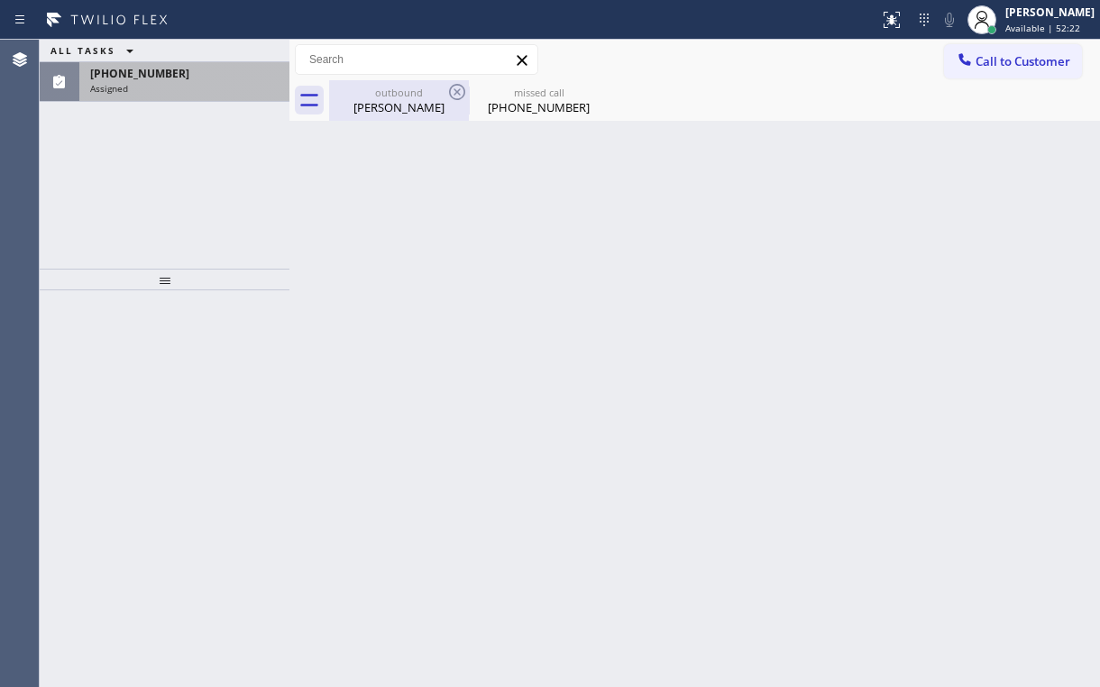
click at [403, 109] on div "[PERSON_NAME]" at bounding box center [399, 107] width 136 height 16
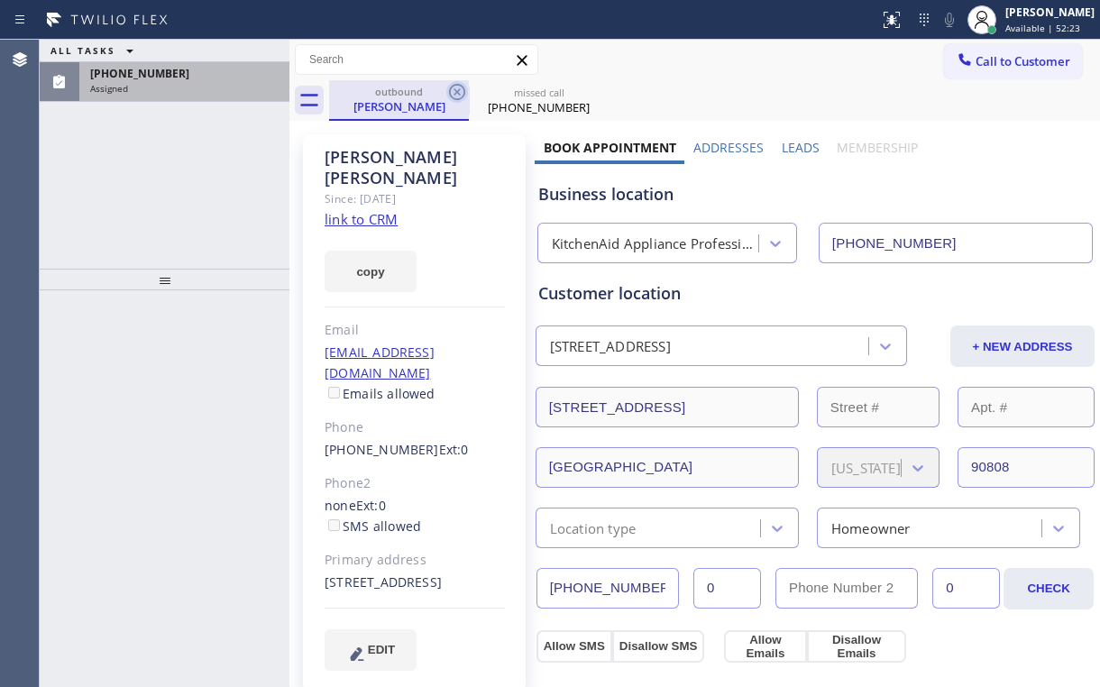
click at [461, 87] on icon at bounding box center [457, 92] width 22 height 22
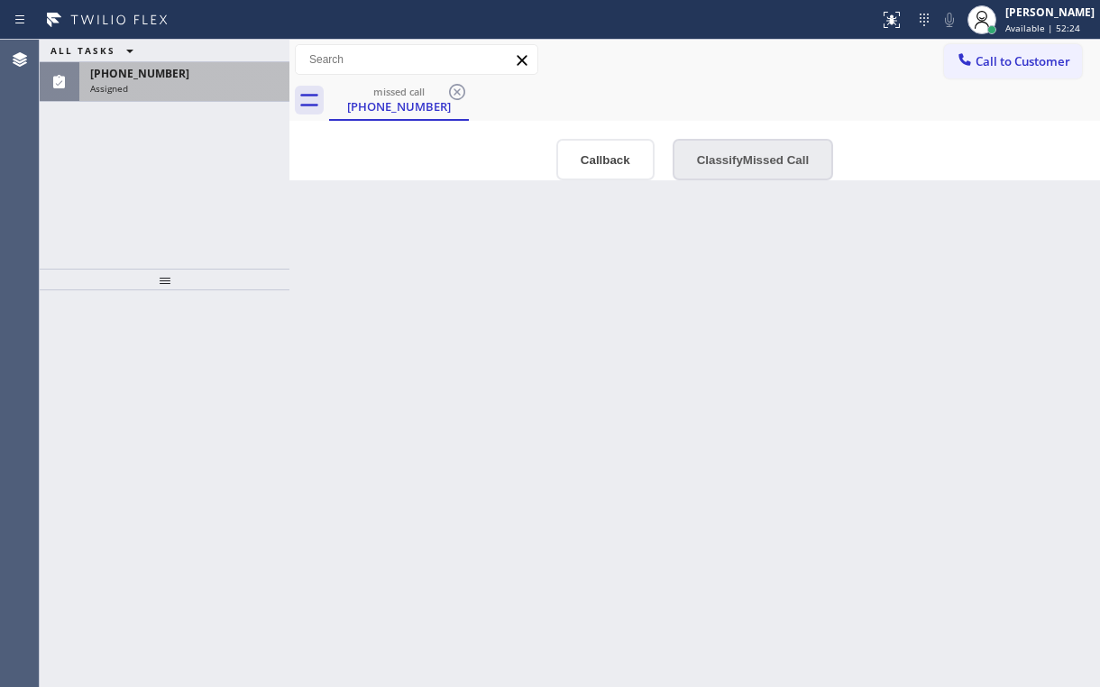
click at [717, 155] on button "Classify Missed Call" at bounding box center [753, 159] width 161 height 41
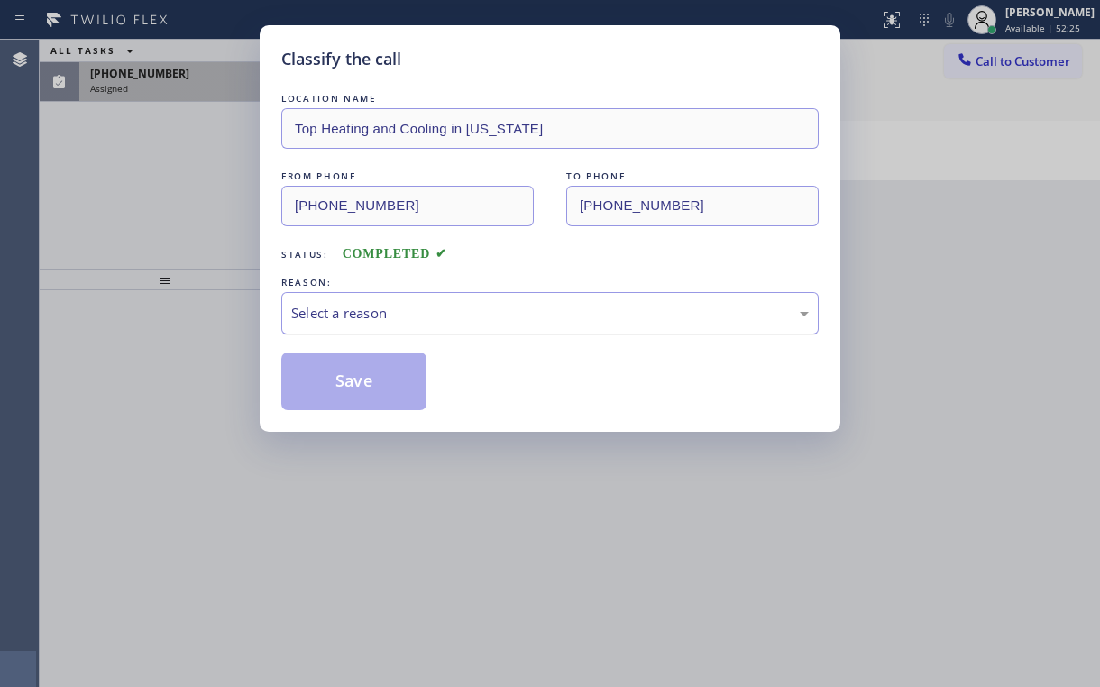
click at [372, 326] on div "Select a reason" at bounding box center [550, 313] width 538 height 42
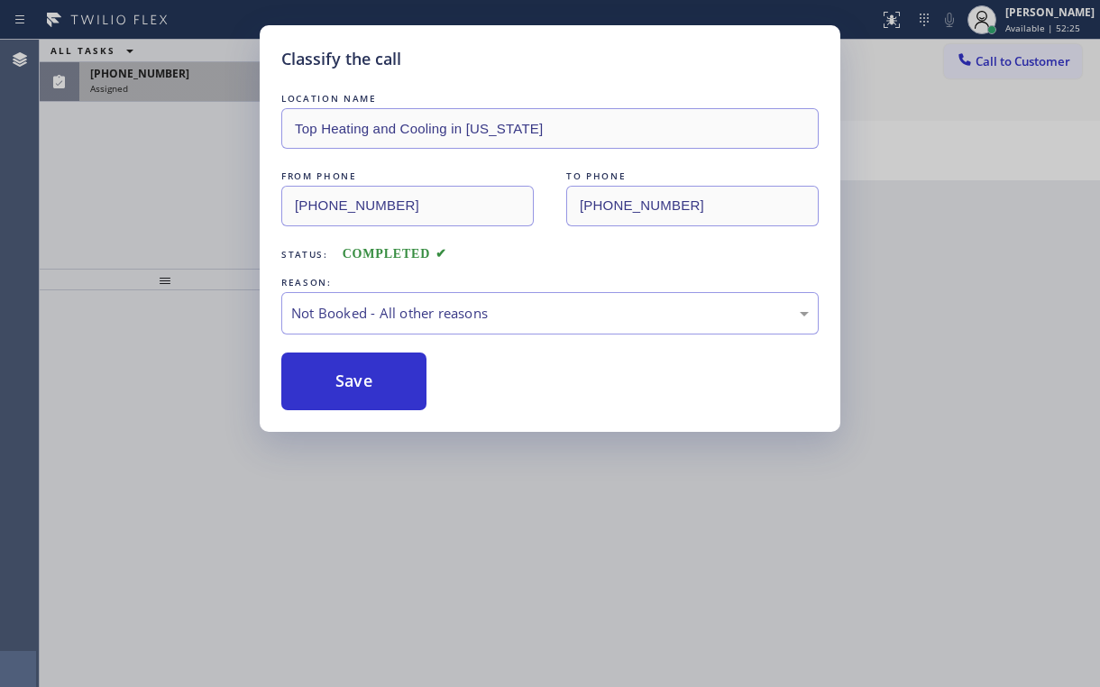
click at [340, 384] on button "Save" at bounding box center [353, 382] width 145 height 58
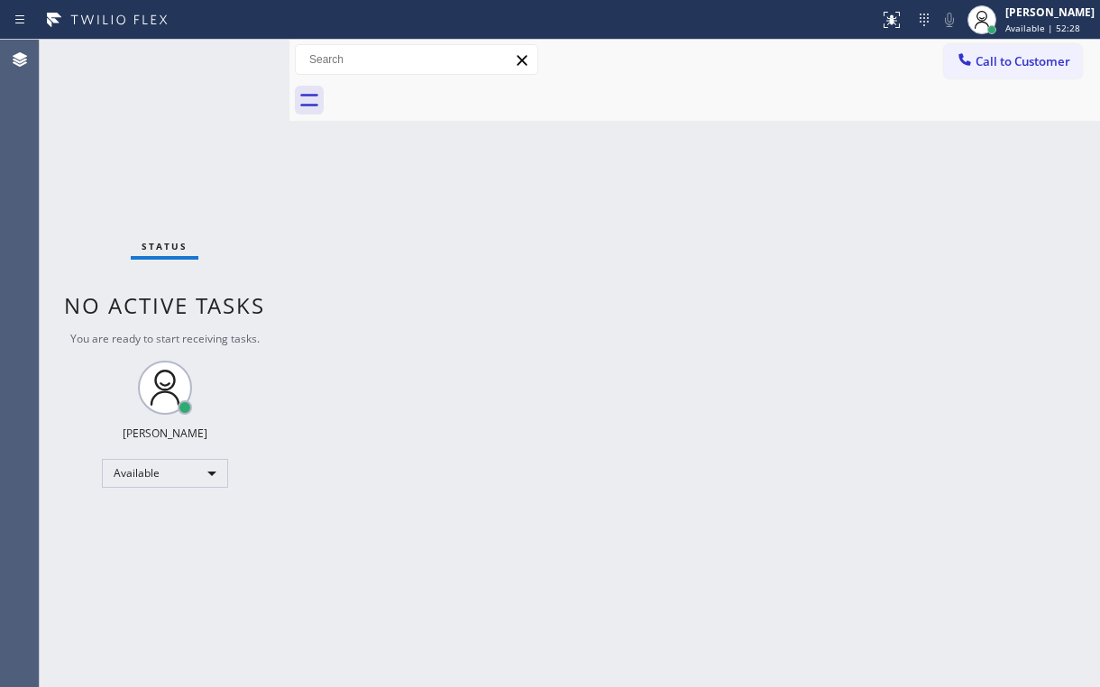
drag, startPoint x: 957, startPoint y: 231, endPoint x: 987, endPoint y: 150, distance: 86.5
click at [960, 221] on div "Back to Dashboard Change Sender ID Customers Technicians Select a contact Outbo…" at bounding box center [694, 364] width 811 height 648
click at [999, 71] on button "Call to Customer" at bounding box center [1013, 61] width 138 height 34
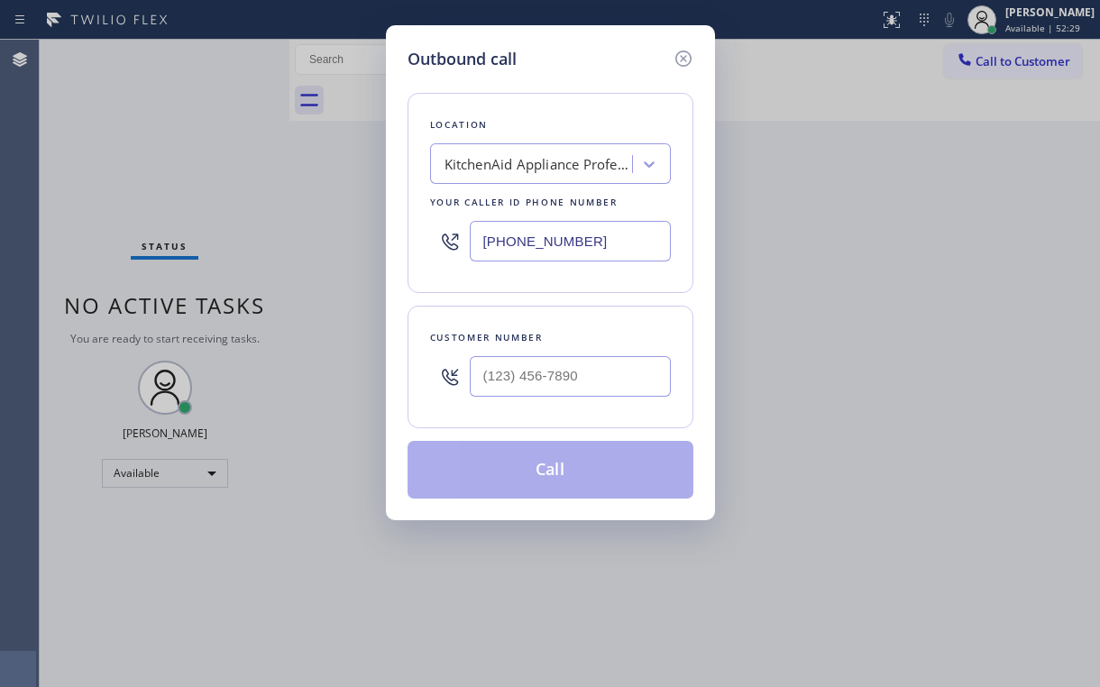
drag, startPoint x: 556, startPoint y: 243, endPoint x: 221, endPoint y: 292, distance: 338.2
click at [444, 253] on div "[PHONE_NUMBER]" at bounding box center [550, 241] width 241 height 59
paste input "347) 408-1916"
type input "[PHONE_NUMBER]"
click at [981, 340] on div "Outbound call Location Top Heating and Cooling in [US_STATE] Your caller id pho…" at bounding box center [550, 343] width 1100 height 687
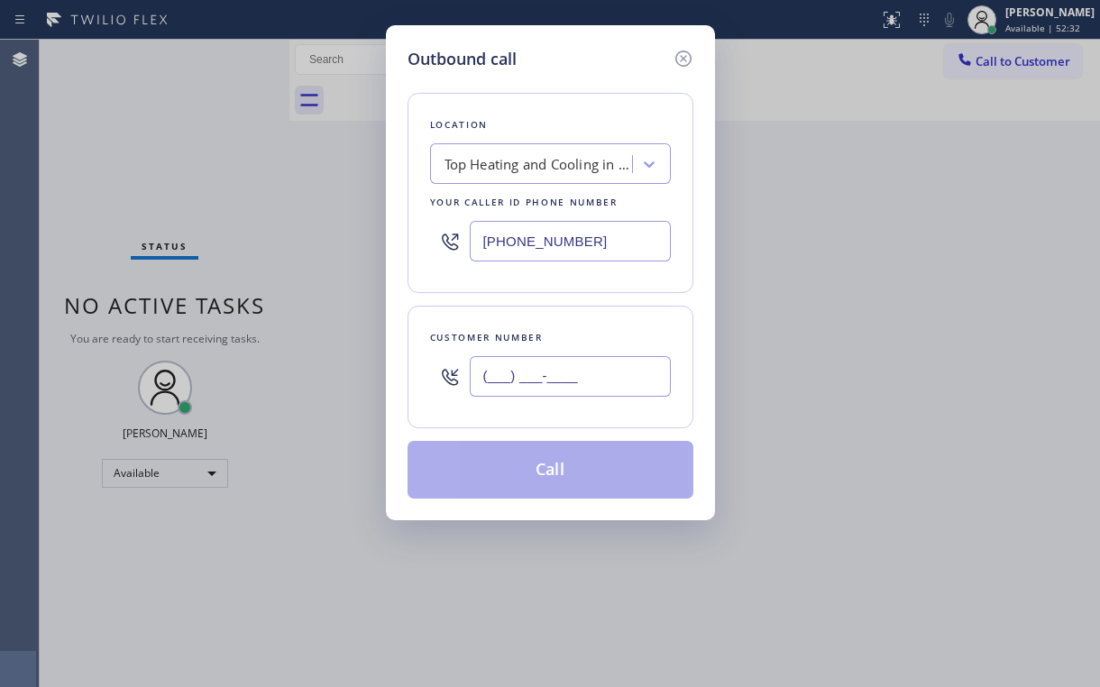
click at [557, 377] on input "(___) ___-____" at bounding box center [570, 376] width 201 height 41
paste input "951) 583-3936"
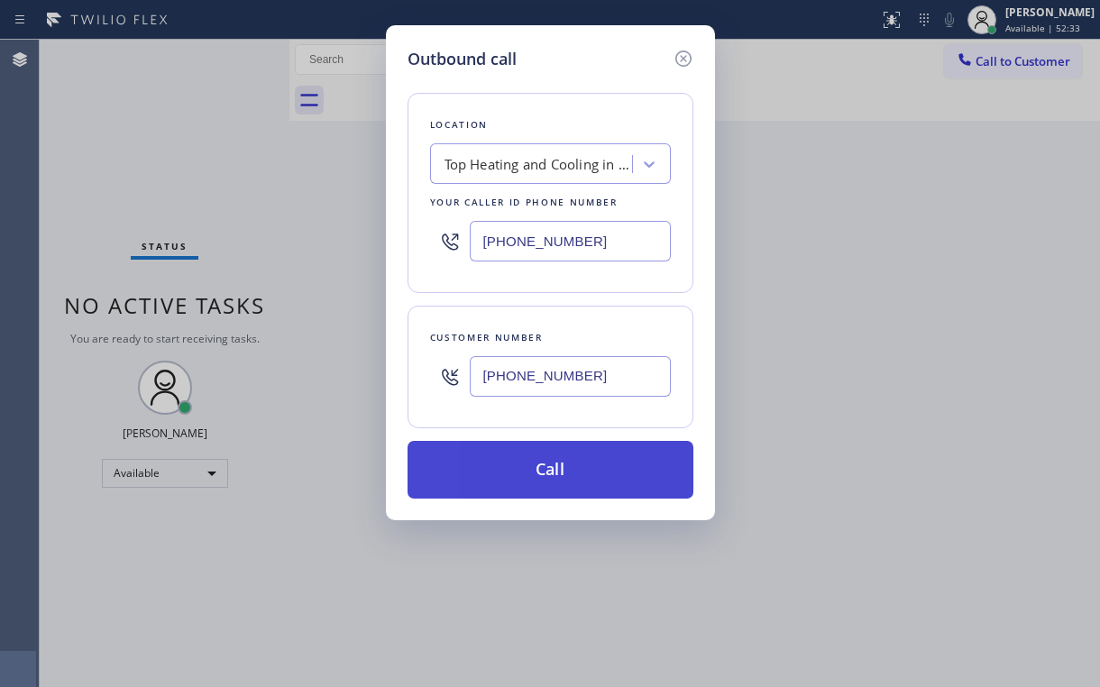
type input "[PHONE_NUMBER]"
click at [507, 476] on button "Call" at bounding box center [551, 470] width 286 height 58
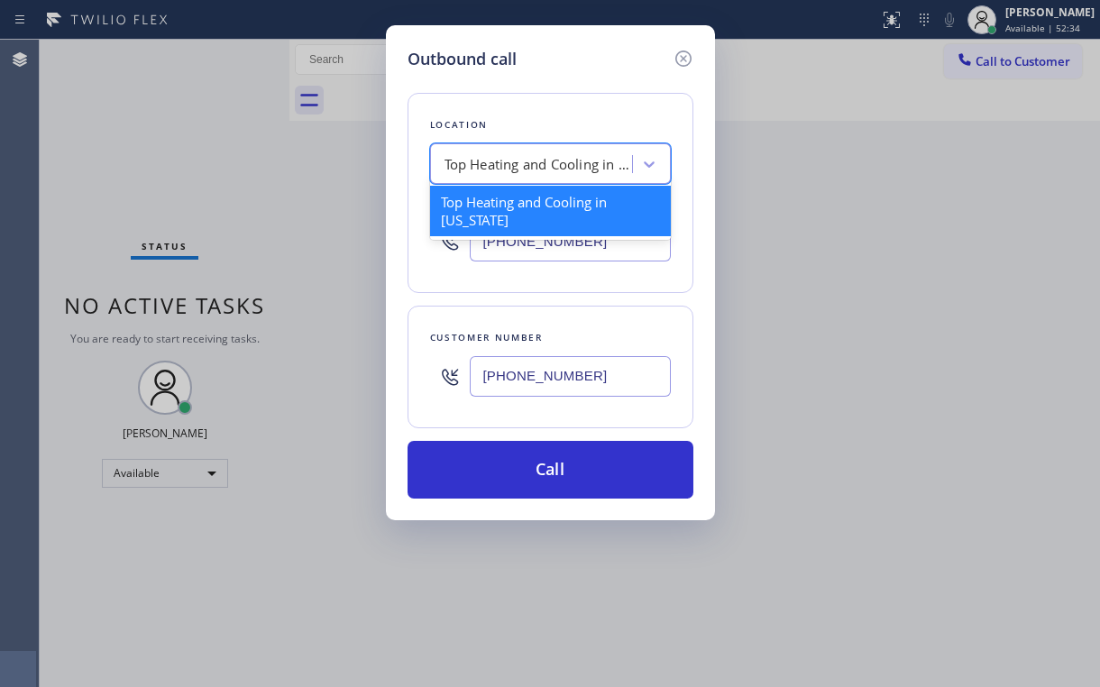
click at [599, 152] on div "Top Heating and Cooling in [US_STATE]" at bounding box center [534, 165] width 197 height 32
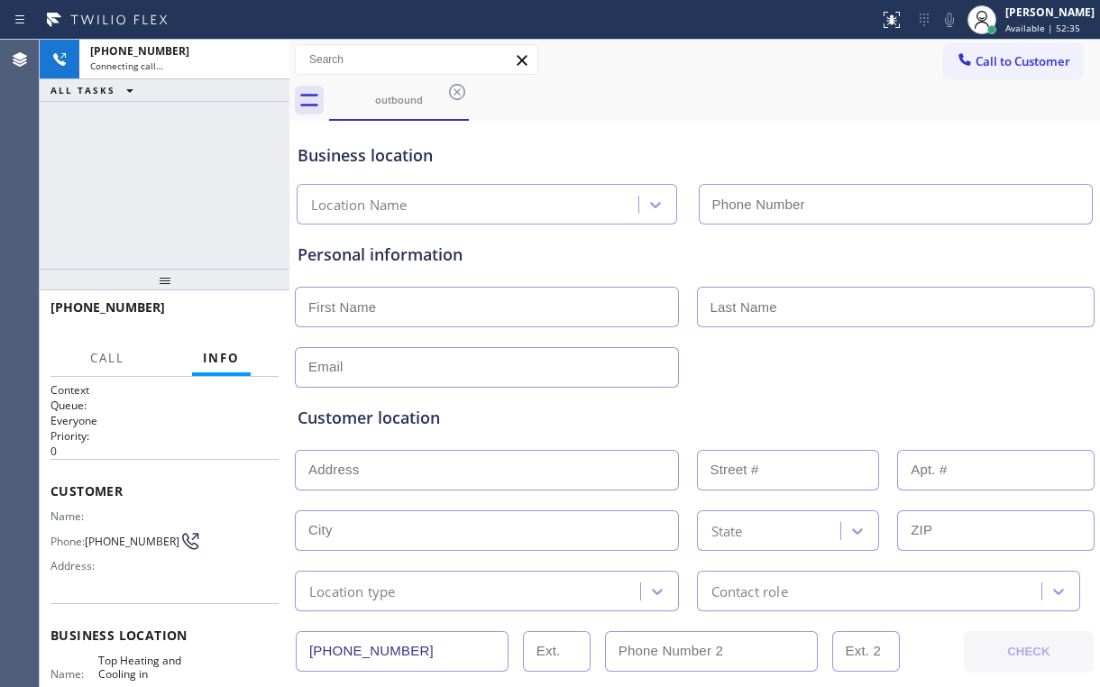
click at [580, 108] on div "outbound" at bounding box center [714, 100] width 771 height 41
type input "[PHONE_NUMBER]"
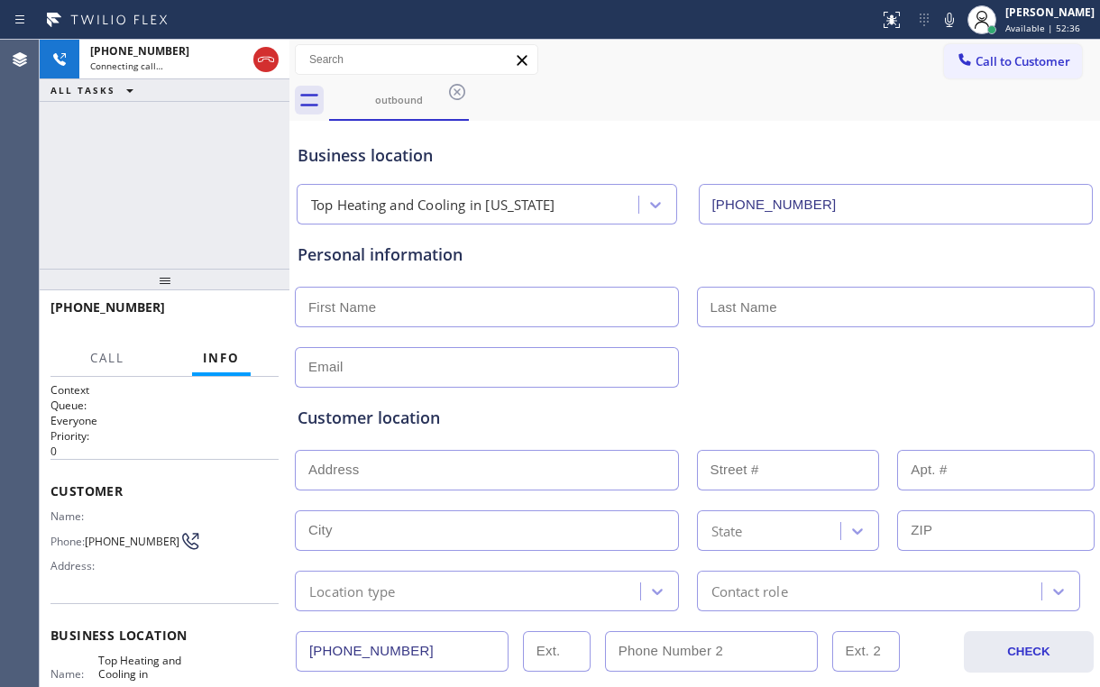
click at [173, 136] on div "[PHONE_NUMBER] Connecting call… ALL TASKS ALL TASKS ACTIVE TASKS TASKS IN WRAP …" at bounding box center [165, 154] width 250 height 229
click at [169, 183] on div "[PHONE_NUMBER] Connecting call… ALL TASKS ALL TASKS ACTIVE TASKS TASKS IN WRAP …" at bounding box center [165, 154] width 250 height 229
click at [195, 162] on div "[PHONE_NUMBER] Live | 00:01 ALL TASKS ALL TASKS ACTIVE TASKS TASKS IN WRAP UP" at bounding box center [165, 154] width 250 height 229
click at [207, 108] on div "[PHONE_NUMBER] Live | 00:16 ALL TASKS ALL TASKS ACTIVE TASKS TASKS IN WRAP UP" at bounding box center [165, 154] width 250 height 229
click at [164, 184] on div "[PHONE_NUMBER] Live | 00:31 ALL TASKS ALL TASKS ACTIVE TASKS TASKS IN WRAP UP" at bounding box center [165, 154] width 250 height 229
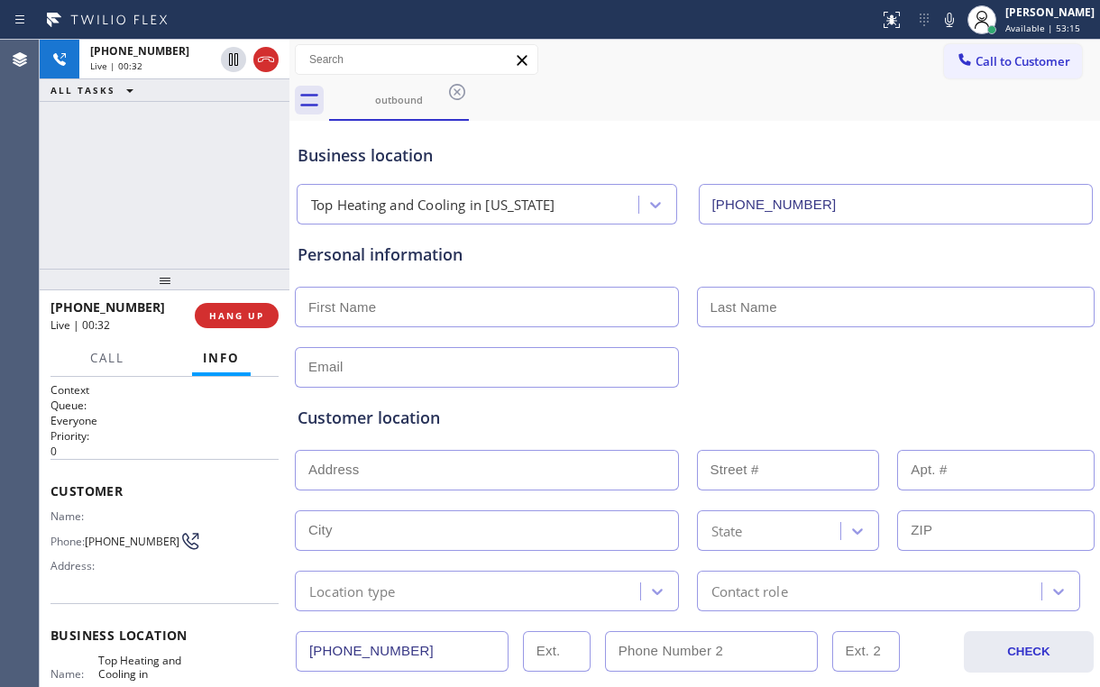
click at [169, 186] on div "[PHONE_NUMBER] Live | 00:32 ALL TASKS ALL TASKS ACTIVE TASKS TASKS IN WRAP UP" at bounding box center [165, 154] width 250 height 229
click at [169, 186] on div "[PHONE_NUMBER] Live | 00:36 ALL TASKS ALL TASKS ACTIVE TASKS TASKS IN WRAP UP" at bounding box center [165, 154] width 250 height 229
click at [243, 321] on span "HANG UP" at bounding box center [236, 315] width 55 height 13
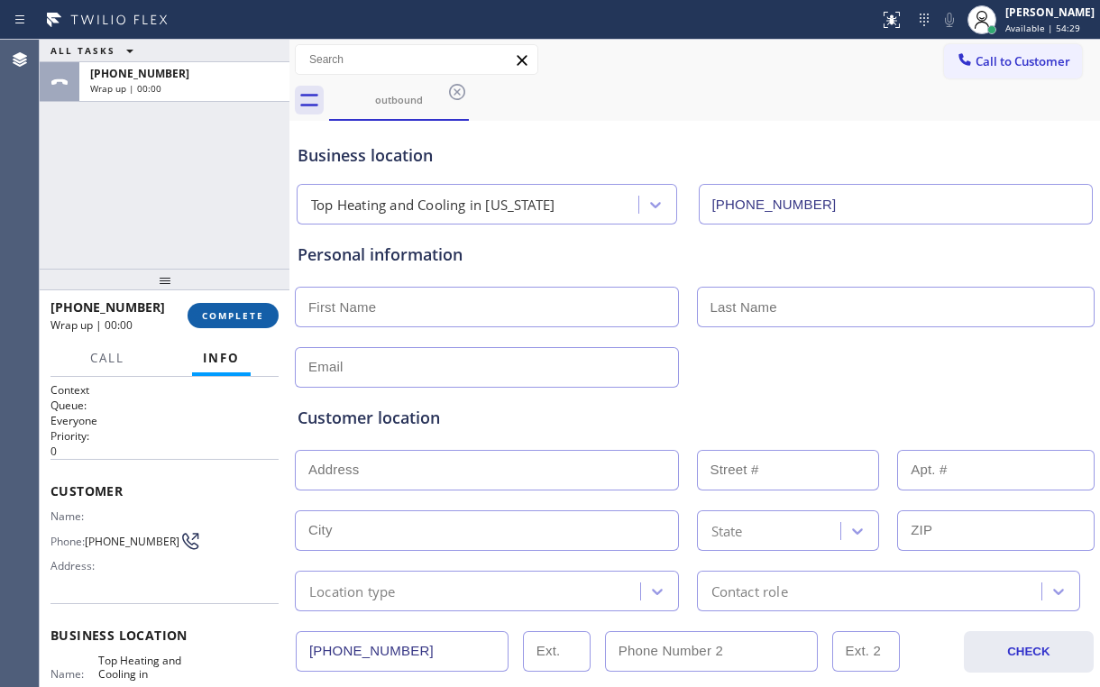
click at [243, 321] on span "COMPLETE" at bounding box center [233, 315] width 62 height 13
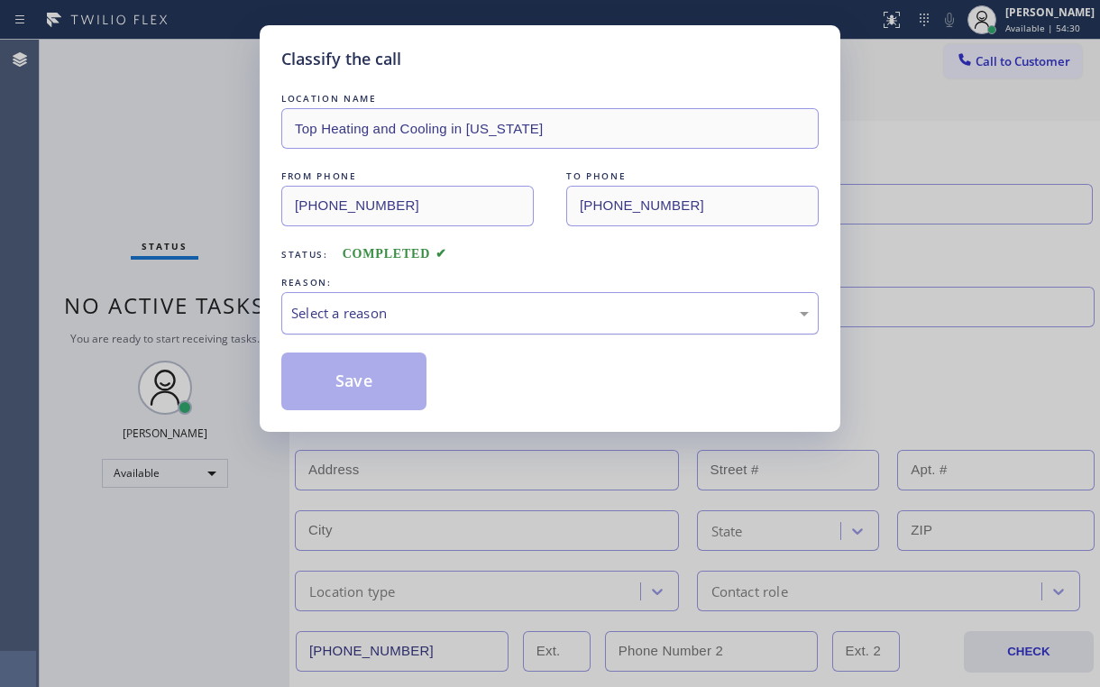
click at [320, 306] on div "Select a reason" at bounding box center [550, 313] width 518 height 21
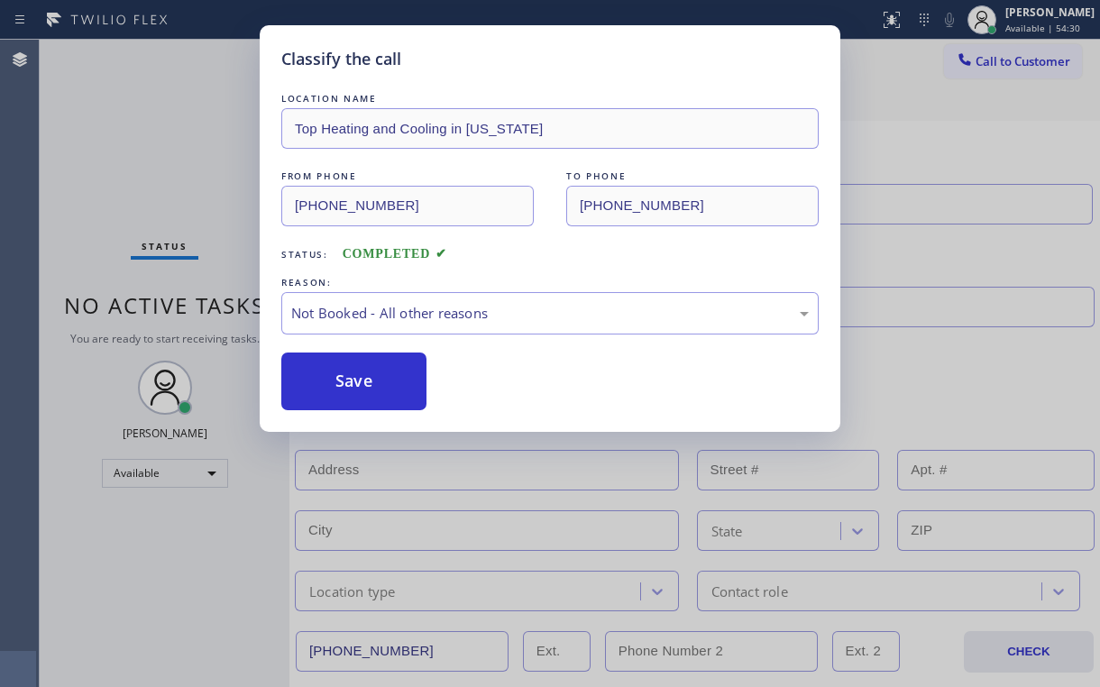
drag, startPoint x: 340, startPoint y: 381, endPoint x: 115, endPoint y: 186, distance: 297.9
click at [341, 381] on button "Save" at bounding box center [353, 382] width 145 height 58
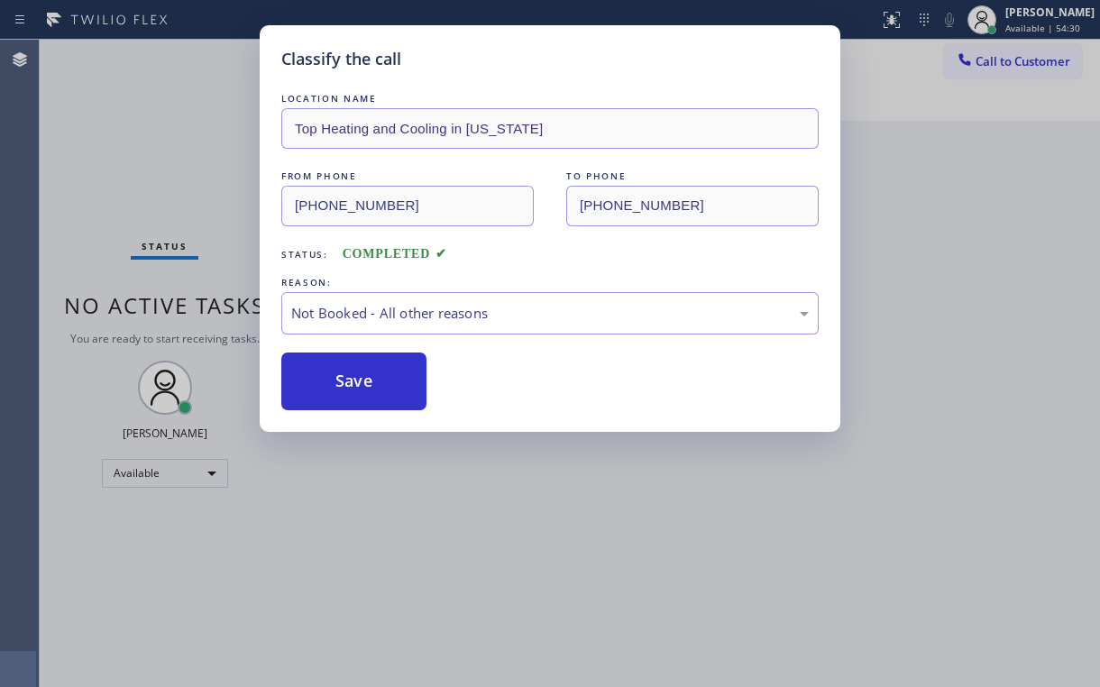
click at [69, 135] on div "Classify the call LOCATION NAME Top Heating and Cooling in [US_STATE] FROM PHON…" at bounding box center [550, 343] width 1100 height 687
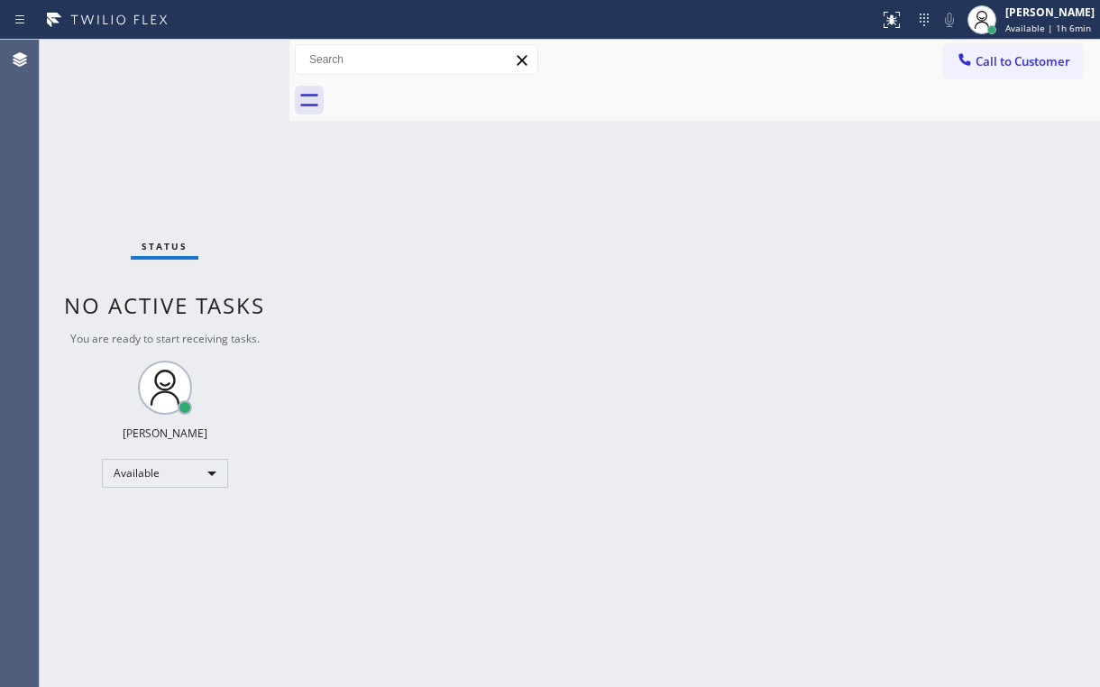
drag, startPoint x: 166, startPoint y: 129, endPoint x: 99, endPoint y: 47, distance: 105.8
click at [162, 124] on div "Status No active tasks You are ready to start receiving tasks. [PERSON_NAME] Av…" at bounding box center [165, 364] width 250 height 648
drag, startPoint x: 1003, startPoint y: 75, endPoint x: 980, endPoint y: 70, distance: 23.0
click at [997, 71] on button "Call to Customer" at bounding box center [1013, 61] width 138 height 34
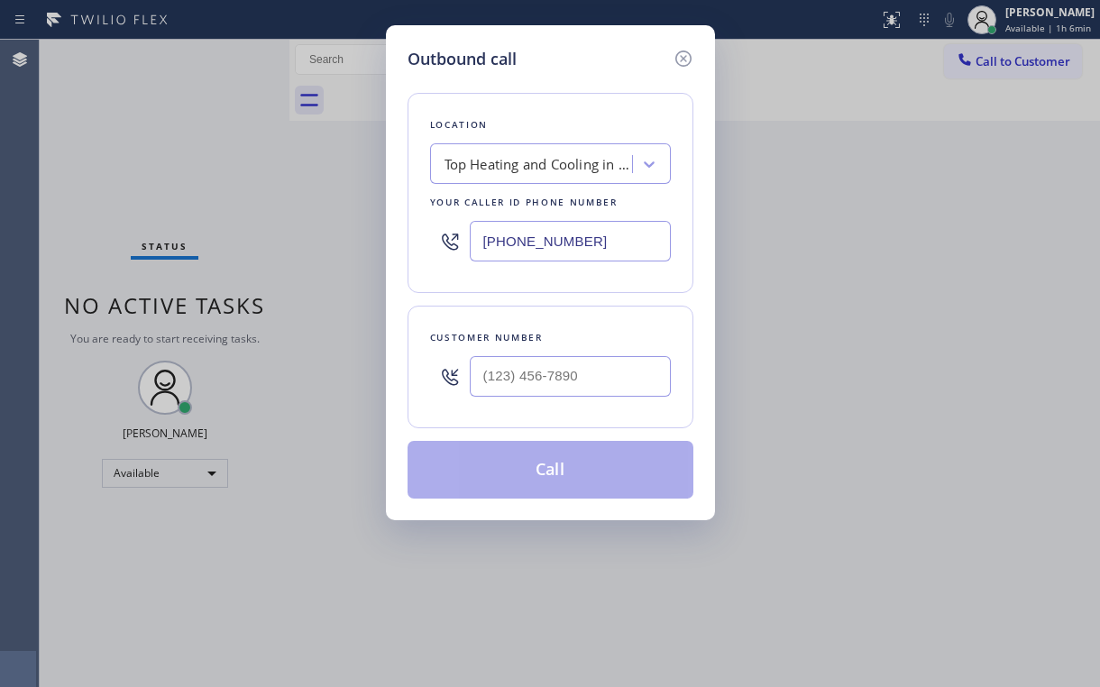
drag, startPoint x: 620, startPoint y: 240, endPoint x: 188, endPoint y: 269, distance: 432.9
click at [305, 248] on div "Outbound call Location Top Heating and Cooling in [US_STATE] Your caller id pho…" at bounding box center [550, 343] width 1100 height 687
paste input "657) 213-3531"
type input "[PHONE_NUMBER]"
drag, startPoint x: 581, startPoint y: 68, endPoint x: 593, endPoint y: 91, distance: 26.6
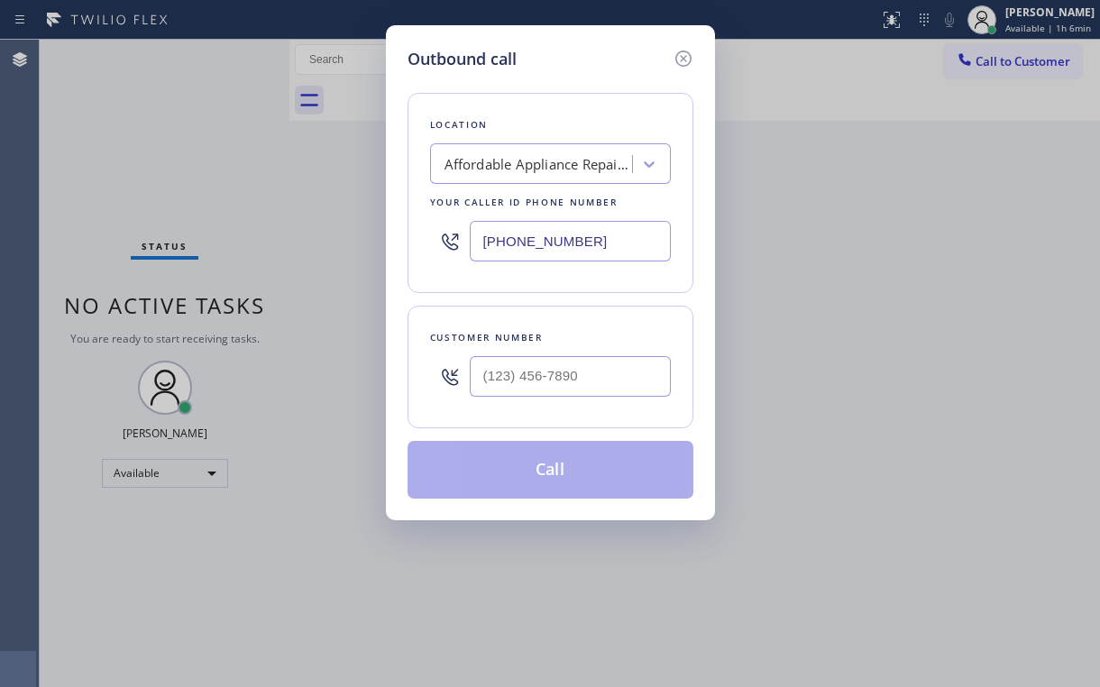
click at [581, 68] on div "Outbound call" at bounding box center [551, 59] width 286 height 24
click at [559, 372] on input "(___) ___-____" at bounding box center [570, 376] width 201 height 41
paste input "562) 522-9452"
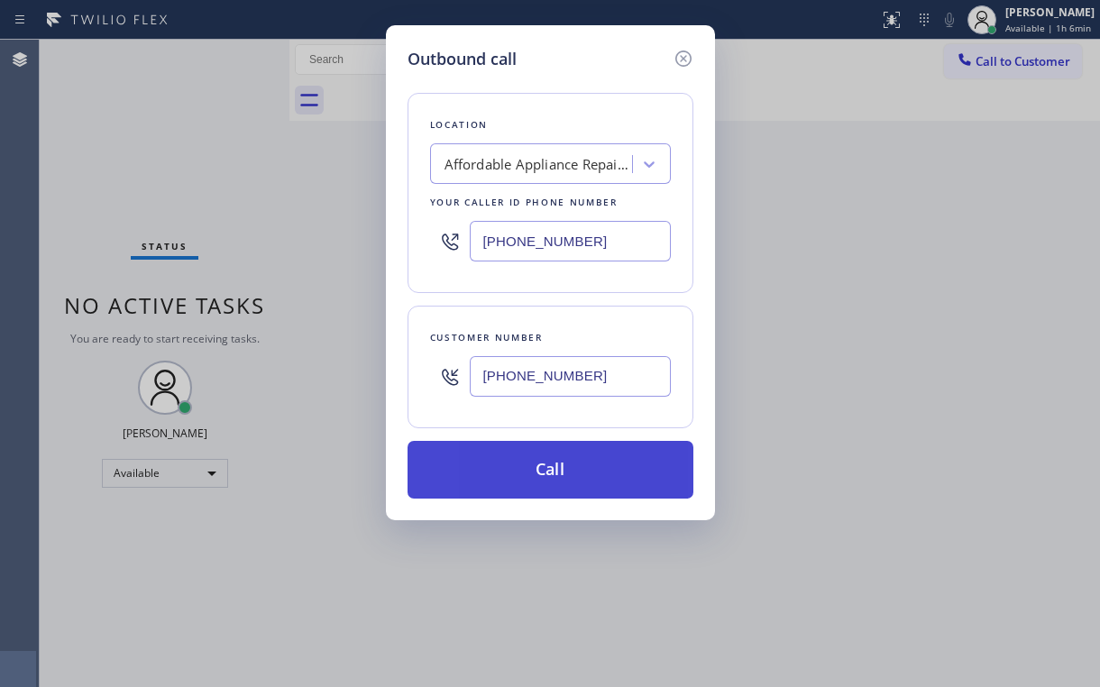
type input "[PHONE_NUMBER]"
drag, startPoint x: 478, startPoint y: 478, endPoint x: 462, endPoint y: 552, distance: 75.7
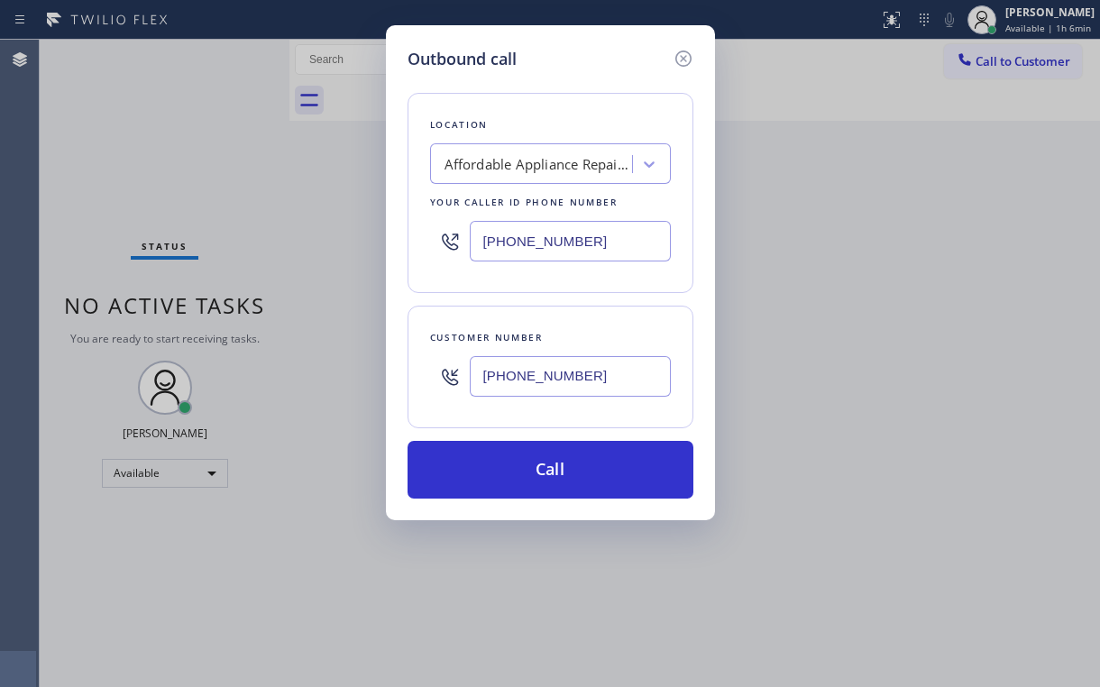
click at [478, 479] on button "Call" at bounding box center [551, 470] width 286 height 58
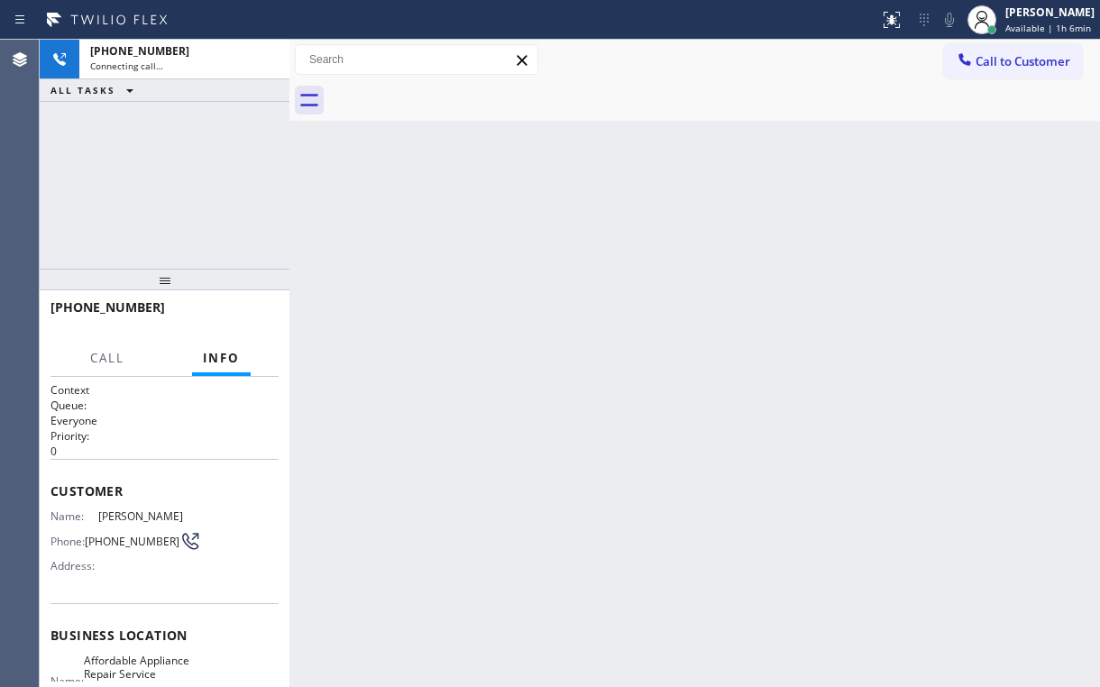
click at [179, 149] on div "[PHONE_NUMBER] Connecting call… ALL TASKS ALL TASKS ACTIVE TASKS TASKS IN WRAP …" at bounding box center [165, 154] width 250 height 229
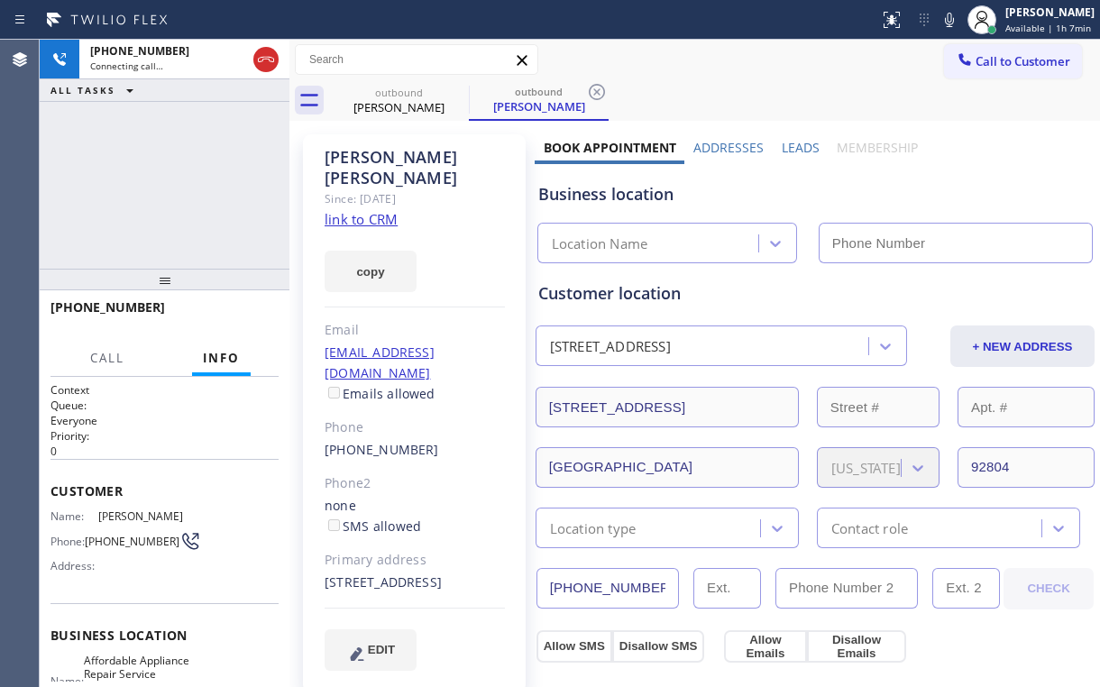
type input "[PHONE_NUMBER]"
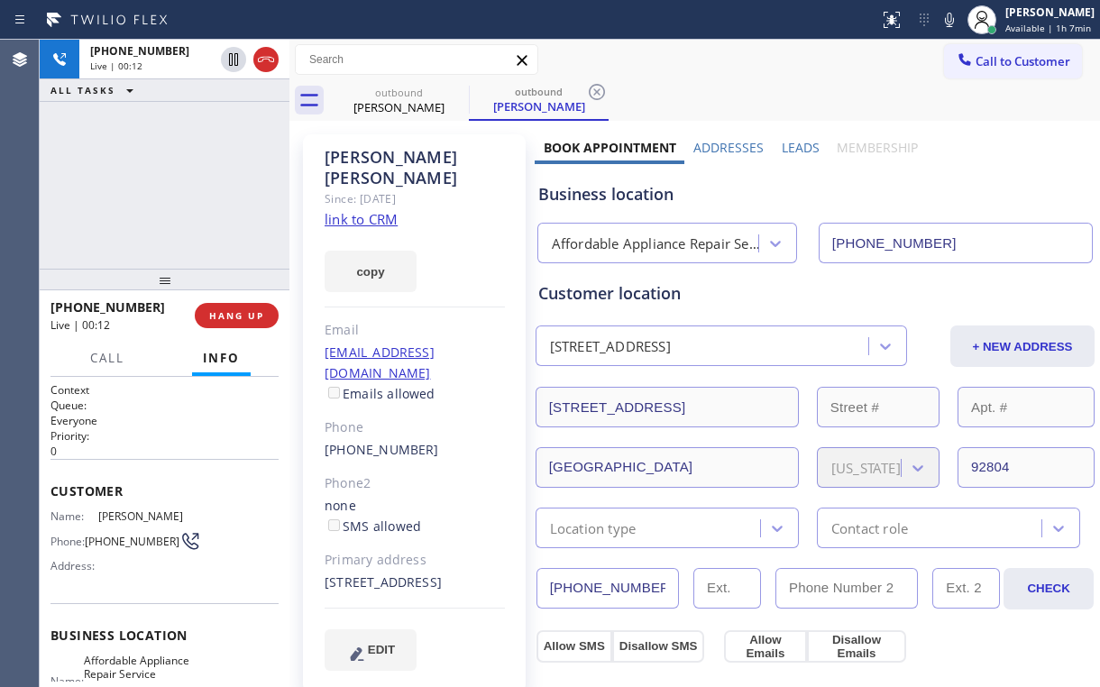
click at [179, 188] on div "[PHONE_NUMBER] Live | 00:12 ALL TASKS ALL TASKS ACTIVE TASKS TASKS IN WRAP UP" at bounding box center [165, 154] width 250 height 229
click at [263, 317] on span "HANG UP" at bounding box center [236, 315] width 55 height 13
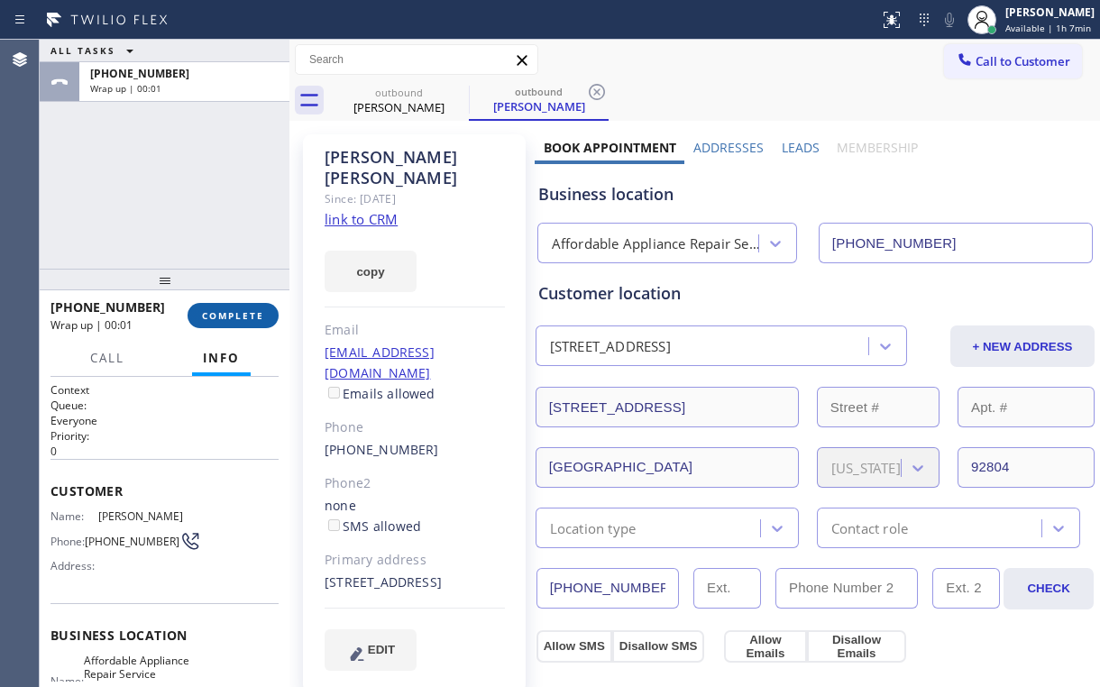
click at [269, 321] on button "COMPLETE" at bounding box center [233, 315] width 91 height 25
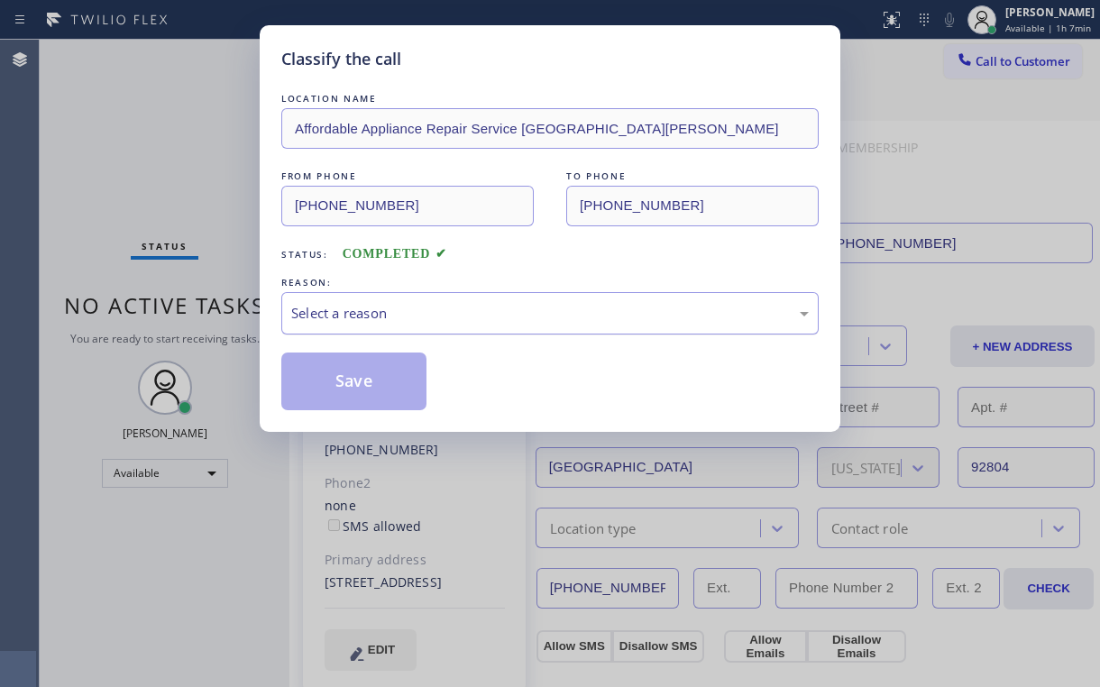
drag, startPoint x: 324, startPoint y: 318, endPoint x: 326, endPoint y: 327, distance: 9.2
click at [324, 319] on div "Select a reason" at bounding box center [550, 313] width 518 height 21
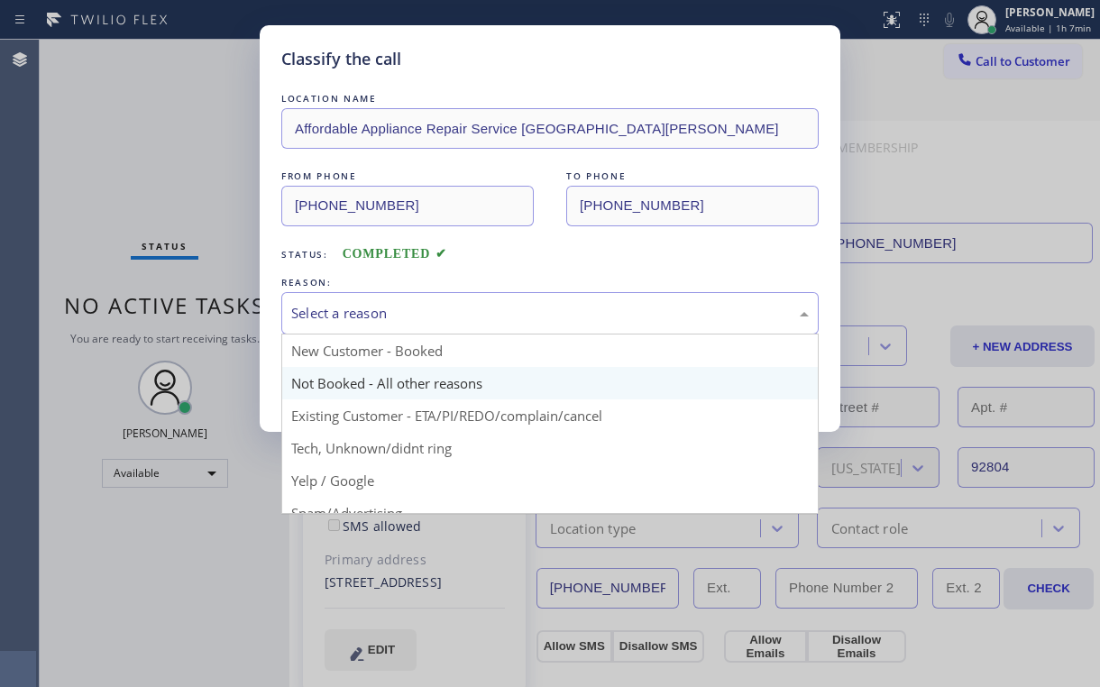
click at [336, 380] on button "Save" at bounding box center [353, 382] width 145 height 58
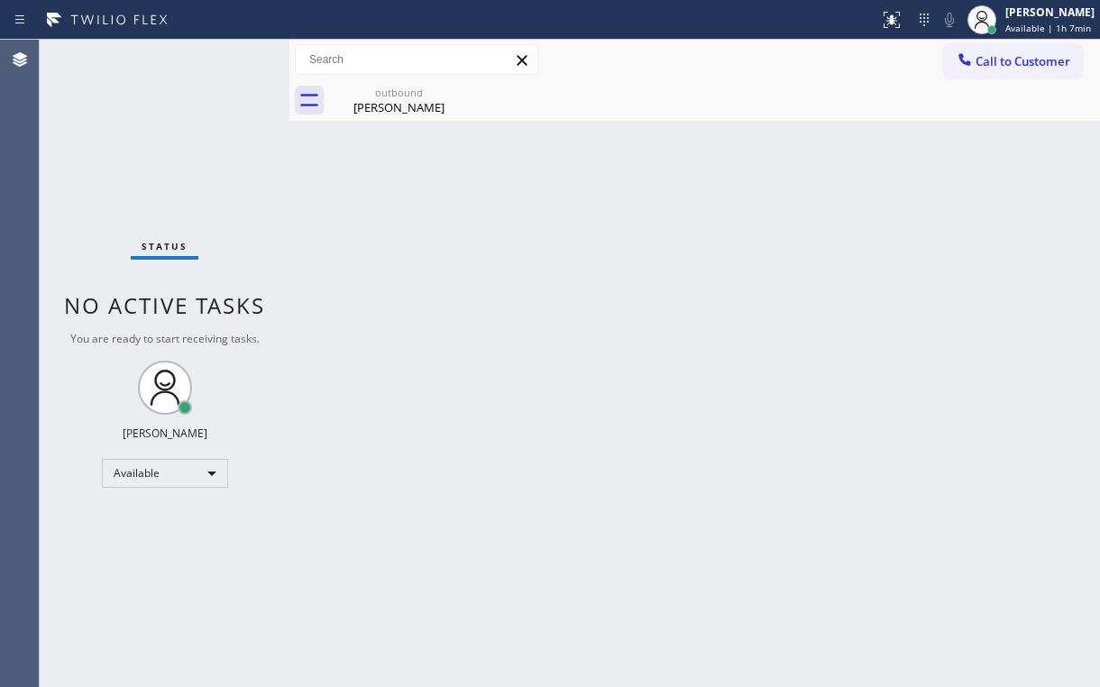
click at [152, 174] on div "Status No active tasks You are ready to start receiving tasks. [PERSON_NAME] Av…" at bounding box center [165, 364] width 250 height 648
drag, startPoint x: 382, startPoint y: 109, endPoint x: 476, endPoint y: 80, distance: 98.1
click at [383, 109] on div "[PERSON_NAME]" at bounding box center [399, 107] width 136 height 16
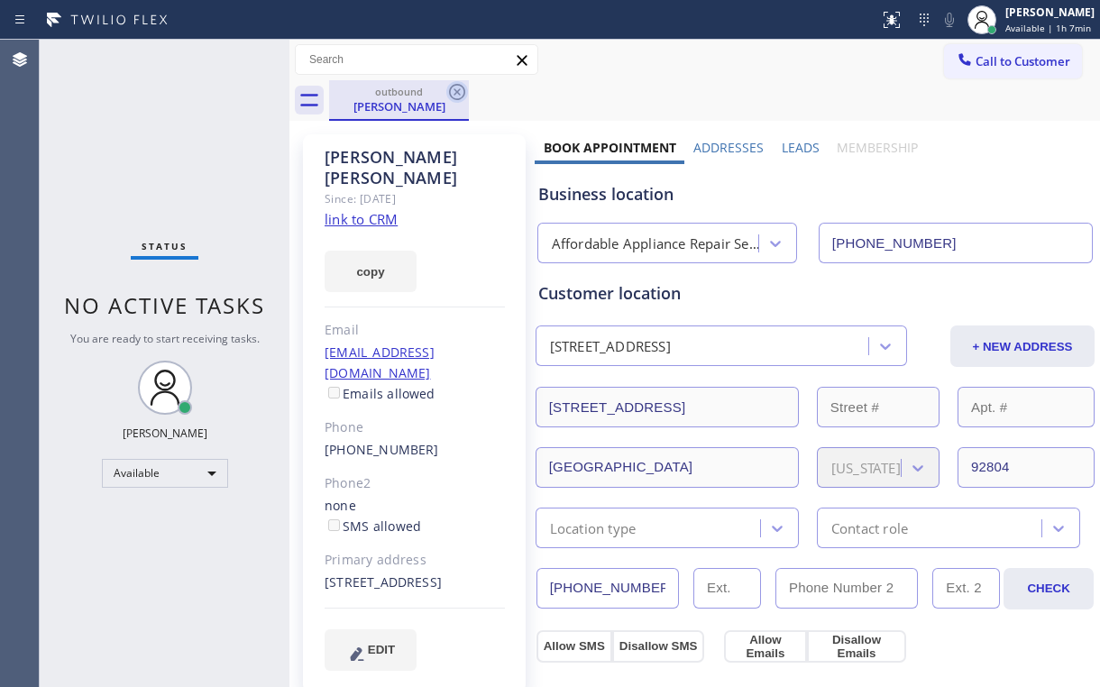
click at [460, 93] on icon at bounding box center [457, 92] width 22 height 22
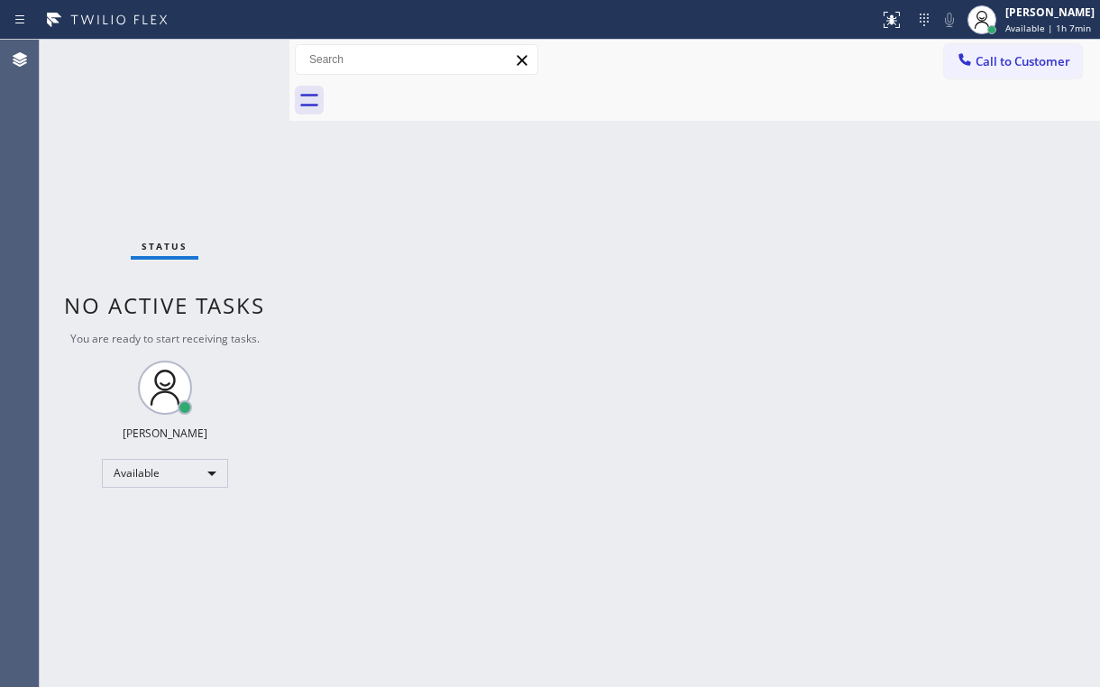
drag, startPoint x: 117, startPoint y: 106, endPoint x: 176, endPoint y: 5, distance: 116.8
click at [121, 99] on div "Status No active tasks You are ready to start receiving tasks. [PERSON_NAME] Av…" at bounding box center [165, 364] width 250 height 648
click at [147, 141] on div "Status No active tasks You are ready to start receiving tasks. [PERSON_NAME] Av…" at bounding box center [165, 364] width 250 height 648
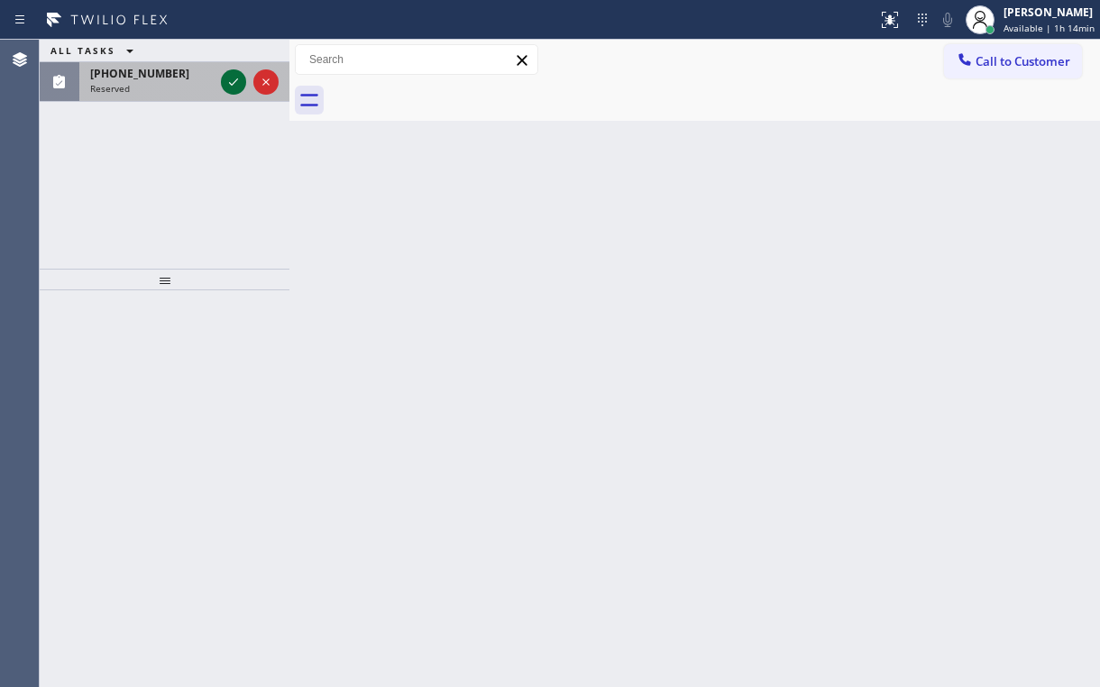
click at [225, 84] on icon at bounding box center [234, 82] width 22 height 22
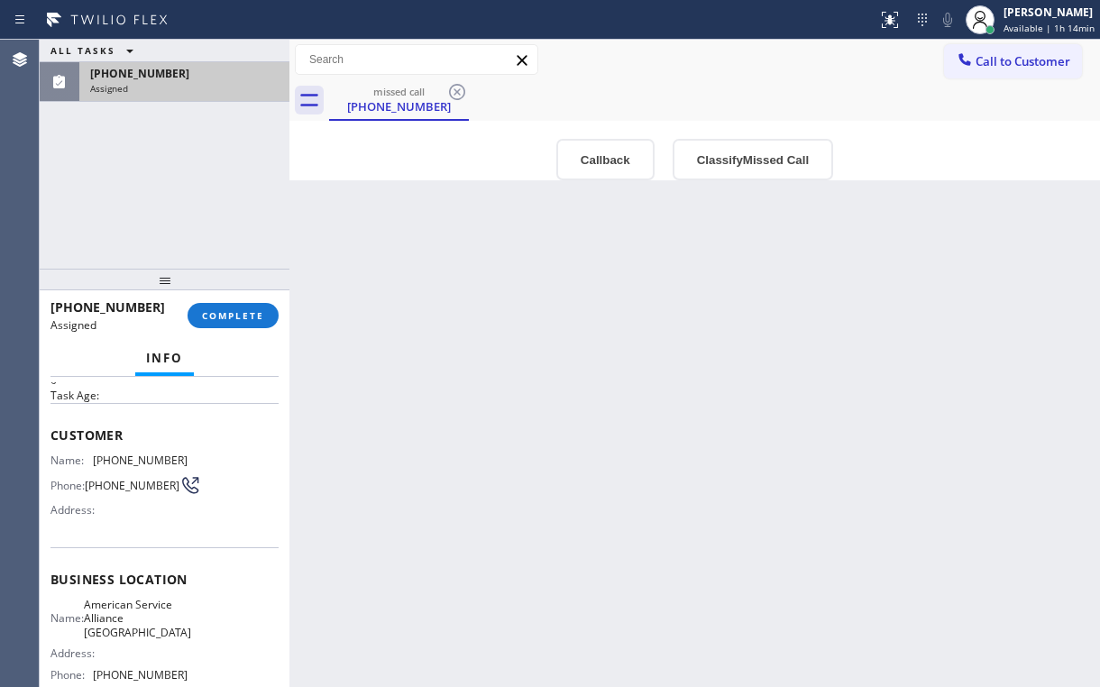
scroll to position [72, 0]
drag, startPoint x: 97, startPoint y: 448, endPoint x: 209, endPoint y: 459, distance: 112.4
click at [209, 459] on div "Name: [PHONE_NUMBER] Phone: [PHONE_NUMBER] Address:" at bounding box center [165, 488] width 228 height 71
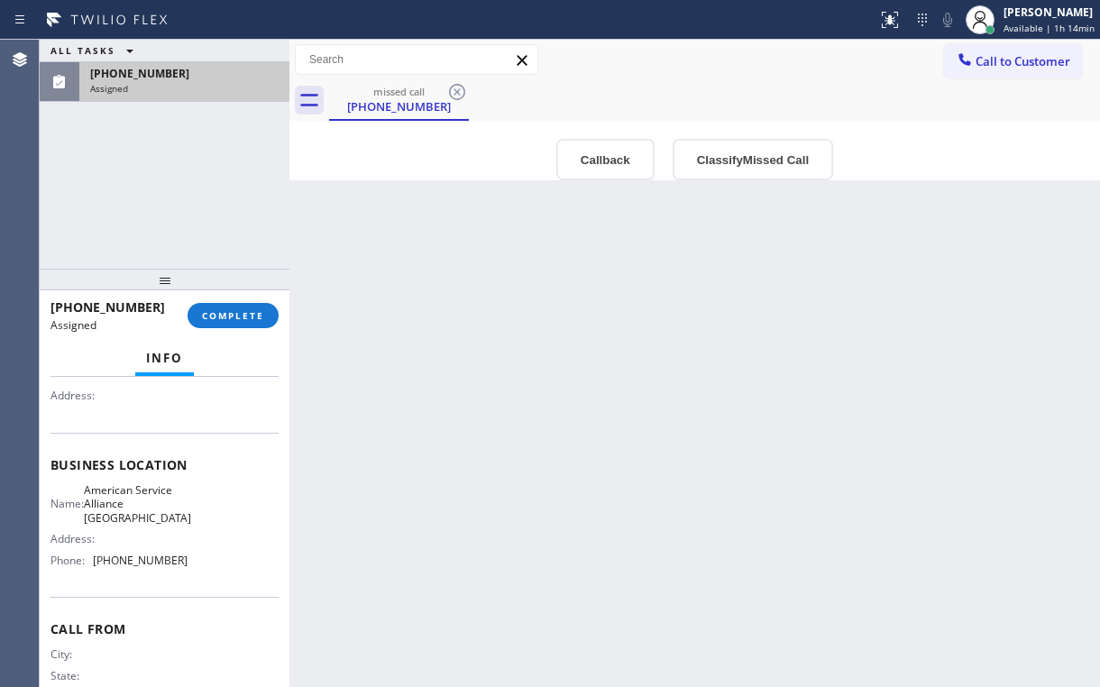
scroll to position [216, 0]
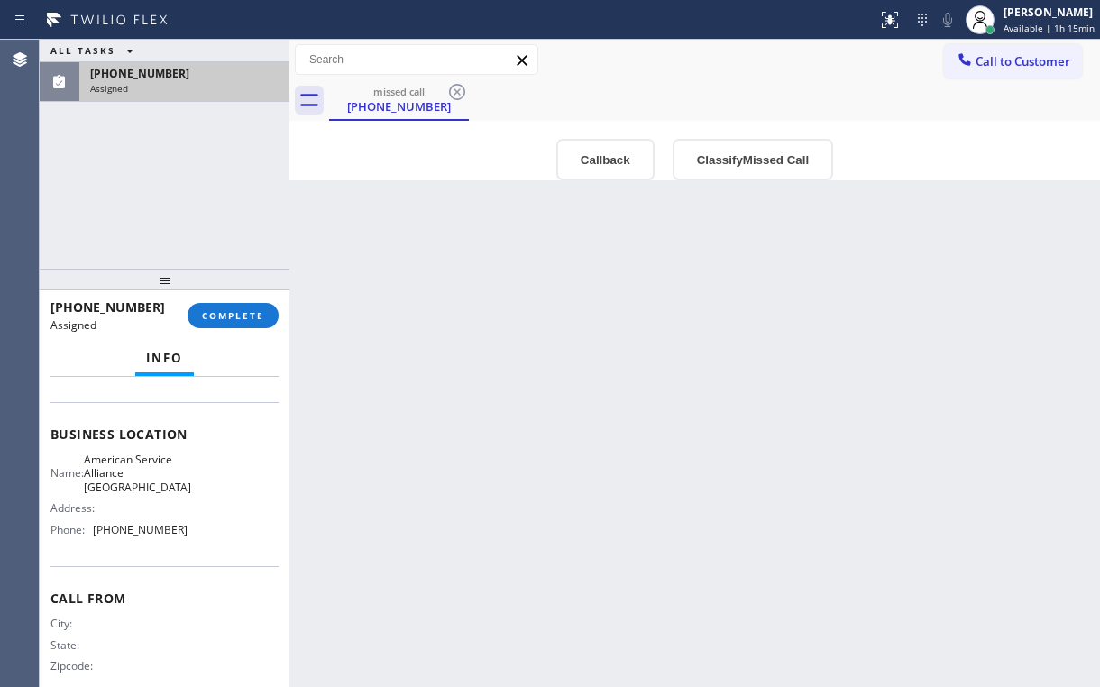
drag, startPoint x: 233, startPoint y: 320, endPoint x: 403, endPoint y: 388, distance: 183.4
click at [405, 388] on div "ALL TASKS ALL TASKS ACTIVE TASKS TASKS IN WRAP UP [PHONE_NUMBER] Assigned [PHON…" at bounding box center [570, 364] width 1061 height 648
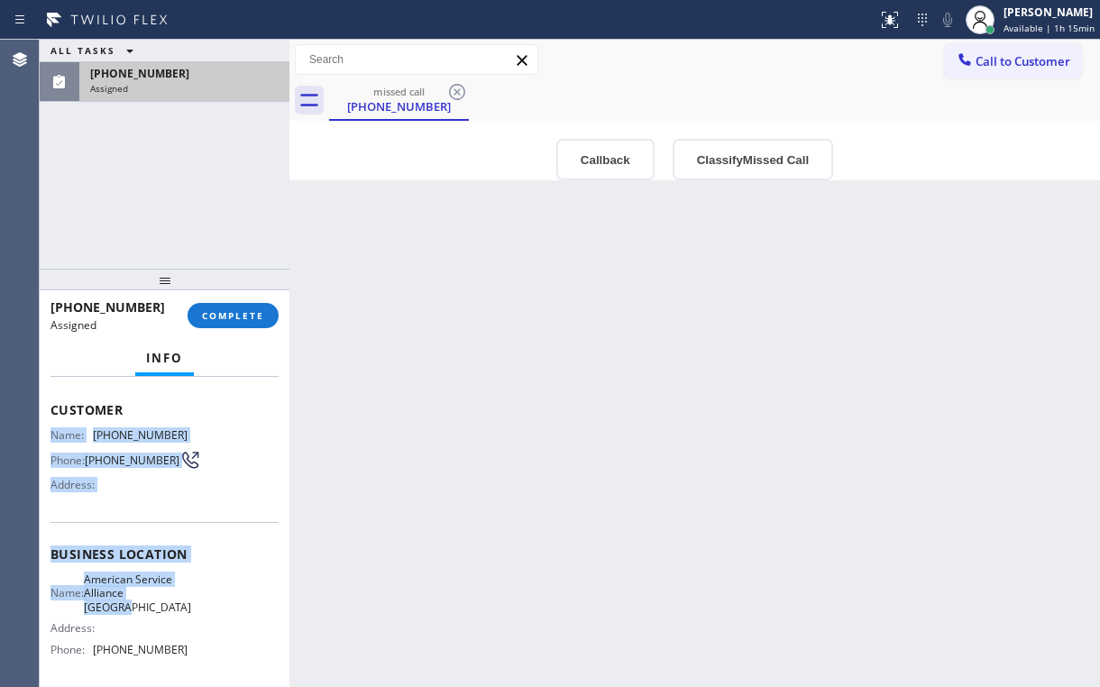
scroll to position [144, 0]
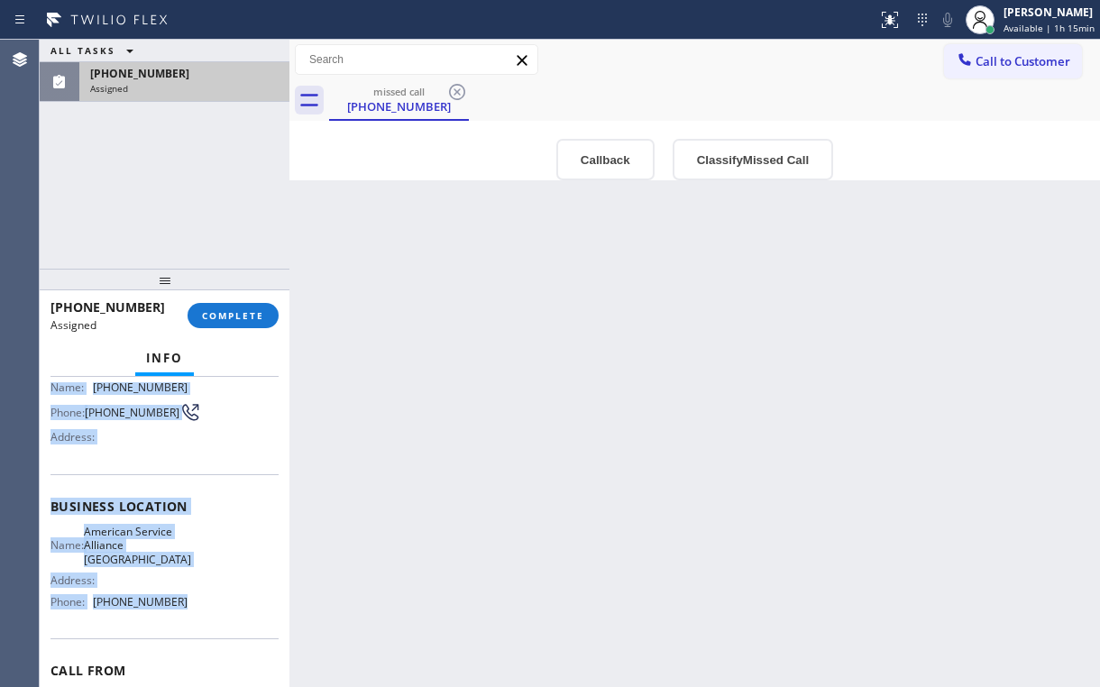
drag, startPoint x: 51, startPoint y: 451, endPoint x: 174, endPoint y: 602, distance: 194.8
click at [174, 602] on div "Context Queue: [Test] Voicemails Priority: 0 Task Age: Customer Name: [PHONE_NU…" at bounding box center [165, 507] width 228 height 538
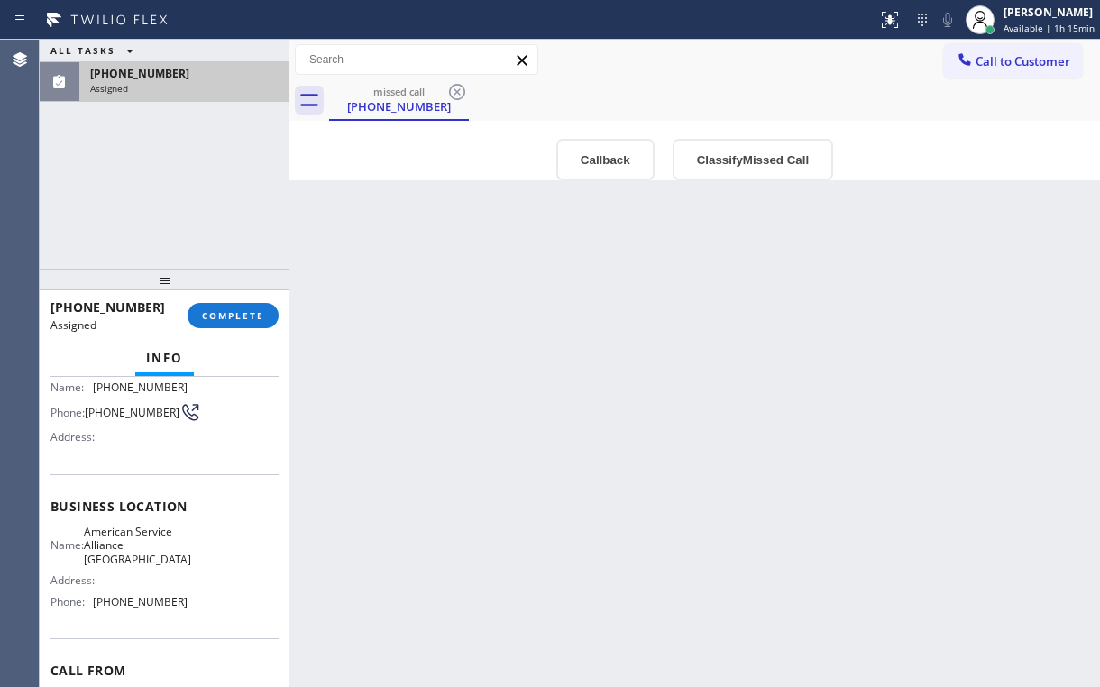
drag, startPoint x: 124, startPoint y: 179, endPoint x: 133, endPoint y: 180, distance: 9.2
click at [125, 179] on div "ALL TASKS ALL TASKS ACTIVE TASKS TASKS IN WRAP UP [PHONE_NUMBER] Assigned" at bounding box center [165, 154] width 250 height 229
click at [743, 158] on button "Classify Missed Call" at bounding box center [753, 159] width 161 height 41
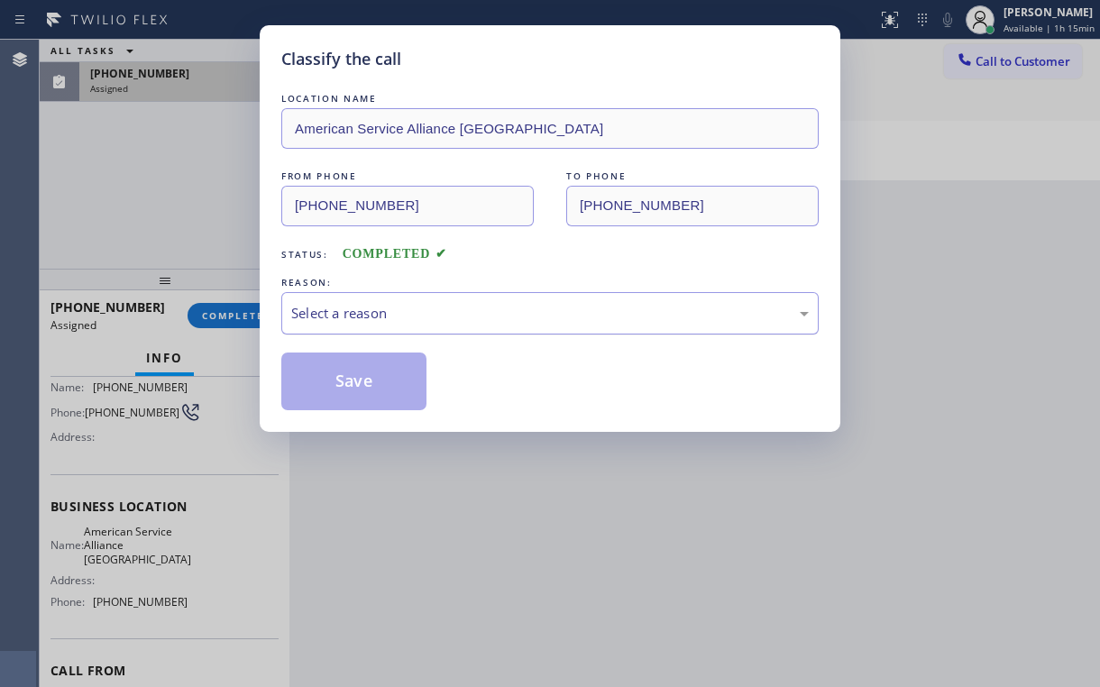
click at [376, 316] on div "Select a reason" at bounding box center [550, 313] width 518 height 21
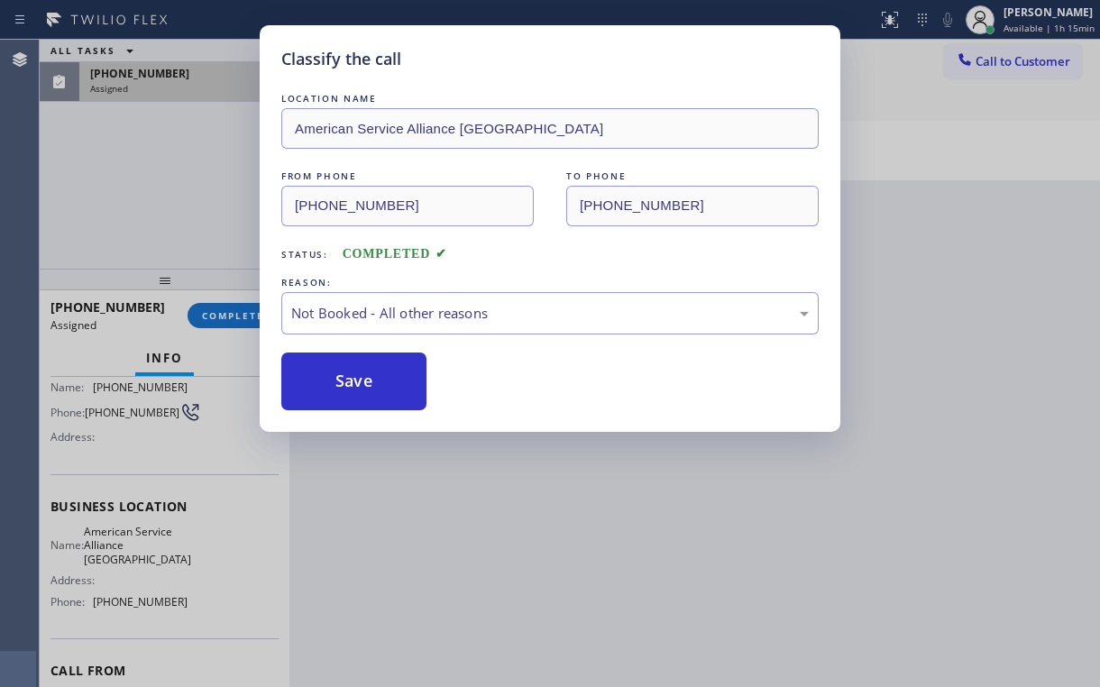
click at [342, 386] on button "Save" at bounding box center [353, 382] width 145 height 58
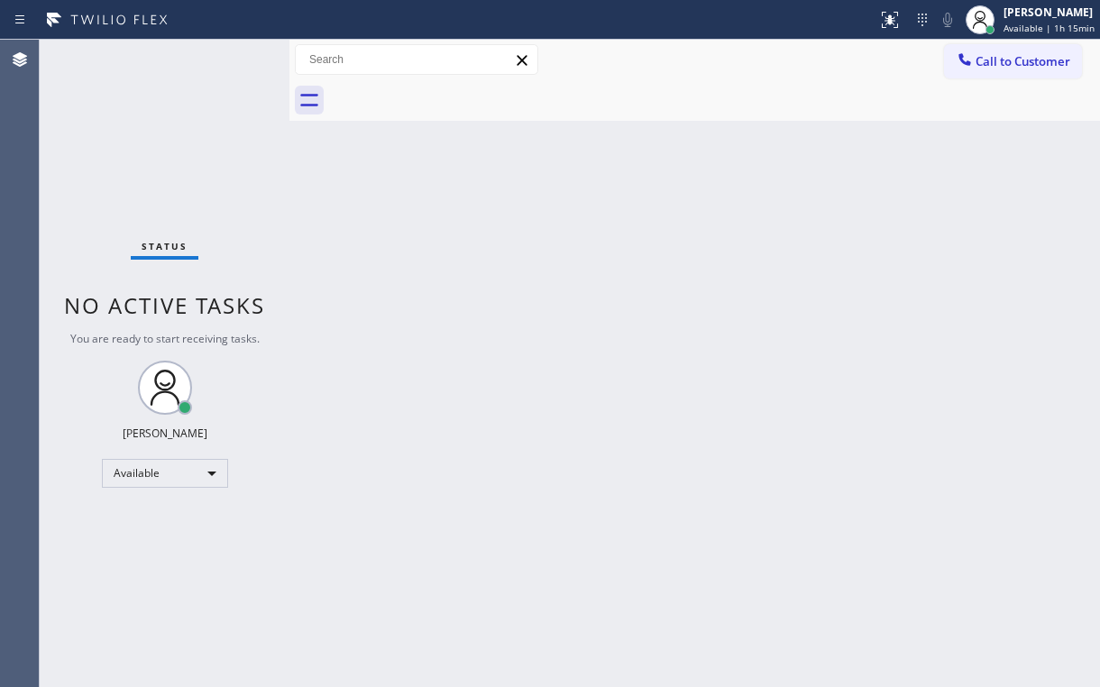
click at [951, 130] on div "Back to Dashboard Change Sender ID Customers Technicians Select a contact Outbo…" at bounding box center [694, 364] width 811 height 648
click at [988, 66] on span "Call to Customer" at bounding box center [1023, 61] width 95 height 16
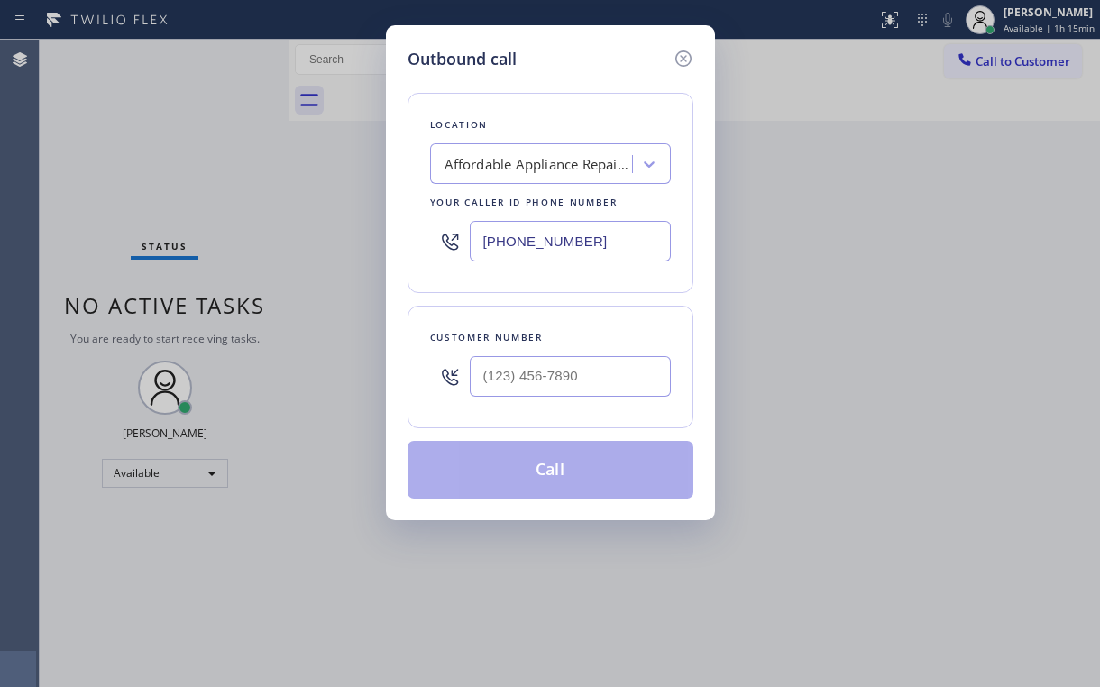
drag, startPoint x: 632, startPoint y: 244, endPoint x: 334, endPoint y: 275, distance: 300.1
click at [390, 263] on div "Outbound call Location Affordable Appliance Repair Service [GEOGRAPHIC_DATA][PE…" at bounding box center [550, 272] width 329 height 495
paste input "510) 756-4242"
type input "[PHONE_NUMBER]"
drag, startPoint x: 221, startPoint y: 148, endPoint x: 259, endPoint y: 152, distance: 38.1
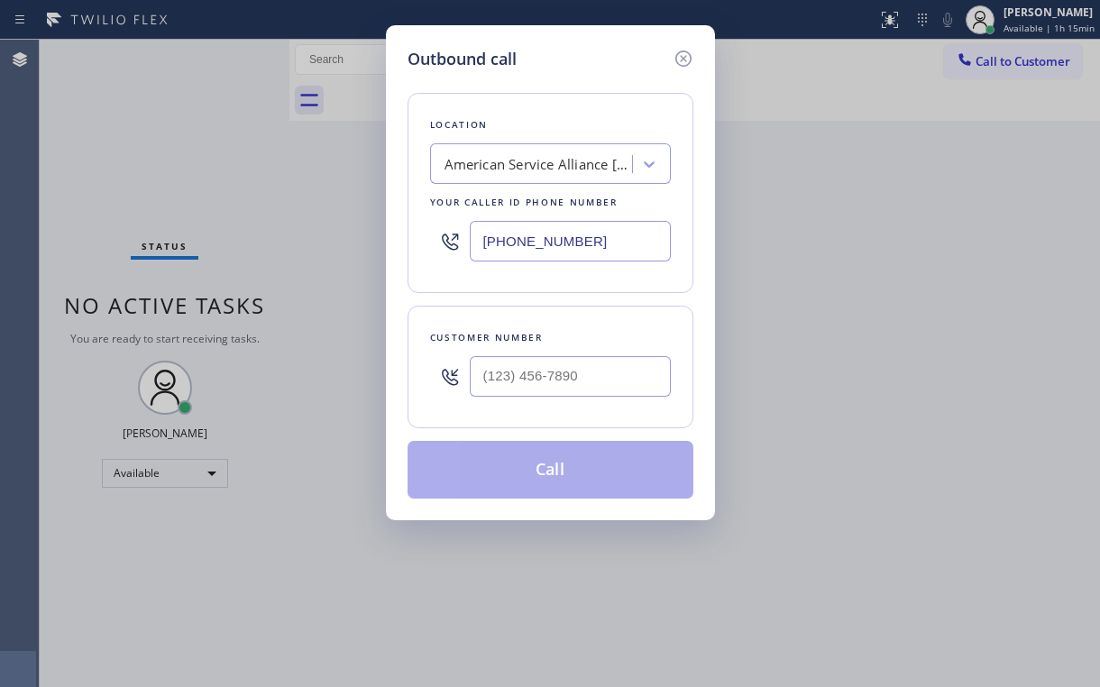
click at [224, 148] on div "Outbound call Location American Service Alliance [GEOGRAPHIC_DATA] Your caller …" at bounding box center [550, 343] width 1100 height 687
click at [555, 356] on input "(___) ___-____" at bounding box center [570, 376] width 201 height 41
paste input "432) 239-4946"
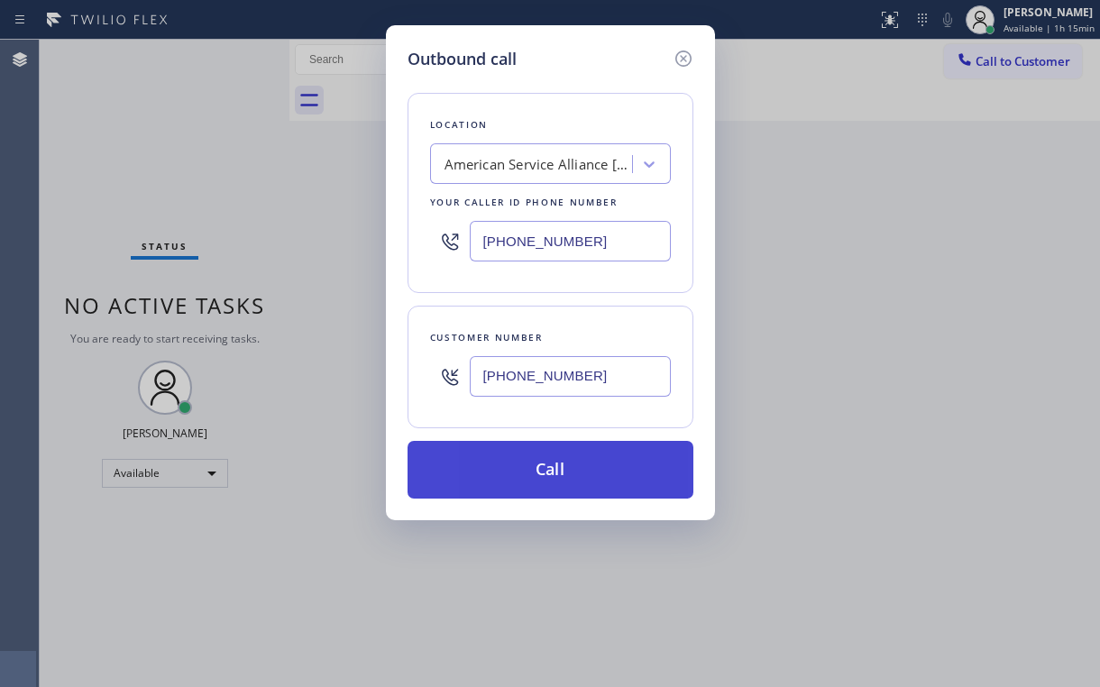
type input "[PHONE_NUMBER]"
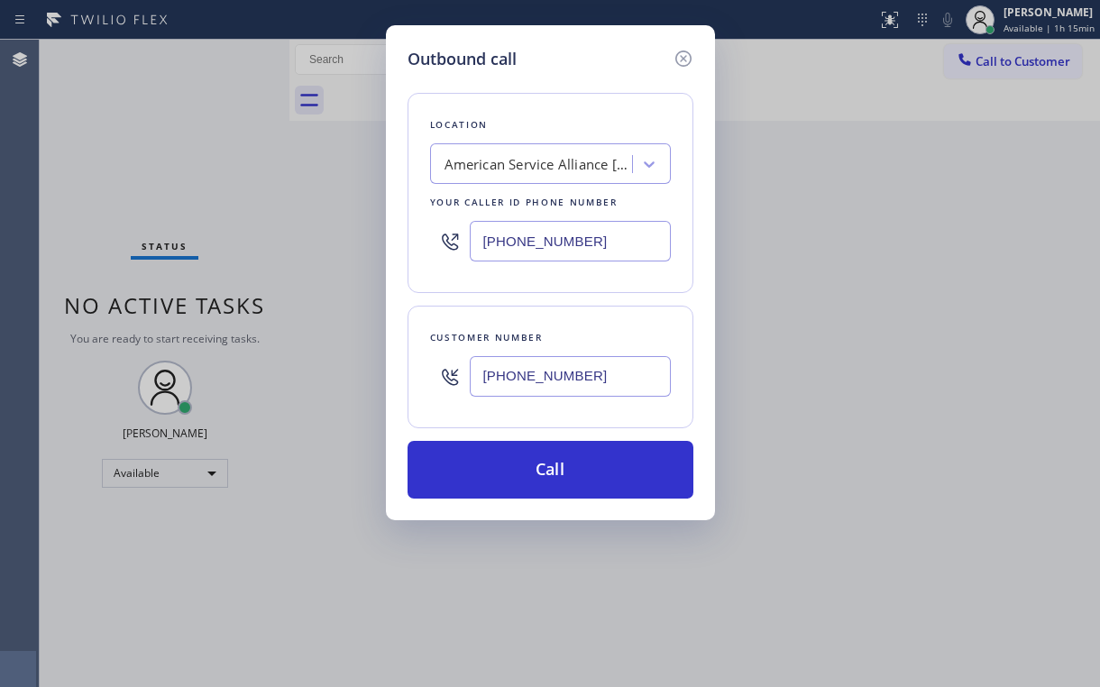
drag, startPoint x: 524, startPoint y: 473, endPoint x: 481, endPoint y: 617, distance: 150.6
click at [523, 476] on button "Call" at bounding box center [551, 470] width 286 height 58
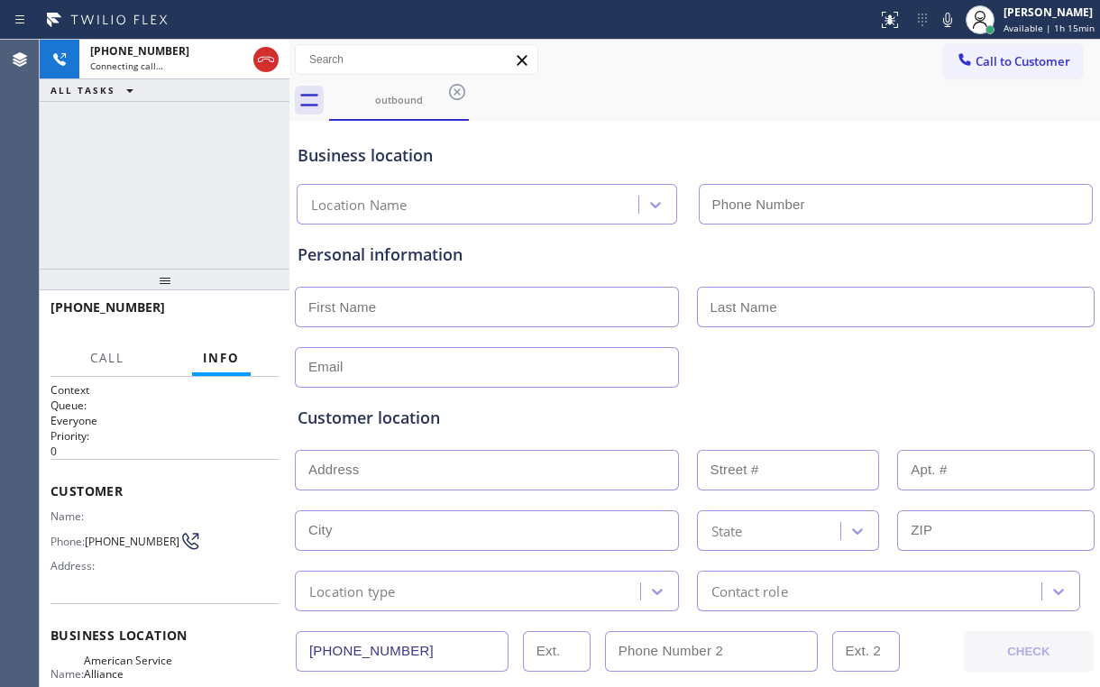
type input "[PHONE_NUMBER]"
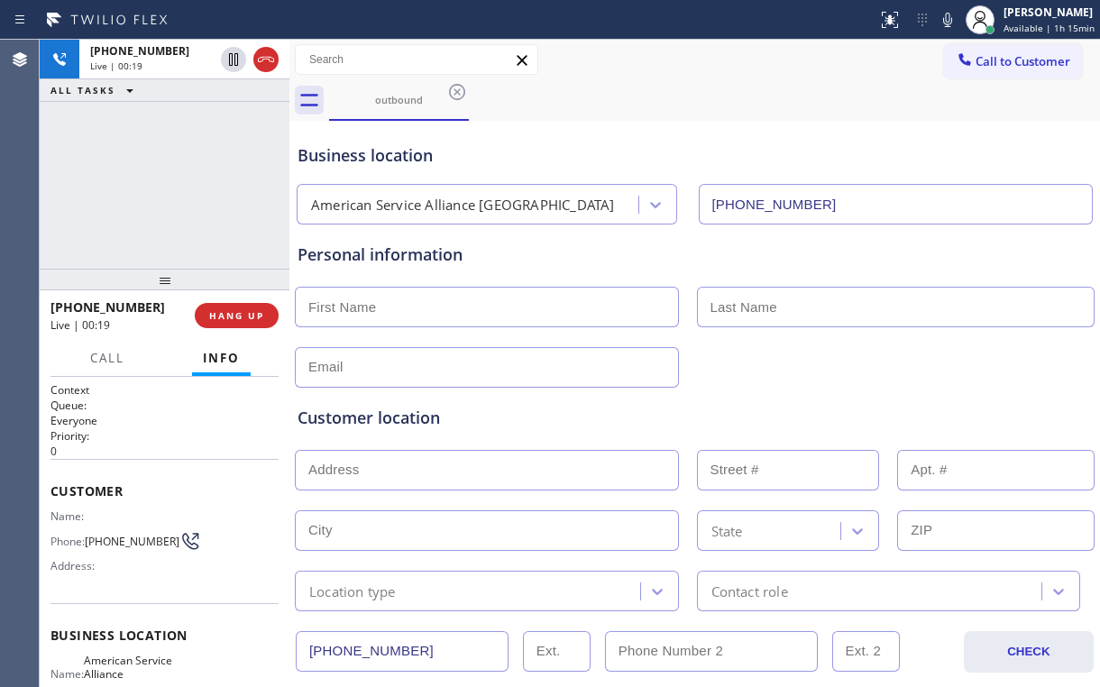
drag, startPoint x: 171, startPoint y: 178, endPoint x: 164, endPoint y: 168, distance: 12.3
click at [164, 168] on div "[PHONE_NUMBER] Live | 00:19 ALL TASKS ALL TASKS ACTIVE TASKS TASKS IN WRAP UP" at bounding box center [165, 154] width 250 height 229
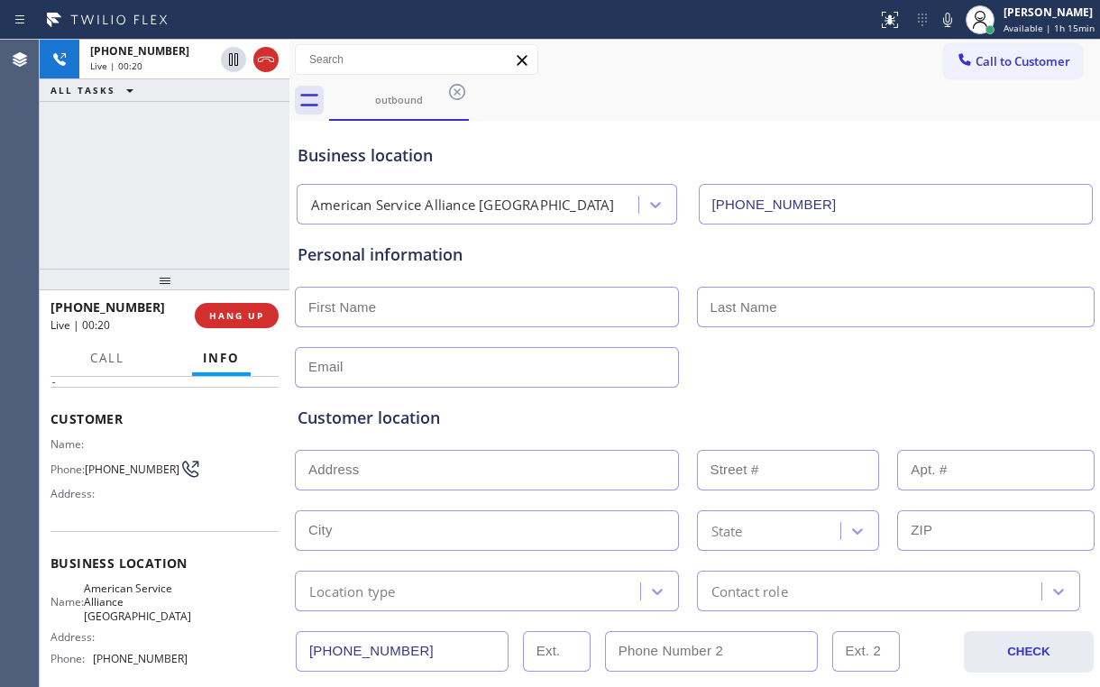
scroll to position [72, 0]
drag, startPoint x: 88, startPoint y: 462, endPoint x: 123, endPoint y: 477, distance: 37.5
click at [123, 476] on span "[PHONE_NUMBER]" at bounding box center [132, 470] width 95 height 14
click at [204, 188] on div "[PHONE_NUMBER] Live | 00:23 ALL TASKS ALL TASKS ACTIVE TASKS TASKS IN WRAP UP" at bounding box center [165, 154] width 250 height 229
click at [241, 317] on span "HANG UP" at bounding box center [236, 315] width 55 height 13
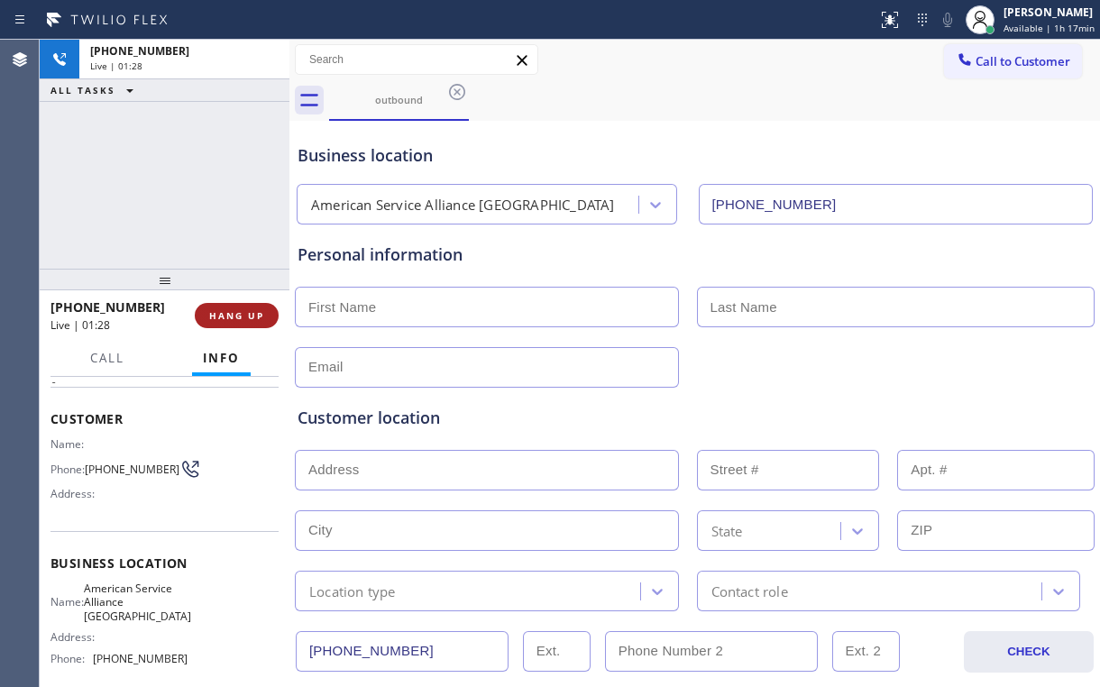
click at [242, 316] on span "HANG UP" at bounding box center [236, 315] width 55 height 13
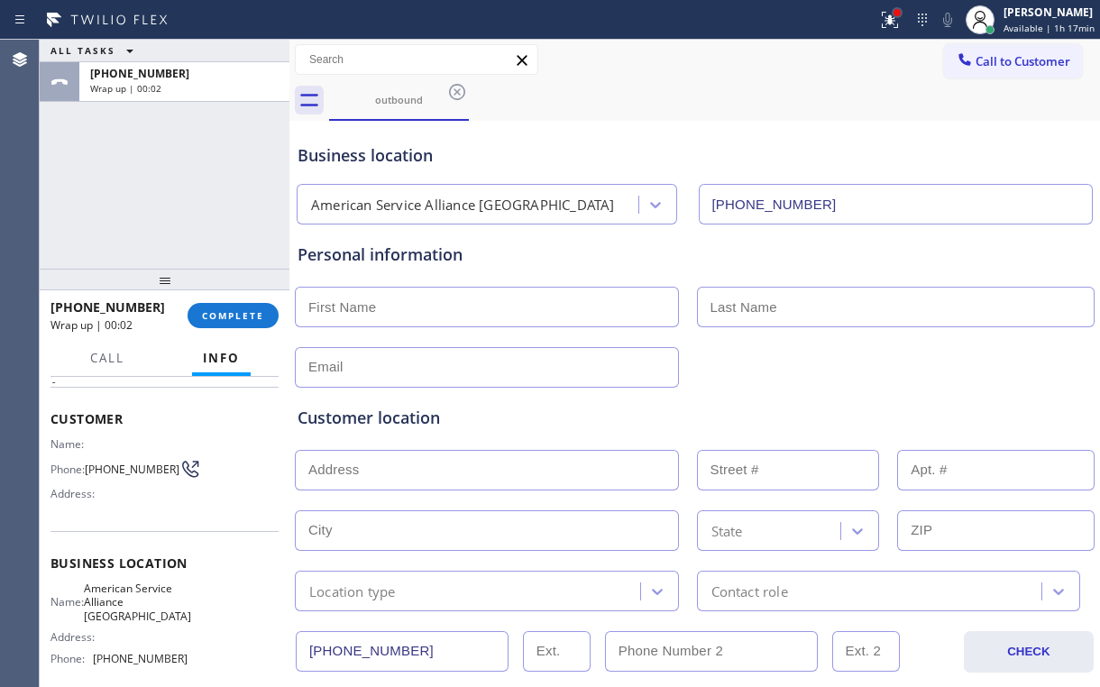
click at [901, 7] on div at bounding box center [897, 12] width 11 height 11
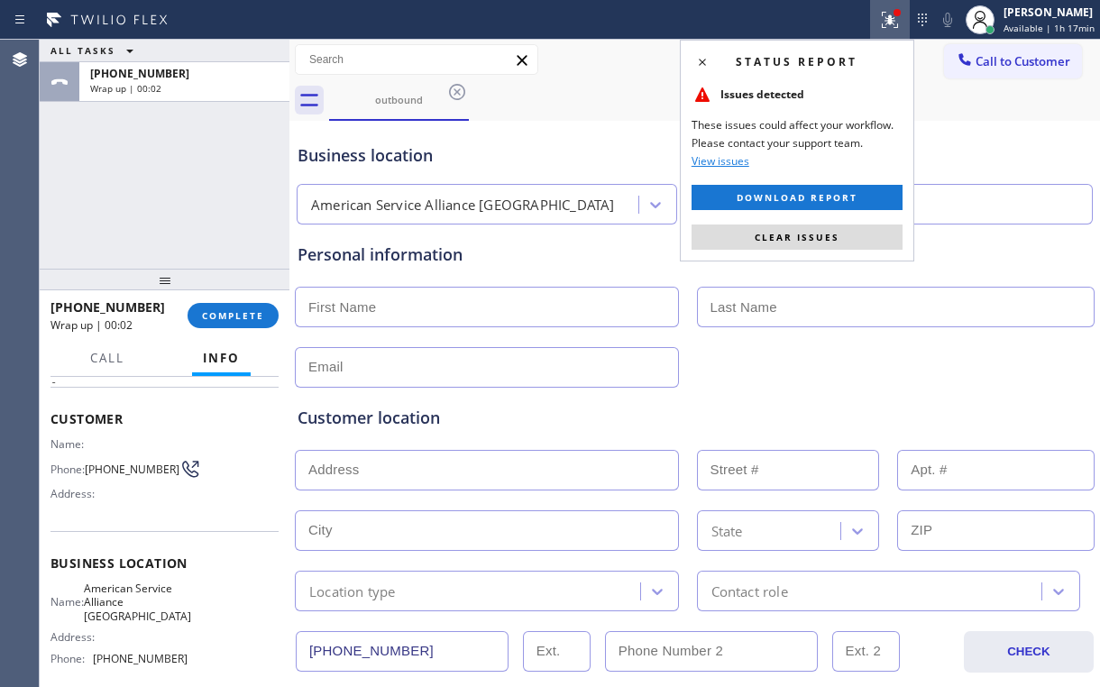
drag, startPoint x: 797, startPoint y: 233, endPoint x: 685, endPoint y: 242, distance: 112.2
click at [798, 233] on span "Clear issues" at bounding box center [797, 237] width 85 height 13
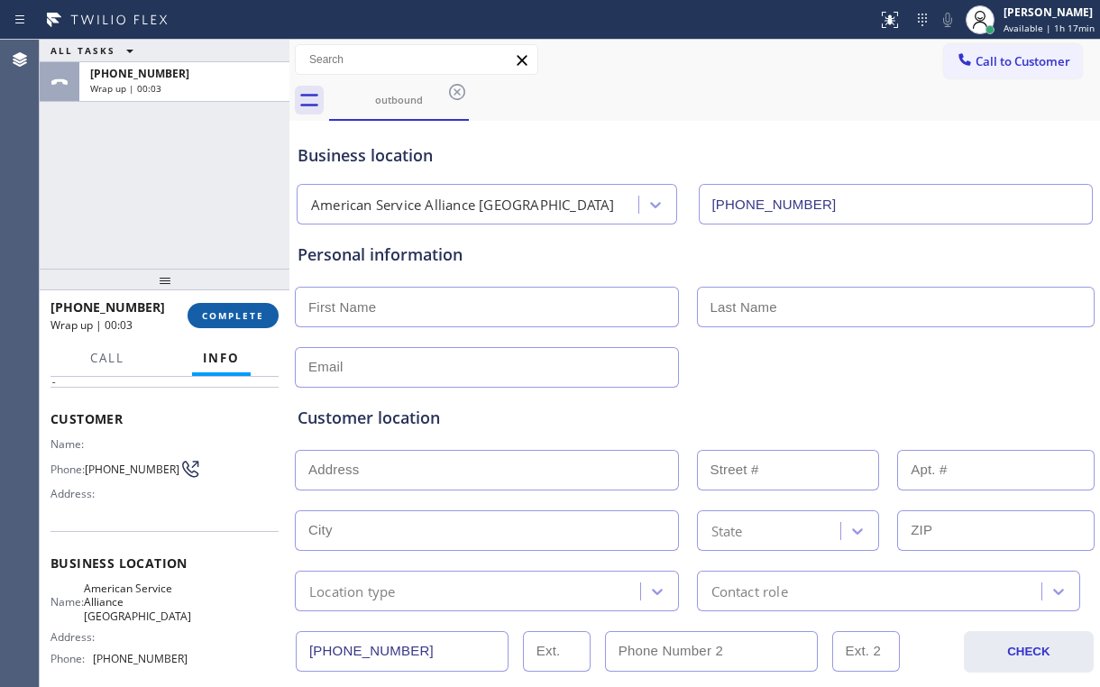
click at [239, 314] on span "COMPLETE" at bounding box center [233, 315] width 62 height 13
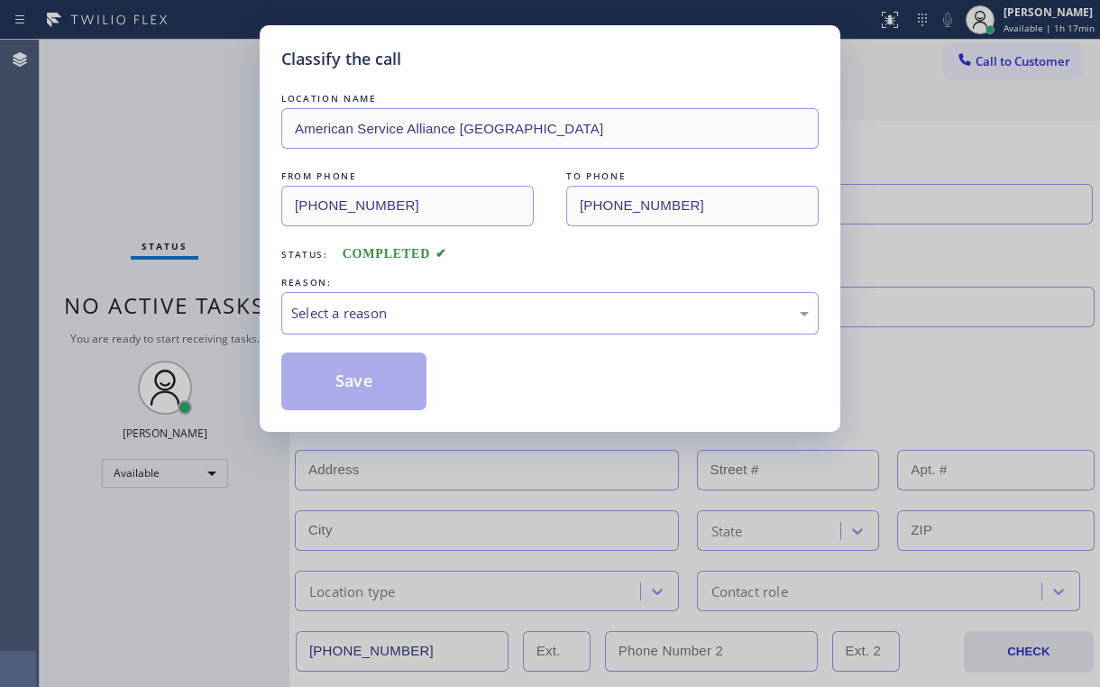
click at [433, 308] on div "Select a reason" at bounding box center [550, 313] width 518 height 21
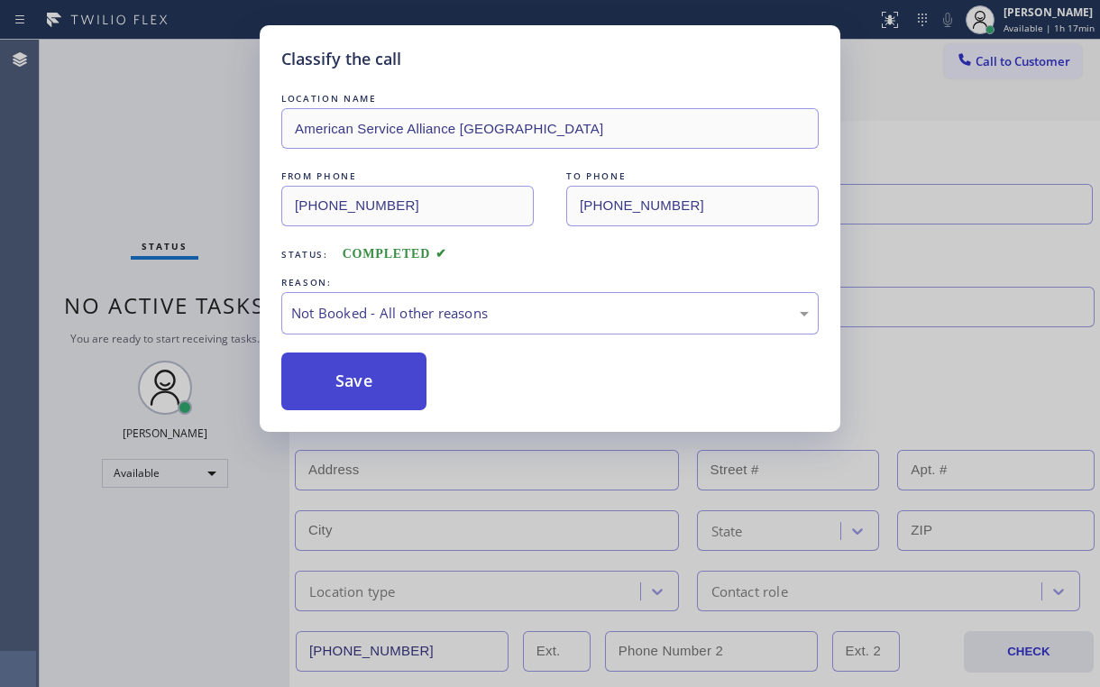
click at [383, 377] on button "Save" at bounding box center [353, 382] width 145 height 58
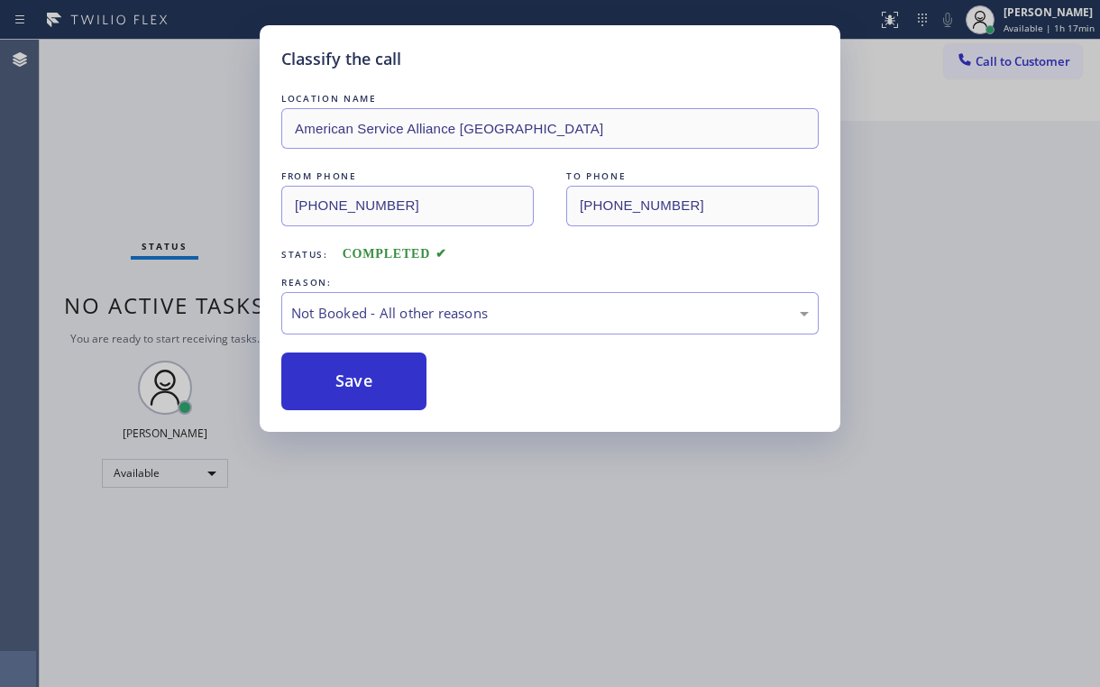
click at [163, 143] on div "Classify the call LOCATION NAME American Service Alliance Oakland FROM PHONE [P…" at bounding box center [550, 343] width 1100 height 687
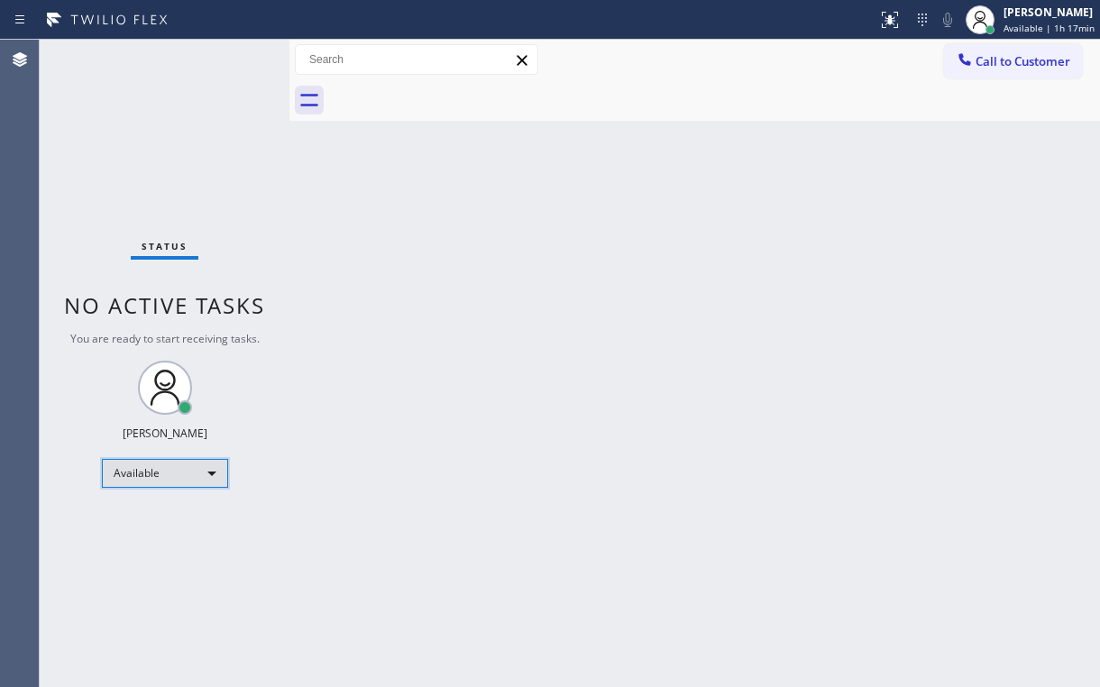
click at [188, 459] on div "Available" at bounding box center [165, 473] width 126 height 29
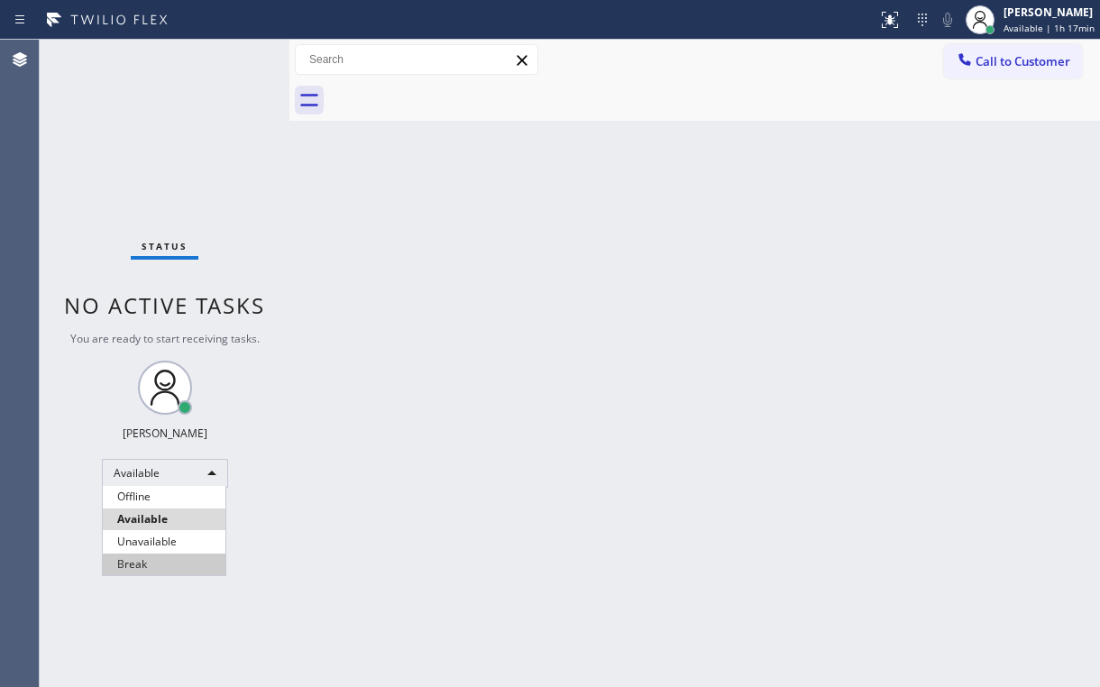
click at [160, 564] on li "Break" at bounding box center [164, 565] width 123 height 22
